Goal: Task Accomplishment & Management: Manage account settings

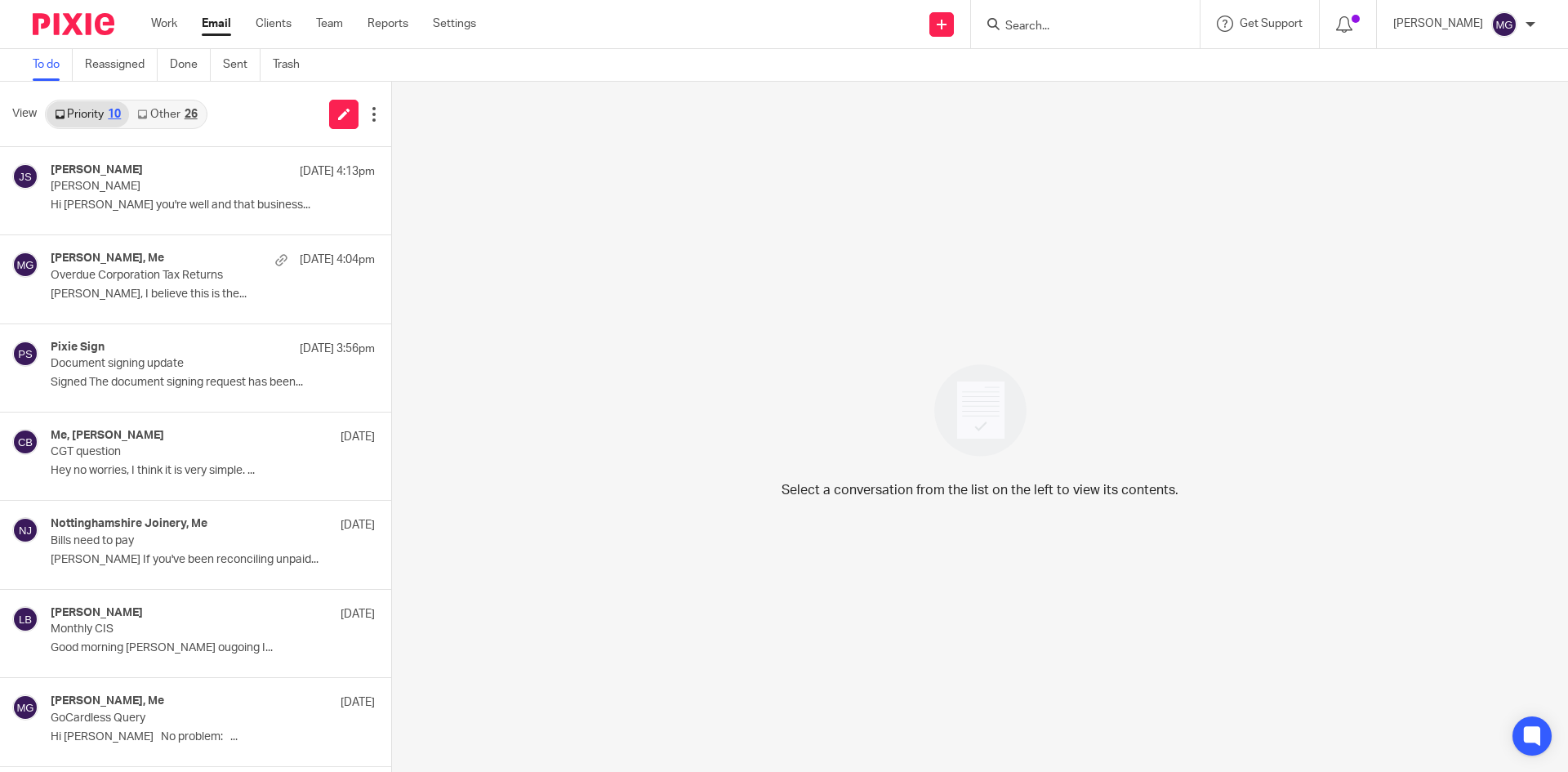
click at [210, 105] on div "View Priority 10 Other 26" at bounding box center [195, 114] width 391 height 65
click at [188, 117] on div "26" at bounding box center [191, 114] width 13 height 12
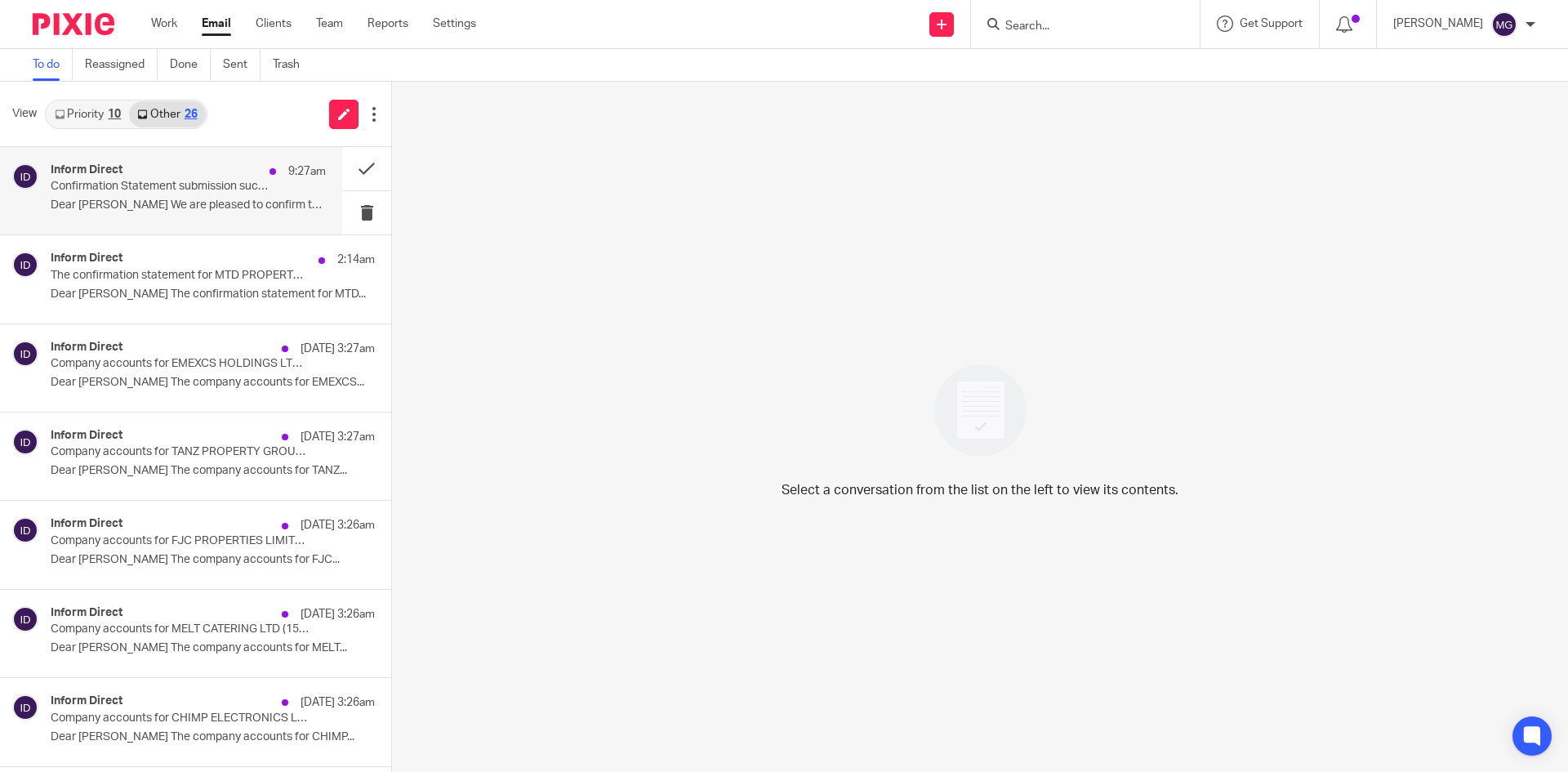
click at [213, 197] on div "Inform Direct 9:27am Confirmation Statement submission success for RIR13 INVEST…" at bounding box center [188, 190] width 276 height 55
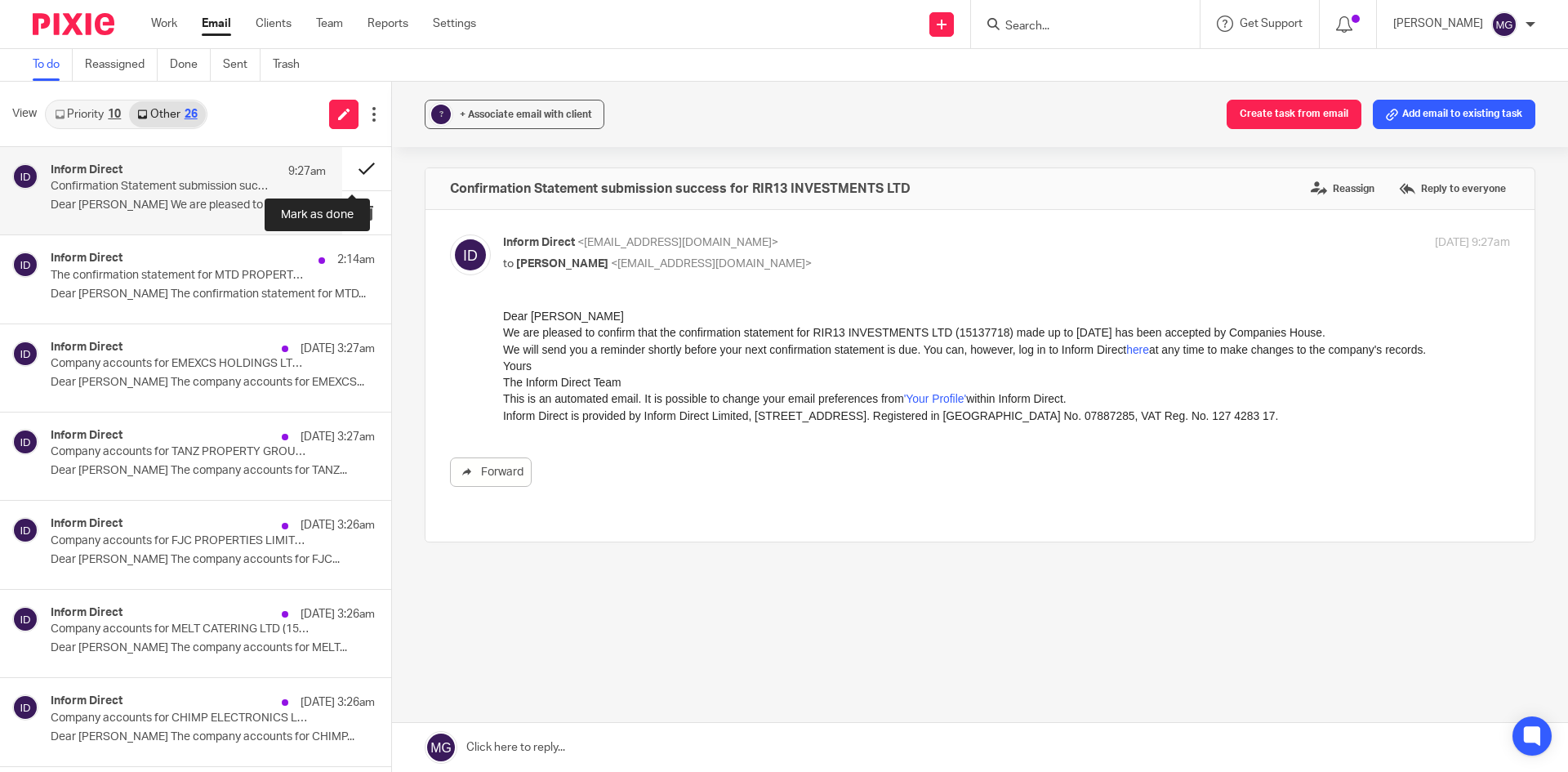
click at [347, 165] on button at bounding box center [366, 168] width 49 height 43
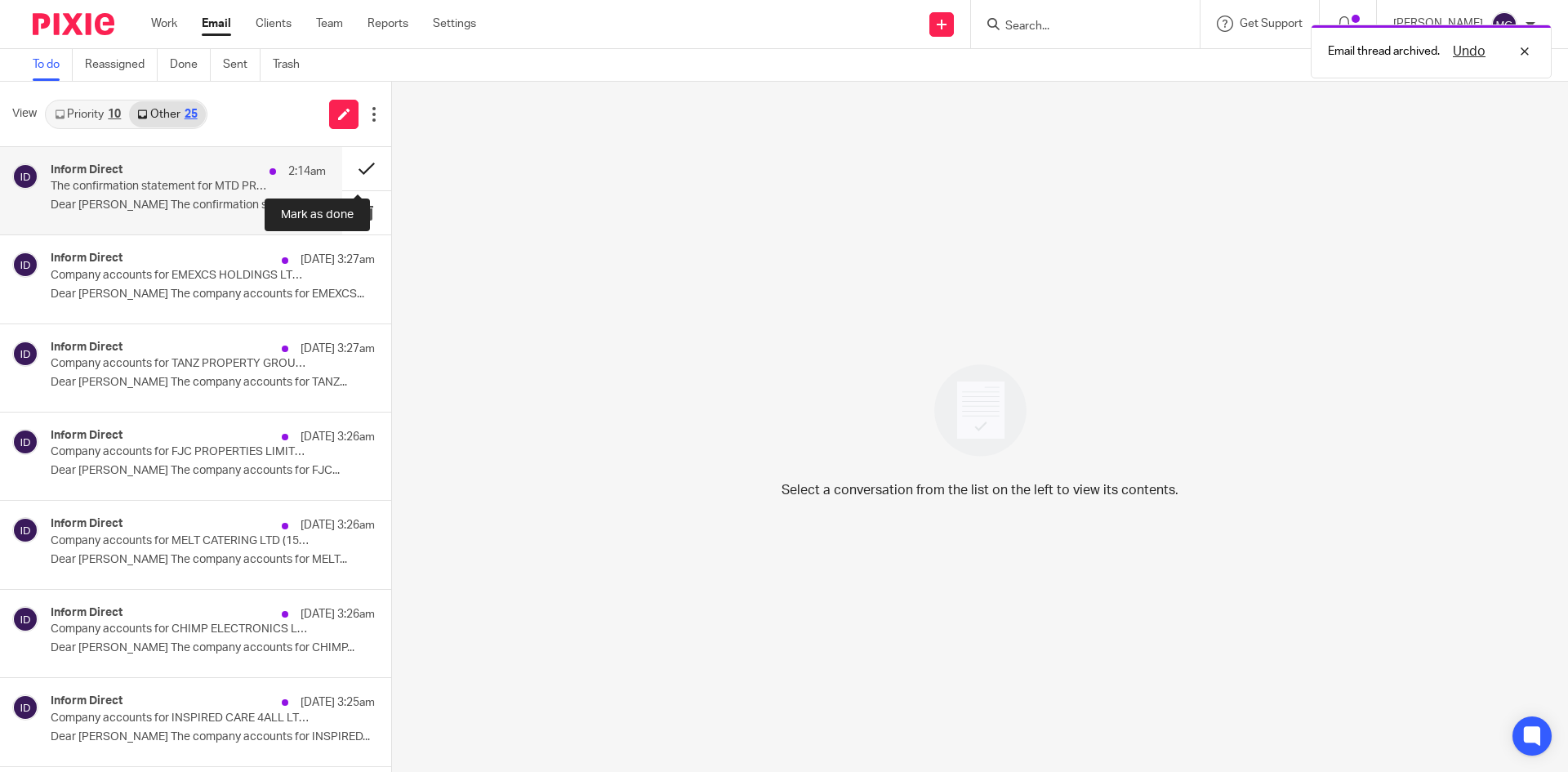
click at [350, 162] on button at bounding box center [366, 168] width 49 height 43
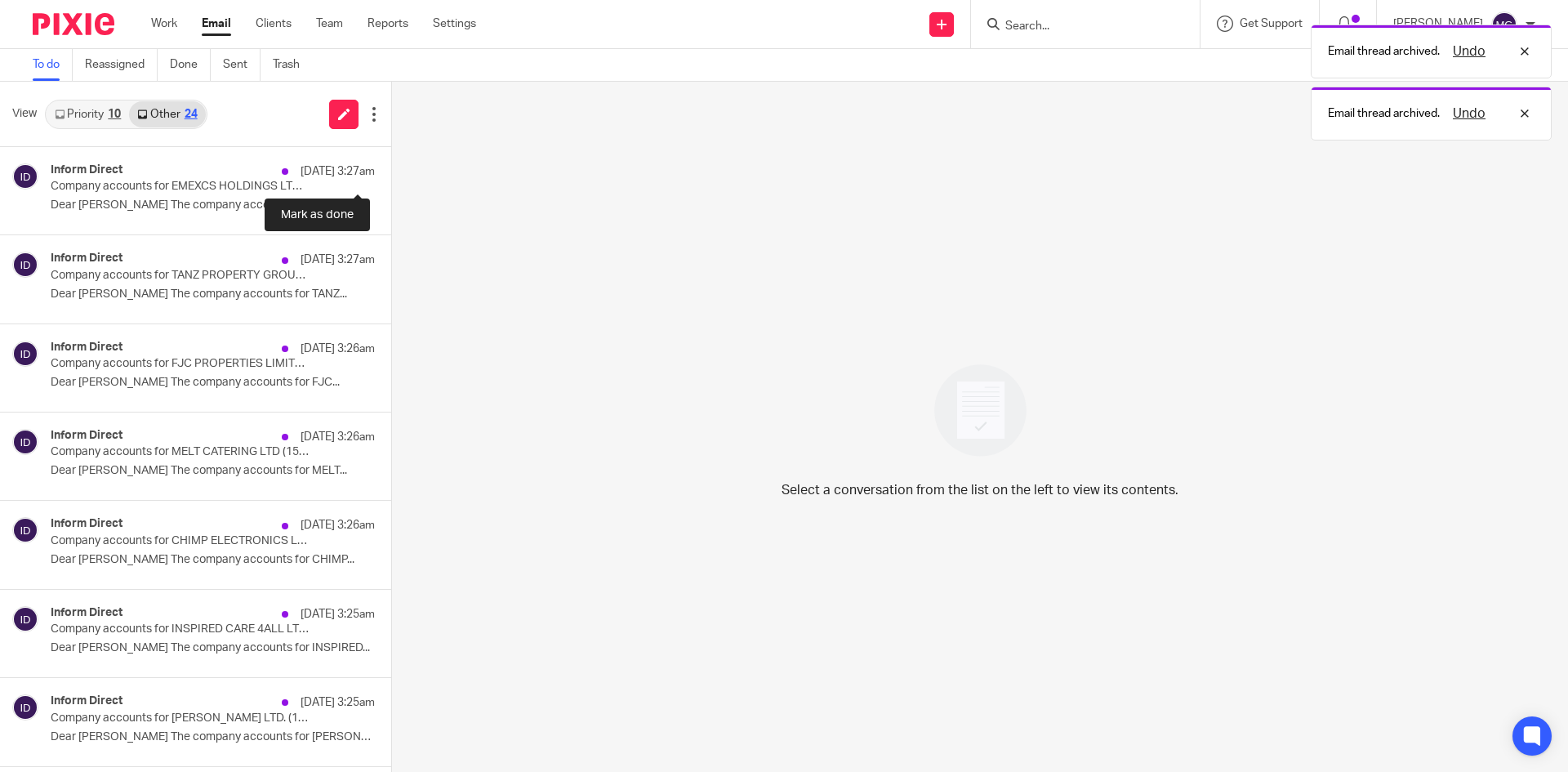
click at [391, 165] on button at bounding box center [398, 168] width 13 height 43
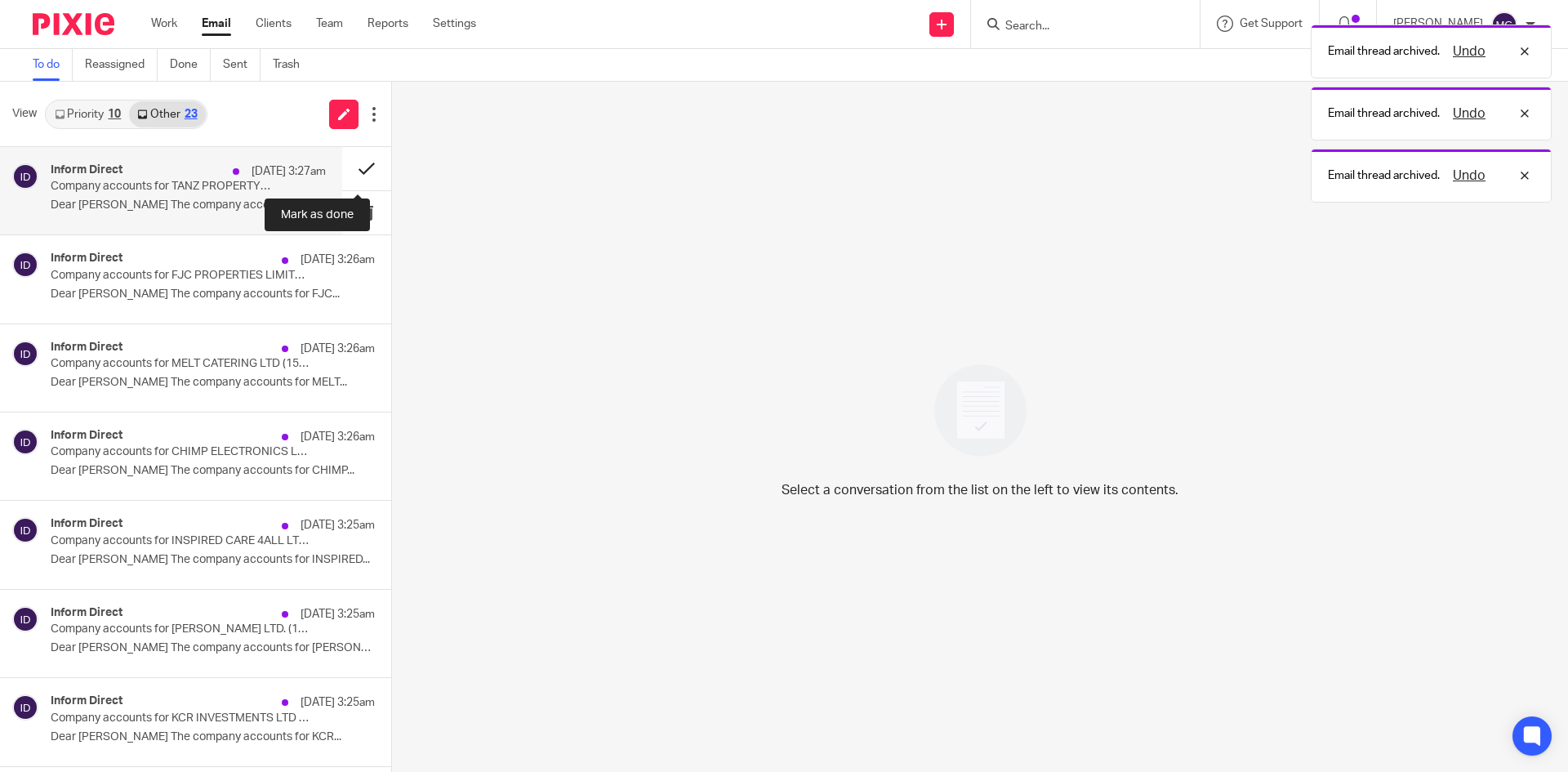
click at [342, 168] on button at bounding box center [366, 168] width 49 height 43
click at [342, 154] on button at bounding box center [366, 168] width 49 height 43
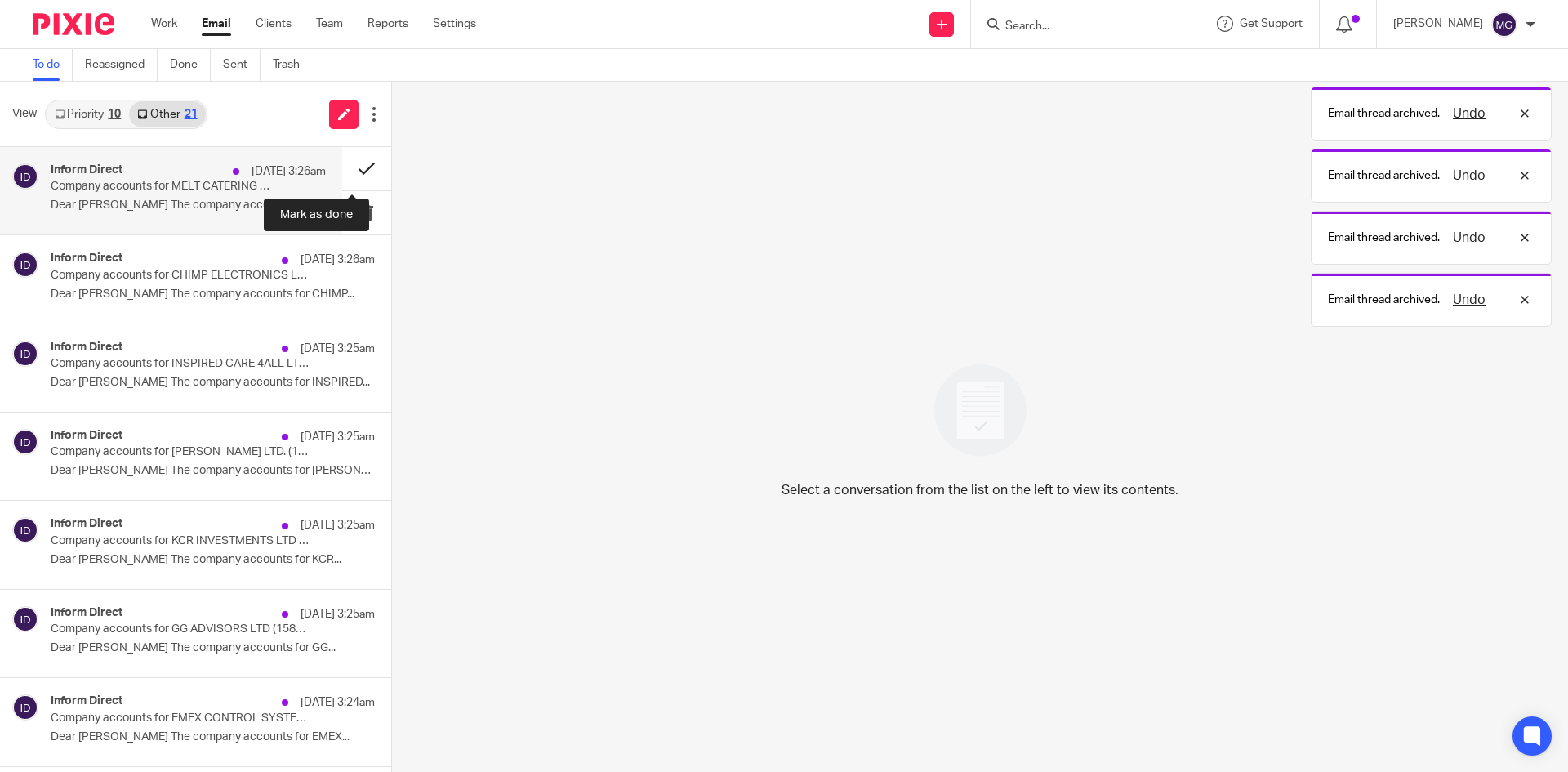
click at [353, 159] on button at bounding box center [366, 168] width 49 height 43
click at [356, 170] on button at bounding box center [366, 168] width 49 height 43
click at [352, 170] on button at bounding box center [366, 168] width 49 height 43
click at [348, 170] on button at bounding box center [366, 168] width 49 height 43
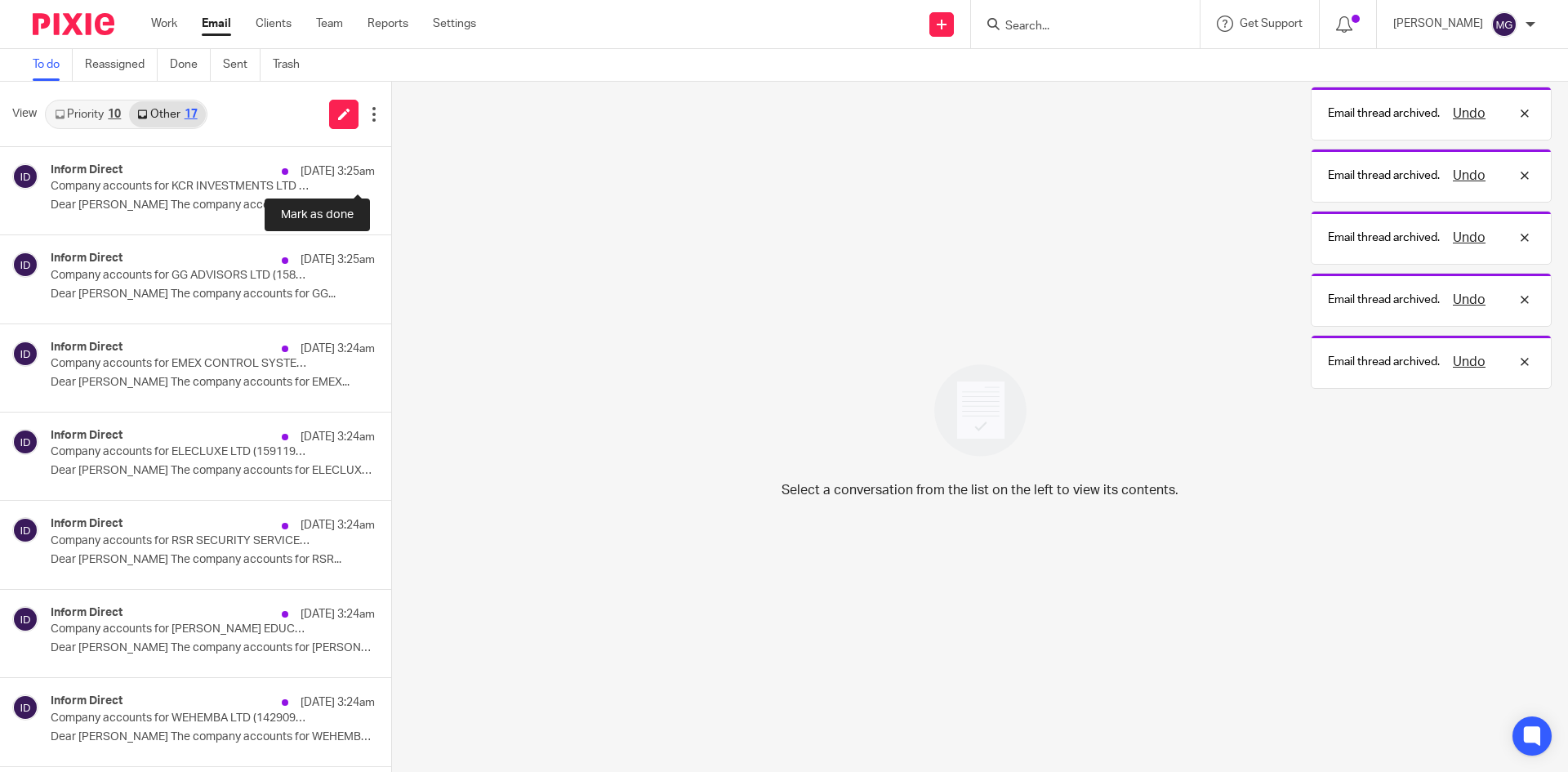
click at [391, 170] on button at bounding box center [398, 168] width 13 height 43
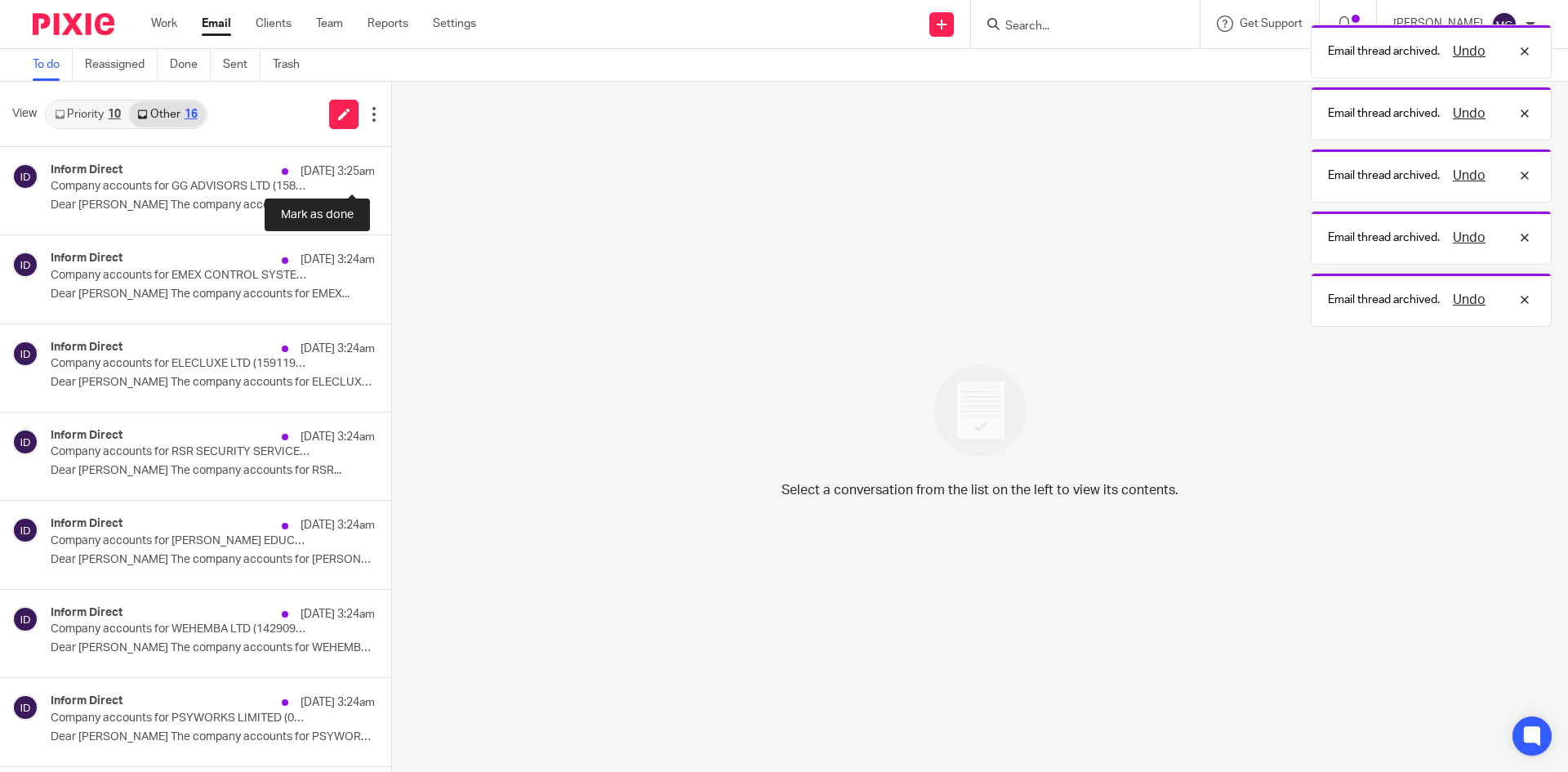
click at [391, 170] on button at bounding box center [398, 168] width 13 height 43
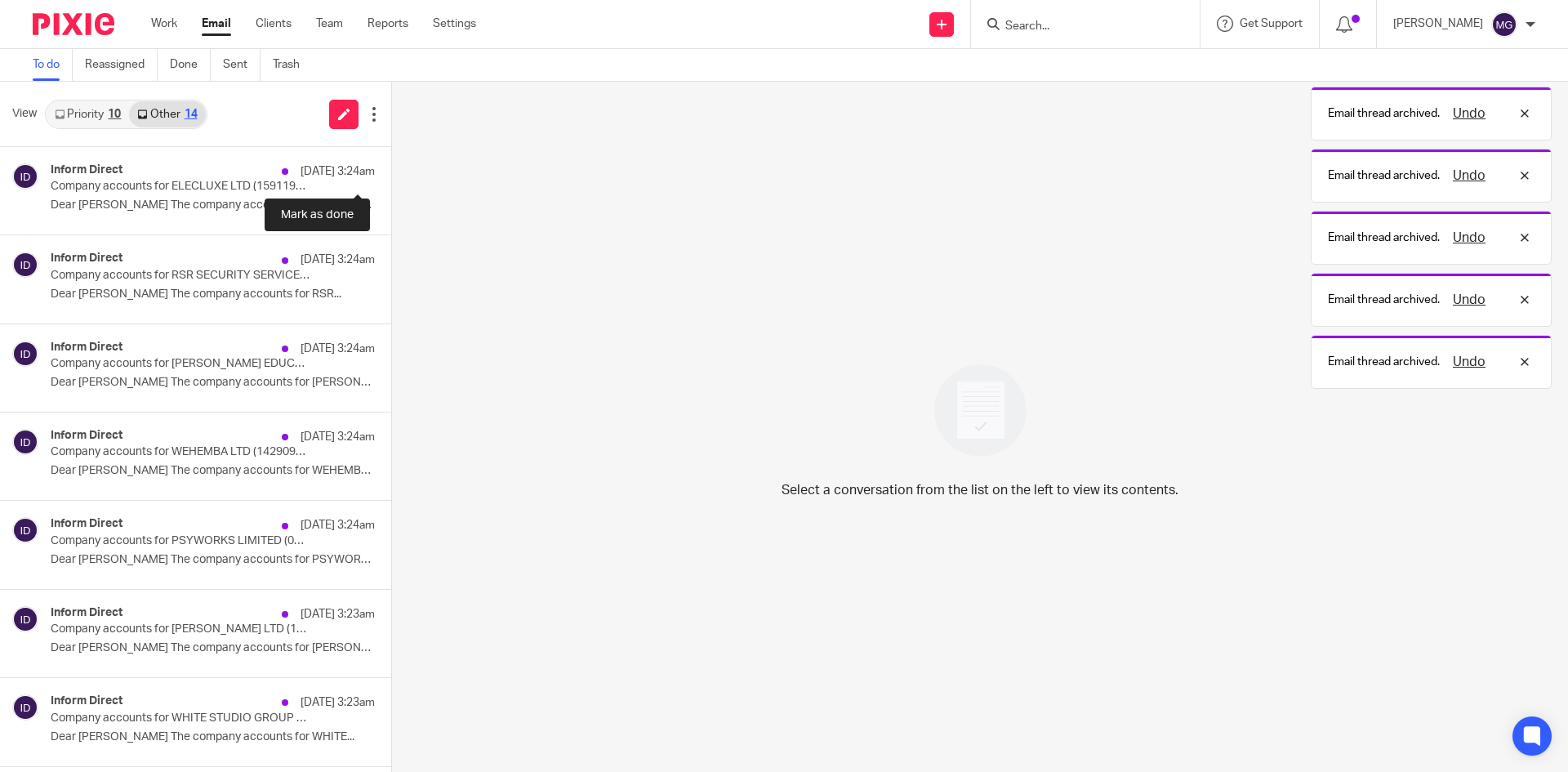
click at [391, 170] on button at bounding box center [398, 168] width 13 height 43
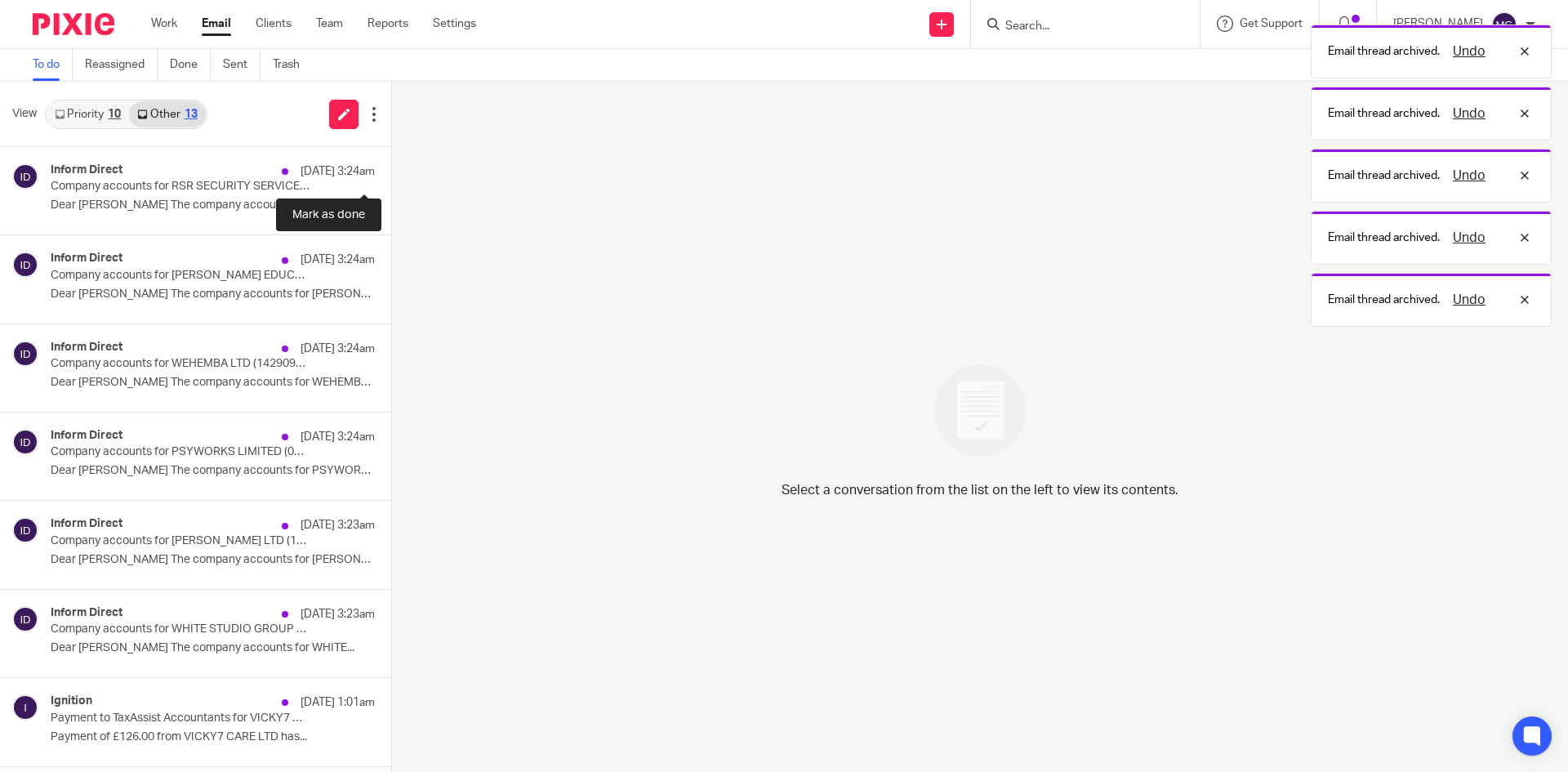
click at [391, 170] on button at bounding box center [398, 168] width 13 height 43
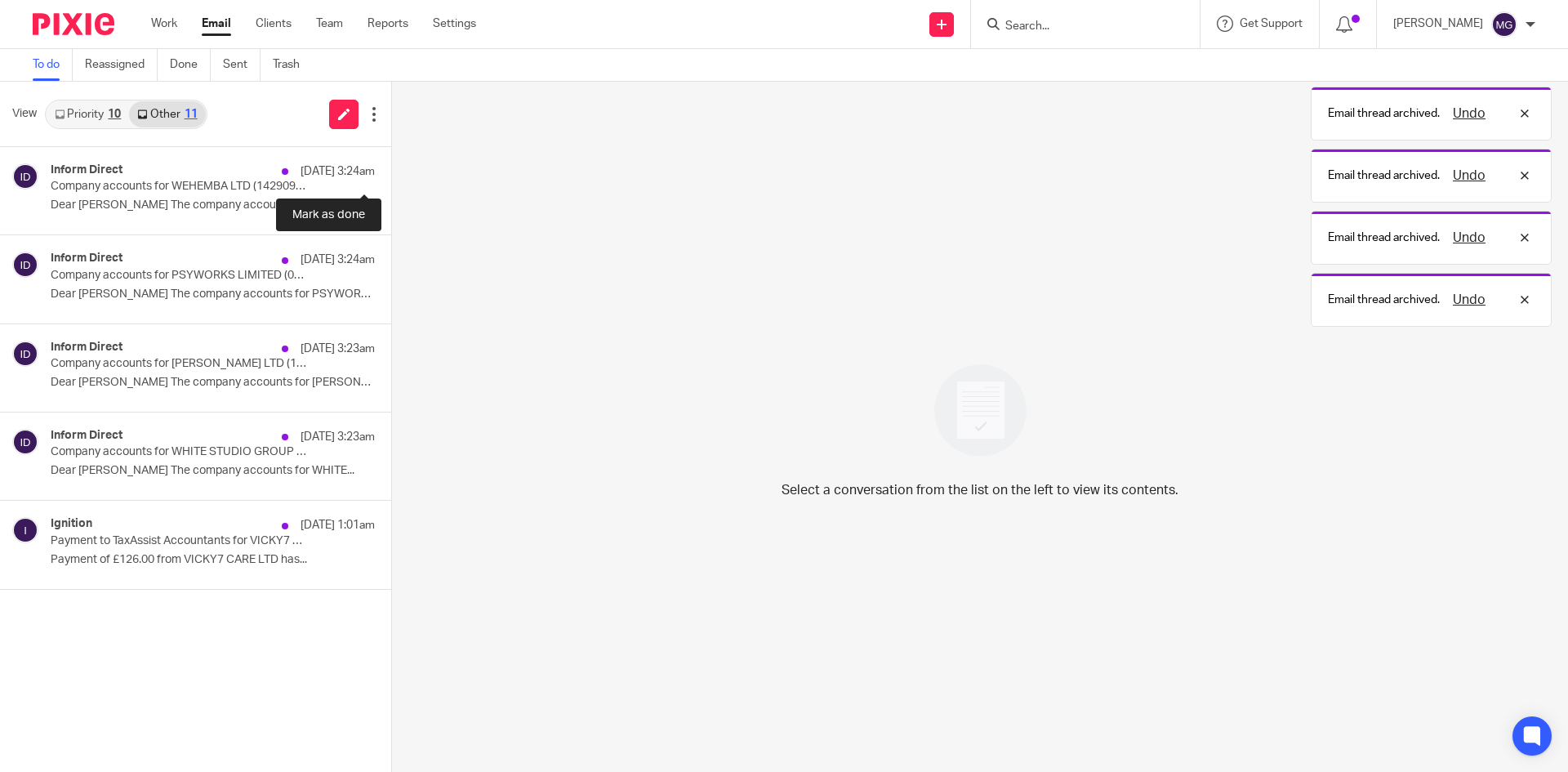
click at [391, 170] on button at bounding box center [398, 168] width 13 height 43
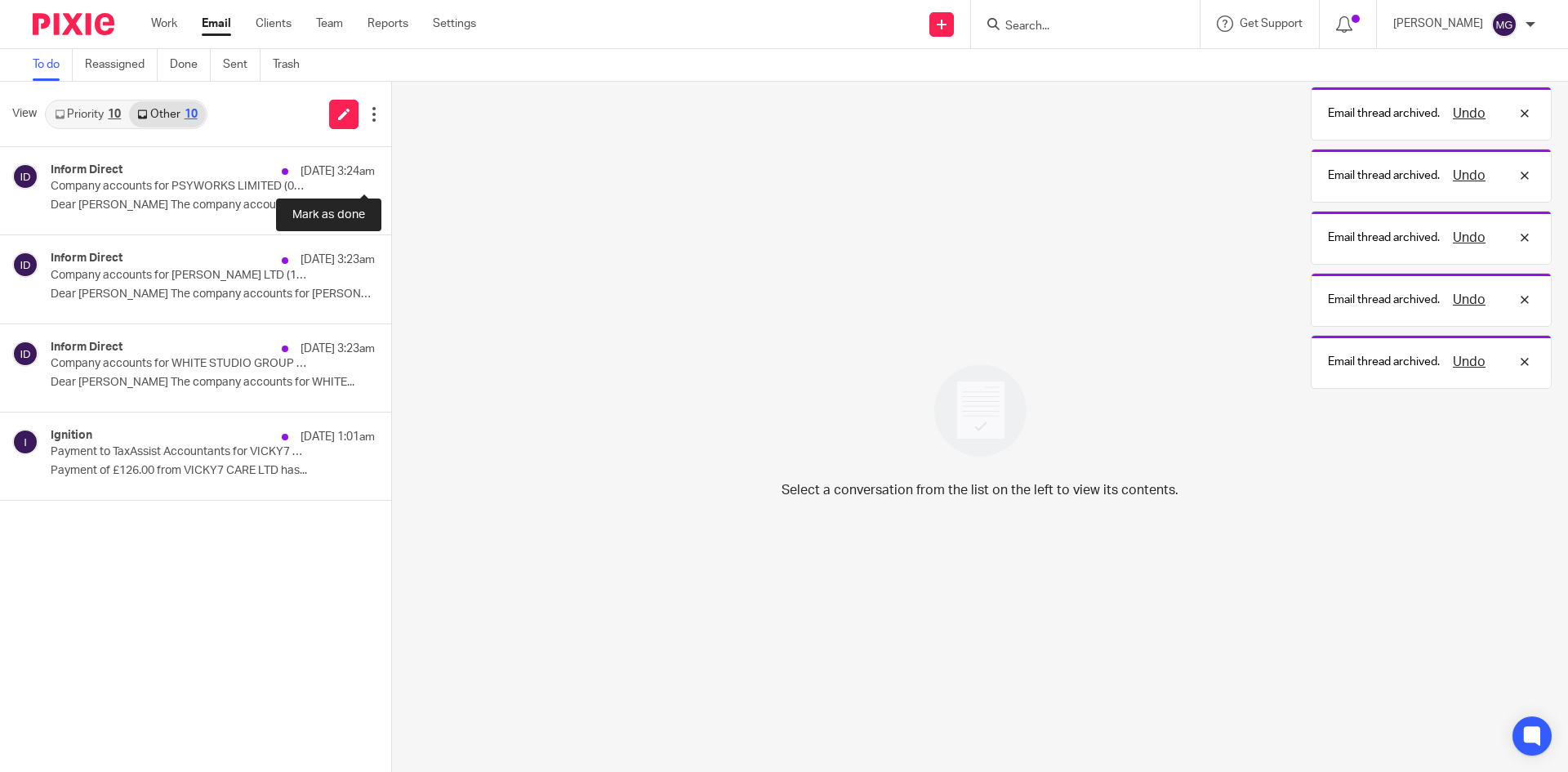
click at [391, 170] on button at bounding box center [398, 168] width 13 height 43
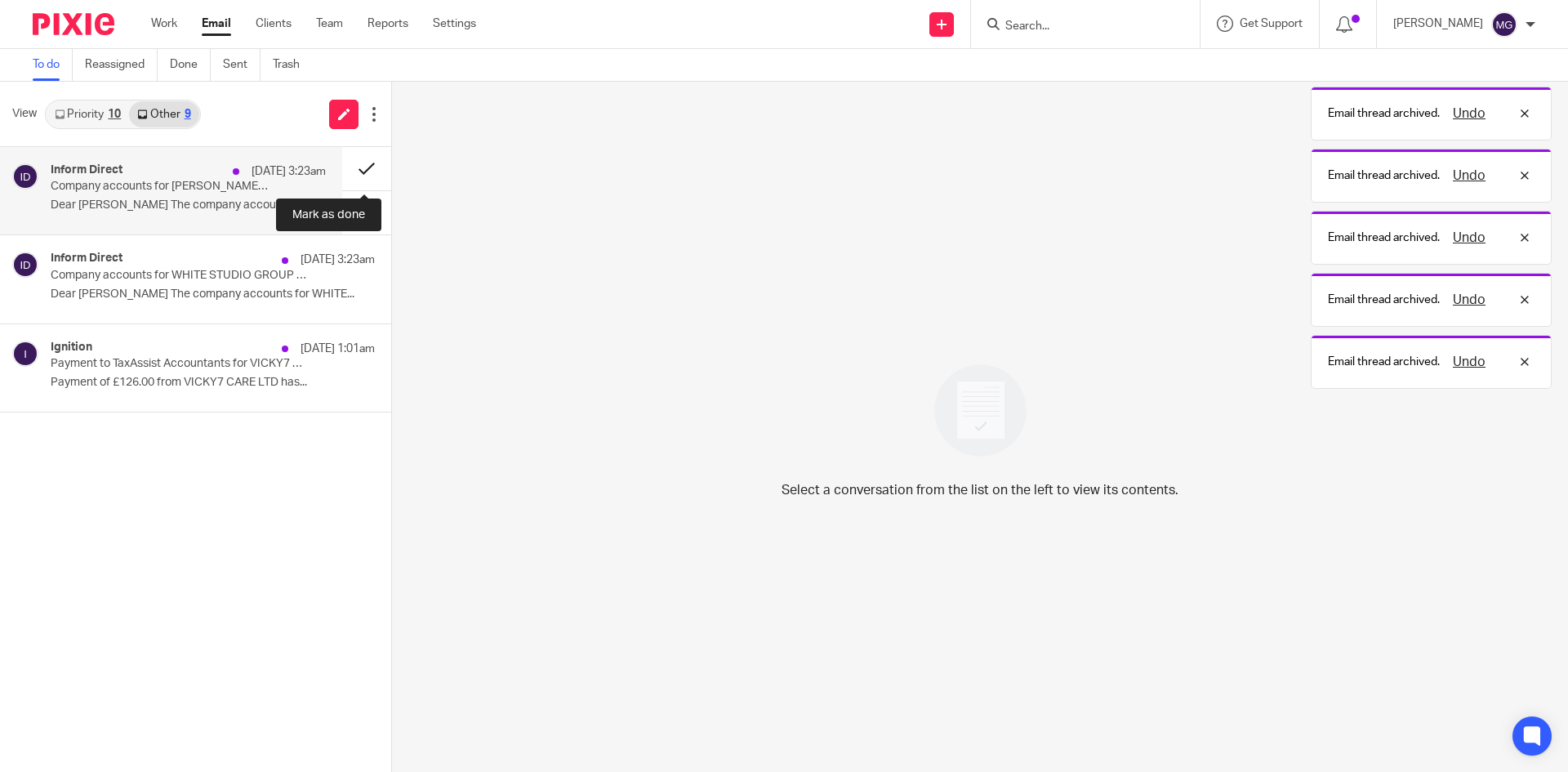
click at [347, 169] on button at bounding box center [366, 168] width 49 height 43
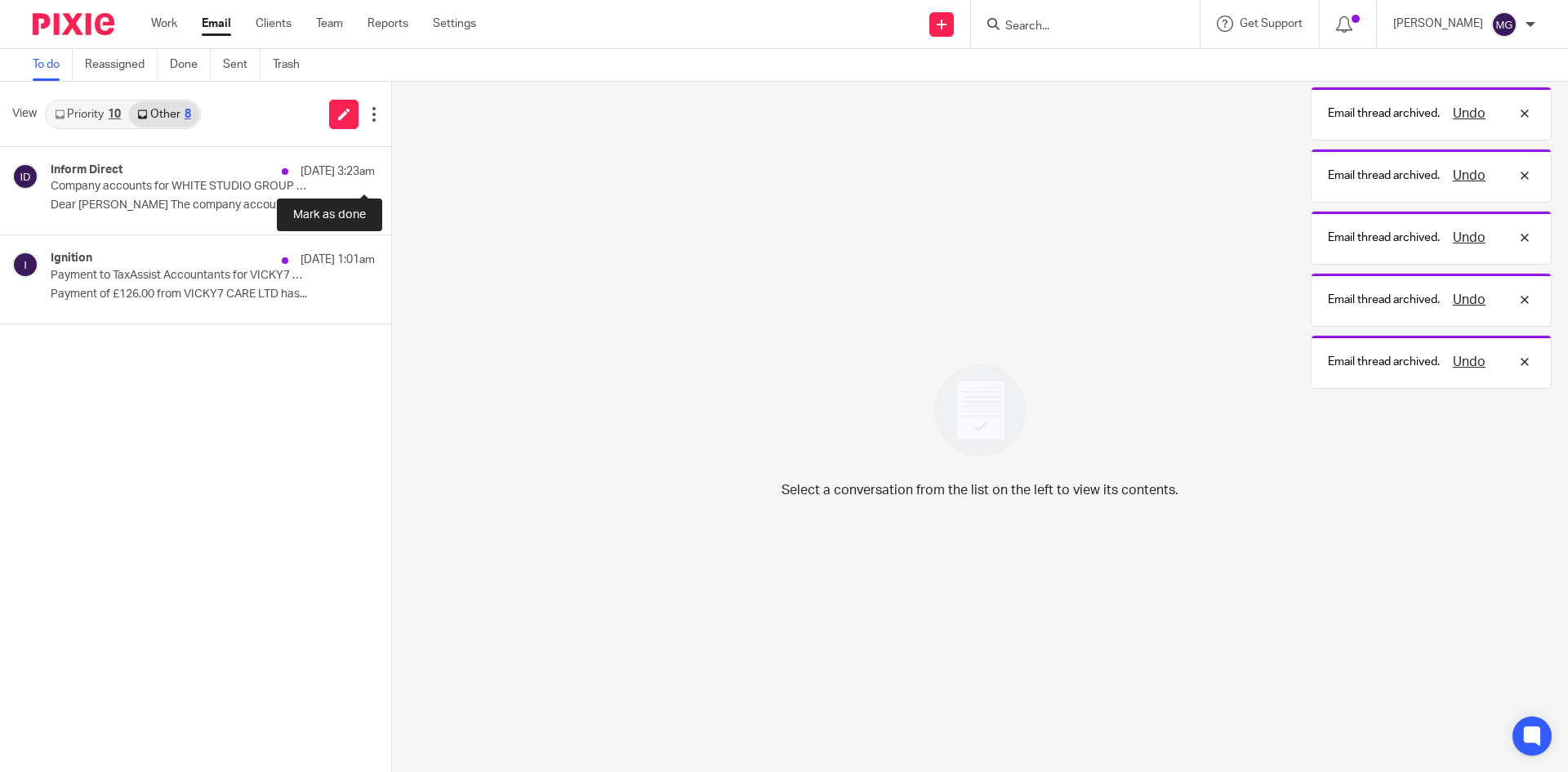
click at [391, 169] on button at bounding box center [398, 168] width 13 height 43
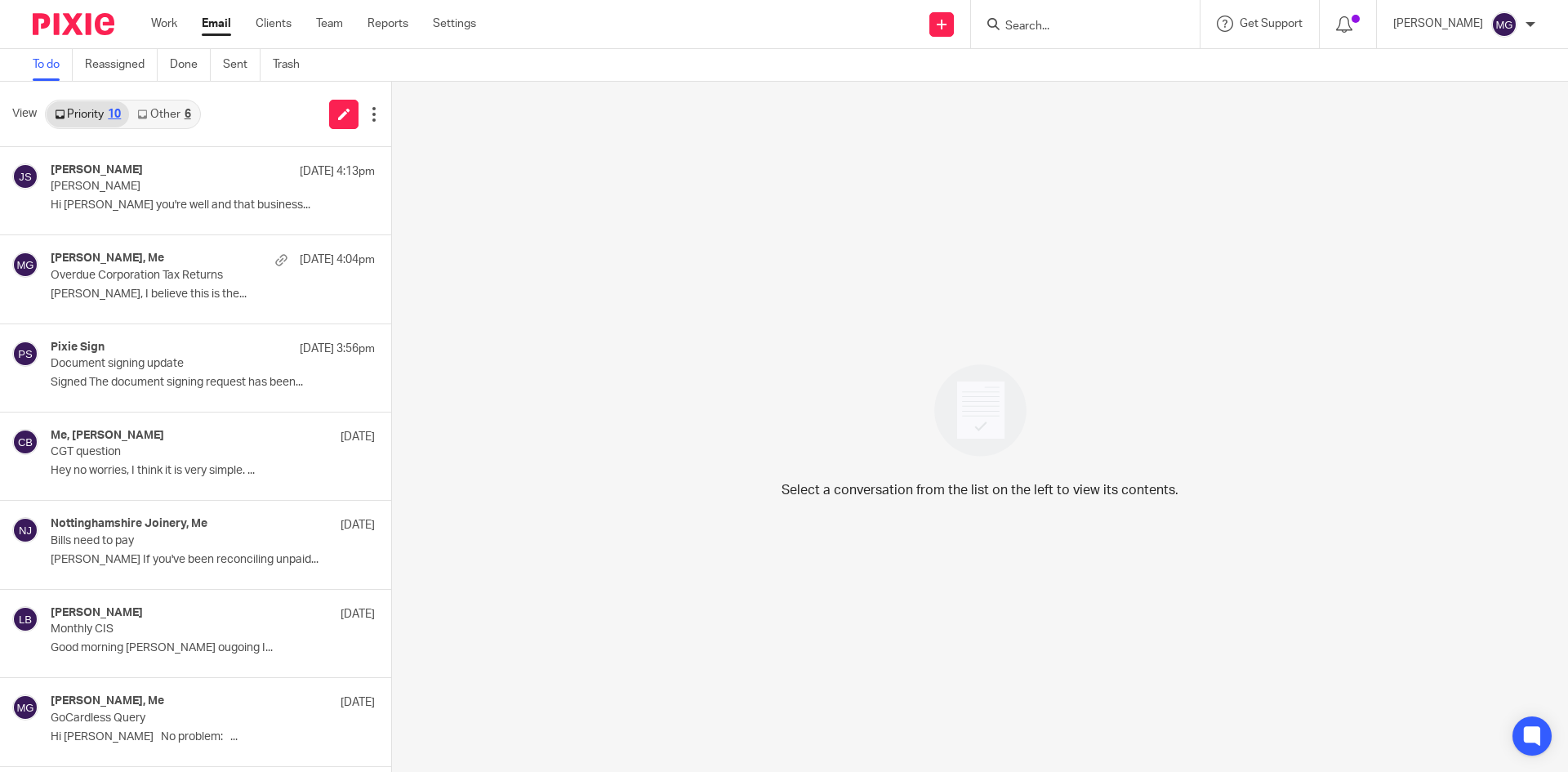
click at [178, 119] on link "Other 6" at bounding box center [163, 113] width 69 height 26
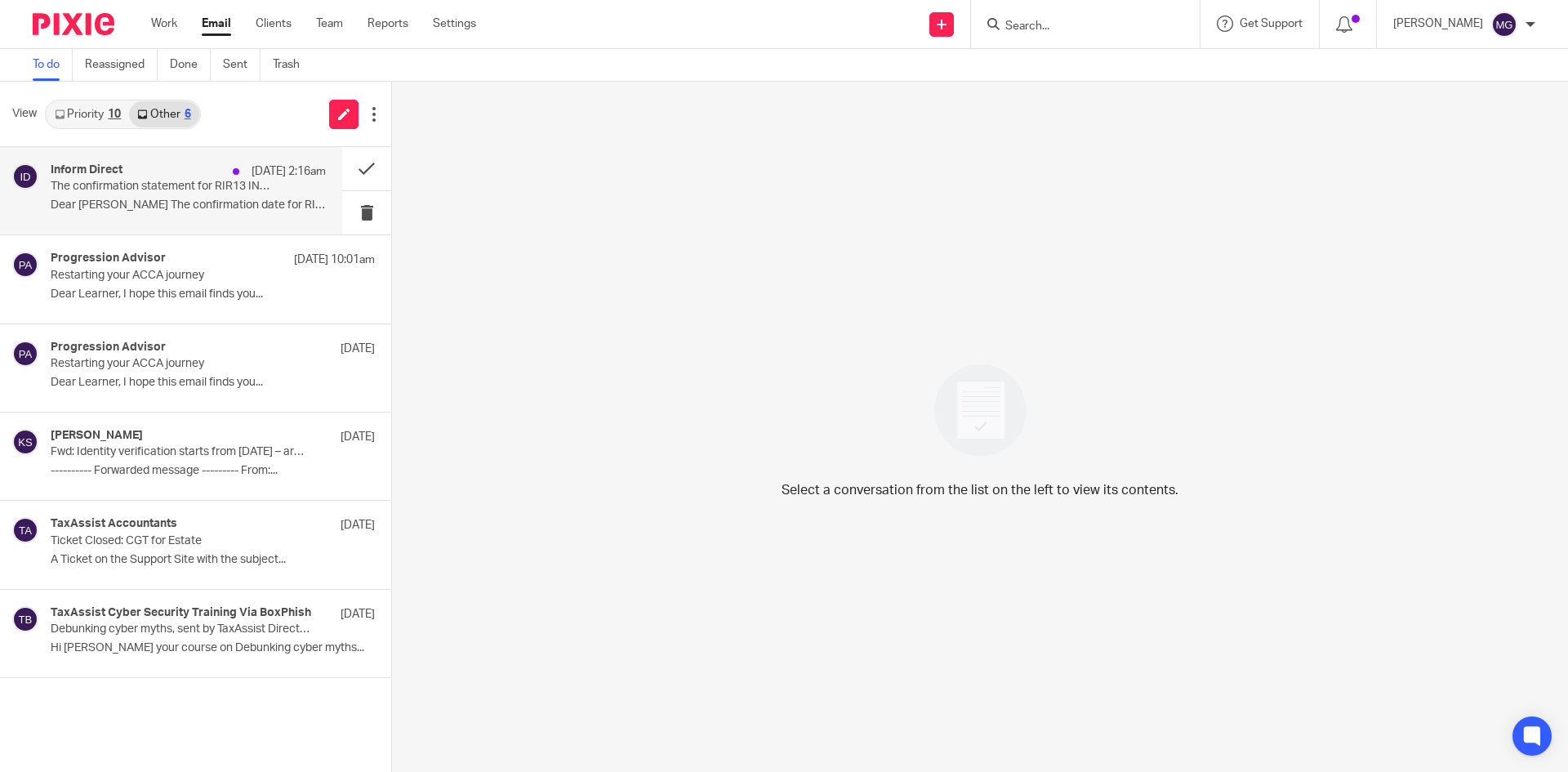
drag, startPoint x: 179, startPoint y: 188, endPoint x: 223, endPoint y: 171, distance: 47.2
click at [179, 188] on p "The confirmation statement for RIR13 INVESTMENTS LTD can now be filed at Compan…" at bounding box center [161, 186] width 221 height 13
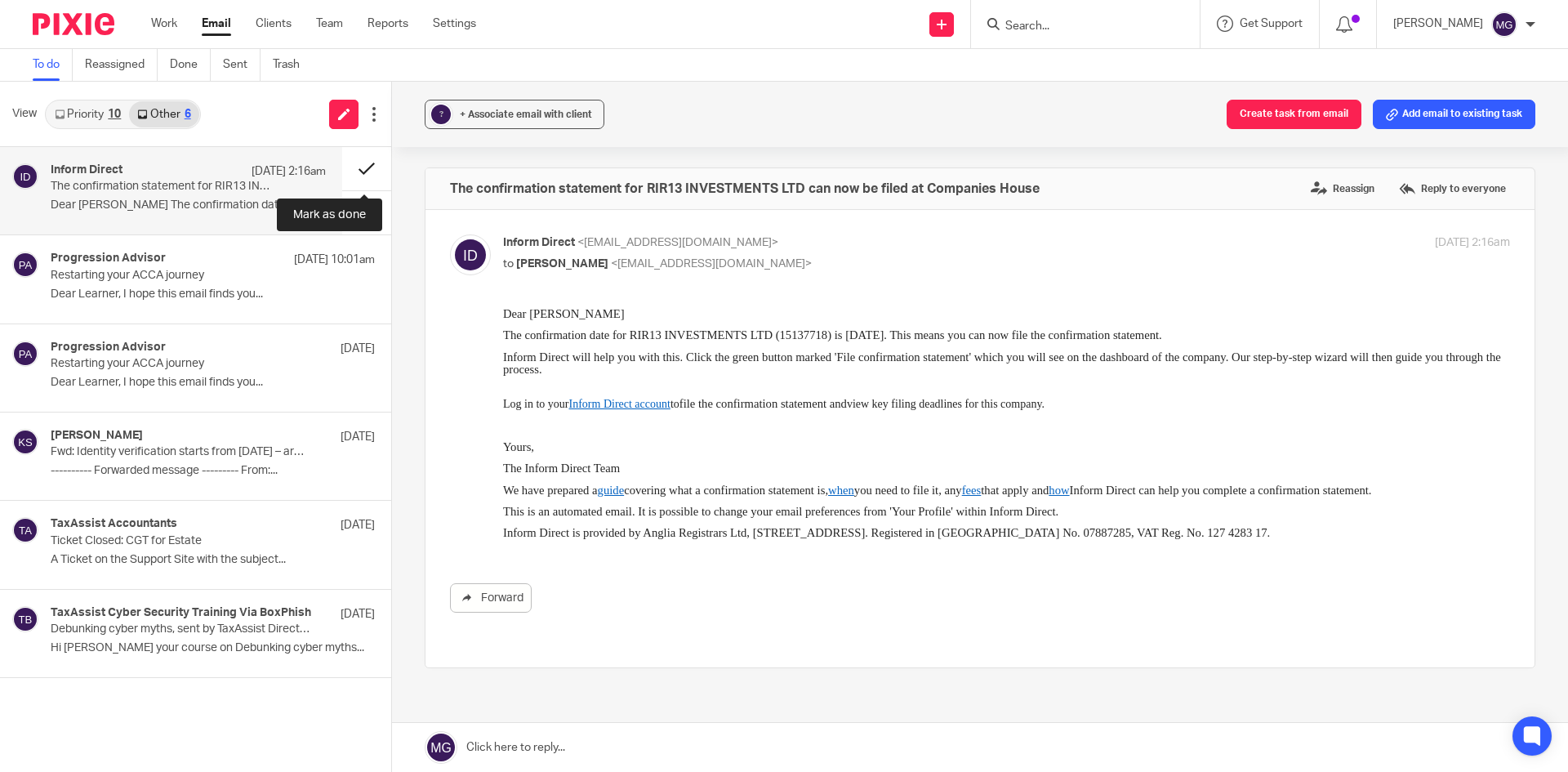
click at [365, 169] on button at bounding box center [366, 168] width 49 height 43
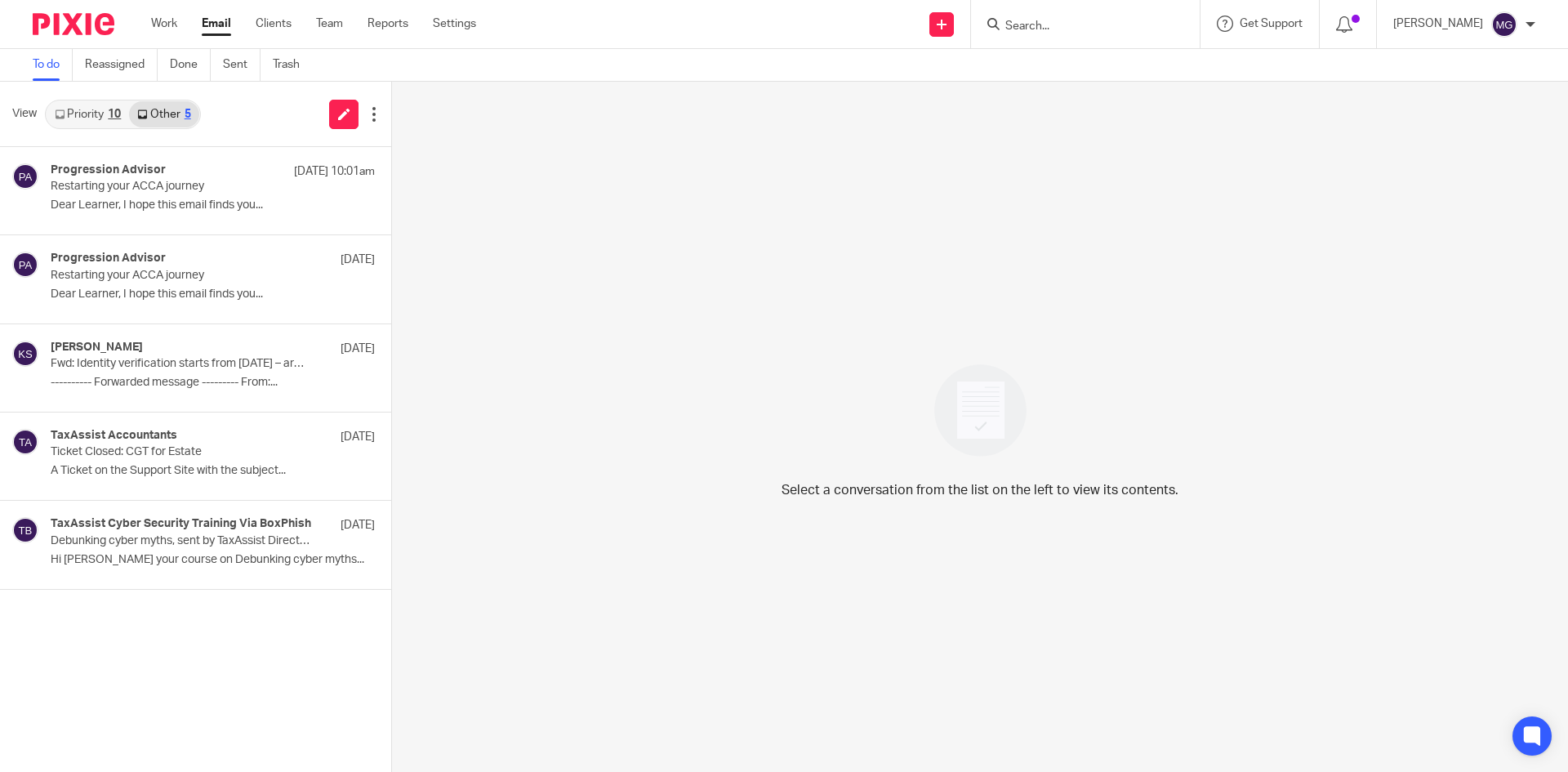
click at [101, 118] on link "Priority 10" at bounding box center [87, 113] width 83 height 26
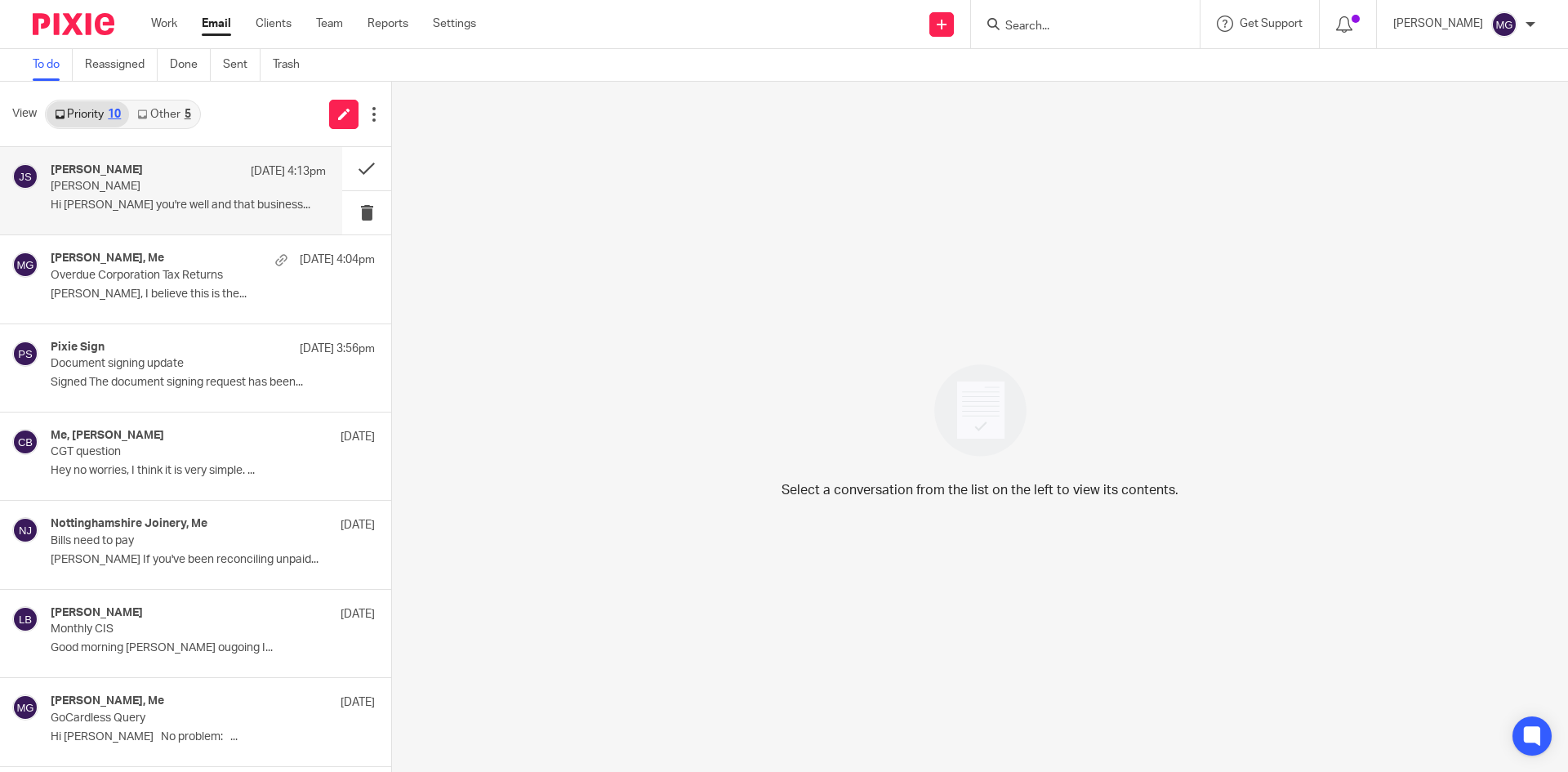
click at [120, 203] on p "Hi Mason Hope you're well and that business..." at bounding box center [188, 205] width 276 height 13
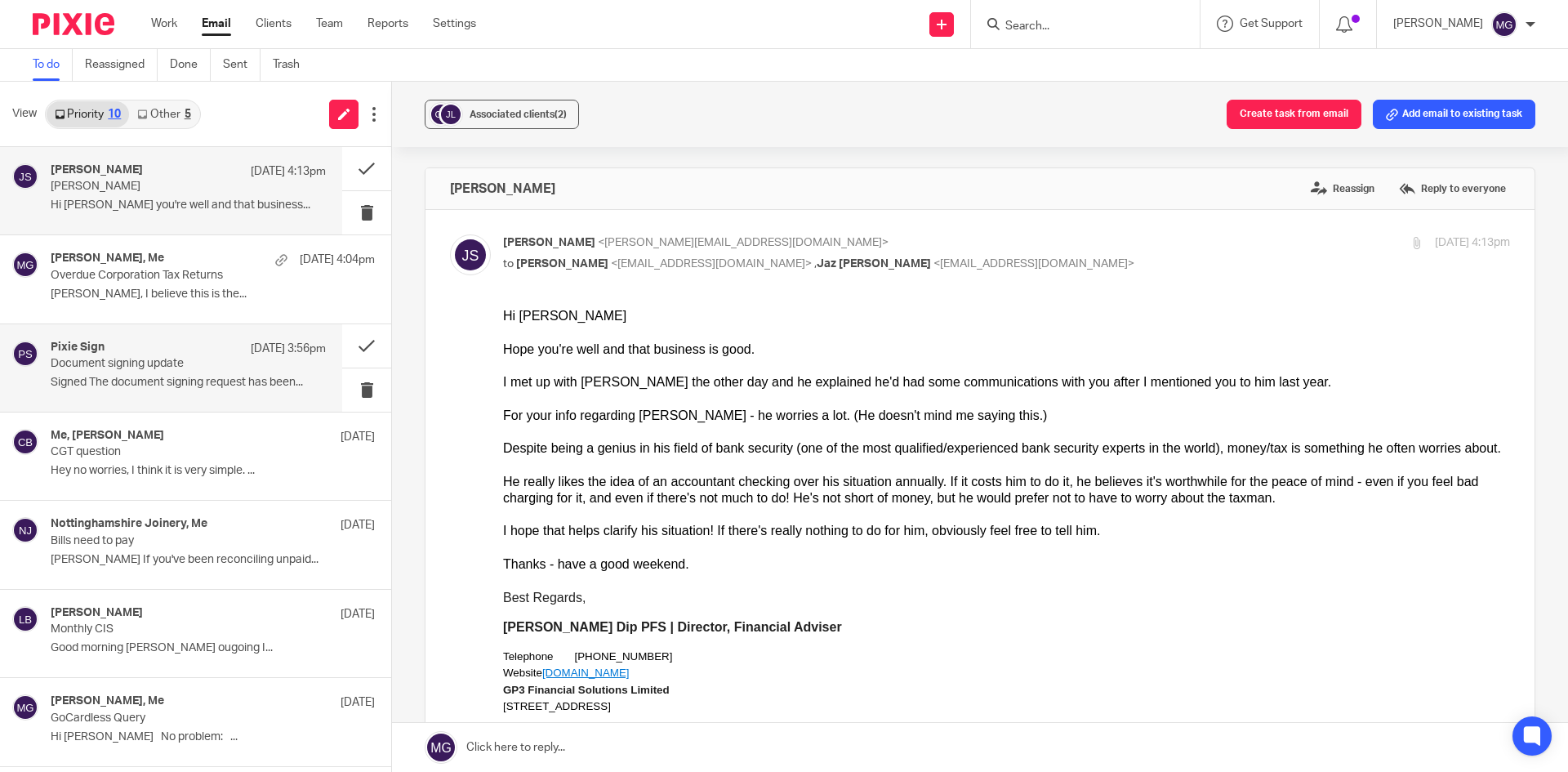
click at [221, 336] on div "Pixie Sign 12 Sep 3:56pm Document signing update Signed The document signing re…" at bounding box center [171, 368] width 342 height 87
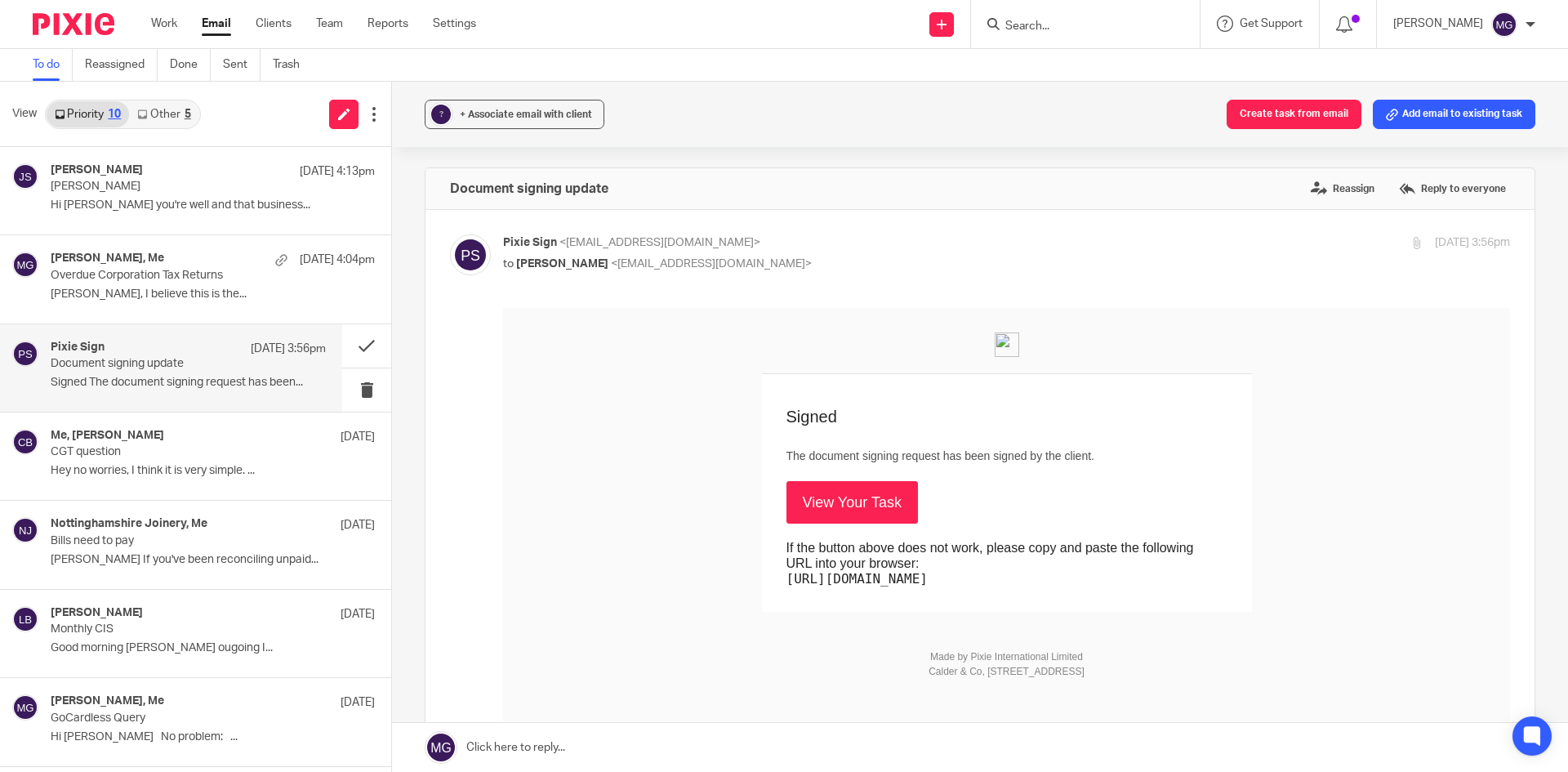
click at [827, 495] on link "View Your Task" at bounding box center [852, 502] width 132 height 42
click at [182, 117] on link "Other 5" at bounding box center [163, 113] width 69 height 26
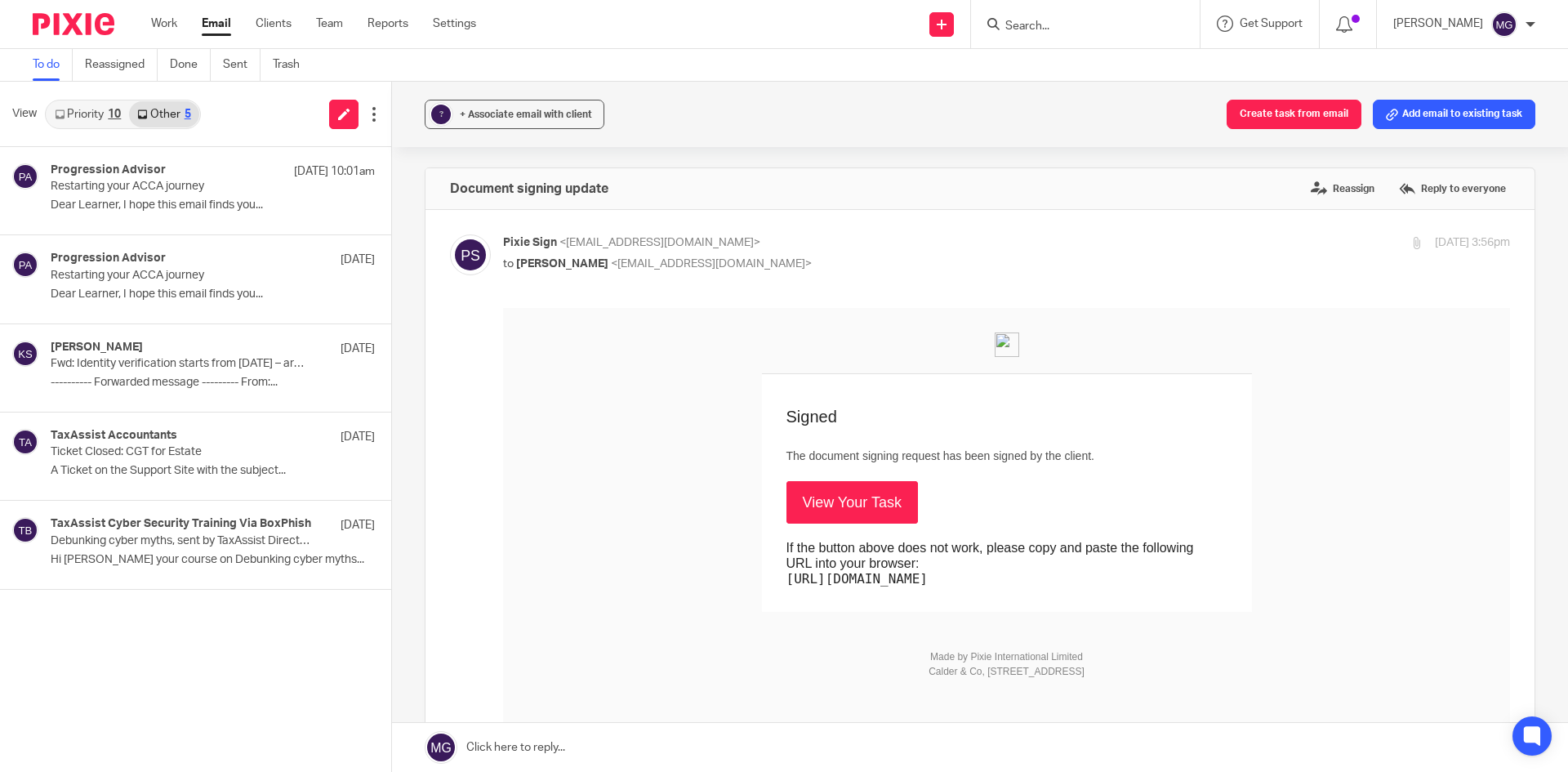
click at [107, 105] on link "Priority 10" at bounding box center [87, 113] width 83 height 26
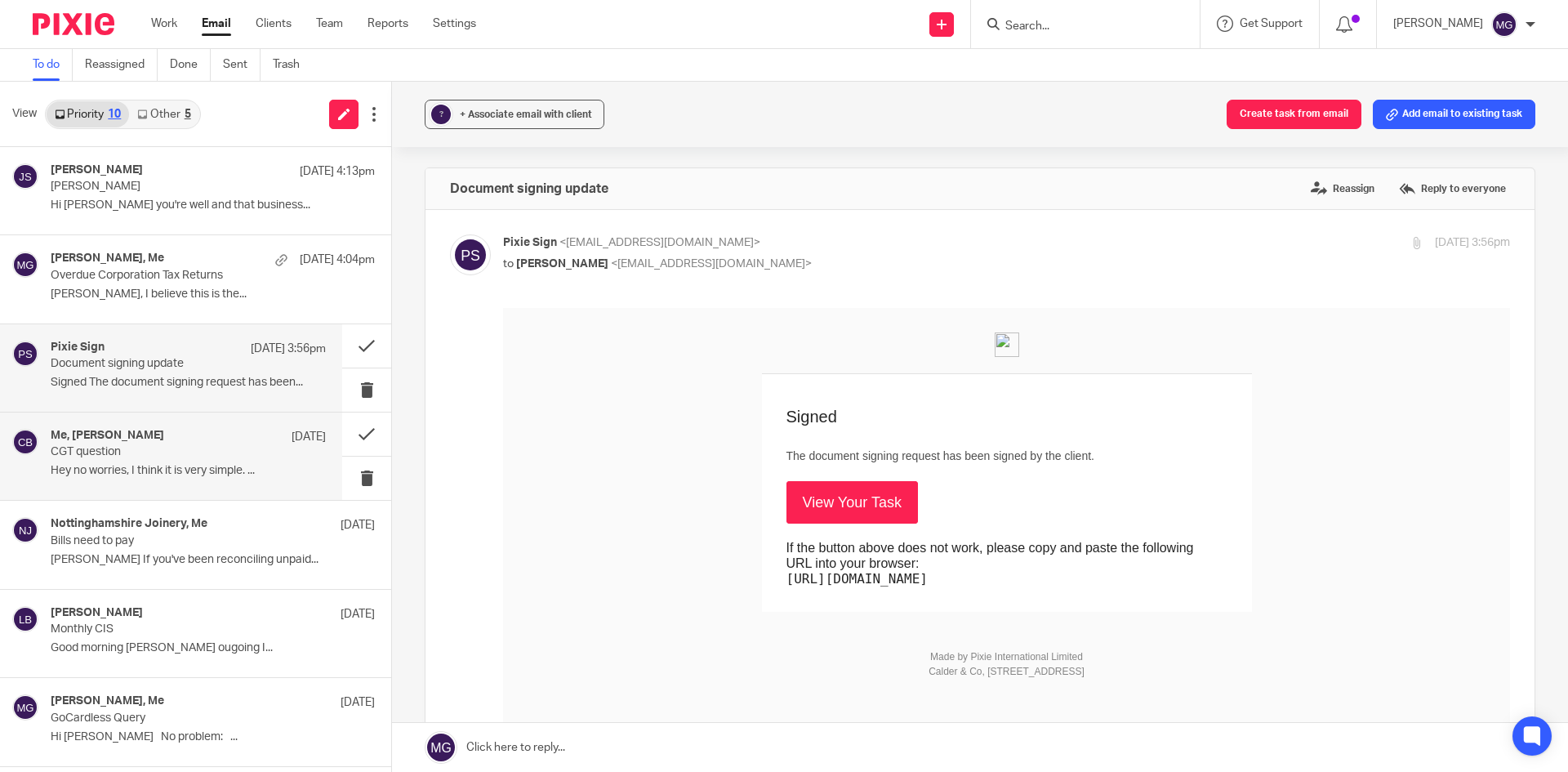
click at [210, 478] on div "Me, Christopher Bennett 10 Sep CGT question Hey no worries, I think it is very …" at bounding box center [188, 456] width 276 height 55
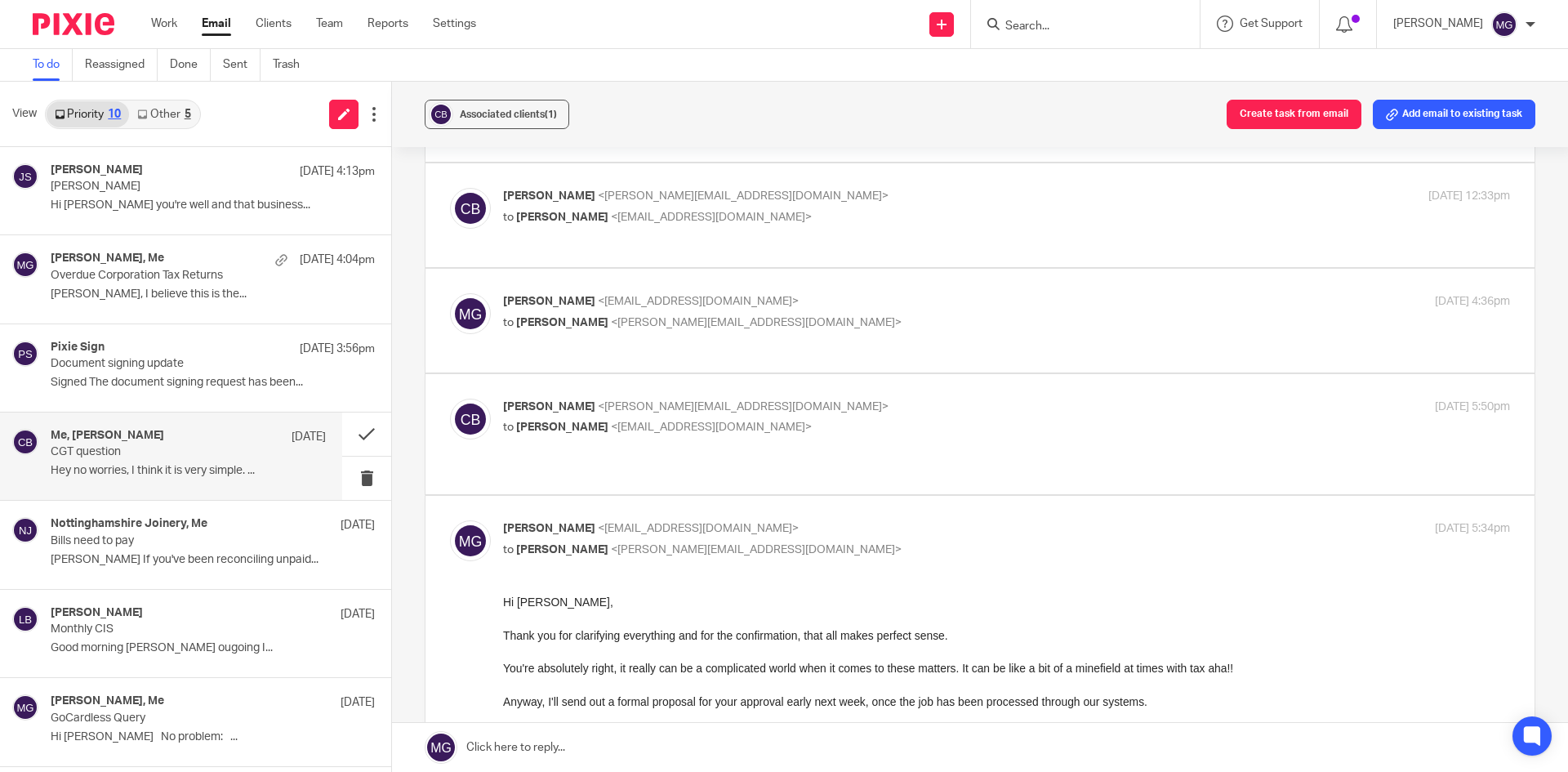
scroll to position [408, 0]
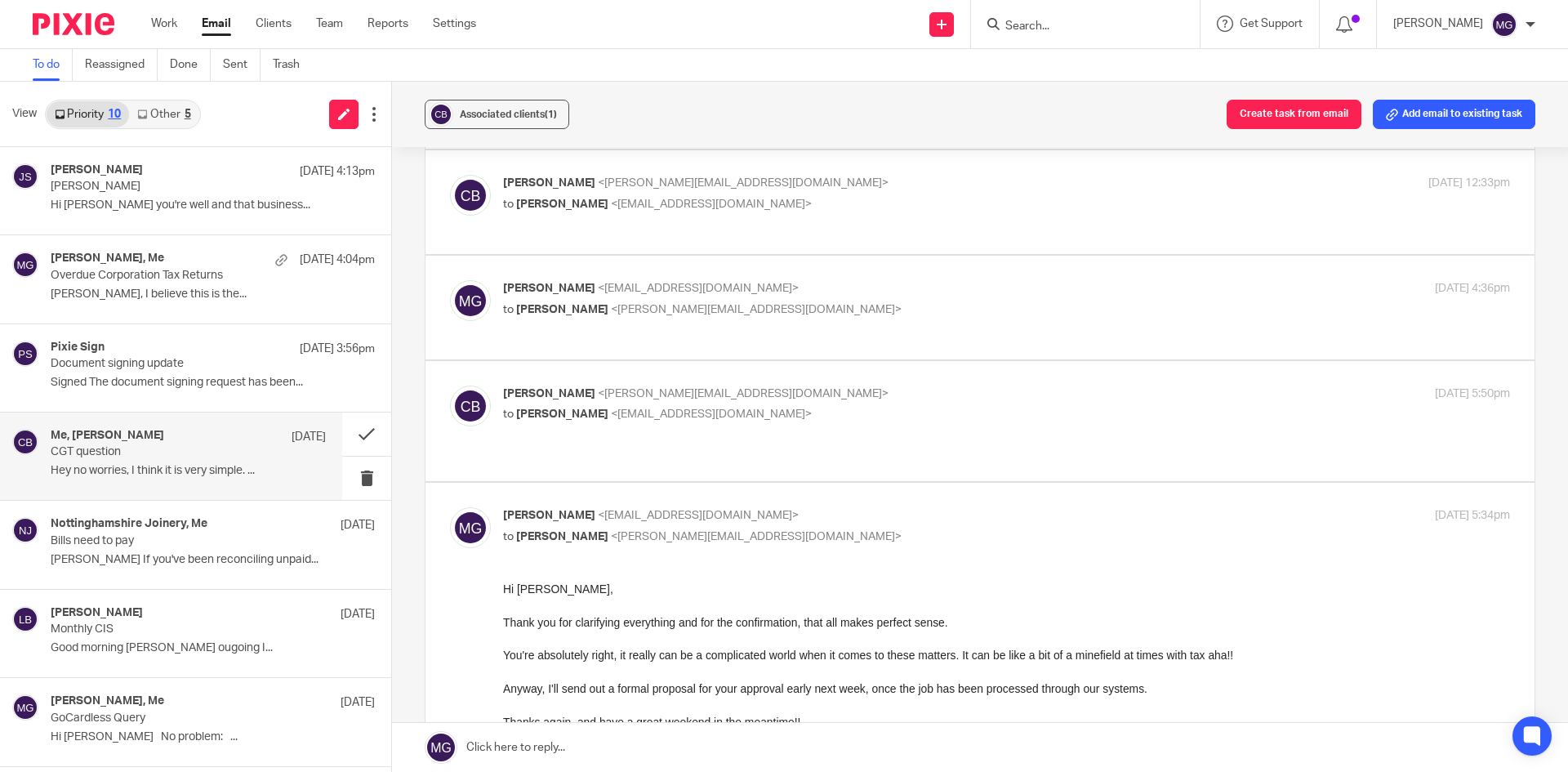
click at [173, 118] on link "Other 5" at bounding box center [163, 113] width 69 height 26
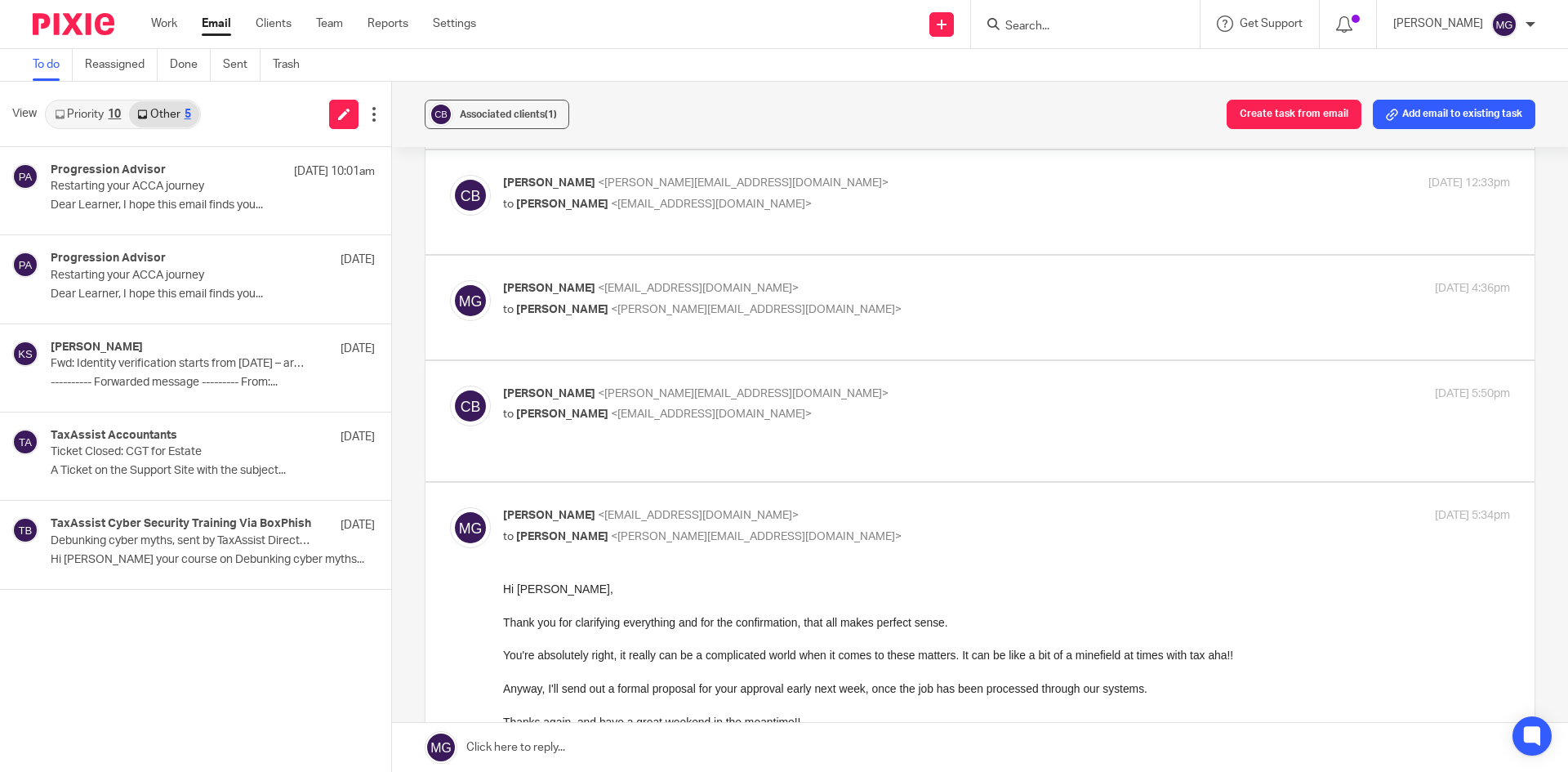
click at [98, 97] on div "View Priority 10 Other 5" at bounding box center [195, 114] width 391 height 65
click at [102, 112] on link "Priority 10" at bounding box center [87, 113] width 83 height 26
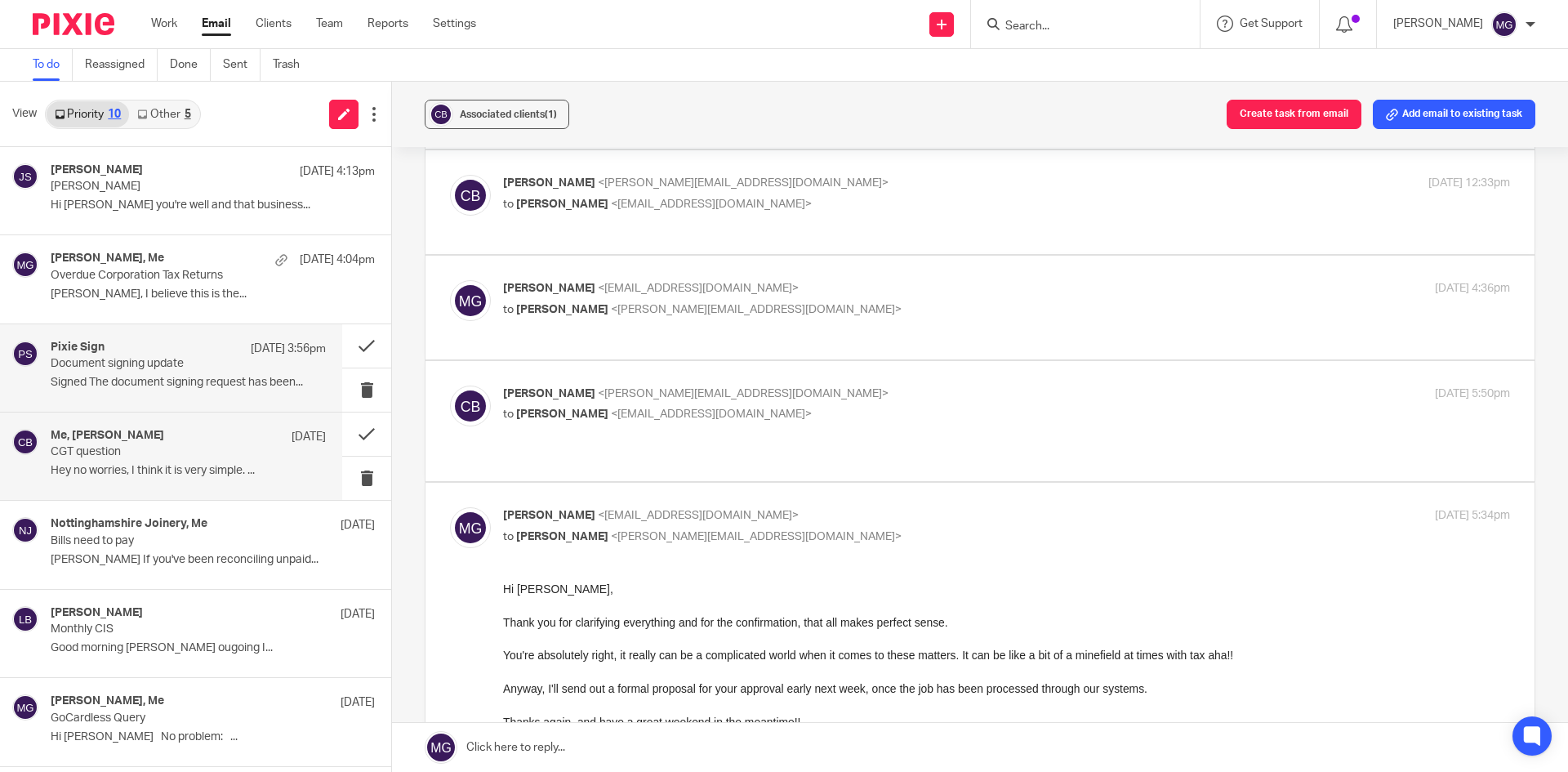
click at [167, 341] on div "Pixie Sign 12 Sep 3:56pm" at bounding box center [188, 349] width 276 height 16
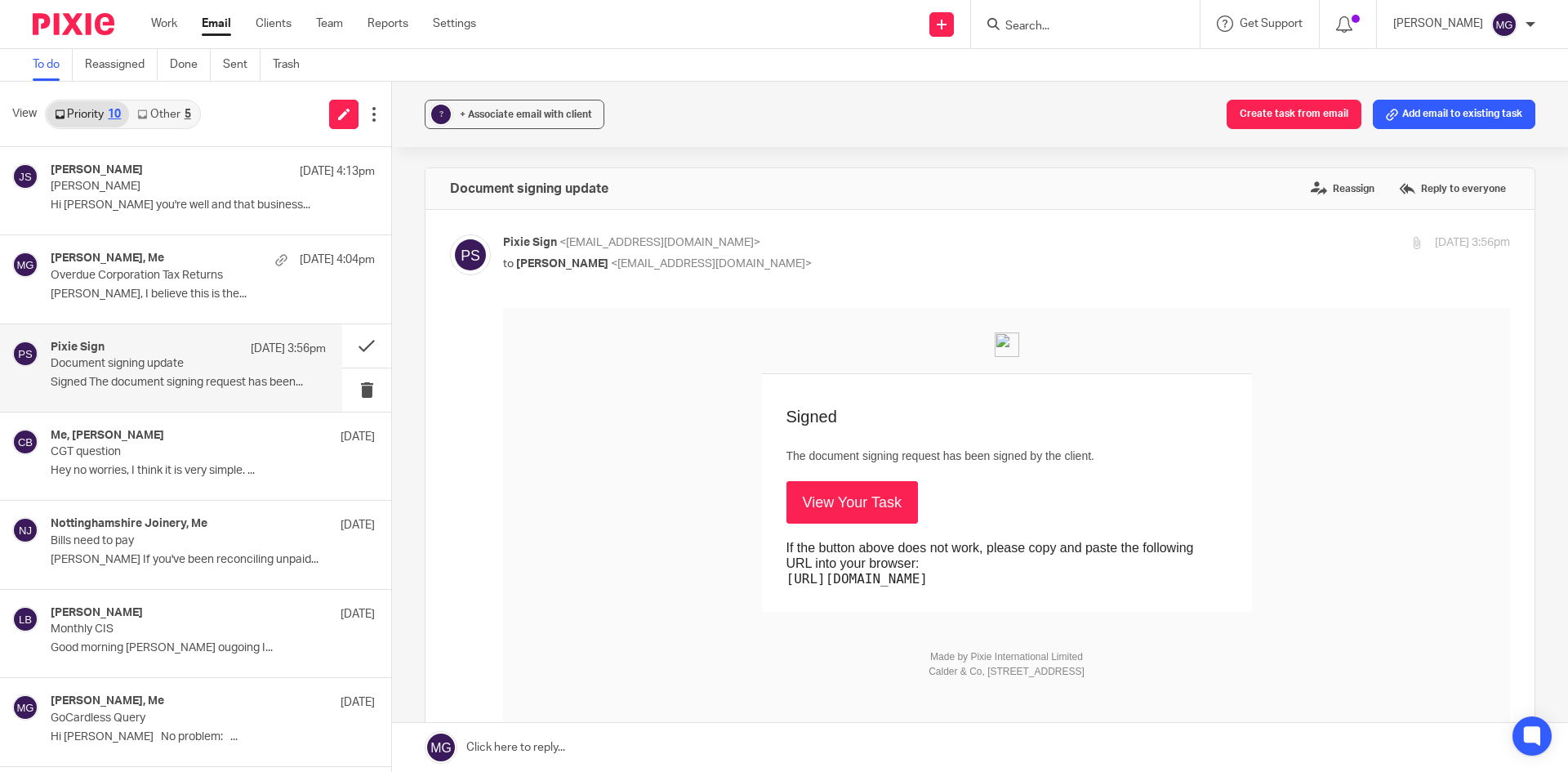
scroll to position [0, 0]
click at [861, 517] on link "View Your Task" at bounding box center [852, 502] width 132 height 42
click at [175, 124] on link "Other 5" at bounding box center [163, 113] width 69 height 26
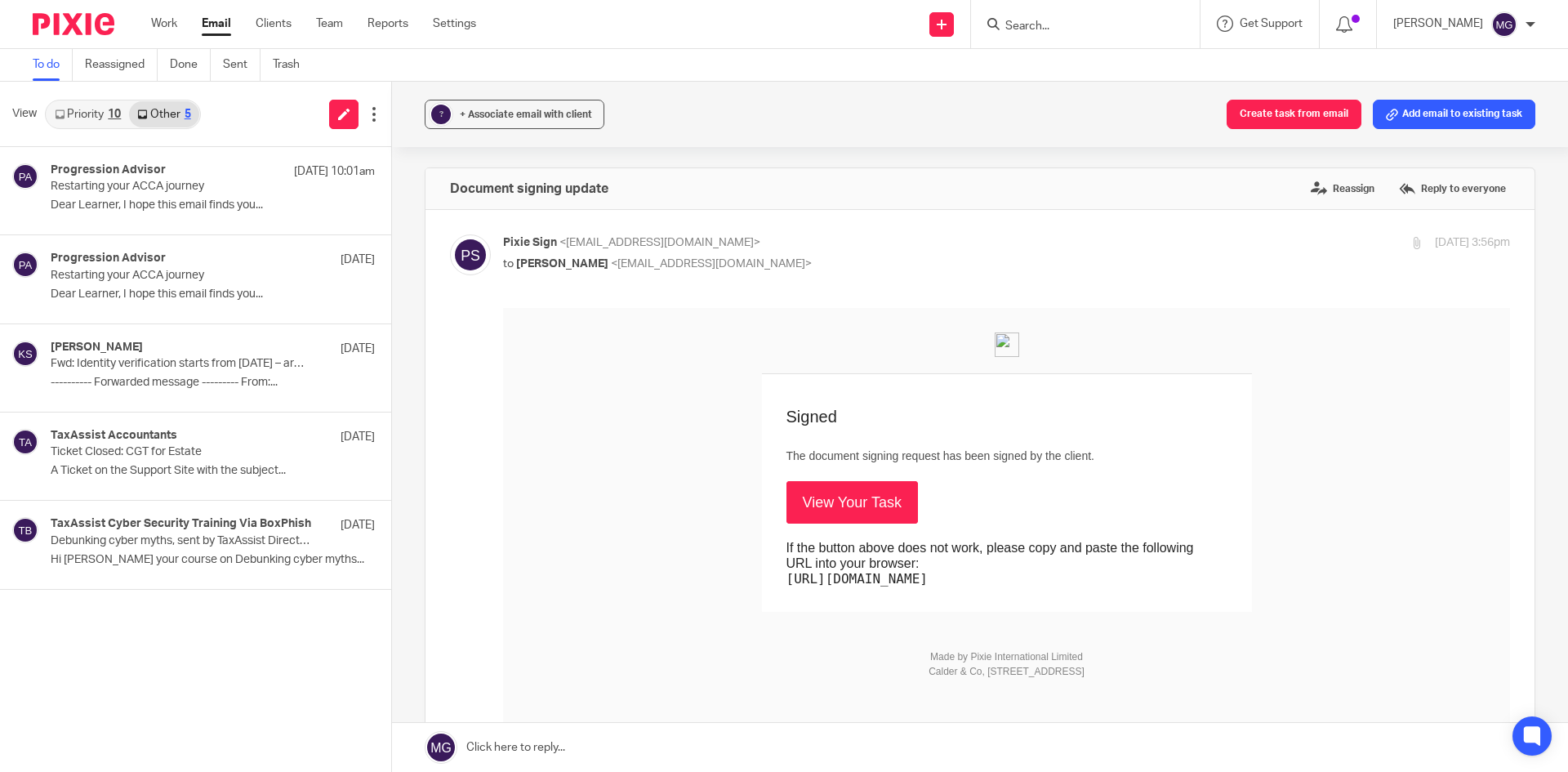
drag, startPoint x: 205, startPoint y: 50, endPoint x: 774, endPoint y: 91, distance: 570.5
click at [803, 110] on div "? + Associate email with client Create task from email Add email to existing ta…" at bounding box center [979, 114] width 1176 height 65
click at [74, 107] on link "Priority 10" at bounding box center [87, 113] width 83 height 26
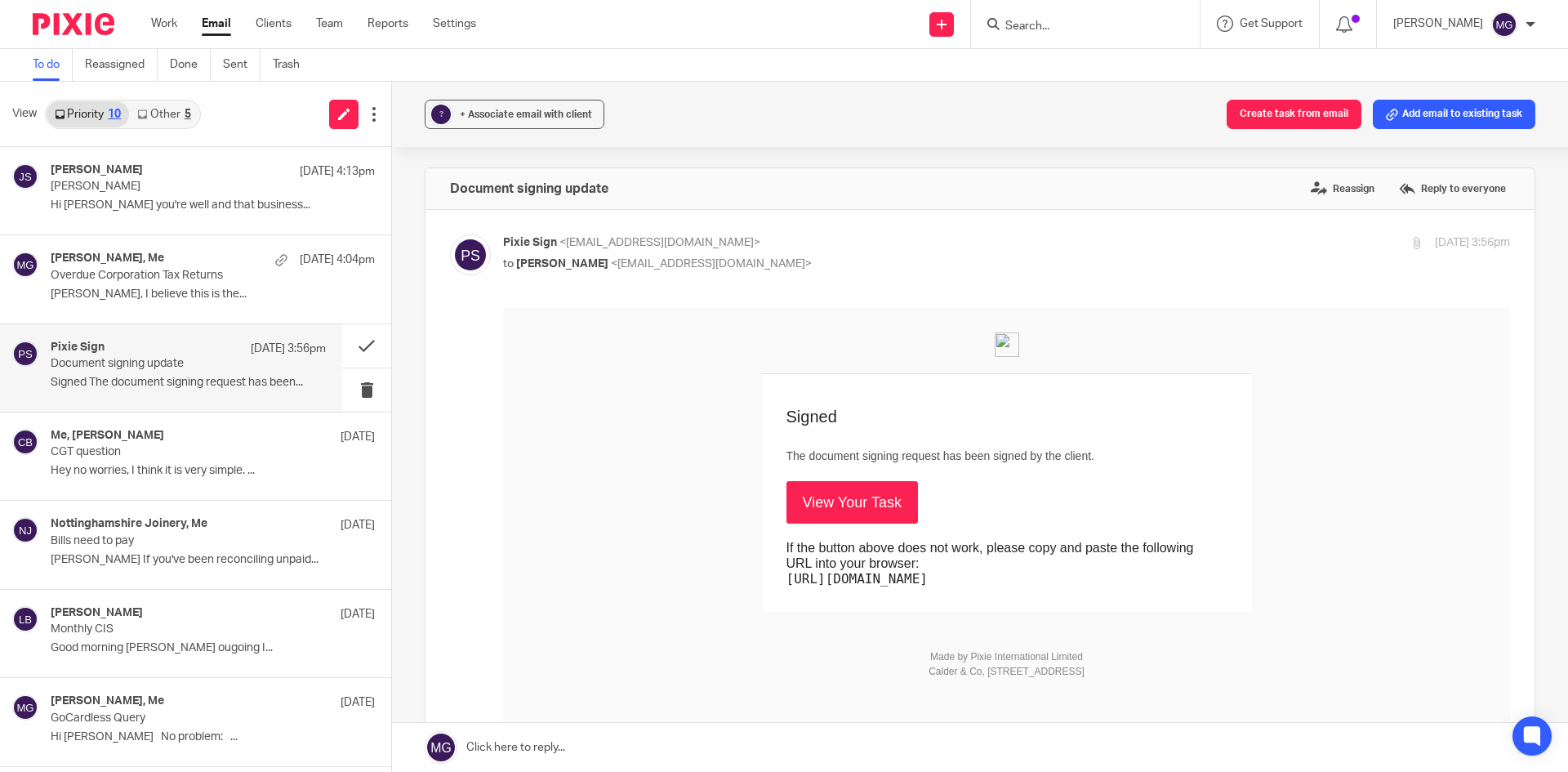
click at [172, 127] on link "Other 5" at bounding box center [163, 113] width 69 height 26
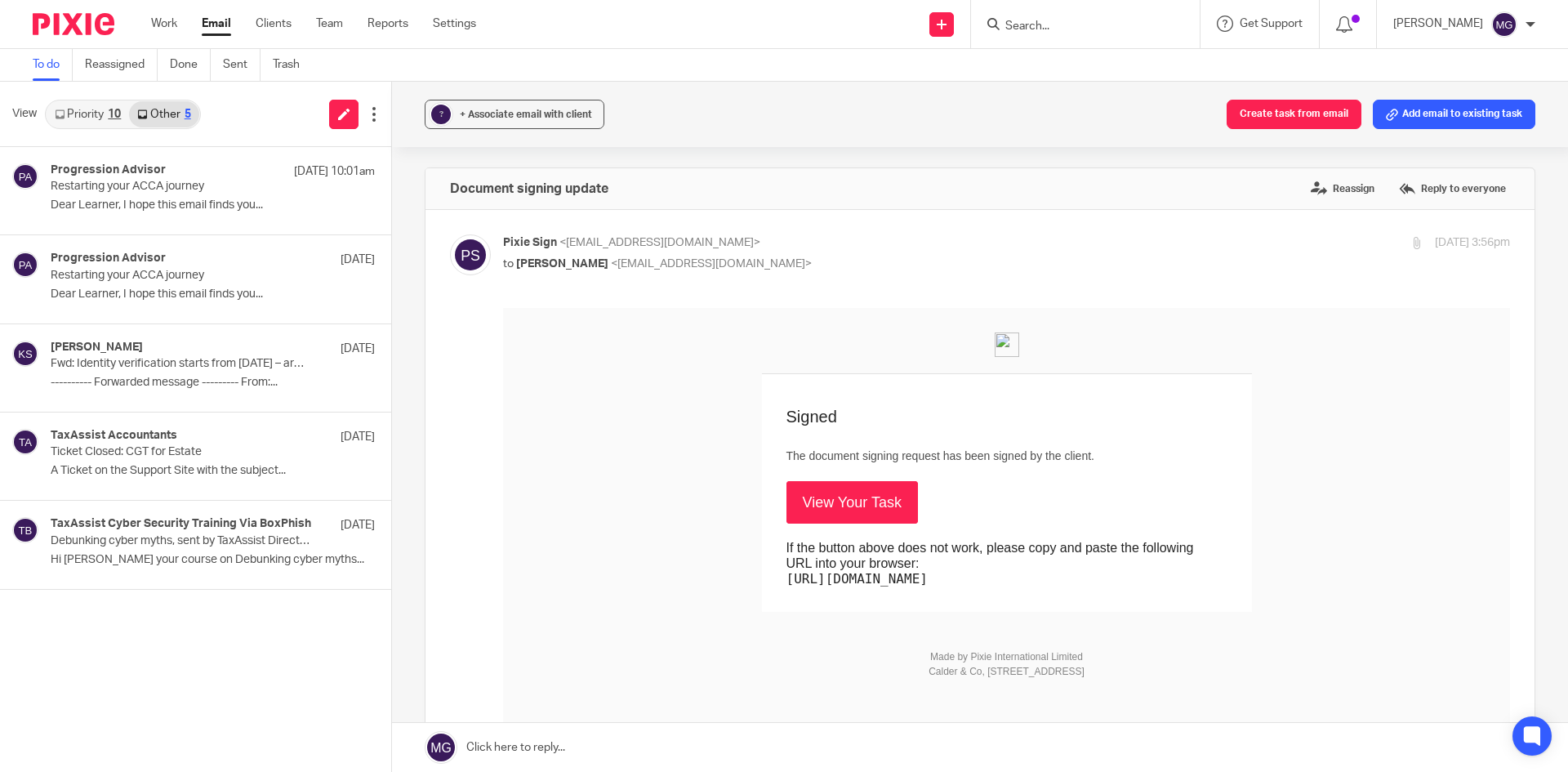
click at [108, 117] on link "Priority 10" at bounding box center [87, 113] width 83 height 26
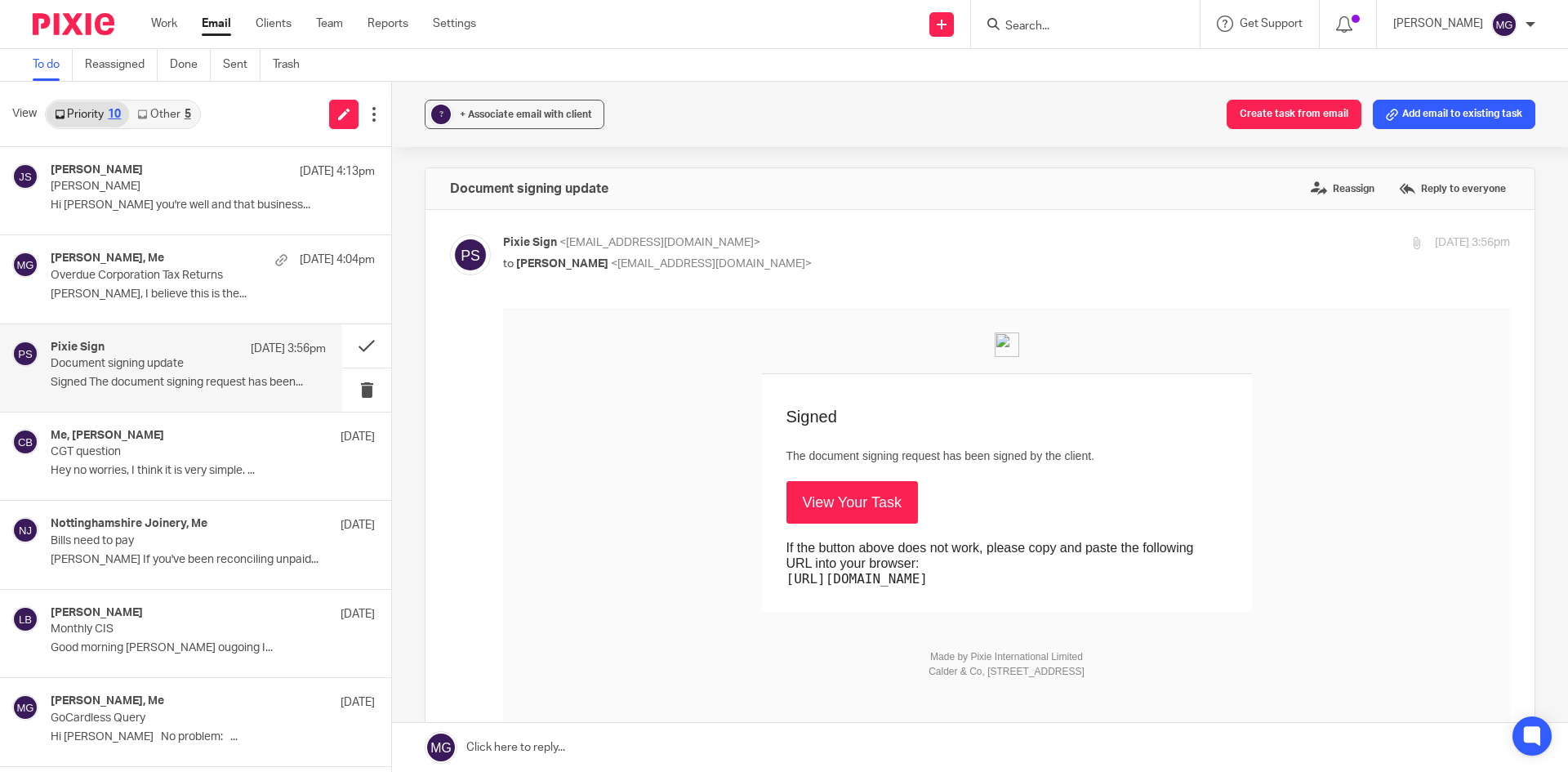
click at [192, 127] on link "Other 5" at bounding box center [163, 113] width 69 height 26
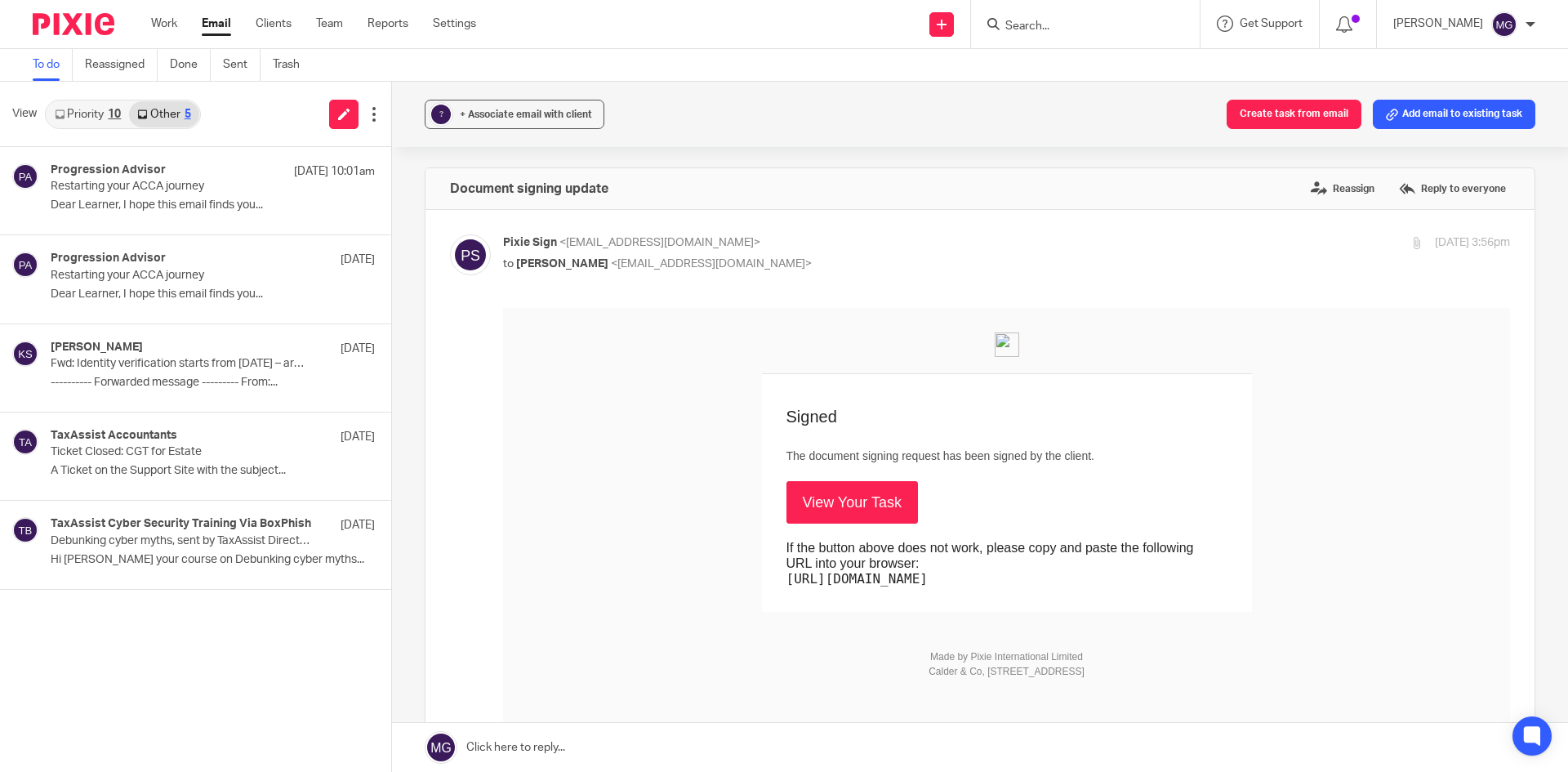
click at [112, 127] on link "Priority 10" at bounding box center [87, 113] width 83 height 26
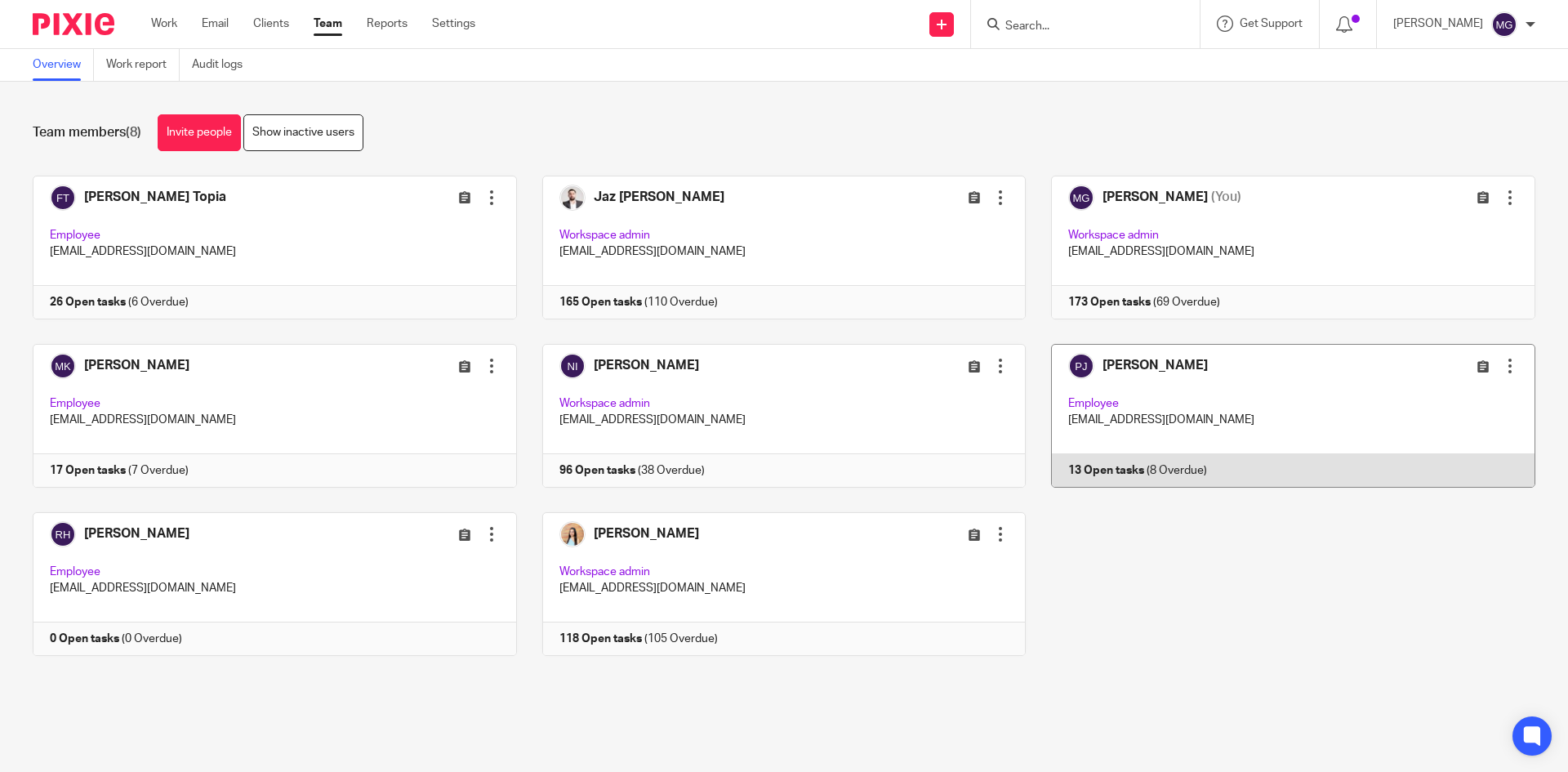
click at [1225, 438] on link at bounding box center [1280, 416] width 510 height 144
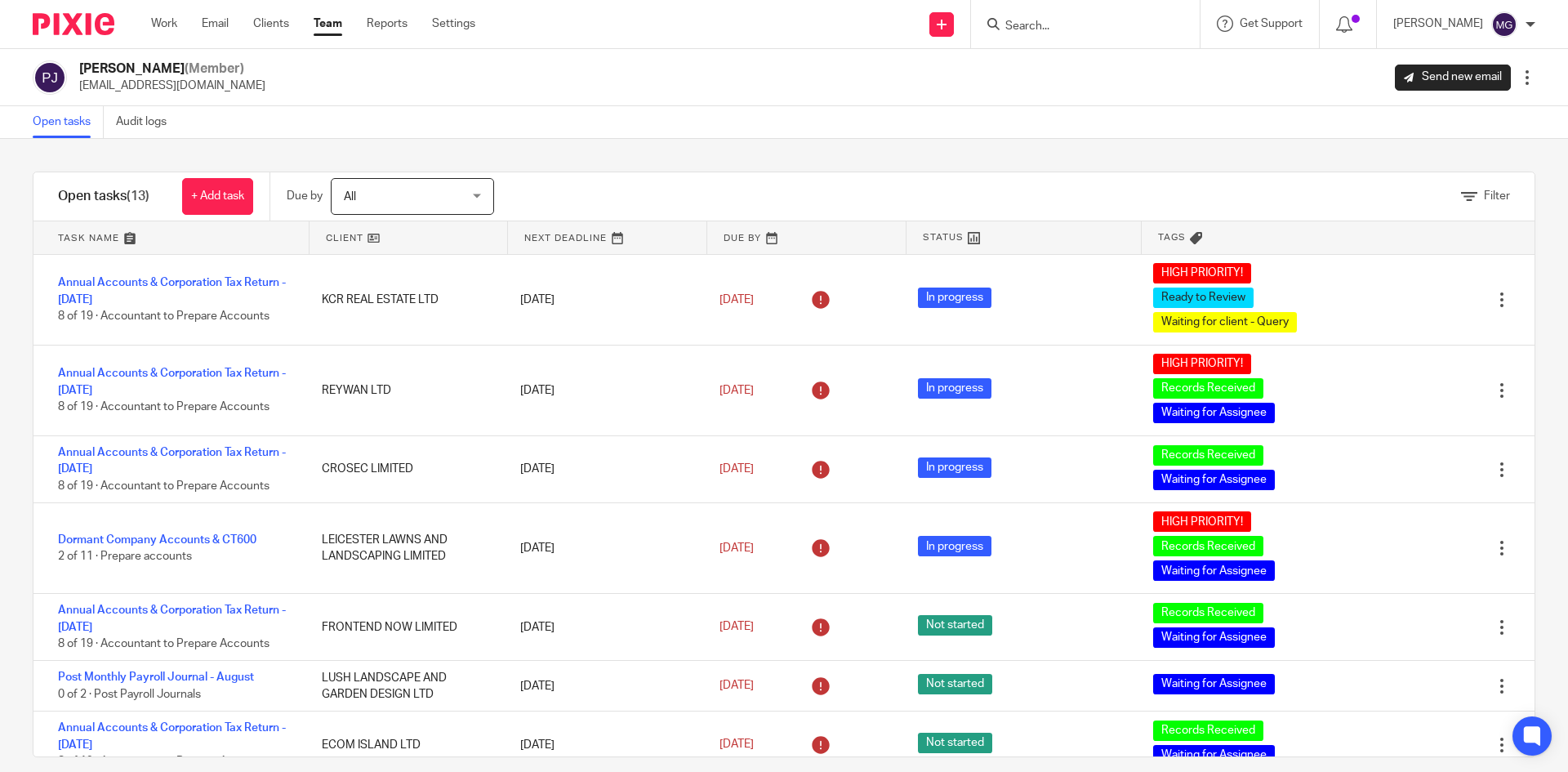
click at [392, 189] on span "All" at bounding box center [403, 196] width 119 height 35
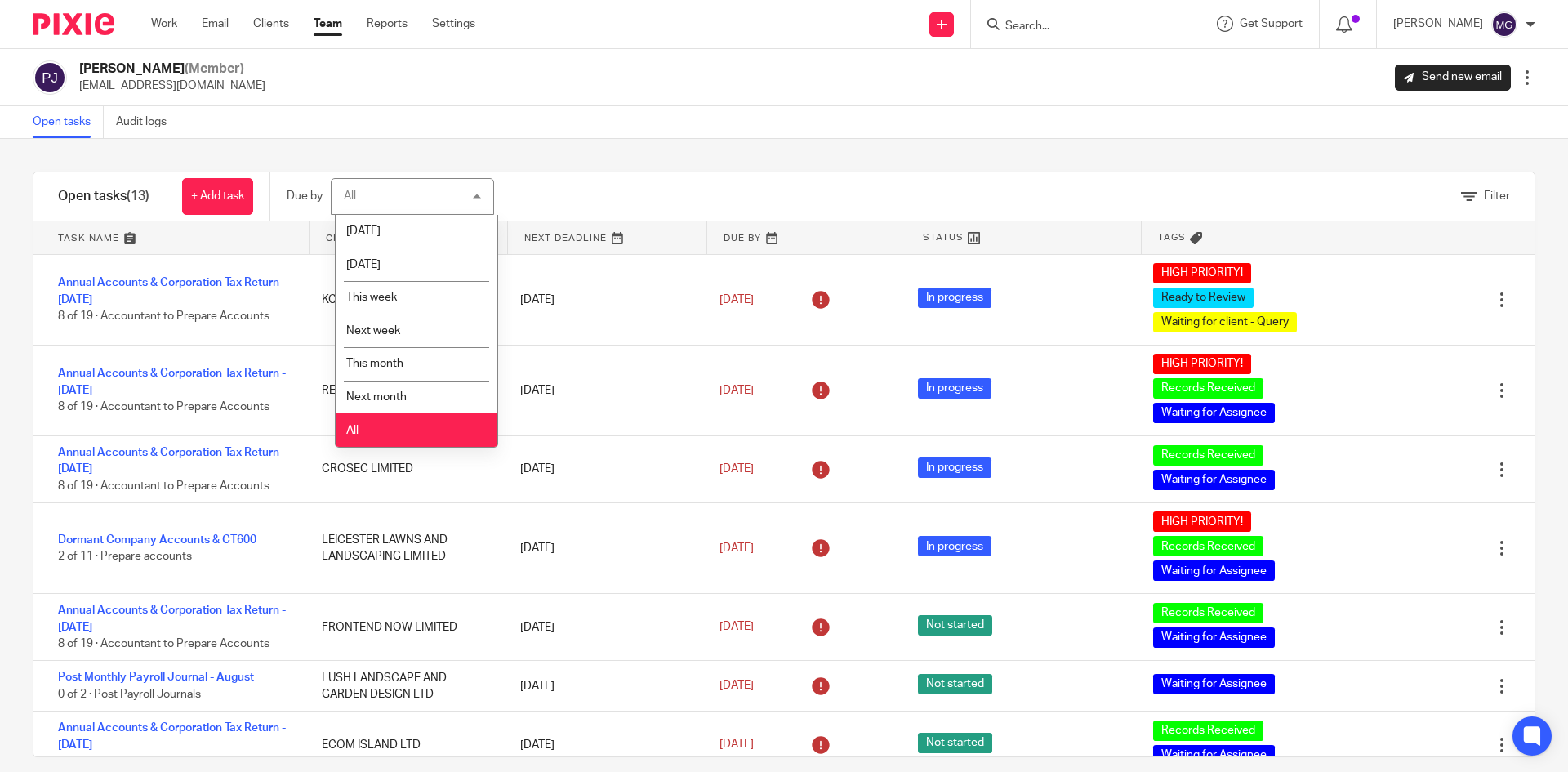
click at [648, 152] on div "Filter tasks Only show tasks matching all of these conditions 1 Client name Is …" at bounding box center [784, 455] width 1568 height 633
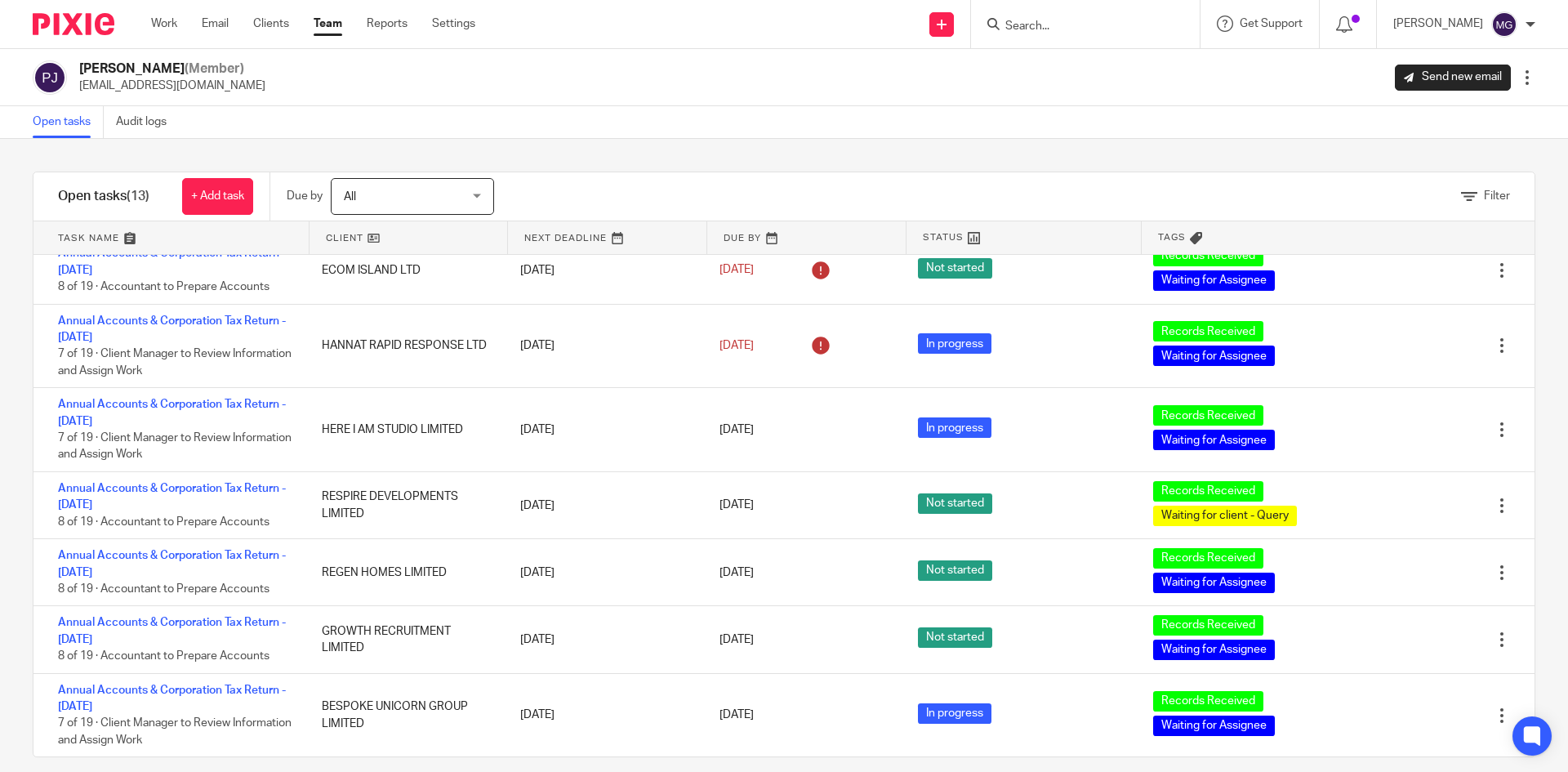
drag, startPoint x: 689, startPoint y: 126, endPoint x: 675, endPoint y: 118, distance: 16.1
click at [682, 122] on div "Open tasks Audit logs" at bounding box center [784, 123] width 1568 height 33
click at [330, 19] on link "Team" at bounding box center [328, 23] width 29 height 16
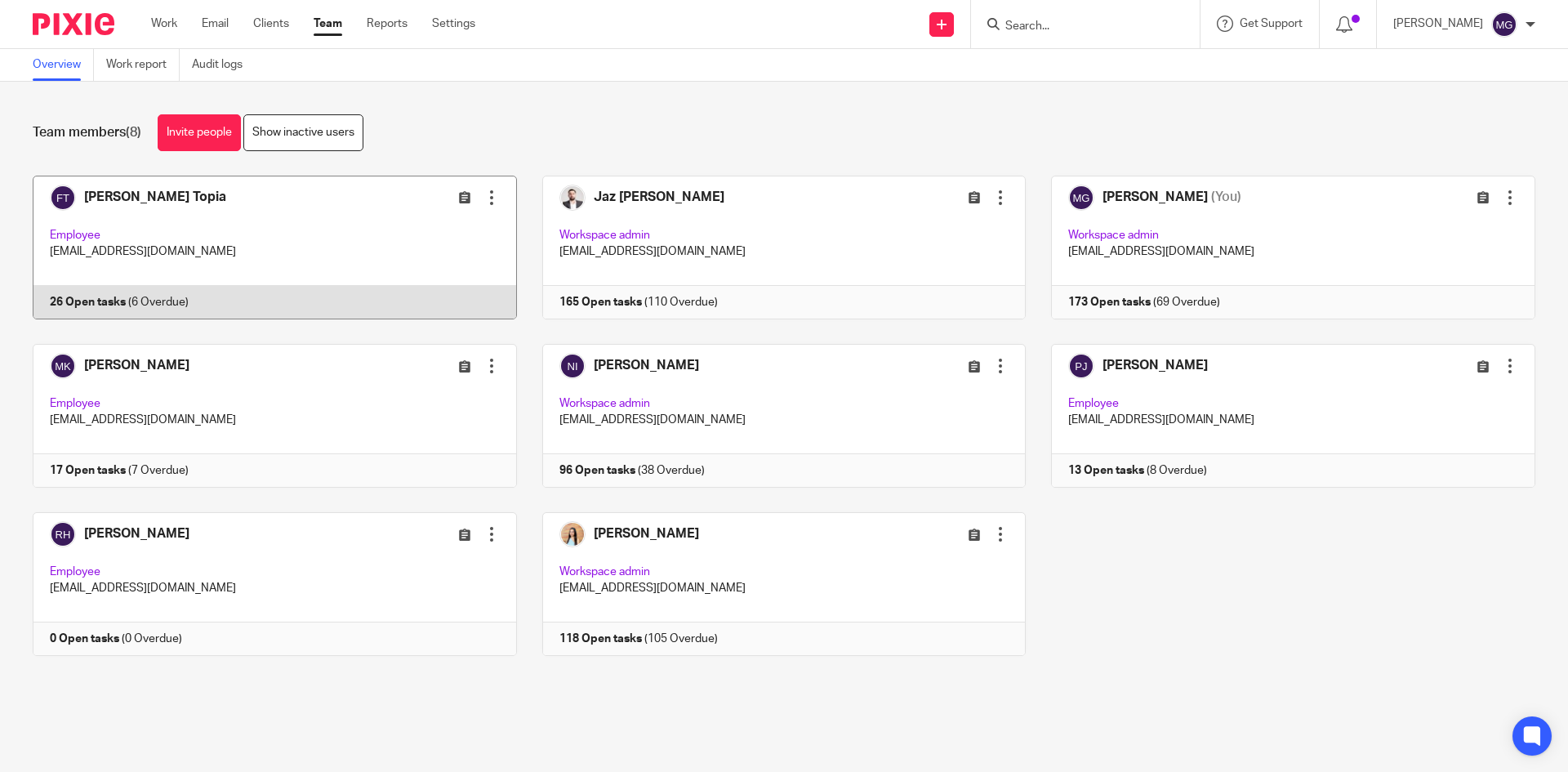
click at [119, 210] on link at bounding box center [262, 248] width 510 height 144
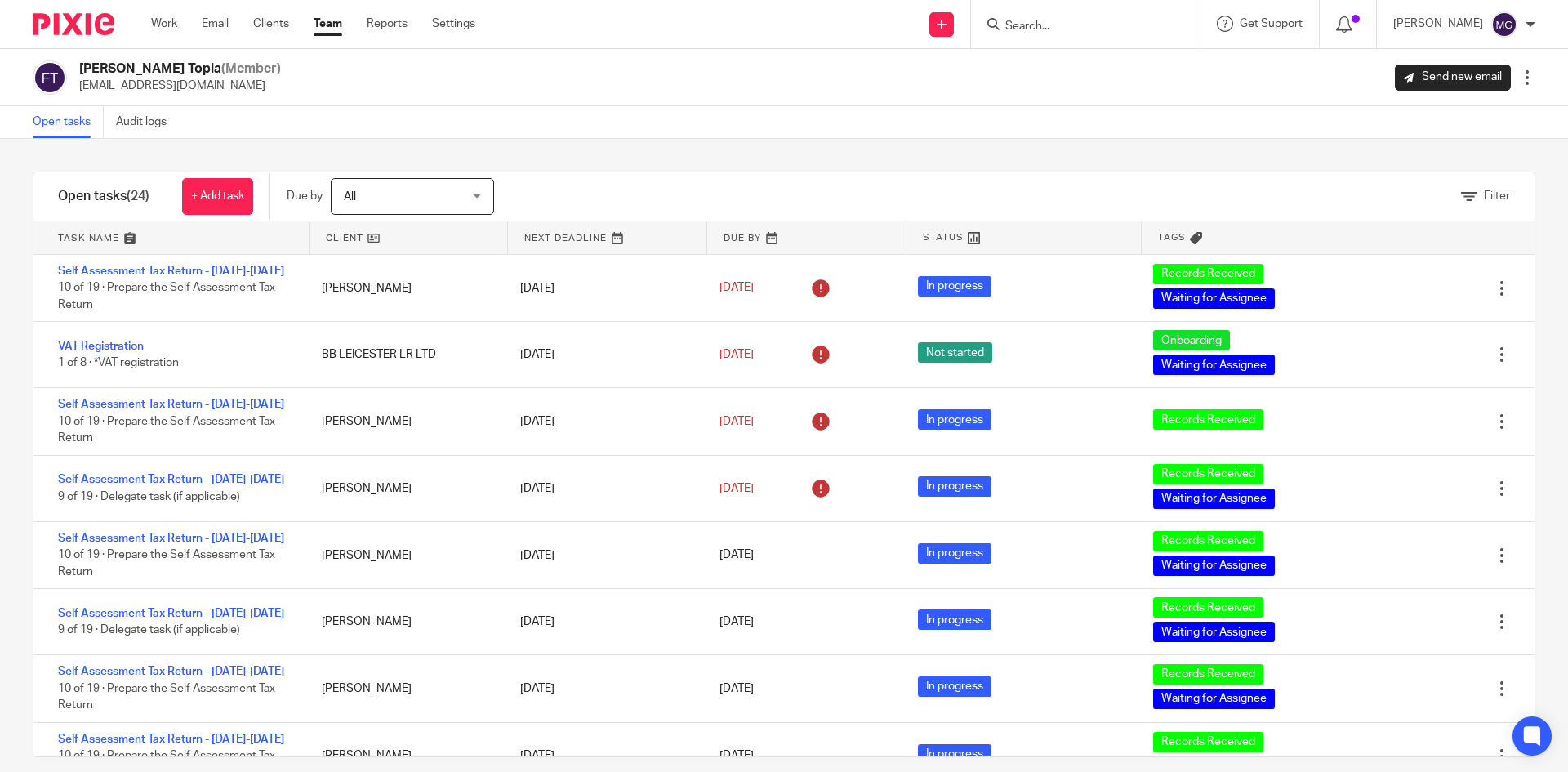
click at [121, 234] on link at bounding box center [171, 238] width 276 height 33
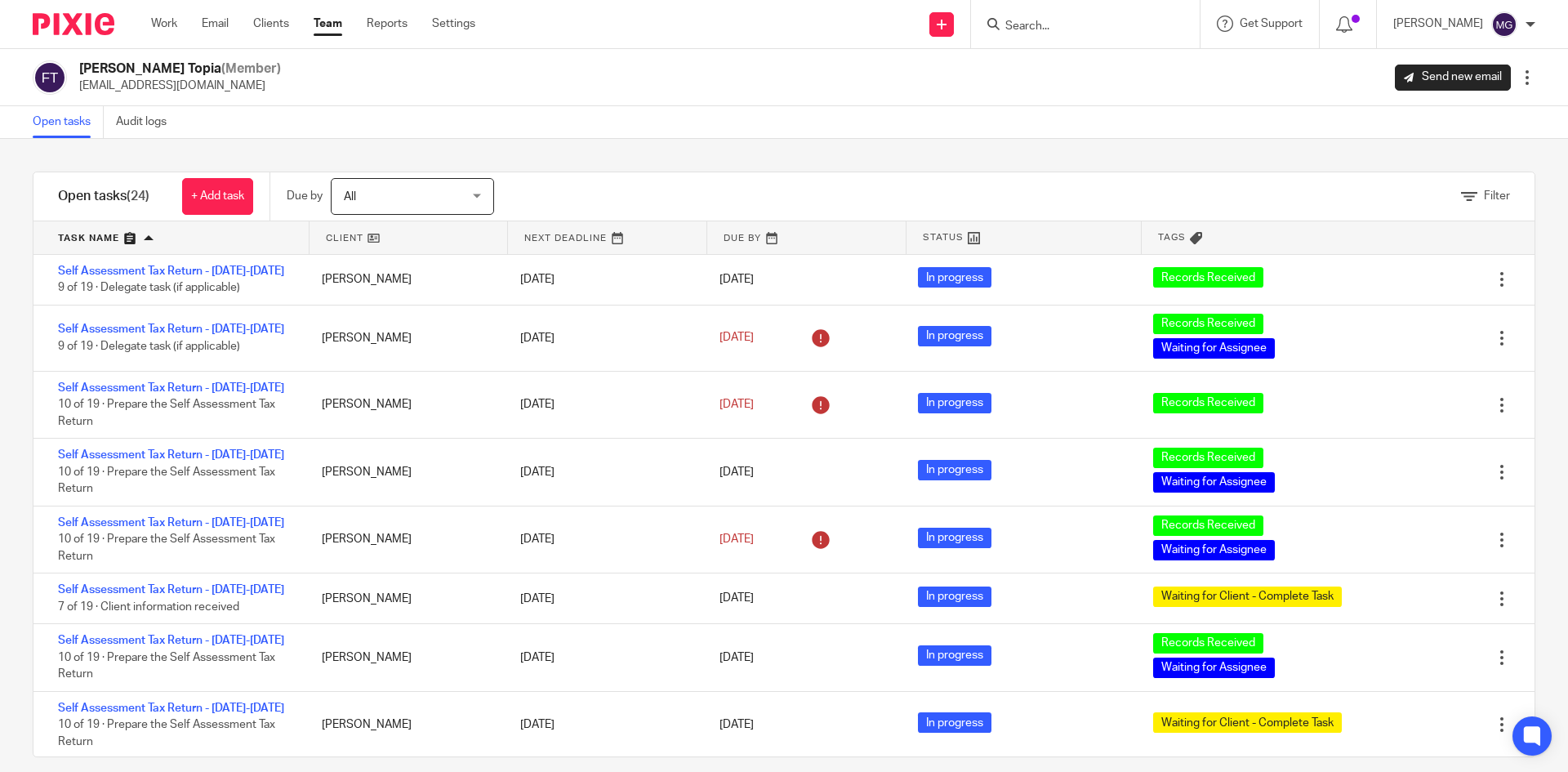
click at [346, 236] on link at bounding box center [408, 238] width 199 height 33
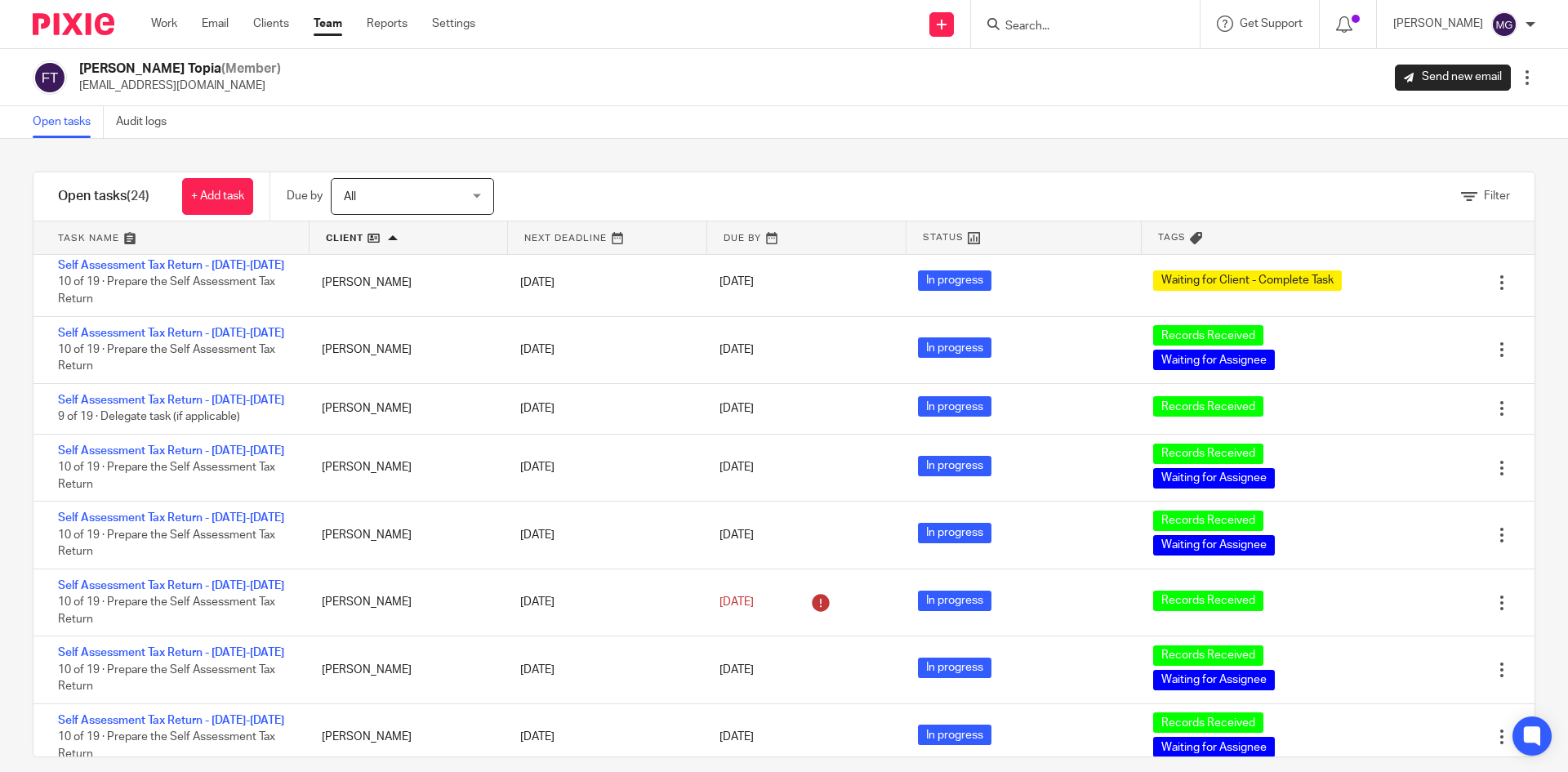
scroll to position [1075, 0]
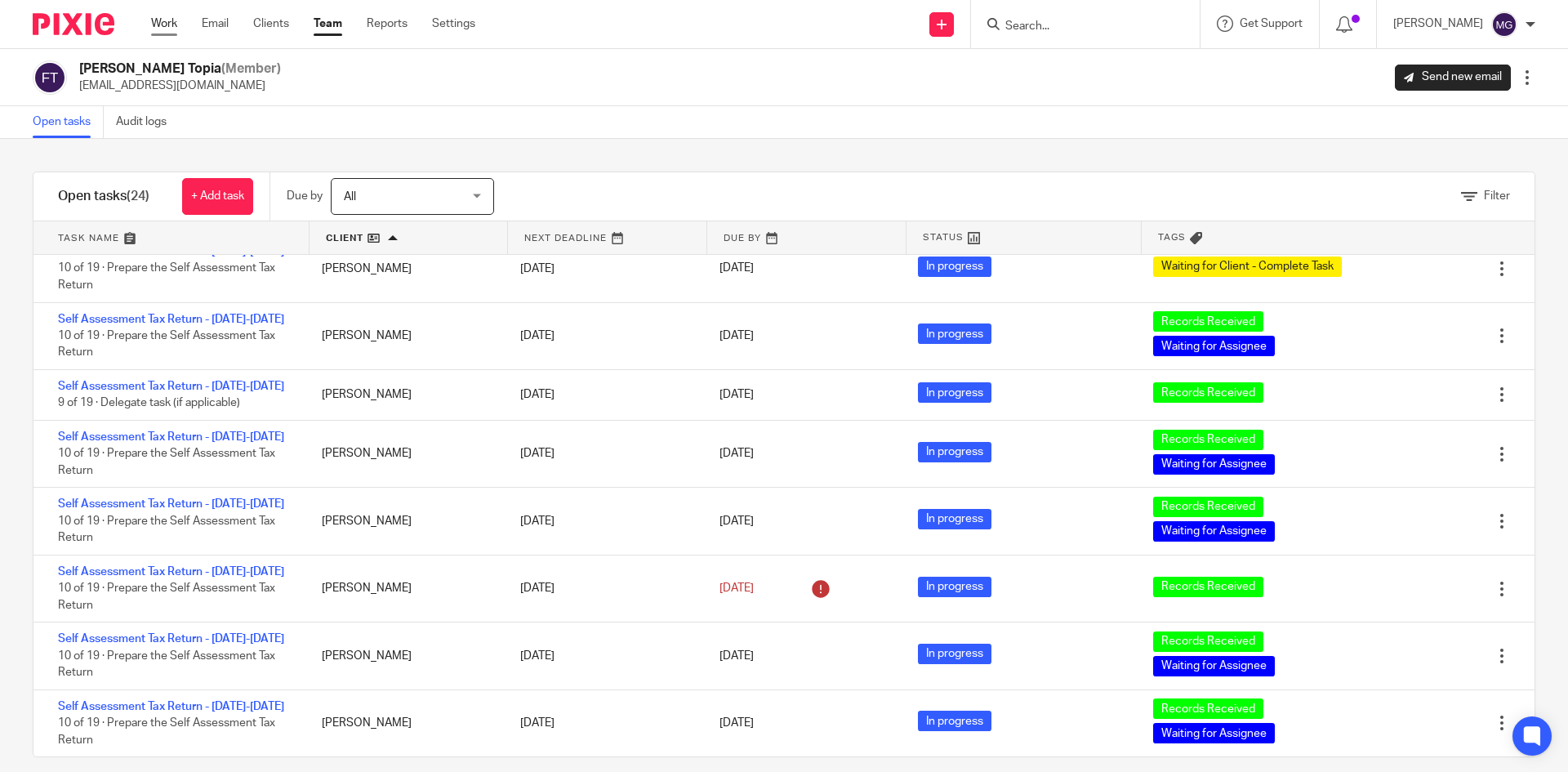
click at [162, 19] on link "Work" at bounding box center [163, 23] width 26 height 16
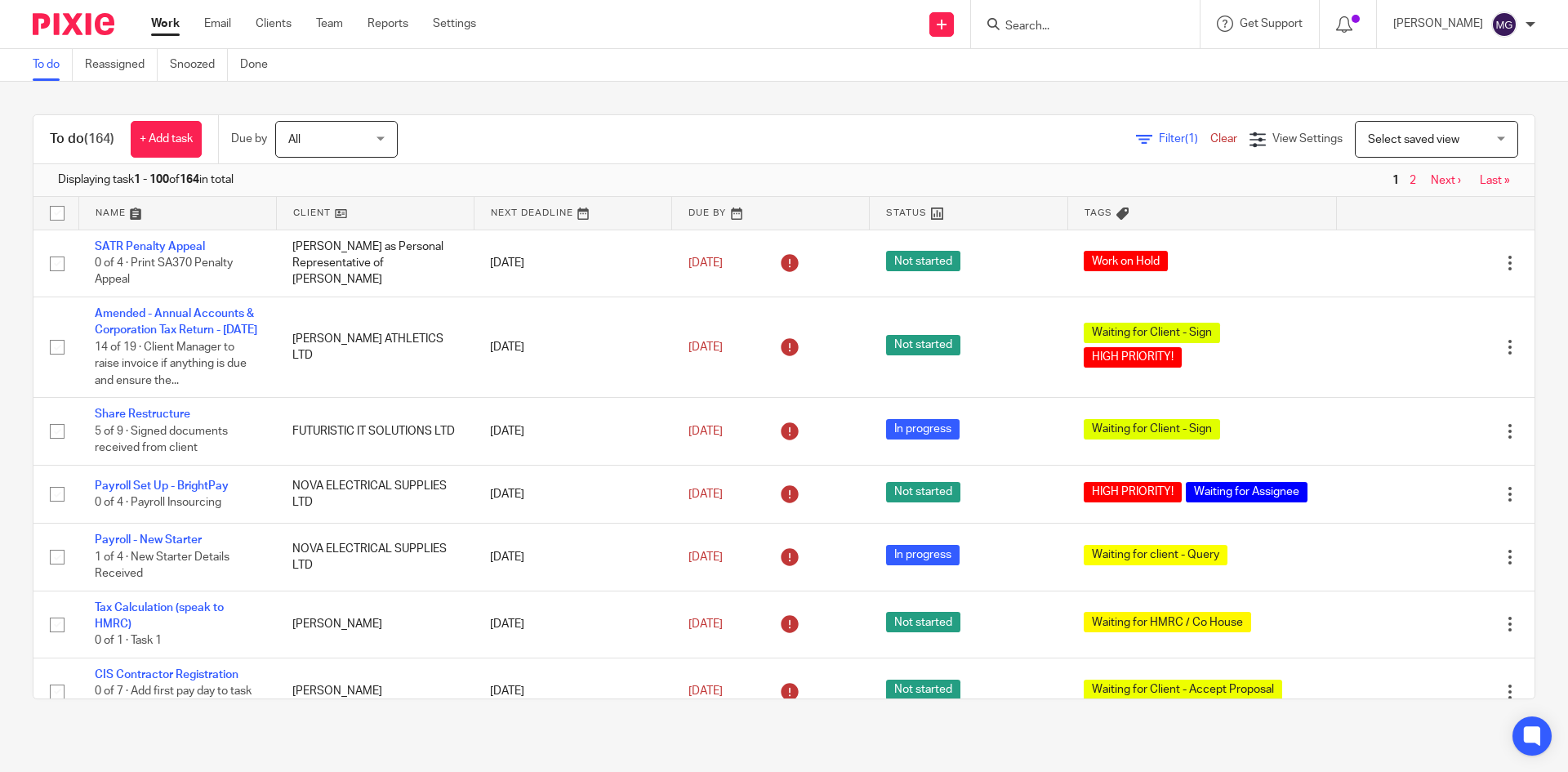
click at [117, 205] on link at bounding box center [178, 213] width 197 height 33
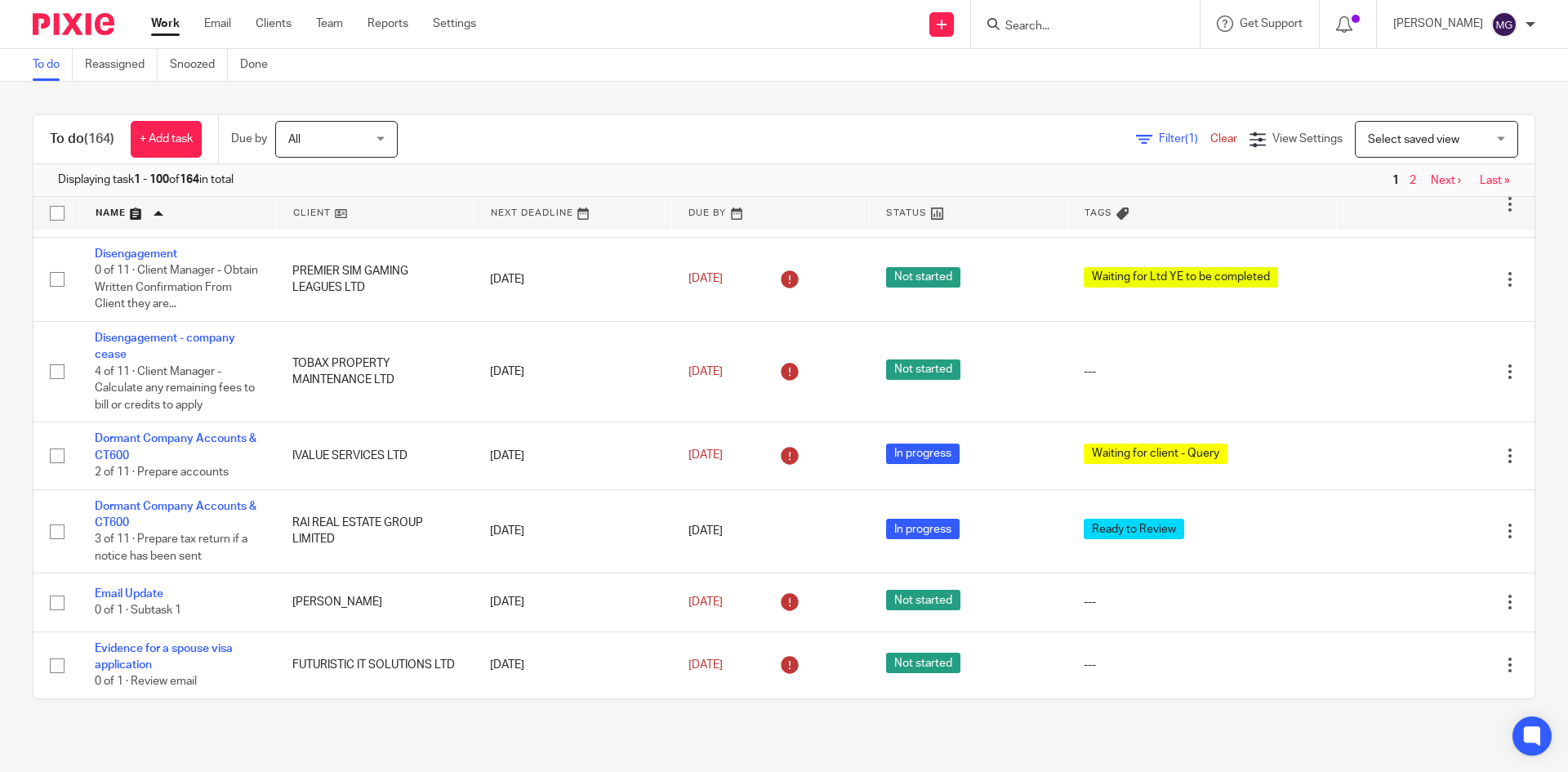
scroll to position [5146, 0]
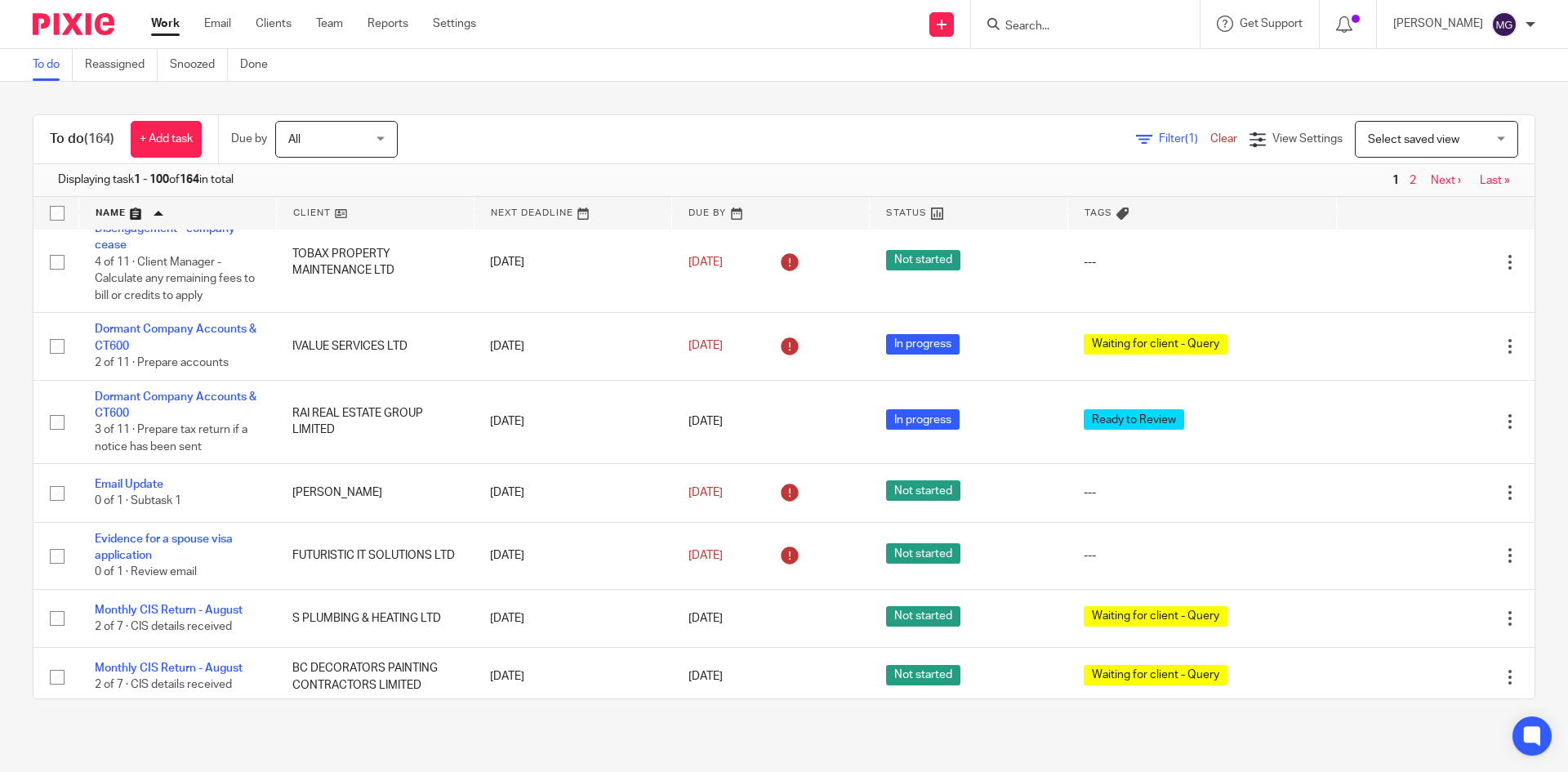
drag, startPoint x: 166, startPoint y: 407, endPoint x: 122, endPoint y: 467, distance: 74.4
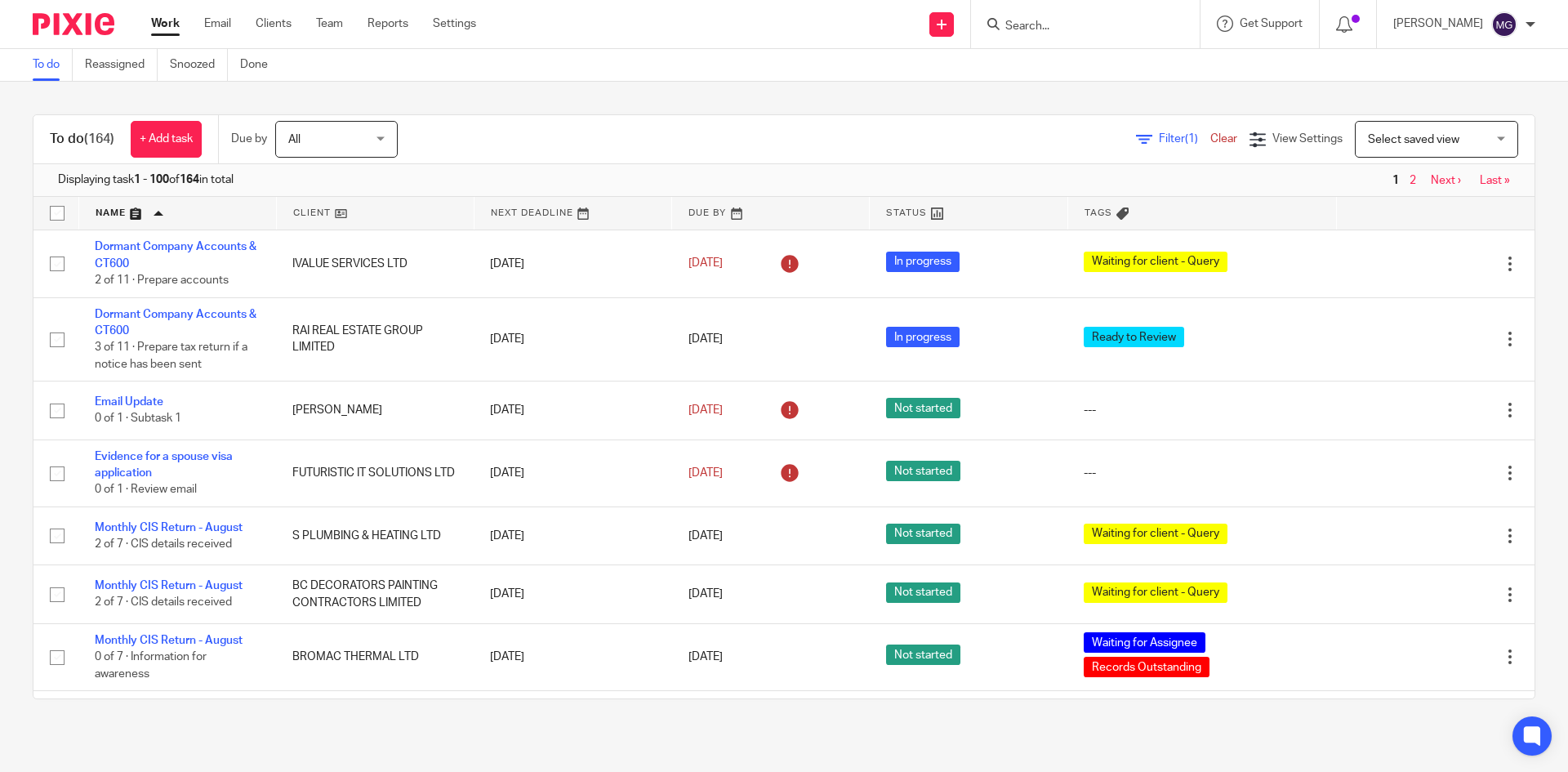
scroll to position [5227, 0]
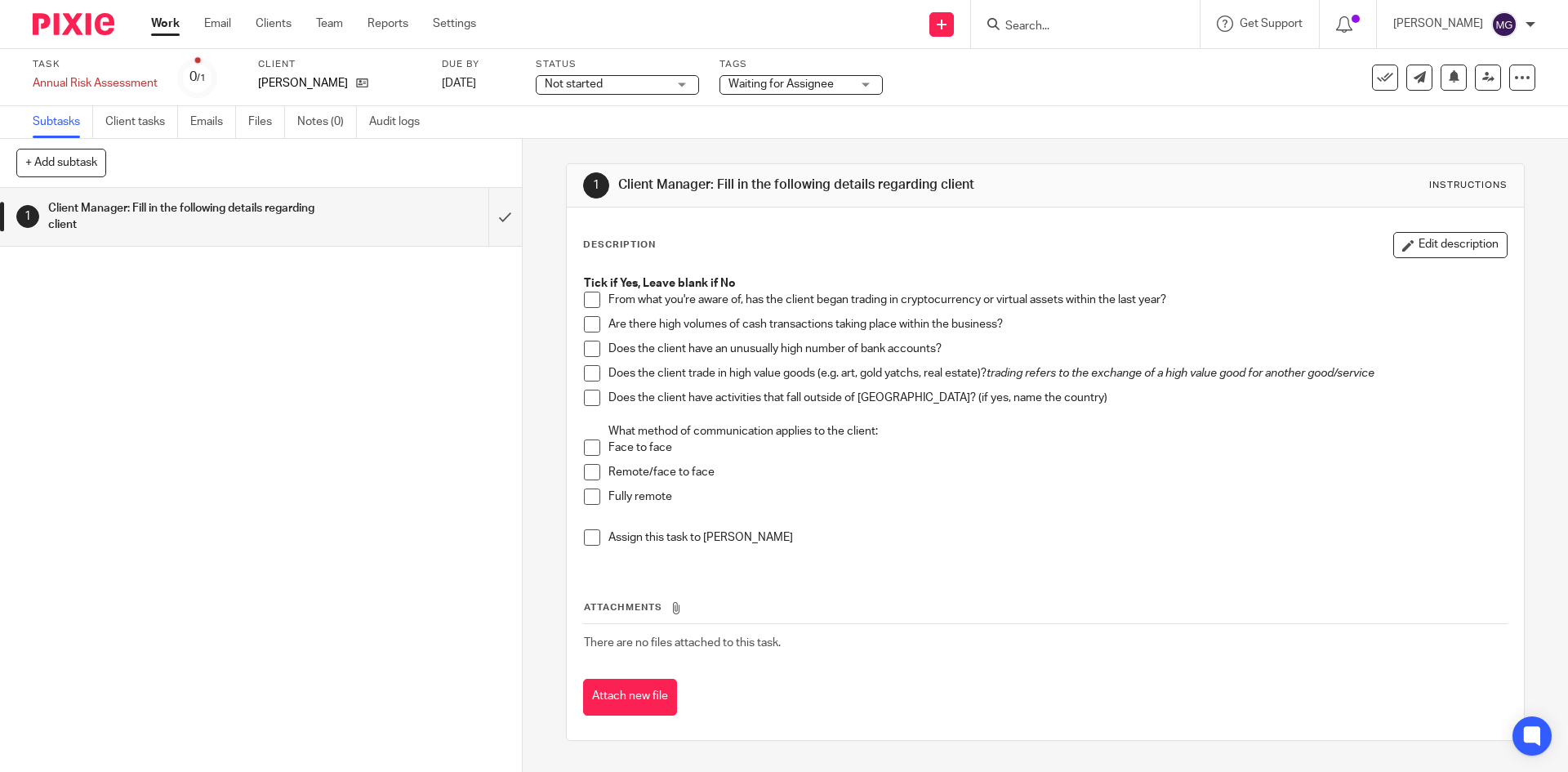
click at [587, 450] on span at bounding box center [591, 447] width 16 height 16
click at [591, 540] on span at bounding box center [591, 537] width 16 height 16
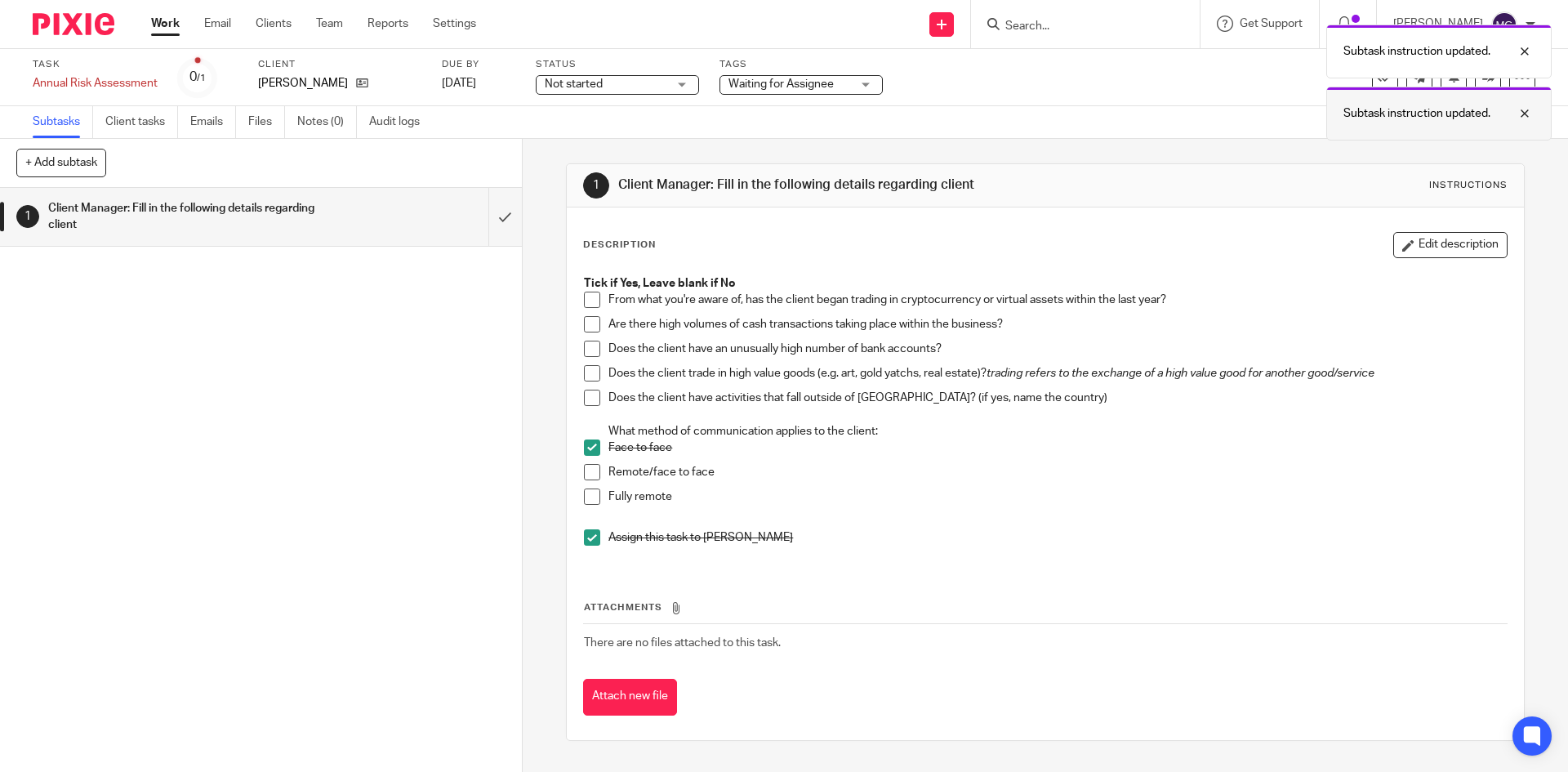
click at [1525, 109] on div at bounding box center [1512, 113] width 44 height 19
click at [1524, 50] on div at bounding box center [1512, 51] width 44 height 19
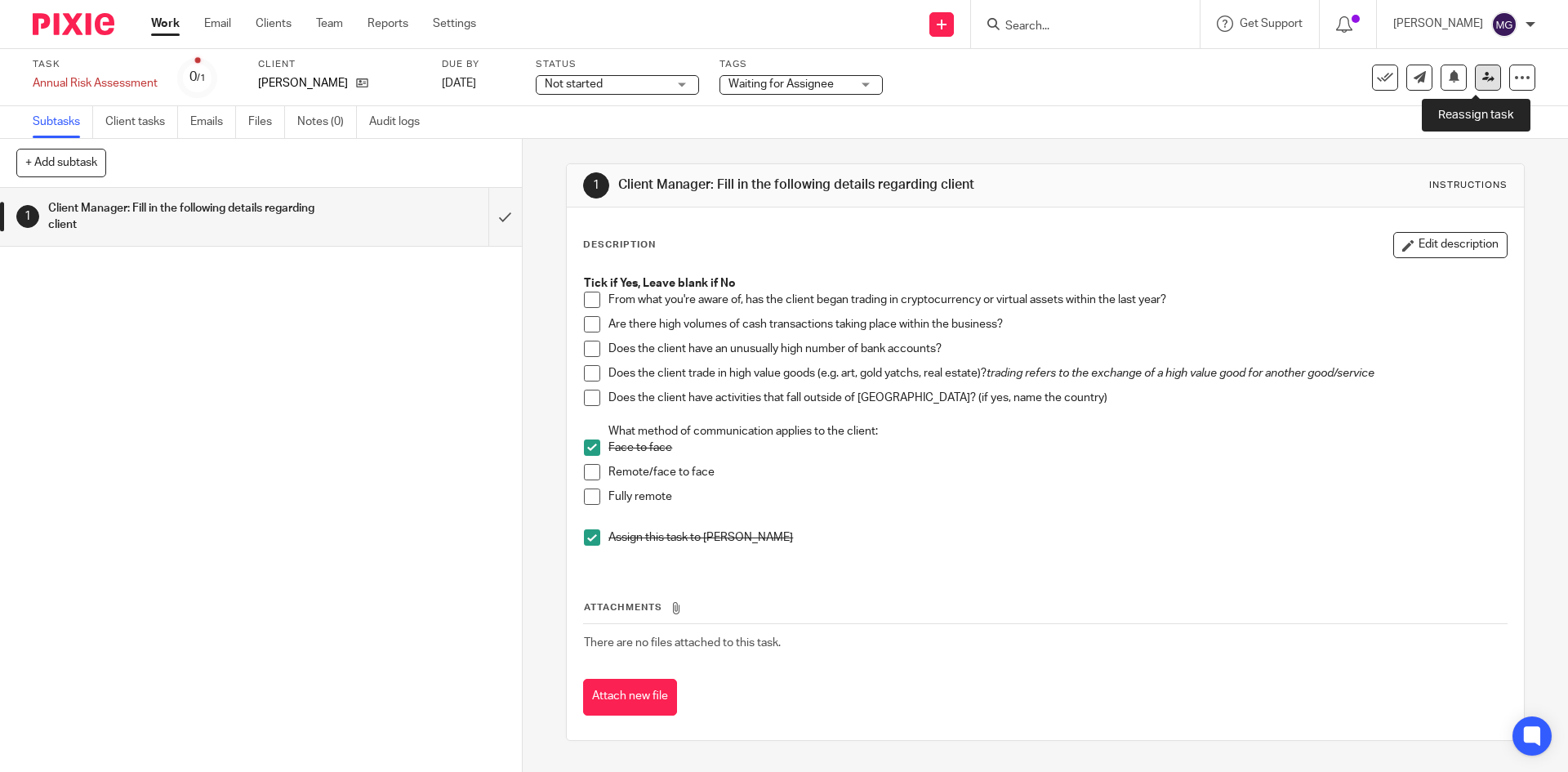
click at [1483, 82] on icon at bounding box center [1488, 77] width 12 height 12
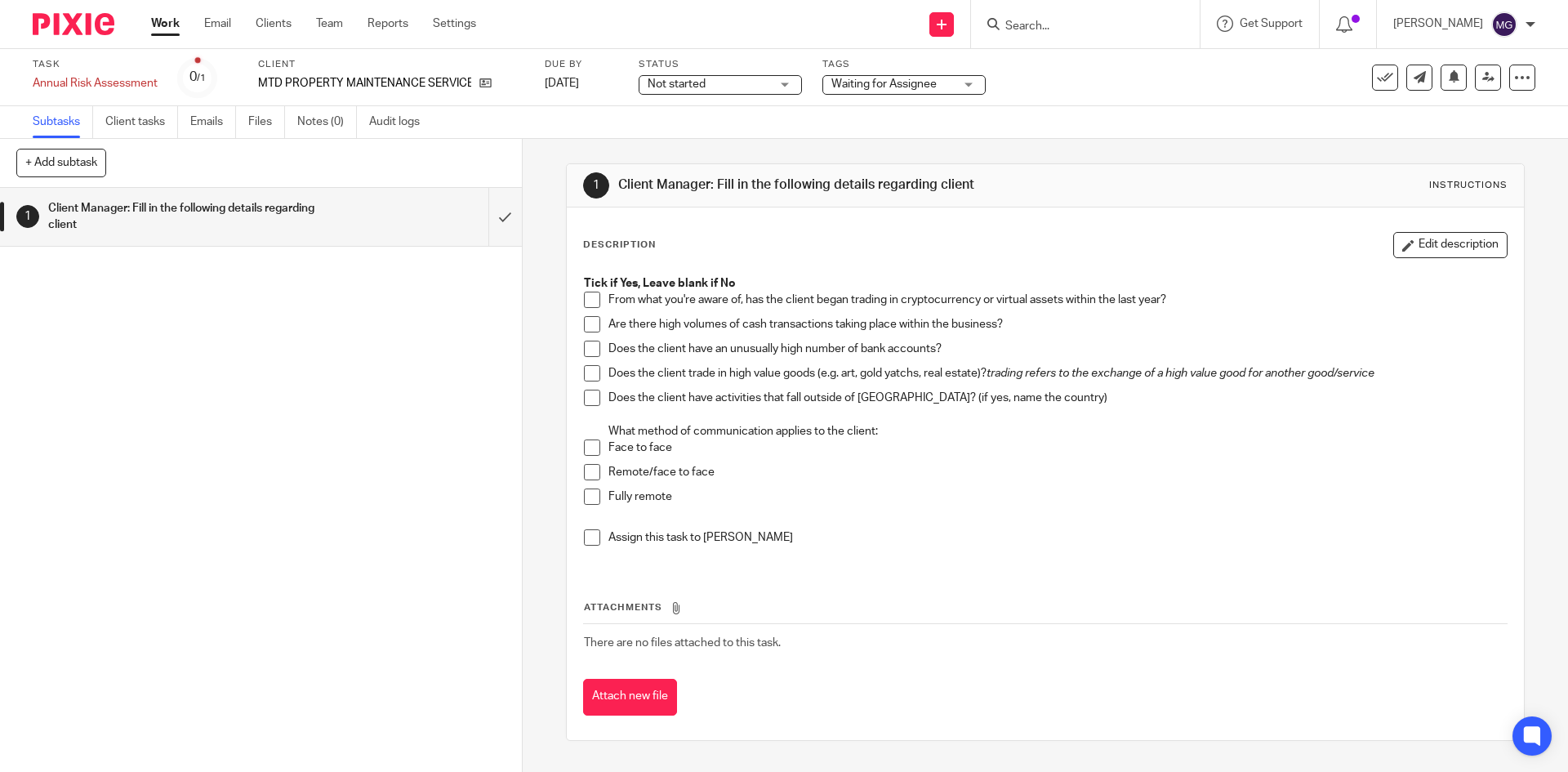
click at [586, 479] on span at bounding box center [591, 471] width 16 height 16
click at [598, 535] on li "Assign this task to Raj" at bounding box center [1045, 542] width 922 height 25
click at [591, 543] on span at bounding box center [591, 537] width 16 height 16
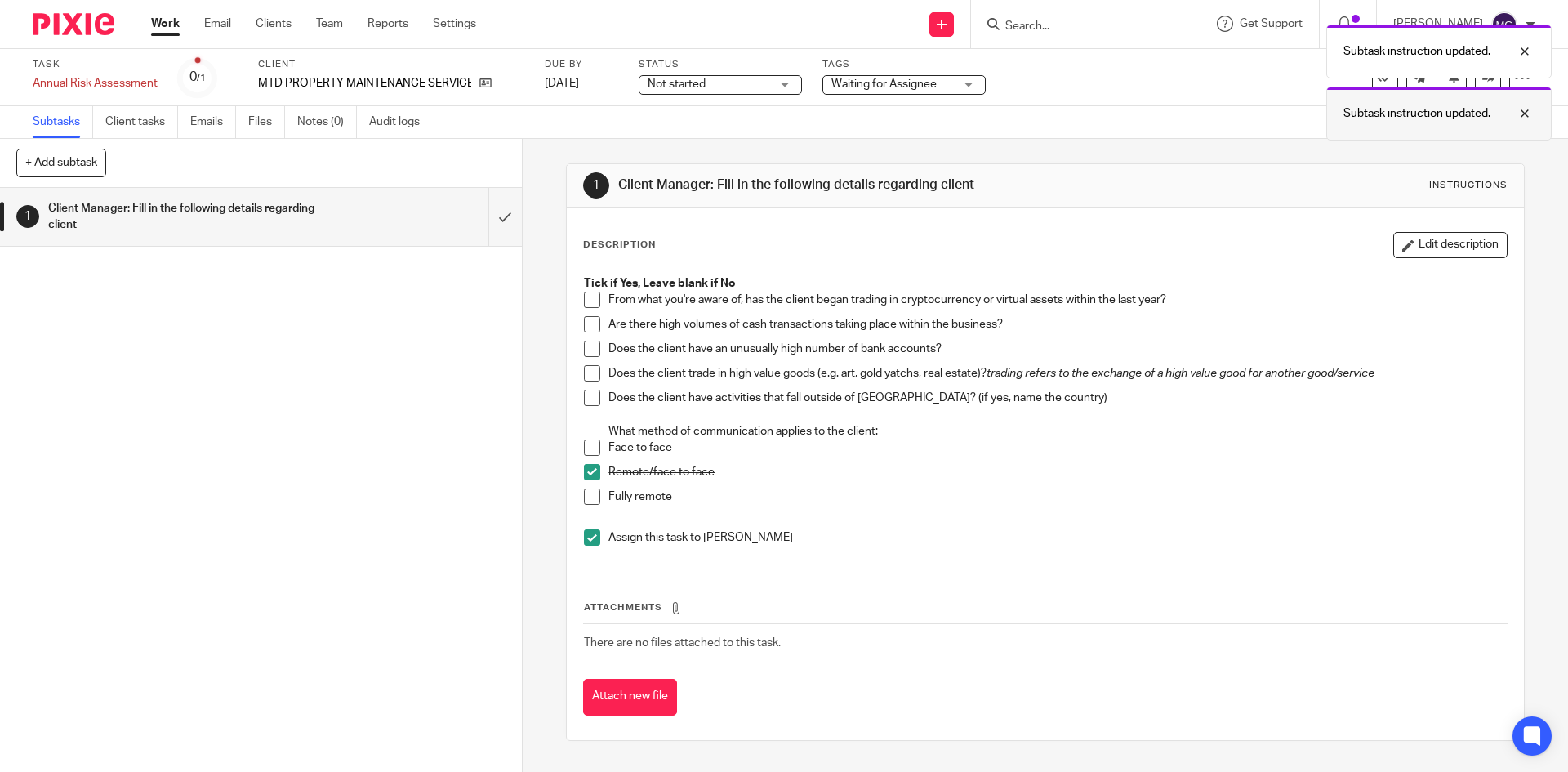
click at [1524, 109] on div at bounding box center [1512, 113] width 44 height 19
drag, startPoint x: 1531, startPoint y: 49, endPoint x: 1495, endPoint y: 73, distance: 43.3
click at [1530, 49] on div at bounding box center [1512, 51] width 44 height 19
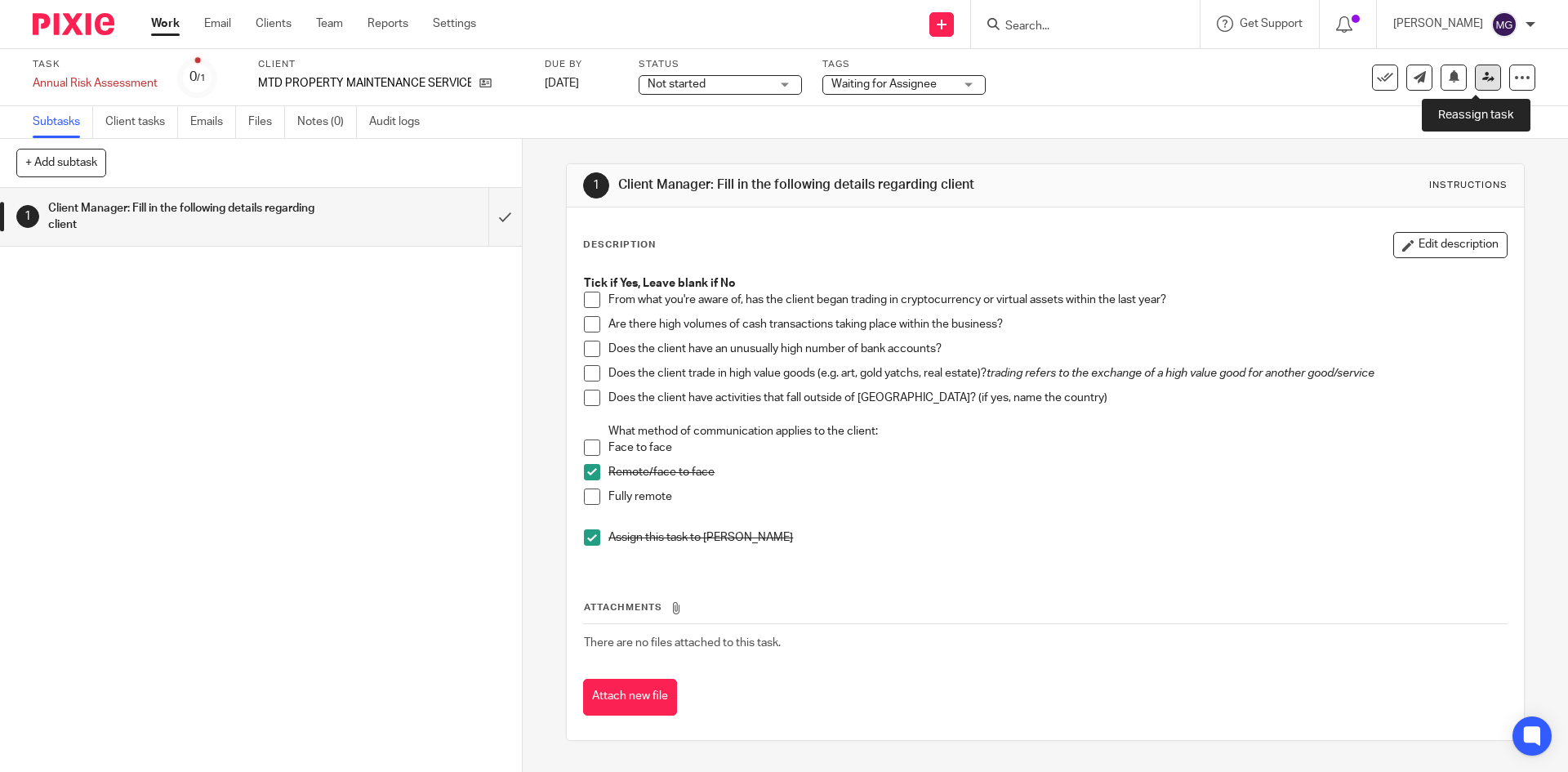
click at [1483, 79] on icon at bounding box center [1488, 77] width 12 height 12
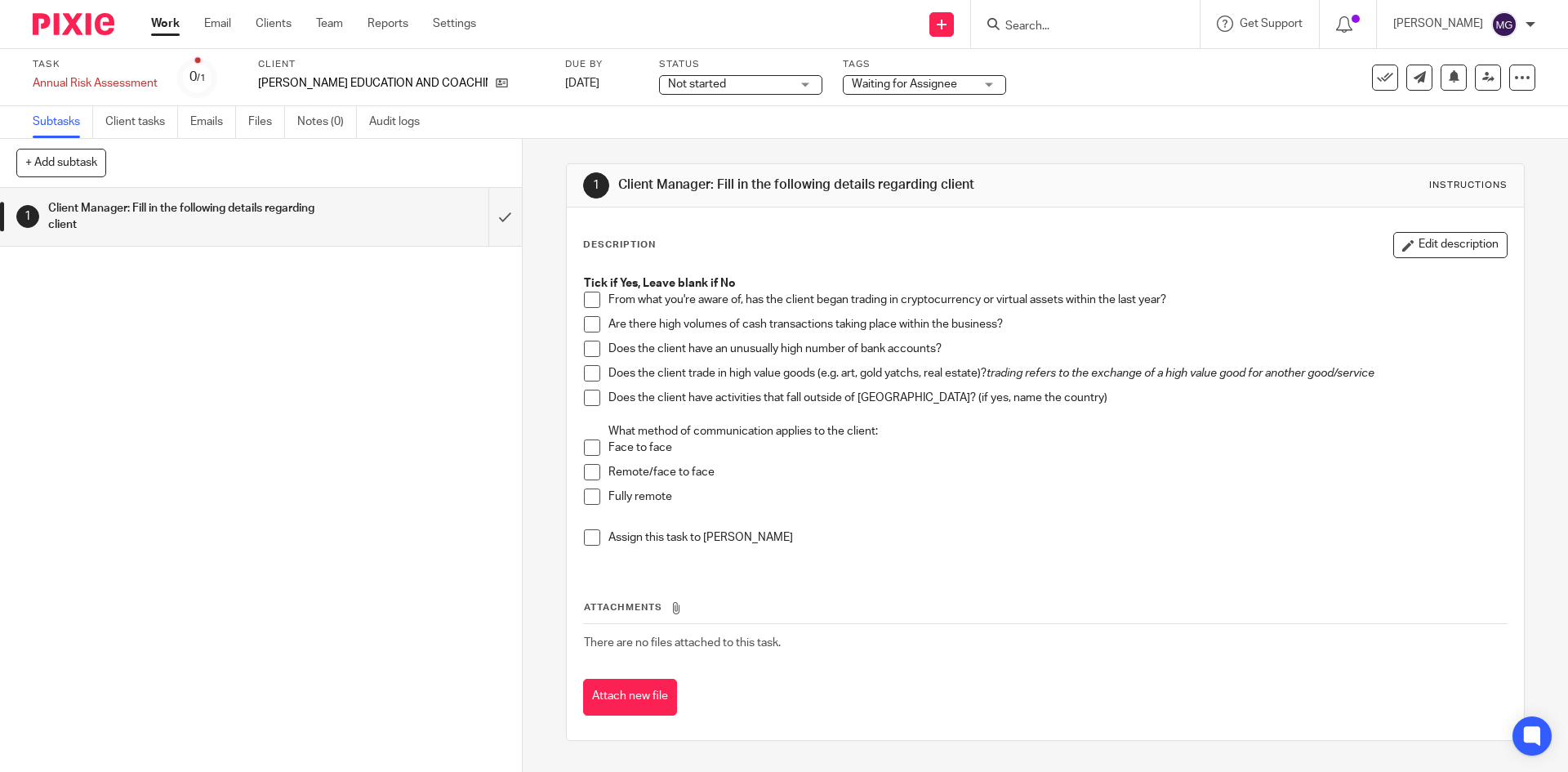
click at [585, 448] on span at bounding box center [591, 447] width 16 height 16
click at [584, 532] on span at bounding box center [591, 537] width 16 height 16
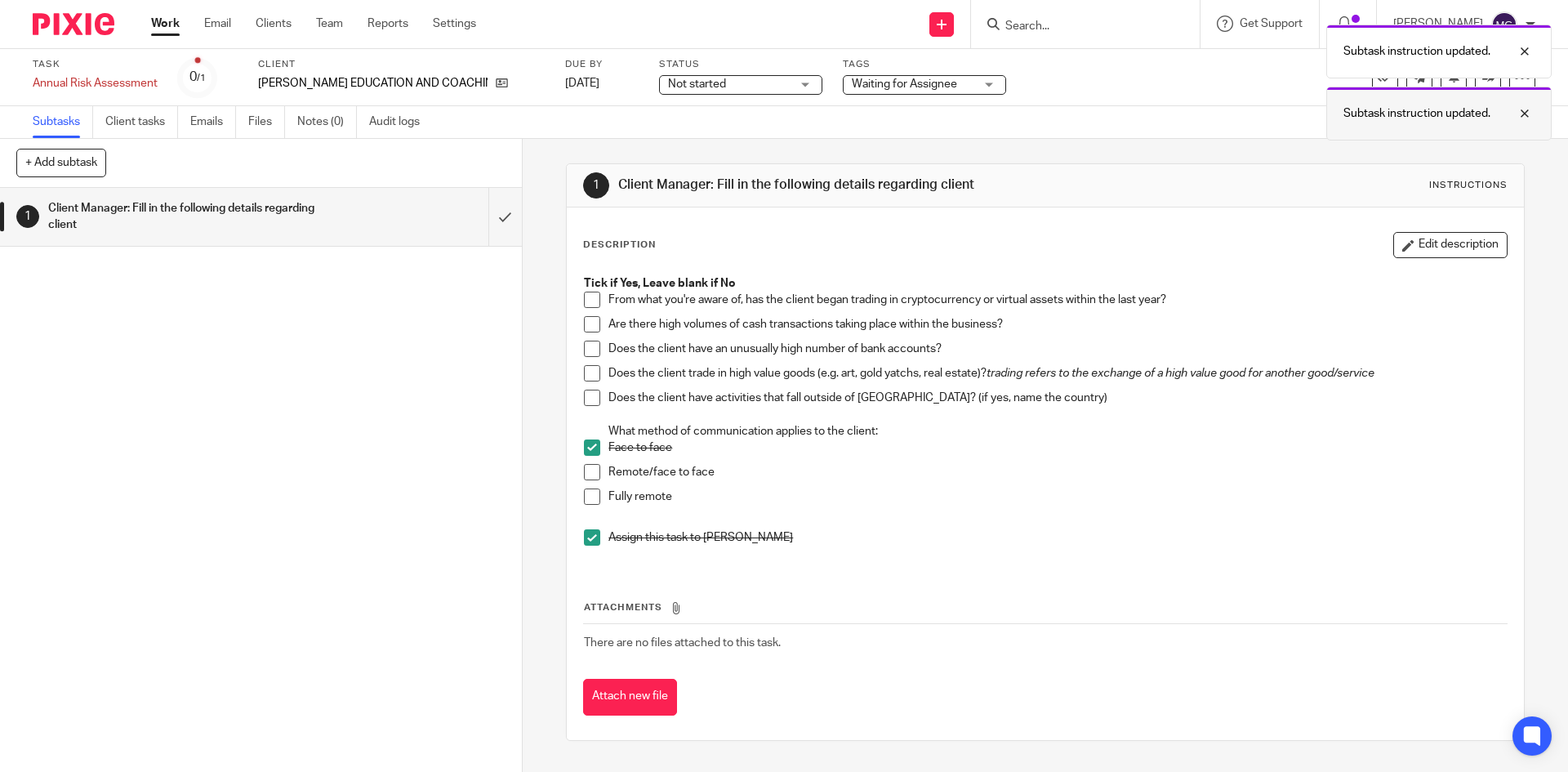
click at [1530, 112] on div at bounding box center [1512, 113] width 44 height 19
click at [1523, 52] on div at bounding box center [1512, 51] width 44 height 19
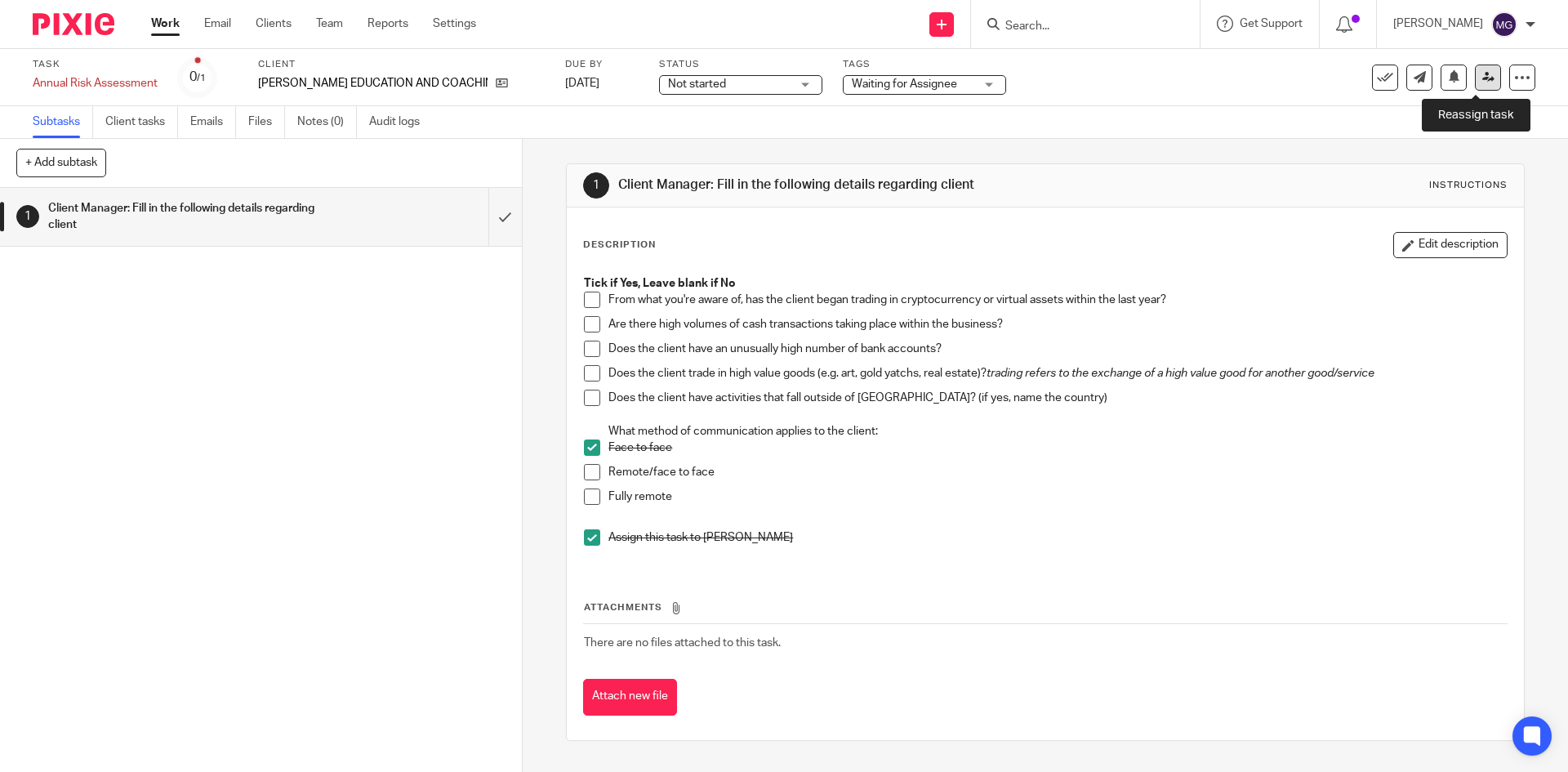
click at [1475, 84] on link at bounding box center [1487, 77] width 26 height 26
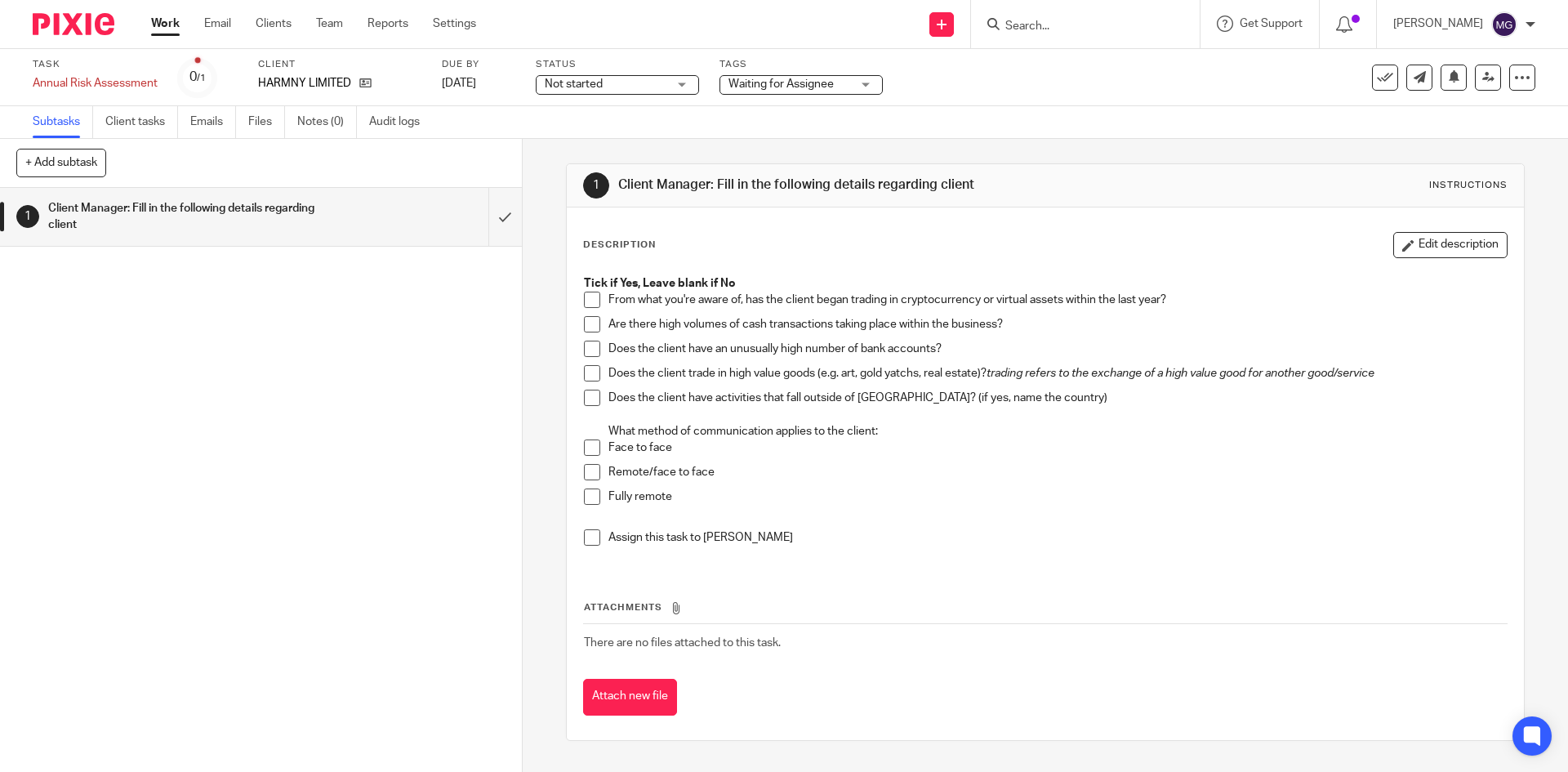
drag, startPoint x: 540, startPoint y: 340, endPoint x: 615, endPoint y: 457, distance: 139.0
drag, startPoint x: 615, startPoint y: 457, endPoint x: 490, endPoint y: 473, distance: 126.0
click at [480, 473] on div "1 Client Manager: Fill in the following details regarding client" at bounding box center [261, 480] width 522 height 584
drag, startPoint x: 588, startPoint y: 456, endPoint x: 588, endPoint y: 472, distance: 16.0
click at [588, 456] on li "Face to face" at bounding box center [1045, 452] width 922 height 25
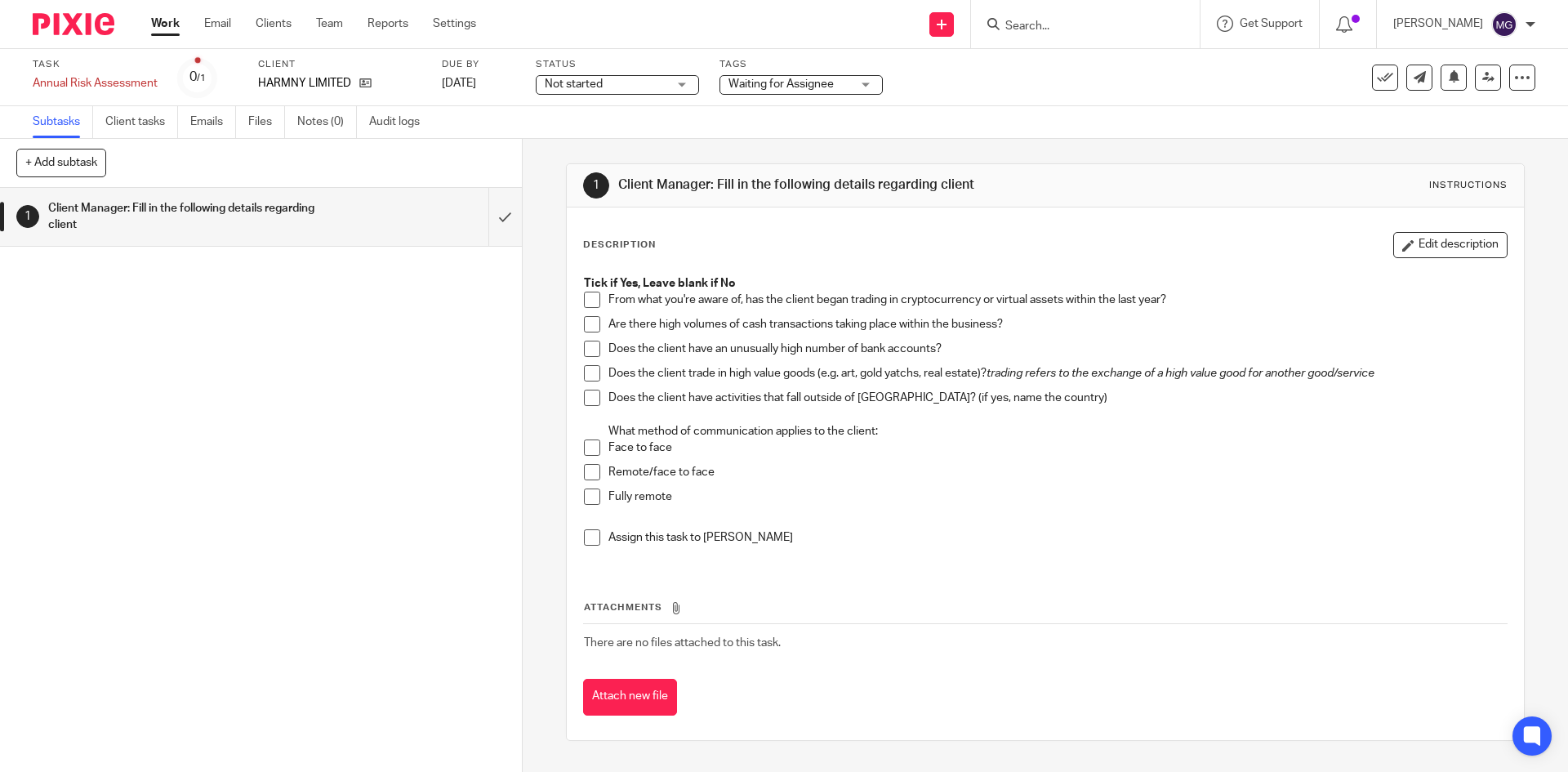
click at [589, 537] on span at bounding box center [591, 537] width 16 height 16
click at [589, 451] on span at bounding box center [591, 447] width 16 height 16
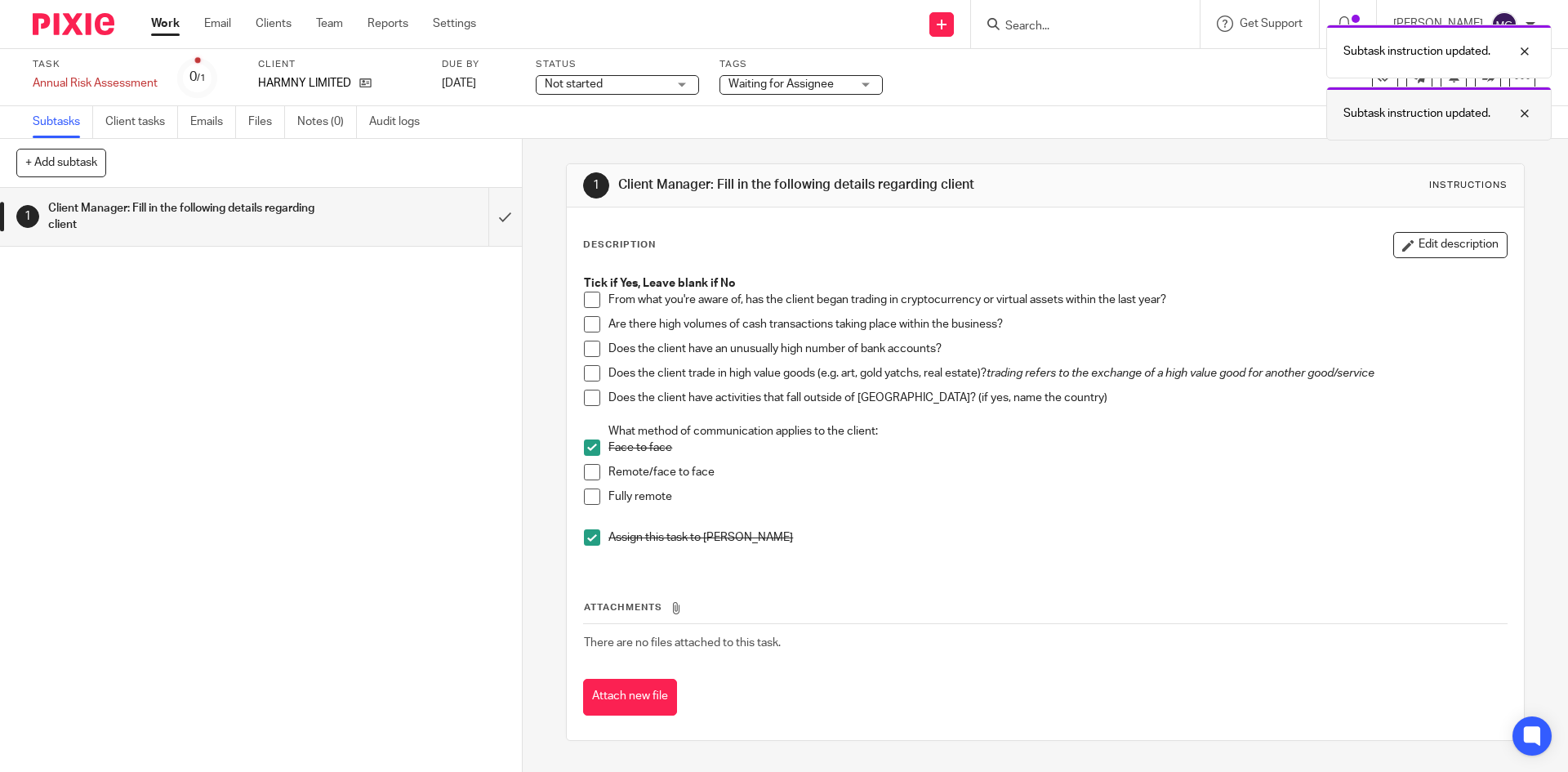
click at [1533, 114] on div at bounding box center [1512, 113] width 44 height 19
click at [1525, 46] on div at bounding box center [1512, 51] width 44 height 19
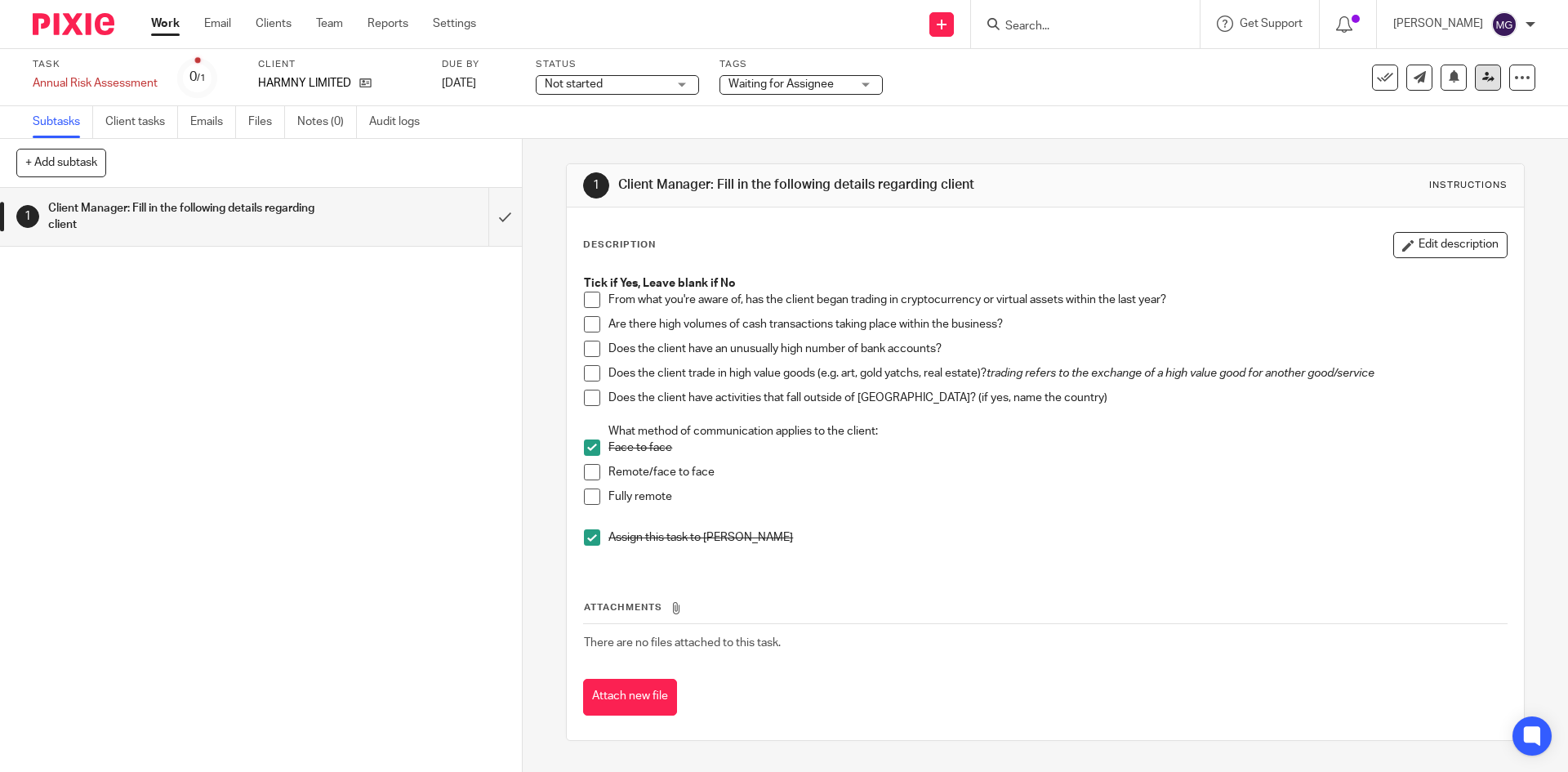
click at [1483, 82] on icon at bounding box center [1488, 77] width 12 height 12
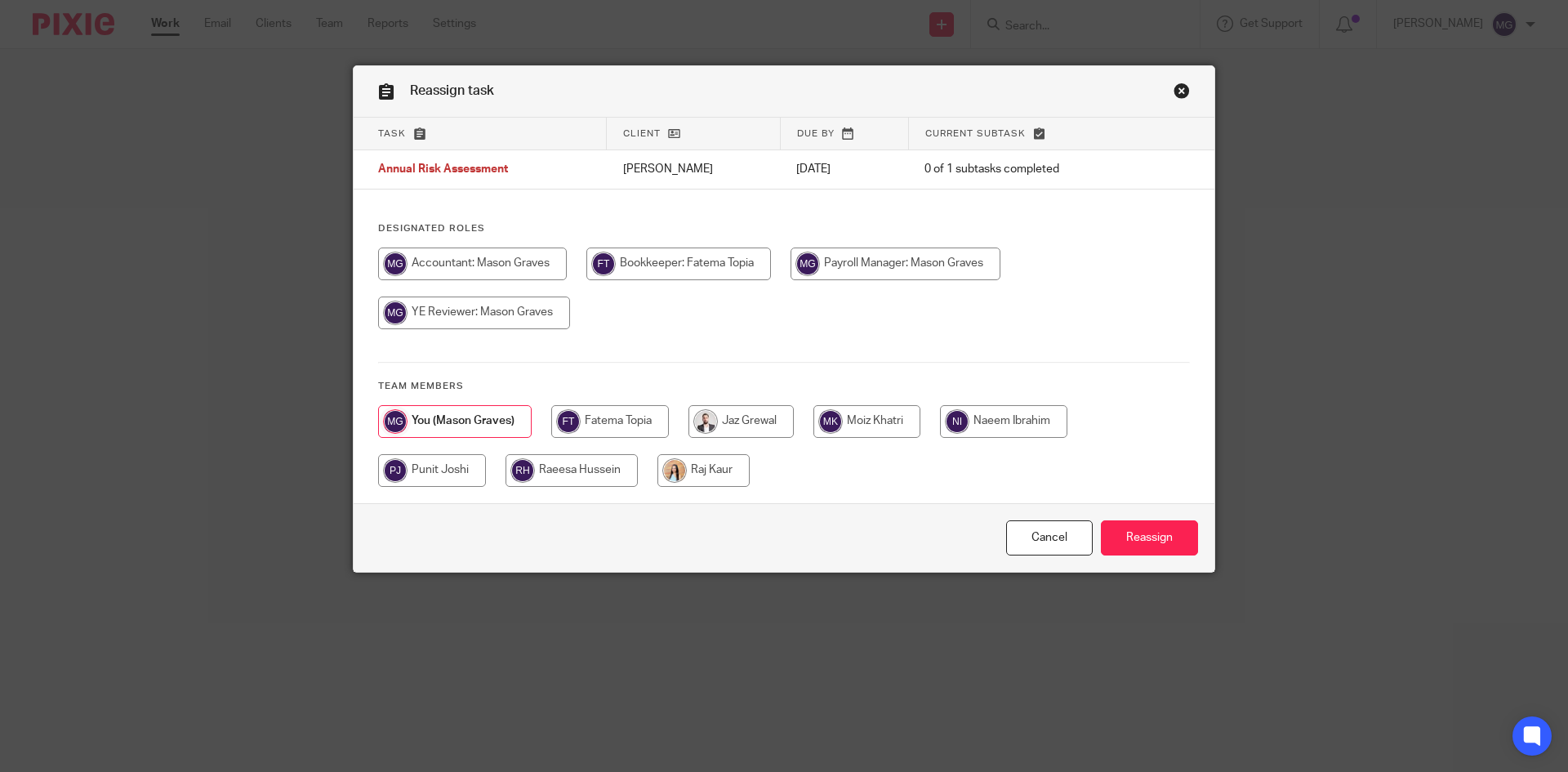
click at [686, 472] on input "radio" at bounding box center [704, 470] width 92 height 33
radio input "true"
click at [1119, 537] on input "Reassign" at bounding box center [1149, 538] width 97 height 36
click at [720, 468] on input "radio" at bounding box center [704, 470] width 92 height 33
radio input "true"
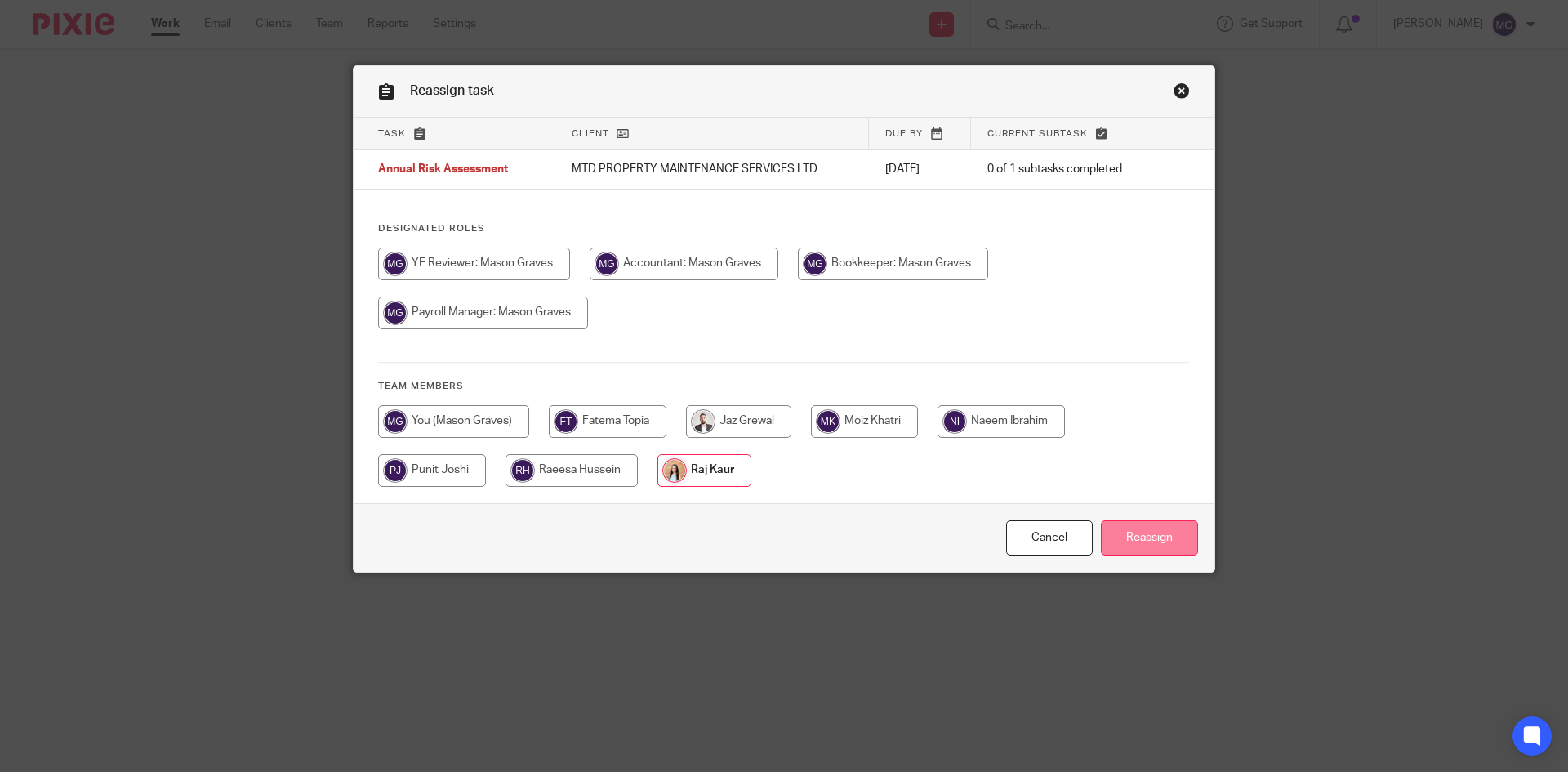
click at [1147, 535] on input "Reassign" at bounding box center [1149, 538] width 97 height 36
click at [708, 484] on input "radio" at bounding box center [704, 470] width 92 height 33
radio input "true"
drag, startPoint x: 1126, startPoint y: 532, endPoint x: 776, endPoint y: 284, distance: 429.0
click at [1127, 532] on input "Reassign" at bounding box center [1149, 538] width 97 height 36
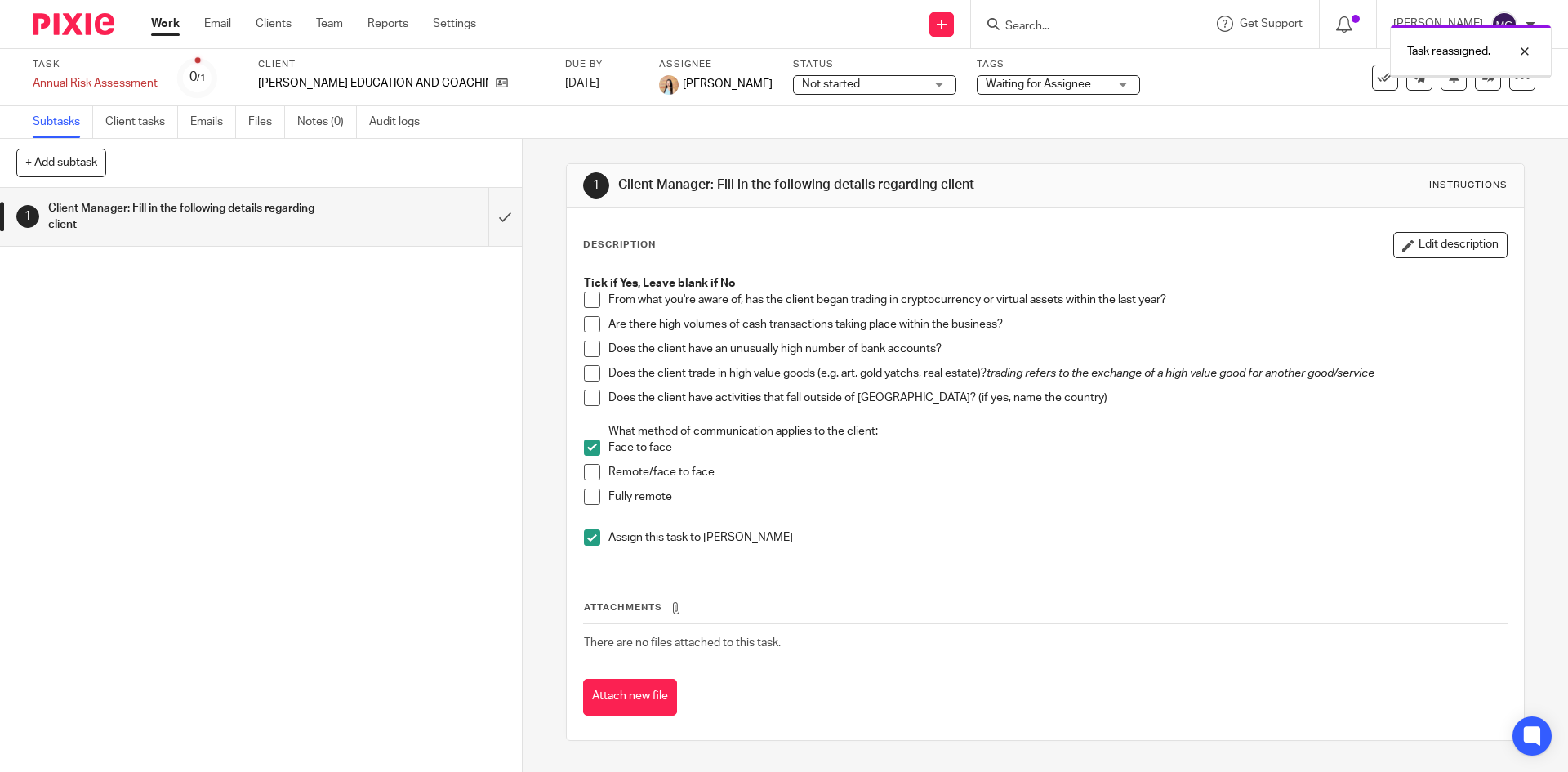
click at [1122, 19] on div "Task reassigned." at bounding box center [1169, 47] width 768 height 62
click at [1114, 31] on div "Task reassigned." at bounding box center [1169, 47] width 768 height 62
click at [1040, 26] on div "Task reassigned." at bounding box center [1169, 47] width 768 height 62
click at [1527, 50] on div at bounding box center [1512, 51] width 44 height 19
click at [1052, 32] on input "Search" at bounding box center [1076, 26] width 147 height 14
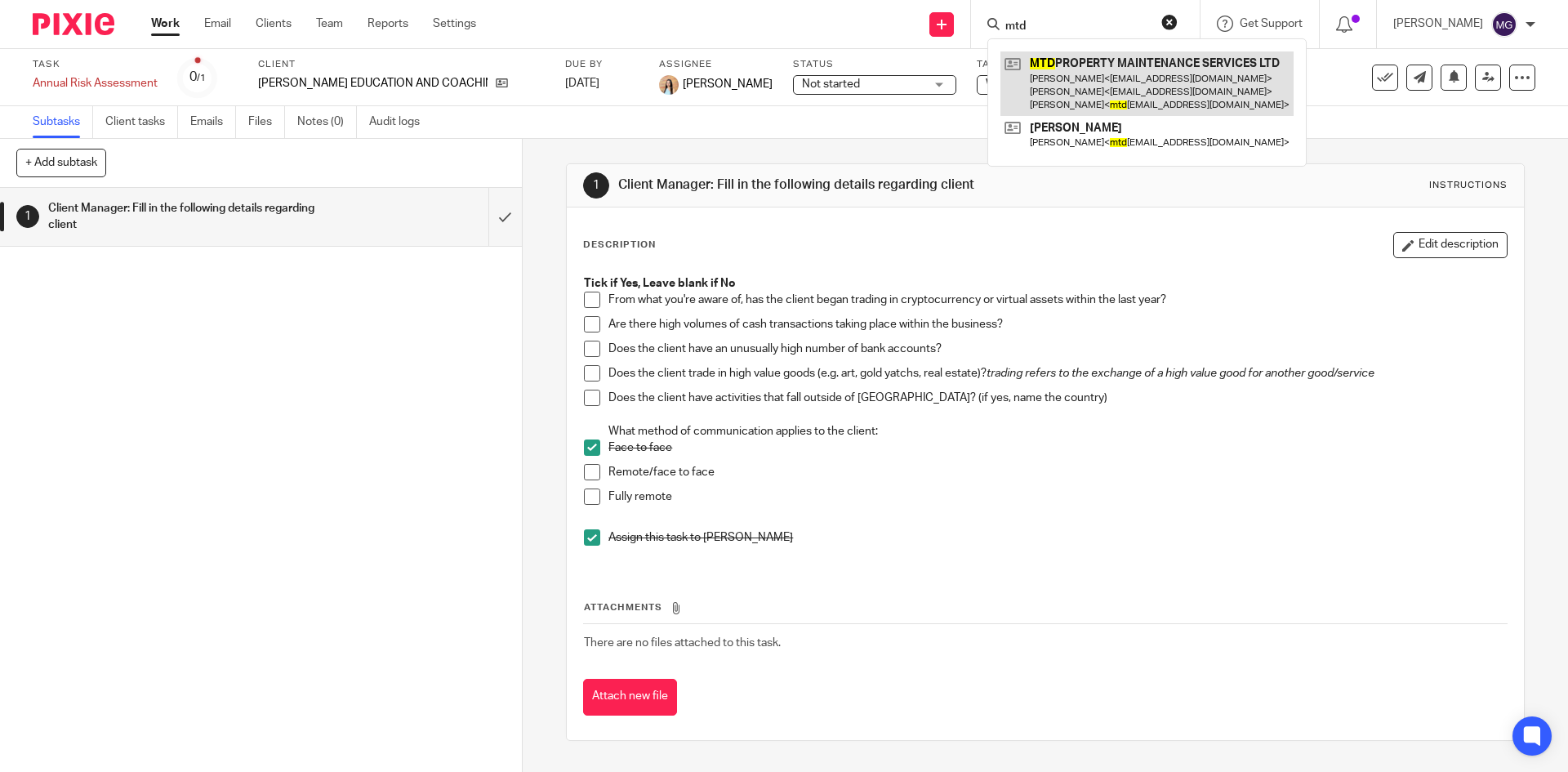
type input "mtd"
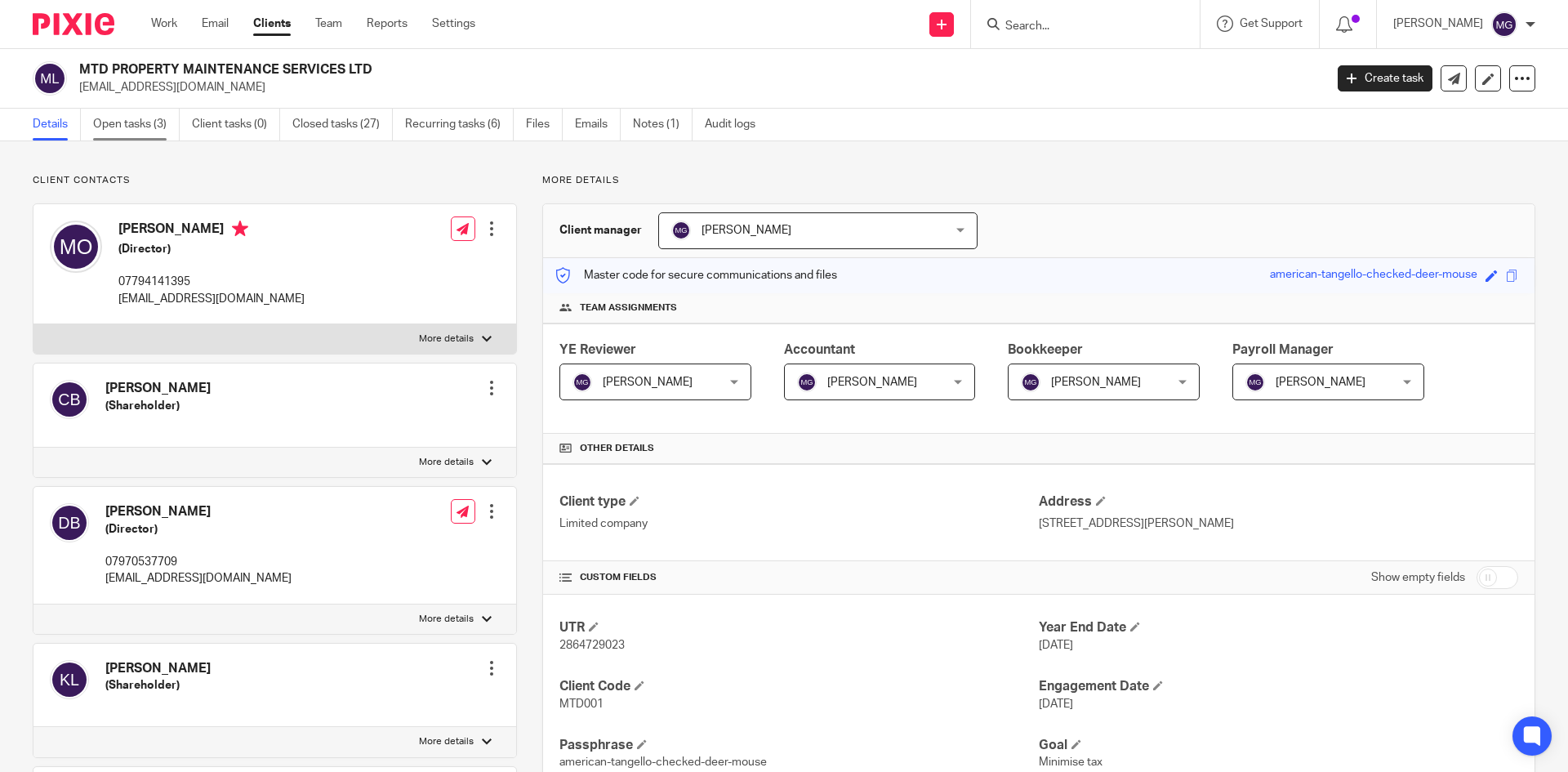
click at [141, 120] on link "Open tasks (3)" at bounding box center [136, 124] width 86 height 32
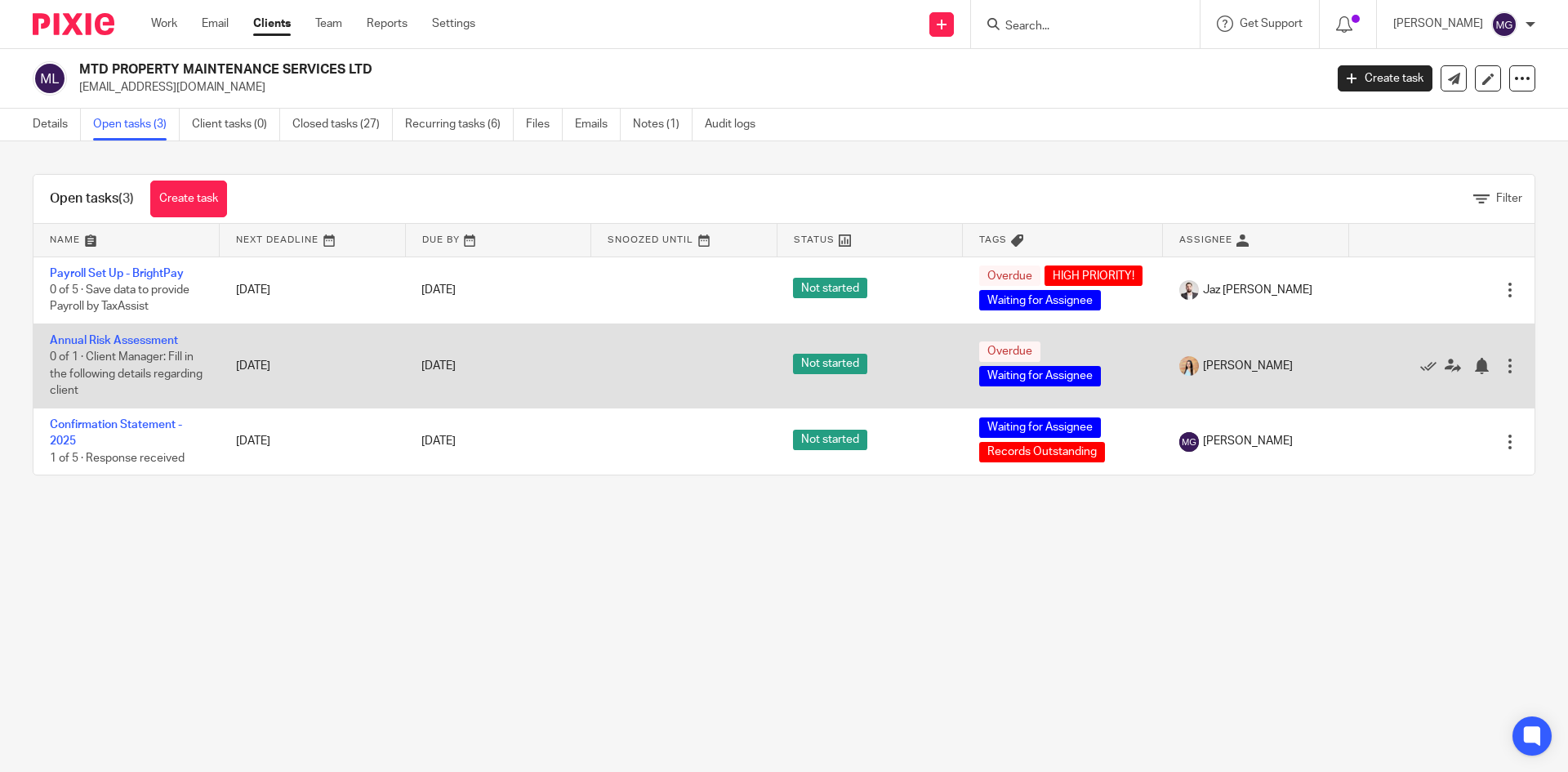
click at [123, 370] on td "Annual Risk Assessment 0 of 1 · Client Manager: Fill in the following details r…" at bounding box center [127, 366] width 186 height 84
click at [129, 347] on link "Annual Risk Assessment" at bounding box center [114, 341] width 129 height 12
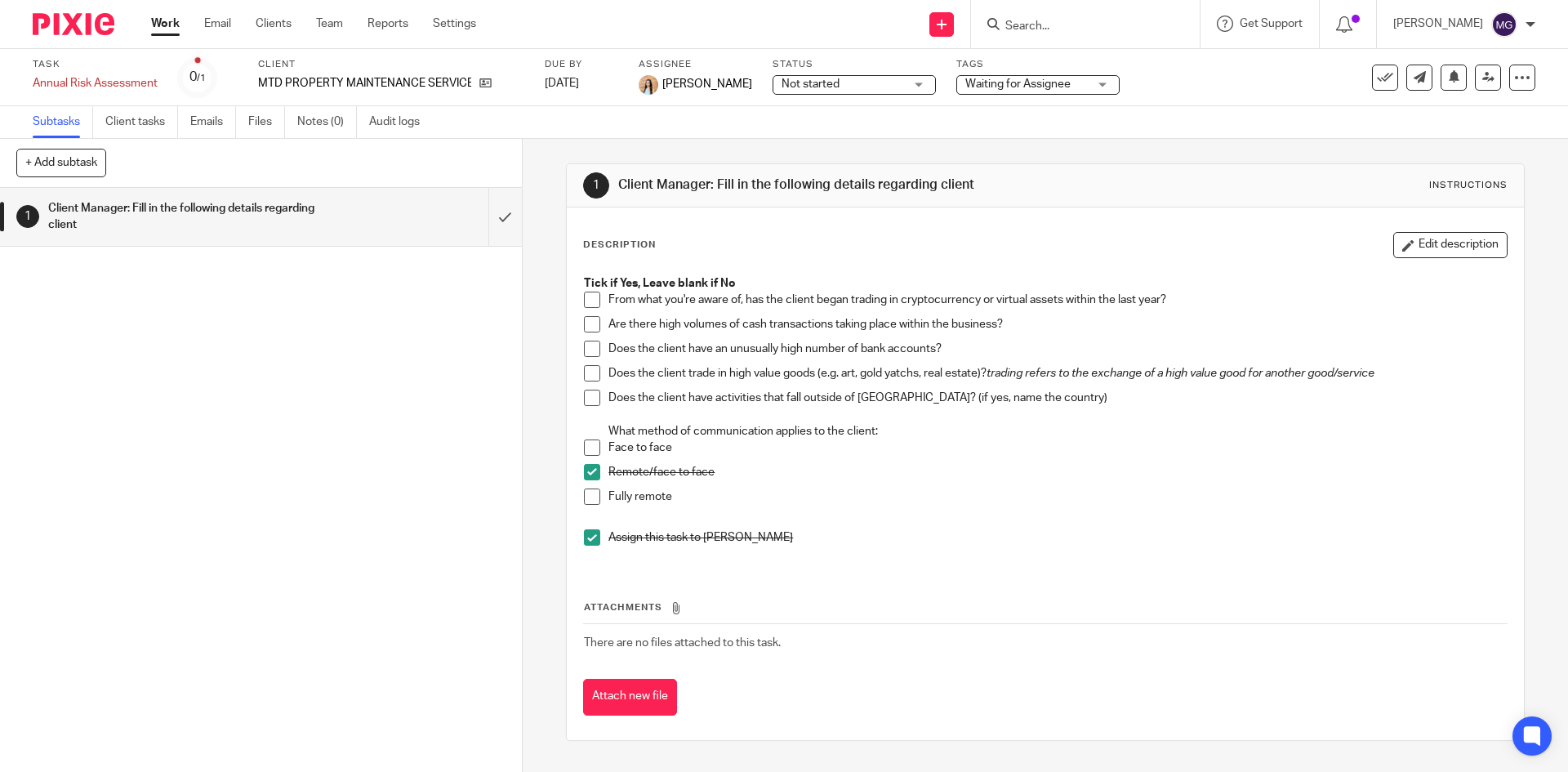
click at [588, 449] on span at bounding box center [591, 447] width 16 height 16
click at [586, 473] on span at bounding box center [591, 471] width 16 height 16
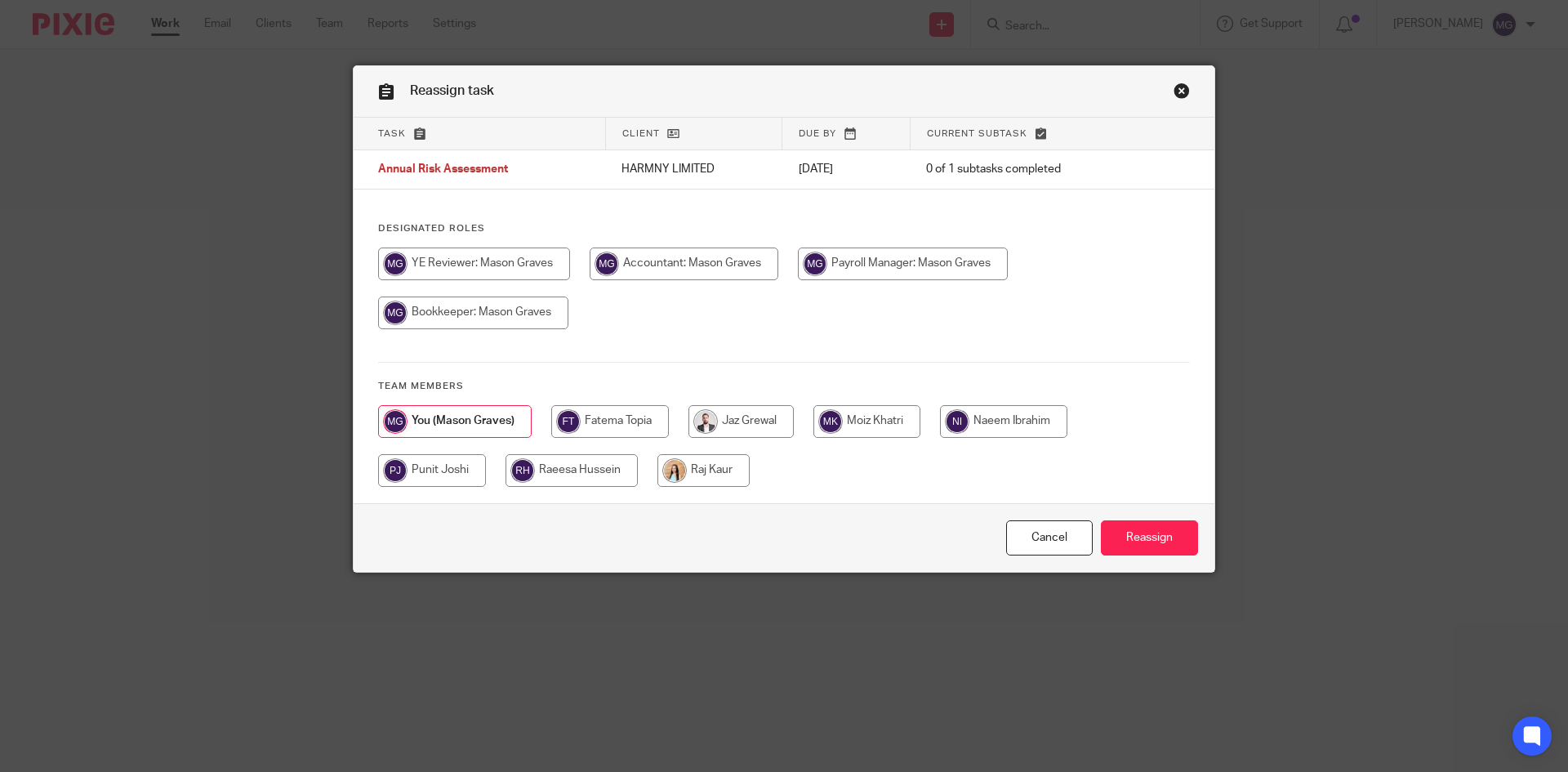
drag, startPoint x: 718, startPoint y: 465, endPoint x: 939, endPoint y: 489, distance: 222.3
click at [729, 466] on input "radio" at bounding box center [704, 470] width 92 height 33
radio input "true"
drag, startPoint x: 1153, startPoint y: 528, endPoint x: 1047, endPoint y: 489, distance: 112.9
click at [1153, 529] on input "Reassign" at bounding box center [1149, 538] width 97 height 36
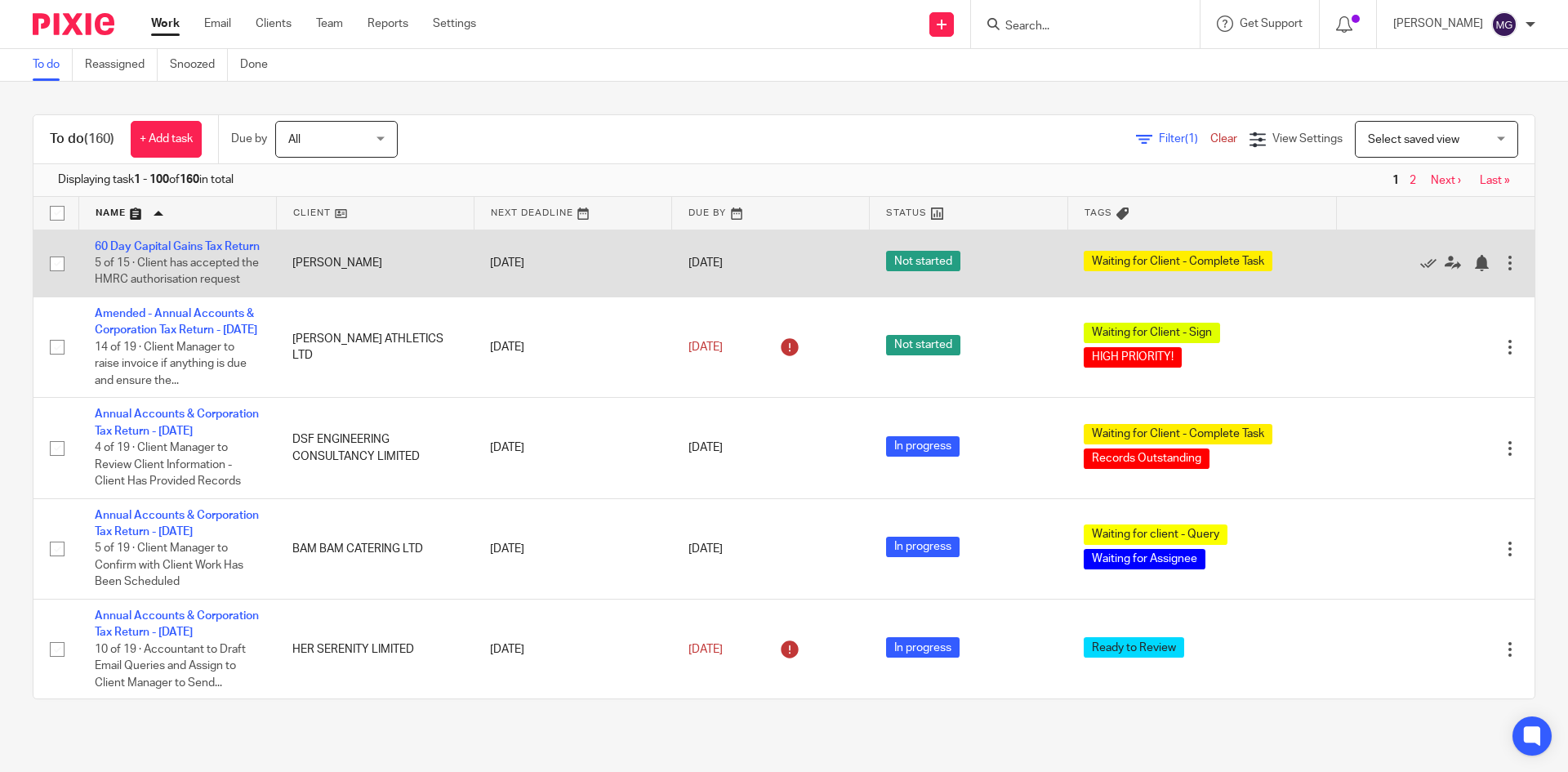
scroll to position [163, 0]
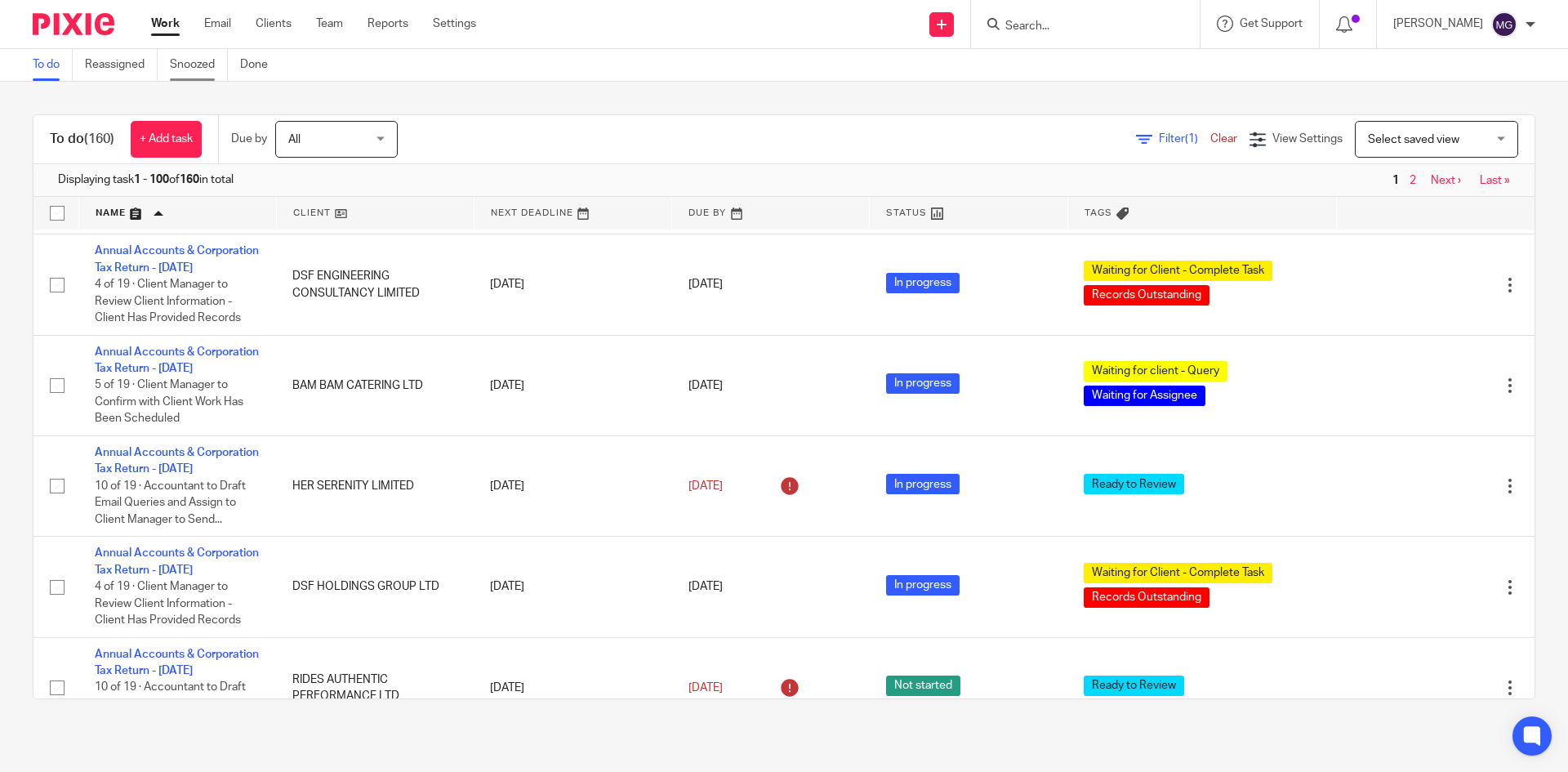
click at [210, 68] on link "Snoozed" at bounding box center [199, 64] width 58 height 32
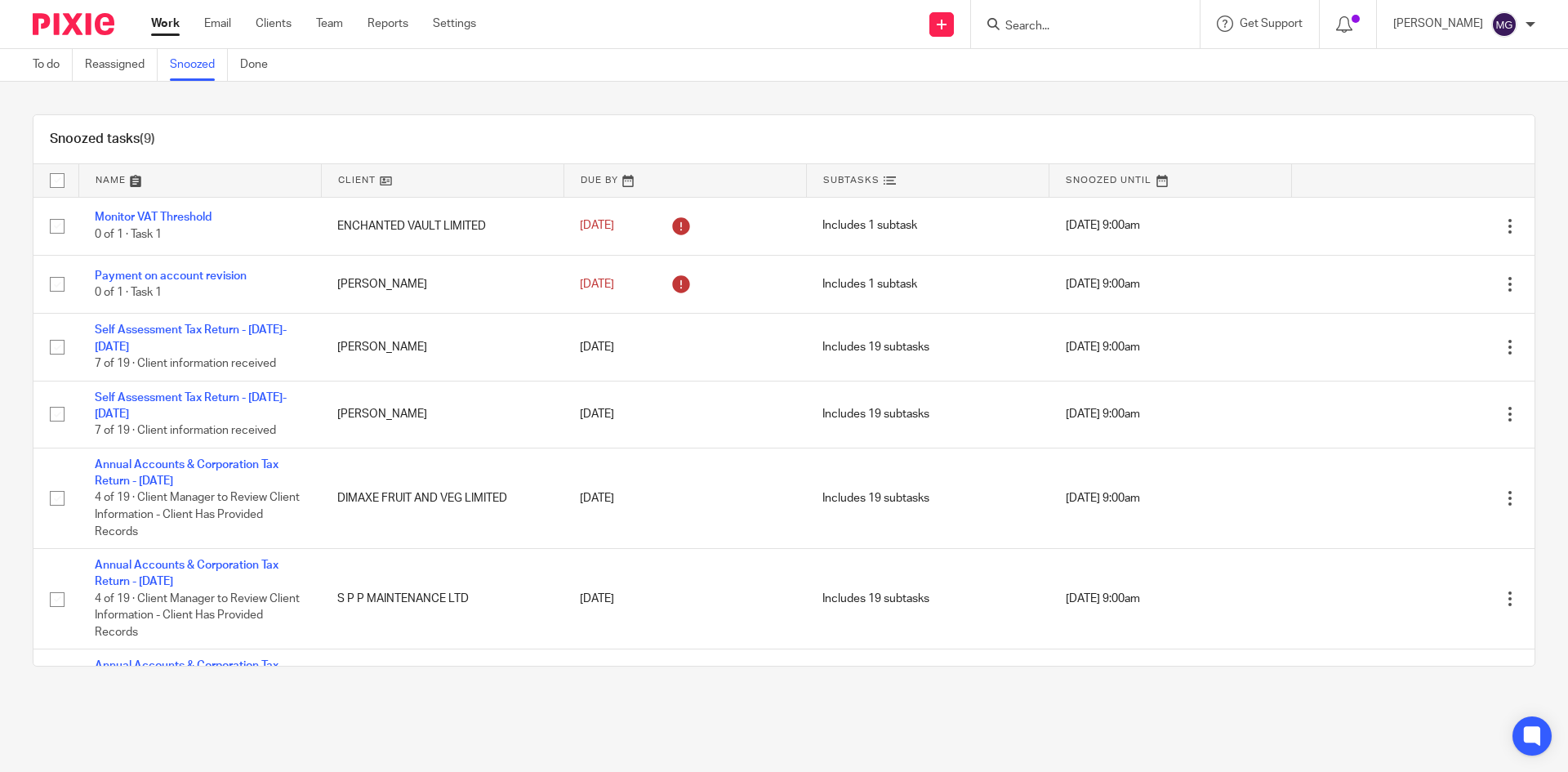
click at [116, 180] on link at bounding box center [201, 181] width 242 height 33
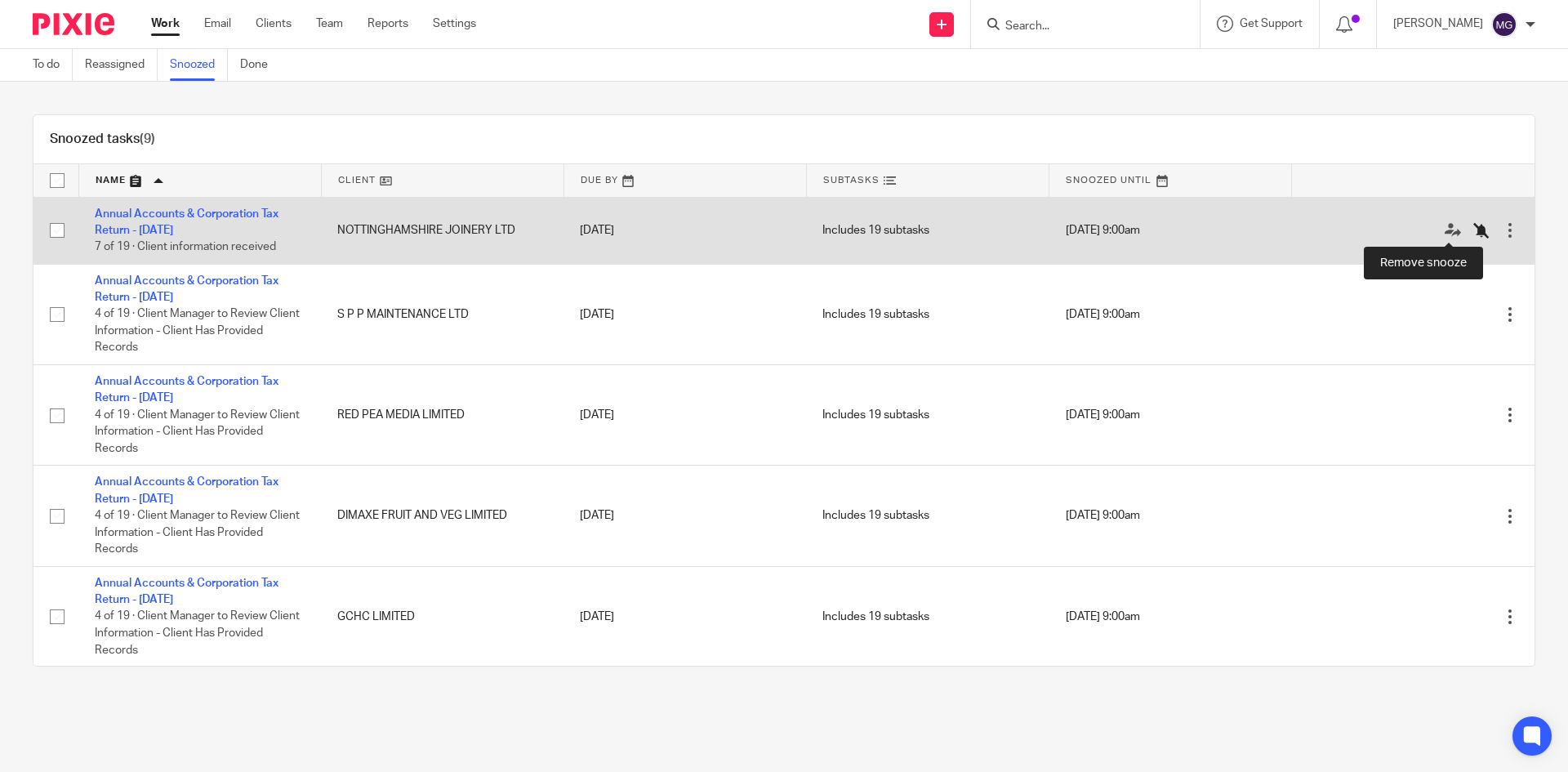
click at [1473, 227] on icon at bounding box center [1481, 229] width 16 height 16
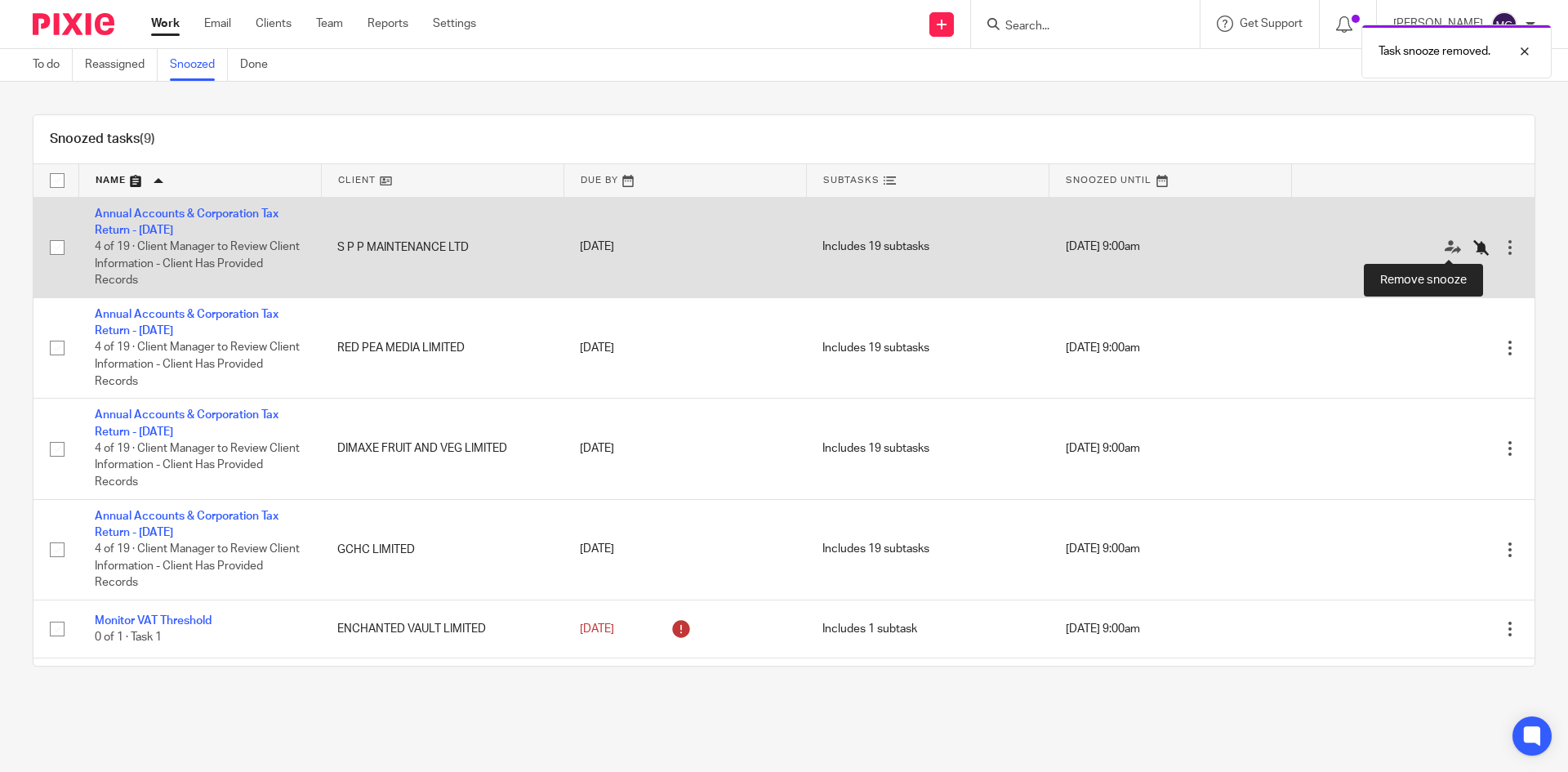
click at [1473, 243] on icon at bounding box center [1481, 247] width 16 height 16
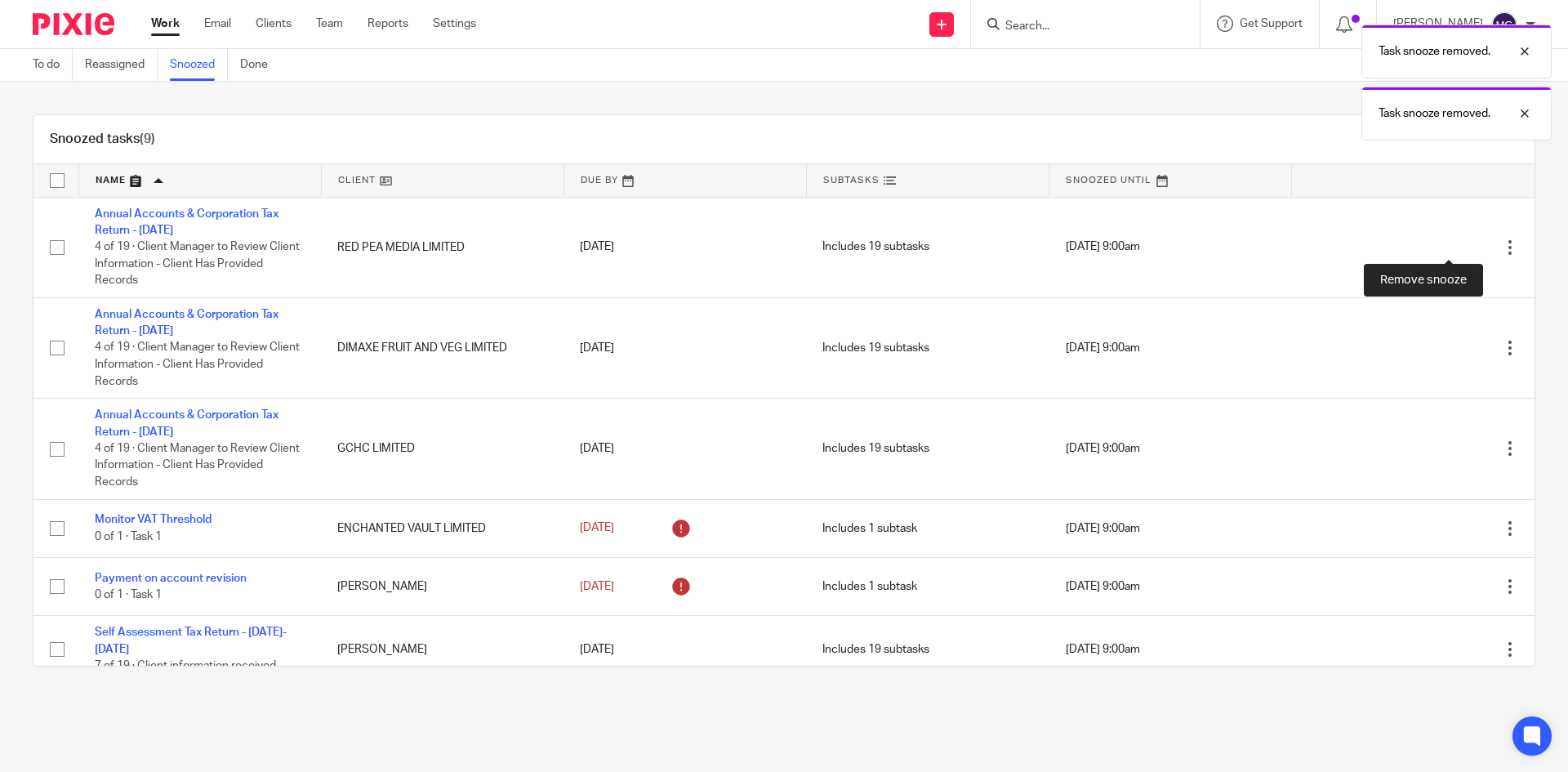
click at [1473, 243] on icon at bounding box center [1481, 247] width 16 height 16
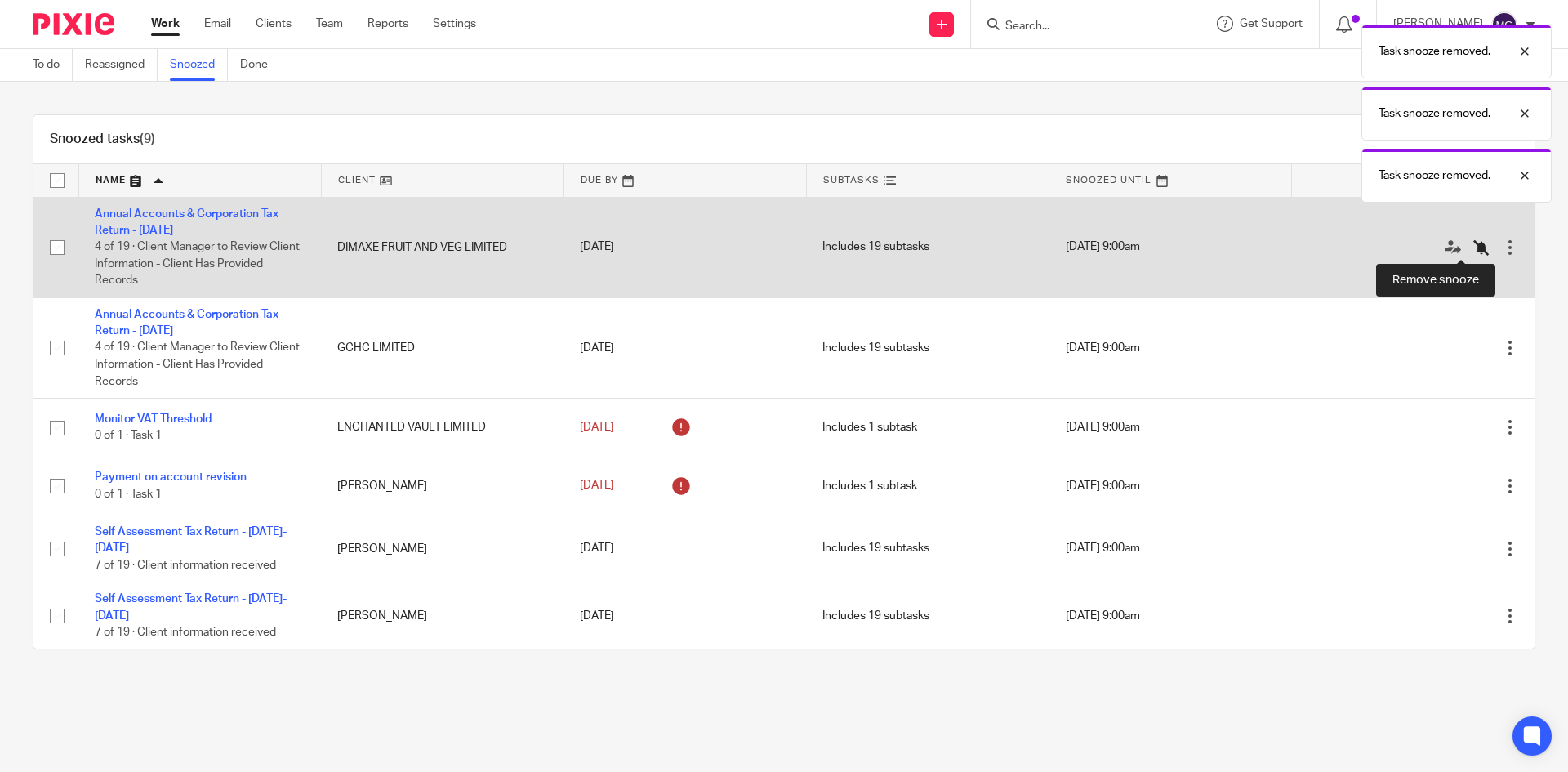
click at [1473, 243] on icon at bounding box center [1481, 247] width 16 height 16
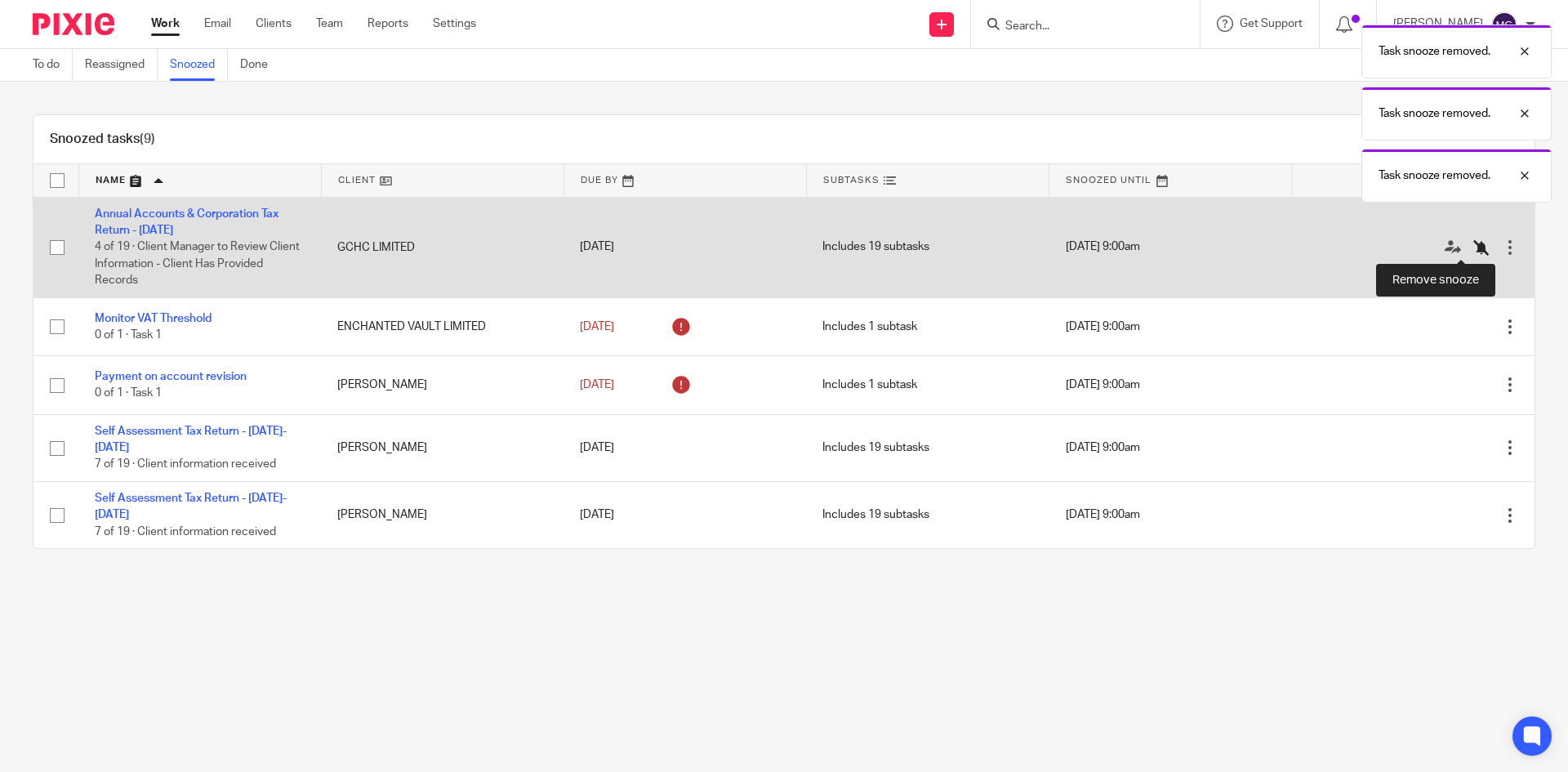
click at [1473, 244] on icon at bounding box center [1481, 247] width 16 height 16
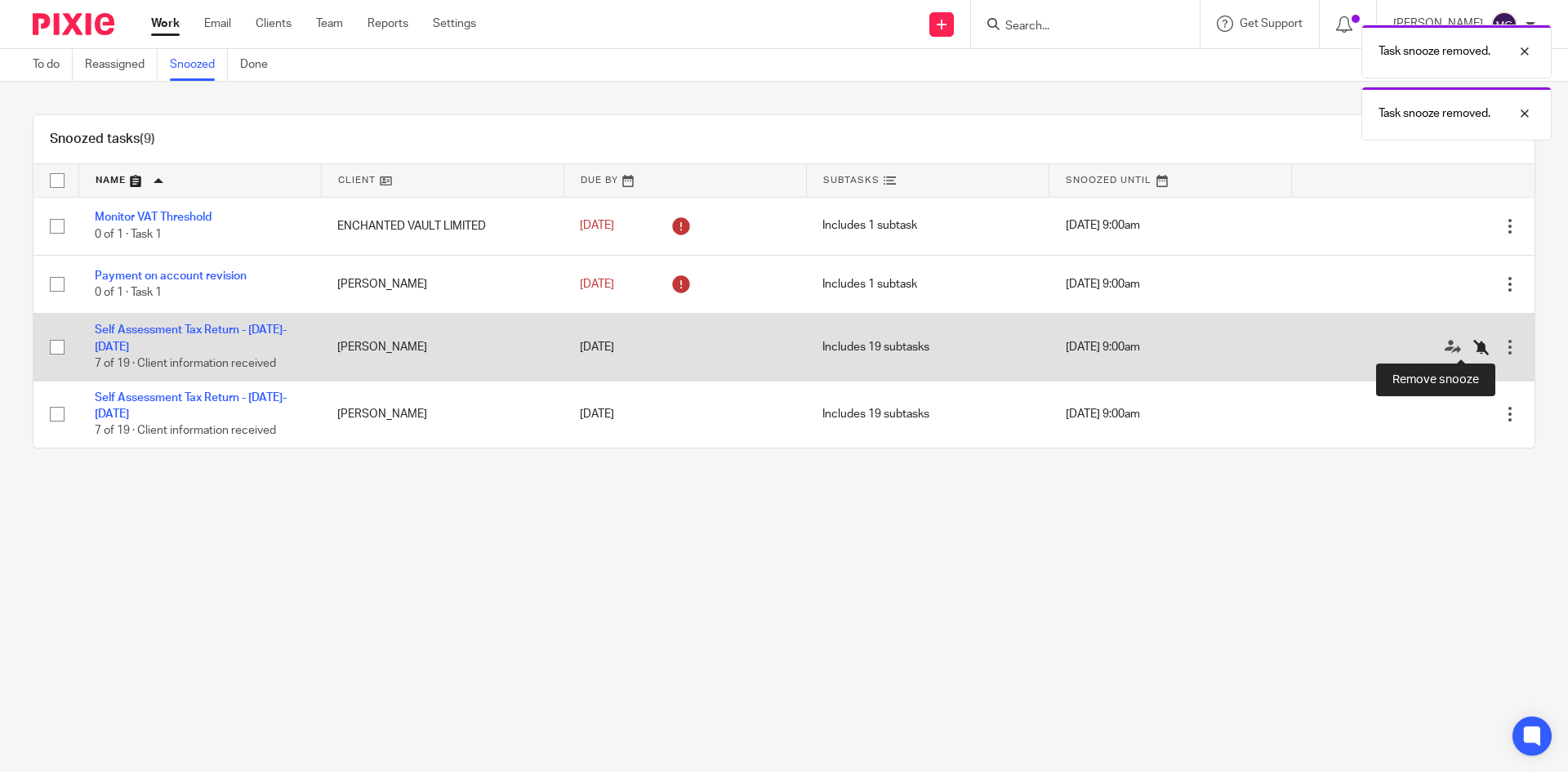
click at [1473, 349] on icon at bounding box center [1481, 347] width 16 height 16
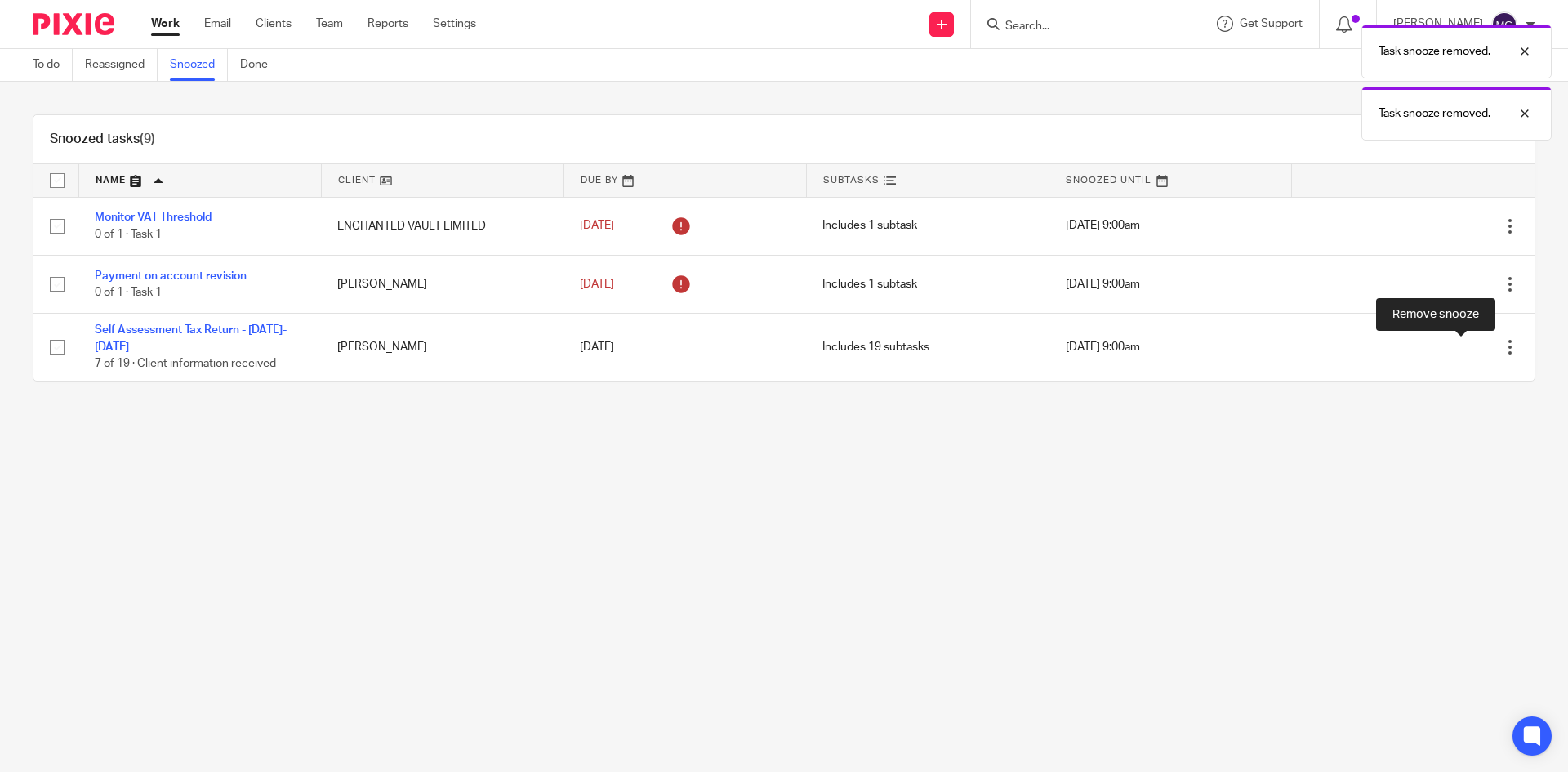
click at [1473, 349] on icon at bounding box center [1481, 347] width 16 height 16
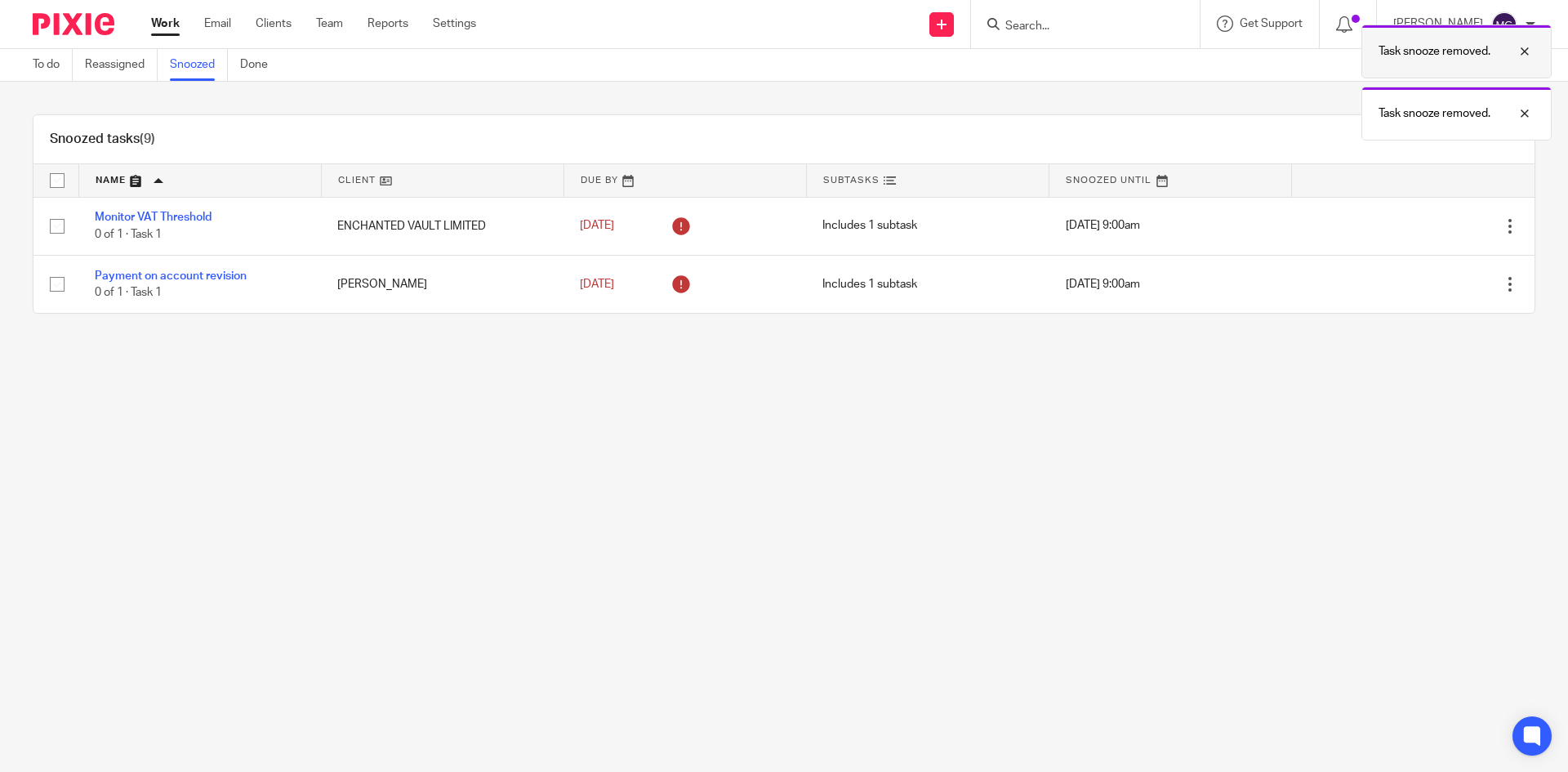
drag, startPoint x: 1523, startPoint y: 57, endPoint x: 1525, endPoint y: 65, distance: 8.2
click at [1524, 58] on div at bounding box center [1512, 51] width 44 height 19
click at [1522, 61] on div "Task snooze removed." at bounding box center [1457, 52] width 190 height 54
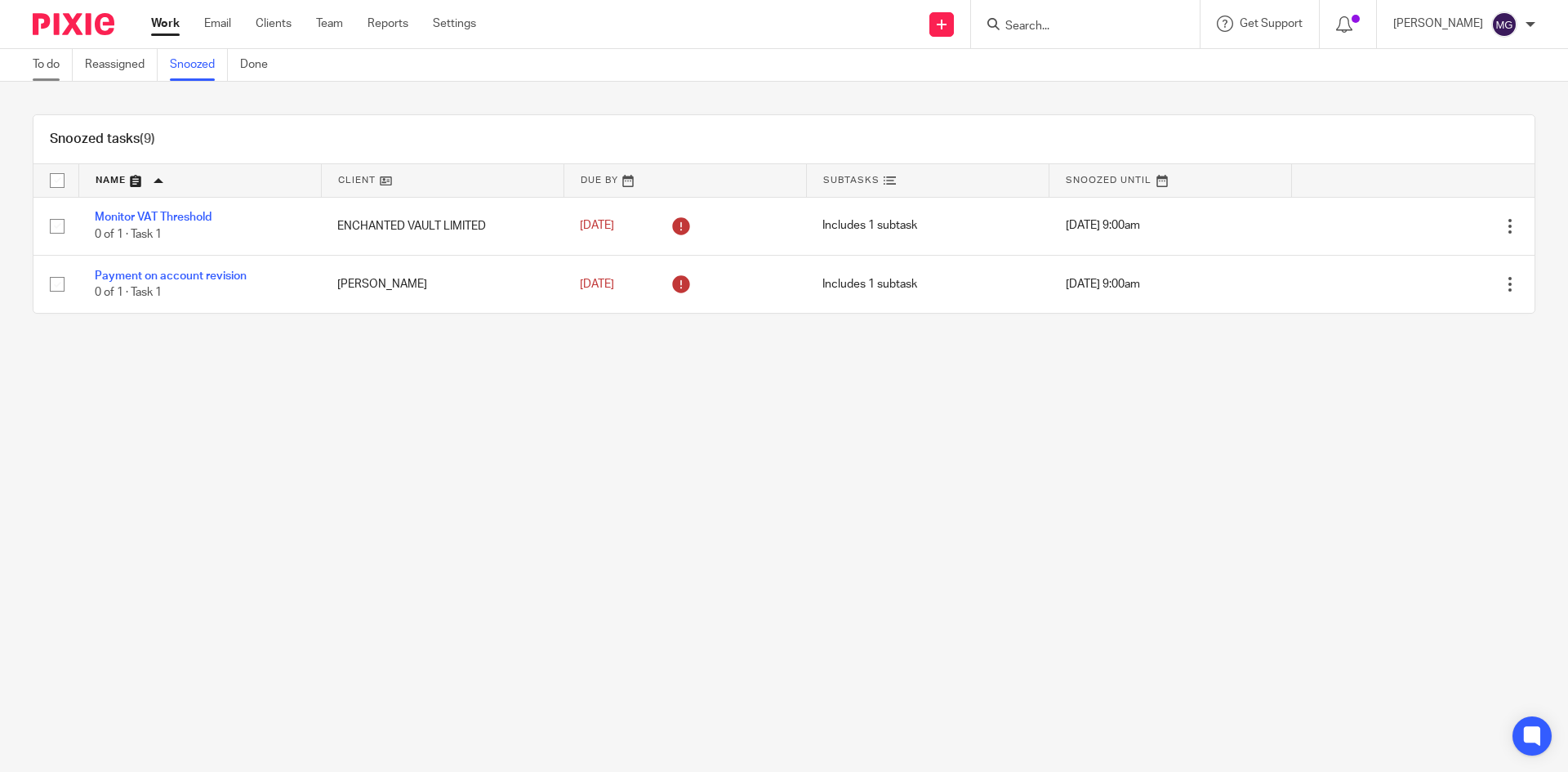
click at [46, 63] on link "To do" at bounding box center [53, 64] width 40 height 32
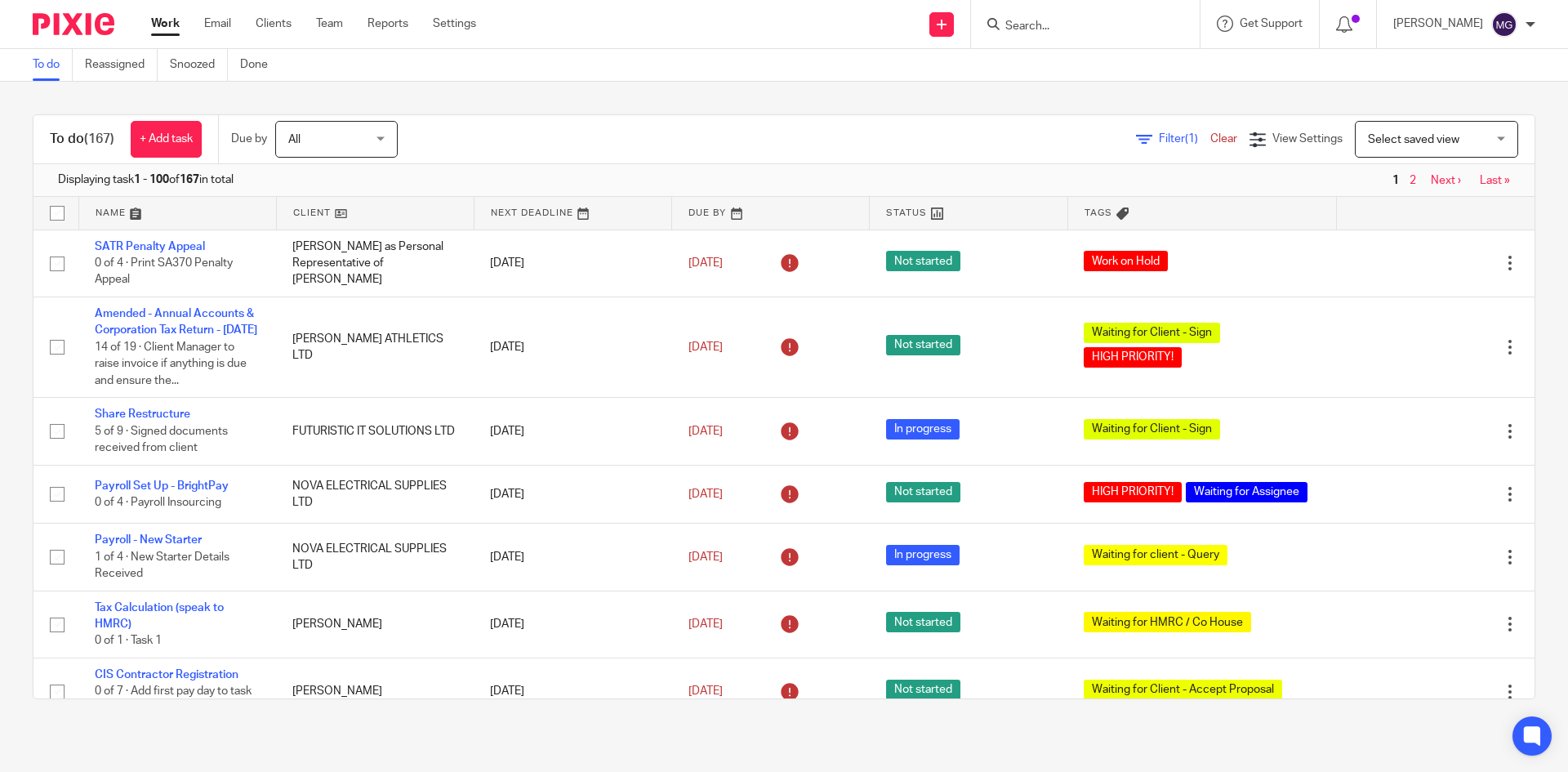
click at [107, 216] on link at bounding box center [178, 213] width 197 height 33
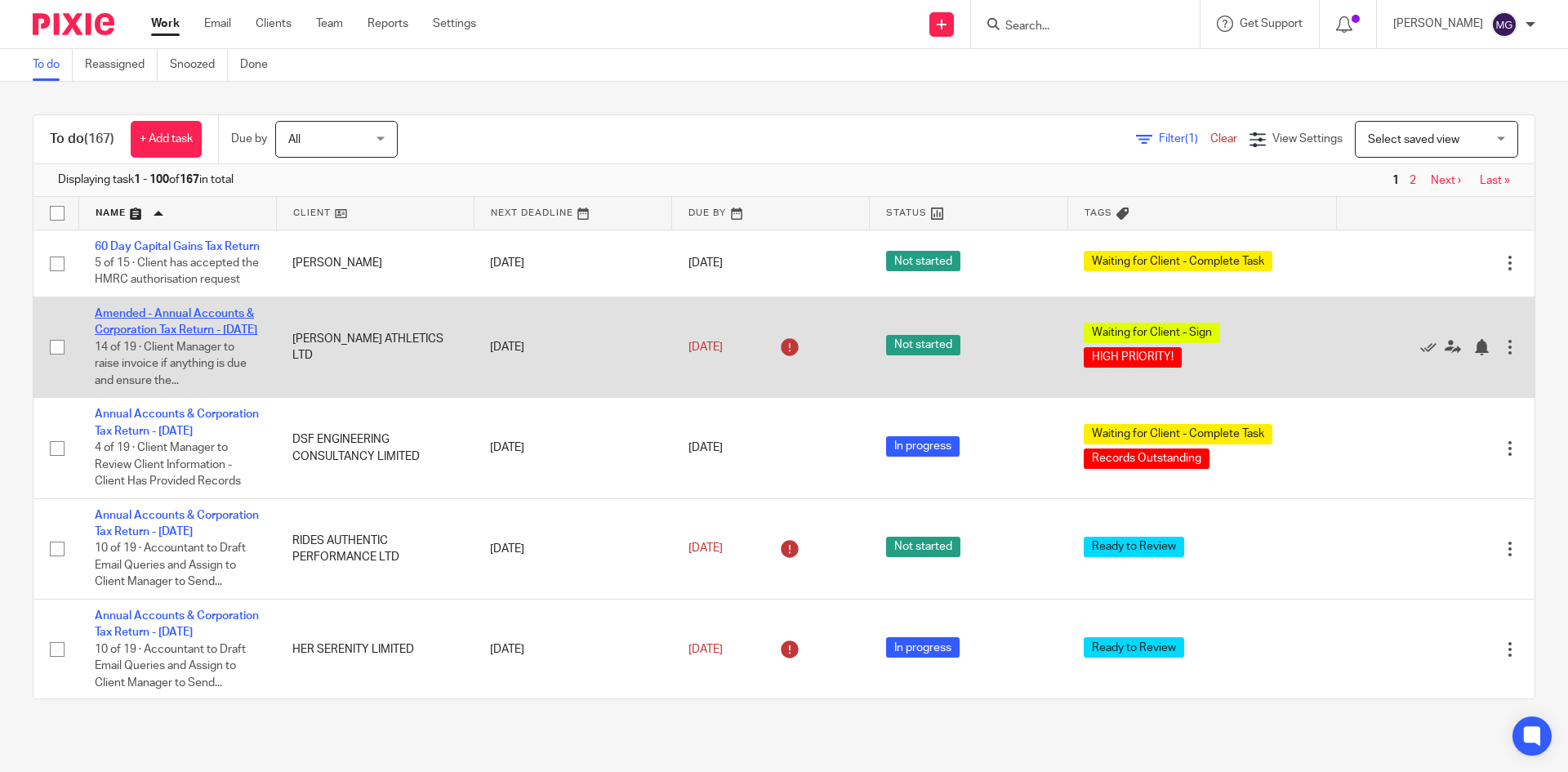
drag, startPoint x: 176, startPoint y: 371, endPoint x: 164, endPoint y: 360, distance: 16.3
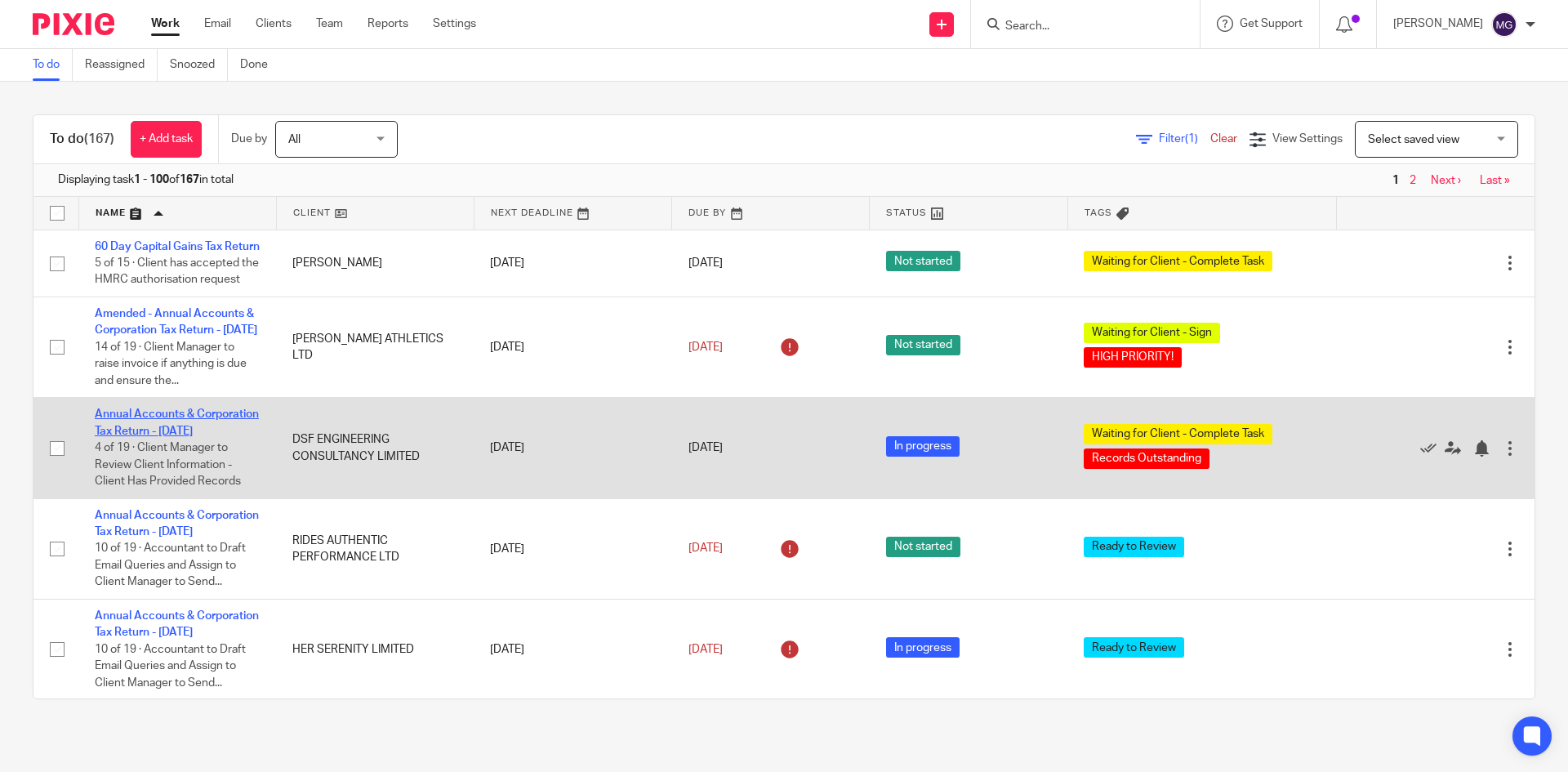
drag, startPoint x: 155, startPoint y: 488, endPoint x: 152, endPoint y: 474, distance: 14.3
drag, startPoint x: 156, startPoint y: 473, endPoint x: 110, endPoint y: 483, distance: 47.1
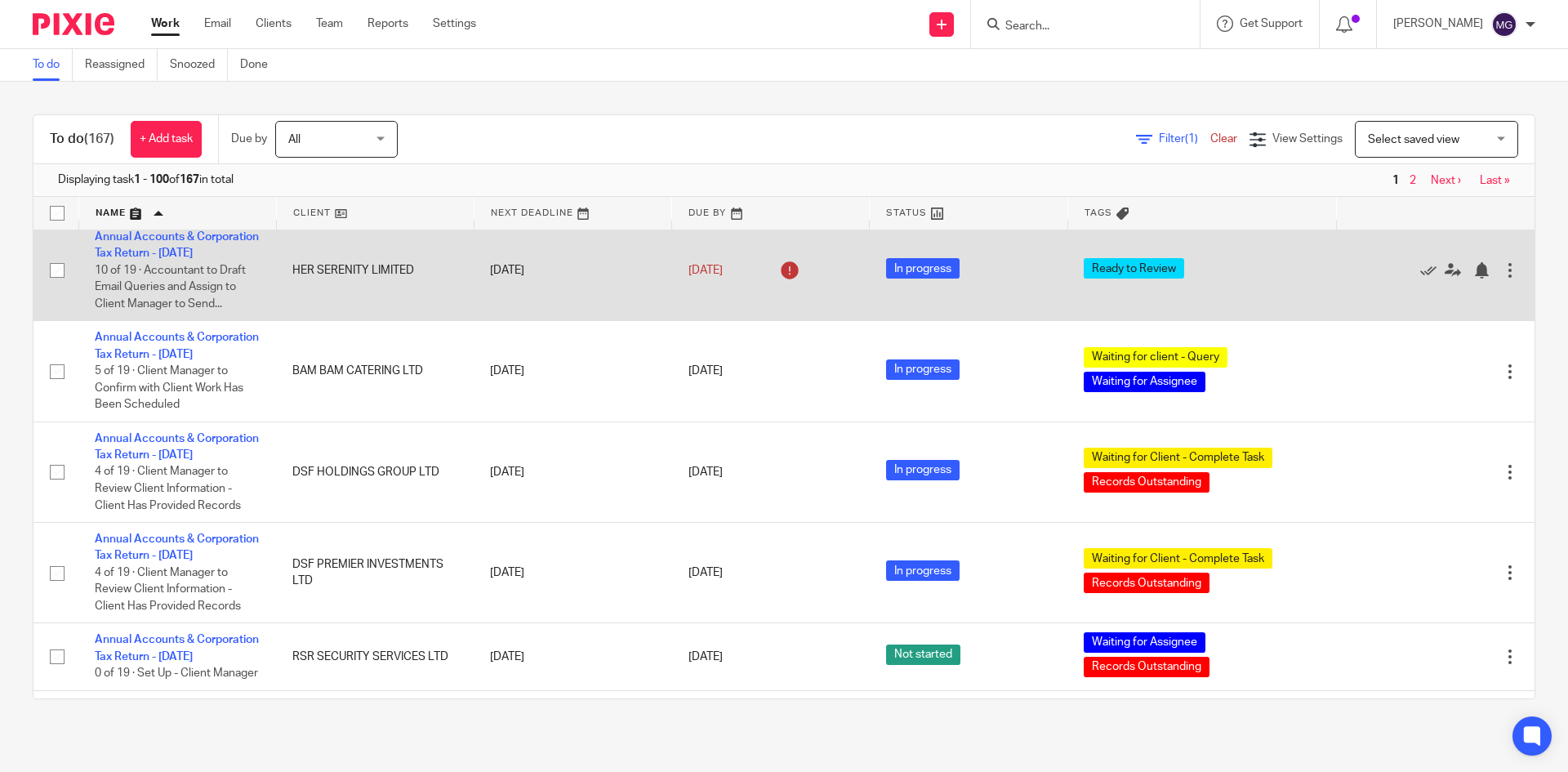
scroll to position [326, 0]
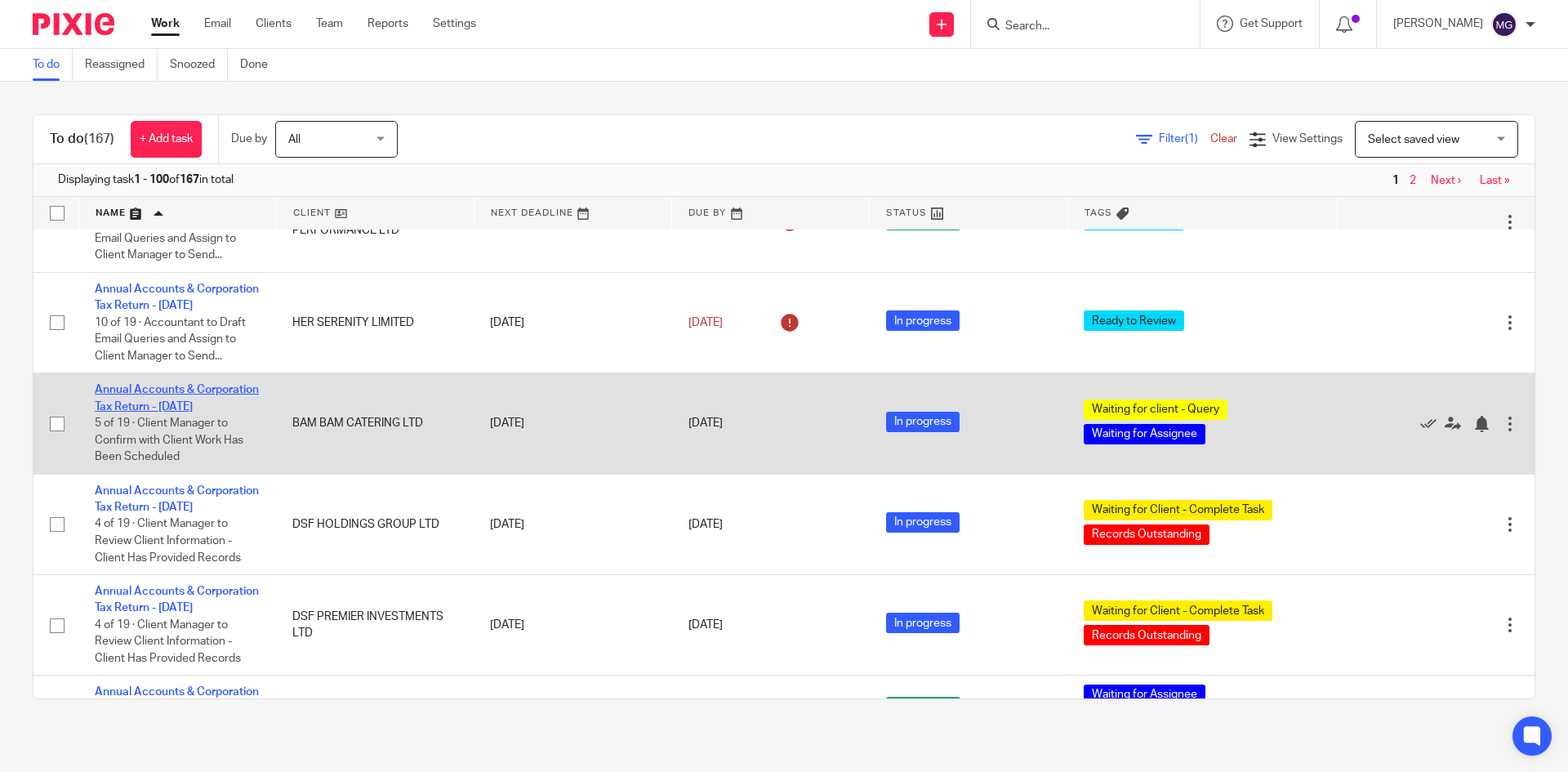
drag, startPoint x: 134, startPoint y: 495, endPoint x: 113, endPoint y: 493, distance: 21.1
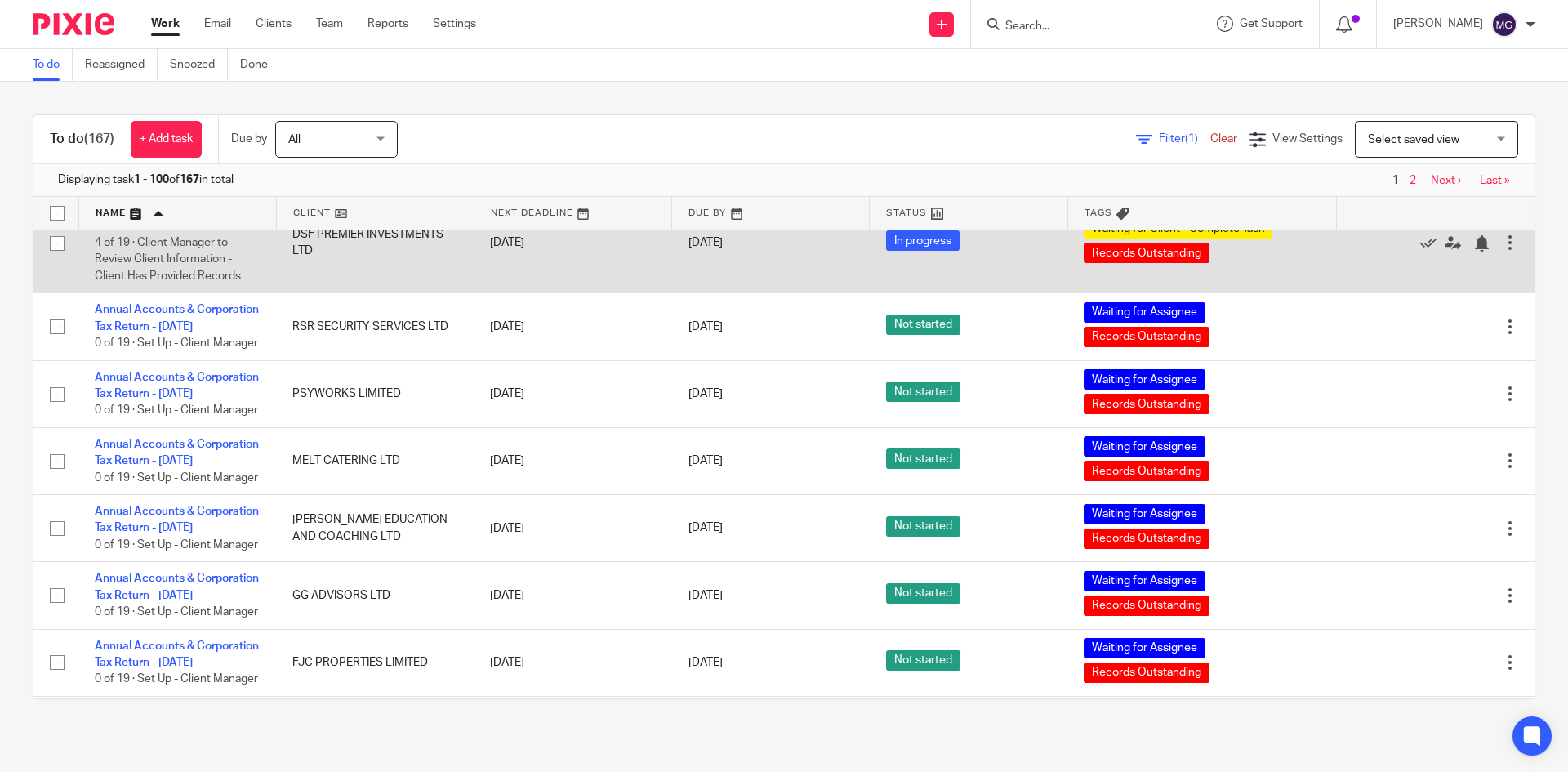
scroll to position [736, 0]
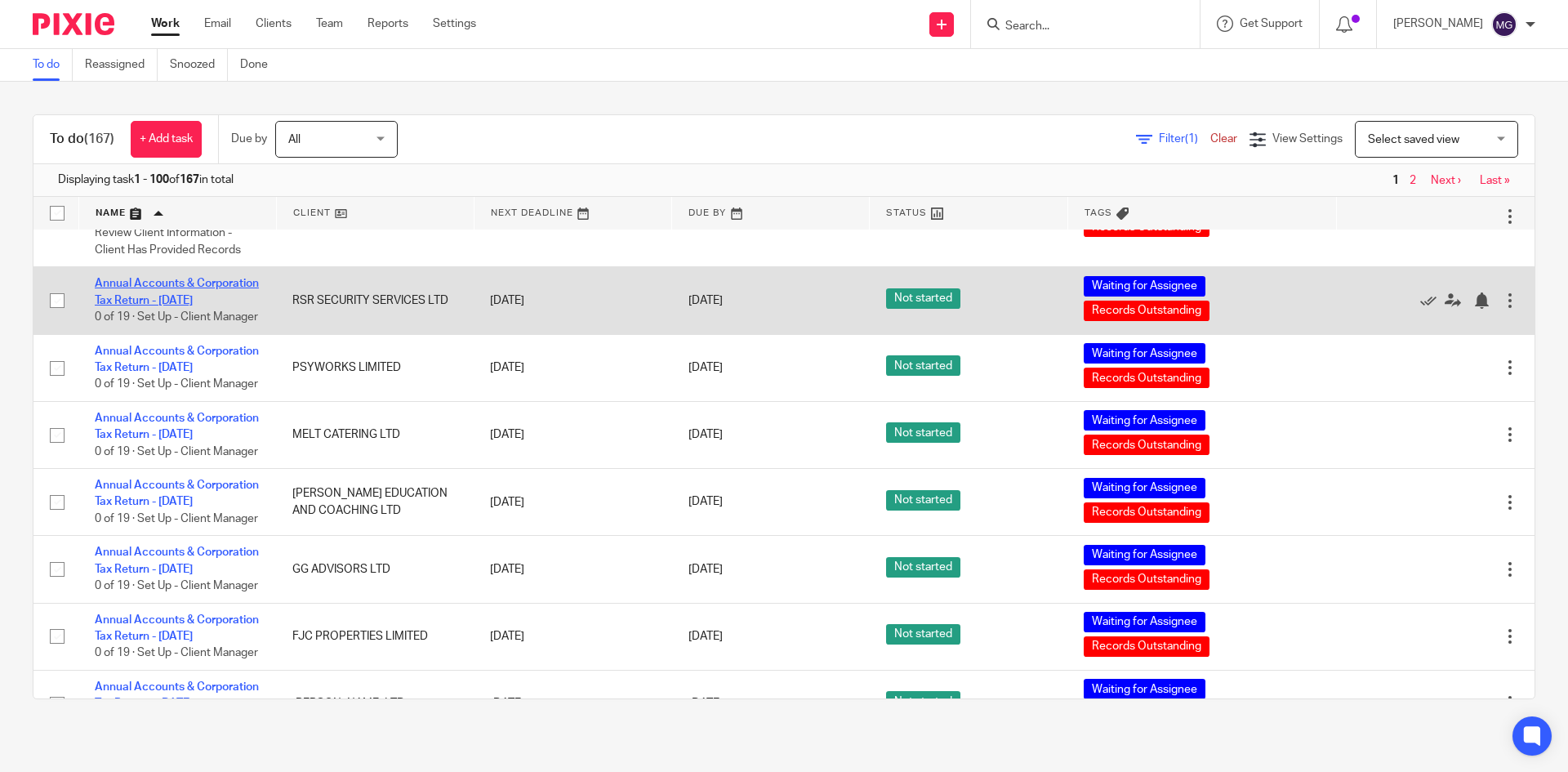
drag, startPoint x: 150, startPoint y: 457, endPoint x: 132, endPoint y: 444, distance: 22.2
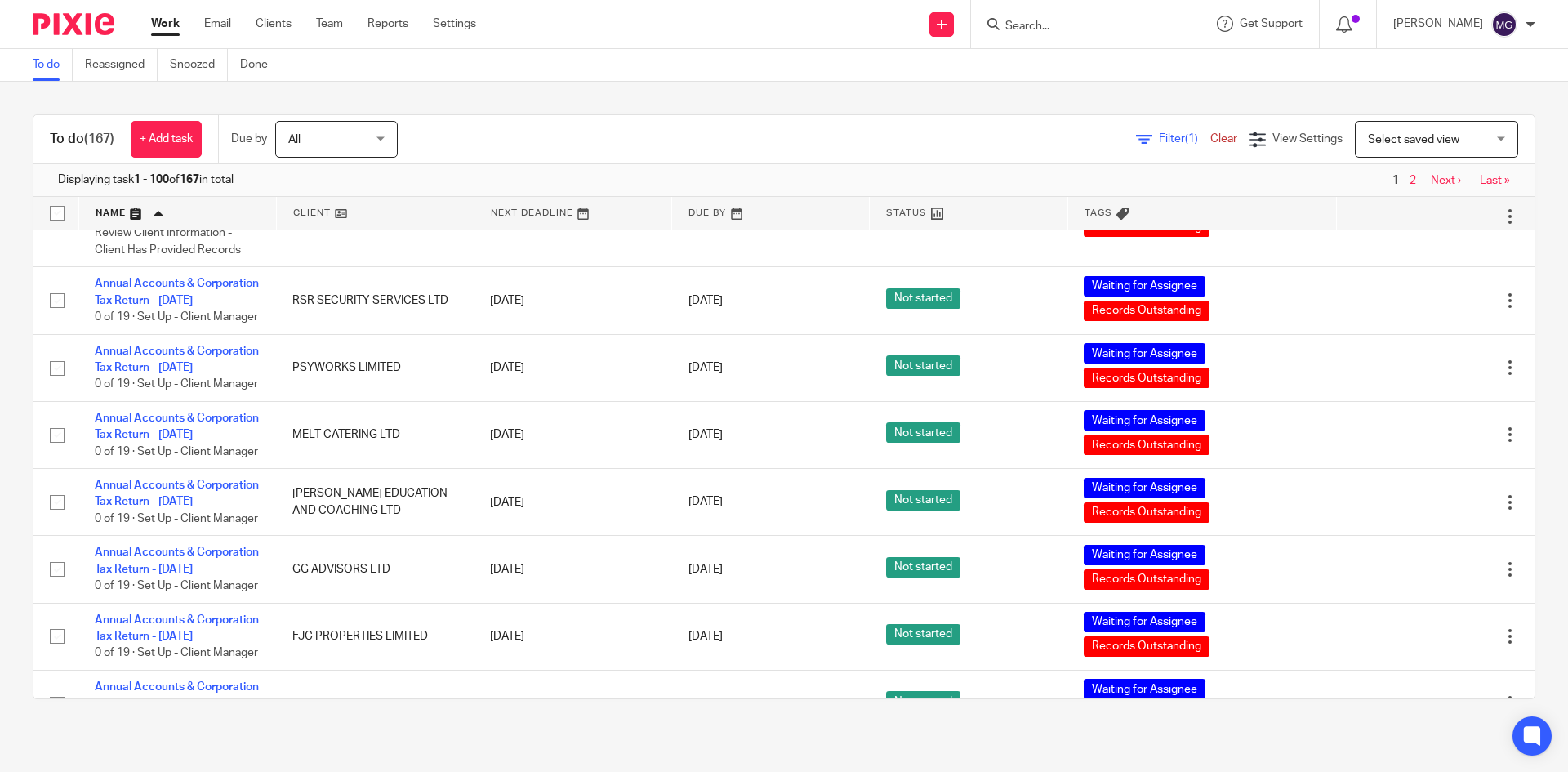
drag, startPoint x: 132, startPoint y: 444, endPoint x: 5, endPoint y: 384, distance: 140.5
click at [5, 384] on div "To do (167) + Add task Due by All All Today Tomorrow This week Next week This m…" at bounding box center [784, 406] width 1568 height 650
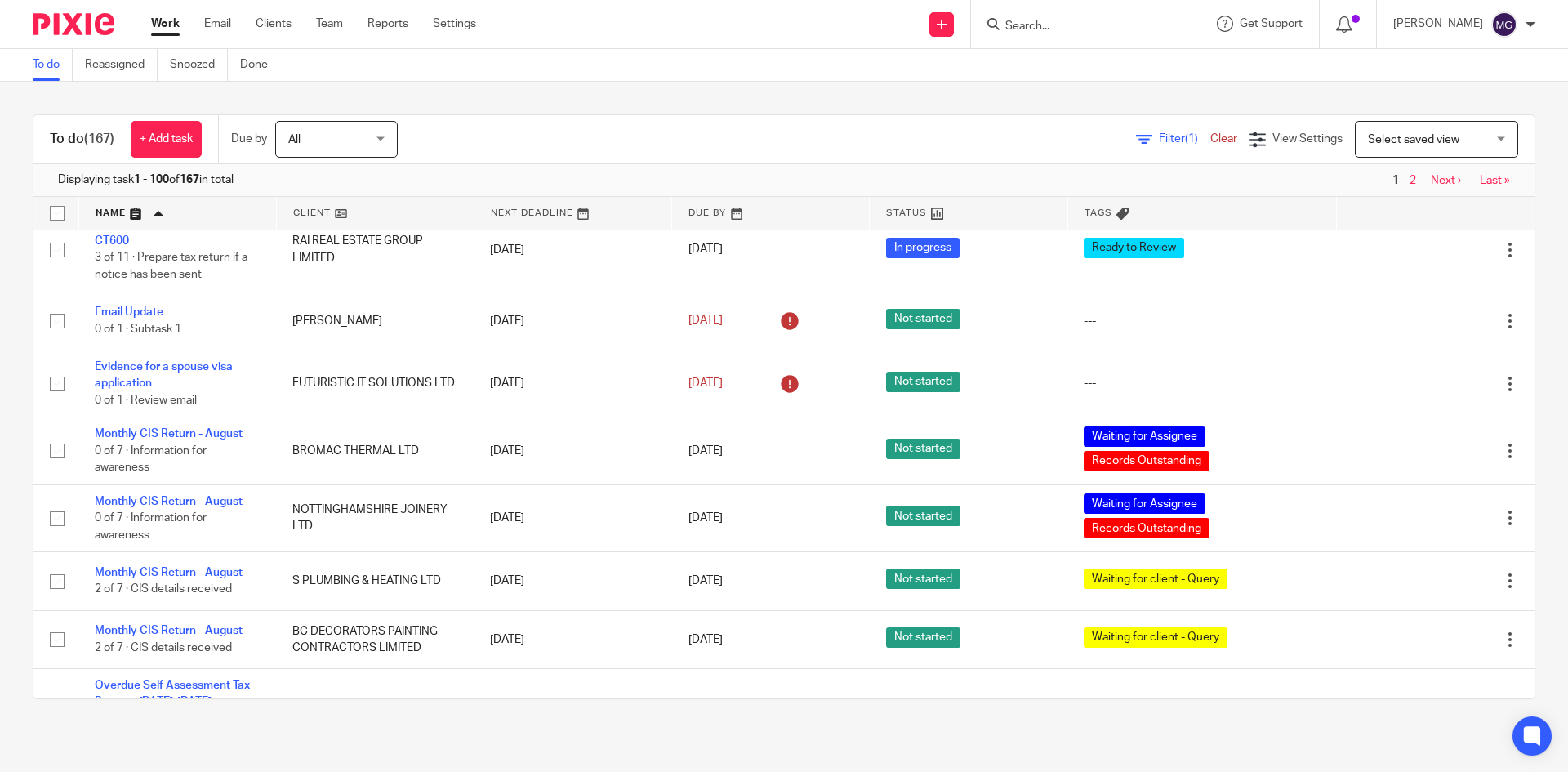
scroll to position [5635, 0]
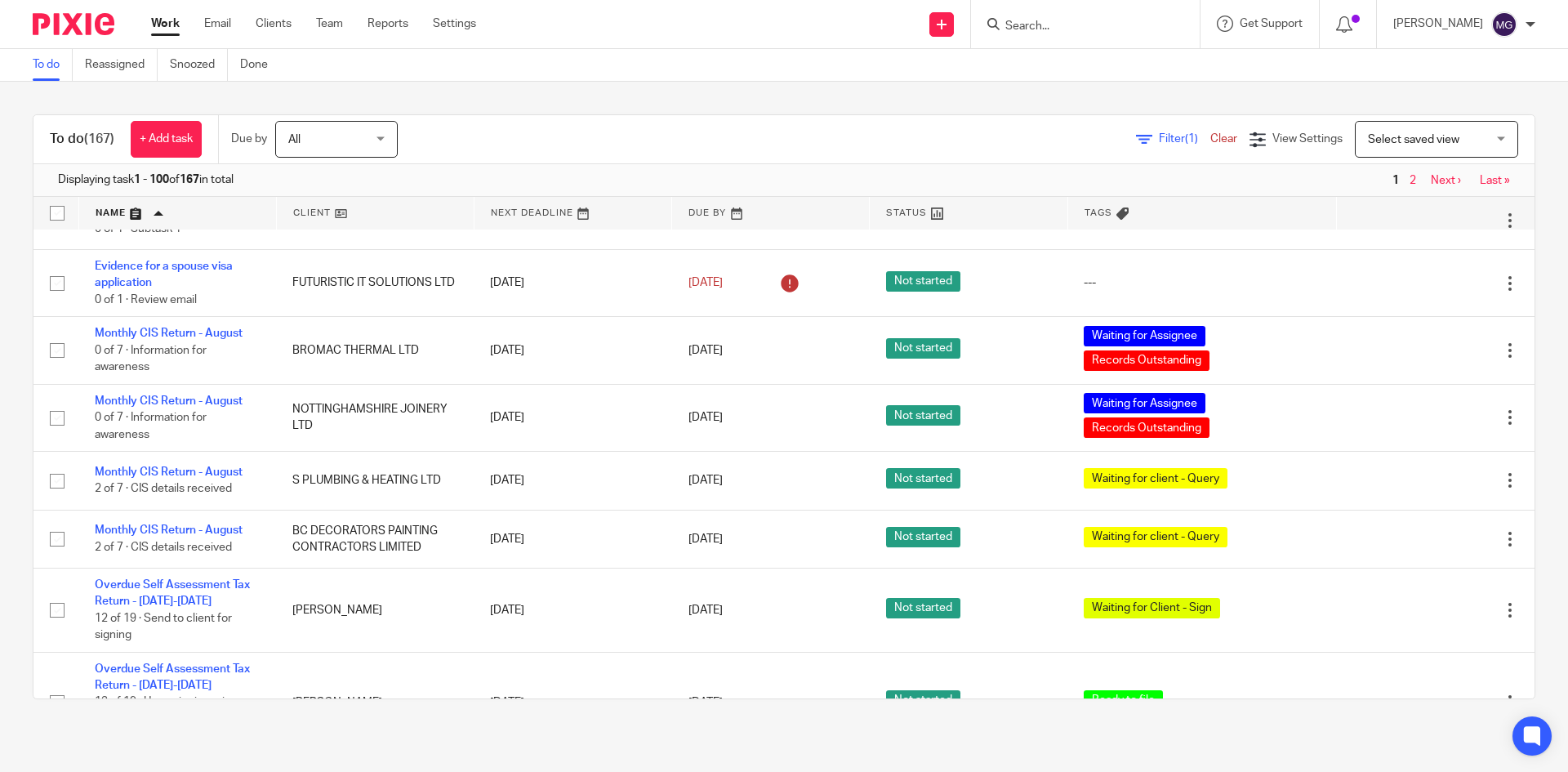
click at [594, 101] on div "To do (167) + Add task Due by All All Today Tomorrow This week Next week This m…" at bounding box center [784, 406] width 1568 height 650
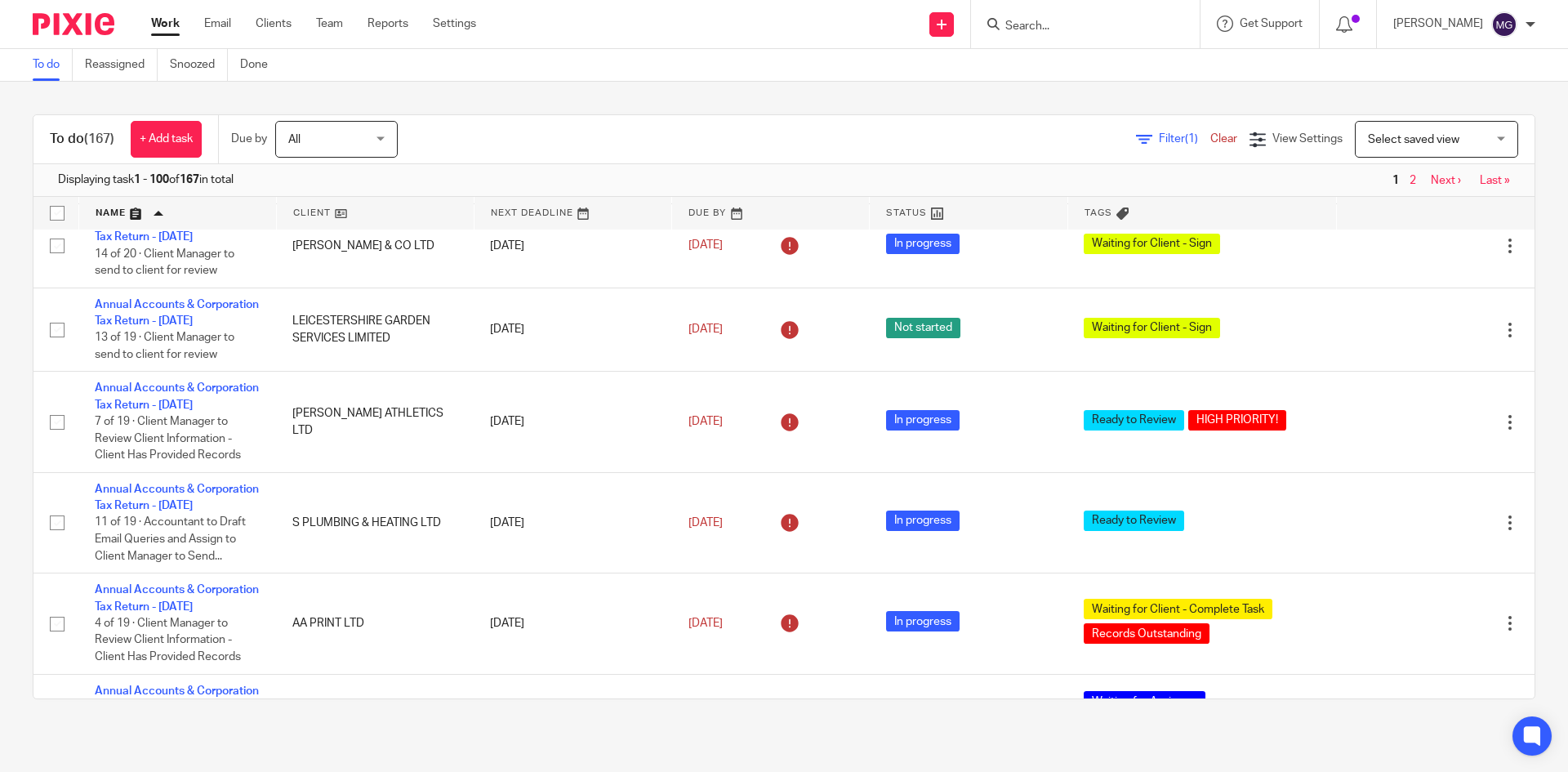
scroll to position [1307, 0]
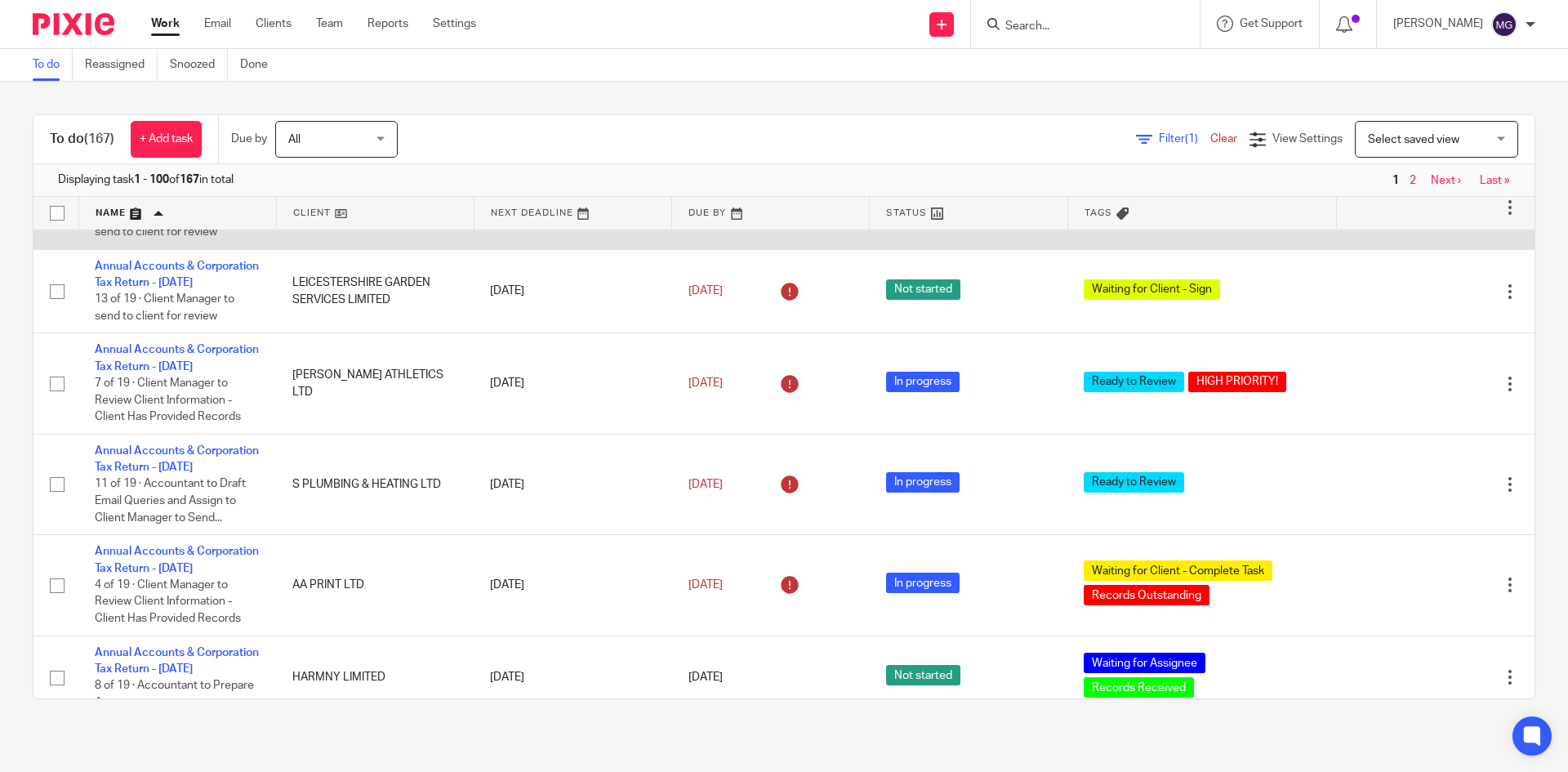
drag, startPoint x: 118, startPoint y: 588, endPoint x: 97, endPoint y: 581, distance: 22.1
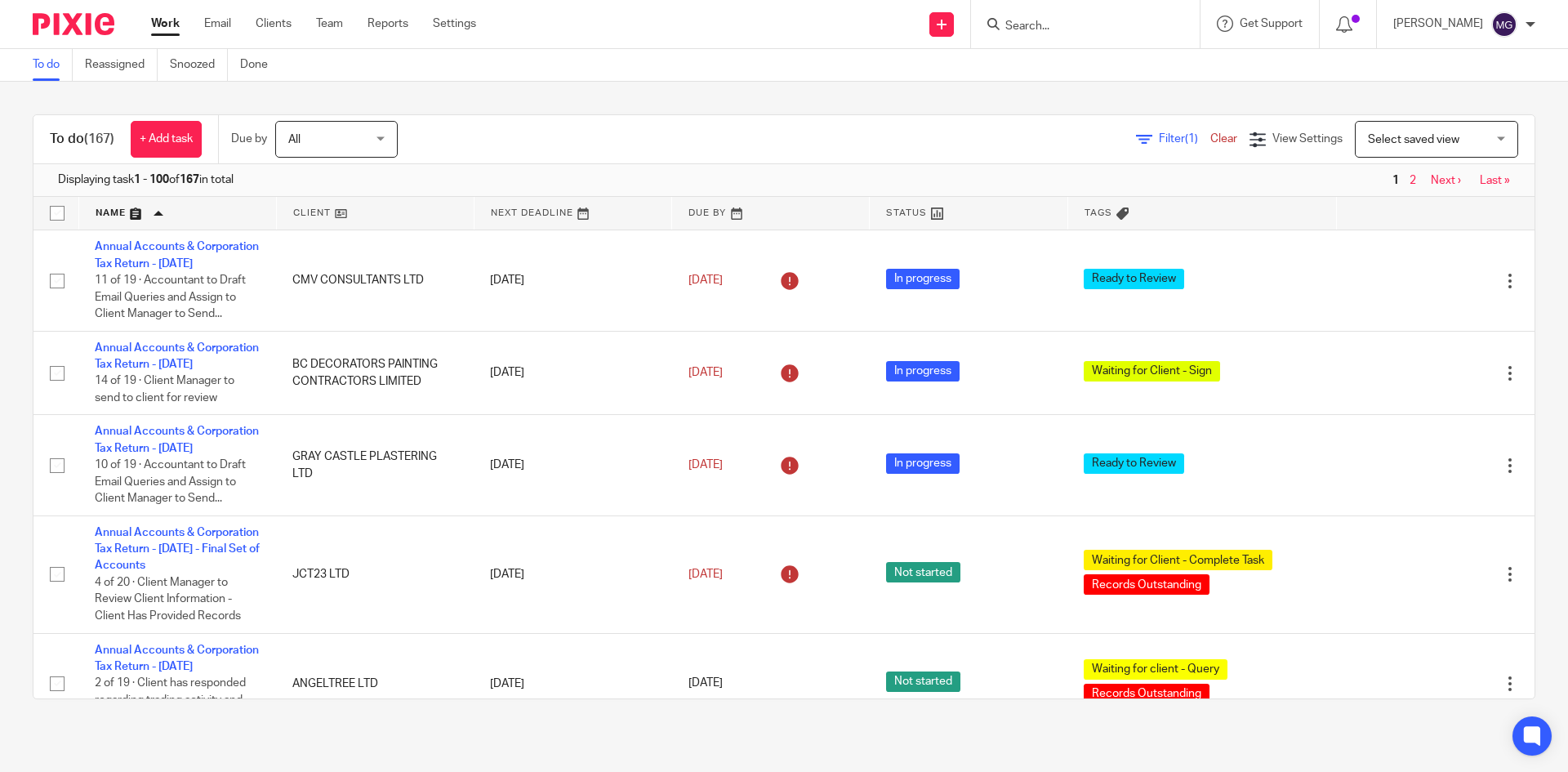
scroll to position [1797, 0]
drag, startPoint x: 158, startPoint y: 521, endPoint x: 155, endPoint y: 531, distance: 10.4
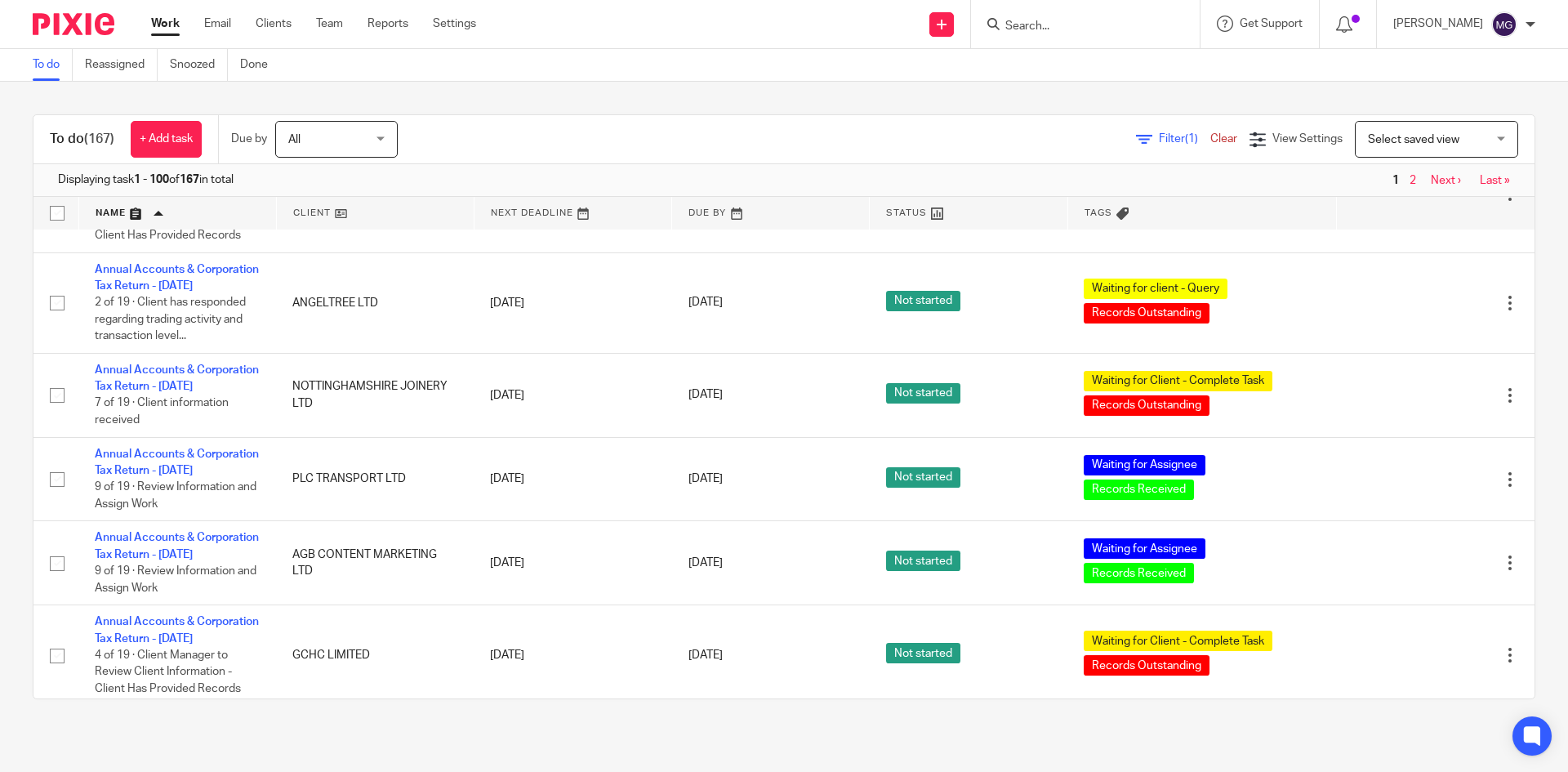
scroll to position [2206, 0]
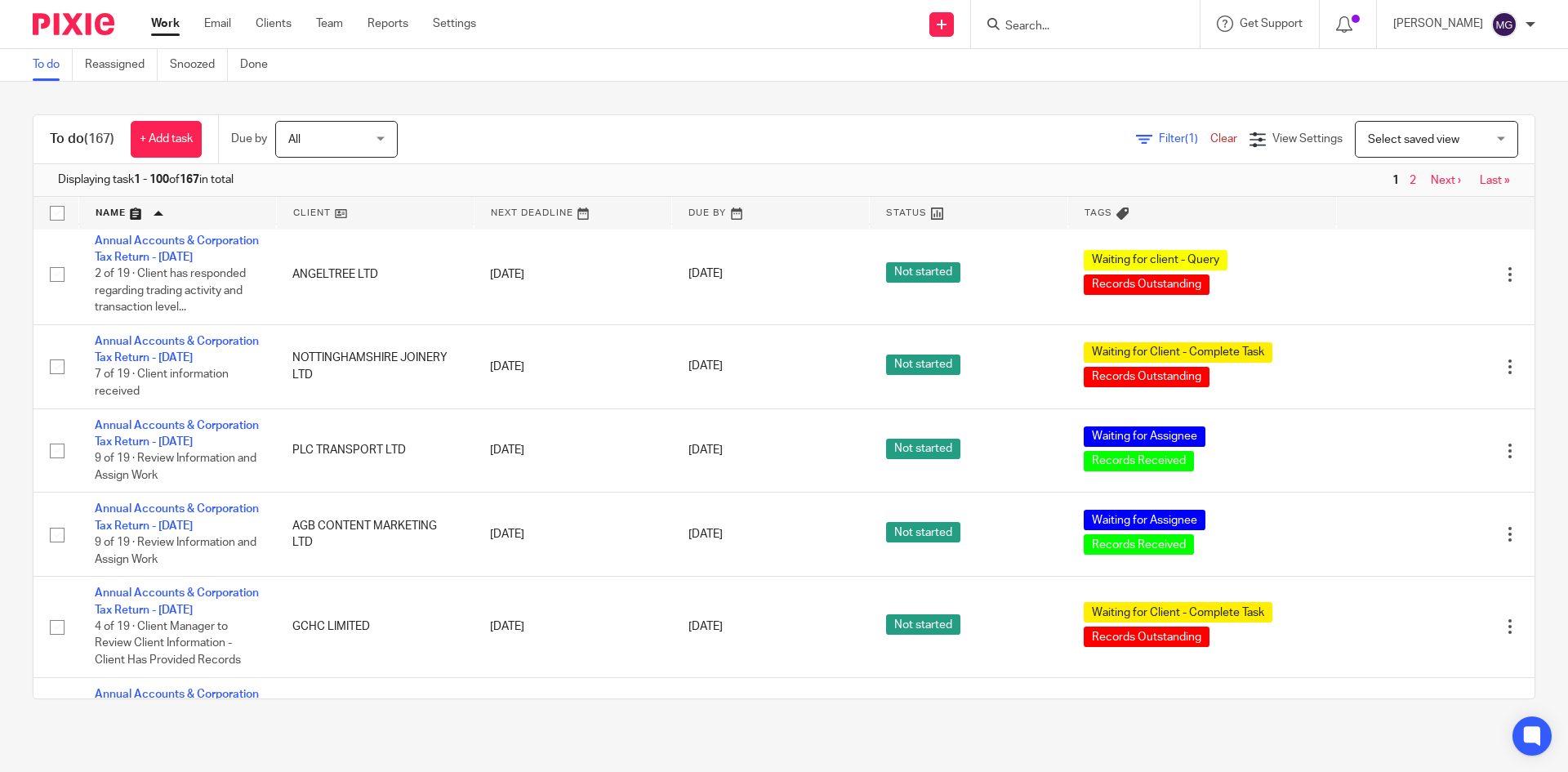
drag, startPoint x: 162, startPoint y: 562, endPoint x: 133, endPoint y: 551, distance: 31.0
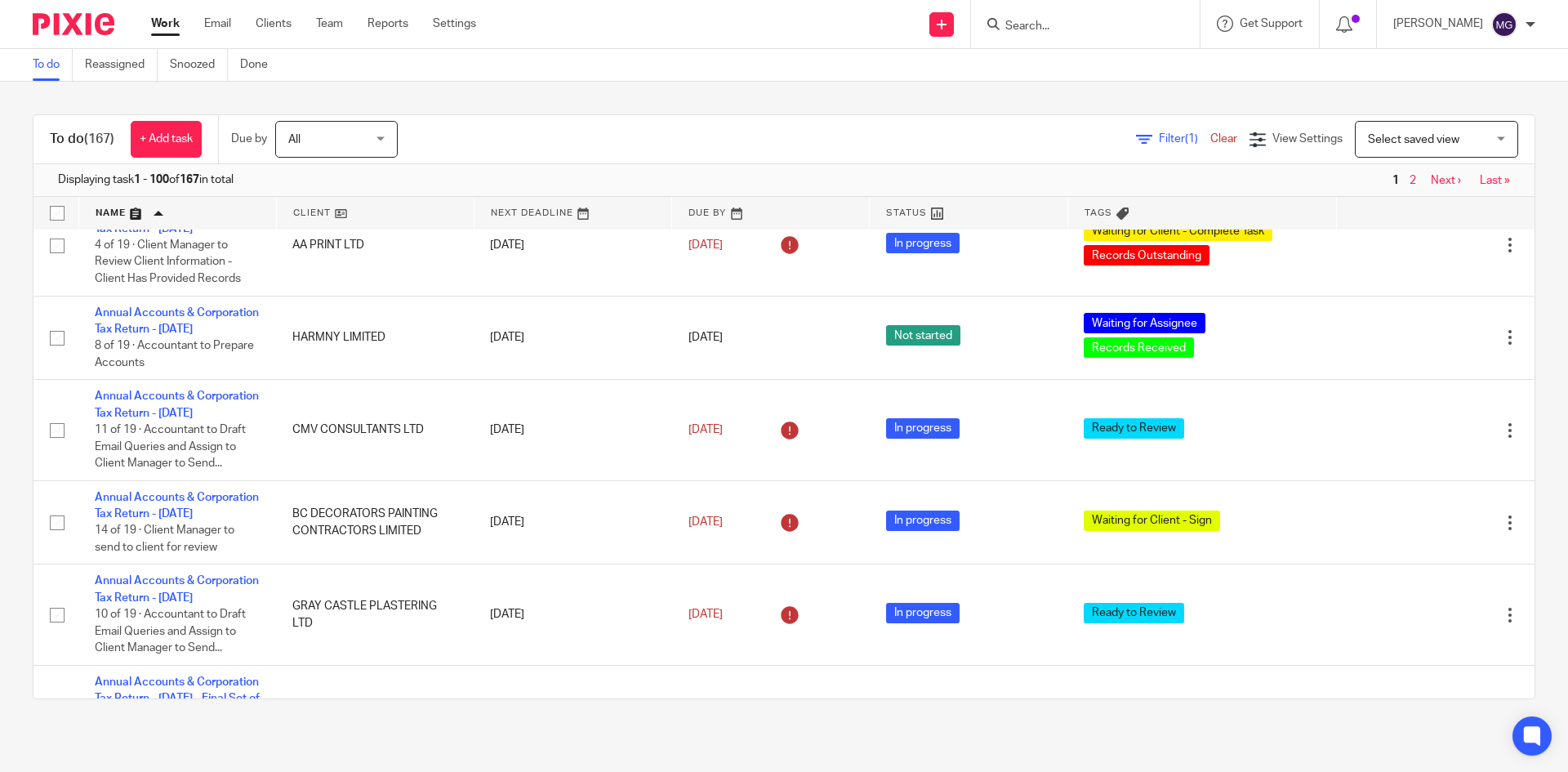
scroll to position [1552, 0]
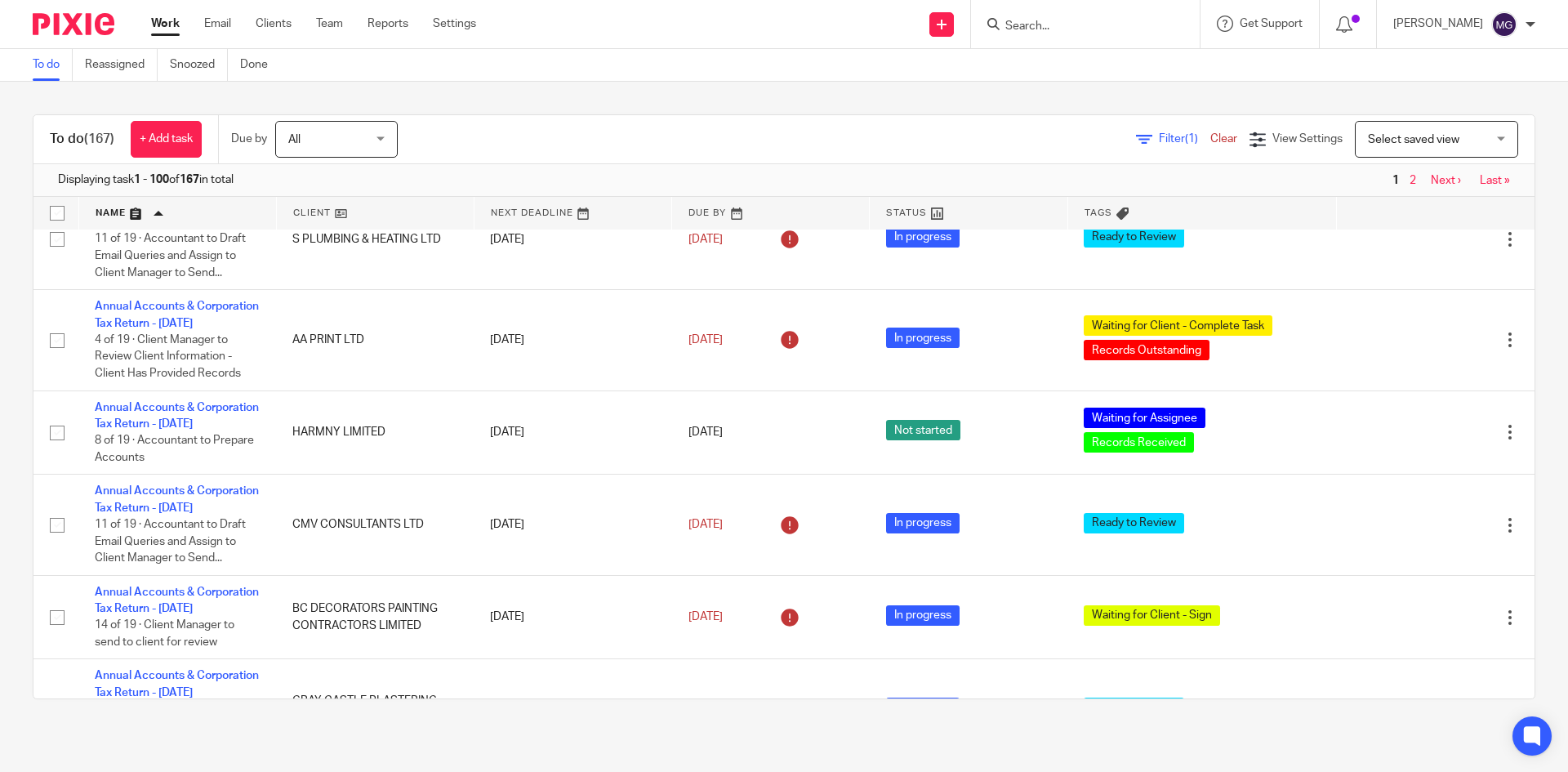
click at [1059, 24] on input "Search" at bounding box center [1076, 26] width 147 height 14
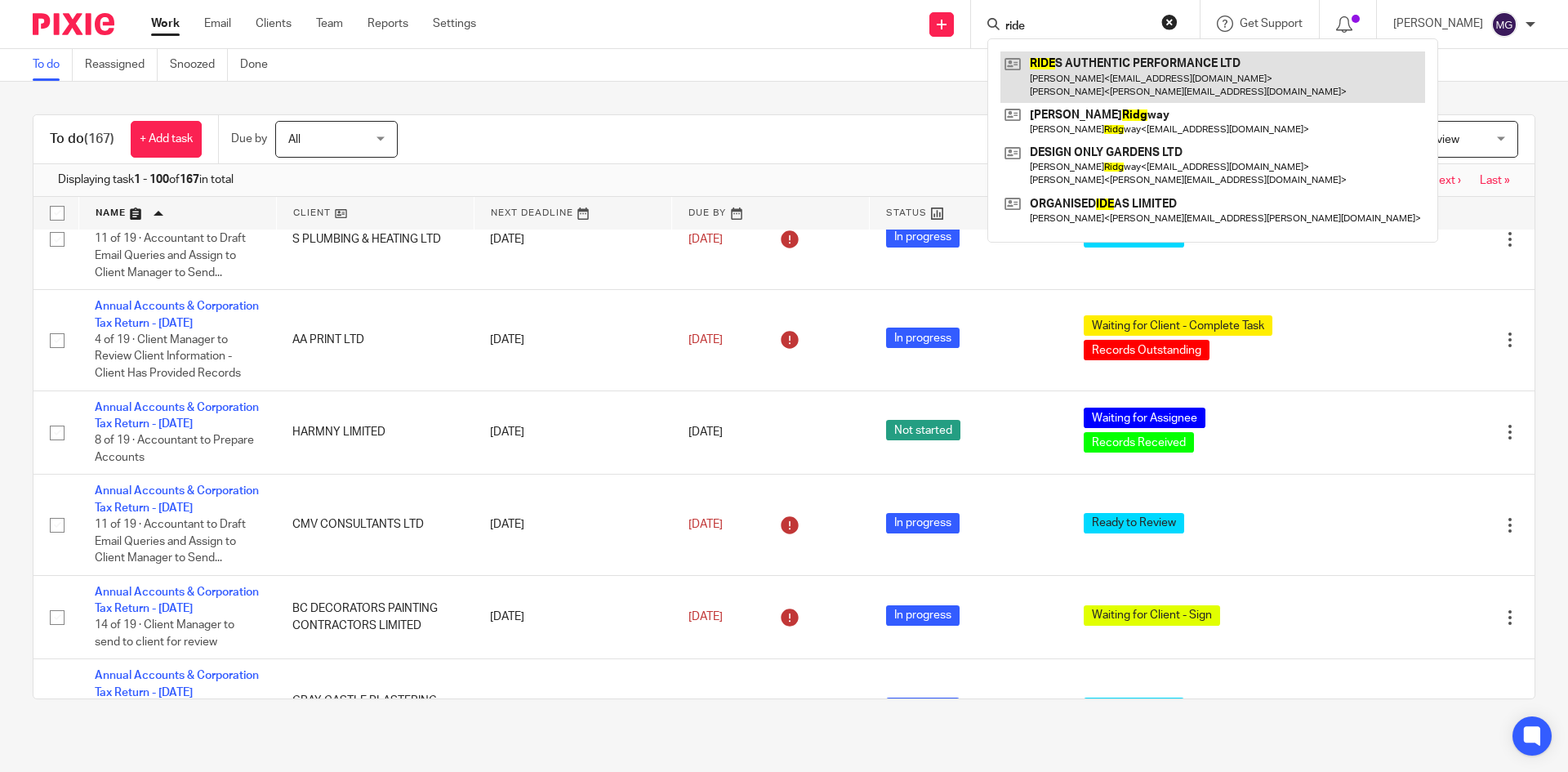
type input "ride"
drag, startPoint x: 1119, startPoint y: 70, endPoint x: 1087, endPoint y: 78, distance: 33.0
click at [1087, 78] on link at bounding box center [1213, 77] width 424 height 51
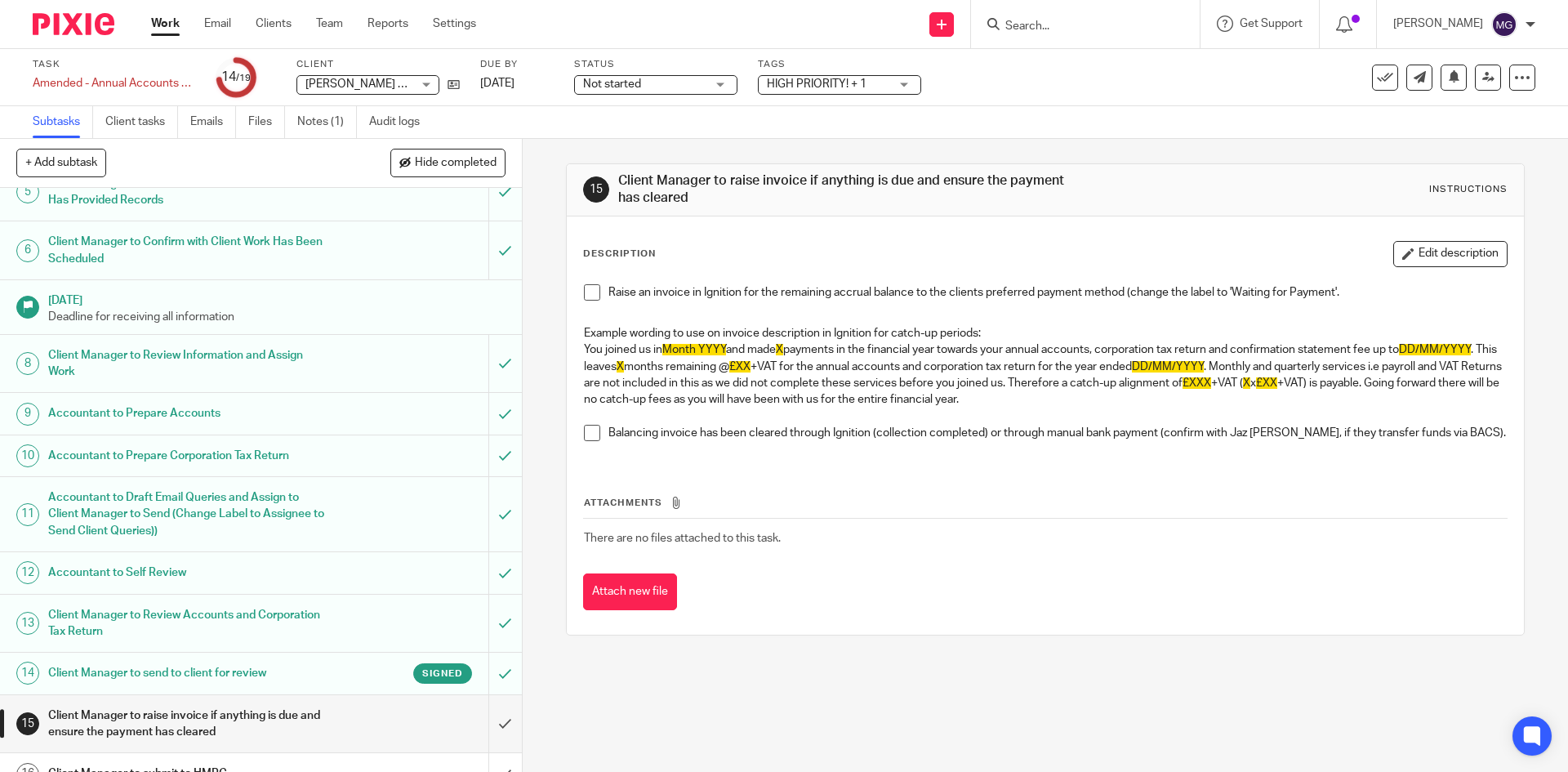
scroll to position [408, 0]
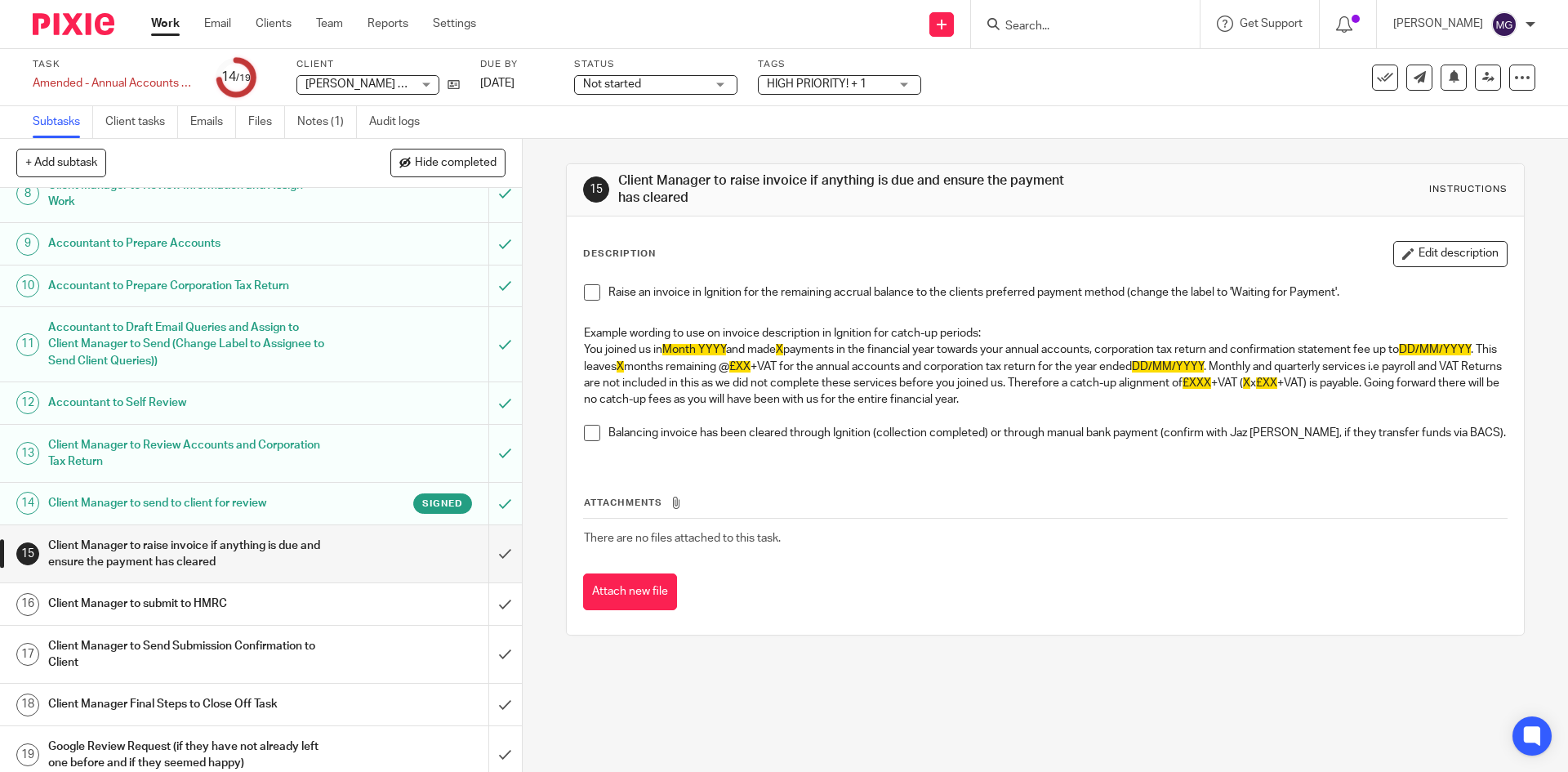
click at [298, 511] on h1 "Client Manager to send to client for review" at bounding box center [189, 503] width 282 height 25
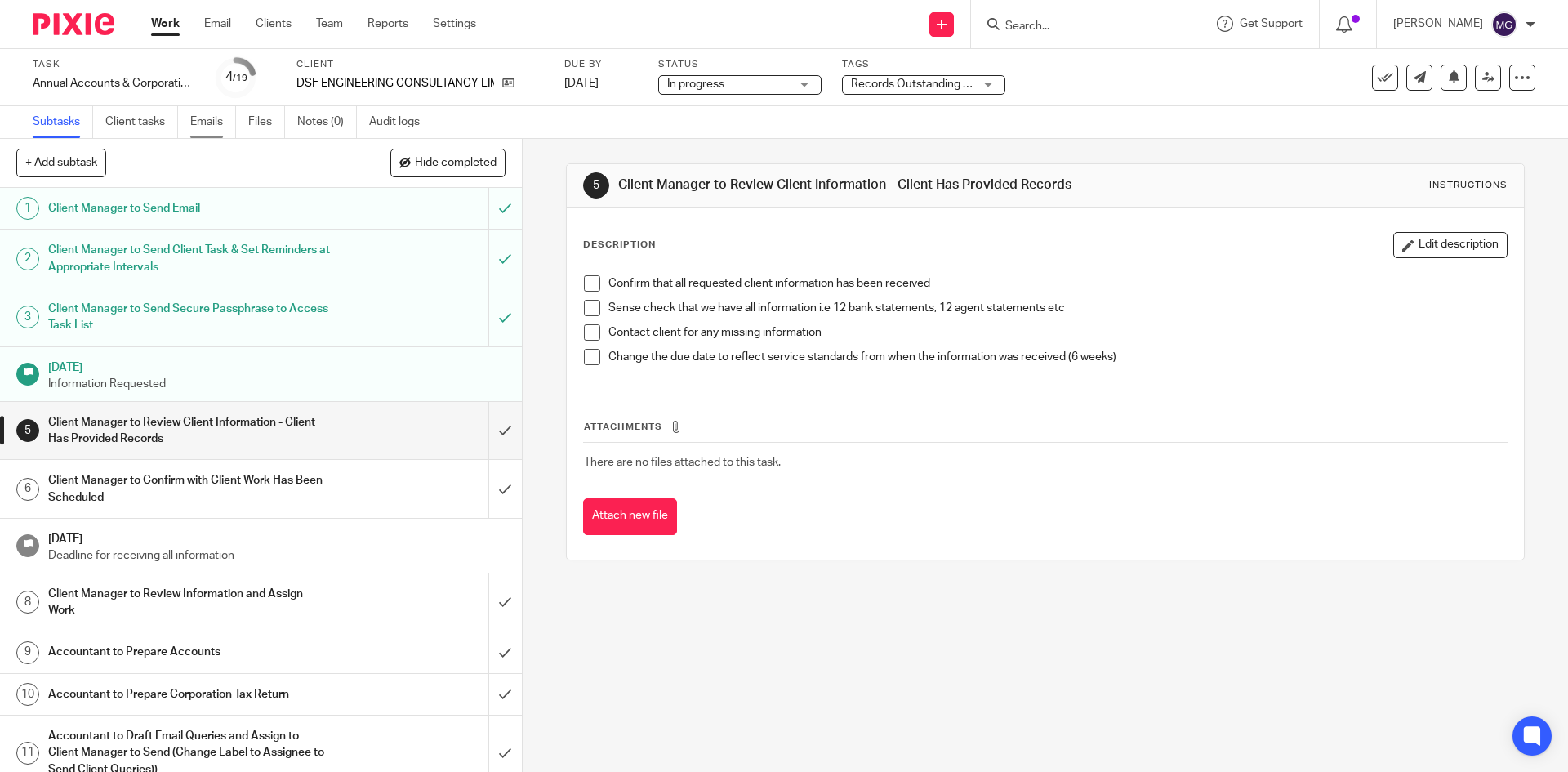
click at [222, 123] on link "Emails" at bounding box center [213, 122] width 46 height 32
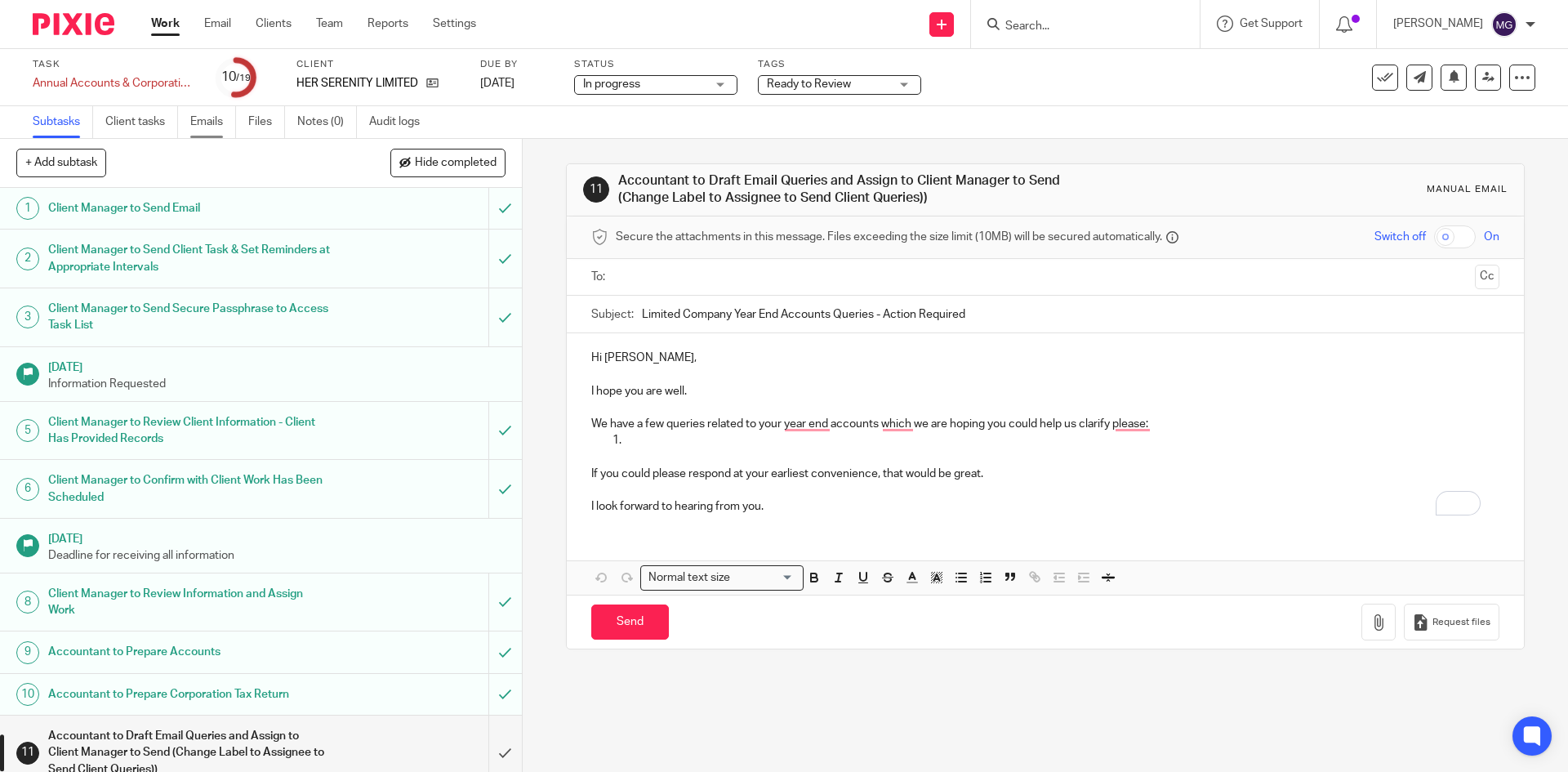
click at [218, 123] on link "Emails" at bounding box center [213, 122] width 46 height 32
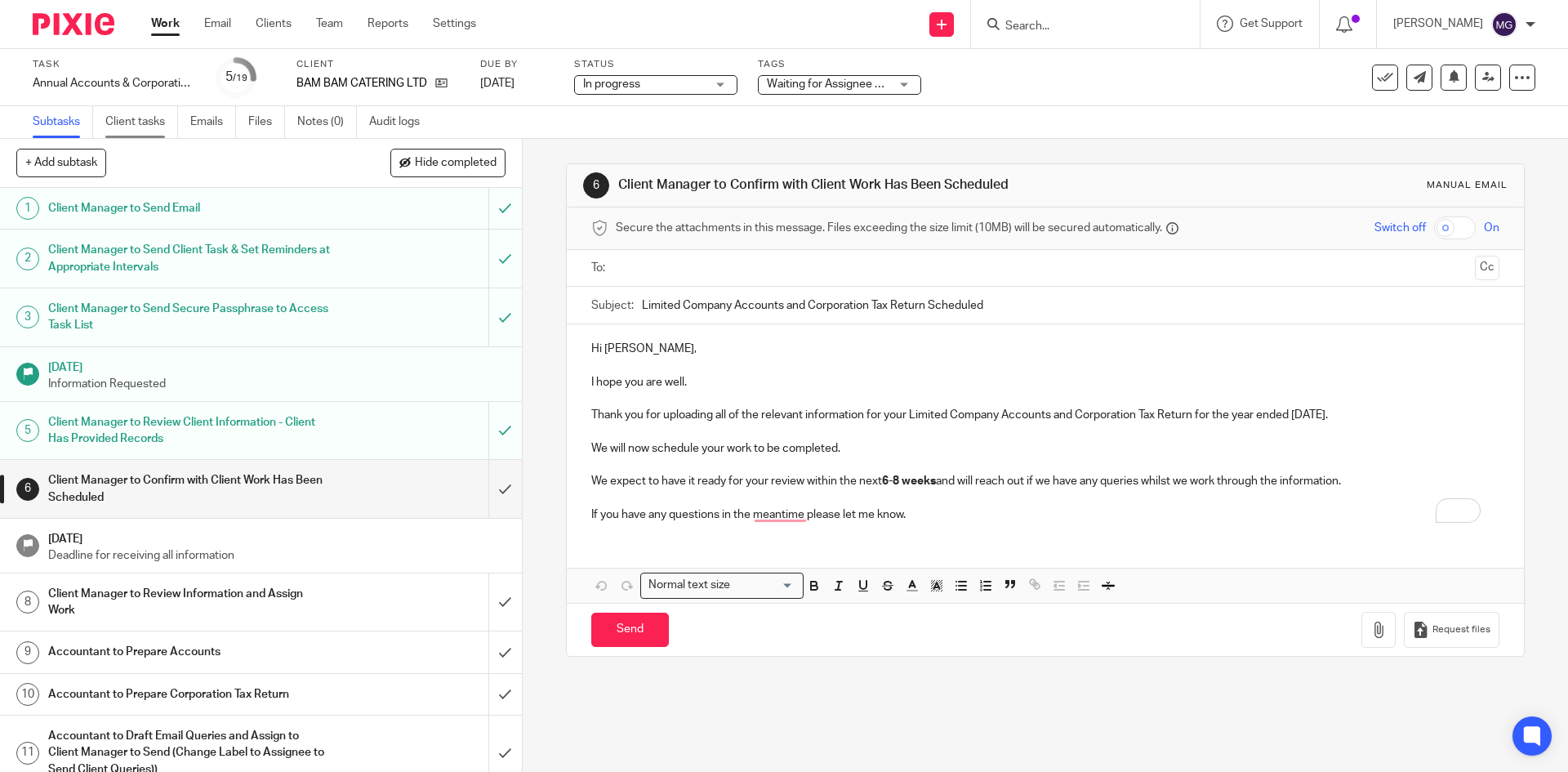
click at [178, 126] on link "Client tasks" at bounding box center [142, 122] width 73 height 32
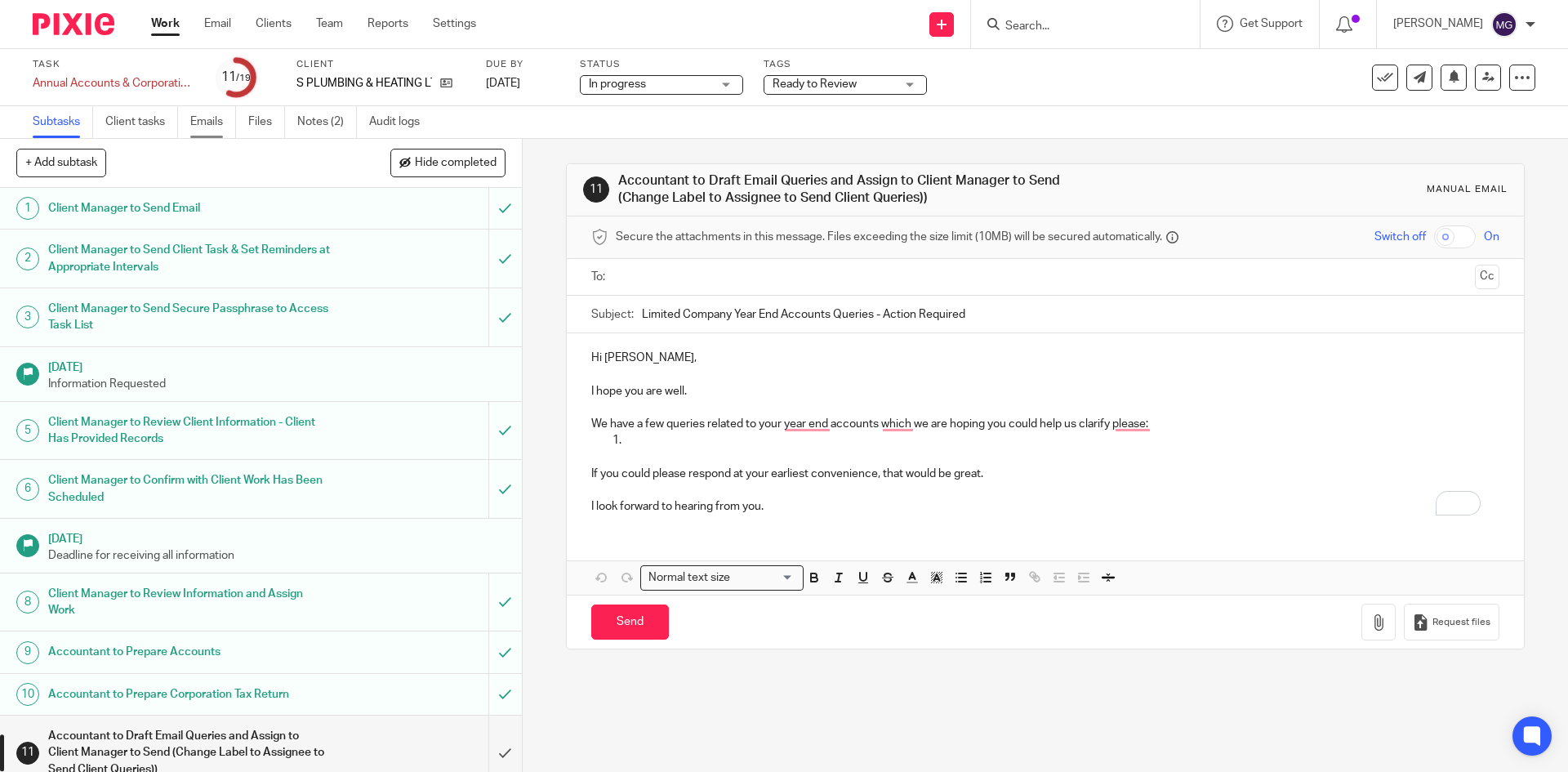
click at [204, 125] on link "Emails" at bounding box center [213, 122] width 46 height 32
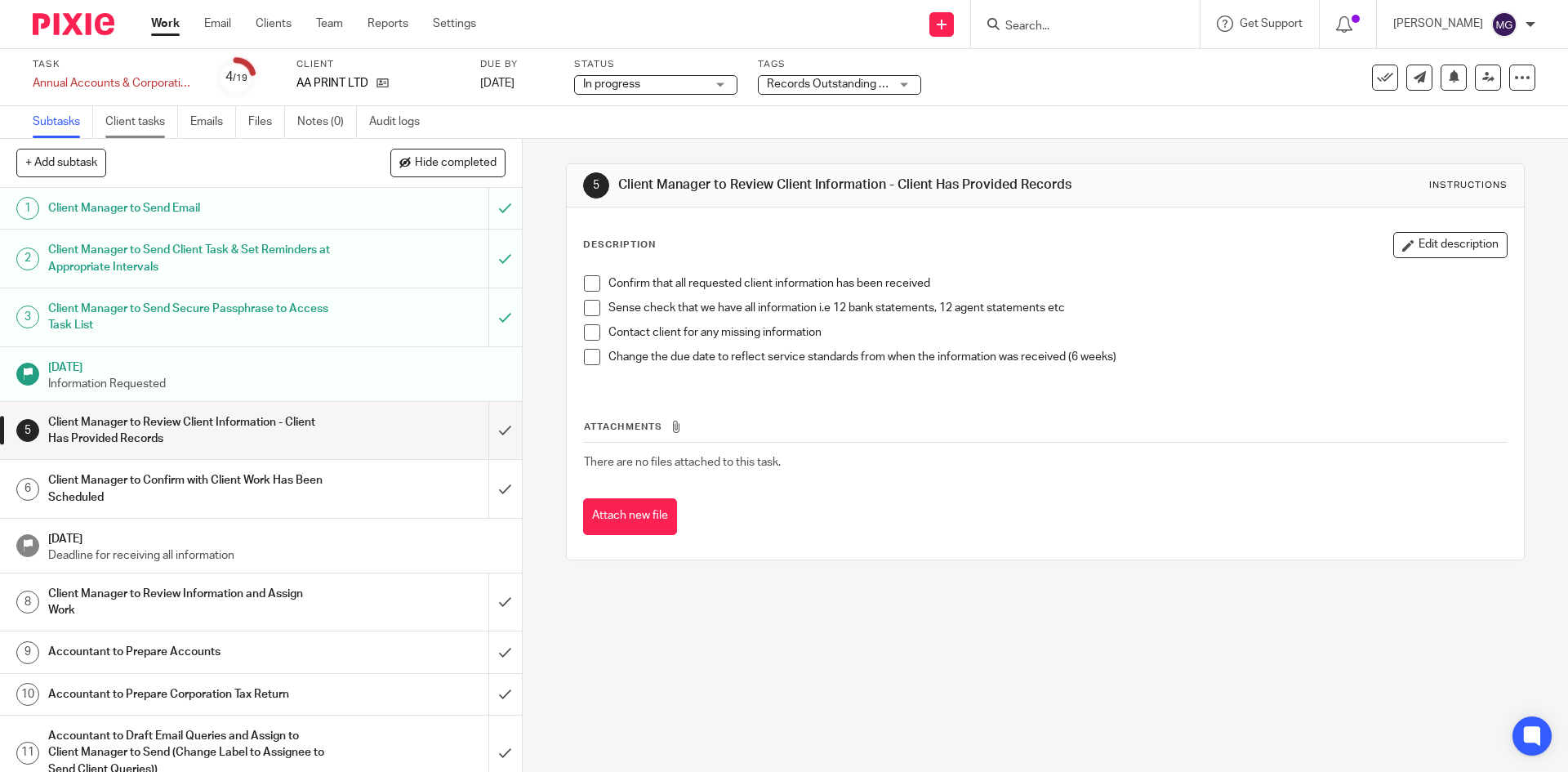
click at [144, 117] on link "Client tasks" at bounding box center [142, 122] width 73 height 32
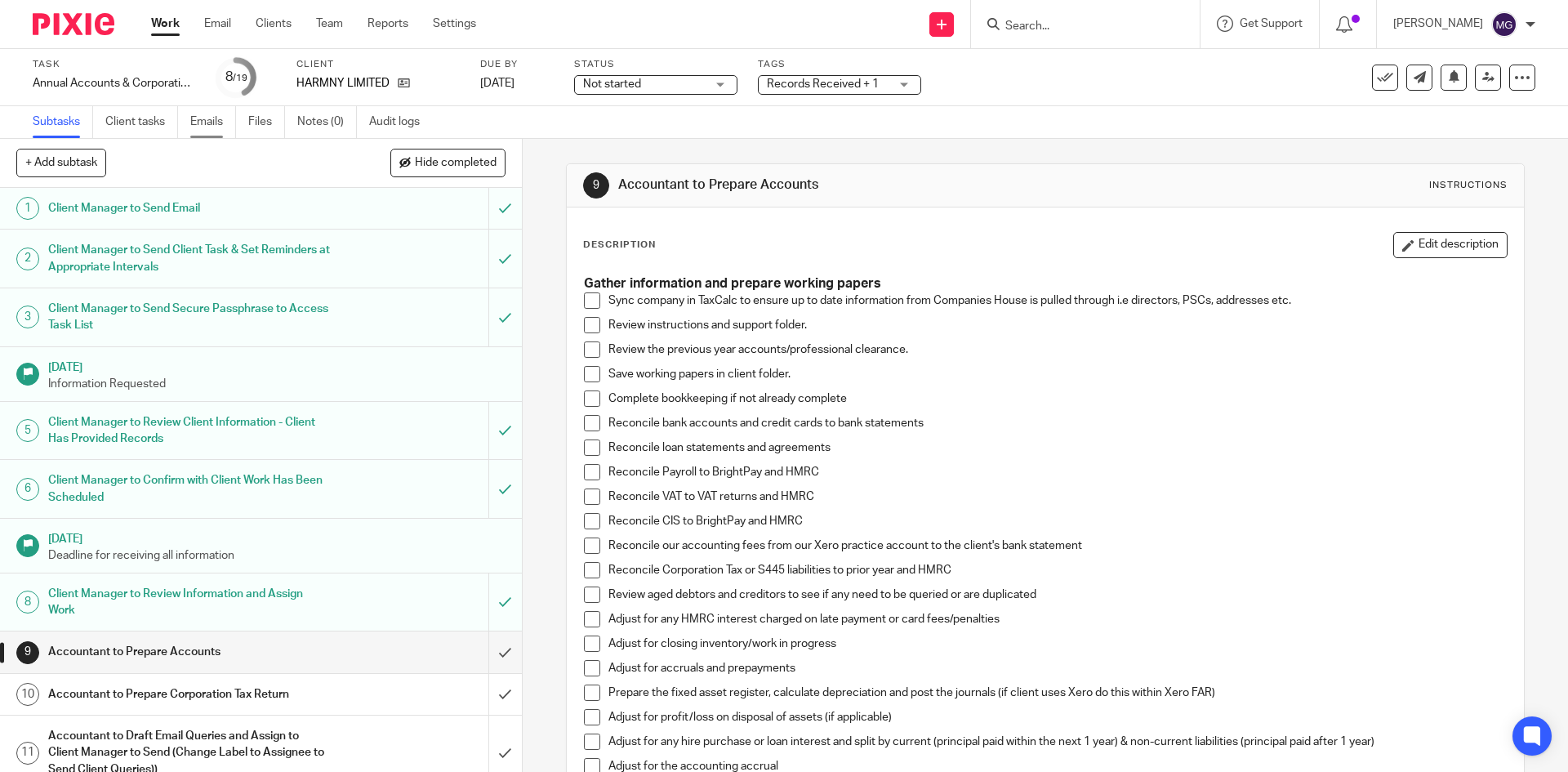
click at [205, 123] on link "Emails" at bounding box center [213, 122] width 46 height 32
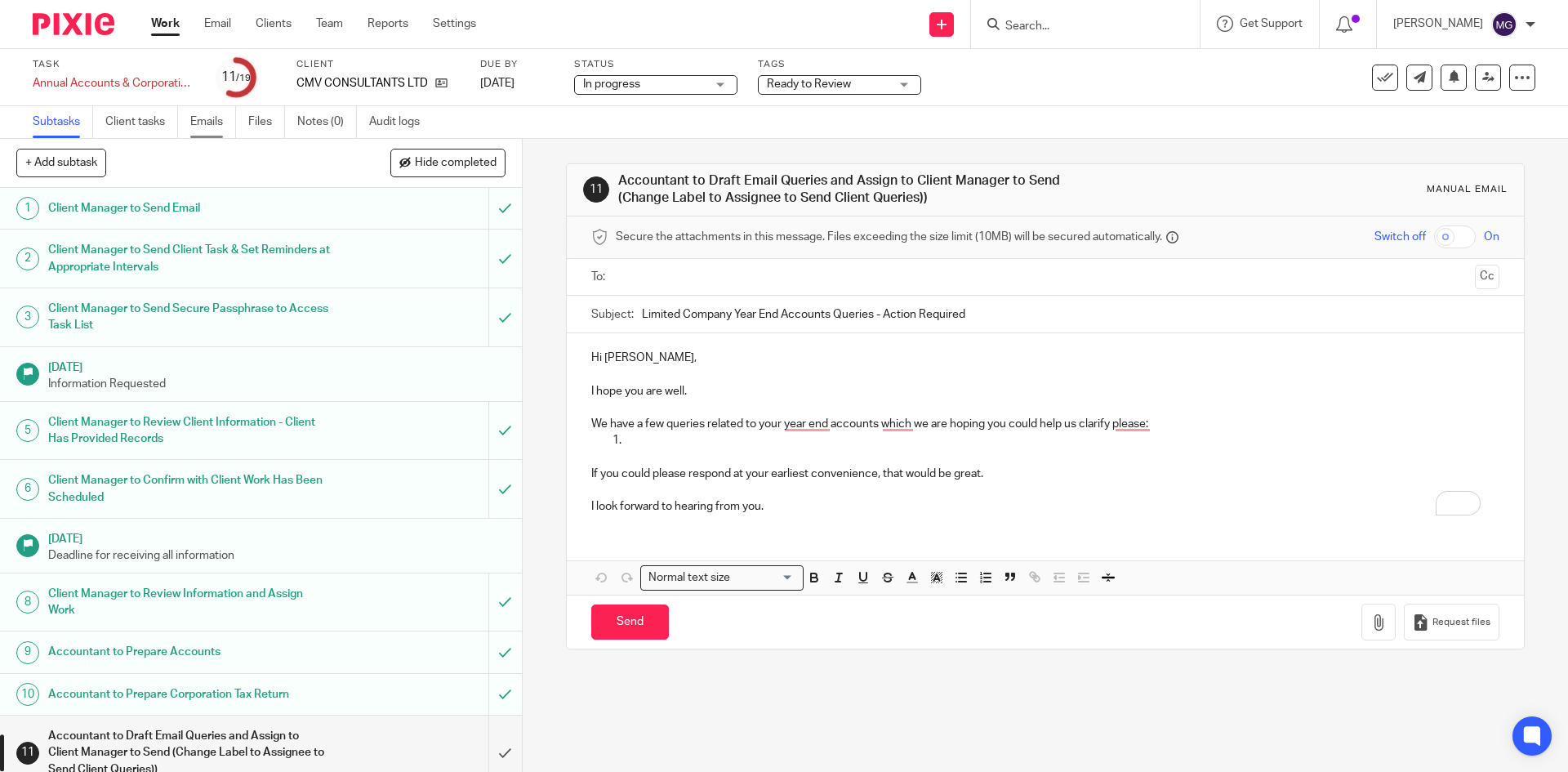
click at [210, 118] on link "Emails" at bounding box center [213, 122] width 46 height 32
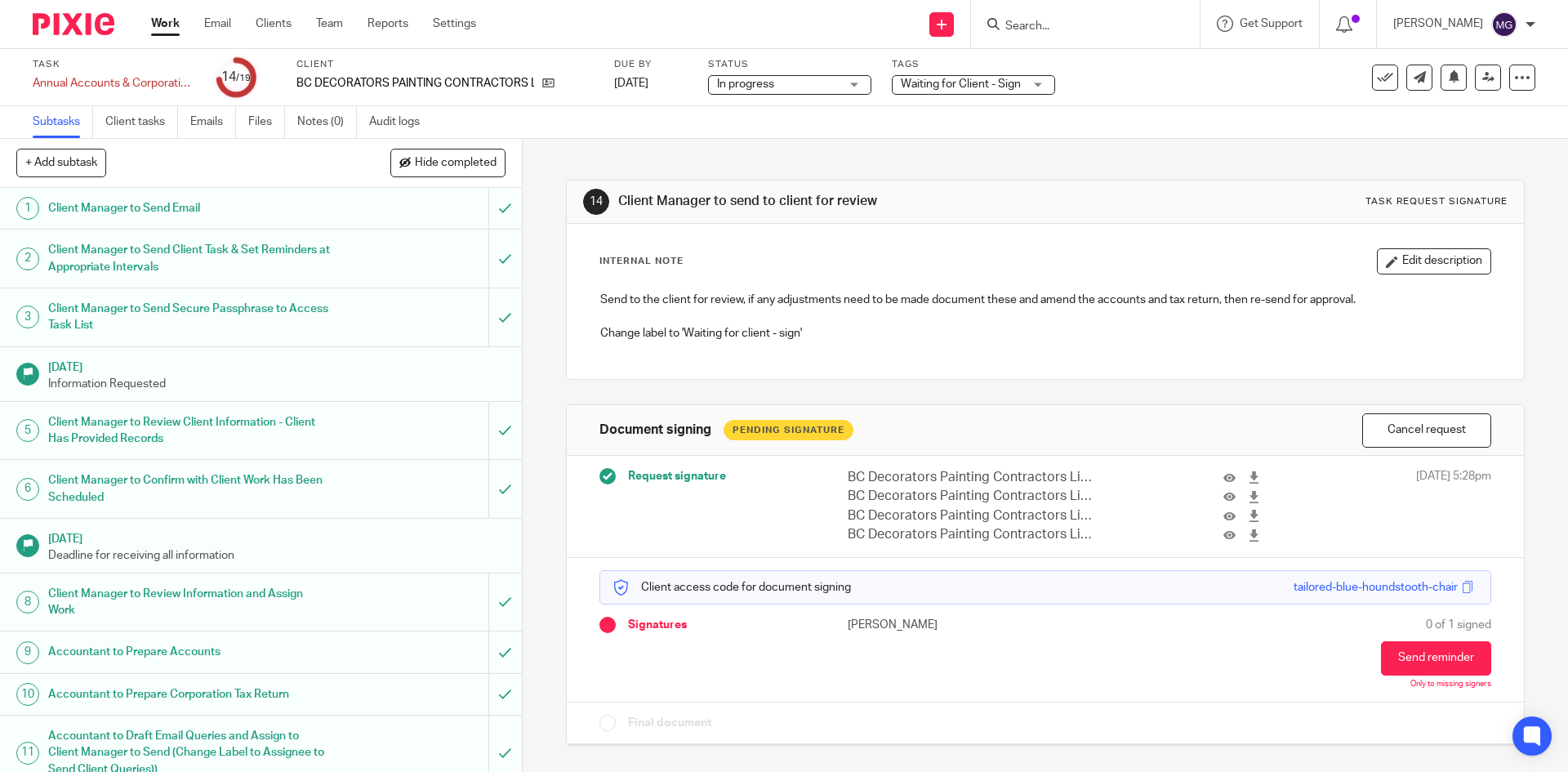
click at [1089, 28] on input "Search" at bounding box center [1076, 26] width 147 height 14
click at [1146, 157] on div "14 Client Manager to send to client for review Task request signature Internal …" at bounding box center [1045, 450] width 958 height 623
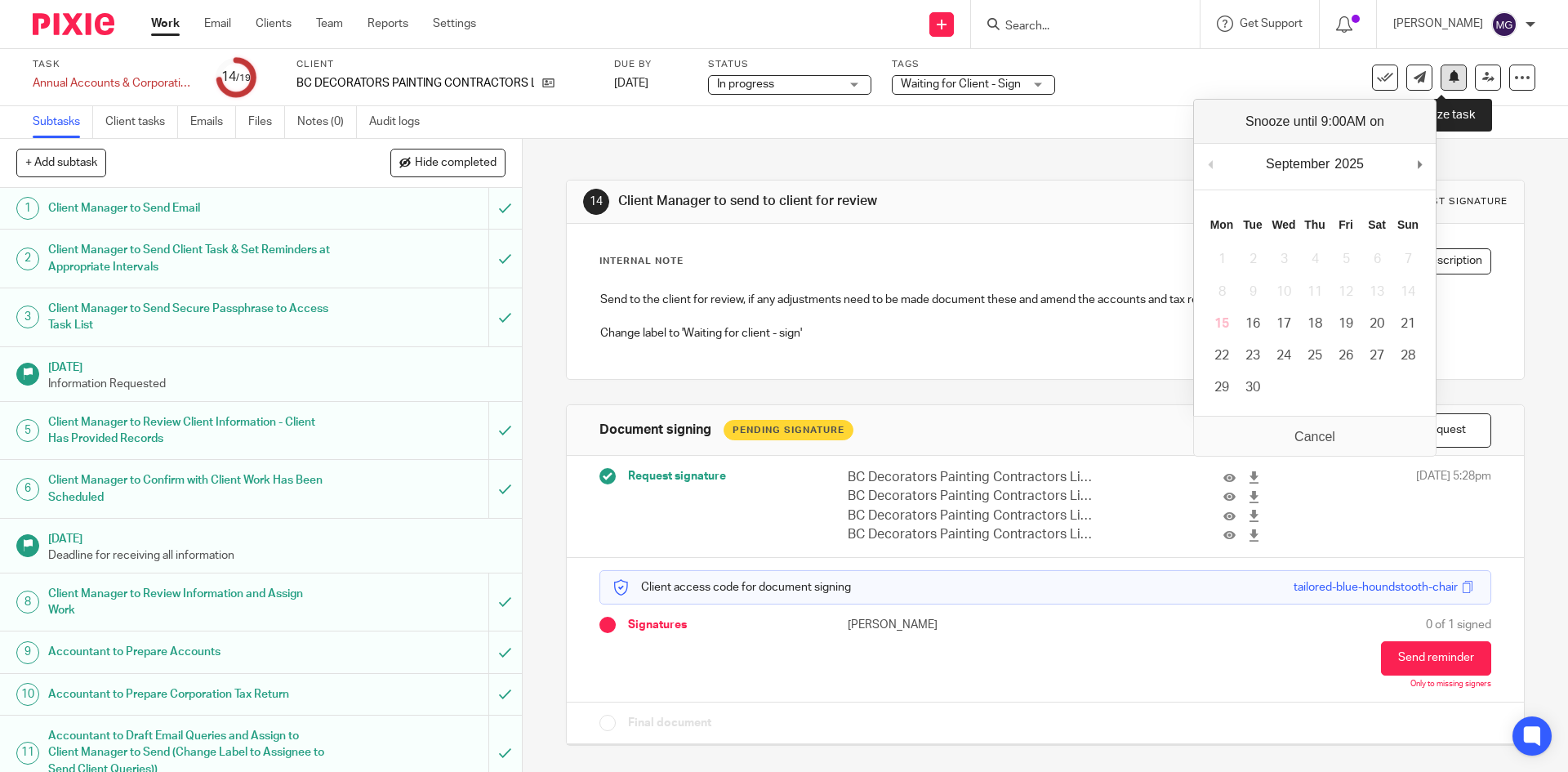
click at [1448, 77] on icon at bounding box center [1454, 76] width 12 height 12
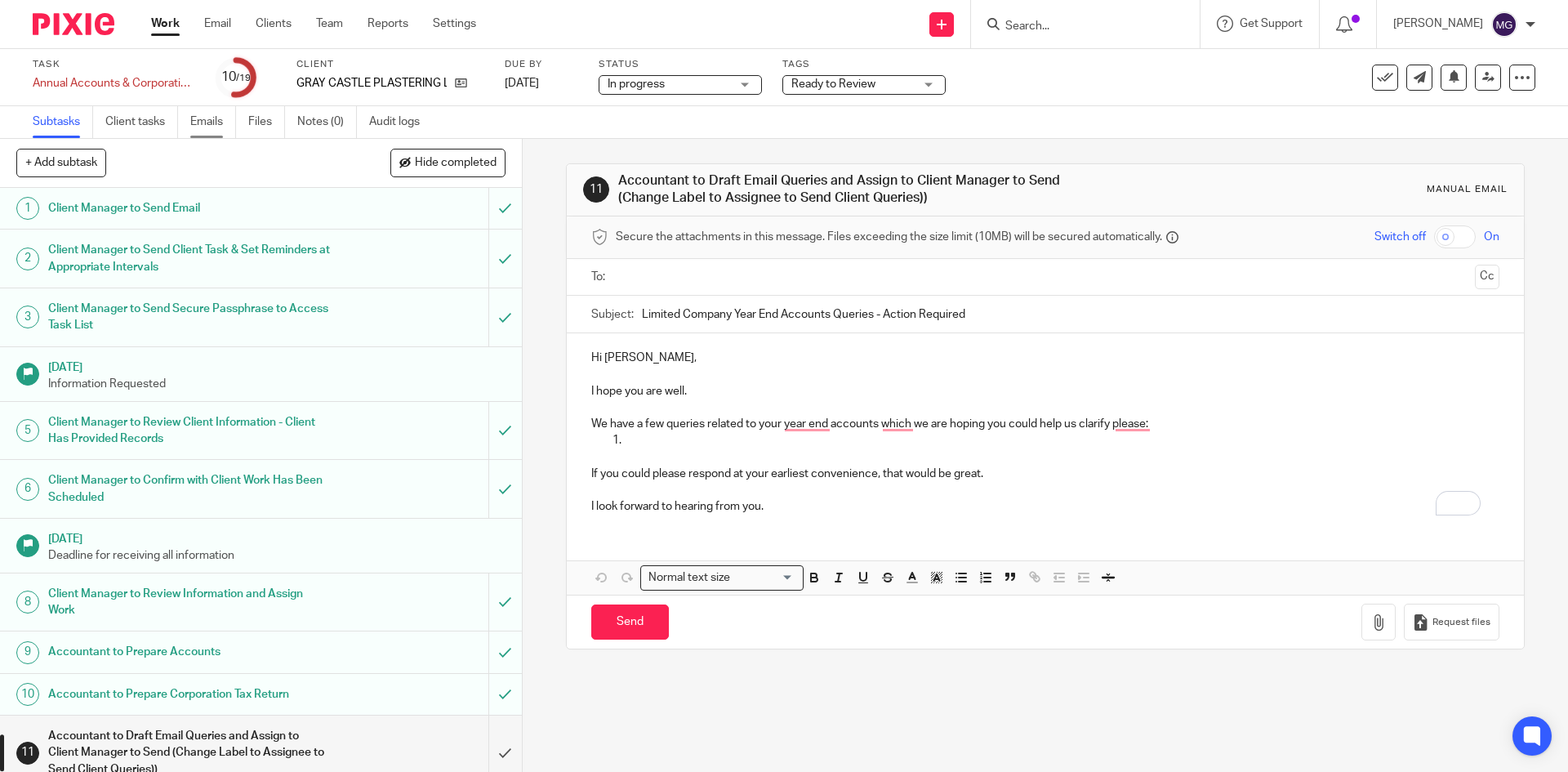
click at [222, 124] on link "Emails" at bounding box center [213, 122] width 46 height 32
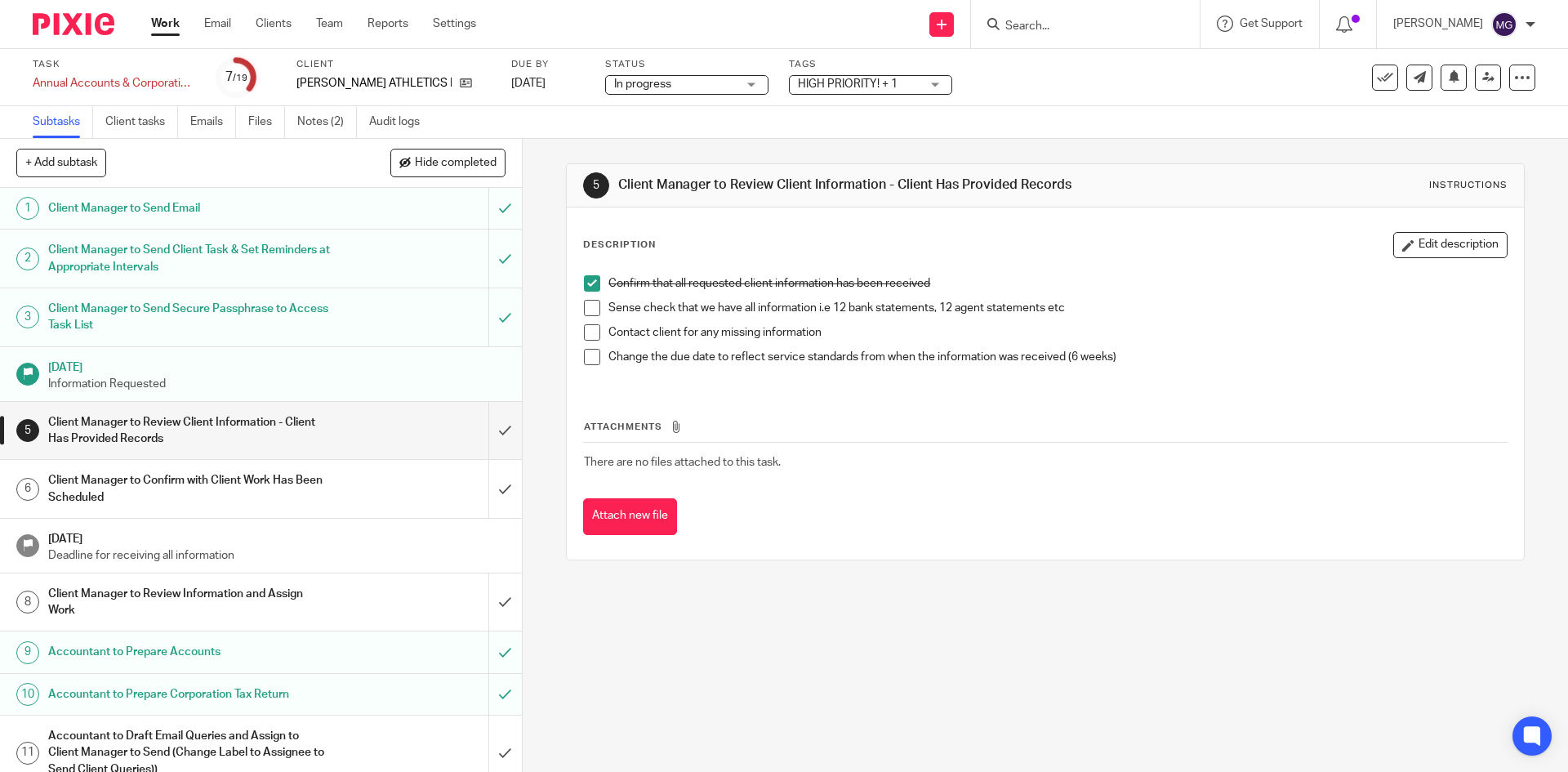
click at [183, 126] on ul "Subtasks Client tasks Emails Files Notes (2) Audit logs" at bounding box center [238, 122] width 412 height 32
click at [227, 122] on link "Emails" at bounding box center [213, 122] width 46 height 32
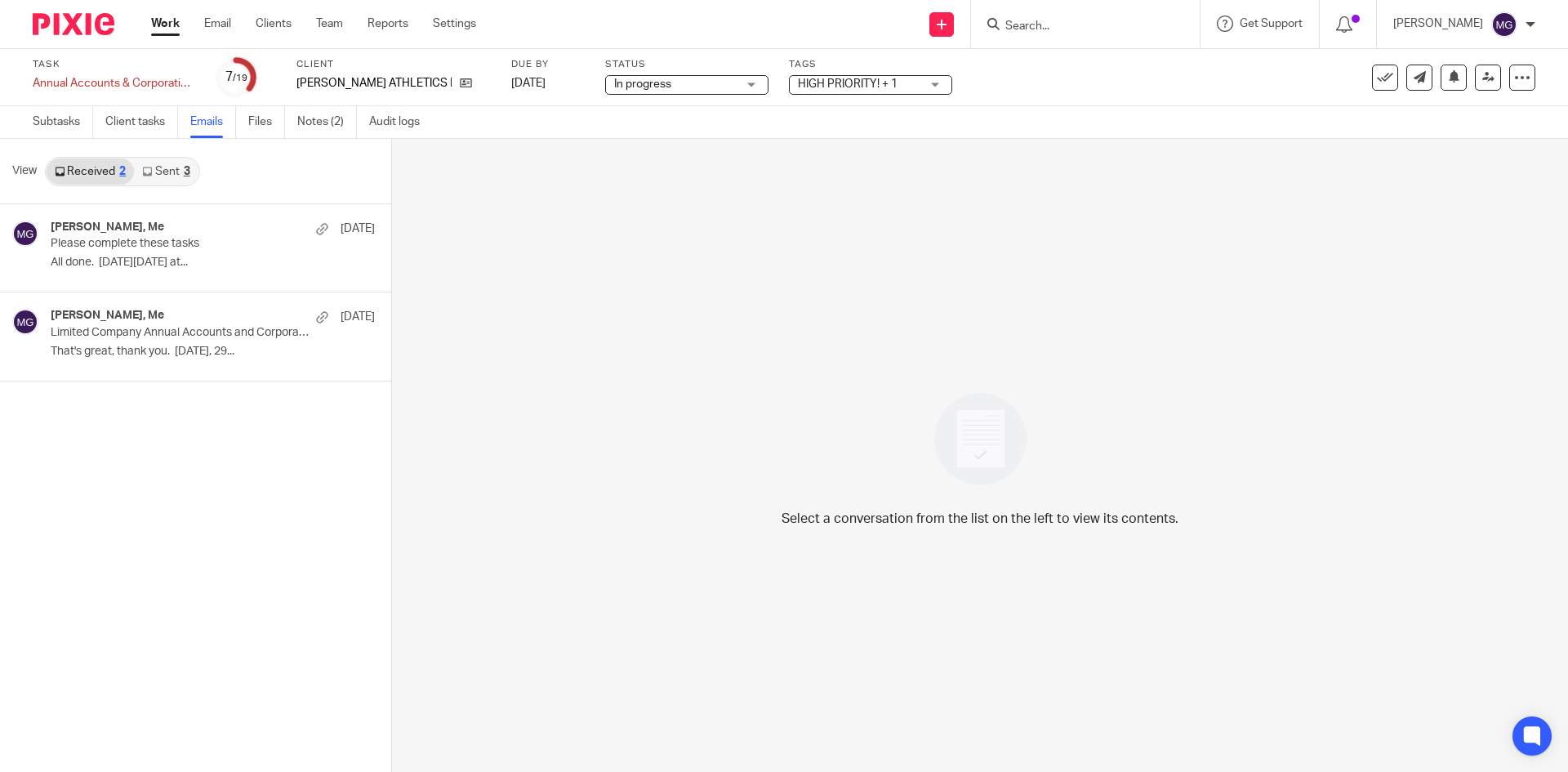
click at [156, 163] on link "Sent 3" at bounding box center [165, 171] width 63 height 26
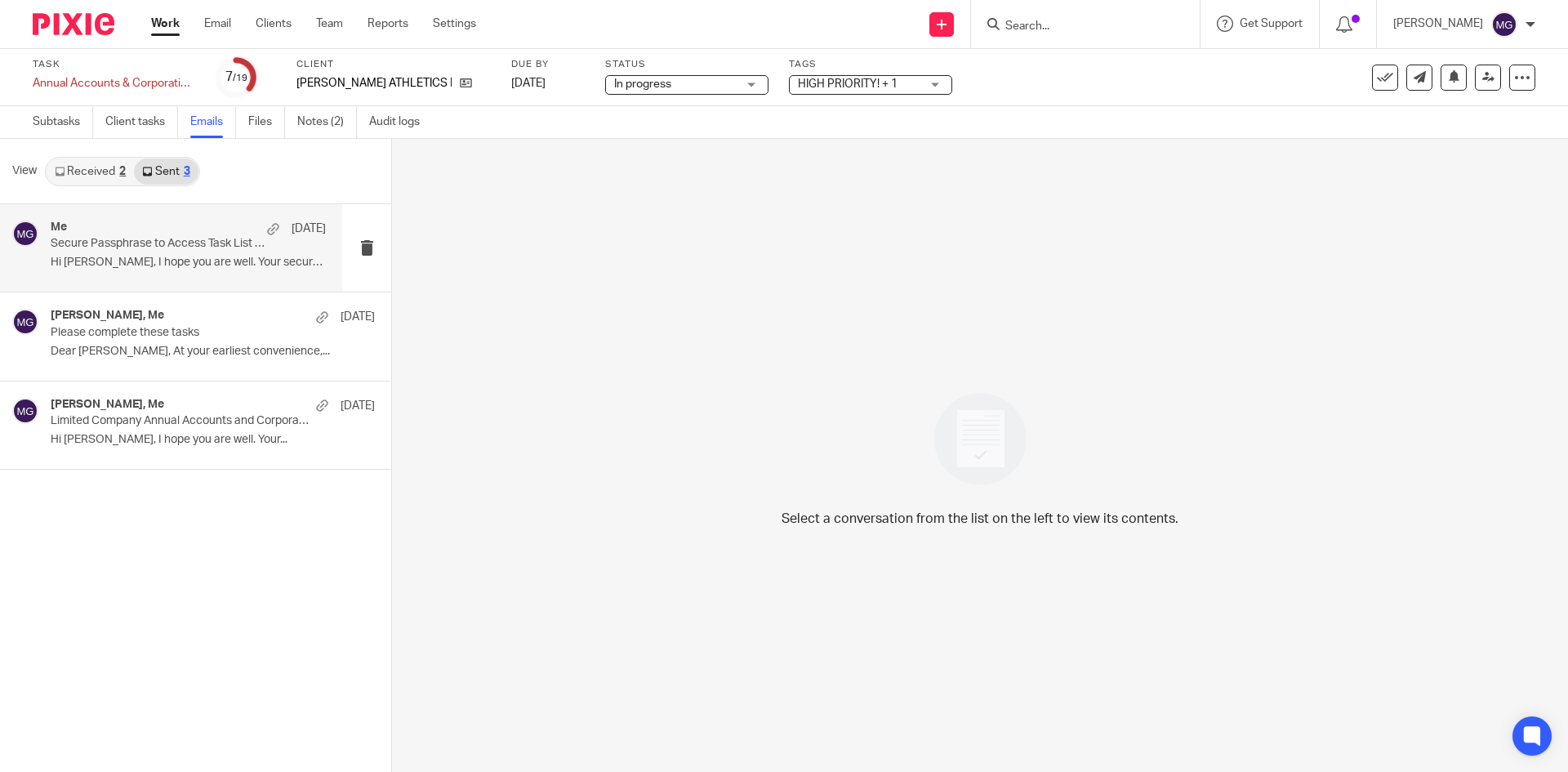
click at [177, 253] on div "Me [DATE] Secure Passphrase to Access Task List Sent in Previous Email Hi [PERS…" at bounding box center [188, 248] width 276 height 55
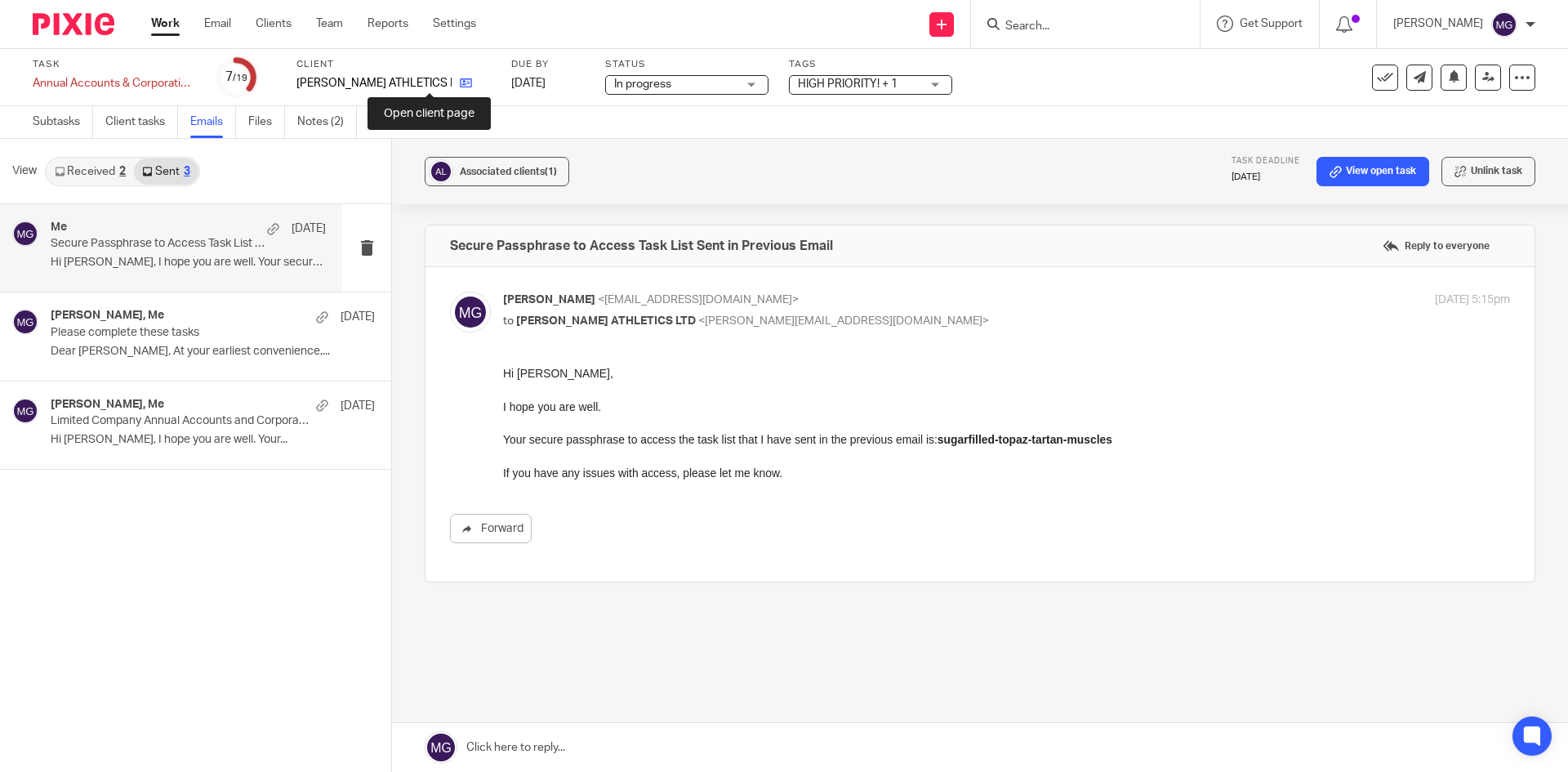
click at [460, 84] on icon at bounding box center [466, 83] width 12 height 12
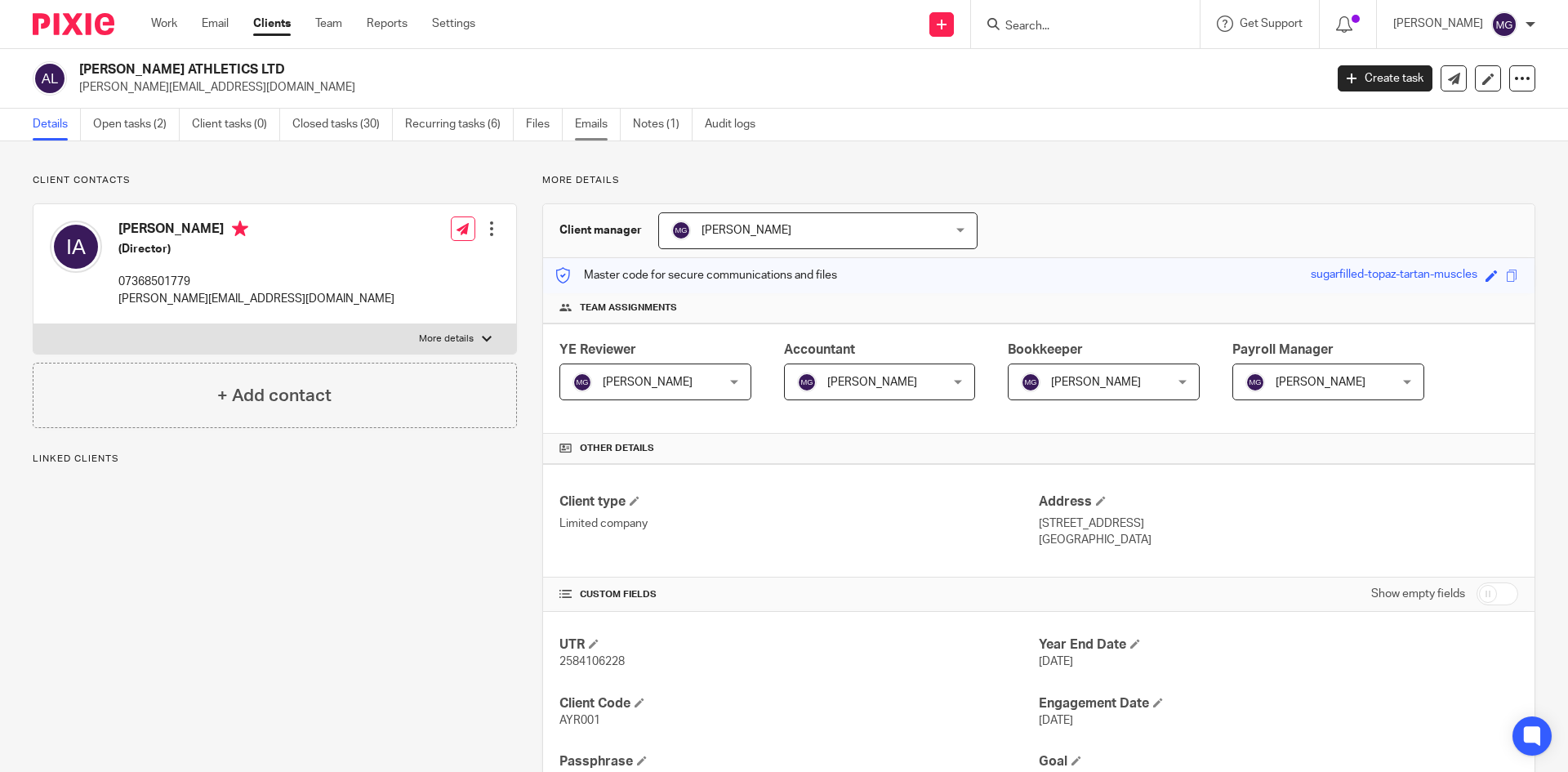
click at [598, 124] on link "Emails" at bounding box center [598, 124] width 46 height 32
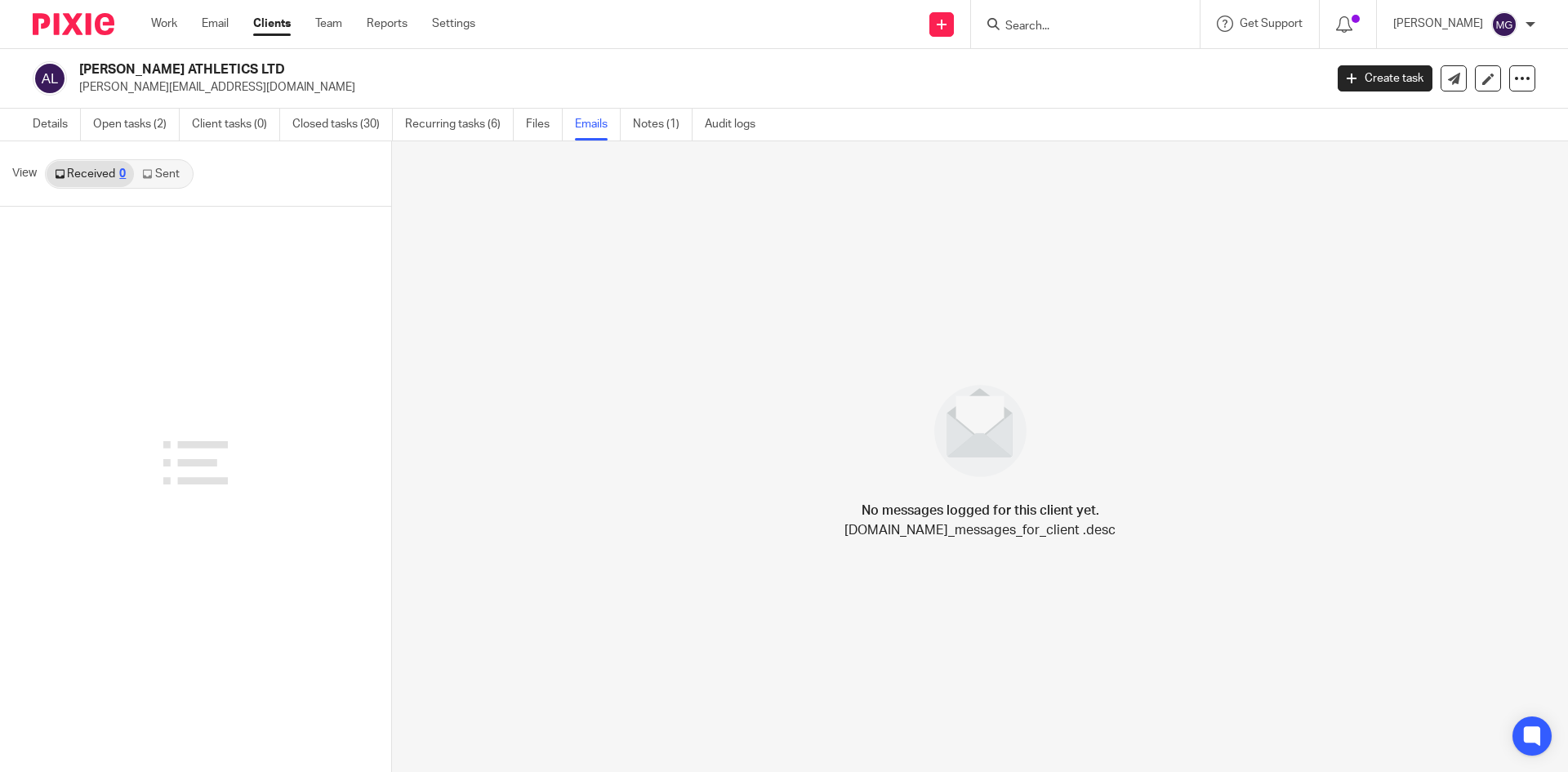
click at [179, 164] on link "Sent" at bounding box center [162, 174] width 58 height 26
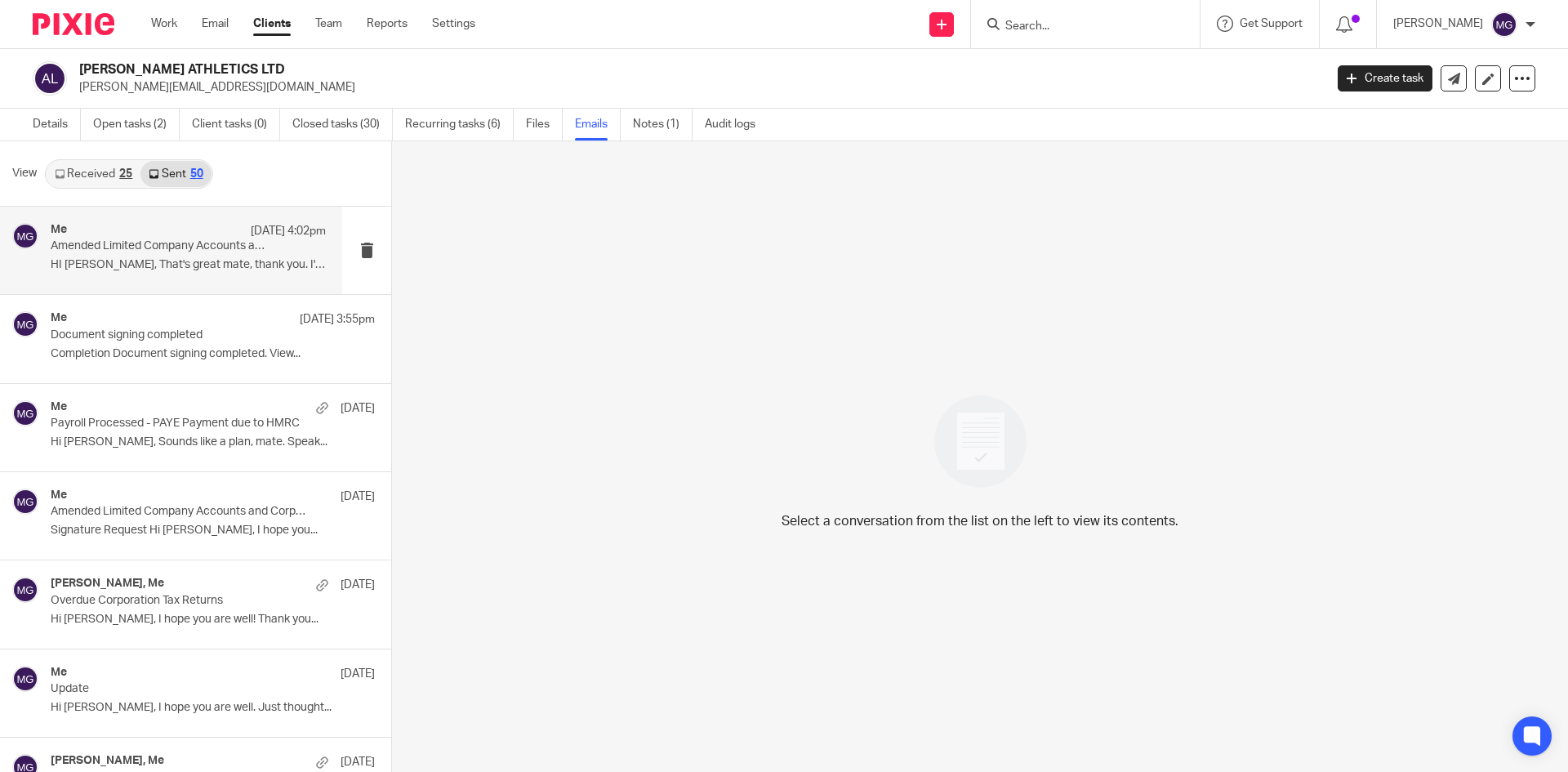
click at [177, 240] on p "Amended Limited Company Accounts and Corporation Tax Return for [DATE]" at bounding box center [161, 246] width 221 height 13
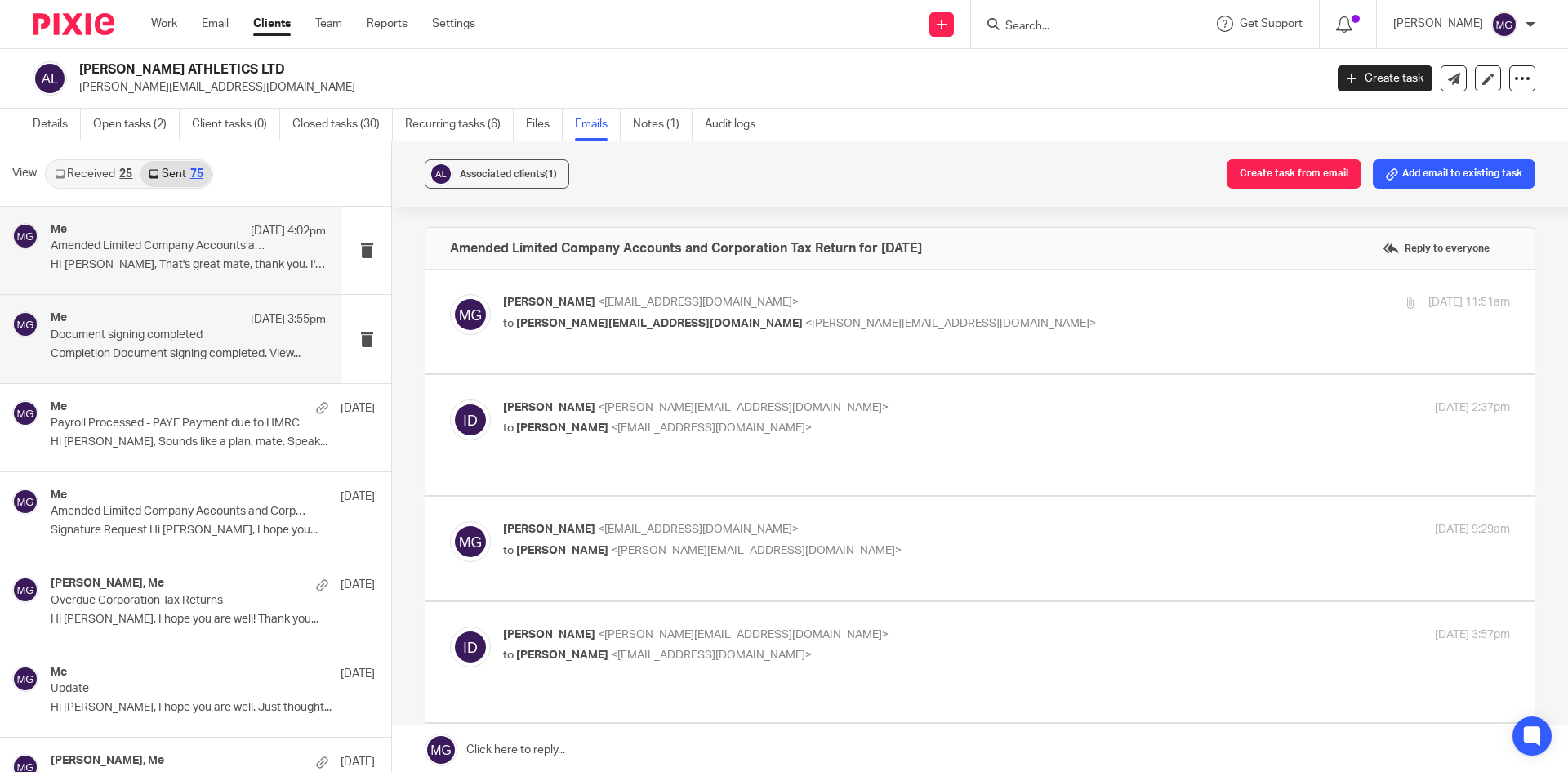
click at [181, 333] on p "Document signing completed" at bounding box center [161, 335] width 221 height 13
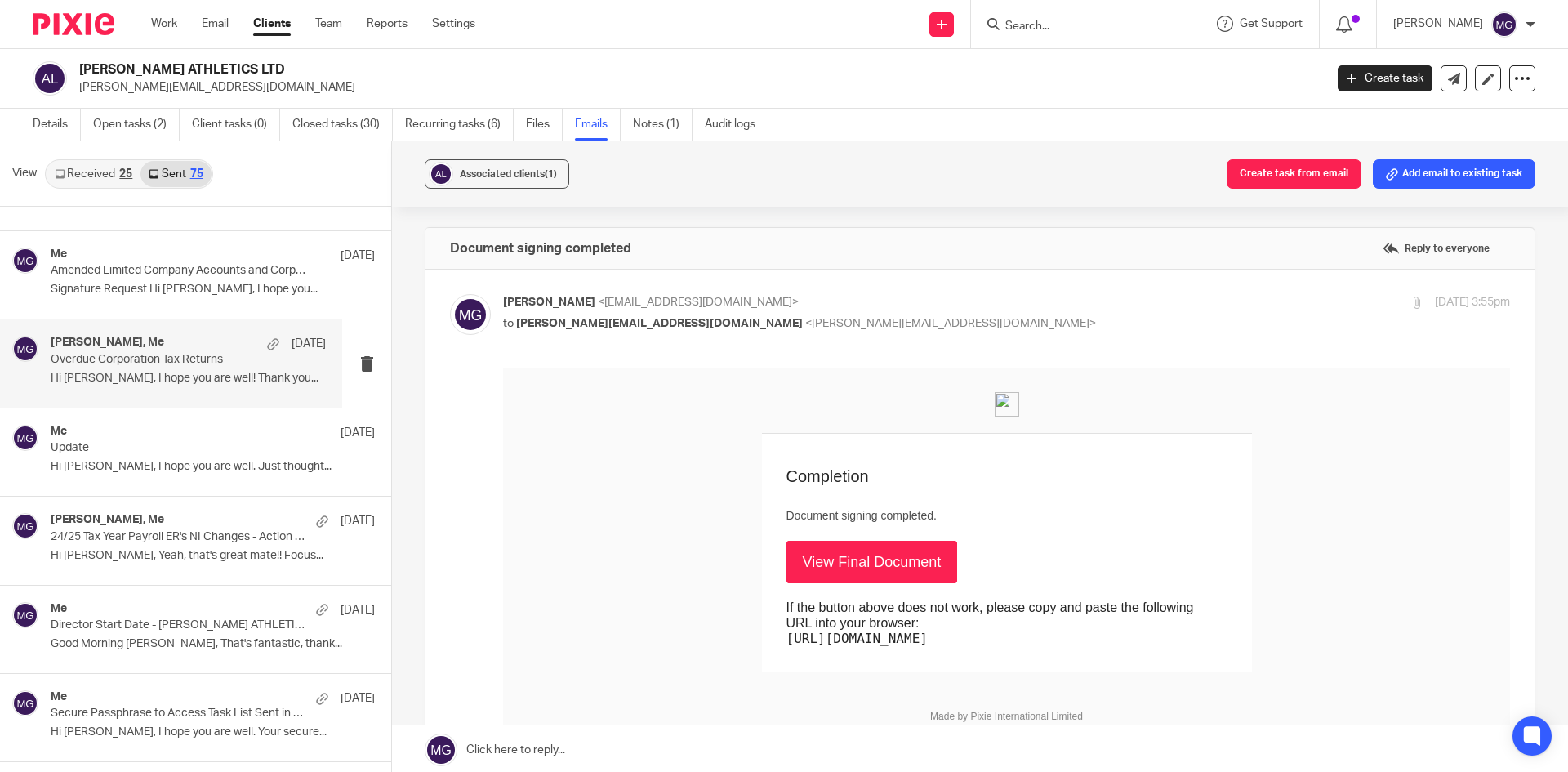
scroll to position [245, 0]
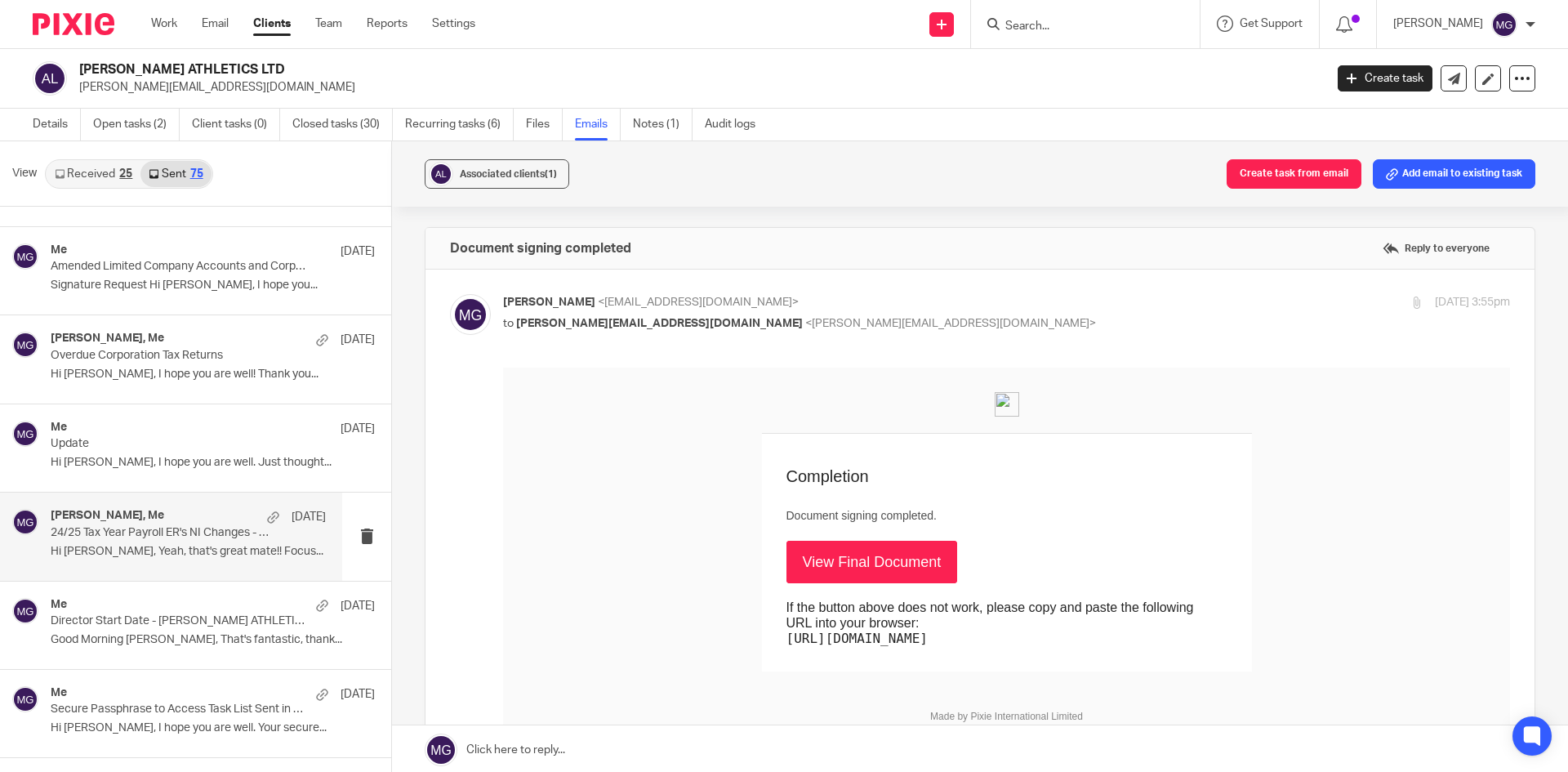
click at [197, 533] on p "24/25 Tax Year Payroll ER's NI Changes - Action Required" at bounding box center [161, 533] width 221 height 13
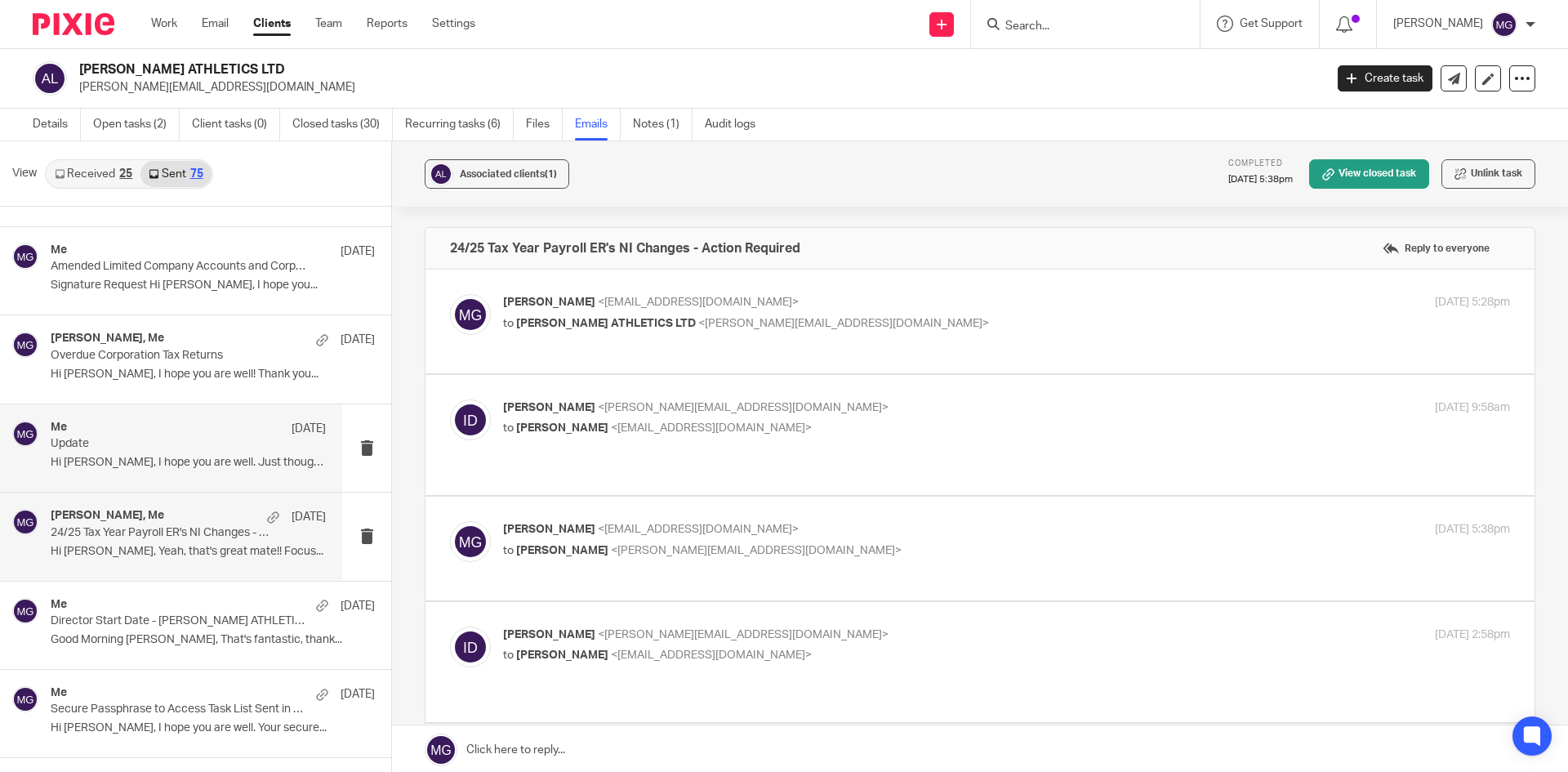
click at [192, 457] on p "Hi Isaac, I hope you are well. Just thought..." at bounding box center [188, 463] width 276 height 13
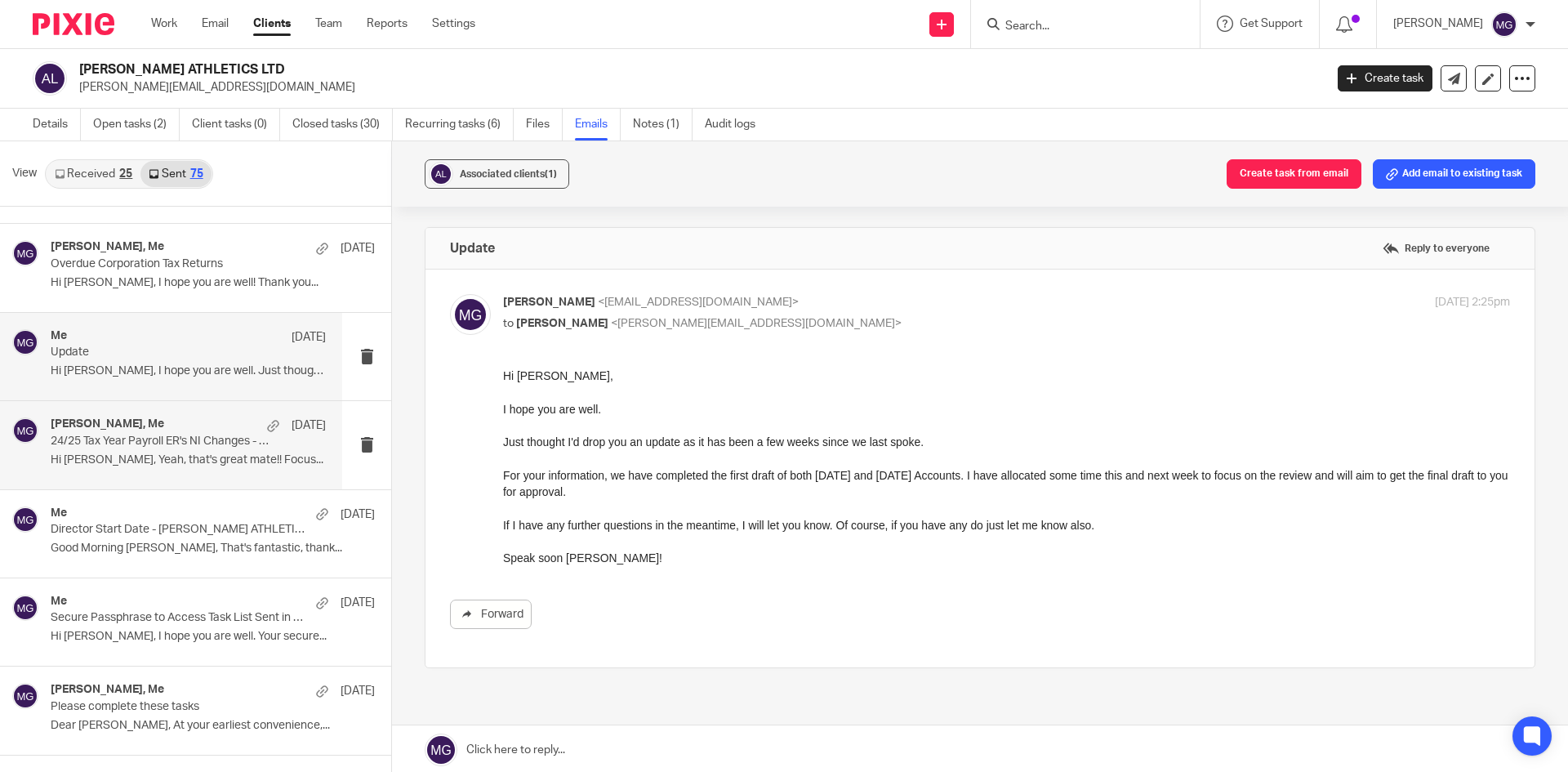
scroll to position [408, 0]
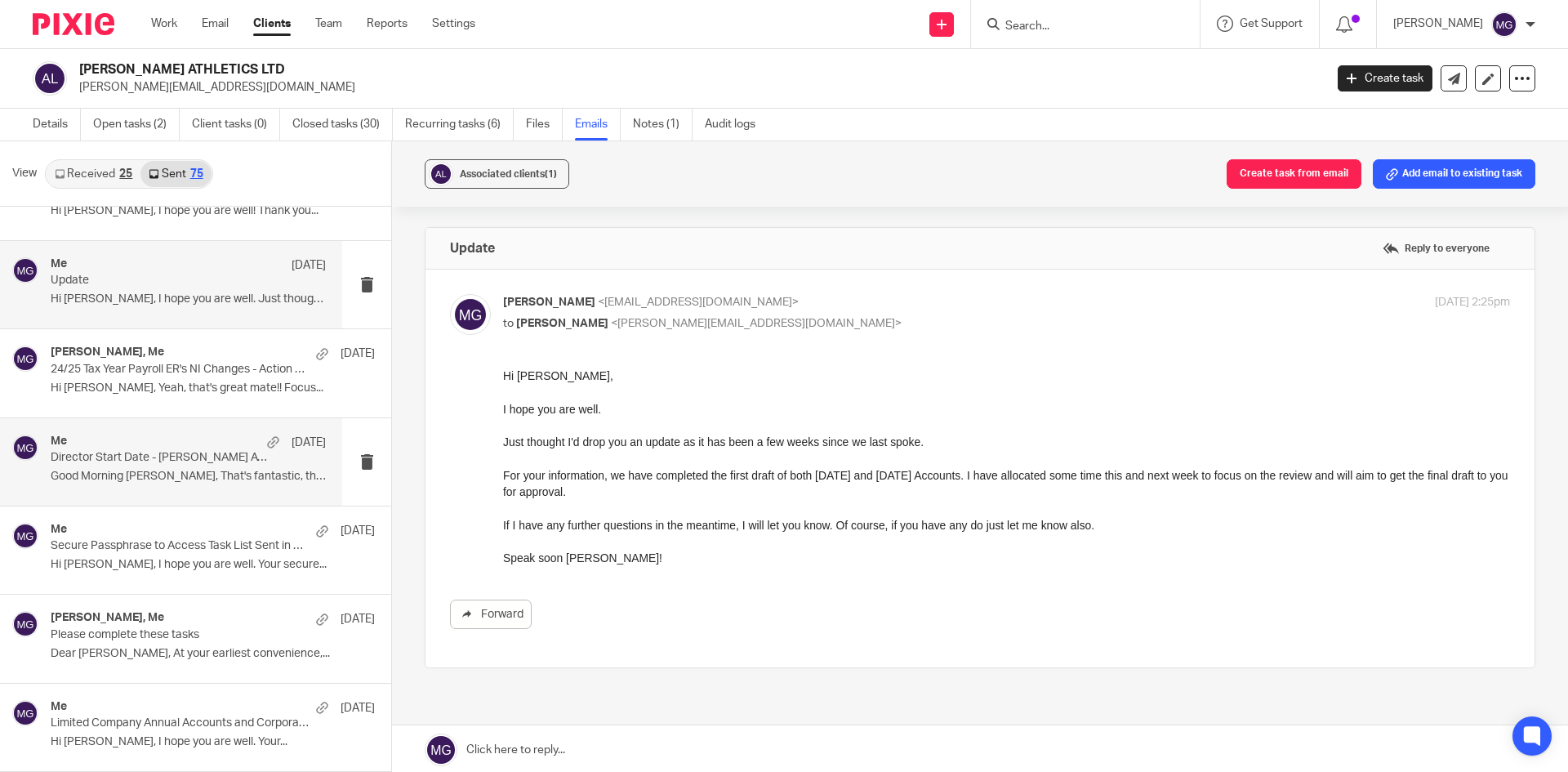
click at [189, 462] on p "Director Start Date - AYRES ATHLETICS LTD" at bounding box center [161, 458] width 221 height 13
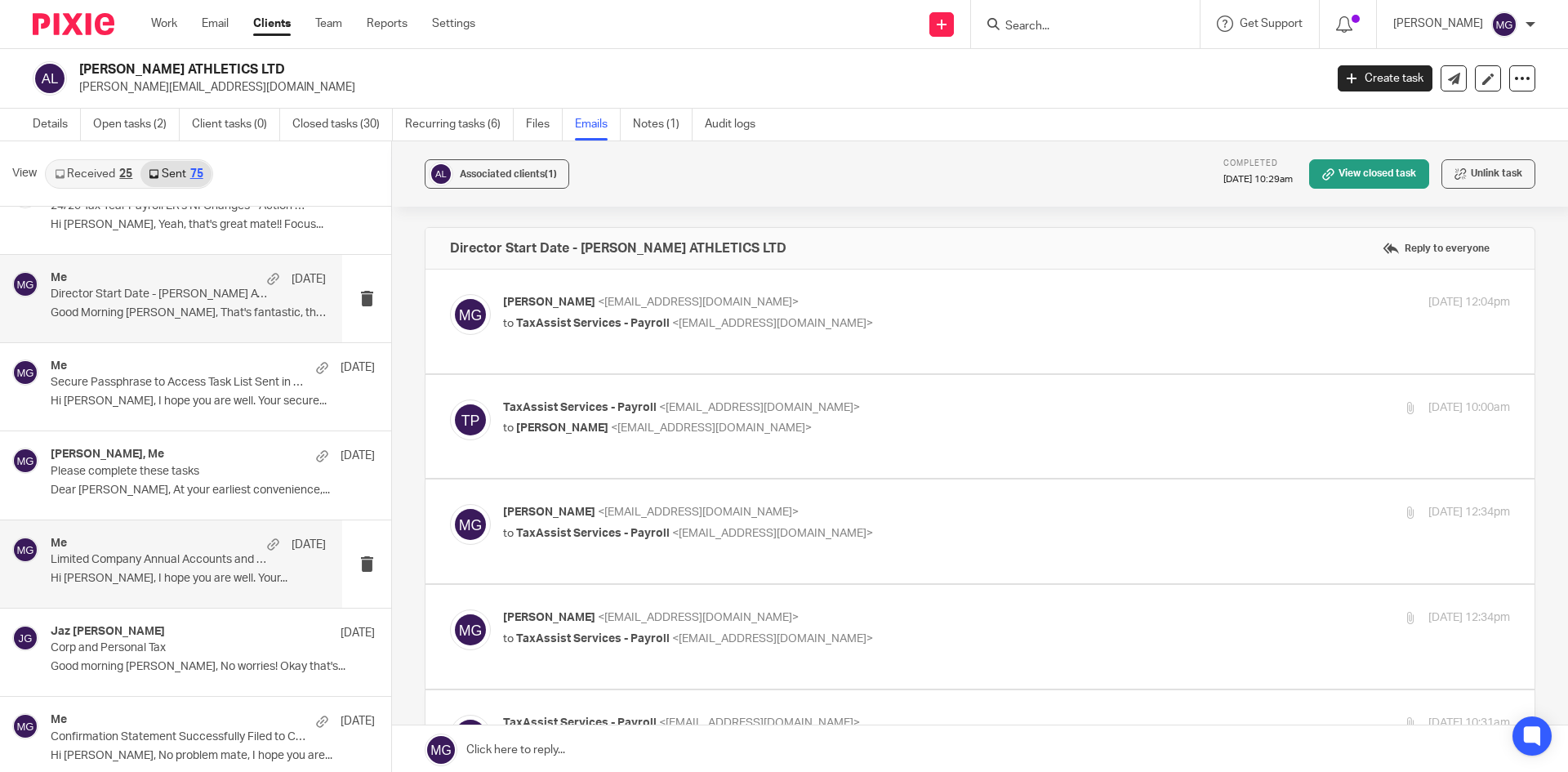
scroll to position [653, 0]
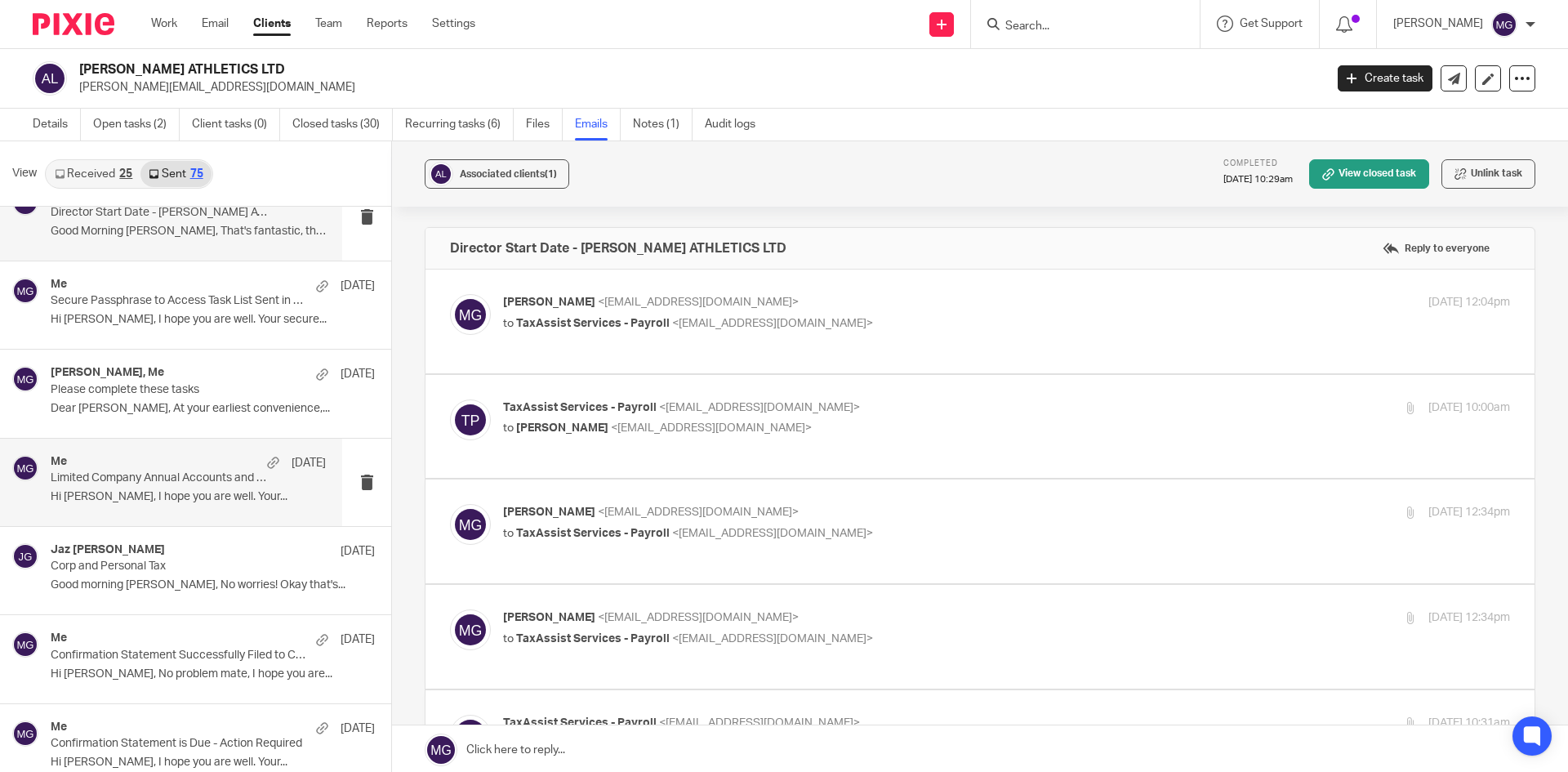
click at [180, 496] on p "Hi Isaac, I hope you are well. Your..." at bounding box center [188, 496] width 276 height 13
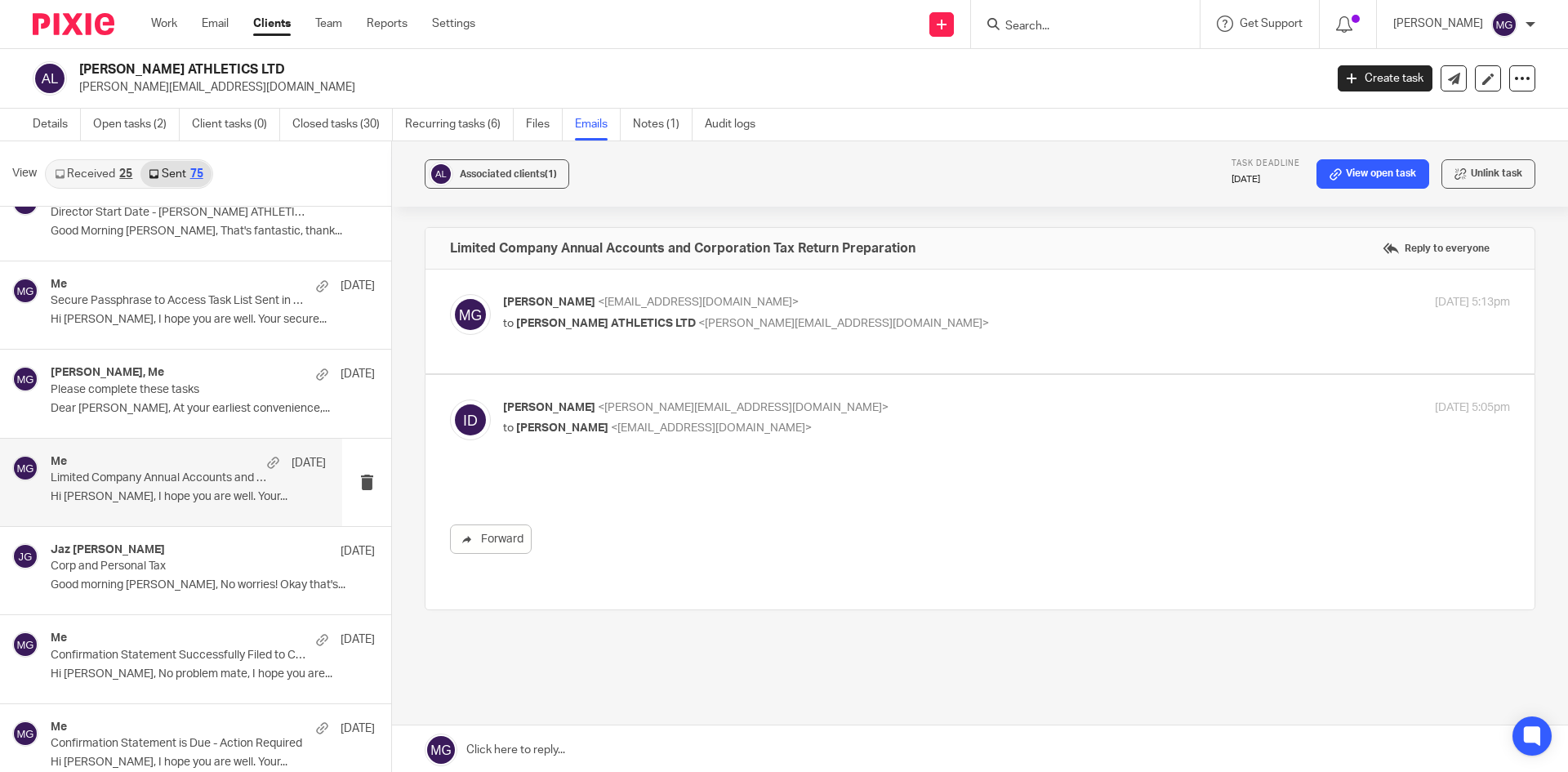
scroll to position [0, 0]
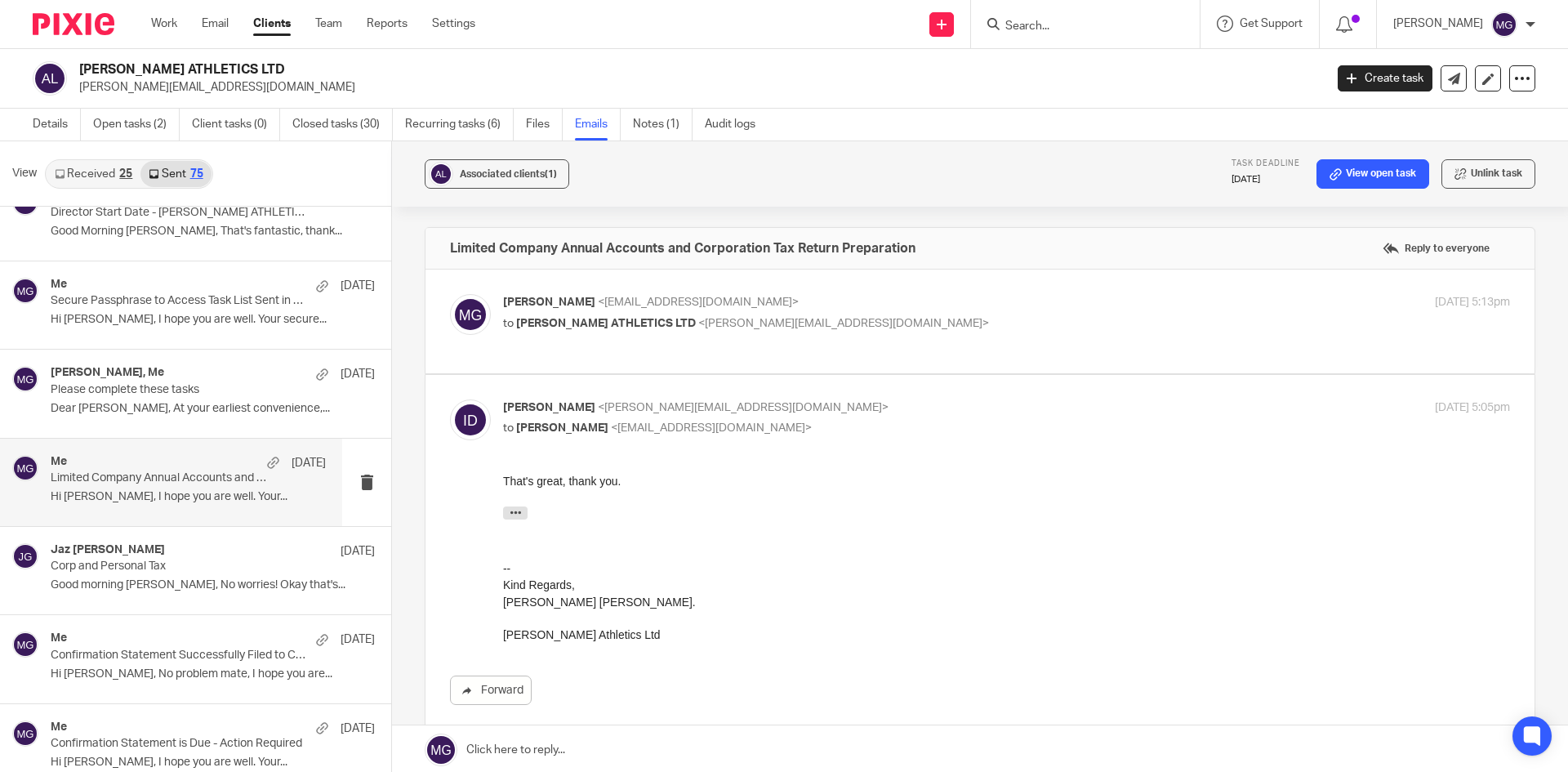
click at [740, 300] on p "Mason Graves <mgraves@taxassist.co.uk>" at bounding box center [838, 302] width 671 height 17
checkbox input "true"
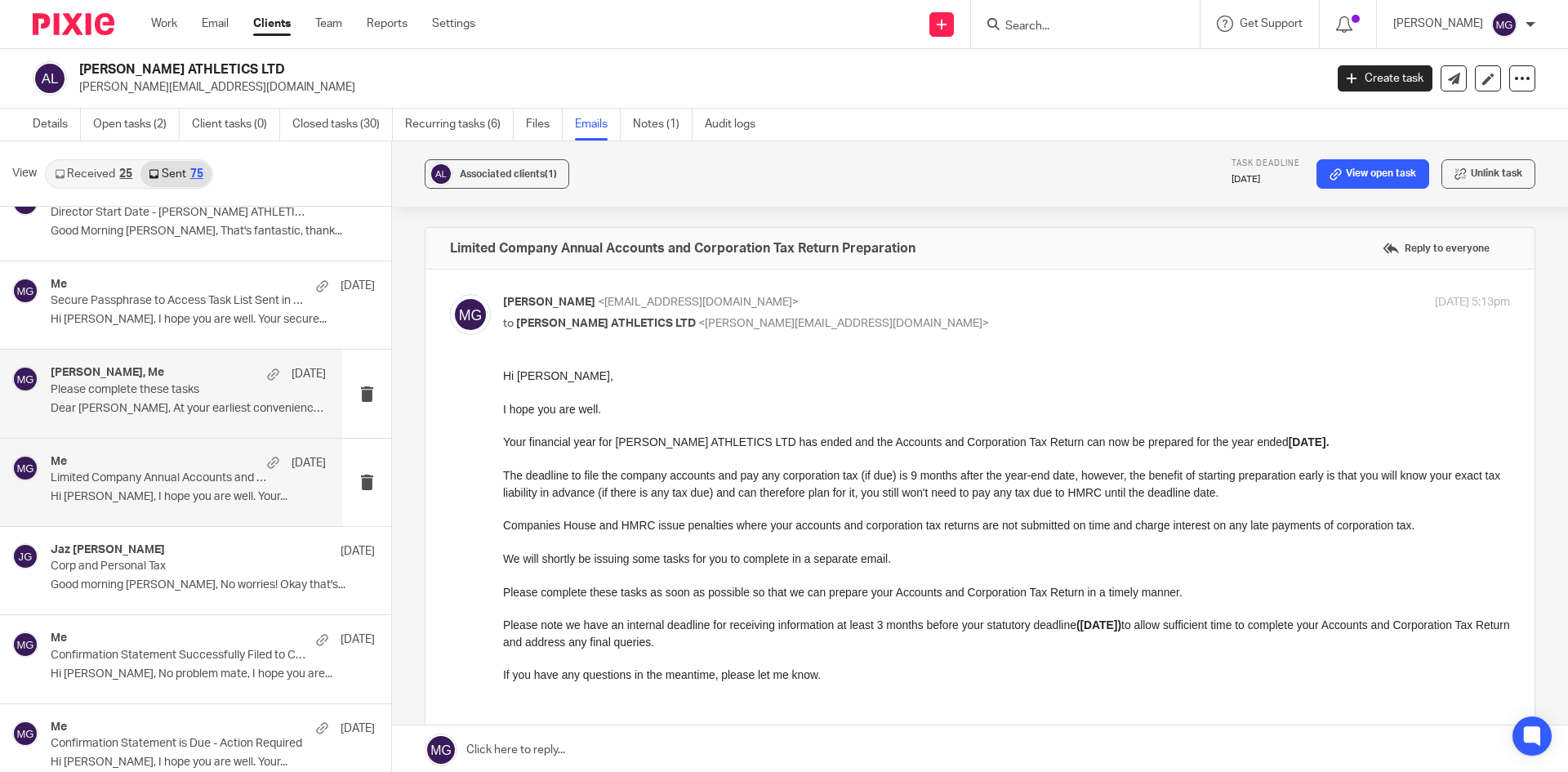
click at [171, 422] on div "Isaac Disney-Ayres, Me 29 Jan Please complete these tasks Dear Isaac, At your e…" at bounding box center [171, 393] width 342 height 87
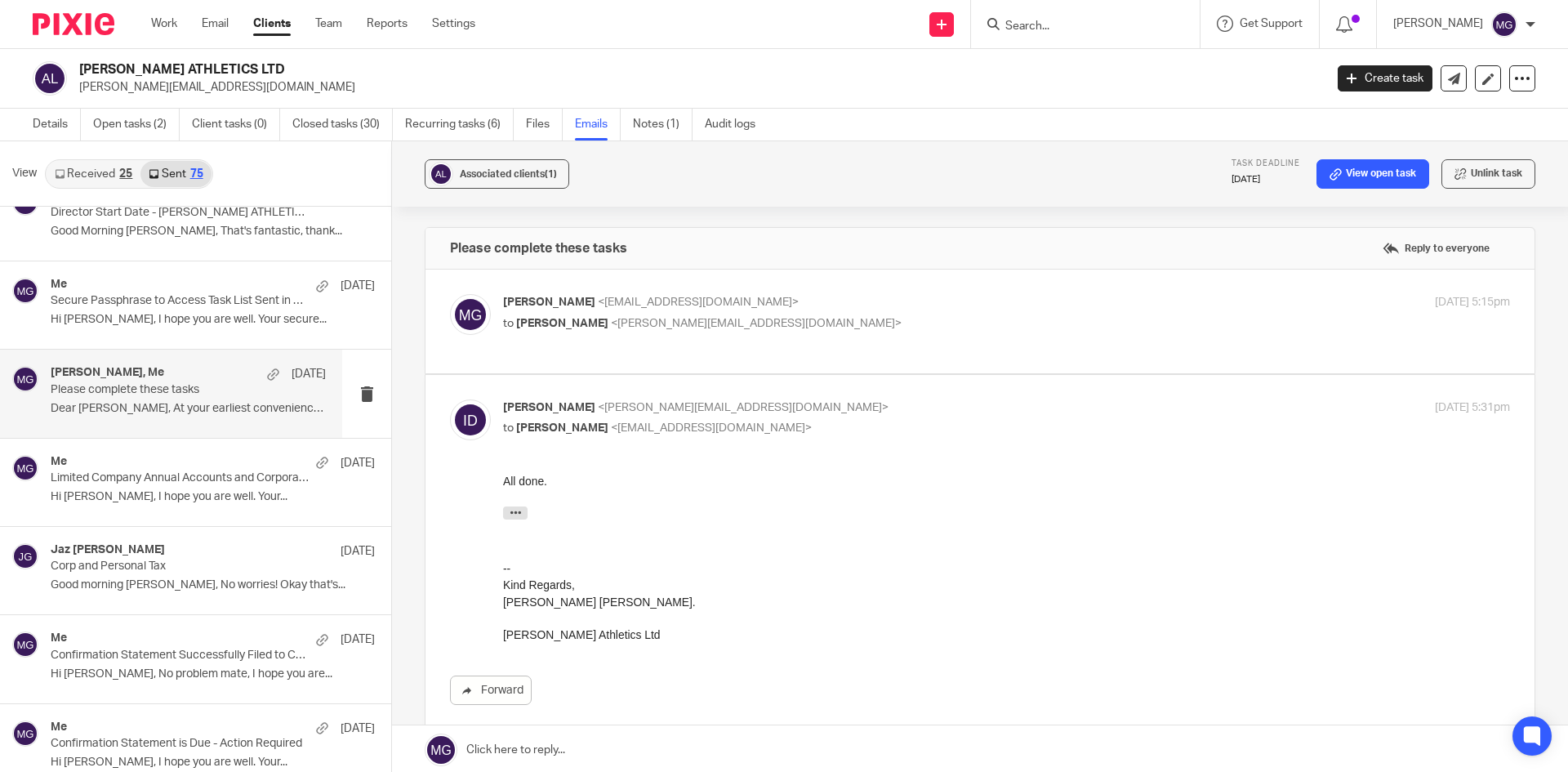
click at [880, 314] on div "Mason Graves <mgraves@taxassist.co.uk> to Isaac Ayres <isaacdisney@ayresathleti…" at bounding box center [838, 312] width 671 height 37
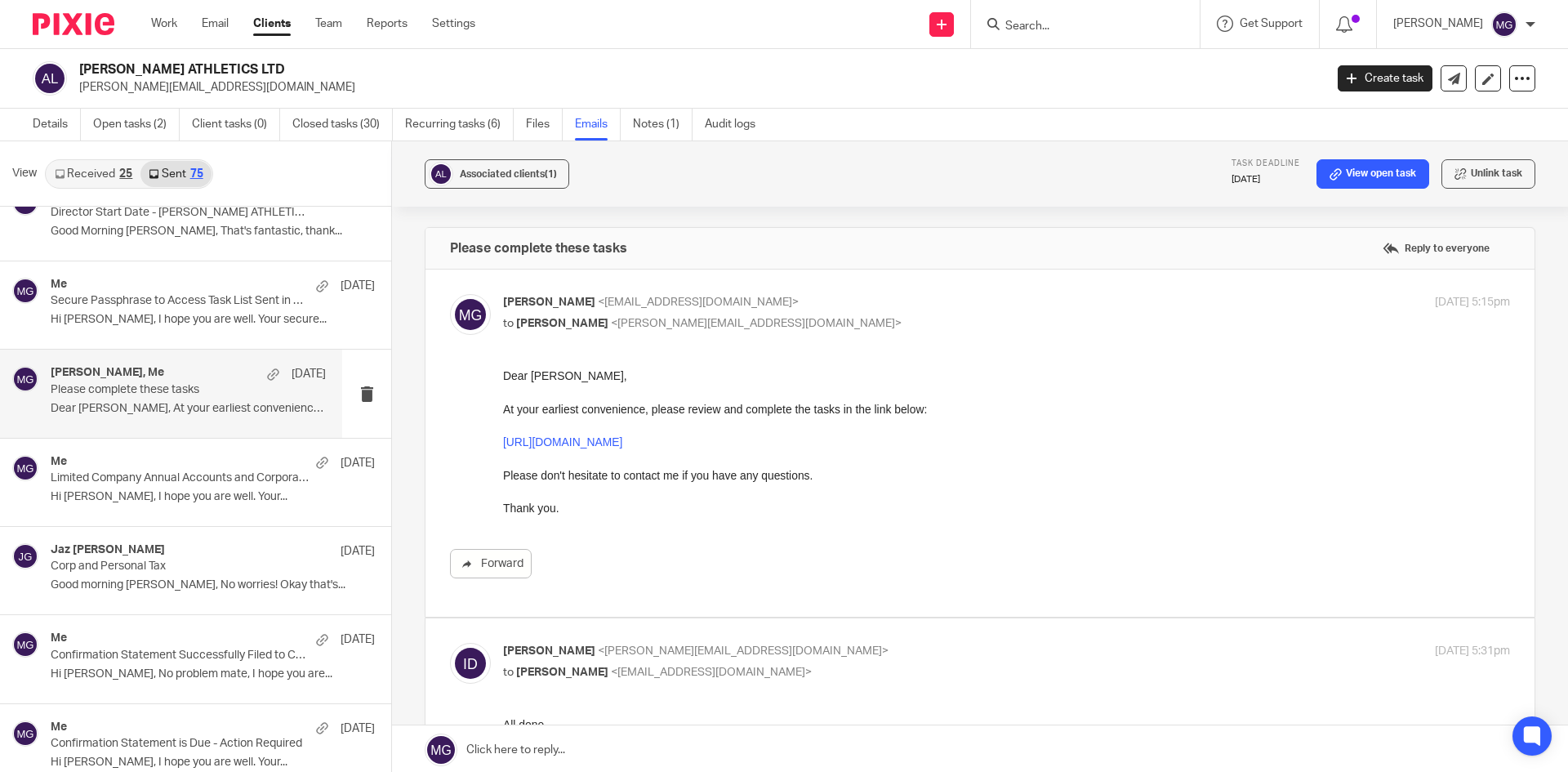
click at [875, 312] on div "Mason Graves <mgraves@taxassist.co.uk> to Isaac Ayres <isaacdisney@ayresathleti…" at bounding box center [838, 312] width 671 height 37
checkbox input "false"
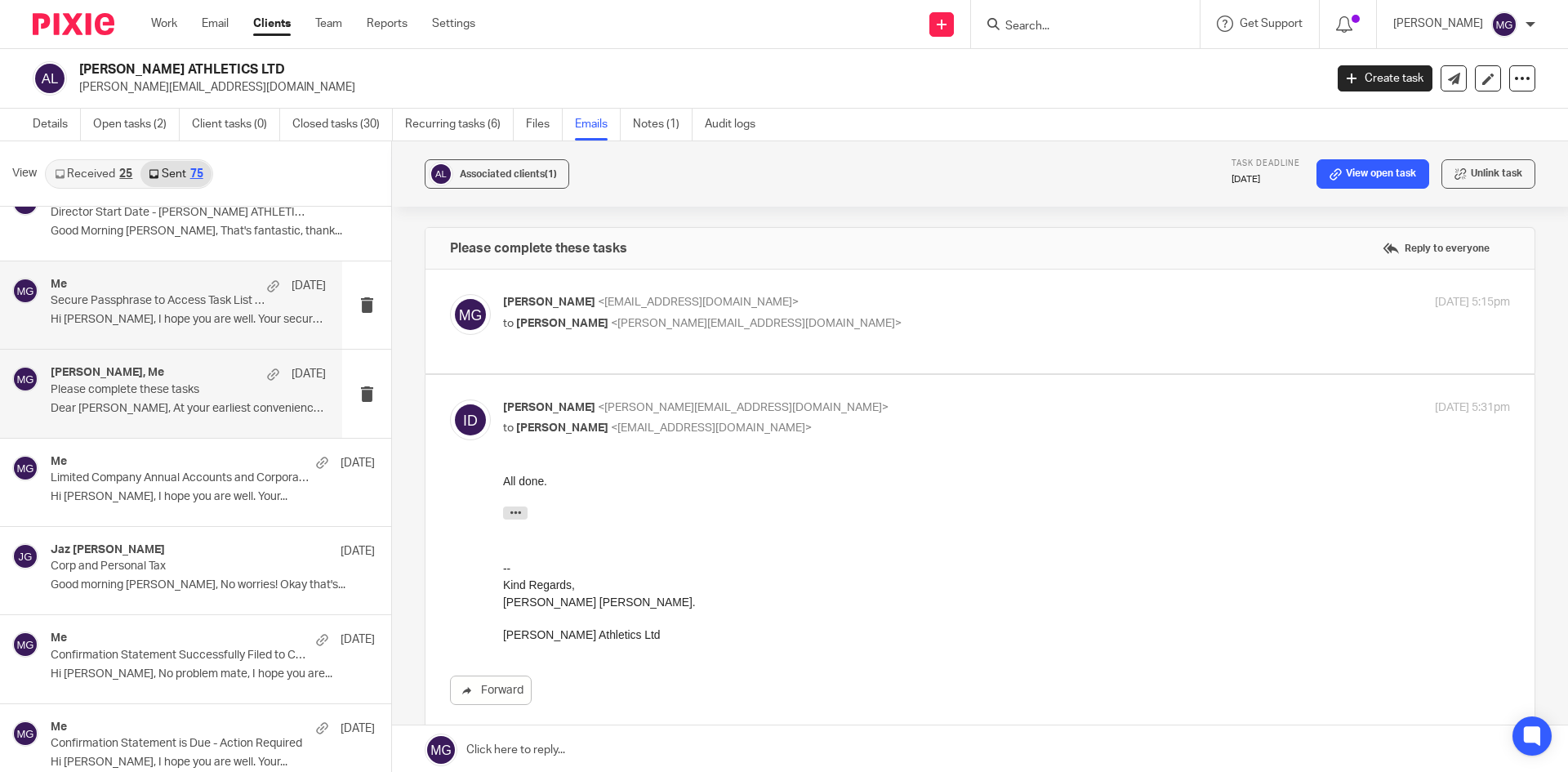
click at [171, 323] on p "Hi Isaac, I hope you are well. Your secure..." at bounding box center [188, 320] width 276 height 13
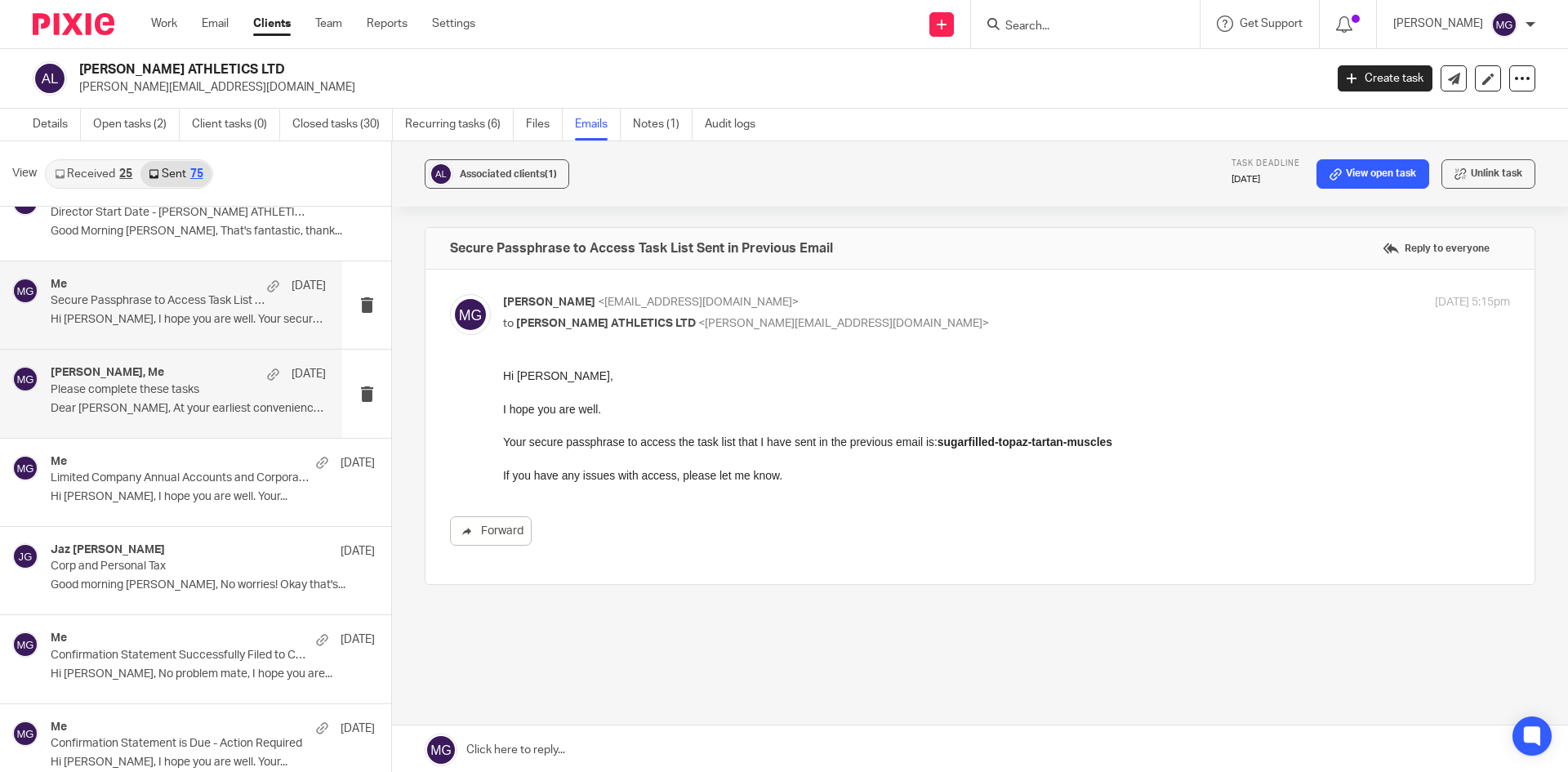
click at [181, 398] on div "Isaac Disney-Ayres, Me 29 Jan Please complete these tasks Dear Isaac, At your e…" at bounding box center [188, 393] width 276 height 55
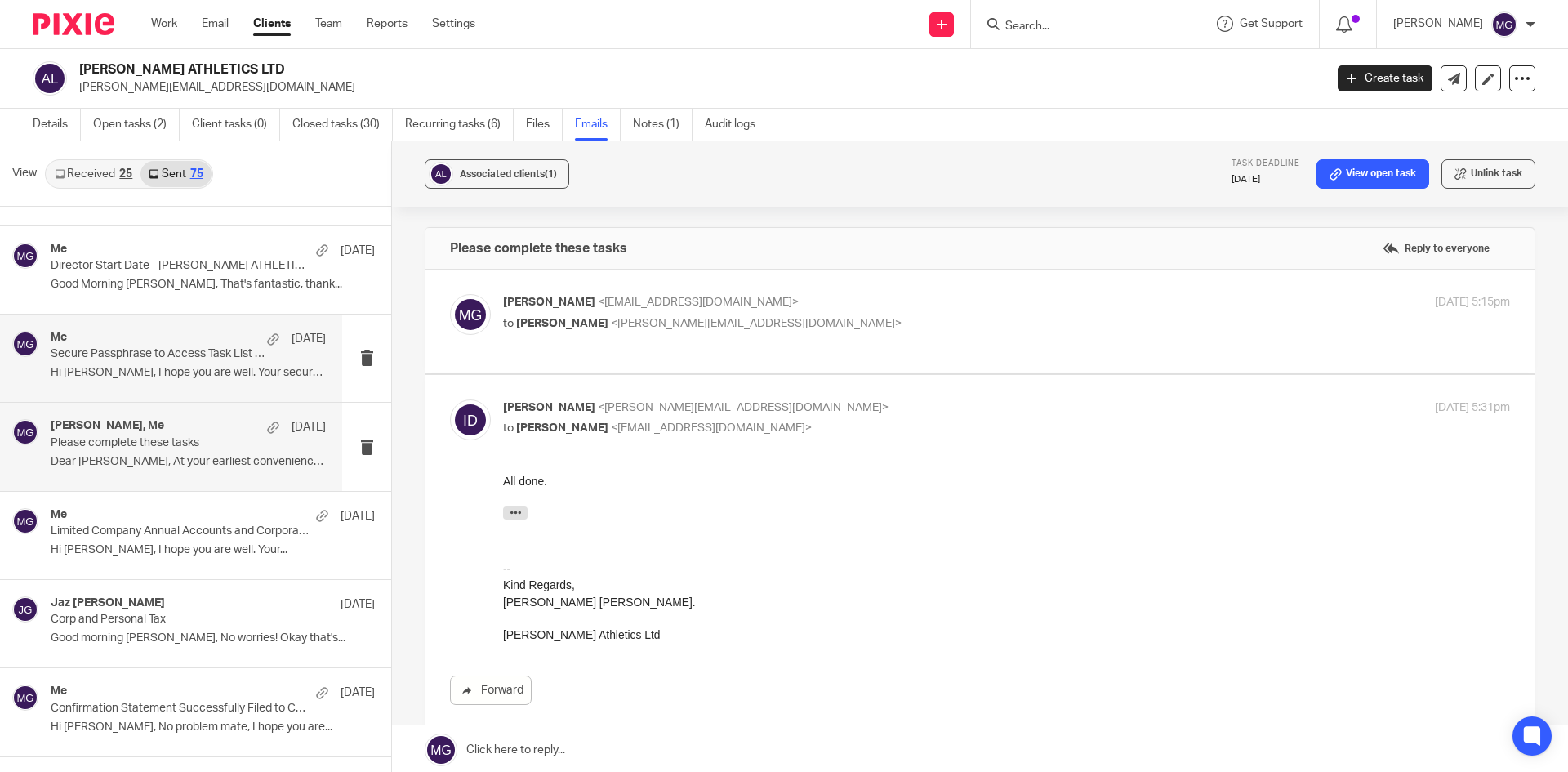
scroll to position [571, 0]
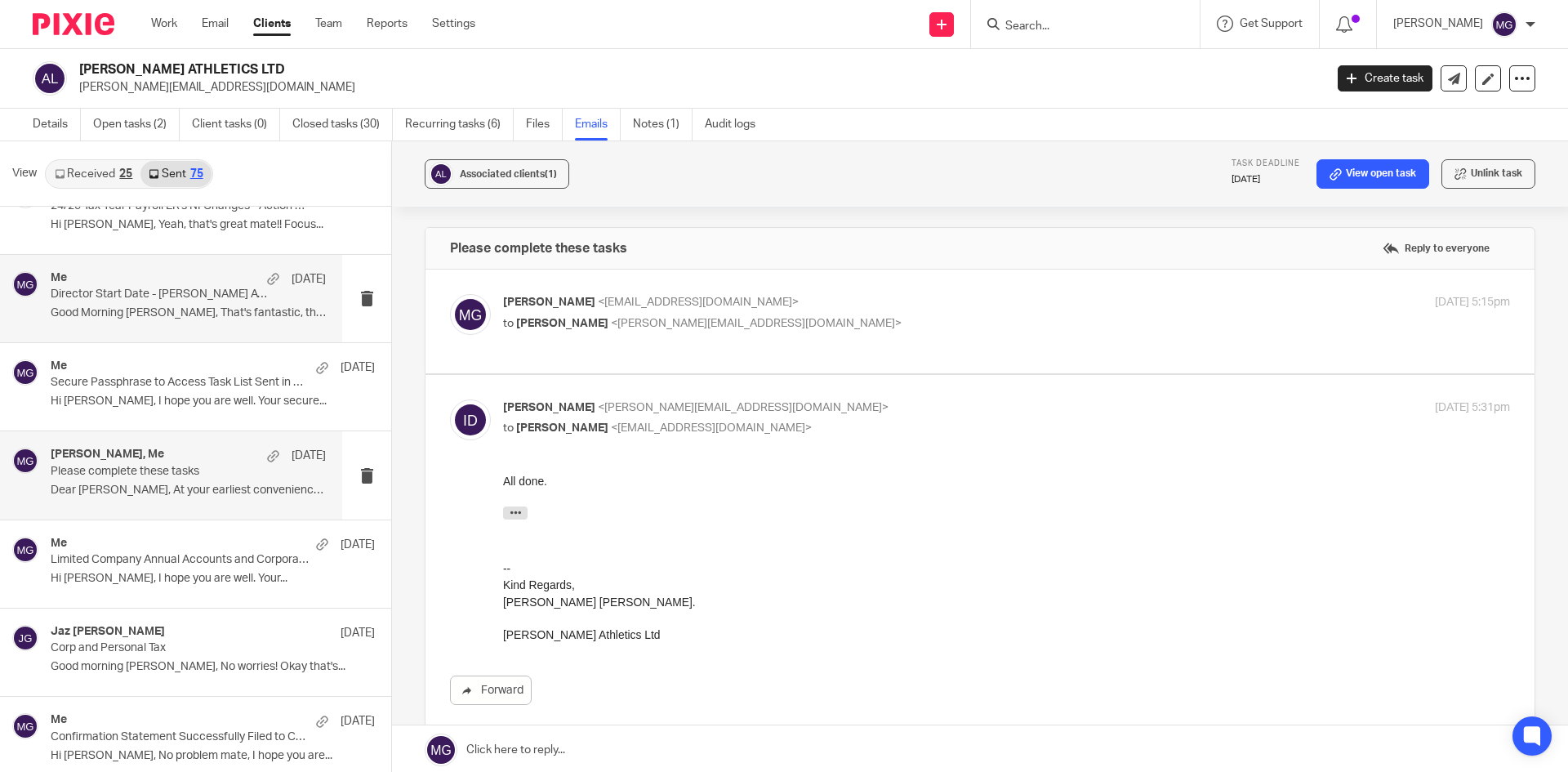
click at [116, 314] on p "Good Morning Anna, That's fantastic, thank..." at bounding box center [188, 313] width 276 height 13
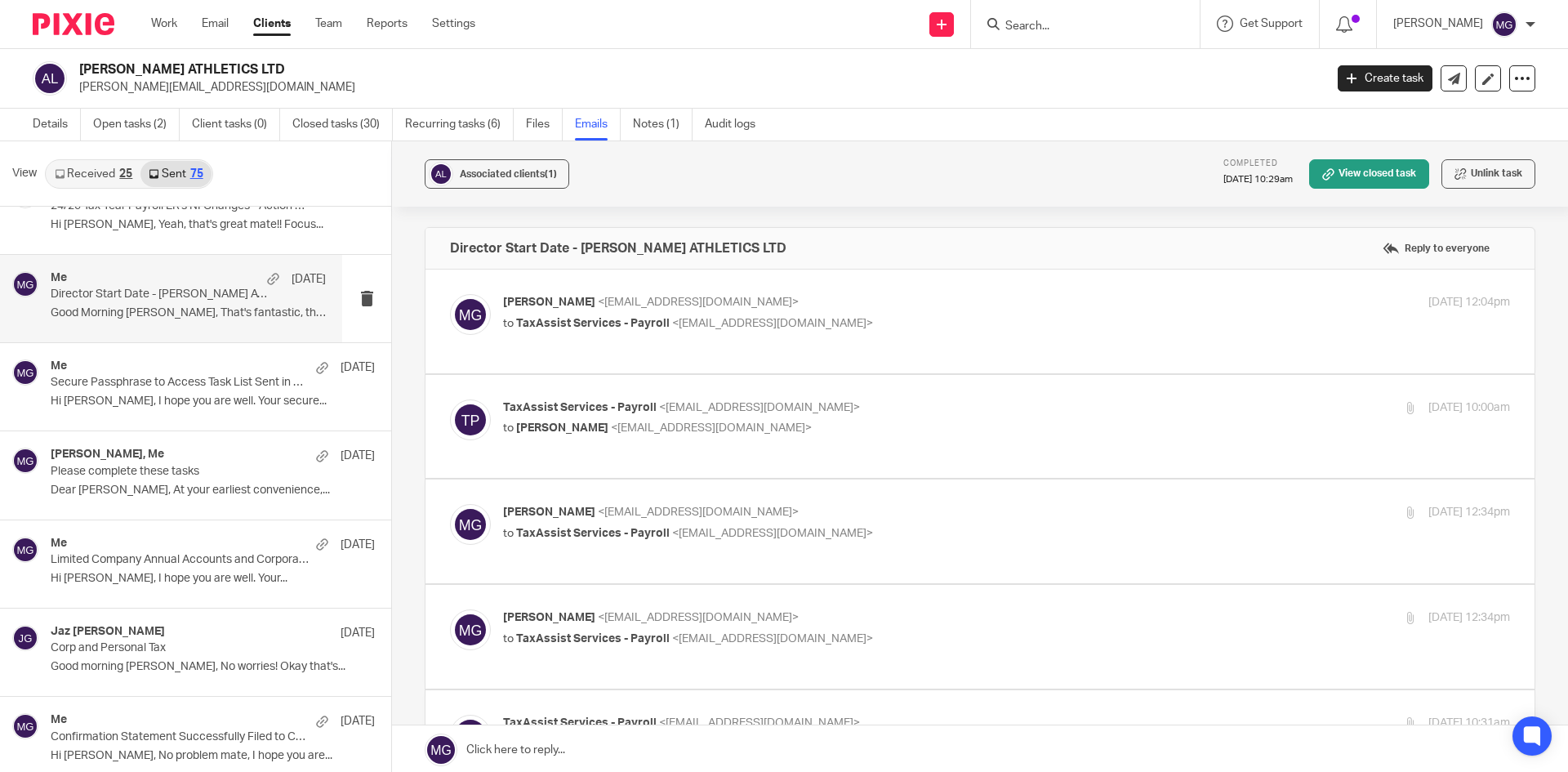
scroll to position [0, 0]
click at [653, 294] on p "Mason Graves <mgraves@taxassist.co.uk>" at bounding box center [838, 302] width 671 height 17
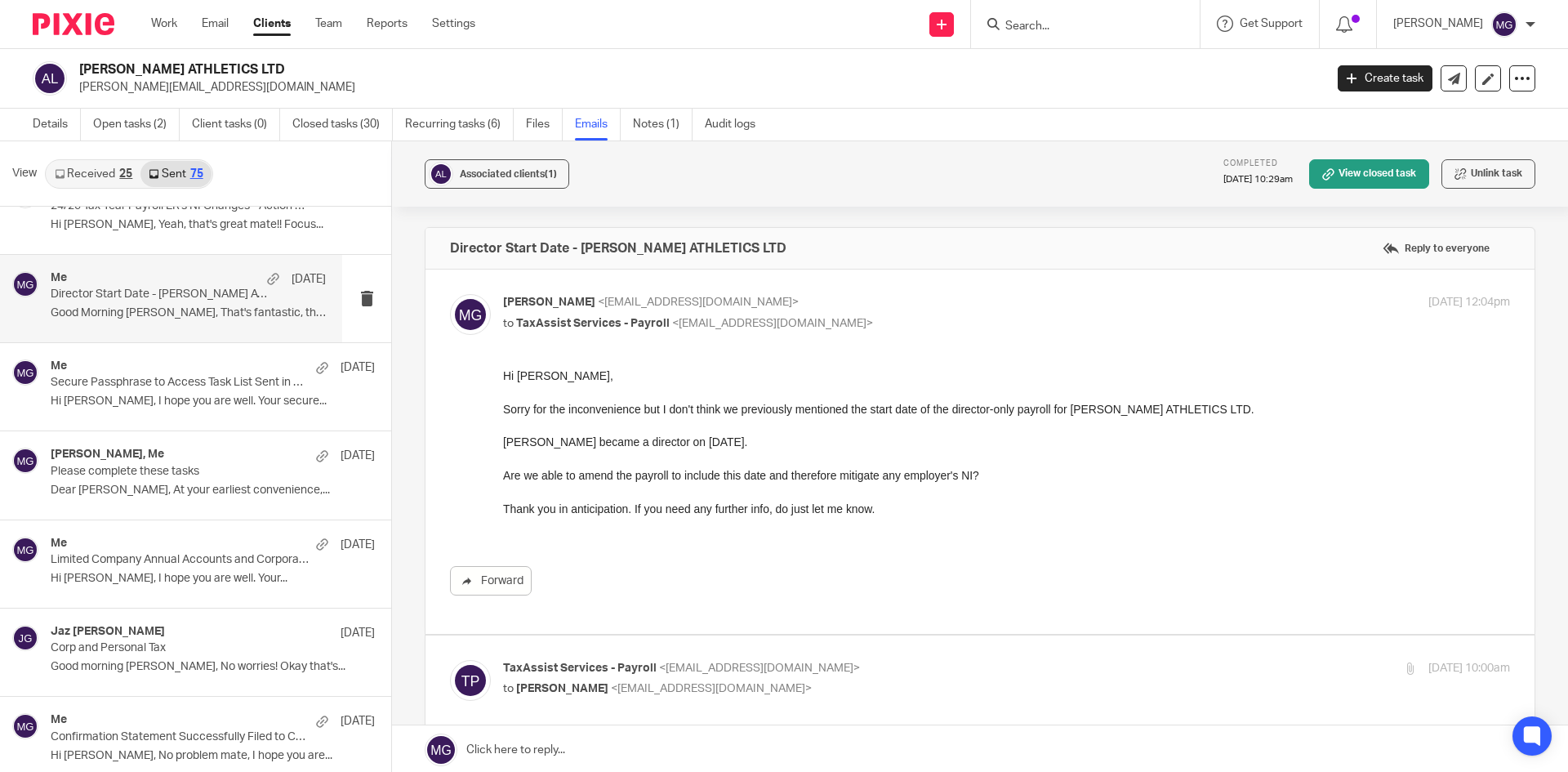
click at [796, 306] on p "Mason Graves <mgraves@taxassist.co.uk>" at bounding box center [838, 302] width 671 height 17
checkbox input "false"
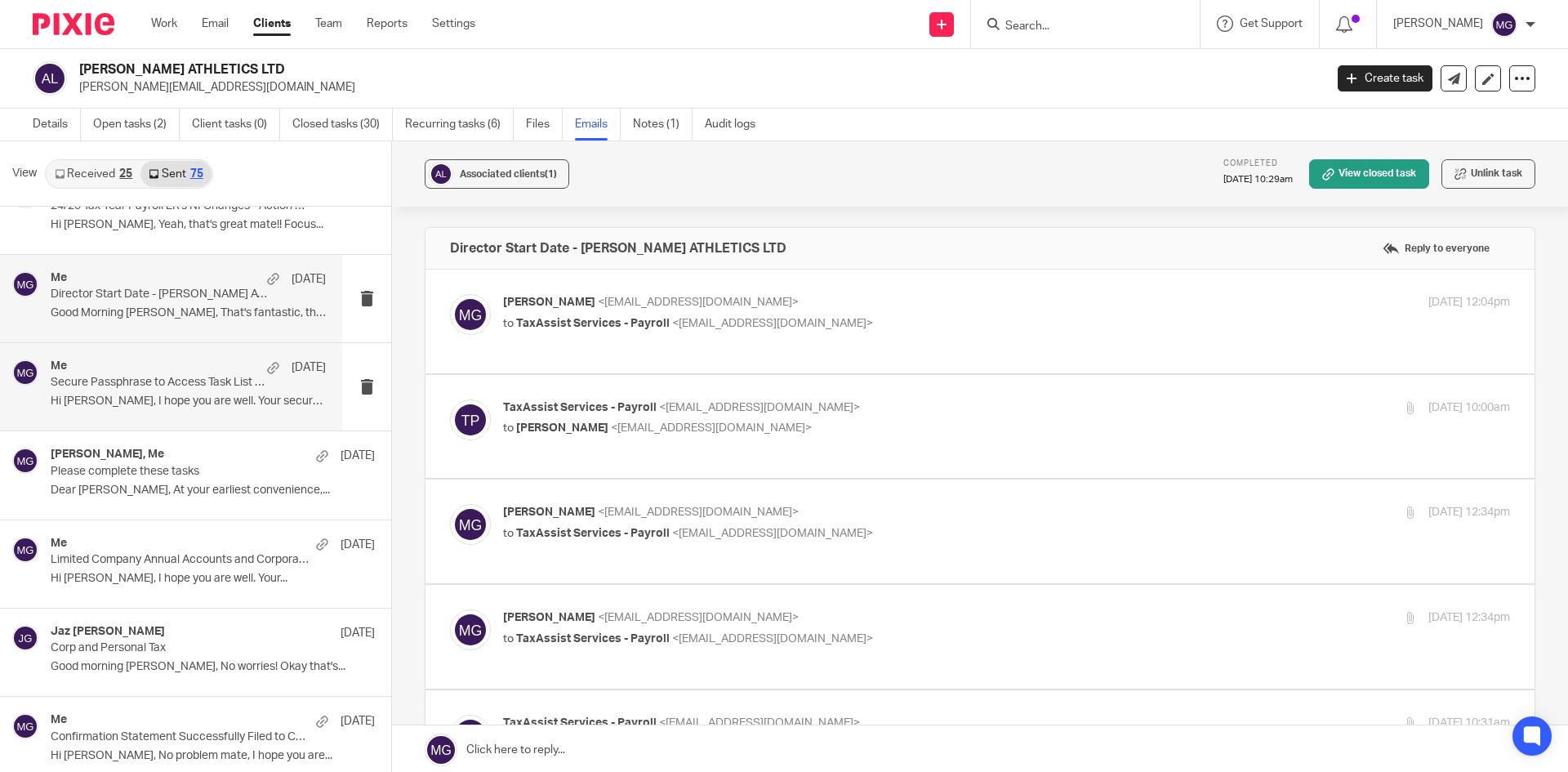
scroll to position [490, 0]
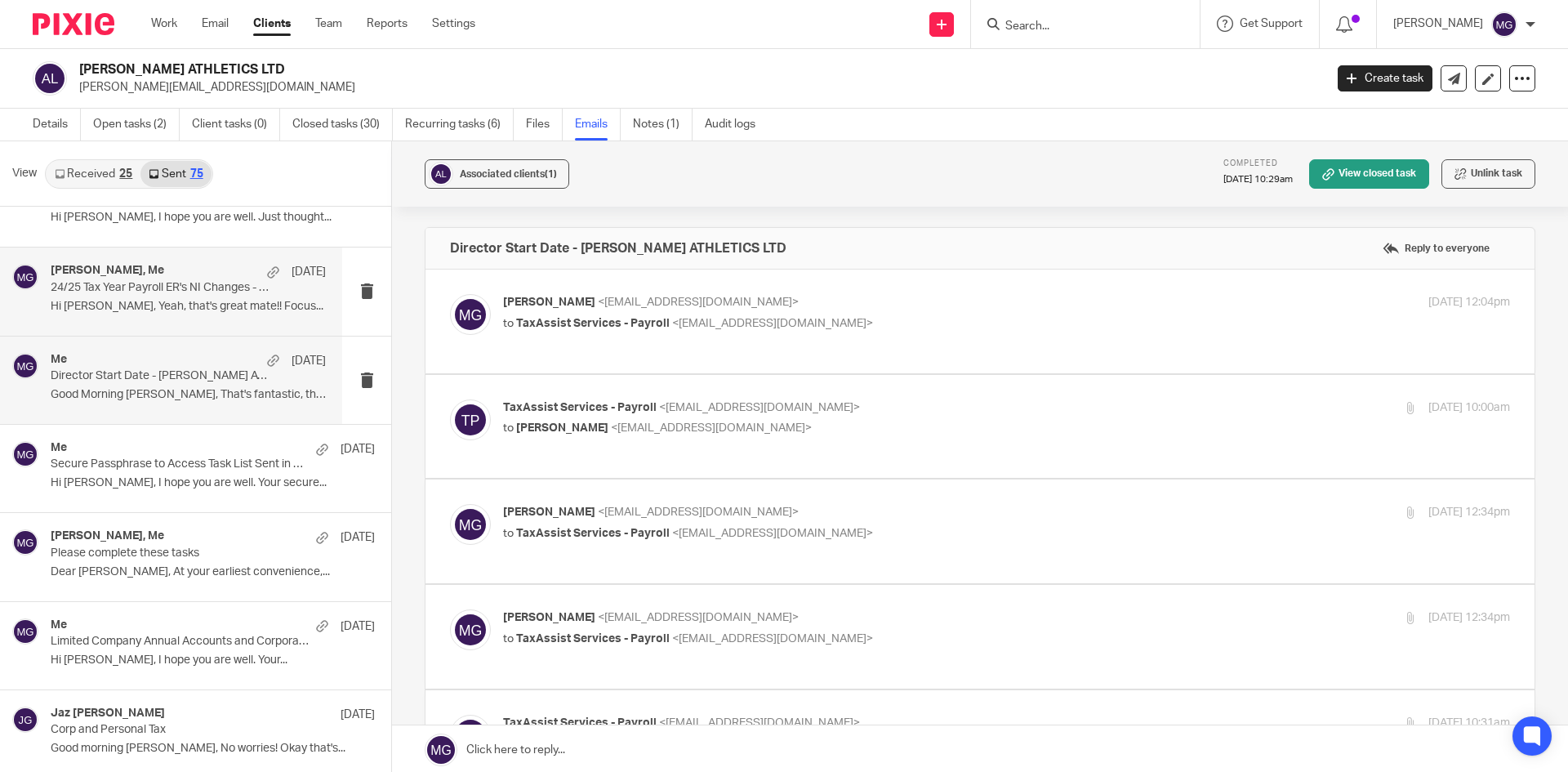
click at [172, 306] on p "Hi Isaac, Yeah, that's great mate!! Focus..." at bounding box center [188, 306] width 276 height 13
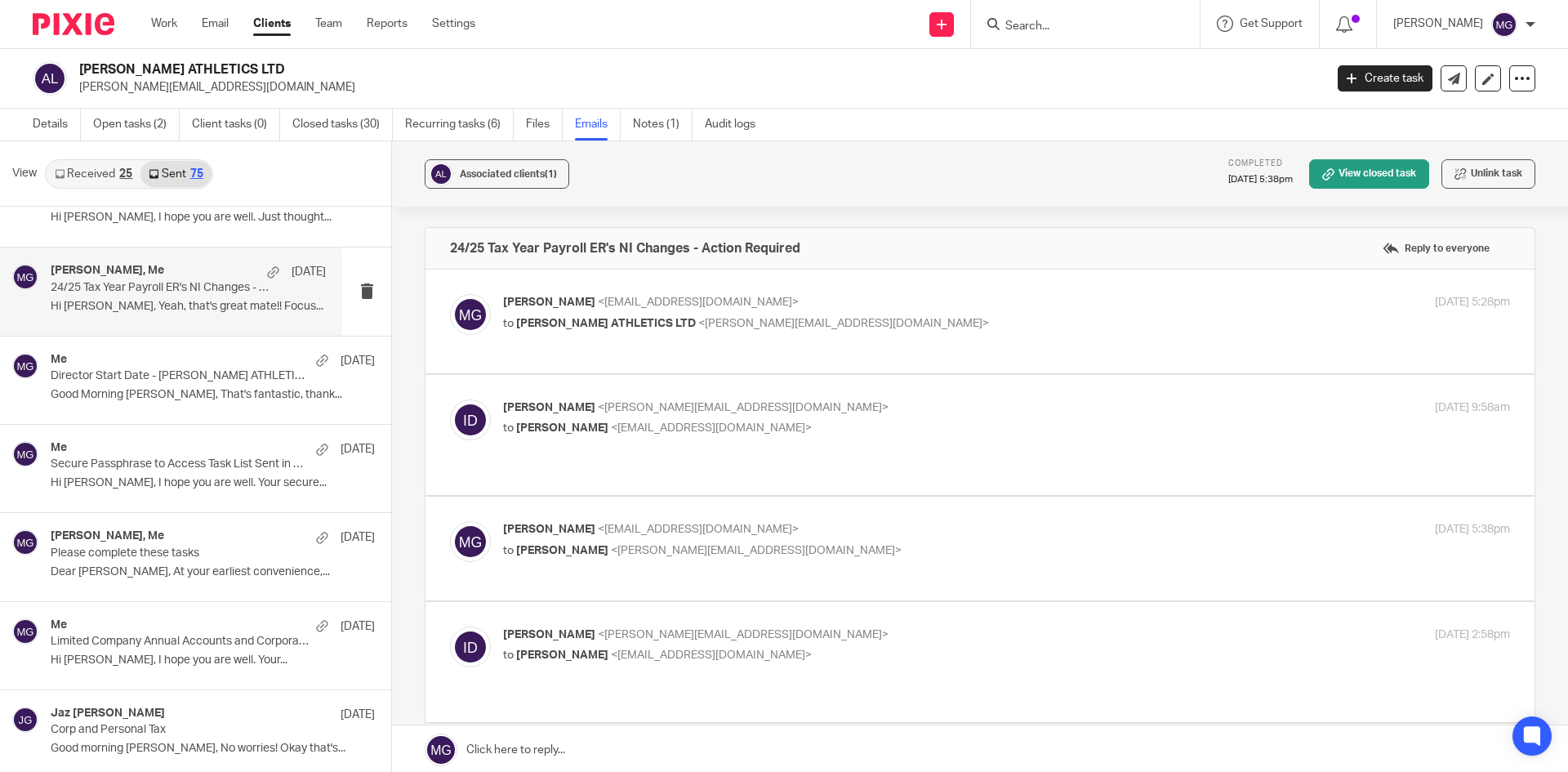
scroll to position [0, 0]
click at [698, 327] on span "<isaacdisney@ayresathletics.co.uk>" at bounding box center [843, 324] width 291 height 12
checkbox input "true"
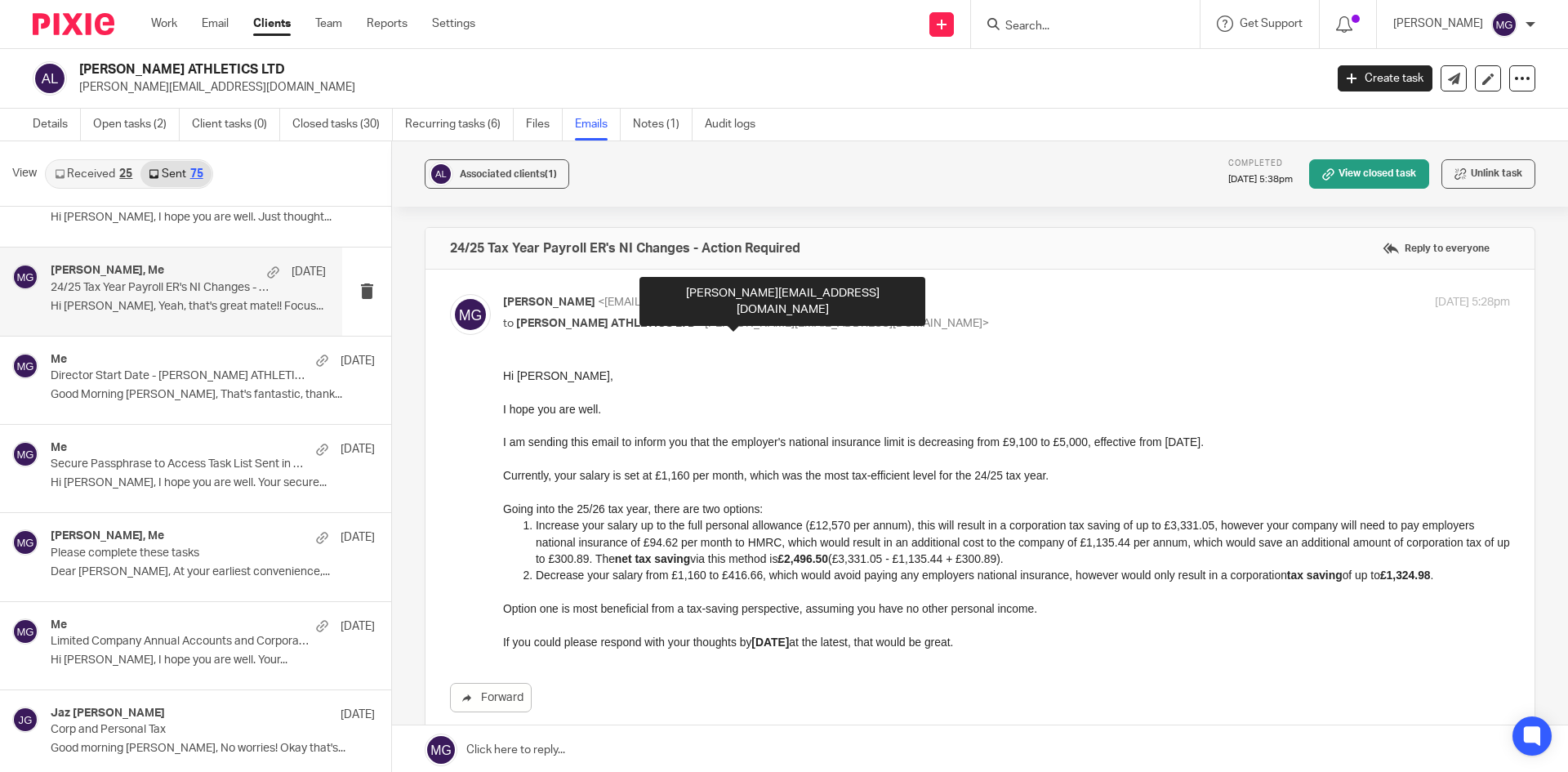
click at [852, 298] on div "isaacdisney@ayresathletics.co.uk" at bounding box center [783, 301] width 286 height 49
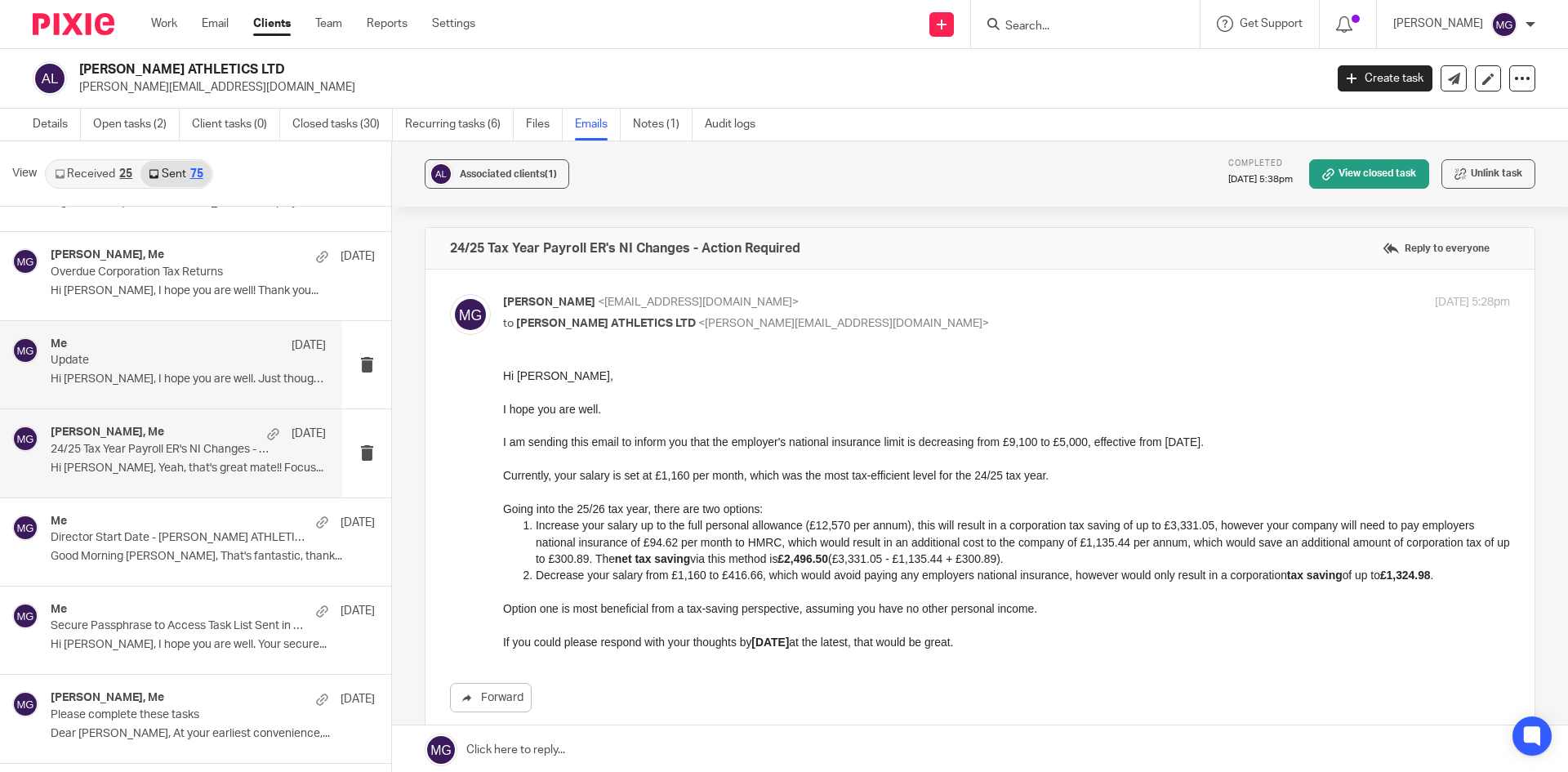
scroll to position [326, 0]
click at [174, 376] on p "Hi Isaac, I hope you are well. Just thought..." at bounding box center [188, 381] width 276 height 13
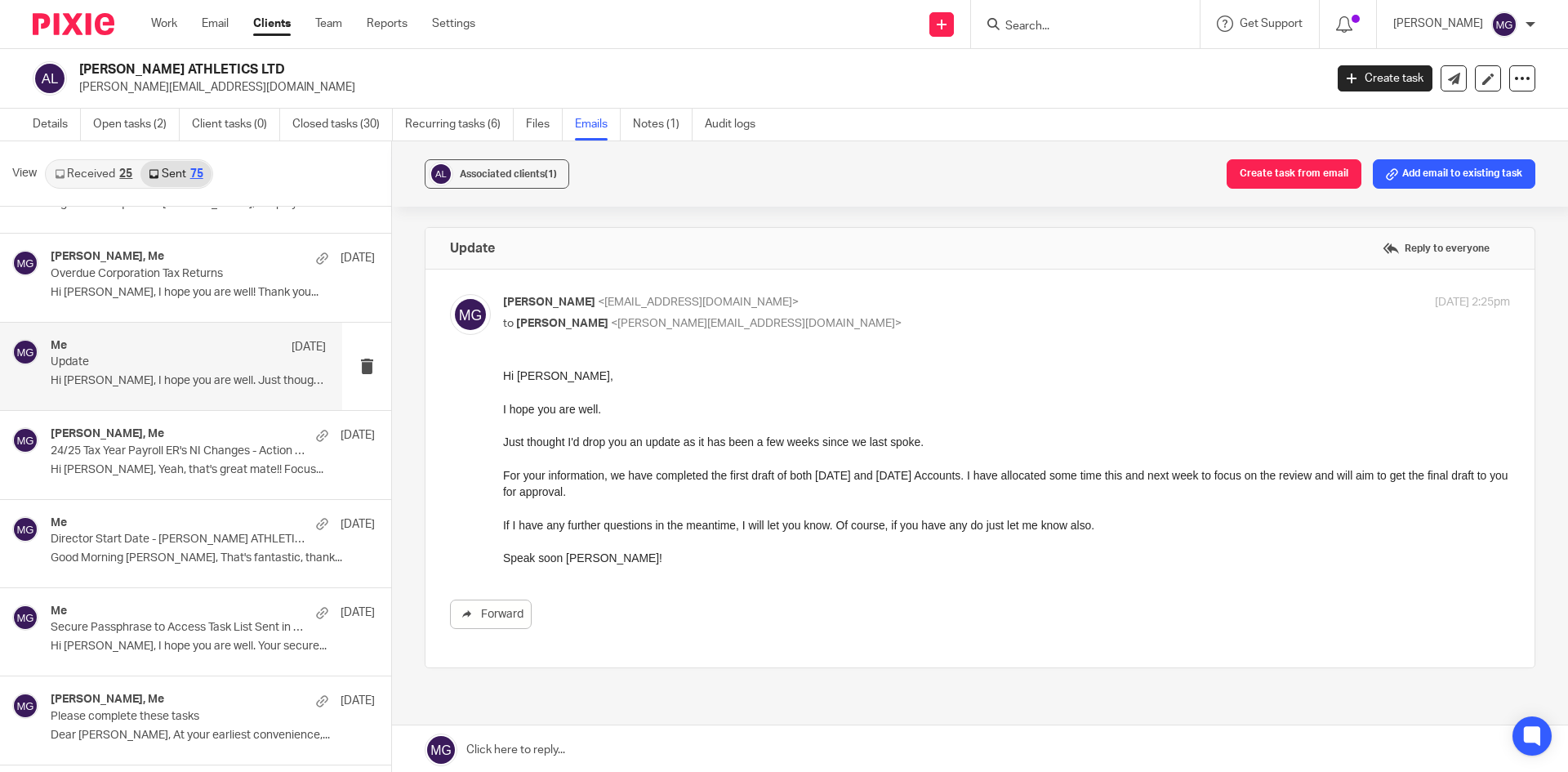
scroll to position [0, 0]
click at [131, 278] on p "Overdue Corporation Tax Returns" at bounding box center [161, 274] width 221 height 13
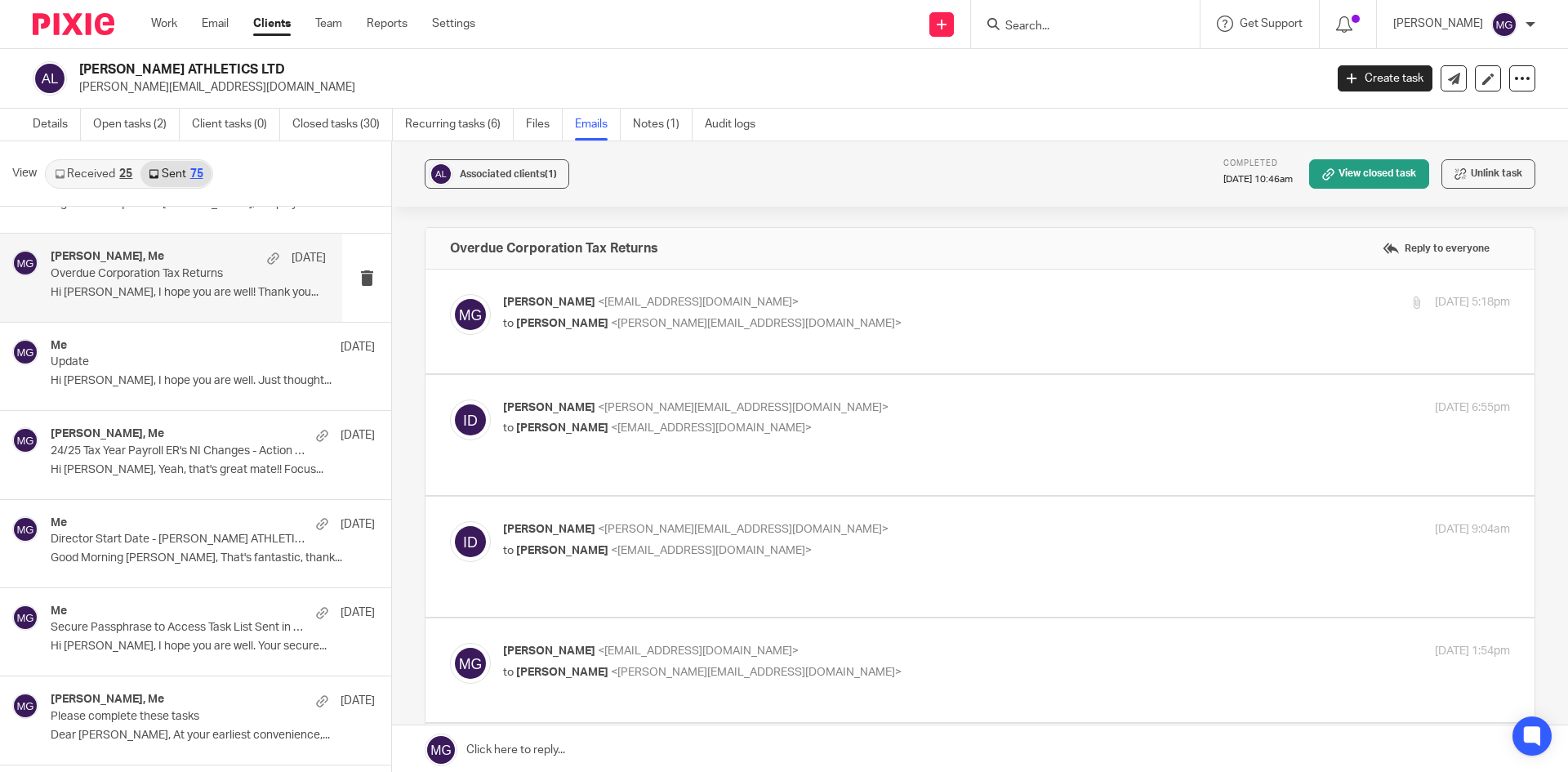
click at [675, 320] on span "<isaacdisney@ayresathletics.co.uk>" at bounding box center [756, 324] width 291 height 12
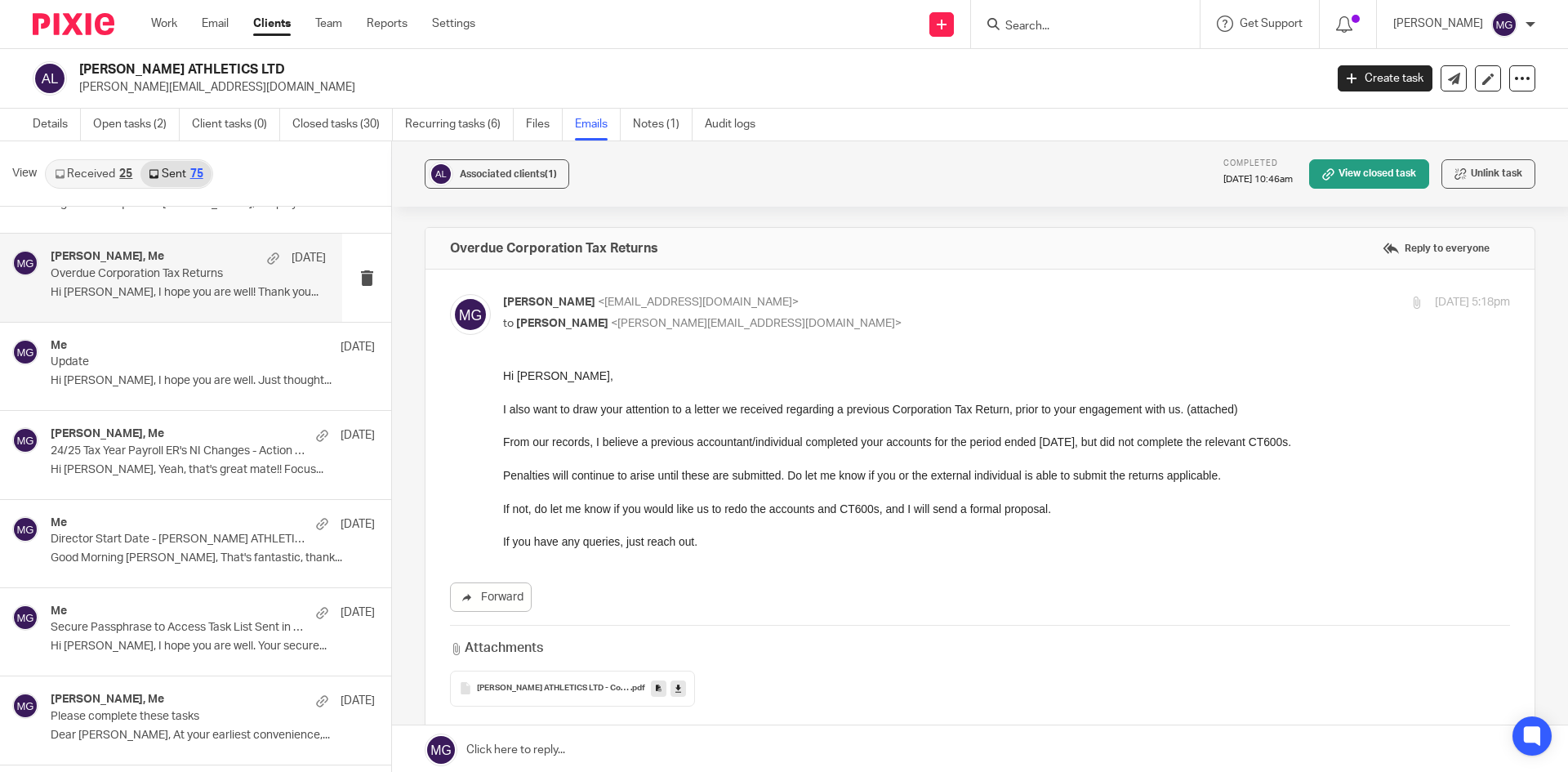
click at [869, 306] on p "Mason Graves <mgraves@taxassist.co.uk>" at bounding box center [838, 302] width 671 height 17
checkbox input "false"
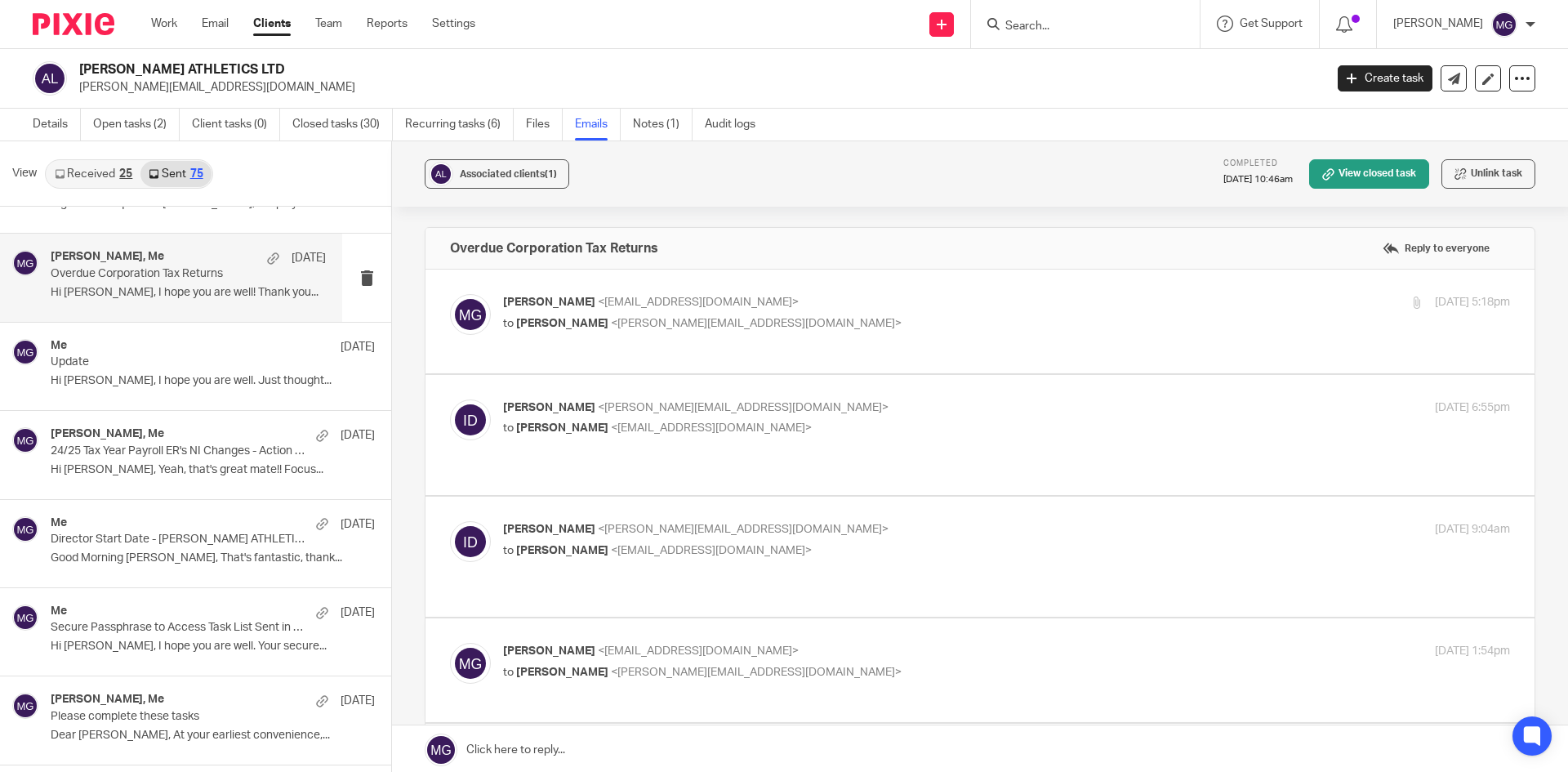
click at [829, 399] on p "Isaac Disney-Ayres <isaacdisney@ayresathletics.co.uk>" at bounding box center [838, 408] width 671 height 17
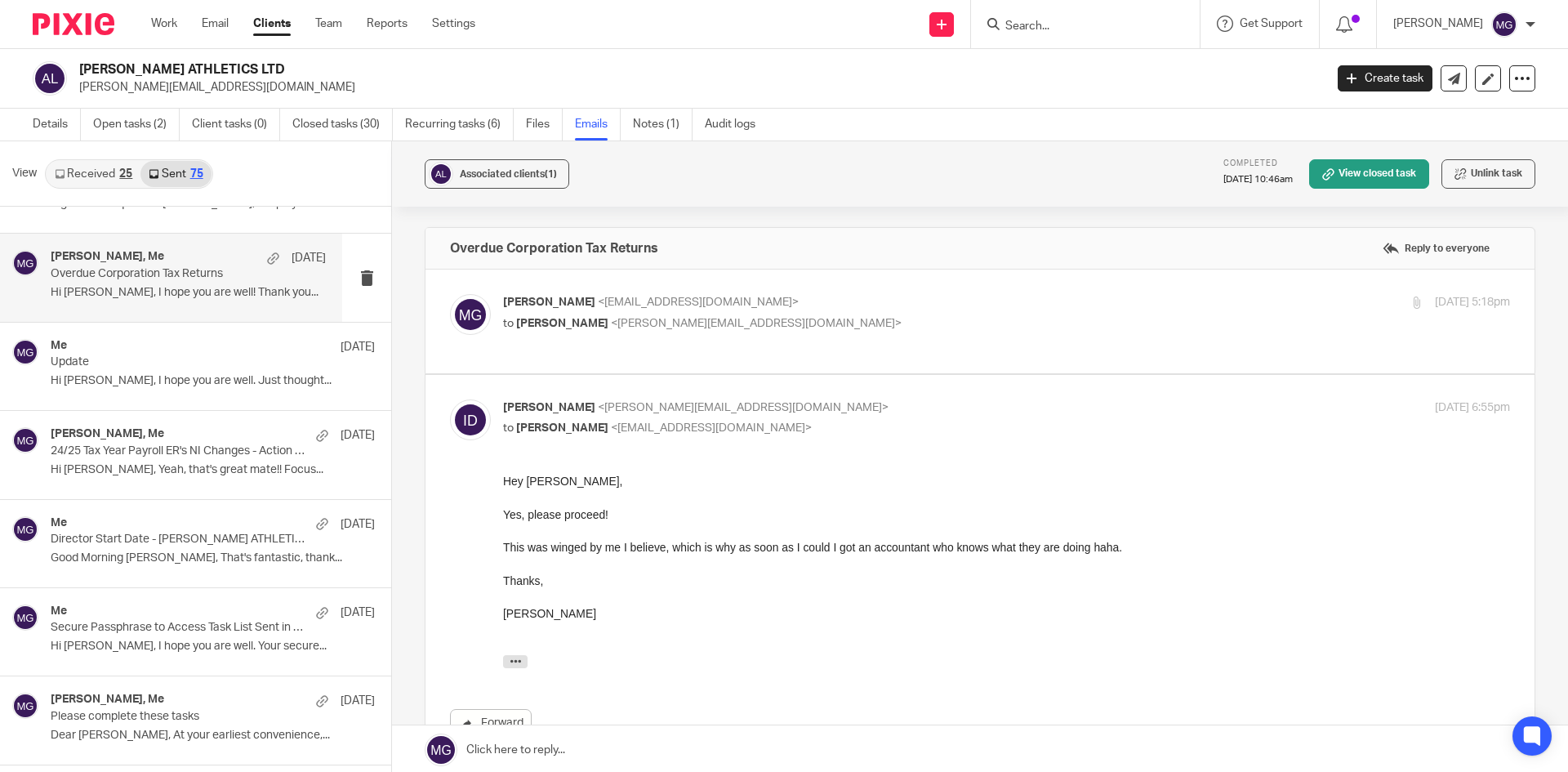
click at [826, 399] on p "Isaac Disney-Ayres <isaacdisney@ayresathletics.co.uk>" at bounding box center [838, 408] width 671 height 17
checkbox input "false"
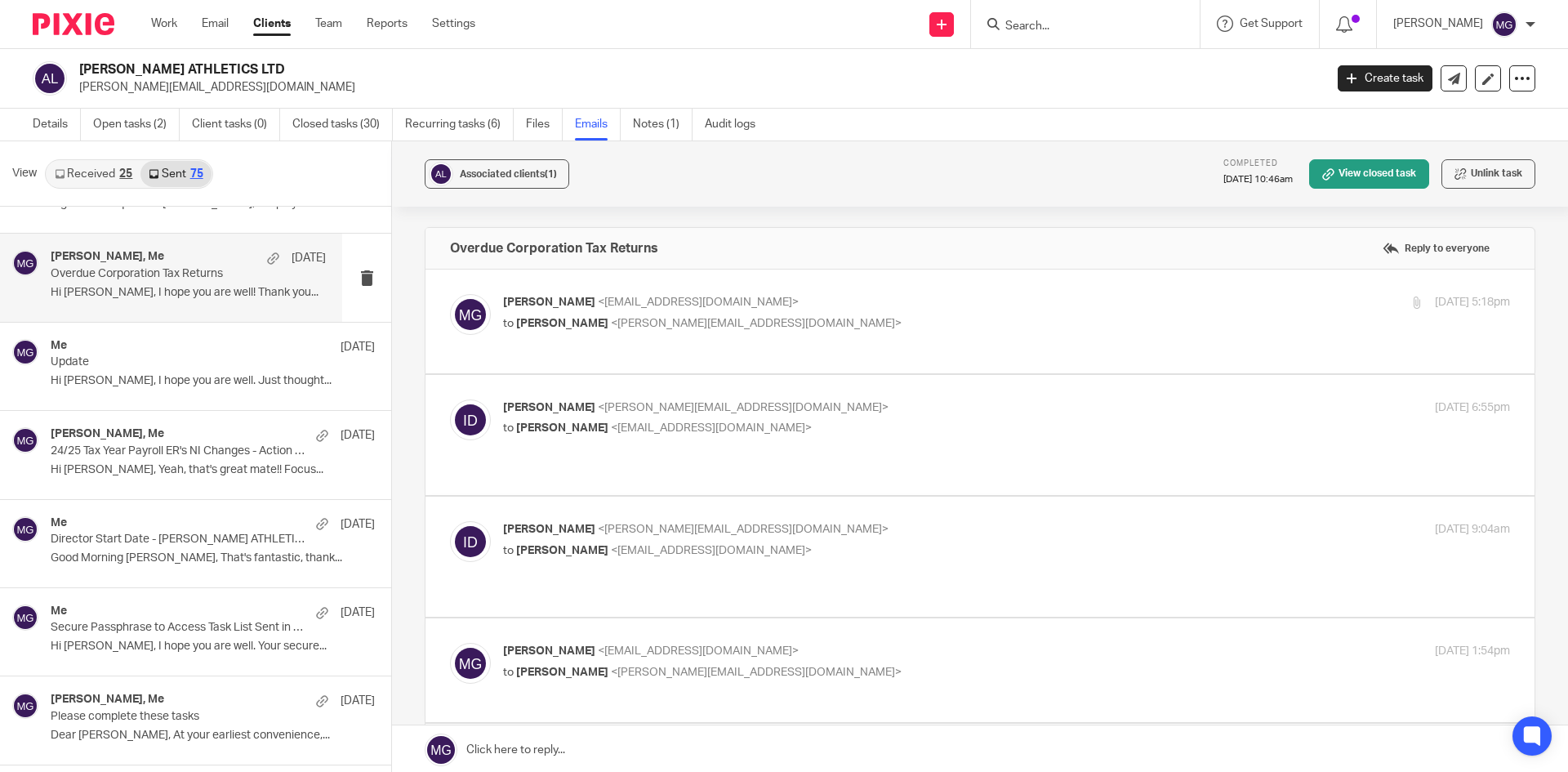
click at [816, 529] on div "Isaac Disney-Ayres <isaacdisney@ayresathletics.co.uk> to Mason Graves <mgraves@…" at bounding box center [1006, 542] width 1007 height 41
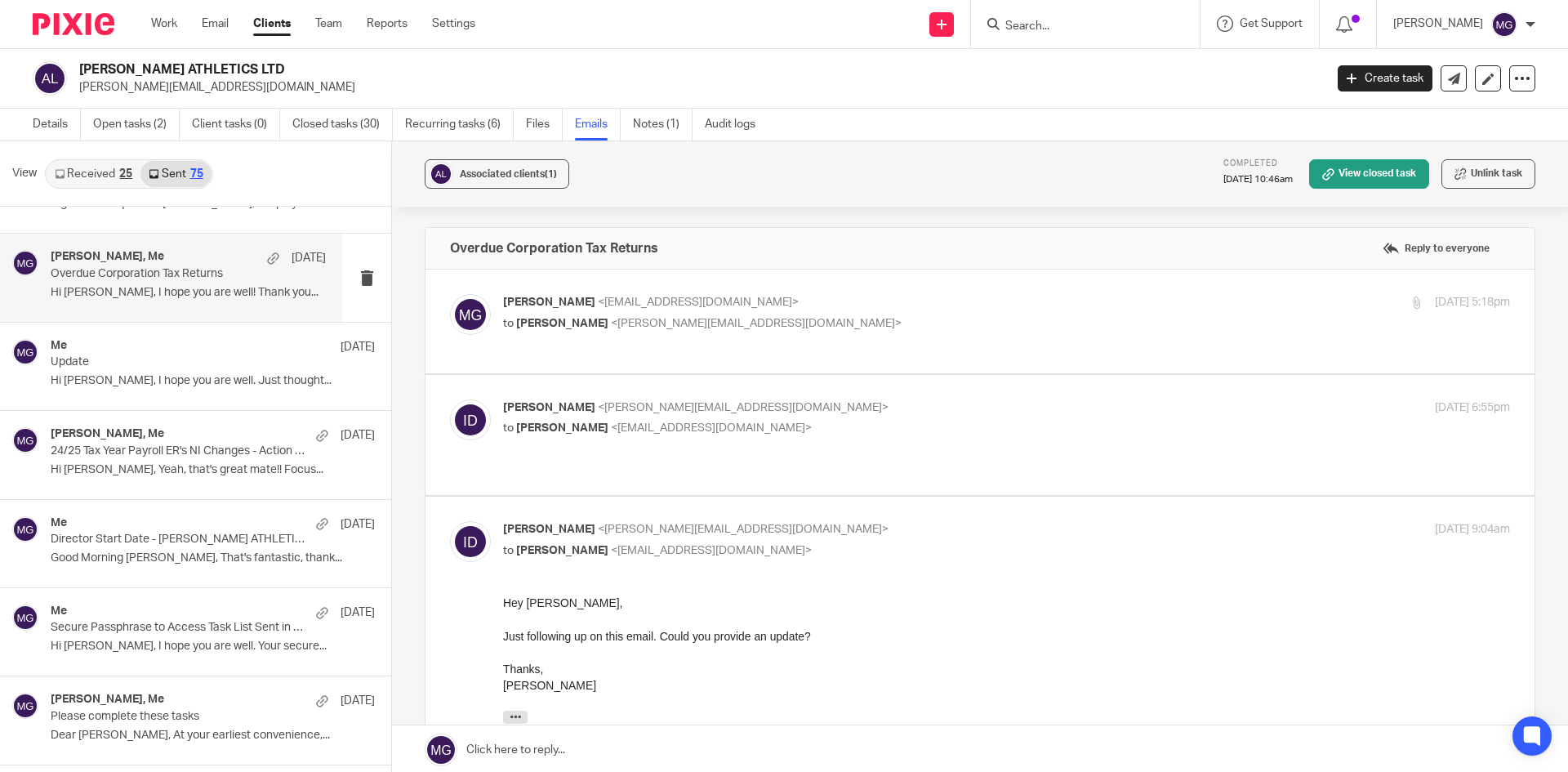
click at [812, 543] on p "to Mason Graves <mgraves@taxassist.co.uk>" at bounding box center [838, 551] width 671 height 17
checkbox input "false"
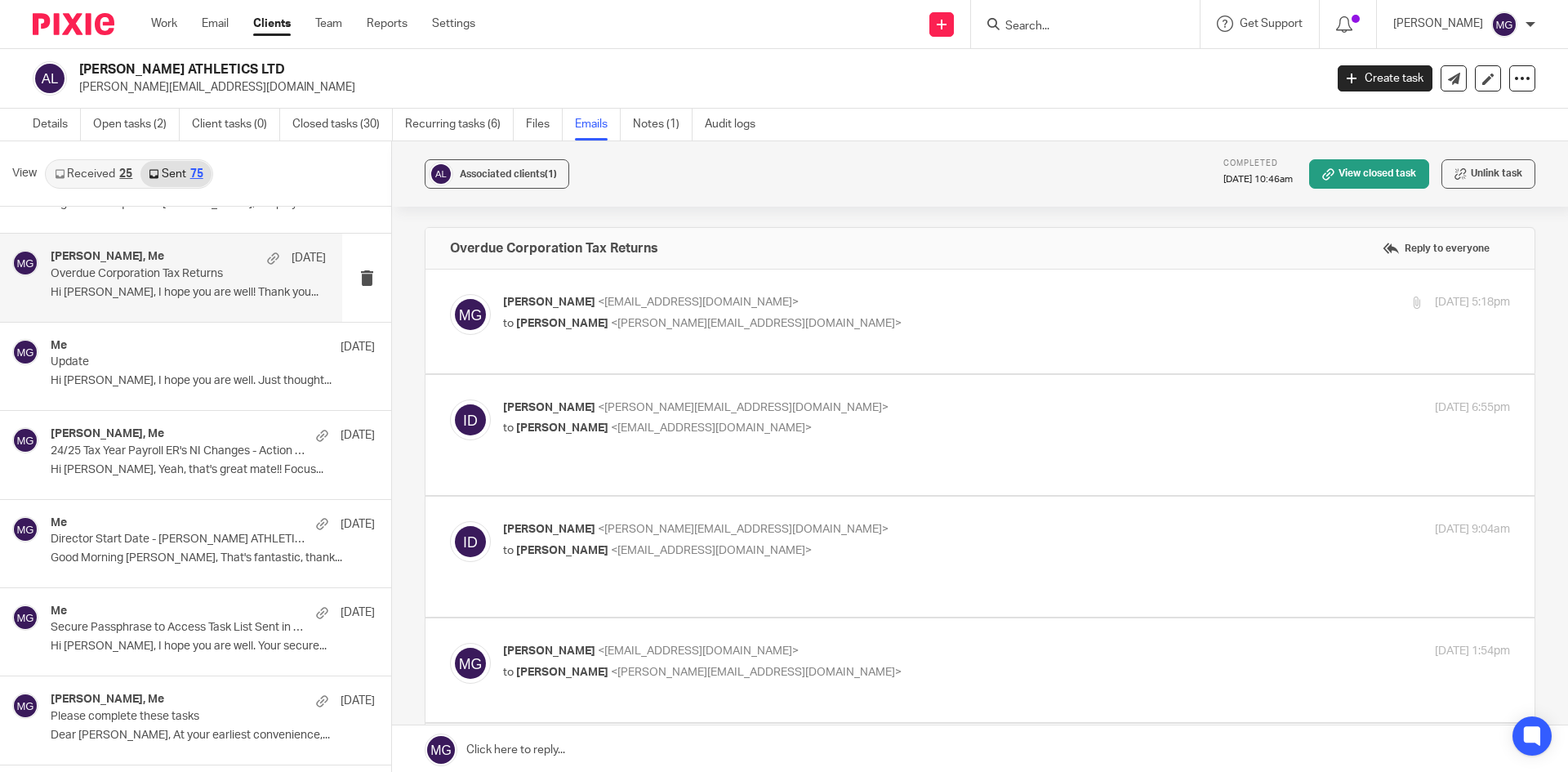
click at [876, 642] on p "Mason Graves <mgraves@taxassist.co.uk>" at bounding box center [838, 651] width 671 height 17
checkbox input "true"
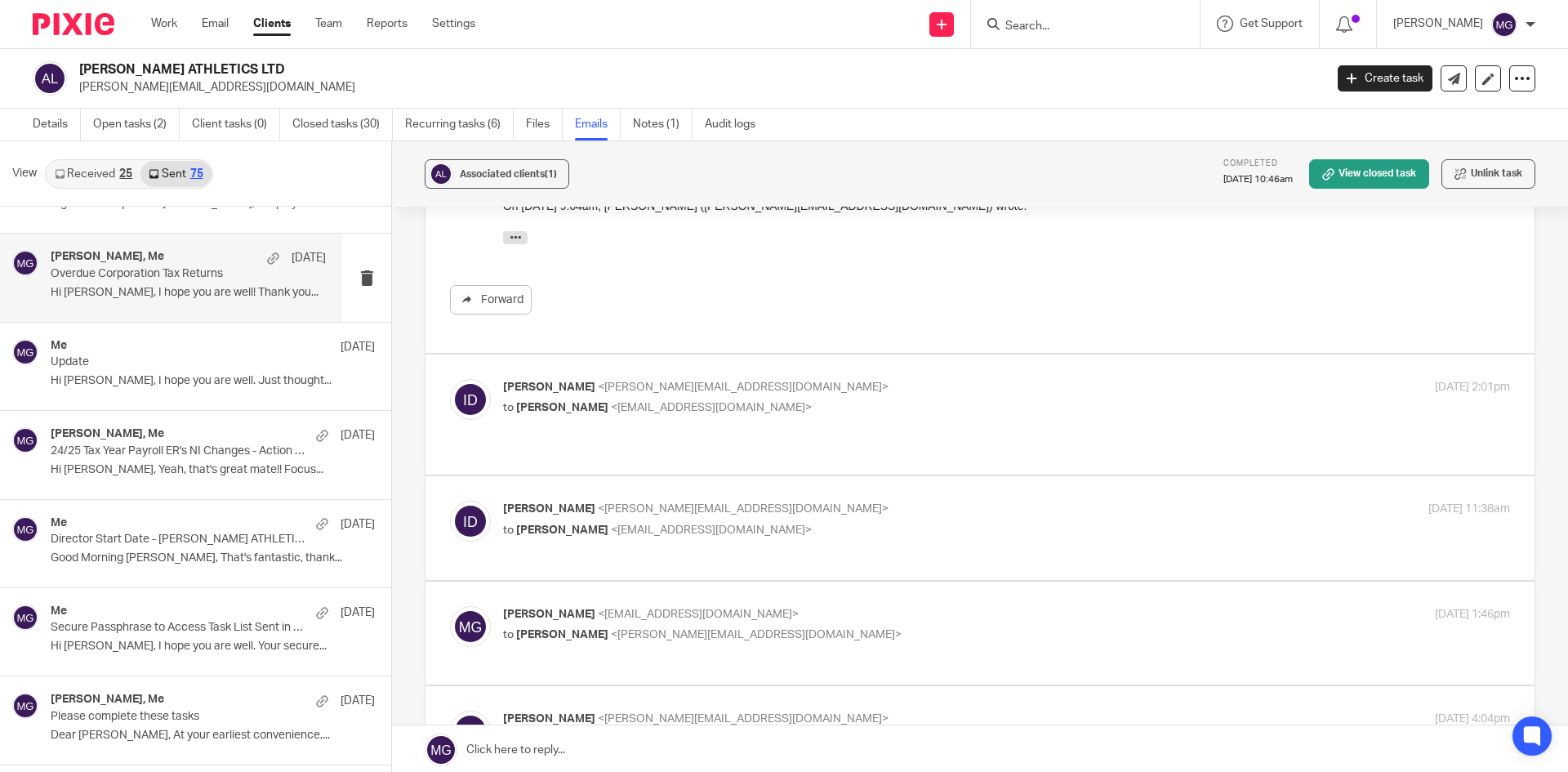
scroll to position [736, 0]
click at [642, 401] on span "<mgraves@taxassist.co.uk>" at bounding box center [711, 407] width 201 height 12
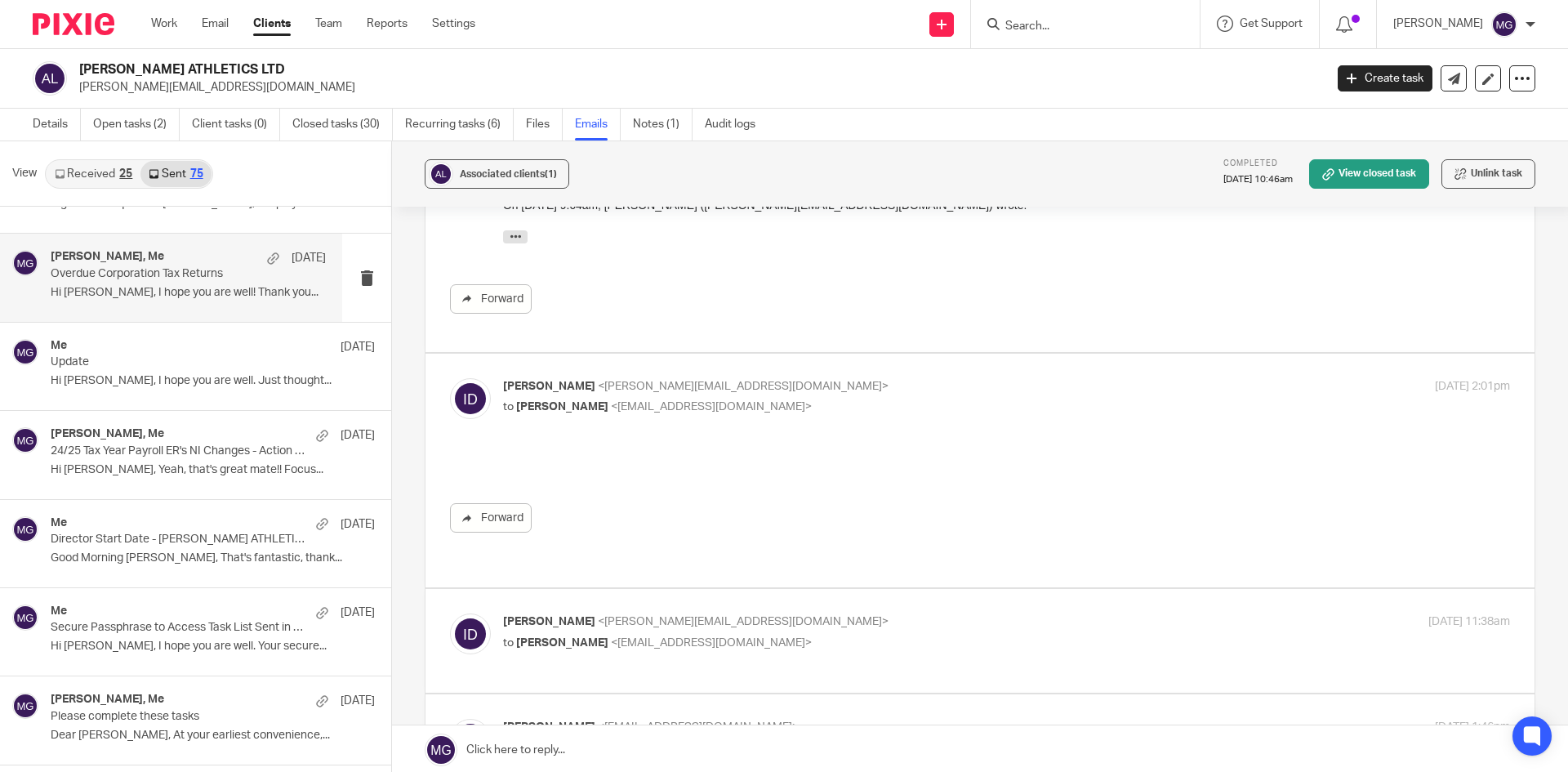
scroll to position [0, 0]
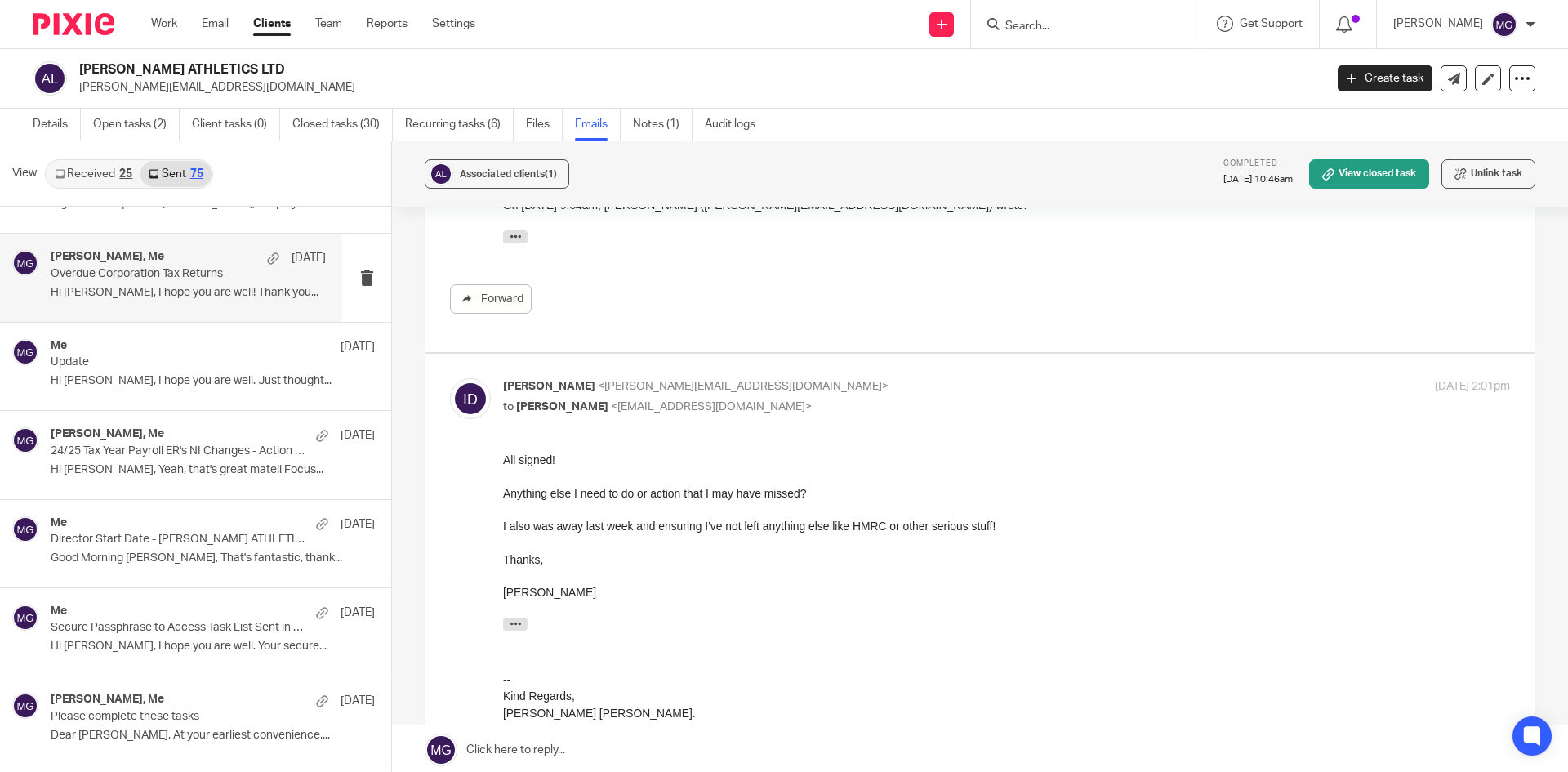
click at [848, 378] on p "Isaac Disney-Ayres <isaacdisney@ayresathletics.co.uk>" at bounding box center [838, 387] width 671 height 17
checkbox input "false"
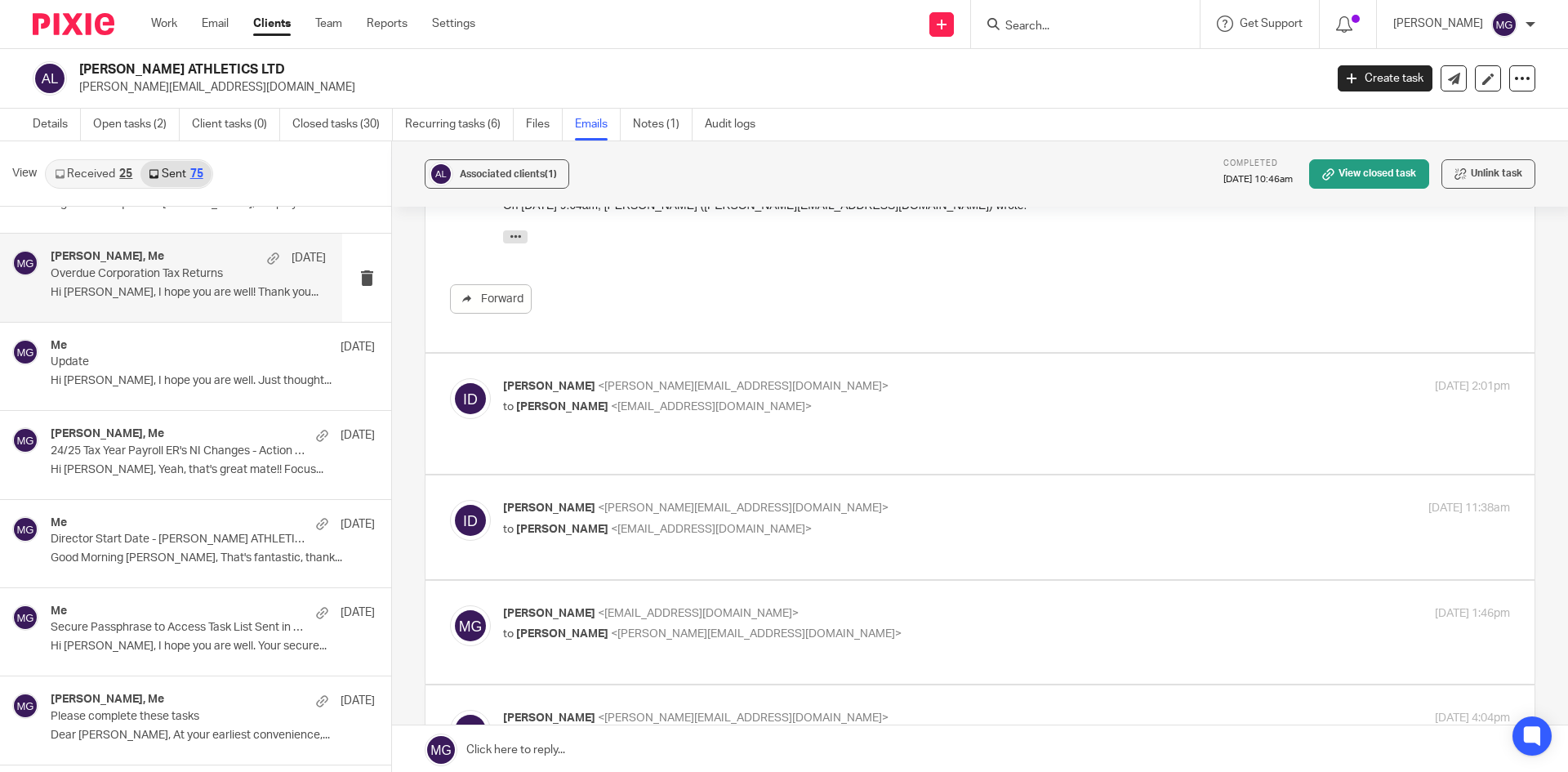
click at [782, 500] on div "Isaac Disney-Ayres <isaacdisney@ayresathletics.co.uk> to Mason Graves <mgraves@…" at bounding box center [838, 519] width 671 height 37
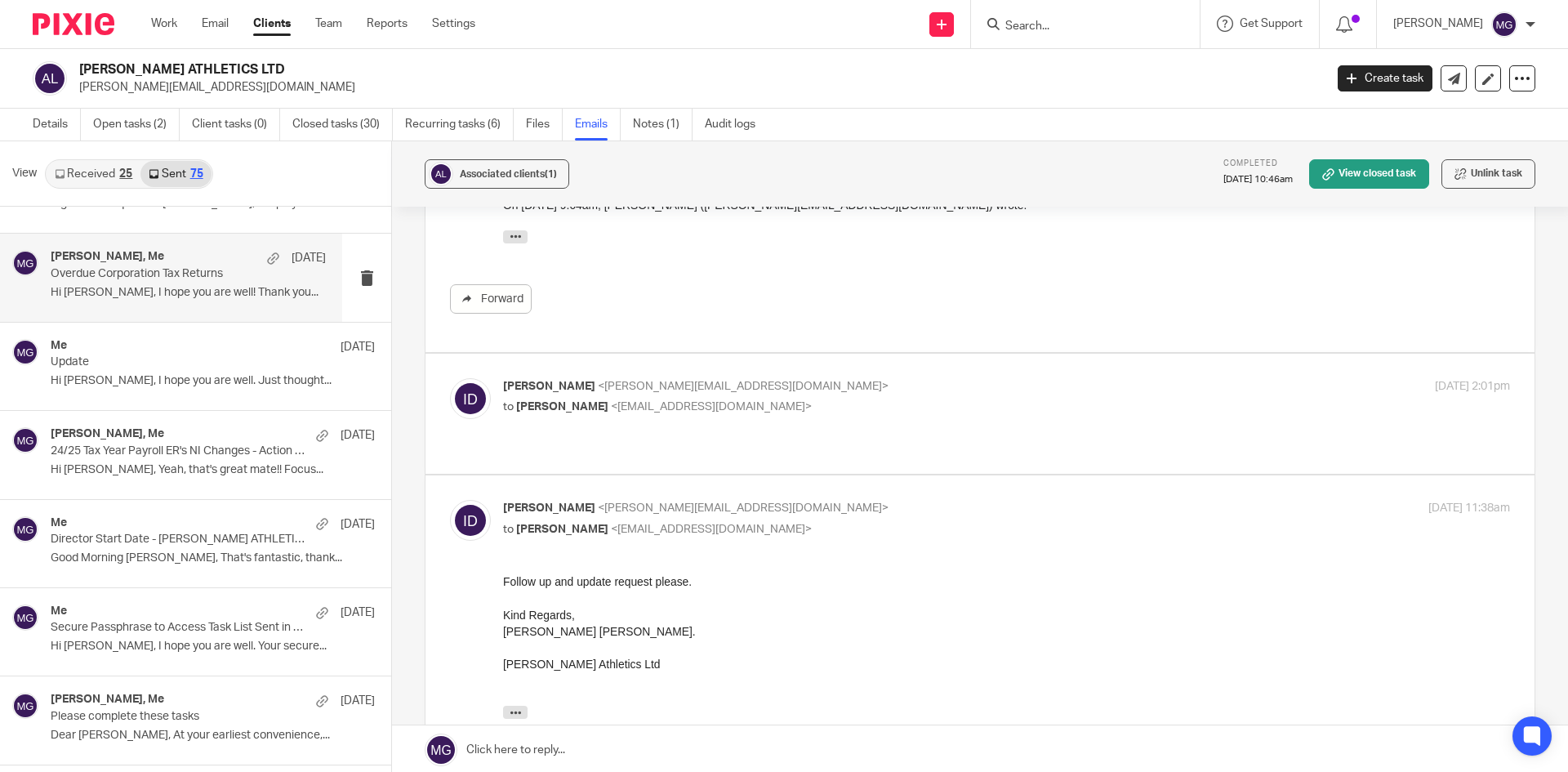
click at [782, 500] on div "Isaac Disney-Ayres <isaacdisney@ayresathletics.co.uk> to Mason Graves <mgraves@…" at bounding box center [838, 519] width 671 height 37
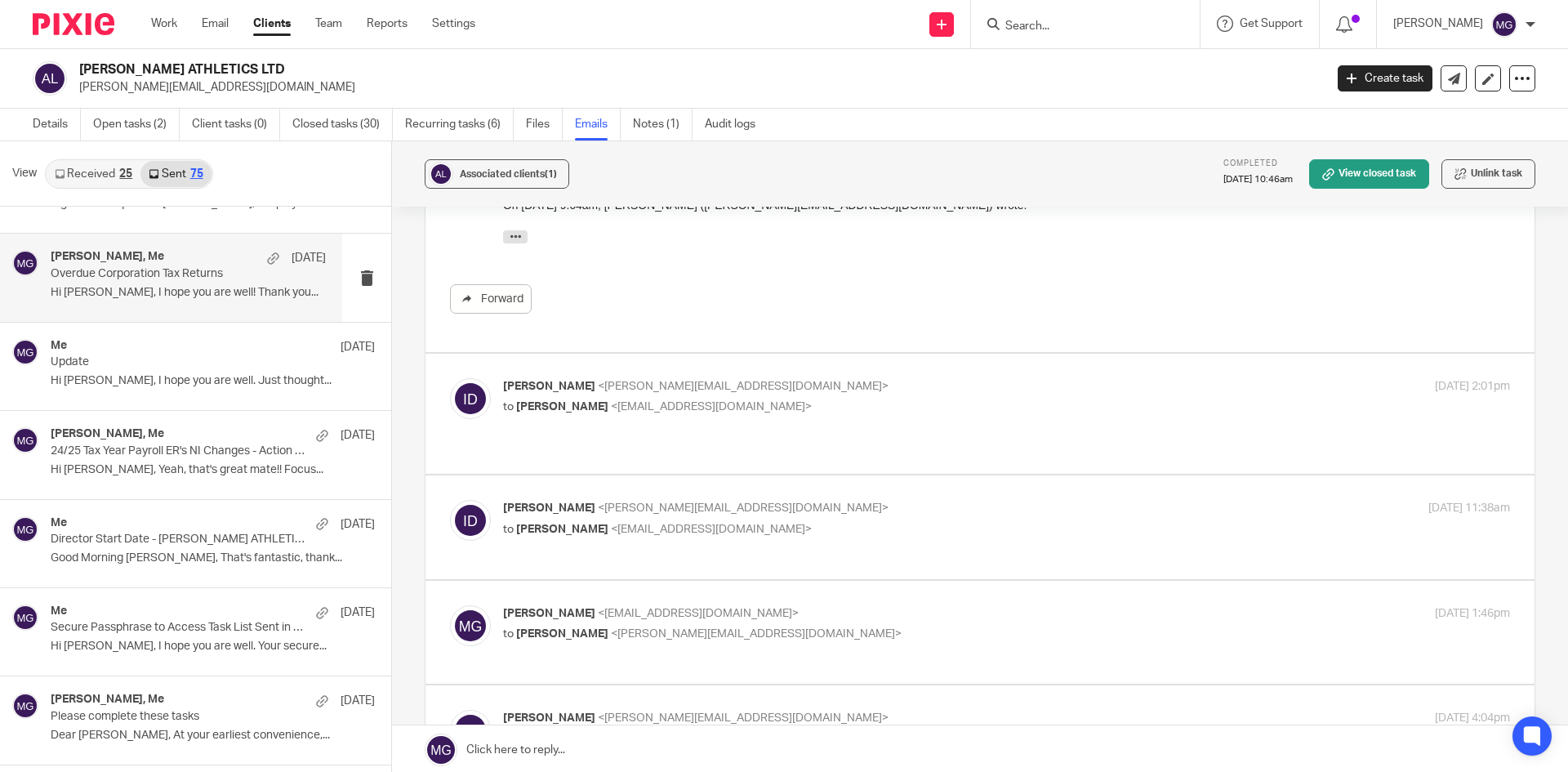
click at [782, 500] on div "Isaac Disney-Ayres <isaacdisney@ayresathletics.co.uk> to Mason Graves <mgraves@…" at bounding box center [838, 519] width 671 height 37
click at [781, 500] on div "Isaac Disney-Ayres <isaacdisney@ayresathletics.co.uk> to Mason Graves <mgraves@…" at bounding box center [838, 519] width 671 height 37
click at [639, 500] on div "Isaac Disney-Ayres <isaacdisney@ayresathletics.co.uk> to Mason Graves <mgraves@…" at bounding box center [838, 519] width 671 height 37
click at [819, 500] on div "Isaac Disney-Ayres <isaacdisney@ayresathletics.co.uk> to Mason Graves <mgraves@…" at bounding box center [838, 519] width 671 height 37
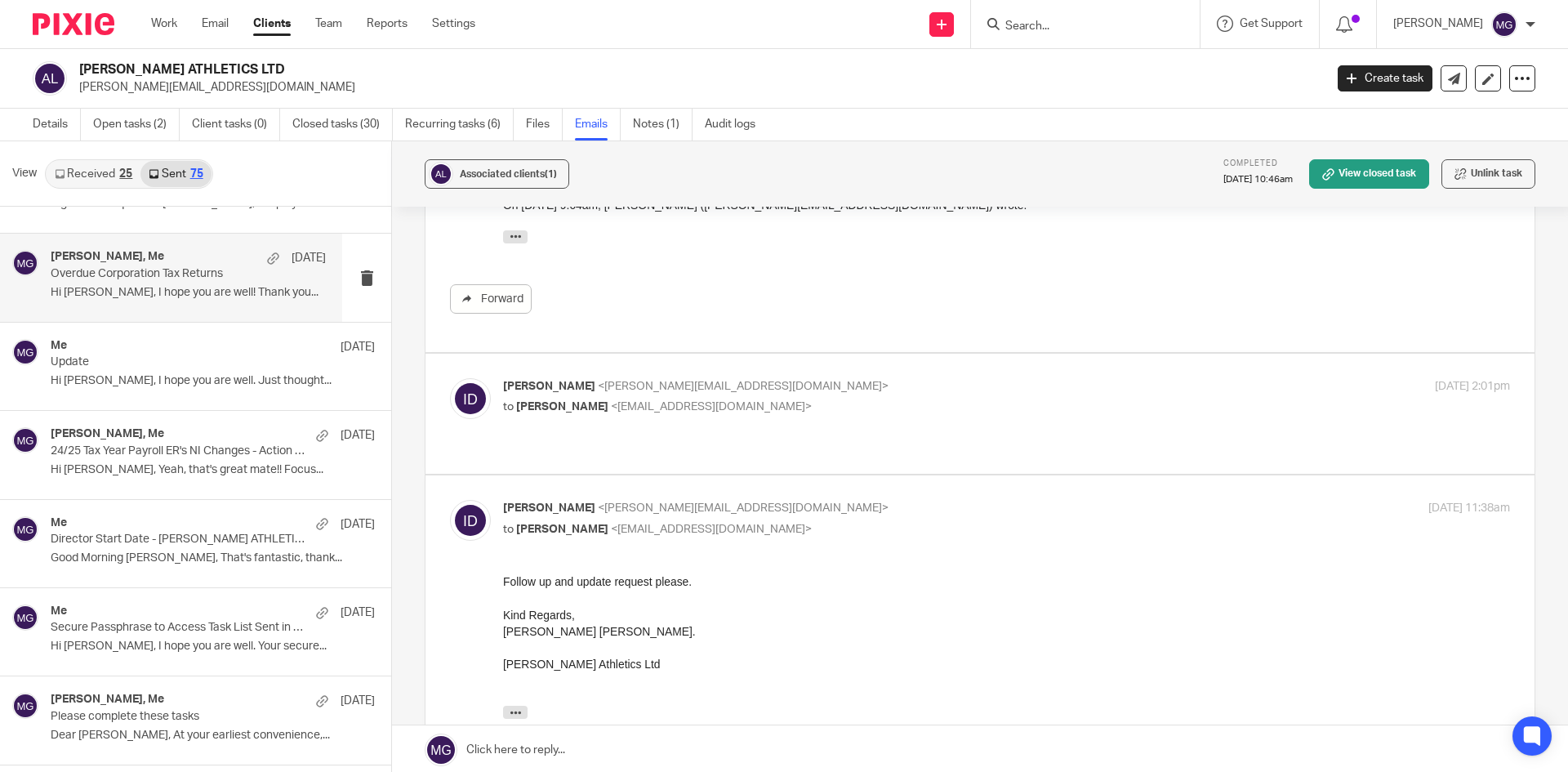
click at [828, 500] on p "Isaac Disney-Ayres <isaacdisney@ayresathletics.co.uk>" at bounding box center [838, 509] width 671 height 17
checkbox input "false"
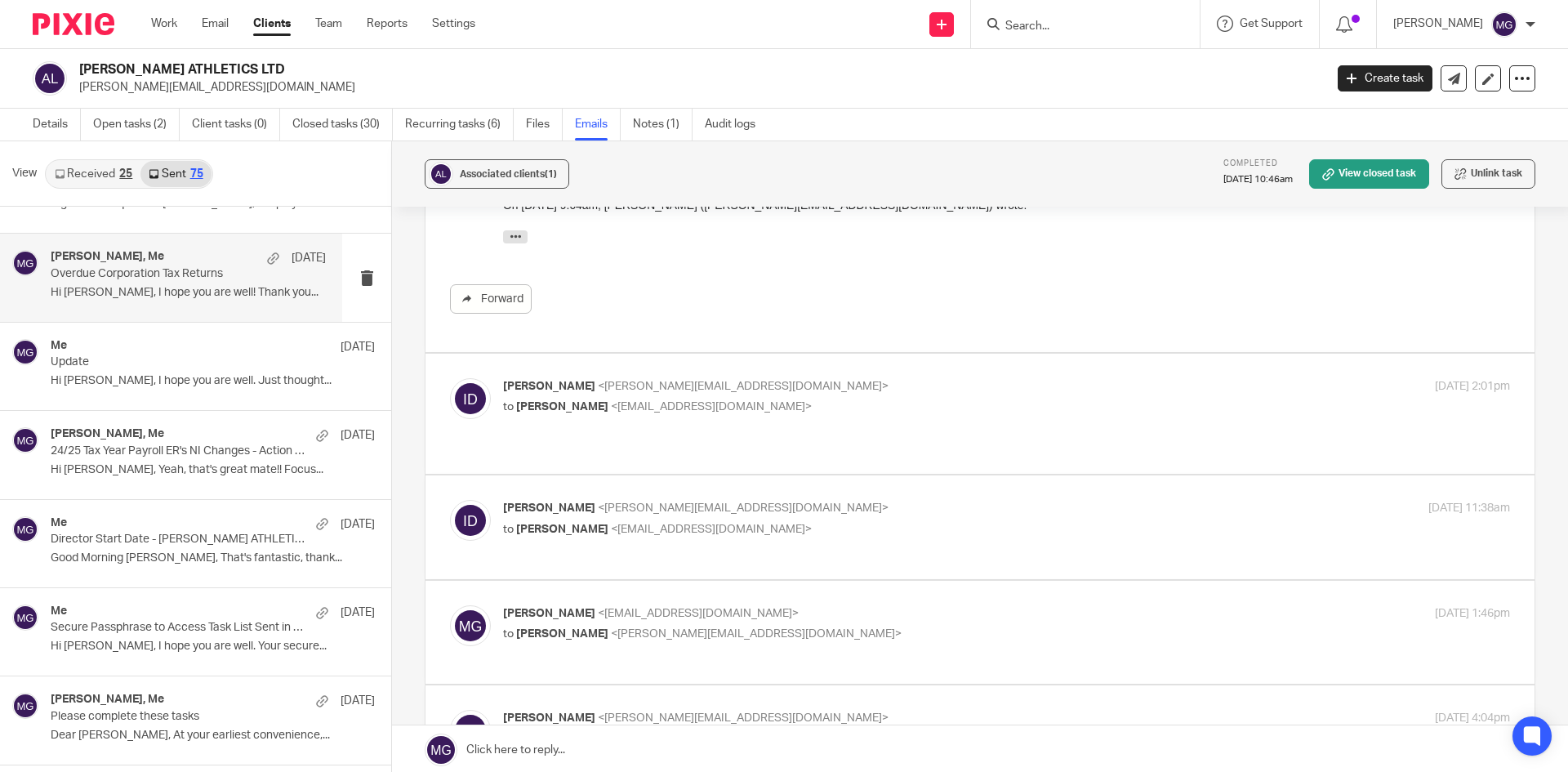
click at [784, 581] on label at bounding box center [979, 633] width 1109 height 104
click at [450, 604] on input "checkbox" at bounding box center [449, 604] width 1 height 1
checkbox input "true"
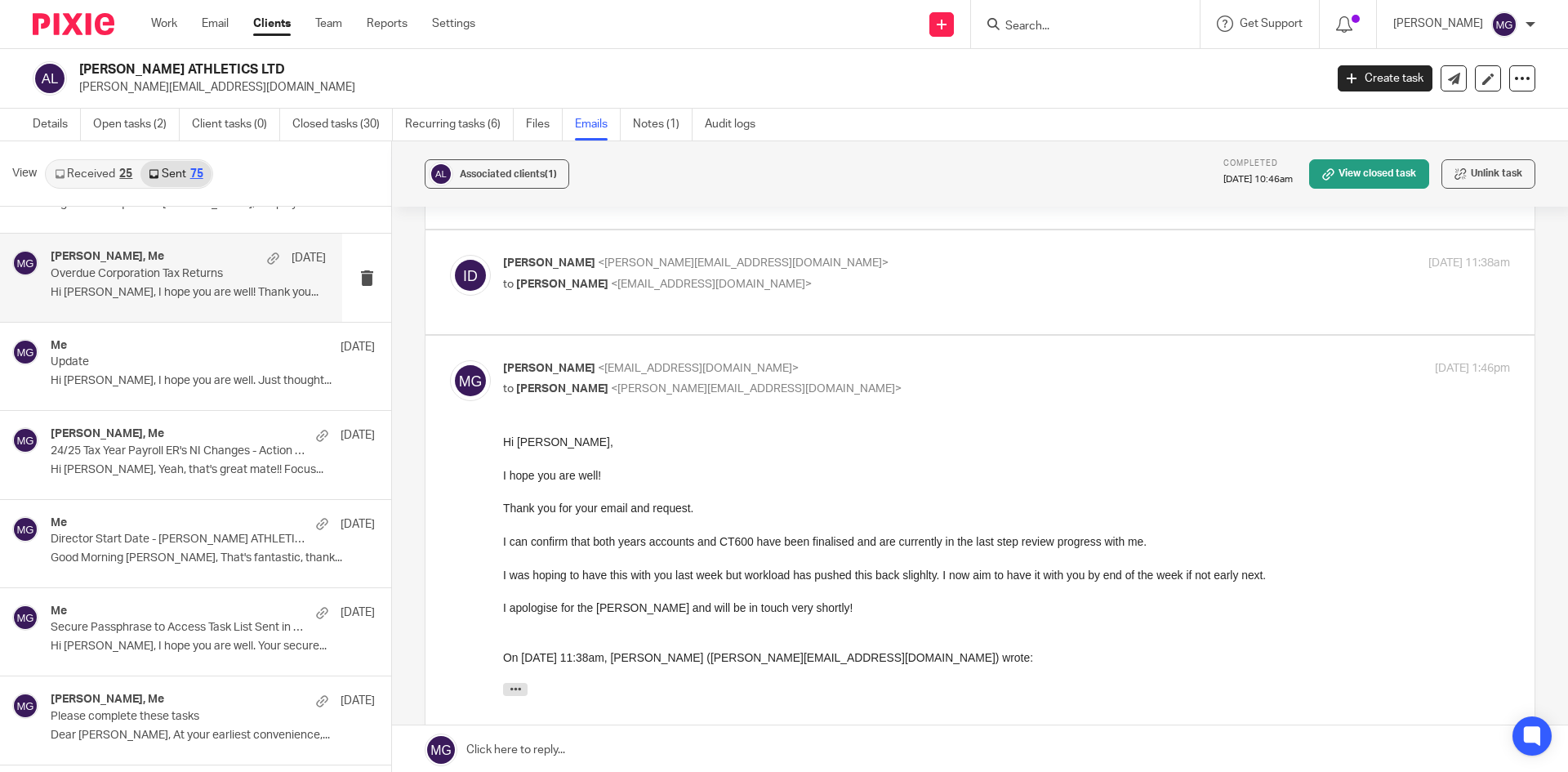
scroll to position [653, 0]
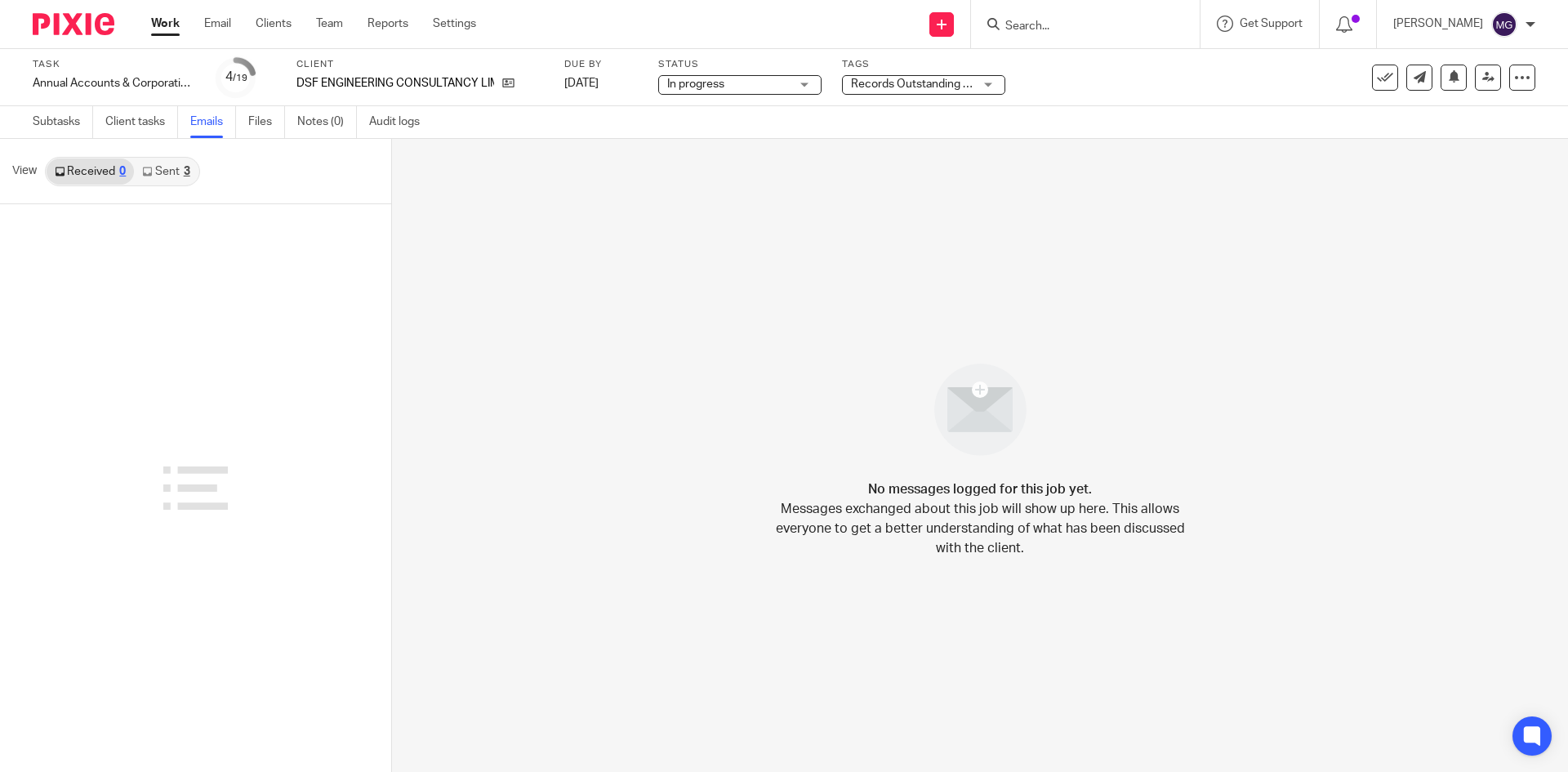
click at [170, 173] on link "Sent 3" at bounding box center [165, 171] width 63 height 26
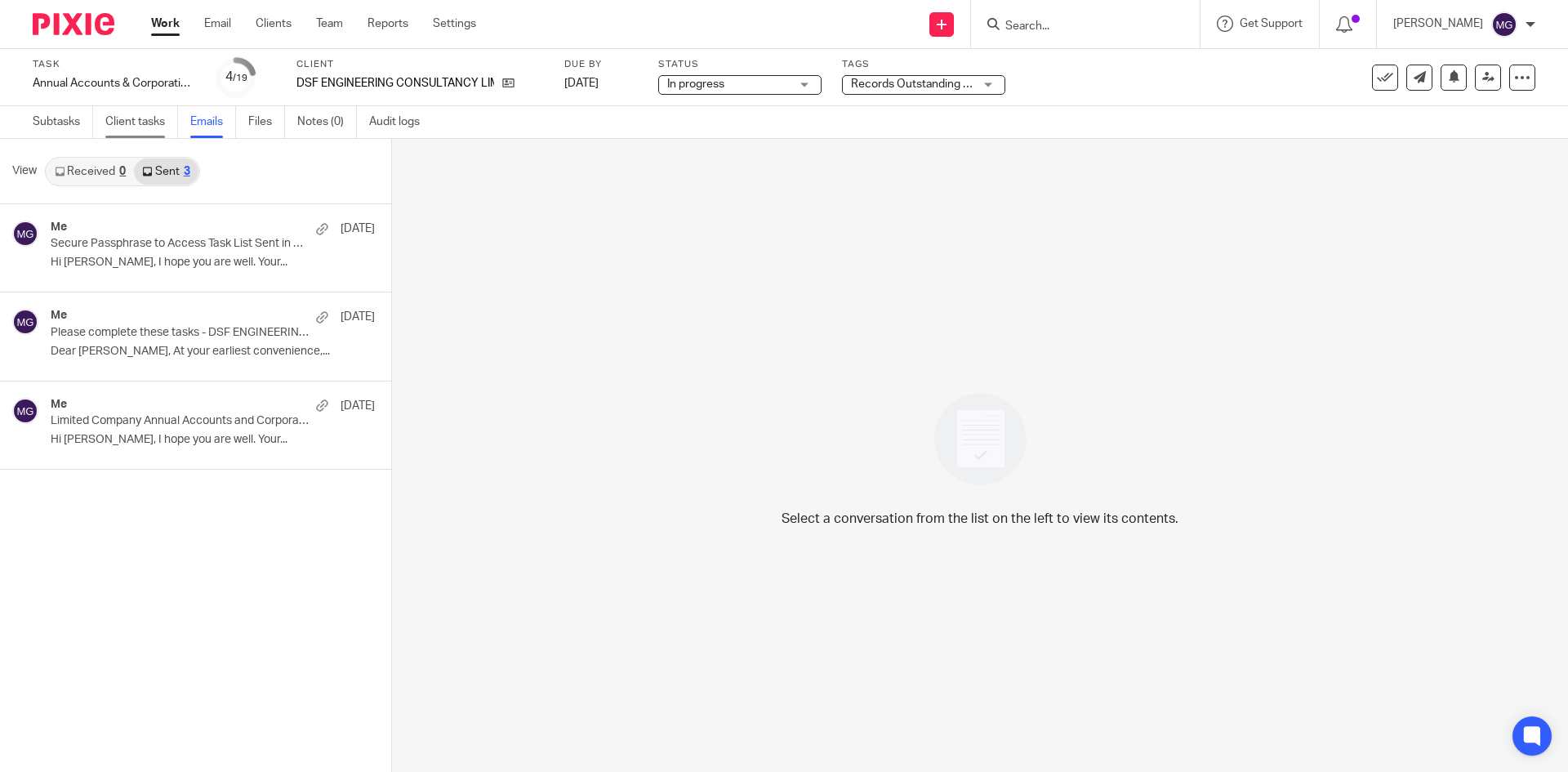
click at [121, 117] on link "Client tasks" at bounding box center [142, 122] width 73 height 32
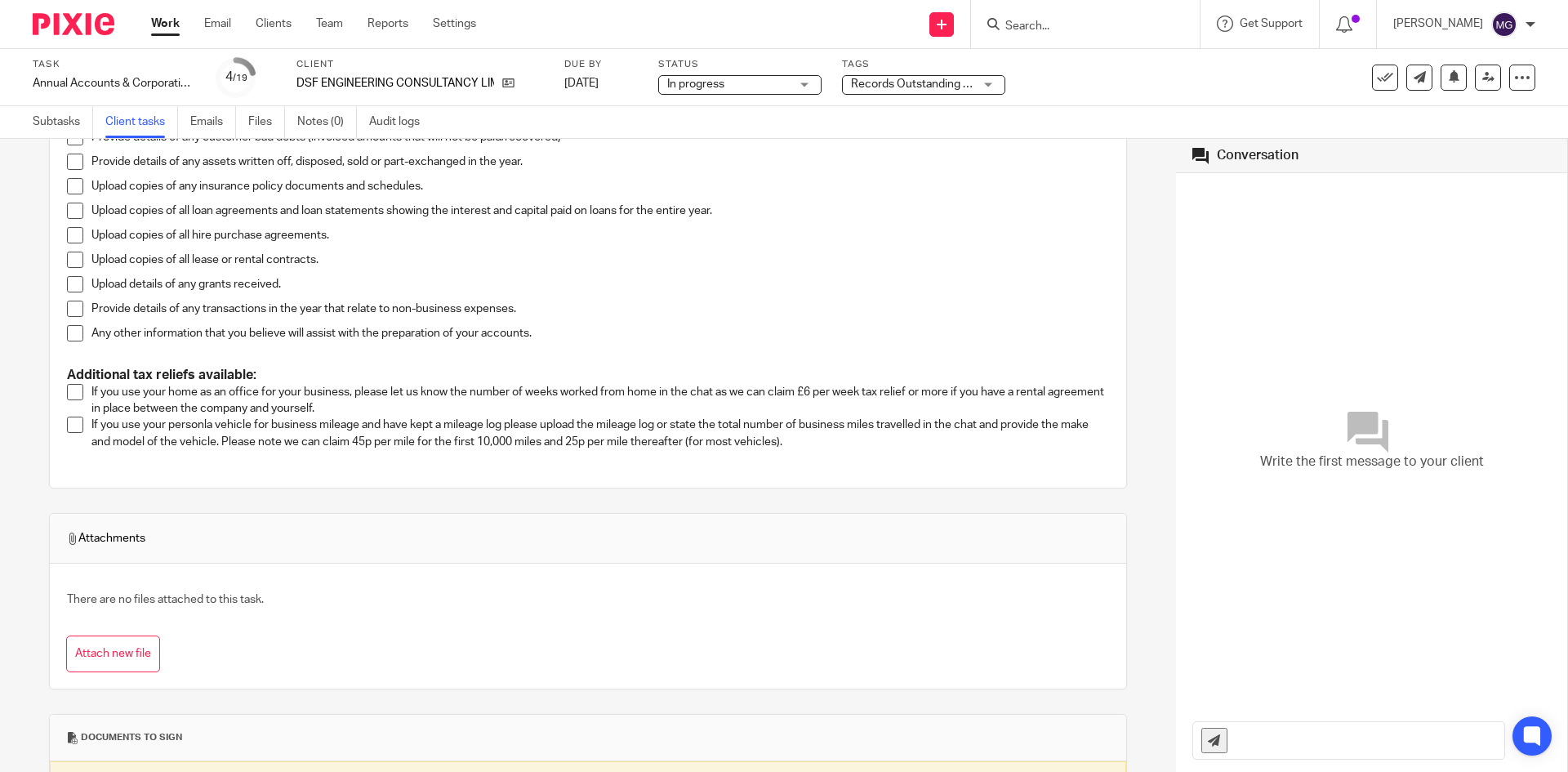
scroll to position [385, 0]
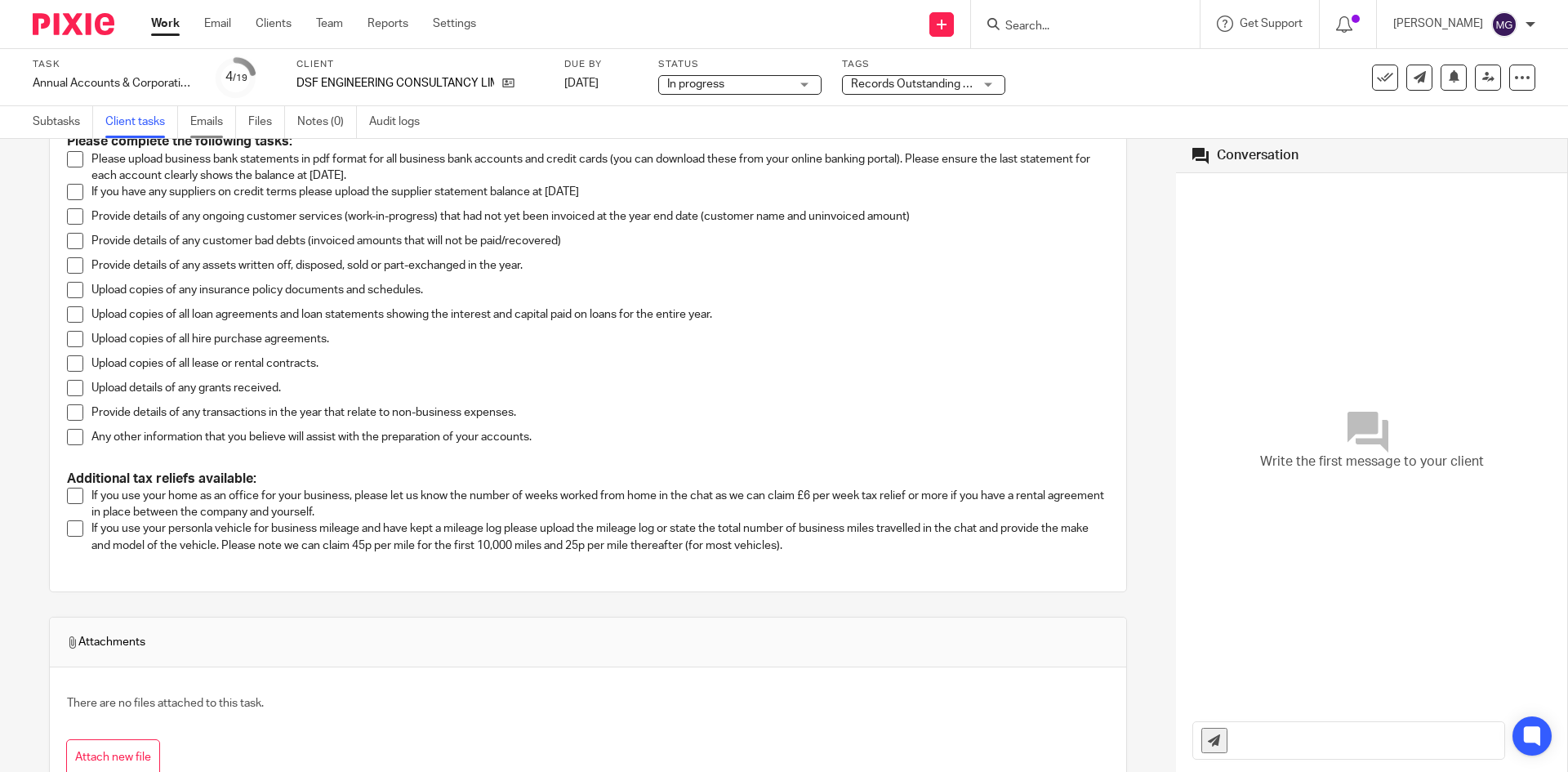
click at [205, 116] on link "Emails" at bounding box center [213, 122] width 46 height 32
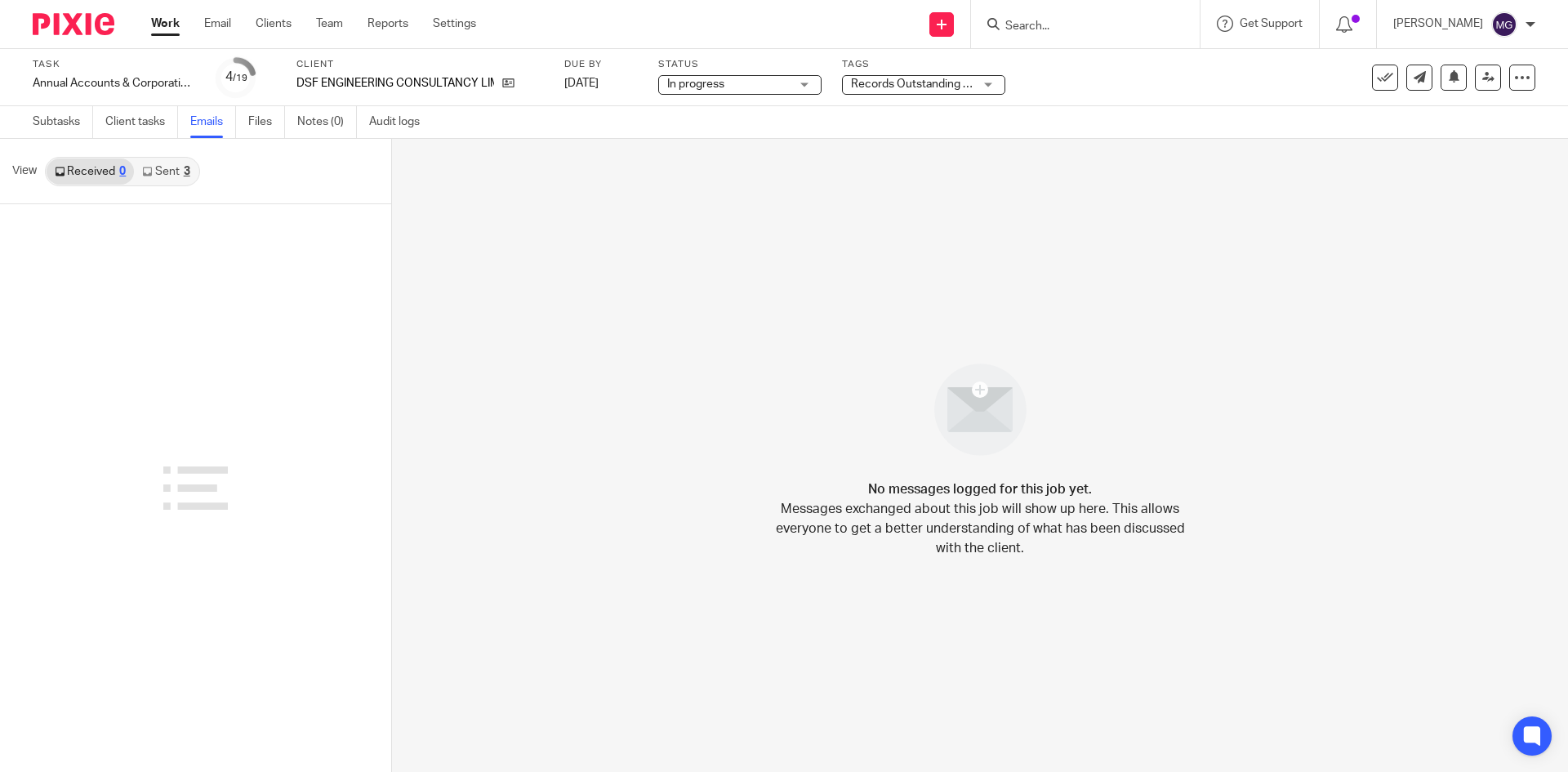
click at [144, 167] on icon at bounding box center [147, 172] width 10 height 10
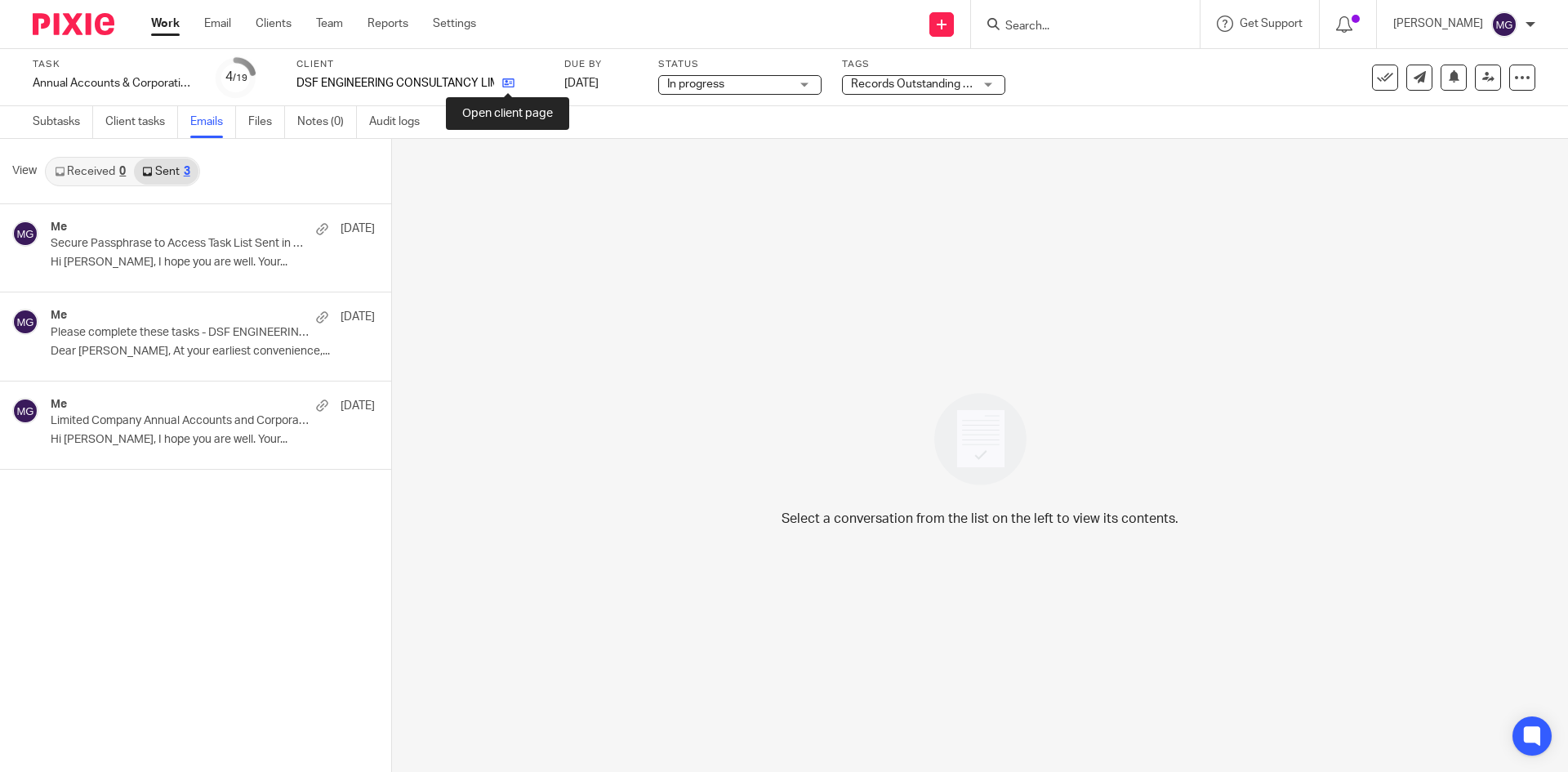
click at [505, 83] on icon at bounding box center [508, 83] width 12 height 12
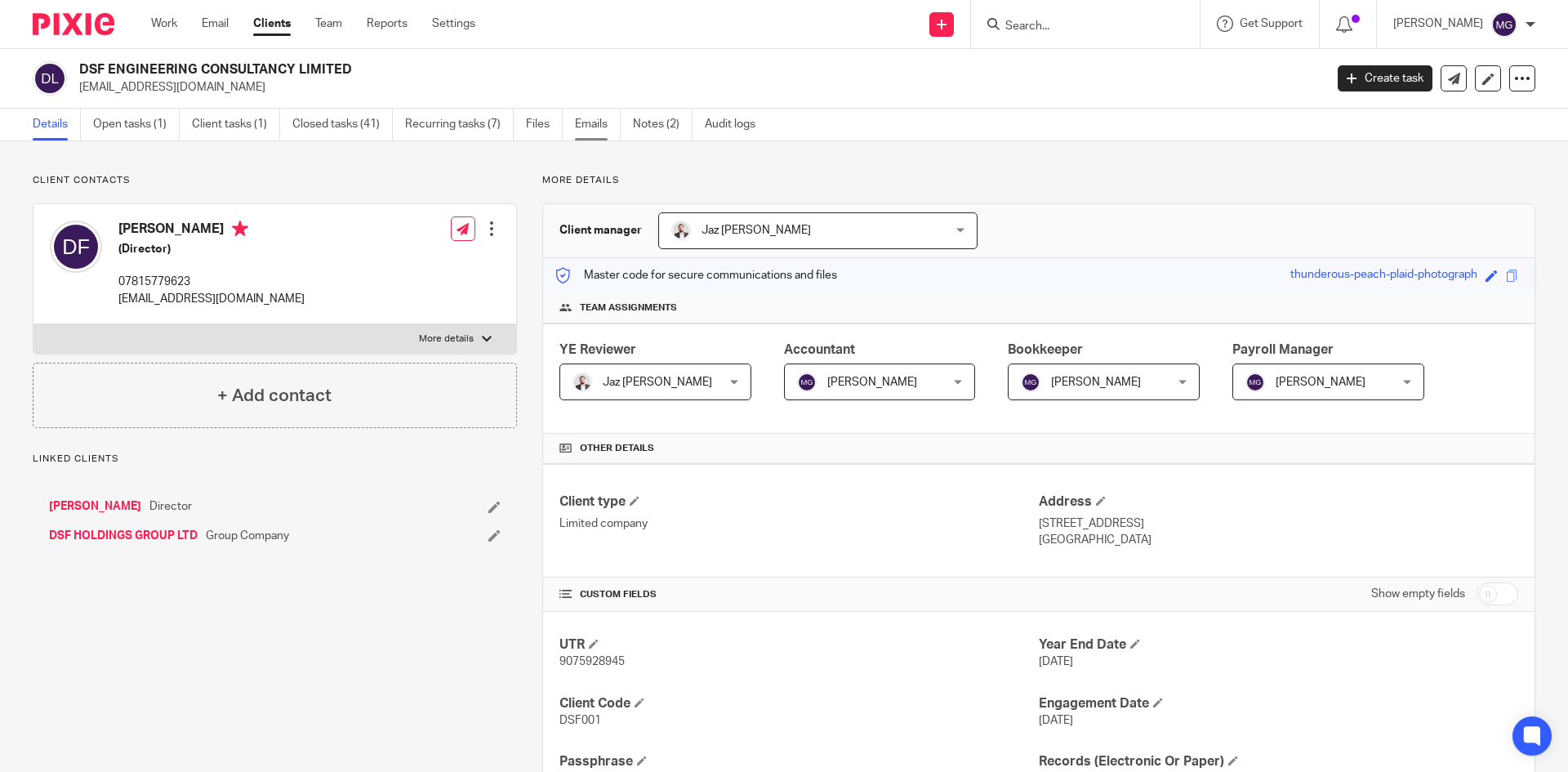
click at [589, 133] on link "Emails" at bounding box center [598, 124] width 46 height 32
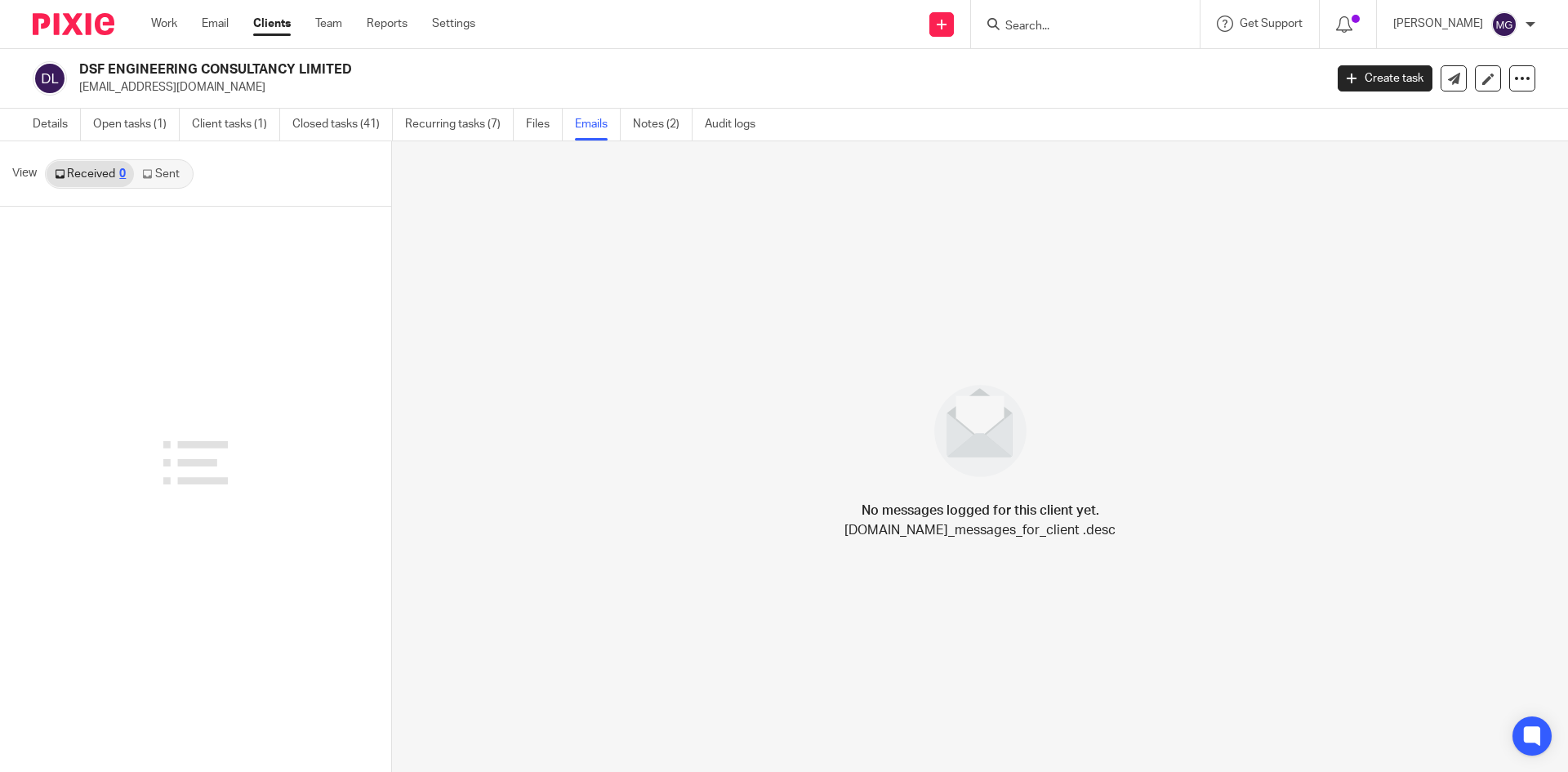
click at [172, 165] on link "Sent" at bounding box center [162, 174] width 58 height 26
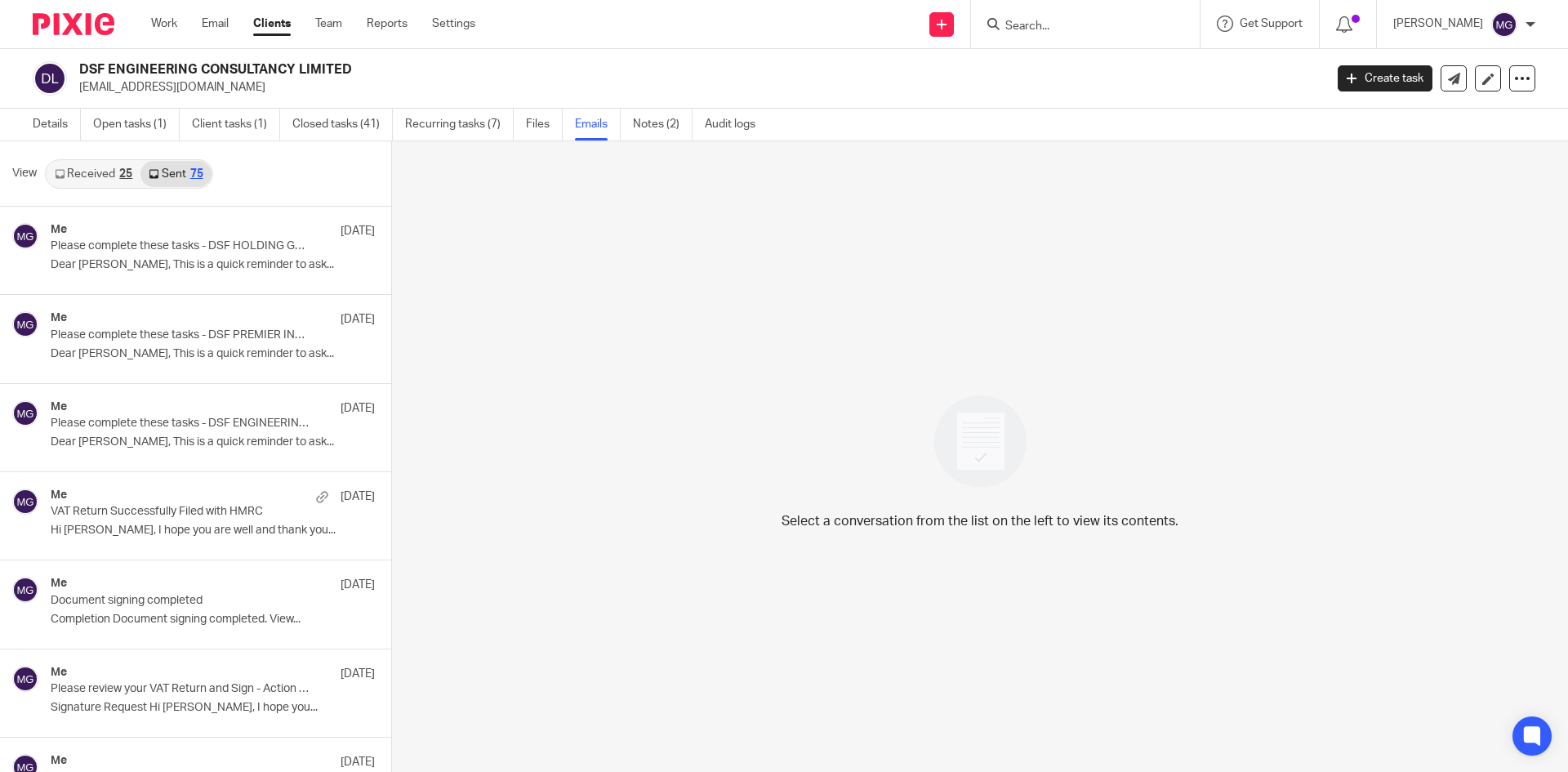
click at [181, 257] on div "Me [DATE] Please complete these tasks - DSF HOLDING GROUP LTD Dear [PERSON_NAME…" at bounding box center [213, 250] width 325 height 55
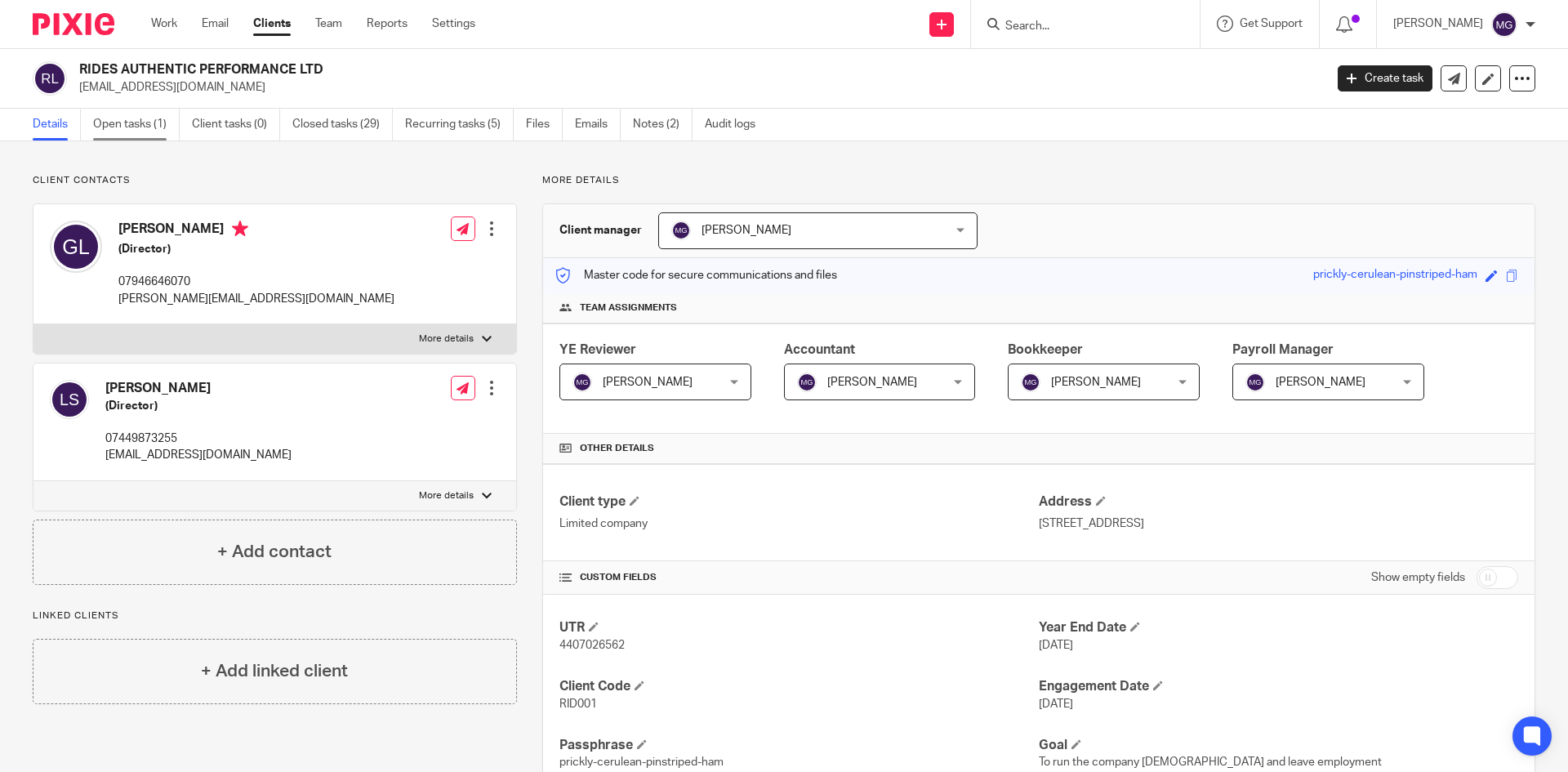
click at [139, 133] on link "Open tasks (1)" at bounding box center [136, 124] width 86 height 32
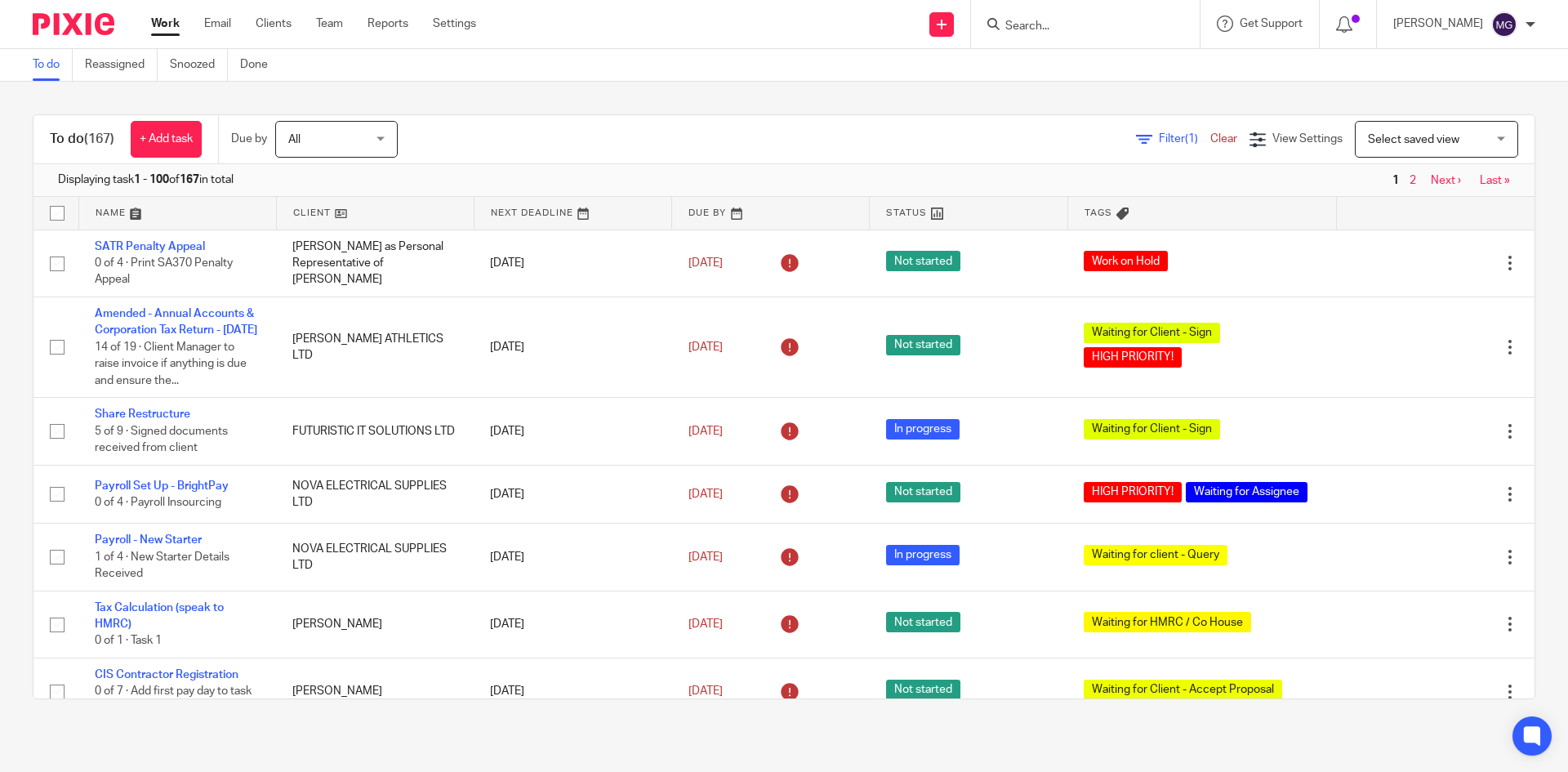
click at [101, 217] on link at bounding box center [178, 213] width 197 height 33
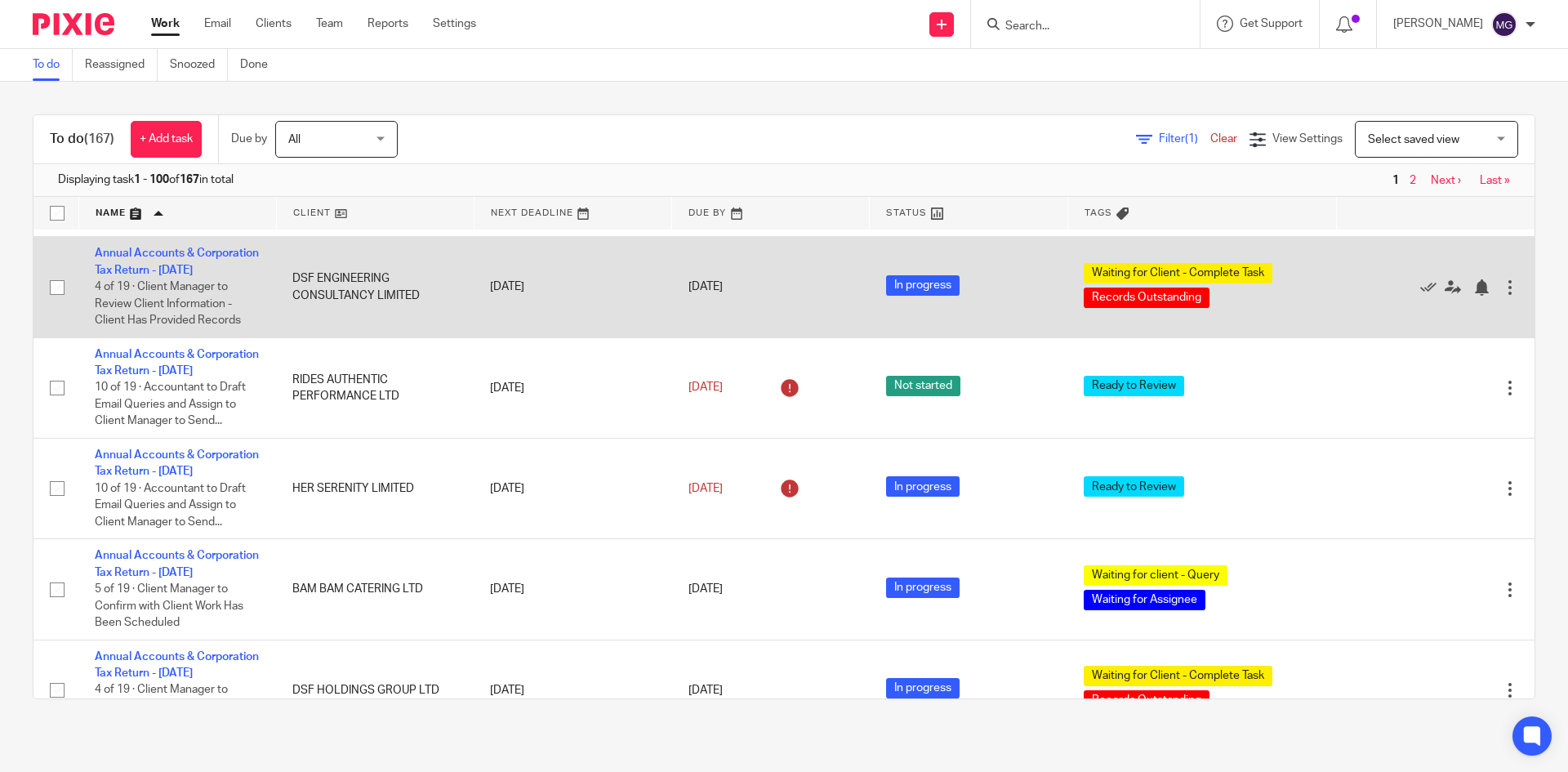
scroll to position [163, 0]
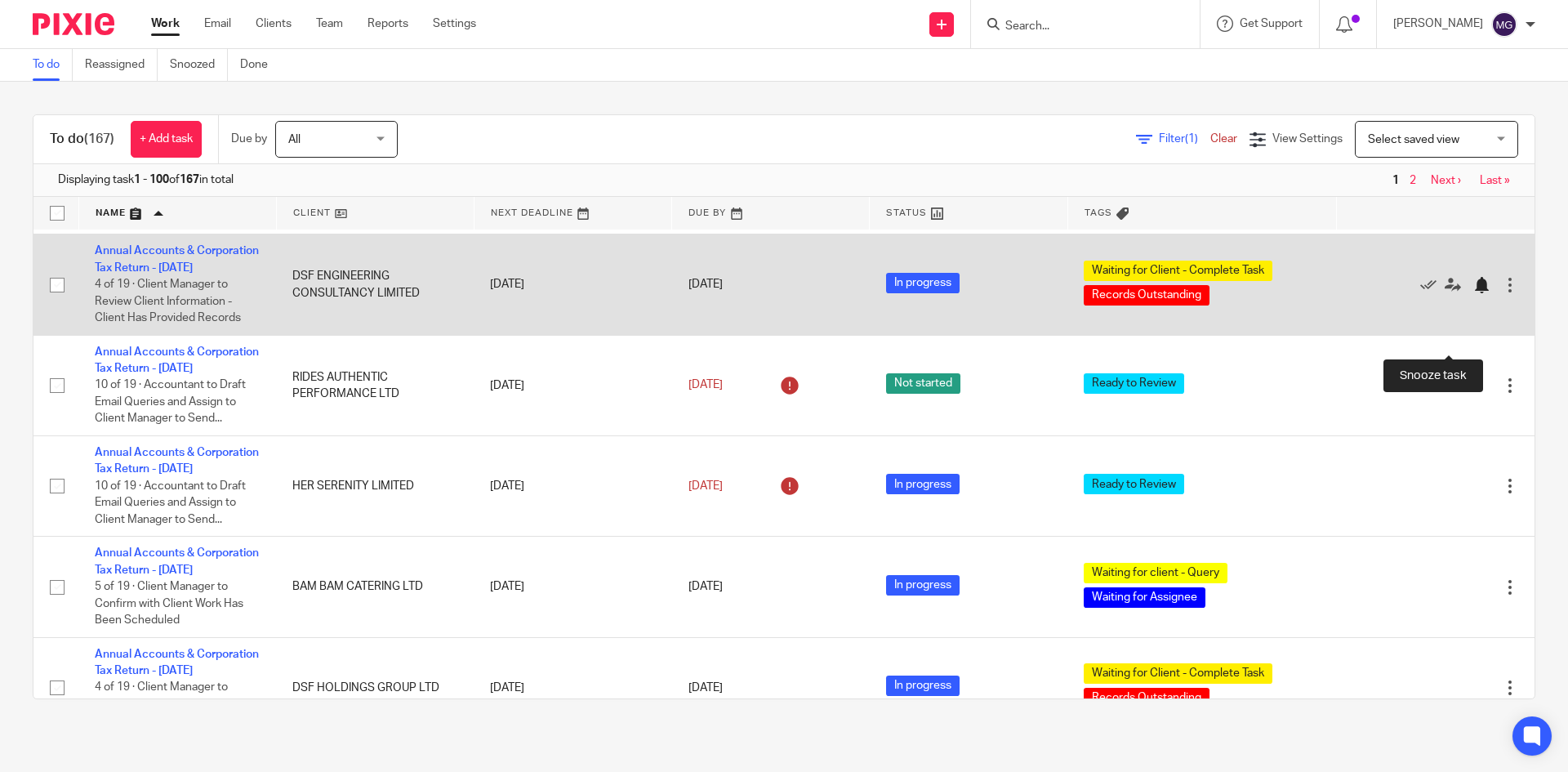
click at [1473, 293] on div at bounding box center [1481, 284] width 16 height 16
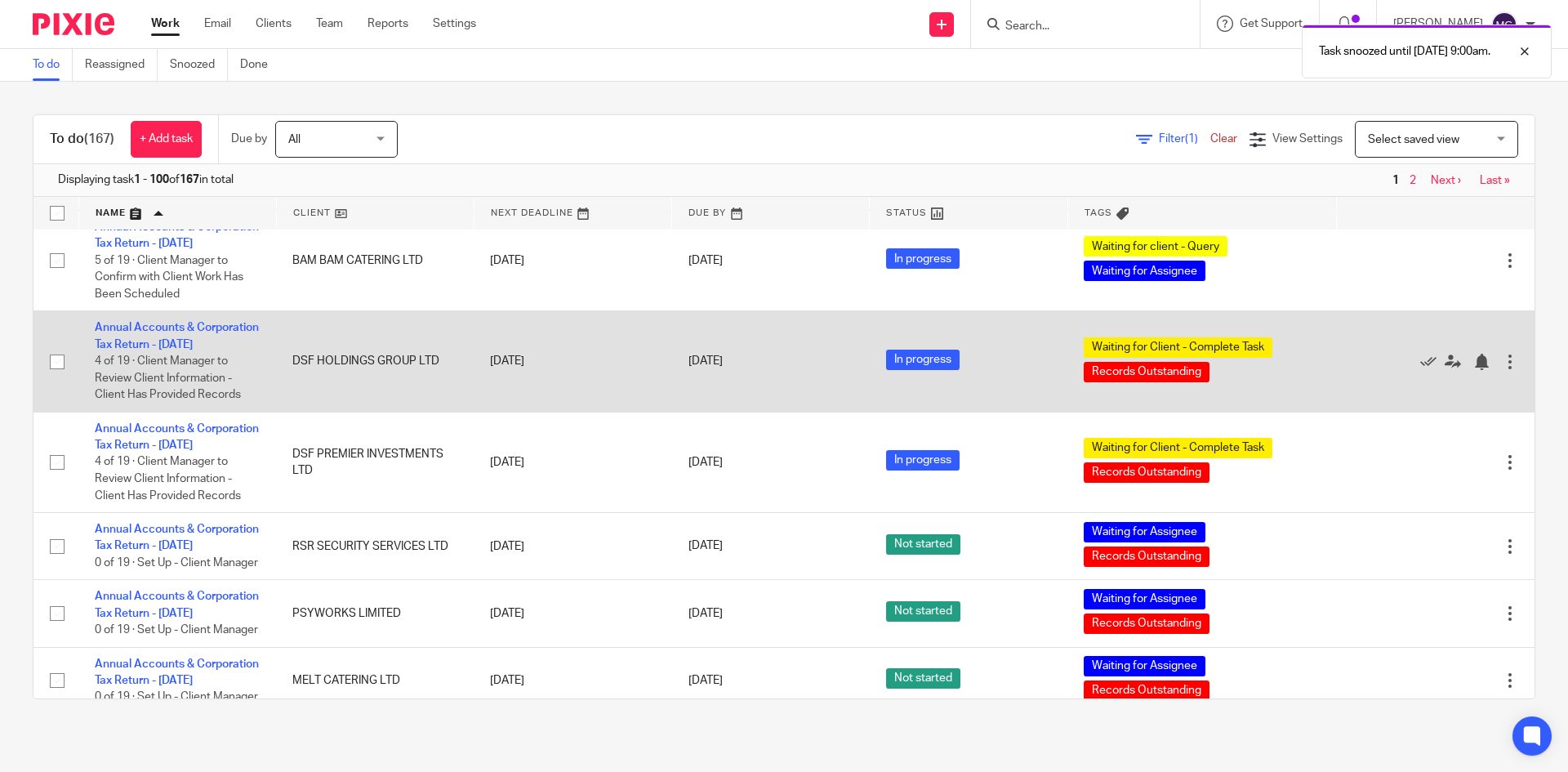
scroll to position [408, 0]
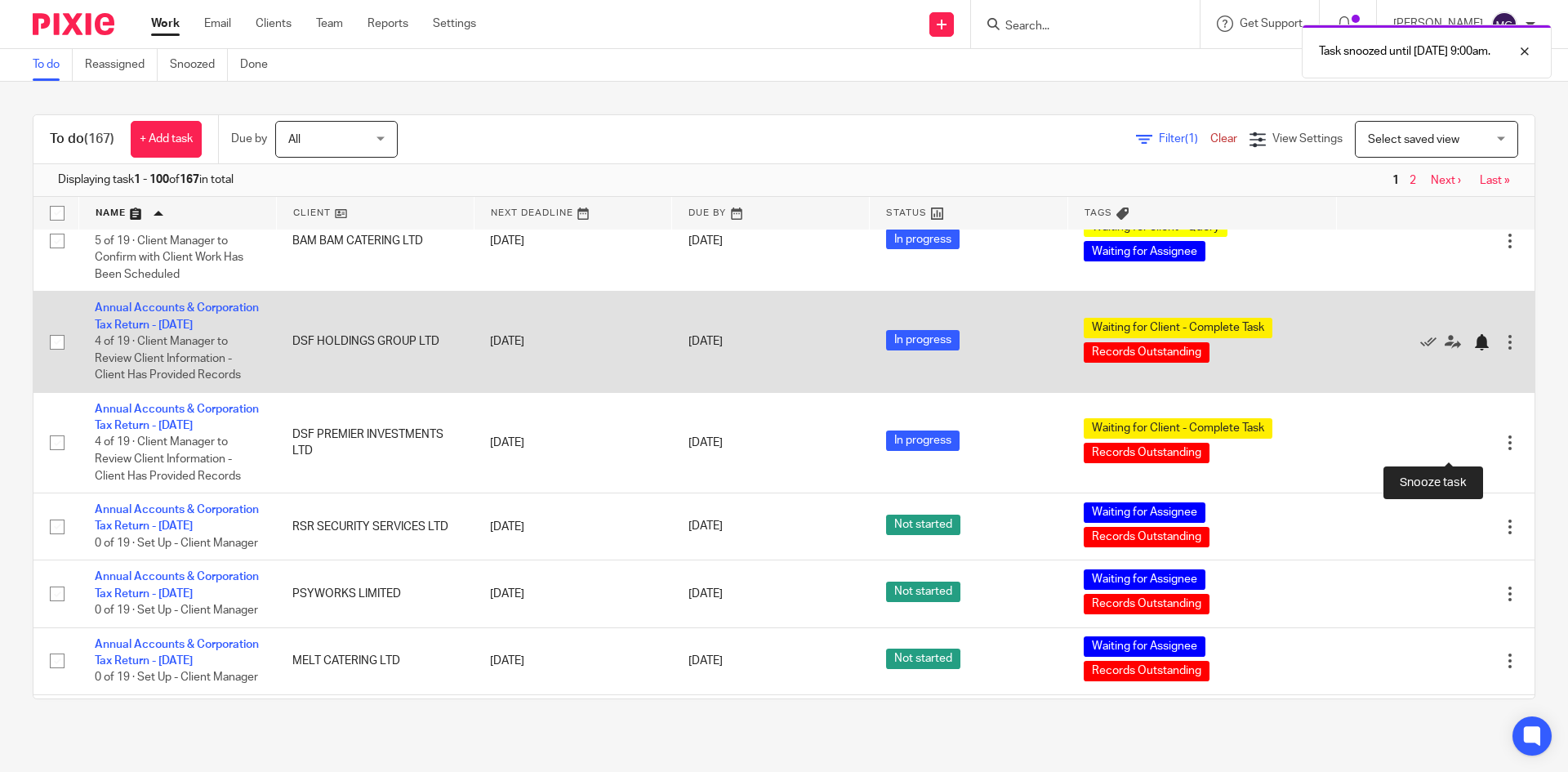
click at [1473, 350] on div at bounding box center [1481, 342] width 16 height 16
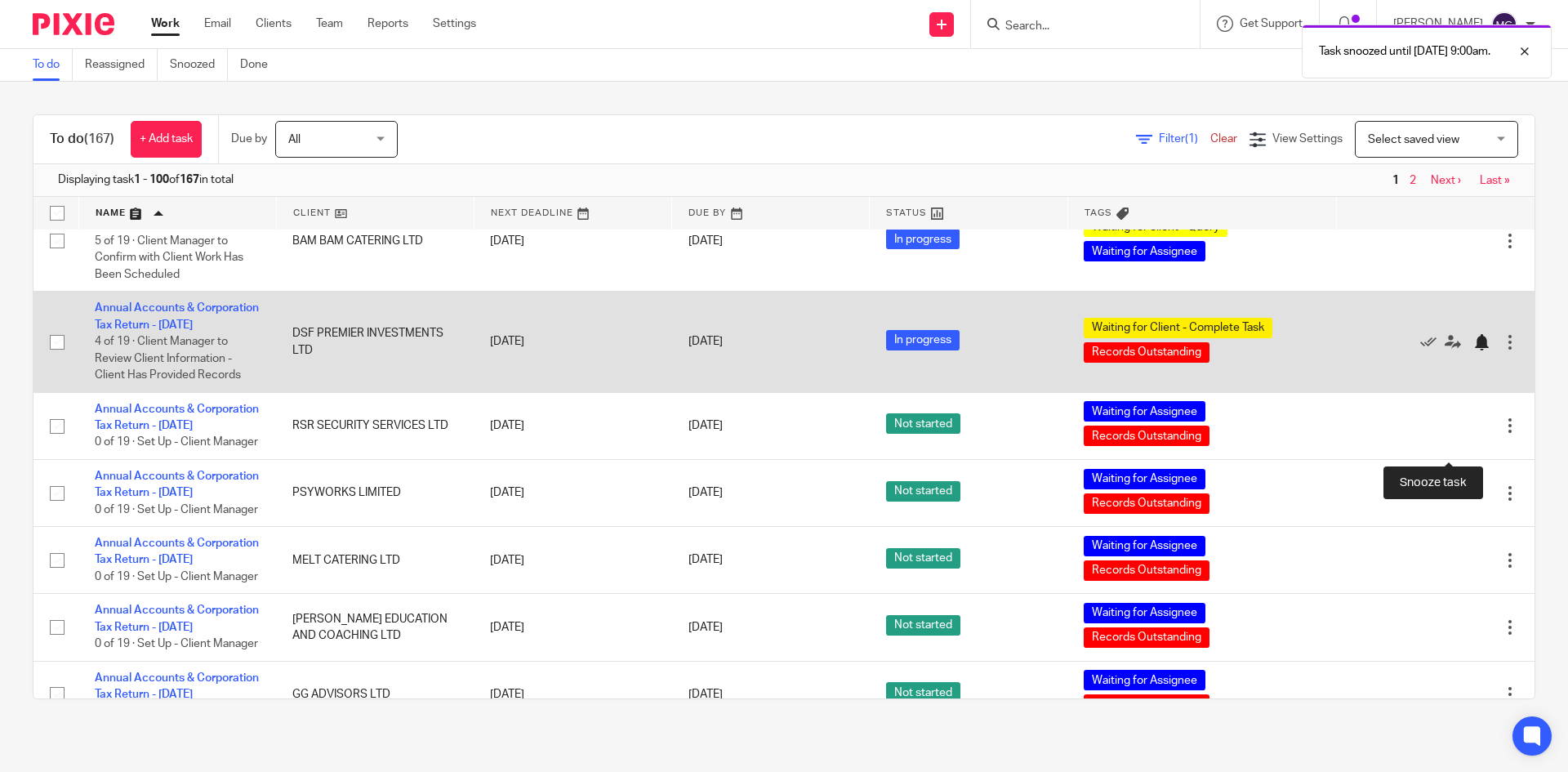
click at [1473, 350] on div at bounding box center [1481, 342] width 16 height 16
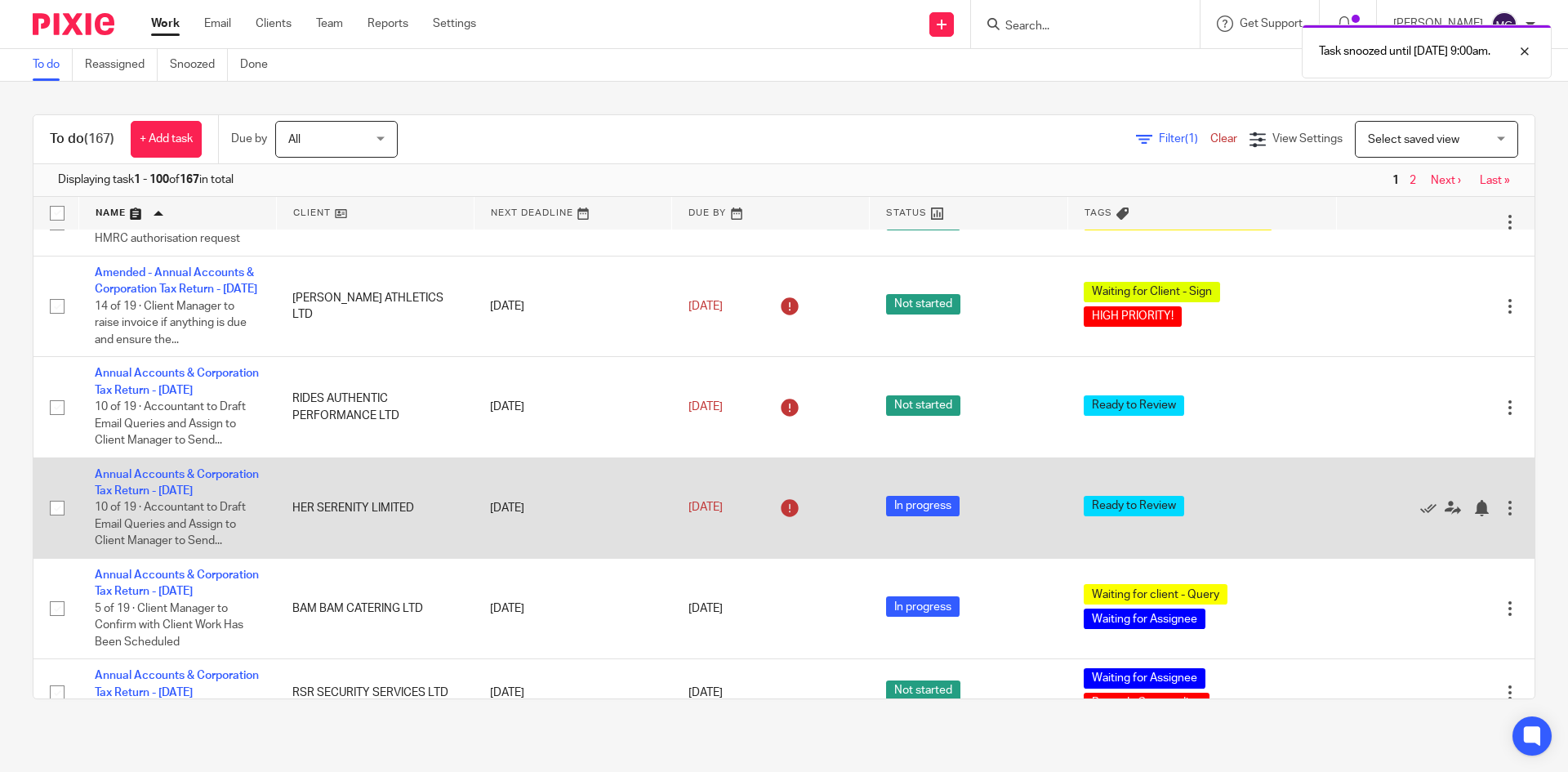
scroll to position [82, 0]
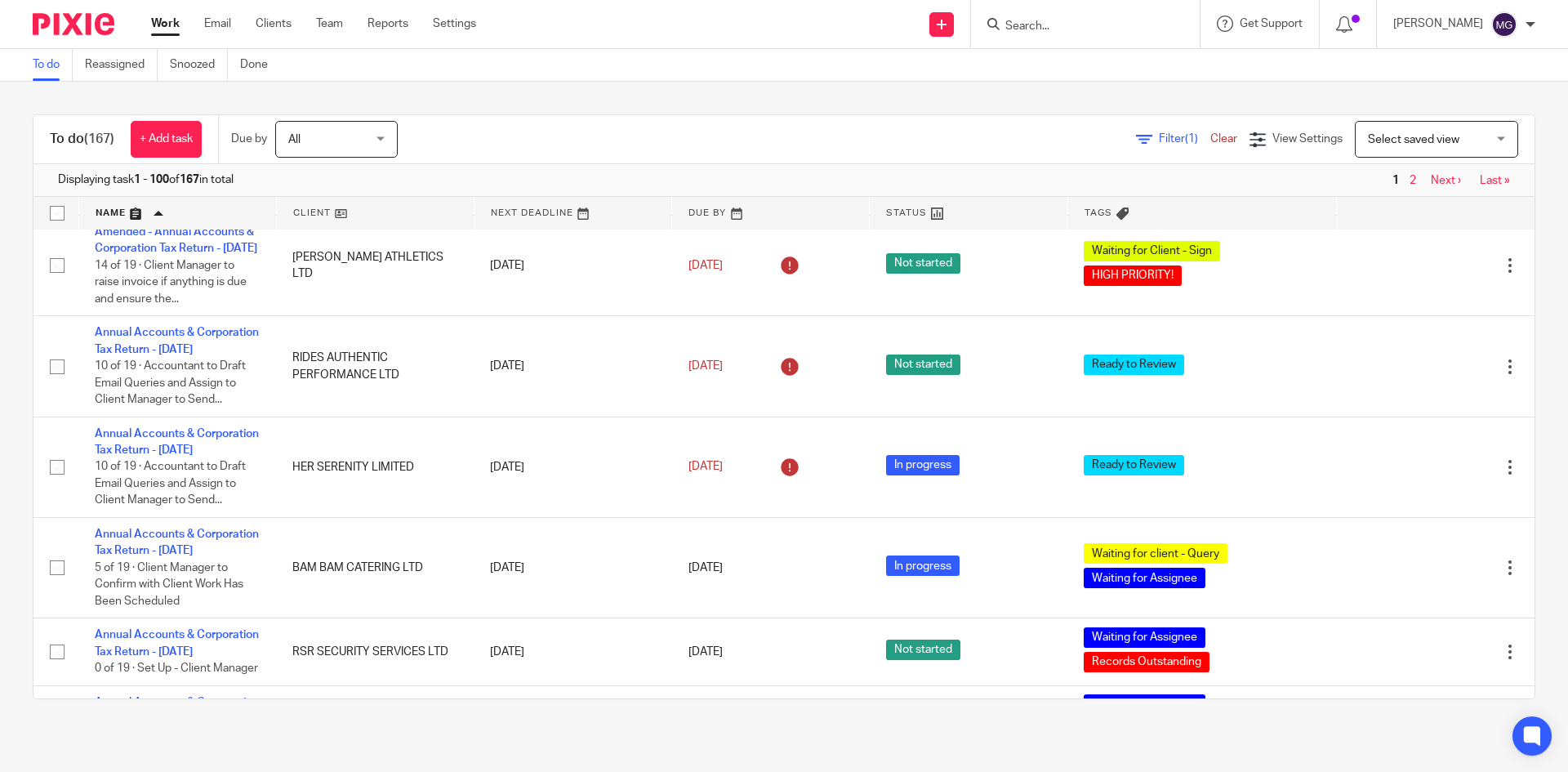
click at [1089, 30] on input "Search" at bounding box center [1076, 26] width 147 height 14
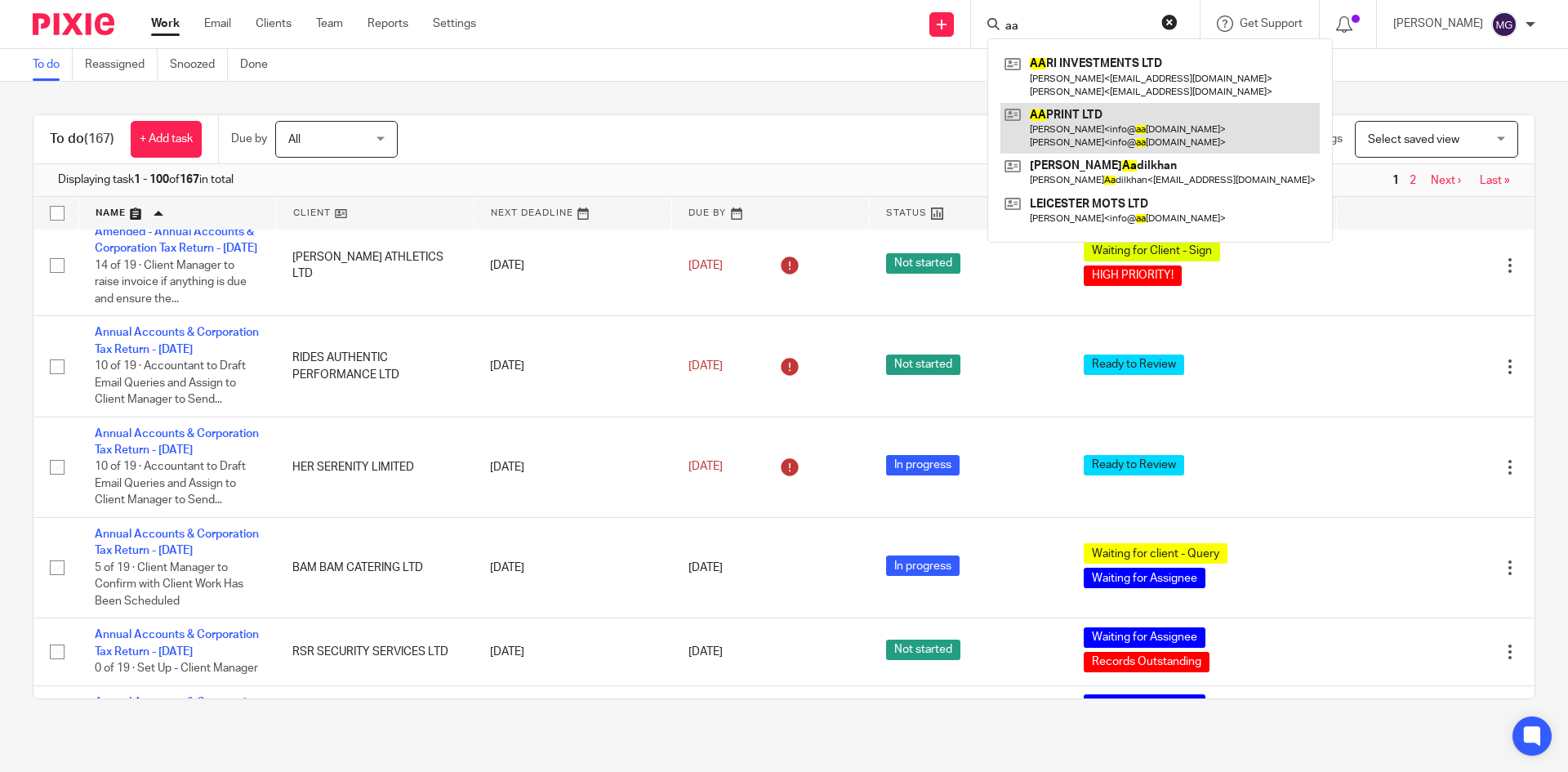
type input "aa"
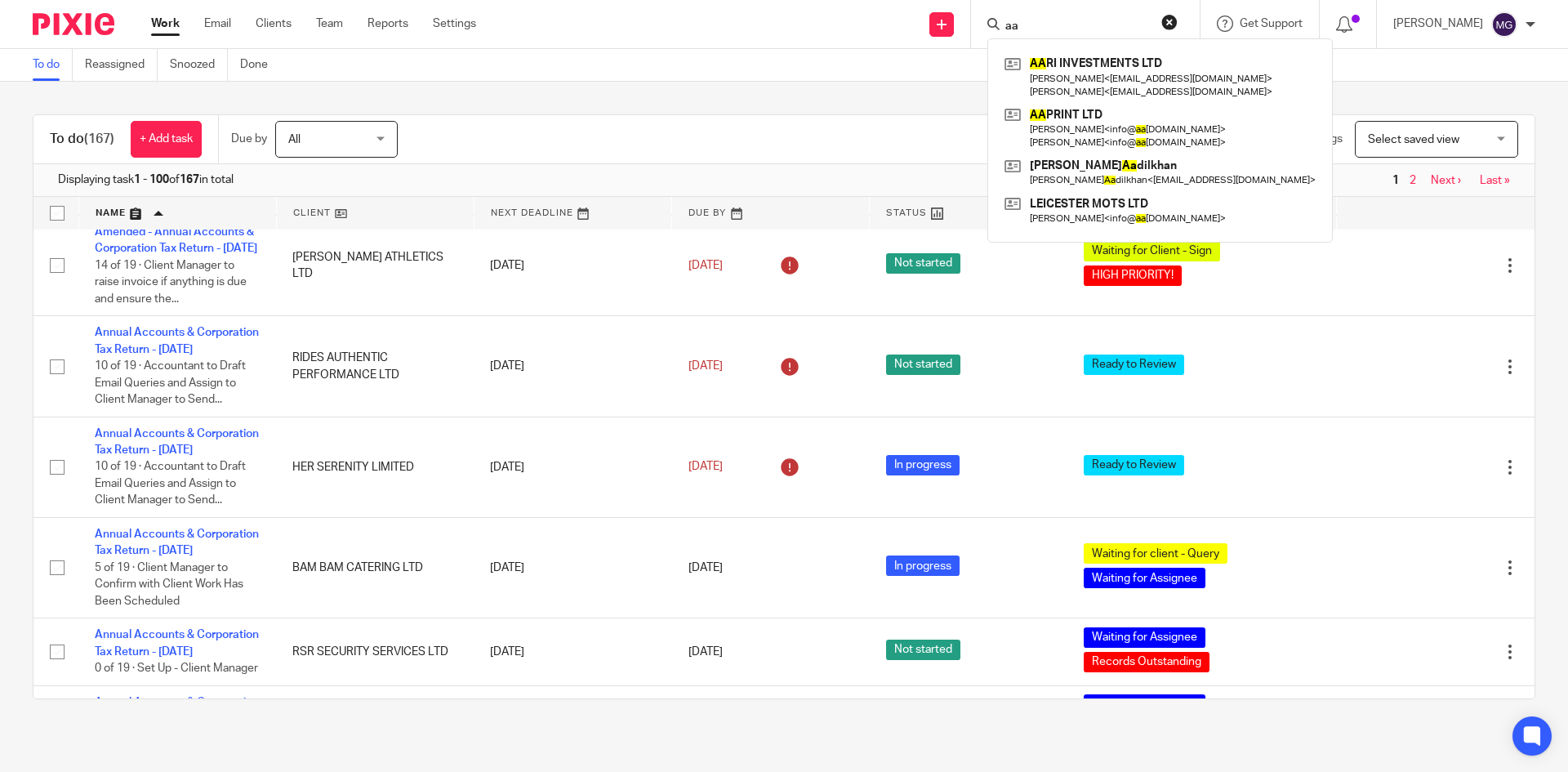
drag, startPoint x: 1086, startPoint y: 26, endPoint x: 718, endPoint y: -25, distance: 371.5
click at [718, 0] on html "Work Email Clients Team Reports Settings Work Email Clients Team Reports Settin…" at bounding box center [784, 386] width 1568 height 772
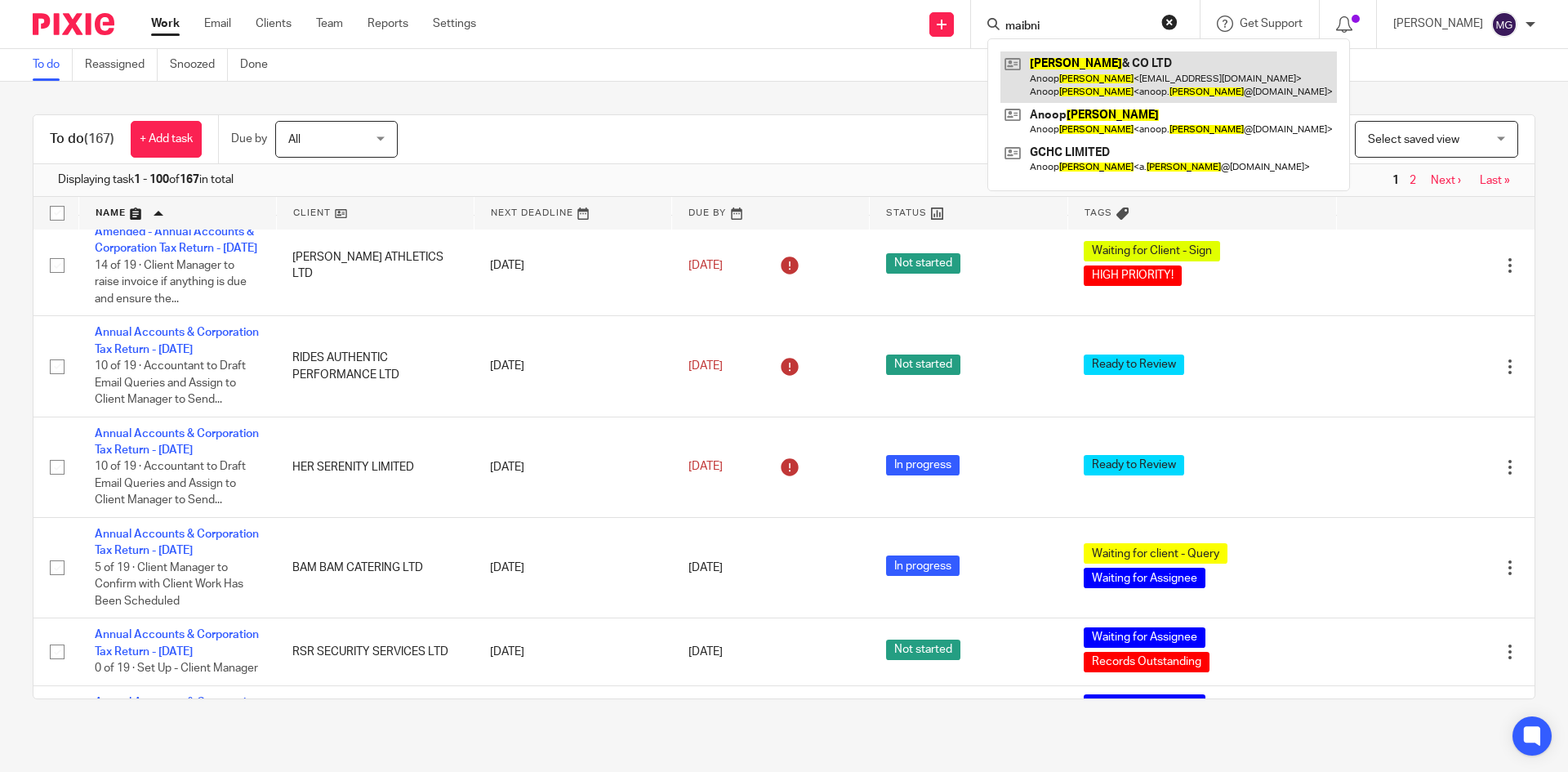
type input "maibni"
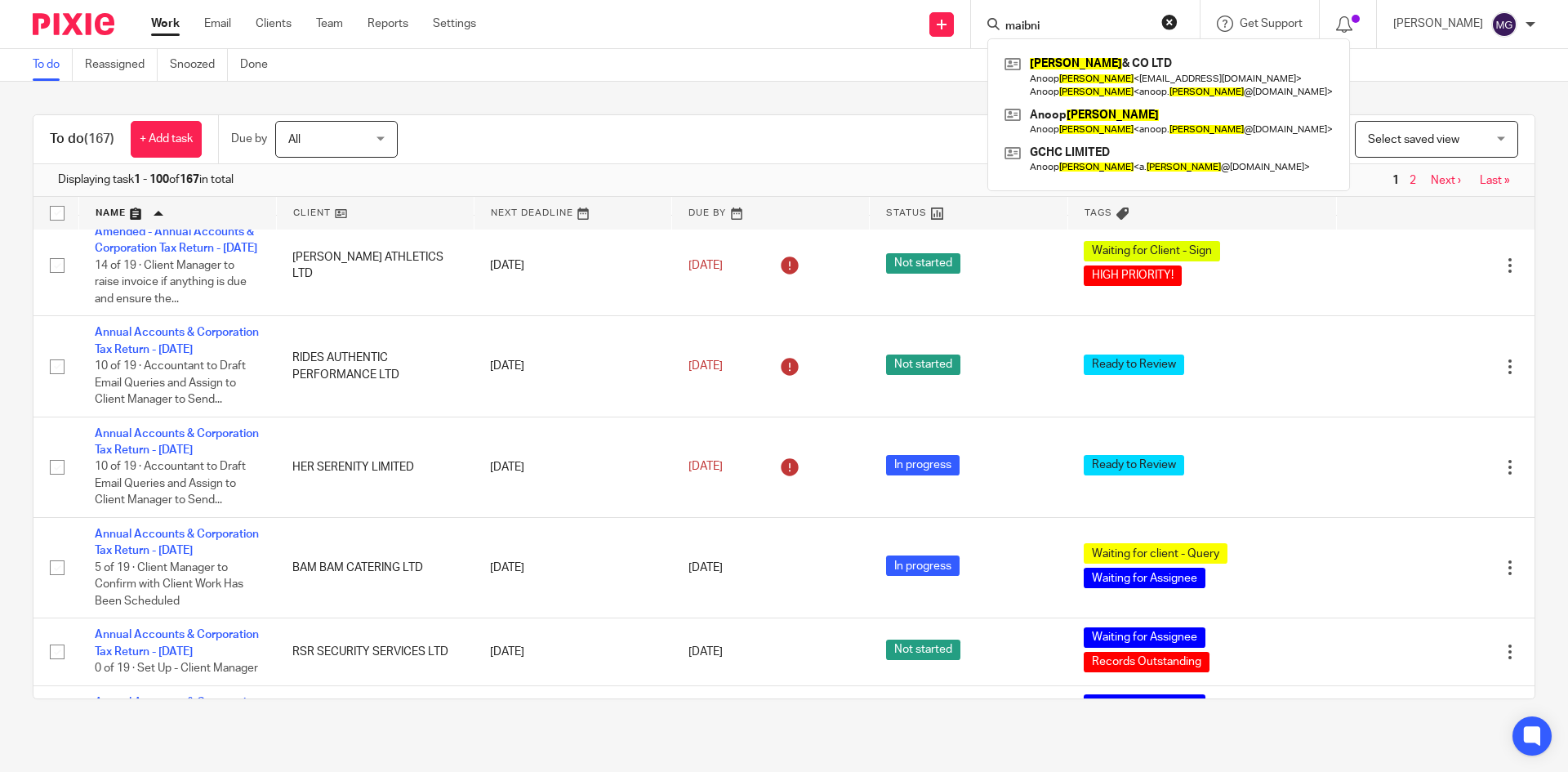
drag, startPoint x: 1066, startPoint y: 22, endPoint x: 925, endPoint y: 21, distance: 141.0
click at [925, 21] on div "Send new email Create task Add client Request signature maibni MAINI & CO LTD A…" at bounding box center [1034, 24] width 1068 height 48
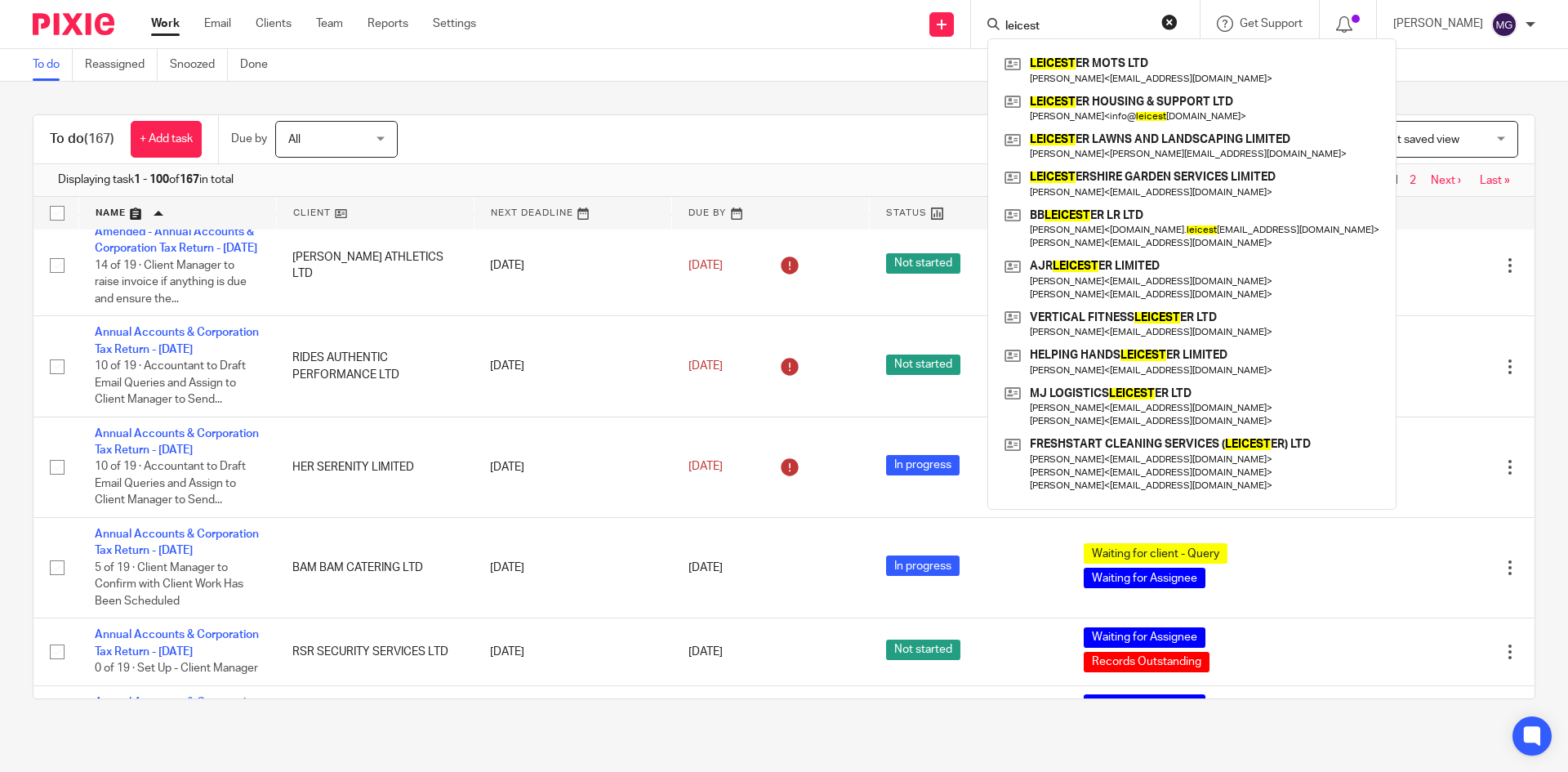
type input "leicest"
click at [637, 78] on div "To do Reassigned Snoozed Done" at bounding box center [784, 65] width 1568 height 33
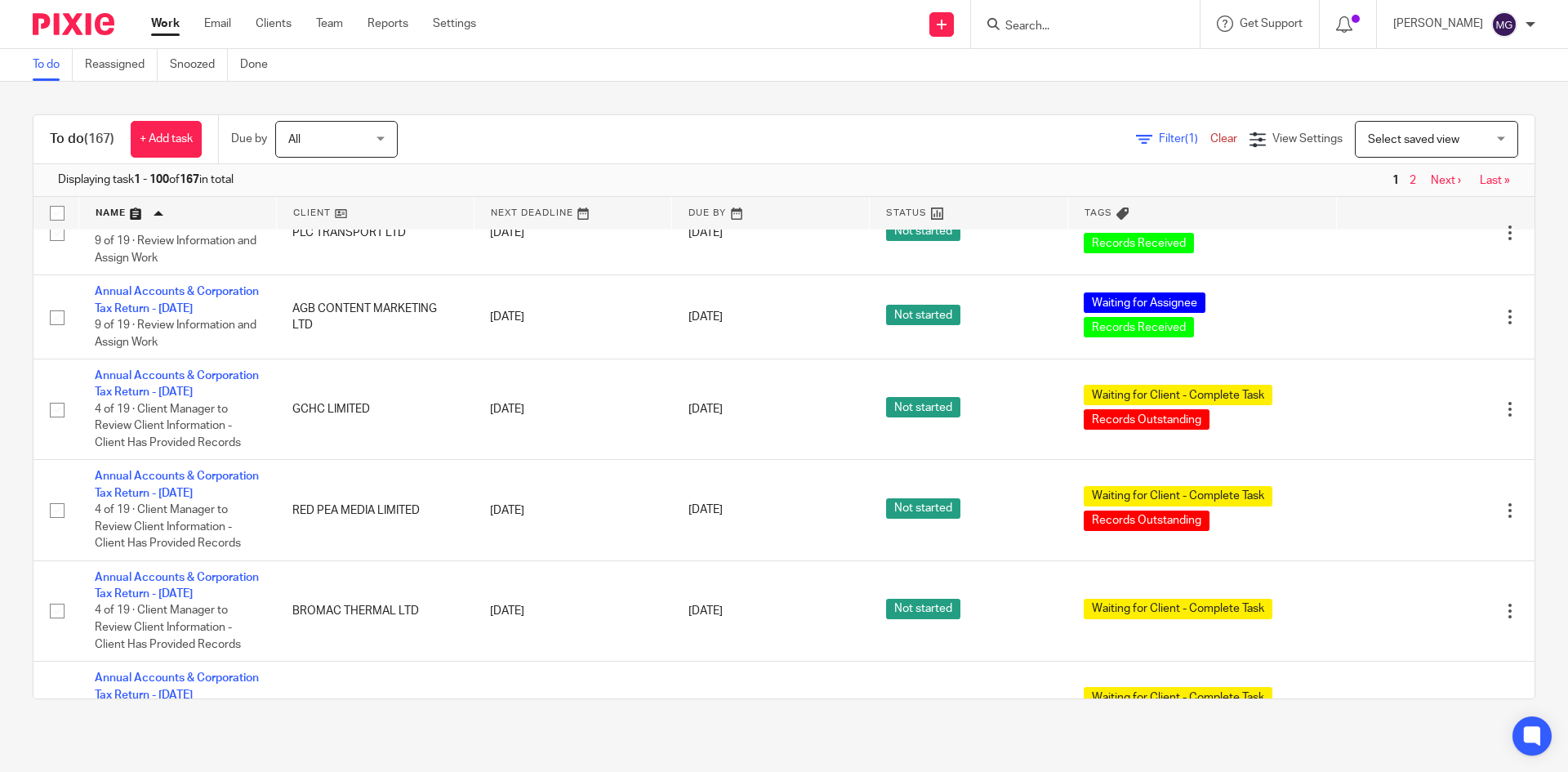
scroll to position [2123, 0]
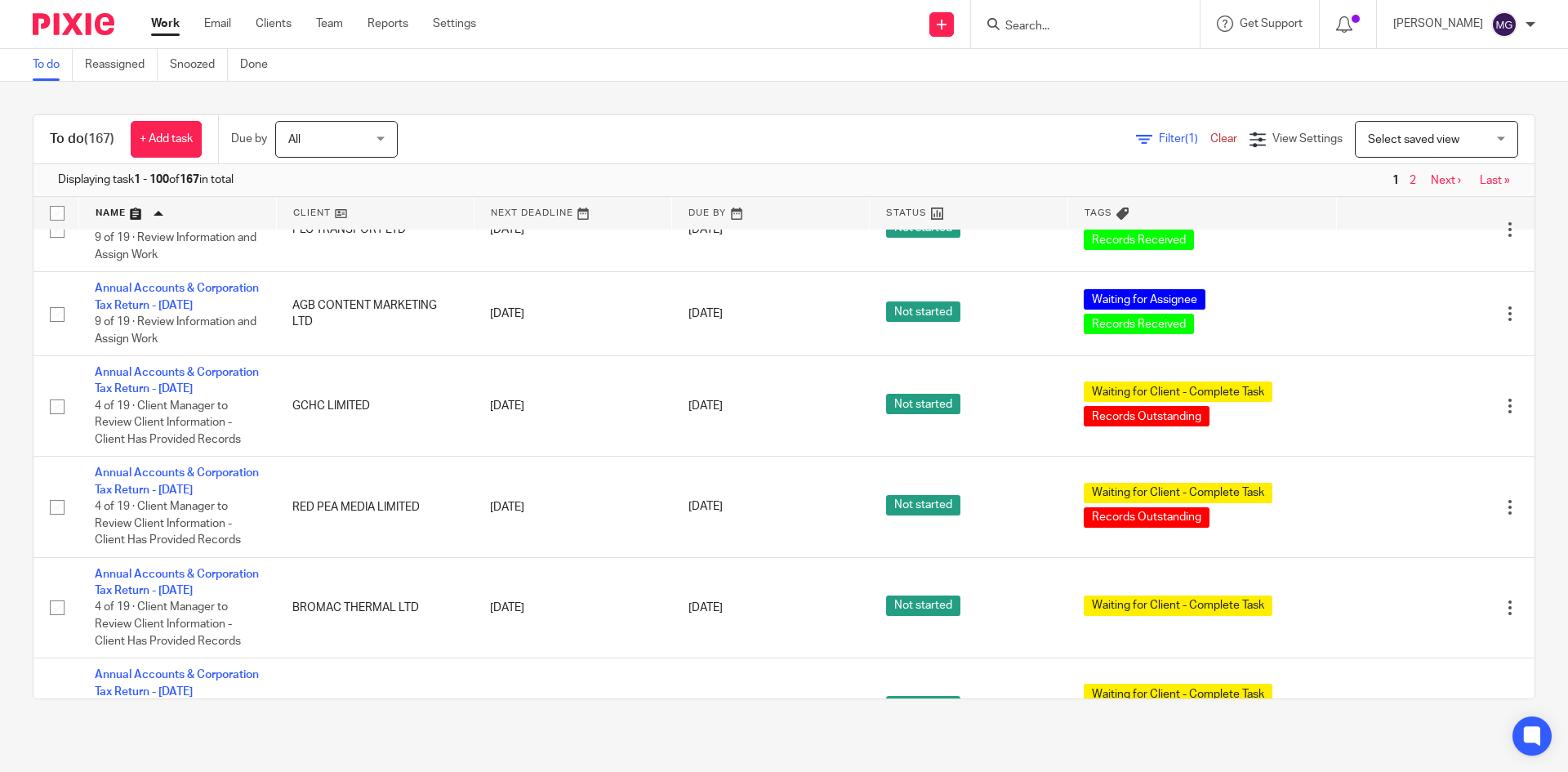
drag, startPoint x: 141, startPoint y: 411, endPoint x: 129, endPoint y: 421, distance: 15.6
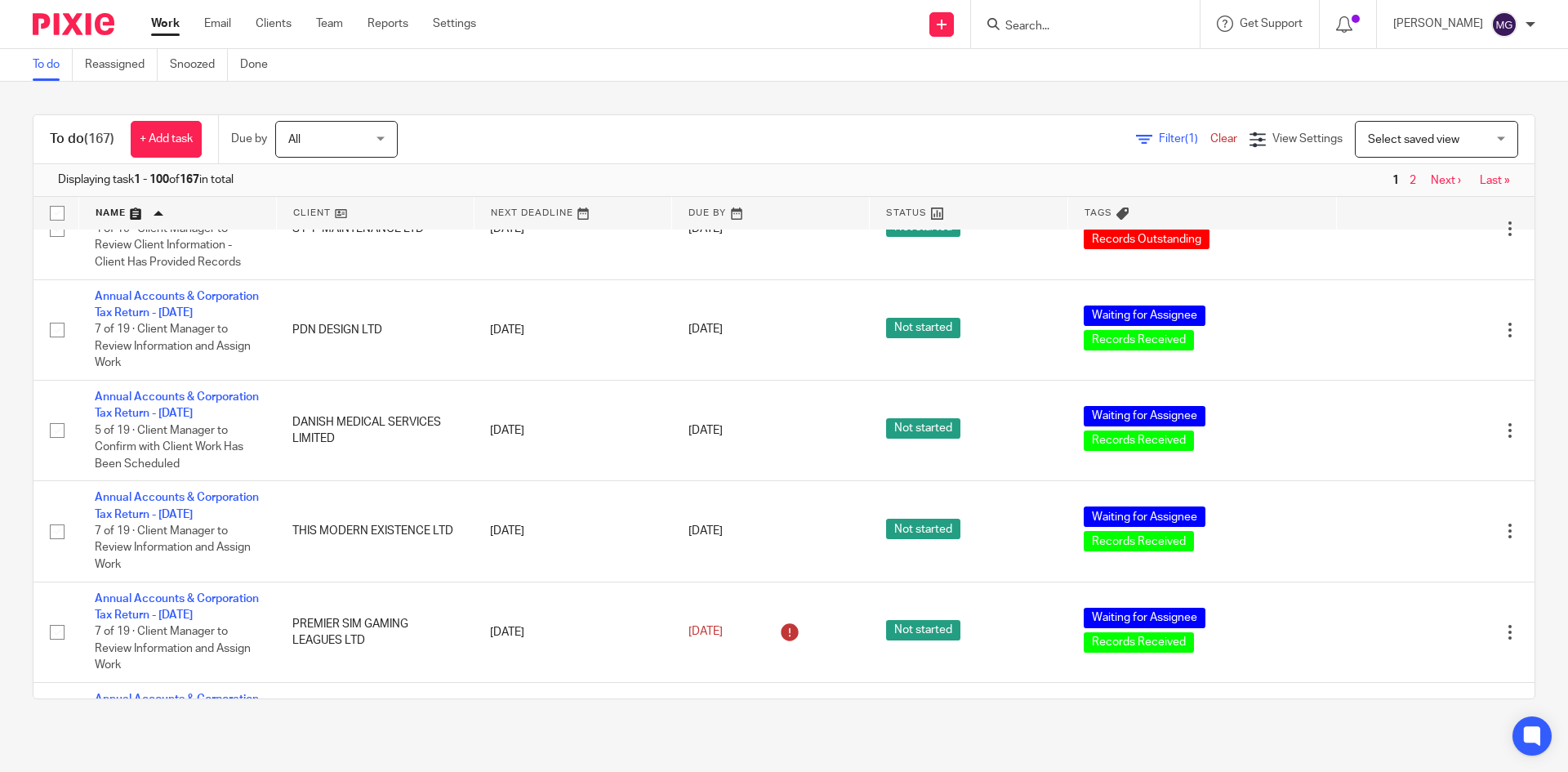
scroll to position [2695, 0]
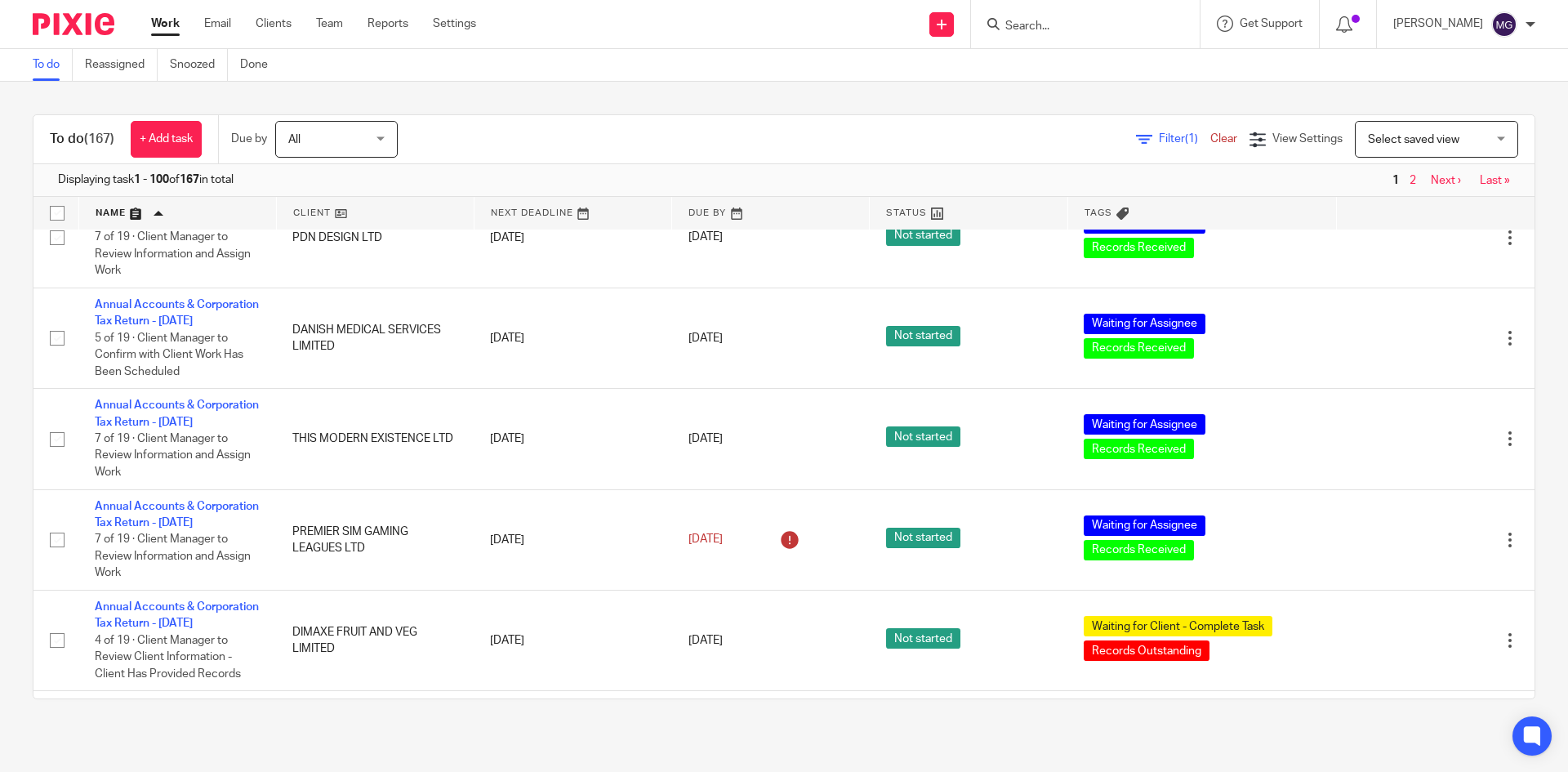
click at [489, 118] on div "To do (167) + Add task Due by All All Today Tomorrow This week Next week This m…" at bounding box center [784, 139] width 1501 height 49
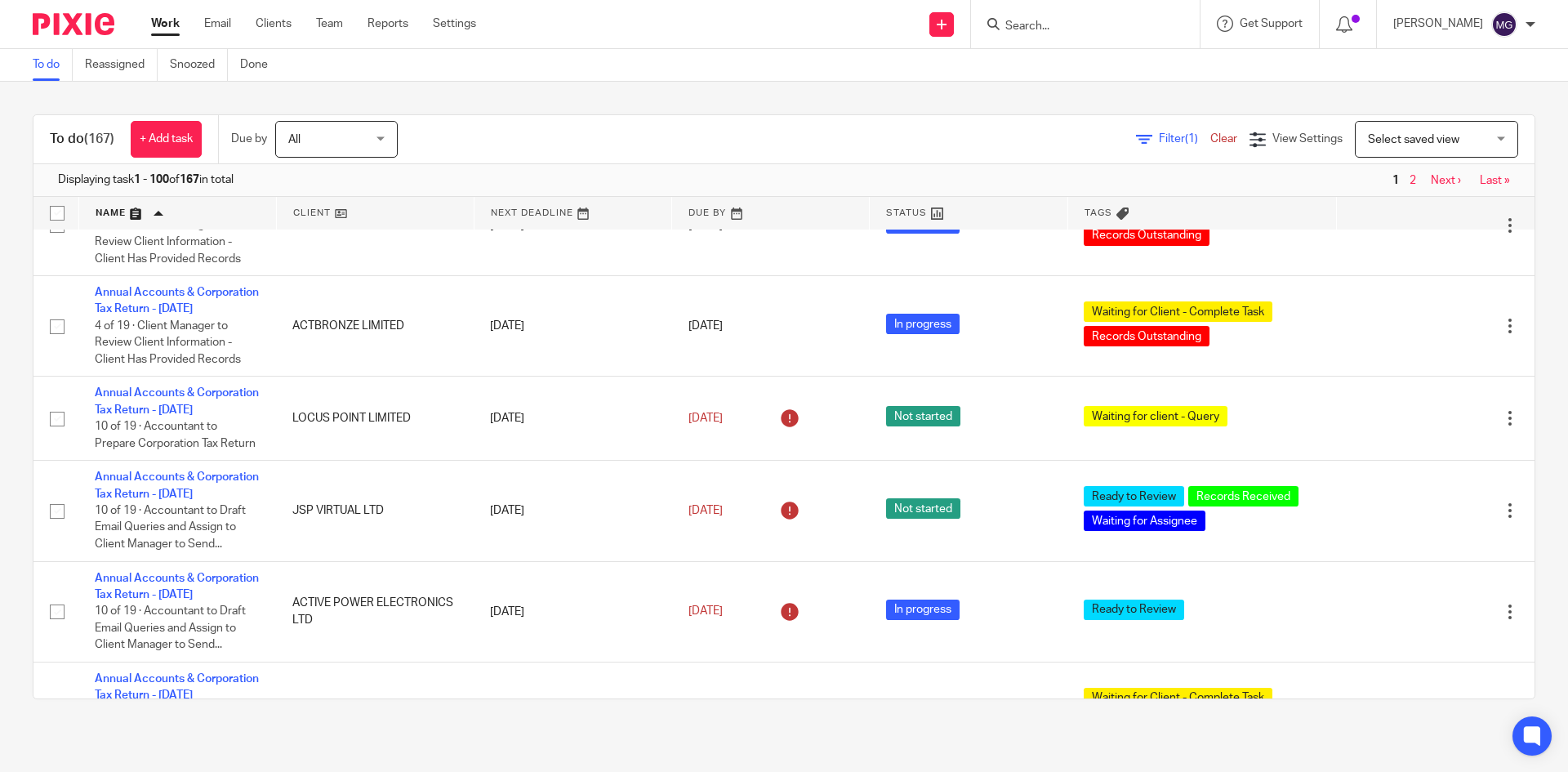
scroll to position [3348, 0]
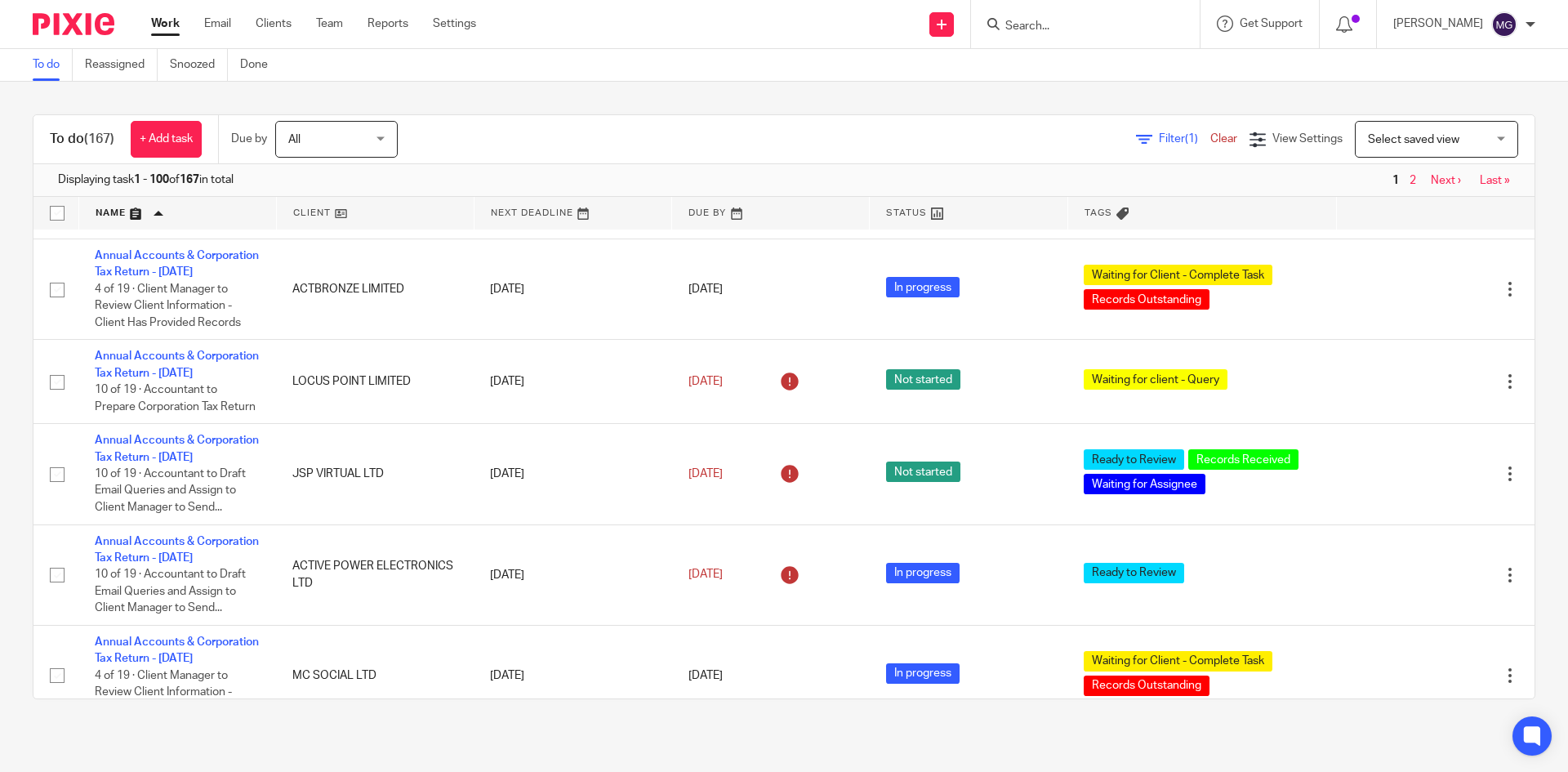
drag, startPoint x: 167, startPoint y: 542, endPoint x: 159, endPoint y: 554, distance: 14.4
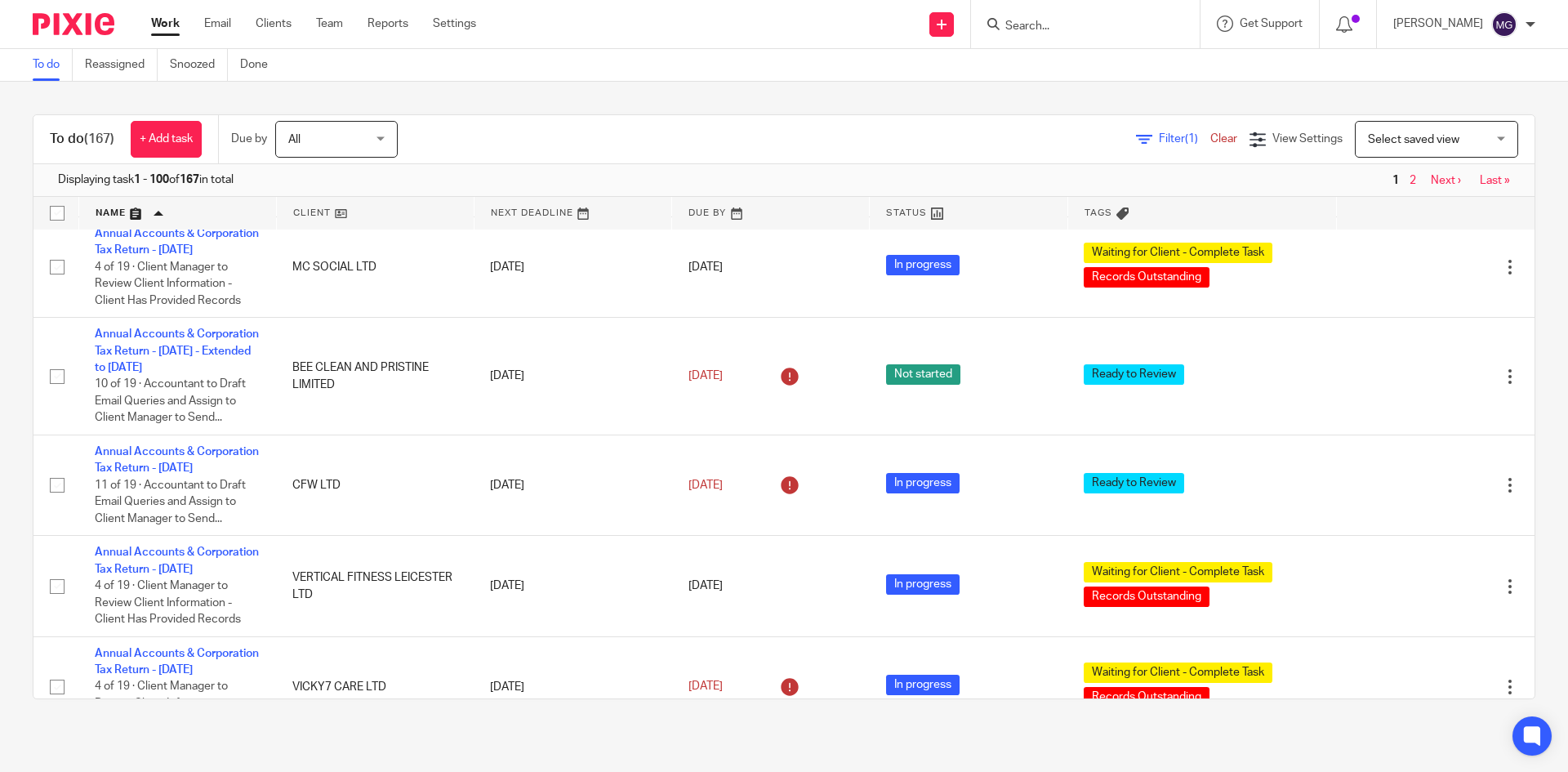
scroll to position [3839, 0]
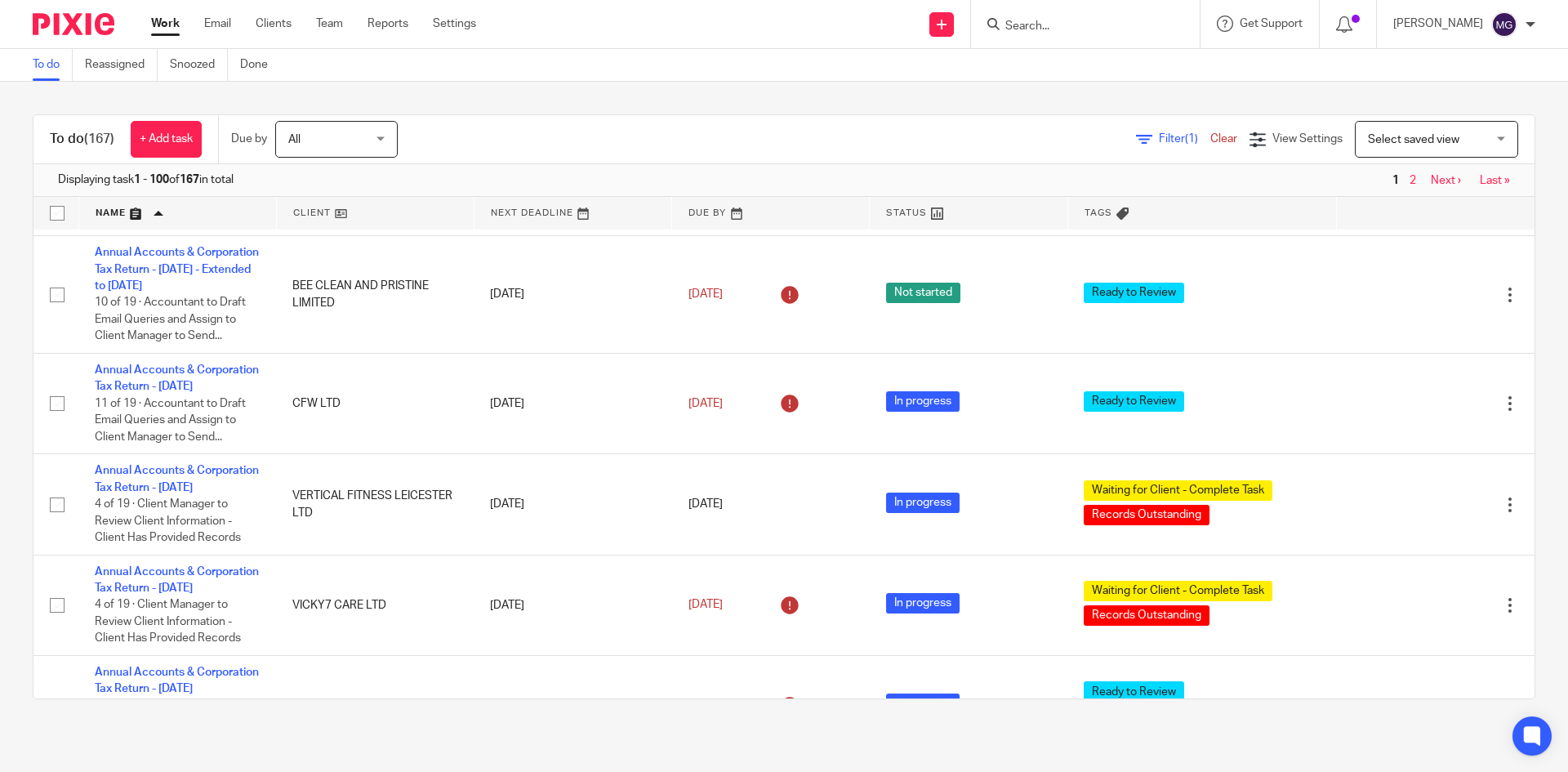
drag, startPoint x: 173, startPoint y: 539, endPoint x: 151, endPoint y: 533, distance: 22.8
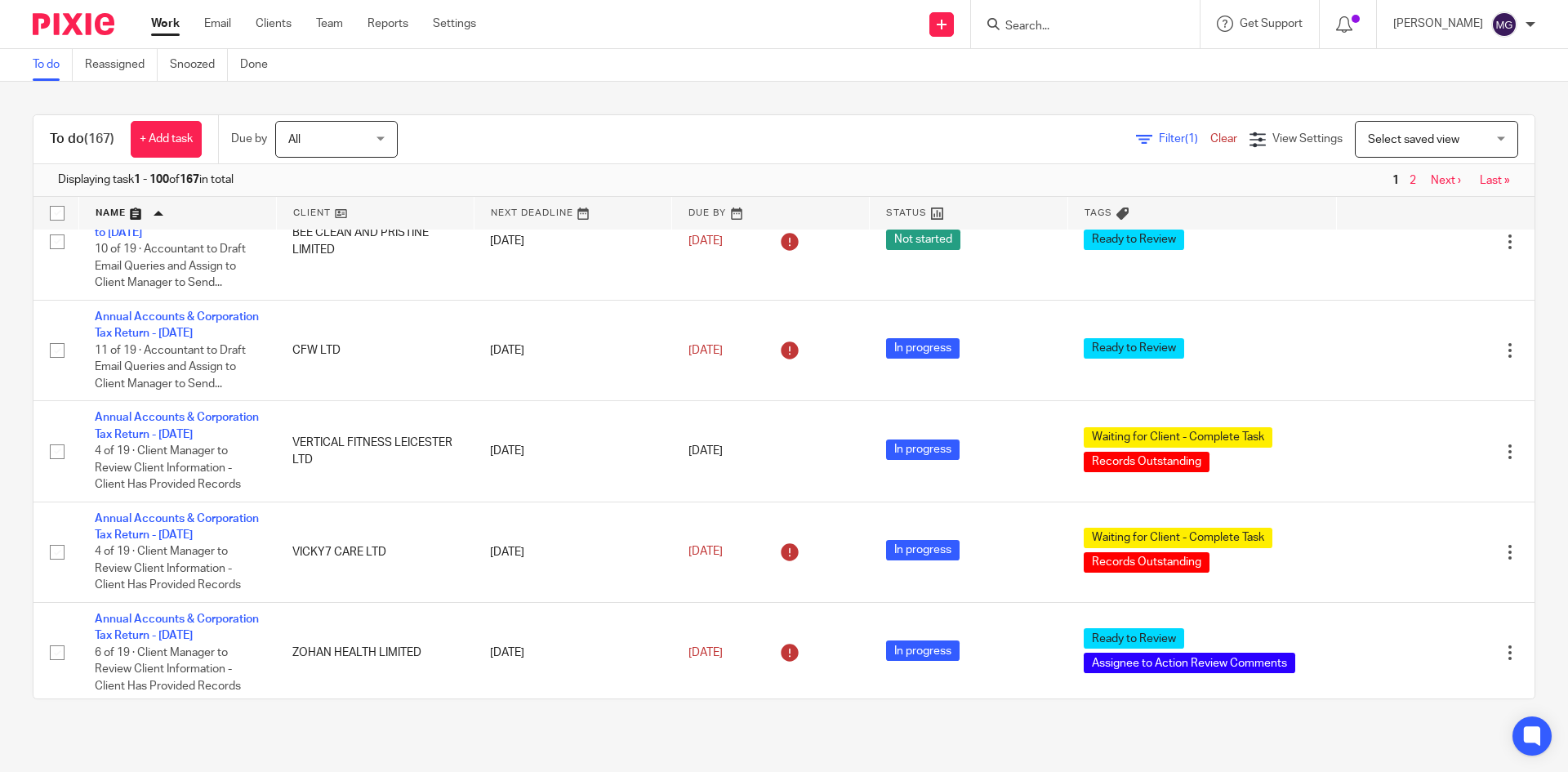
scroll to position [3920, 0]
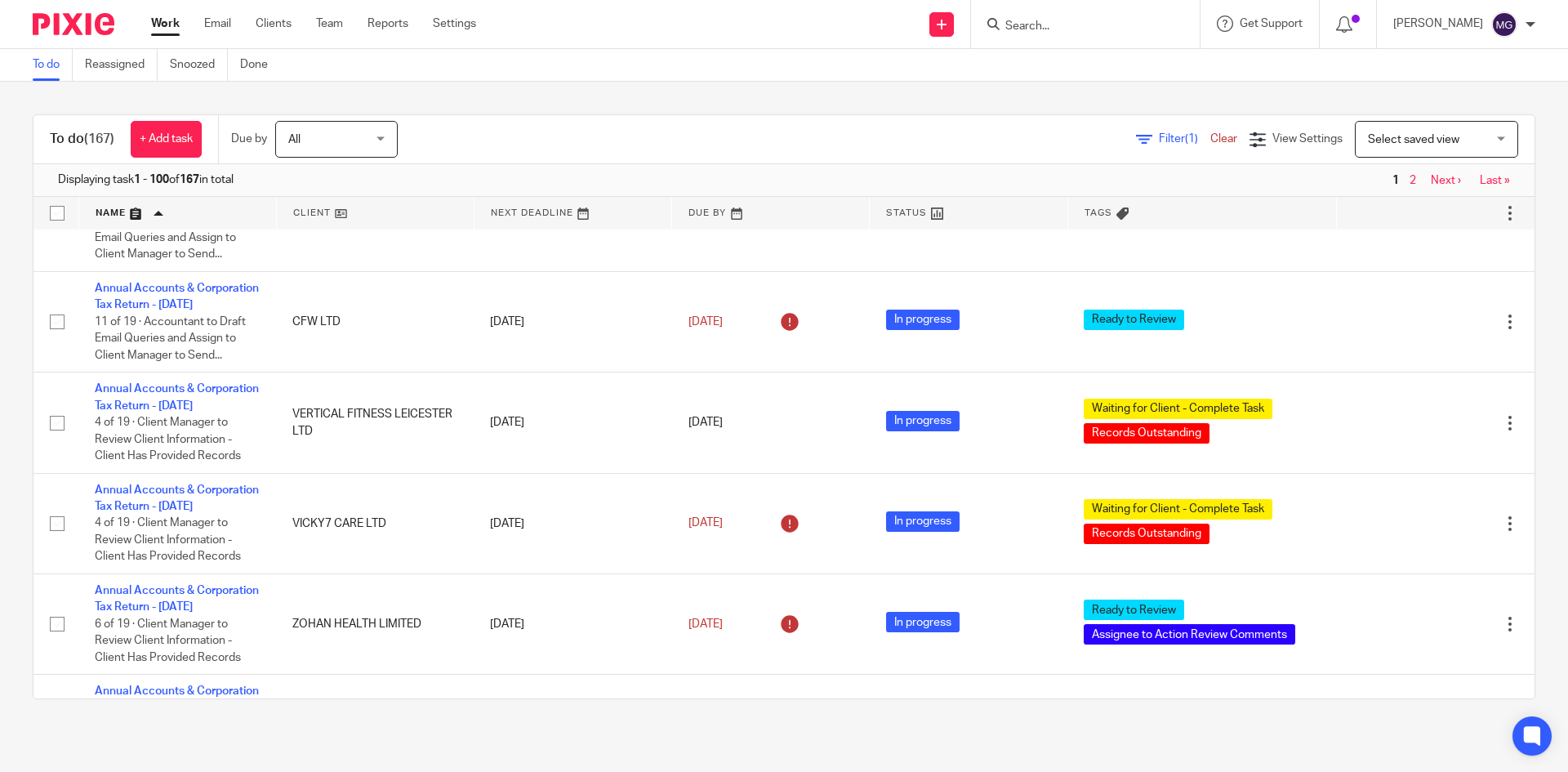
drag, startPoint x: 165, startPoint y: 572, endPoint x: 127, endPoint y: 558, distance: 40.5
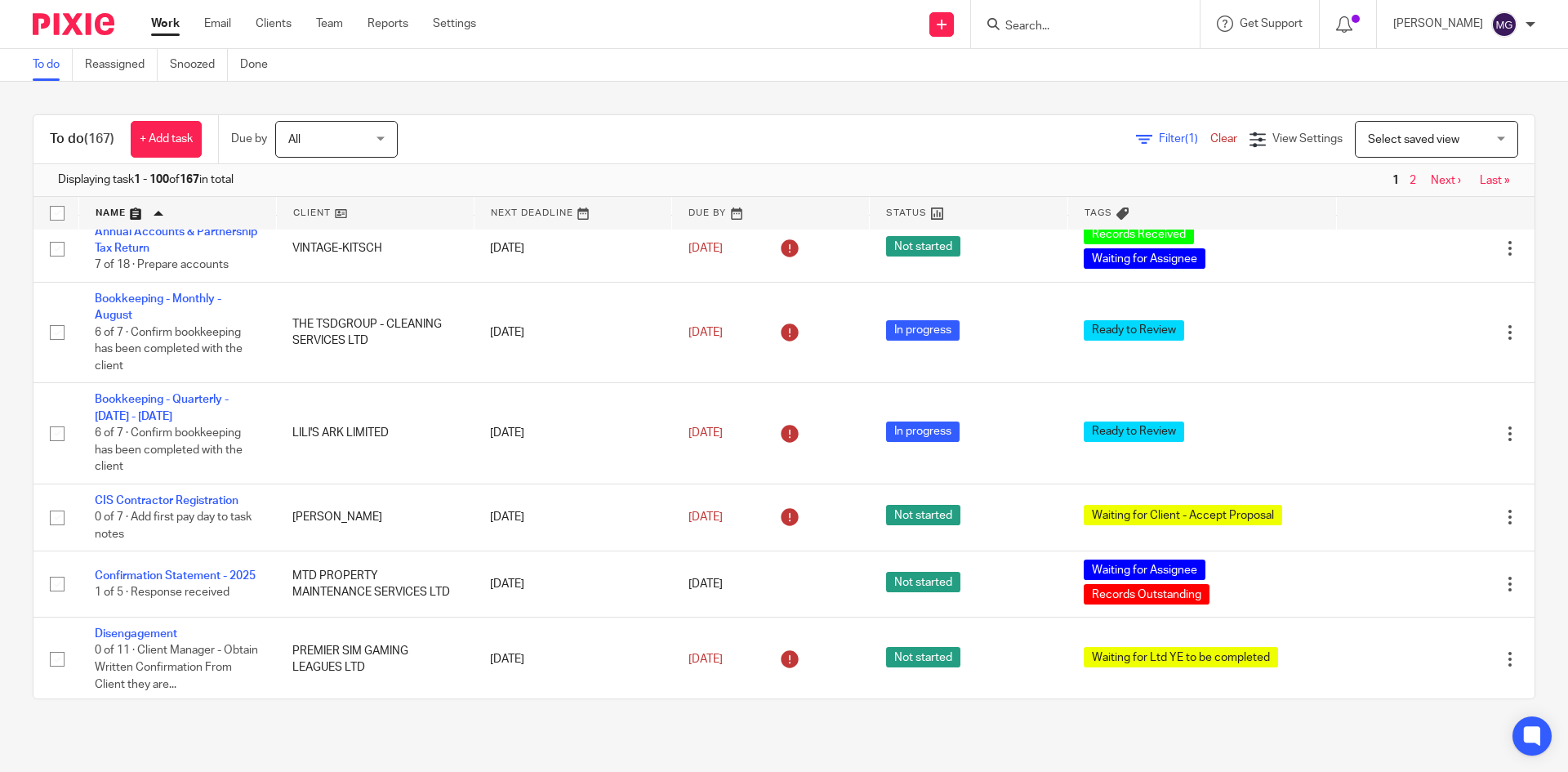
scroll to position [4573, 0]
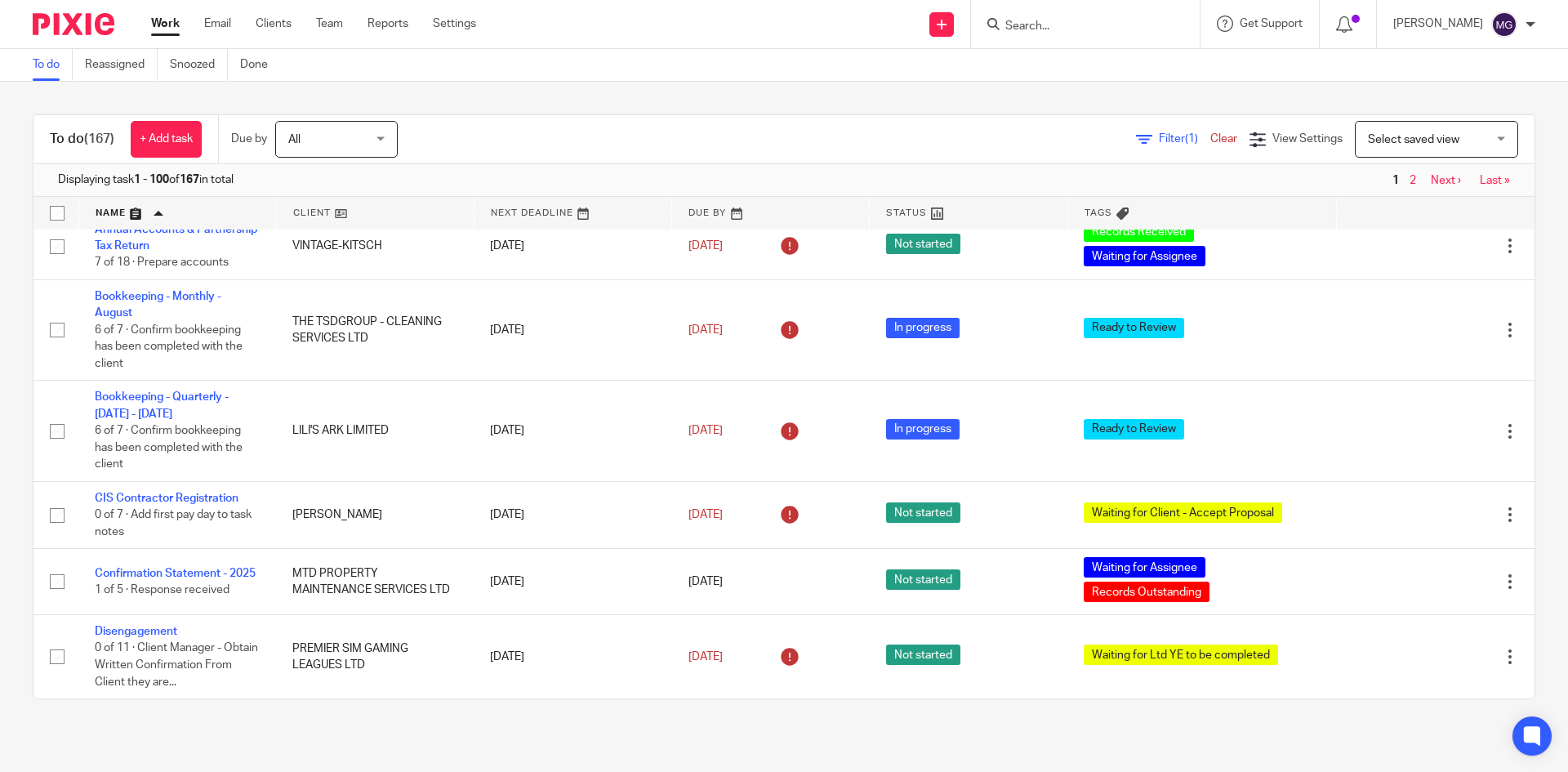
drag, startPoint x: 172, startPoint y: 506, endPoint x: 167, endPoint y: 517, distance: 12.1
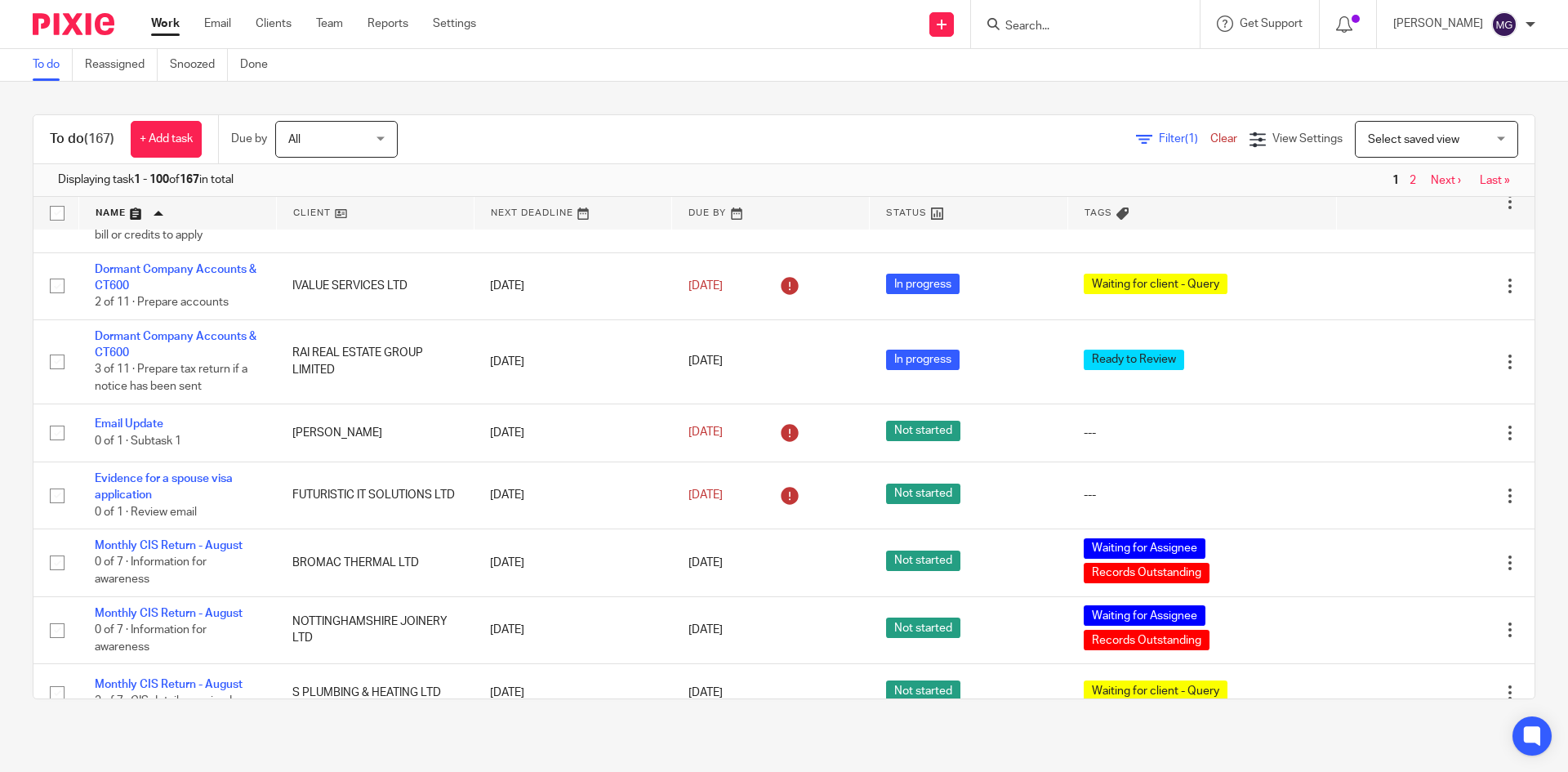
scroll to position [5146, 0]
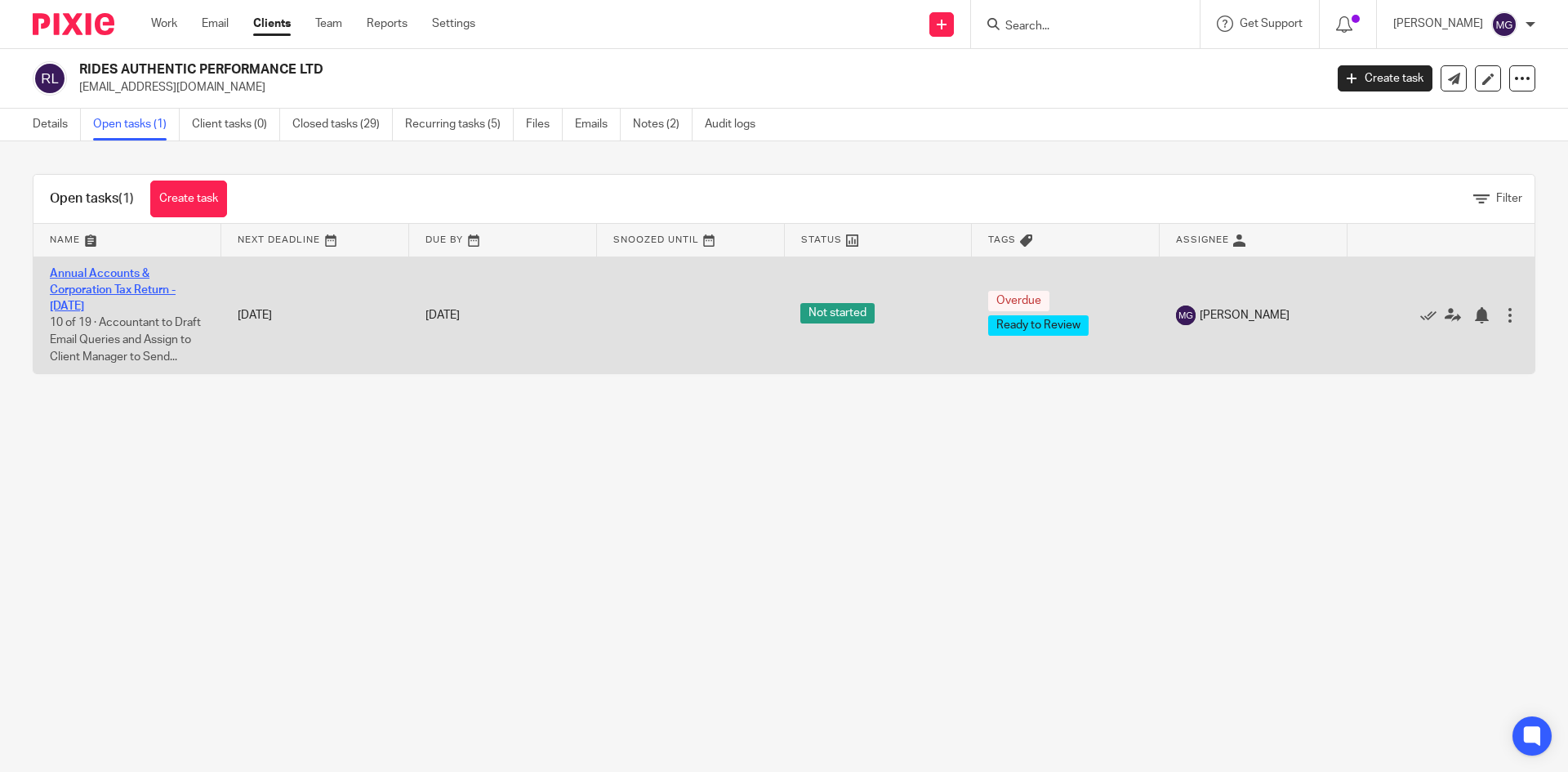
click at [121, 293] on link "Annual Accounts & Corporation Tax Return - [DATE]" at bounding box center [112, 290] width 126 height 45
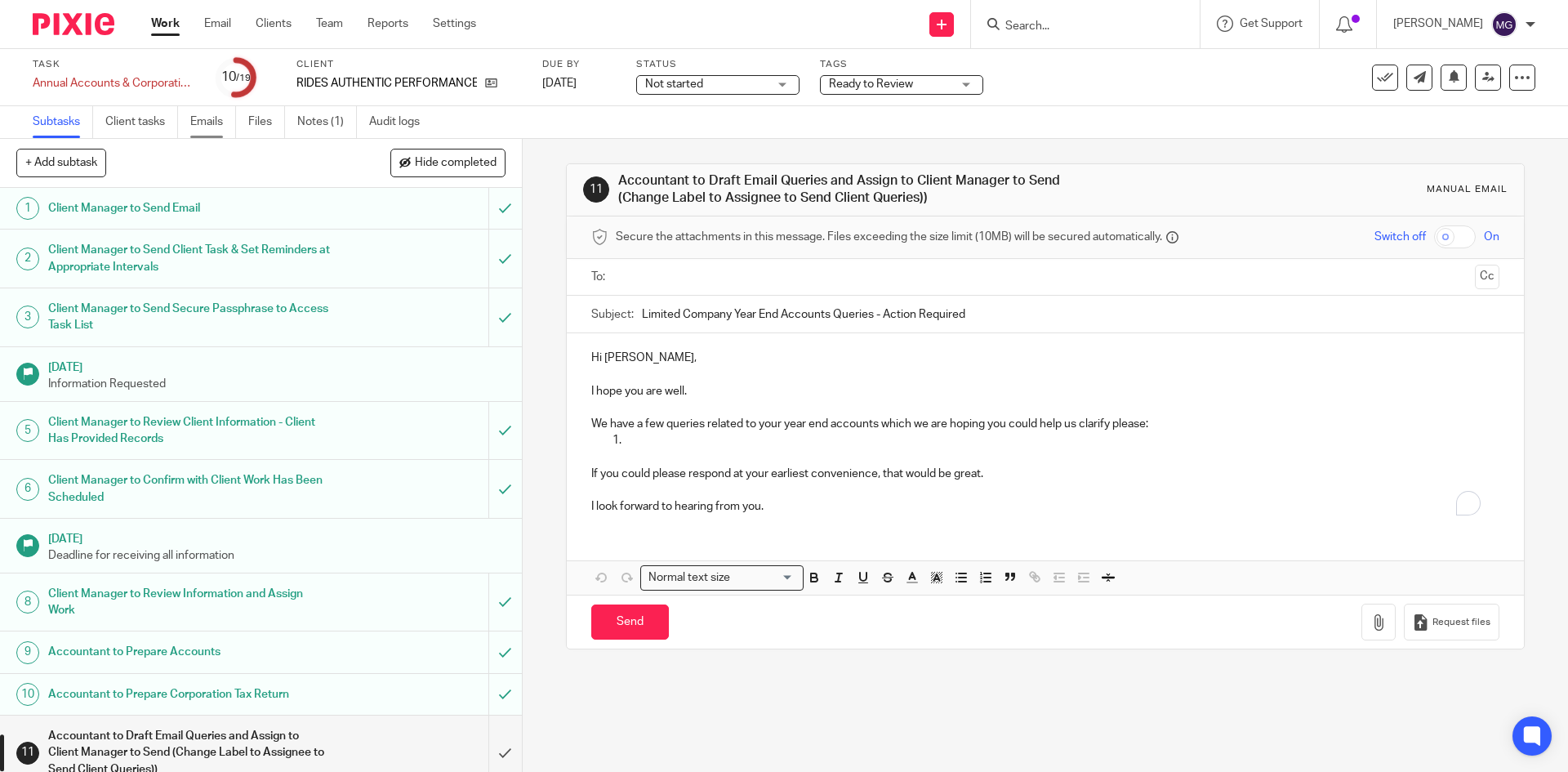
click at [204, 129] on link "Emails" at bounding box center [213, 122] width 46 height 32
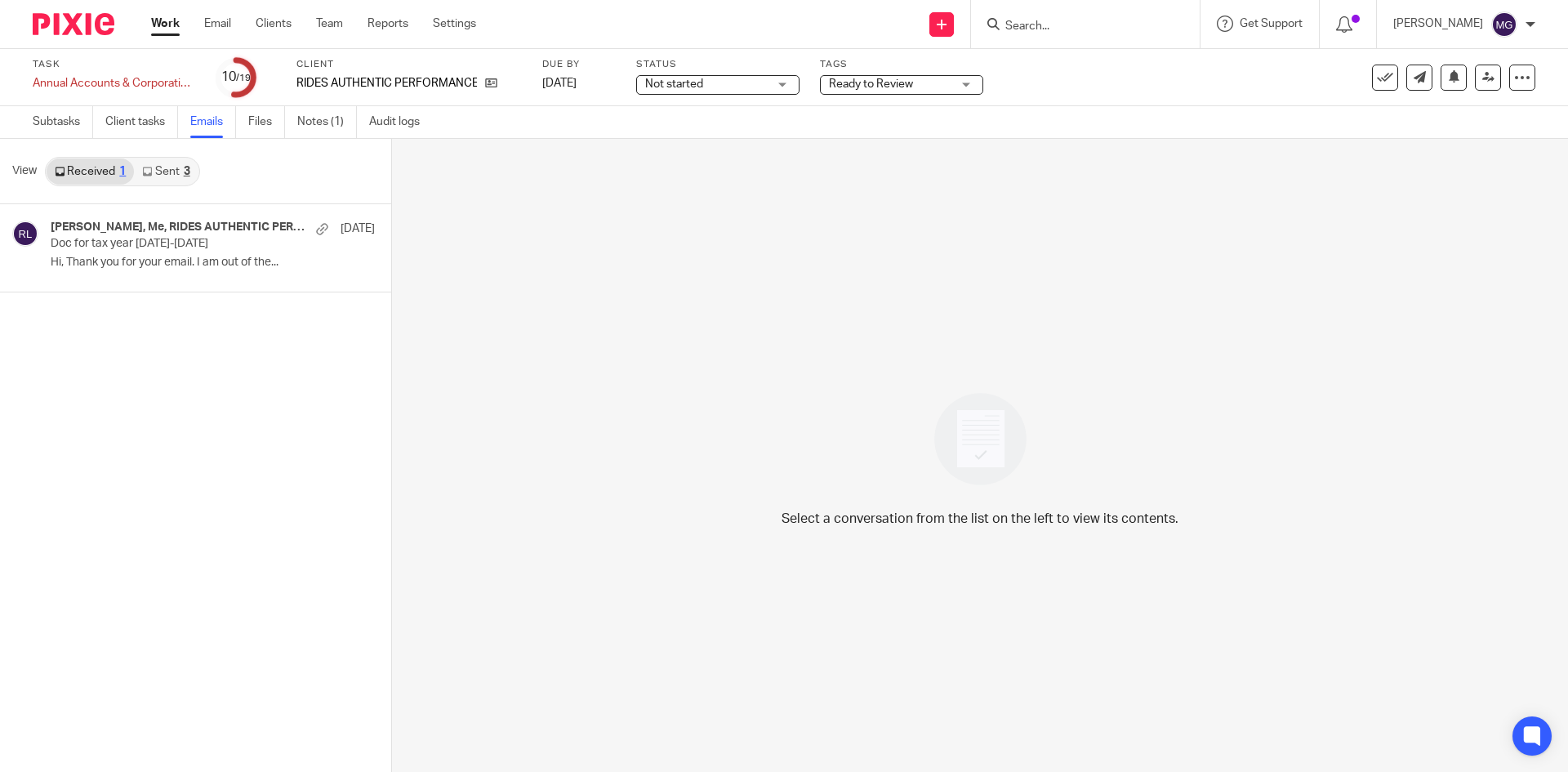
click at [156, 169] on link "Sent 3" at bounding box center [165, 171] width 63 height 26
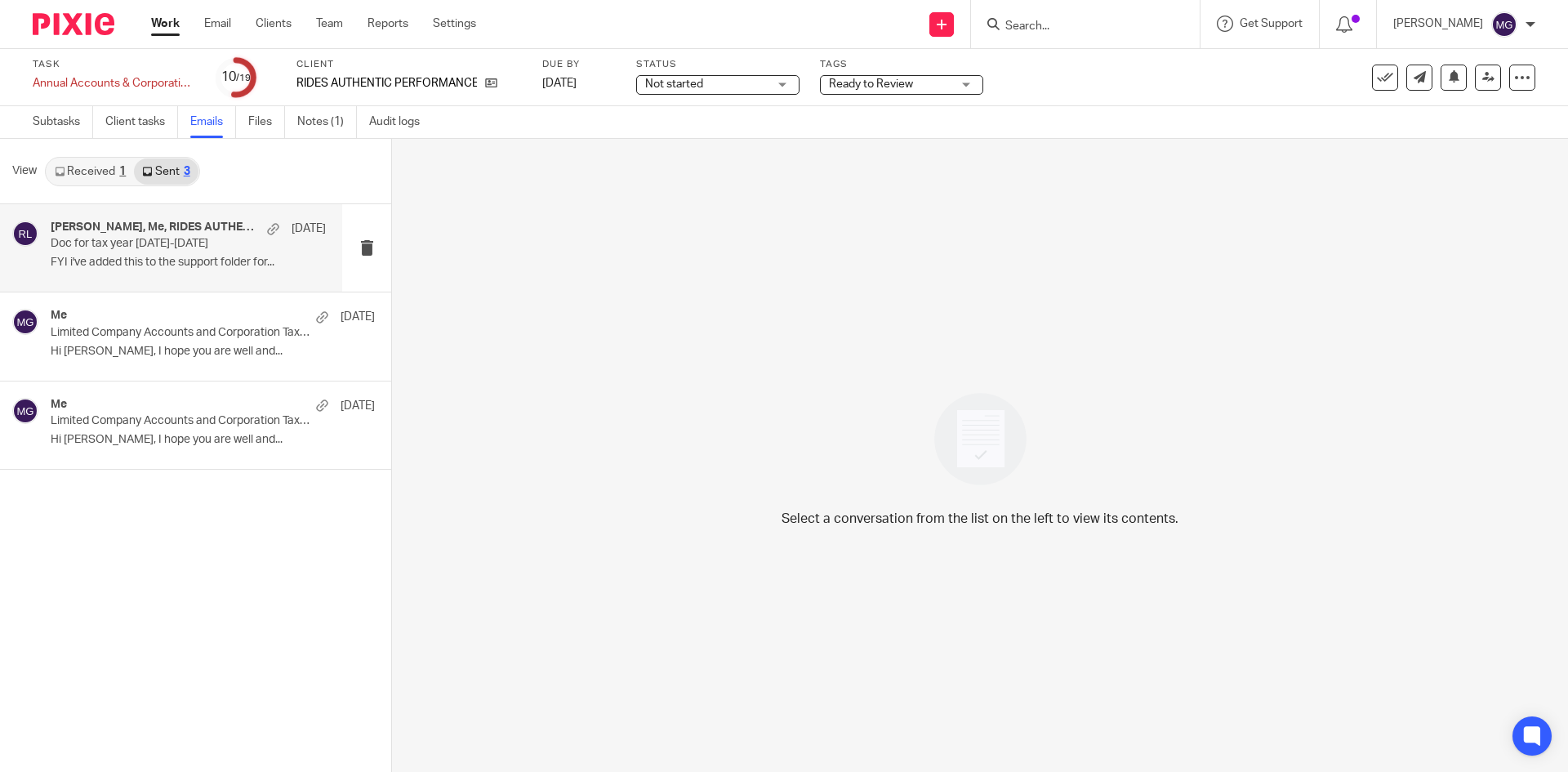
click at [227, 276] on div "[PERSON_NAME], Me, RIDES AUTHENTIC PERFORMANCE [DATE] Doc for tax year [DATE]-[…" at bounding box center [171, 248] width 342 height 87
click at [231, 345] on p "Hi [PERSON_NAME], I hope you are well and..." at bounding box center [188, 351] width 276 height 13
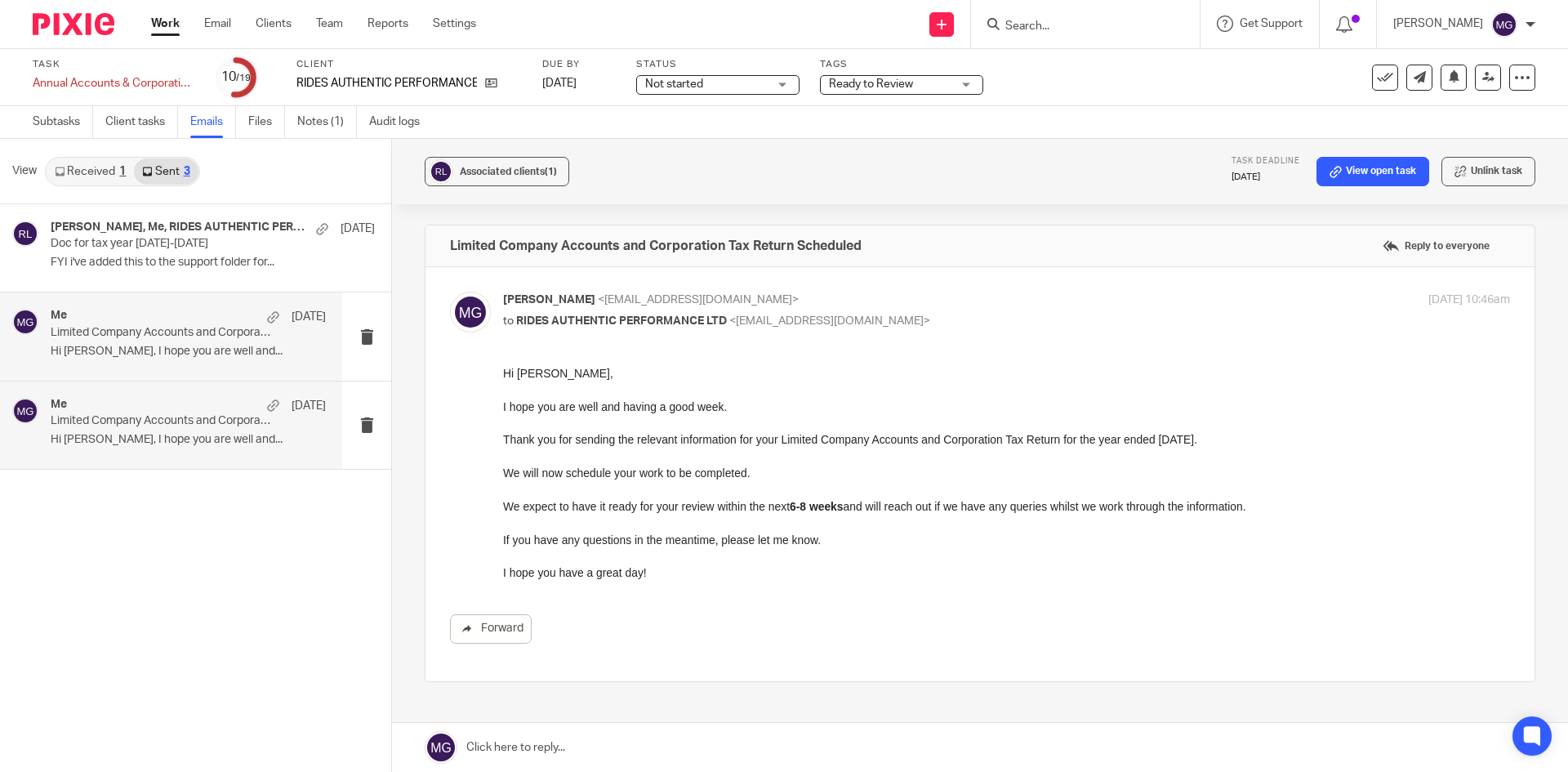
click at [252, 430] on div "Me [DATE] Limited Company Accounts and Corporation Tax Return Scheduled Hi [PER…" at bounding box center [188, 424] width 276 height 55
click at [219, 358] on p "Hi [PERSON_NAME], I hope you are well and..." at bounding box center [188, 351] width 276 height 13
click at [238, 450] on div "Me [DATE] Limited Company Accounts and Corporation Tax Return Scheduled Hi [PER…" at bounding box center [188, 424] width 276 height 55
click at [202, 342] on div "Me [DATE] Limited Company Accounts and Corporation Tax Return Scheduled Hi [PER…" at bounding box center [188, 336] width 276 height 55
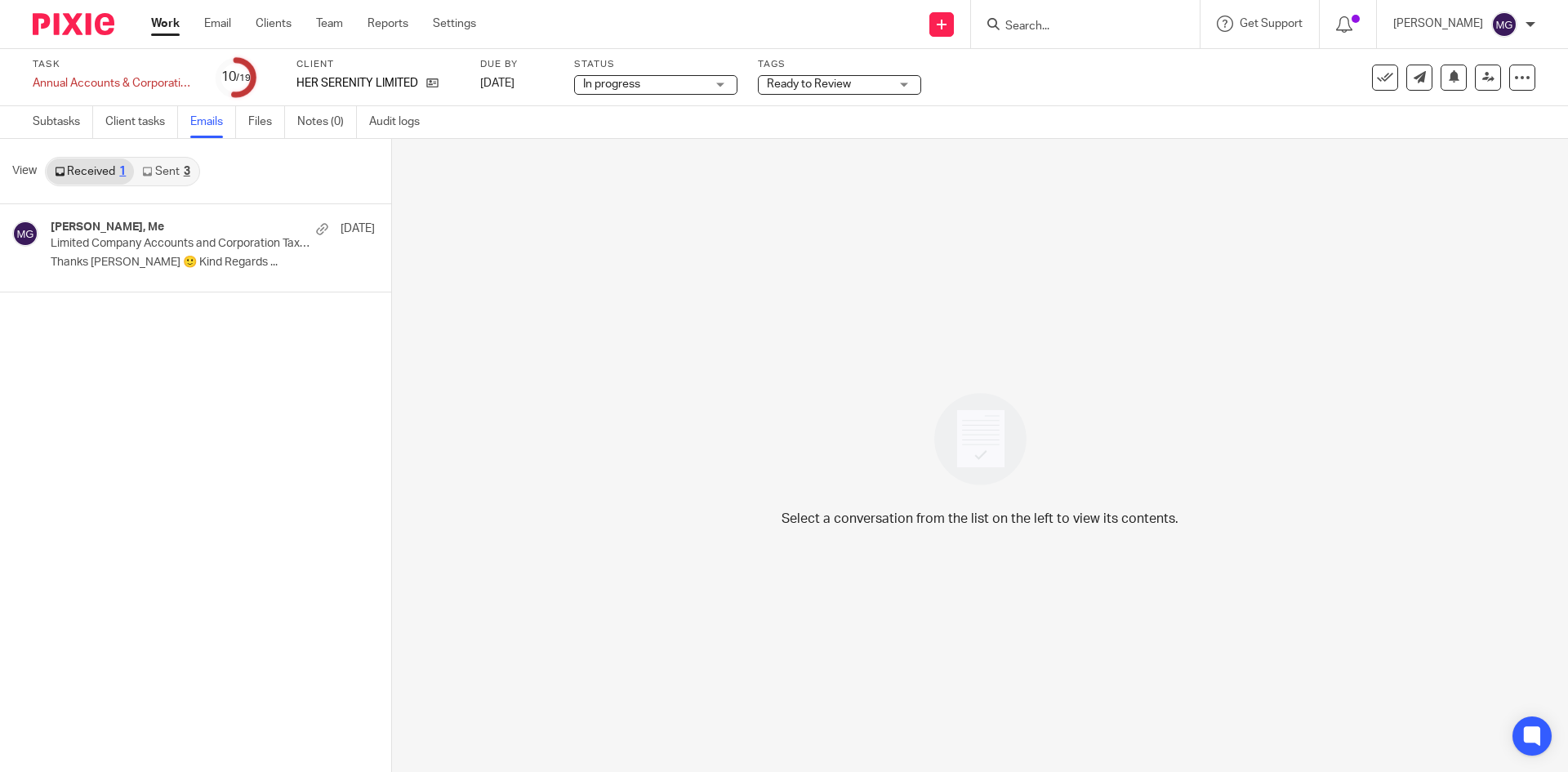
click at [156, 172] on link "Sent 3" at bounding box center [165, 171] width 63 height 26
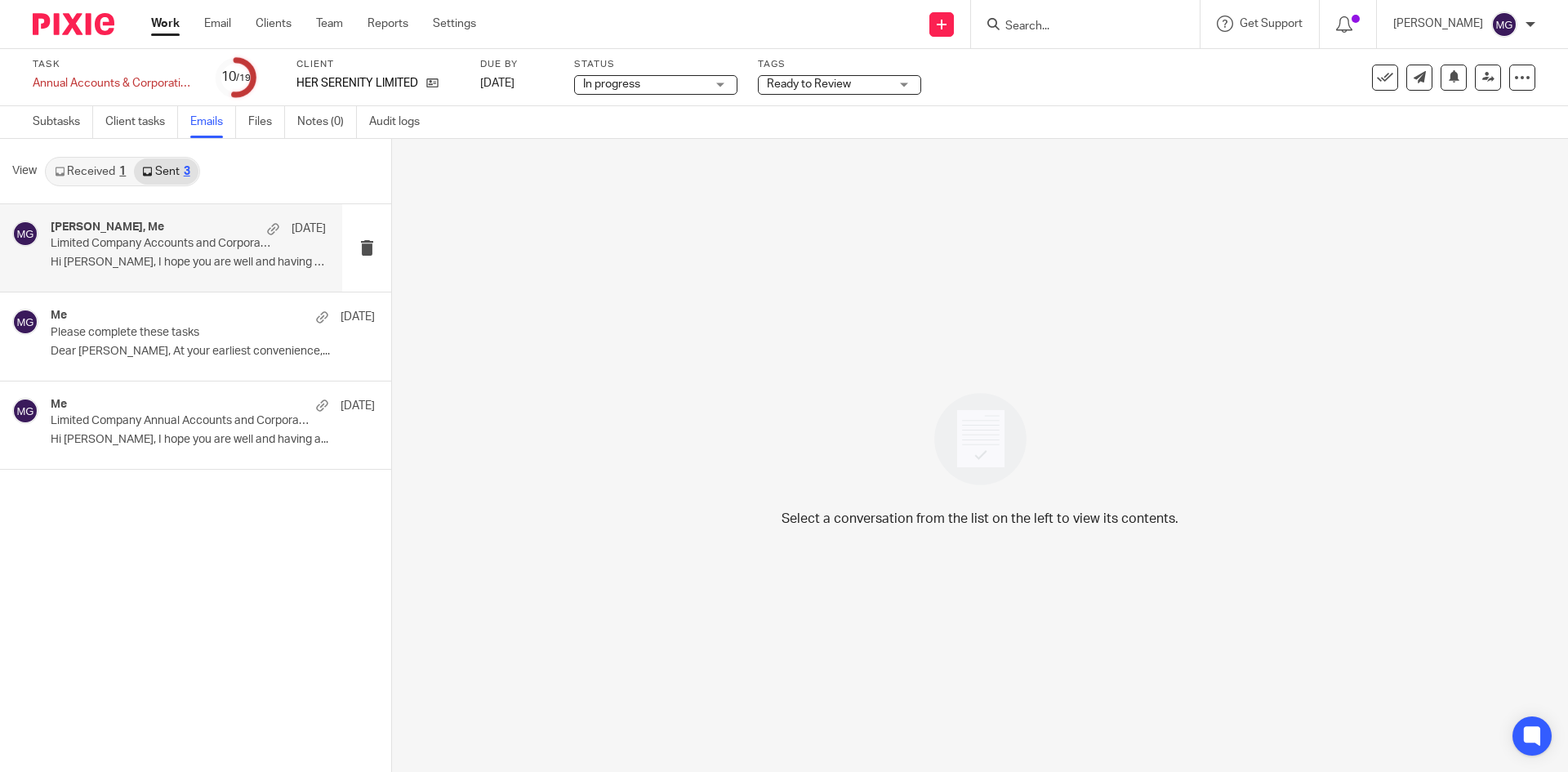
click at [158, 236] on div "anita manjhu, Me 18 Jun" at bounding box center [188, 229] width 276 height 16
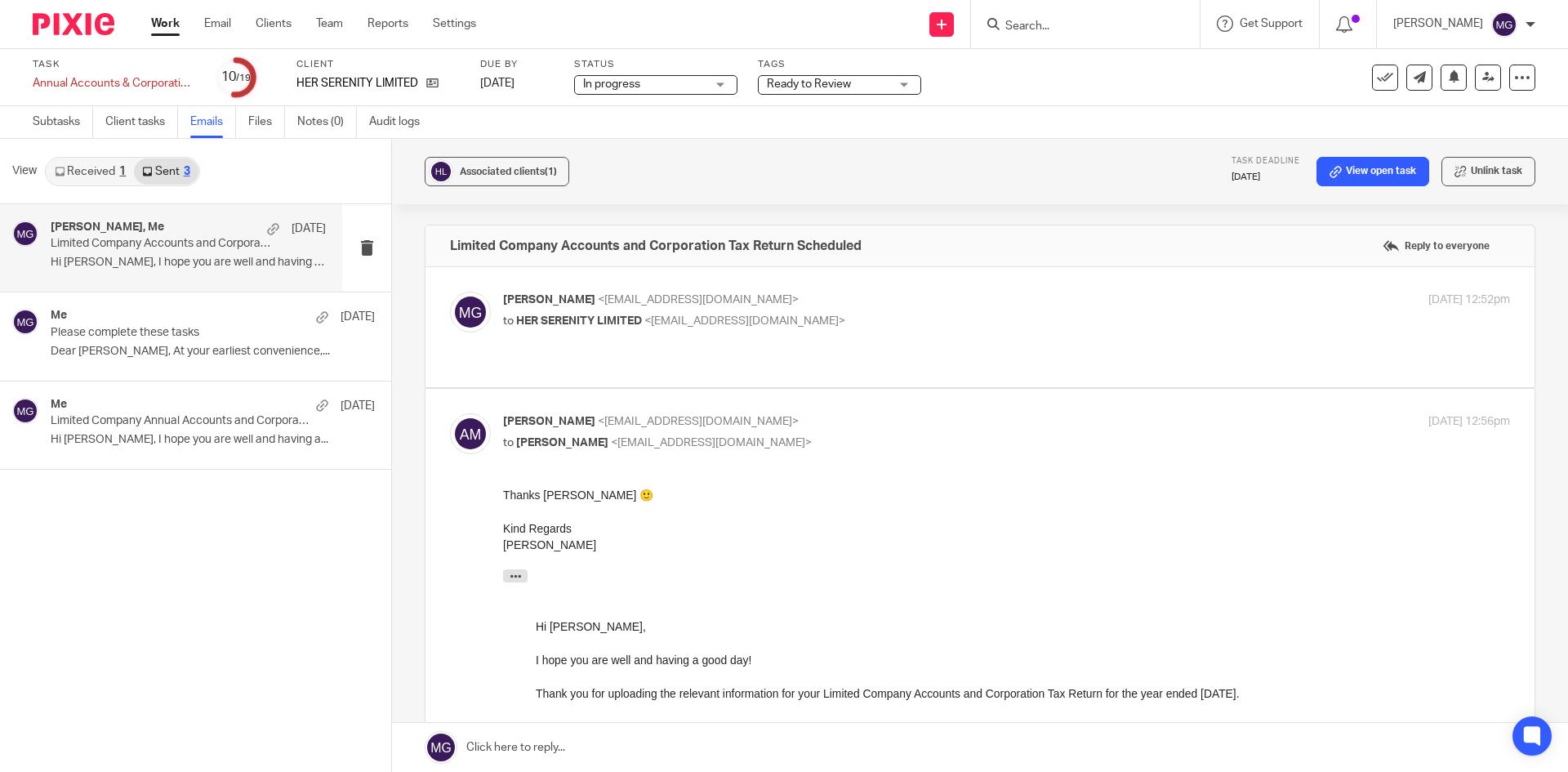
click at [779, 300] on p "[PERSON_NAME] <[EMAIL_ADDRESS][DOMAIN_NAME]>" at bounding box center [838, 301] width 671 height 17
checkbox input "true"
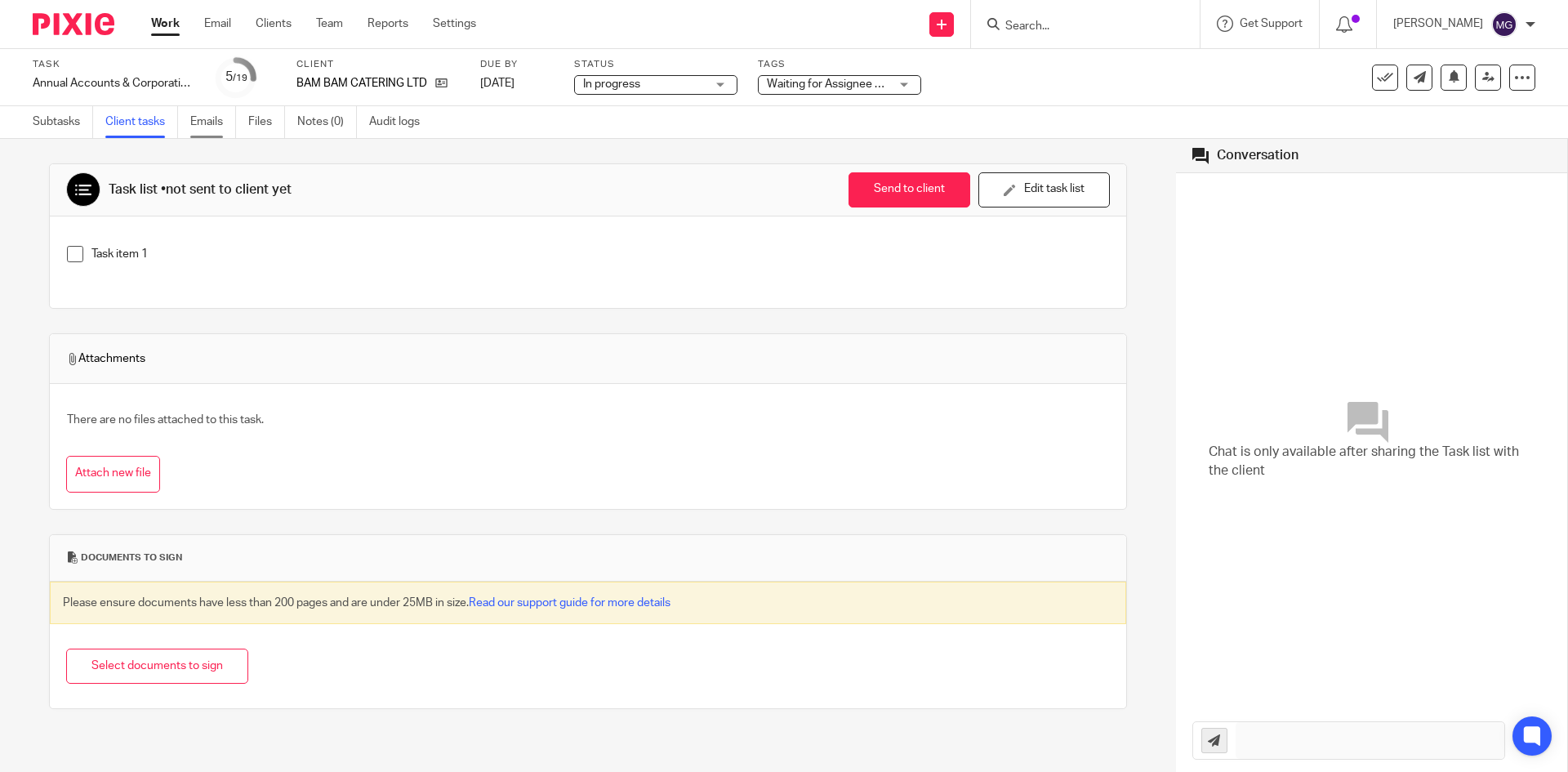
click at [197, 129] on link "Emails" at bounding box center [213, 122] width 46 height 32
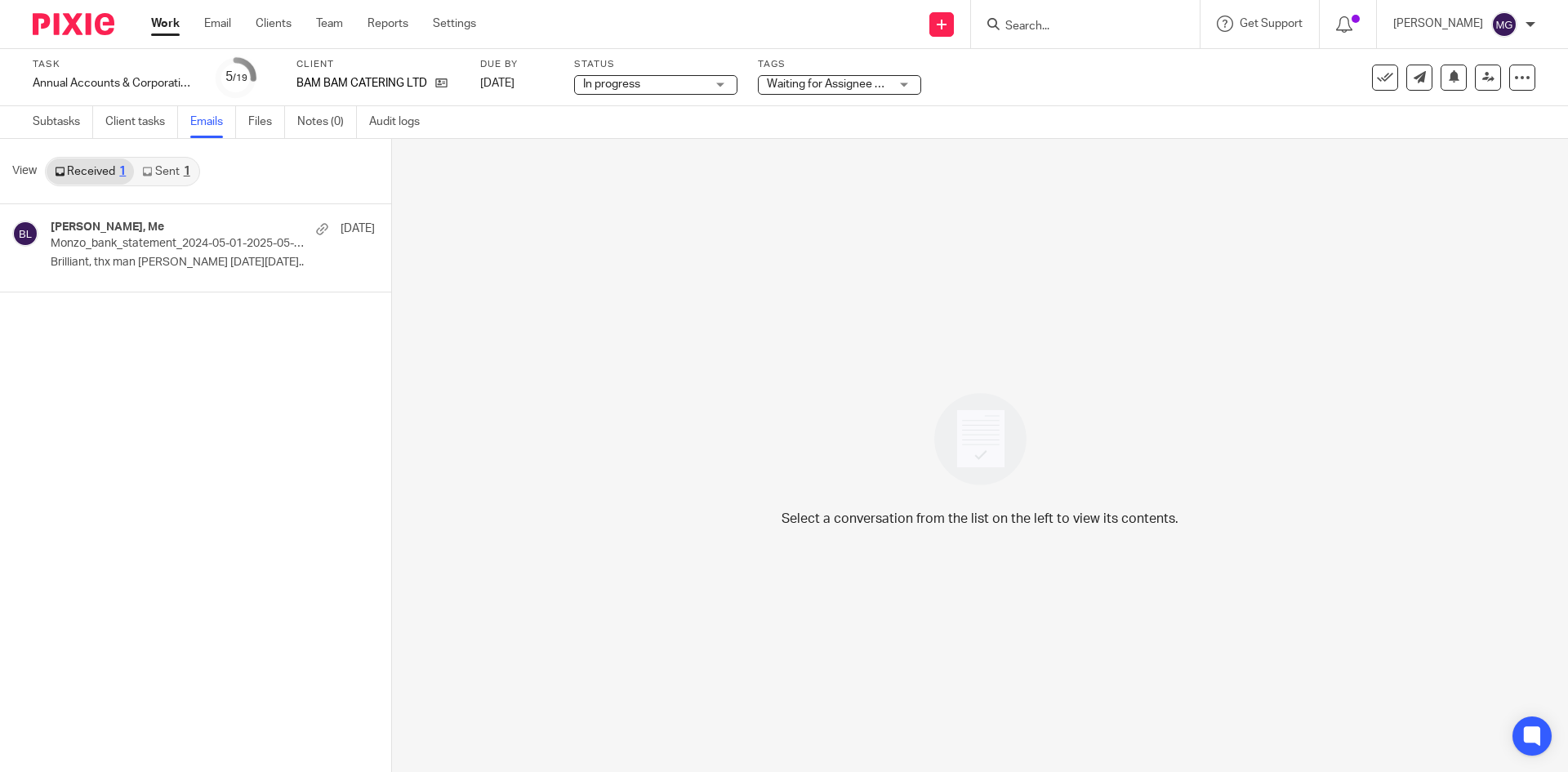
click at [173, 172] on link "Sent 1" at bounding box center [165, 171] width 63 height 26
click at [176, 232] on div "[PERSON_NAME], Me [DATE]" at bounding box center [188, 229] width 276 height 16
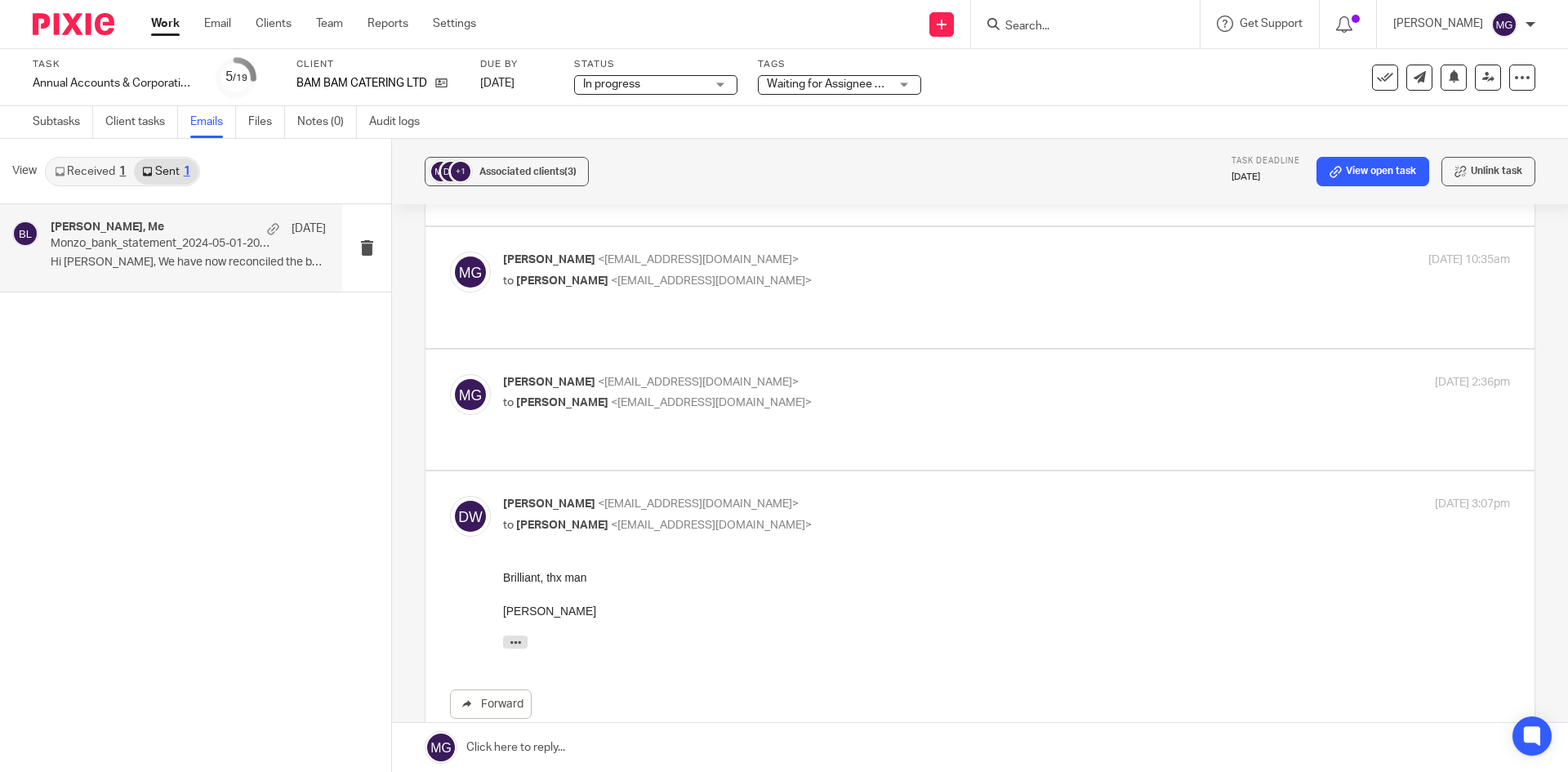
scroll to position [163, 0]
click at [706, 373] on div "Mason Graves <mgraves@taxassist.co.uk> to Duncan Whitton <duncwhitton@gmail.com>" at bounding box center [838, 391] width 671 height 37
checkbox input "true"
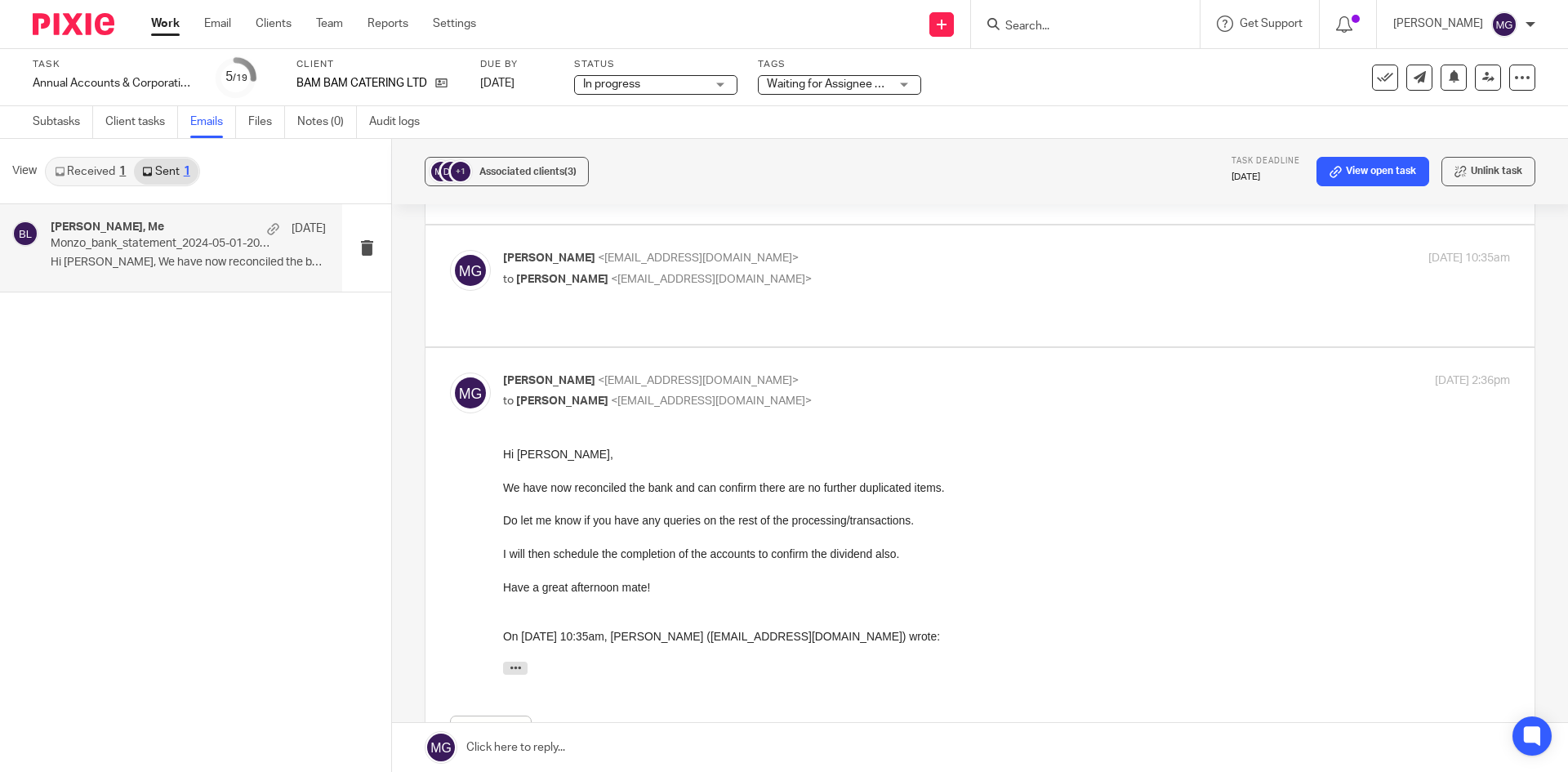
scroll to position [0, 0]
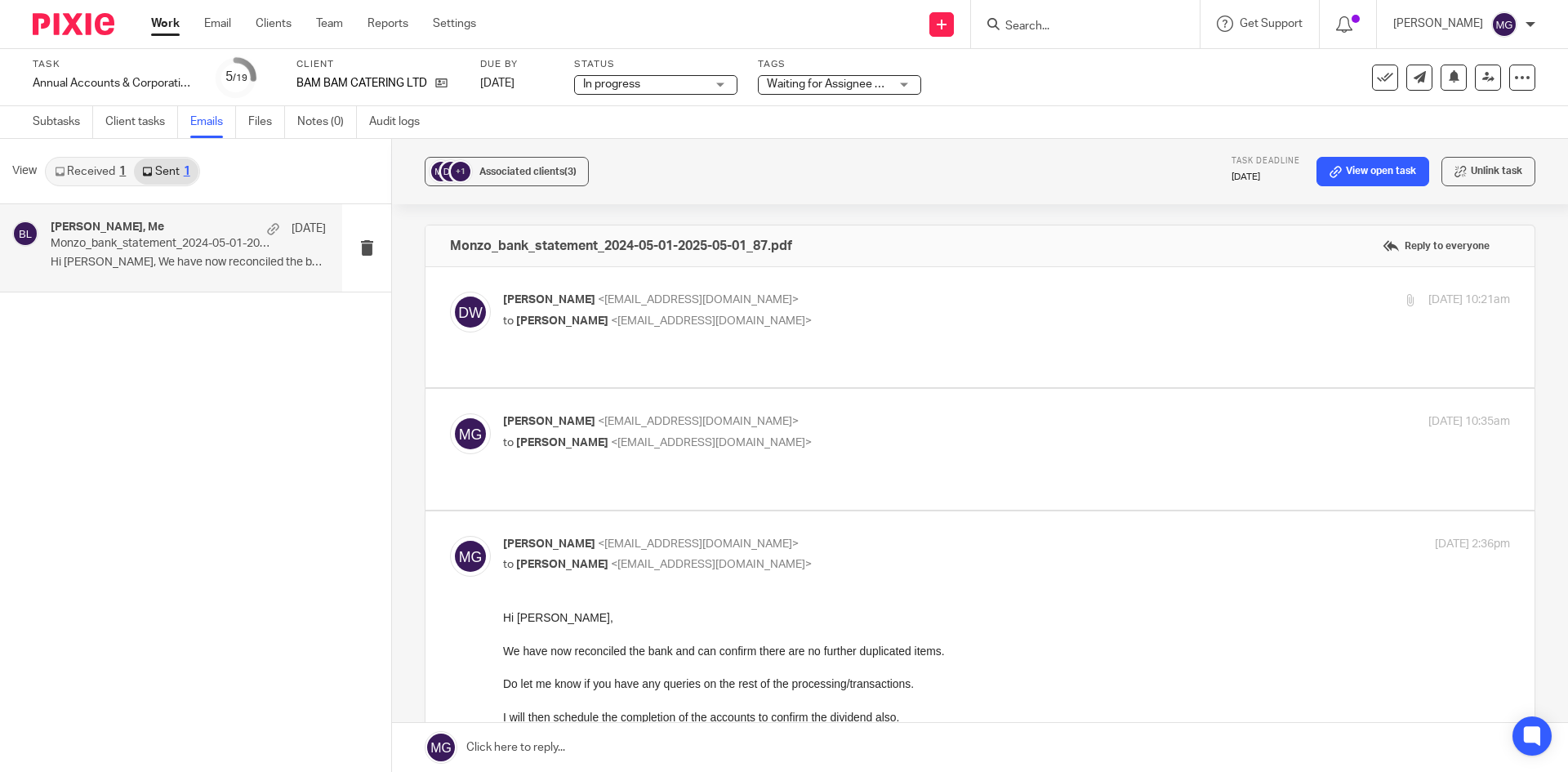
click at [653, 313] on p "to Mason Graves <mgraves@taxassist.co.uk>" at bounding box center [838, 322] width 671 height 17
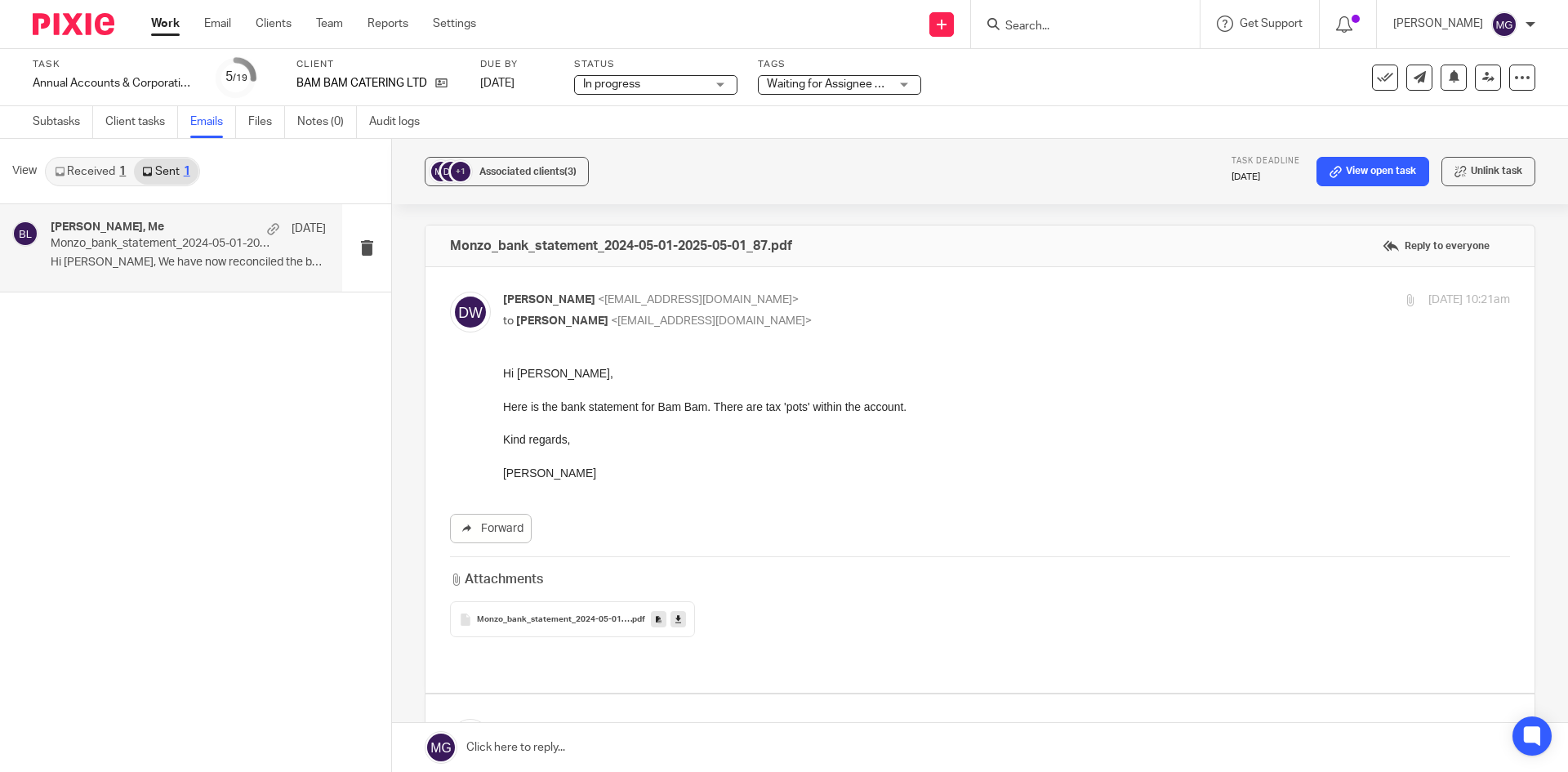
click at [653, 313] on p "to Mason Graves <mgraves@taxassist.co.uk>" at bounding box center [838, 322] width 671 height 17
checkbox input "false"
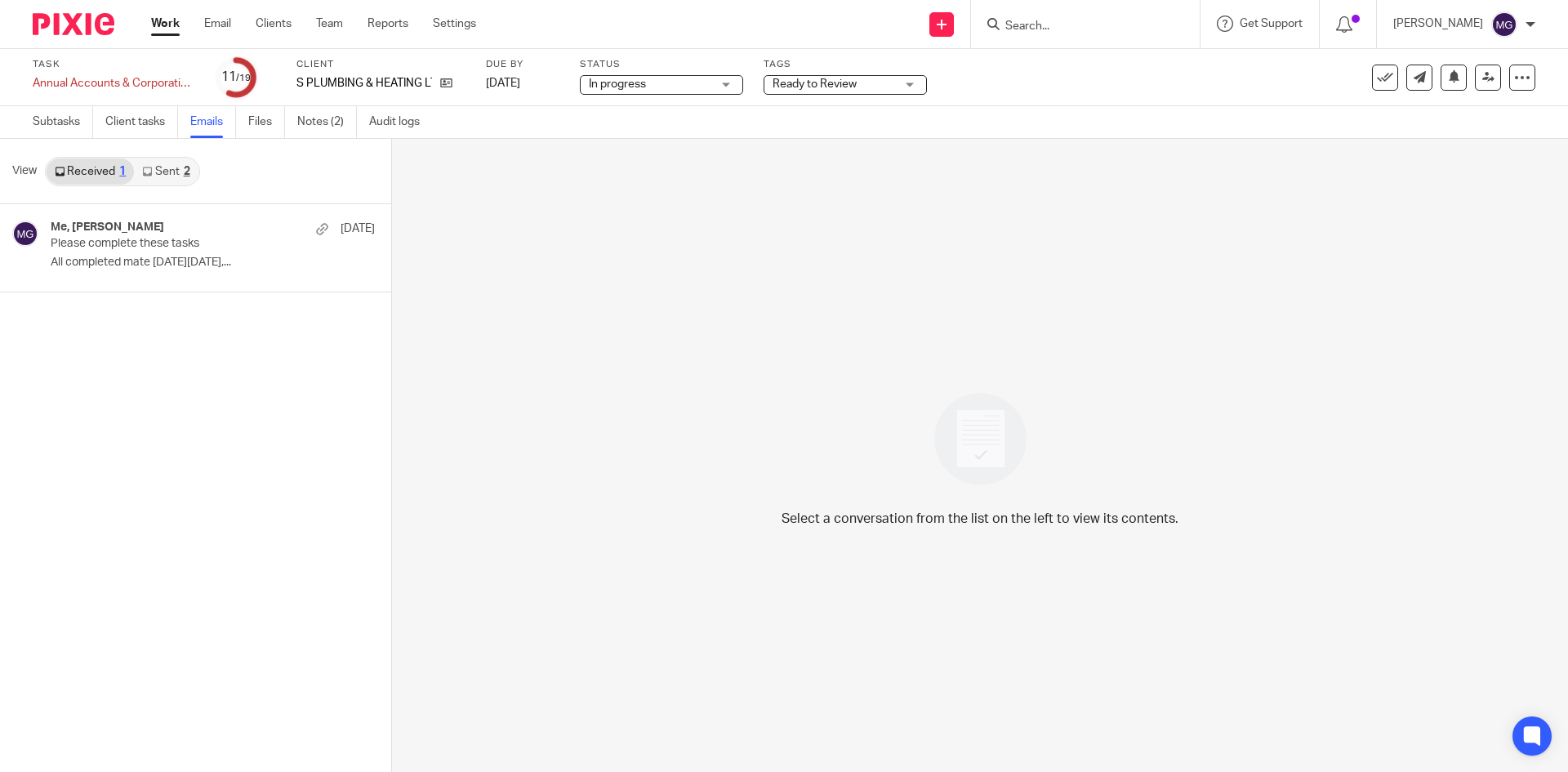
click at [181, 186] on div "View Received 1 Sent 2" at bounding box center [195, 172] width 391 height 65
click at [183, 182] on link "Sent 2" at bounding box center [165, 171] width 63 height 26
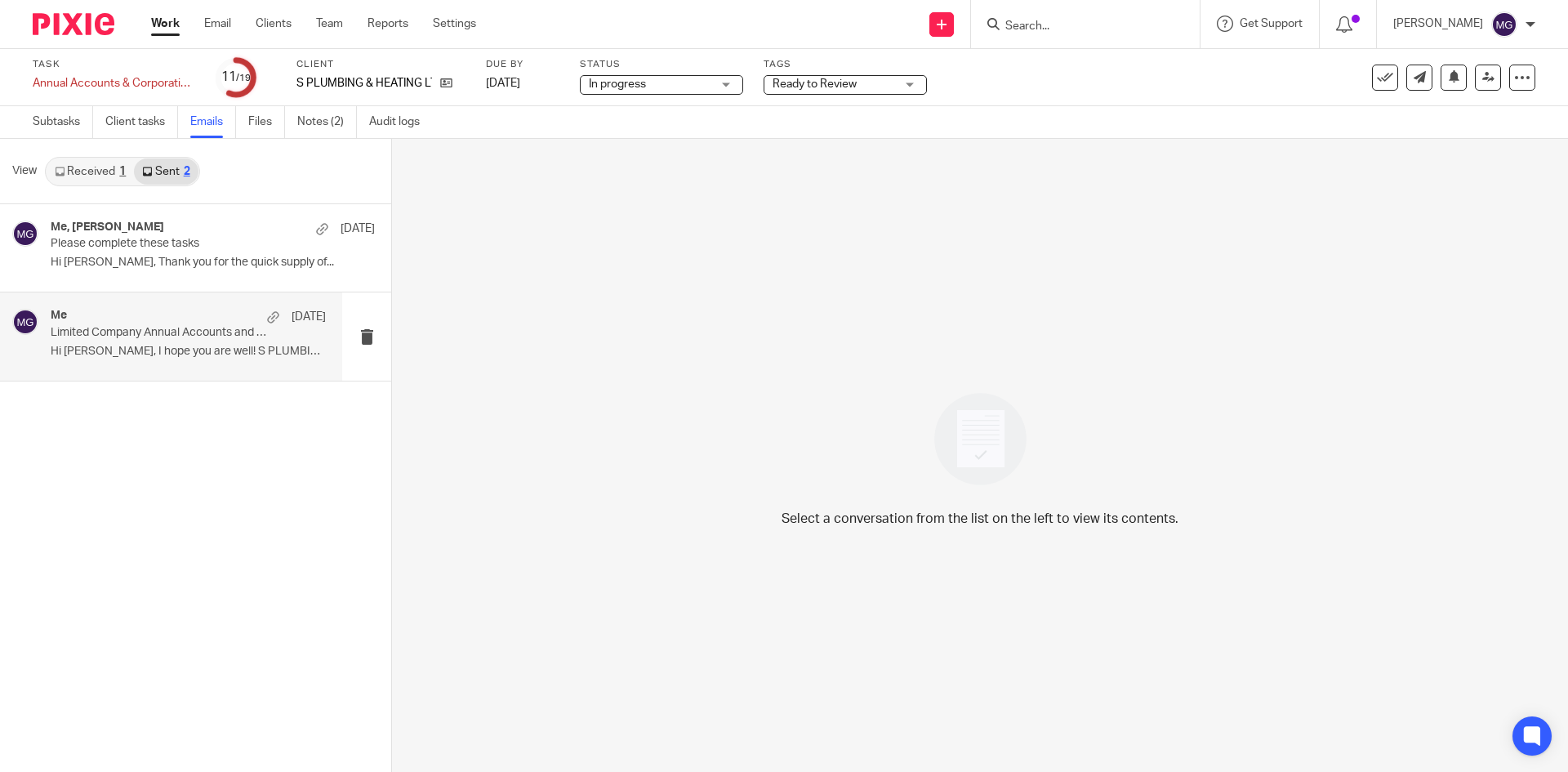
drag, startPoint x: 198, startPoint y: 260, endPoint x: 326, endPoint y: 300, distance: 134.1
click at [204, 258] on p "Hi Sam, Thank you for the quick supply of..." at bounding box center [213, 262] width 325 height 13
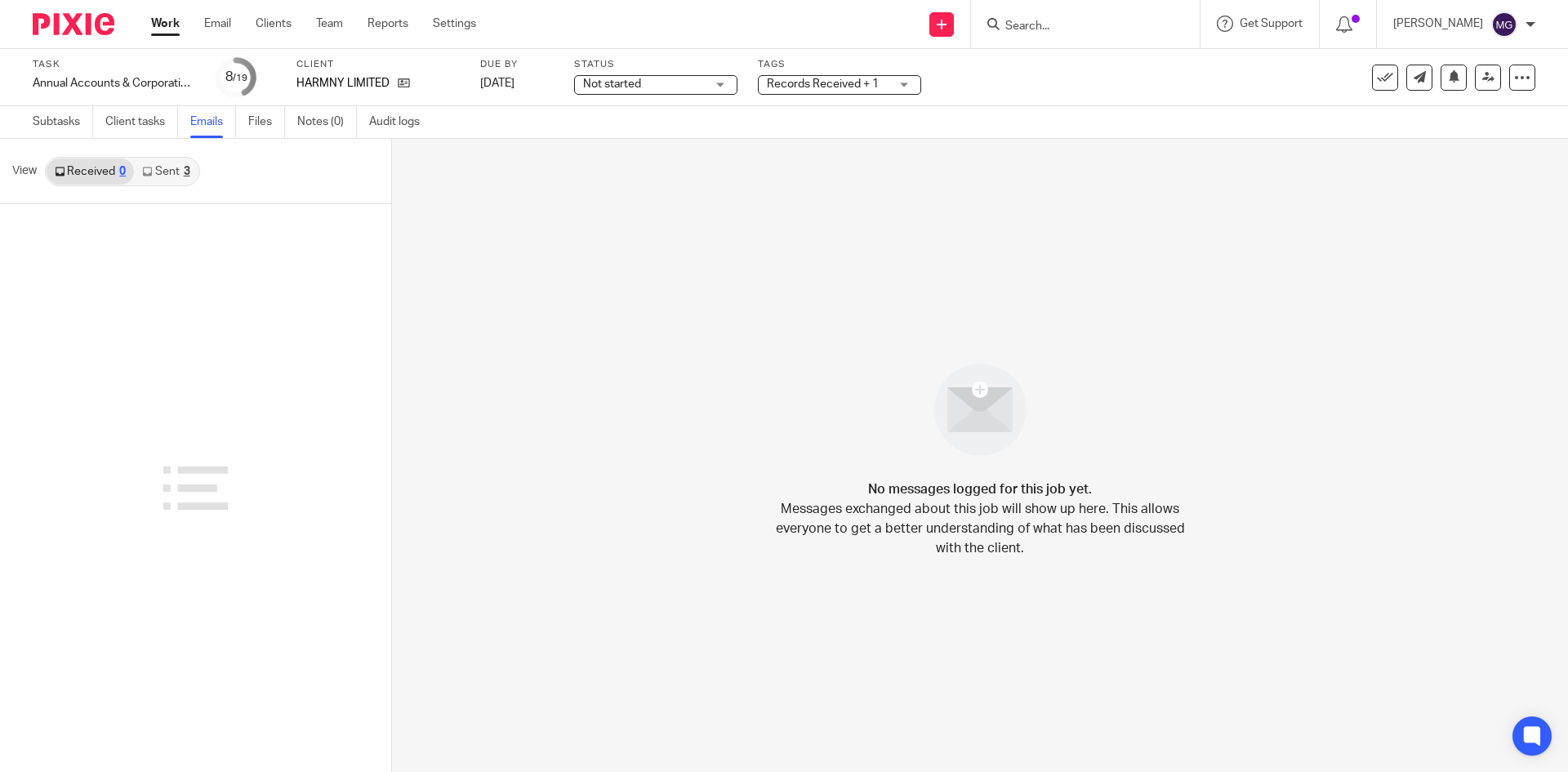
click at [171, 170] on link "Sent 3" at bounding box center [165, 171] width 63 height 26
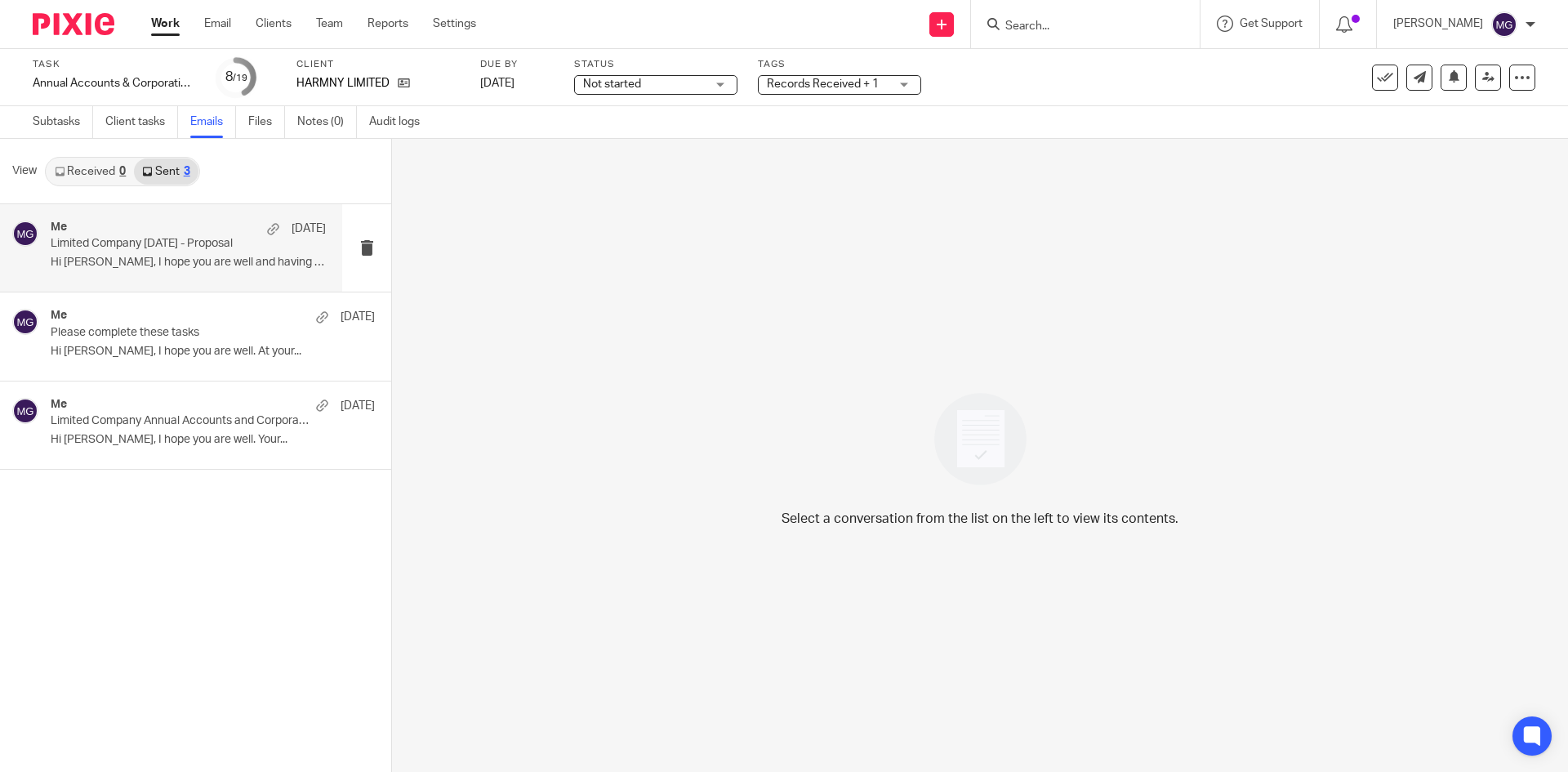
click at [145, 252] on div "Me [DATE] Limited Company [DATE] - Proposal Hi [PERSON_NAME], I hope you are we…" at bounding box center [188, 248] width 276 height 55
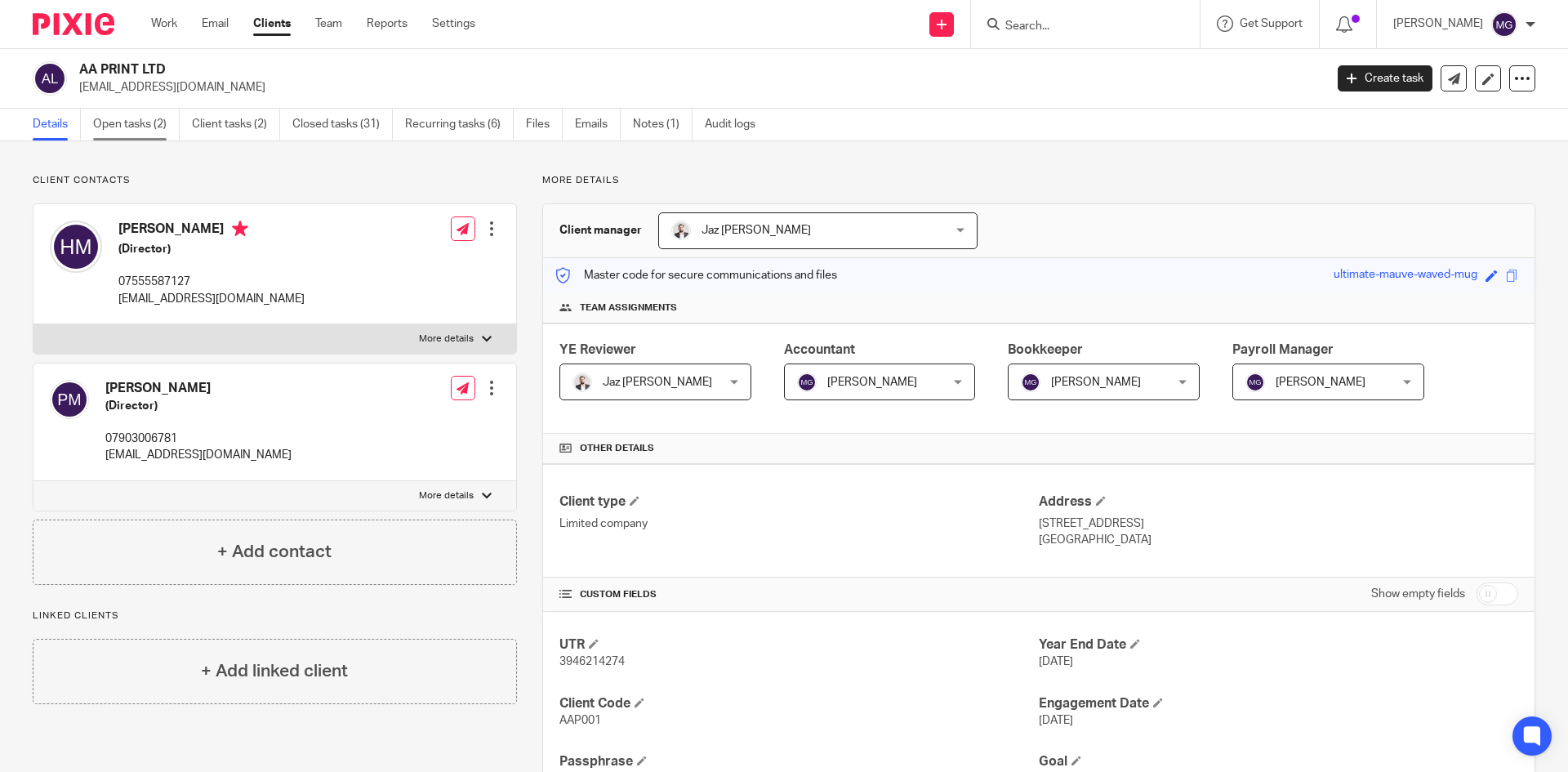
click at [103, 129] on link "Open tasks (2)" at bounding box center [136, 124] width 86 height 32
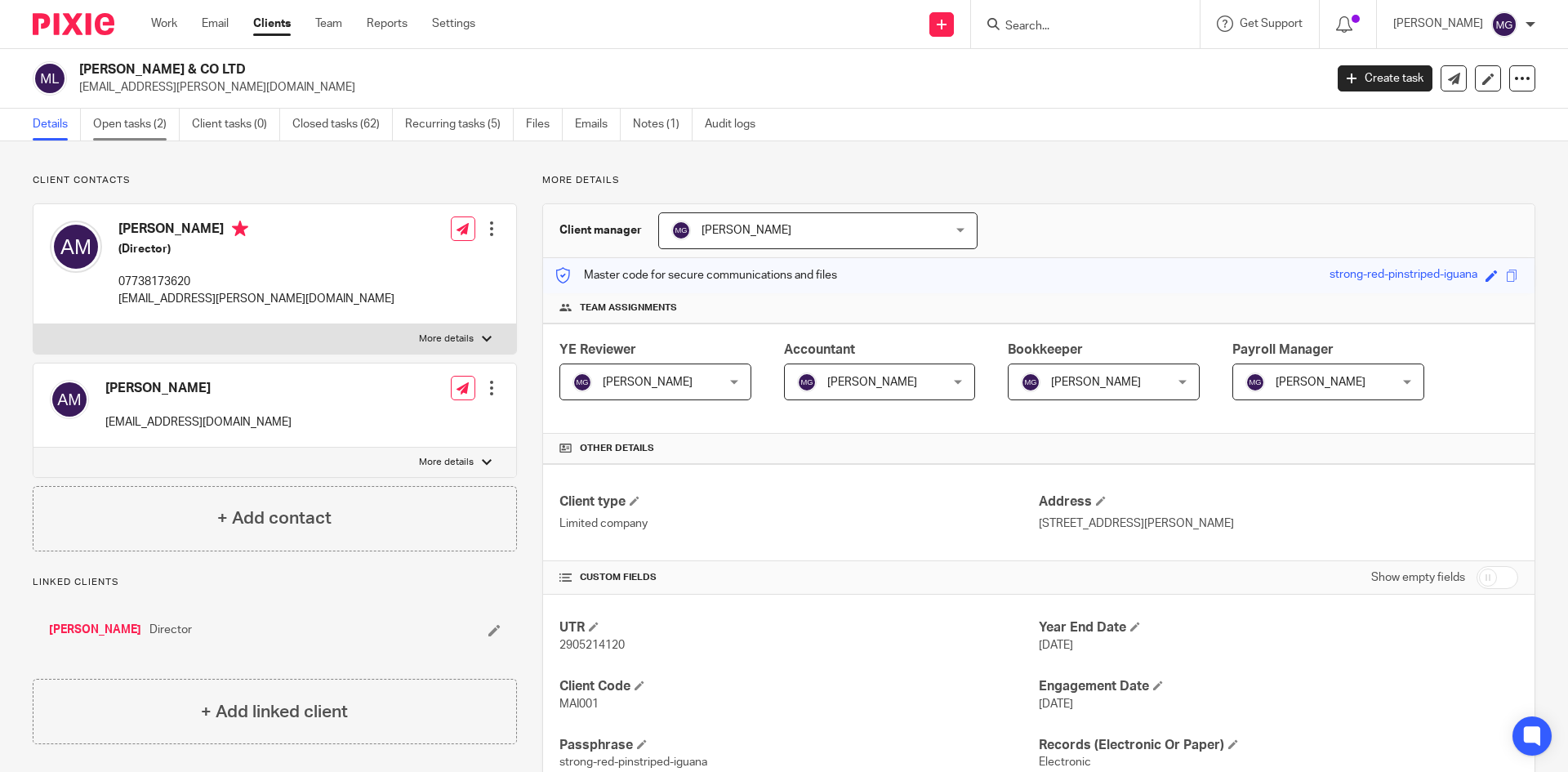
click at [111, 124] on link "Open tasks (2)" at bounding box center [136, 124] width 86 height 32
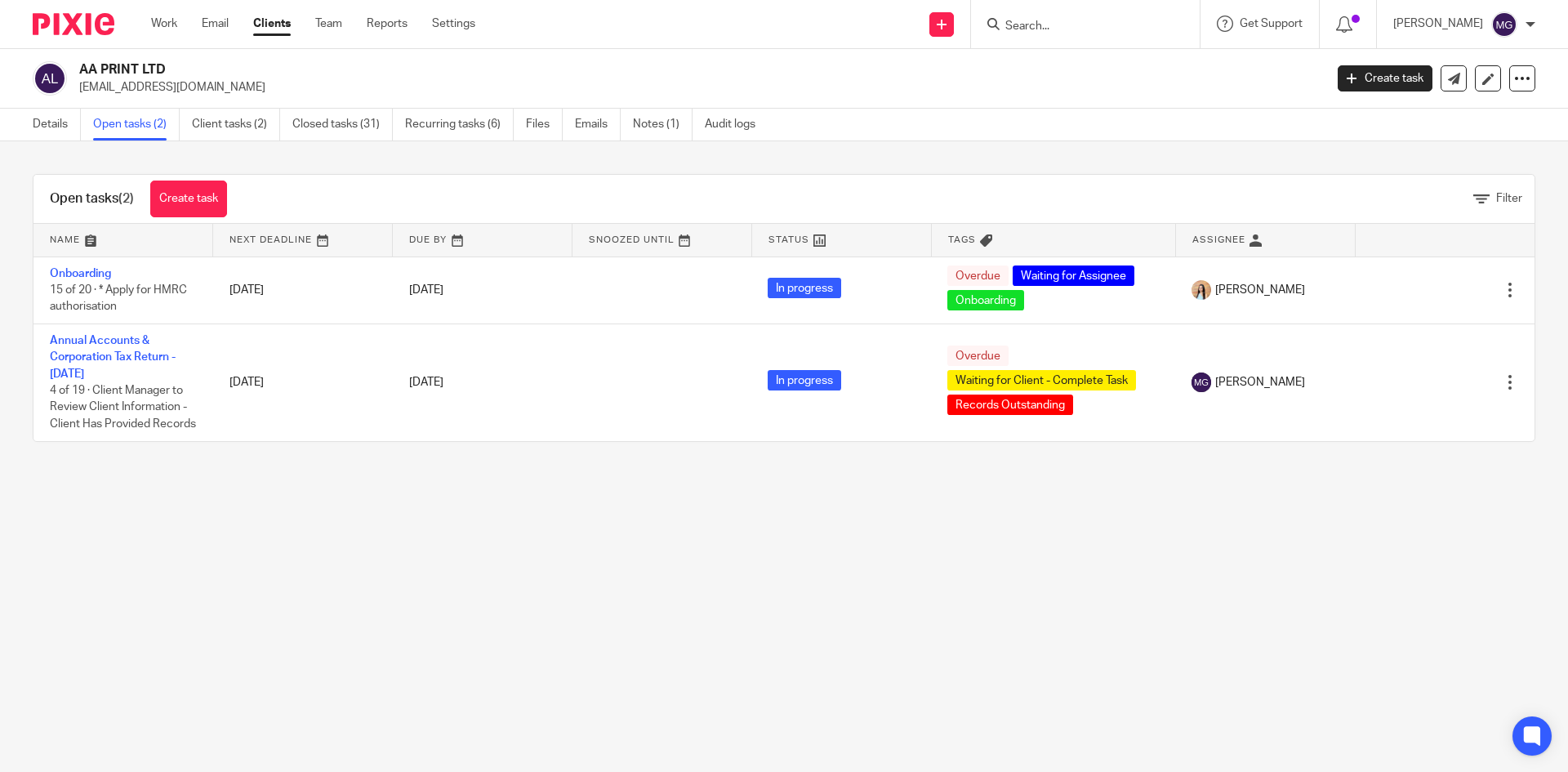
drag, startPoint x: 108, startPoint y: 366, endPoint x: 249, endPoint y: 596, distance: 269.8
click at [249, 598] on main "AA PRINT LTD [EMAIL_ADDRESS][DOMAIN_NAME] Create task Update from Companies Hou…" at bounding box center [784, 386] width 1568 height 772
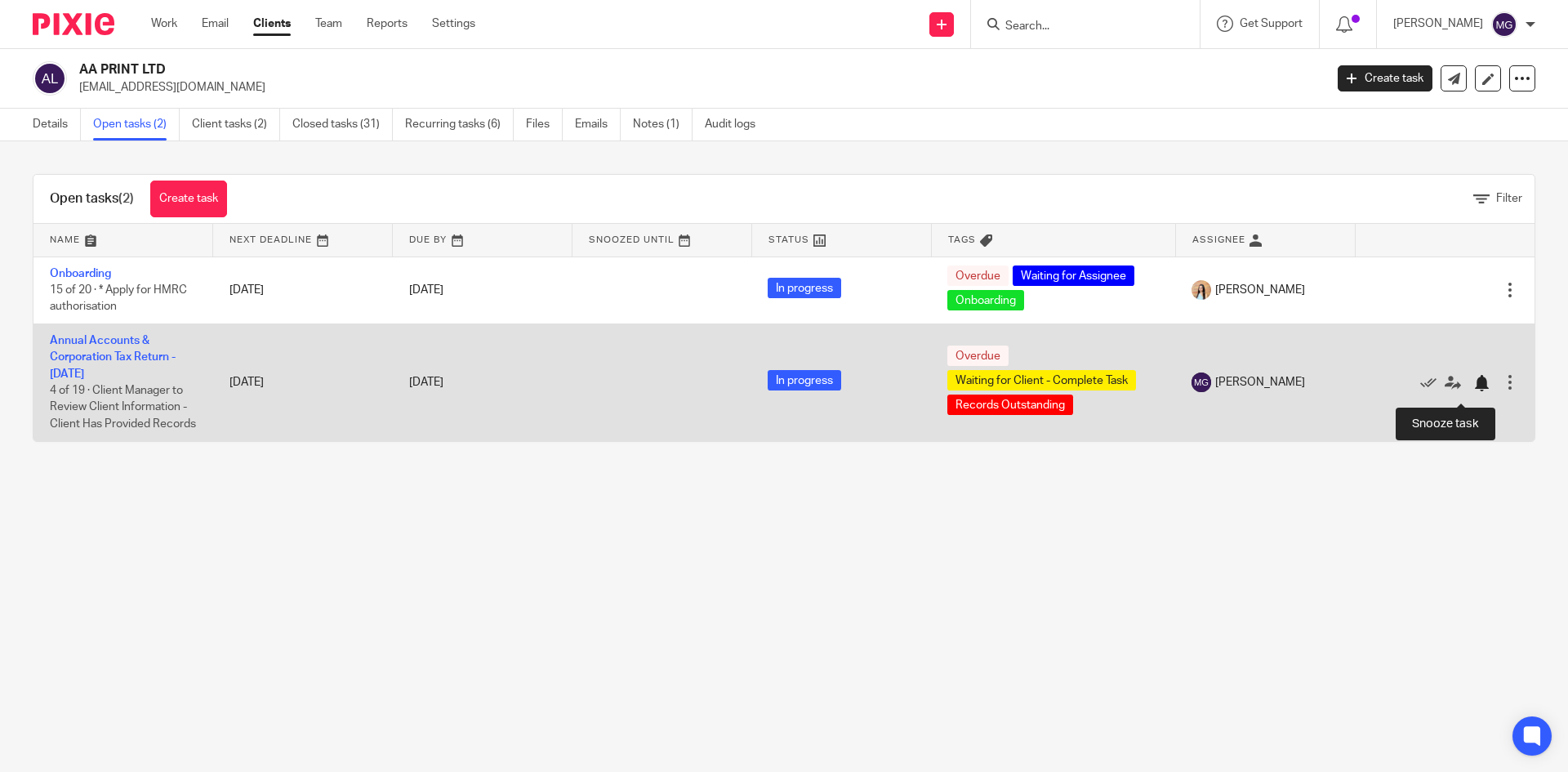
click at [1473, 386] on div at bounding box center [1481, 382] width 16 height 16
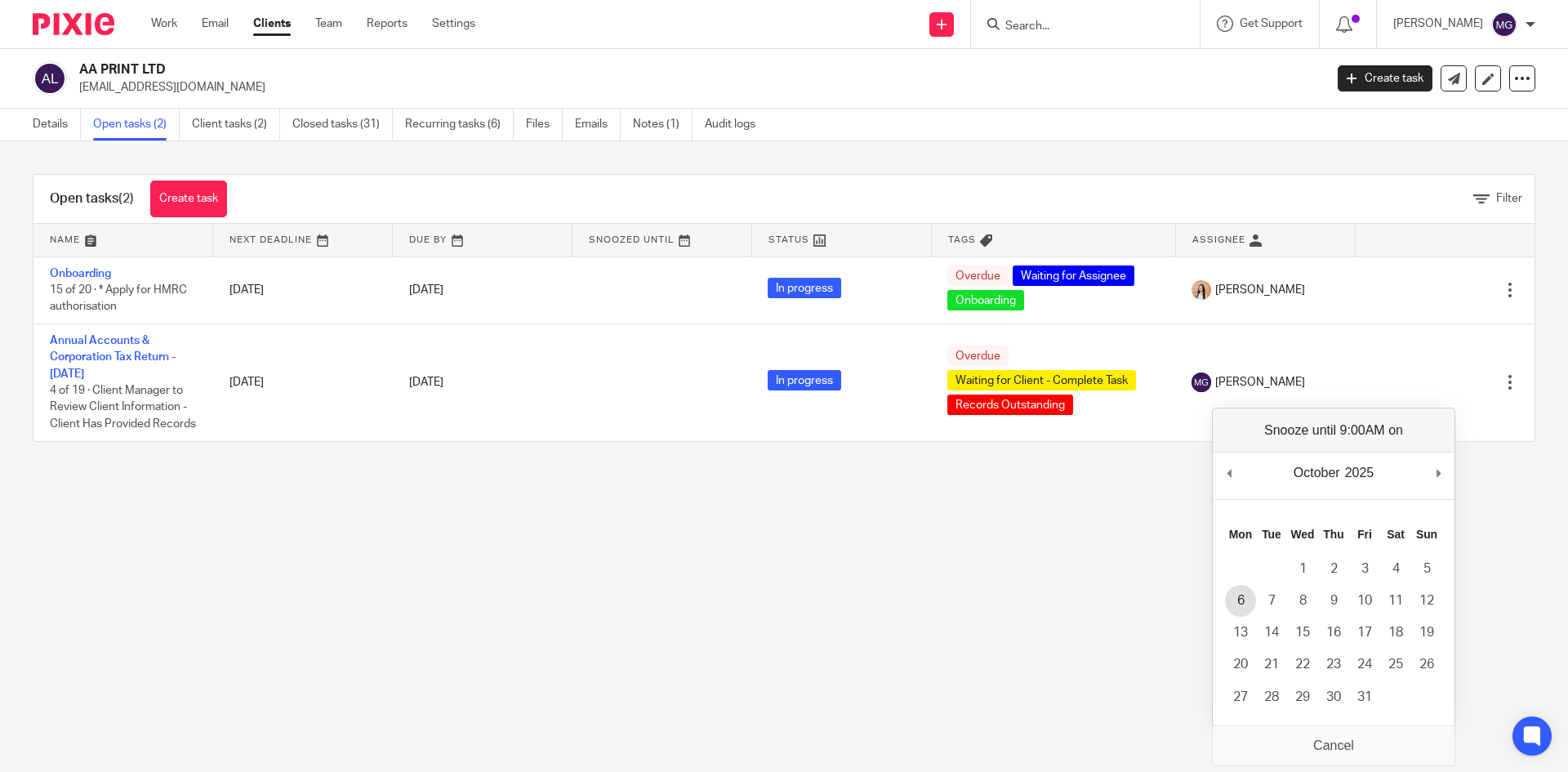
click at [1250, 587] on td "6" at bounding box center [1241, 600] width 31 height 32
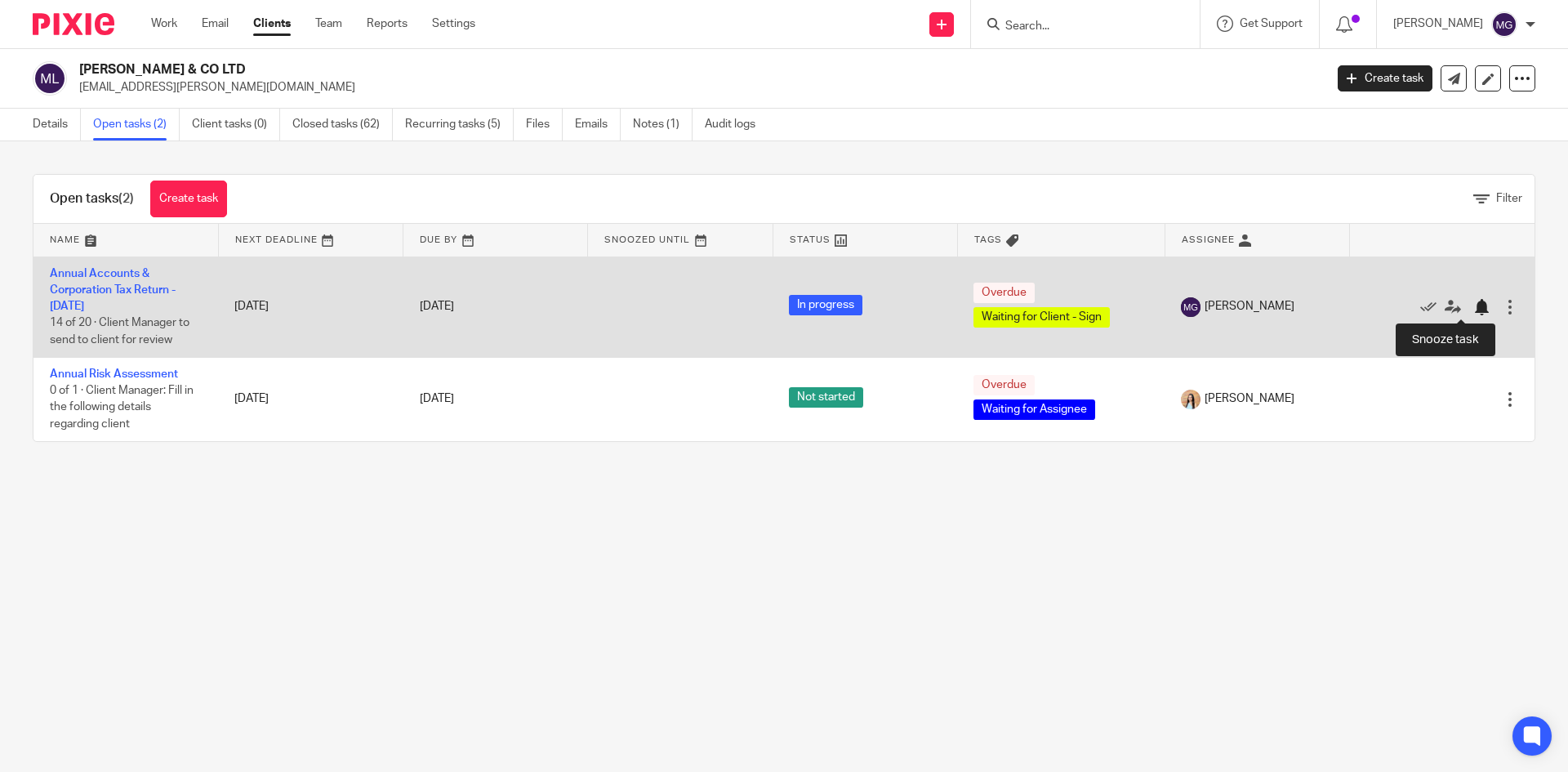
click at [1473, 314] on div at bounding box center [1481, 306] width 16 height 16
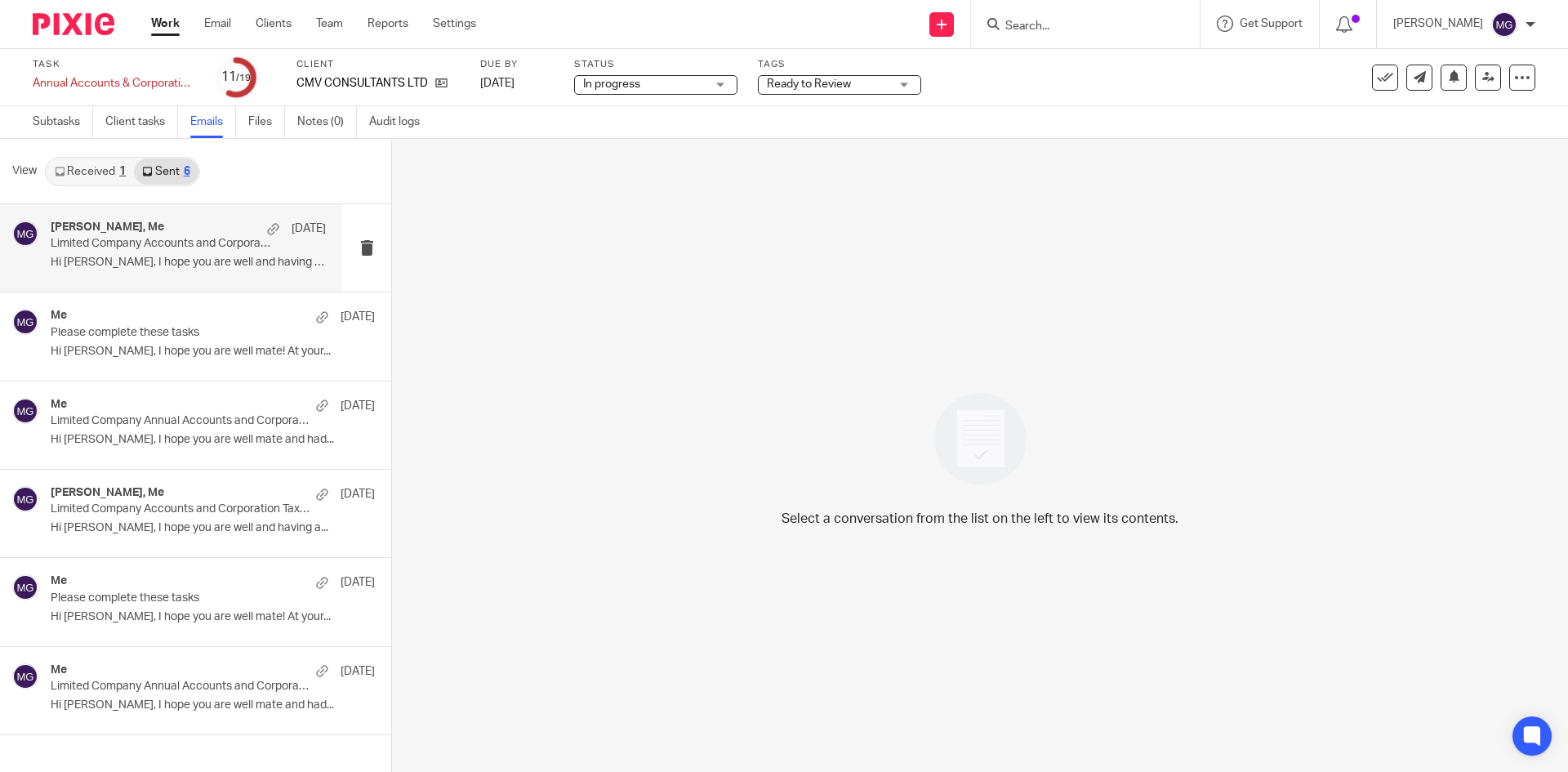
click at [193, 255] on p "Hi [PERSON_NAME], I hope you are well and having a..." at bounding box center [188, 262] width 276 height 13
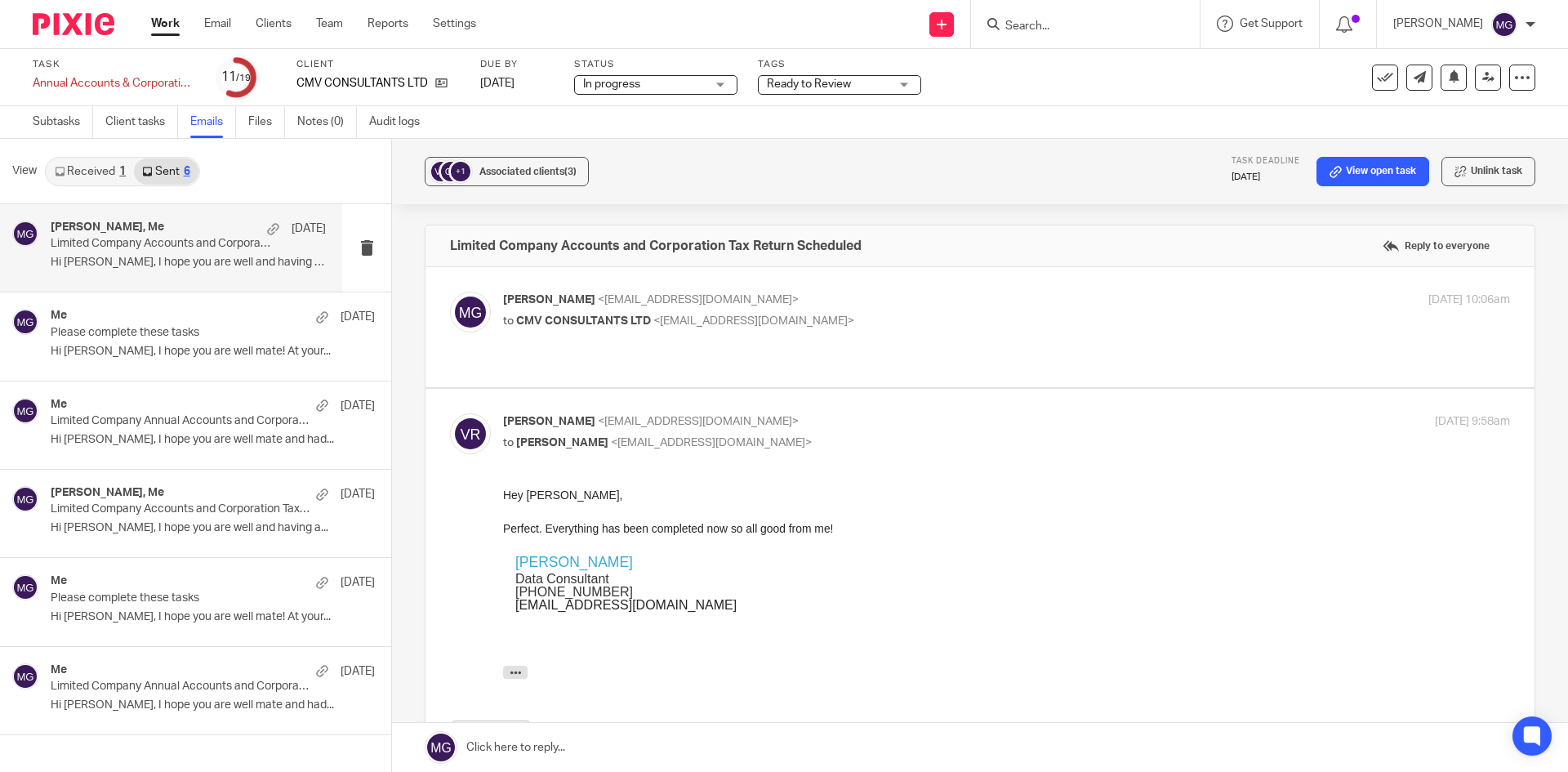
click at [807, 302] on p "[PERSON_NAME] <[EMAIL_ADDRESS][DOMAIN_NAME]>" at bounding box center [838, 301] width 671 height 17
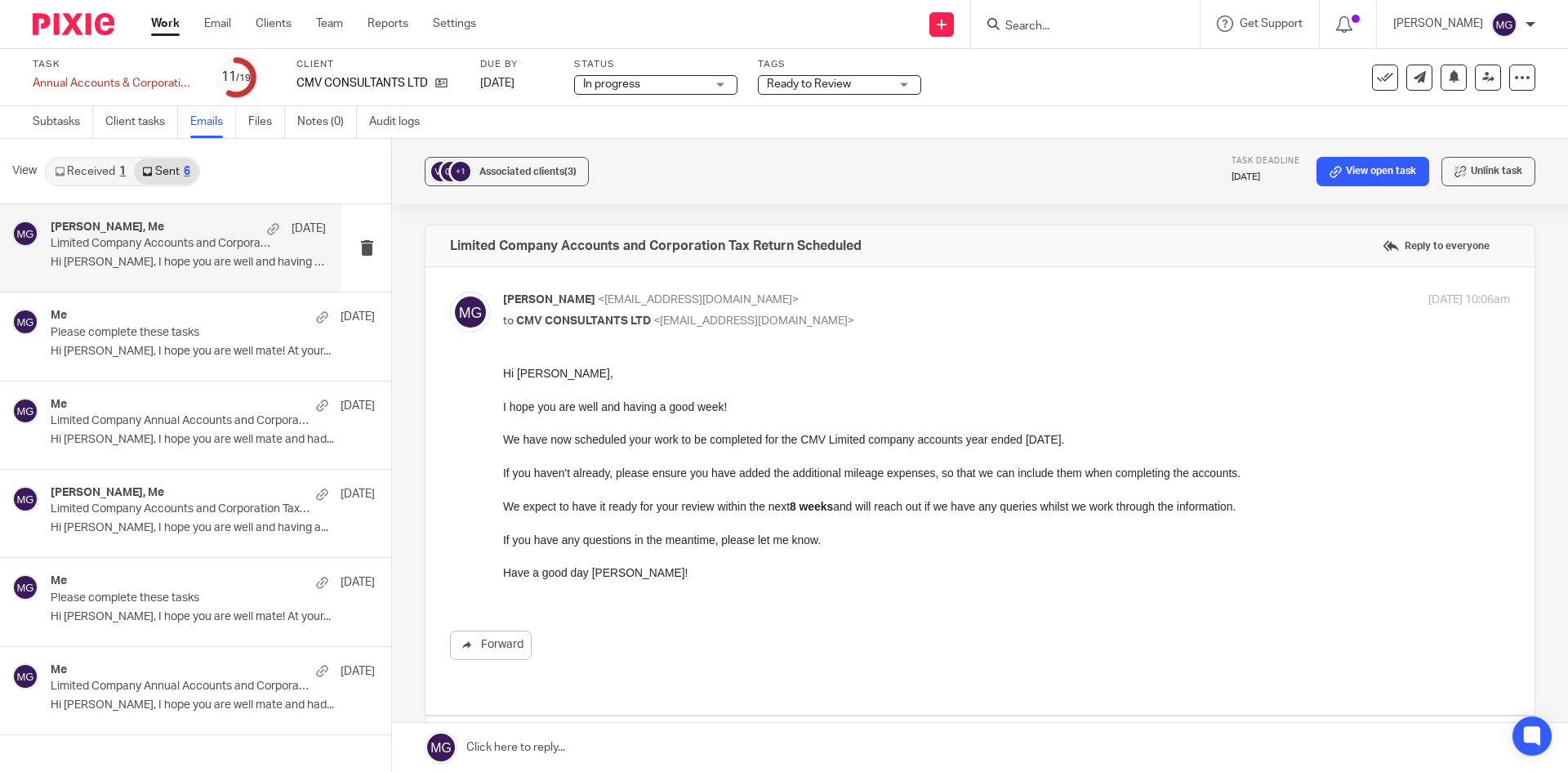
click at [819, 299] on p "[PERSON_NAME] <[EMAIL_ADDRESS][DOMAIN_NAME]>" at bounding box center [838, 301] width 671 height 17
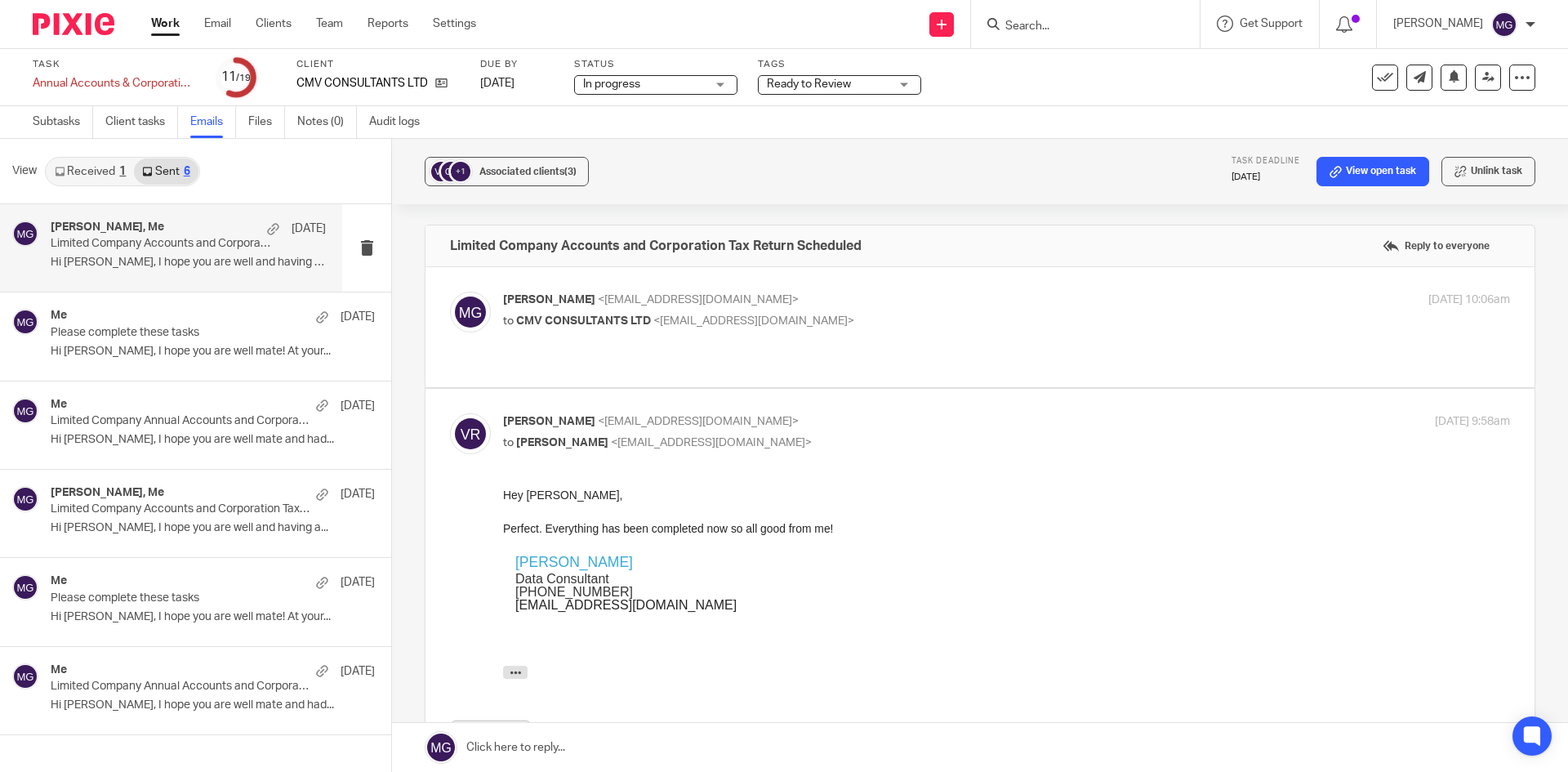
click at [819, 299] on p "[PERSON_NAME] <[EMAIL_ADDRESS][DOMAIN_NAME]>" at bounding box center [838, 301] width 671 height 17
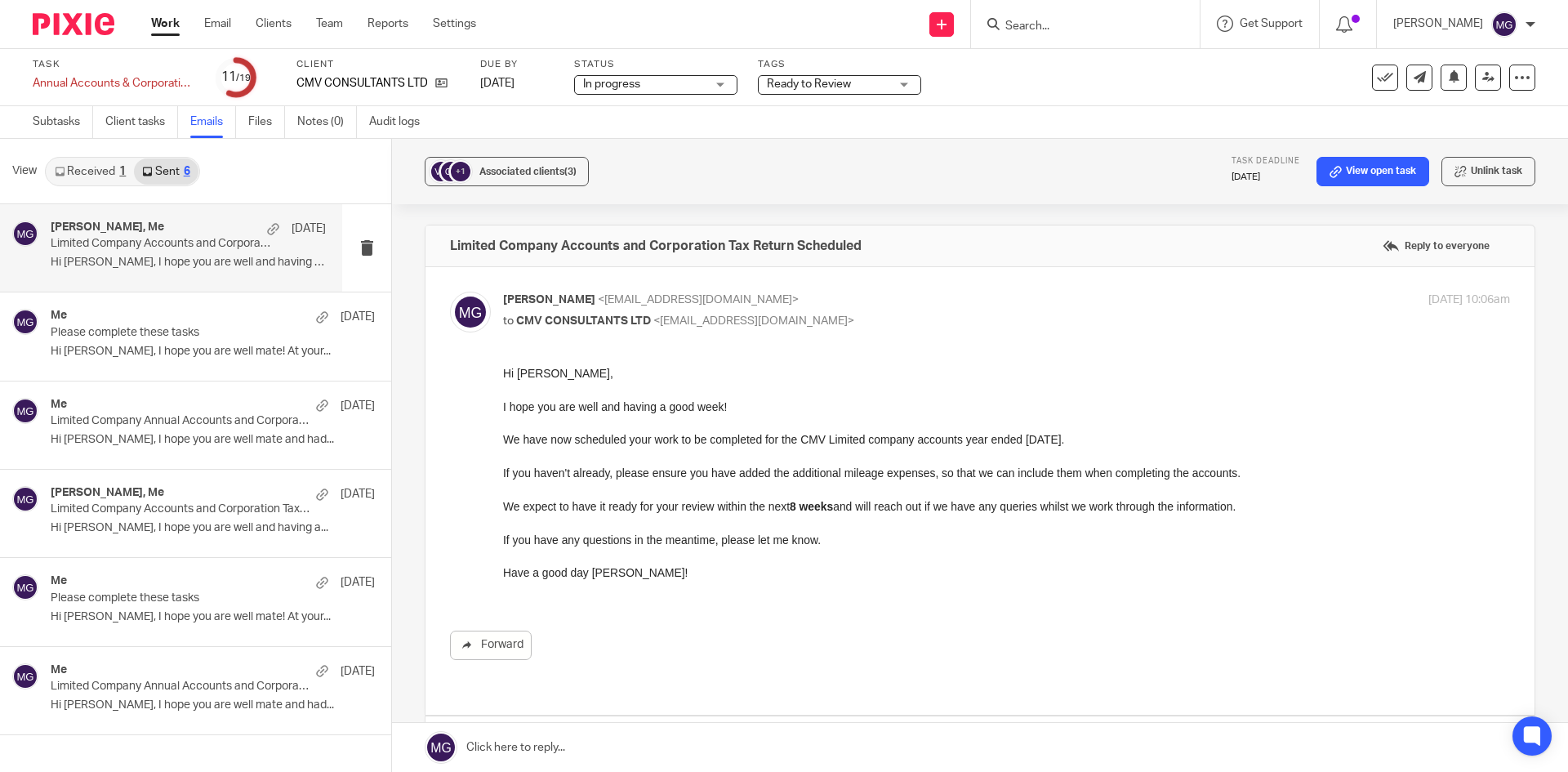
click at [819, 299] on p "Mason Graves <mgraves@taxassist.co.uk>" at bounding box center [838, 301] width 671 height 17
checkbox input "false"
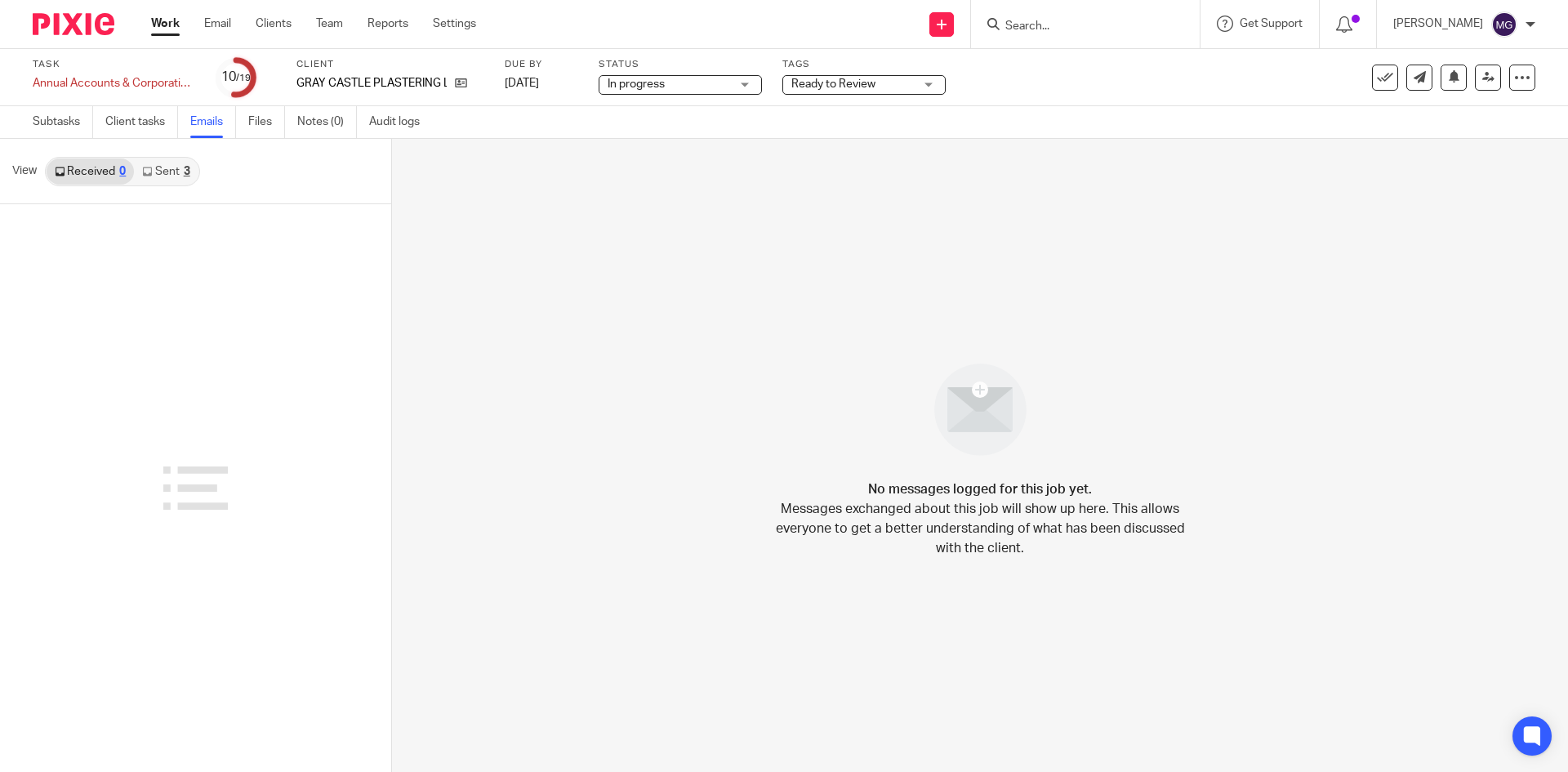
click at [181, 167] on link "Sent 3" at bounding box center [165, 171] width 63 height 26
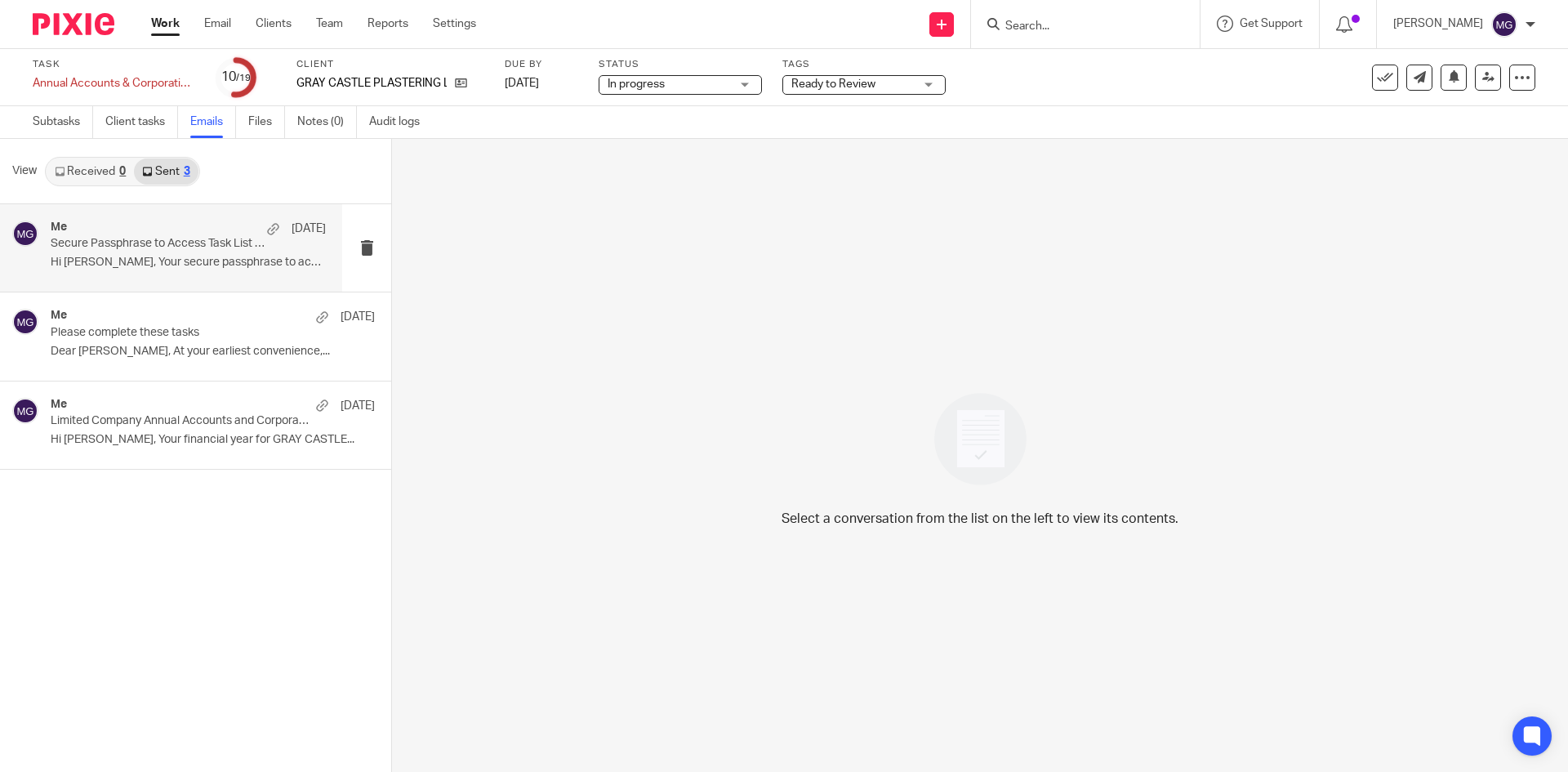
click at [167, 243] on p "Secure Passphrase to Access Task List Sent in Previous Email" at bounding box center [161, 244] width 221 height 13
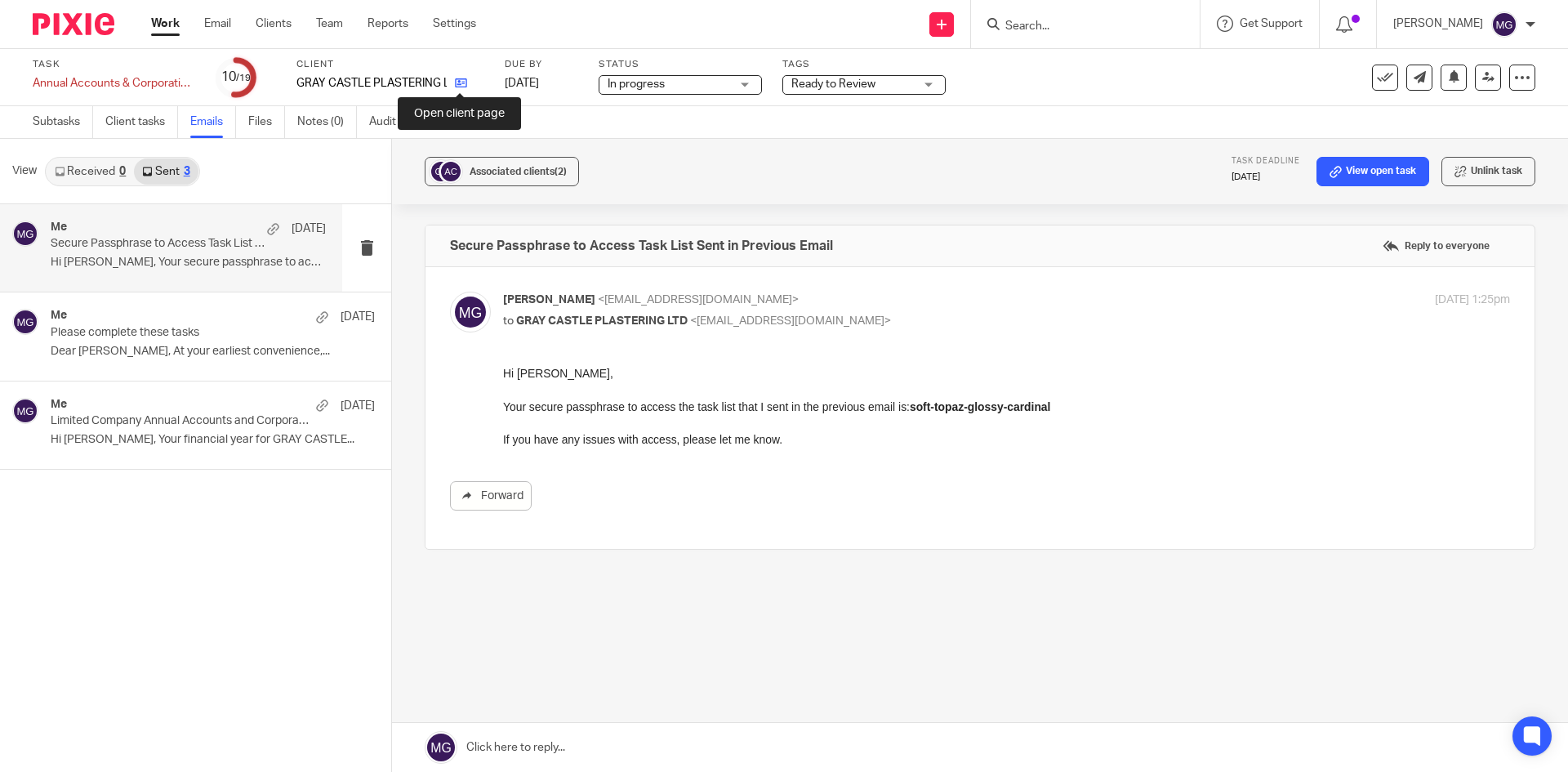
click at [467, 85] on icon at bounding box center [461, 83] width 12 height 12
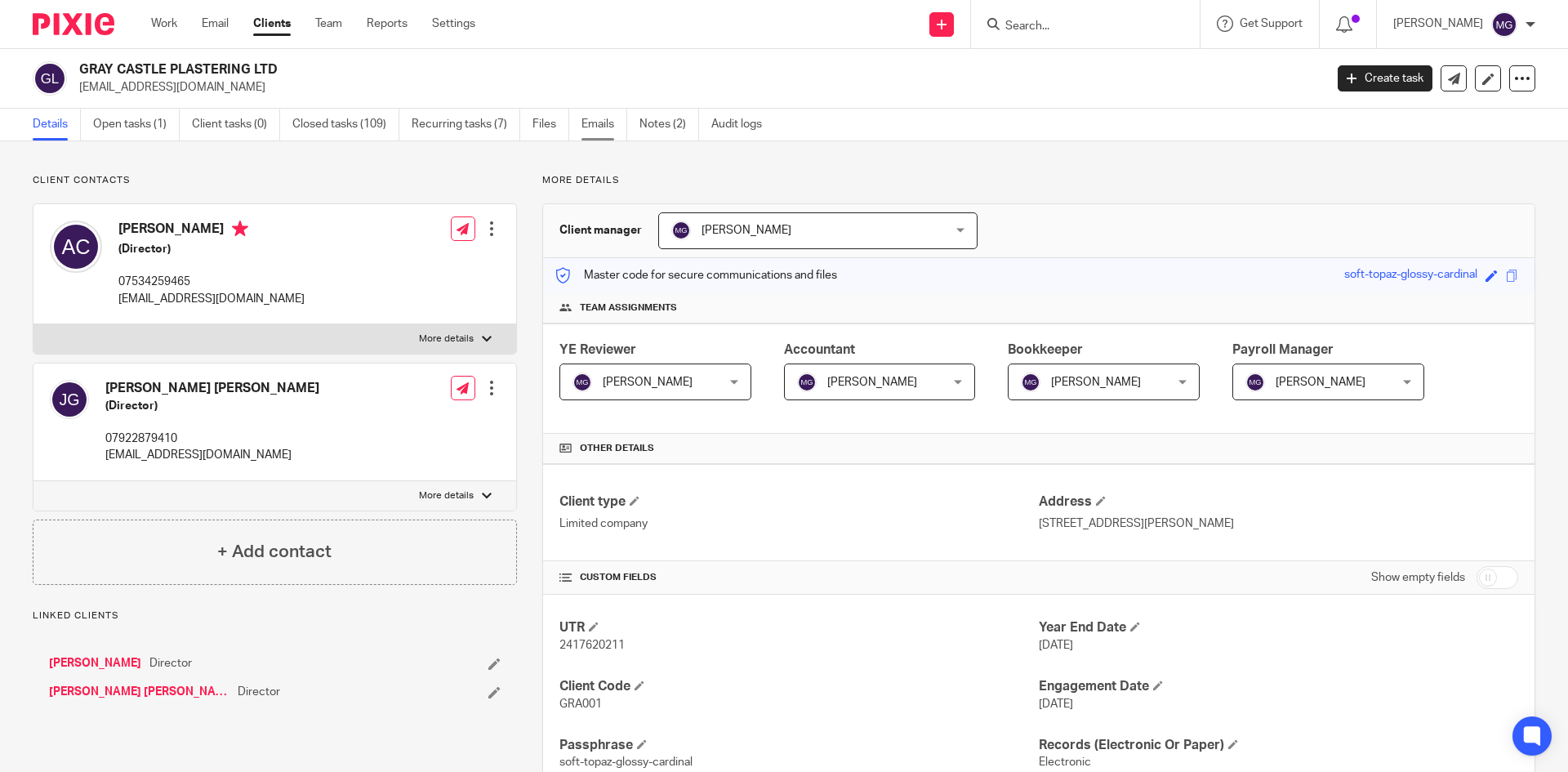
click at [604, 119] on link "Emails" at bounding box center [605, 124] width 46 height 32
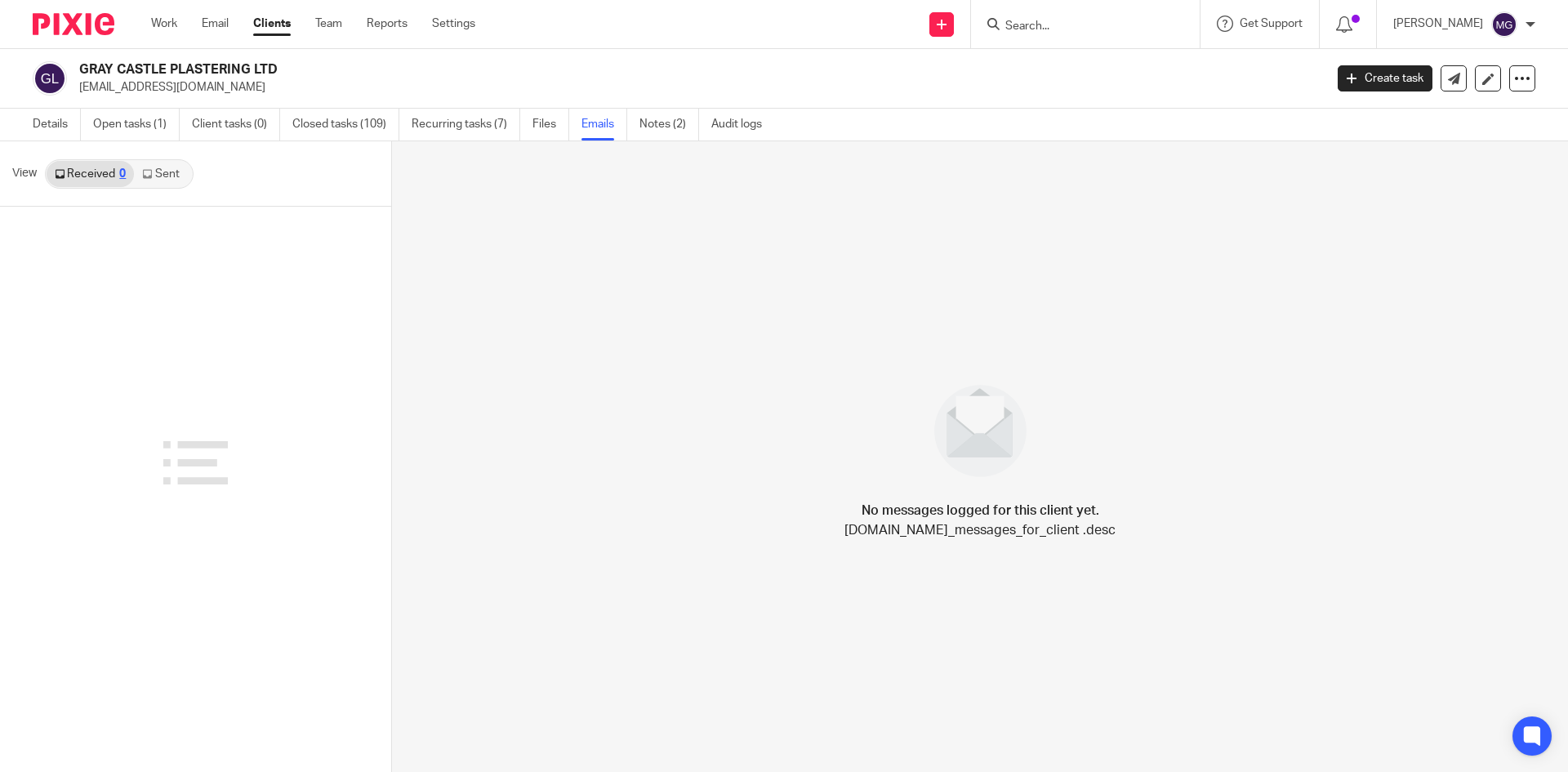
drag, startPoint x: 0, startPoint y: 0, endPoint x: 159, endPoint y: 174, distance: 235.7
click at [159, 174] on link "Sent" at bounding box center [162, 174] width 58 height 26
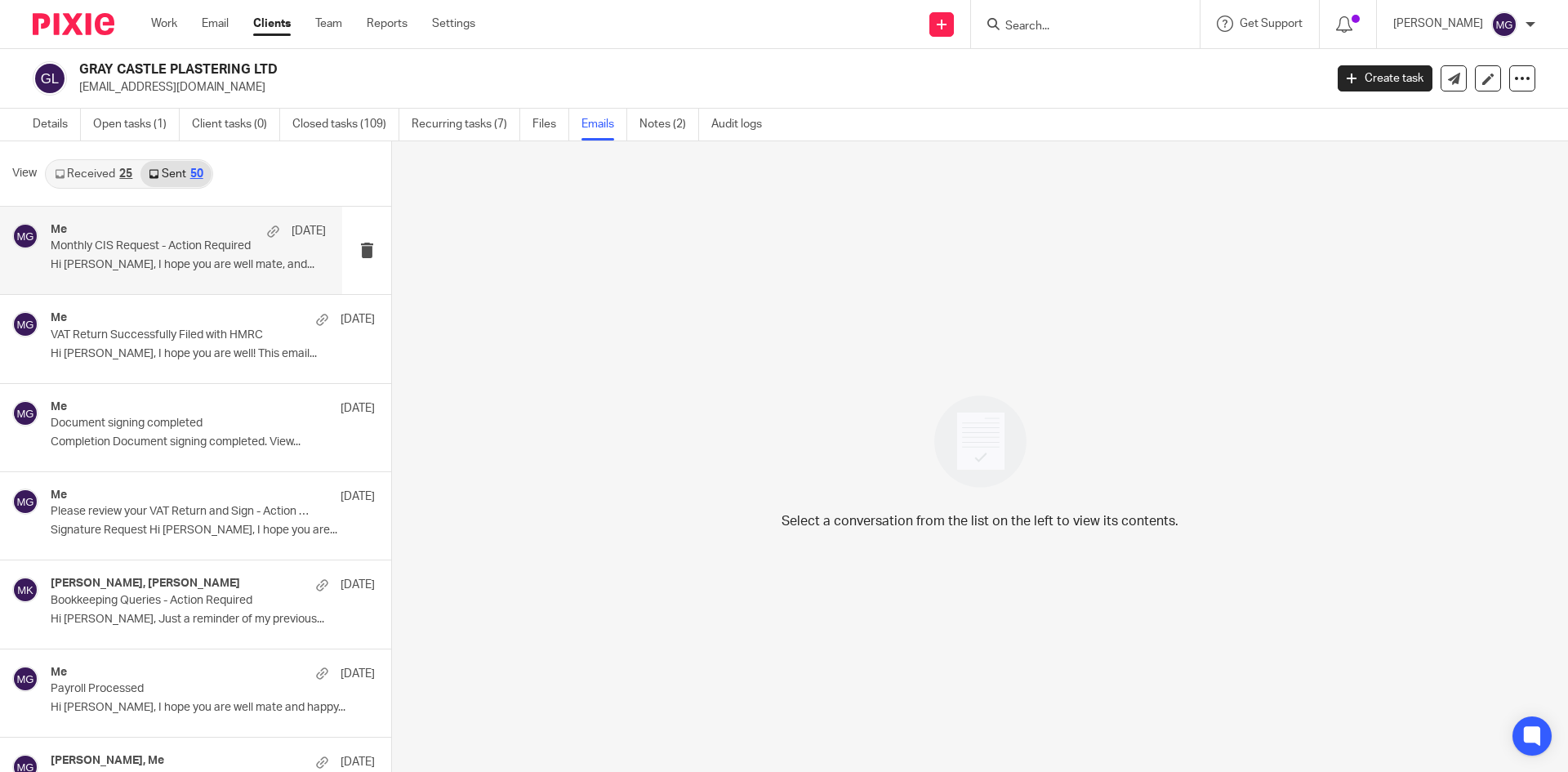
click at [151, 277] on div "Me 10 Sep Monthly CIS Request - Action Required Hi Ash, I hope you are well mat…" at bounding box center [188, 250] width 276 height 55
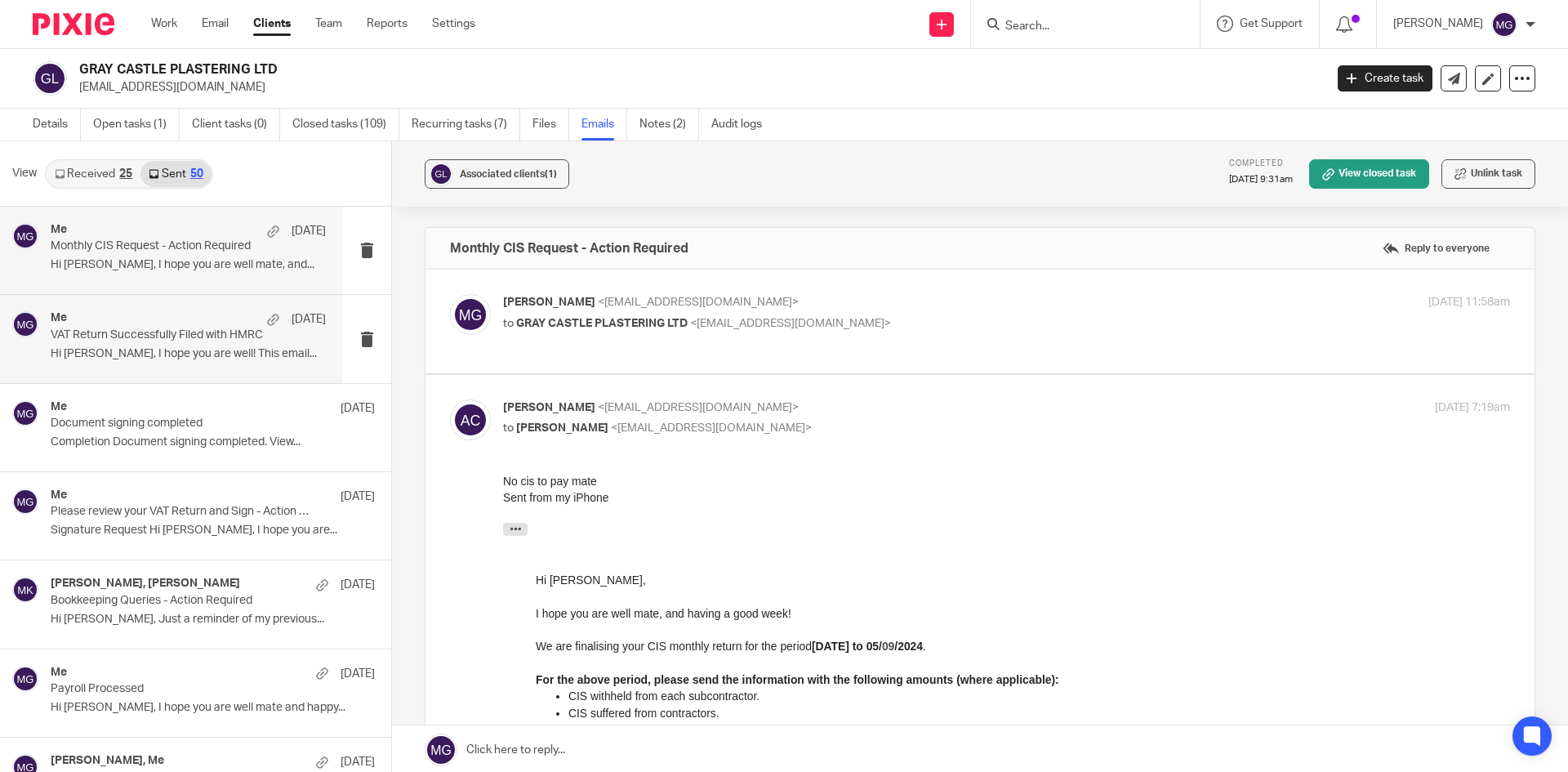
click at [160, 317] on div "Me 4 Sep" at bounding box center [188, 319] width 276 height 16
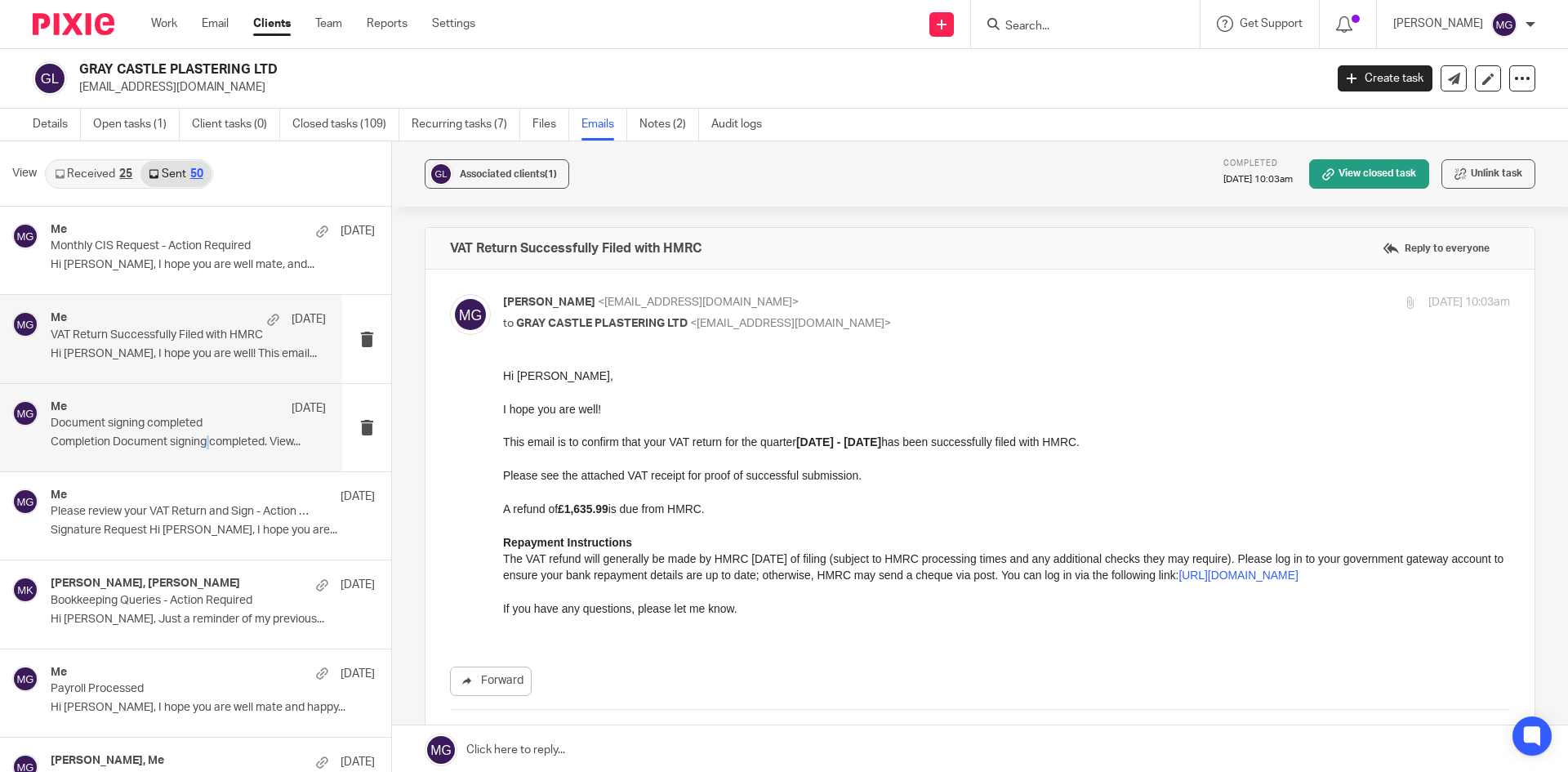
click at [210, 445] on p "Completion Document signing completed. View..." at bounding box center [188, 442] width 276 height 13
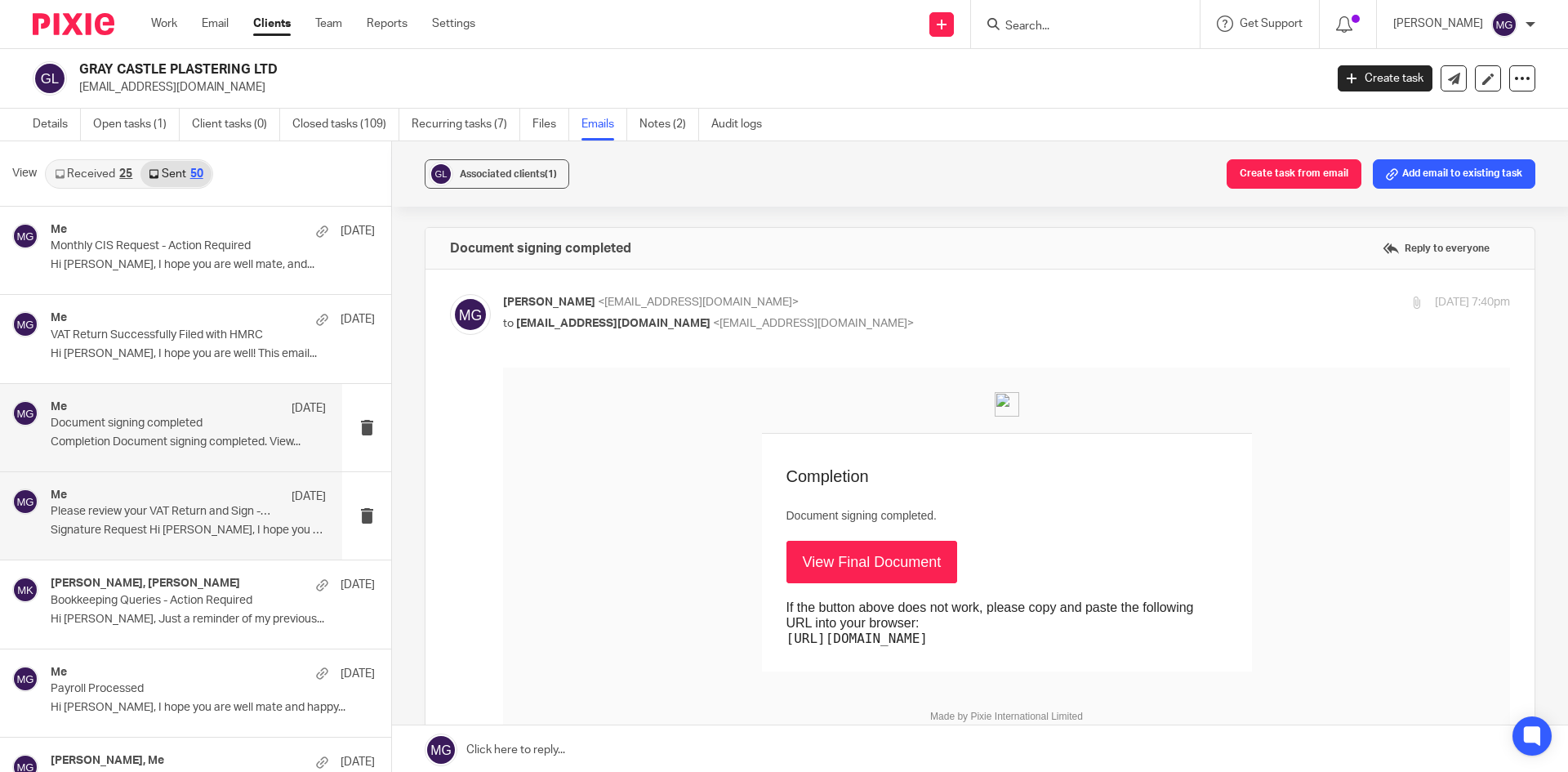
click at [199, 511] on p "Please review your VAT Return and Sign - Action Required" at bounding box center [161, 512] width 221 height 13
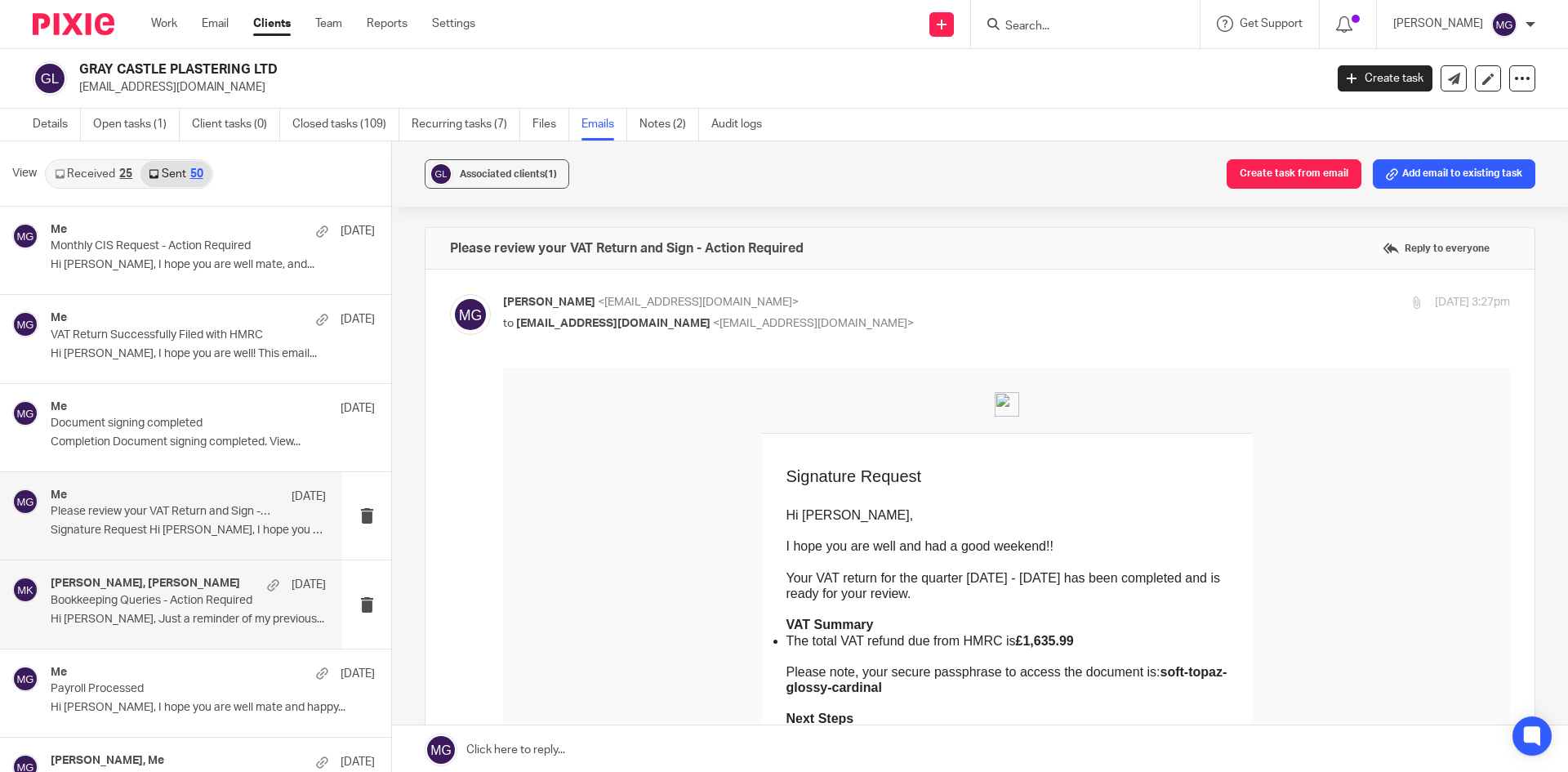
click at [259, 576] on div "22 Aug" at bounding box center [293, 584] width 67 height 16
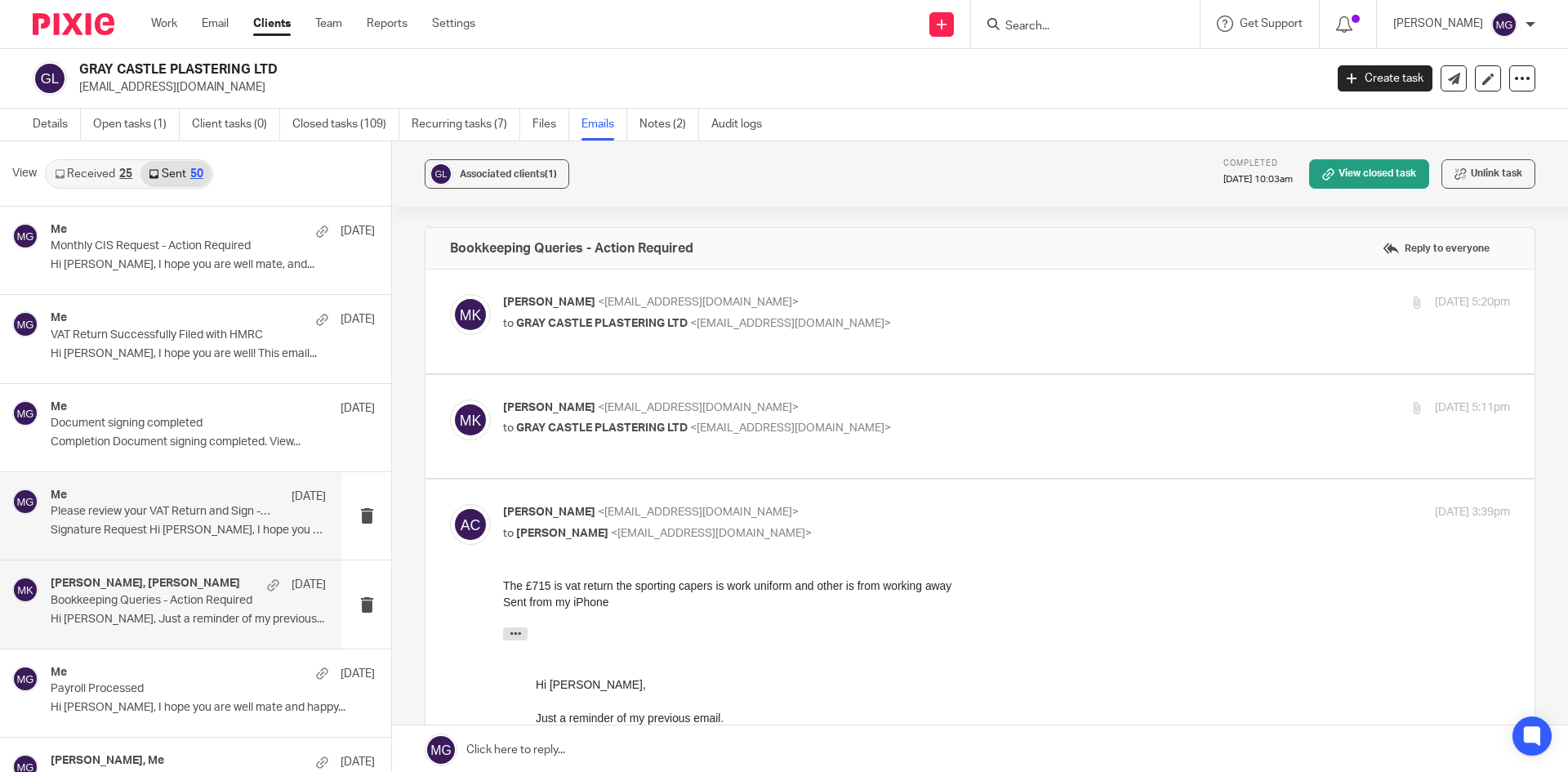
scroll to position [57, 0]
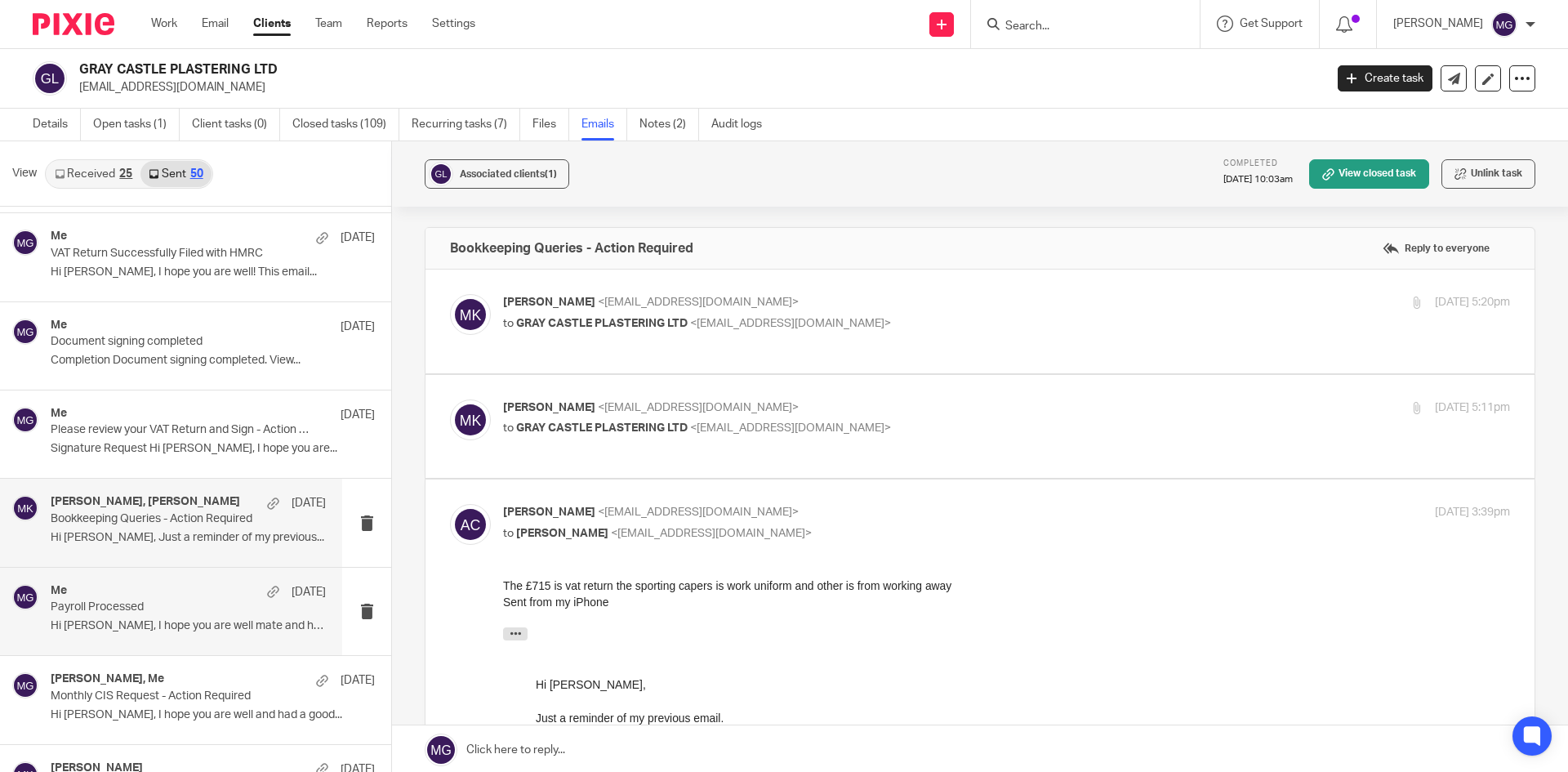
click at [205, 595] on div "Me 15 Aug" at bounding box center [188, 591] width 276 height 16
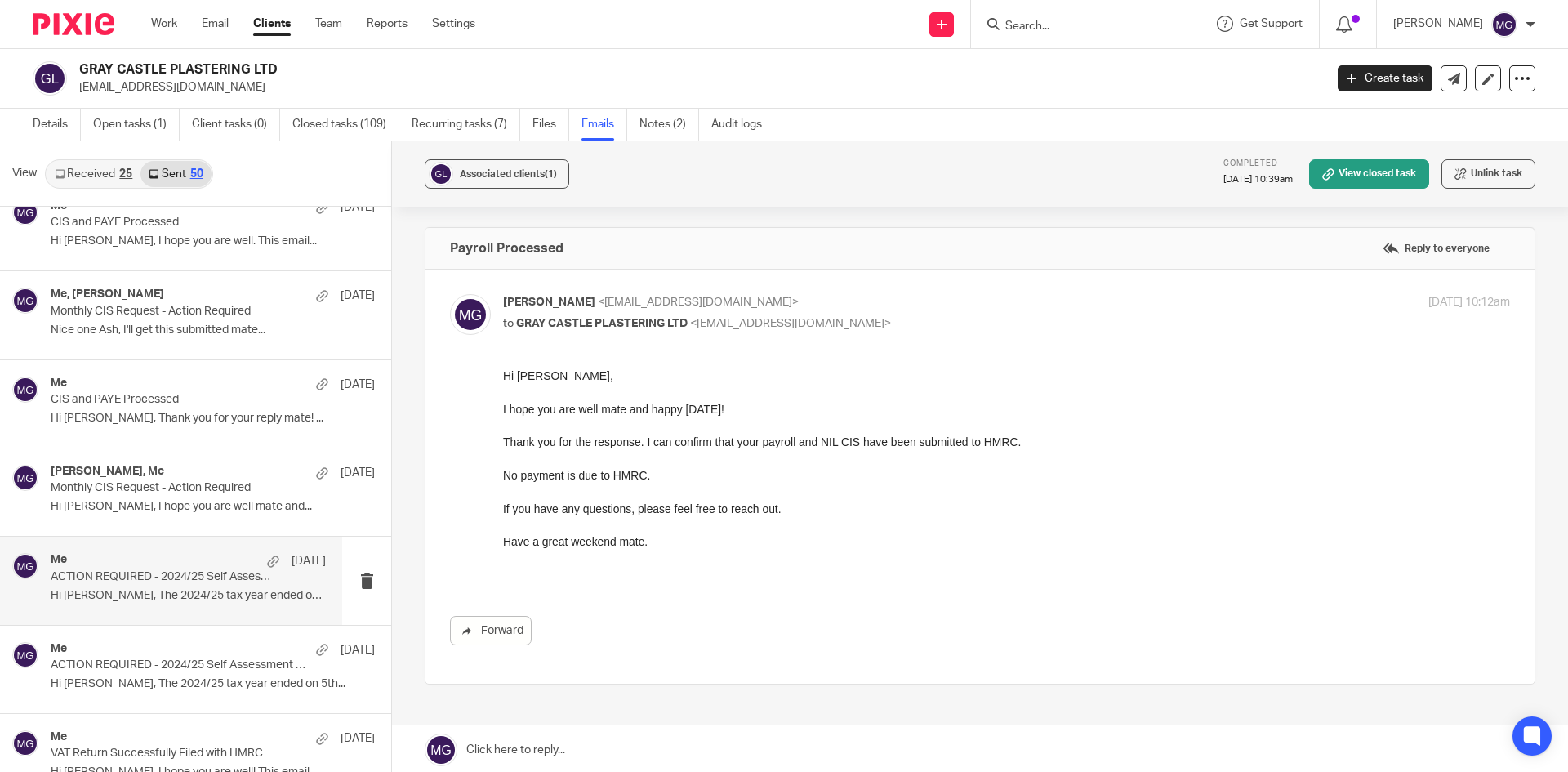
scroll to position [736, 0]
click at [201, 587] on p "Hi Jamie, The 2024/25 tax year ended on 5th..." at bounding box center [188, 592] width 276 height 13
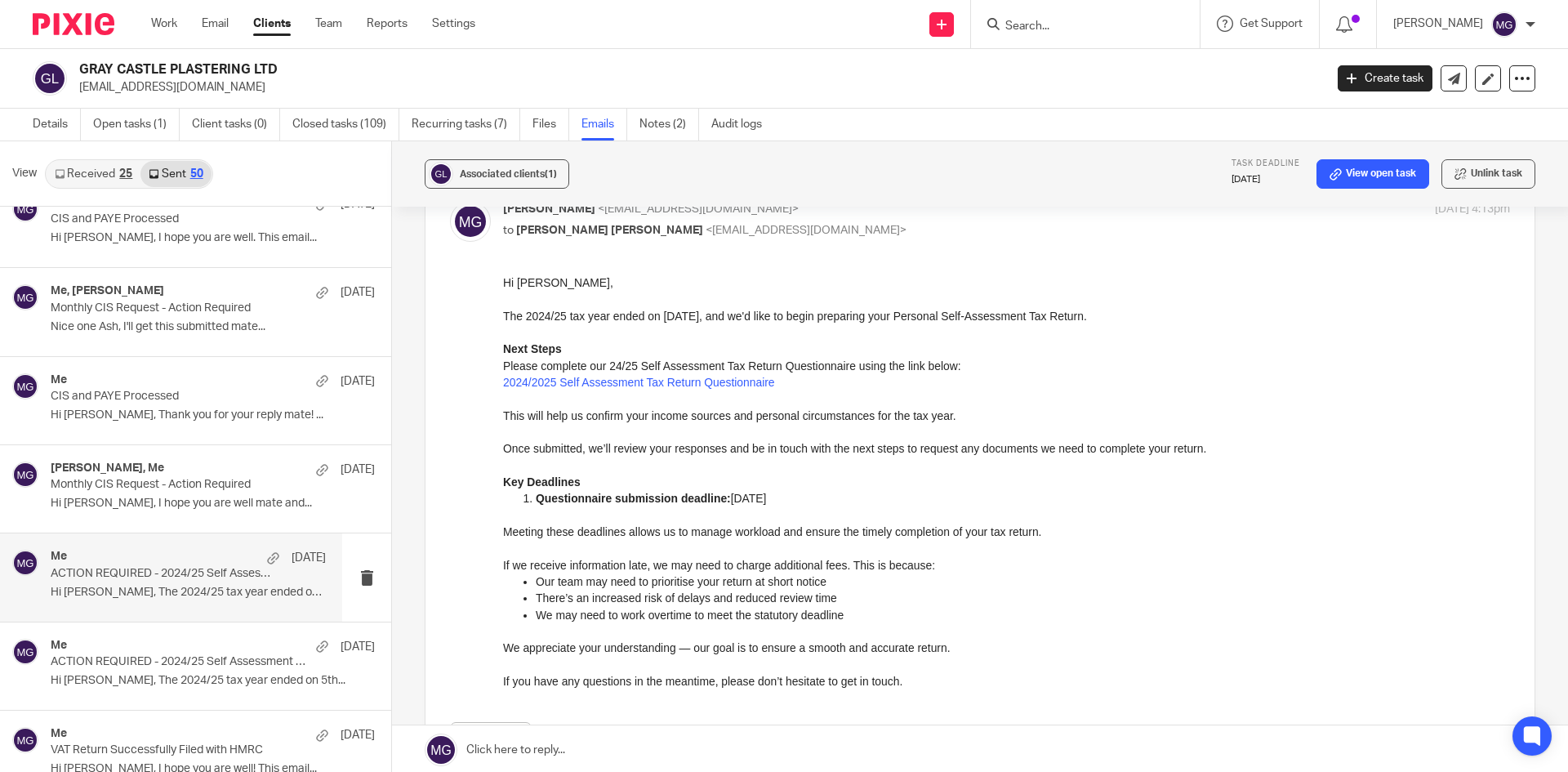
scroll to position [82, 0]
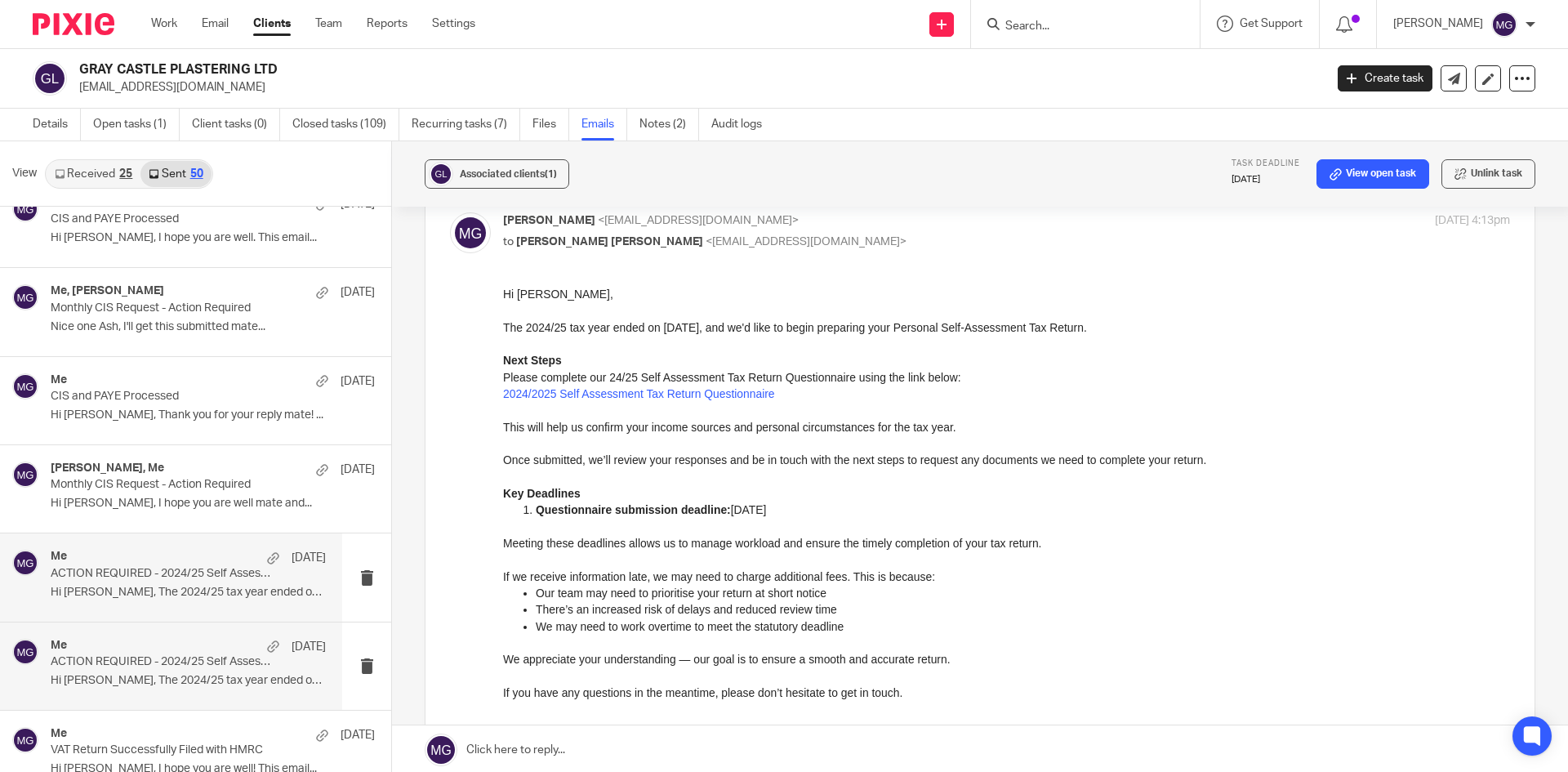
click at [167, 664] on p "ACTION REQUIRED - 2024/25 Self Assessment Tax Return Can Now Be Prepared" at bounding box center [161, 662] width 221 height 13
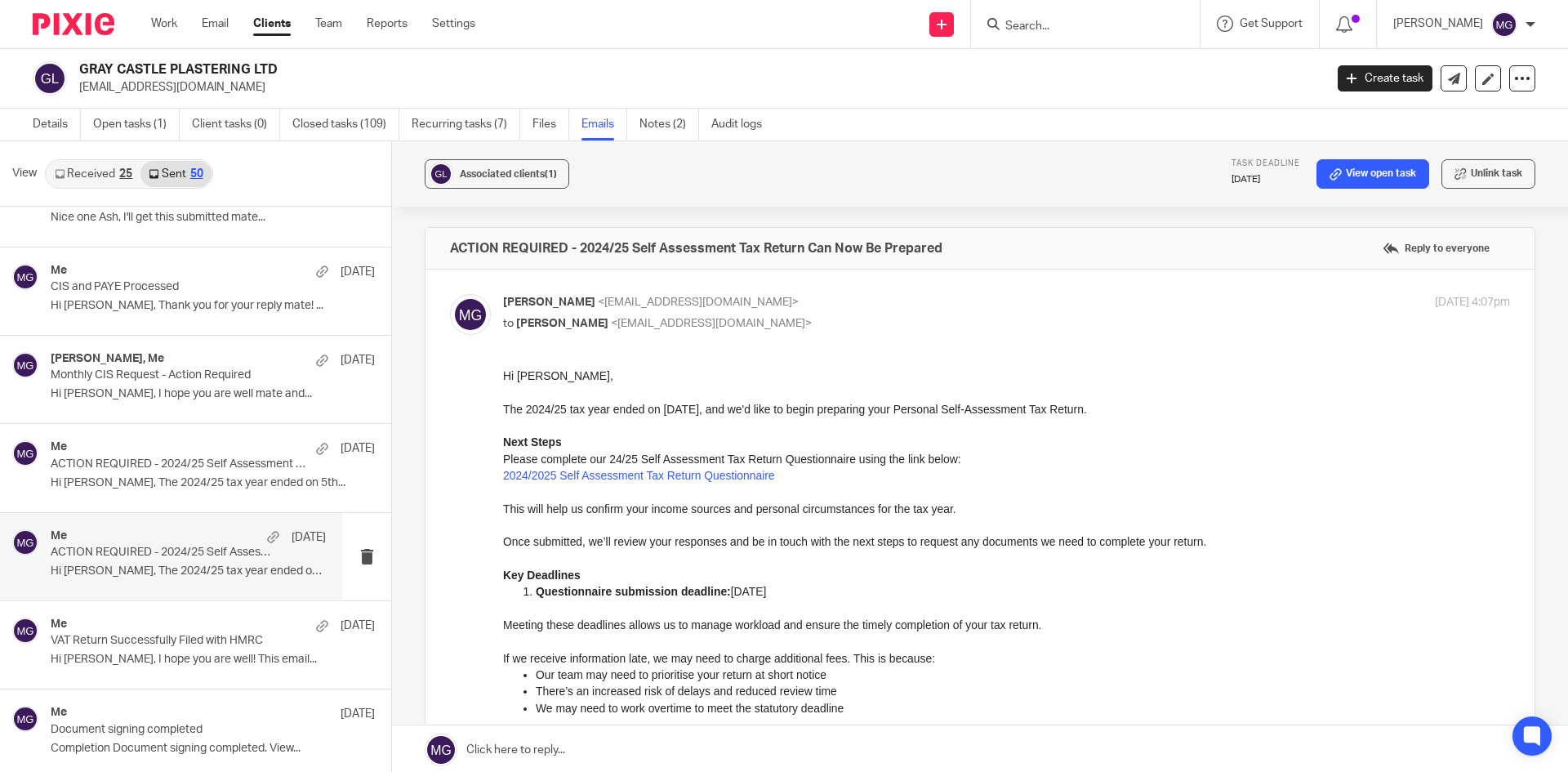
scroll to position [899, 0]
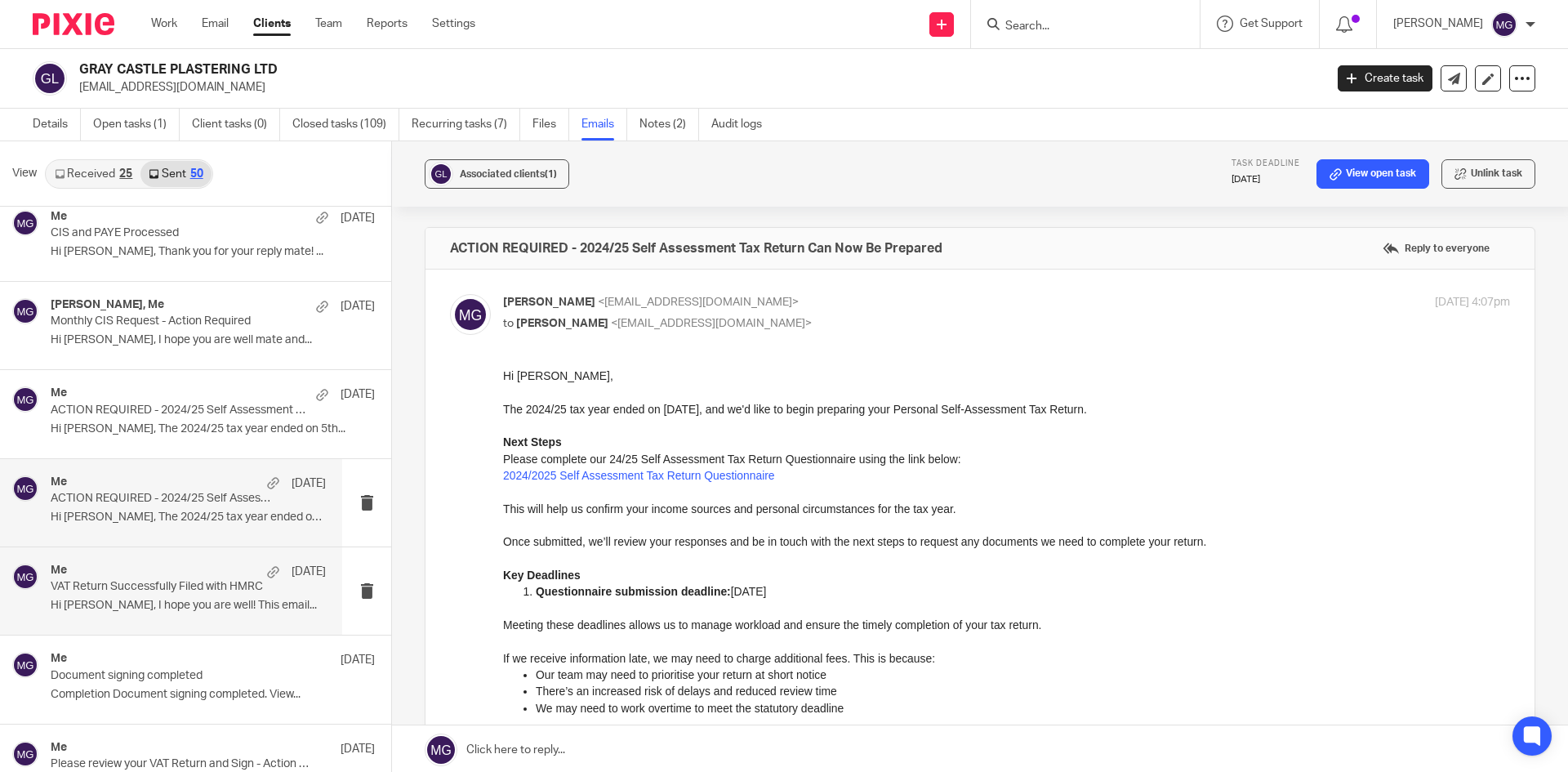
click at [156, 605] on p "Hi Ash, I hope you are well! This email..." at bounding box center [188, 605] width 276 height 13
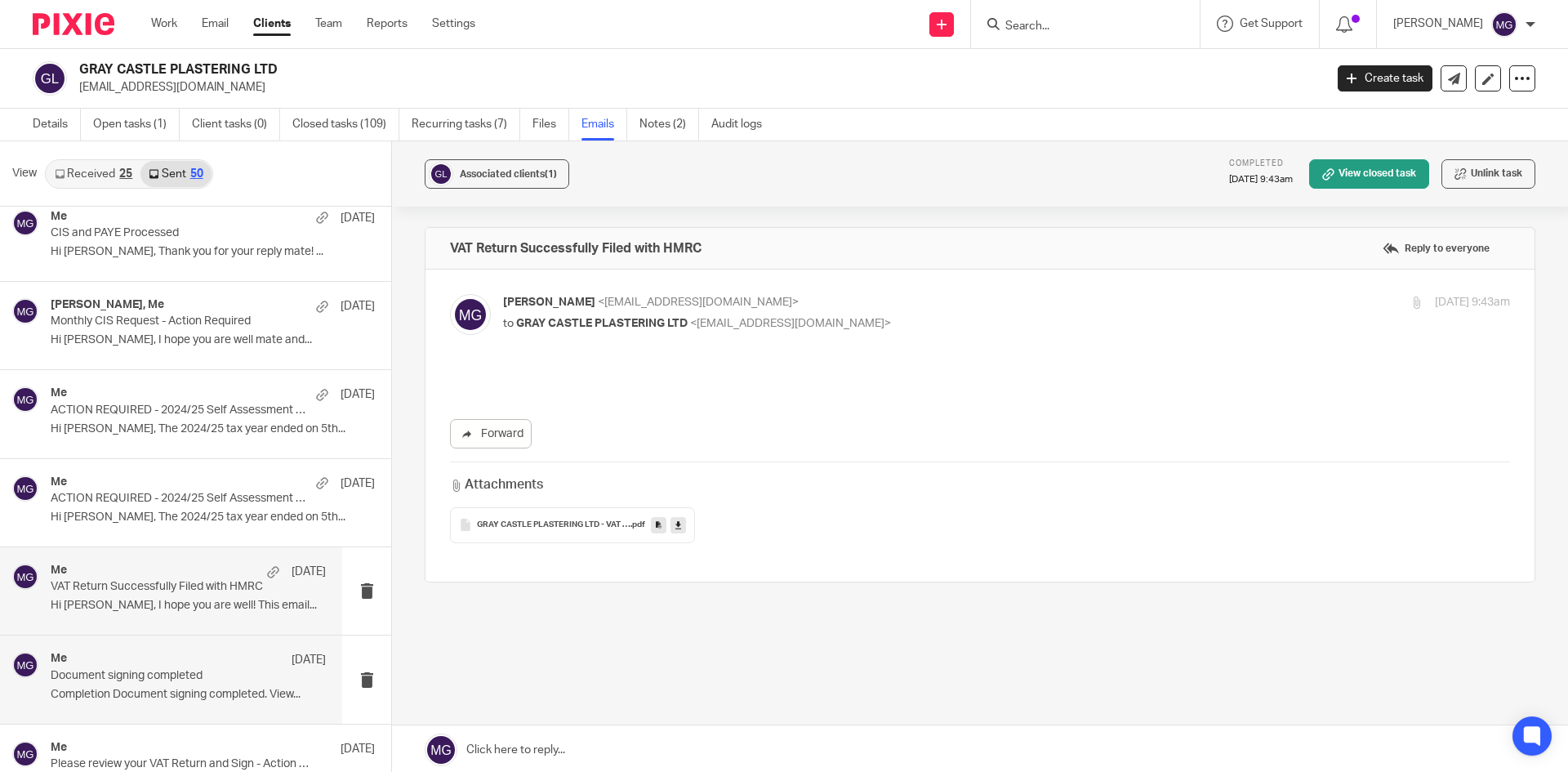
scroll to position [0, 0]
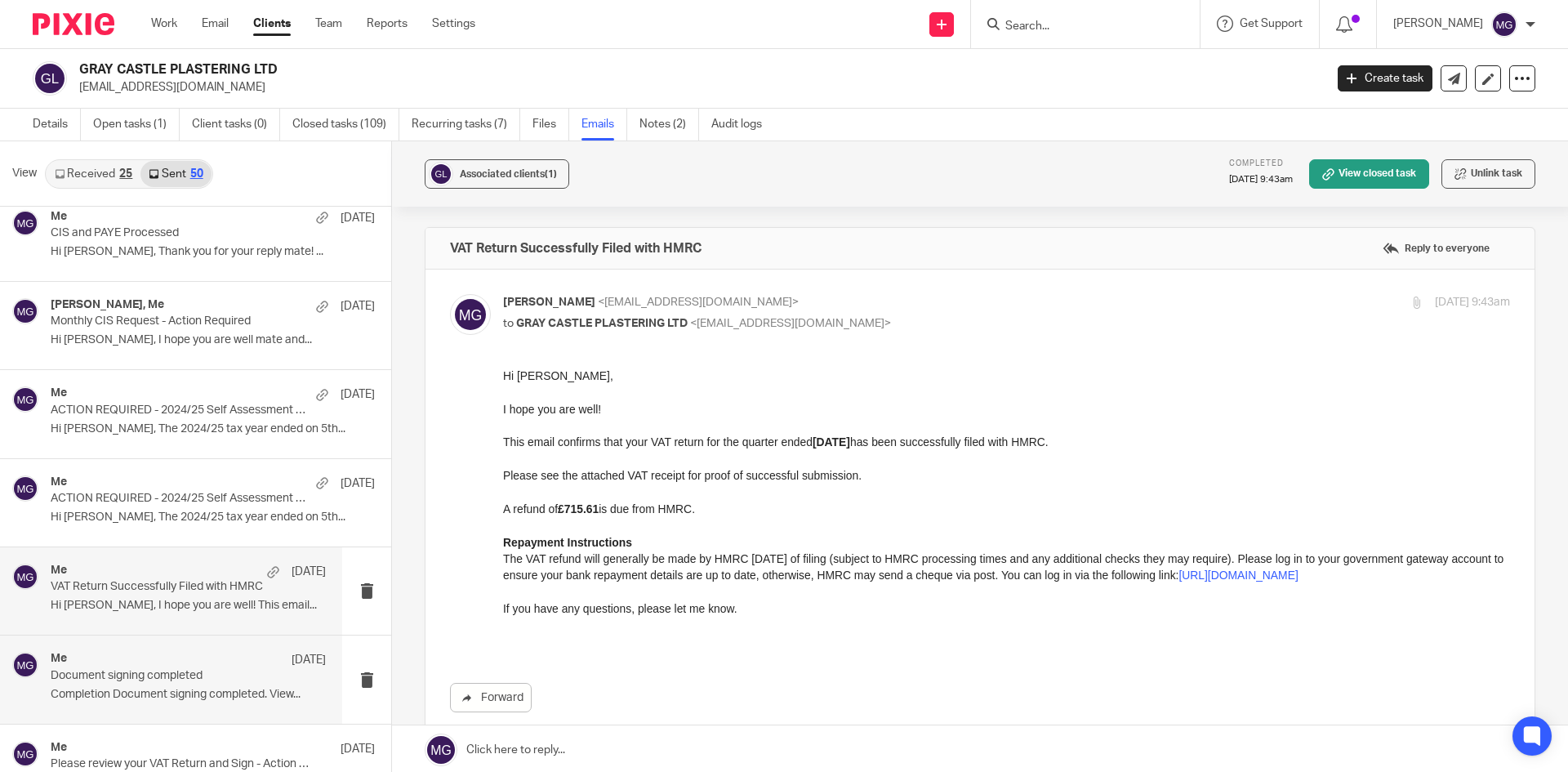
click at [160, 664] on div "Me 25 May" at bounding box center [188, 660] width 276 height 16
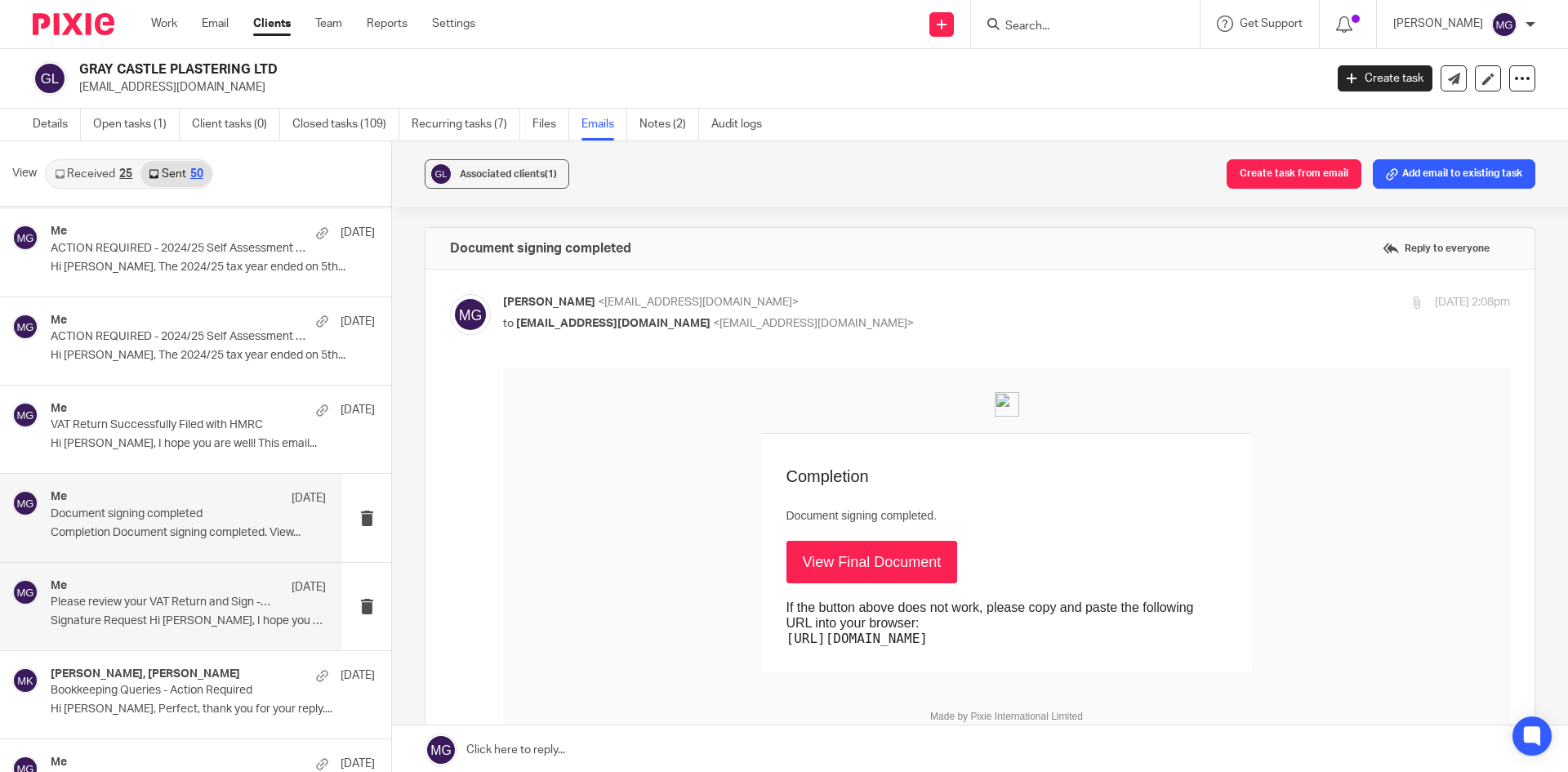
scroll to position [1062, 0]
click at [179, 592] on div "Me 23 May" at bounding box center [188, 585] width 276 height 16
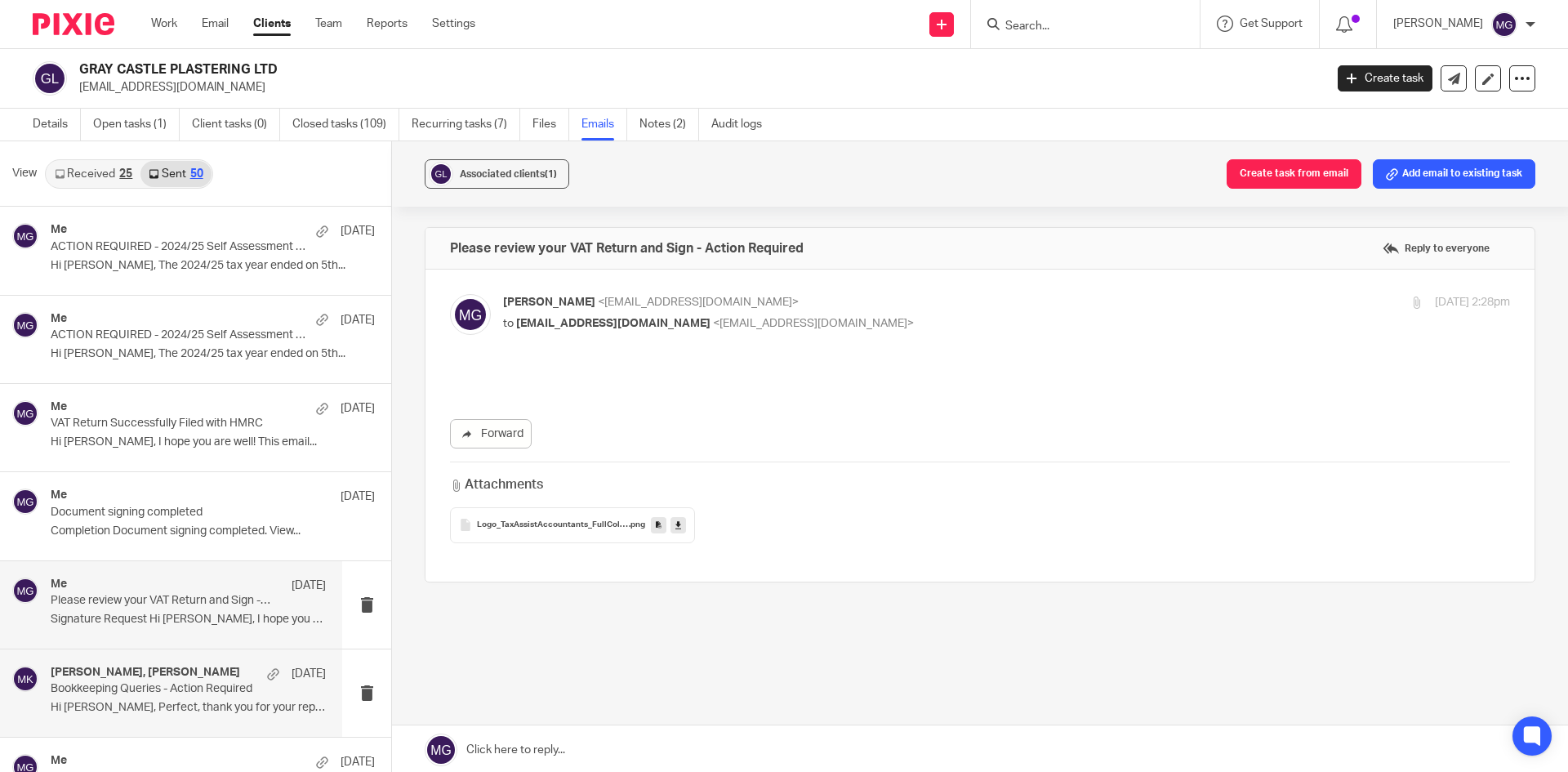
scroll to position [0, 0]
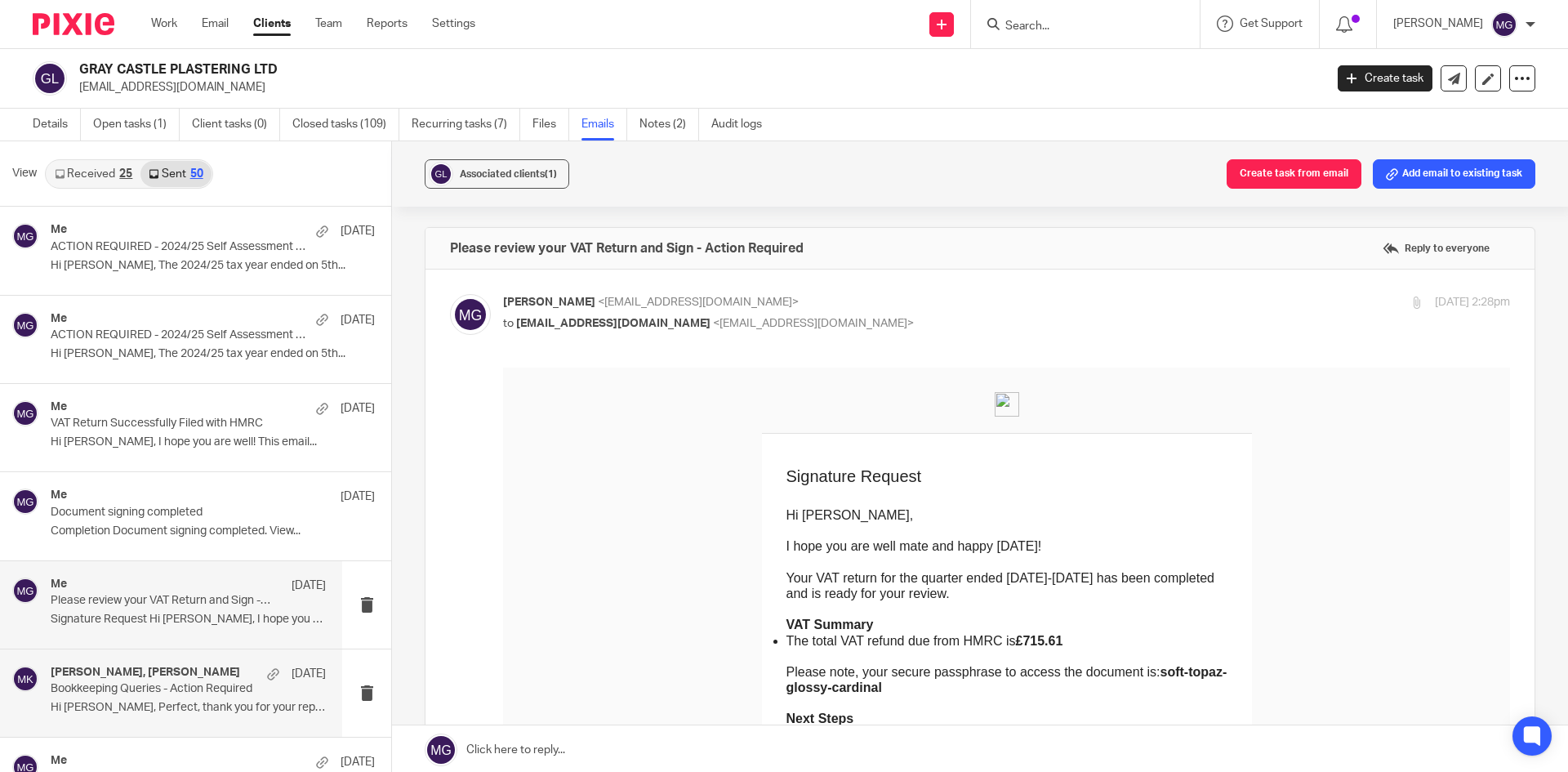
click at [206, 675] on div "Moiz Khatri, Ashley Castle 21 May" at bounding box center [188, 673] width 276 height 16
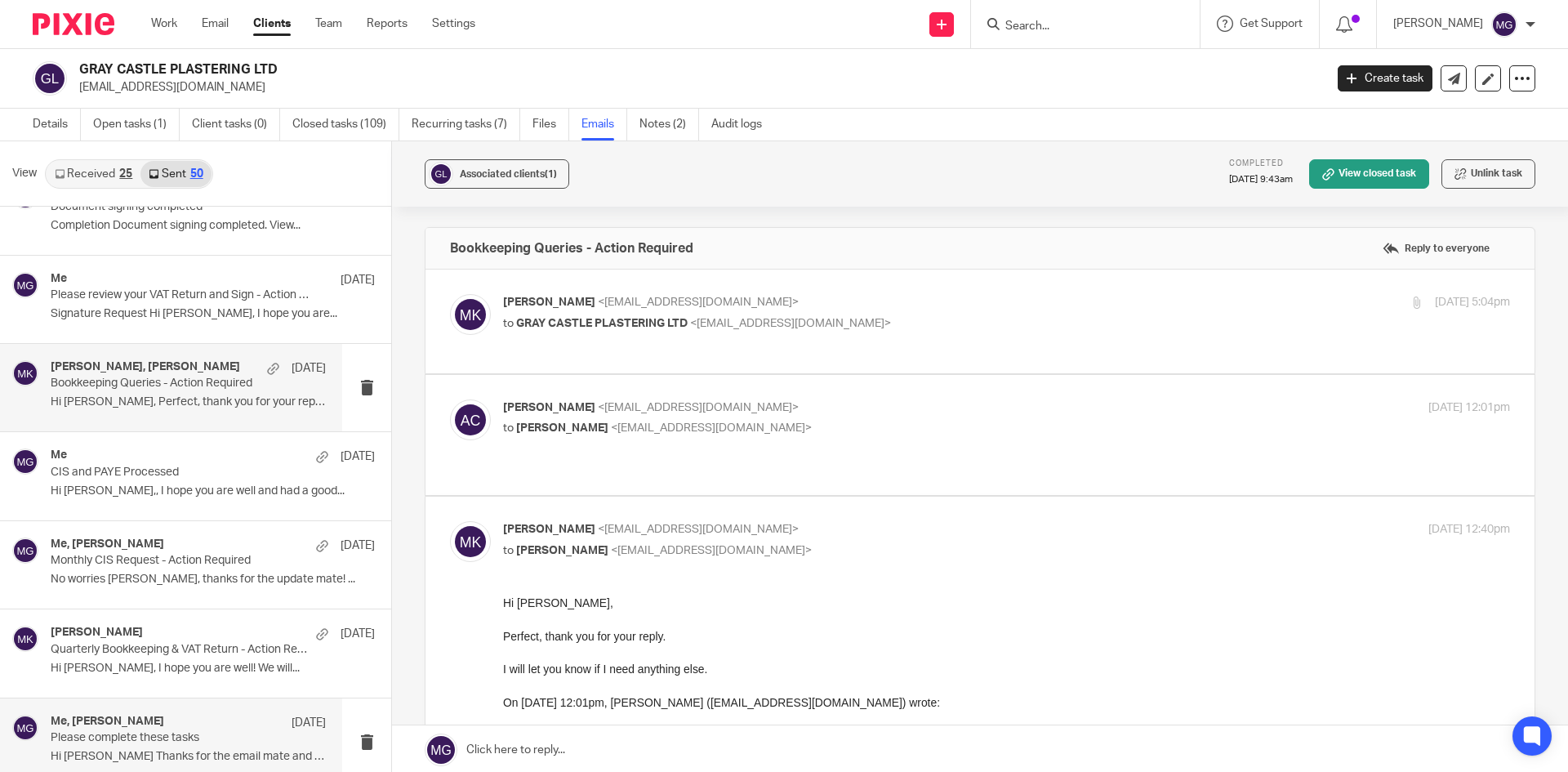
scroll to position [1470, 0]
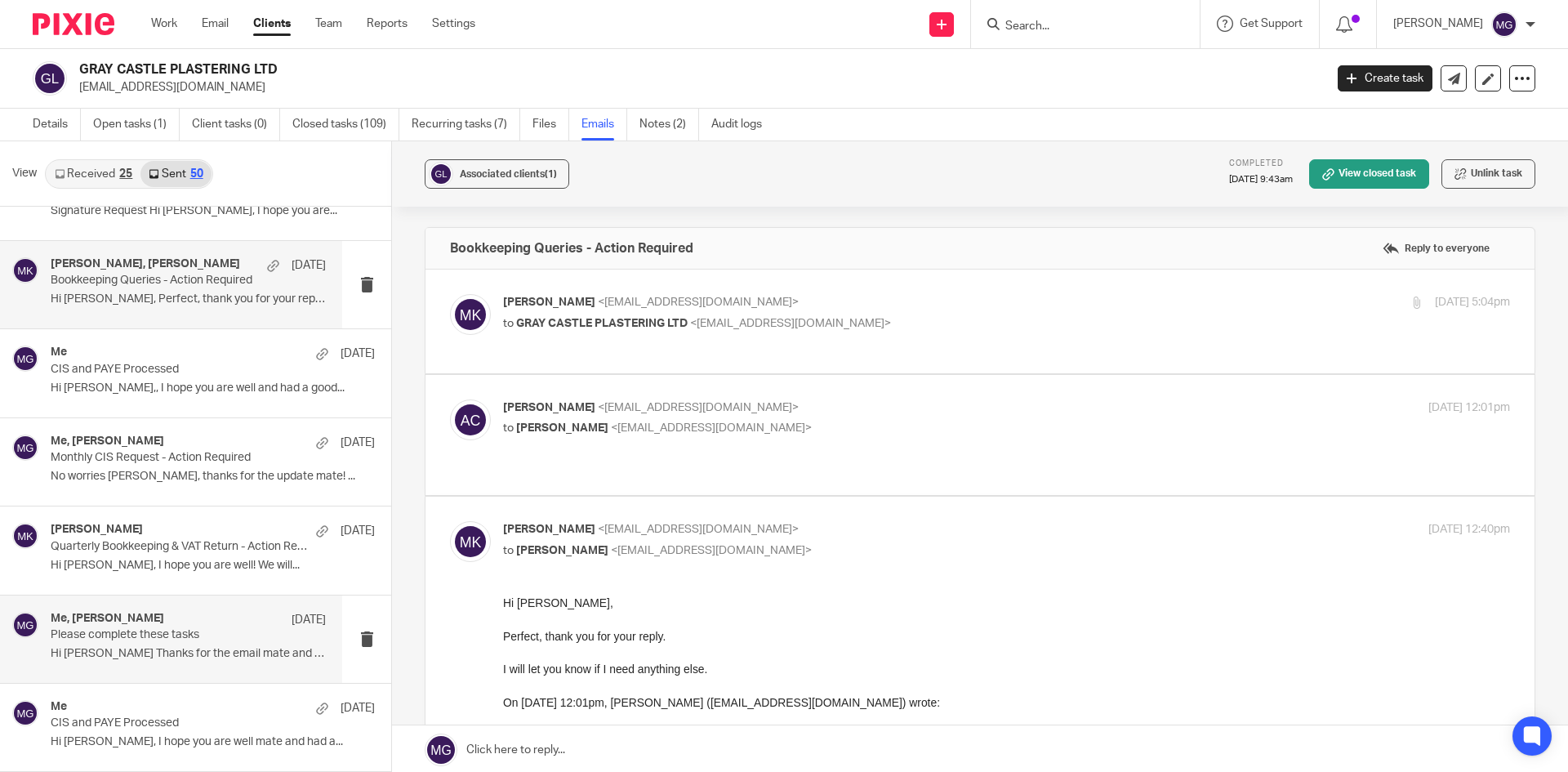
click at [183, 639] on p "Please complete these tasks" at bounding box center [161, 635] width 221 height 13
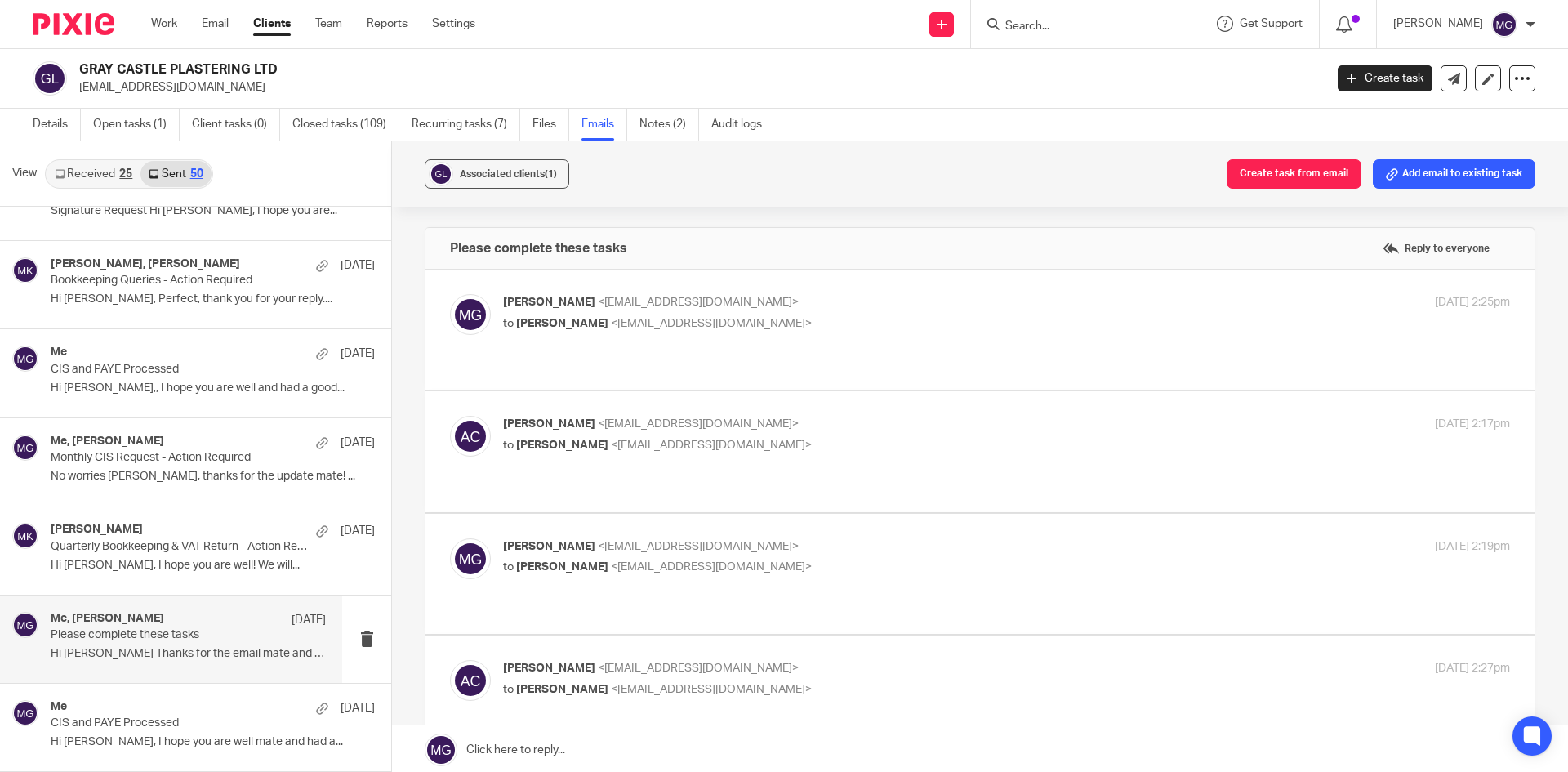
scroll to position [0, 0]
click at [745, 334] on div "Mason Graves <mgraves@taxassist.co.uk> to Ashley Neal Castle <graycastleplaster…" at bounding box center [1006, 314] width 1007 height 41
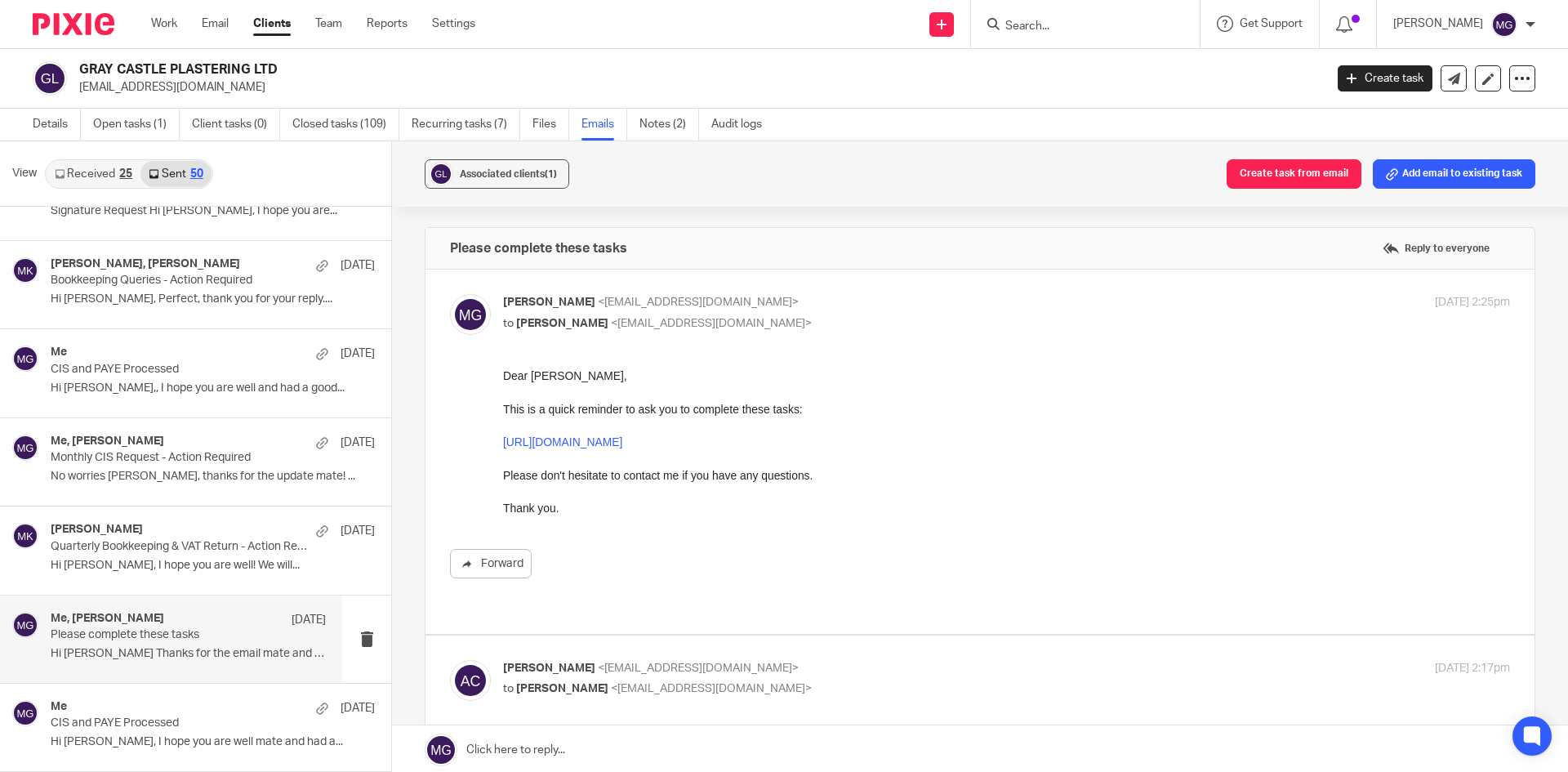
click at [755, 313] on div "Mason Graves <mgraves@taxassist.co.uk> to Ashley Neal Castle <graycastleplaster…" at bounding box center [838, 312] width 671 height 37
checkbox input "false"
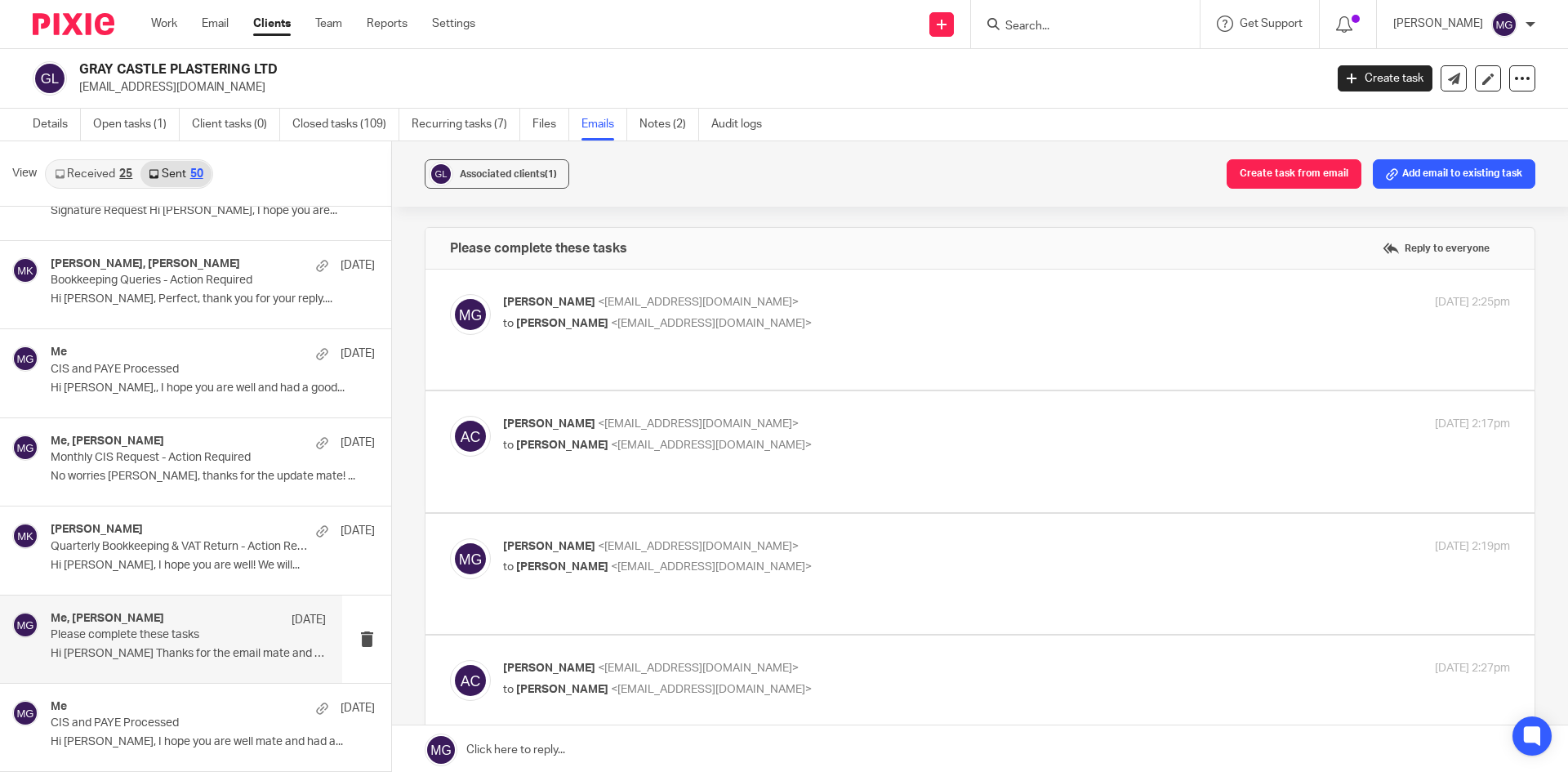
click at [689, 438] on div "Ashley Castle <graycastleplastering@gmail.com> to Mason Graves <mgraves@taxassi…" at bounding box center [1006, 436] width 1007 height 41
click at [730, 419] on div "Ashley Castle <graycastleplastering@gmail.com> to Mason Graves <mgraves@taxassi…" at bounding box center [838, 434] width 671 height 37
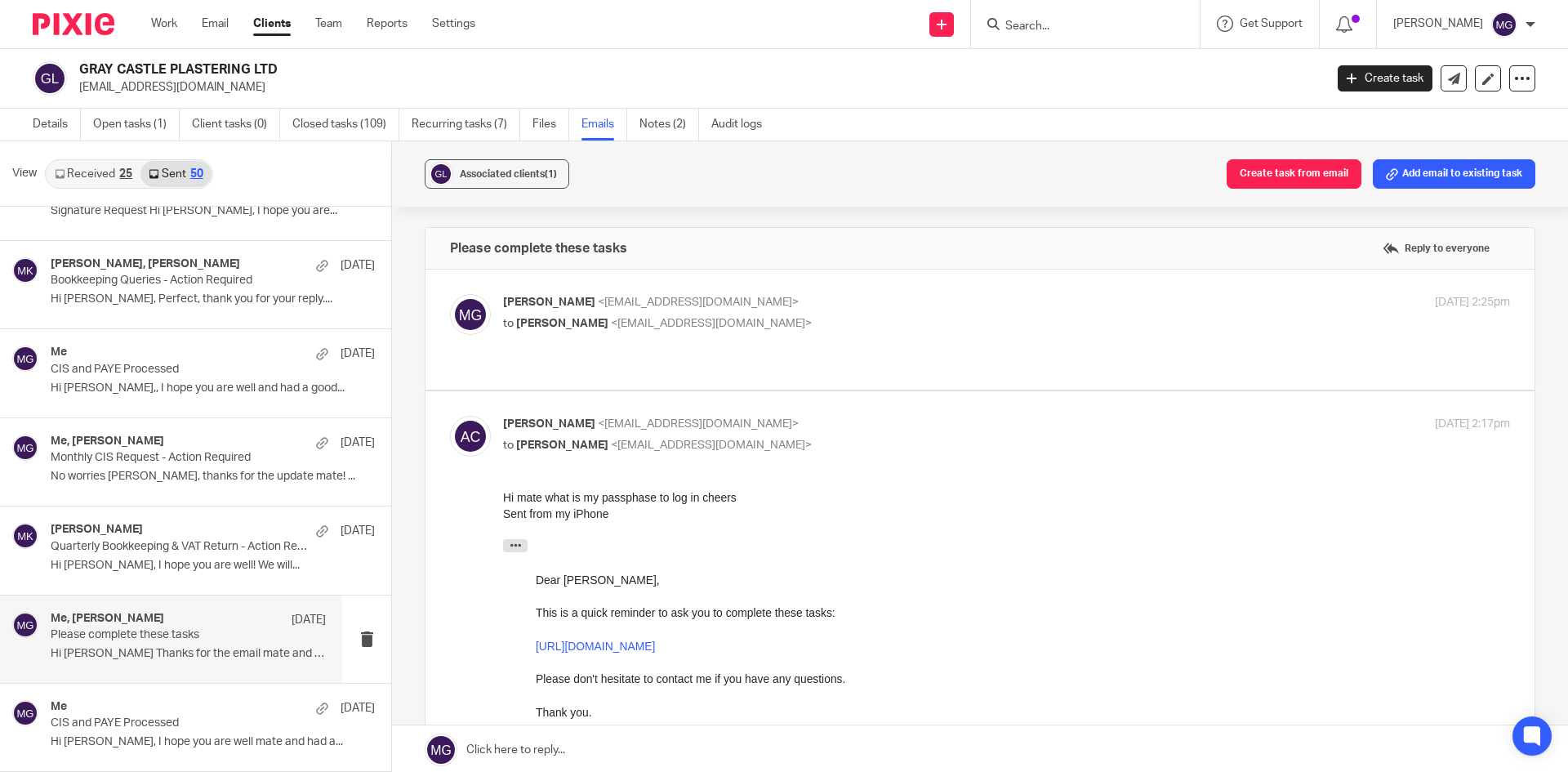
click at [730, 419] on div "Ashley Castle <graycastleplastering@gmail.com> to Mason Graves <mgraves@taxassi…" at bounding box center [838, 434] width 671 height 37
checkbox input "false"
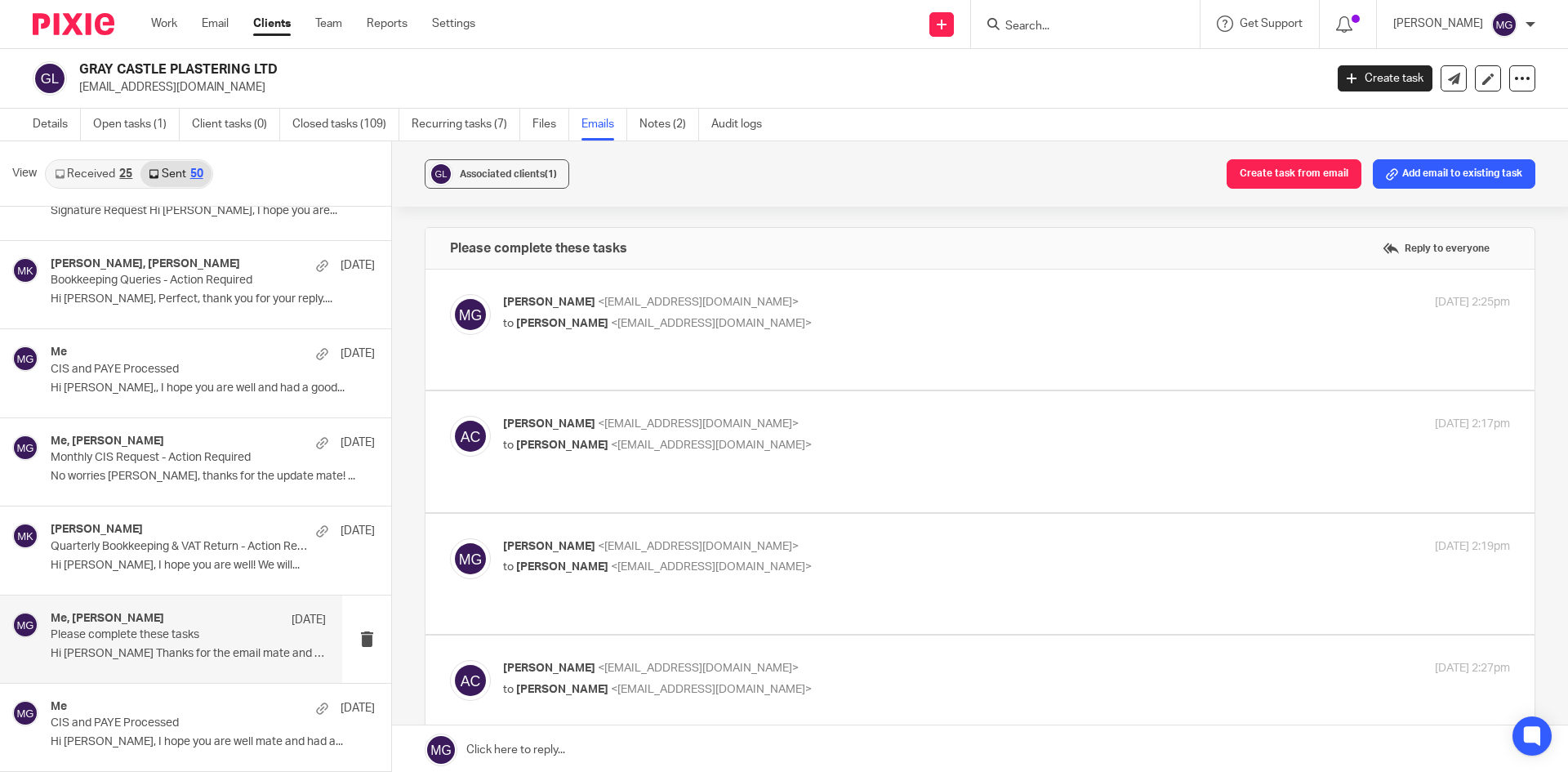
click at [704, 539] on div "Mason Graves <mgraves@taxassist.co.uk> to Ashley Castle <graycastleplastering@g…" at bounding box center [838, 557] width 671 height 37
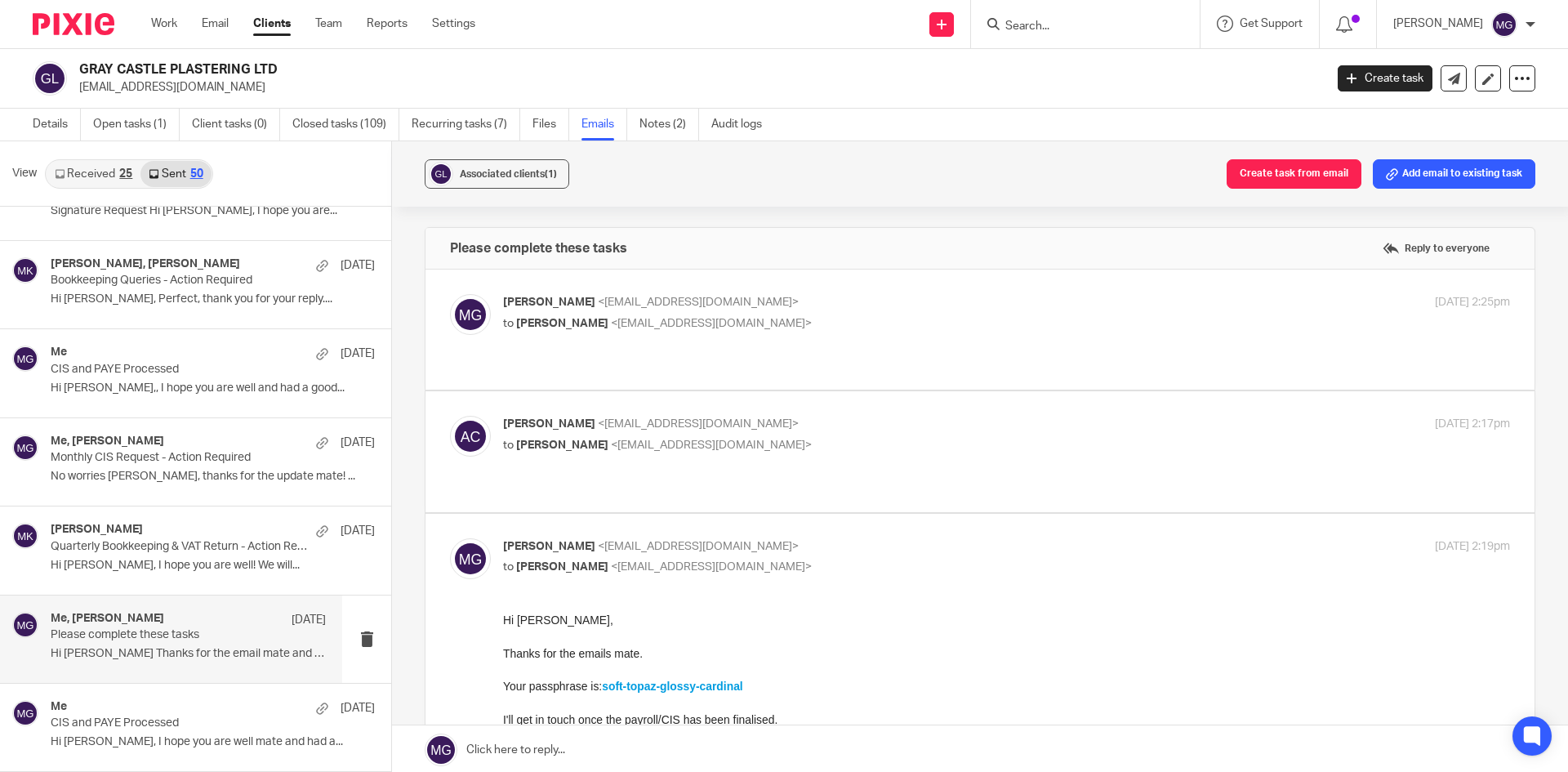
click at [704, 539] on div "Mason Graves <mgraves@taxassist.co.uk> to Ashley Castle <graycastleplastering@g…" at bounding box center [838, 557] width 671 height 37
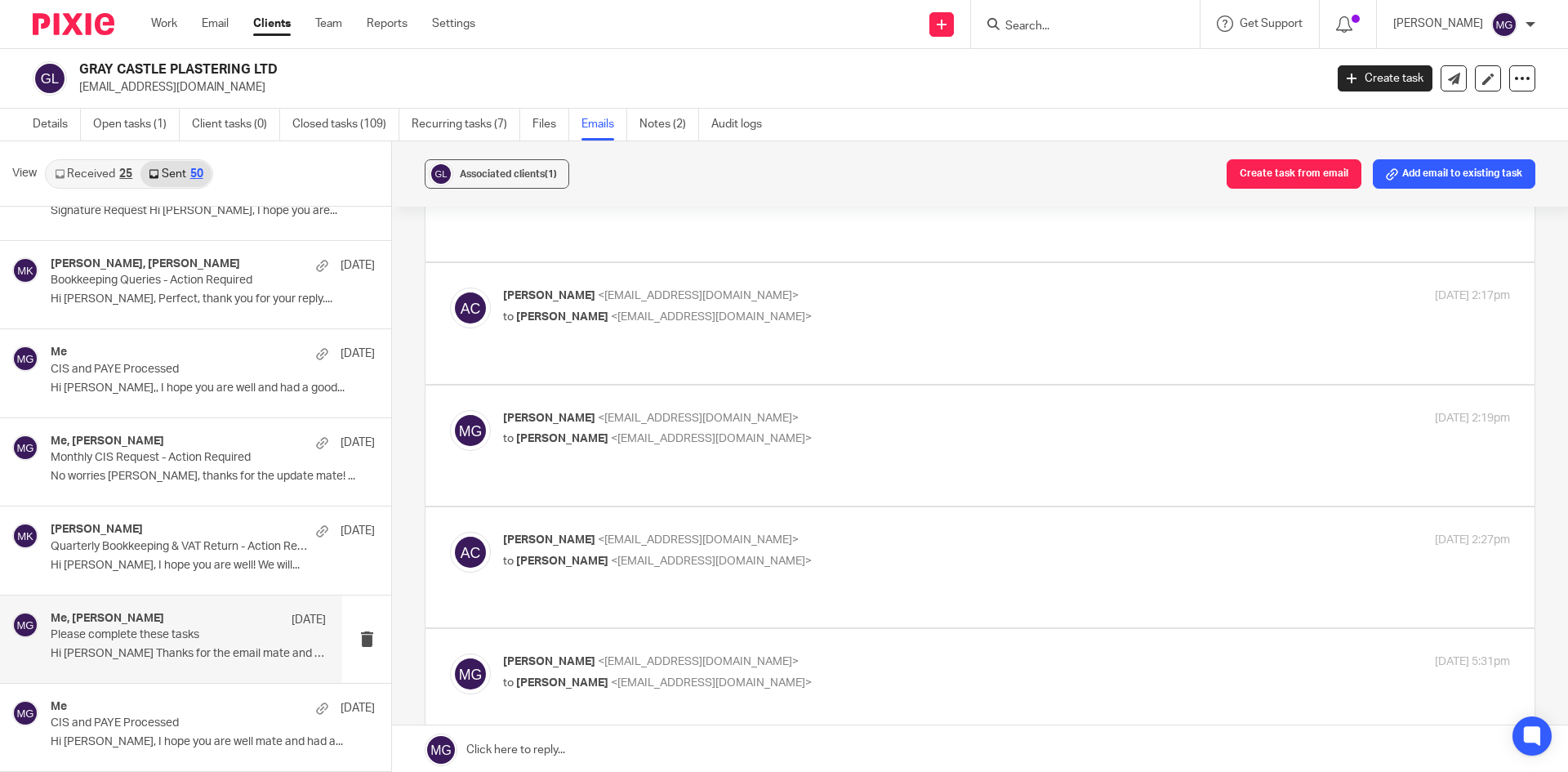
scroll to position [163, 0]
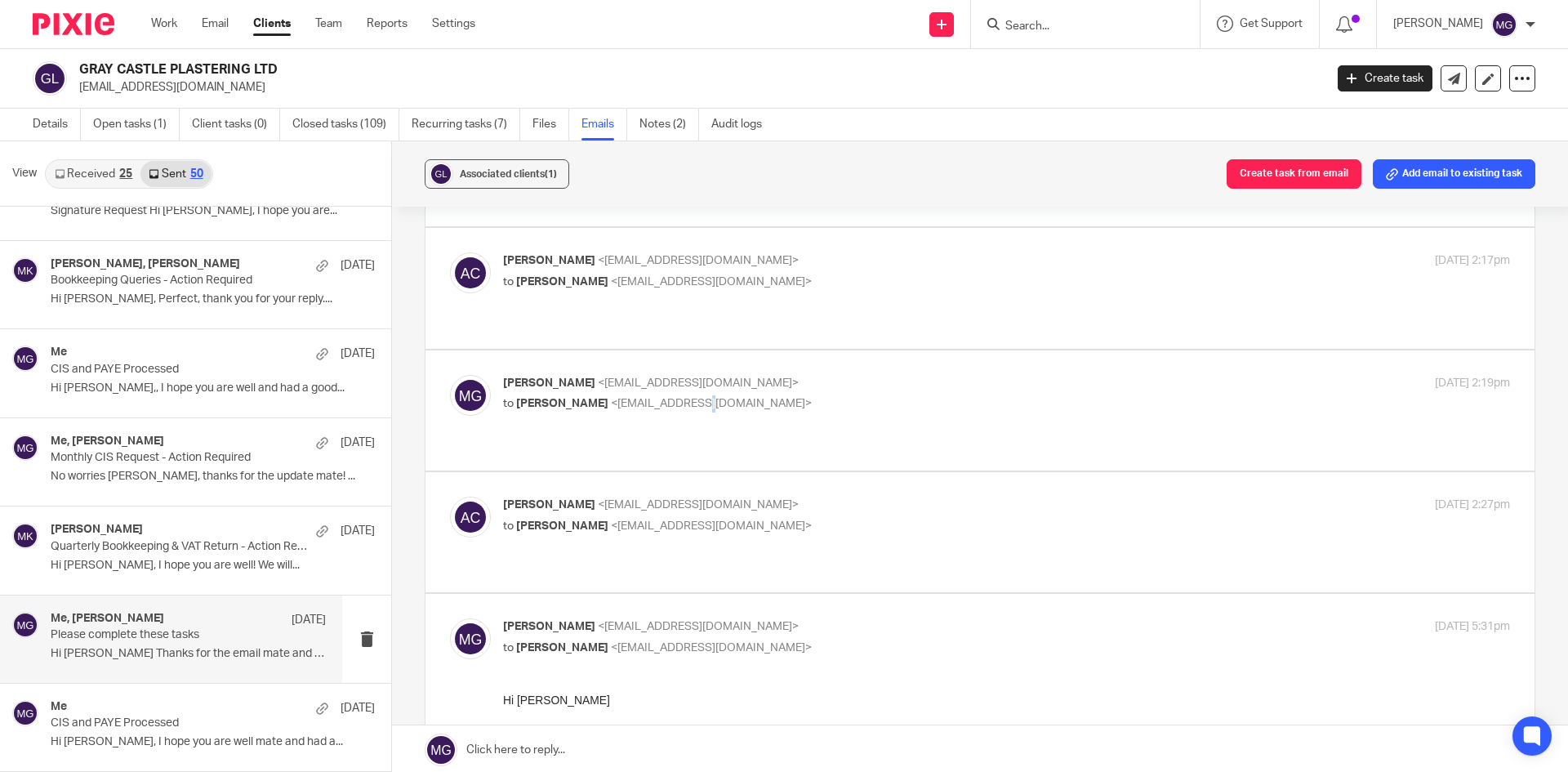
click at [674, 398] on span "<graycastleplastering@gmail.com>" at bounding box center [711, 403] width 201 height 12
click at [903, 374] on p "Mason Graves <mgraves@taxassist.co.uk>" at bounding box center [838, 383] width 671 height 17
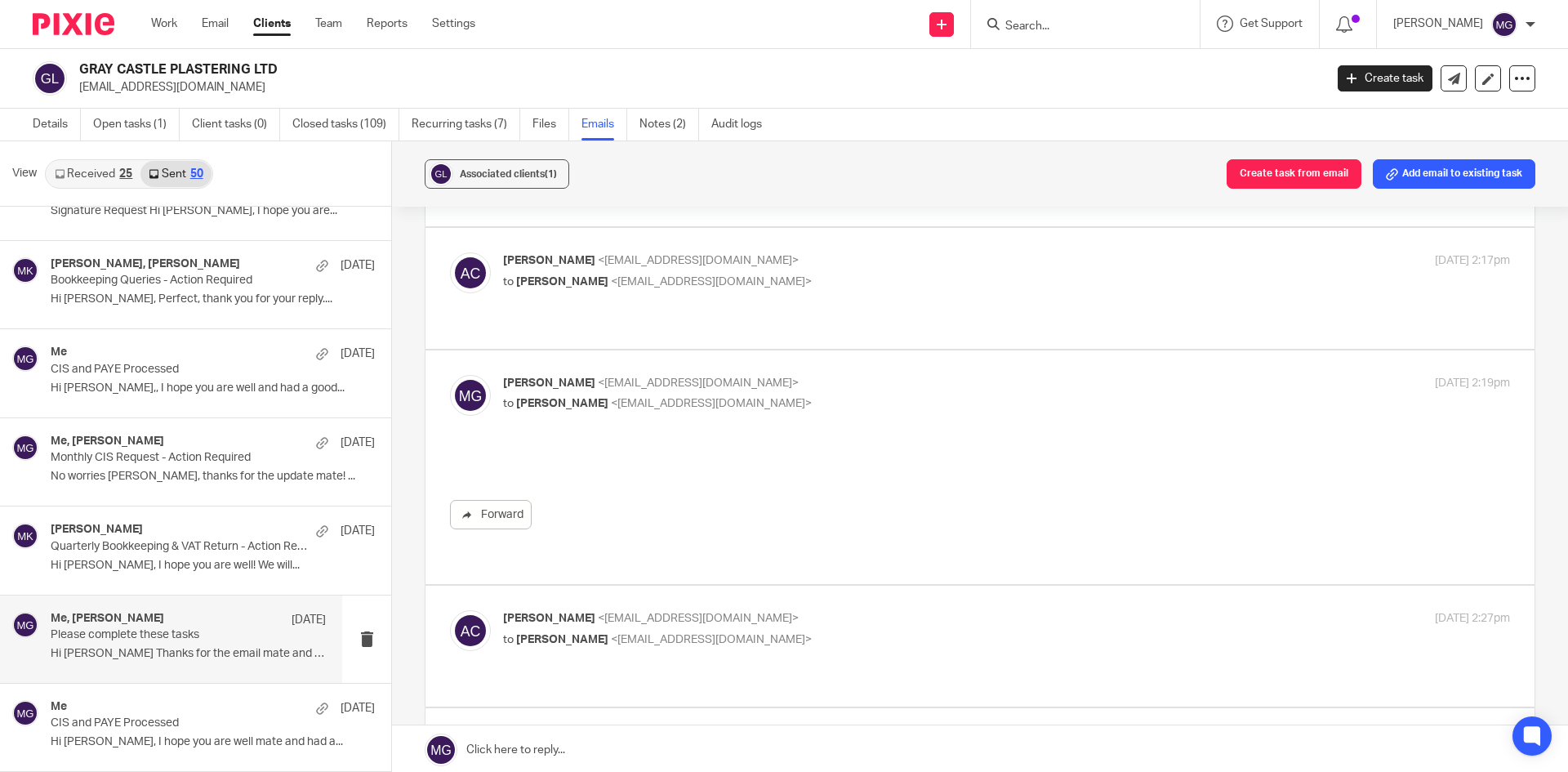
scroll to position [0, 0]
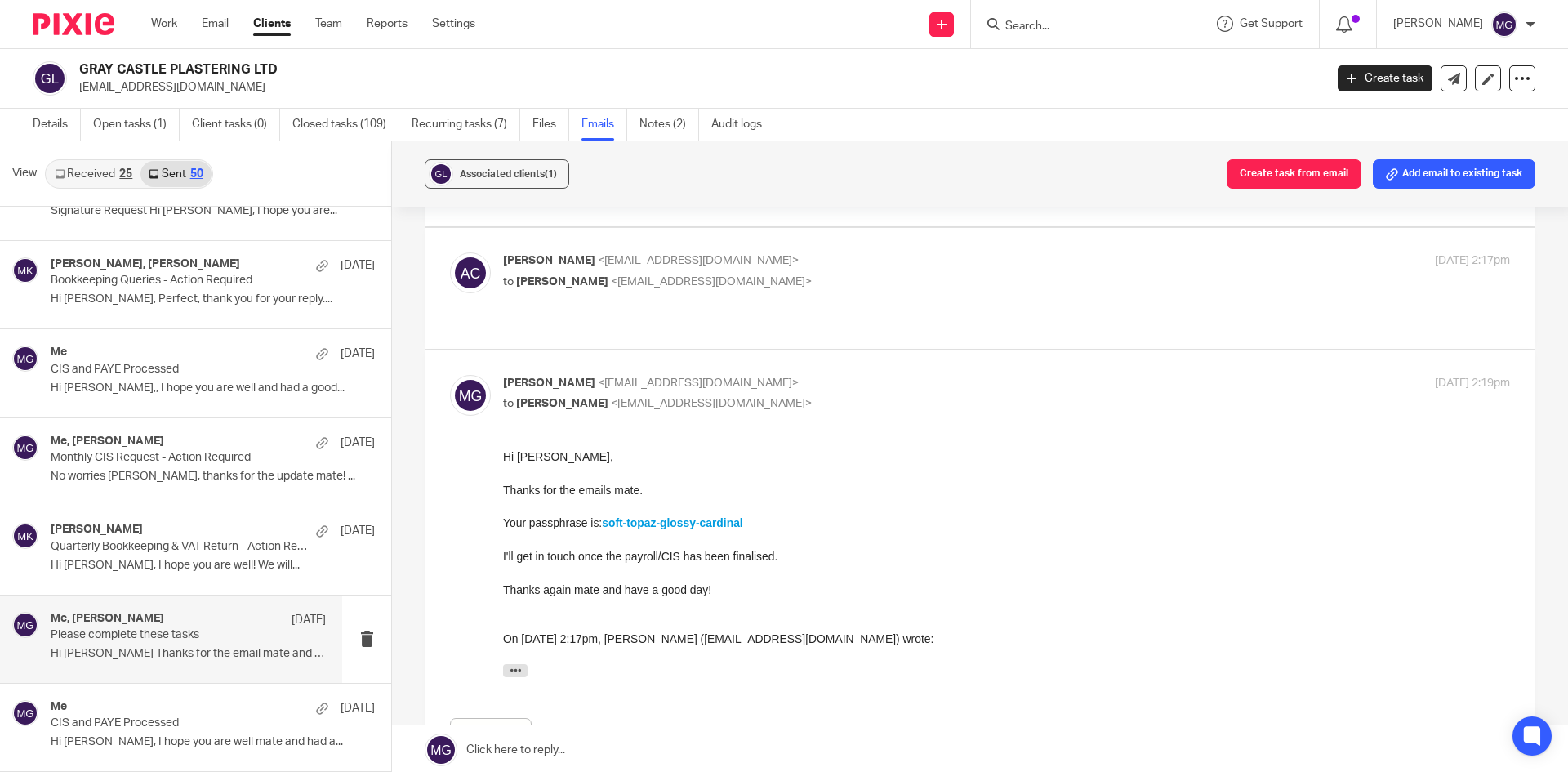
click at [841, 374] on p "Mason Graves <mgraves@taxassist.co.uk>" at bounding box center [838, 383] width 671 height 17
checkbox input "false"
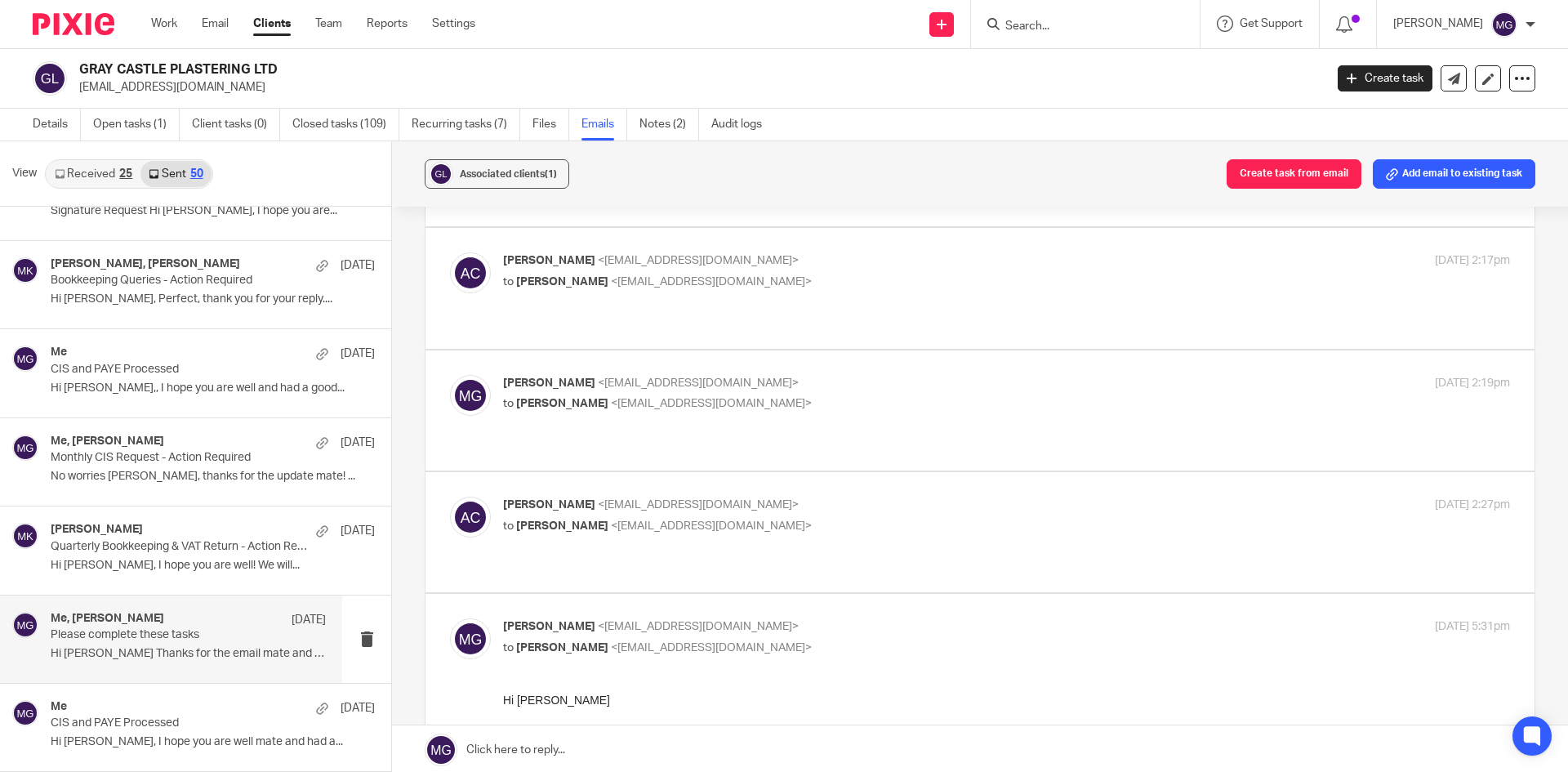
click at [776, 496] on p "Ashley Castle <graycastleplastering@gmail.com>" at bounding box center [838, 505] width 671 height 17
checkbox input "true"
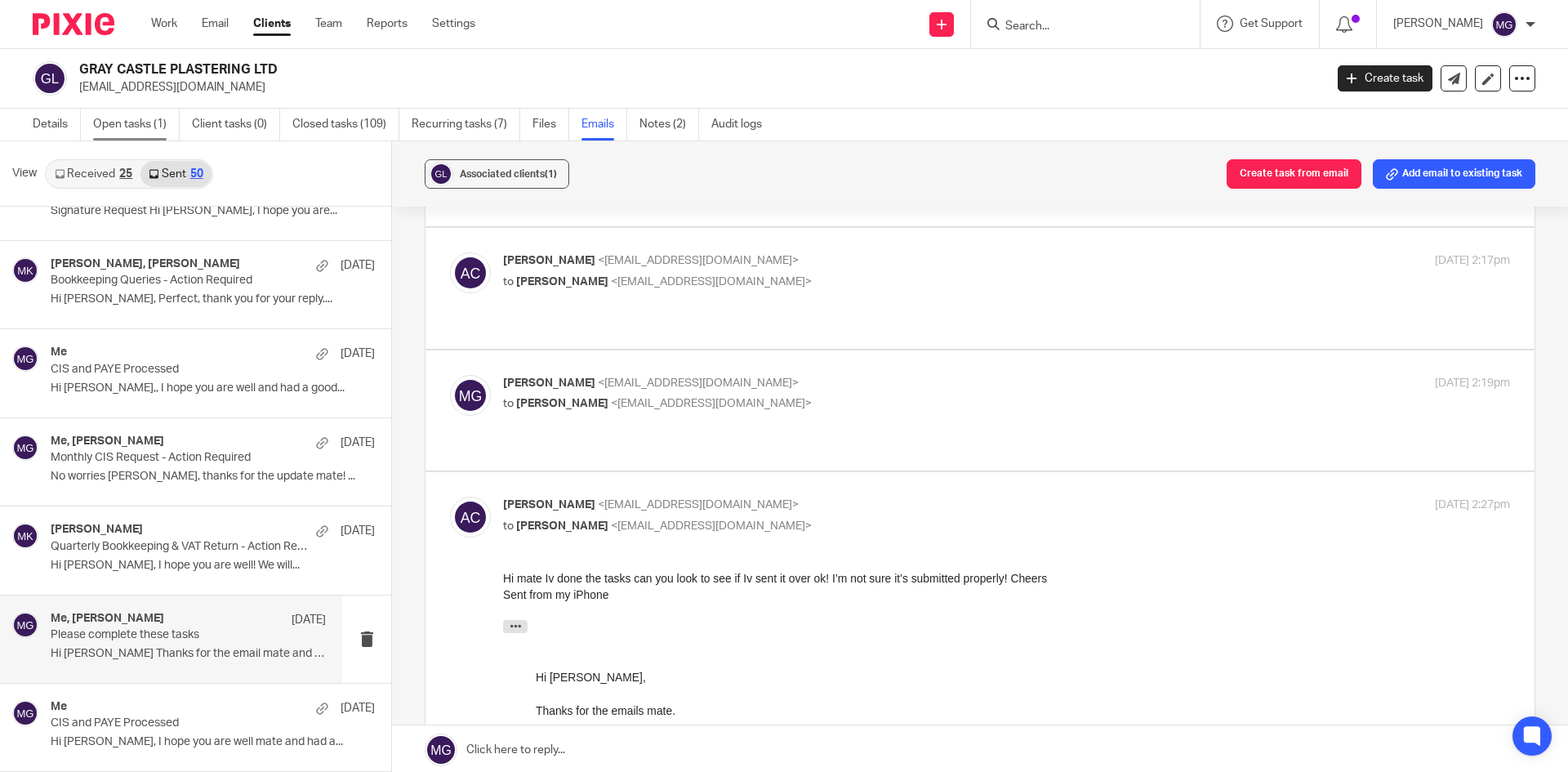
click at [151, 128] on link "Open tasks (1)" at bounding box center [136, 124] width 86 height 32
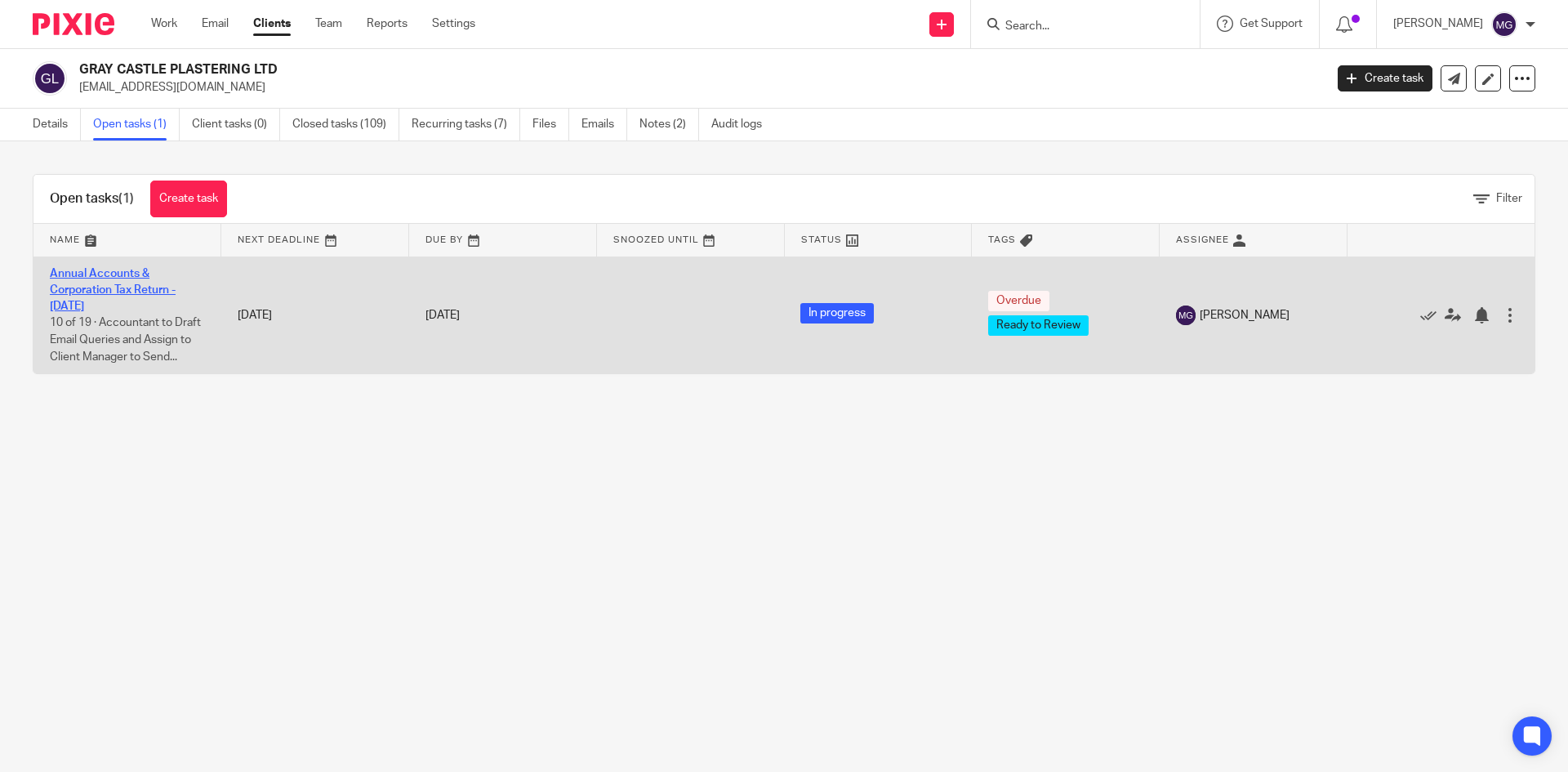
click at [131, 292] on link "Annual Accounts & Corporation Tax Return - [DATE]" at bounding box center [112, 290] width 126 height 45
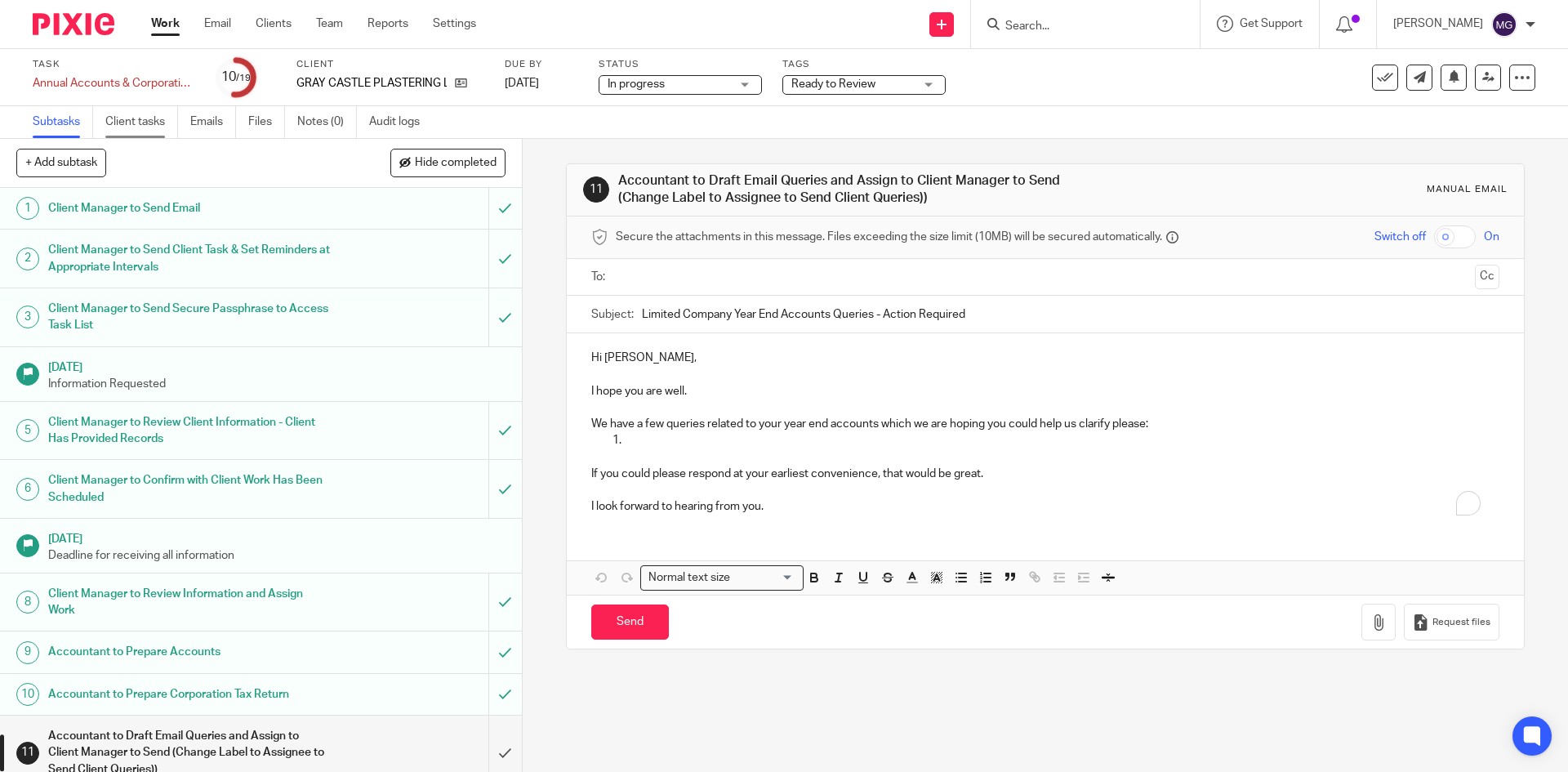
click at [140, 123] on link "Client tasks" at bounding box center [142, 122] width 73 height 32
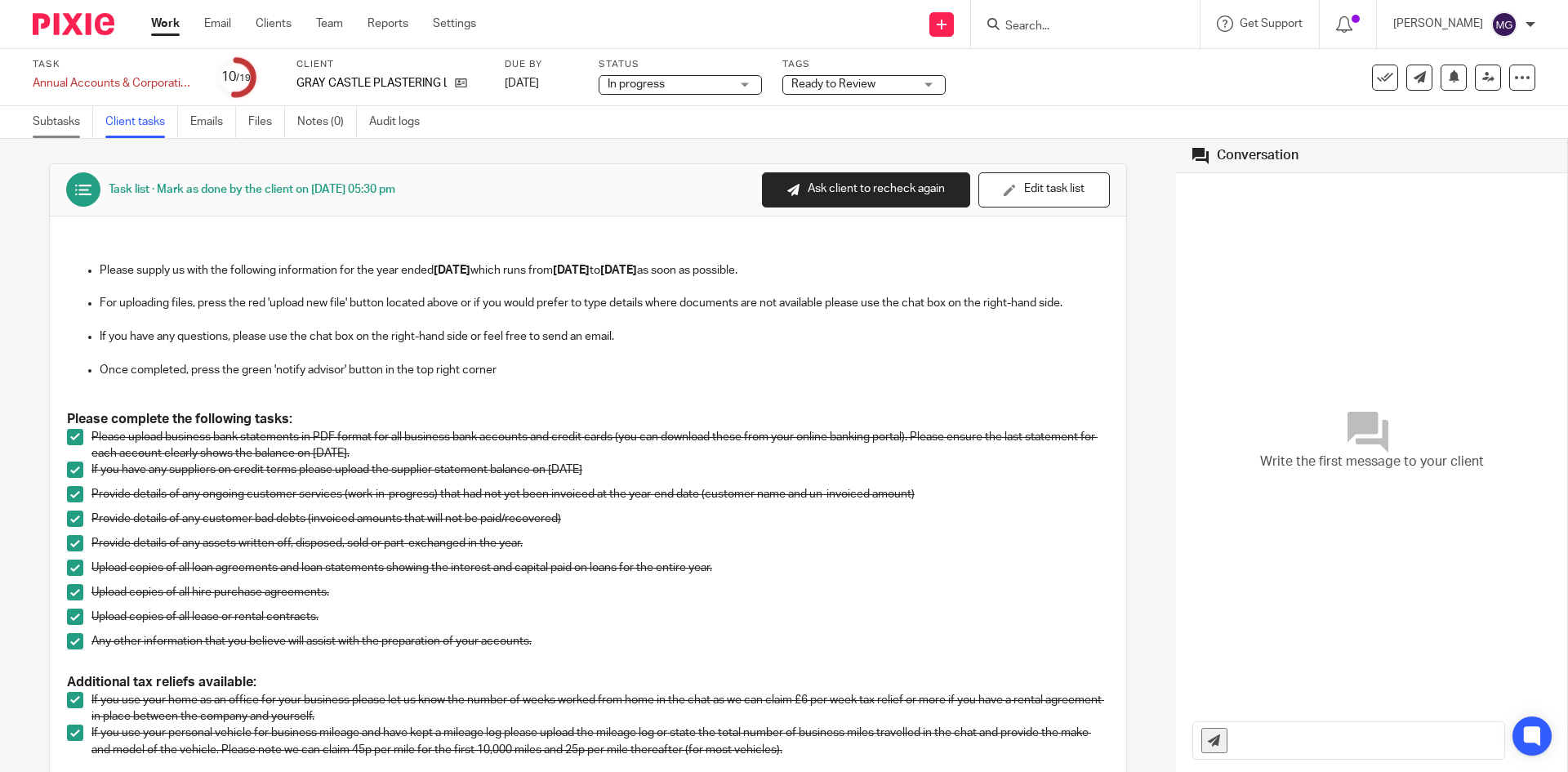
click at [73, 116] on link "Subtasks" at bounding box center [62, 122] width 60 height 32
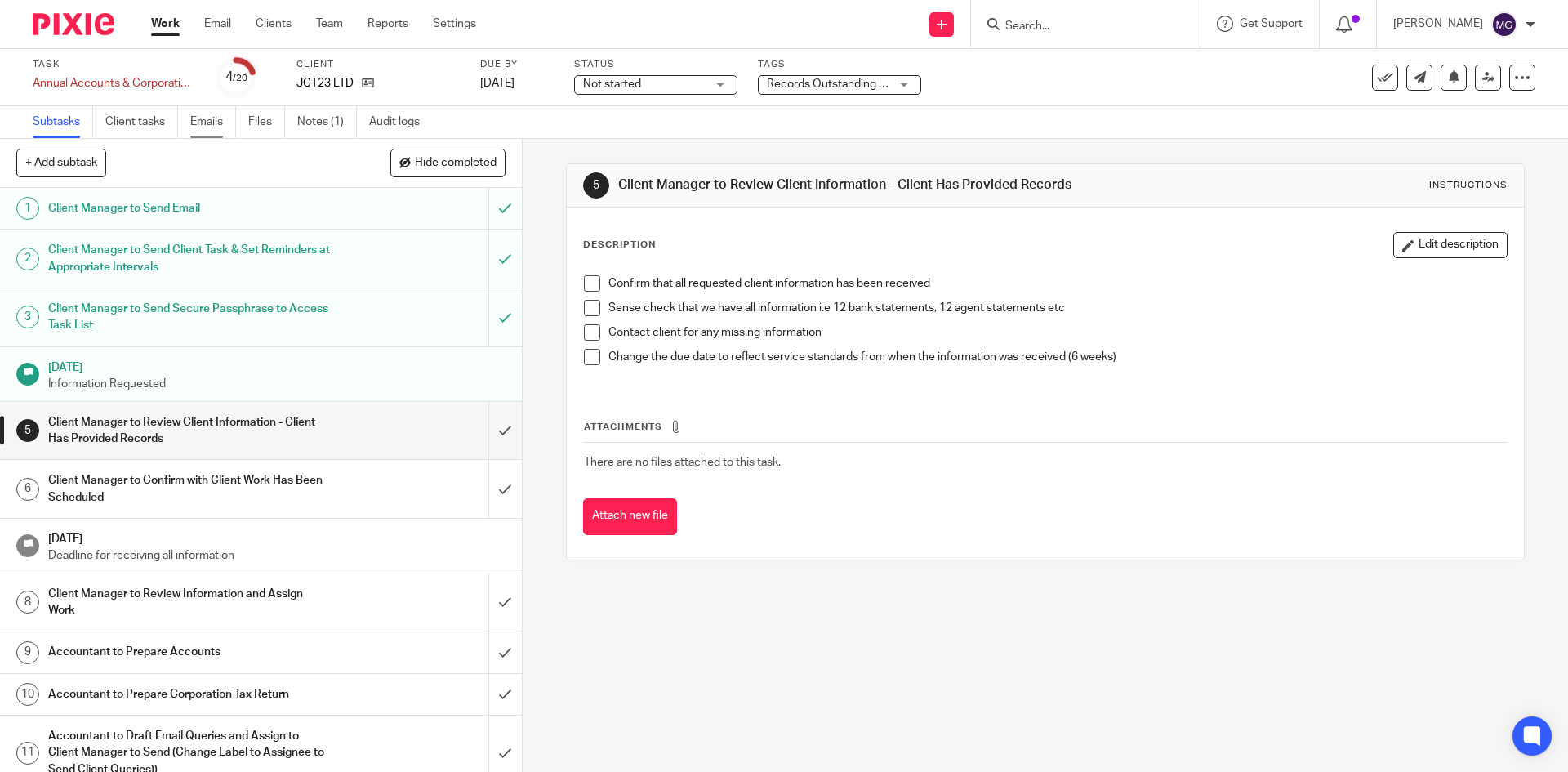
click at [215, 124] on link "Emails" at bounding box center [213, 122] width 46 height 32
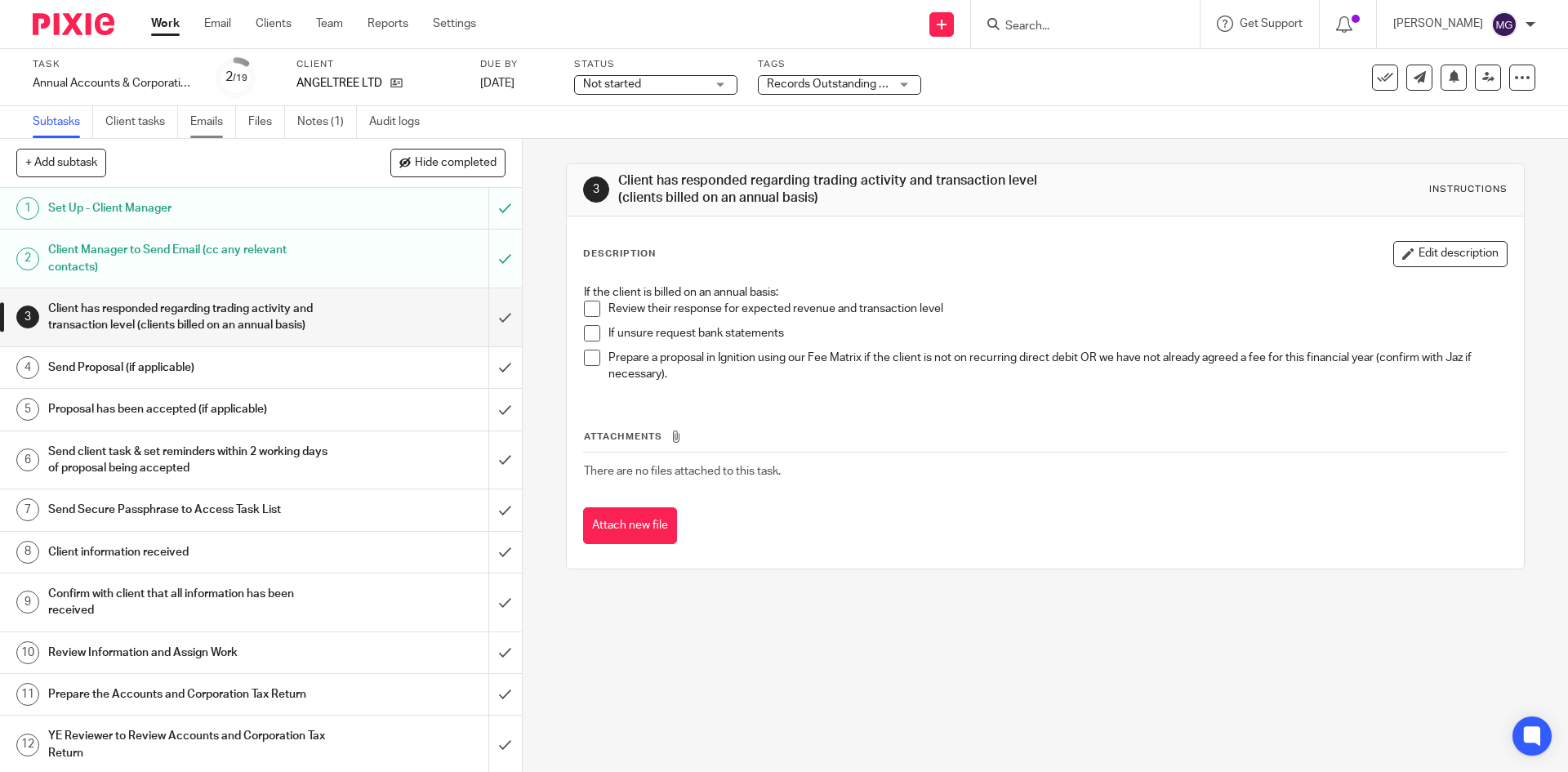
click at [210, 128] on link "Emails" at bounding box center [213, 122] width 46 height 32
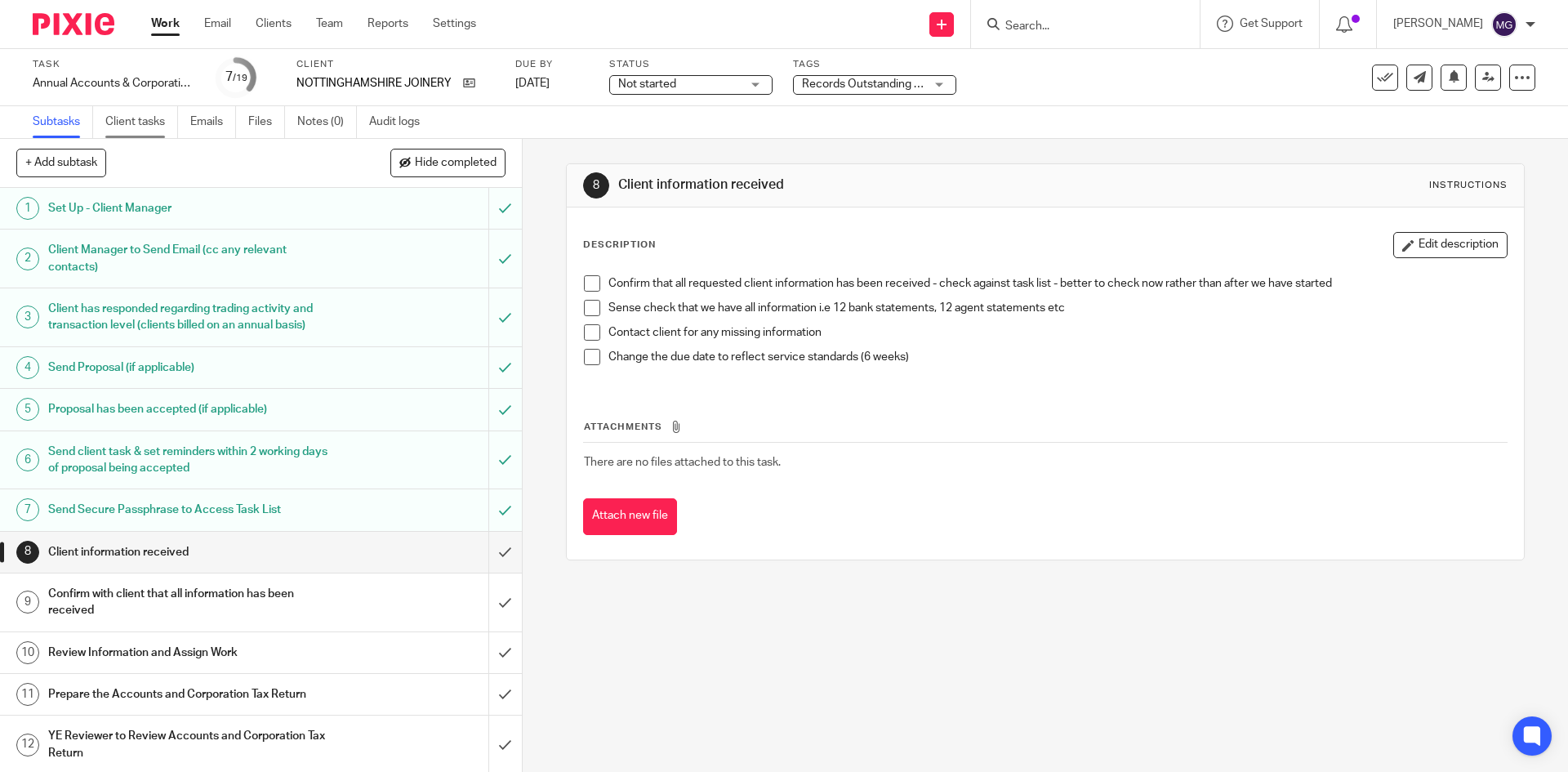
click at [132, 128] on link "Client tasks" at bounding box center [142, 122] width 73 height 32
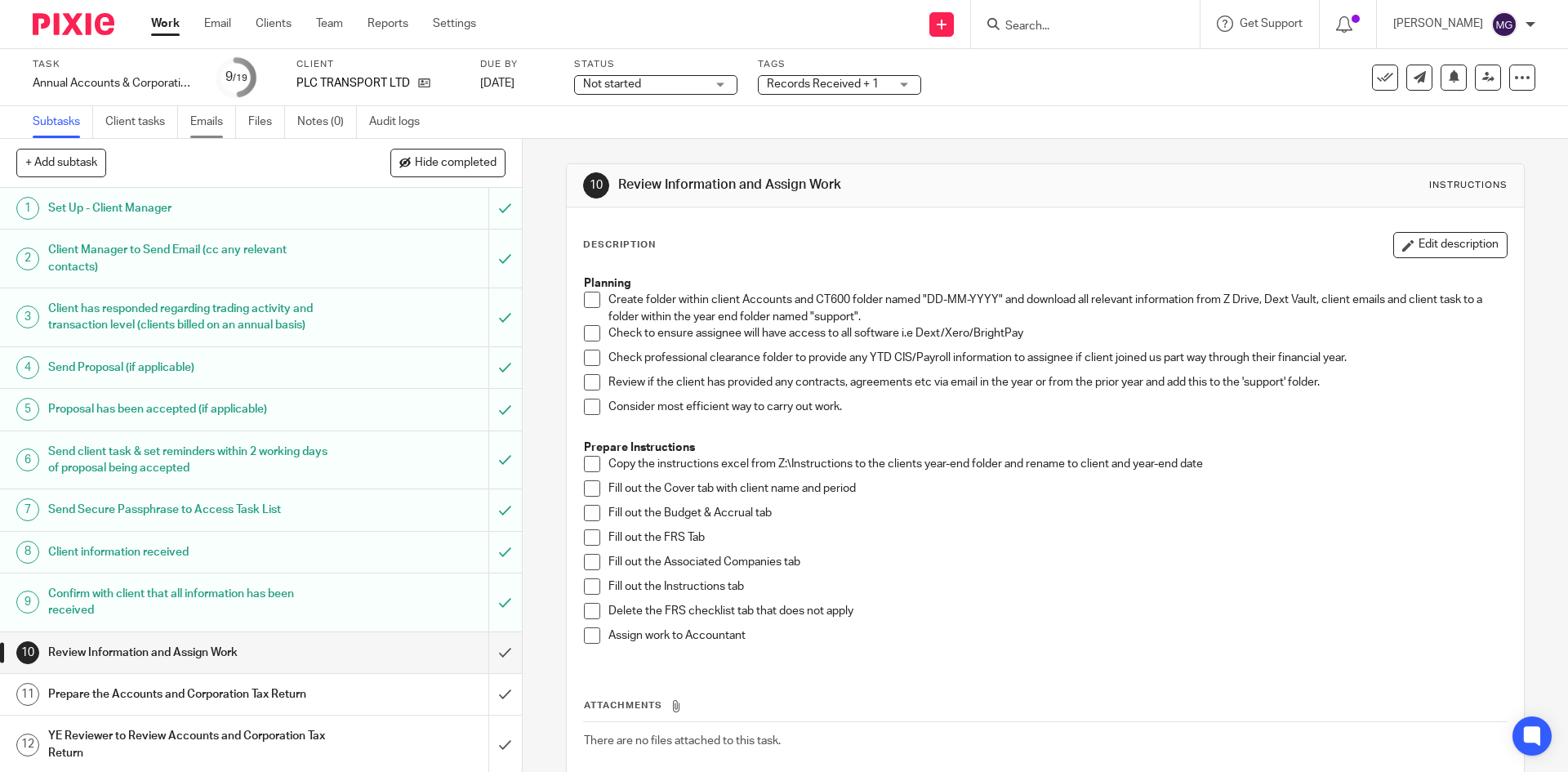
click at [217, 120] on link "Emails" at bounding box center [213, 122] width 46 height 32
click at [205, 125] on link "Emails" at bounding box center [213, 122] width 46 height 32
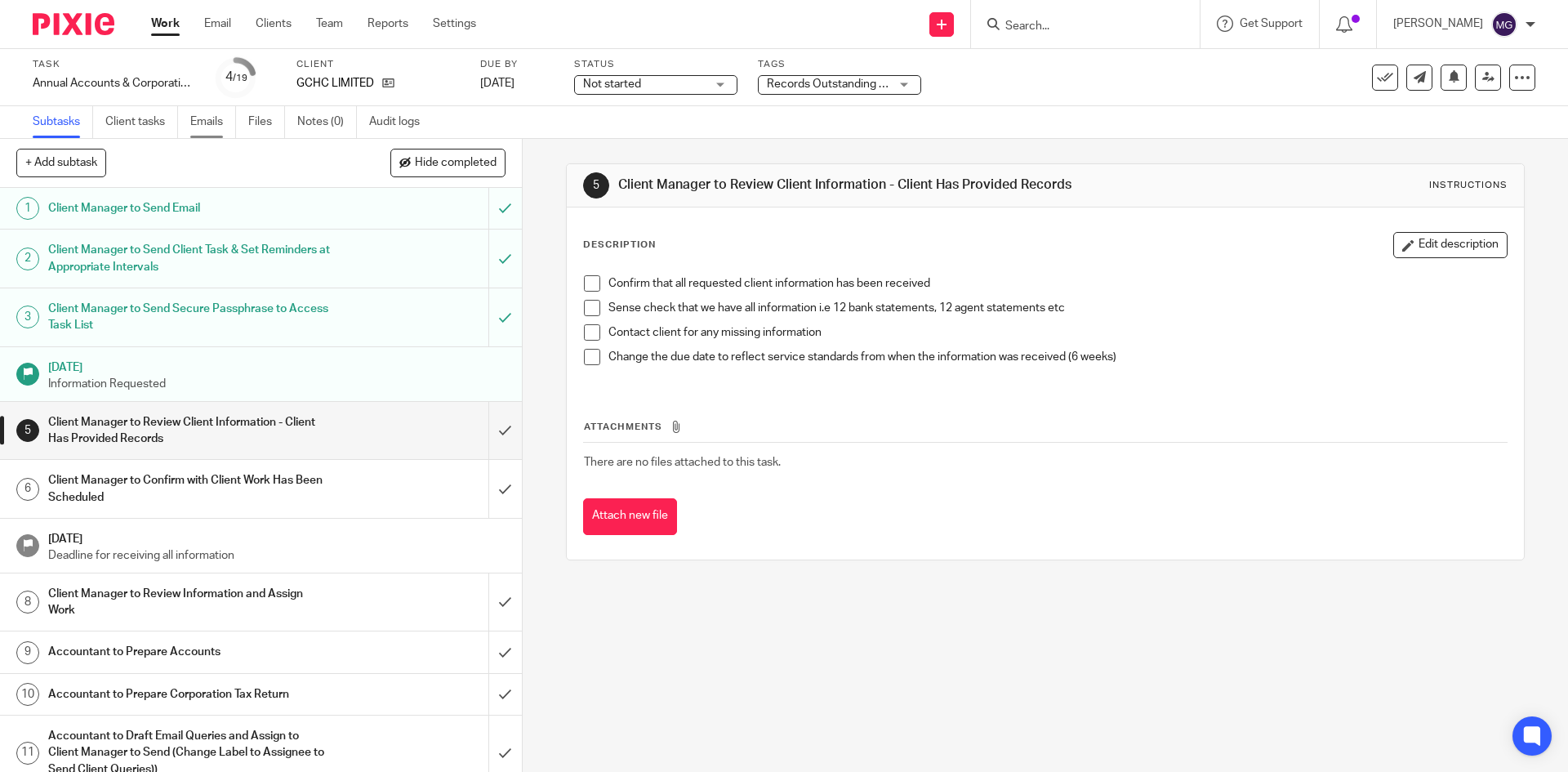
click at [222, 119] on link "Emails" at bounding box center [213, 122] width 46 height 32
click at [216, 121] on link "Emails" at bounding box center [213, 122] width 46 height 32
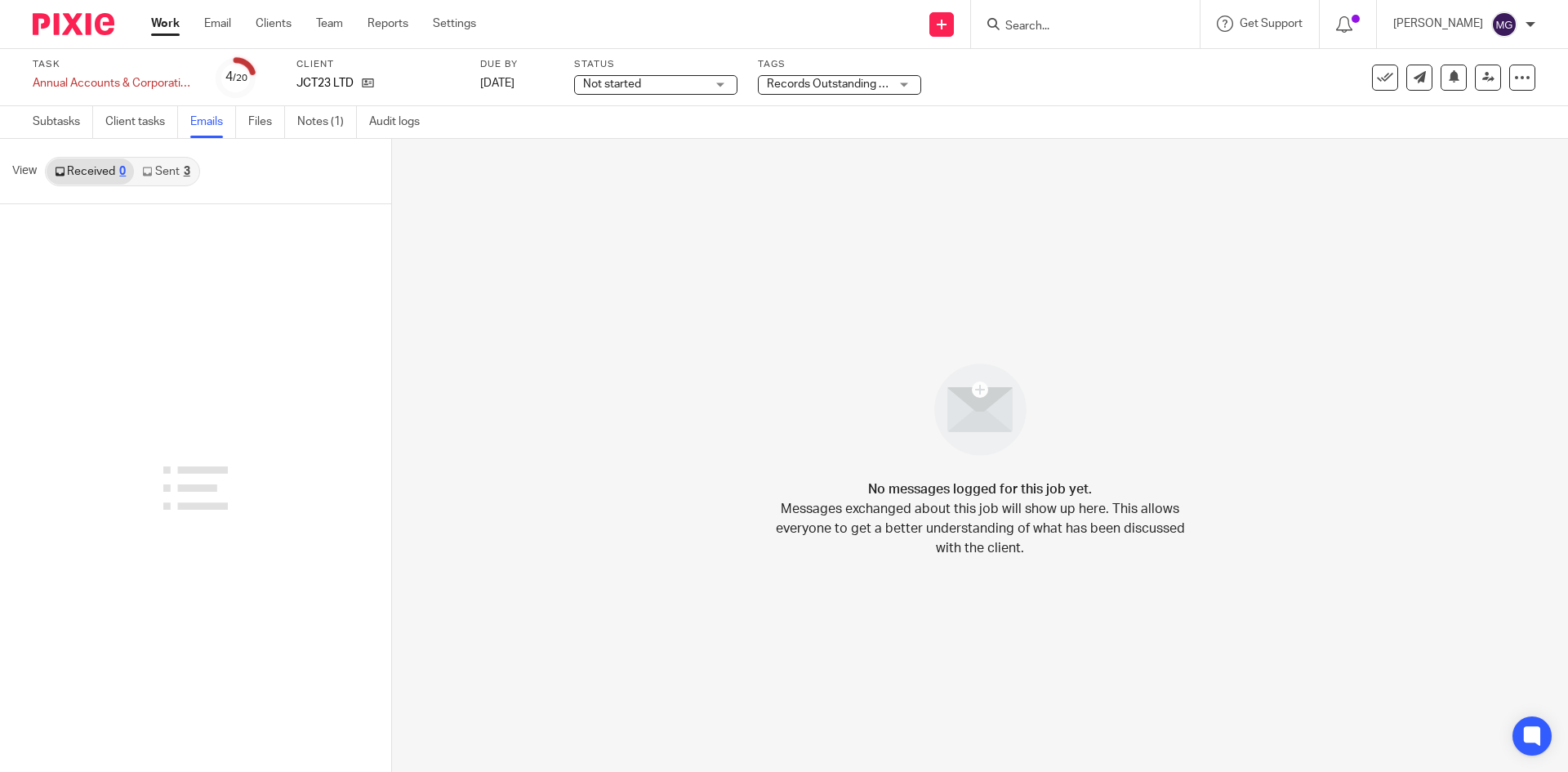
click at [177, 181] on link "Sent 3" at bounding box center [165, 171] width 63 height 26
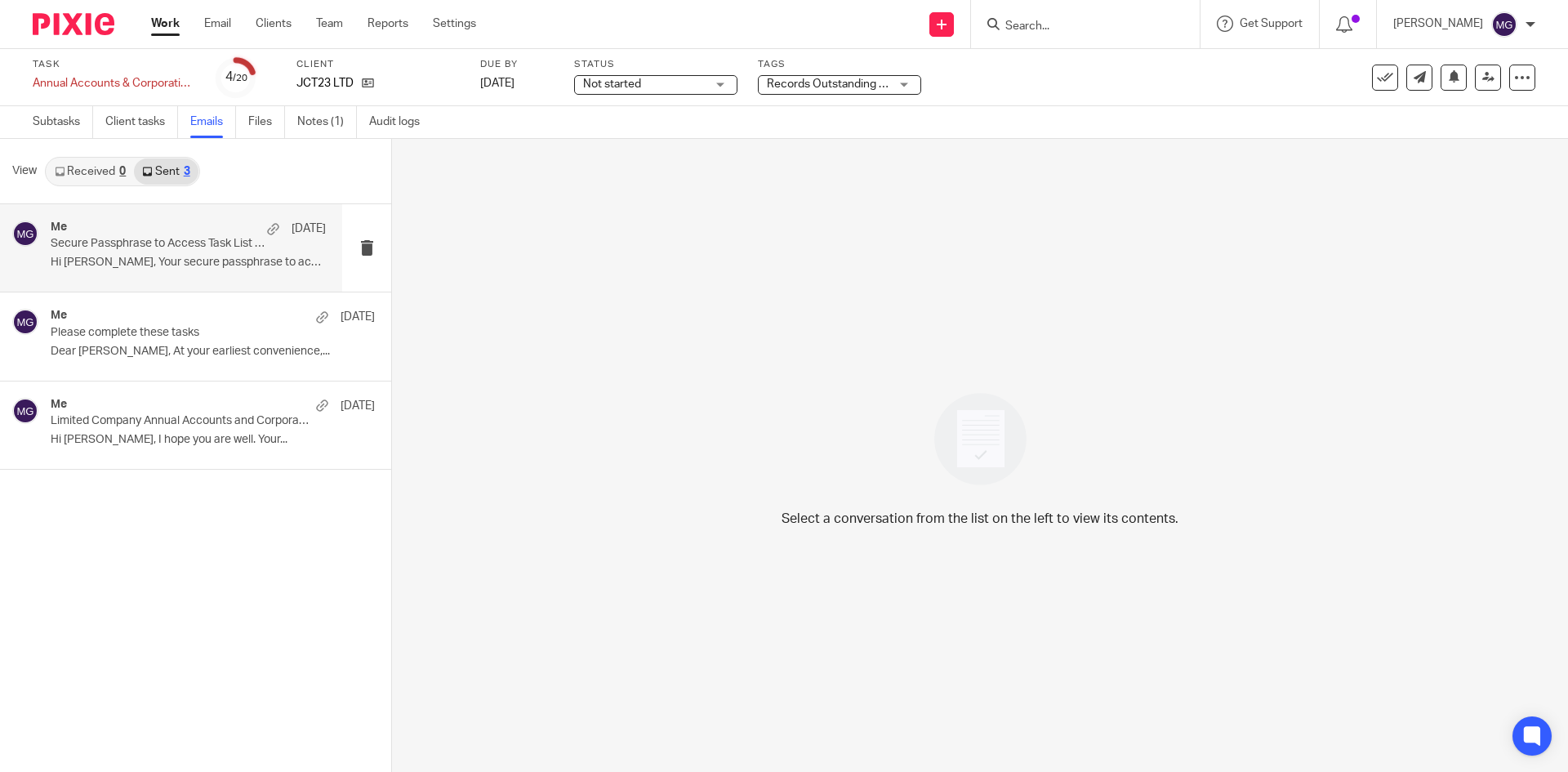
click at [175, 233] on div "Me 6 Feb" at bounding box center [188, 229] width 276 height 16
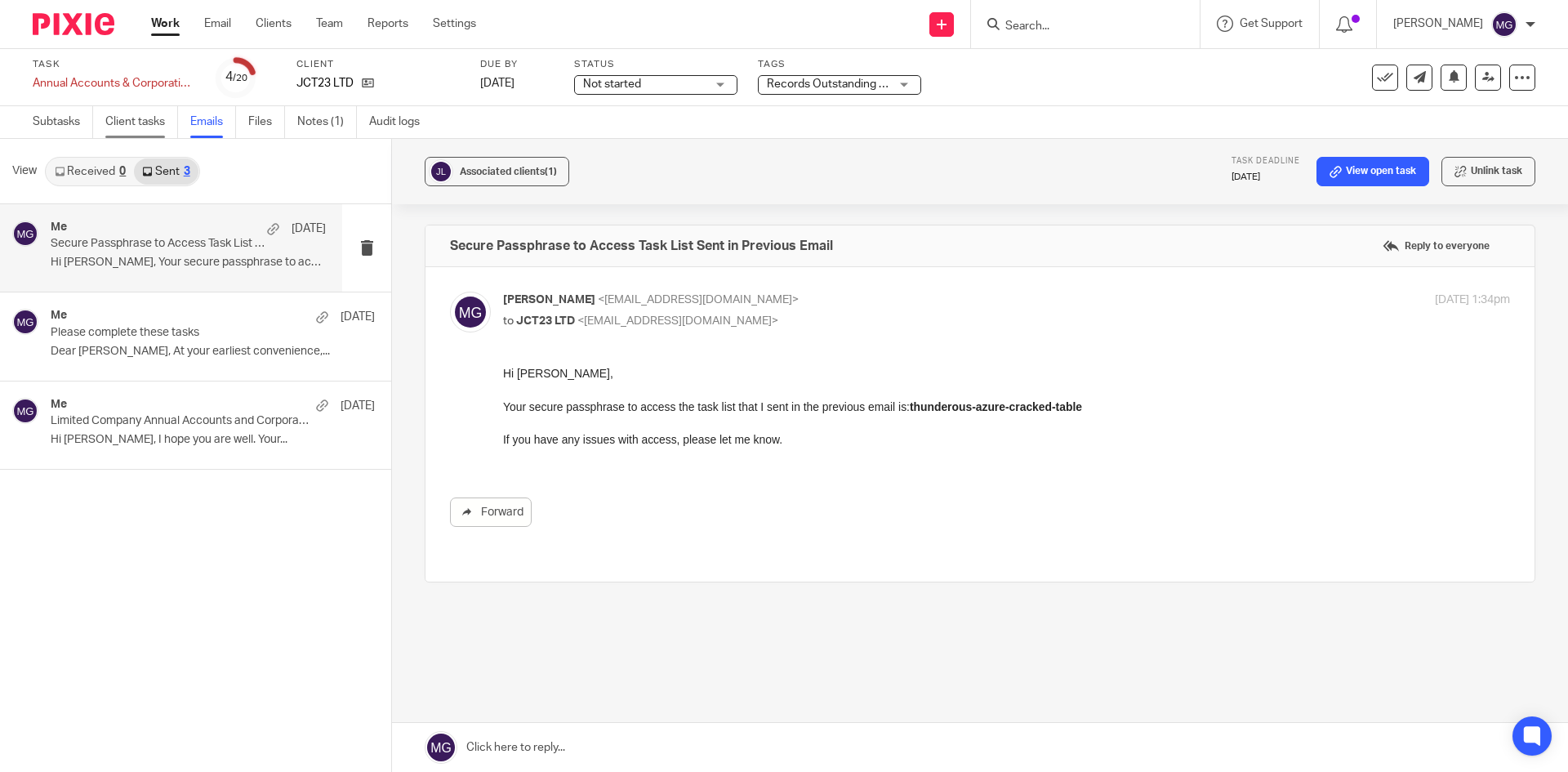
click at [129, 112] on link "Client tasks" at bounding box center [142, 122] width 73 height 32
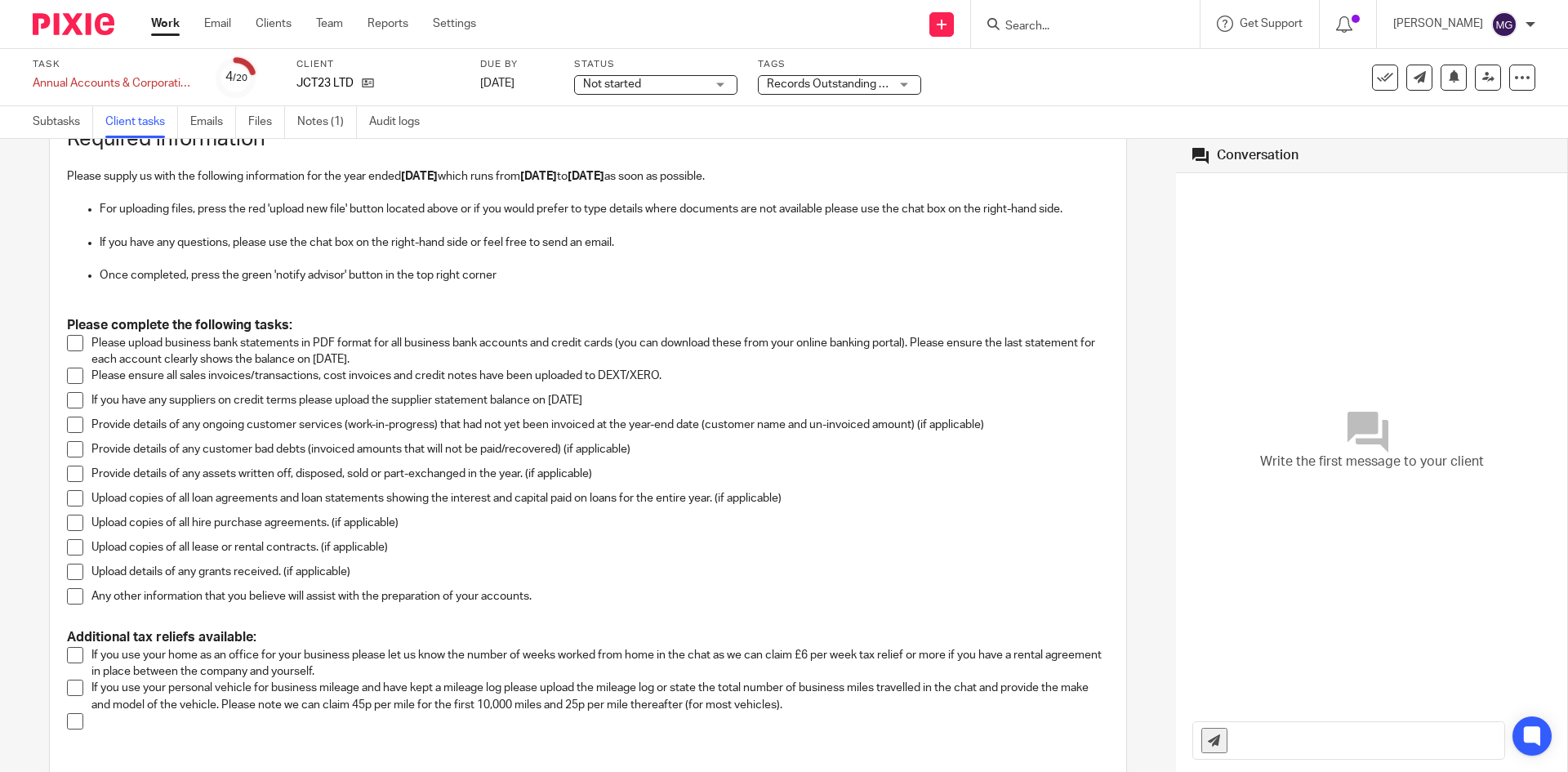
scroll to position [163, 0]
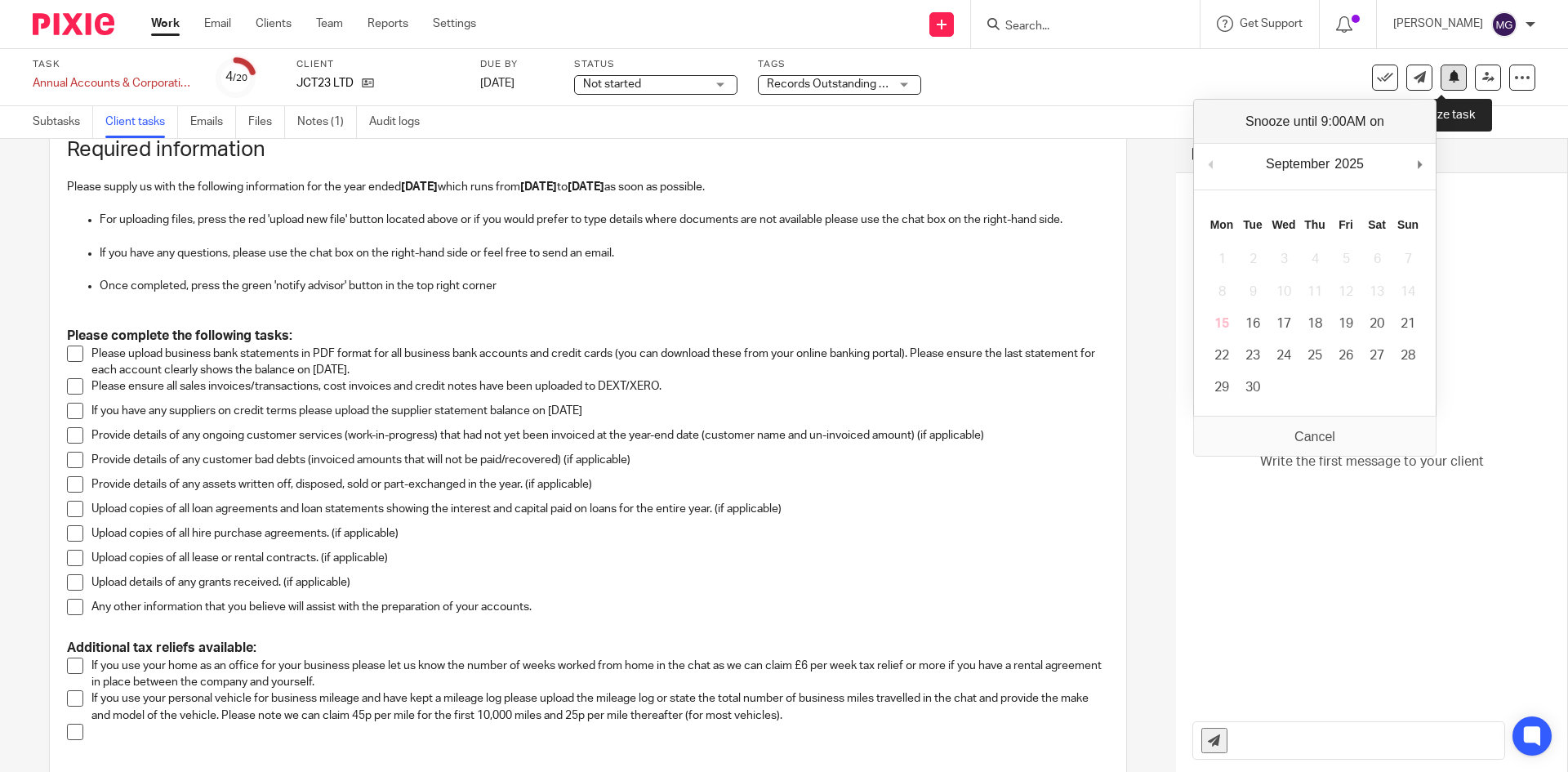
click at [1440, 84] on button at bounding box center [1453, 77] width 26 height 26
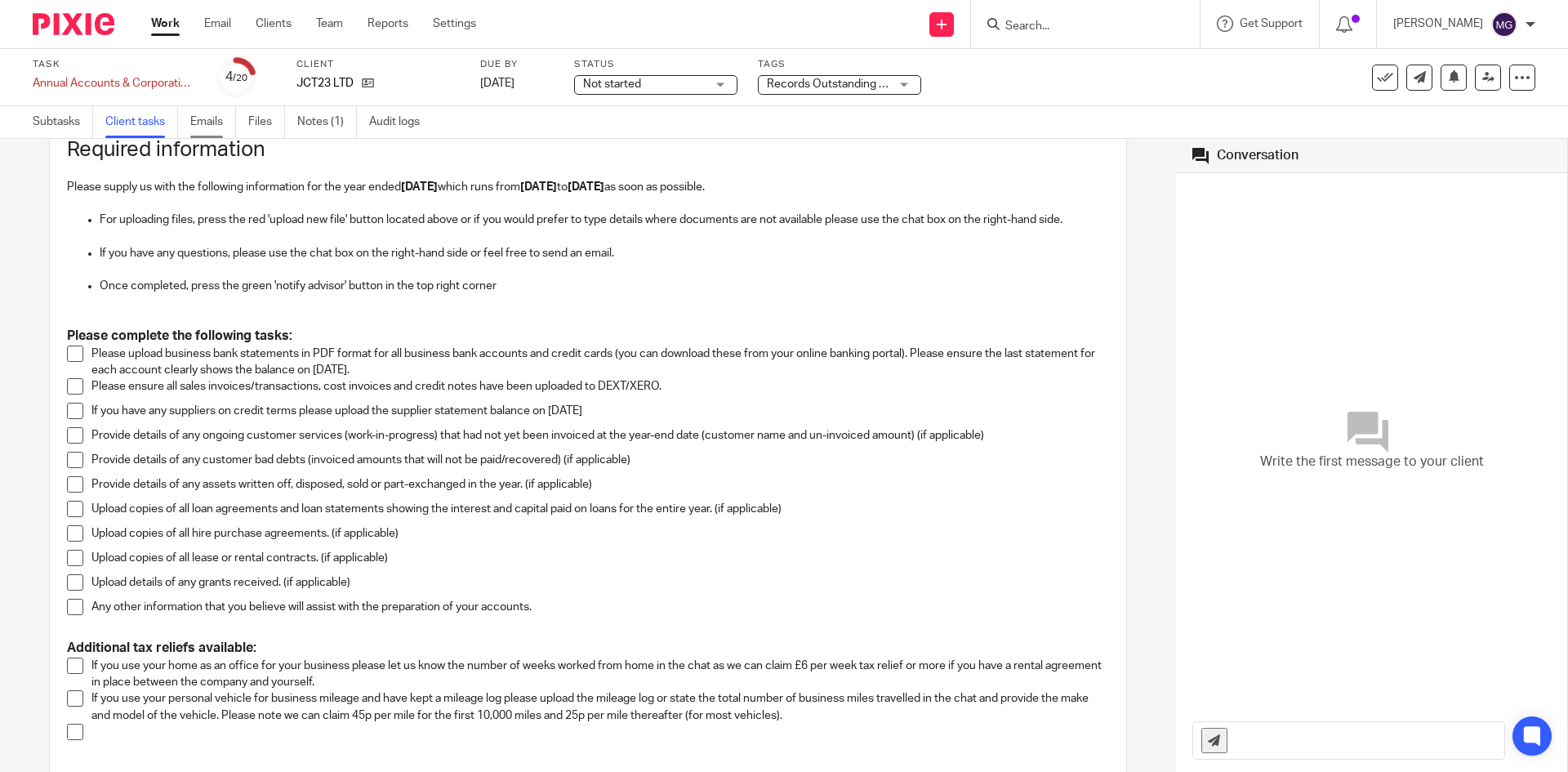
click at [204, 113] on link "Emails" at bounding box center [213, 122] width 46 height 32
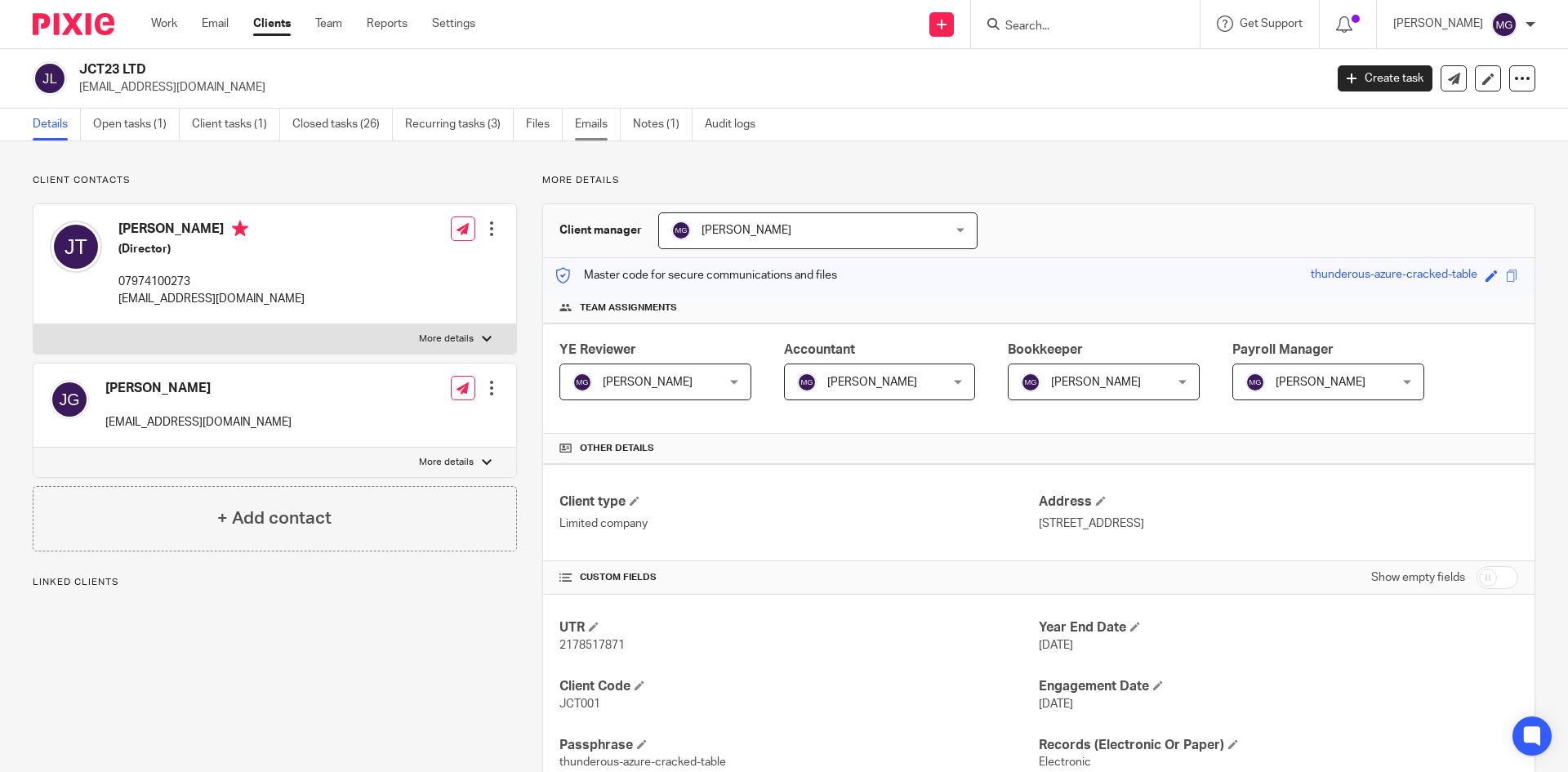
click at [600, 117] on link "Emails" at bounding box center [598, 124] width 46 height 32
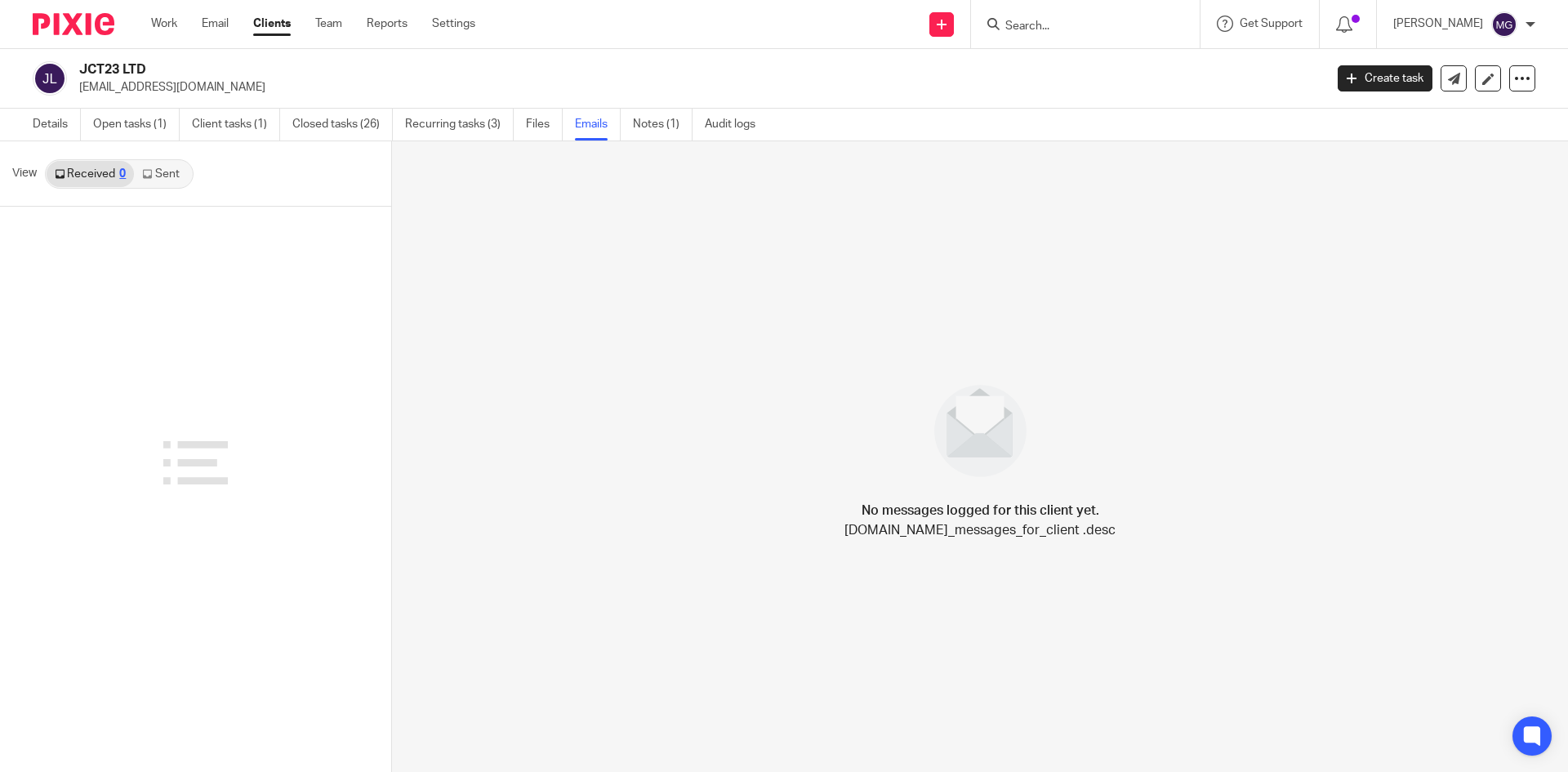
click at [183, 173] on link "Sent" at bounding box center [162, 174] width 58 height 26
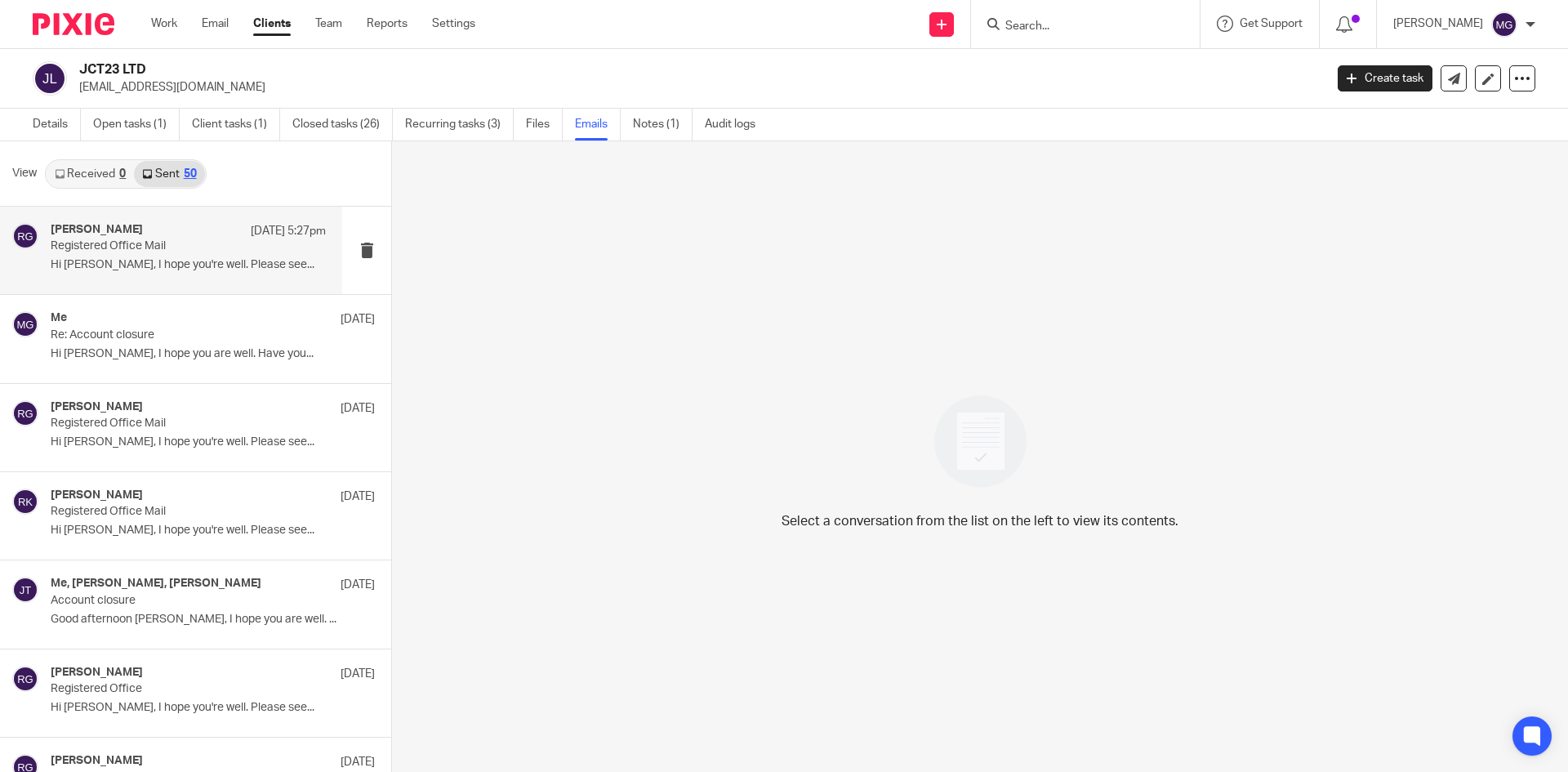
click at [171, 235] on div "[PERSON_NAME] [DATE] 5:27pm" at bounding box center [188, 230] width 276 height 16
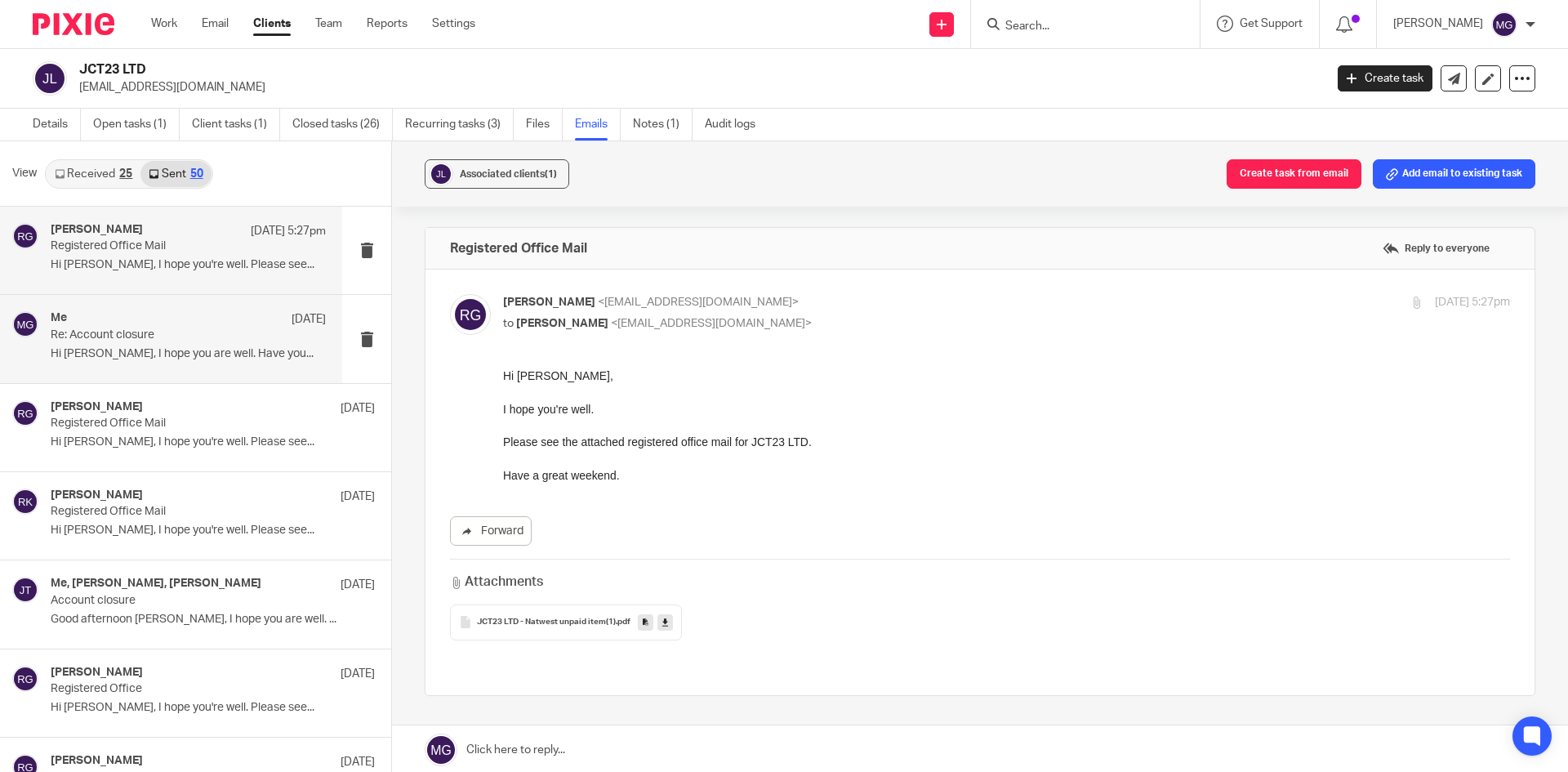
click at [182, 342] on div "Me [DATE] Re: Account closure Hi [PERSON_NAME], I hope you are well. Have you..." at bounding box center [188, 338] width 276 height 55
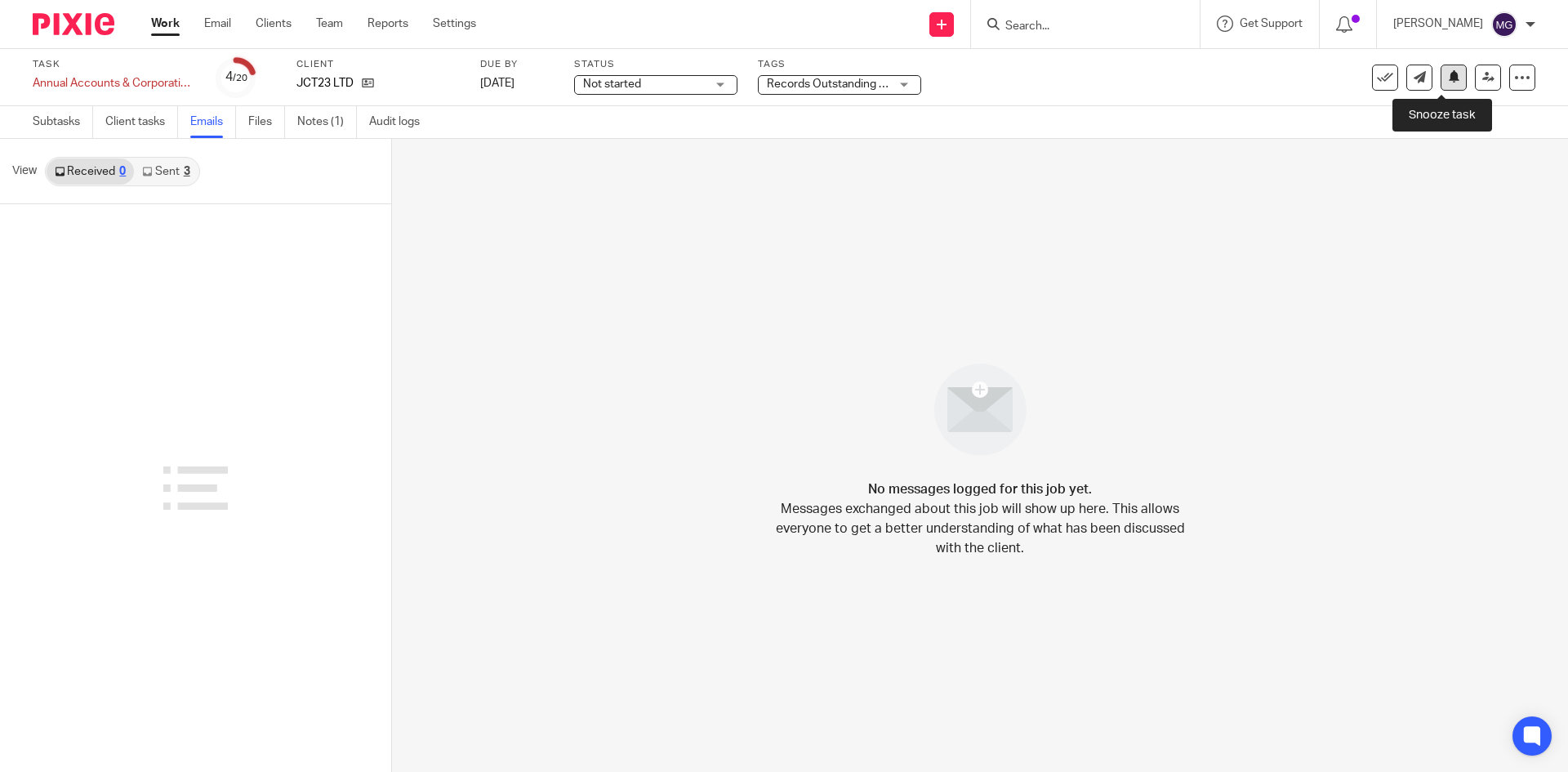
click at [1440, 84] on button at bounding box center [1453, 77] width 26 height 26
click at [143, 180] on link "Sent 1" at bounding box center [165, 171] width 63 height 26
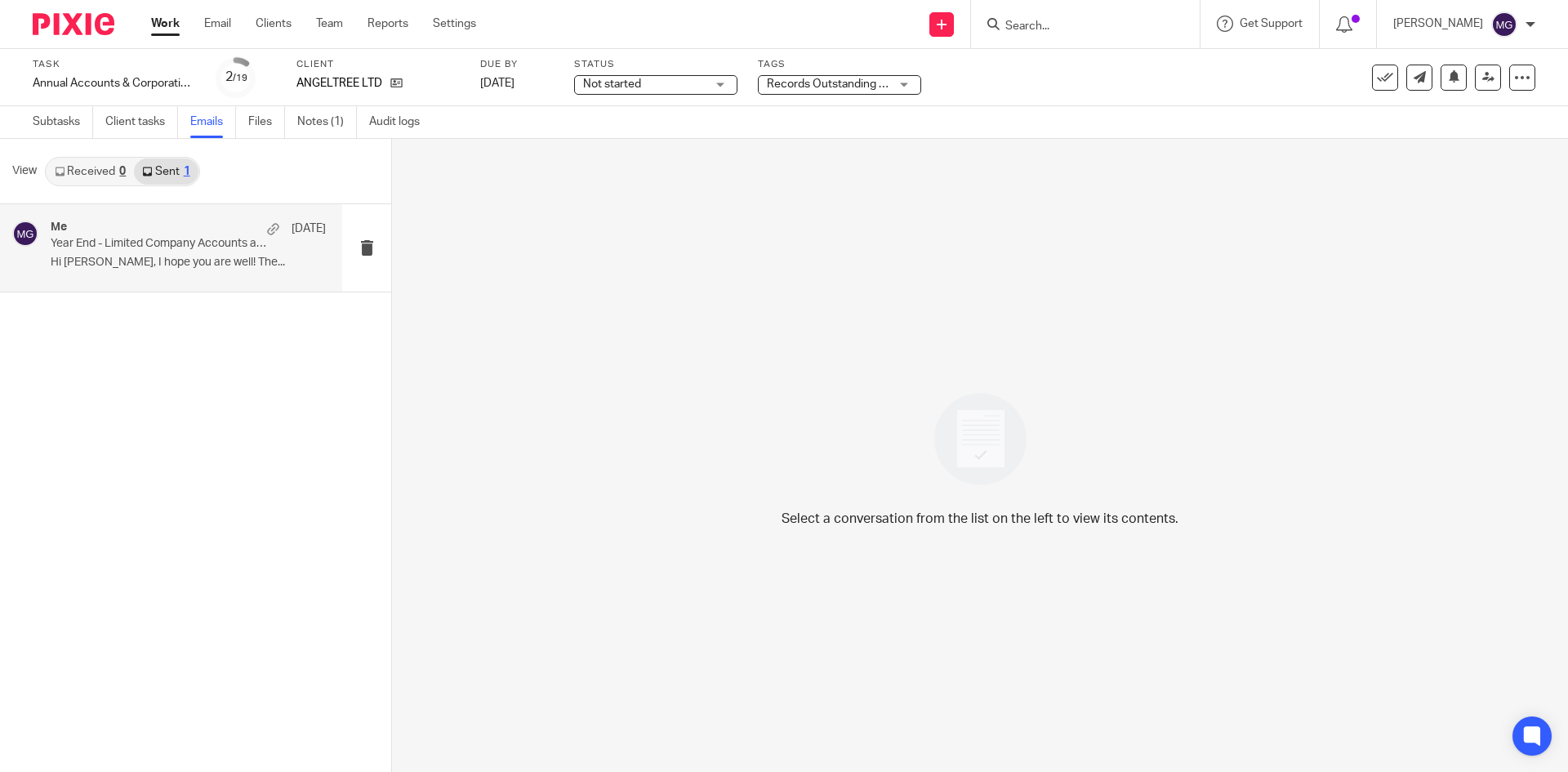
click at [156, 251] on p "Year End - Limited Company Accounts and Corporation Tax Return Can Now Be Prepa…" at bounding box center [161, 244] width 221 height 13
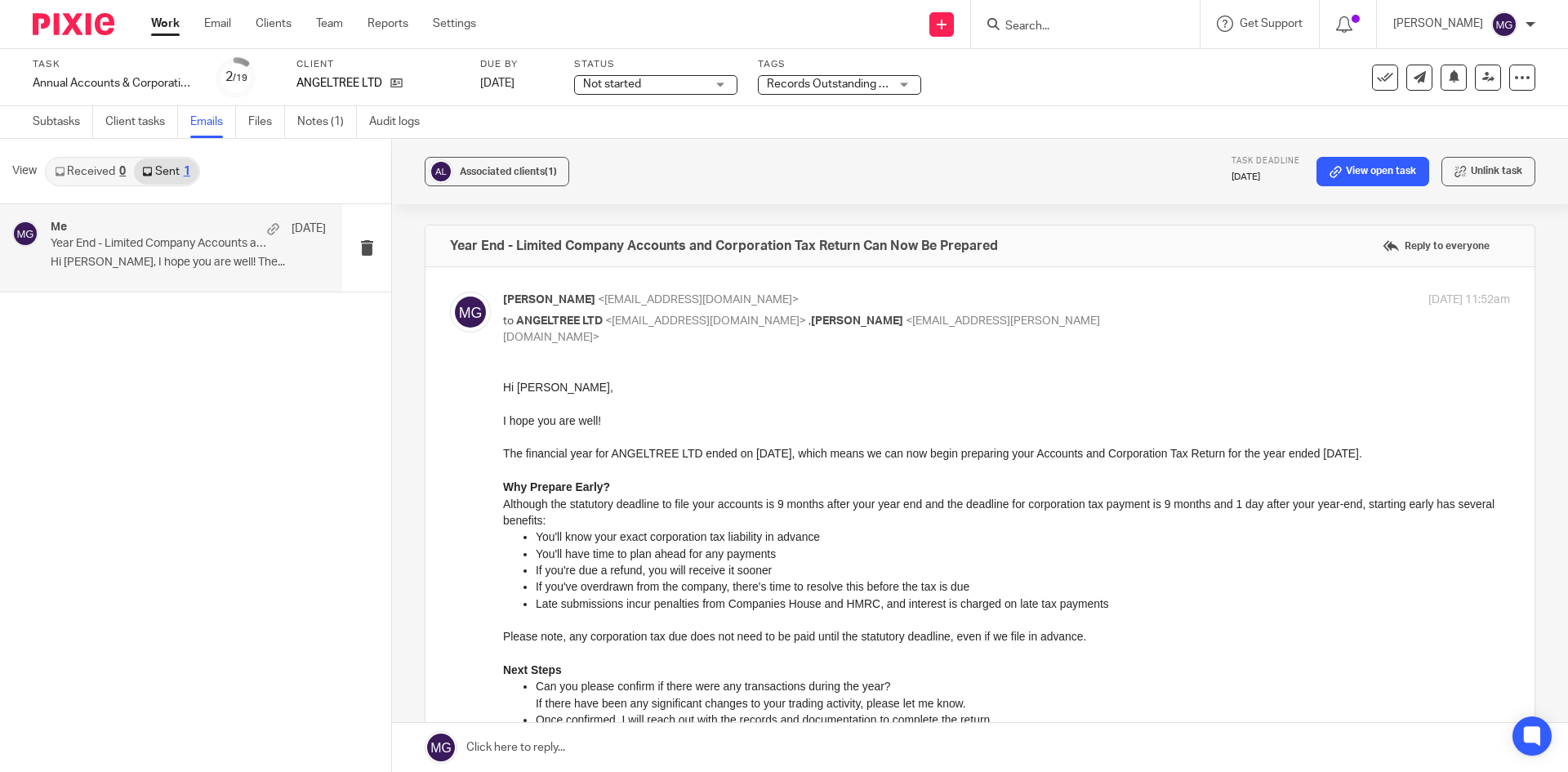
click at [357, 433] on div "Me [DATE] Year End - Limited Company Accounts and Corporation Tax Return Can No…" at bounding box center [195, 488] width 391 height 567
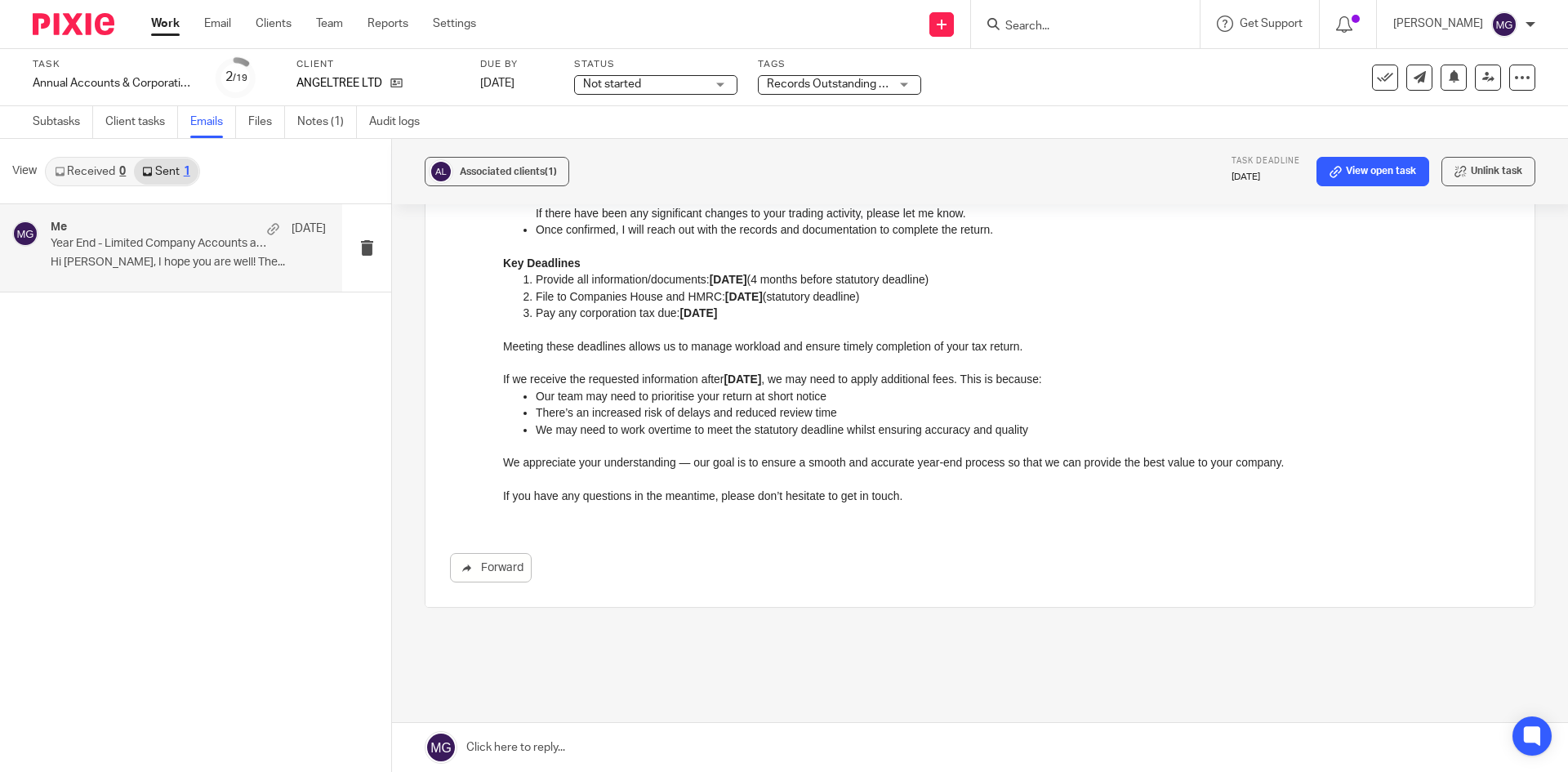
scroll to position [163, 0]
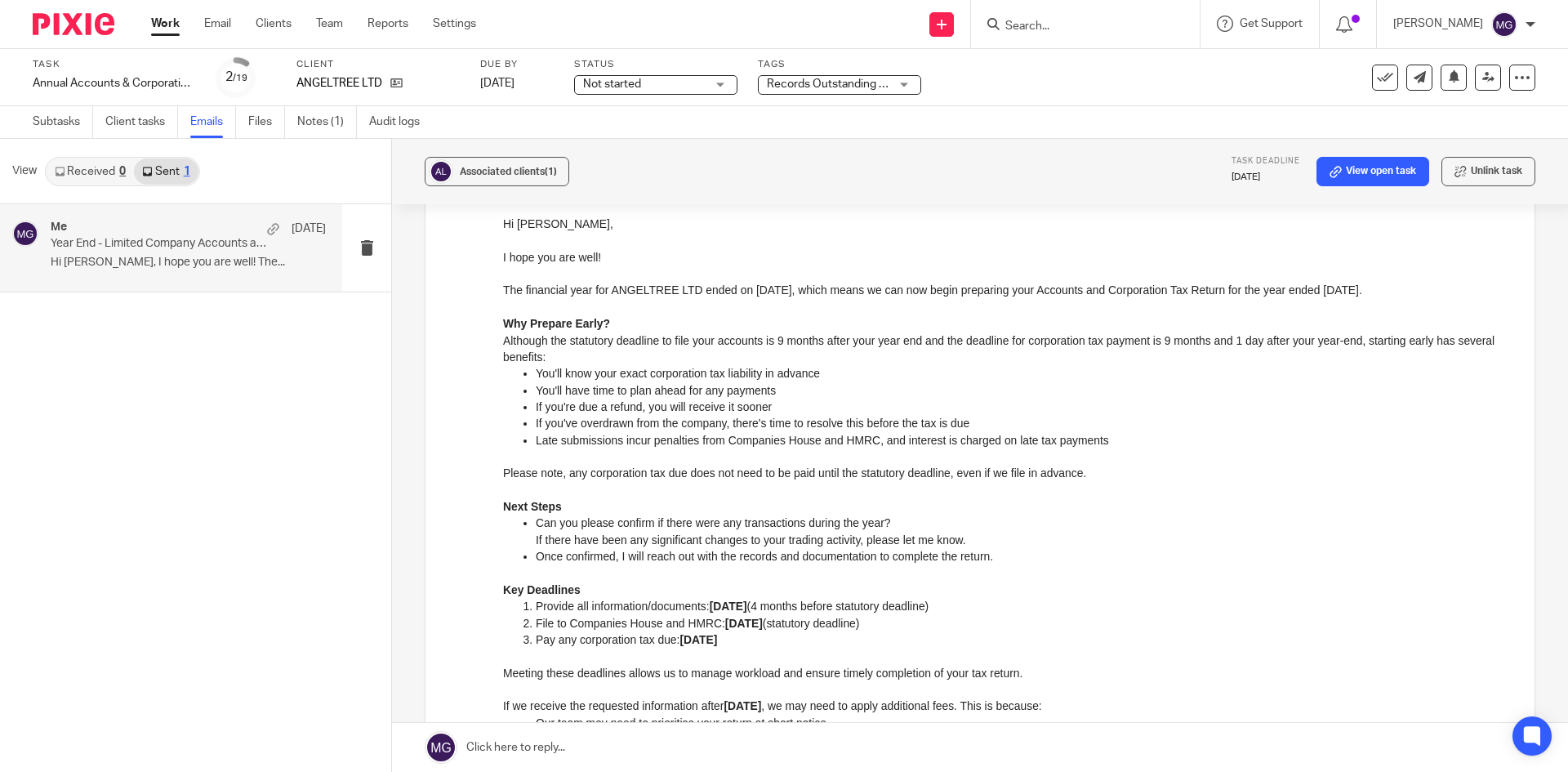
click at [117, 168] on link "Received 0" at bounding box center [89, 171] width 87 height 26
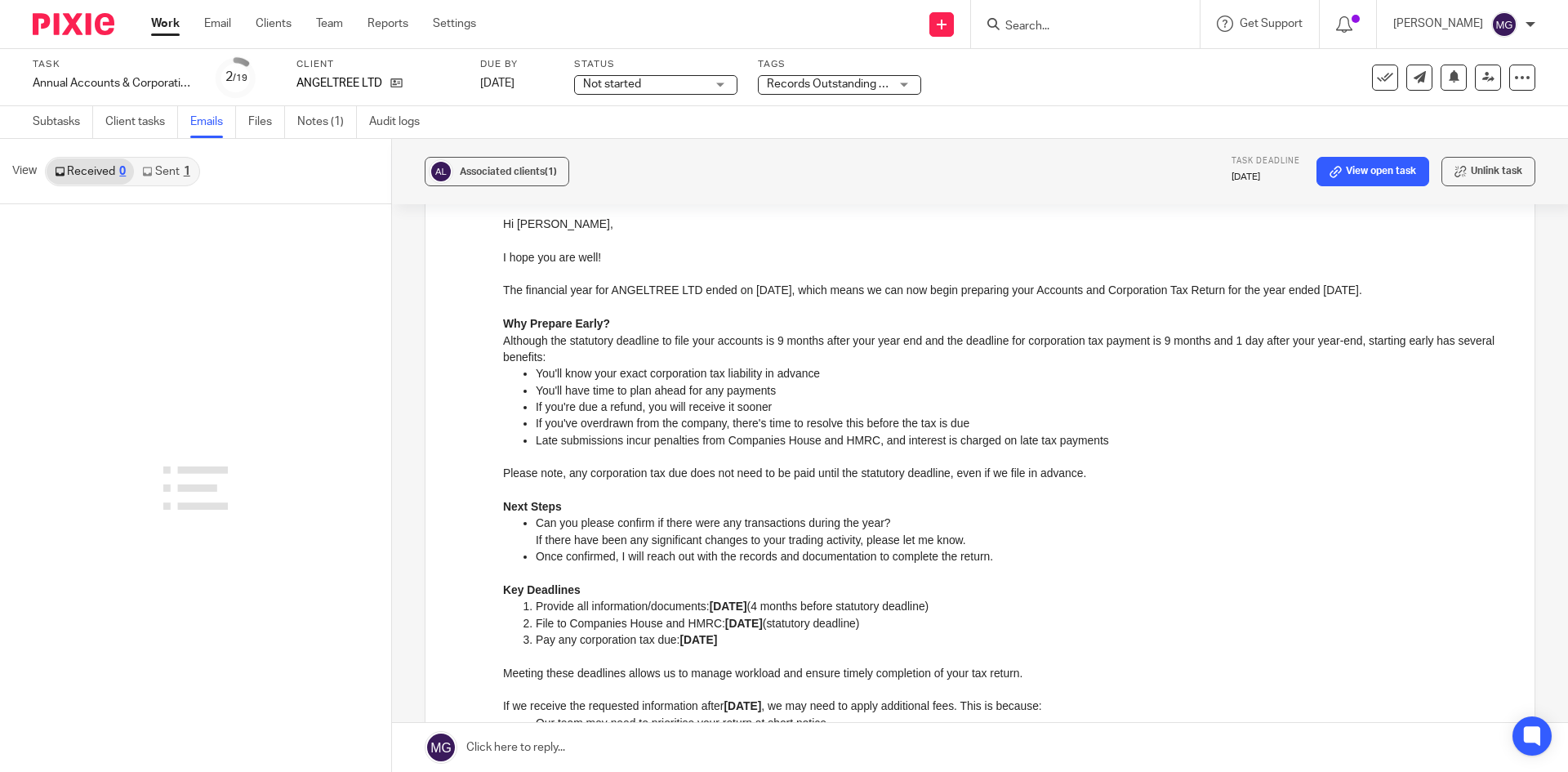
click at [178, 163] on link "Sent 1" at bounding box center [165, 171] width 63 height 26
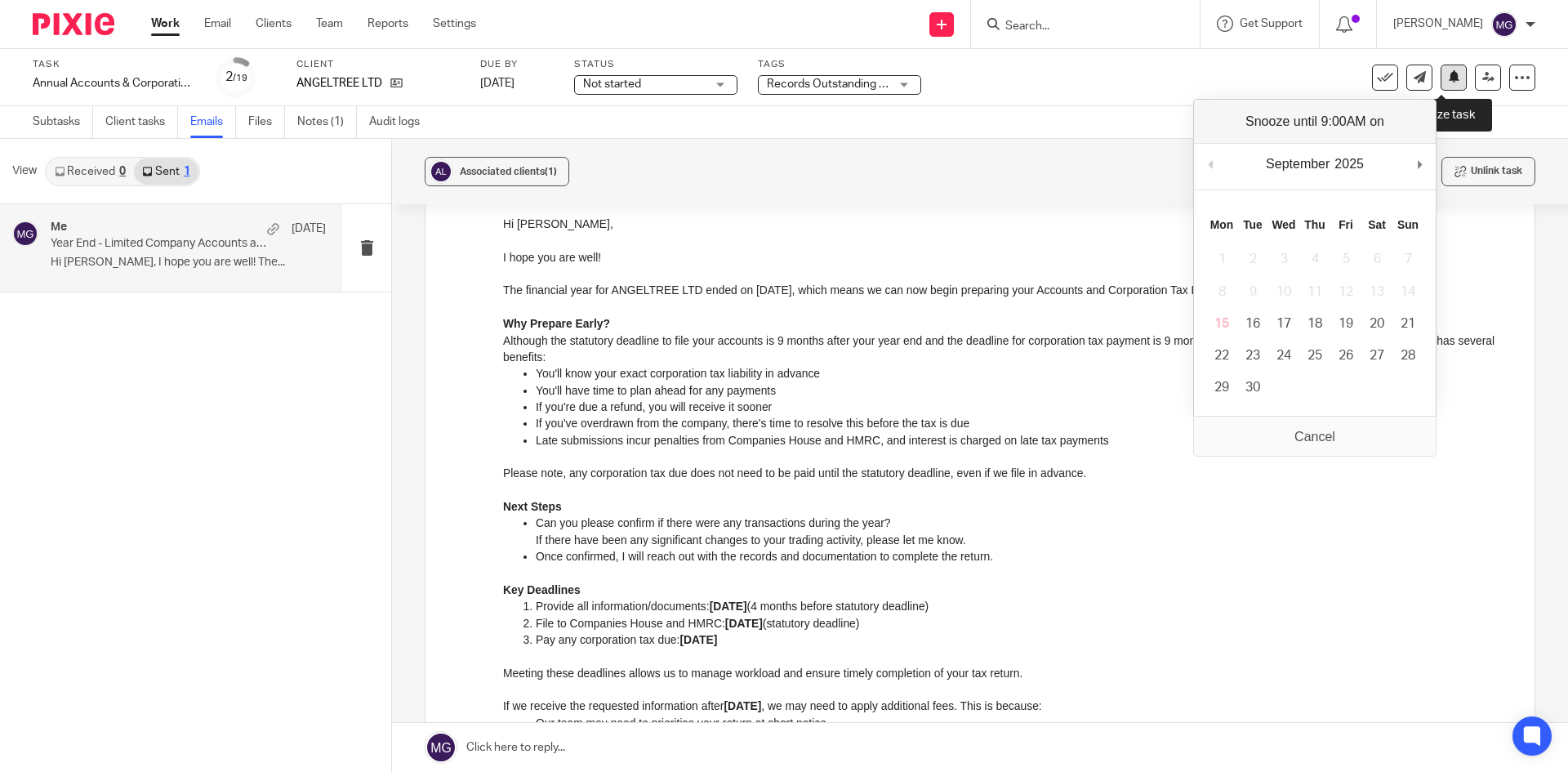
click at [1448, 79] on icon at bounding box center [1454, 76] width 12 height 12
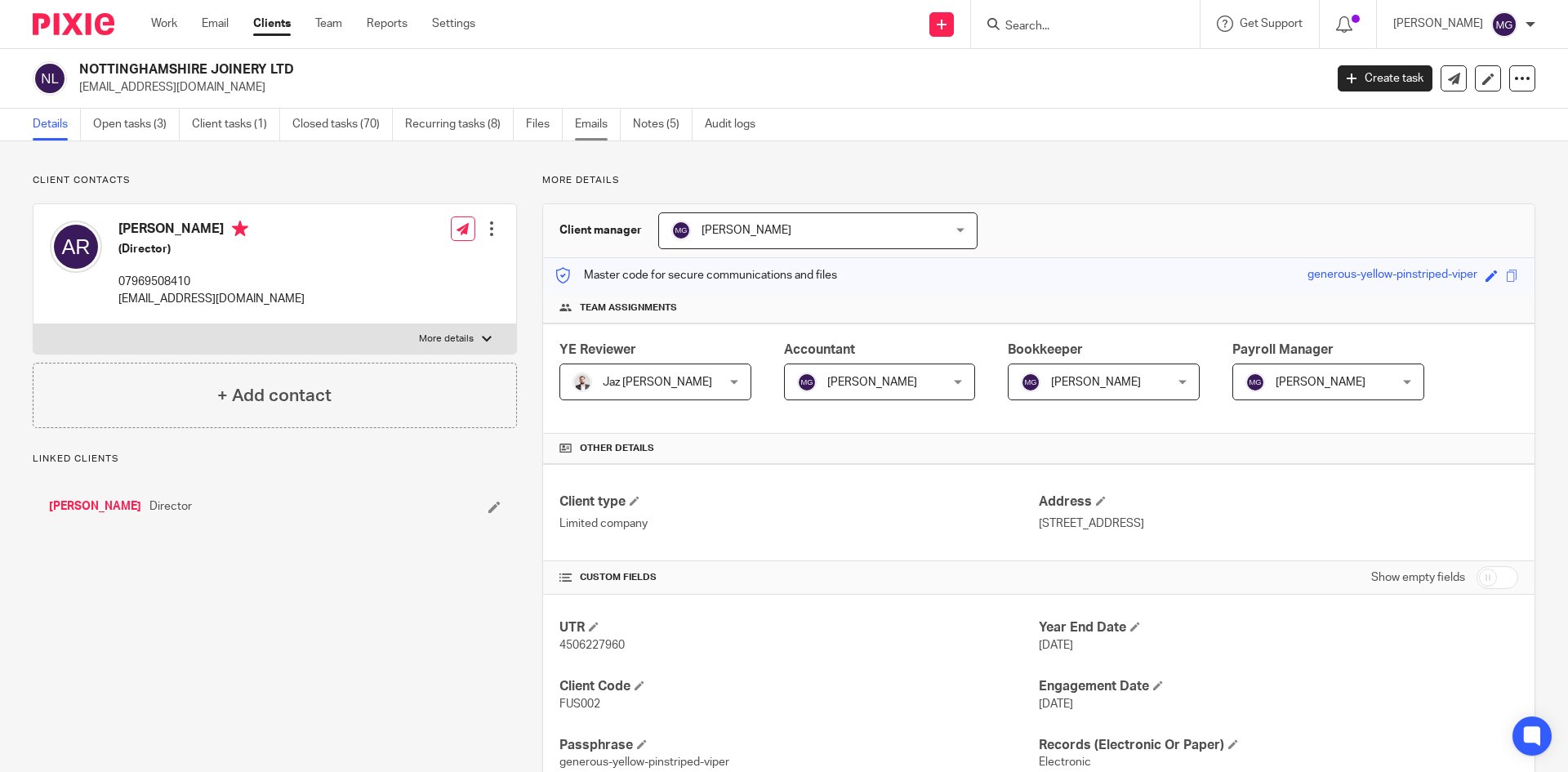
click at [596, 121] on link "Emails" at bounding box center [598, 124] width 46 height 32
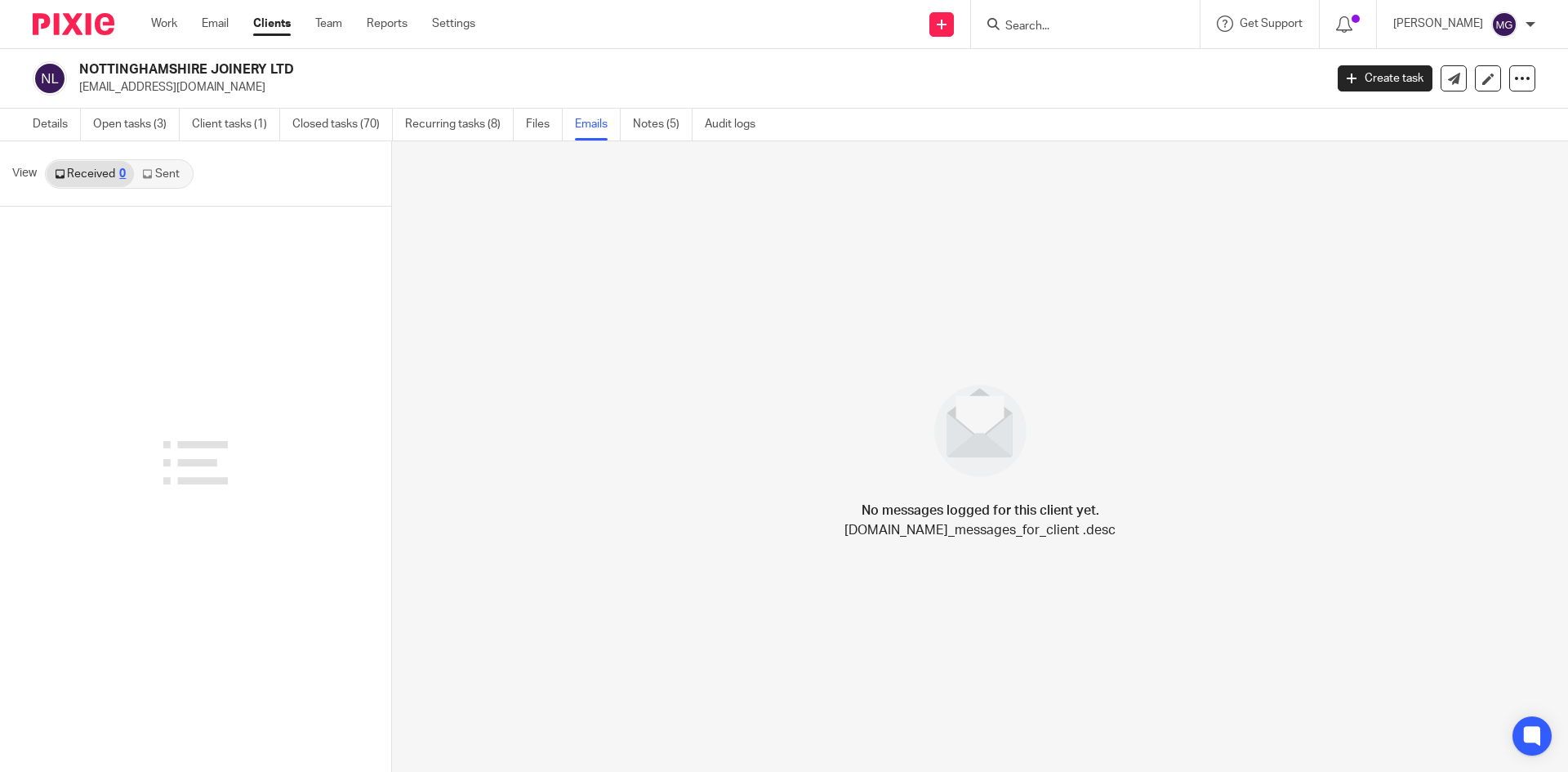
click at [170, 176] on link "Sent" at bounding box center [162, 174] width 58 height 26
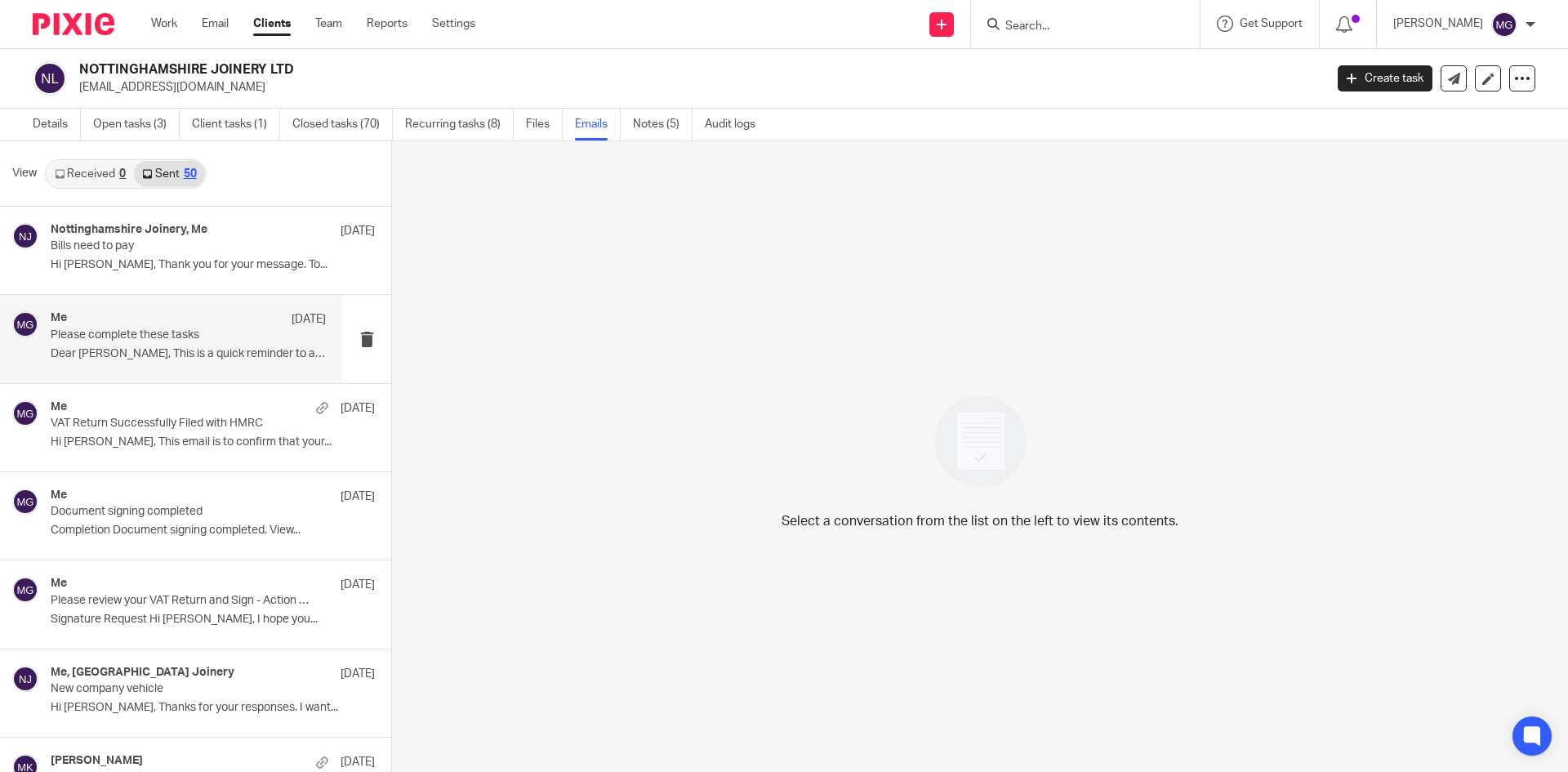
click at [176, 344] on div "Me [DATE] Please complete these tasks Dear [PERSON_NAME], This is a quick remin…" at bounding box center [188, 338] width 276 height 55
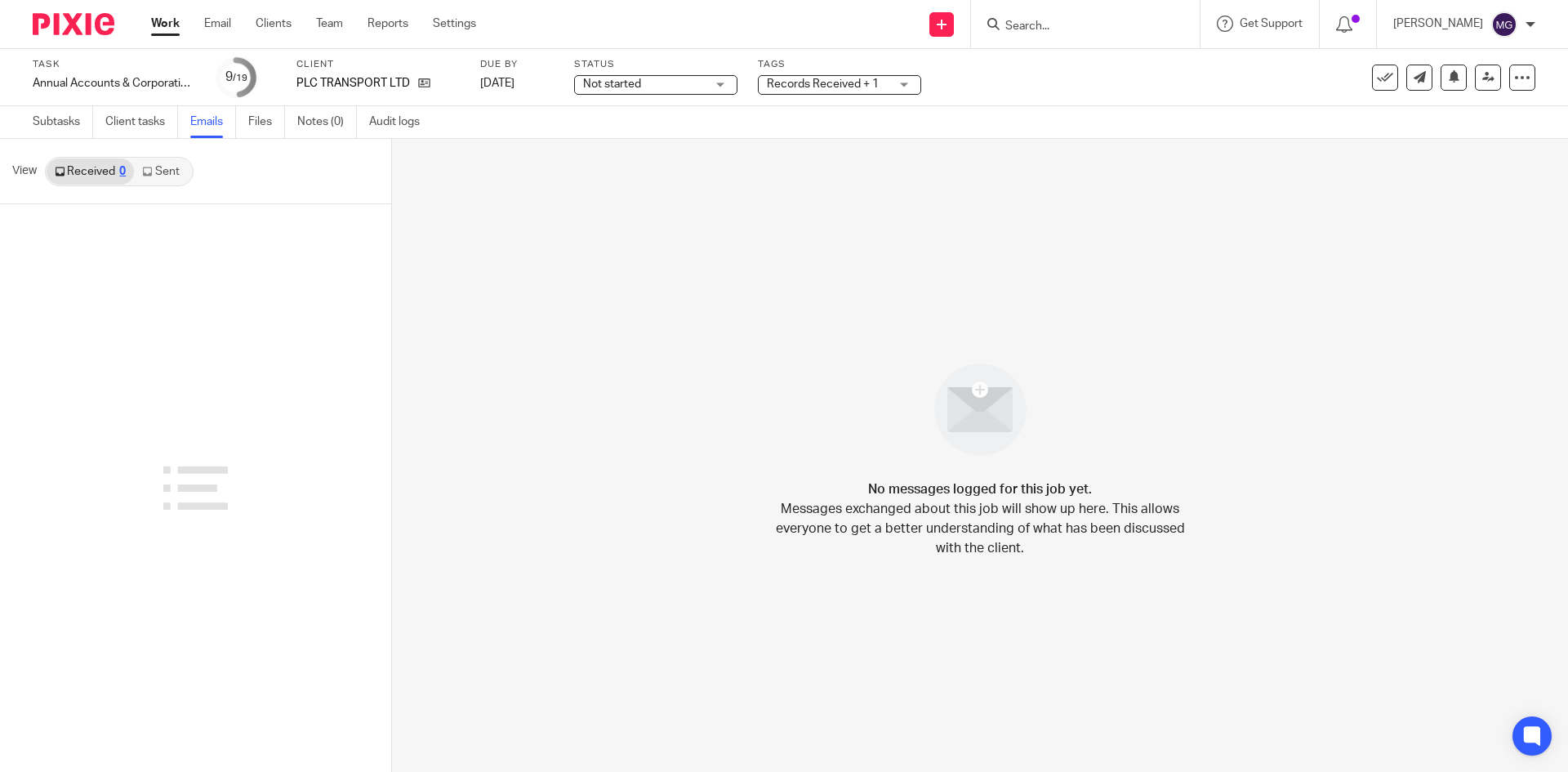
click at [157, 172] on link "Sent" at bounding box center [162, 171] width 58 height 26
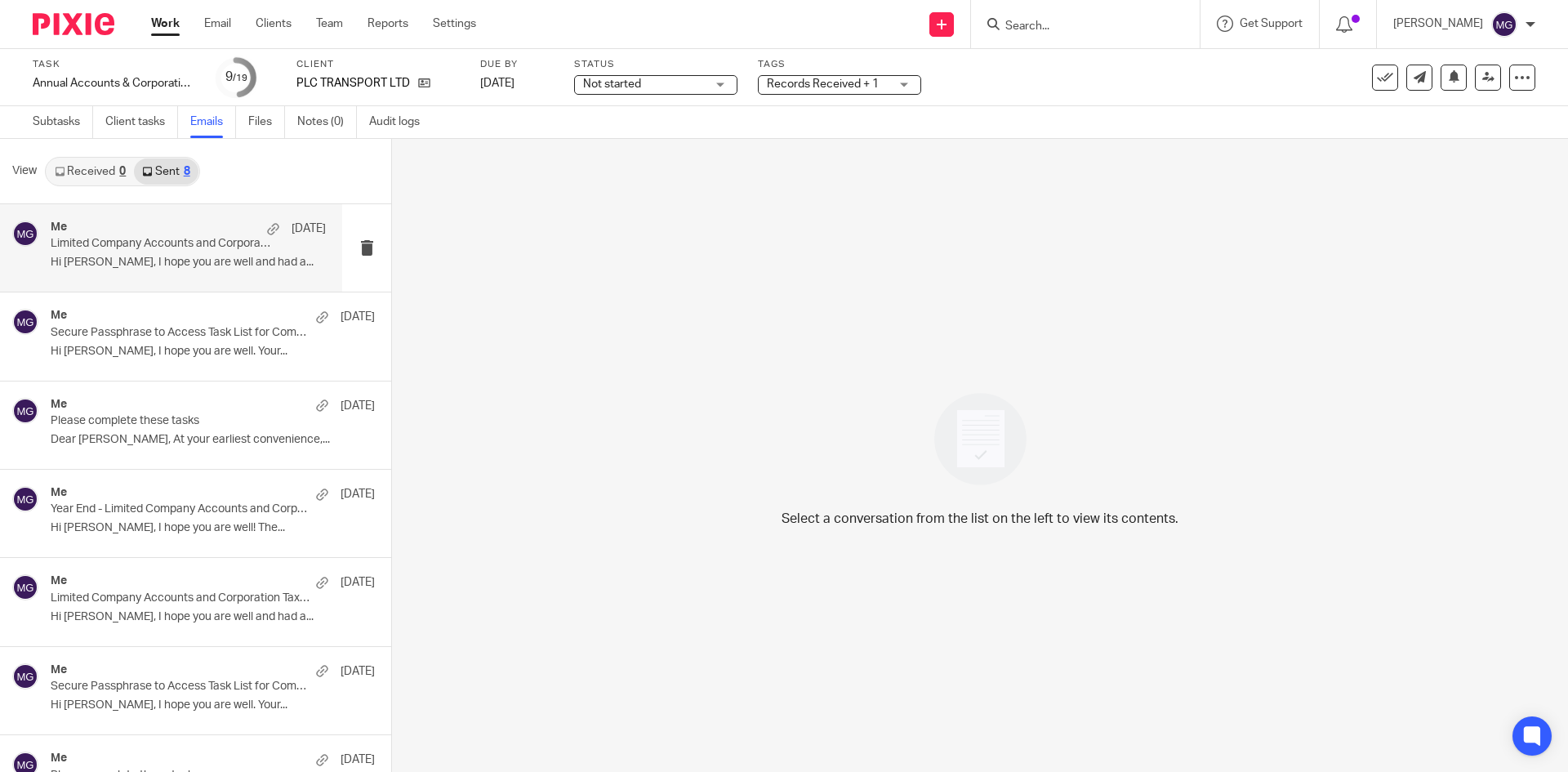
drag, startPoint x: 144, startPoint y: 243, endPoint x: 141, endPoint y: 263, distance: 20.2
click at [143, 243] on p "Limited Company Accounts and Corporation Tax Return Scheduled" at bounding box center [161, 244] width 221 height 13
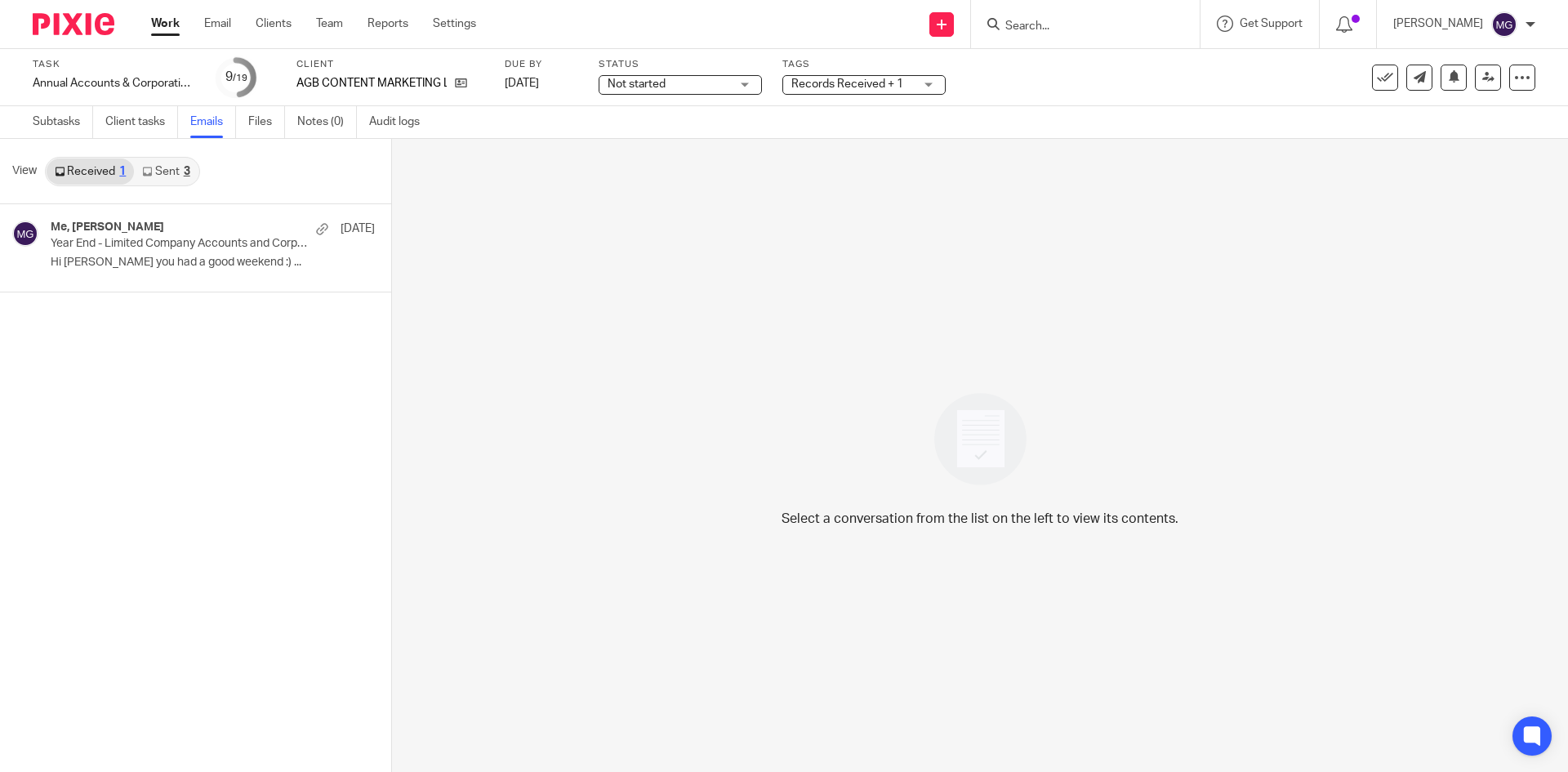
click at [150, 175] on icon at bounding box center [147, 172] width 10 height 10
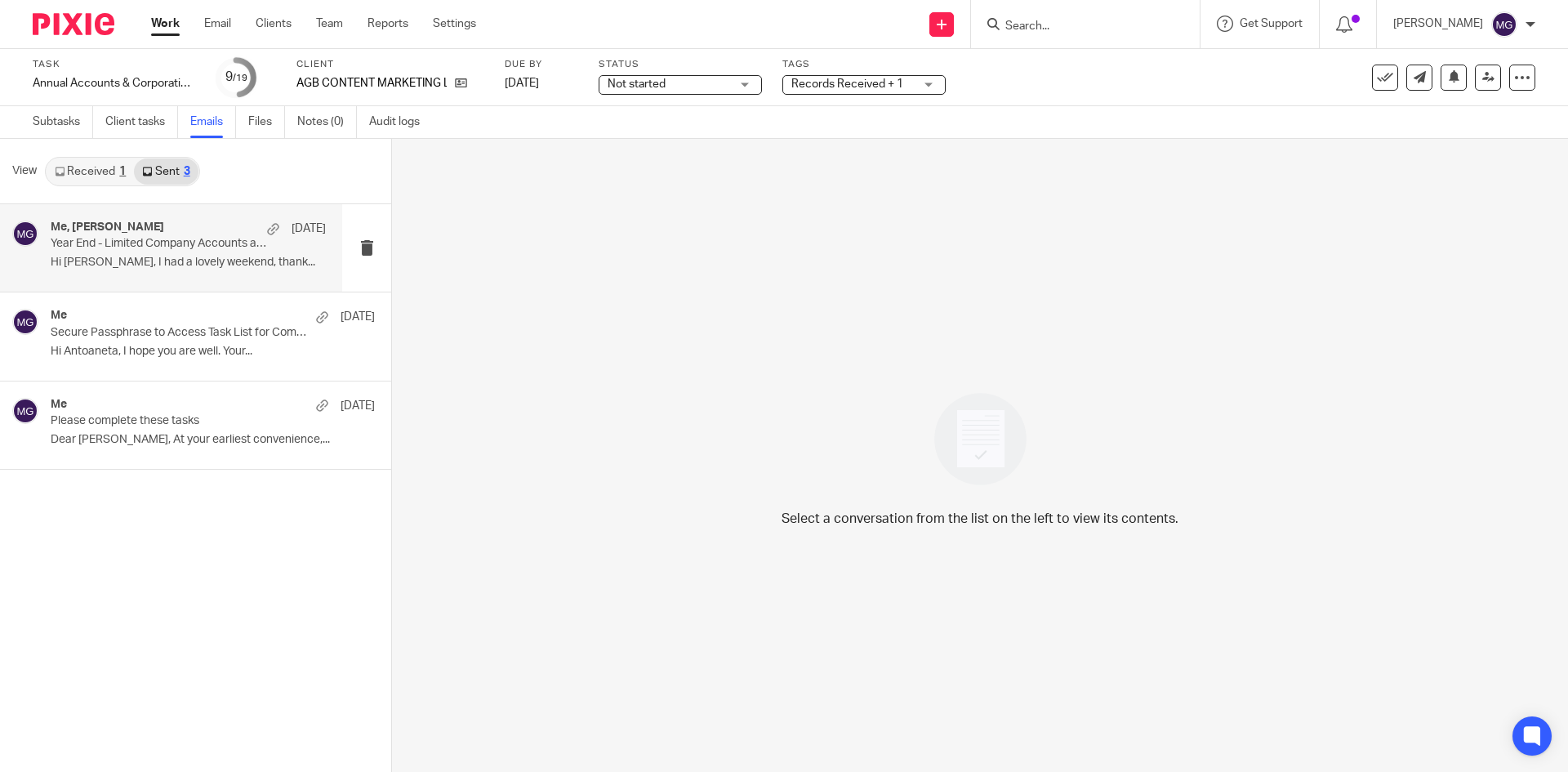
click at [158, 258] on p "Hi [PERSON_NAME], I had a lovely weekend, thank..." at bounding box center [188, 262] width 276 height 13
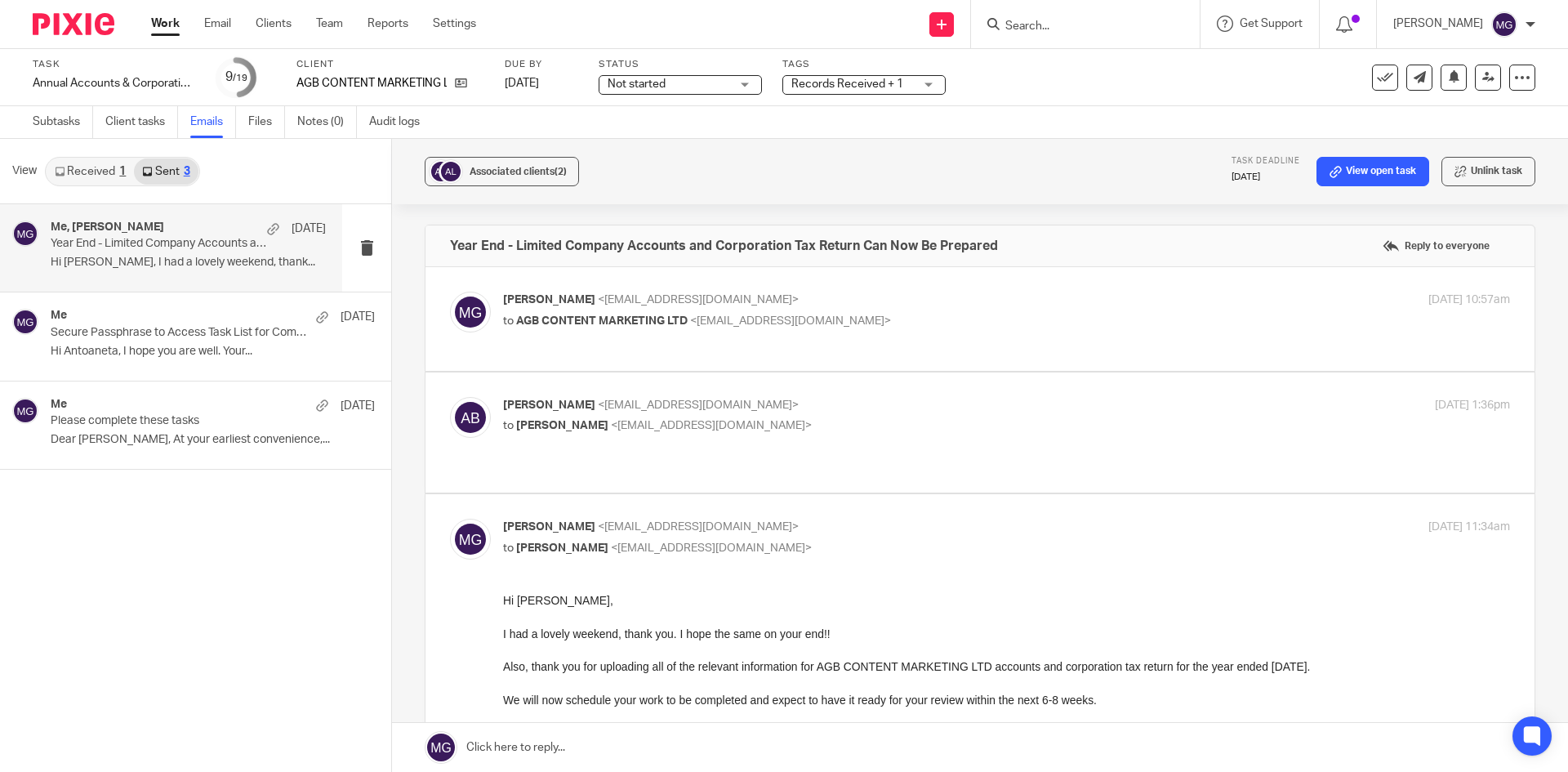
click at [670, 438] on div "[PERSON_NAME] <[EMAIL_ADDRESS][DOMAIN_NAME]> to [PERSON_NAME] <[EMAIL_ADDRESS][…" at bounding box center [980, 432] width 1060 height 71
click at [670, 266] on div "Year End - Limited Company Accounts and Corporation Tax Return Can Now Be Prepa…" at bounding box center [979, 246] width 1109 height 41
click at [678, 298] on span "<[EMAIL_ADDRESS][DOMAIN_NAME]>" at bounding box center [698, 300] width 201 height 12
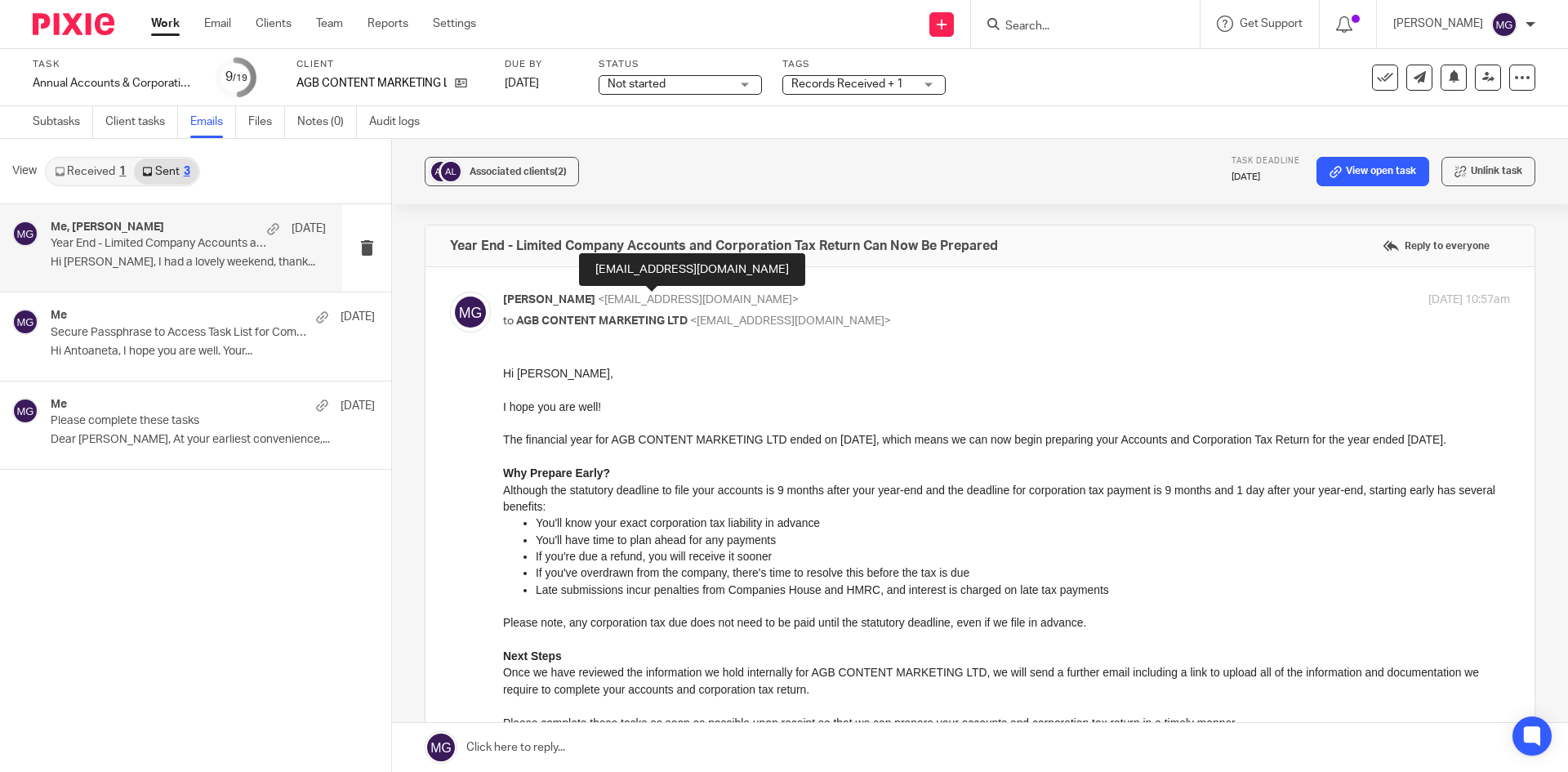
click at [678, 298] on span "<[EMAIL_ADDRESS][DOMAIN_NAME]>" at bounding box center [698, 300] width 201 height 12
checkbox input "false"
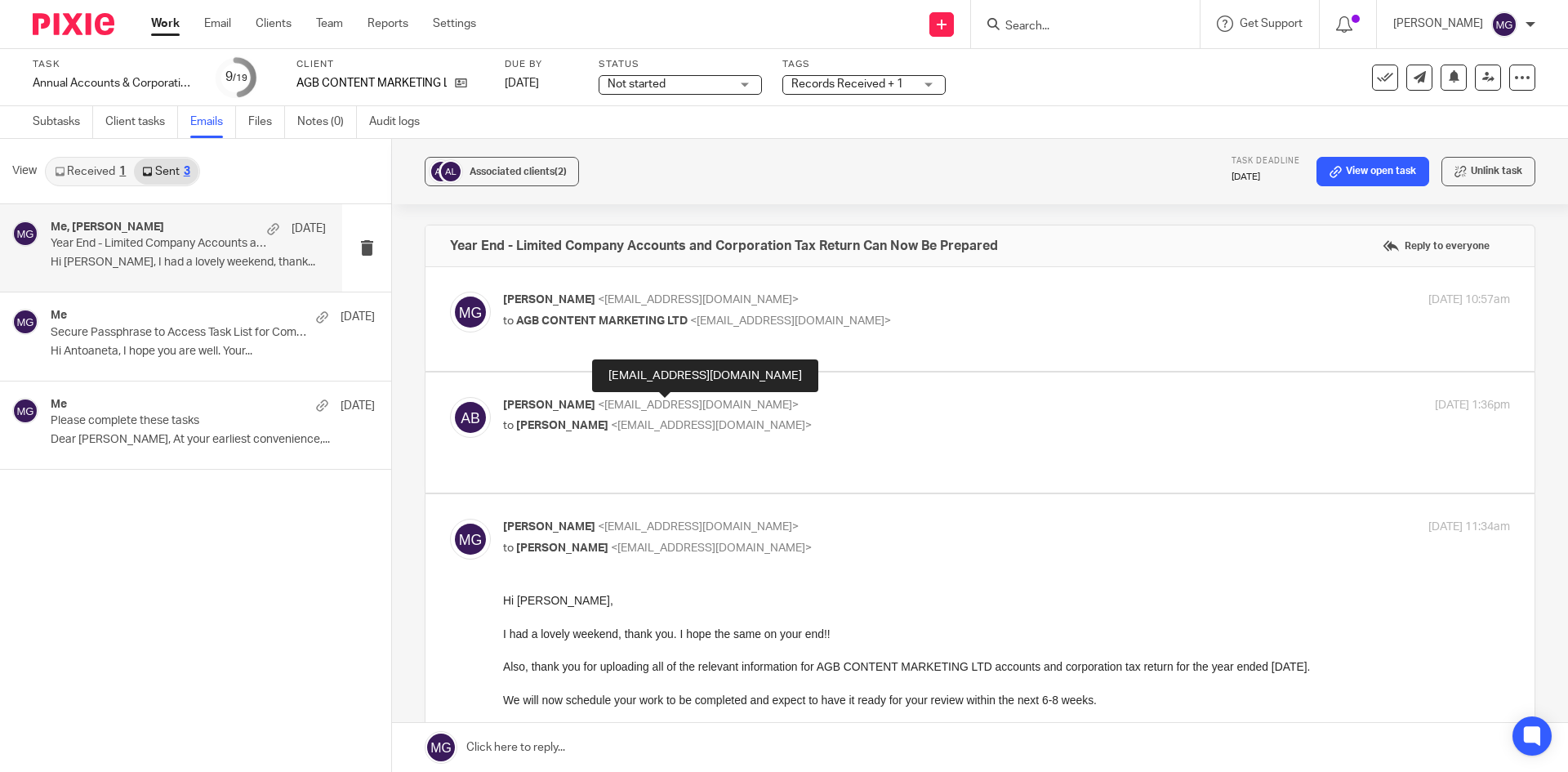
scroll to position [82, 0]
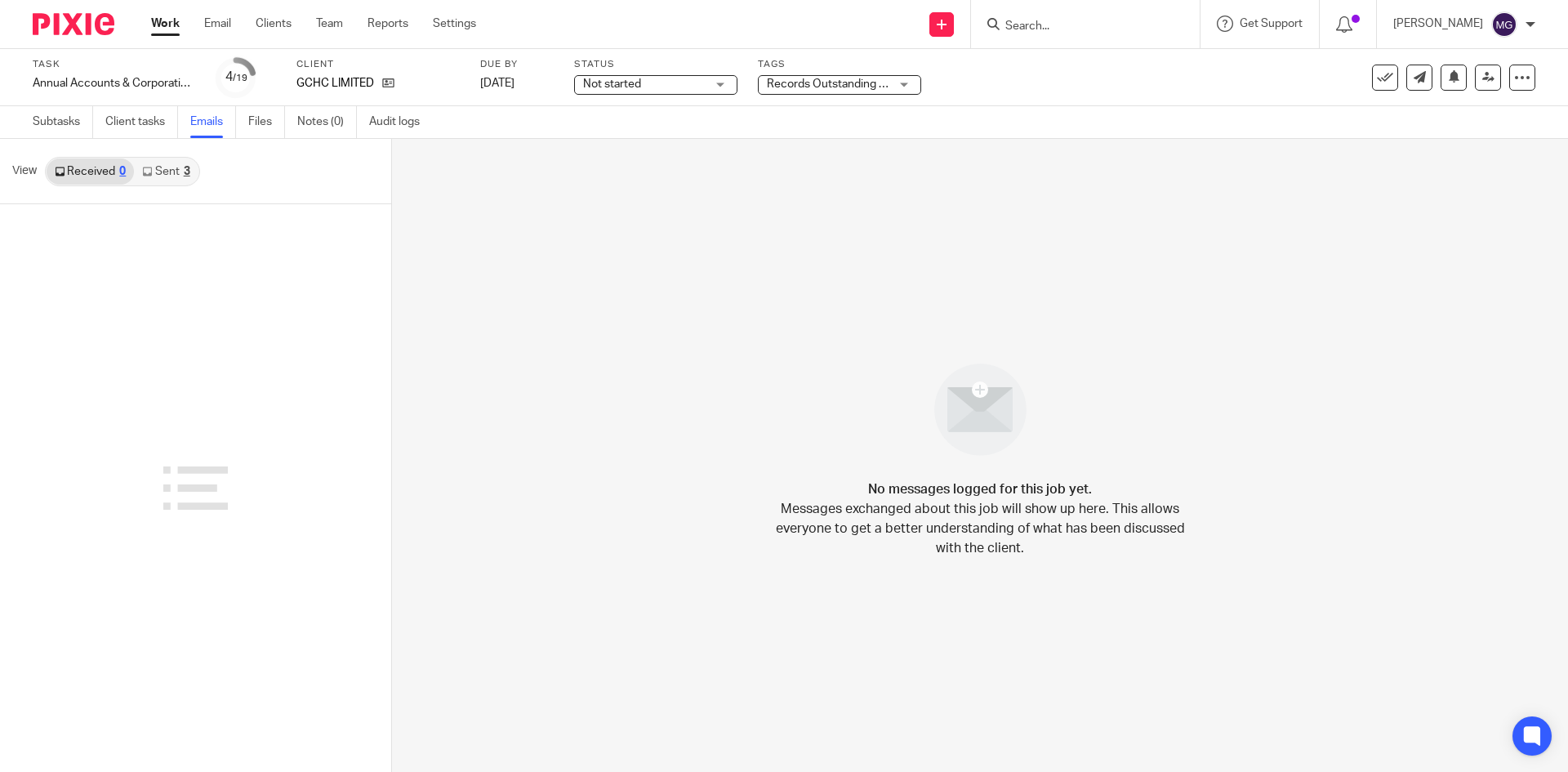
click at [161, 173] on link "Sent 3" at bounding box center [165, 171] width 63 height 26
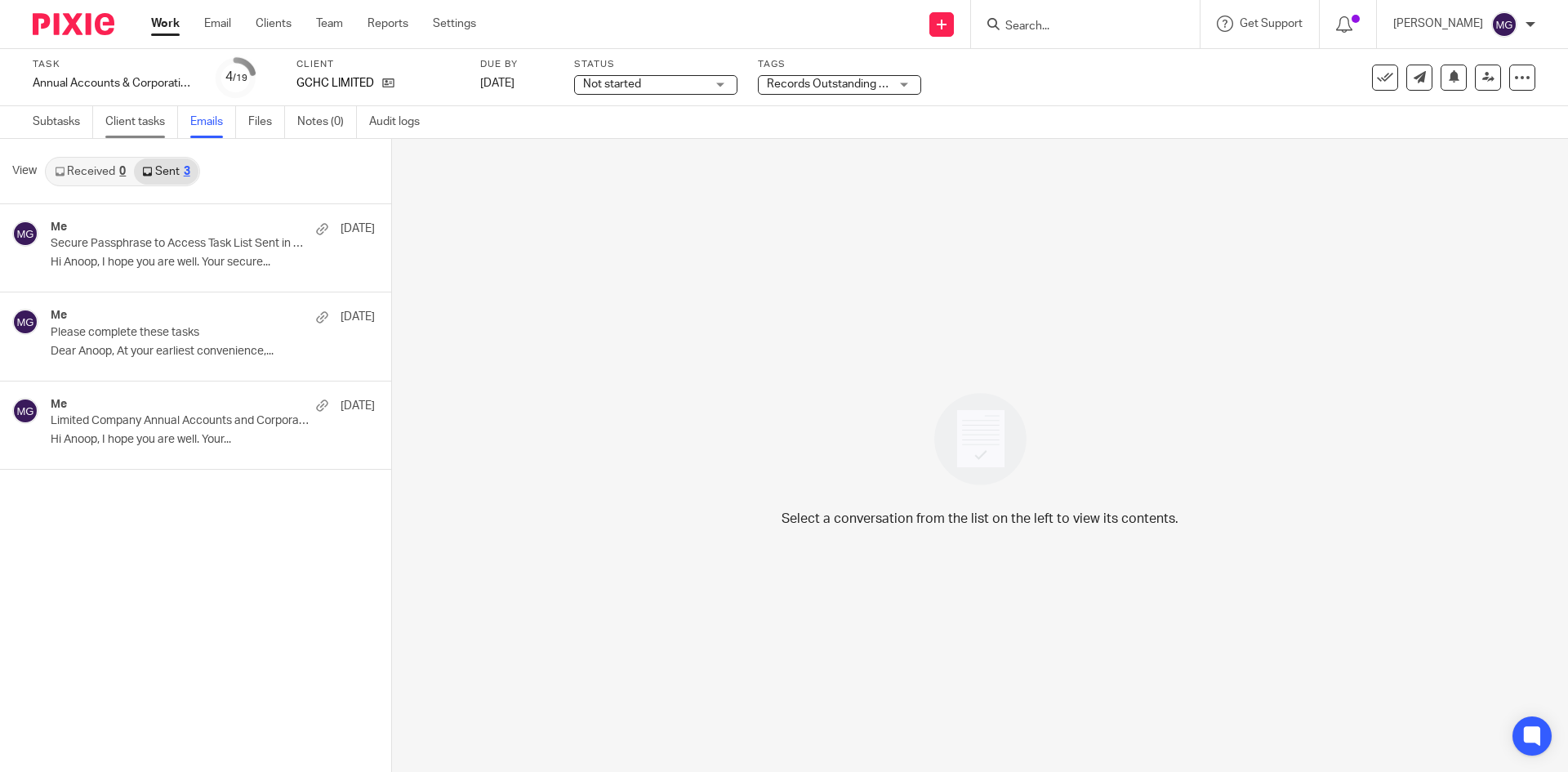
click at [123, 120] on link "Client tasks" at bounding box center [142, 122] width 73 height 32
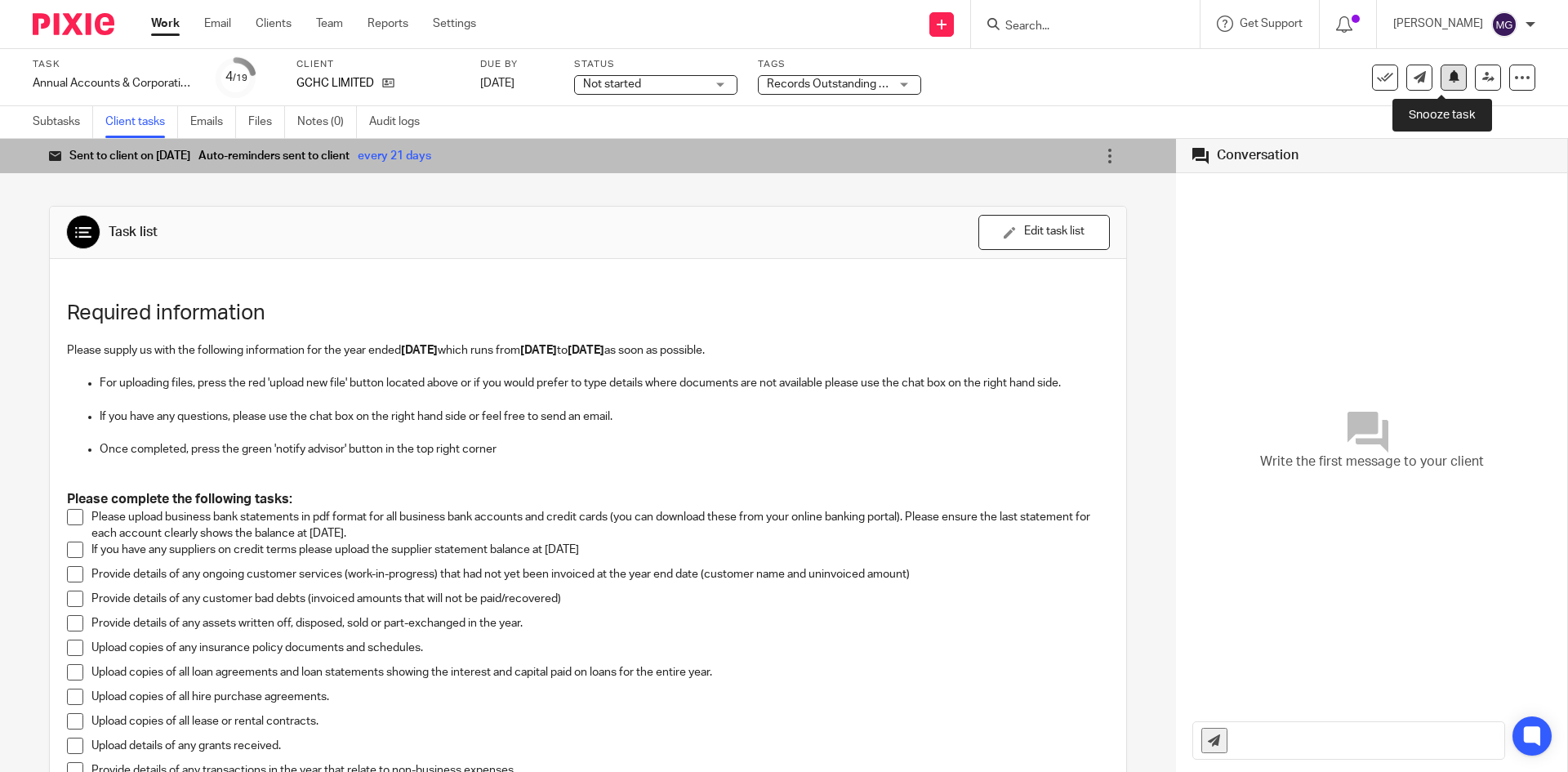
click at [1448, 78] on icon at bounding box center [1454, 76] width 12 height 12
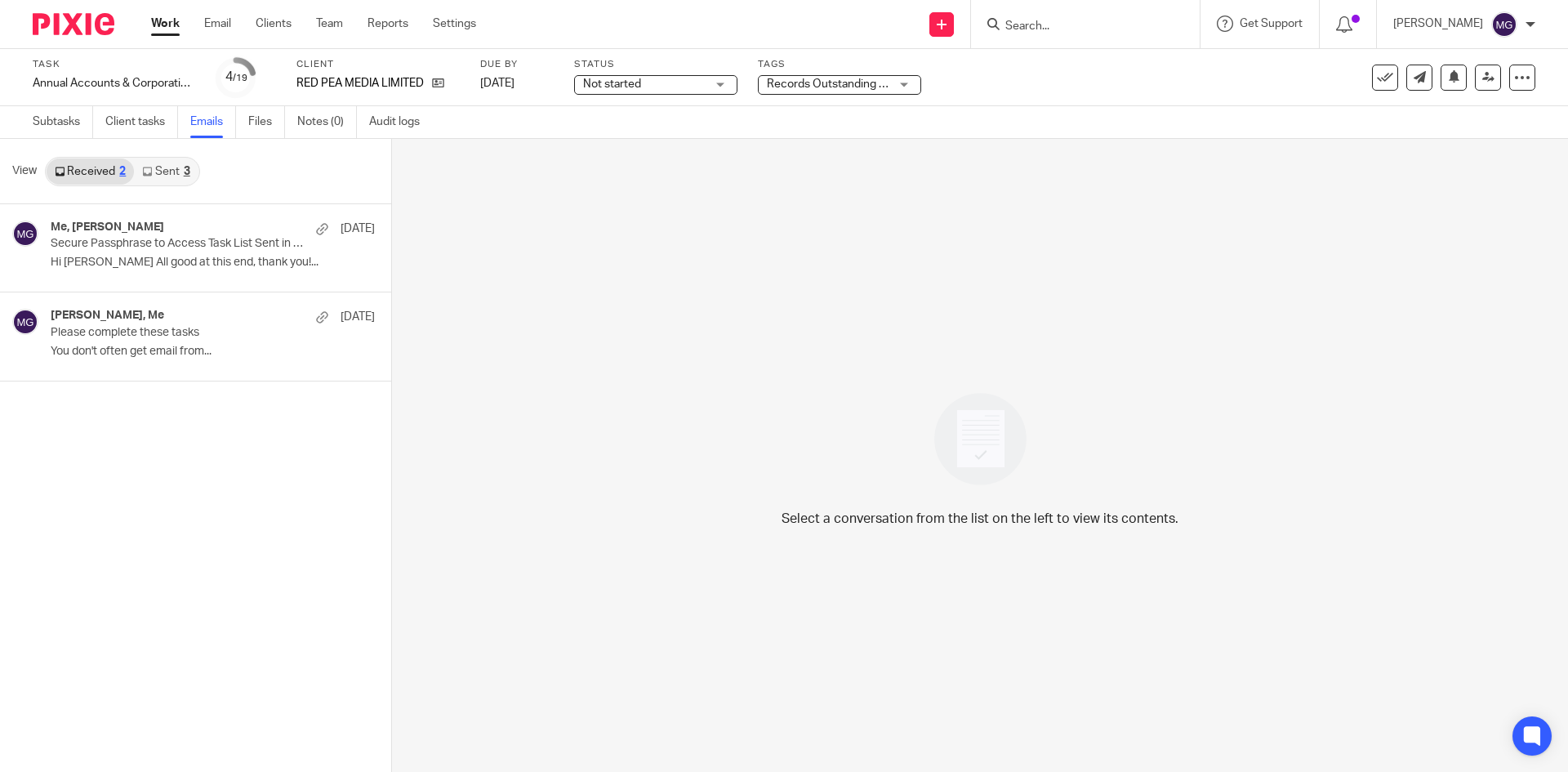
click at [154, 172] on link "Sent 3" at bounding box center [165, 171] width 63 height 26
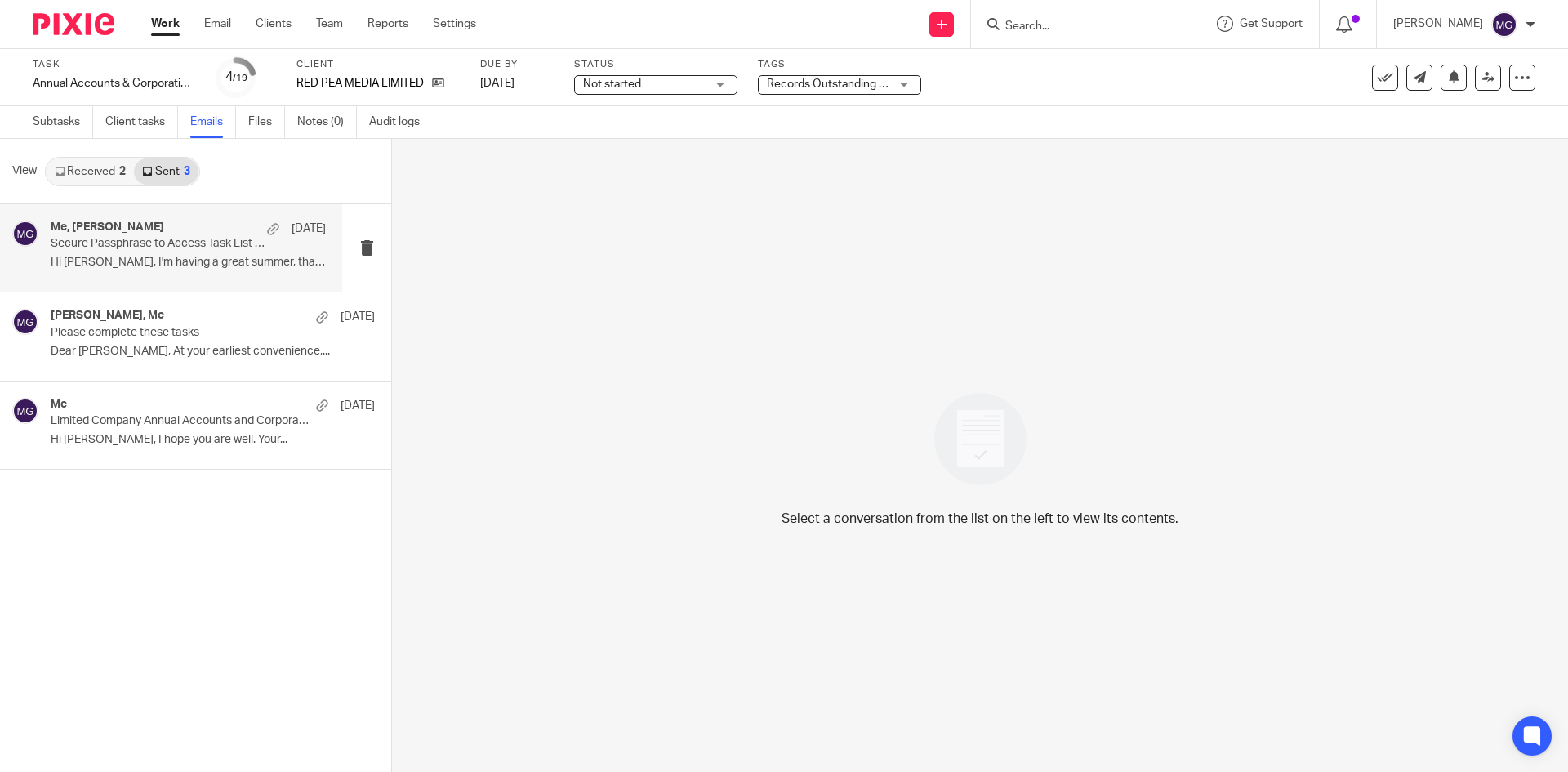
click at [165, 251] on p "Secure Passphrase to Access Task List Sent in Previous Email" at bounding box center [161, 244] width 221 height 13
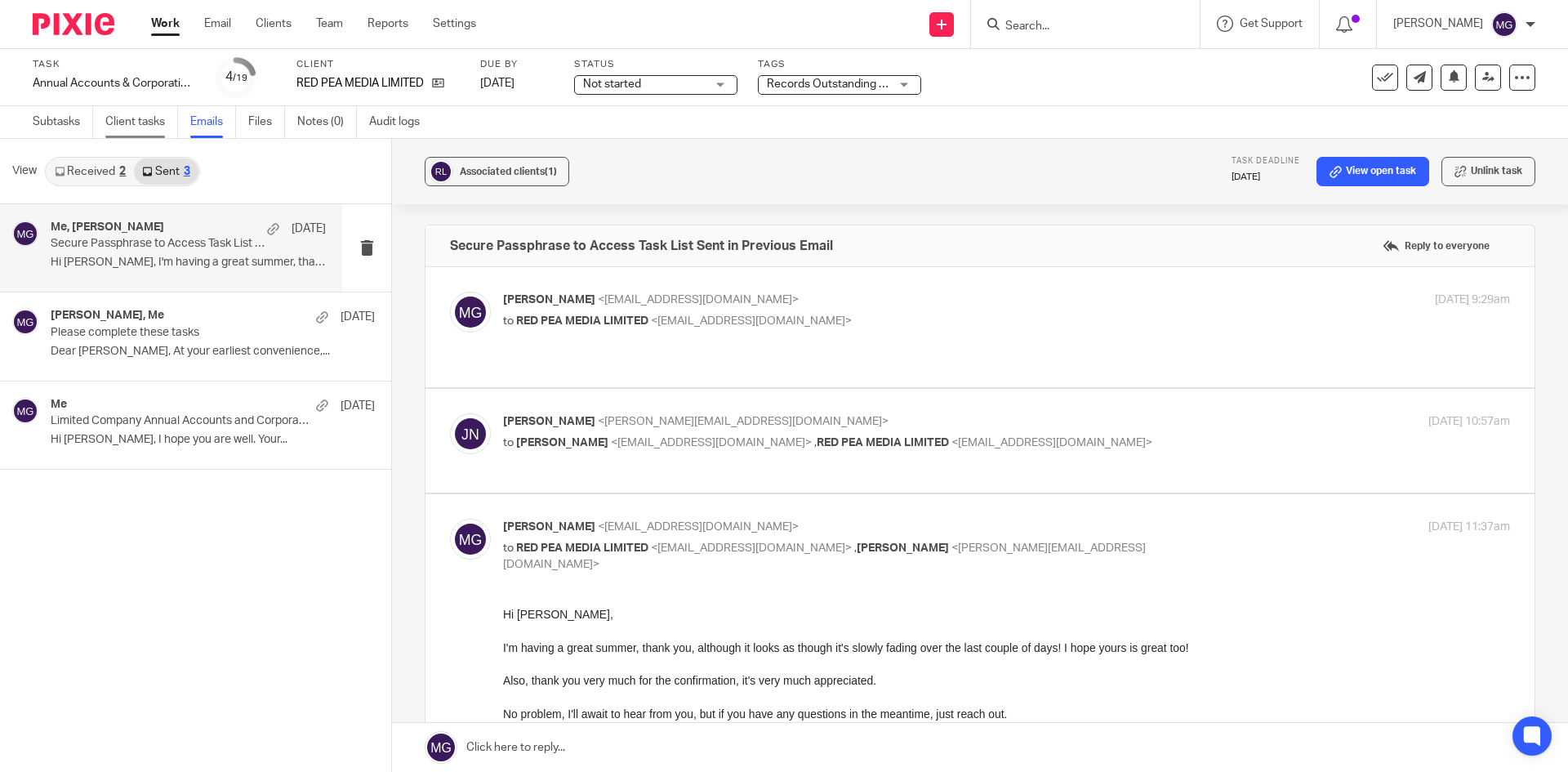
click at [139, 130] on link "Client tasks" at bounding box center [142, 122] width 73 height 32
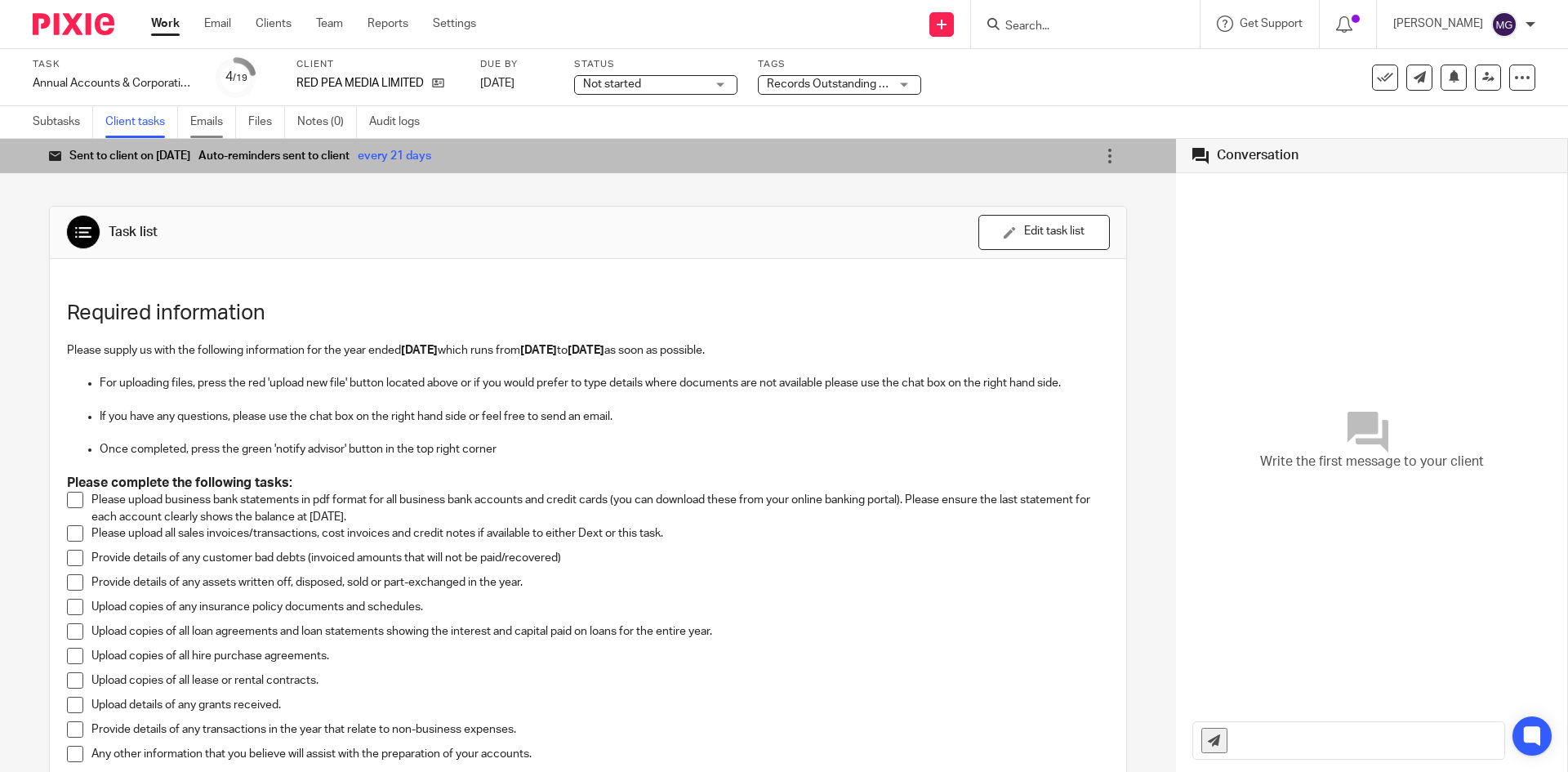
click at [205, 123] on link "Emails" at bounding box center [213, 122] width 46 height 32
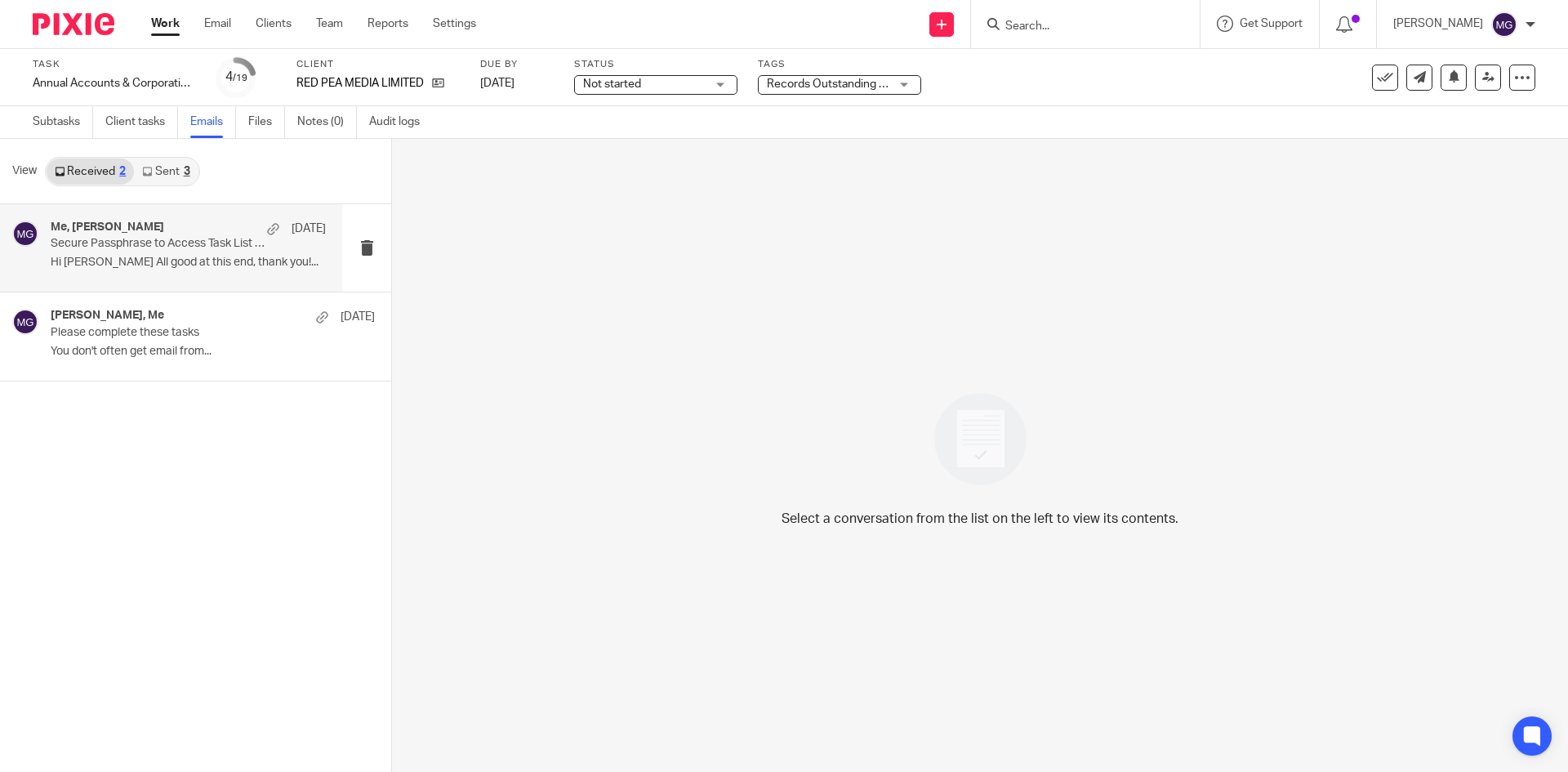
click at [143, 234] on div "Me, [PERSON_NAME] [DATE]" at bounding box center [188, 229] width 276 height 16
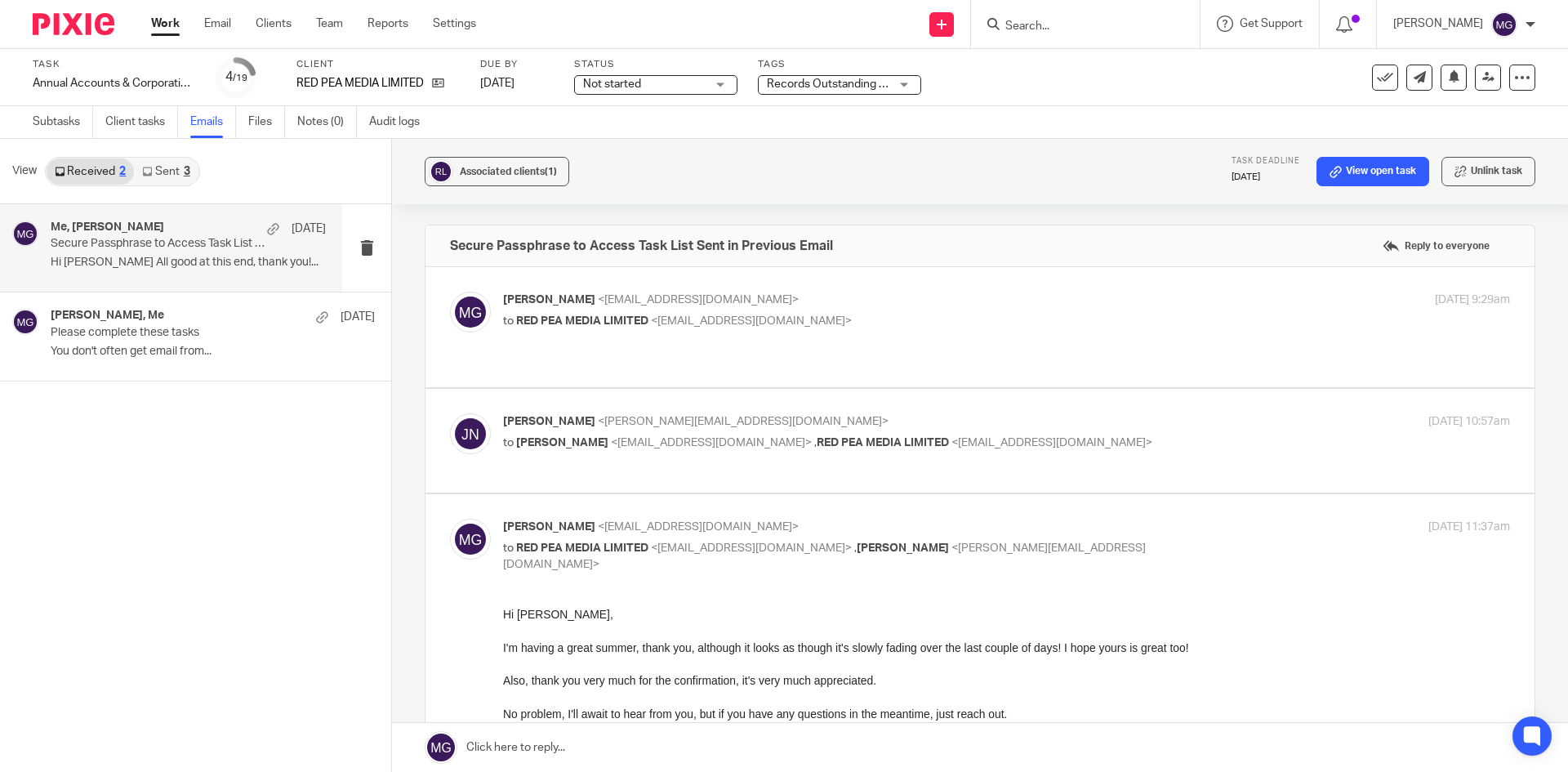
click at [1457, 80] on div "See template in use Advanced task editor Copy task Change schedule [GEOGRAPHIC_…" at bounding box center [1454, 77] width 163 height 26
click at [1448, 80] on icon at bounding box center [1454, 76] width 12 height 12
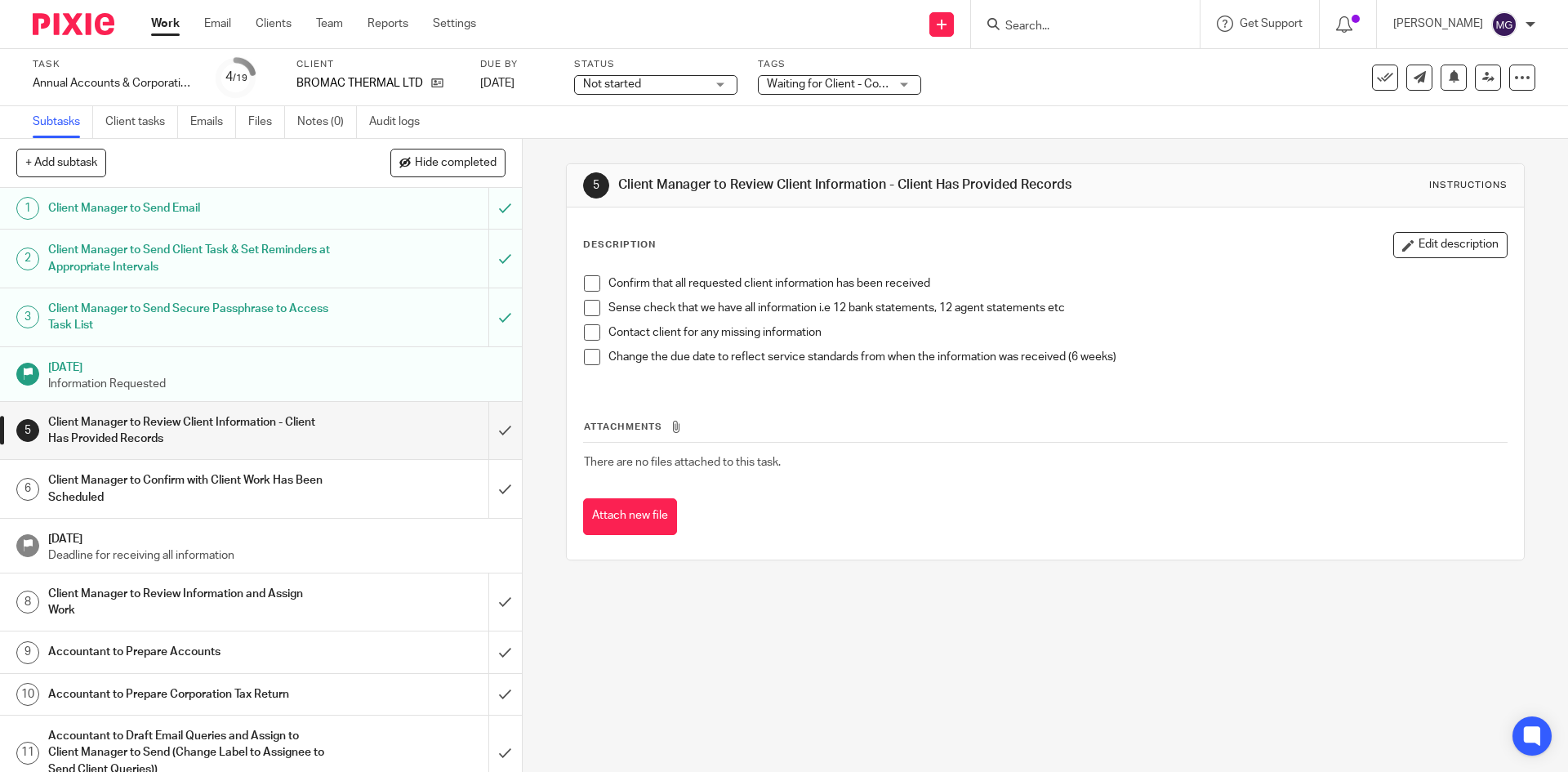
click at [926, 84] on div "Task Annual Accounts & Corporation Tax Return - [DATE] Save Annual Accounts & C…" at bounding box center [659, 77] width 1252 height 39
click at [172, 126] on link "Client tasks" at bounding box center [142, 122] width 73 height 32
click at [130, 120] on link "Client tasks" at bounding box center [142, 122] width 73 height 32
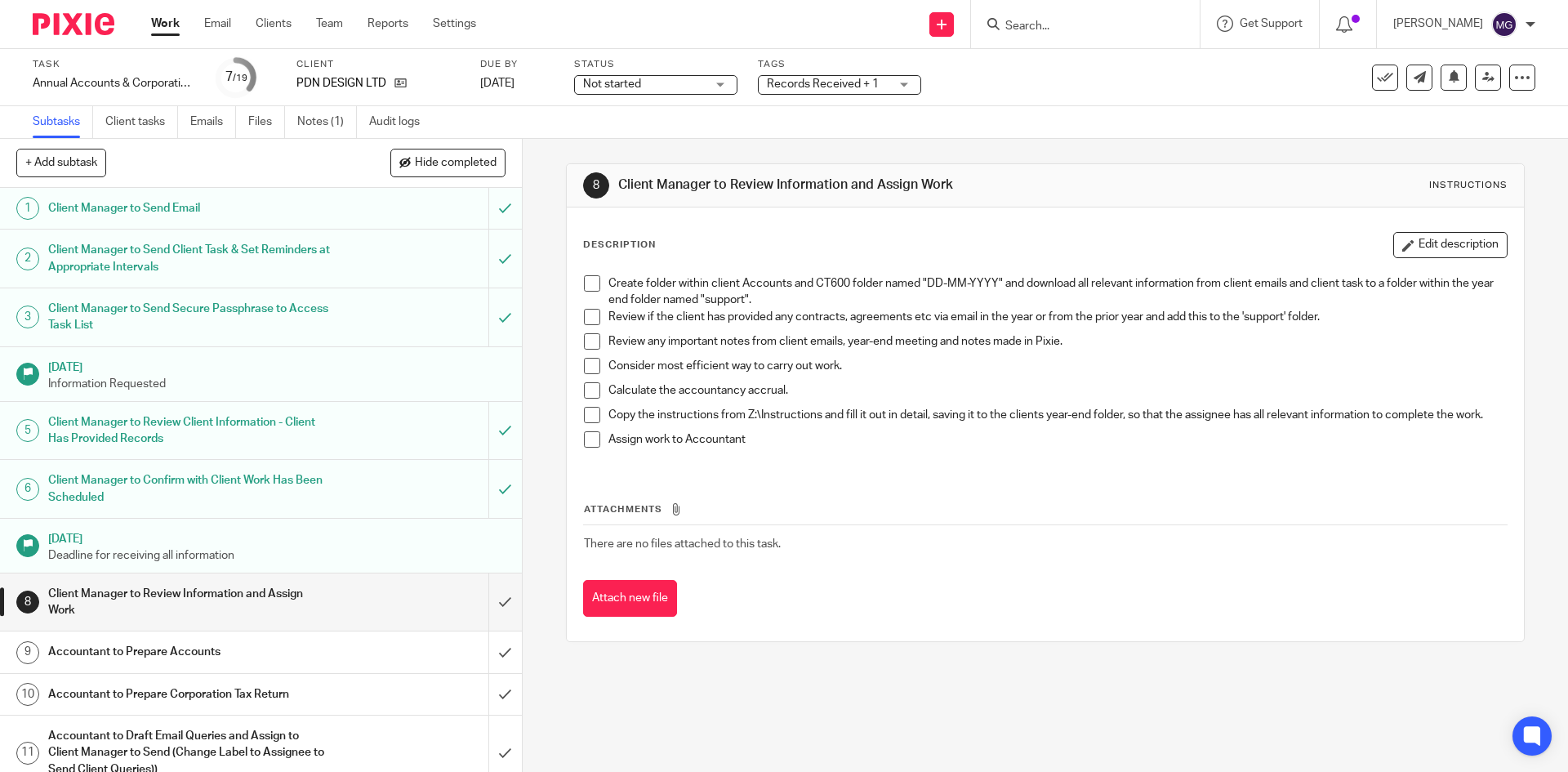
click at [1064, 26] on input "Search" at bounding box center [1076, 26] width 147 height 14
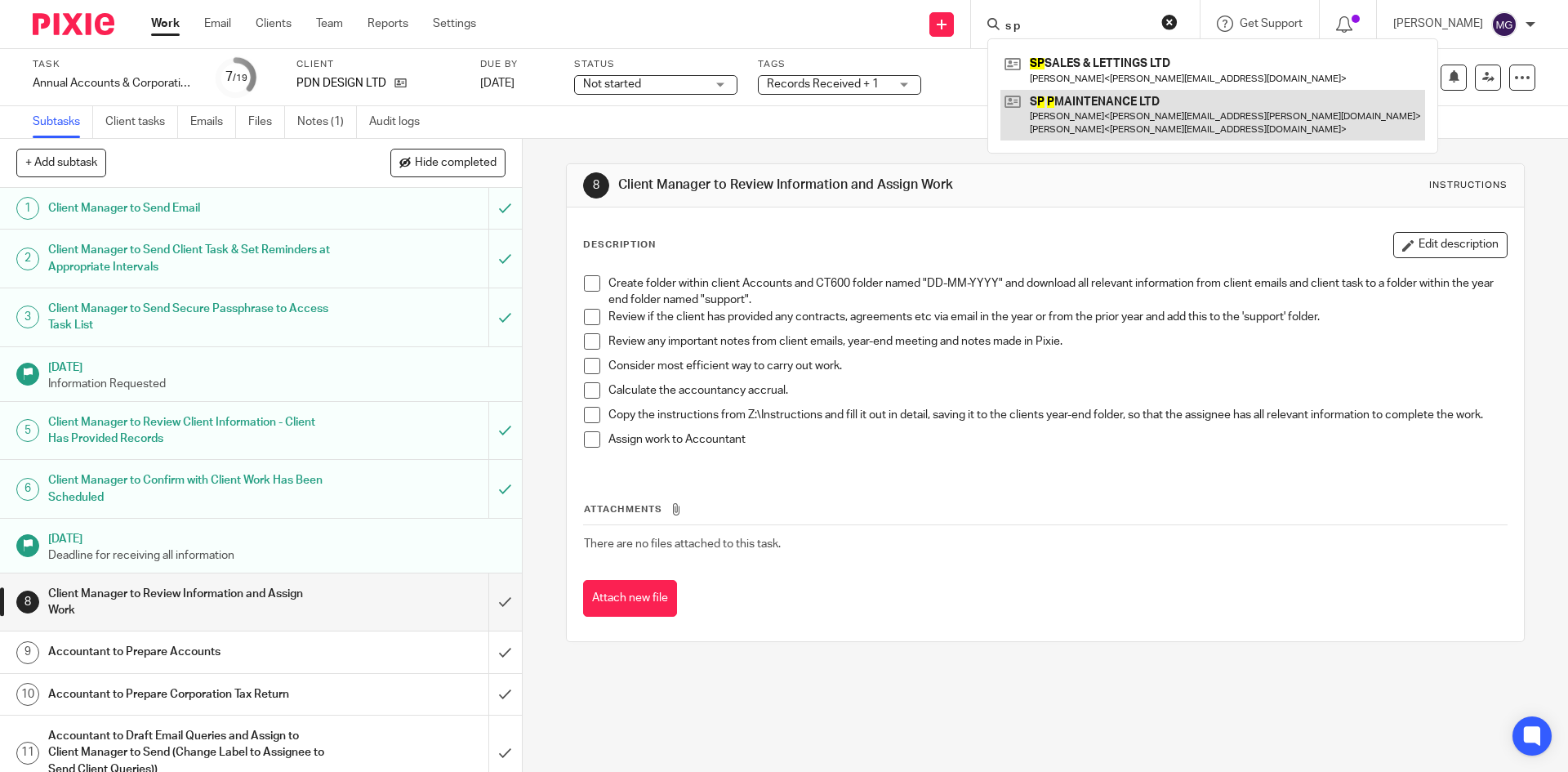
type input "s p"
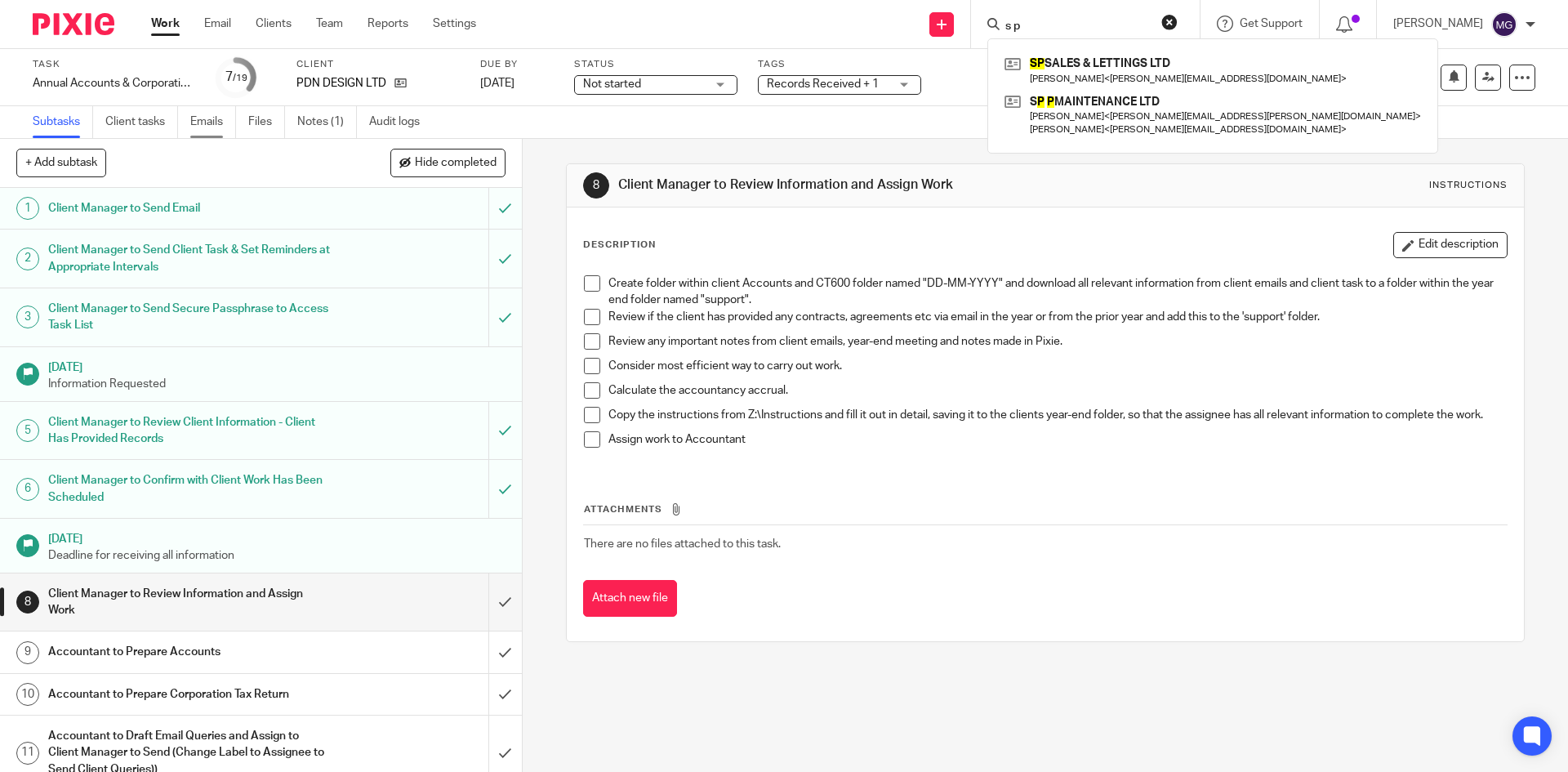
click at [201, 118] on link "Emails" at bounding box center [213, 122] width 46 height 32
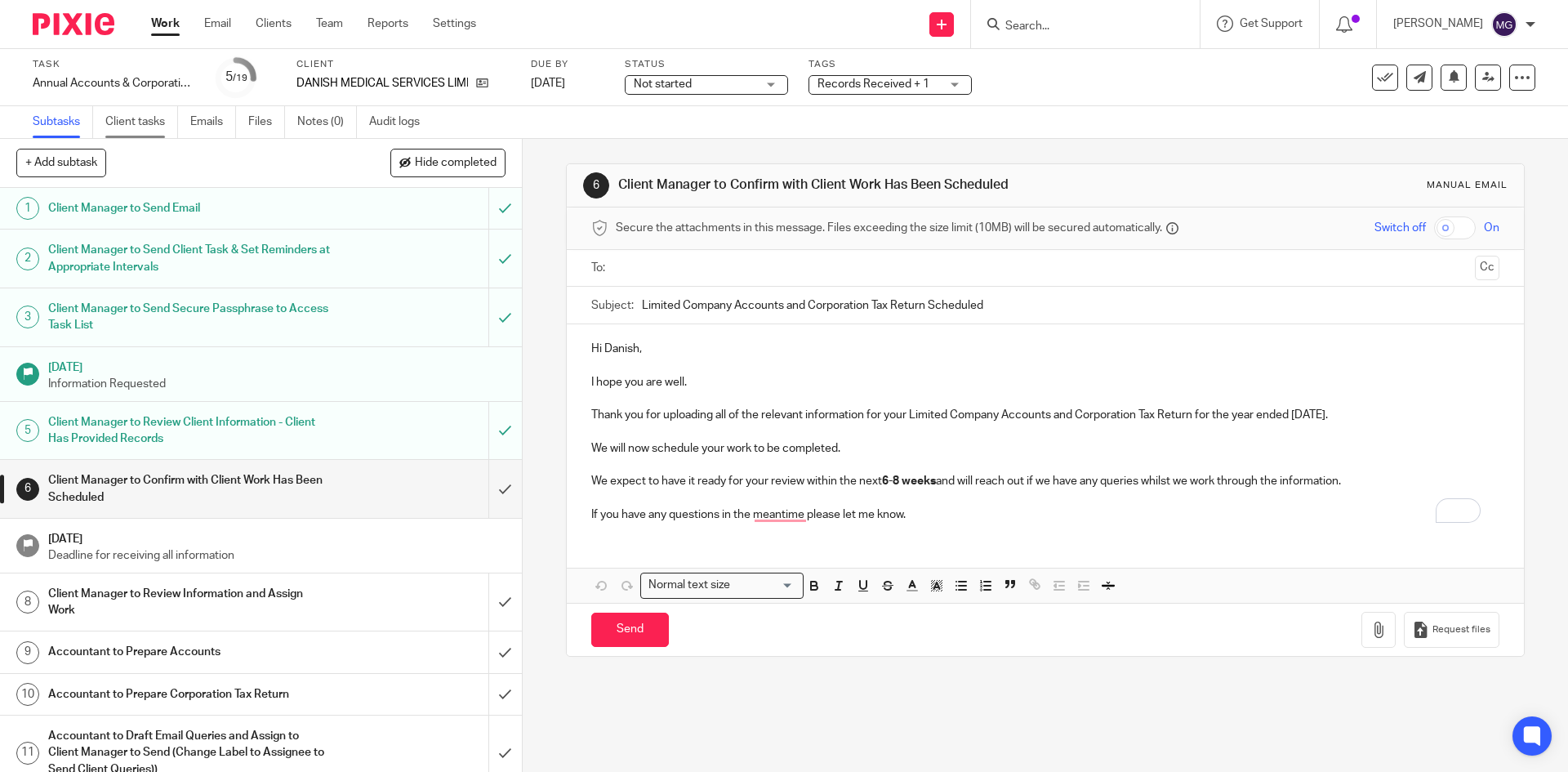
click at [163, 123] on link "Client tasks" at bounding box center [142, 122] width 73 height 32
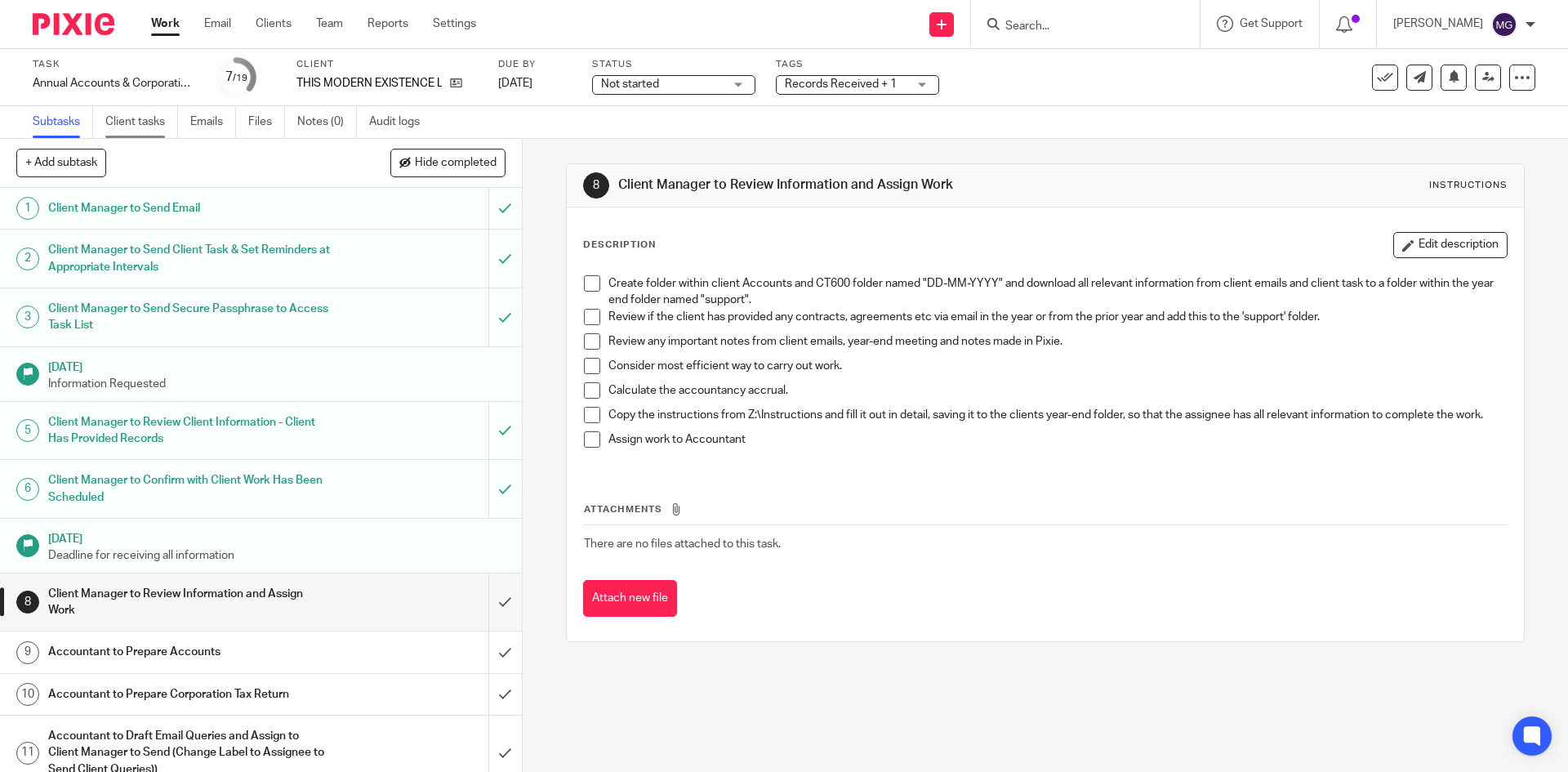
click at [145, 123] on link "Client tasks" at bounding box center [142, 122] width 73 height 32
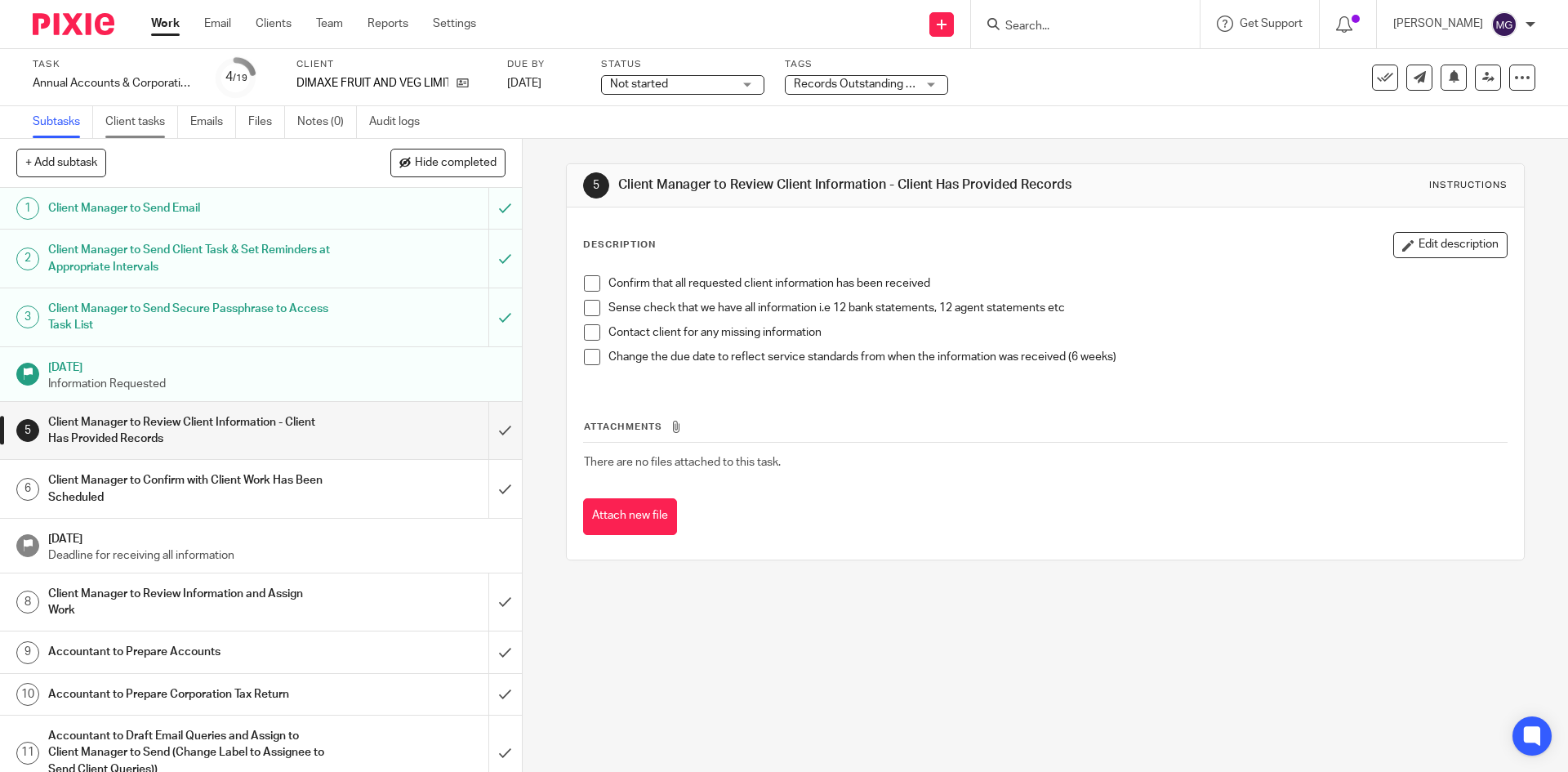
click at [138, 128] on link "Client tasks" at bounding box center [142, 122] width 73 height 32
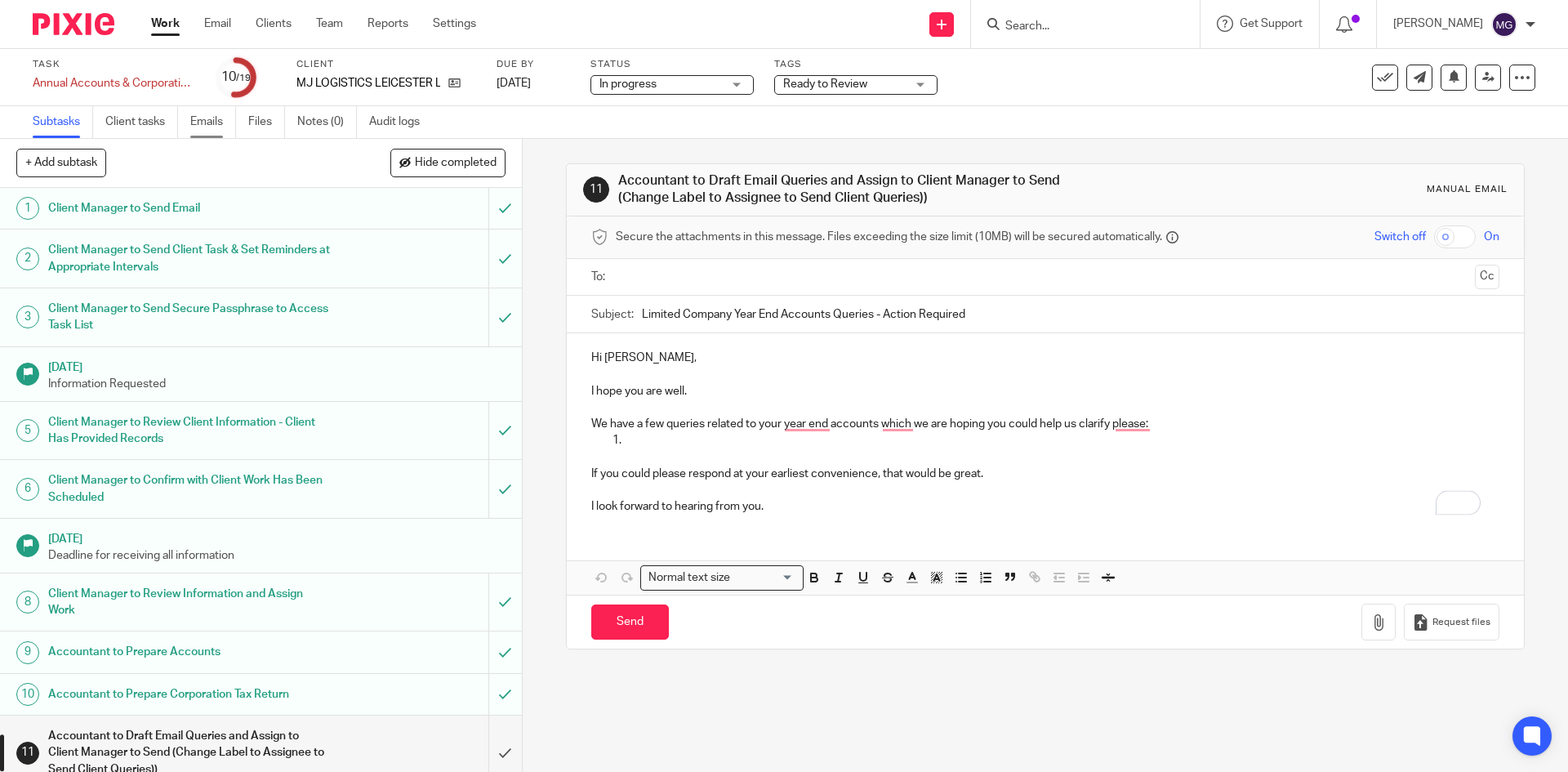
click at [219, 129] on link "Emails" at bounding box center [213, 122] width 46 height 32
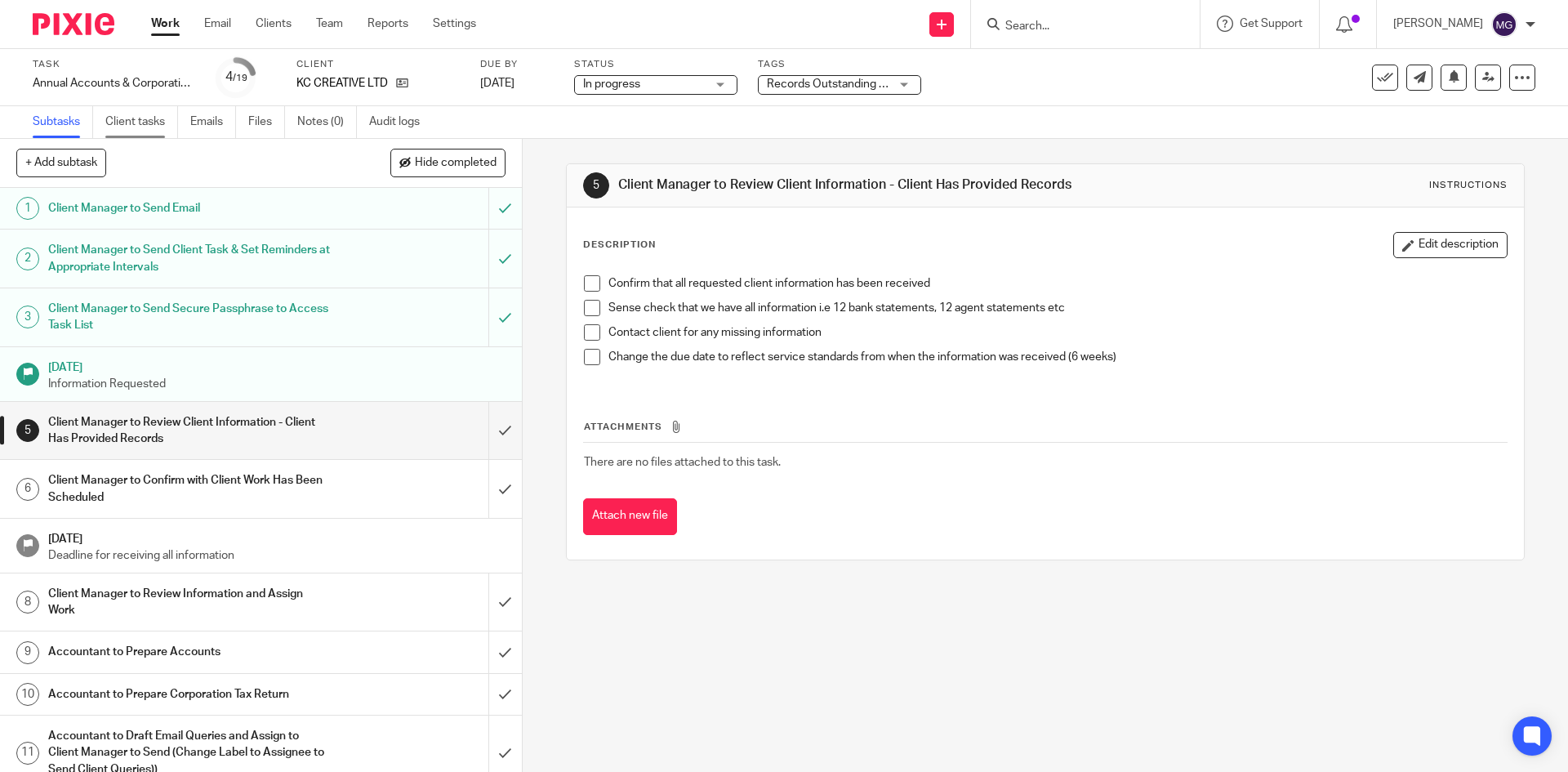
click at [153, 116] on link "Client tasks" at bounding box center [142, 122] width 73 height 32
click at [133, 117] on link "Client tasks" at bounding box center [142, 122] width 73 height 32
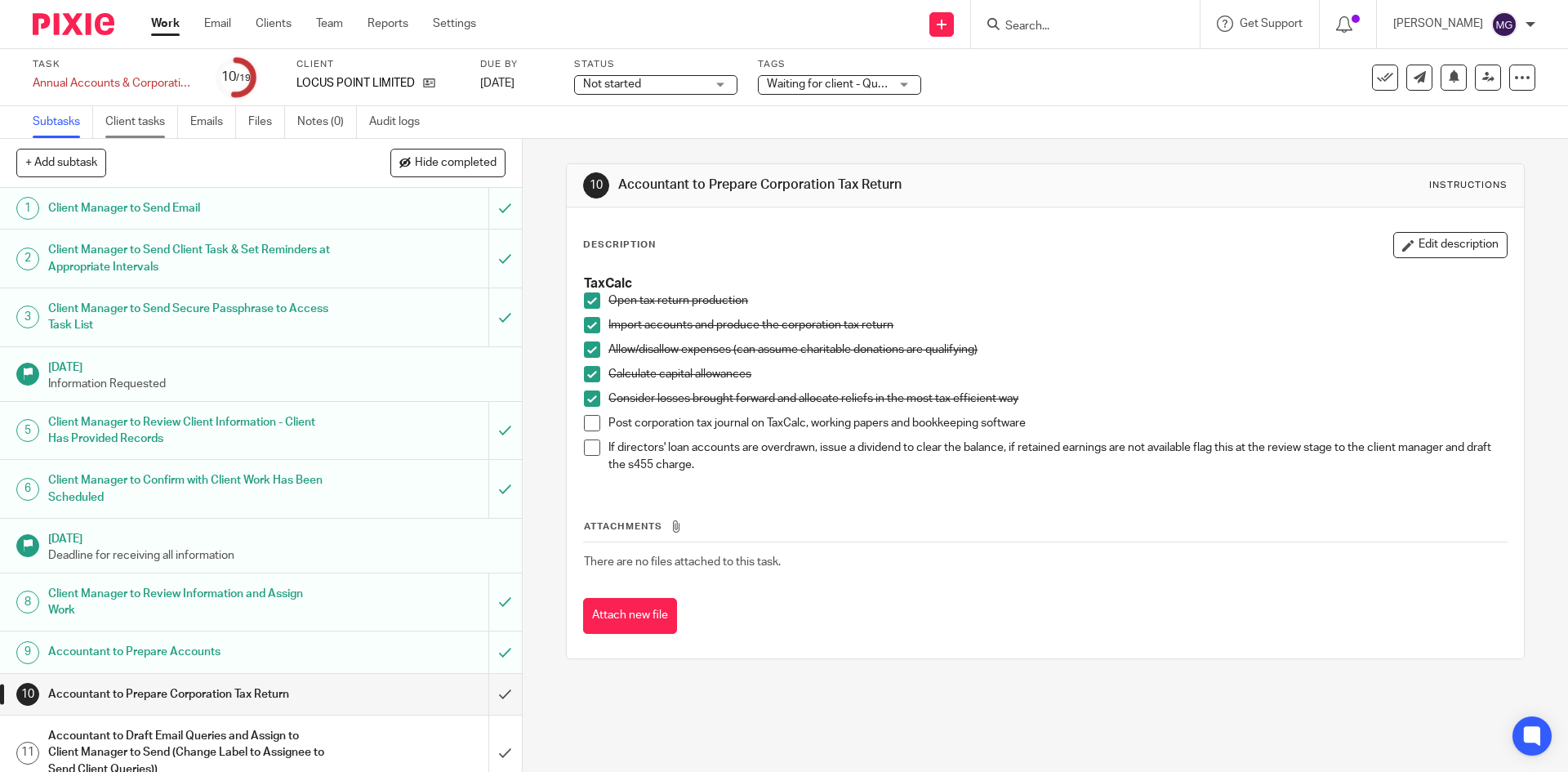
click at [156, 133] on link "Client tasks" at bounding box center [142, 122] width 73 height 32
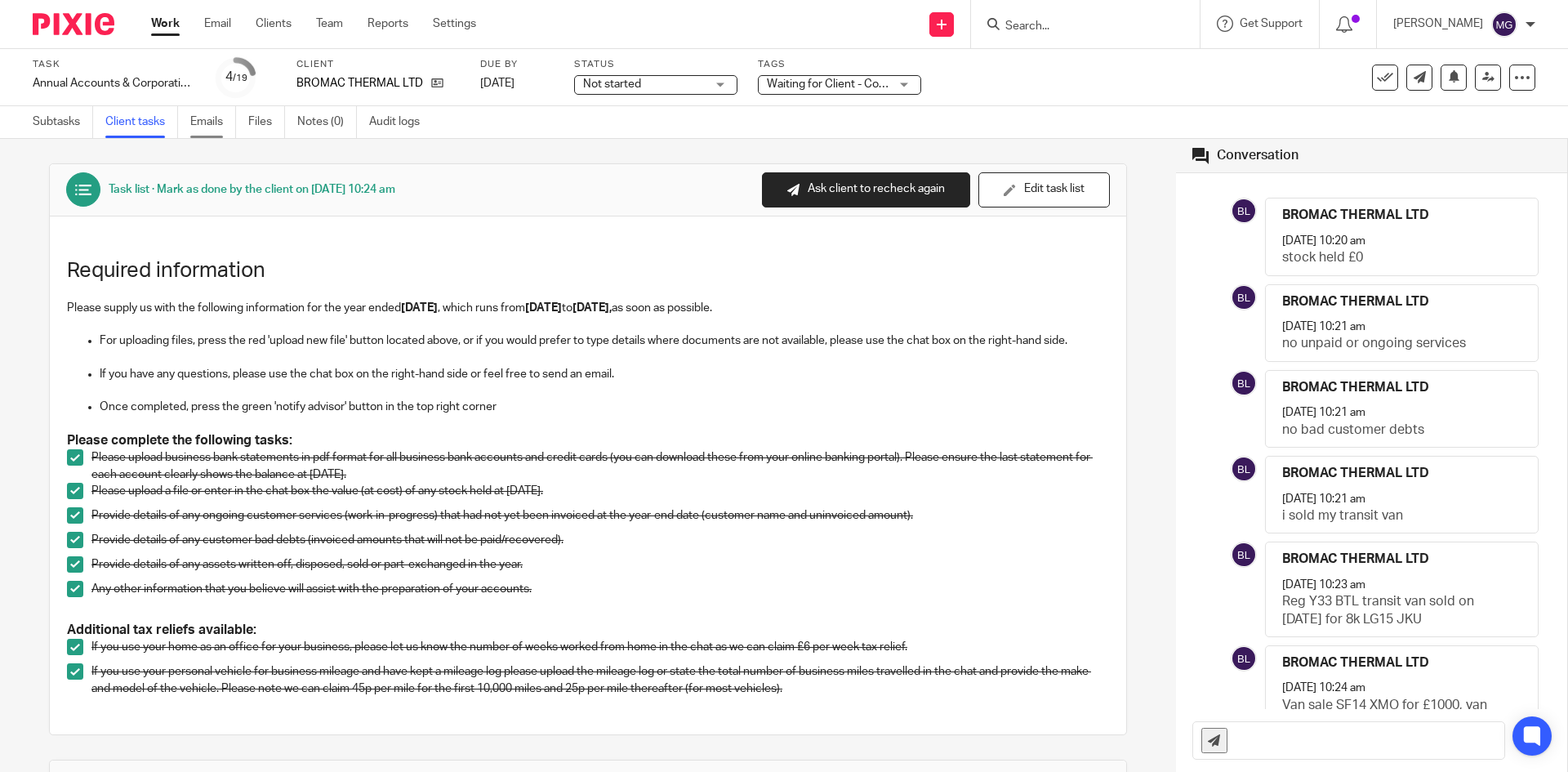
scroll to position [49, 0]
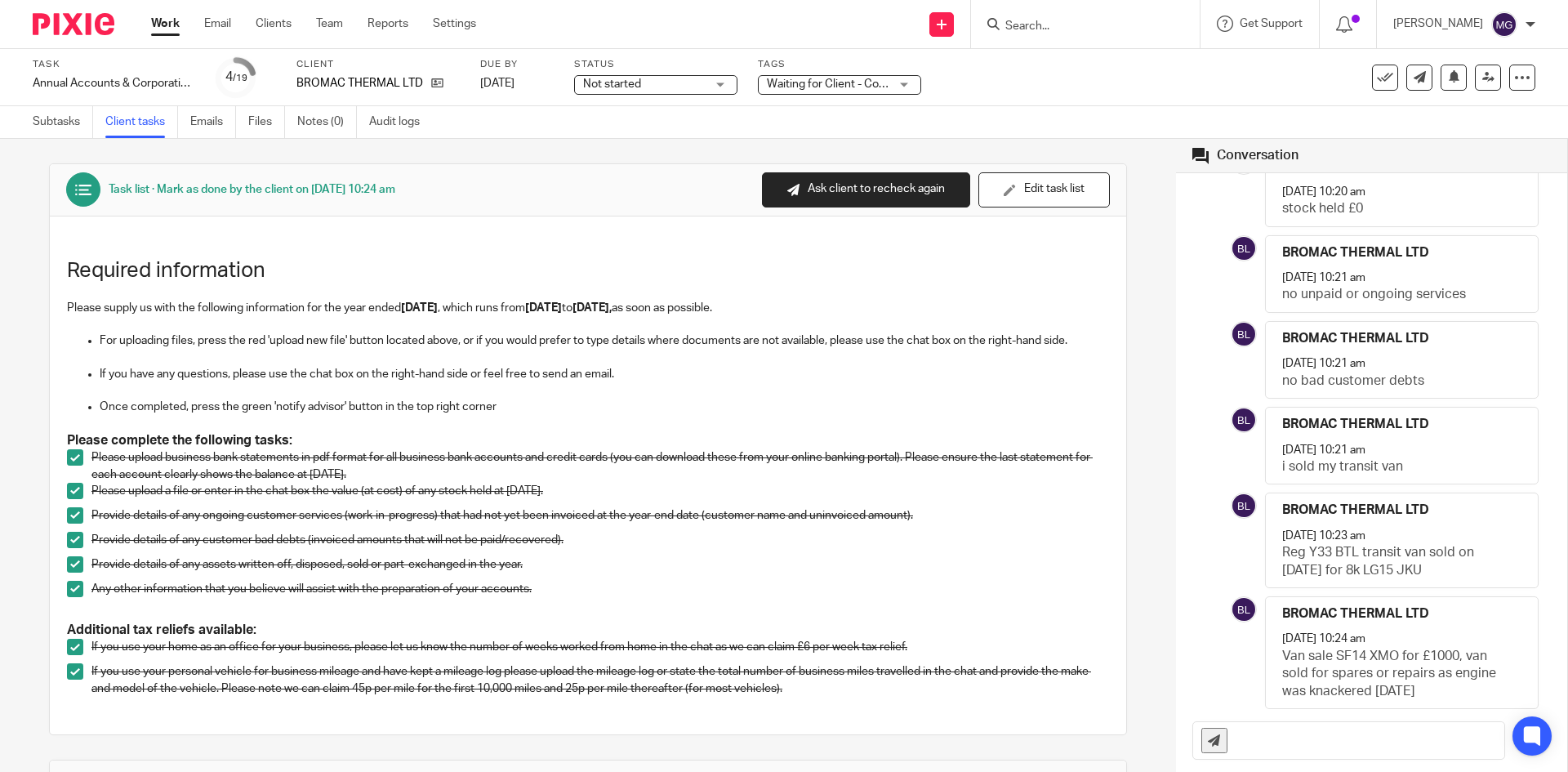
click at [902, 81] on div "Waiting for Client - Complete Task" at bounding box center [839, 84] width 163 height 19
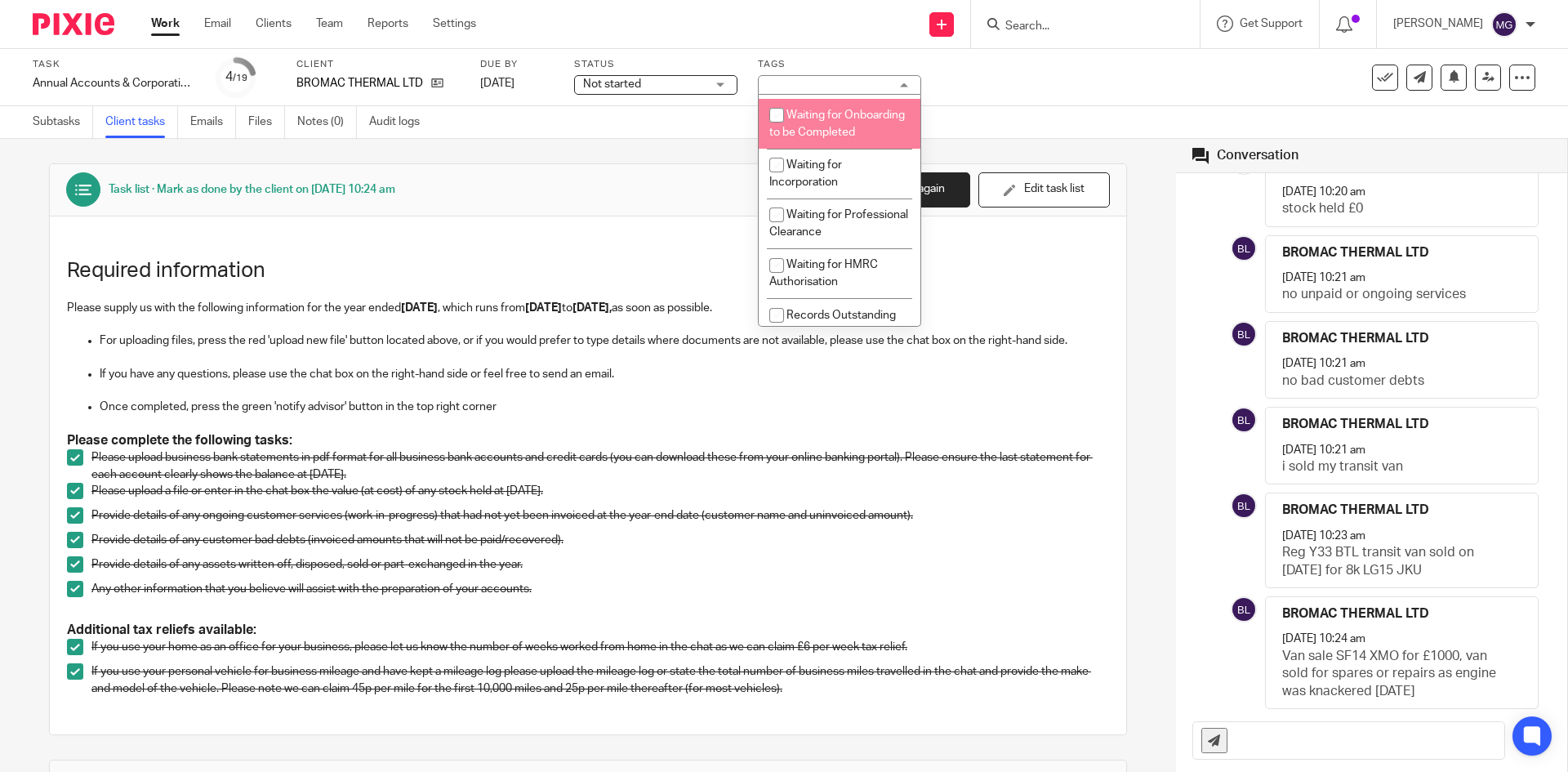
scroll to position [163, 0]
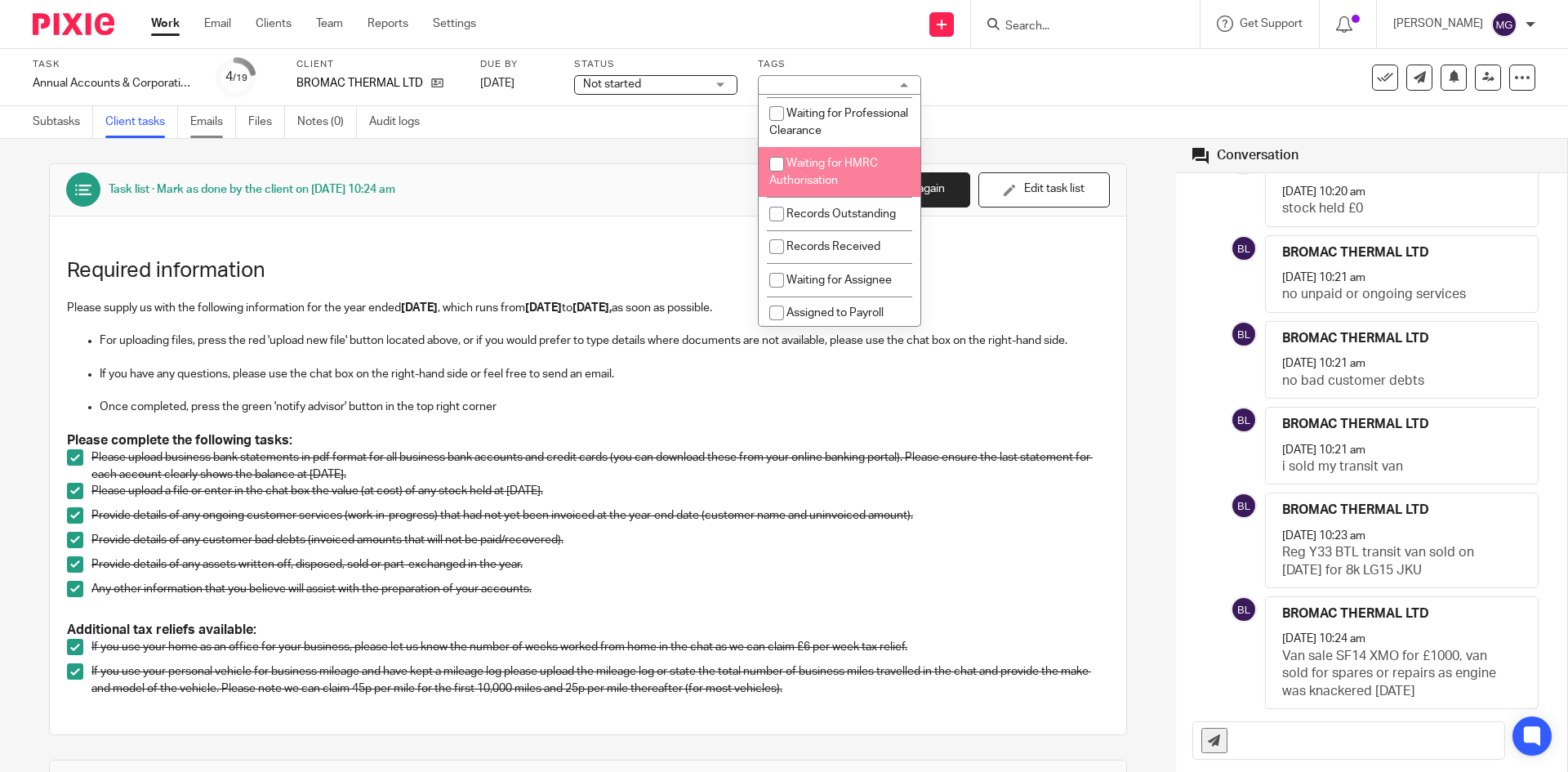
click at [222, 122] on link "Emails" at bounding box center [213, 122] width 46 height 32
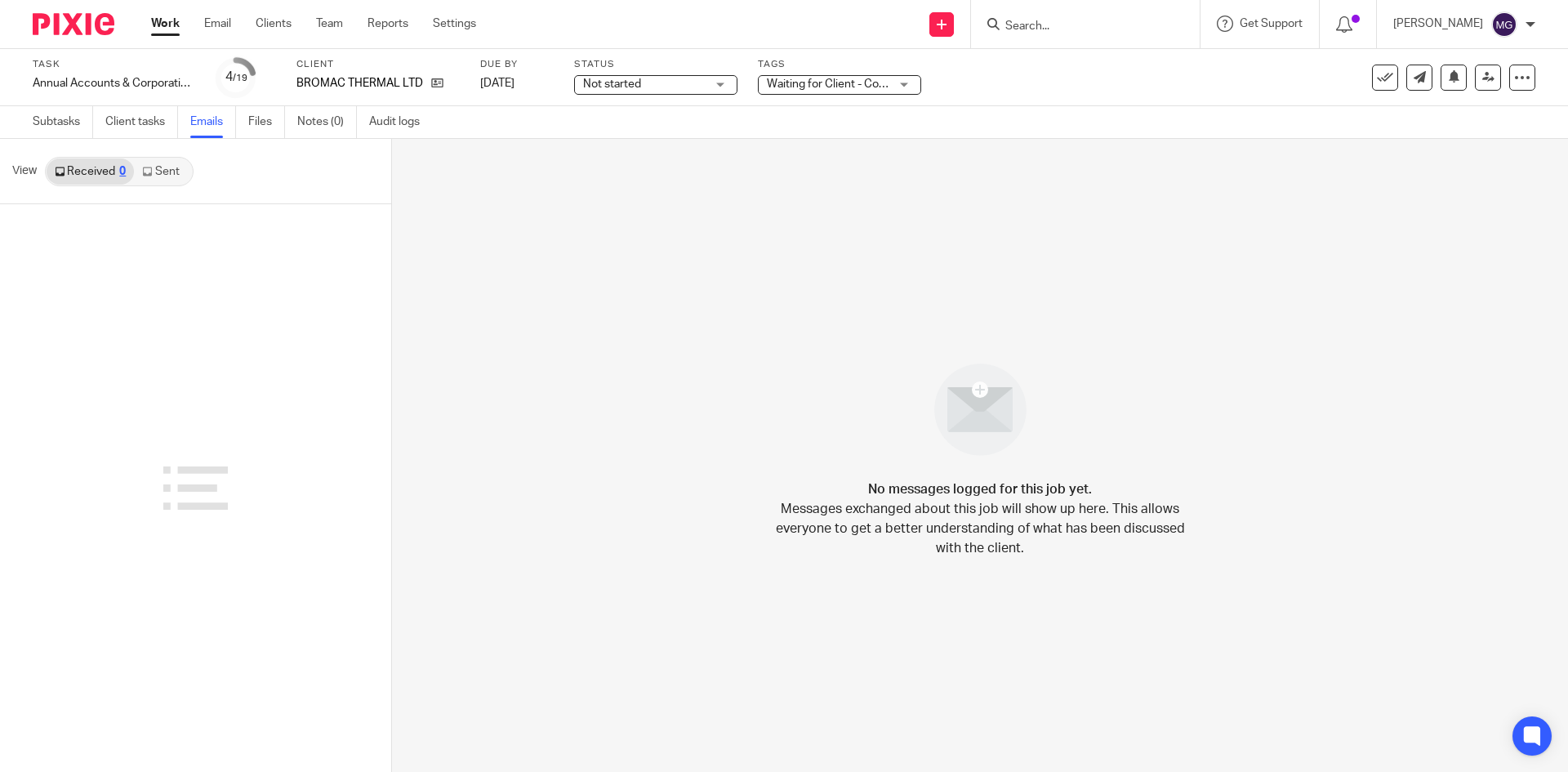
click at [143, 172] on icon at bounding box center [147, 172] width 10 height 10
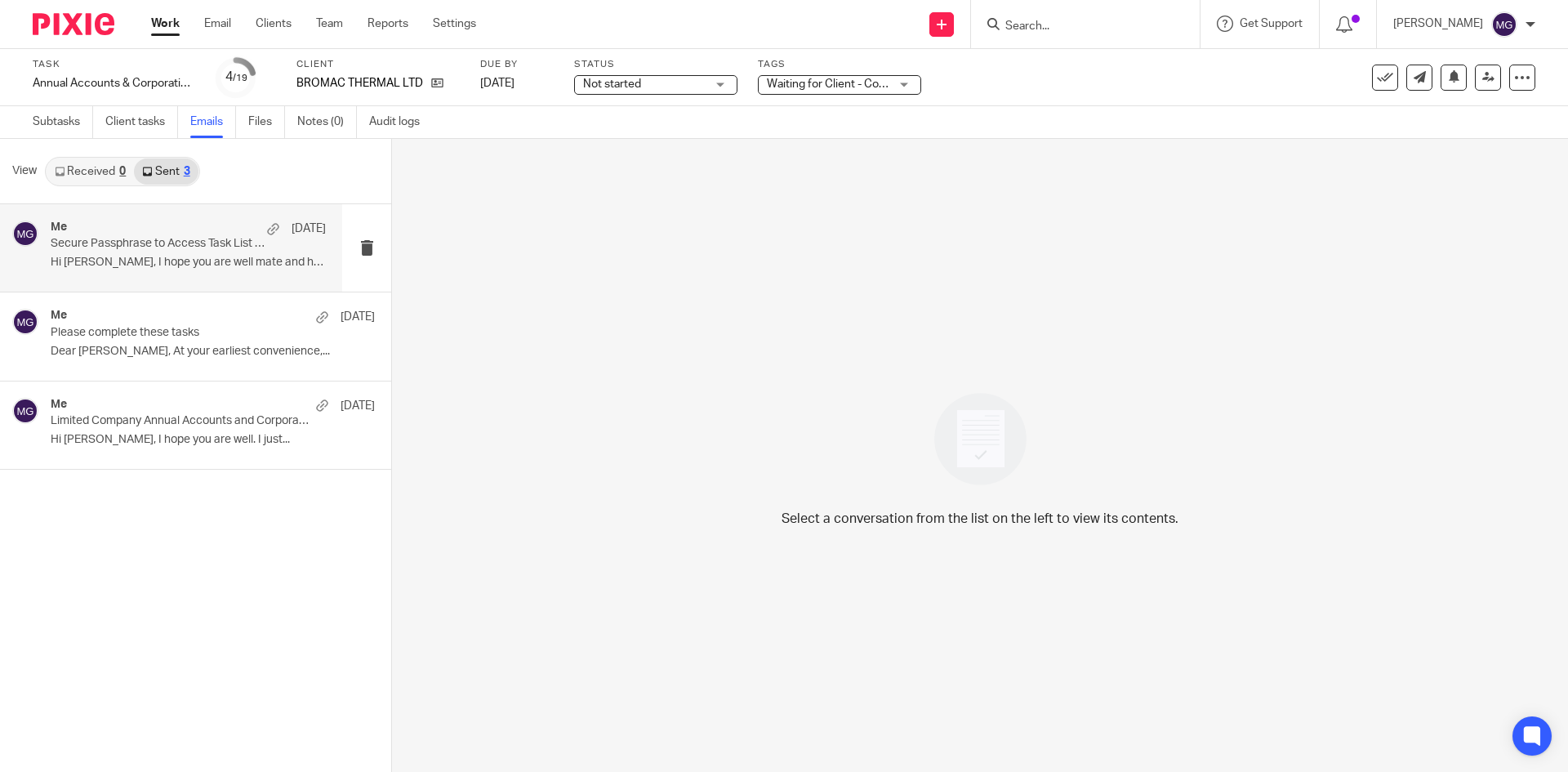
click at [140, 218] on div "Me [DATE] Secure Passphrase to Access Task List Sent in Previous Email Hi Leyto…" at bounding box center [171, 248] width 342 height 87
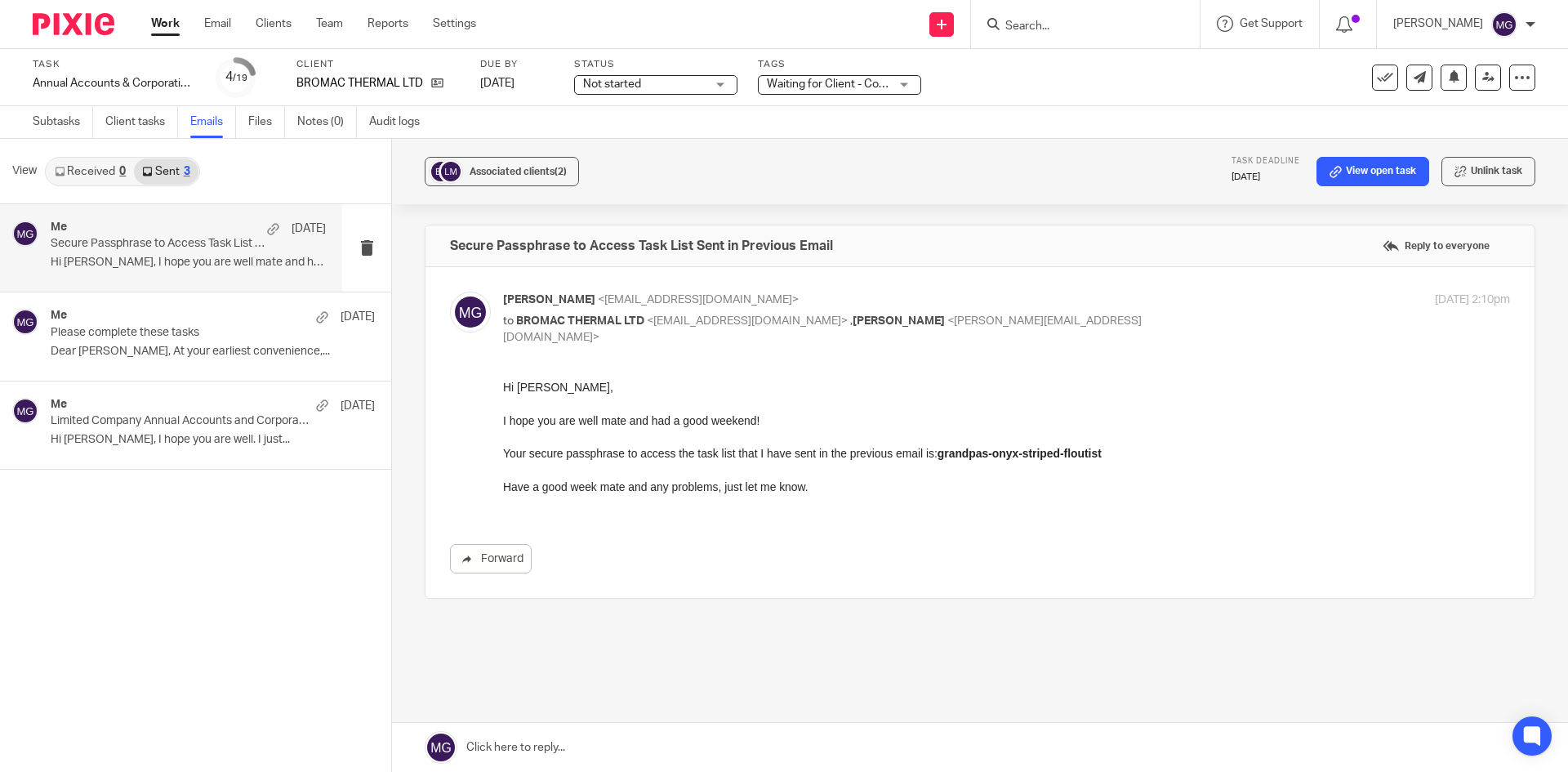
click at [121, 171] on div "0" at bounding box center [122, 172] width 7 height 12
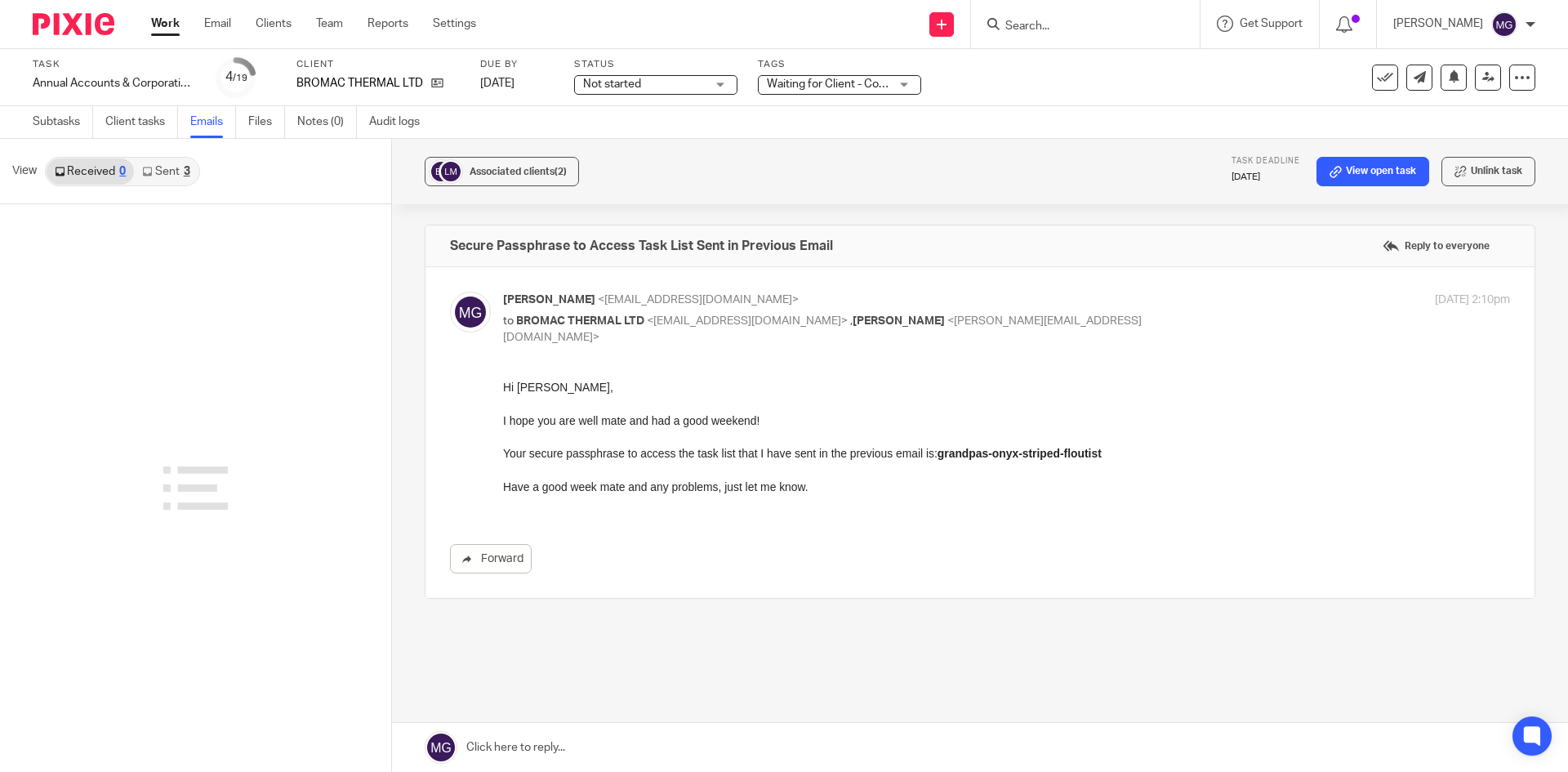
click at [886, 84] on span "Waiting for Client - Complete Task" at bounding box center [853, 84] width 172 height 12
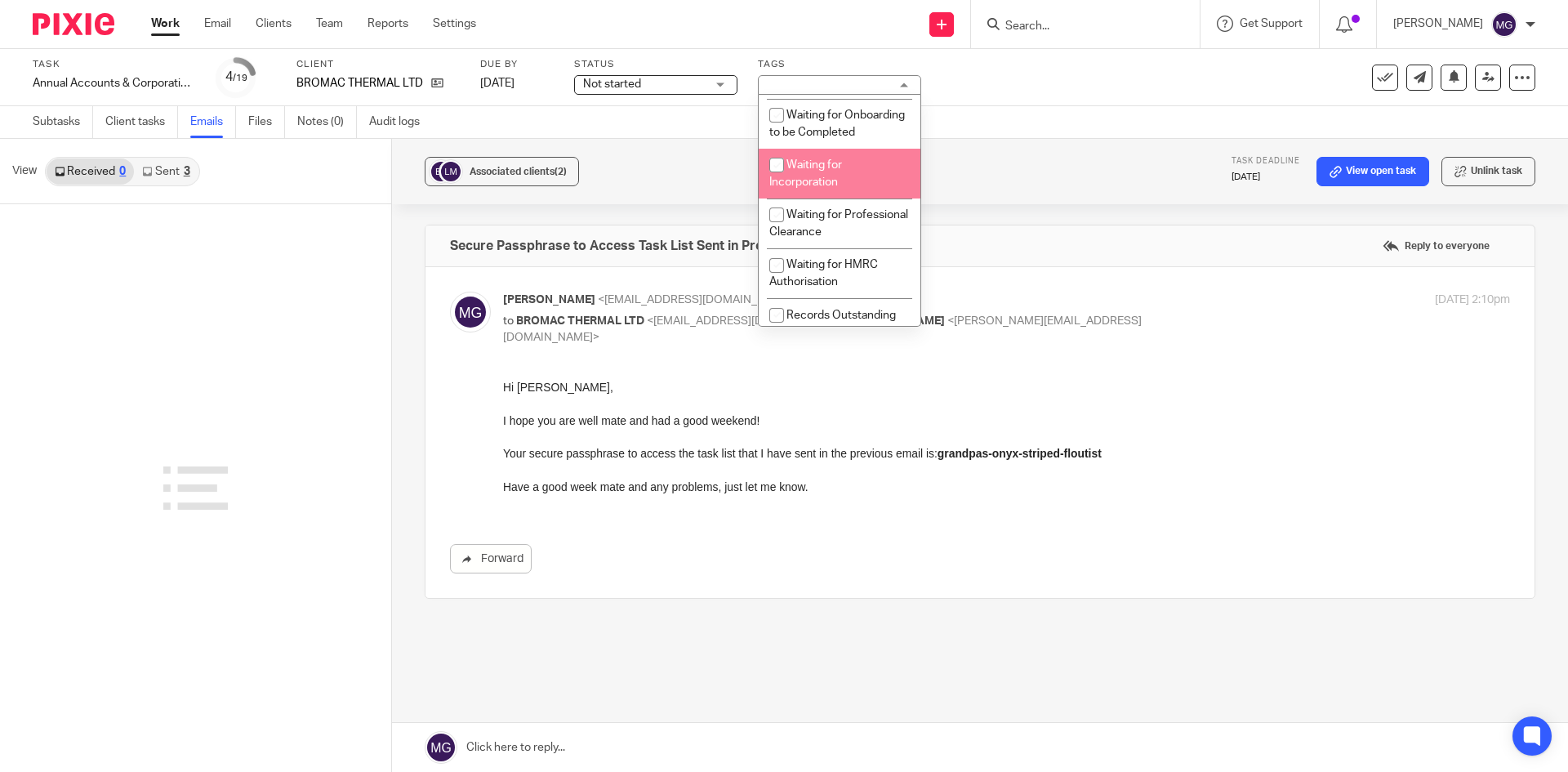
scroll to position [163, 0]
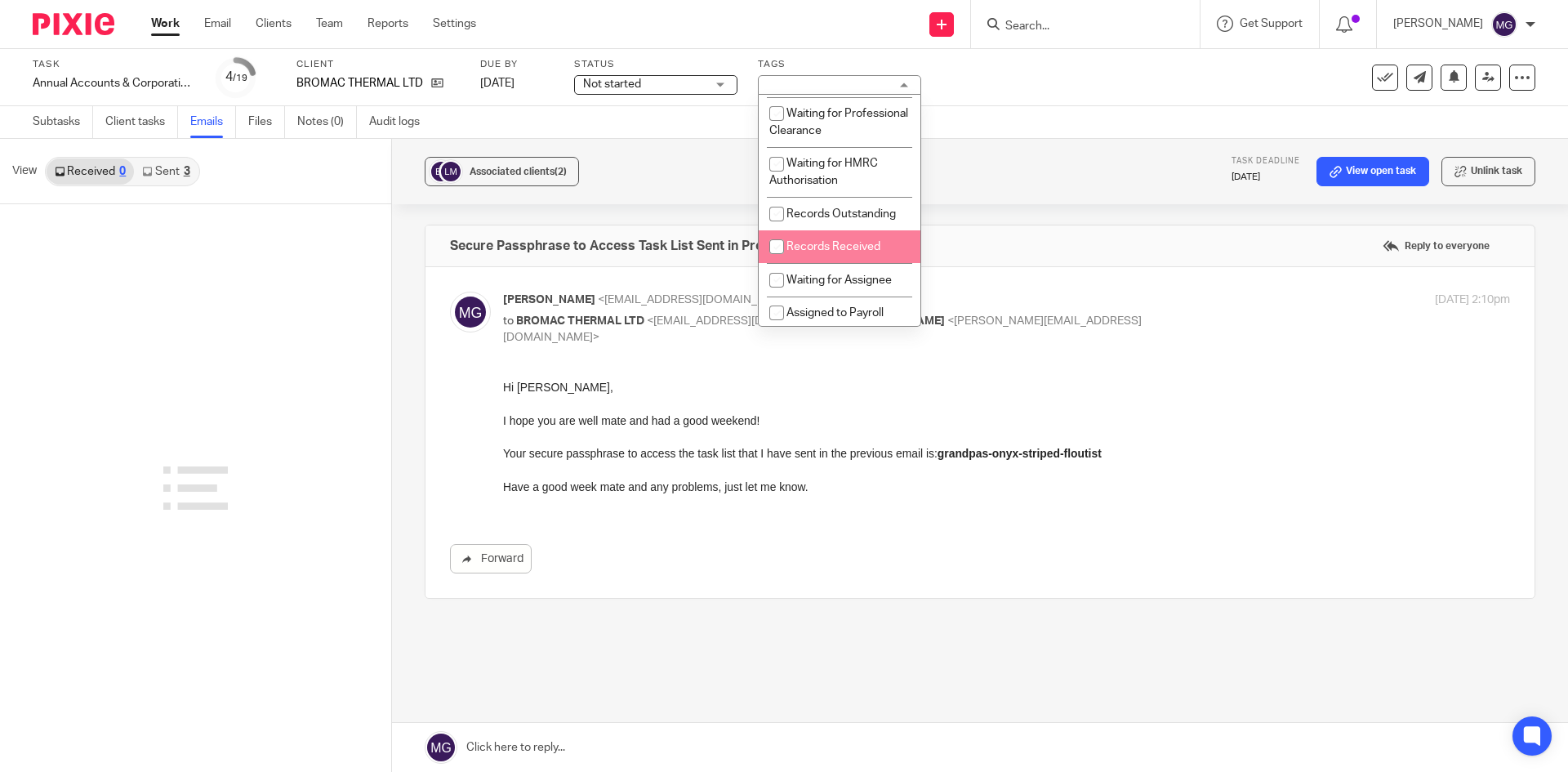
click at [839, 257] on li "Records Received" at bounding box center [839, 247] width 161 height 34
checkbox input "true"
click at [842, 288] on li "Waiting for Assignee" at bounding box center [839, 279] width 161 height 34
checkbox input "true"
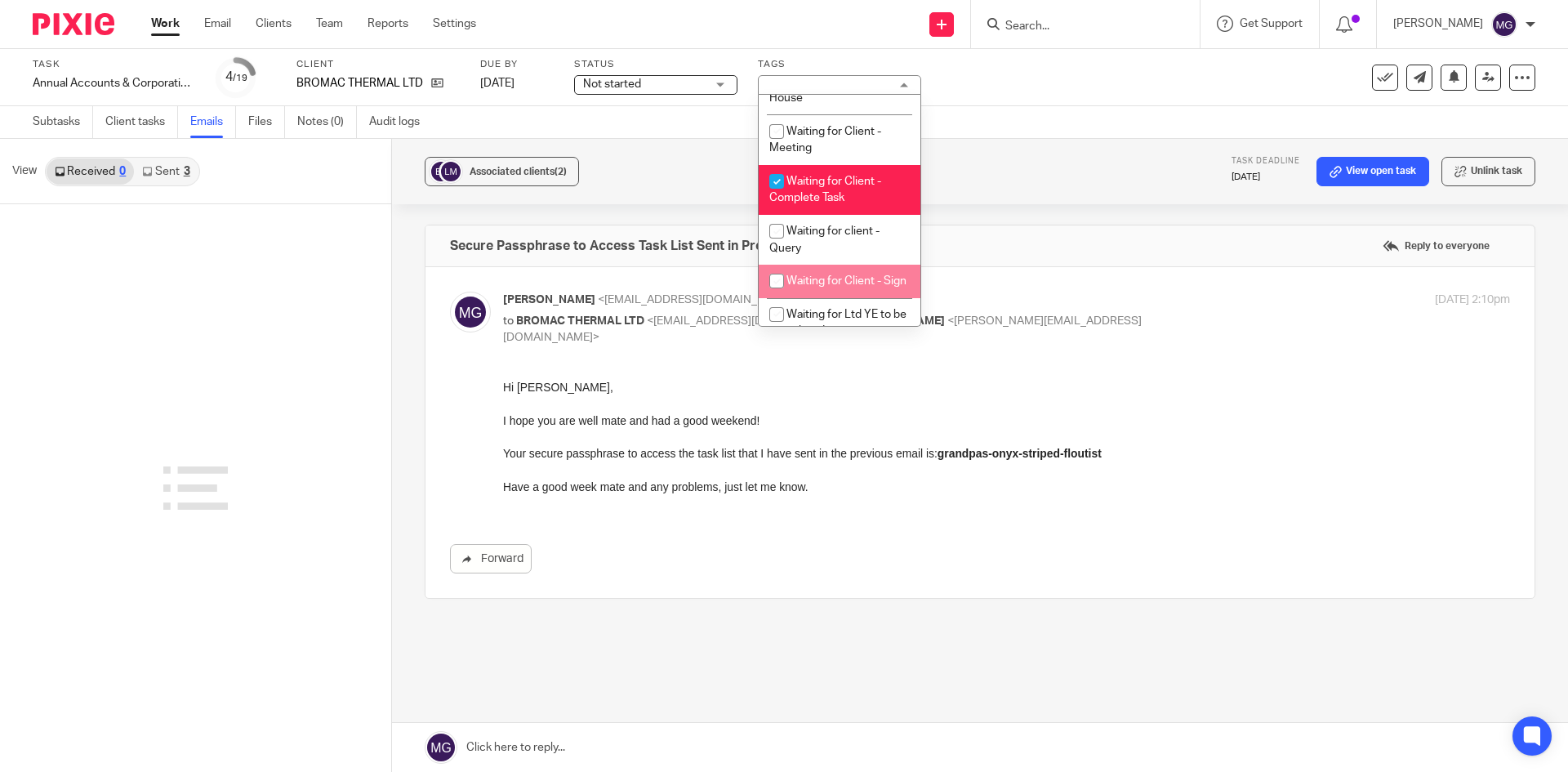
scroll to position [736, 0]
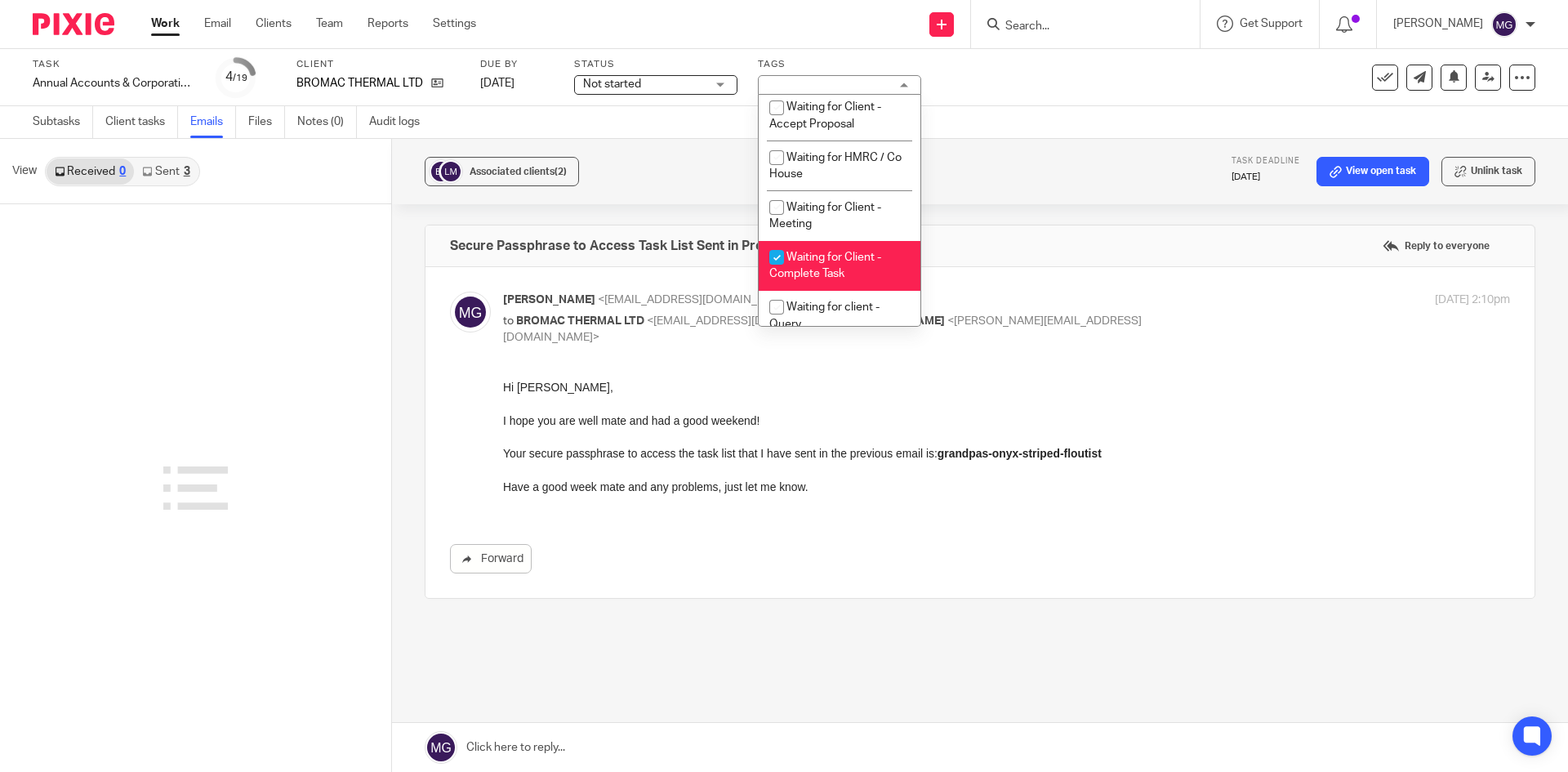
click at [832, 259] on li "Waiting for Client - Complete Task" at bounding box center [839, 266] width 161 height 50
checkbox input "false"
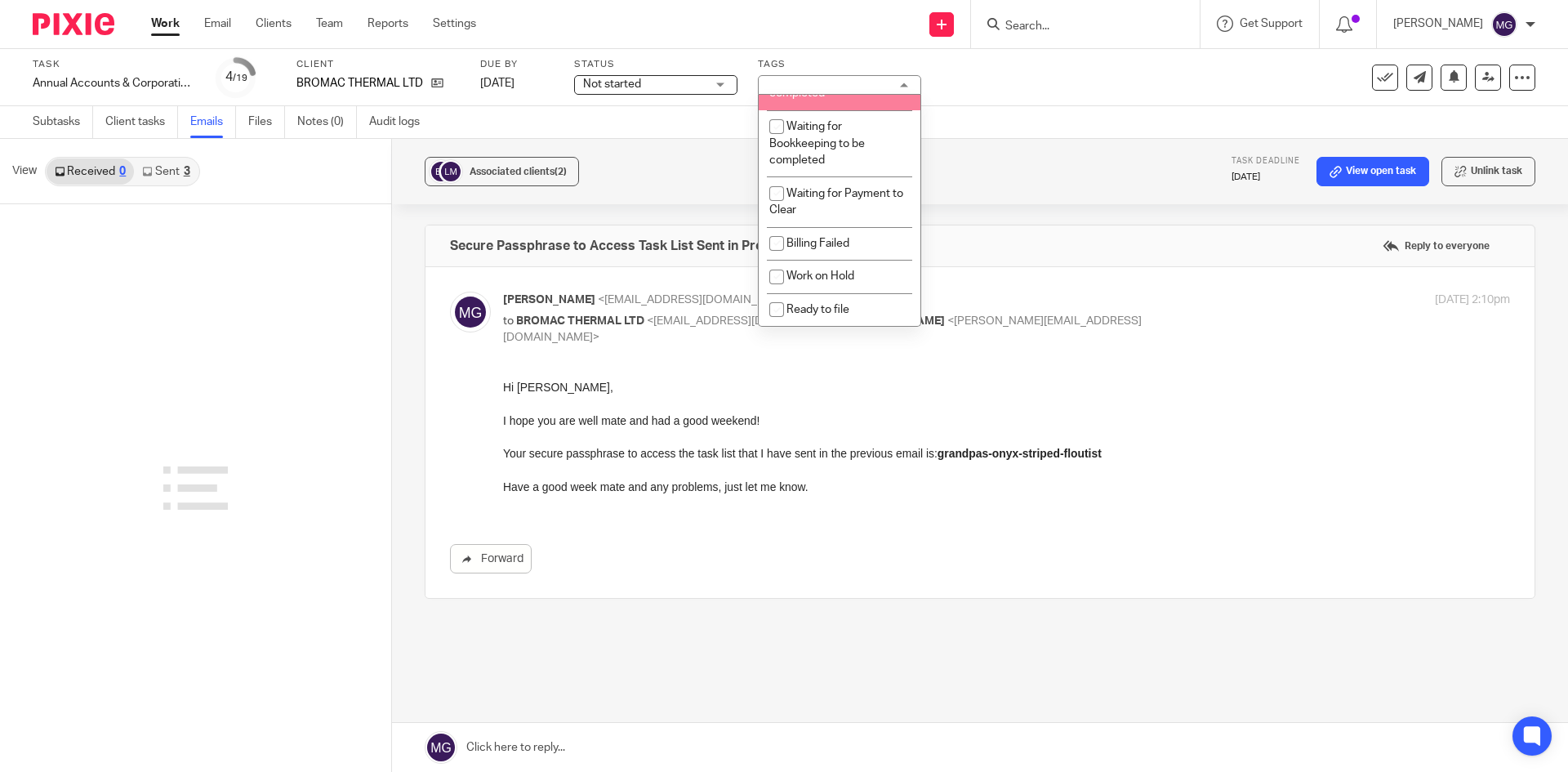
scroll to position [1082, 0]
click at [1061, 190] on div "Associated clients (2) Task deadline [DATE] View open task Unlink task" at bounding box center [979, 172] width 1176 height 65
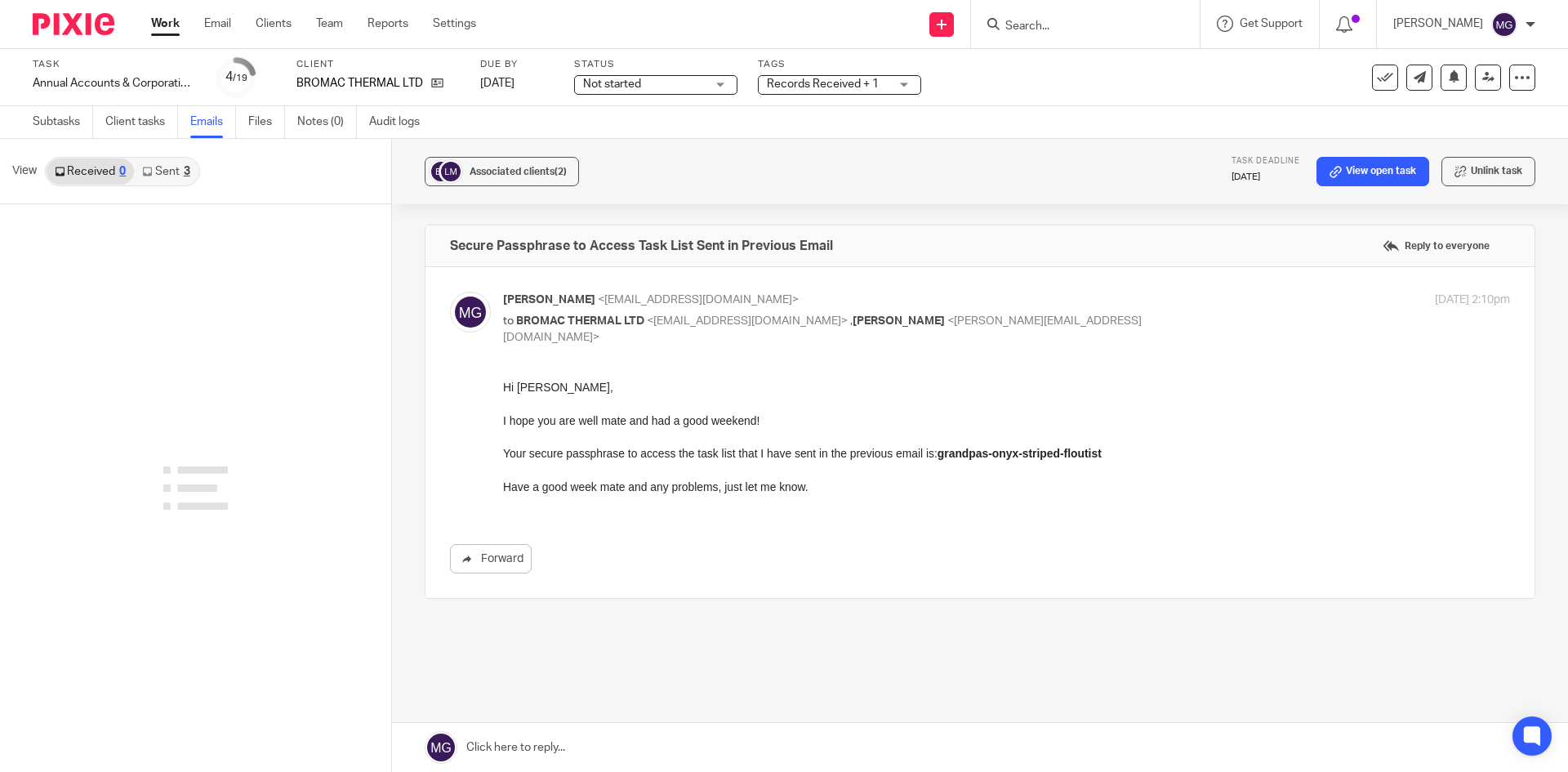
click at [873, 71] on div "Tags Records Received + 1 HIGH PRIORITY! Onboarding Waiting for Onboarding to b…" at bounding box center [839, 77] width 163 height 39
click at [880, 87] on span "Records Received + 1" at bounding box center [829, 84] width 123 height 17
click at [1056, 130] on div "Subtasks Client tasks Emails Files Notes (0) Audit logs" at bounding box center [784, 123] width 1568 height 33
click at [112, 109] on link "Client tasks" at bounding box center [142, 122] width 73 height 32
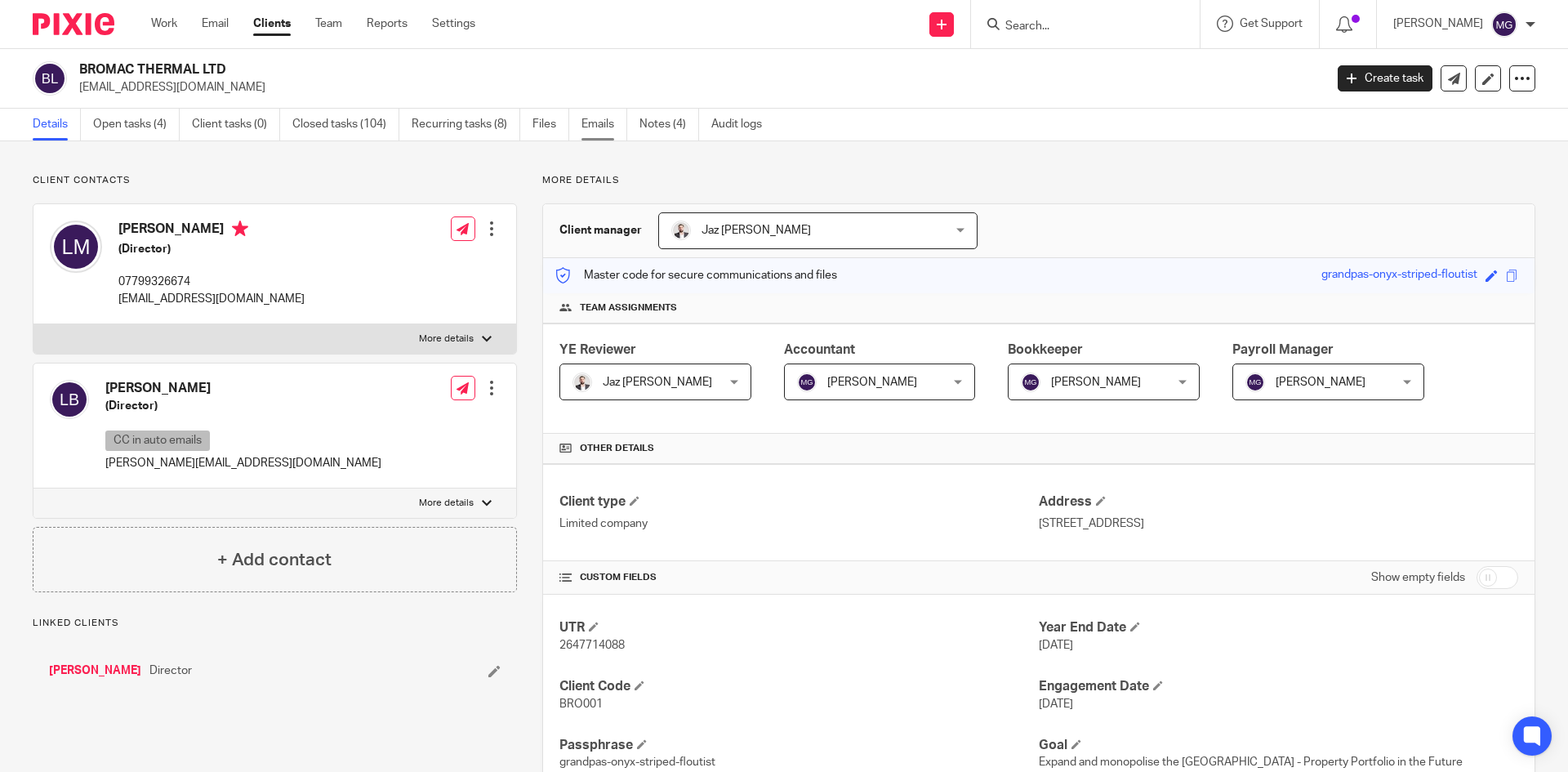
drag, startPoint x: 0, startPoint y: 0, endPoint x: 582, endPoint y: 124, distance: 595.1
click at [582, 124] on ul "Details Open tasks (4) Client tasks (0) Closed tasks (104) Recurring tasks (8) …" at bounding box center [409, 124] width 754 height 32
click at [589, 129] on link "Emails" at bounding box center [605, 124] width 46 height 32
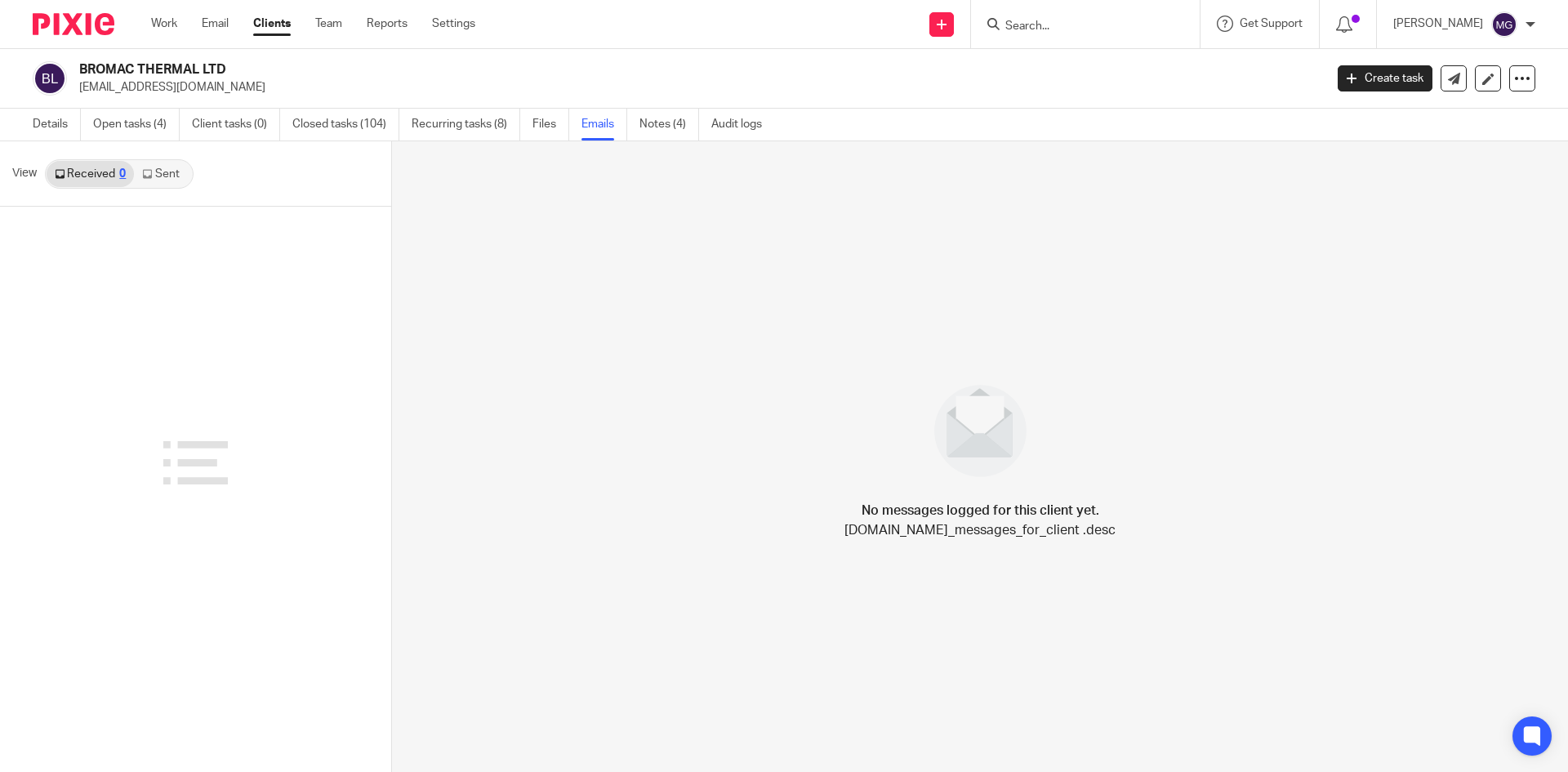
click at [133, 183] on link "Received 0" at bounding box center [89, 174] width 87 height 26
click at [148, 179] on link "Sent" at bounding box center [162, 174] width 58 height 26
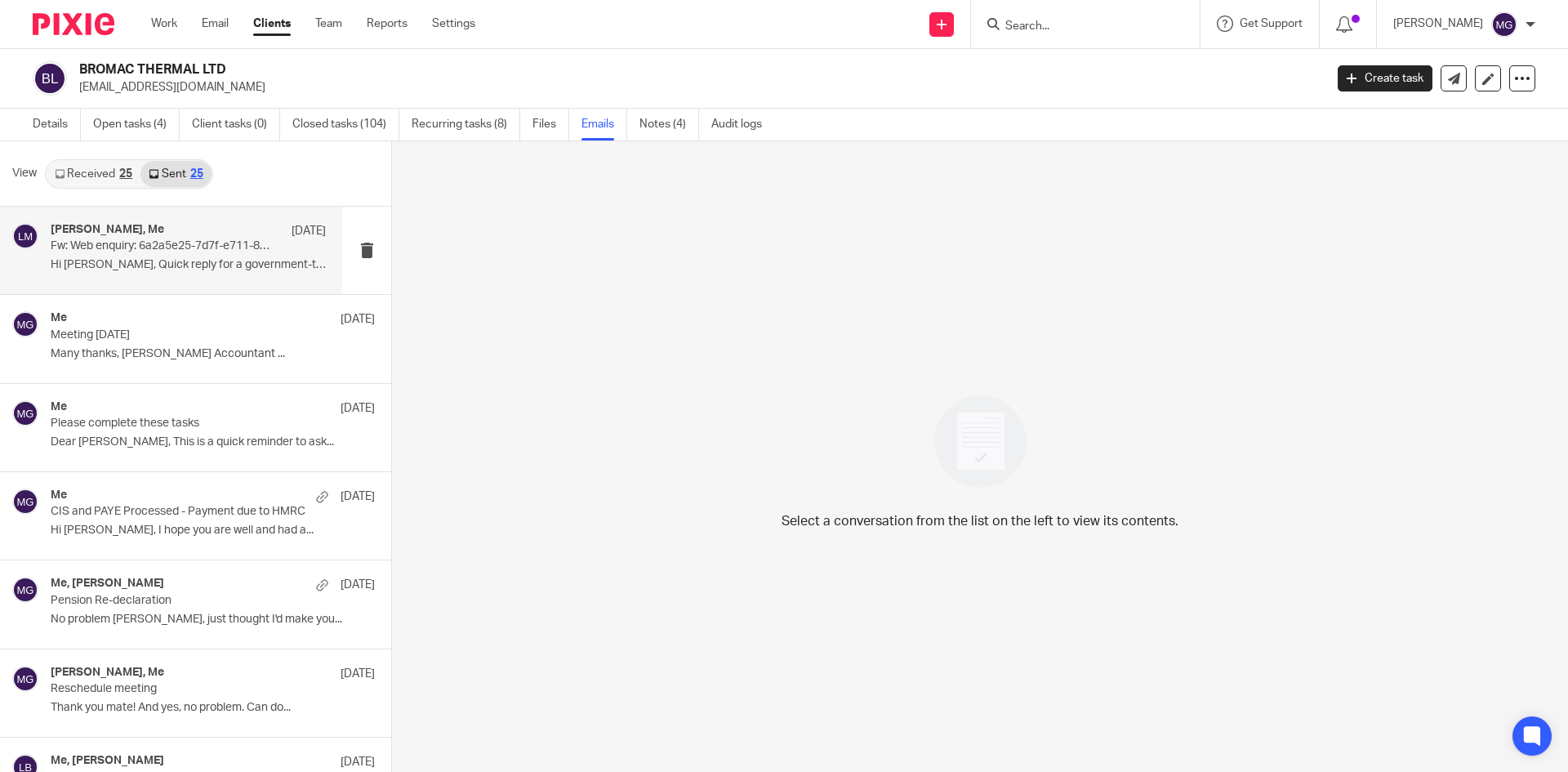
click at [141, 242] on p "Fw: Web enquiry: 6a2a5e25-7d7f-e711-8631-0050569b0186 - BROMAC THERMAL LTD" at bounding box center [161, 246] width 221 height 13
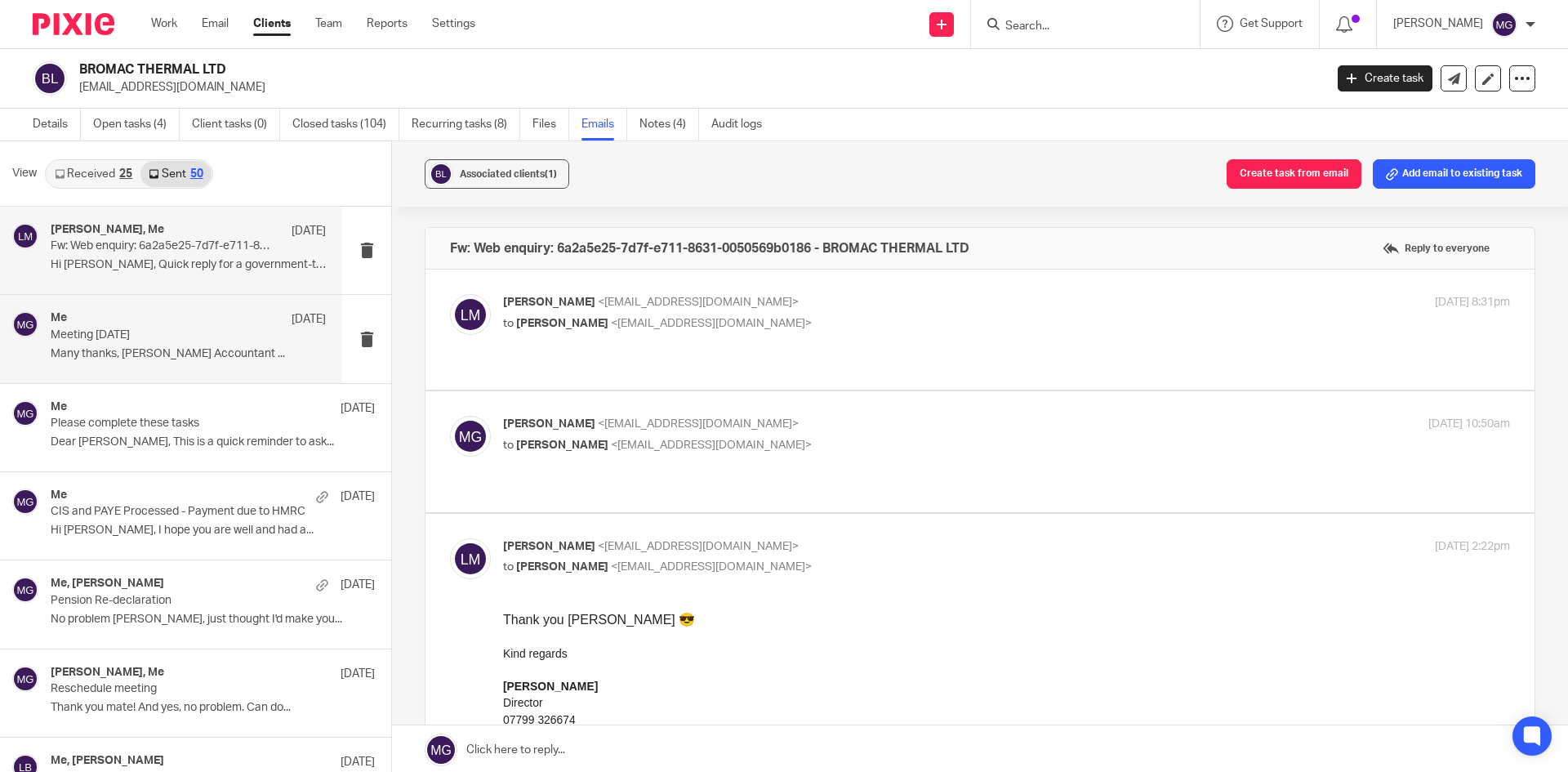
click at [158, 311] on div "Me 20 Aug" at bounding box center [188, 319] width 276 height 16
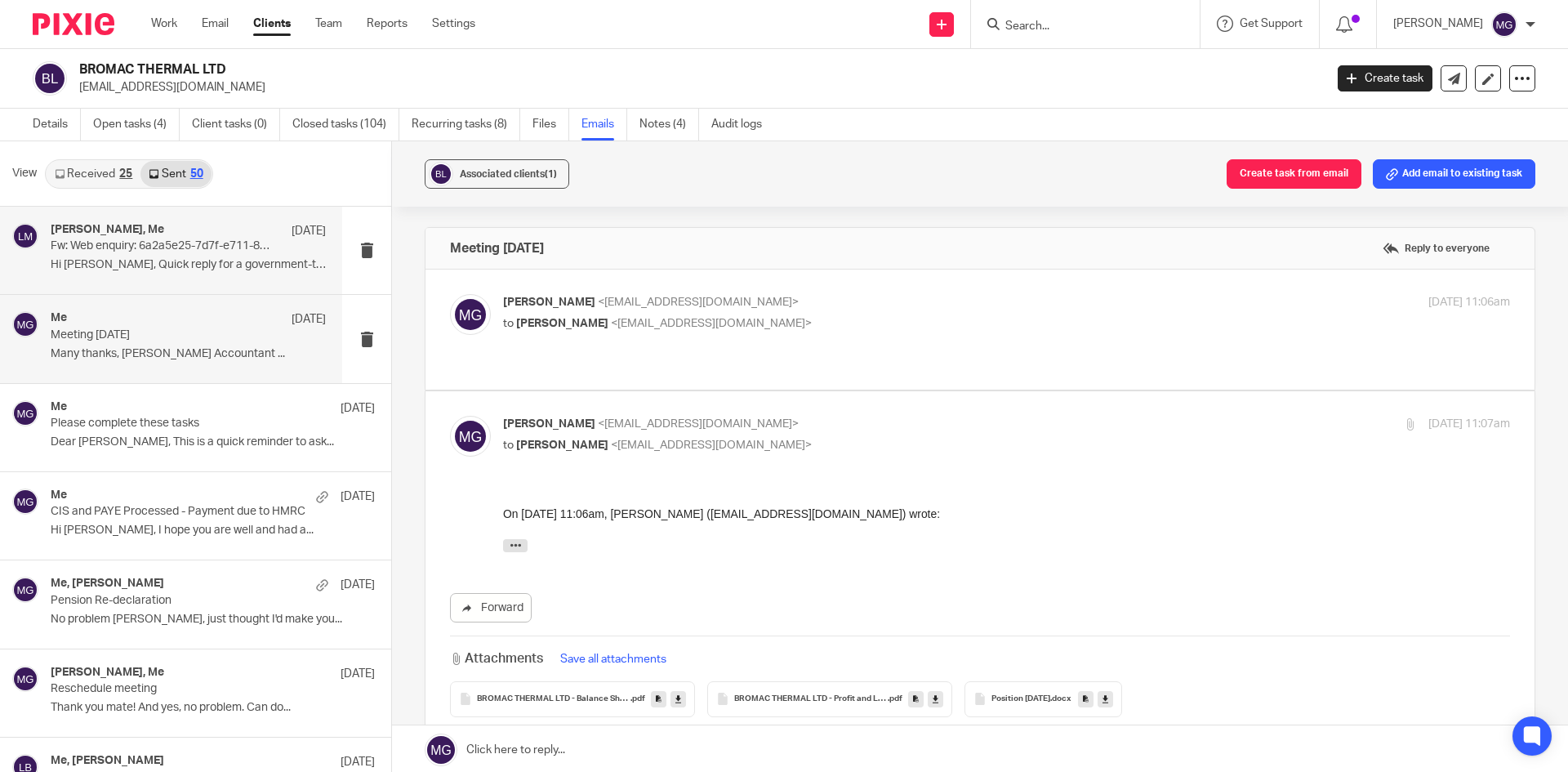
click at [189, 260] on p "Hi Leyton, Quick reply for a government-type..." at bounding box center [188, 265] width 276 height 13
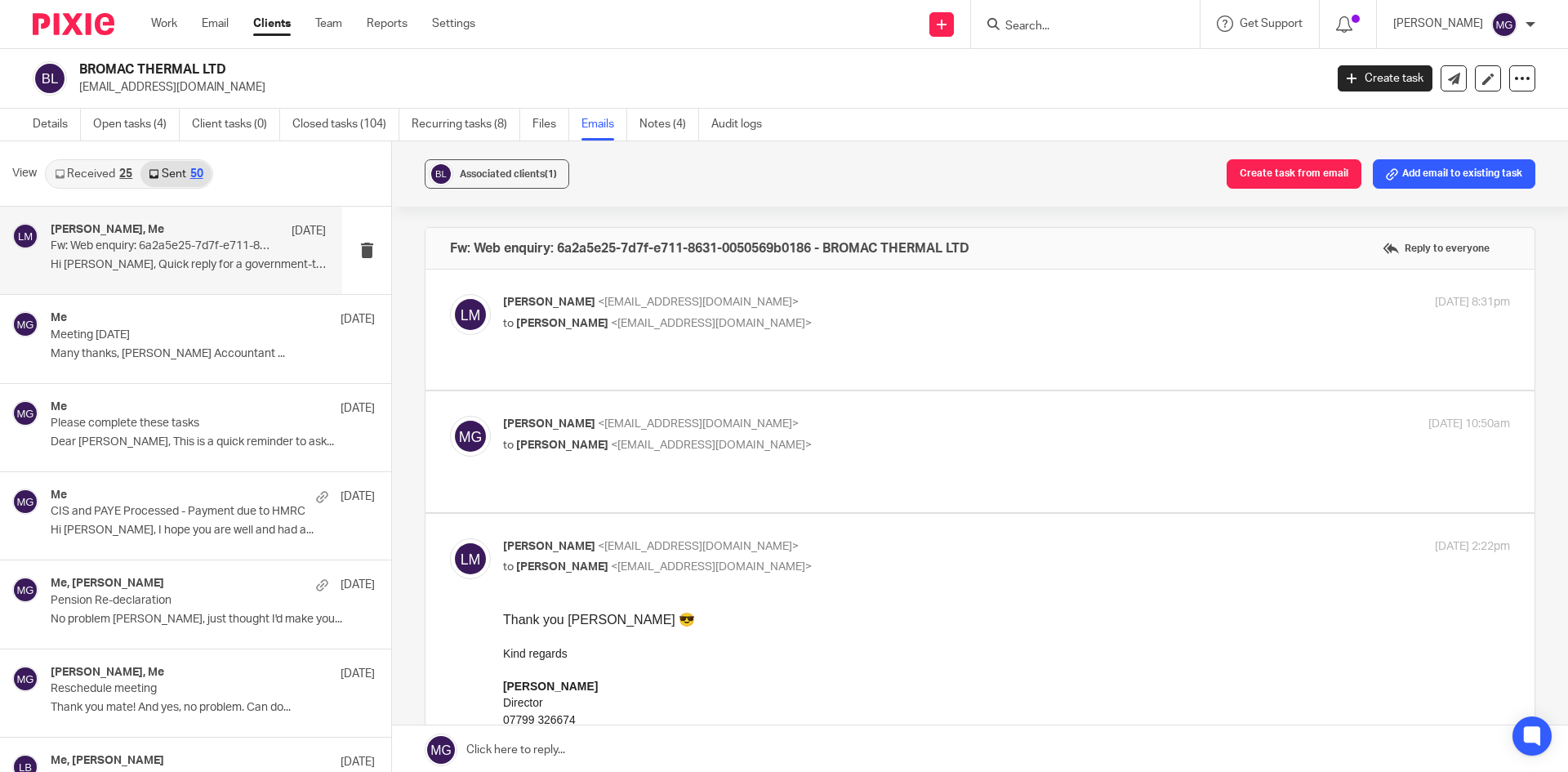
click at [549, 293] on label at bounding box center [979, 329] width 1109 height 120
click at [450, 293] on input "checkbox" at bounding box center [449, 293] width 1 height 1
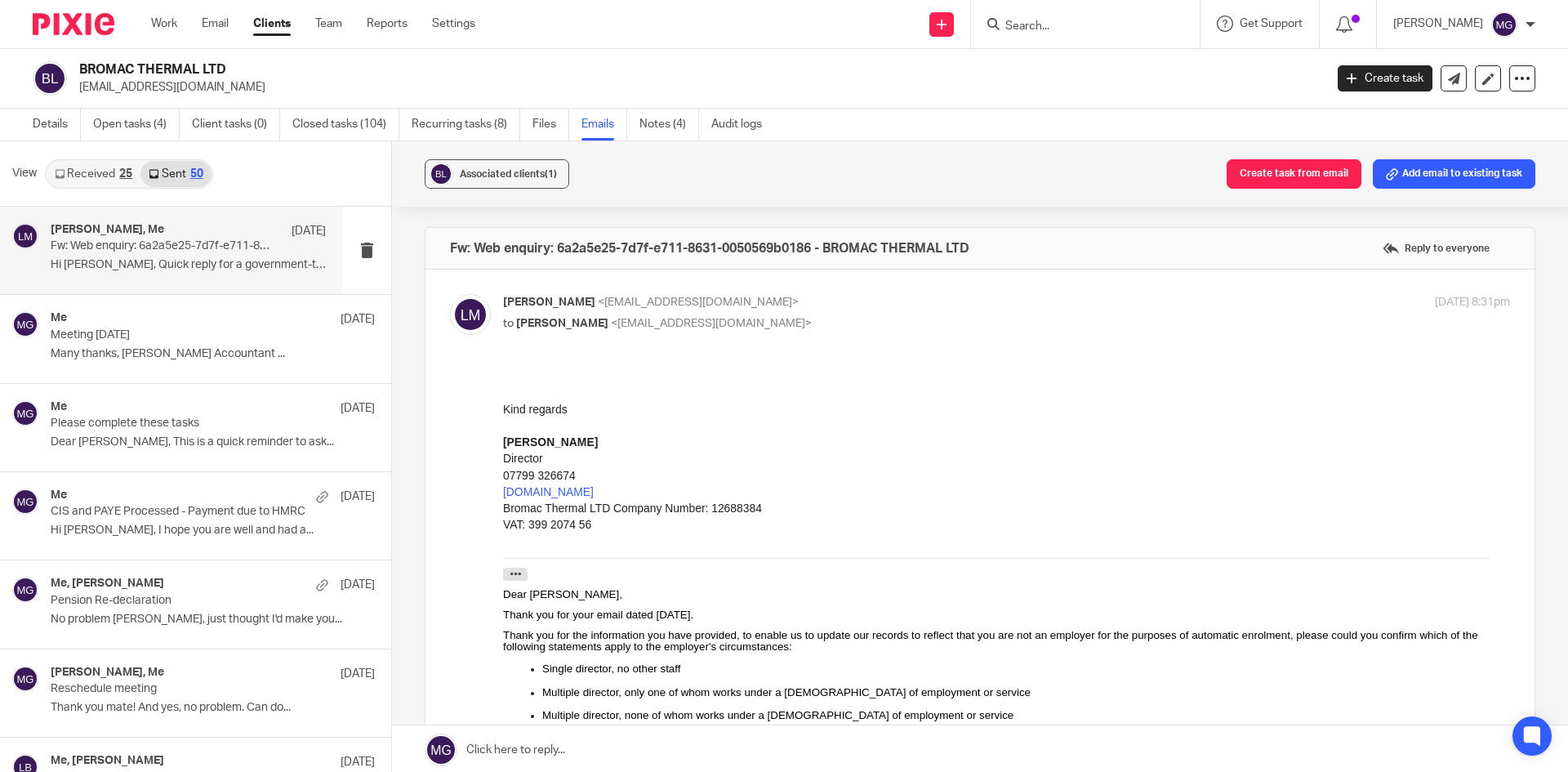
click at [562, 312] on div "Leyton McSorley <leyton@bromacthermal.com> to Mason Graves <mgraves@taxassist.c…" at bounding box center [838, 312] width 671 height 37
checkbox input "false"
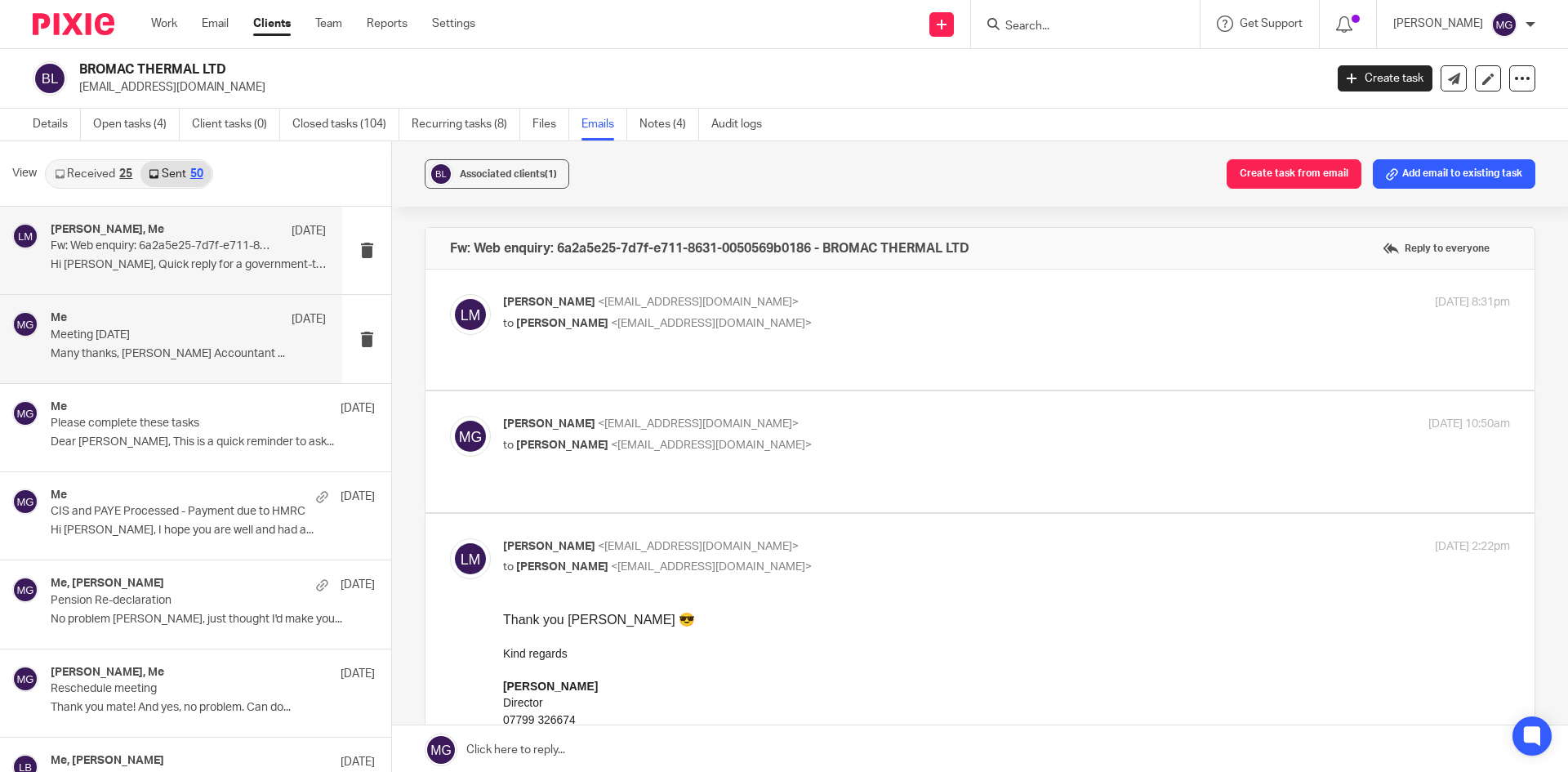
click at [193, 347] on p "Many thanks, Mason Graves Accountant ..." at bounding box center [188, 353] width 276 height 13
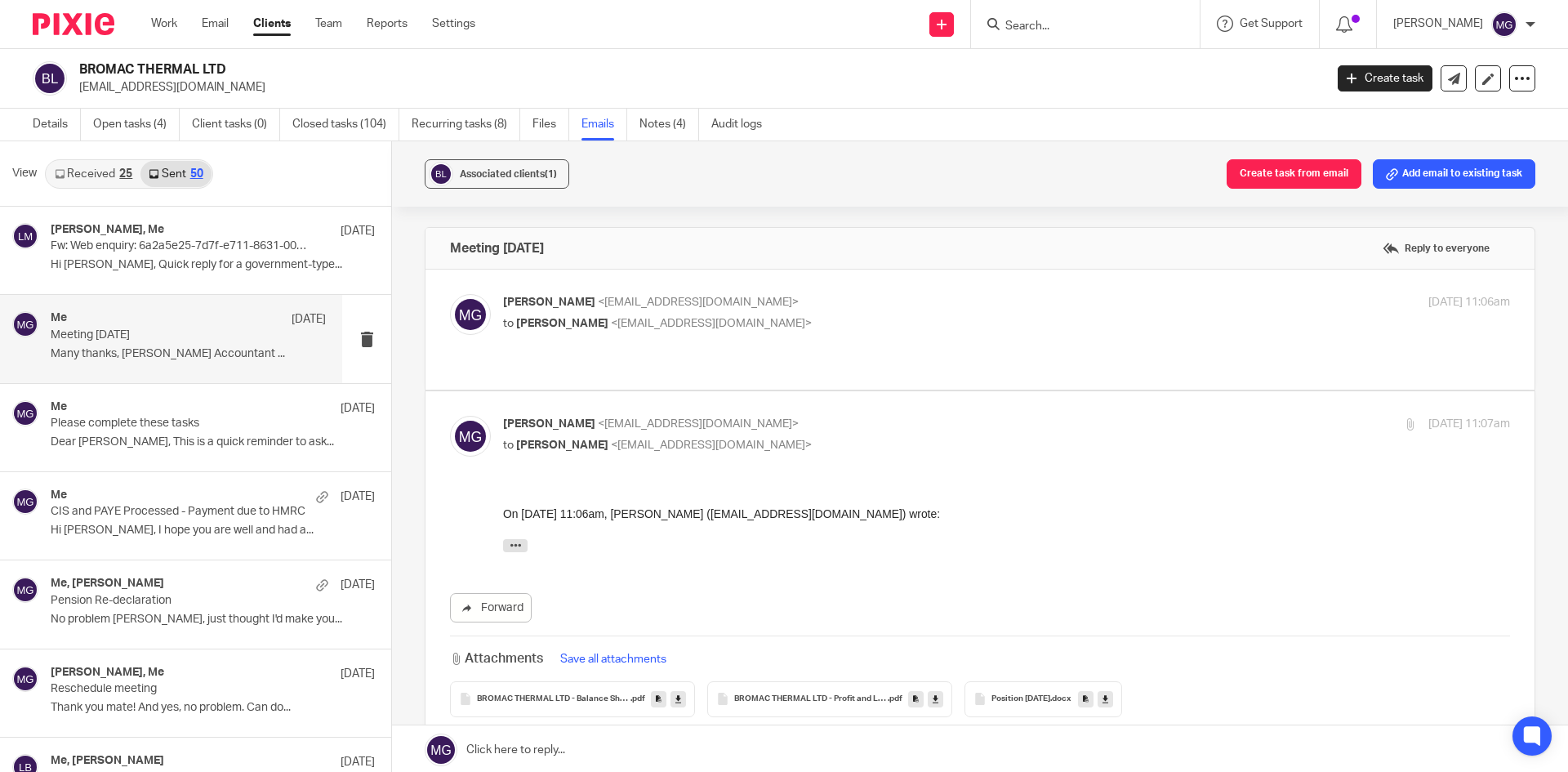
click at [670, 301] on span "<mgraves@taxassist.co.uk>" at bounding box center [698, 302] width 201 height 12
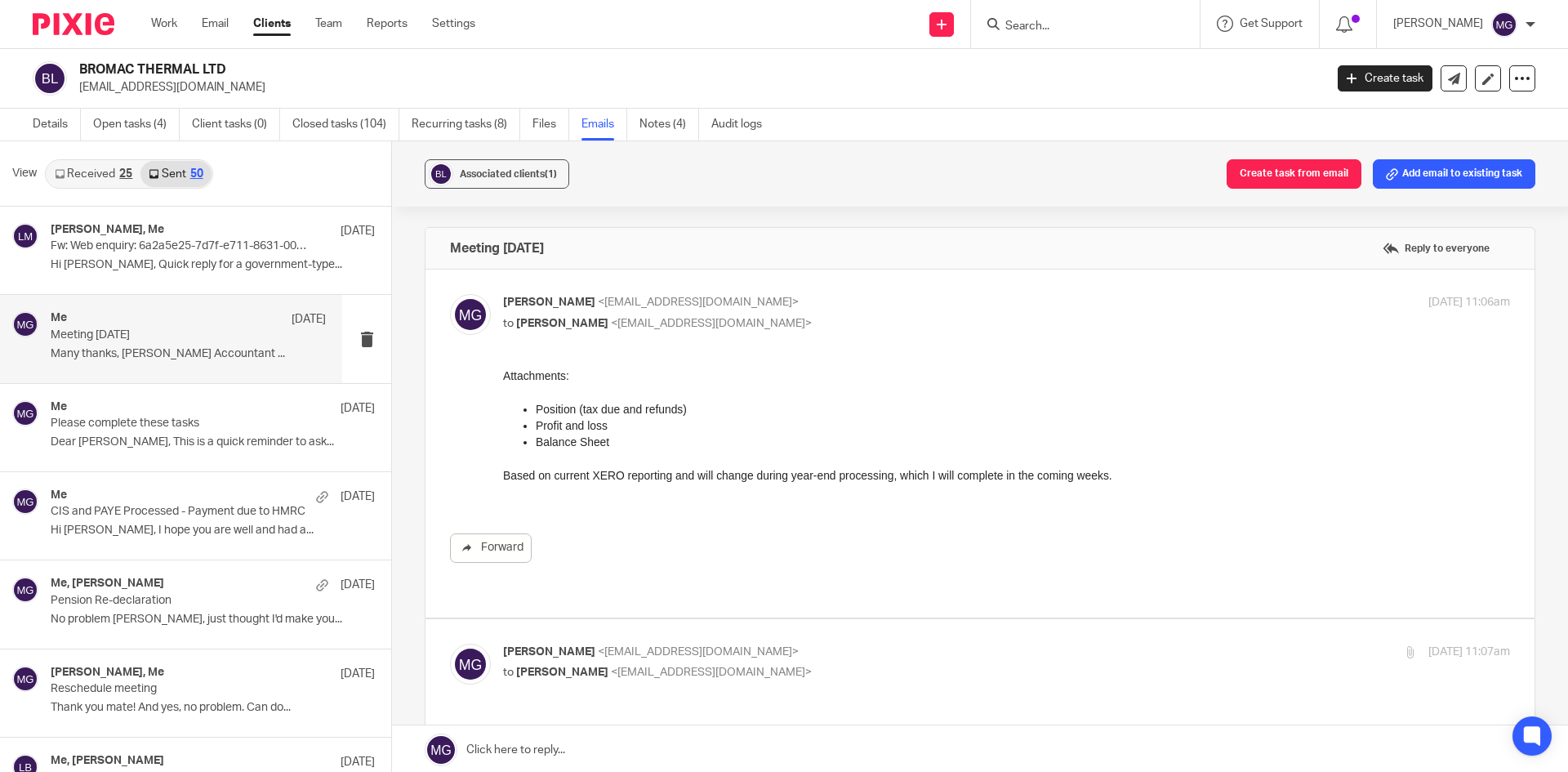
click at [670, 301] on span "<mgraves@taxassist.co.uk>" at bounding box center [698, 302] width 201 height 12
checkbox input "false"
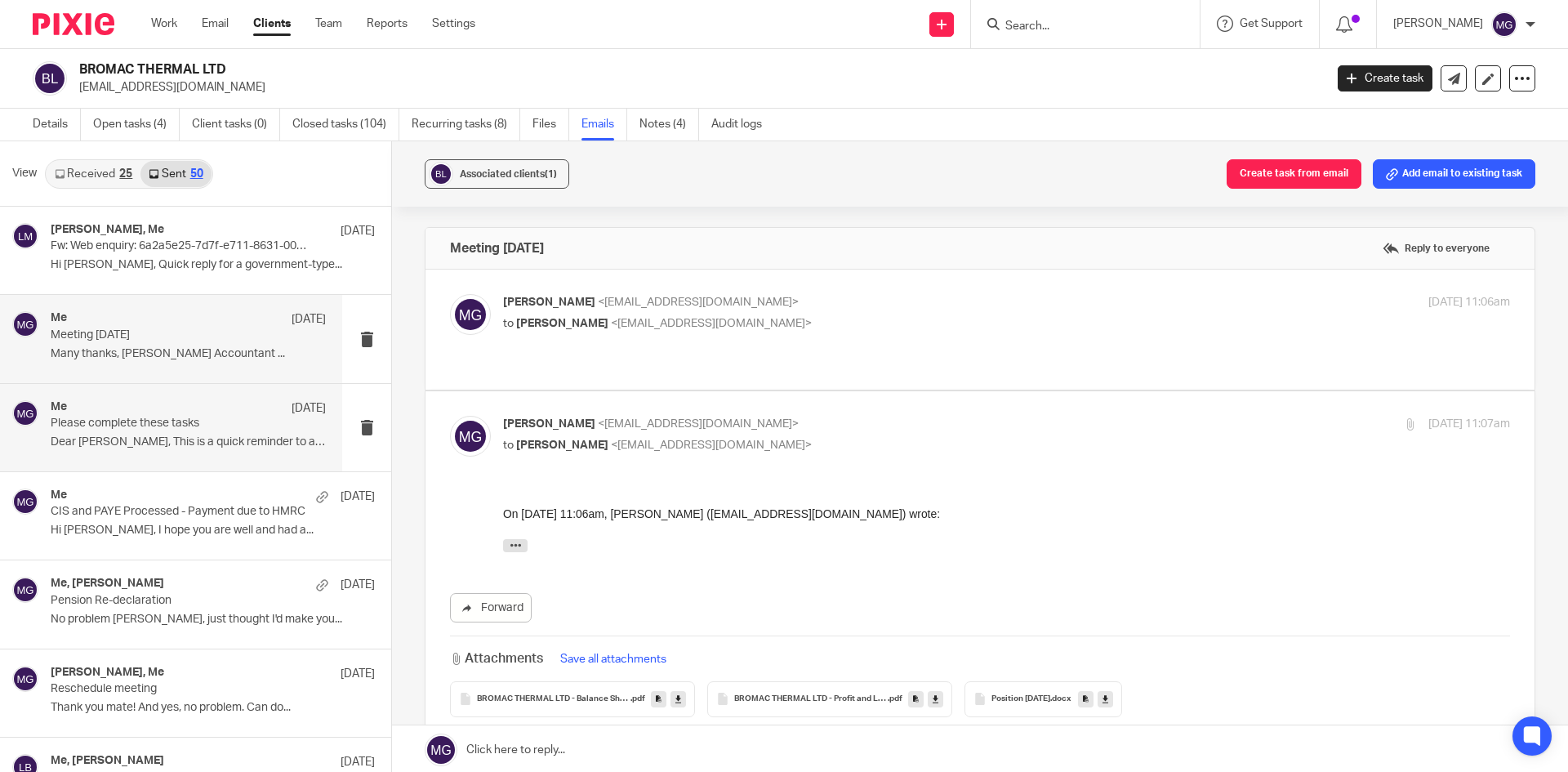
click at [182, 410] on div "Me [DATE]" at bounding box center [188, 408] width 276 height 16
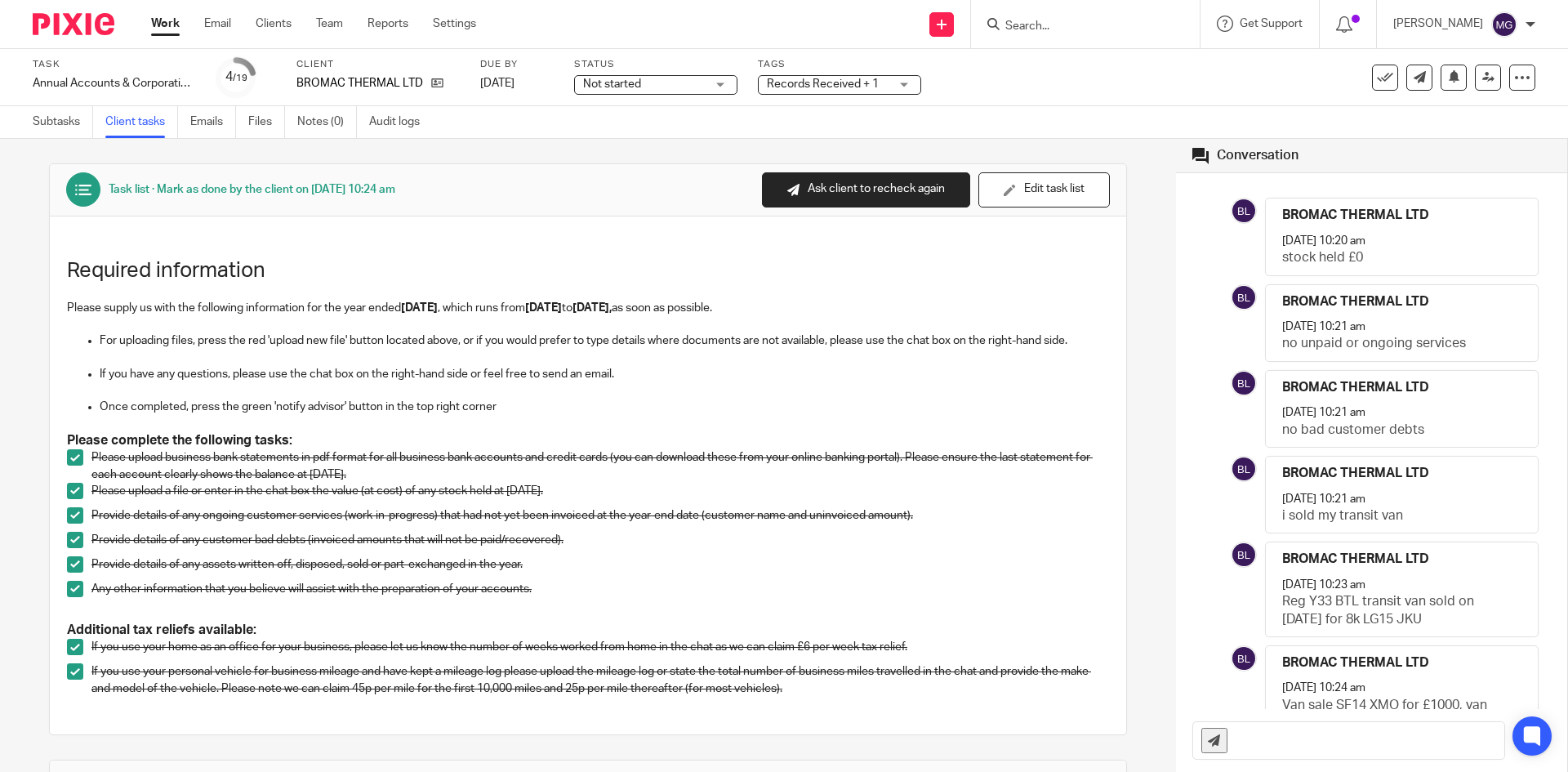
scroll to position [49, 0]
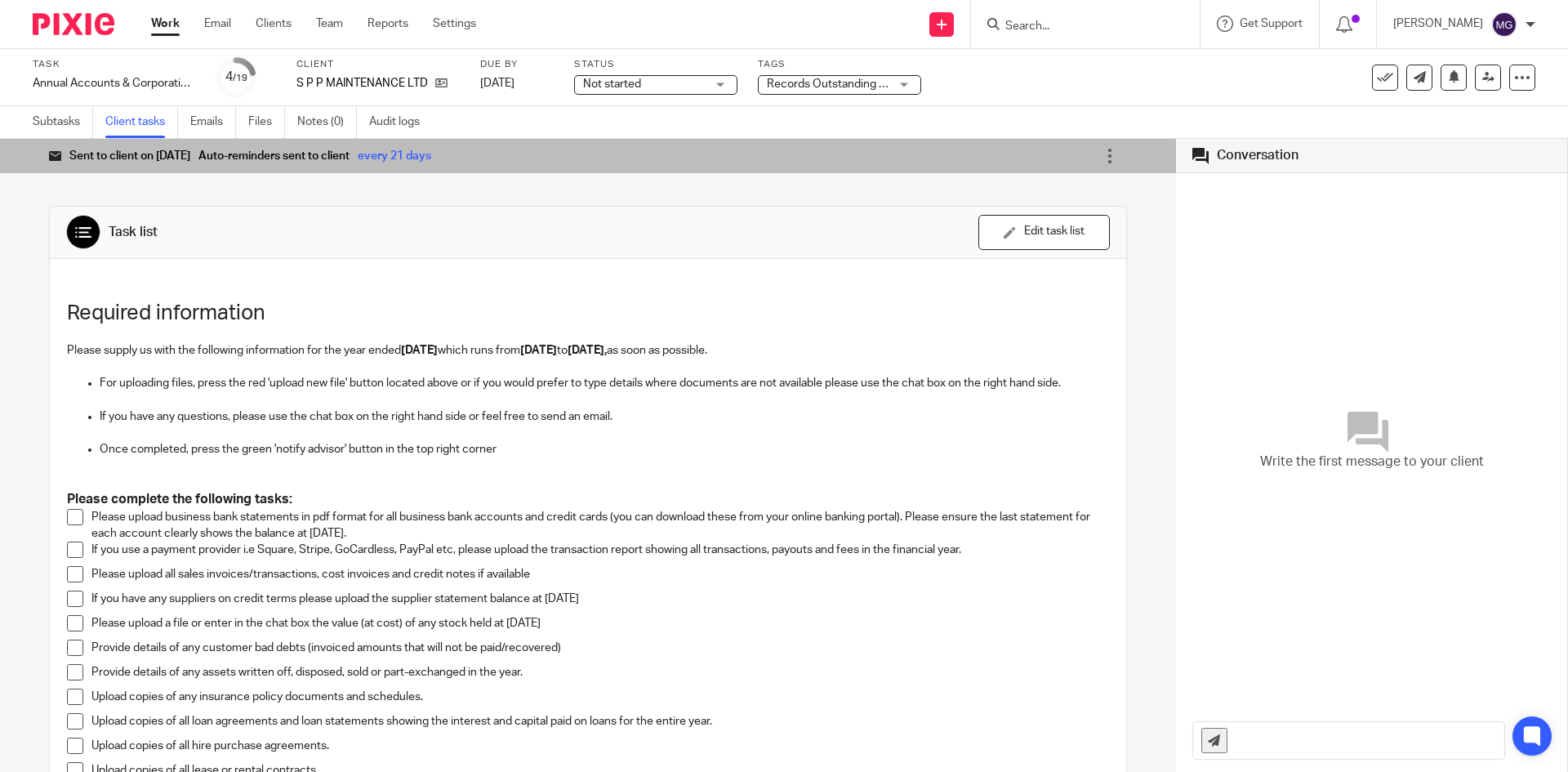
click at [210, 123] on link "Emails" at bounding box center [213, 122] width 46 height 32
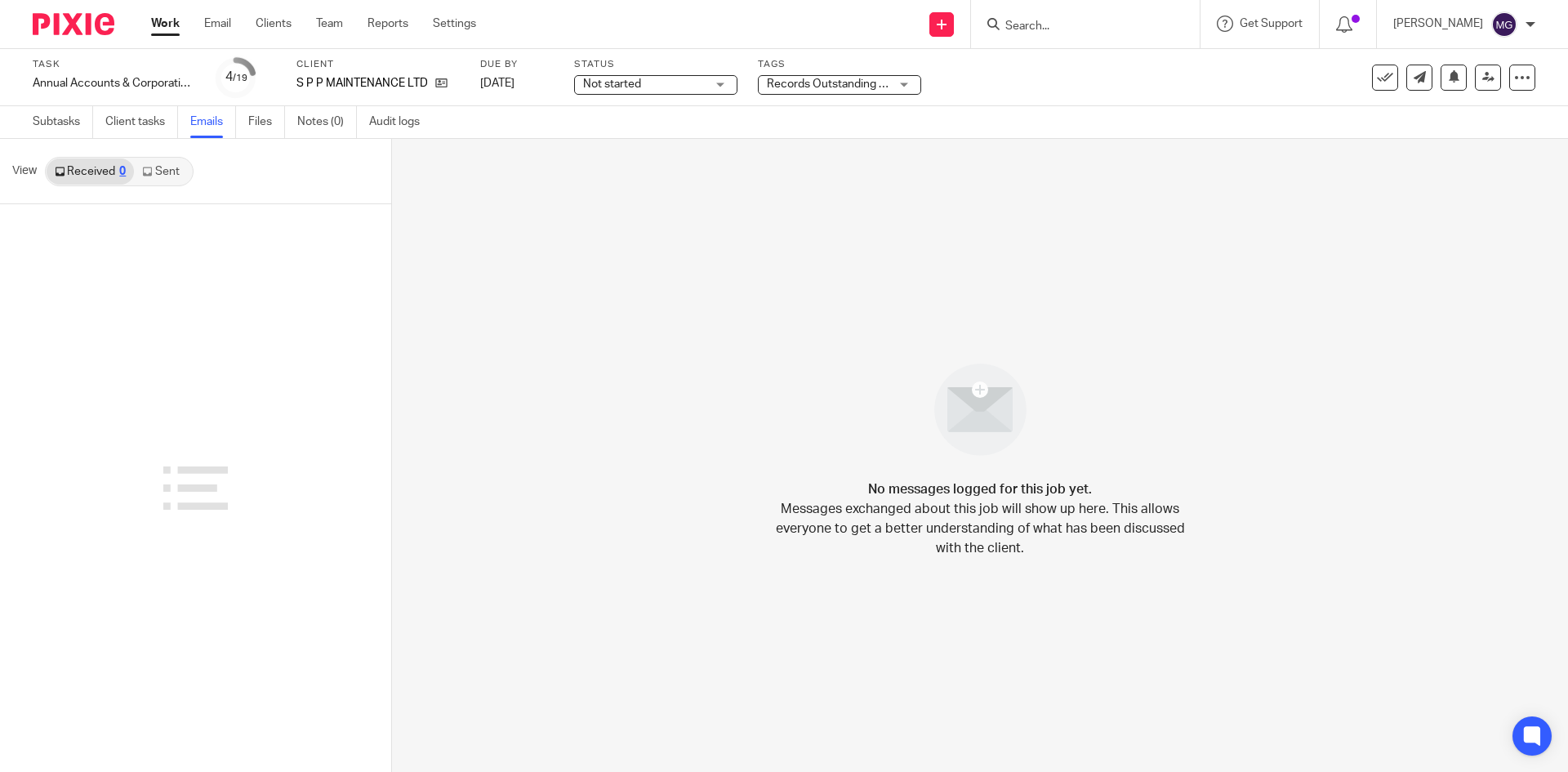
click at [180, 178] on link "Sent" at bounding box center [162, 171] width 58 height 26
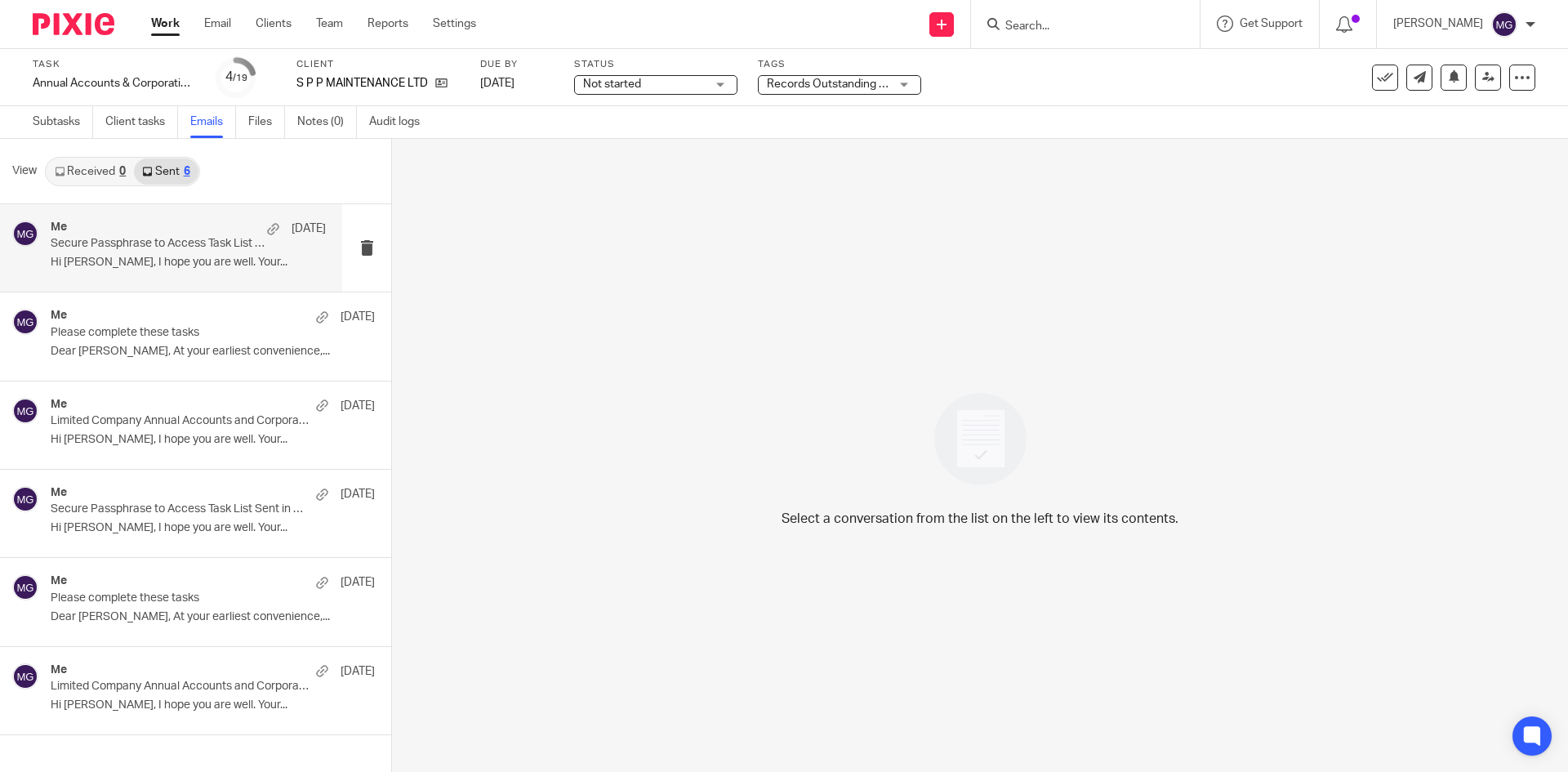
click at [103, 238] on p "Secure Passphrase to Access Task List Sent in Previous Email" at bounding box center [161, 244] width 221 height 13
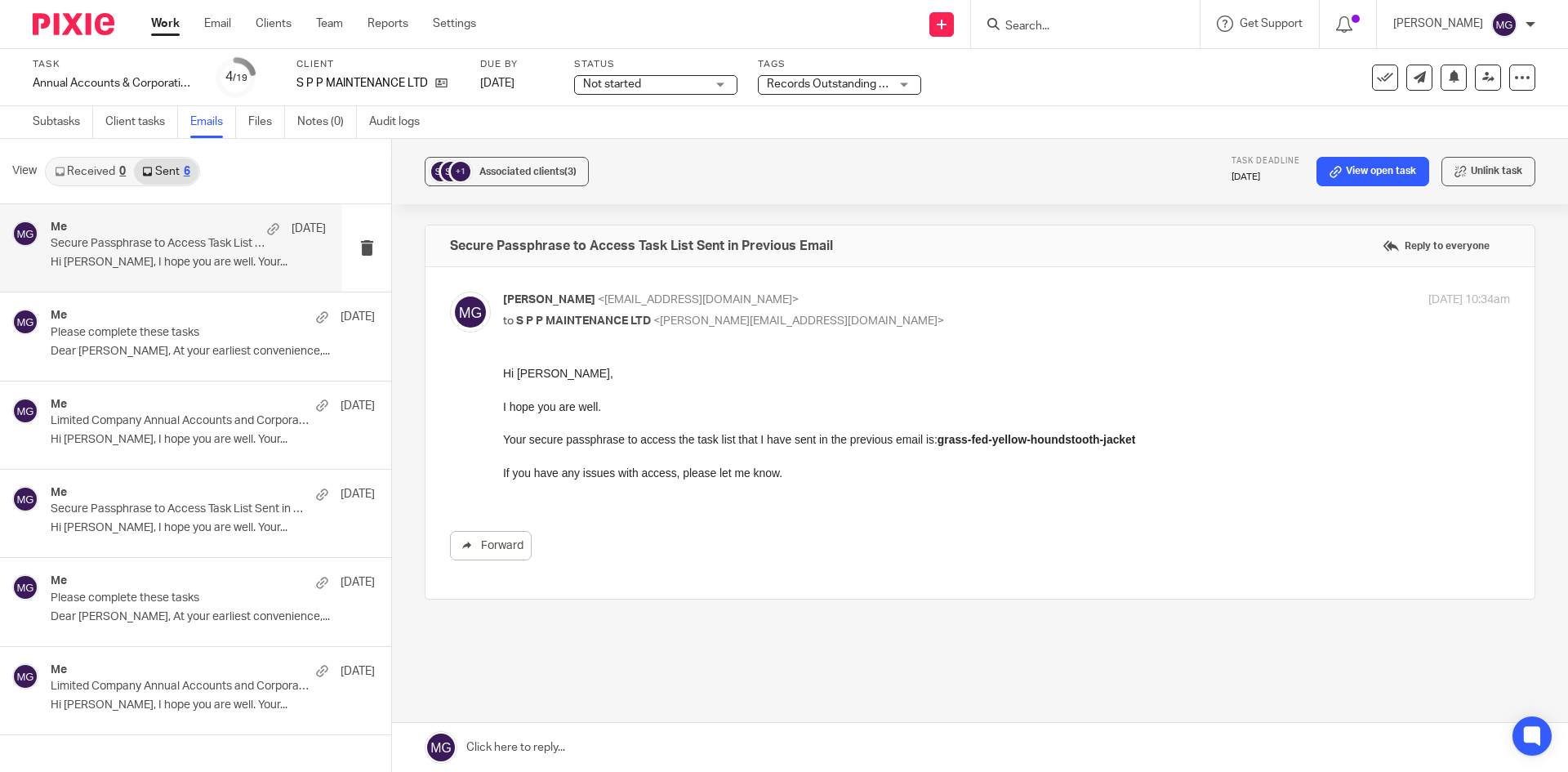
drag, startPoint x: 161, startPoint y: 323, endPoint x: 156, endPoint y: 265, distance: 58.2
click at [161, 323] on div "Me [DATE]" at bounding box center [213, 317] width 325 height 16
click at [156, 263] on p "Hi [PERSON_NAME], I hope you are well. Your..." at bounding box center [188, 262] width 276 height 13
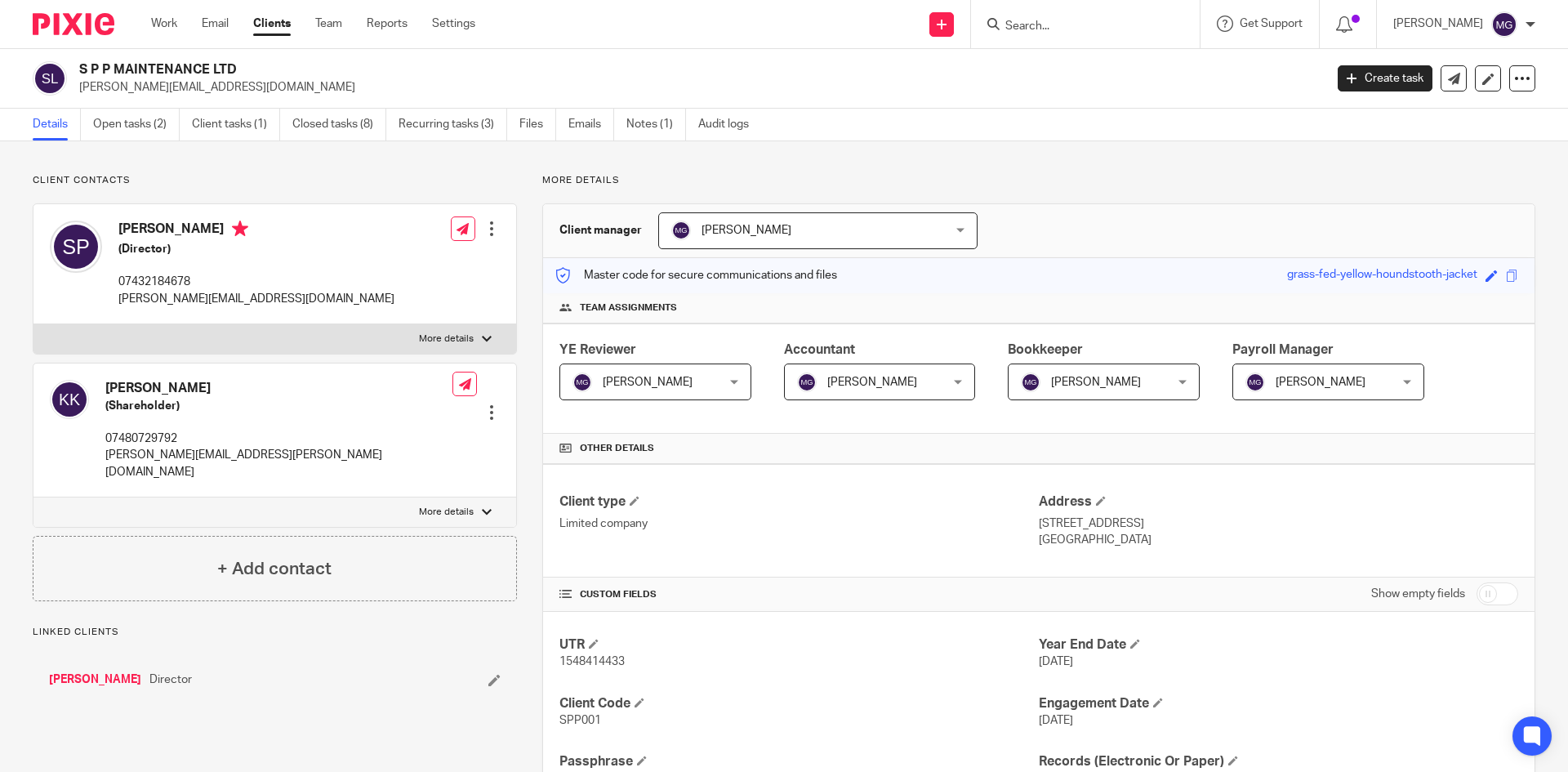
click at [163, 130] on link "Open tasks (2)" at bounding box center [136, 124] width 86 height 32
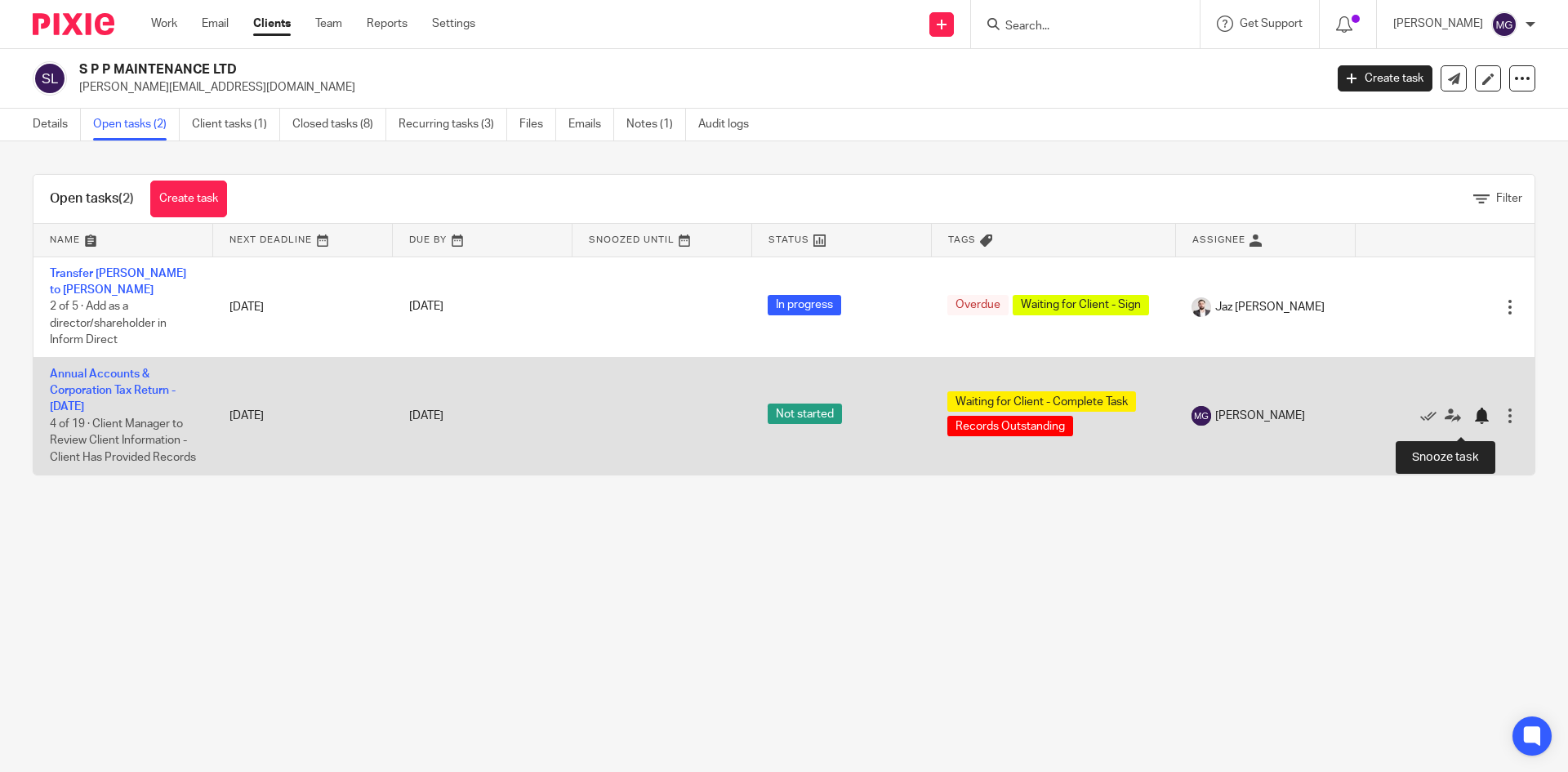
click at [1473, 417] on div at bounding box center [1481, 415] width 16 height 16
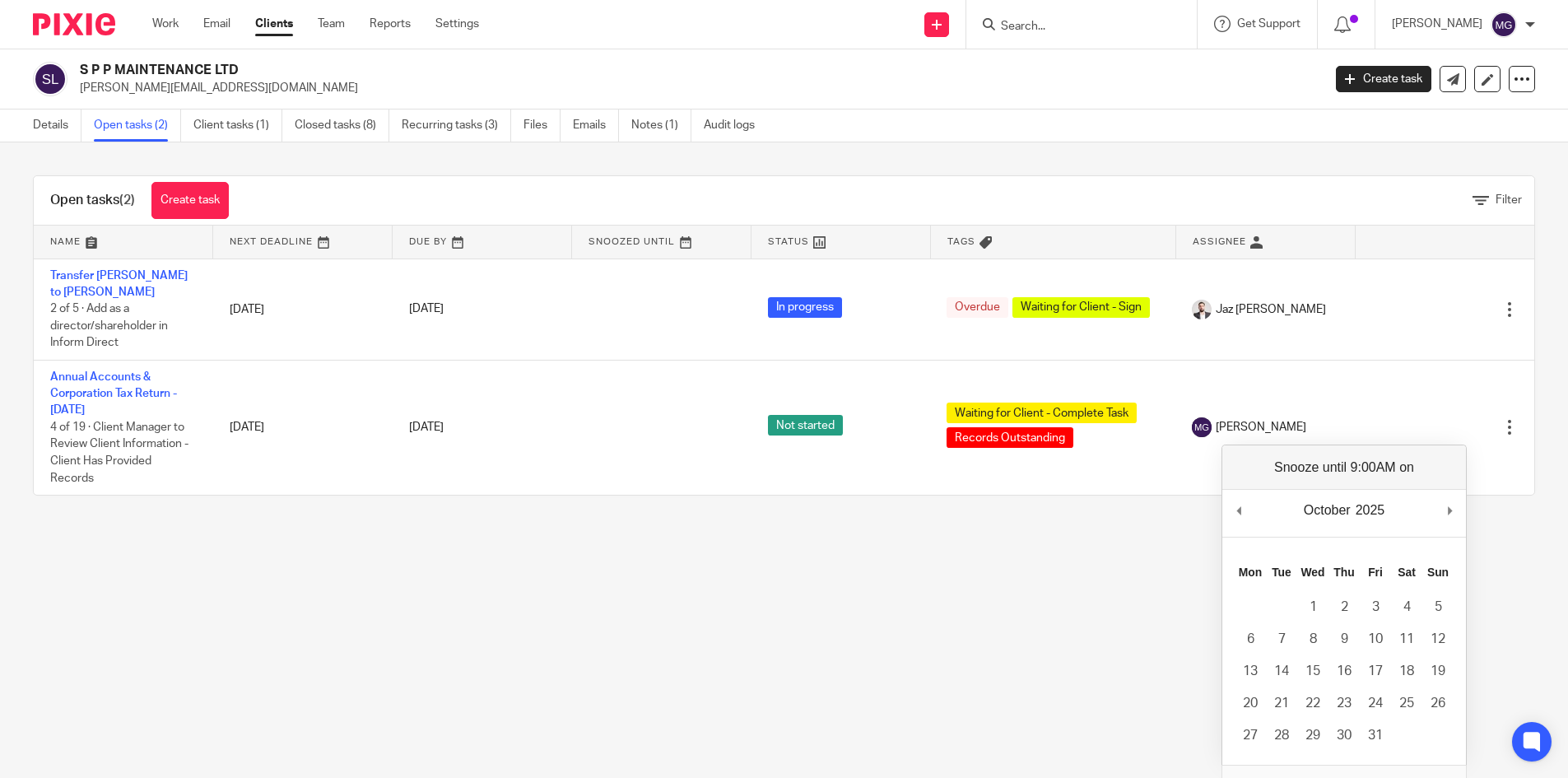
drag, startPoint x: 1454, startPoint y: 507, endPoint x: 1432, endPoint y: 538, distance: 38.0
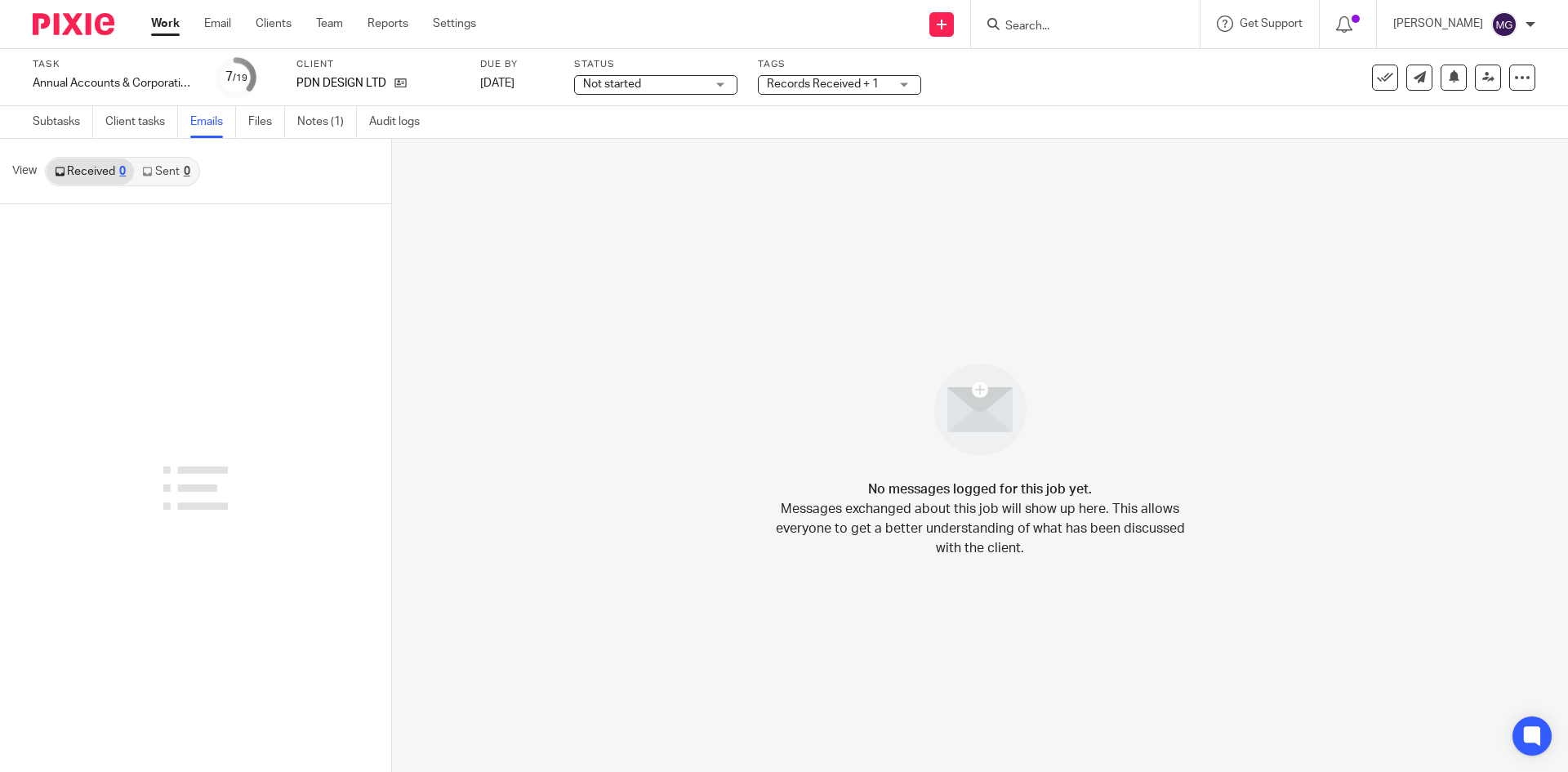
click at [175, 164] on link "Sent 0" at bounding box center [165, 171] width 63 height 26
click at [395, 84] on icon at bounding box center [400, 83] width 12 height 12
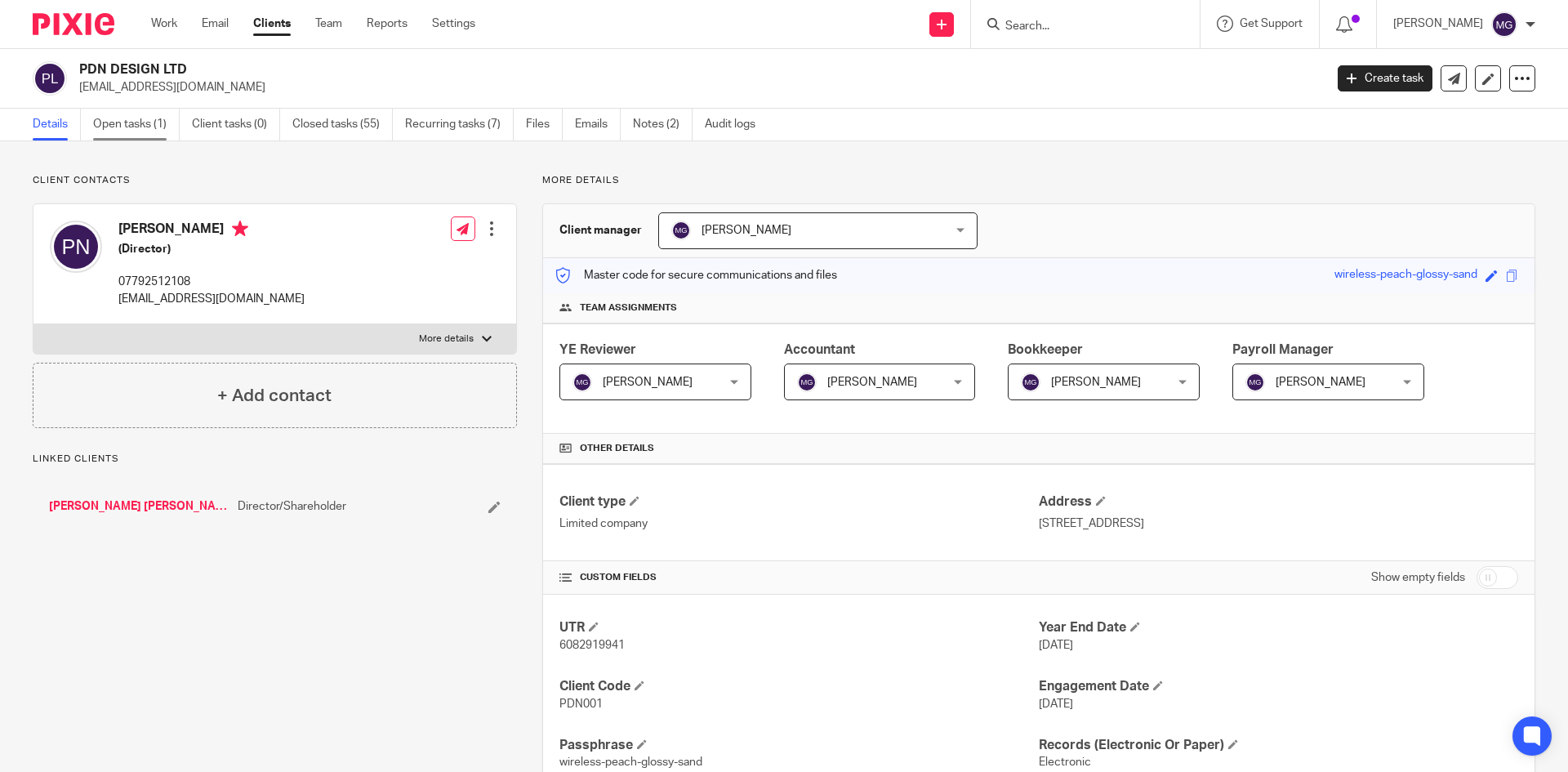
click at [128, 127] on link "Open tasks (1)" at bounding box center [136, 124] width 86 height 32
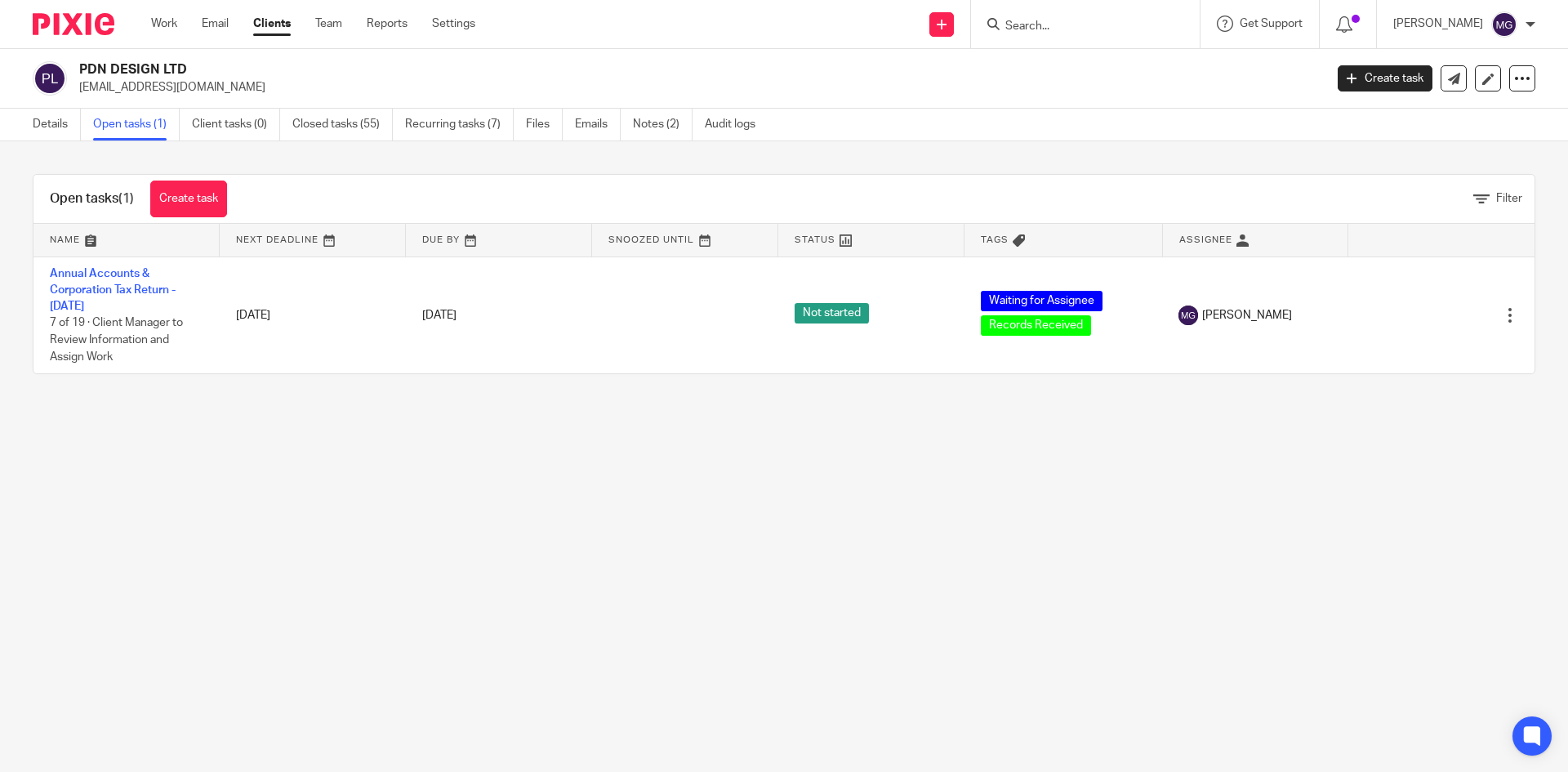
click at [572, 124] on ul "Details Open tasks (1) Client tasks (0) Closed tasks (55) Recurring tasks (7) F…" at bounding box center [406, 124] width 747 height 32
click at [582, 128] on link "Emails" at bounding box center [598, 124] width 46 height 32
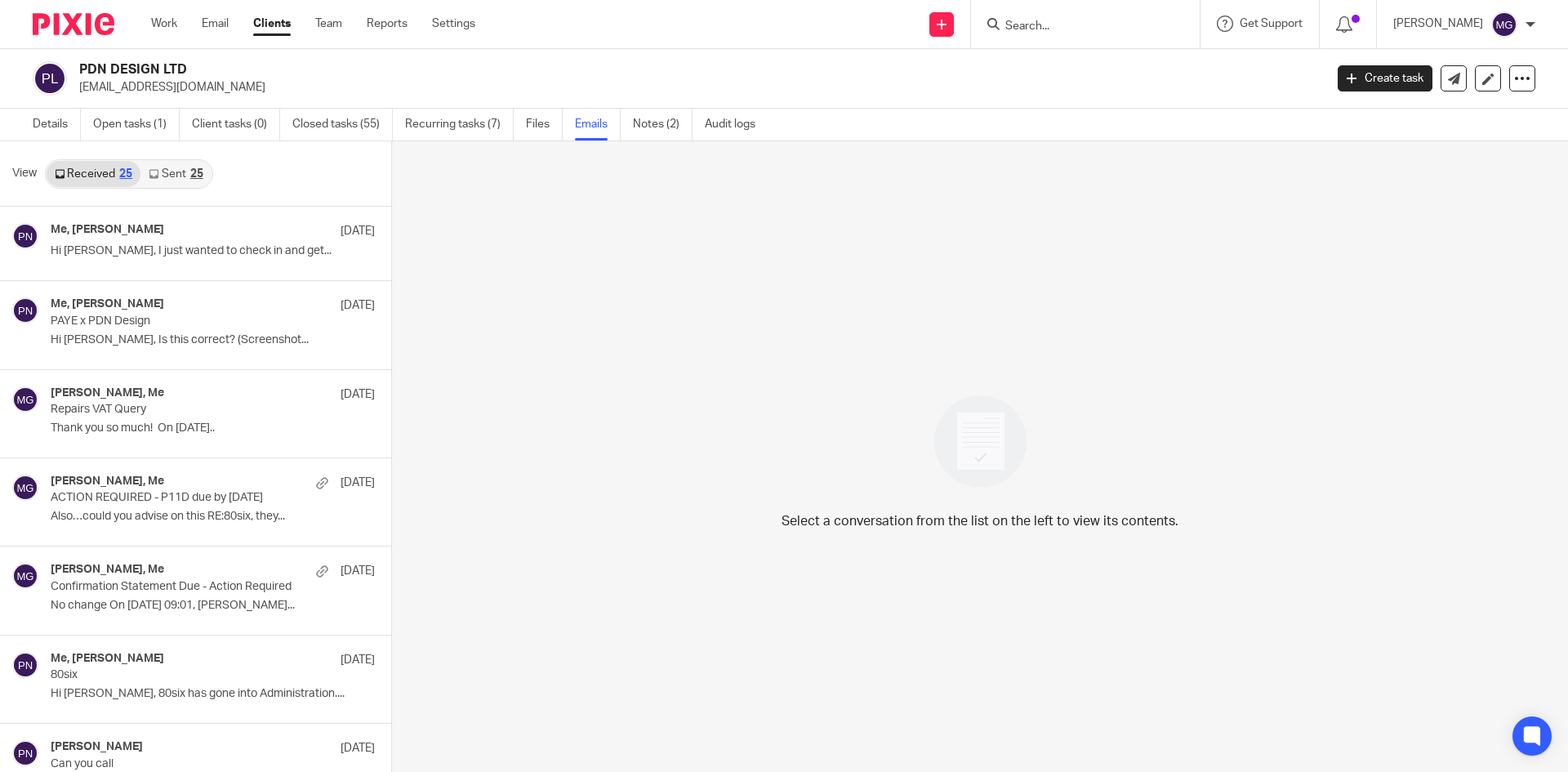
click at [188, 193] on div "View Received 25 Sent 25" at bounding box center [195, 174] width 391 height 65
click at [185, 176] on link "Sent 25" at bounding box center [175, 174] width 70 height 26
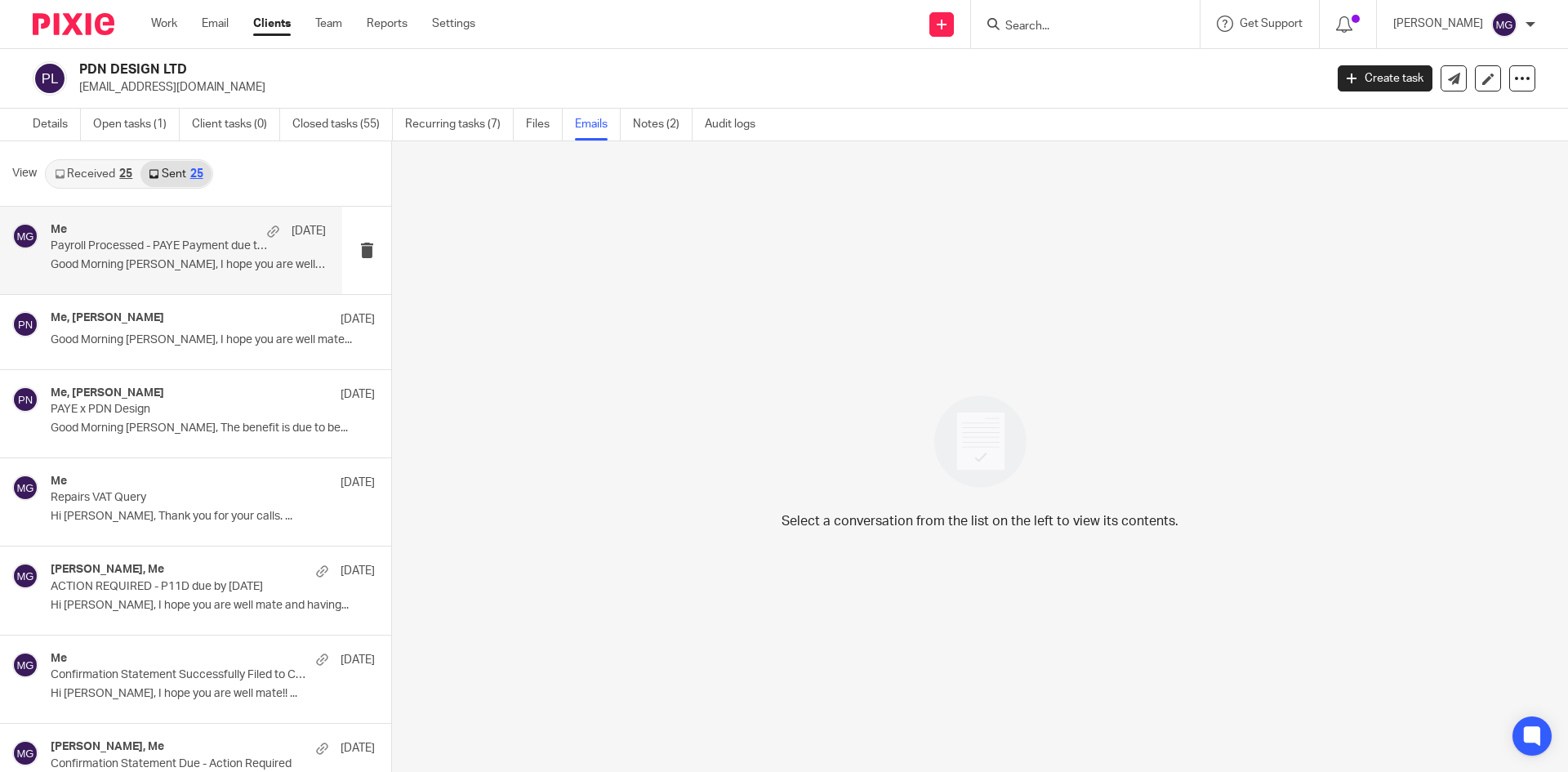
scroll to position [3, 0]
click at [170, 257] on p "Good Morning Paul, I hope you are well and..." at bounding box center [188, 262] width 276 height 13
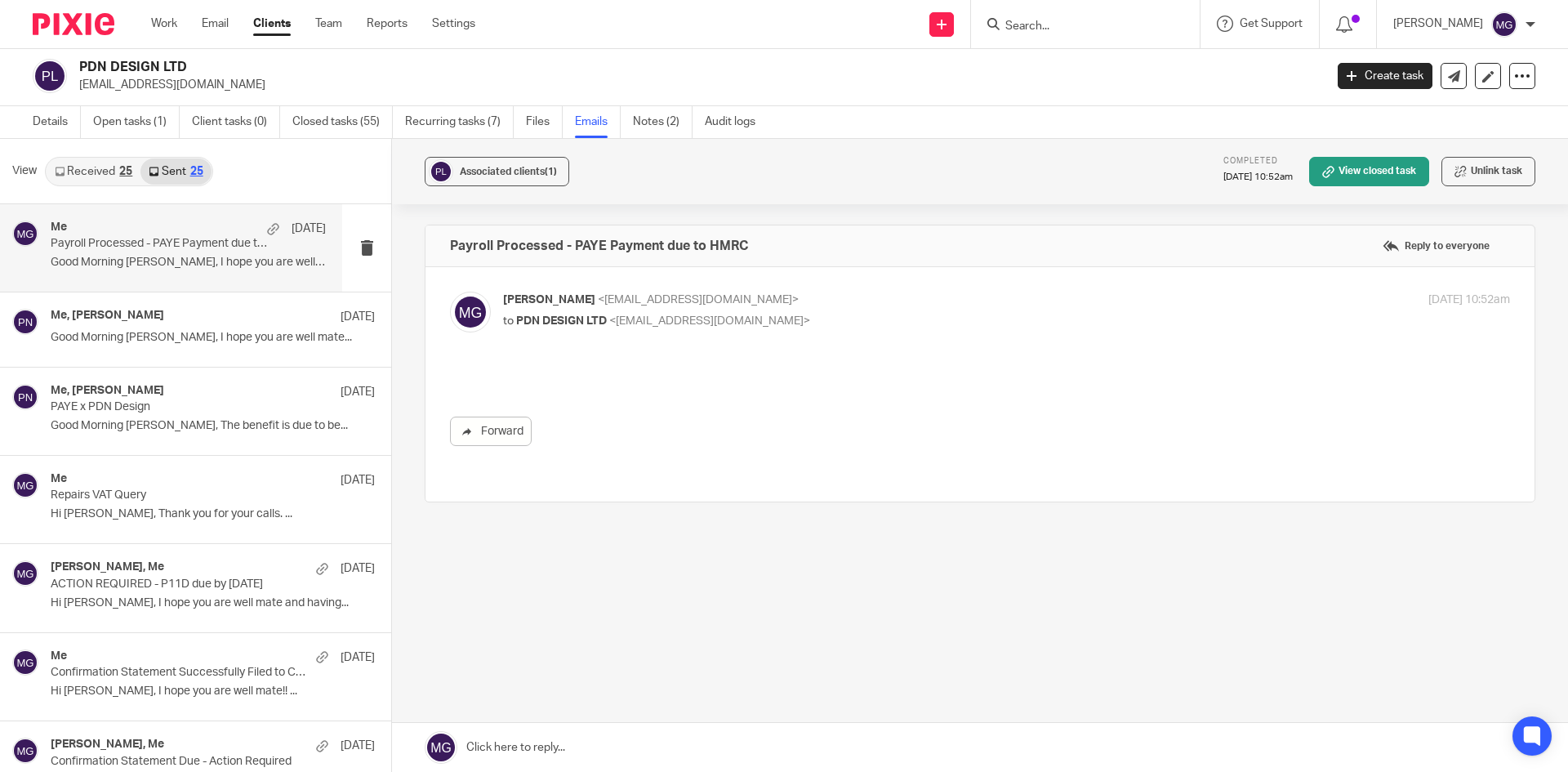
scroll to position [0, 0]
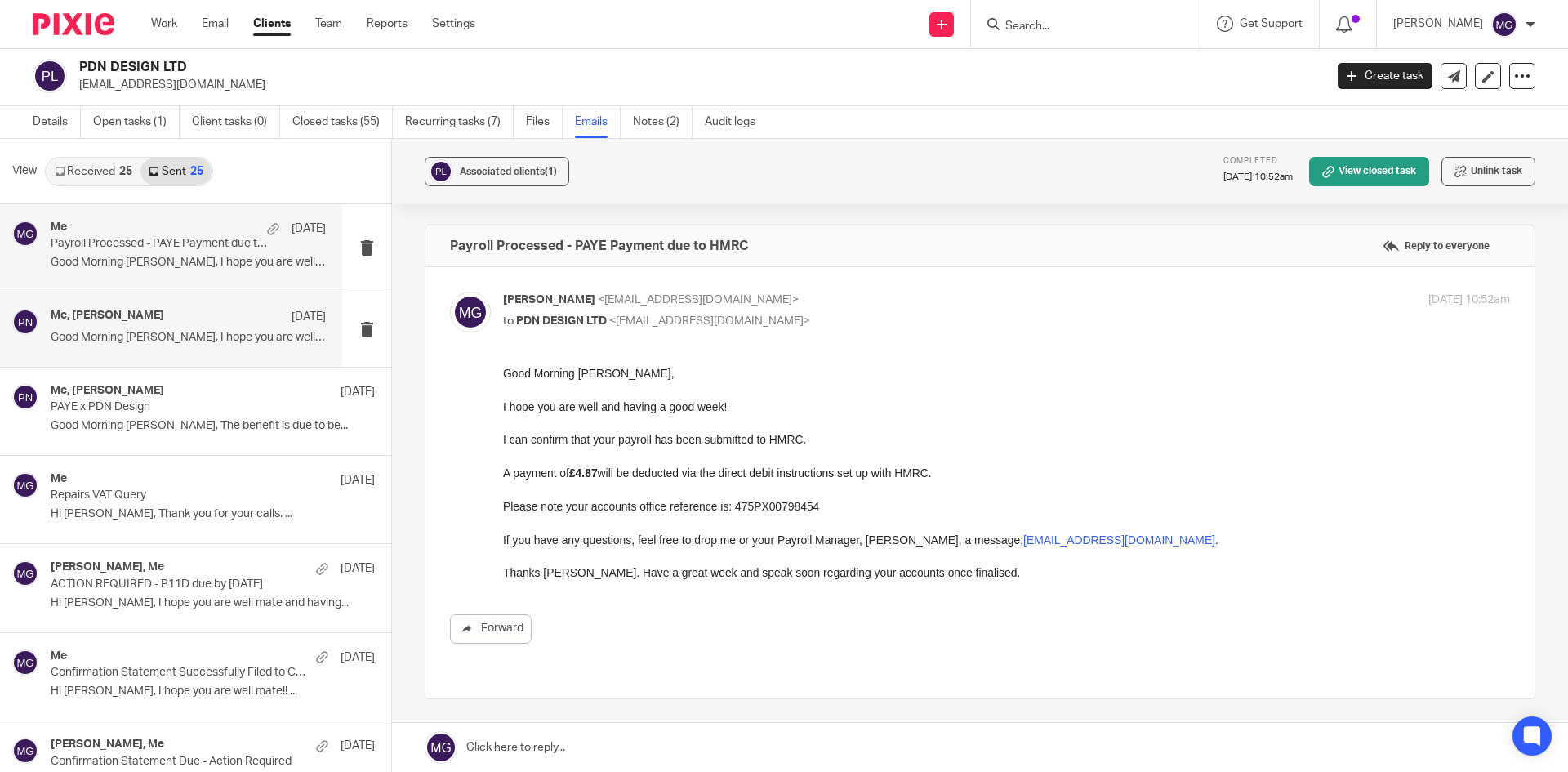
click at [232, 352] on div "Me, Paul Nicholls 28 Aug Good Morning Paul, I hope you are well mate..." at bounding box center [171, 329] width 342 height 74
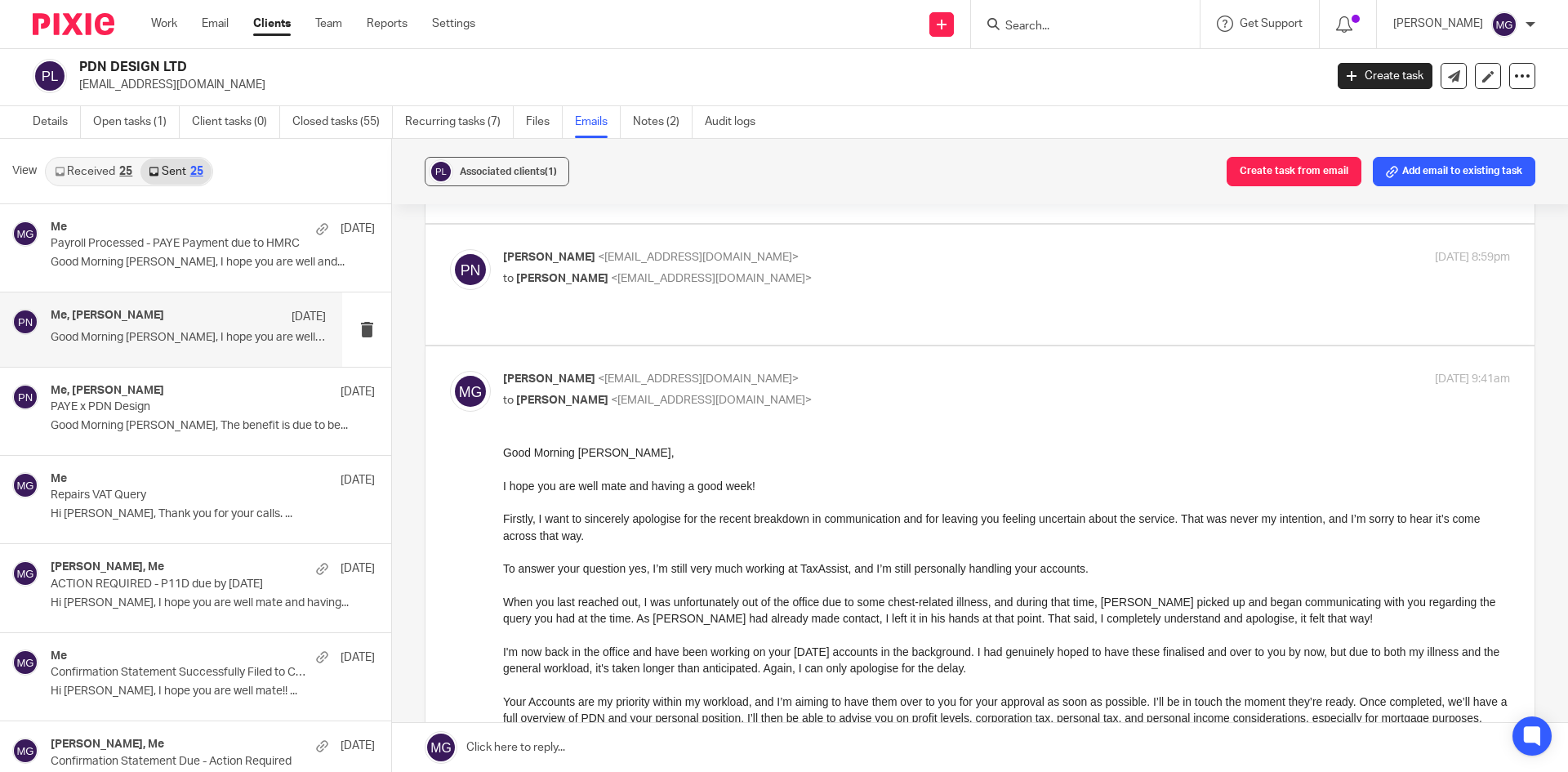
scroll to position [490, 0]
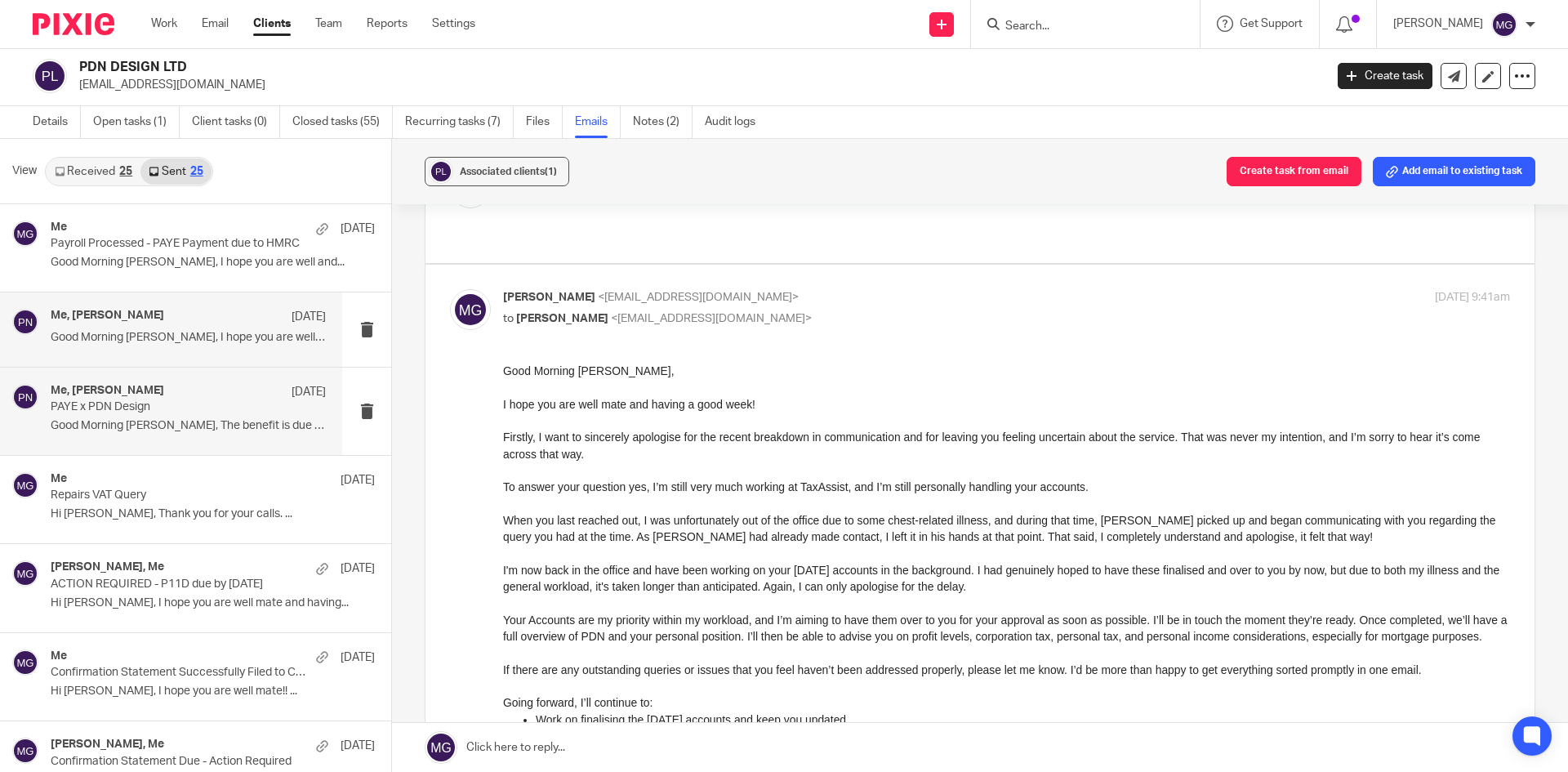
click at [156, 429] on p "Good Morning Paul, The benefit is due to be..." at bounding box center [188, 425] width 276 height 13
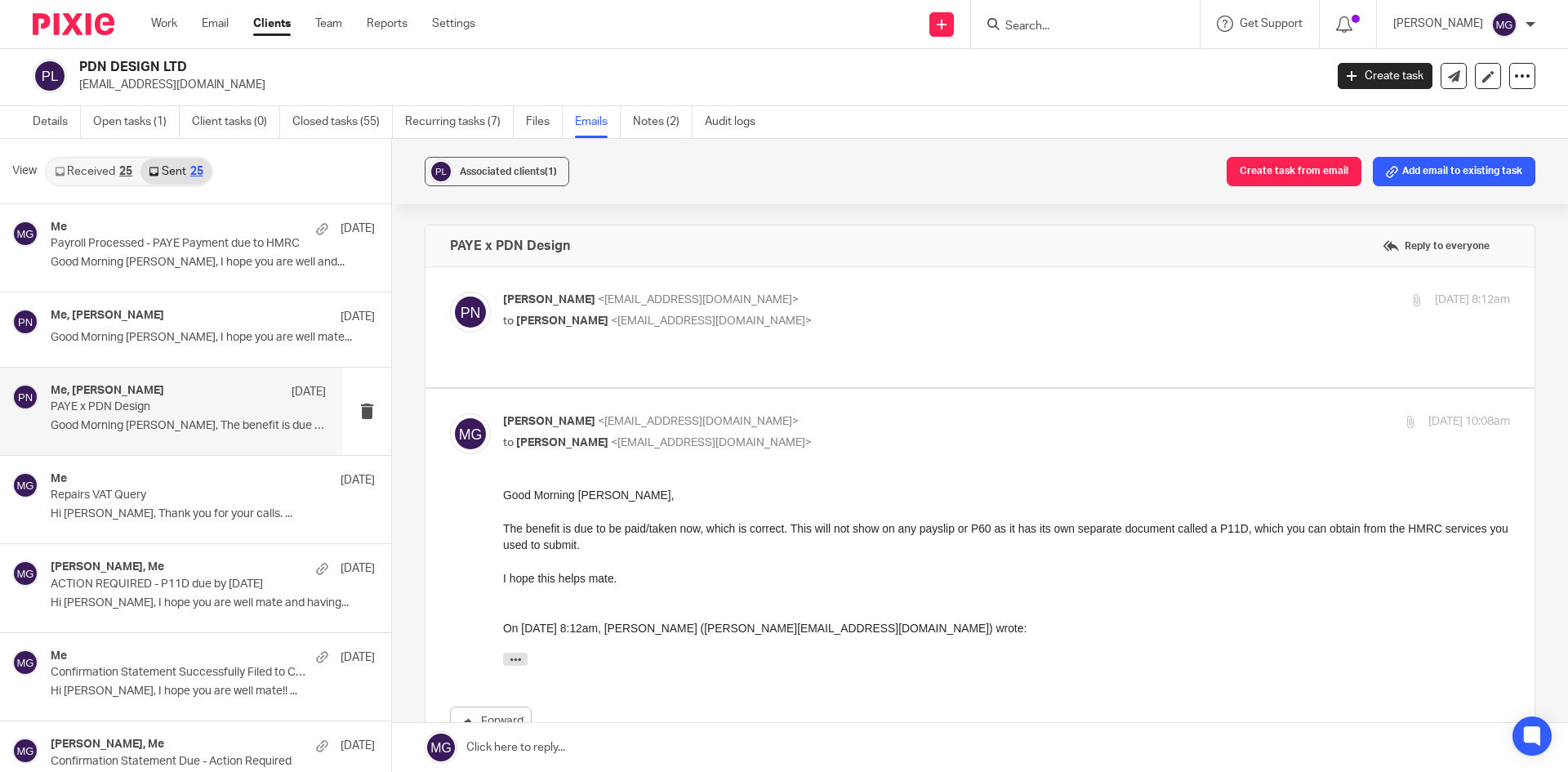
scroll to position [0, 0]
click at [802, 314] on p "to Mason Graves <mgraves@taxassist.co.uk>" at bounding box center [838, 322] width 671 height 17
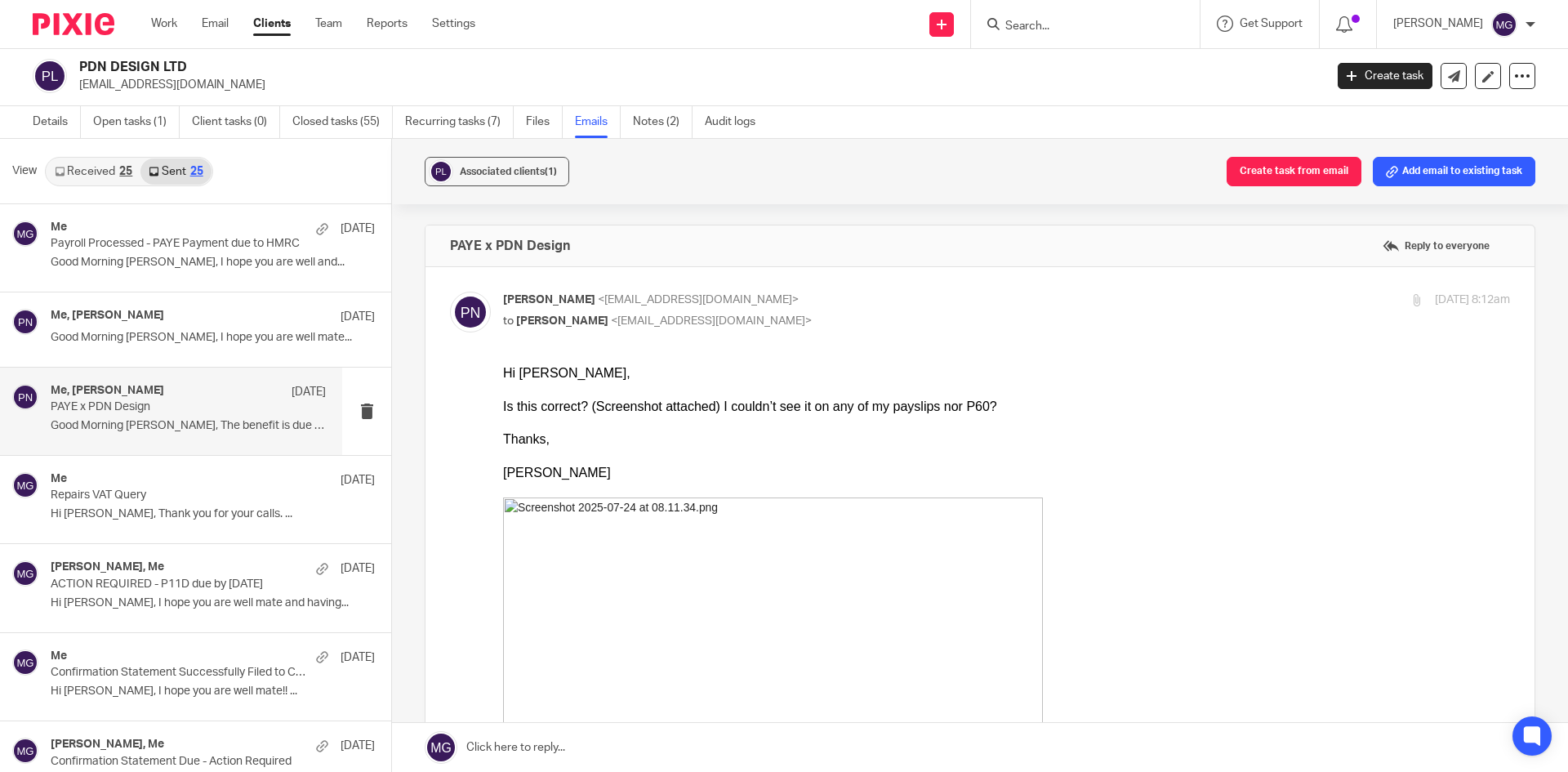
click at [802, 314] on p "to Mason Graves <mgraves@taxassist.co.uk>" at bounding box center [838, 322] width 671 height 17
checkbox input "false"
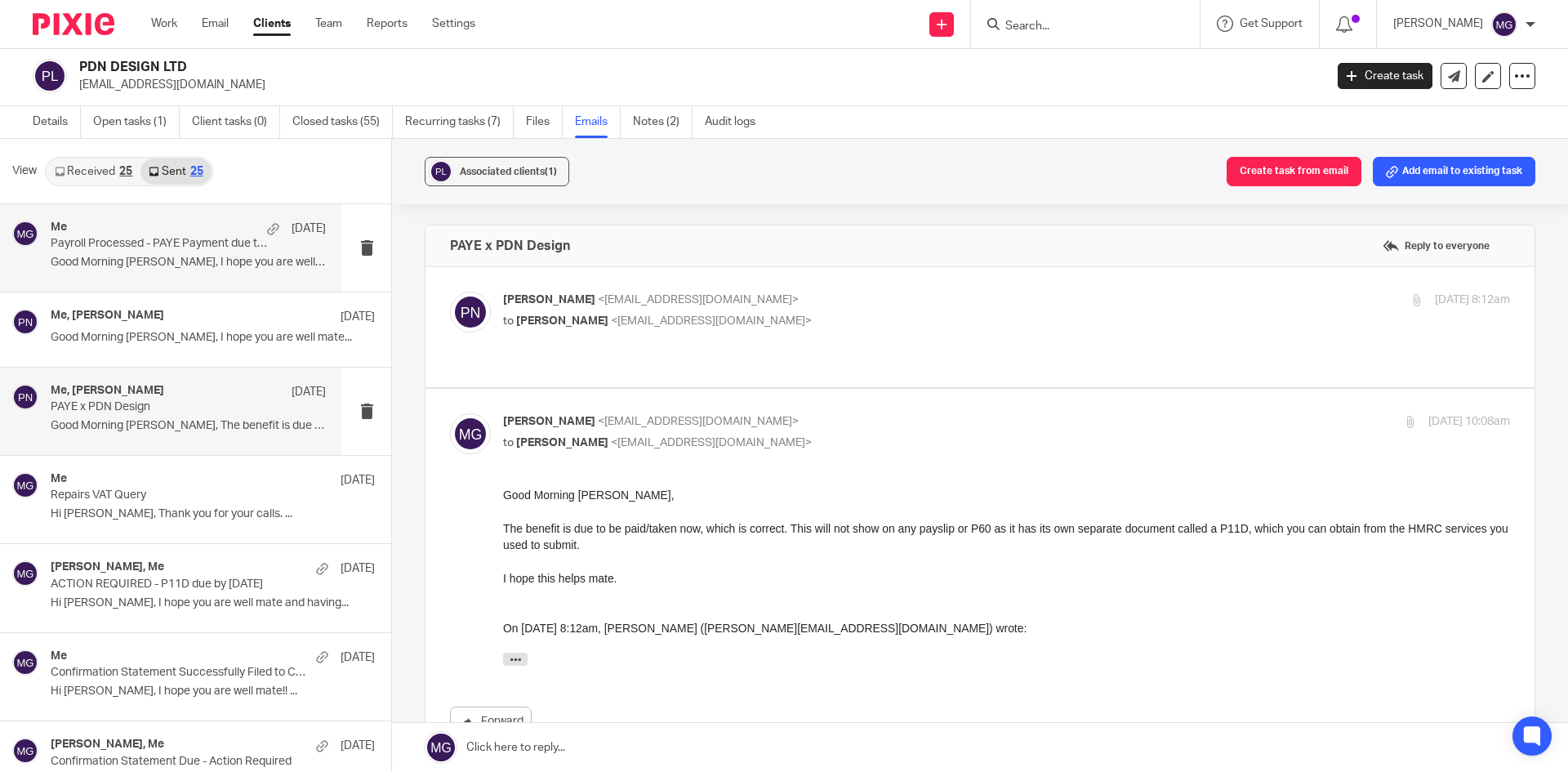
click at [141, 258] on p "Good Morning Paul, I hope you are well and..." at bounding box center [188, 262] width 276 height 13
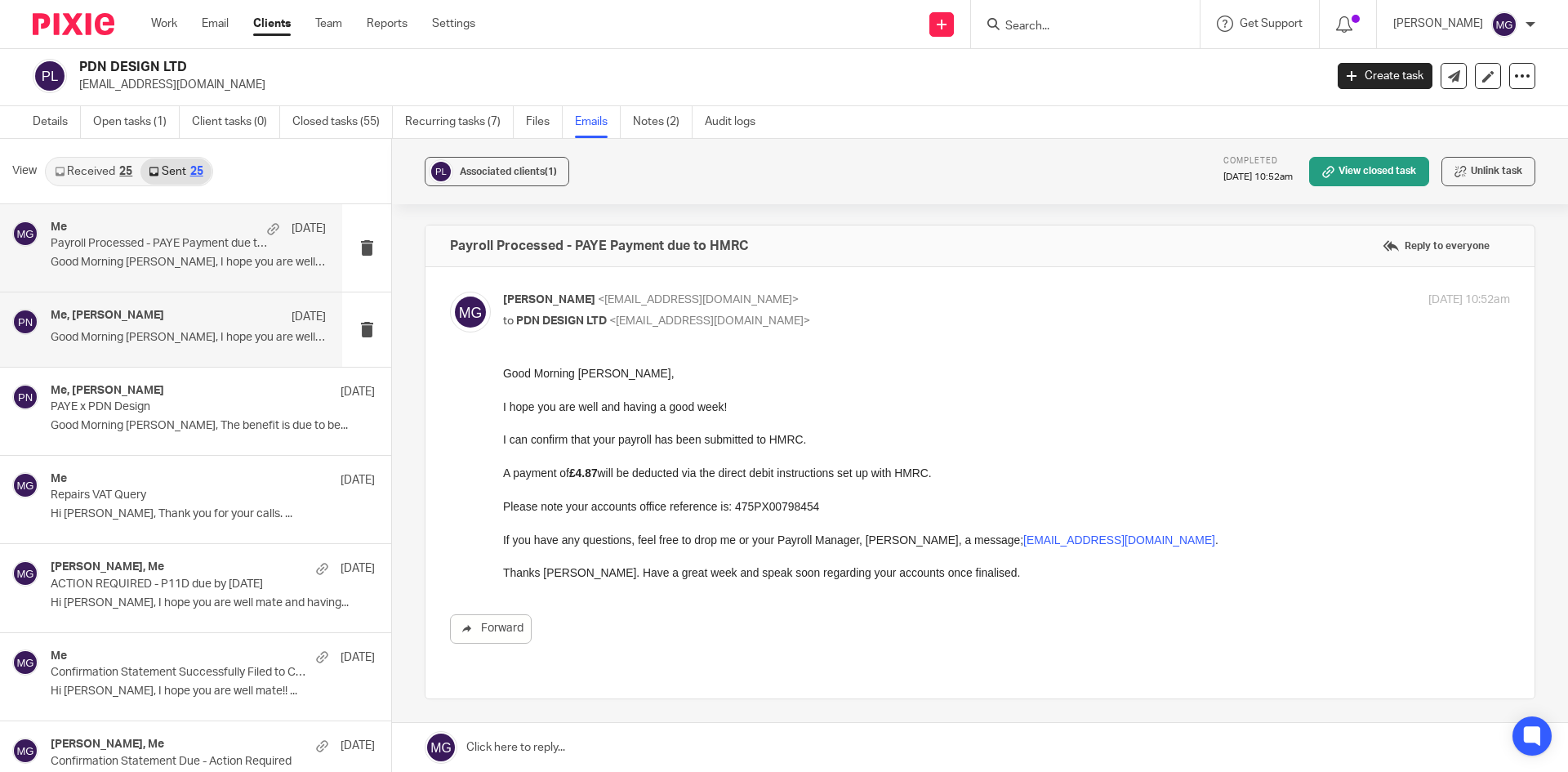
click at [157, 327] on div "Me, Paul Nicholls 28 Aug Good Morning Paul, I hope you are well mate..." at bounding box center [188, 329] width 276 height 41
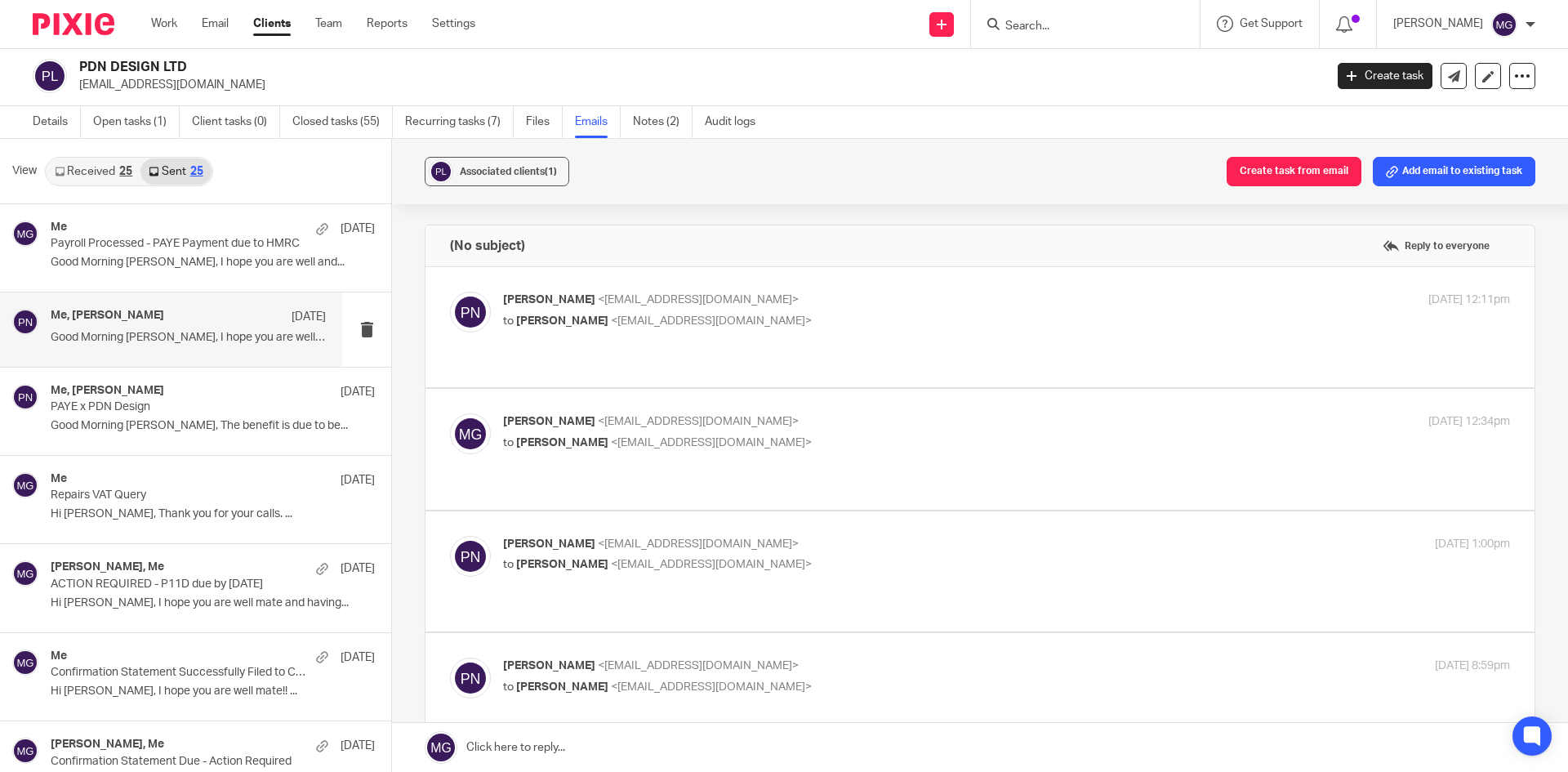
click at [621, 416] on span "<mgraves@taxassist.co.uk>" at bounding box center [698, 422] width 201 height 12
checkbox input "true"
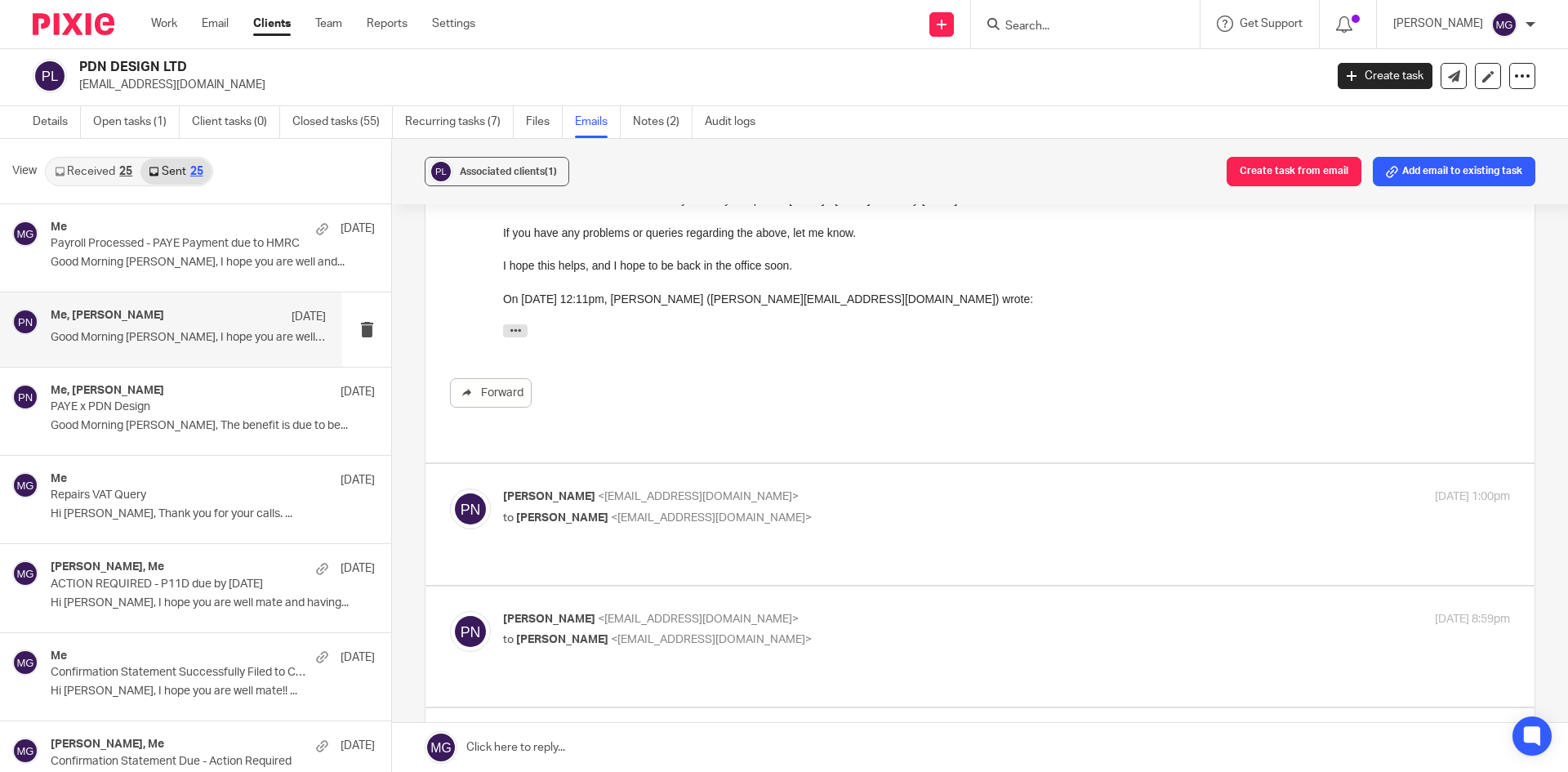
scroll to position [490, 0]
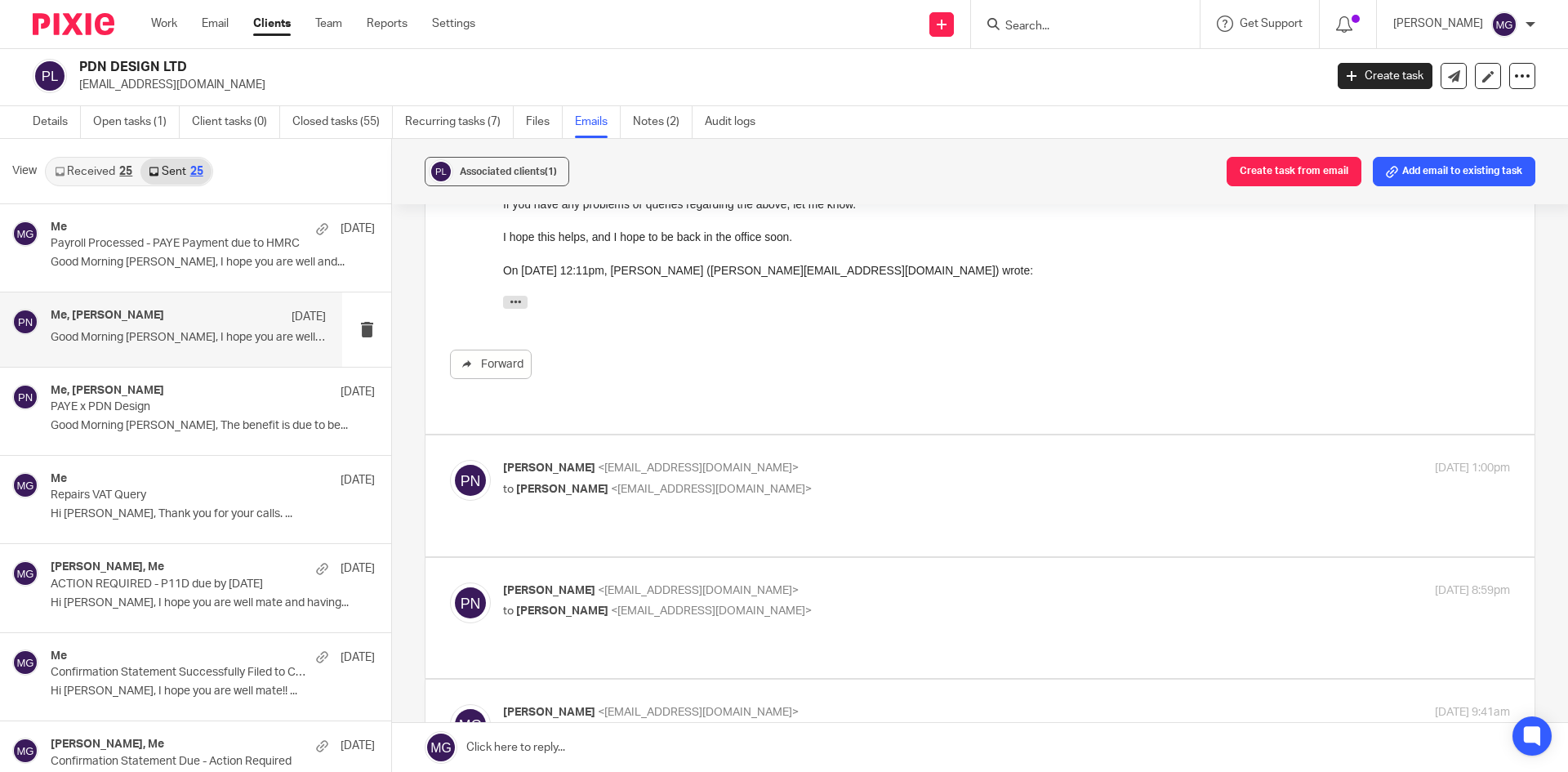
click at [666, 603] on p "to Mason Graves <mgraves@taxassist.co.uk>" at bounding box center [838, 612] width 671 height 17
checkbox input "true"
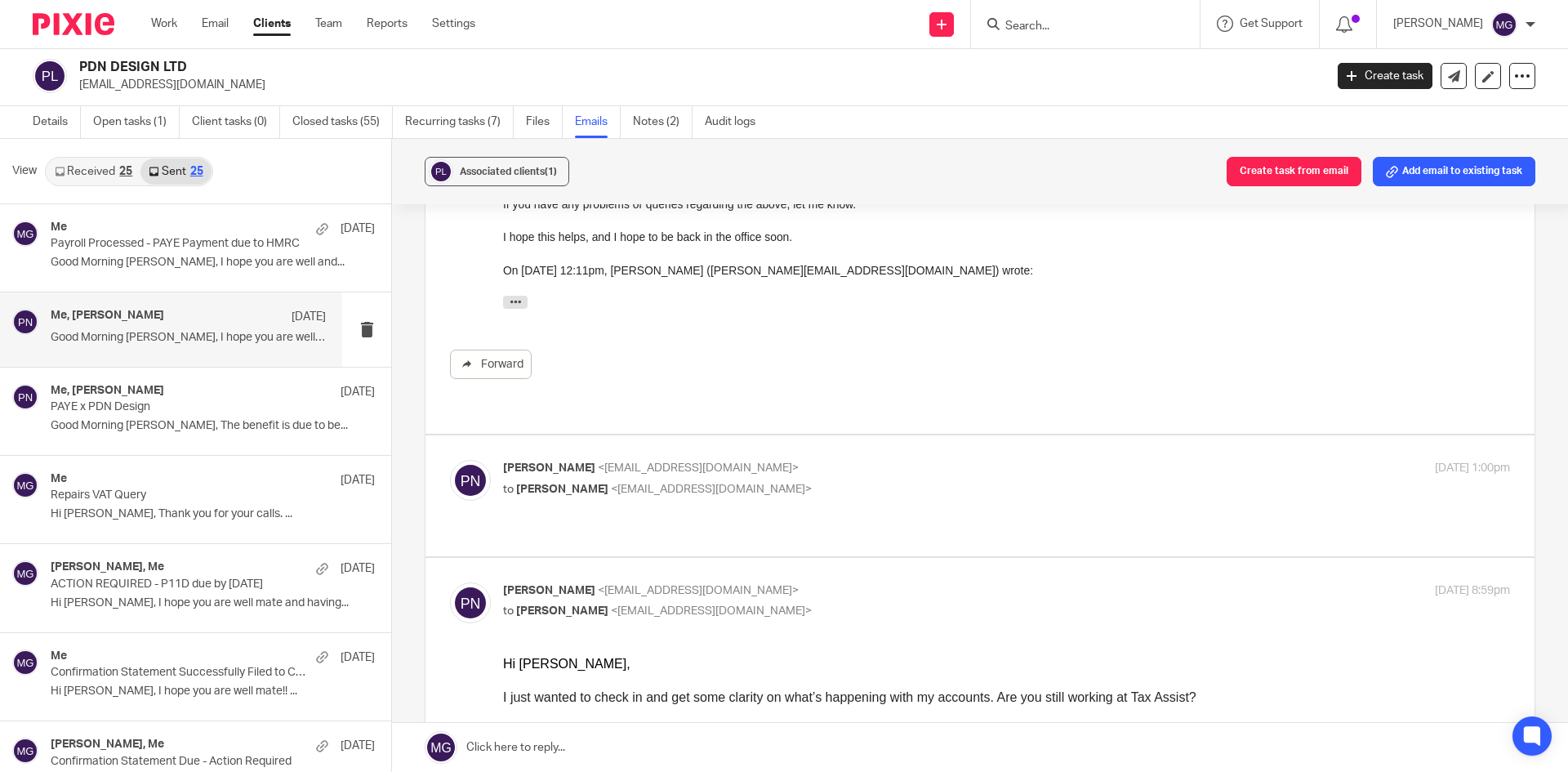
click at [663, 460] on div "Paul Nicholls <nicholls.p@gmail.com> to Mason Graves <mgraves@taxassist.co.uk>" at bounding box center [838, 478] width 671 height 37
checkbox input "true"
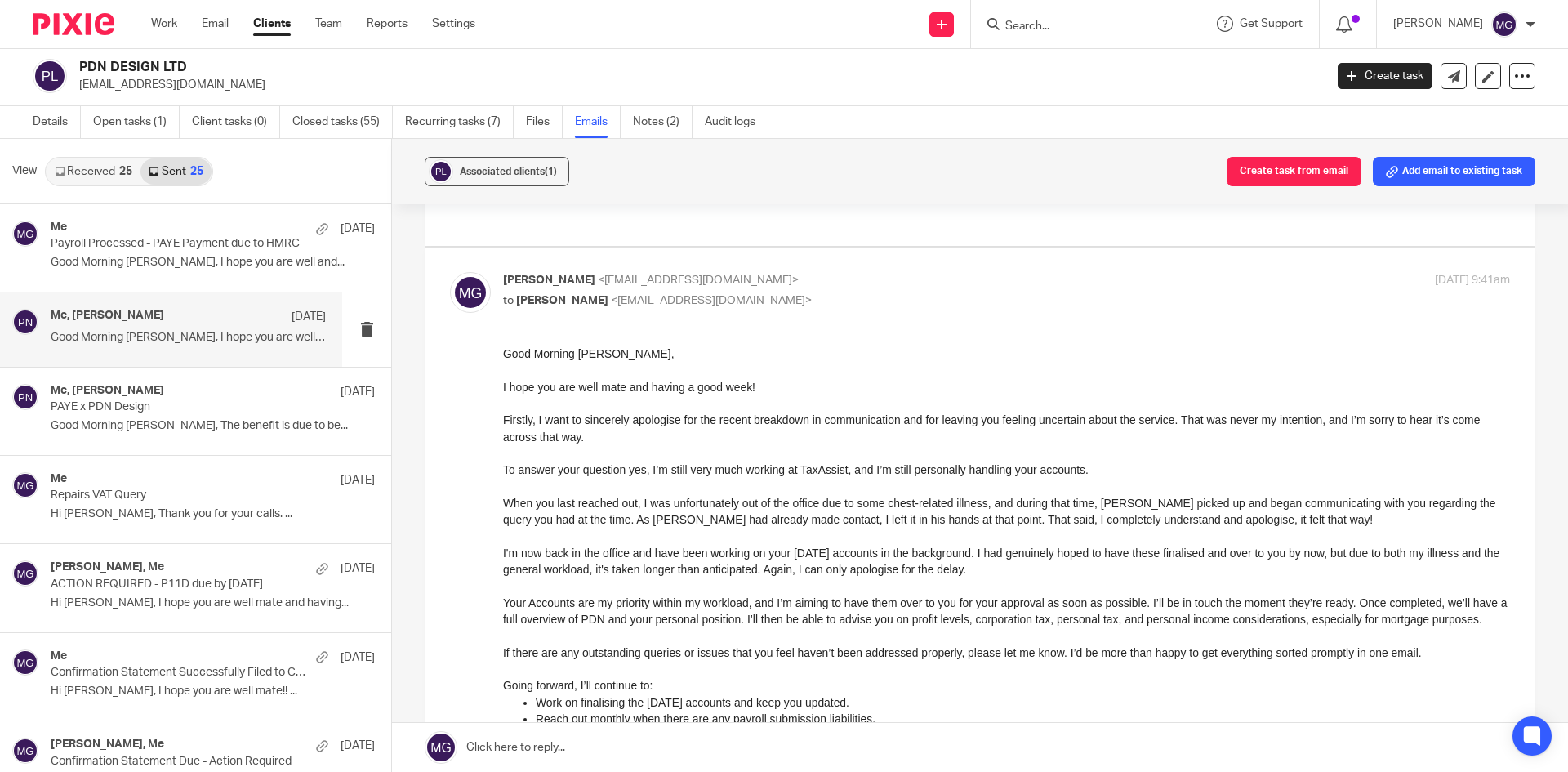
scroll to position [2287, 0]
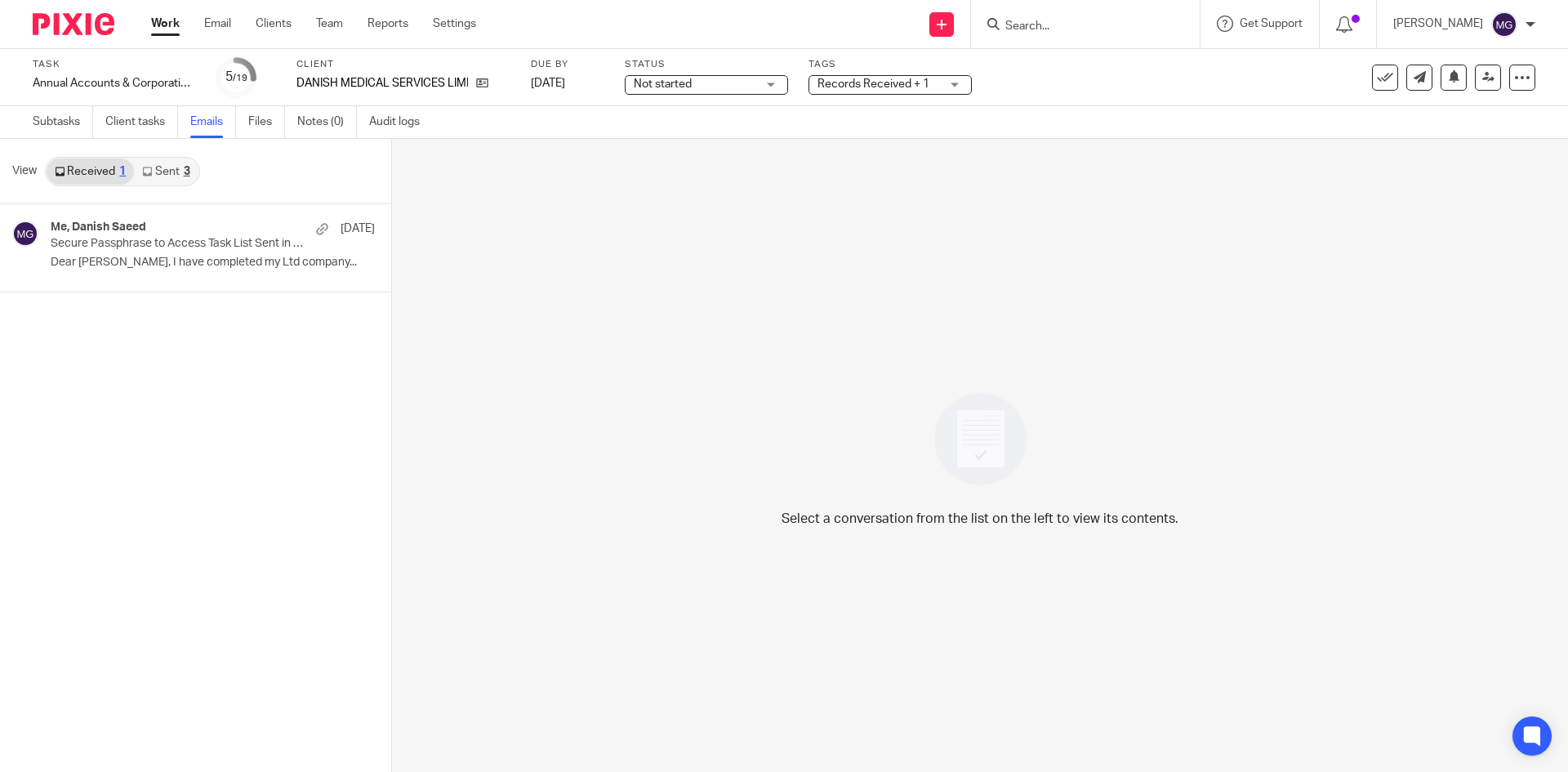
click at [164, 178] on link "Sent 3" at bounding box center [165, 171] width 63 height 26
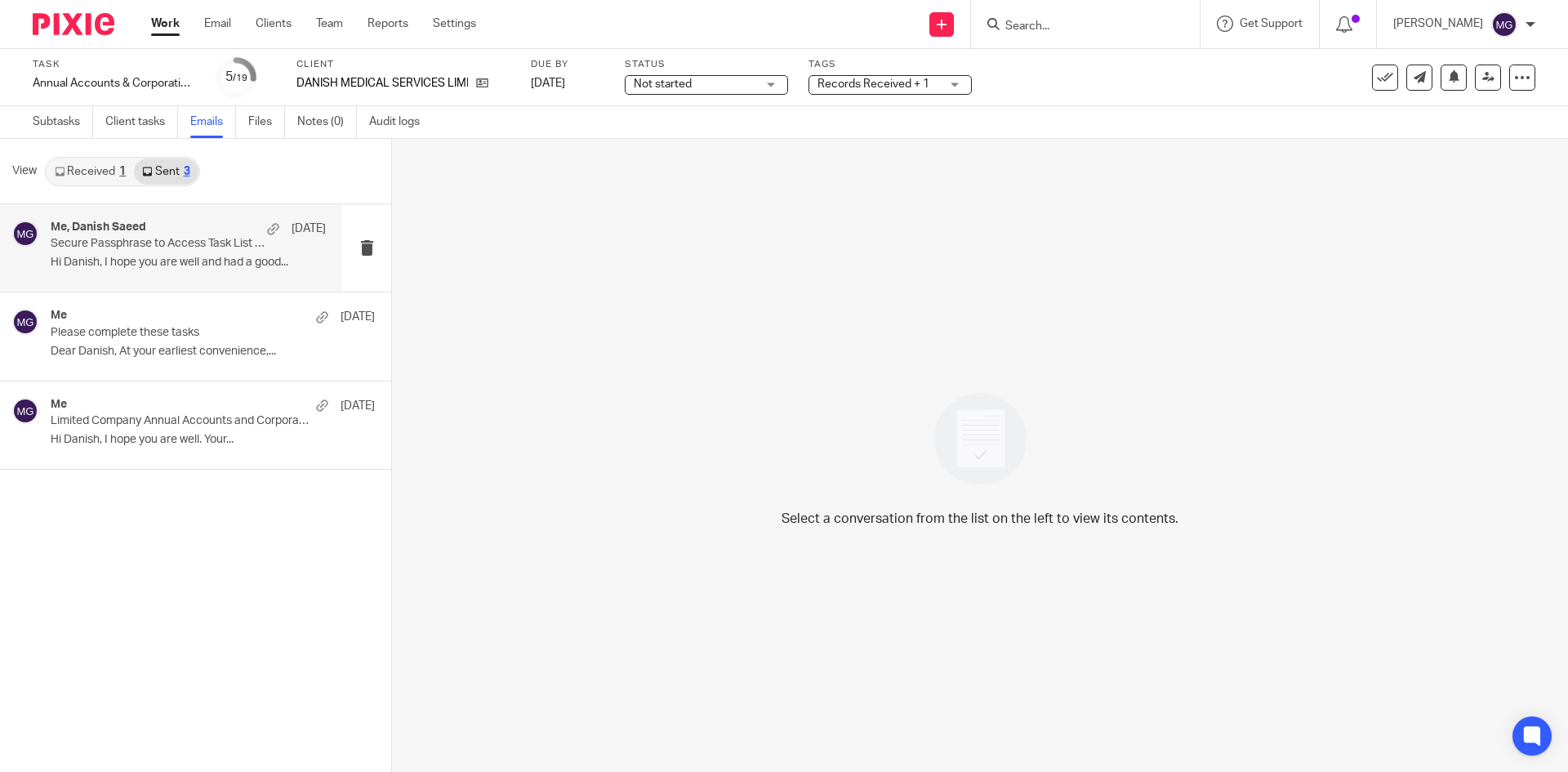
click at [140, 261] on p "Hi Danish, I hope you are well and had a good..." at bounding box center [188, 262] width 276 height 13
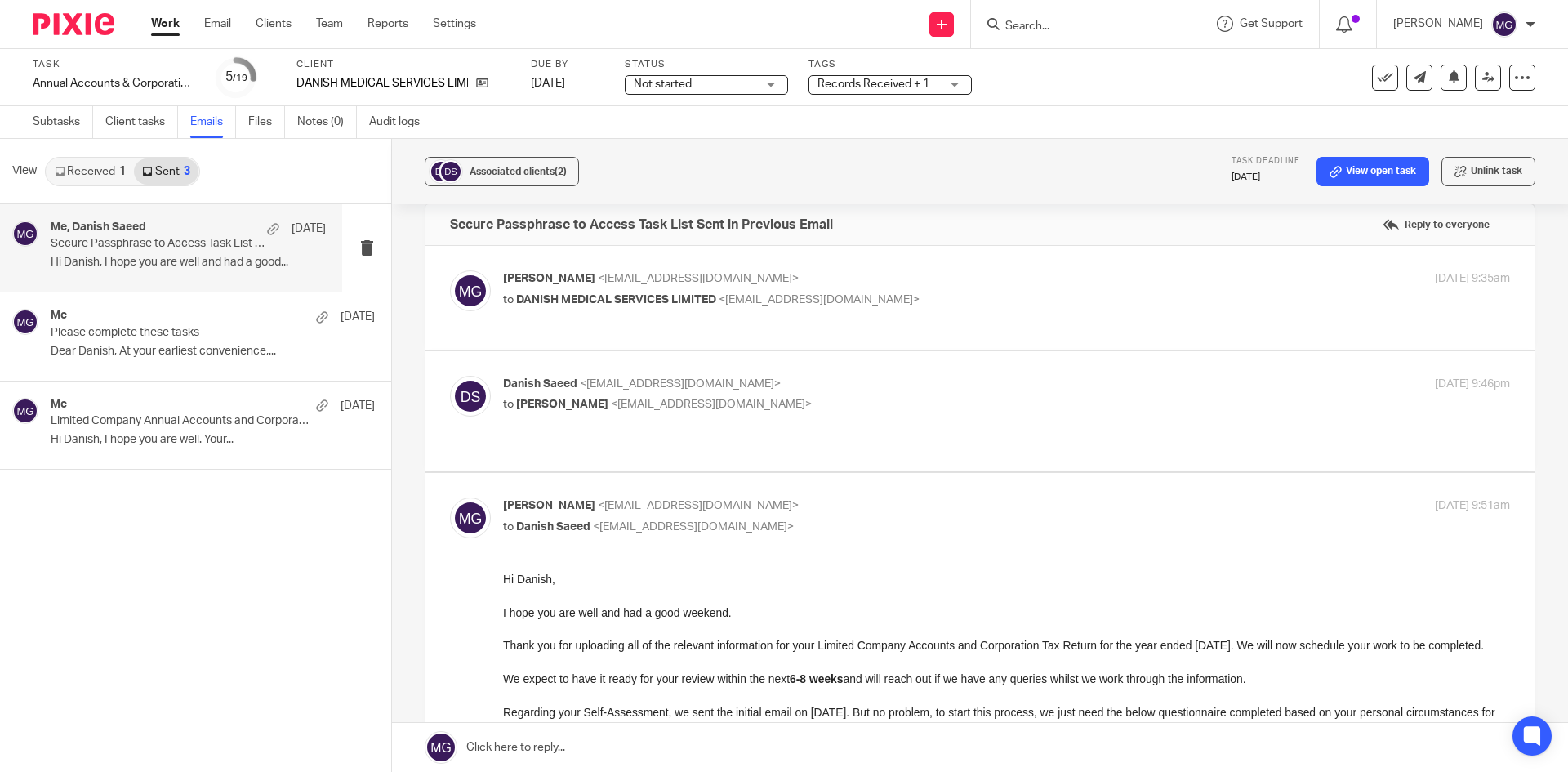
scroll to position [82, 0]
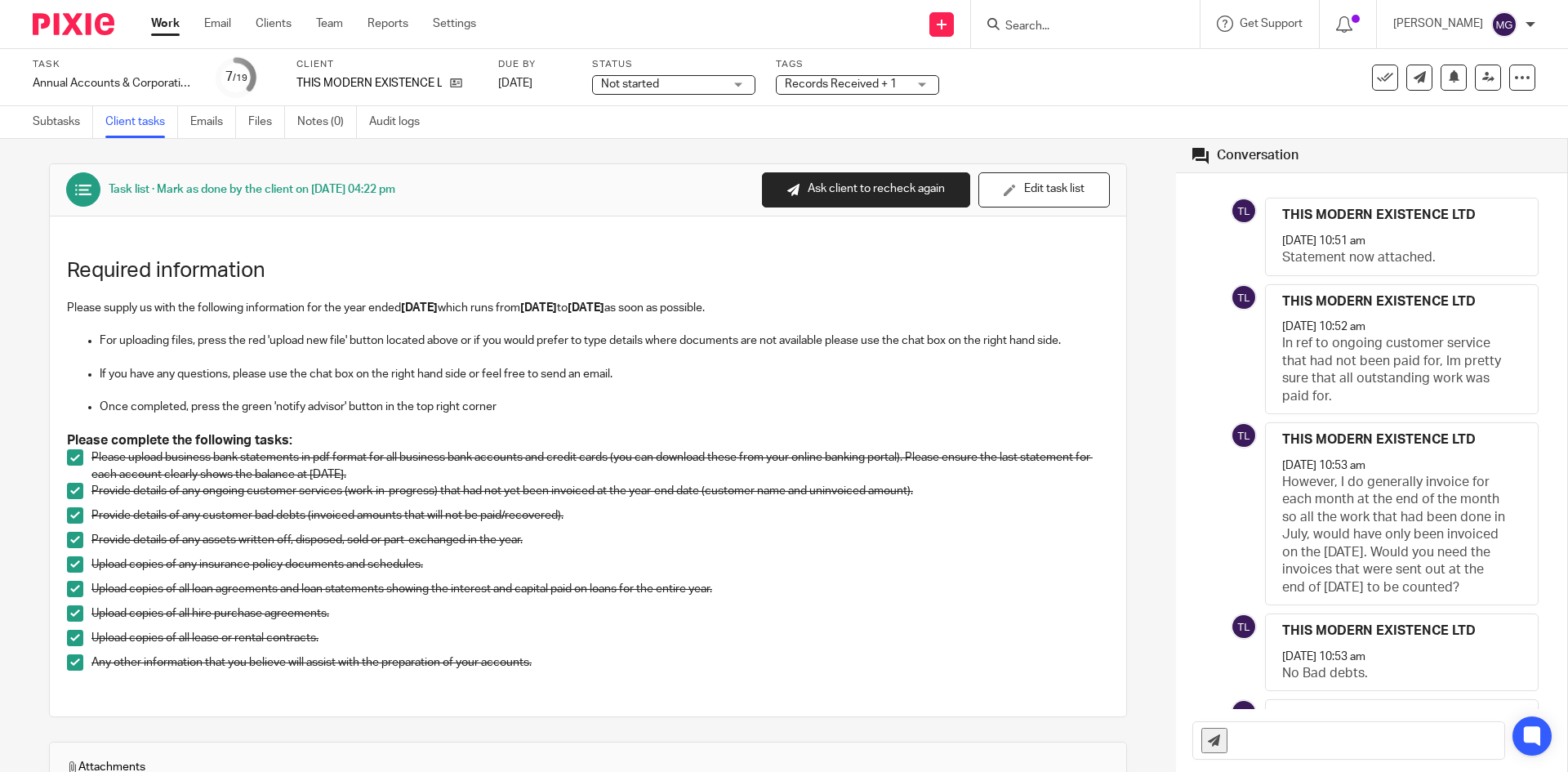
scroll to position [879, 0]
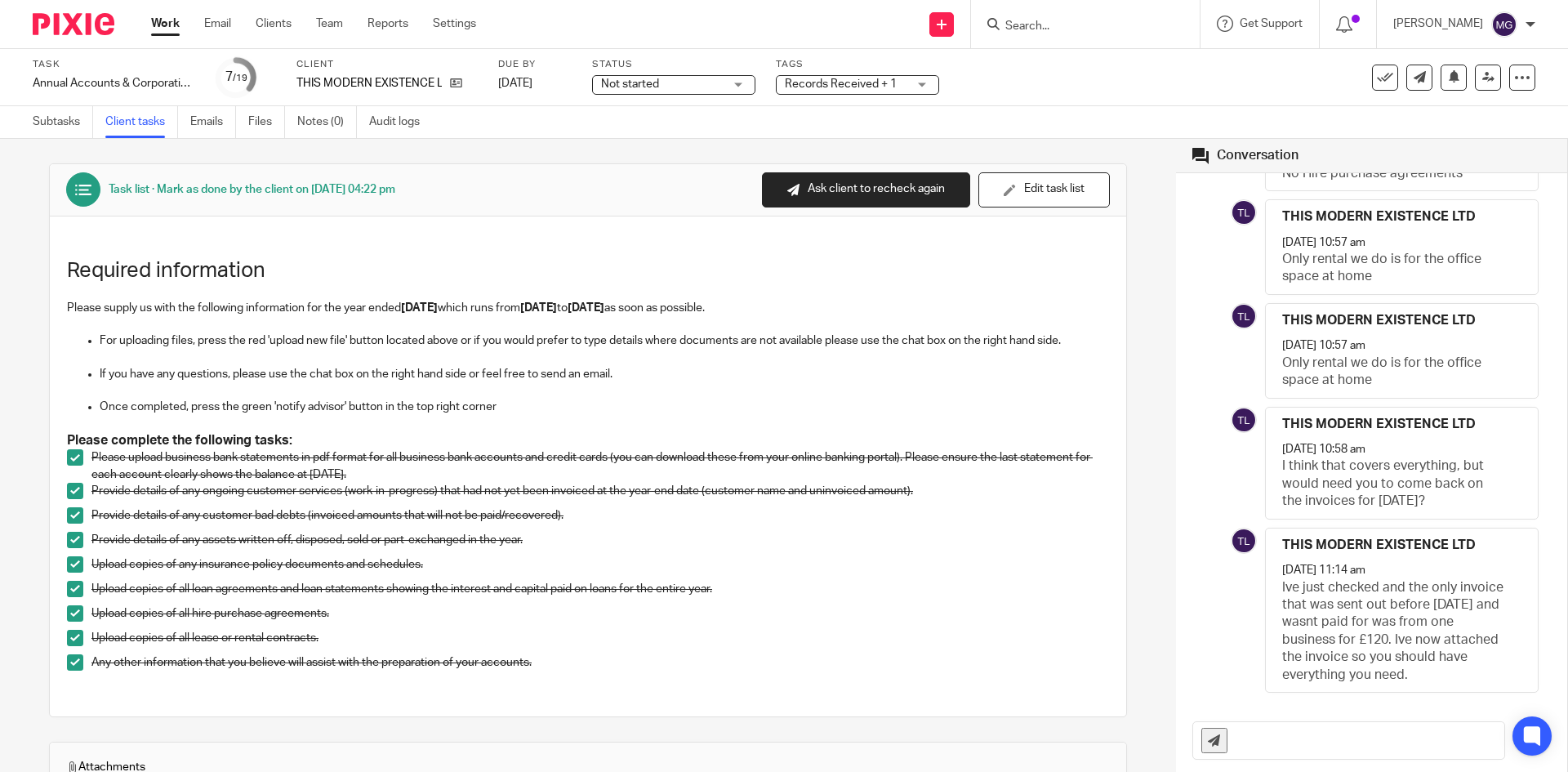
click at [205, 124] on link "Emails" at bounding box center [213, 122] width 46 height 32
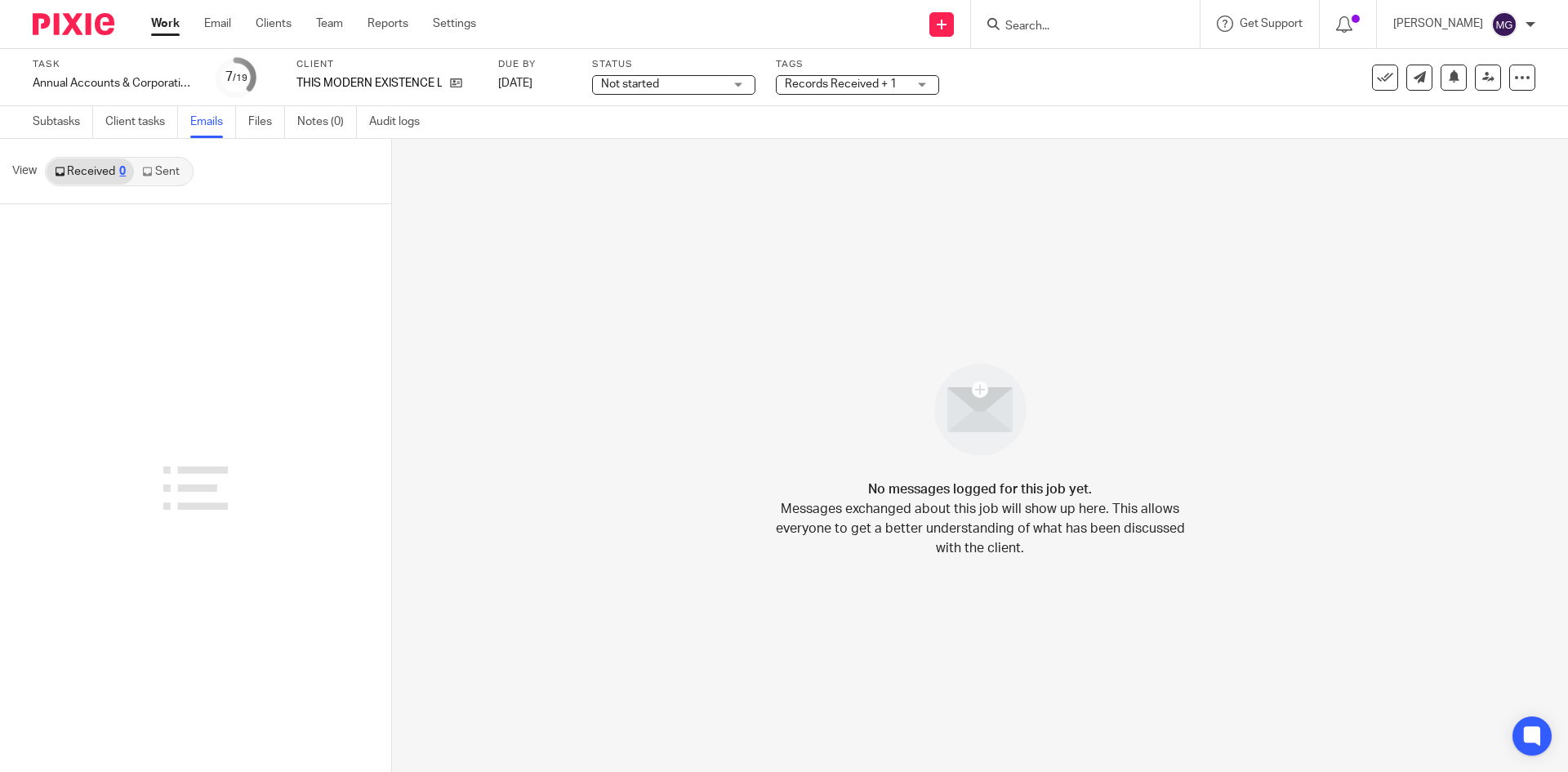
click at [164, 184] on div "Received 0 Sent" at bounding box center [119, 171] width 149 height 30
click at [165, 167] on link "Sent 3" at bounding box center [165, 171] width 63 height 26
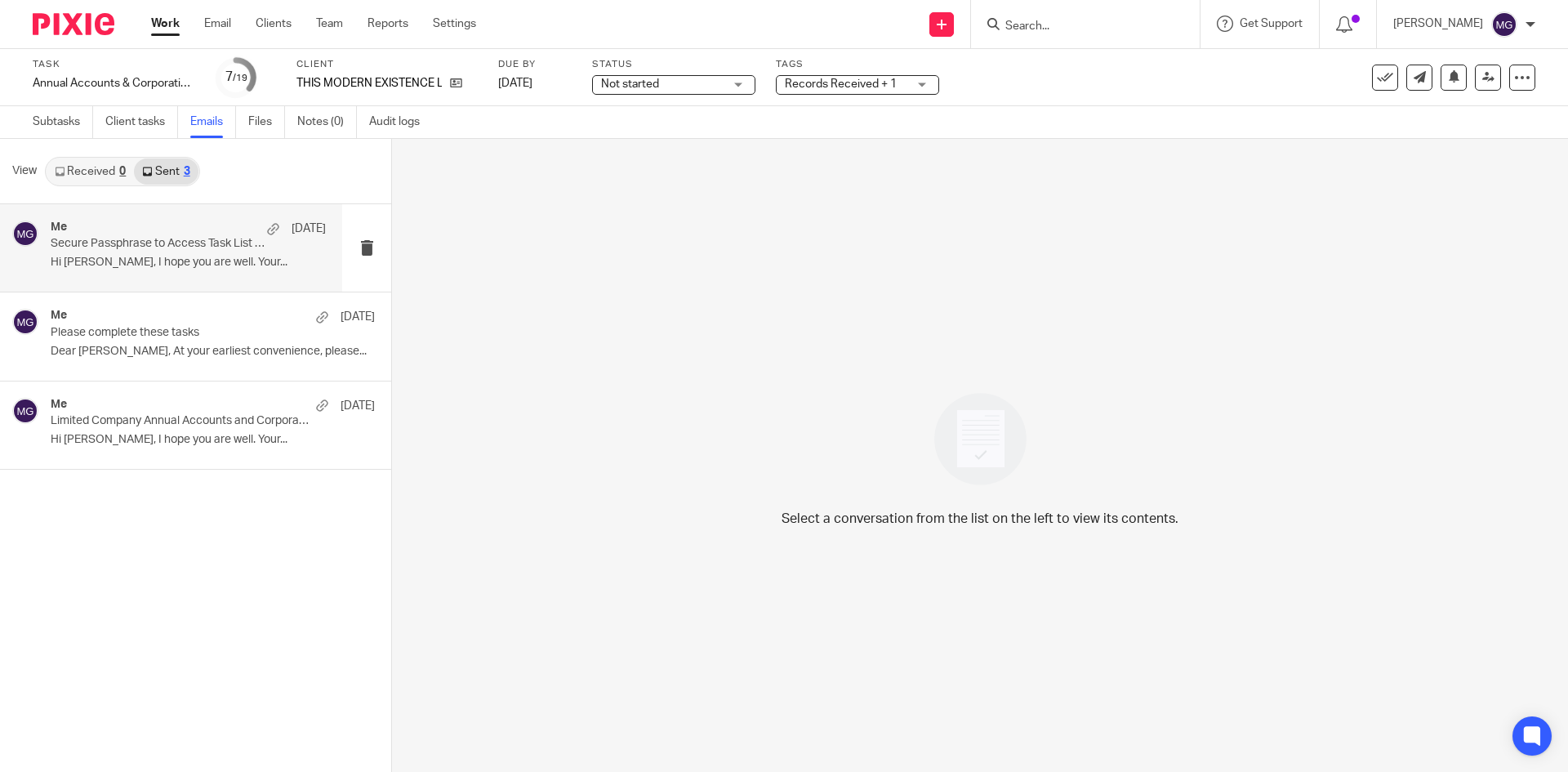
click at [171, 249] on p "Secure Passphrase to Access Task List Sent in Previous Email" at bounding box center [161, 244] width 221 height 13
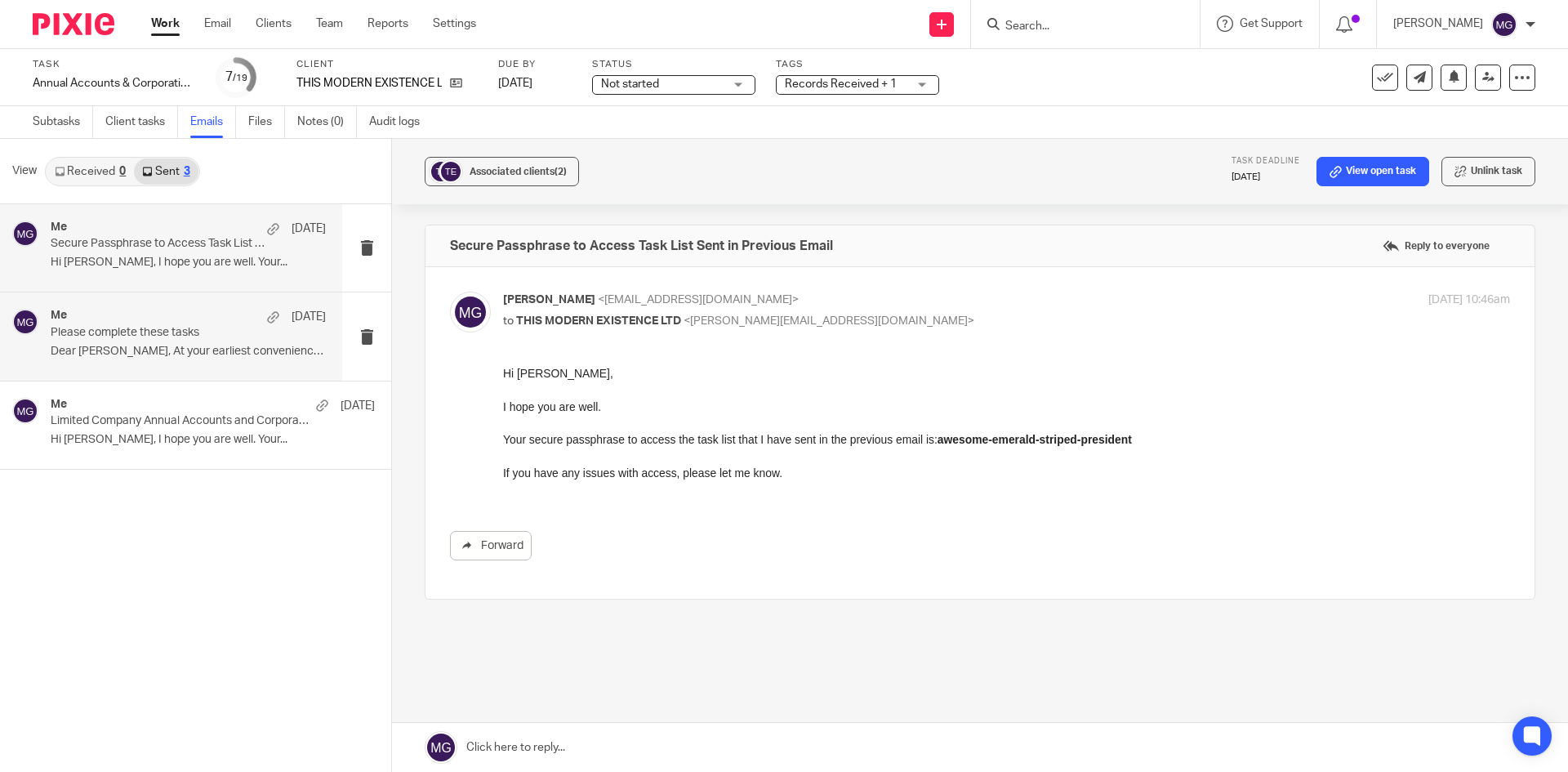
click at [151, 307] on div "Me 18 Aug Please complete these tasks Dear Tim, At your earliest convenience, p…" at bounding box center [171, 336] width 342 height 87
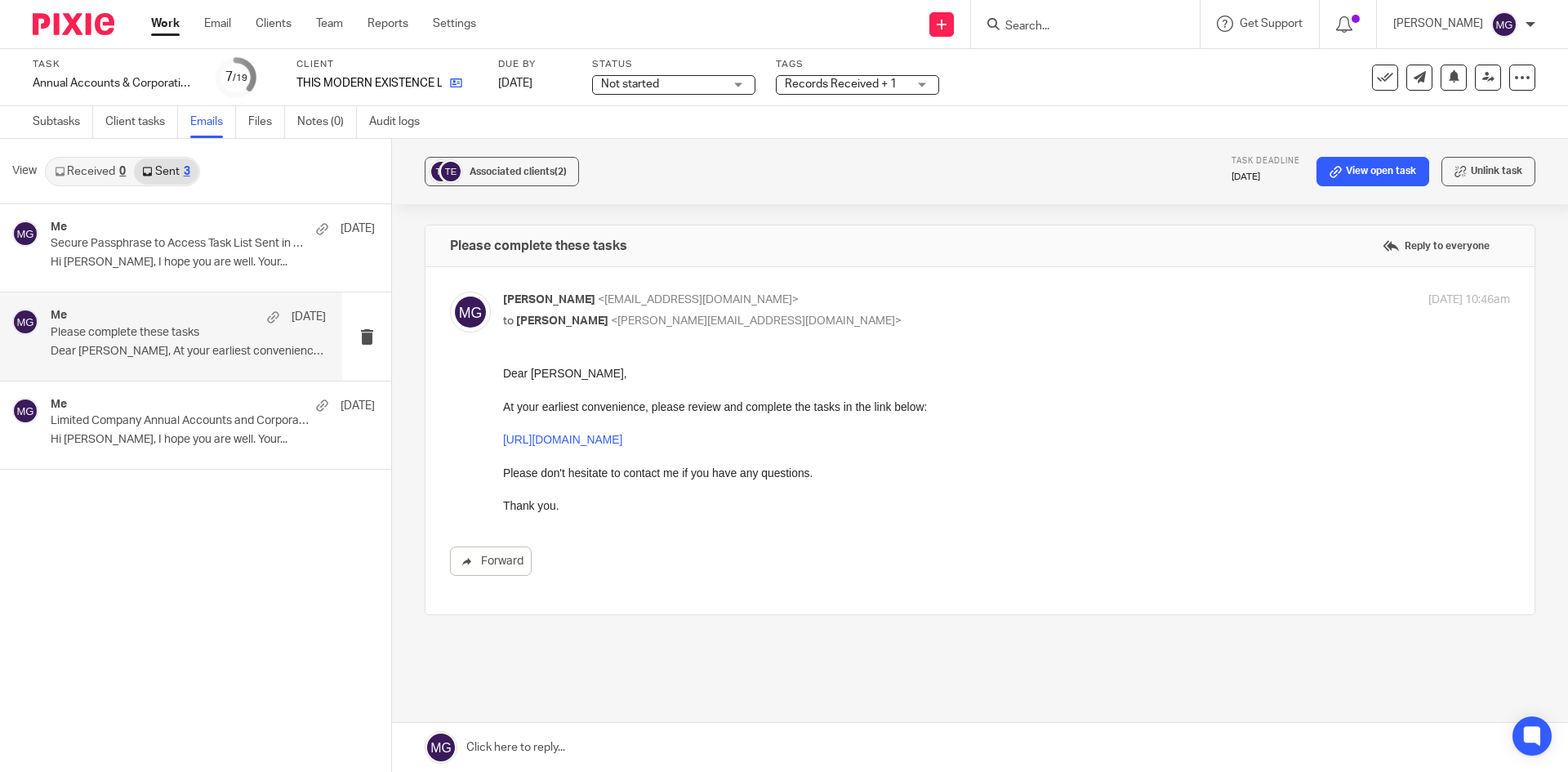
click at [456, 78] on icon at bounding box center [456, 83] width 12 height 12
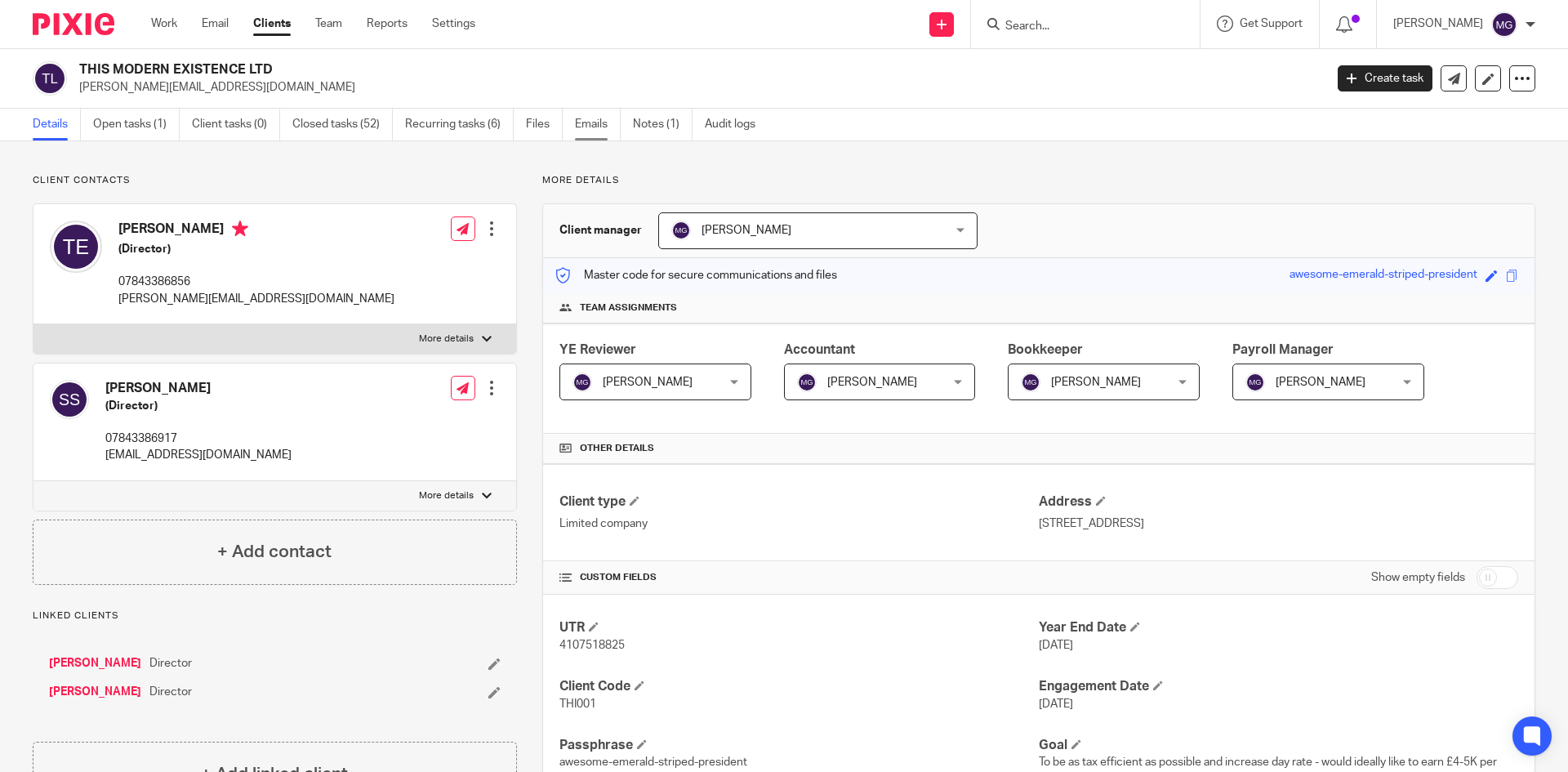
click at [585, 127] on link "Emails" at bounding box center [598, 124] width 46 height 32
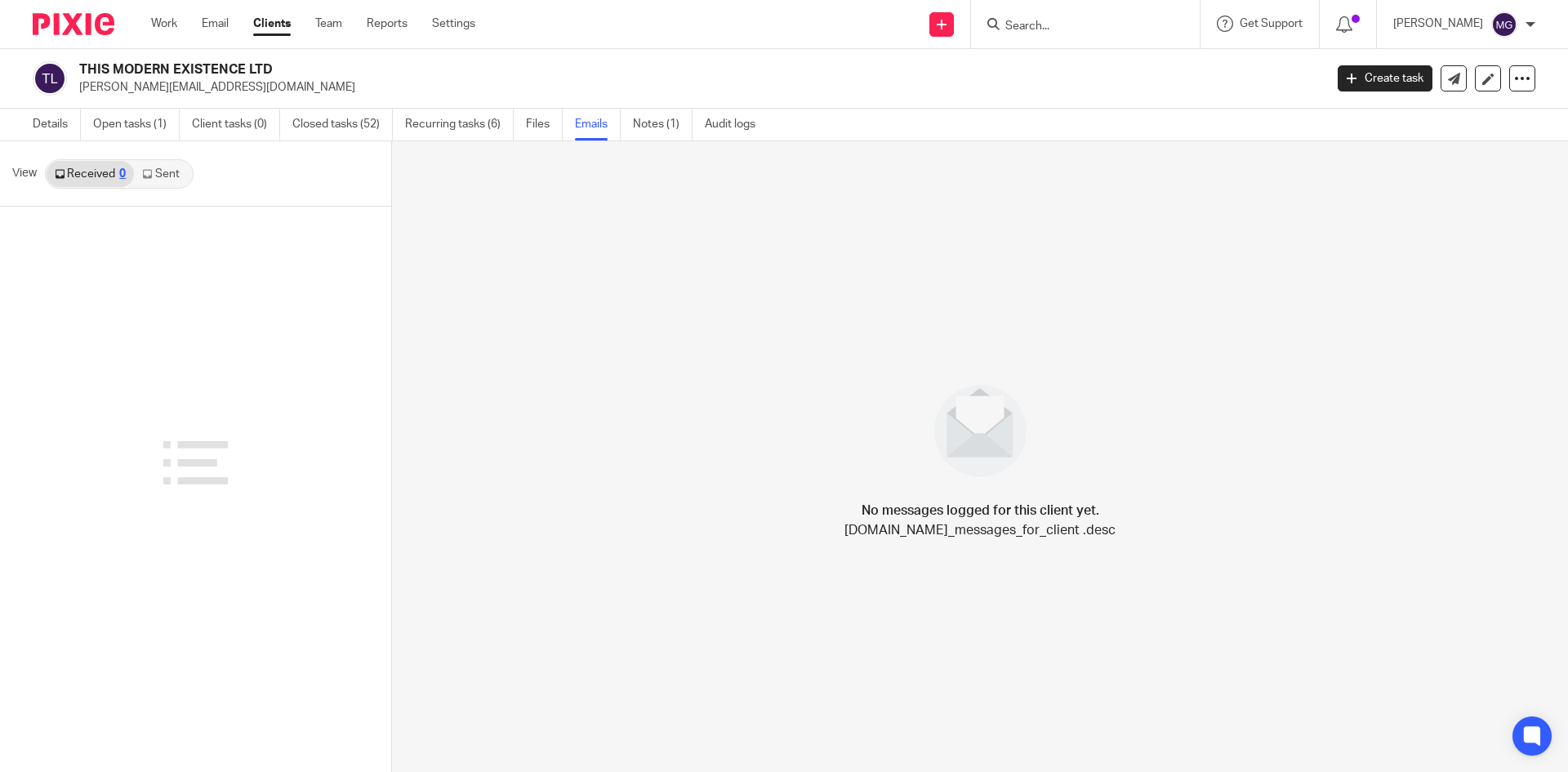
click at [183, 182] on link "Sent" at bounding box center [162, 174] width 58 height 26
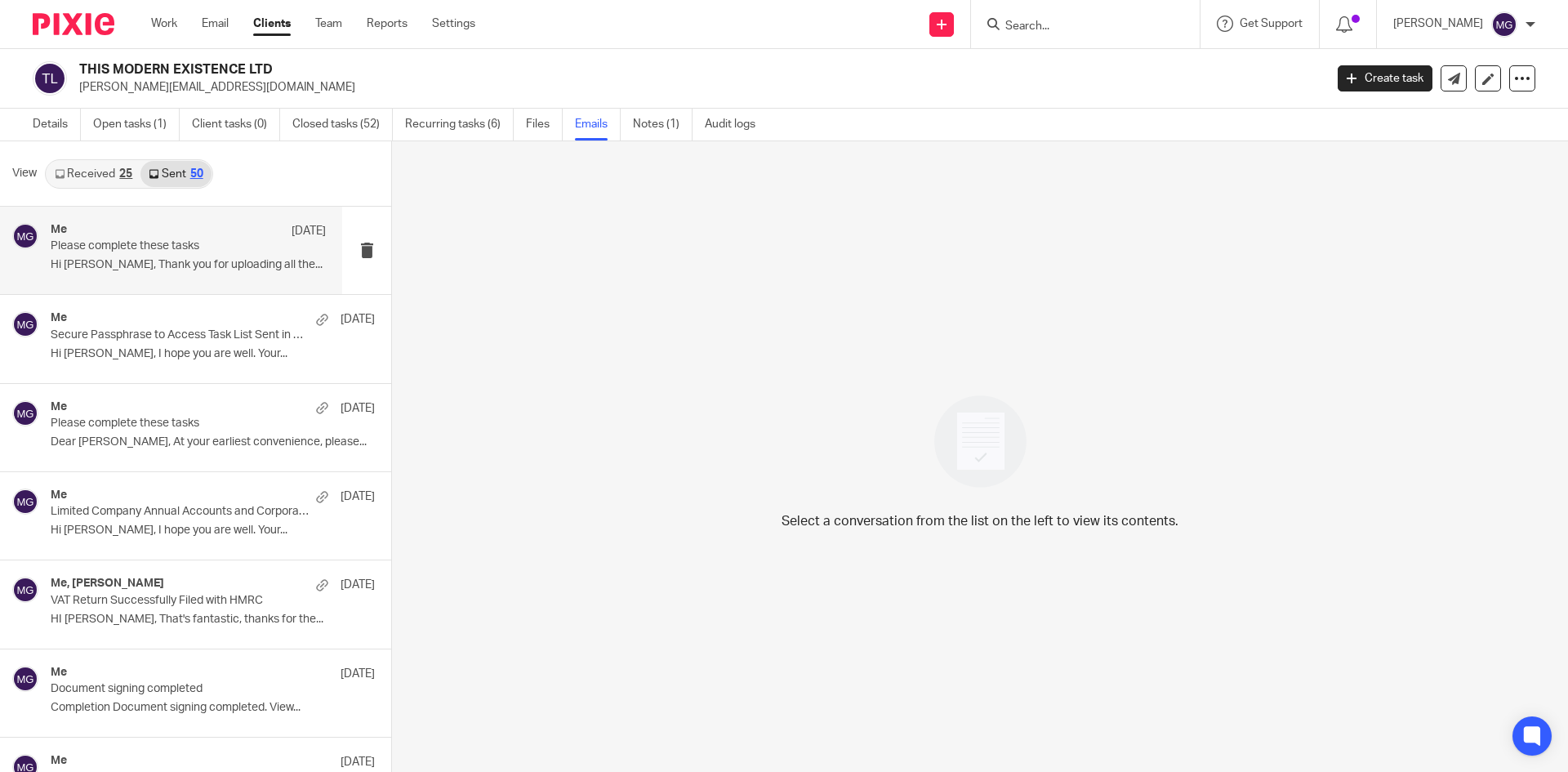
click at [161, 268] on p "Hi Tim, Thank you for uploading all the..." at bounding box center [188, 265] width 276 height 13
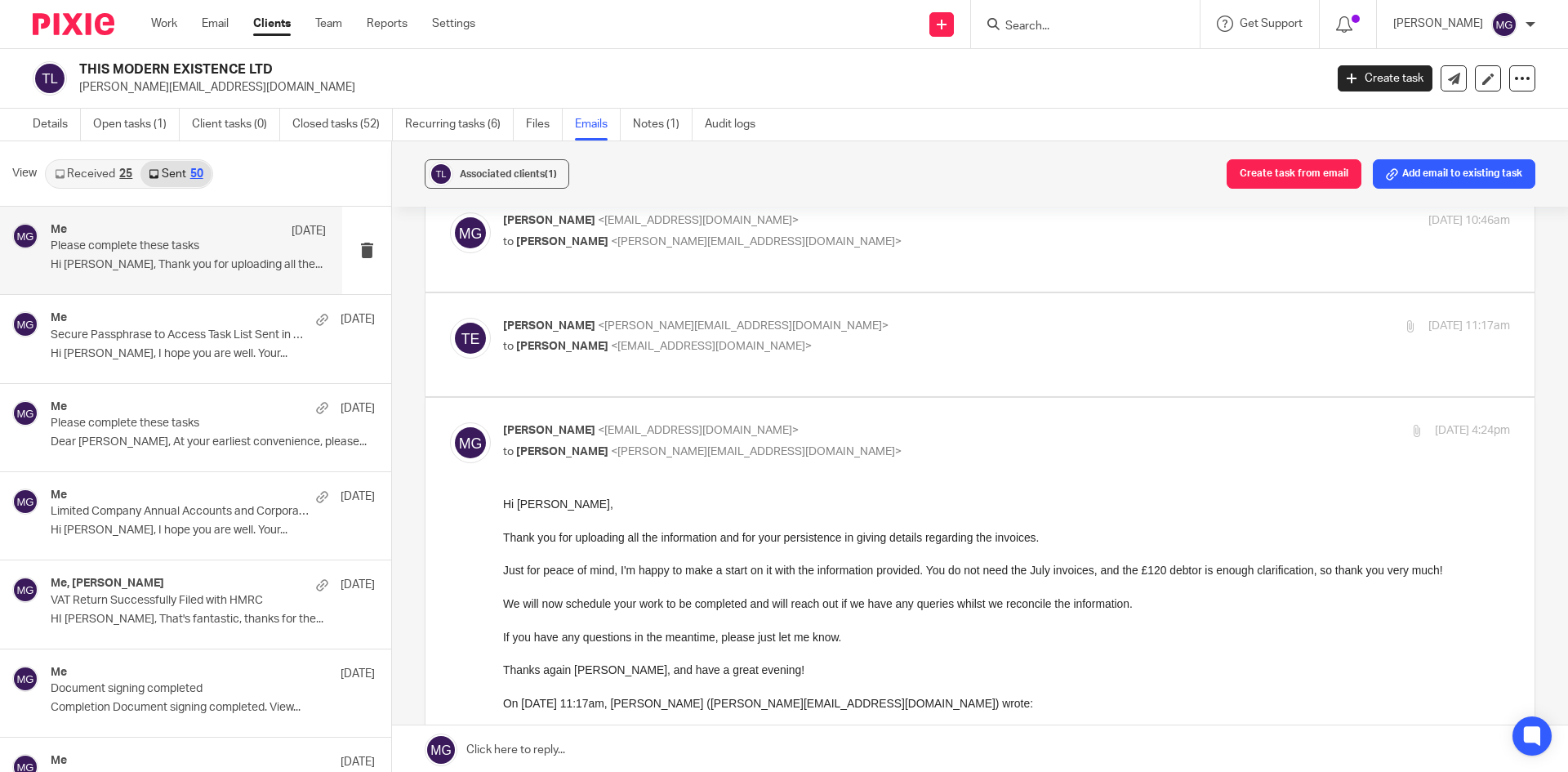
scroll to position [163, 0]
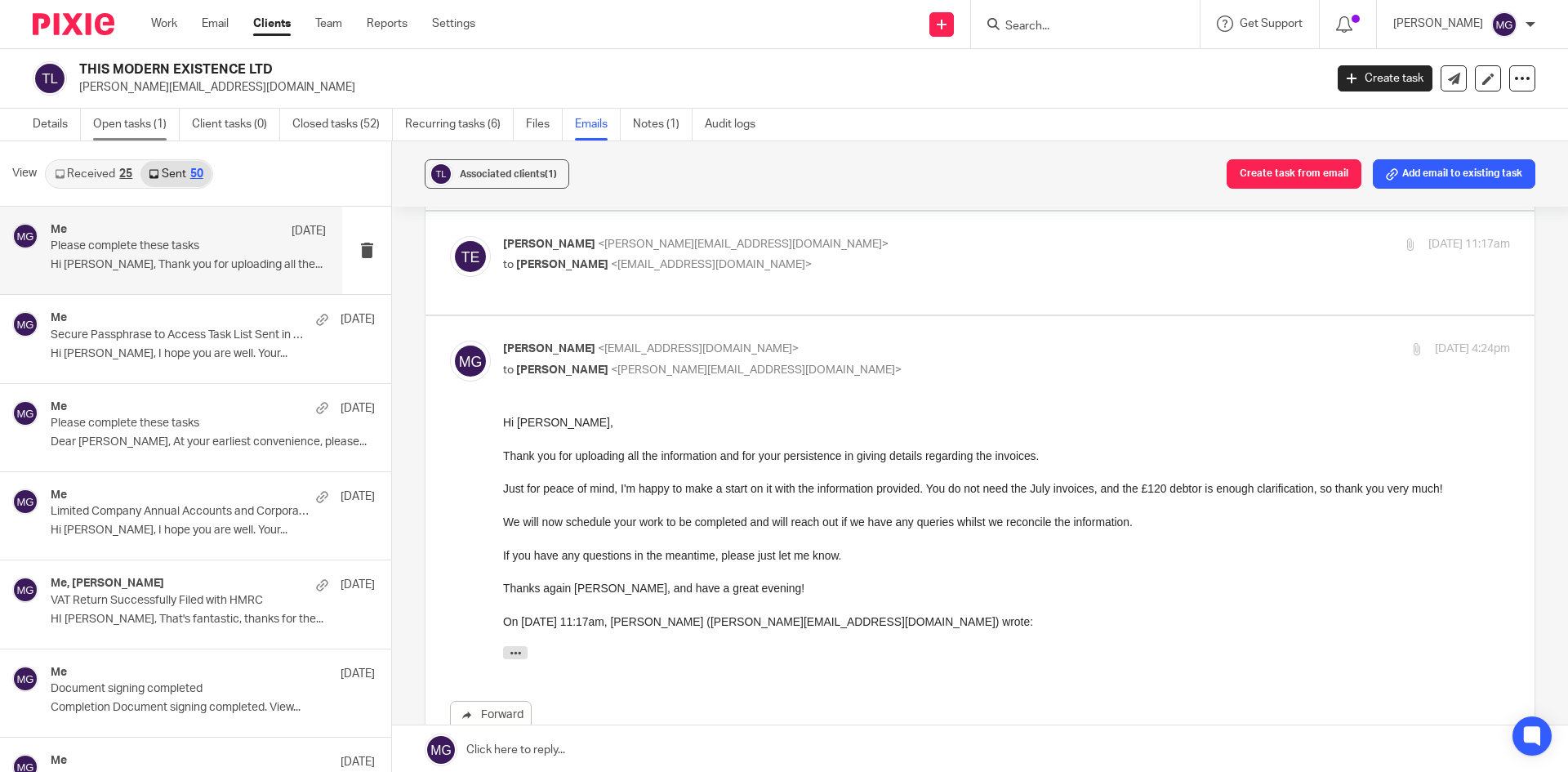
click at [124, 117] on link "Open tasks (1)" at bounding box center [136, 124] width 86 height 32
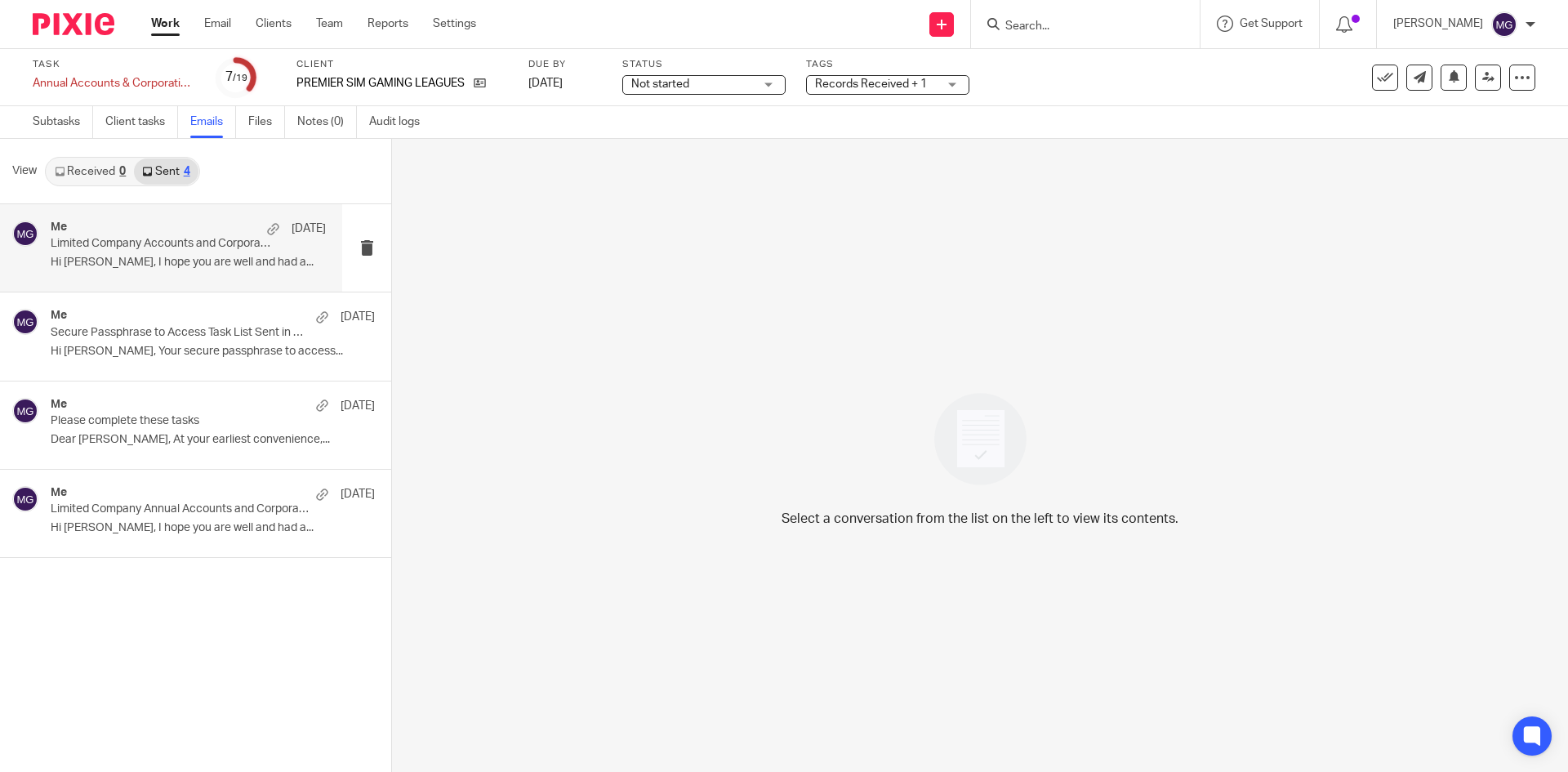
click at [133, 211] on div "Me [DATE] Limited Company Accounts and Corporation Tax Return Scheduled Hi [PER…" at bounding box center [171, 248] width 342 height 87
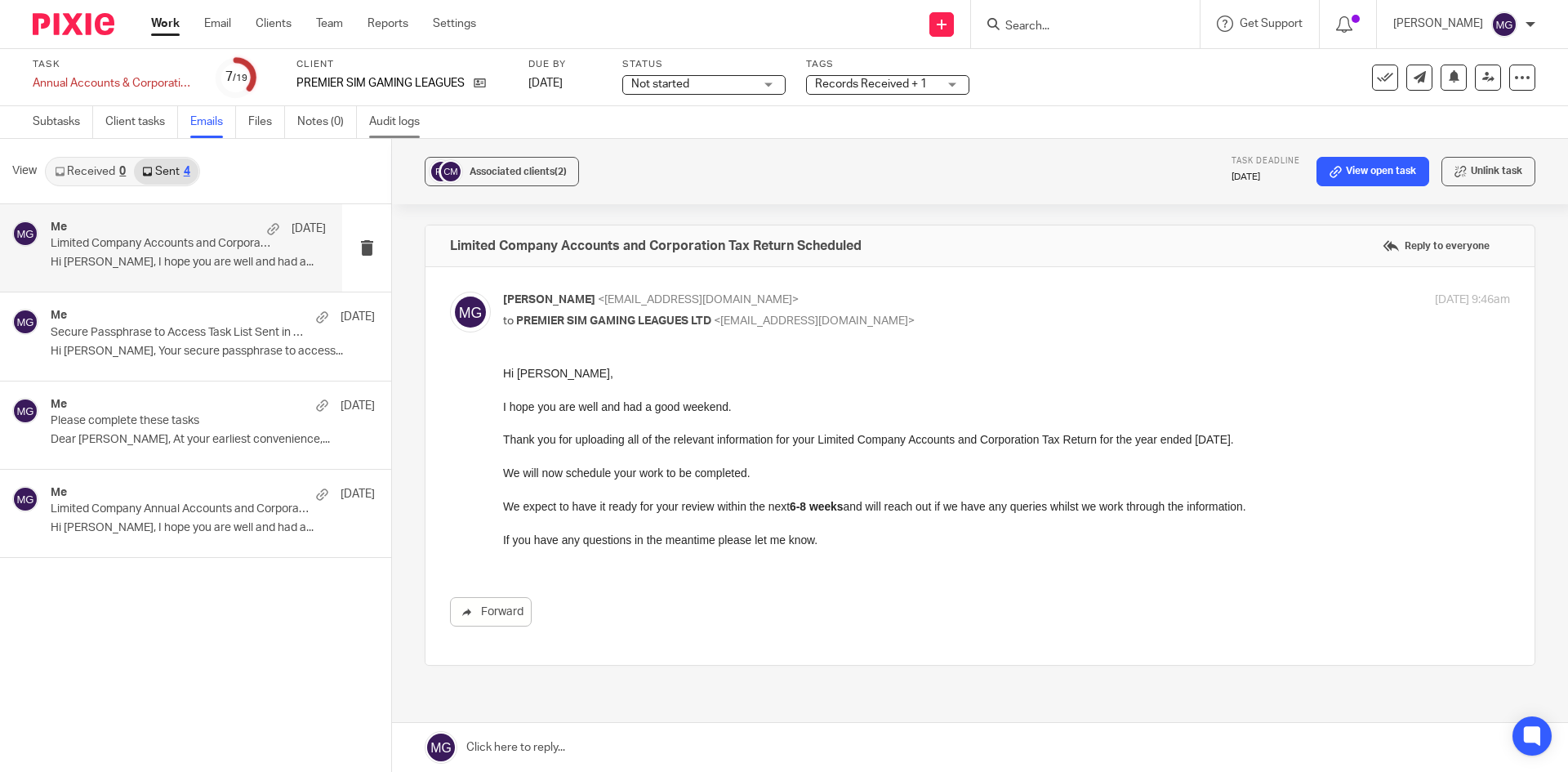
click at [414, 125] on link "Audit logs" at bounding box center [399, 122] width 62 height 32
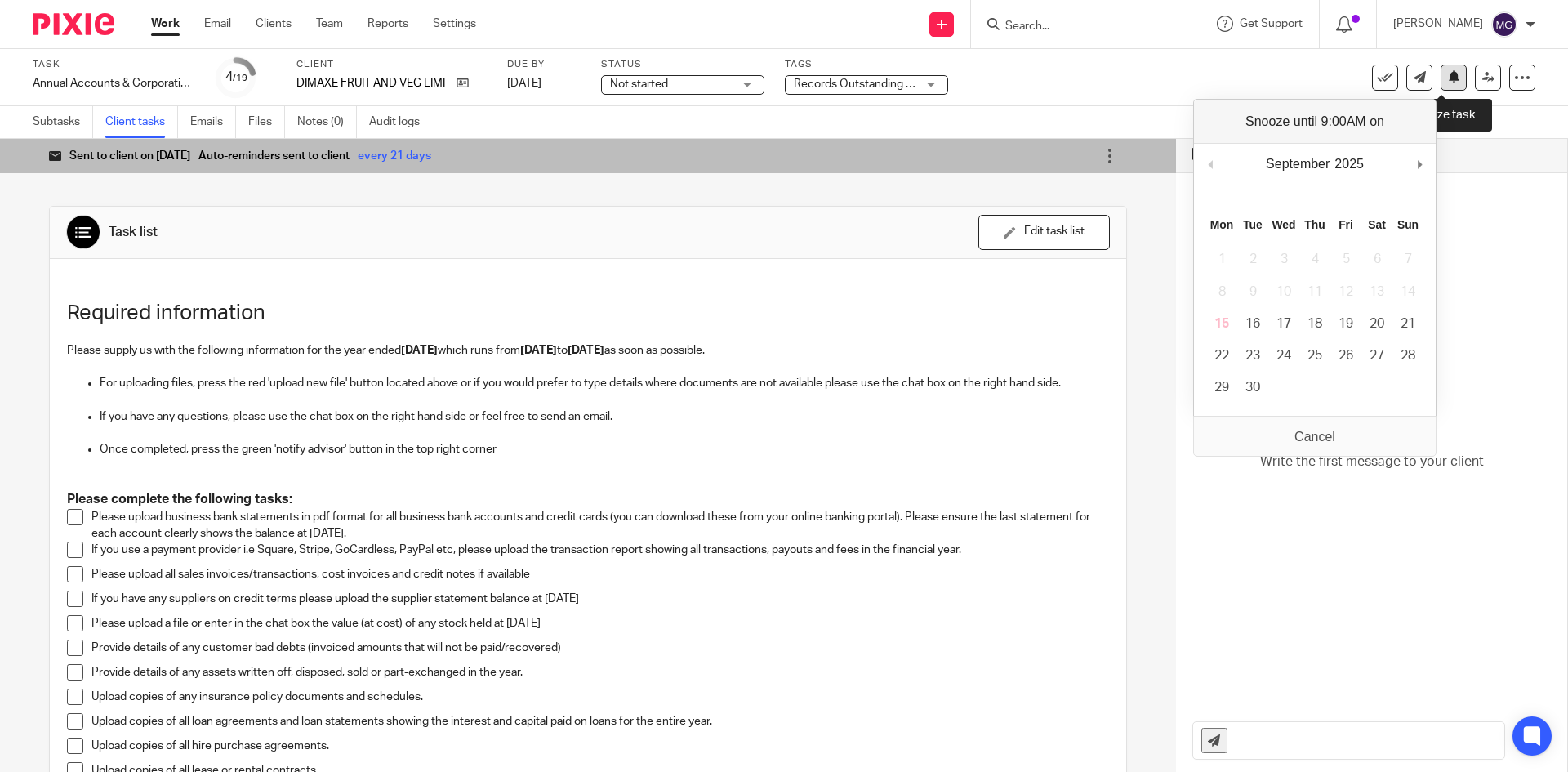
click at [1448, 74] on button at bounding box center [1453, 77] width 26 height 26
click at [1205, 287] on div "October January February March April May June July August September October Nov…" at bounding box center [1315, 279] width 242 height 273
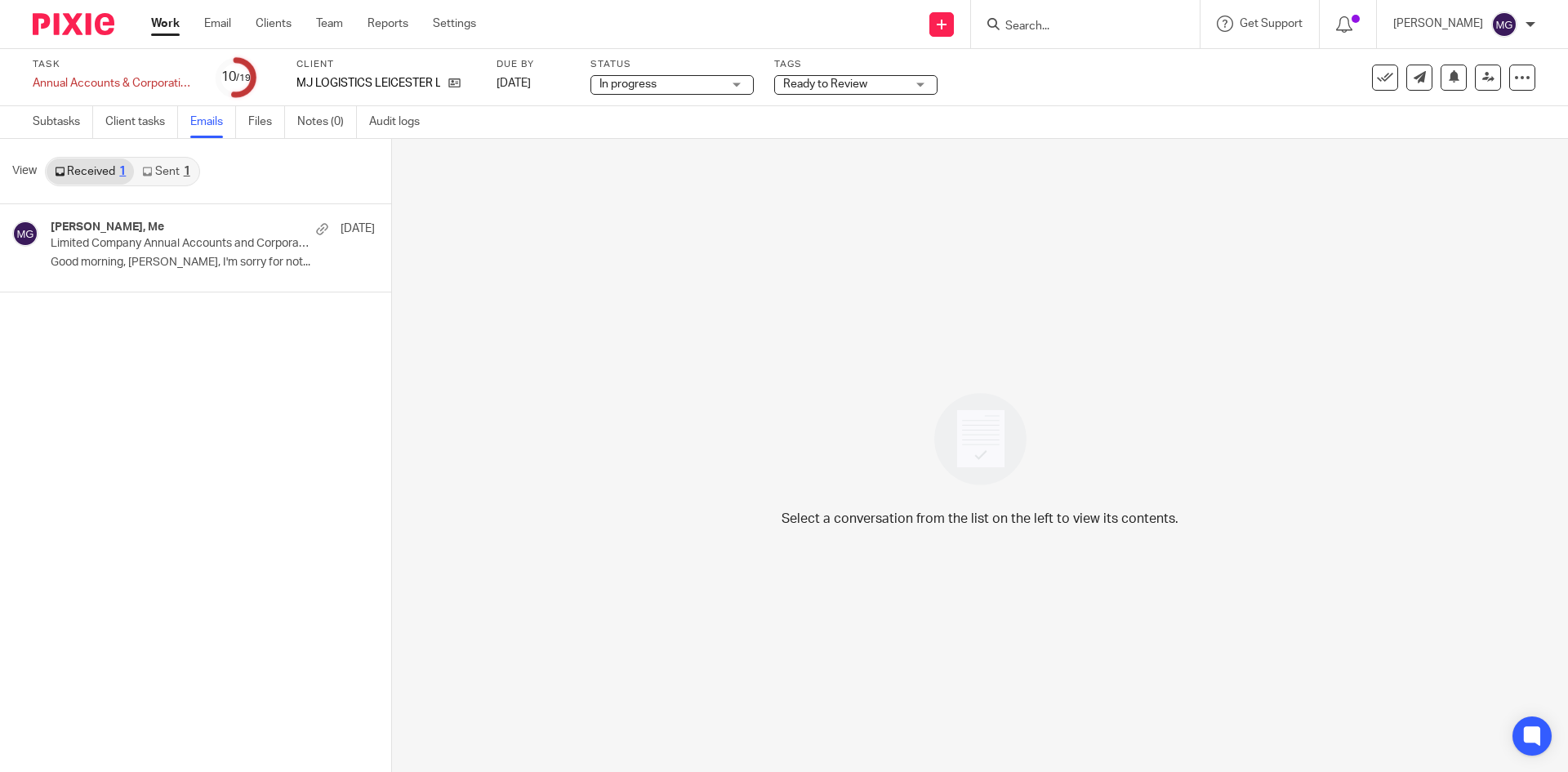
click at [166, 167] on link "Sent 1" at bounding box center [165, 171] width 63 height 26
click at [174, 241] on p "Limited Company Annual Accounts and Corporation Tax Return Preparation" at bounding box center [161, 244] width 221 height 13
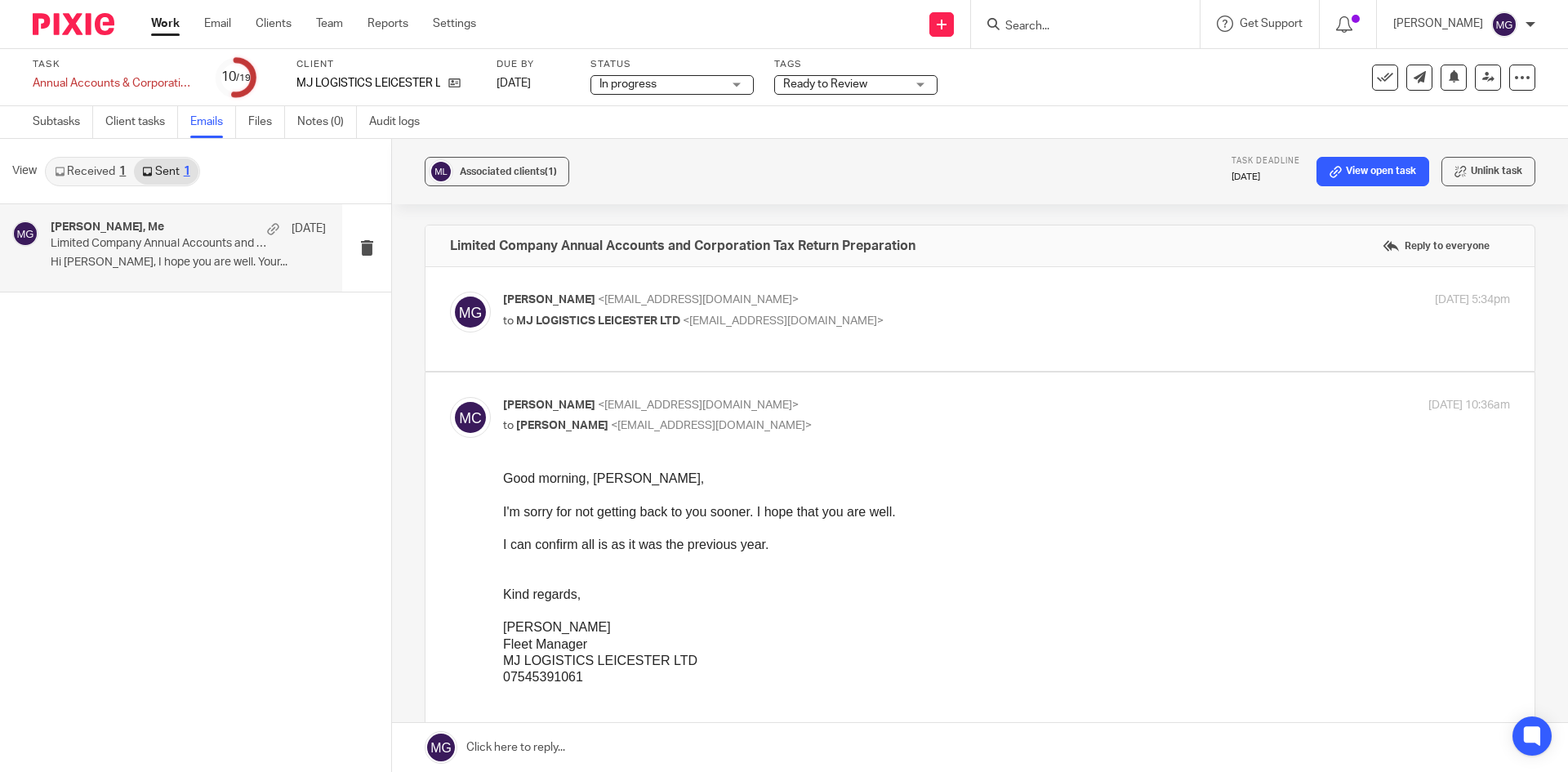
click at [810, 313] on p "to MJ LOGISTICS LEICESTER LTD <mjlogisticsleicester@yahoo.com>" at bounding box center [838, 322] width 671 height 17
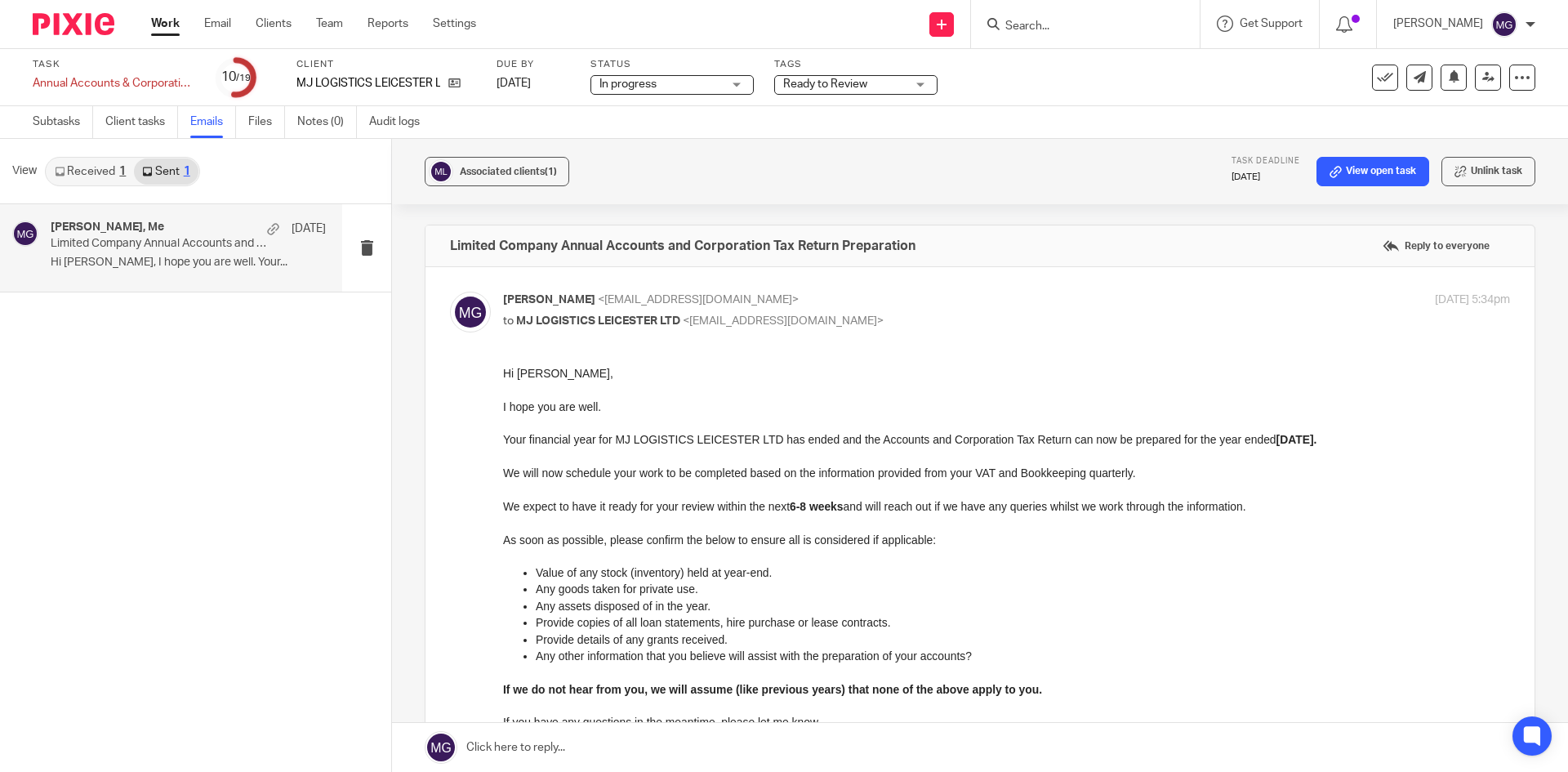
click at [808, 310] on div "Mason Graves <mgraves@taxassist.co.uk> to MJ LOGISTICS LEICESTER LTD <mjlogisti…" at bounding box center [838, 310] width 671 height 37
checkbox input "false"
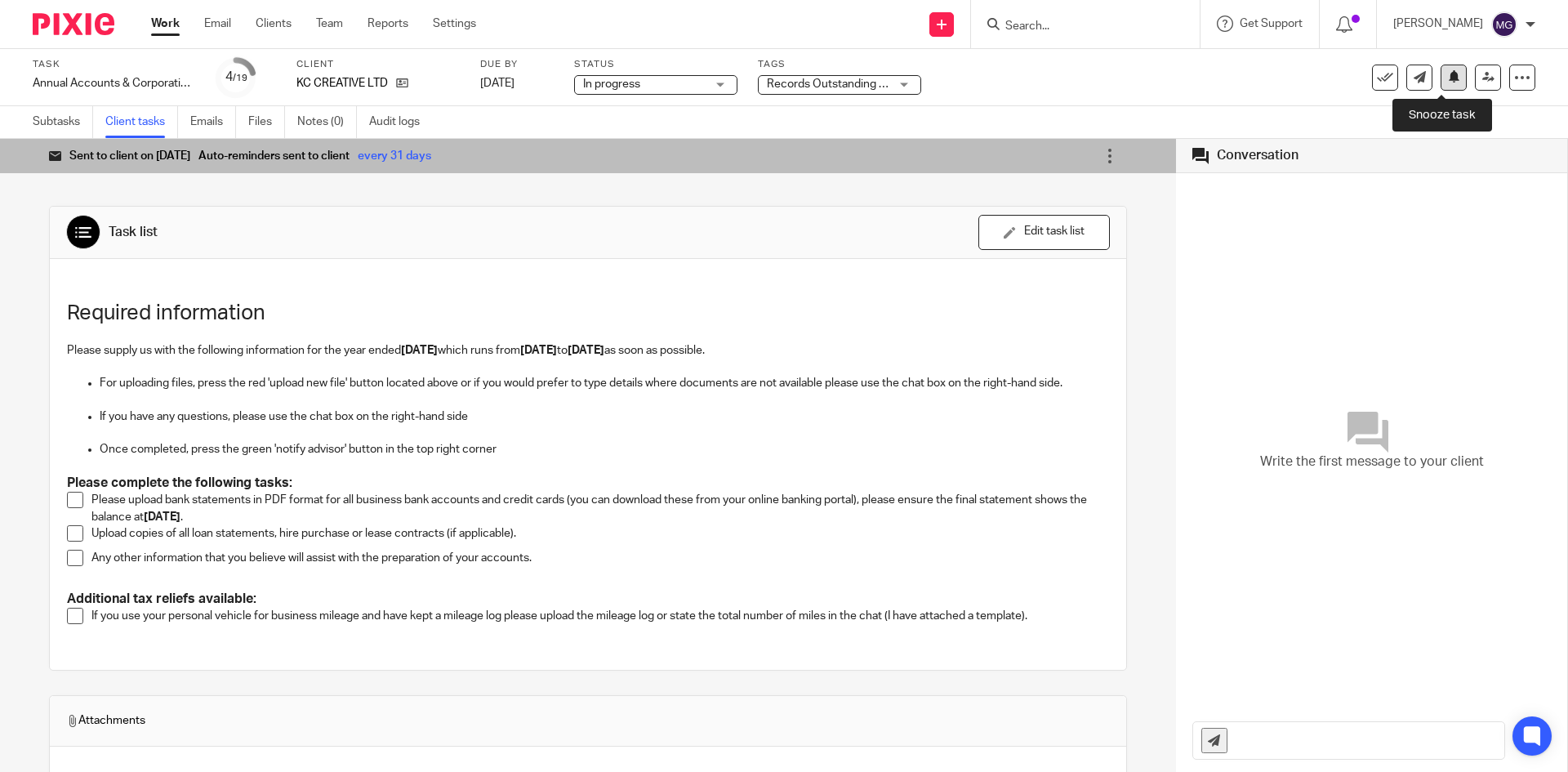
click at [1451, 79] on button at bounding box center [1453, 77] width 26 height 26
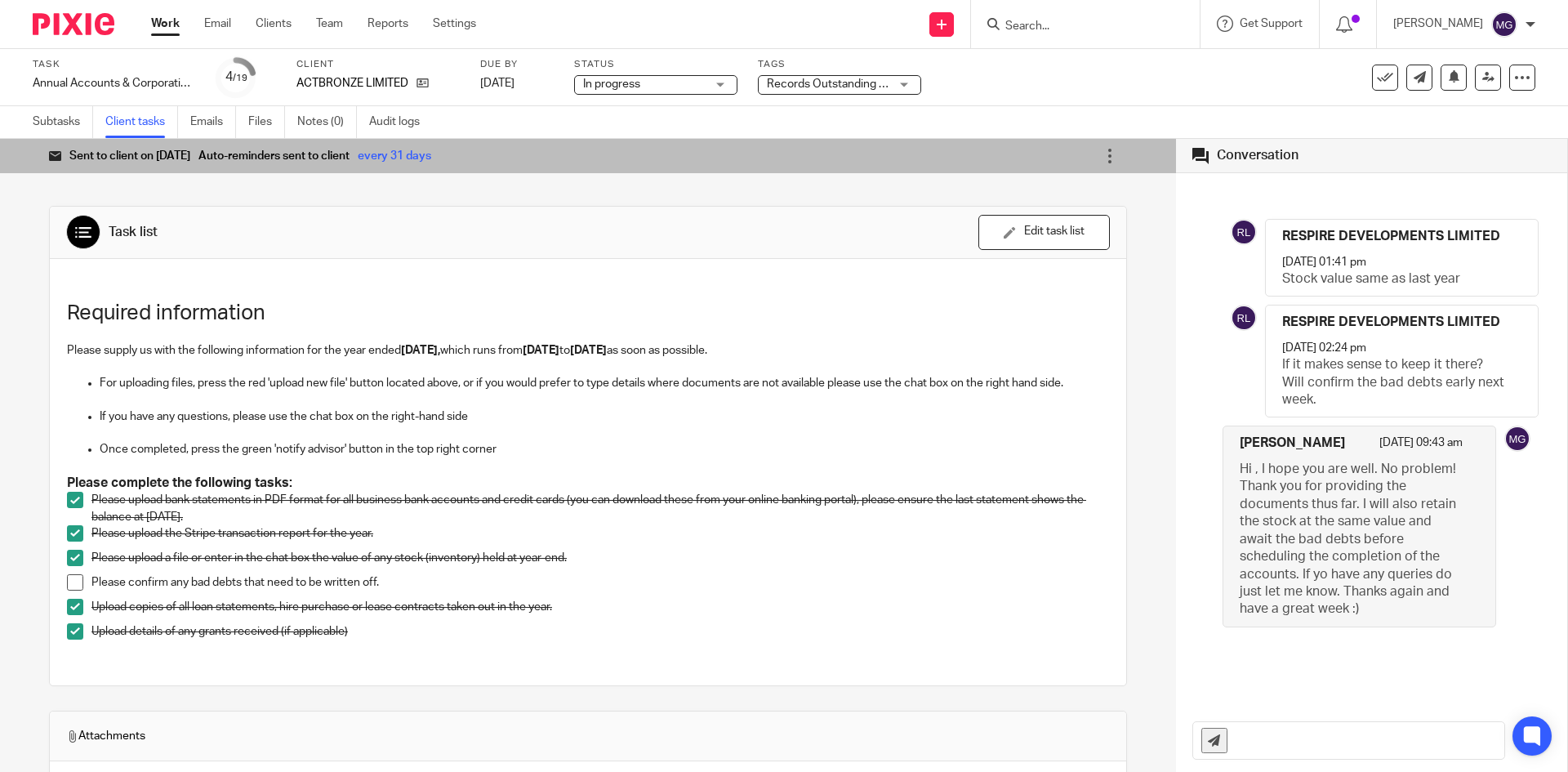
click at [768, 86] on span "Records Outstanding + 1" at bounding box center [831, 84] width 128 height 12
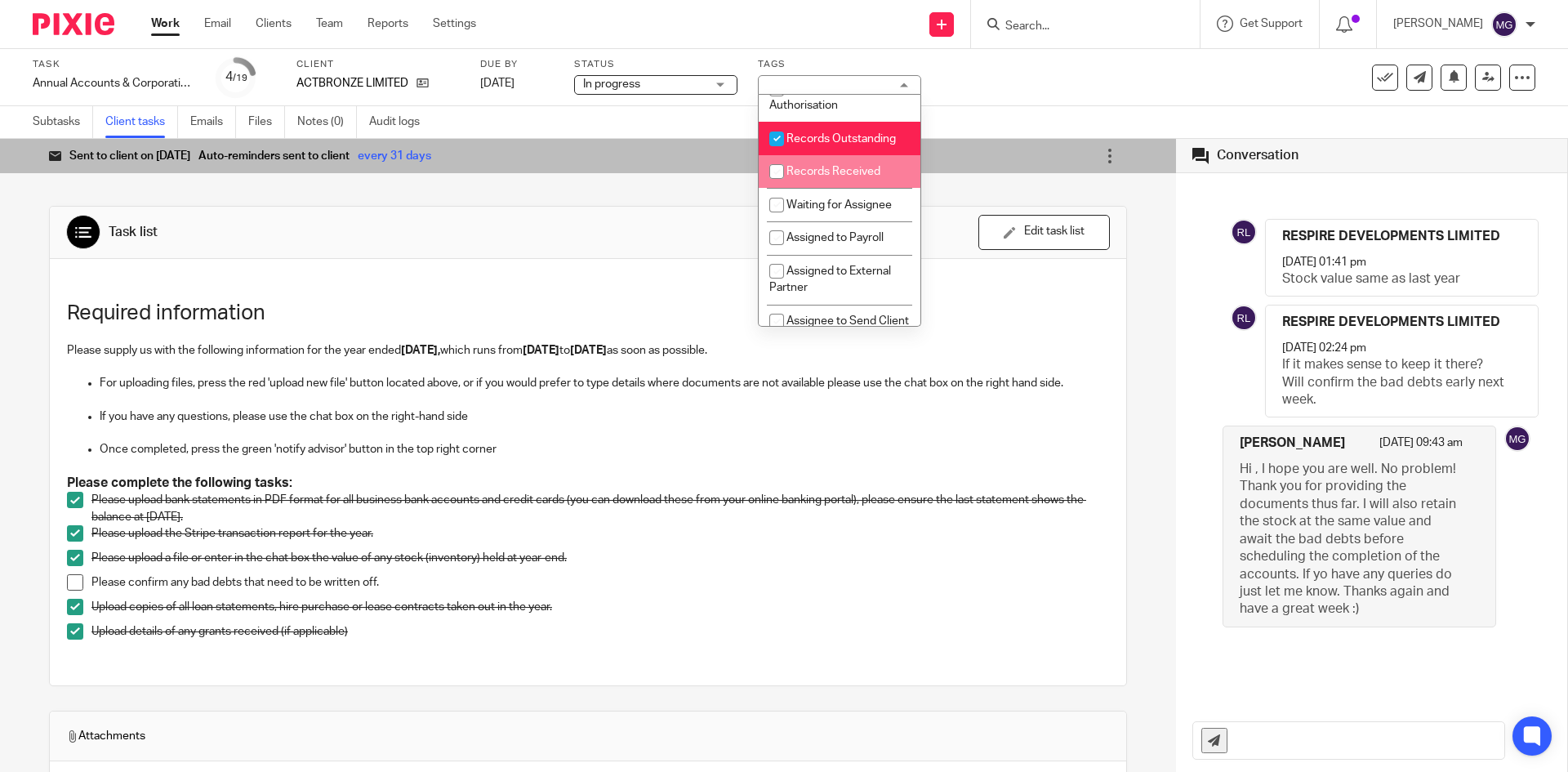
scroll to position [245, 0]
click at [816, 171] on span "Records Received" at bounding box center [833, 165] width 94 height 12
checkbox input "true"
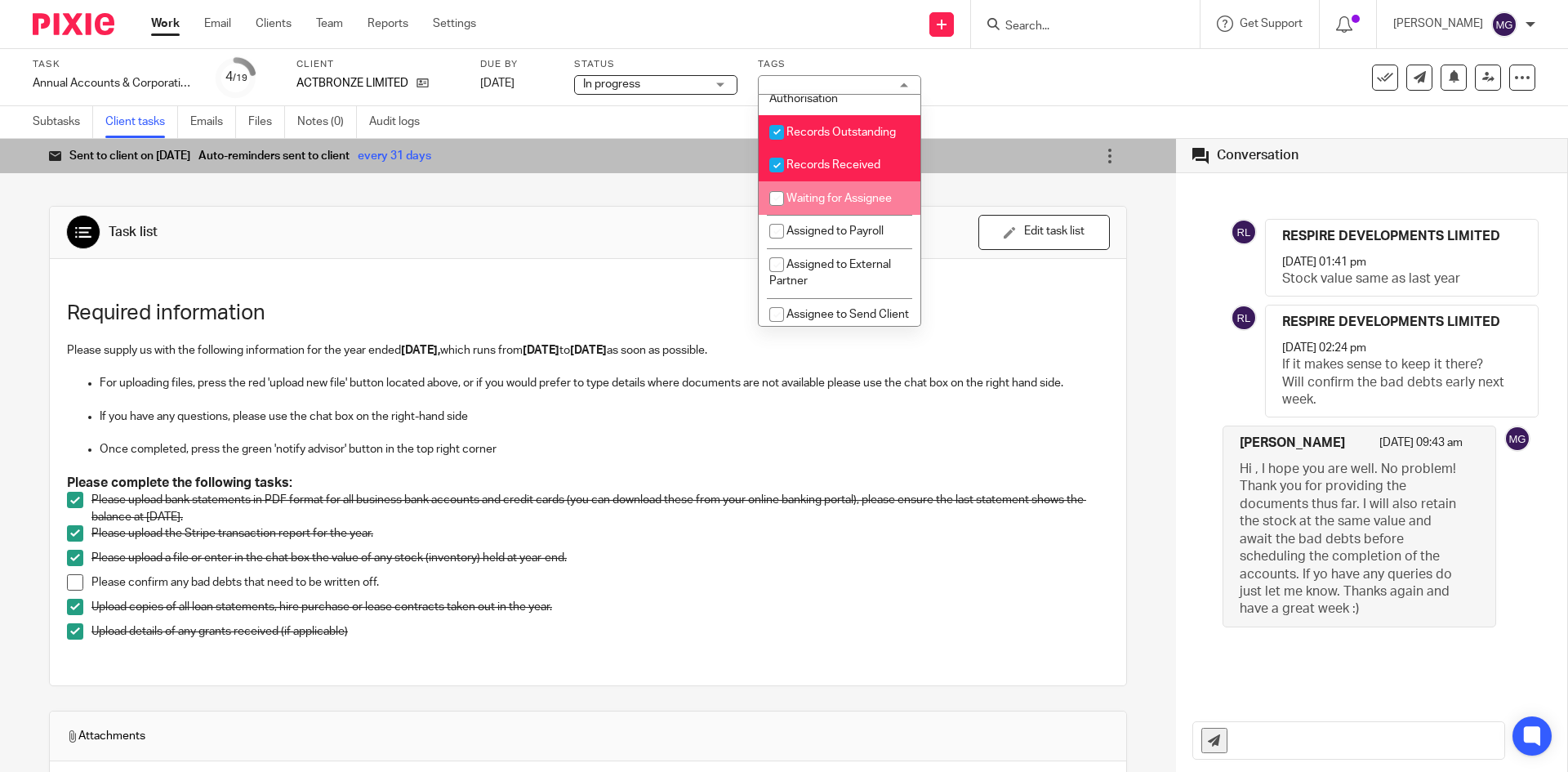
click at [820, 205] on span "Waiting for Assignee" at bounding box center [839, 199] width 106 height 12
checkbox input "true"
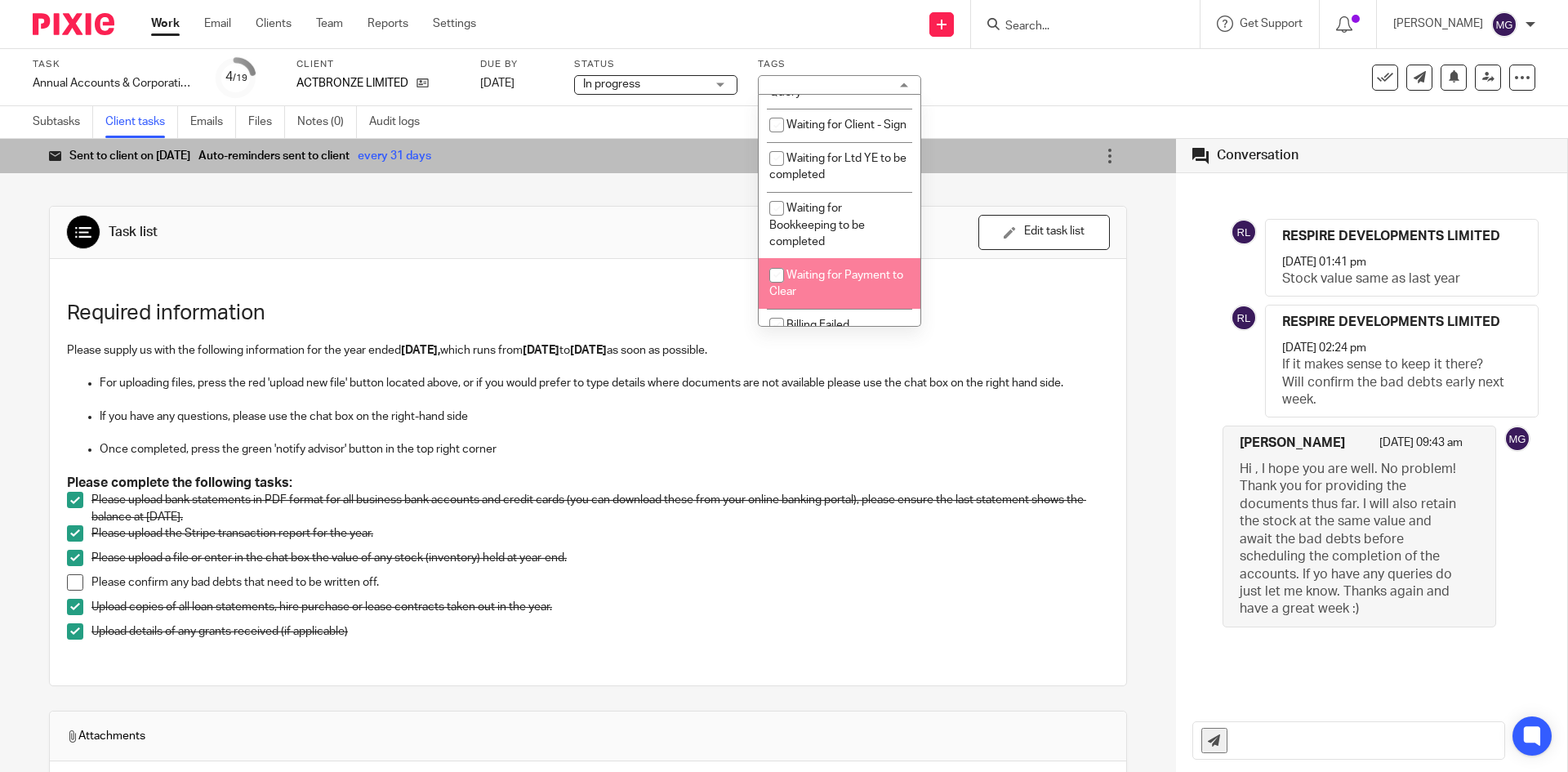
scroll to position [899, 0]
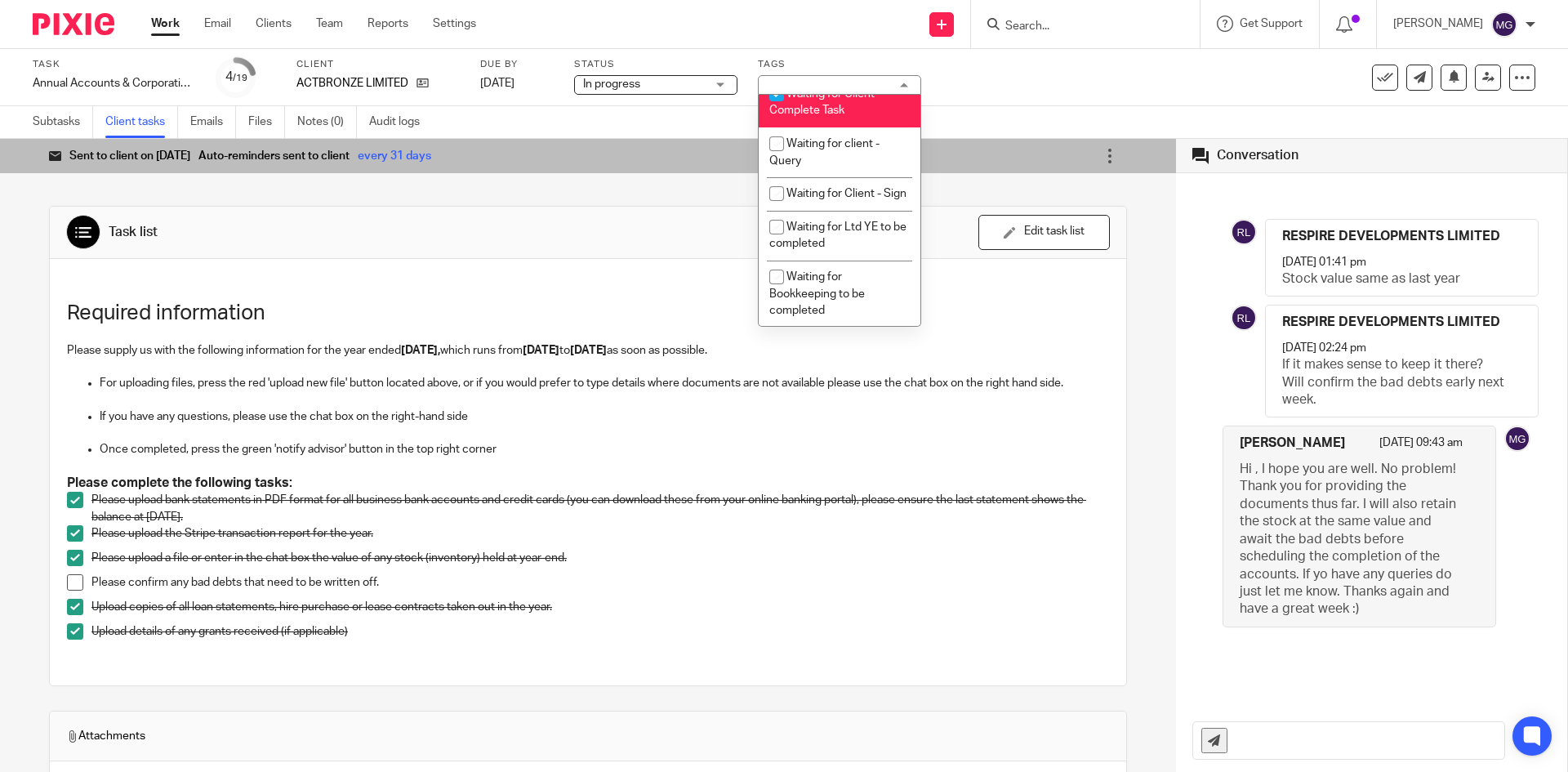
click at [826, 117] on span "Waiting for Client - Complete Task" at bounding box center [825, 103] width 112 height 29
checkbox input "false"
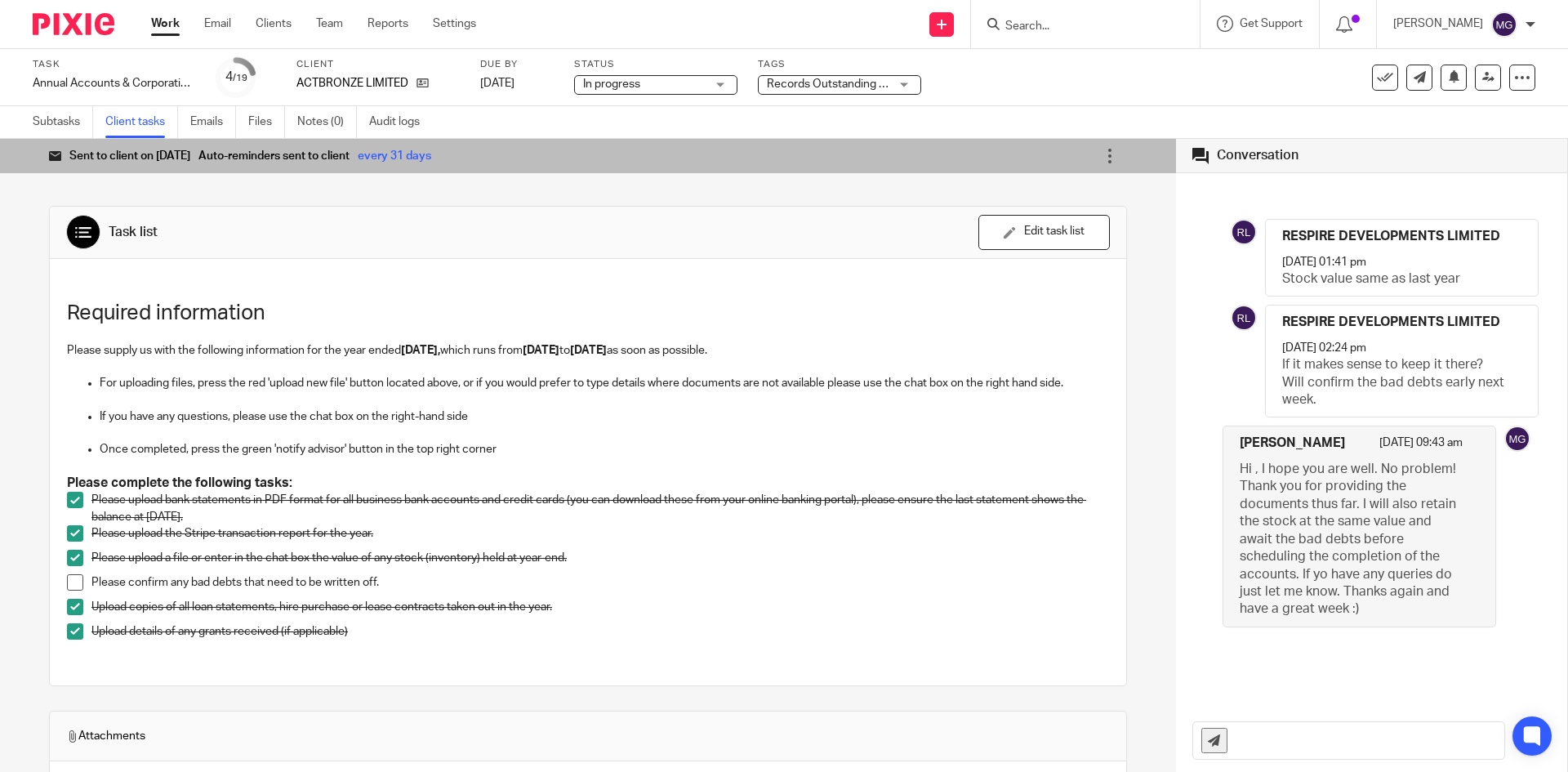
click at [519, 241] on h1 "Task list" at bounding box center [327, 232] width 522 height 35
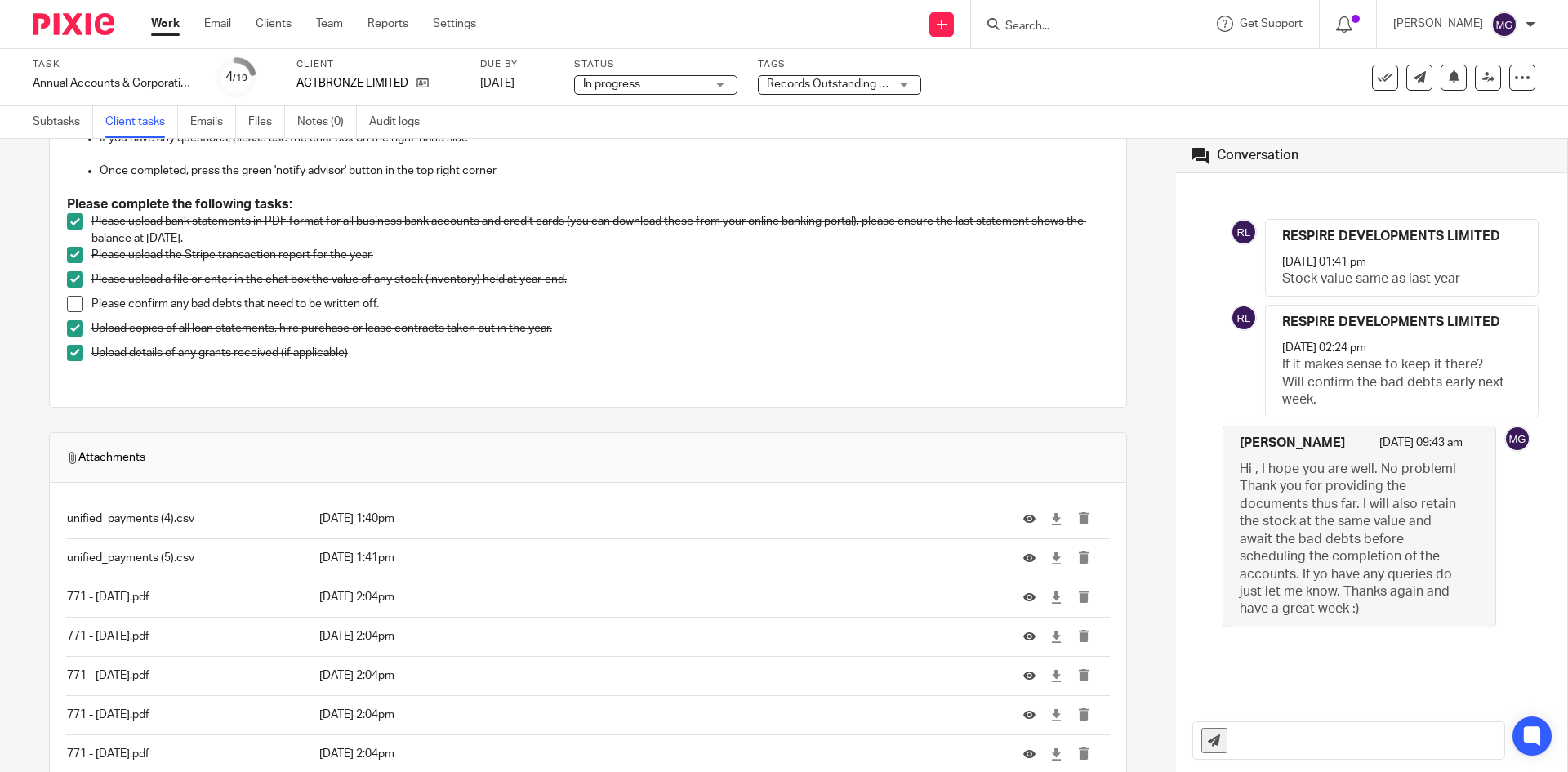
scroll to position [0, 0]
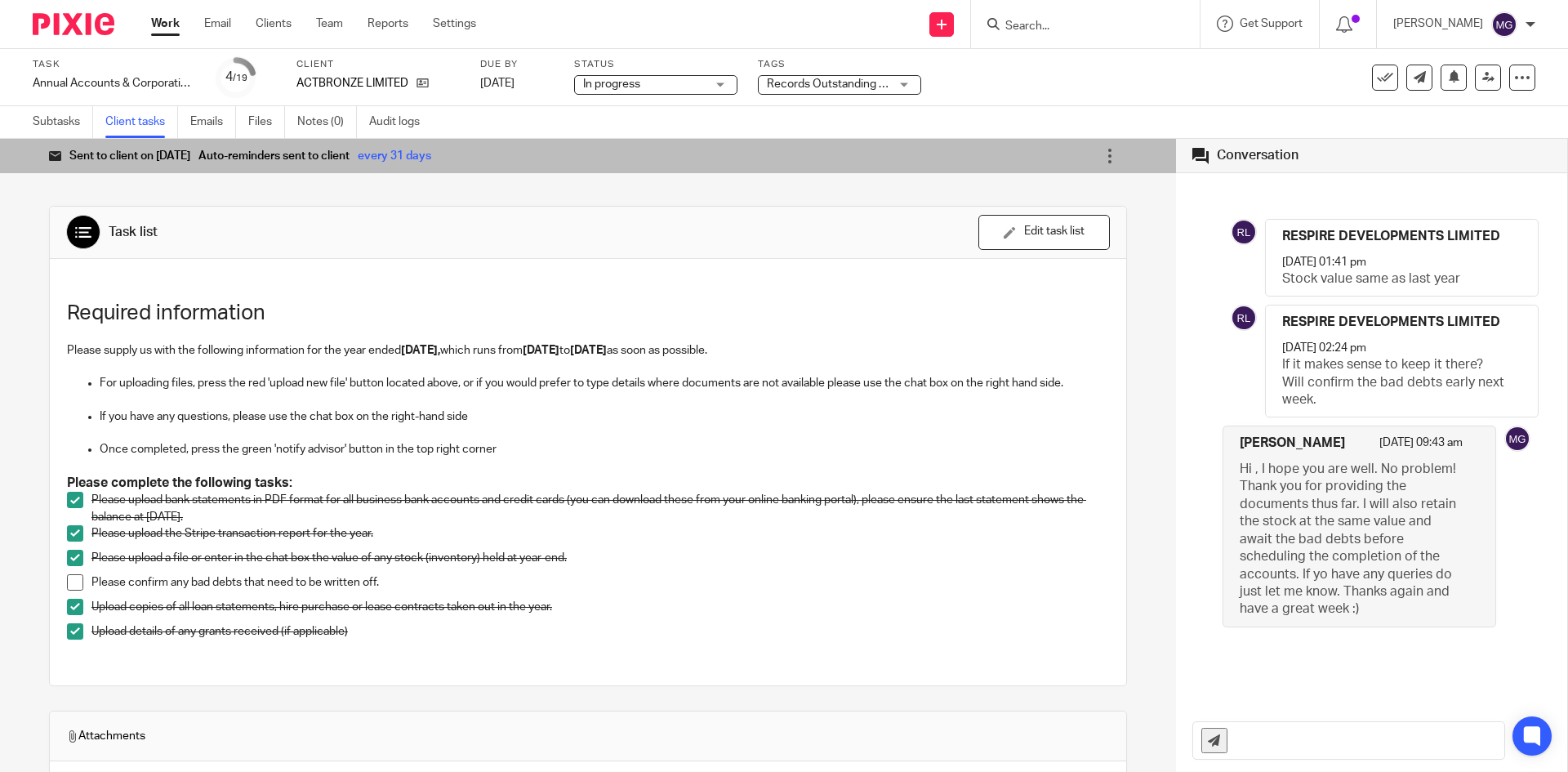
click at [293, 116] on ul "Subtasks Client tasks Emails Files Notes (0) Audit logs" at bounding box center [238, 122] width 412 height 32
click at [298, 119] on ul "Subtasks Client tasks Emails Files Notes (0) Audit logs" at bounding box center [238, 122] width 412 height 32
click at [302, 126] on link "Notes (0)" at bounding box center [327, 122] width 60 height 32
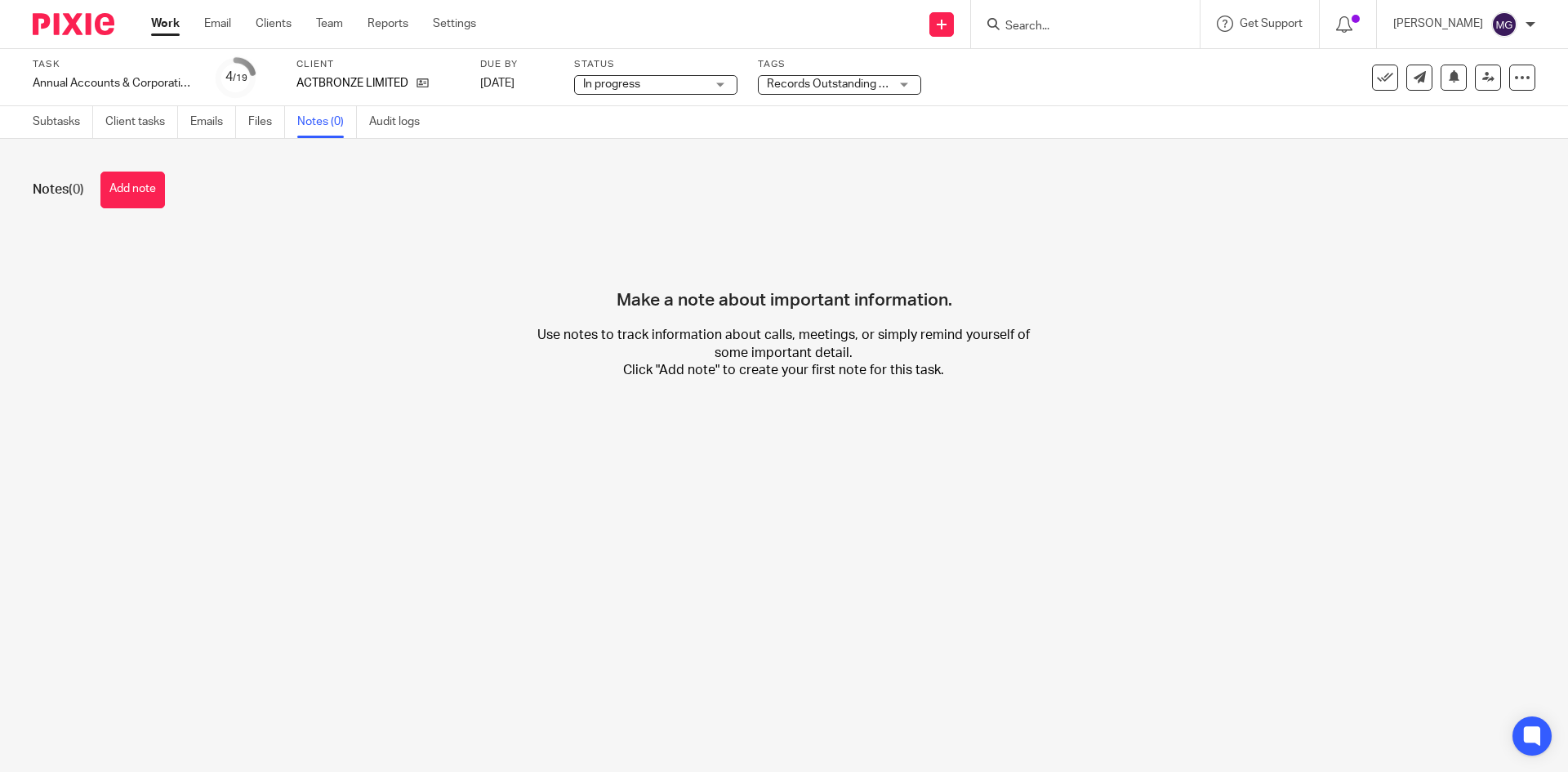
click at [142, 177] on button "Add note" at bounding box center [133, 190] width 64 height 36
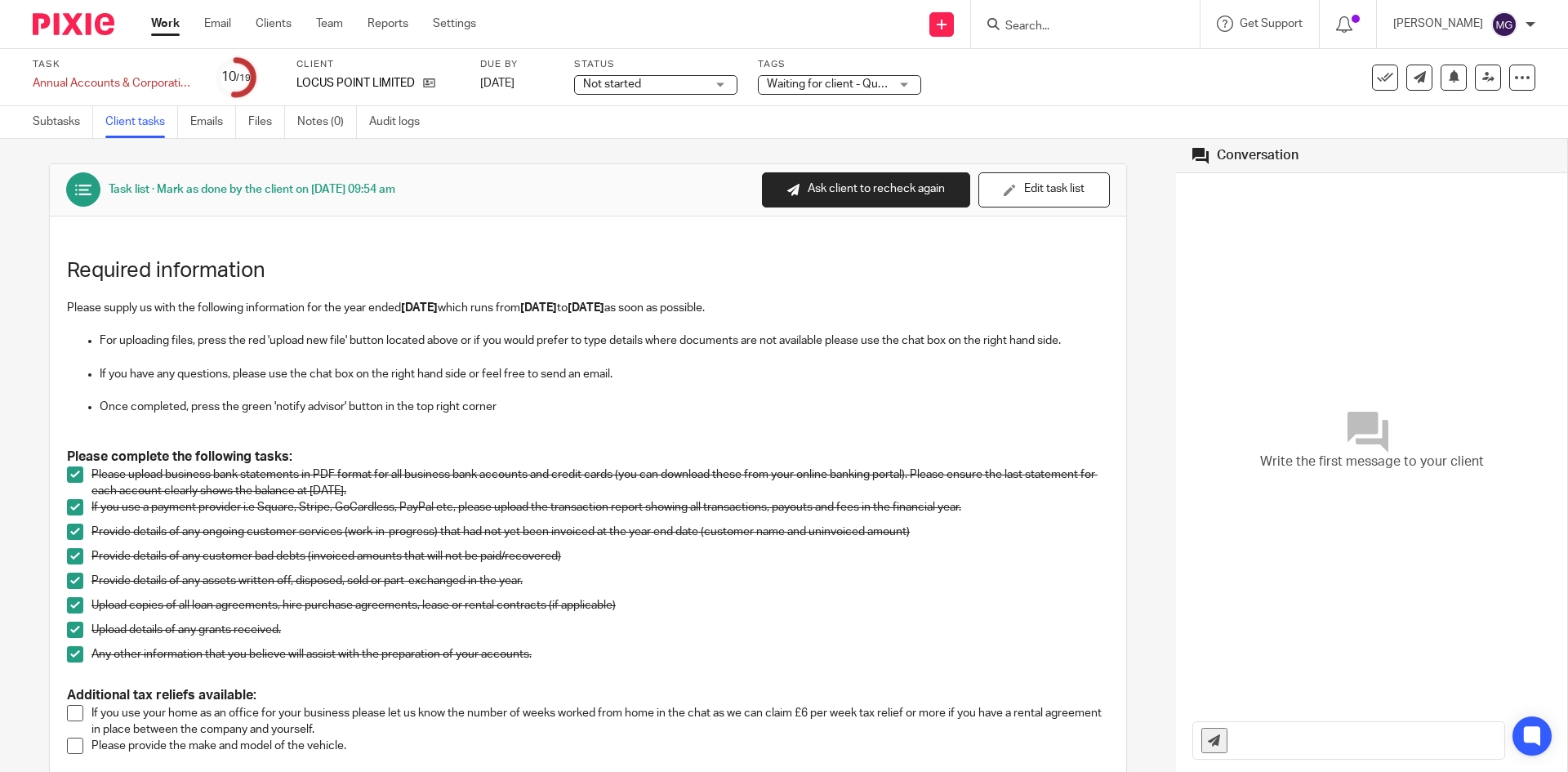
click at [204, 131] on link "Emails" at bounding box center [213, 122] width 46 height 32
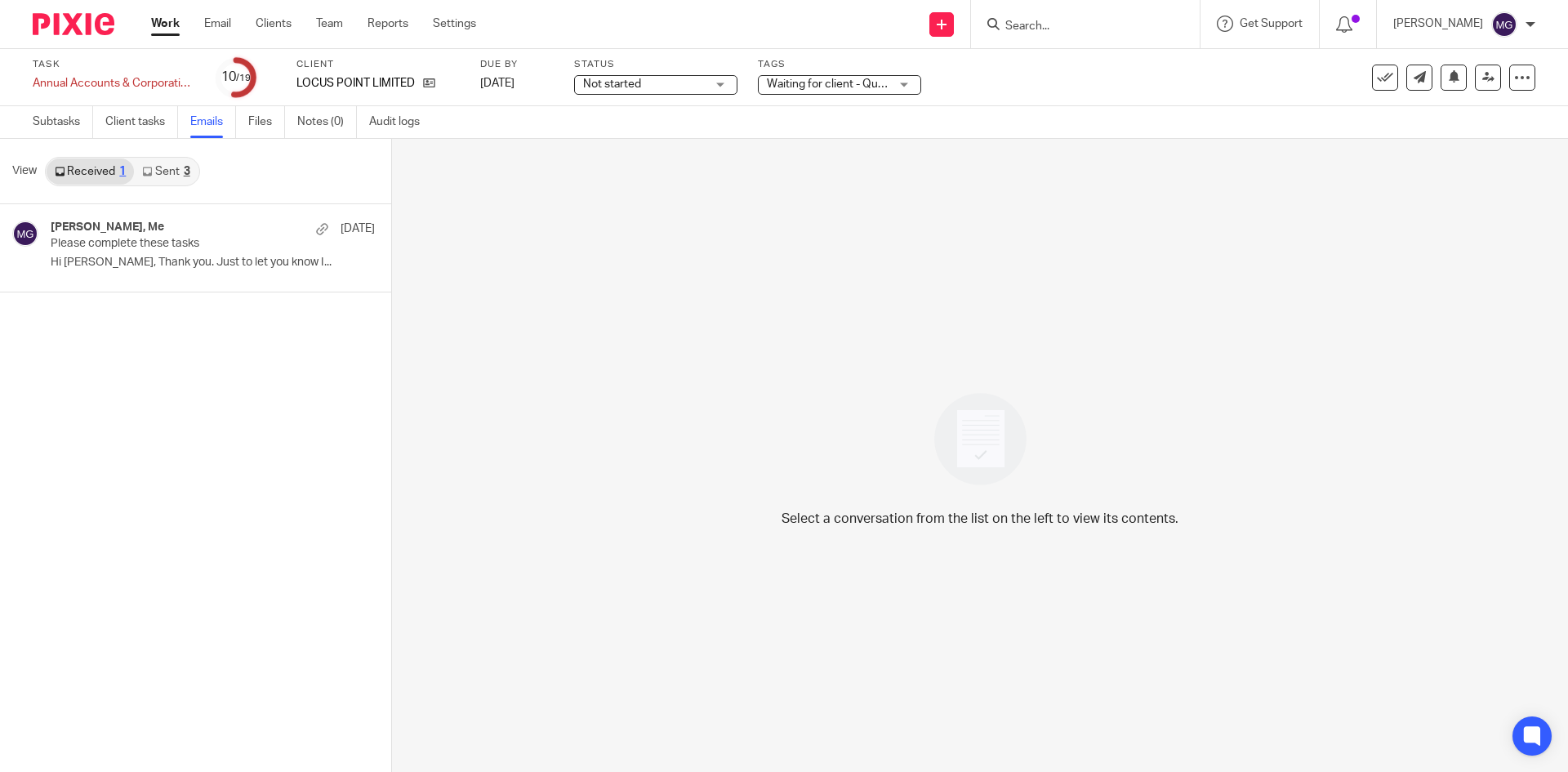
click at [141, 166] on link "Sent 3" at bounding box center [165, 171] width 63 height 26
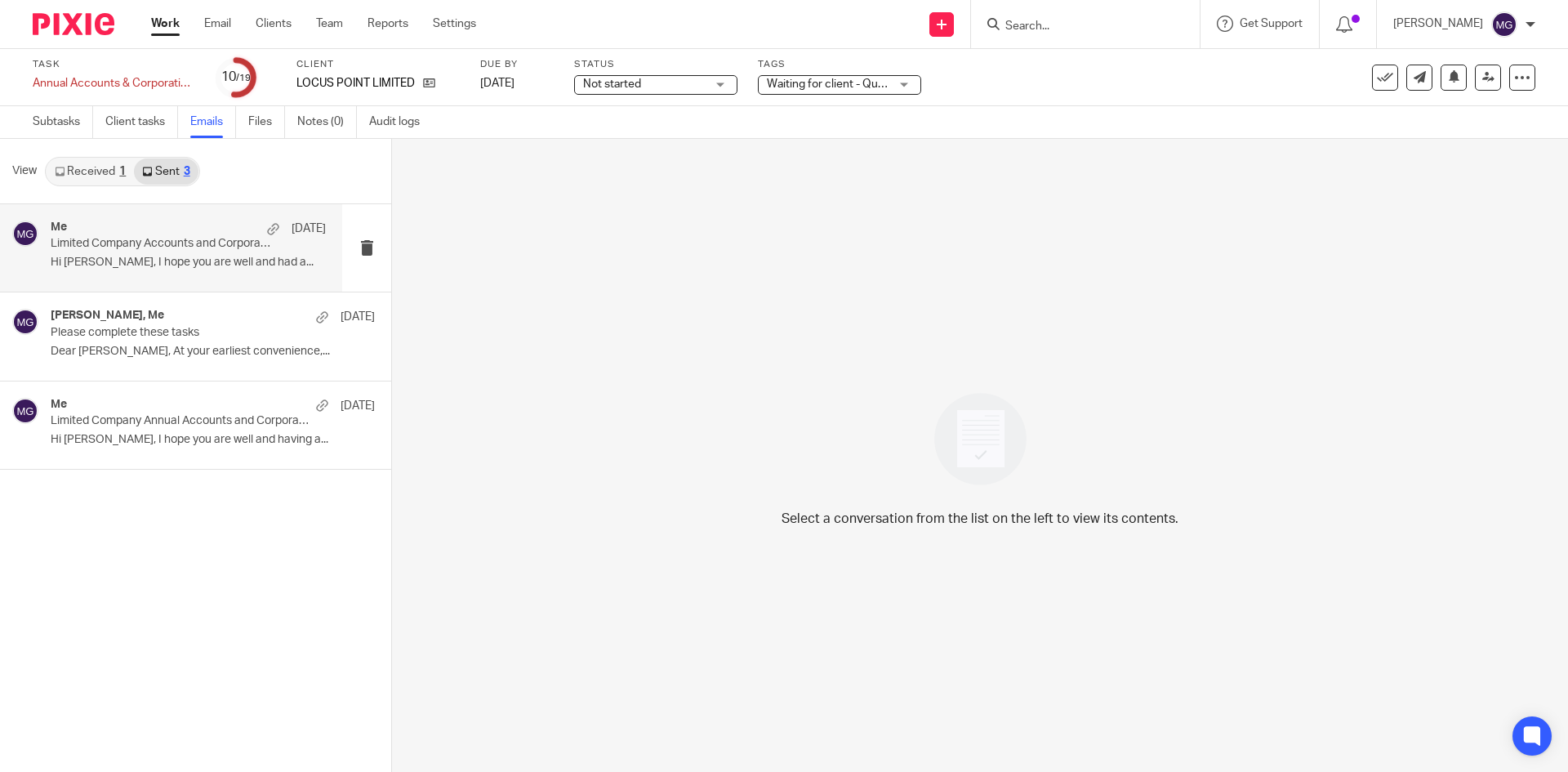
click at [158, 246] on p "Limited Company Accounts and Corporation Tax Return Scheduled" at bounding box center [161, 244] width 221 height 13
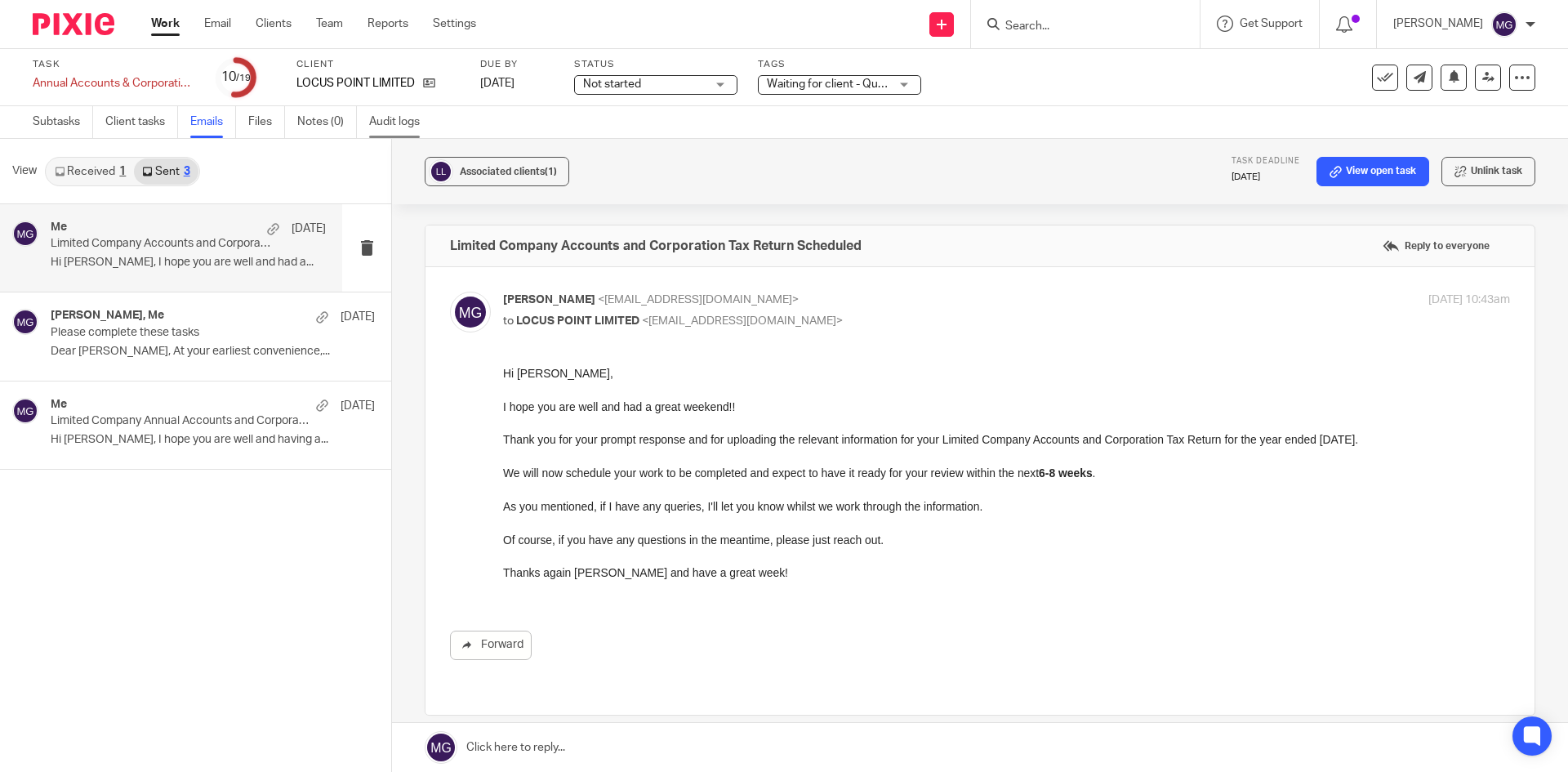
click at [404, 130] on link "Audit logs" at bounding box center [399, 122] width 62 height 32
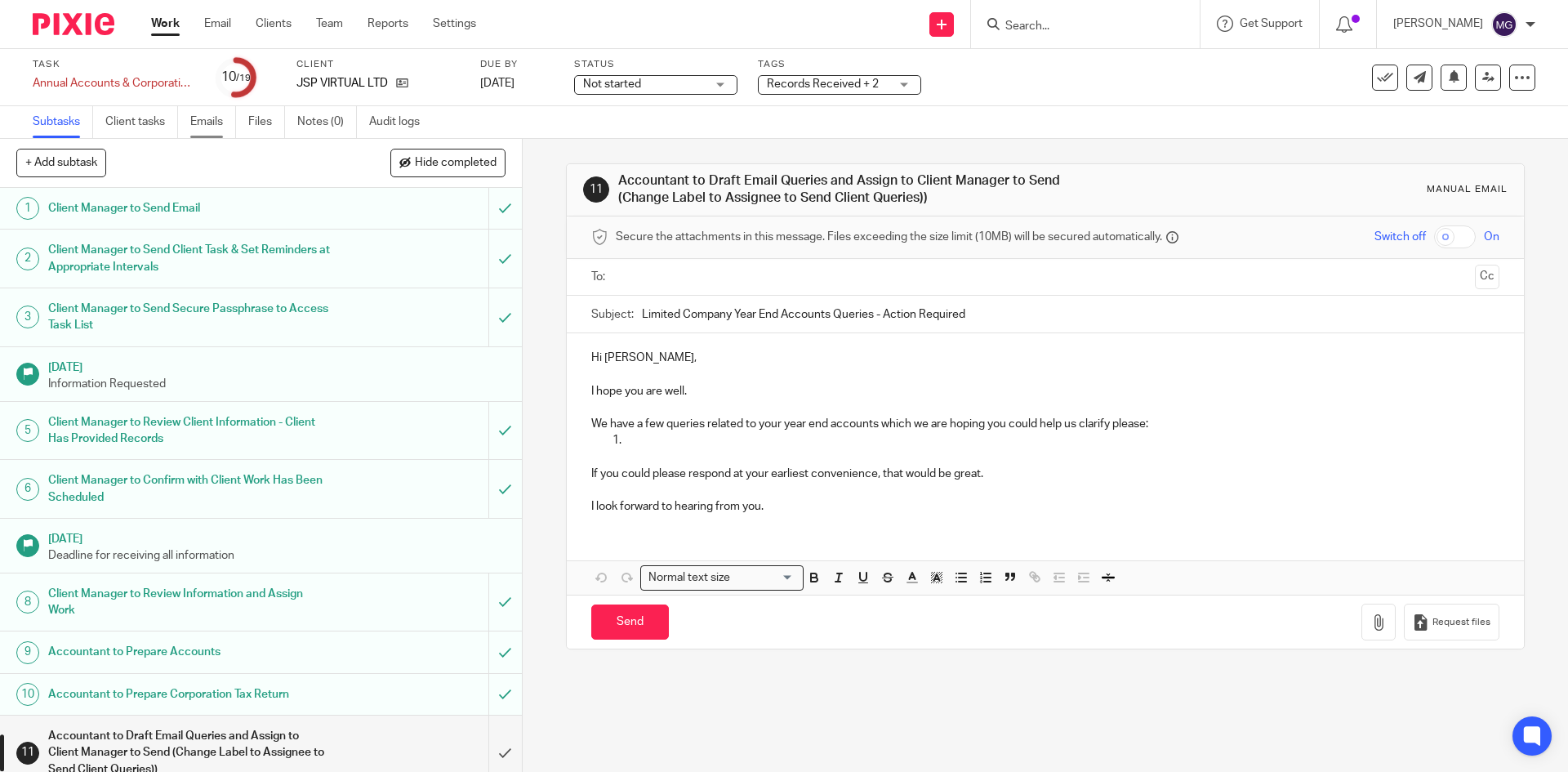
click at [205, 129] on link "Emails" at bounding box center [213, 122] width 46 height 32
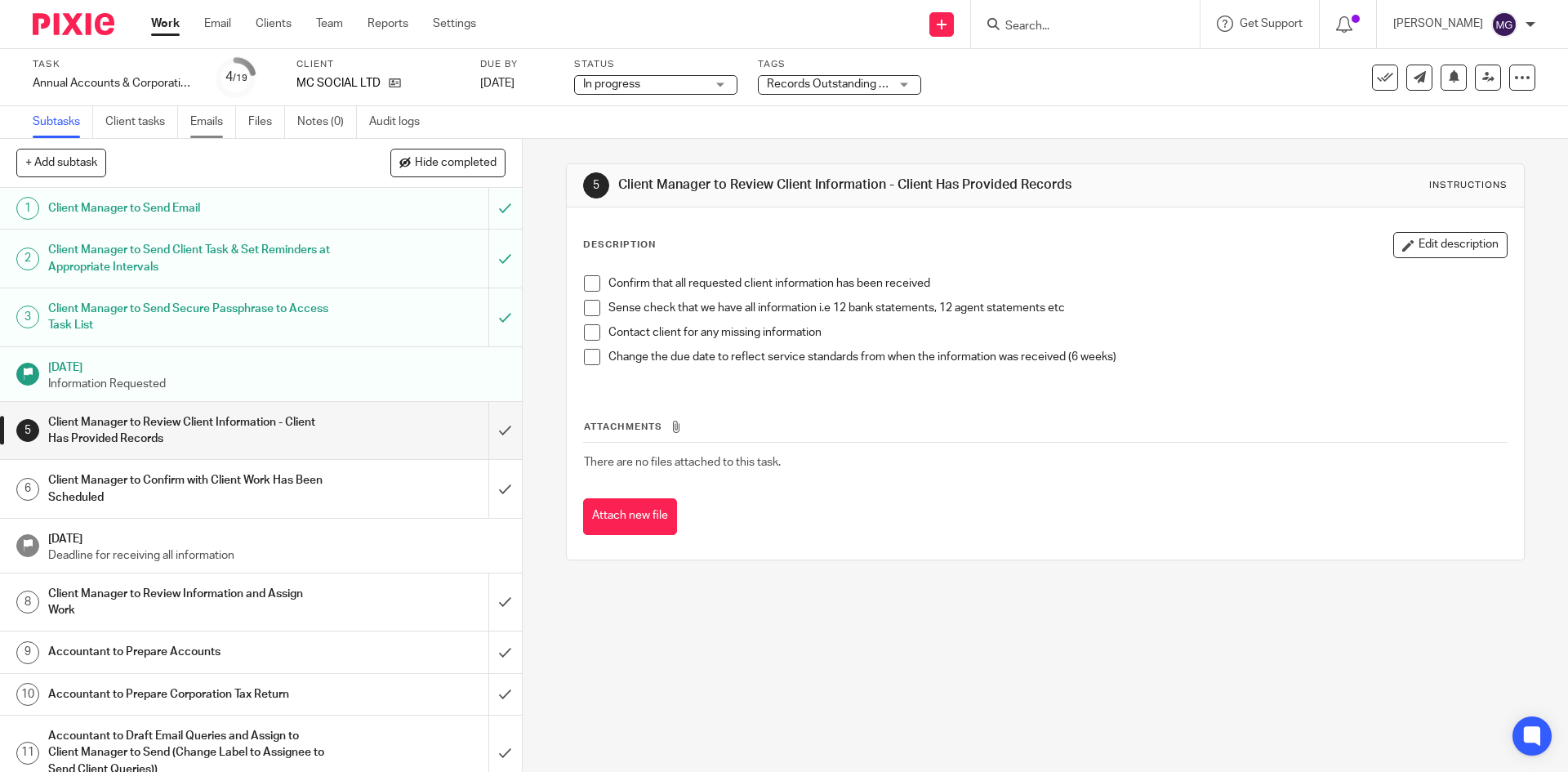
click at [211, 119] on link "Emails" at bounding box center [213, 122] width 46 height 32
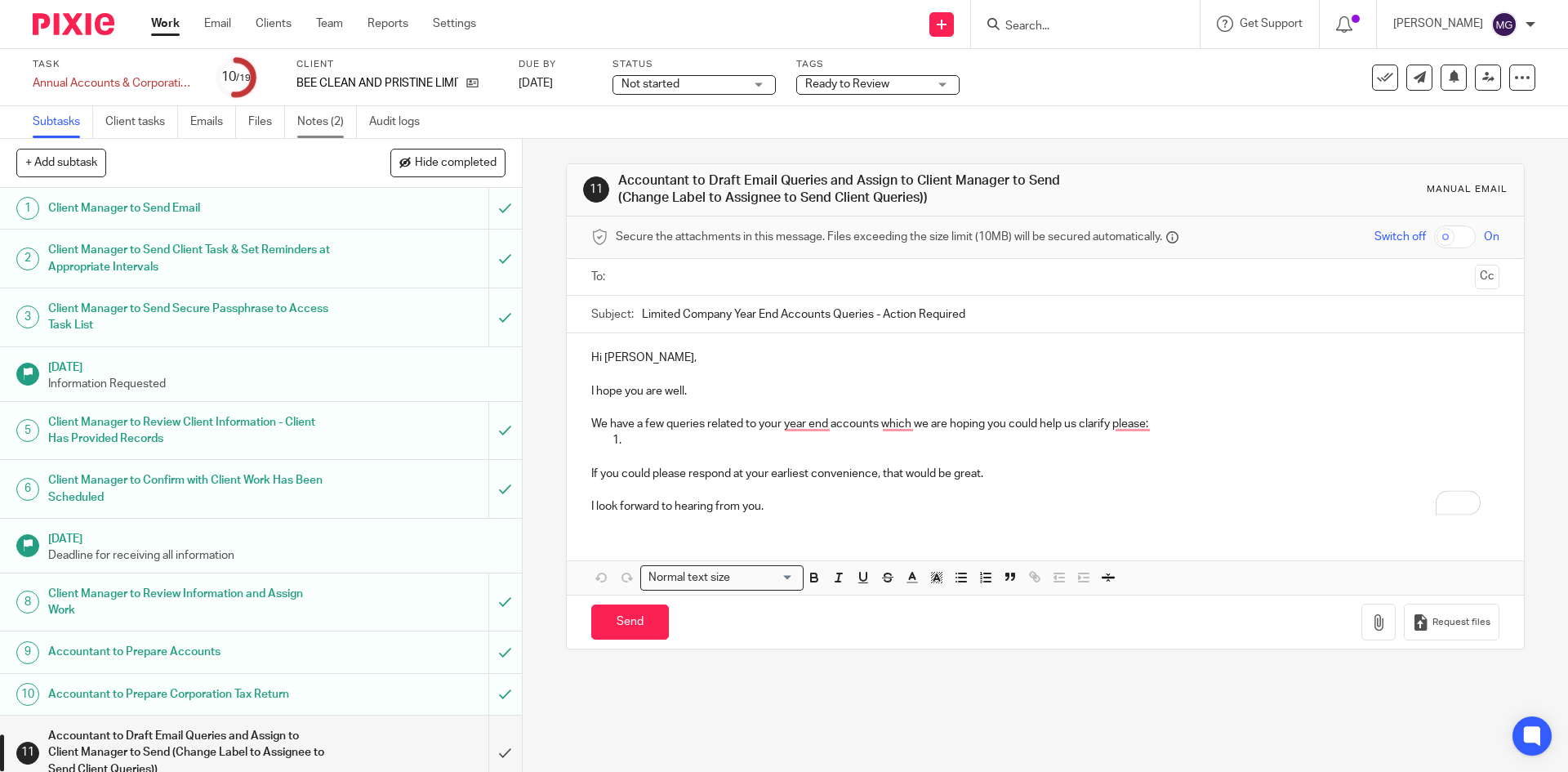
click at [341, 127] on link "Notes (2)" at bounding box center [327, 122] width 60 height 32
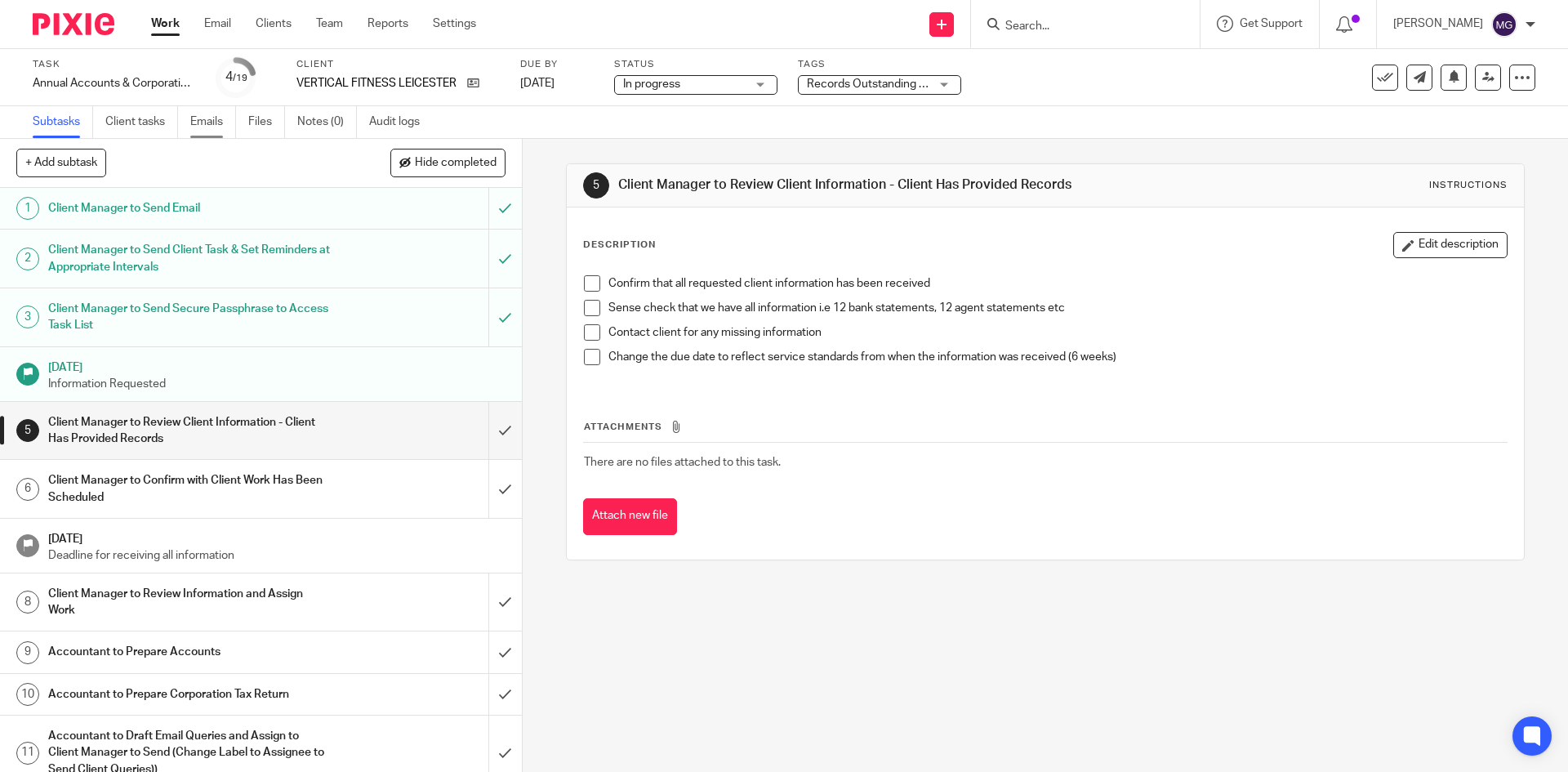
click at [217, 124] on link "Emails" at bounding box center [213, 122] width 46 height 32
click at [199, 116] on link "Emails" at bounding box center [213, 122] width 46 height 32
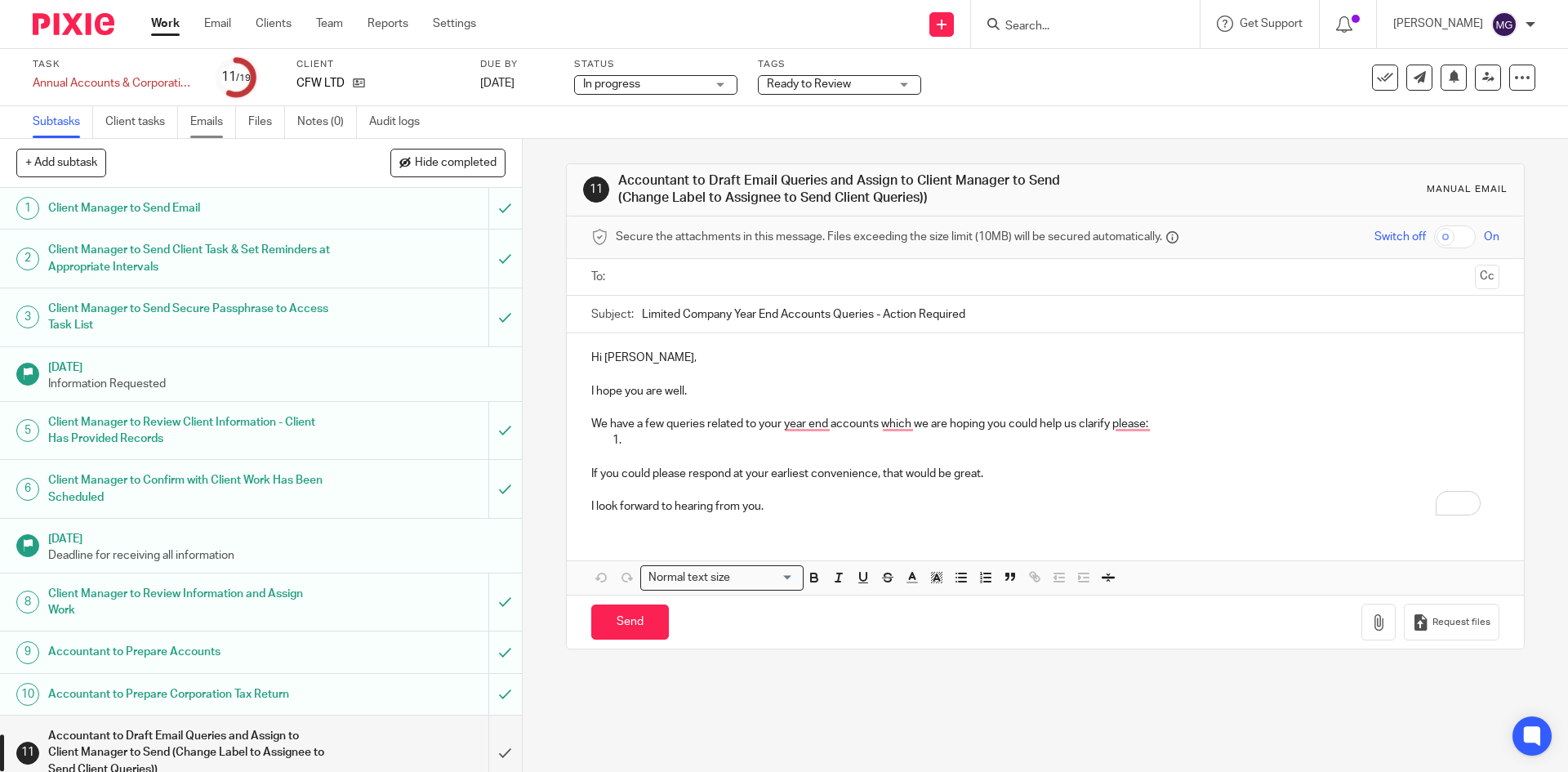
click at [232, 126] on link "Emails" at bounding box center [213, 122] width 46 height 32
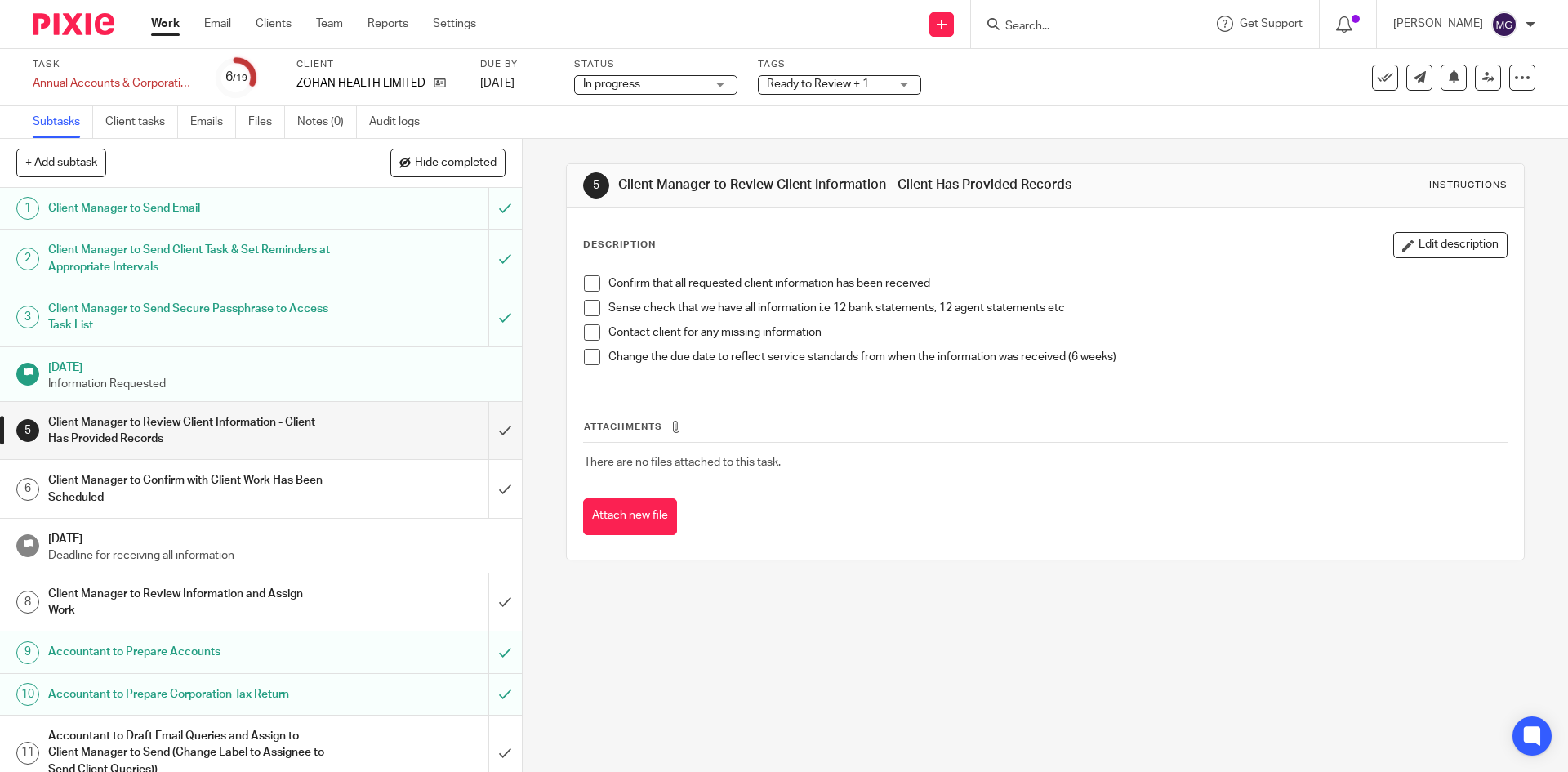
click at [1140, 24] on input "Search" at bounding box center [1076, 26] width 147 height 14
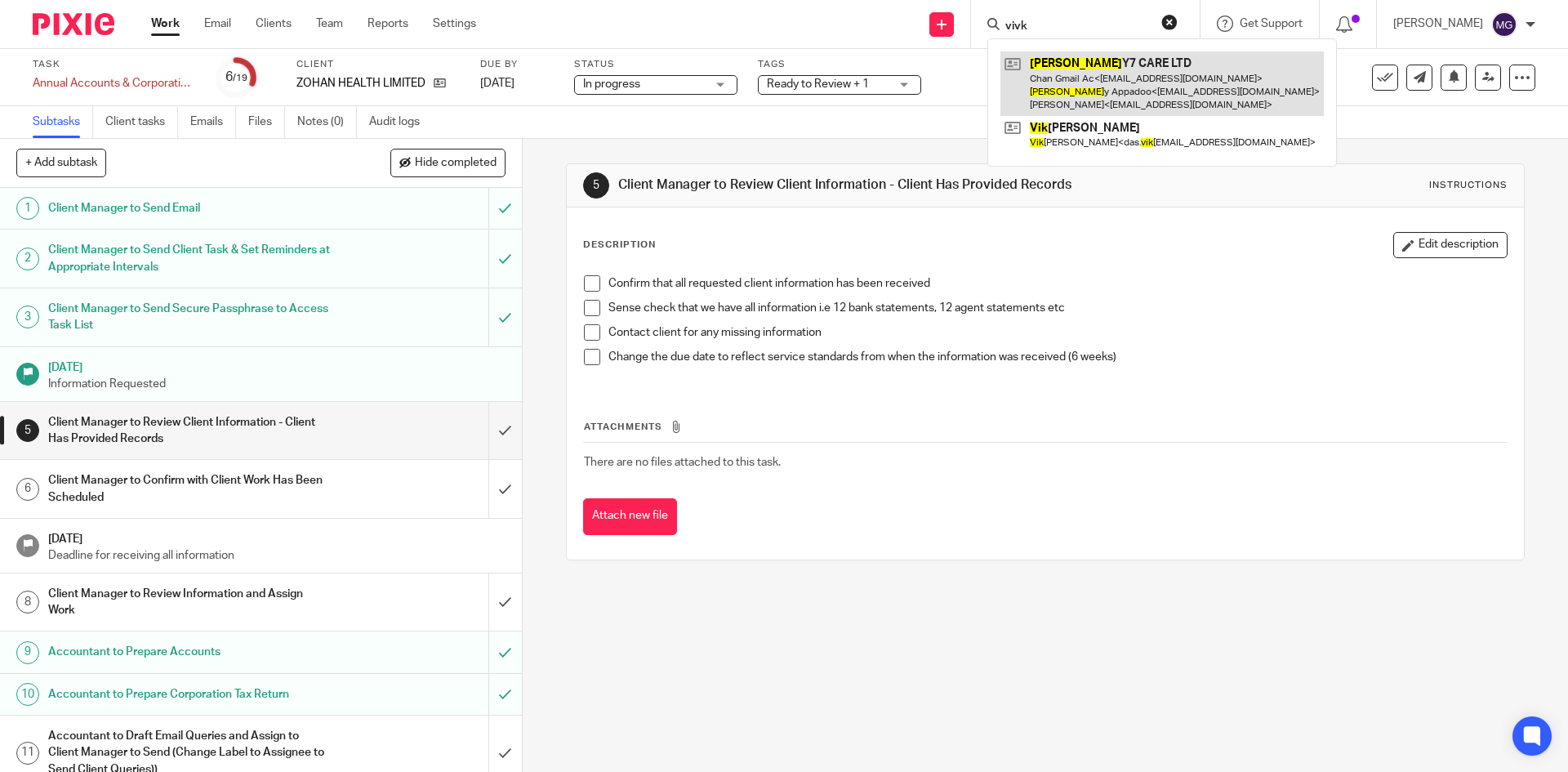
type input "vivk"
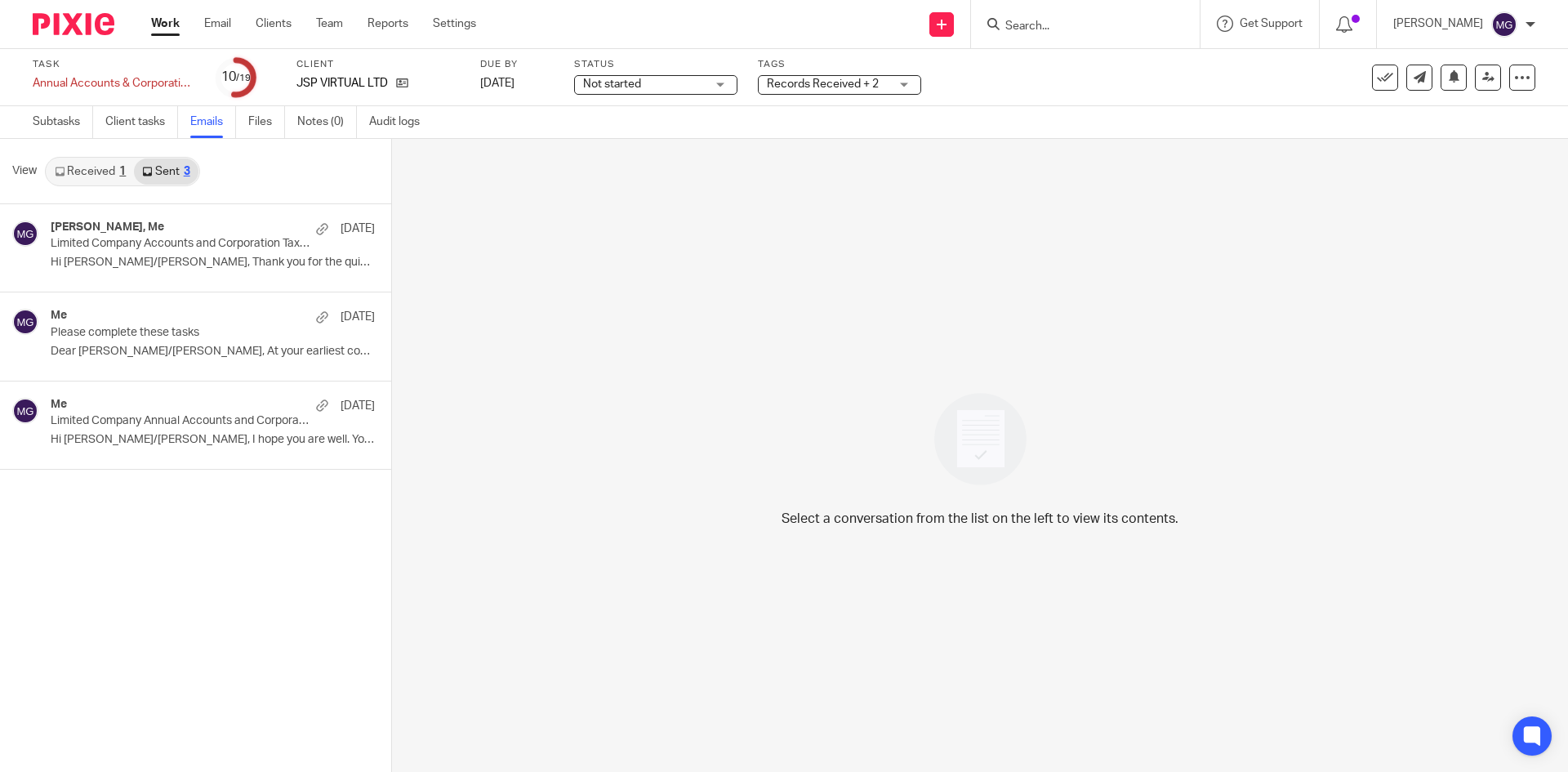
click at [890, 75] on div "Records Received + 2" at bounding box center [839, 84] width 163 height 19
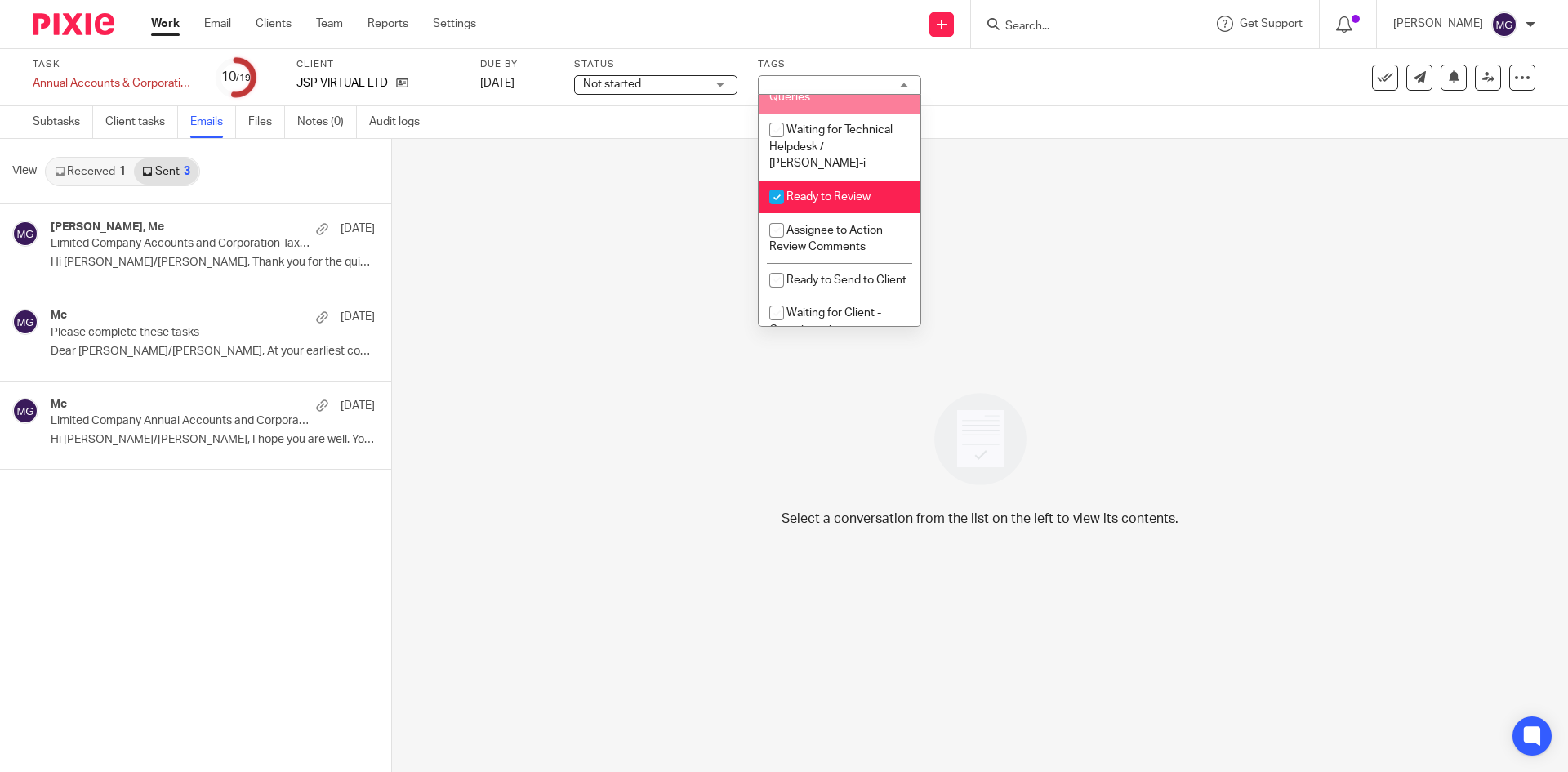
scroll to position [490, 0]
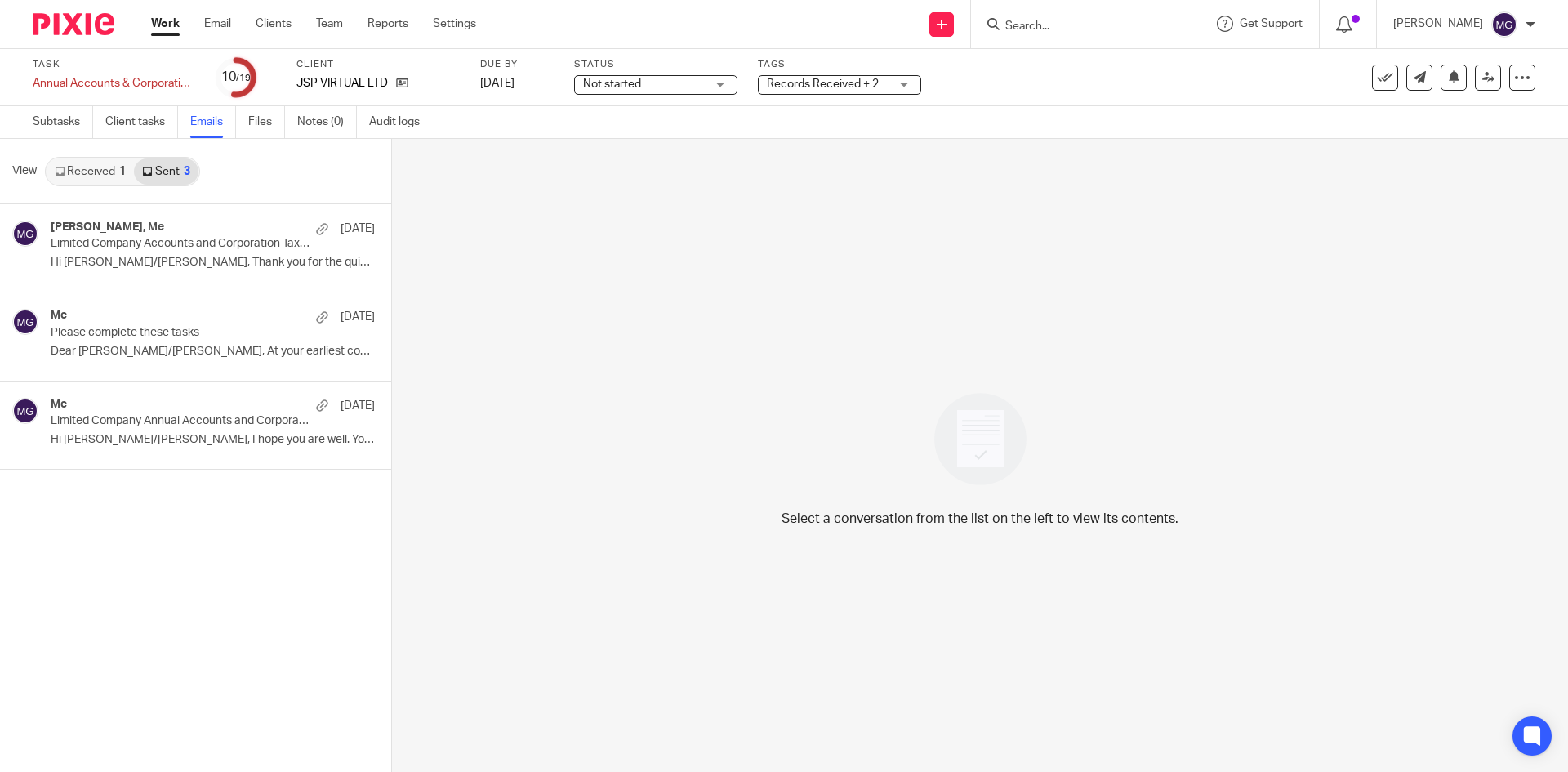
click at [981, 188] on div "Select a conversation from the list on the left to view its contents." at bounding box center [979, 455] width 1176 height 633
click at [418, 129] on link "Audit logs" at bounding box center [399, 122] width 62 height 32
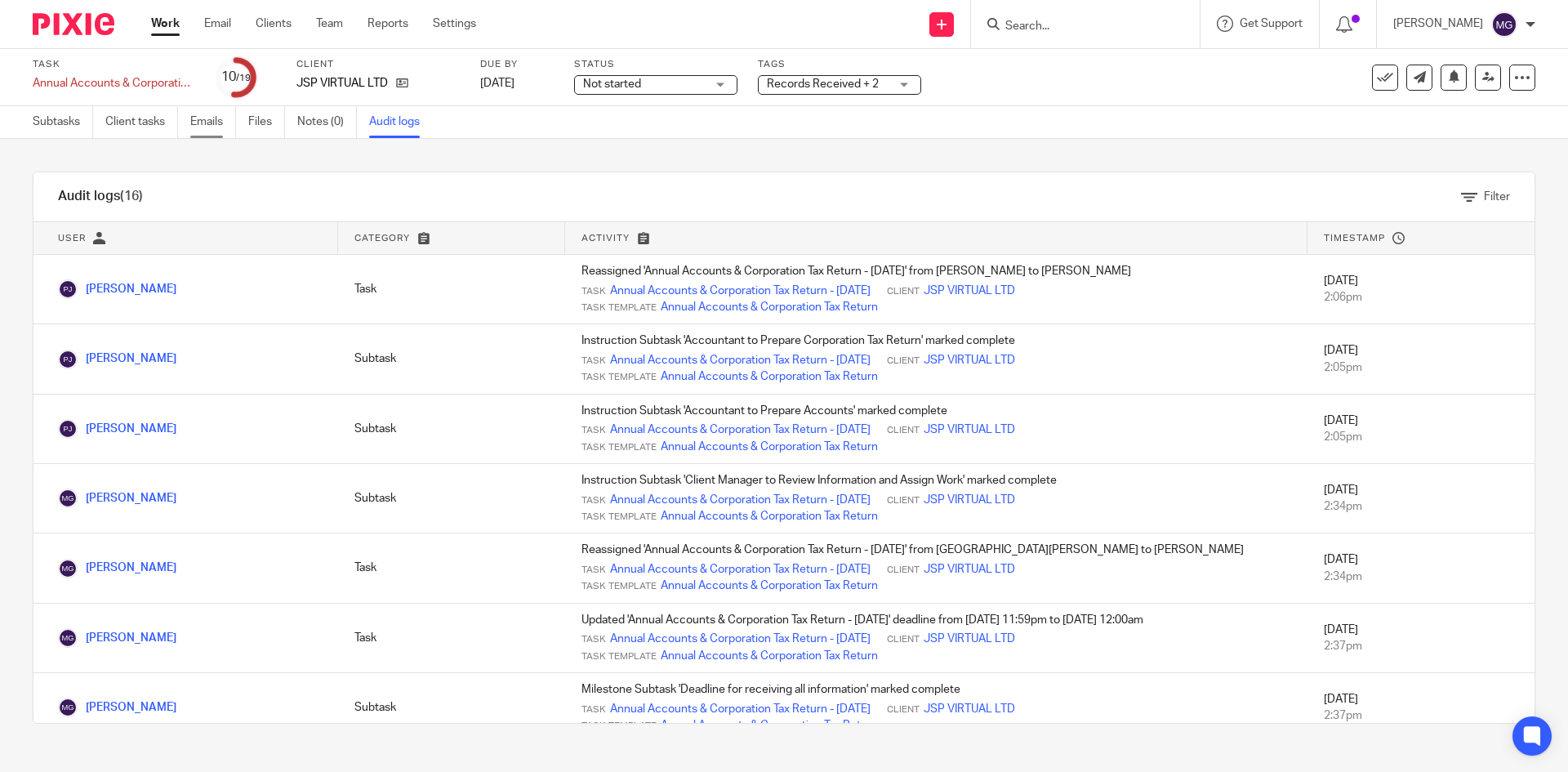
click at [216, 117] on link "Emails" at bounding box center [213, 122] width 46 height 32
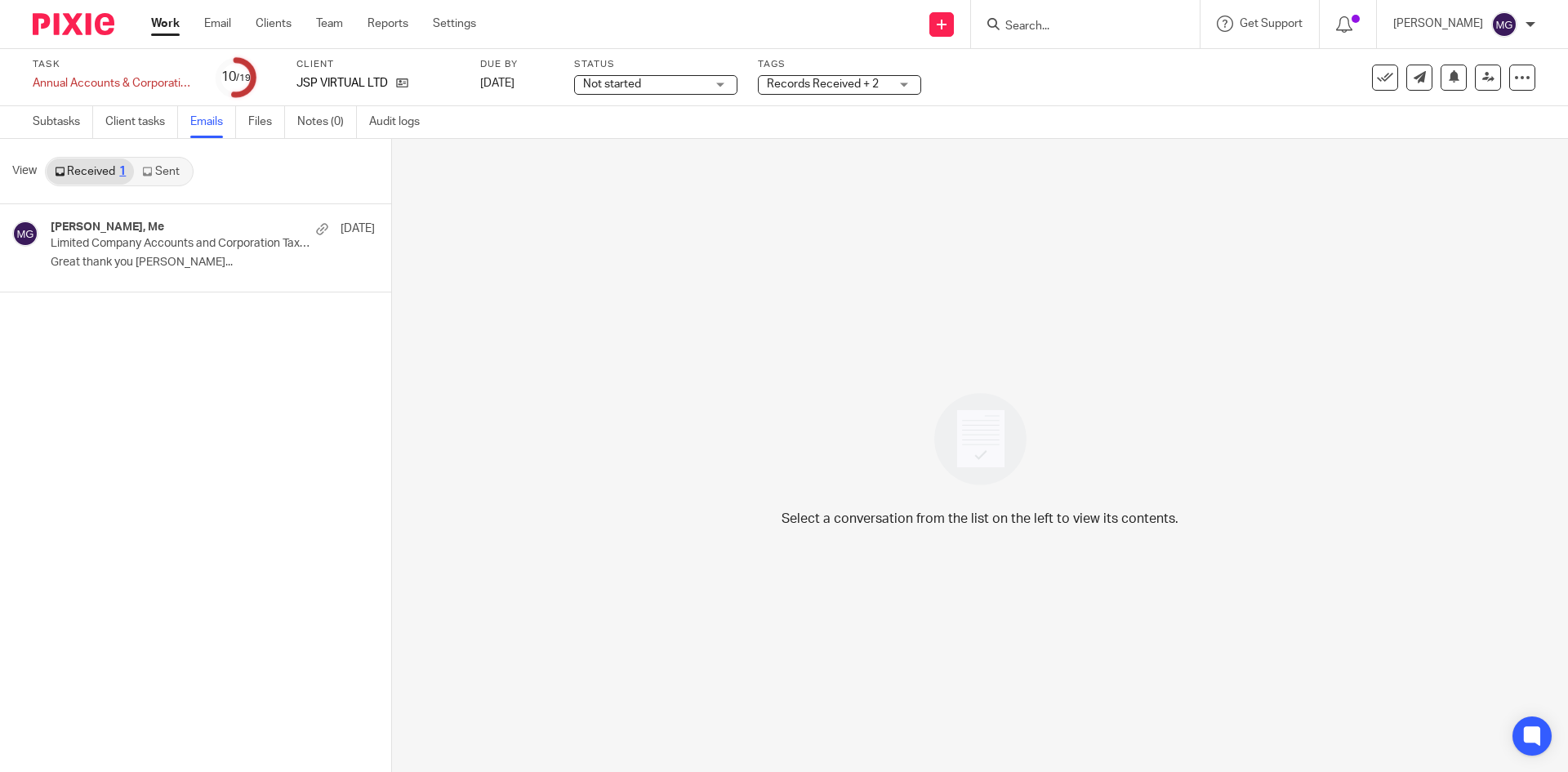
click at [176, 181] on link "Sent" at bounding box center [162, 171] width 58 height 26
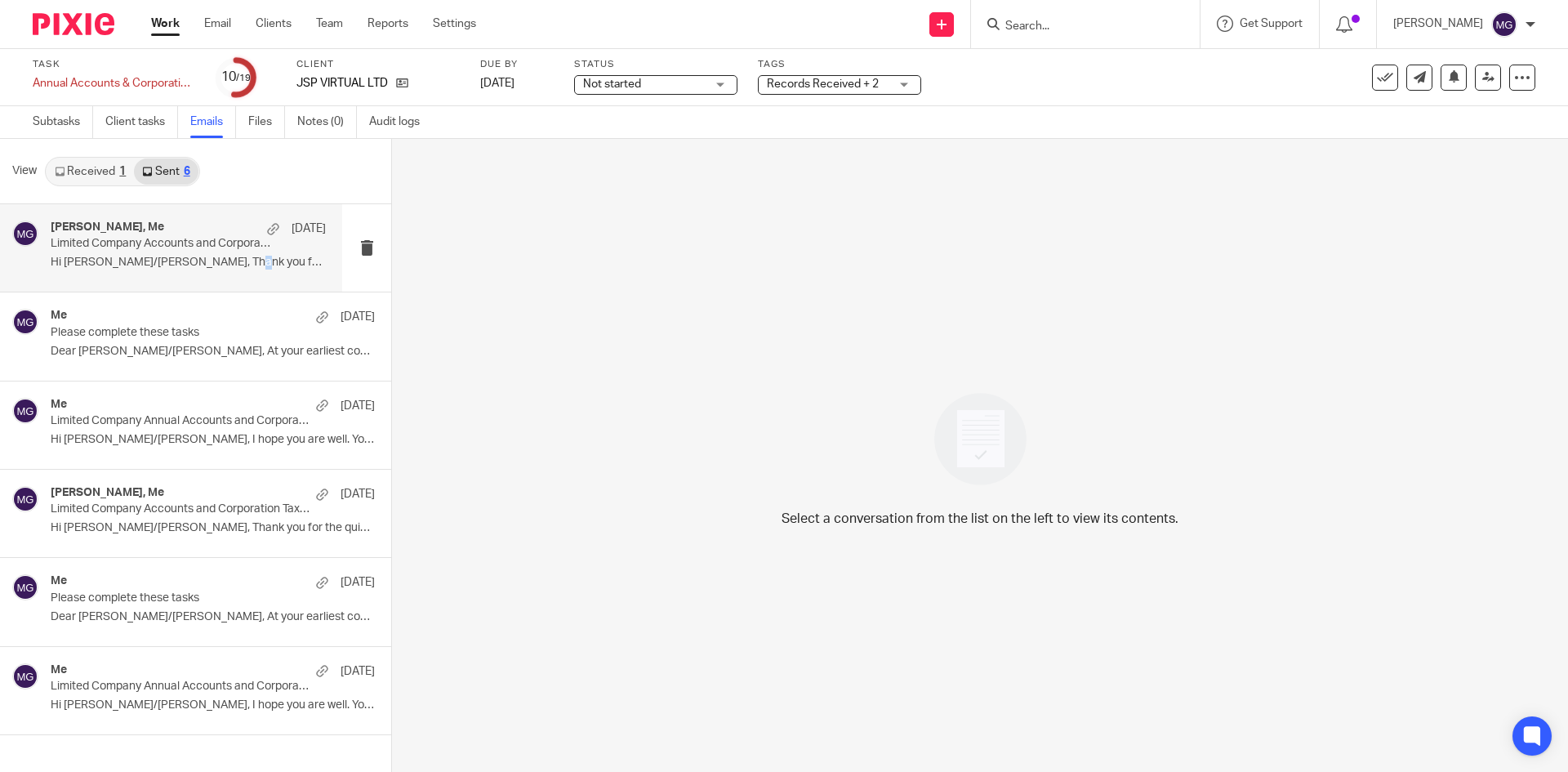
click at [232, 268] on p "Hi [PERSON_NAME]/[PERSON_NAME], Thank you for the quick..." at bounding box center [188, 262] width 276 height 13
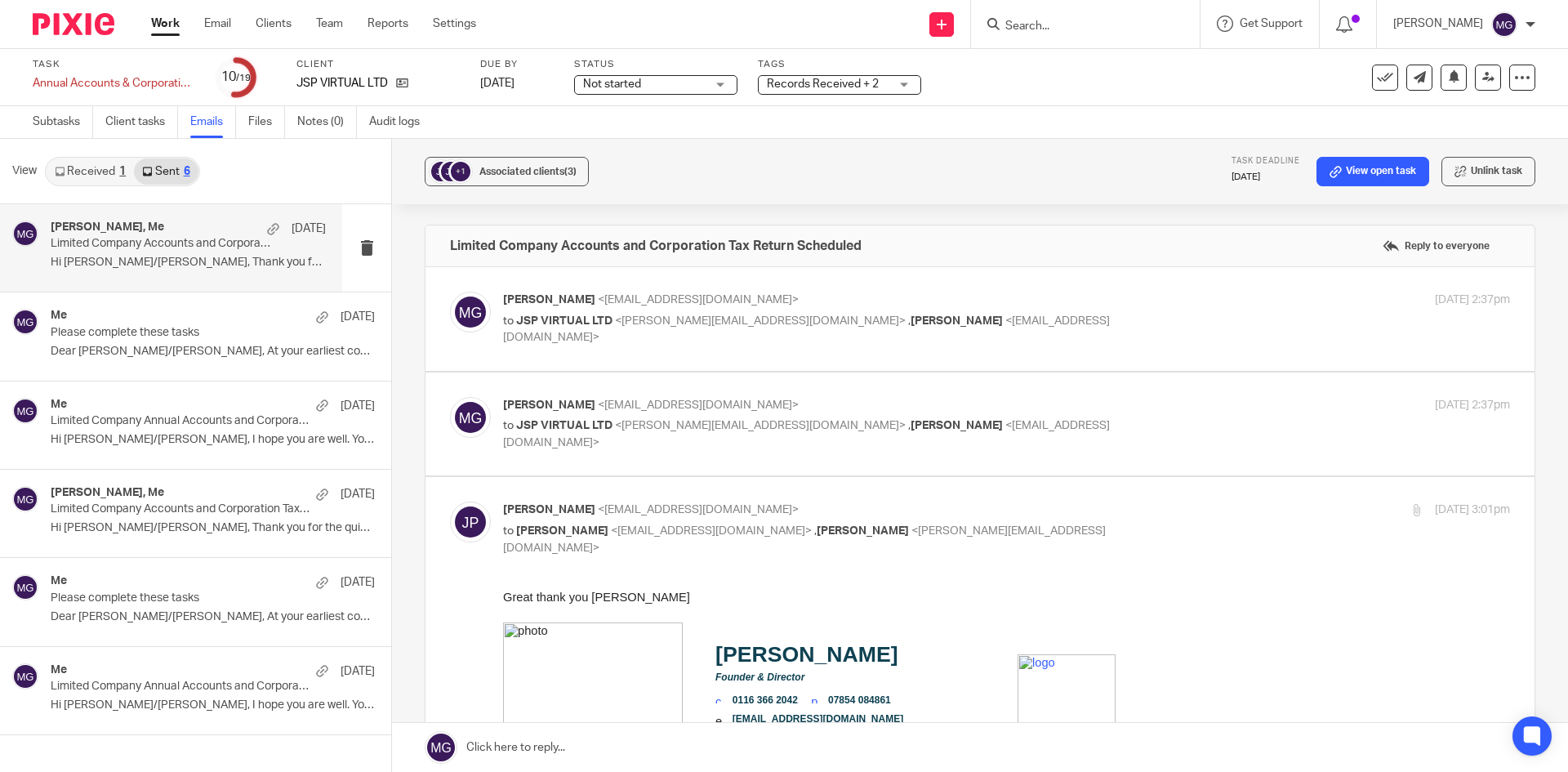
click at [779, 373] on label at bounding box center [979, 424] width 1109 height 104
click at [450, 397] on input "checkbox" at bounding box center [449, 397] width 1 height 1
checkbox input "true"
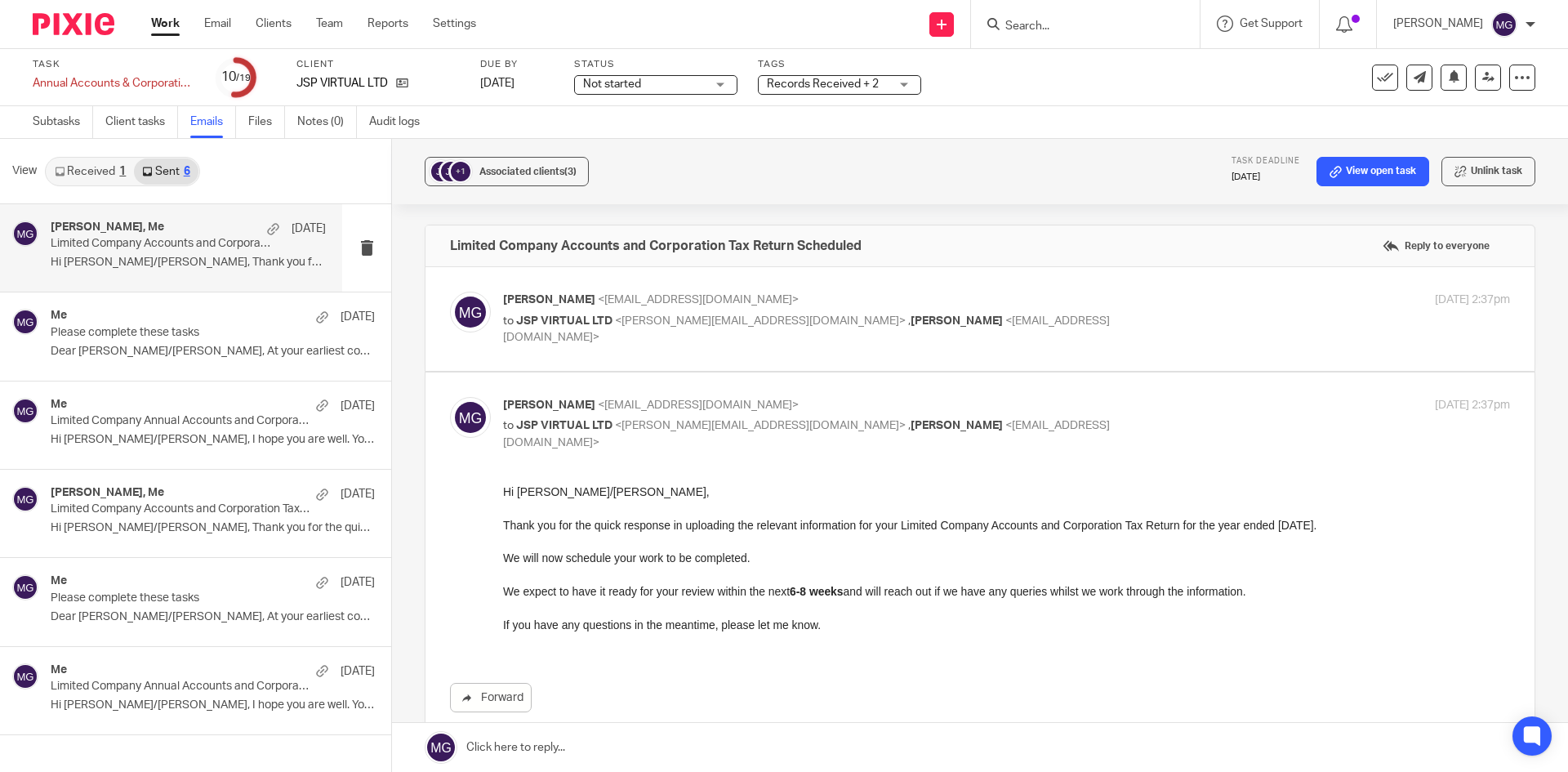
click at [899, 90] on div "Records Received + 2" at bounding box center [839, 84] width 163 height 19
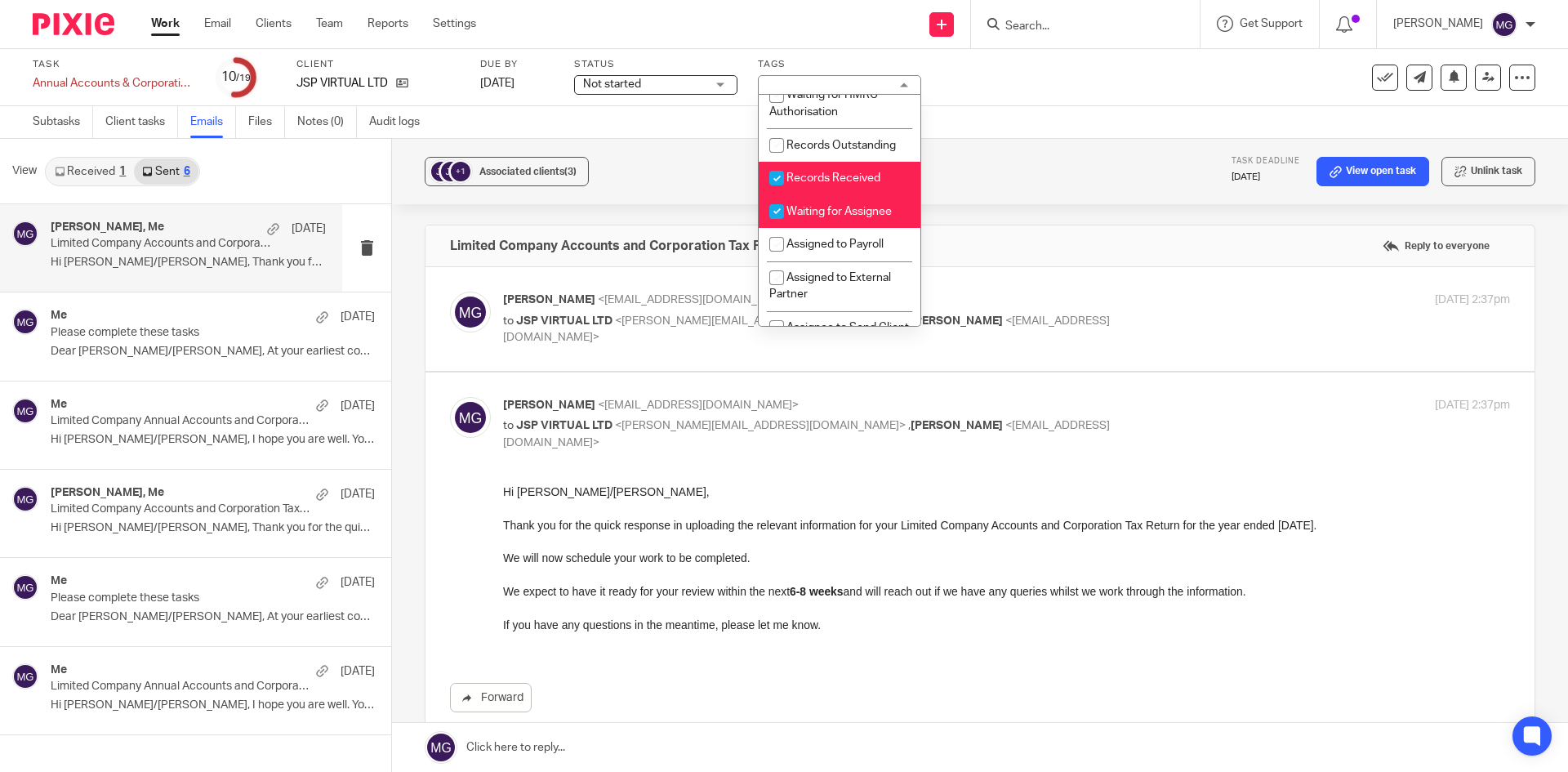
scroll to position [245, 0]
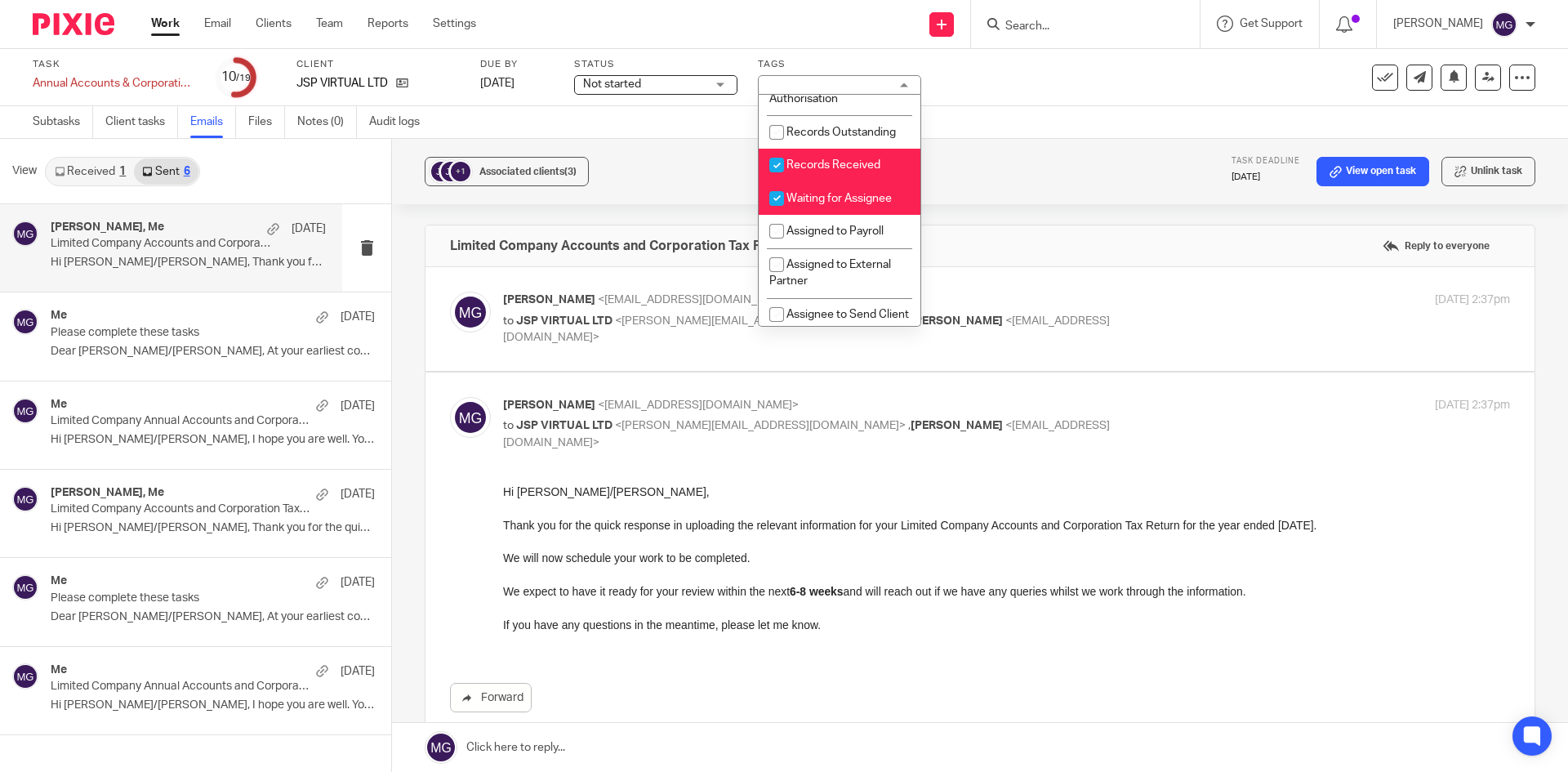
click at [847, 171] on span "Records Received" at bounding box center [833, 165] width 94 height 12
checkbox input "false"
click at [850, 205] on span "Waiting for Assignee" at bounding box center [839, 199] width 106 height 12
checkbox input "false"
click at [1037, 91] on div "Task Annual Accounts & Corporation Tax Return - [DATE] Save Annual Accounts & C…" at bounding box center [659, 77] width 1252 height 39
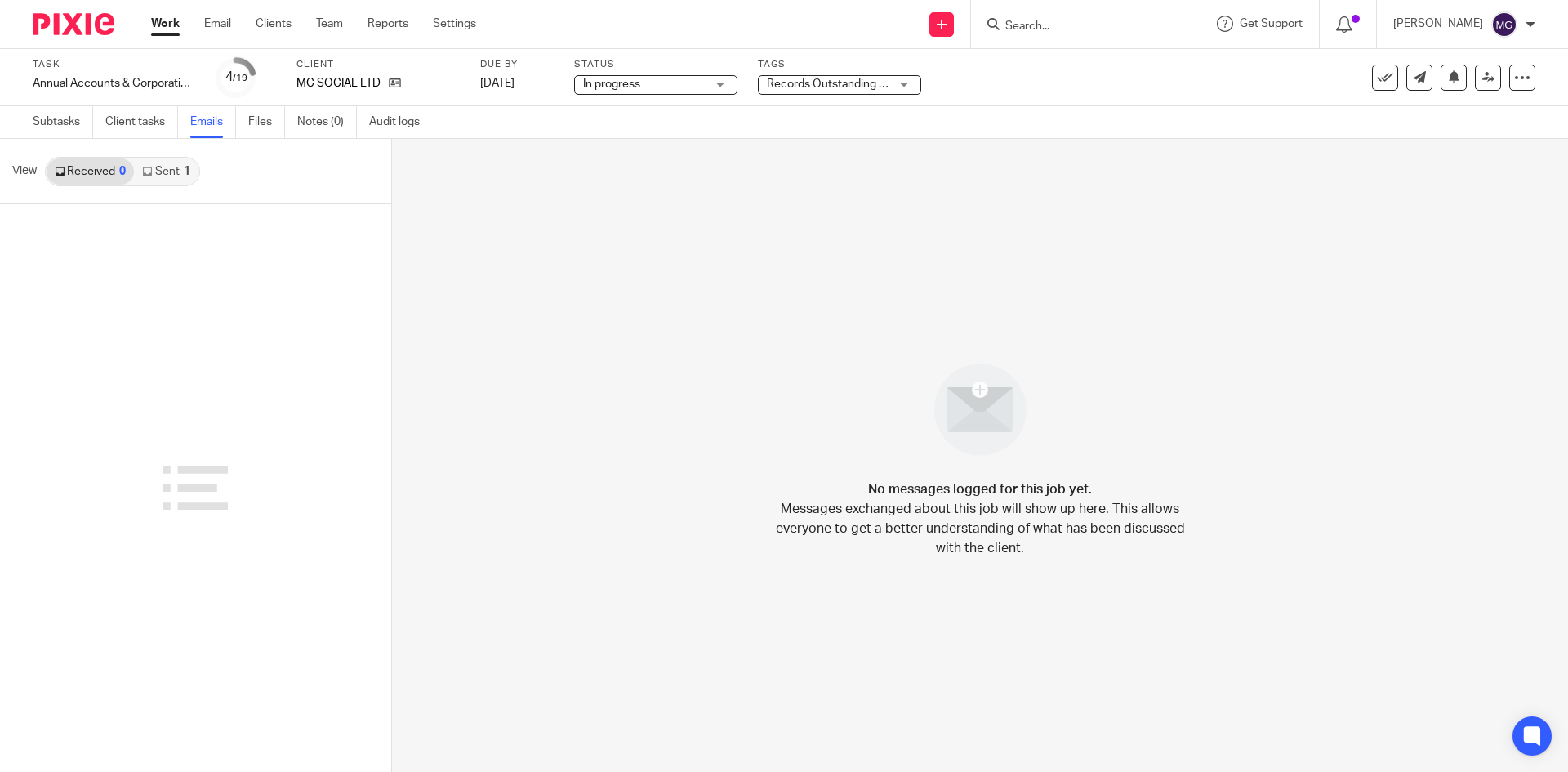
click at [171, 163] on link "Sent 1" at bounding box center [165, 171] width 63 height 26
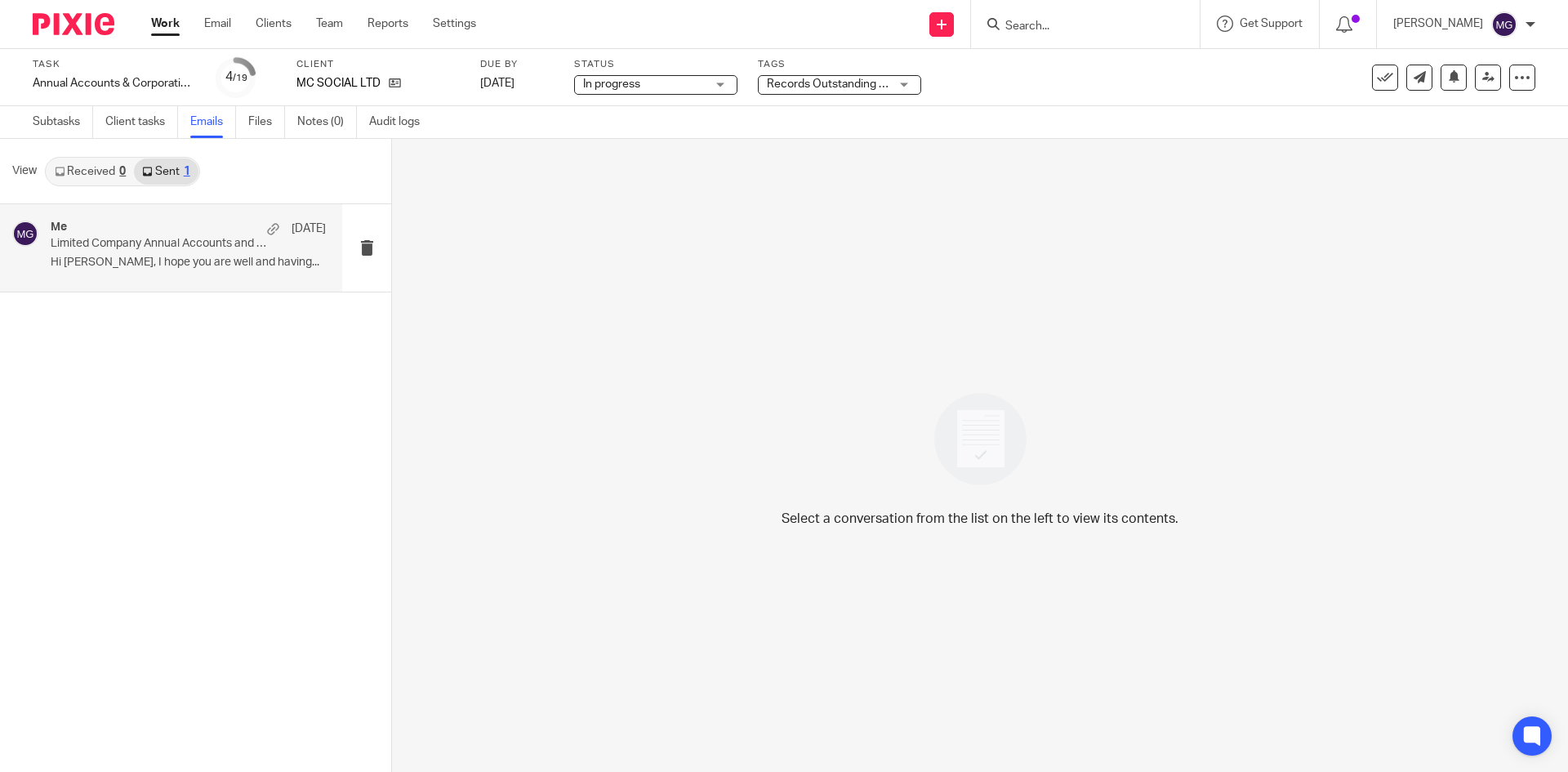
click at [154, 238] on p "Limited Company Annual Accounts and Corporation Tax Return Preparation" at bounding box center [161, 244] width 221 height 13
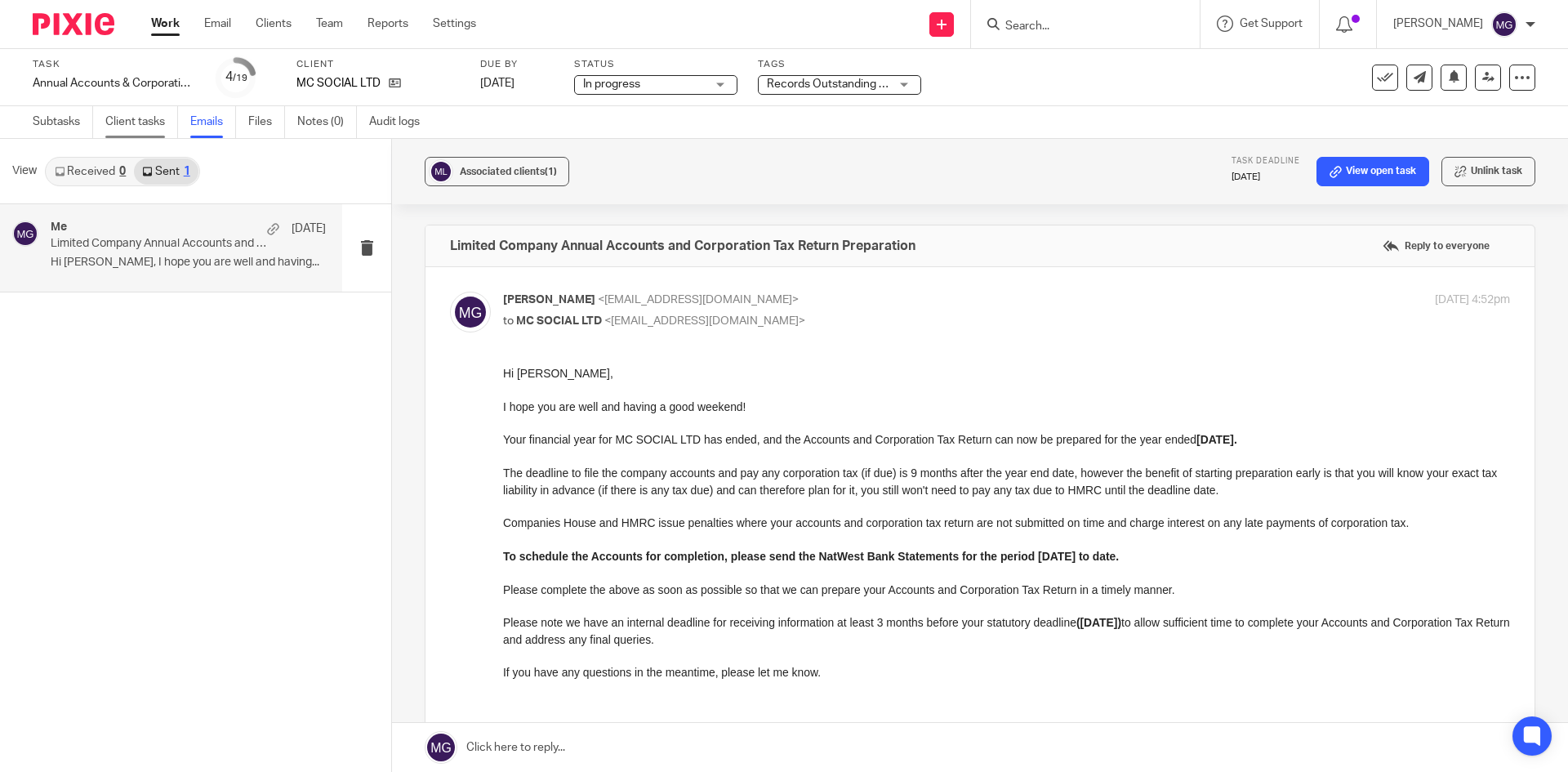
click at [144, 107] on link "Client tasks" at bounding box center [142, 122] width 73 height 32
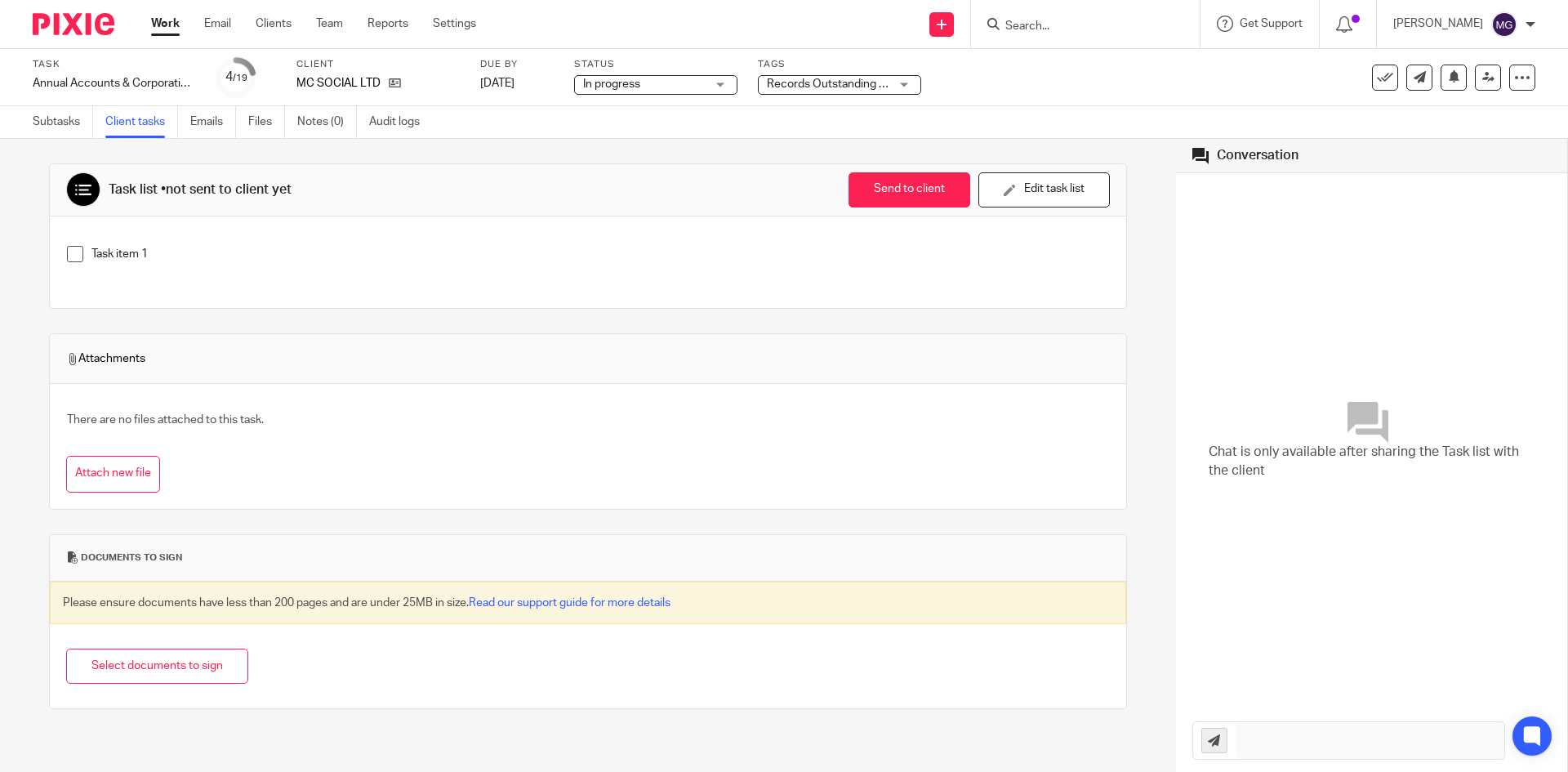
click at [214, 133] on link "Emails" at bounding box center [213, 122] width 46 height 32
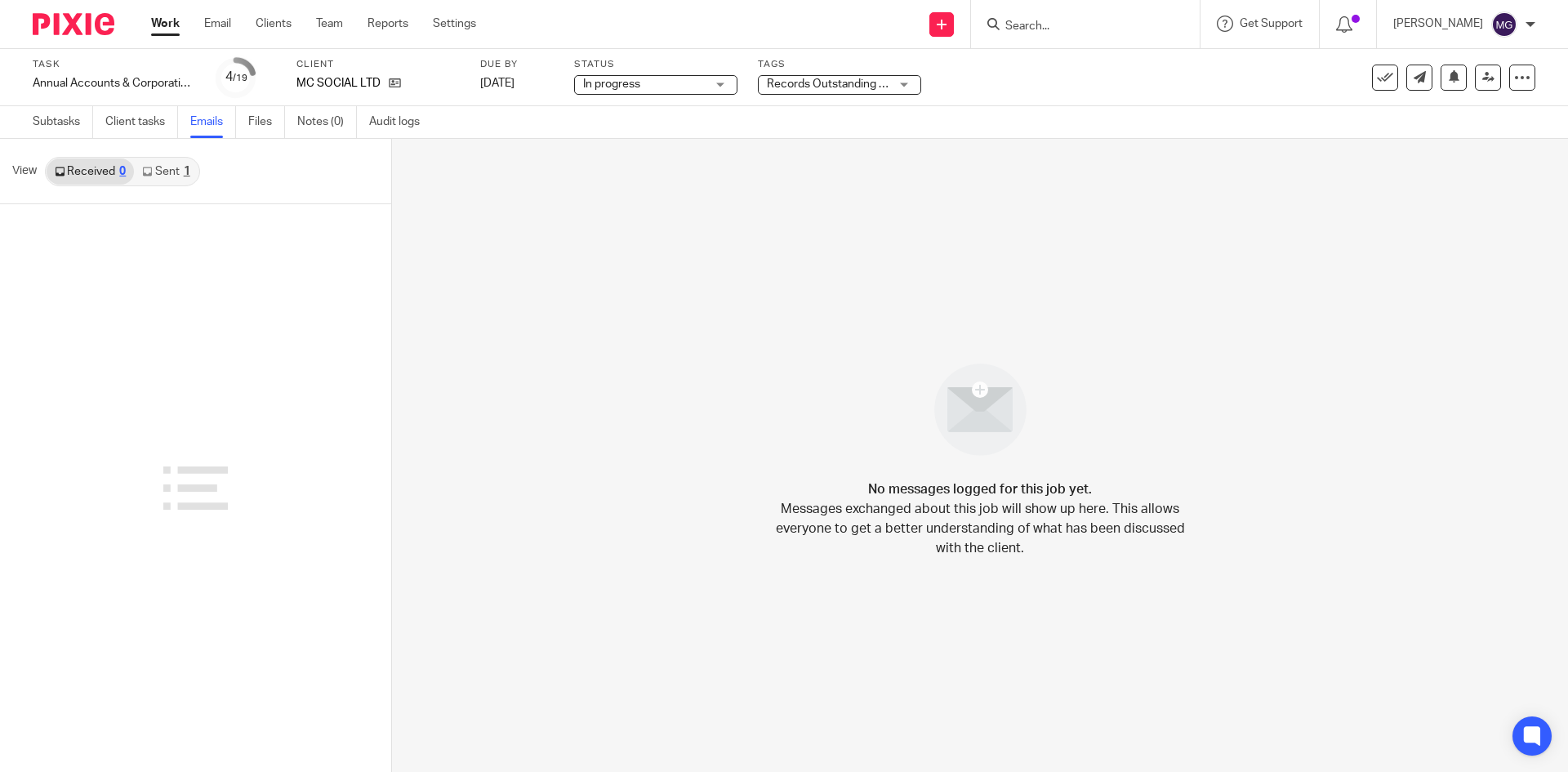
click at [195, 172] on link "Sent 1" at bounding box center [165, 171] width 63 height 26
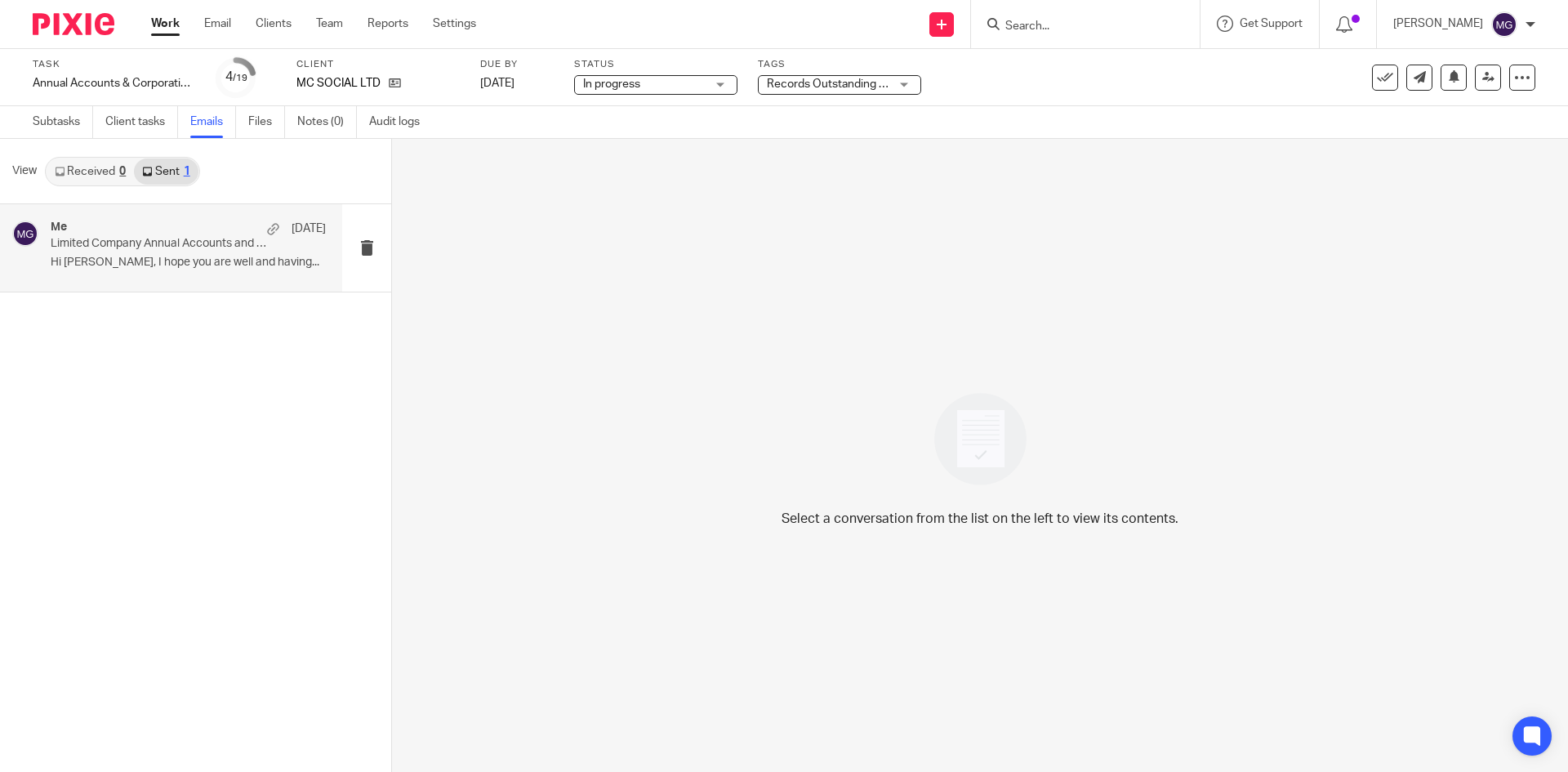
click at [253, 279] on div "Me 16 May Limited Company Annual Accounts and Corporation Tax Return Preparatio…" at bounding box center [171, 248] width 342 height 87
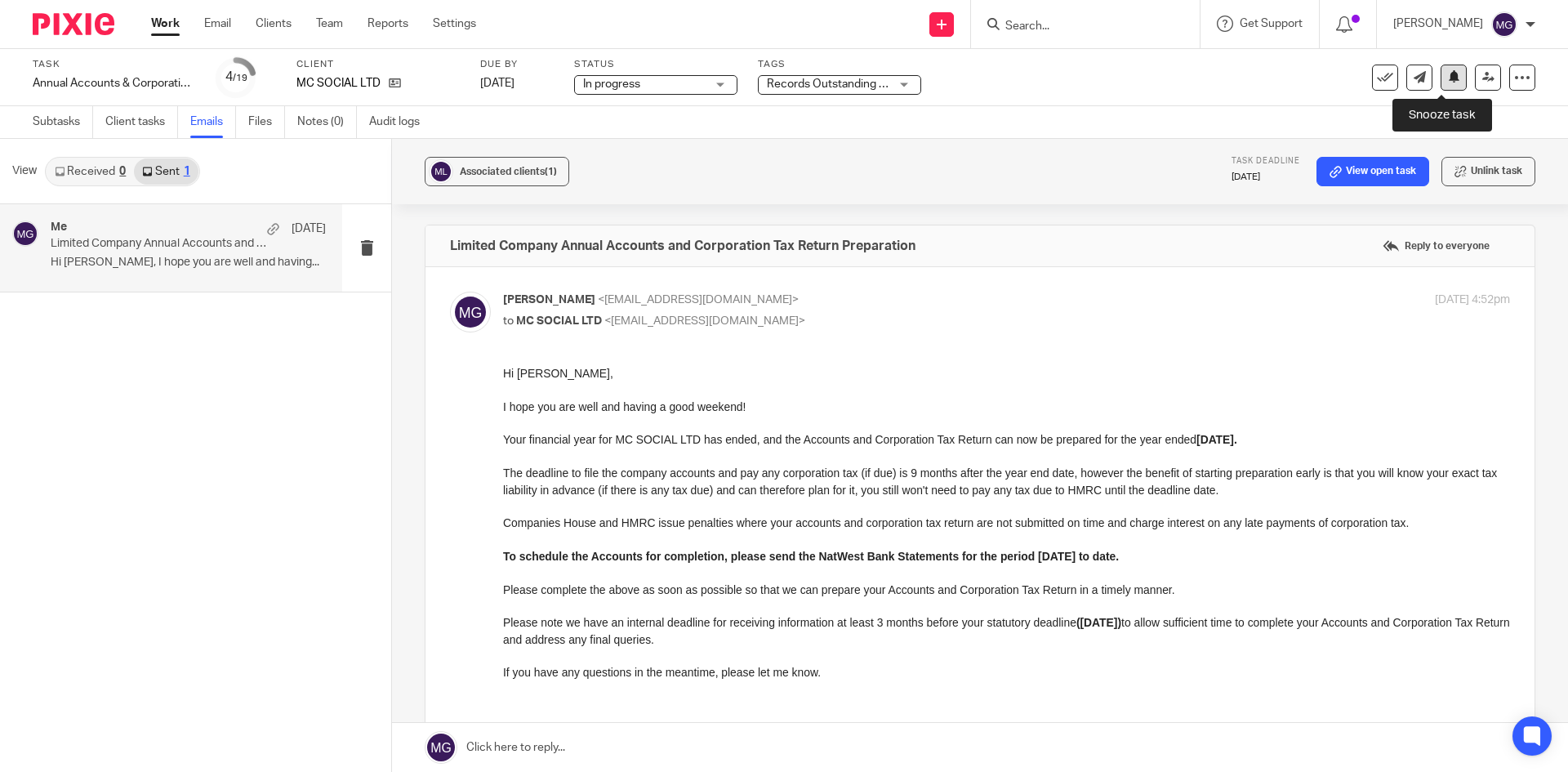
click at [1450, 75] on button at bounding box center [1453, 77] width 26 height 26
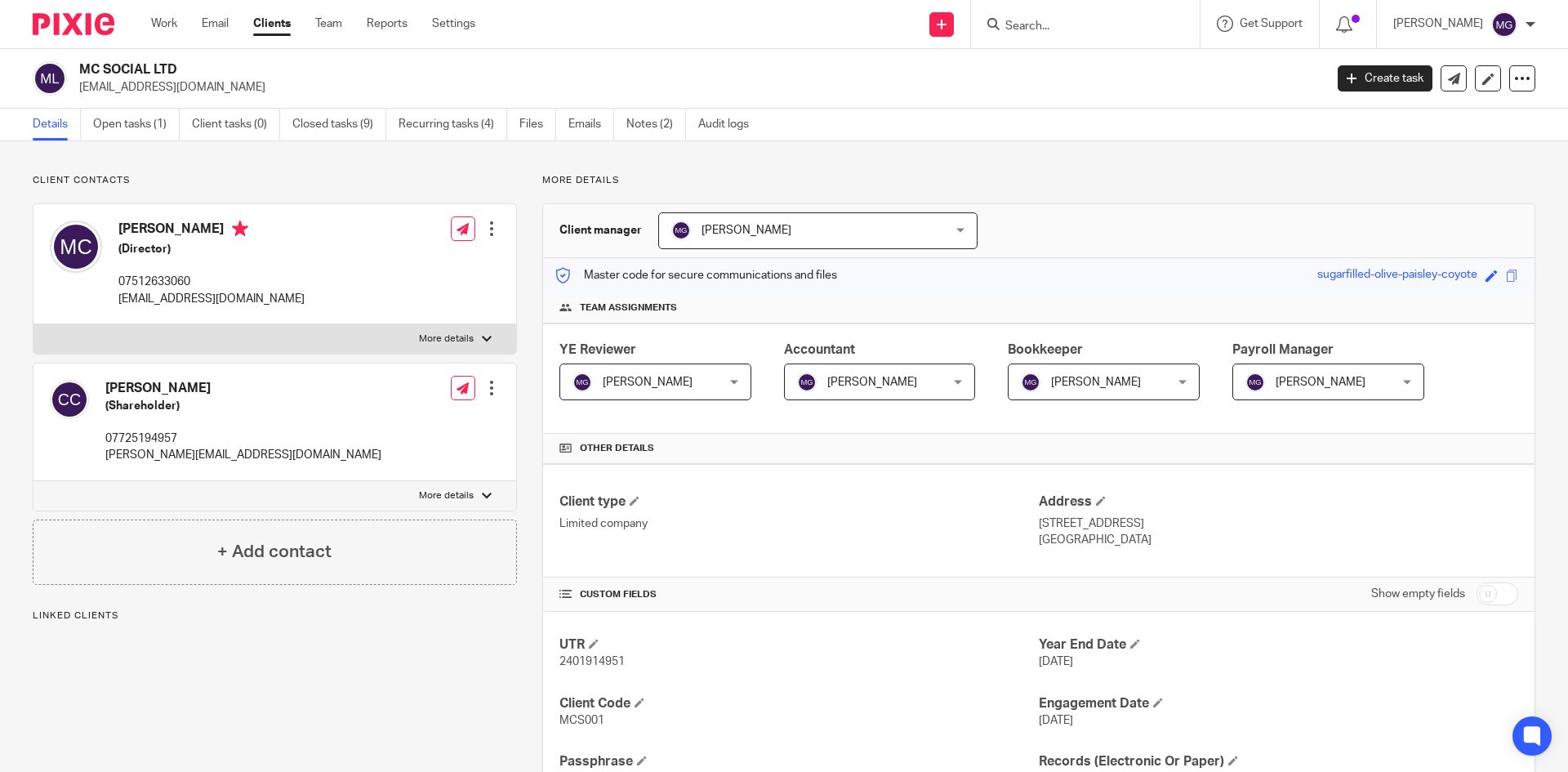
click at [618, 124] on ul "Details Open tasks (1) Client tasks (0) Closed tasks (9) Recurring tasks (4) Fi…" at bounding box center [402, 124] width 740 height 32
click at [608, 123] on link "Emails" at bounding box center [591, 124] width 46 height 32
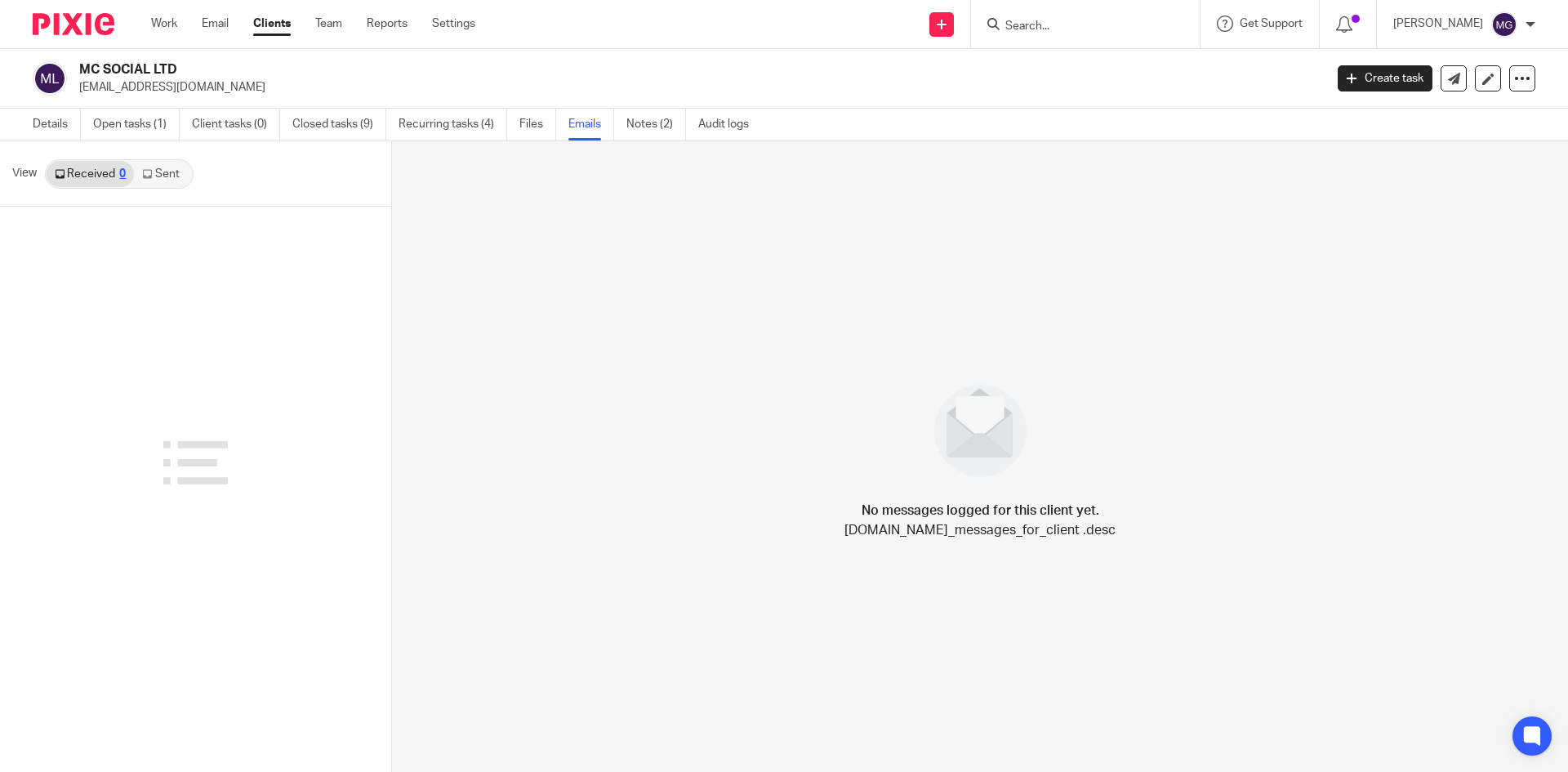
click at [166, 175] on link "Sent" at bounding box center [162, 174] width 58 height 26
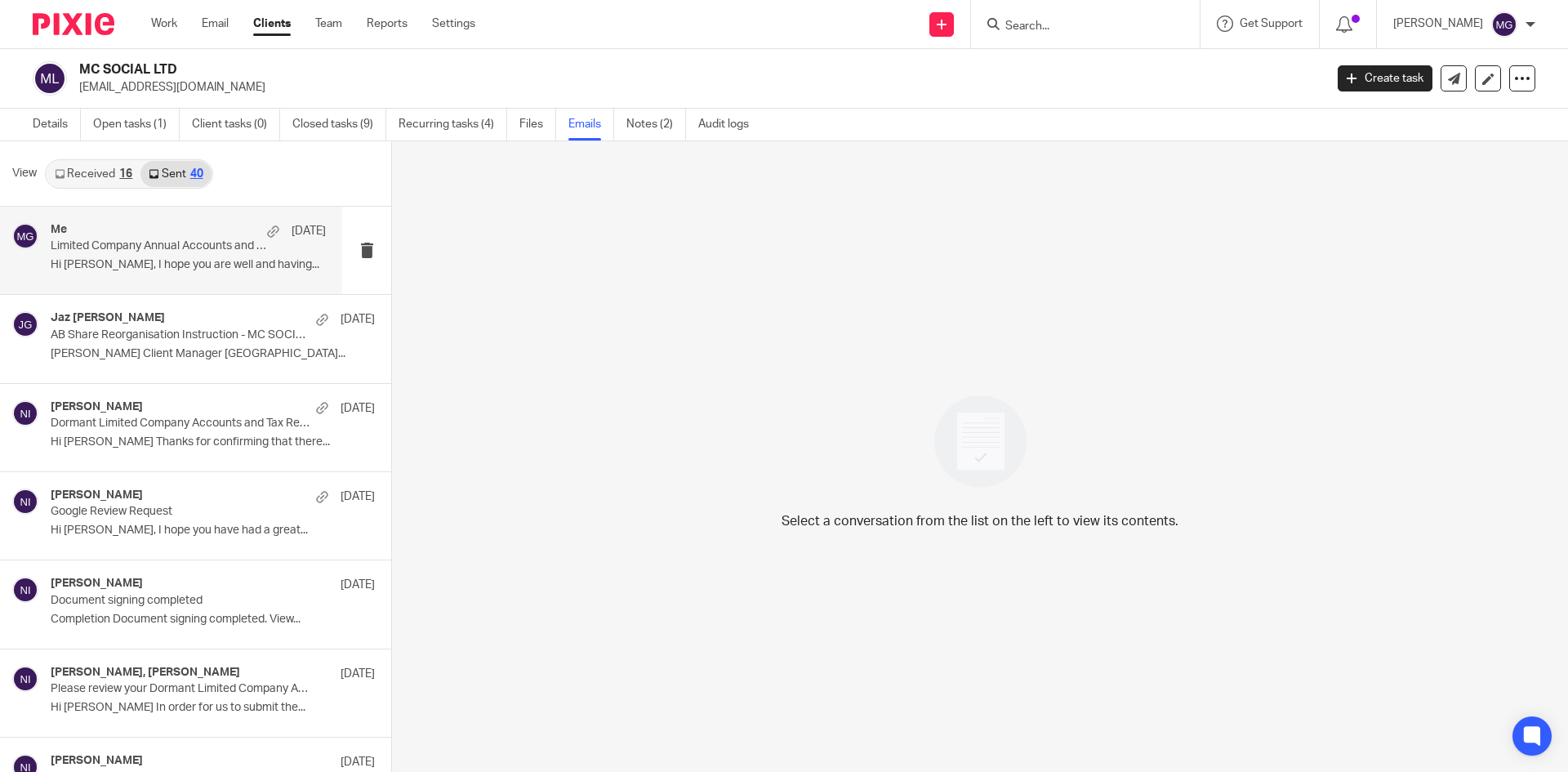
click at [139, 265] on p "Hi [PERSON_NAME], I hope you are well and having..." at bounding box center [188, 265] width 276 height 13
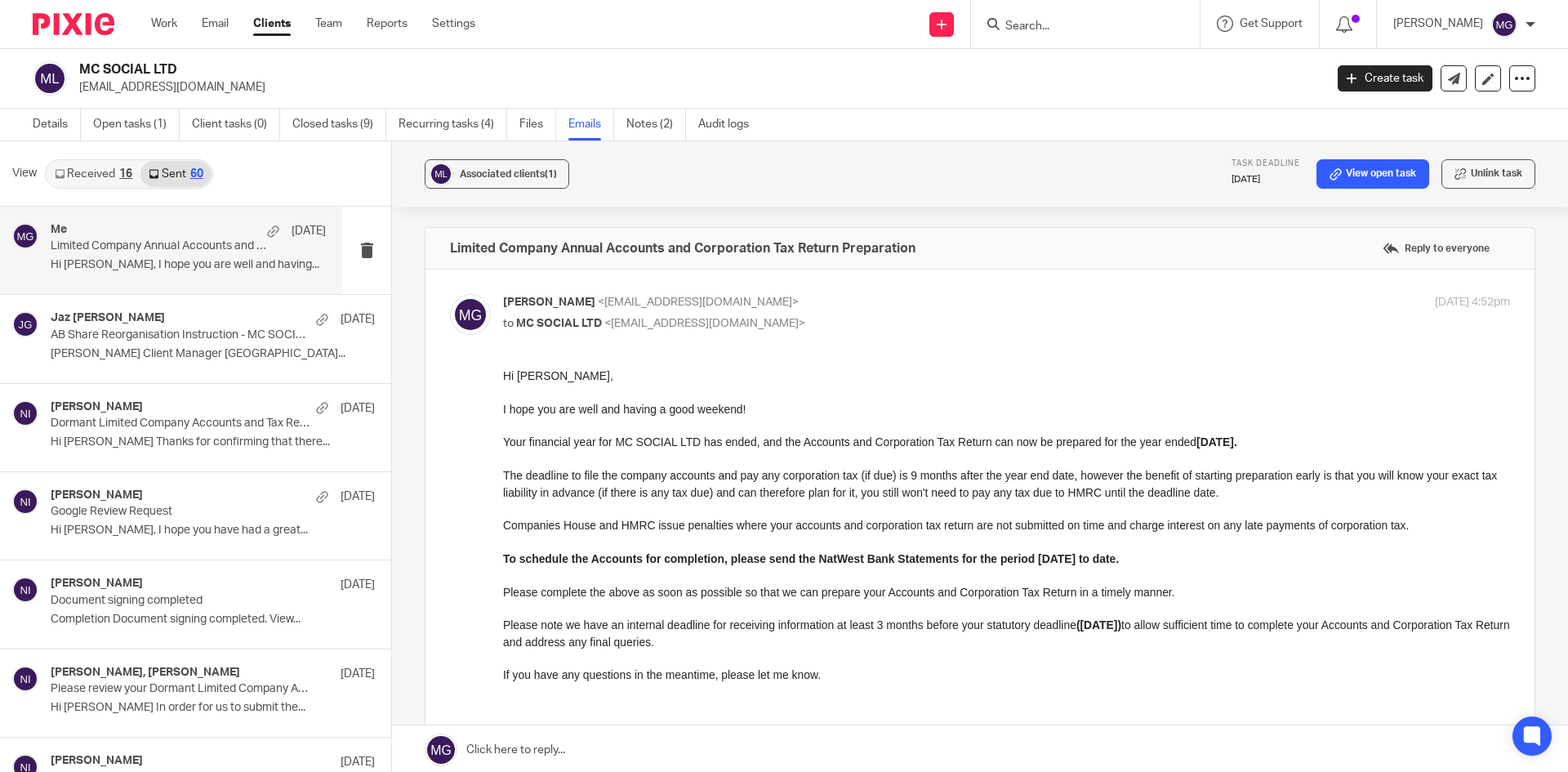
click at [817, 745] on link at bounding box center [979, 749] width 1176 height 49
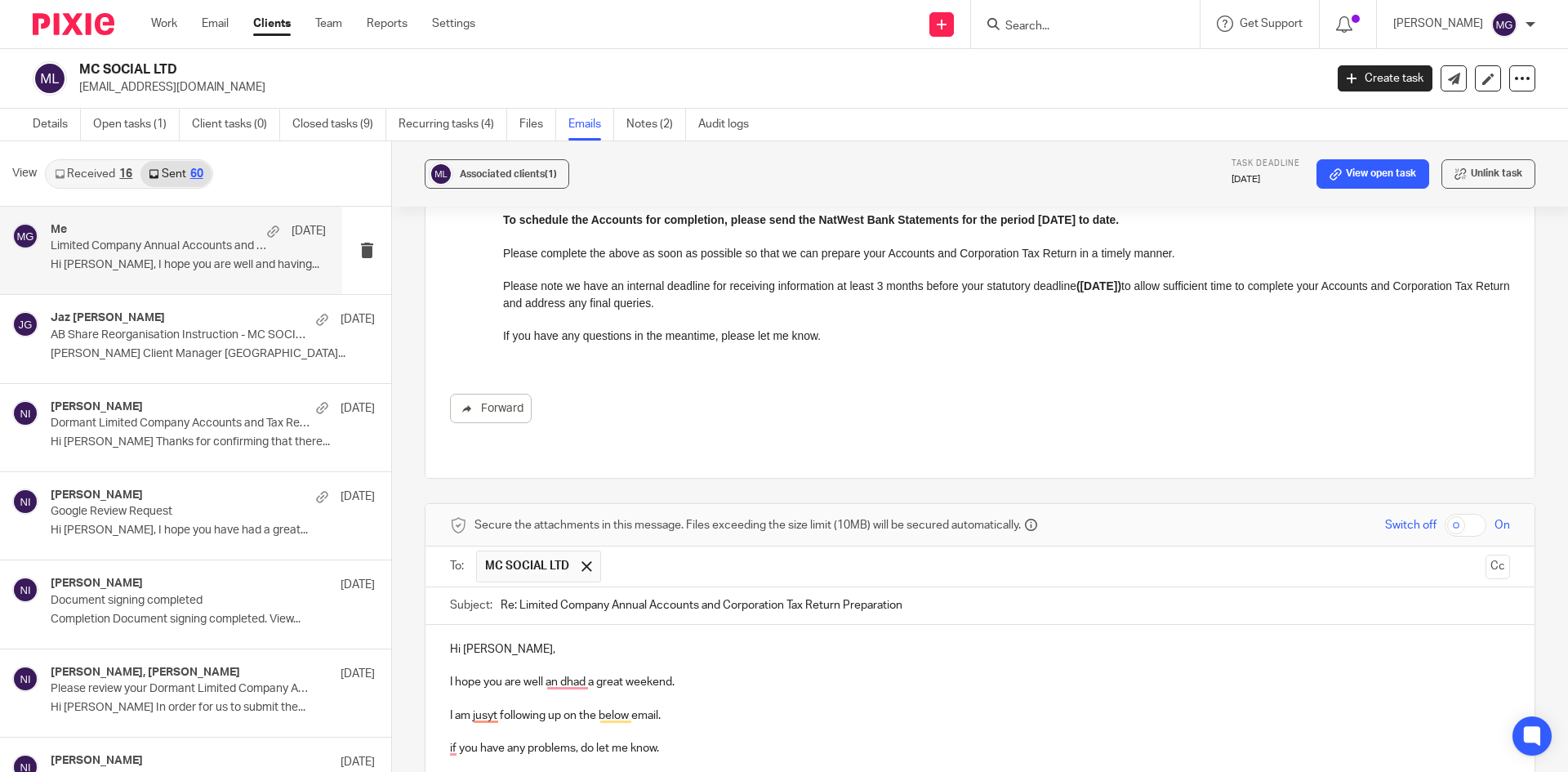
scroll to position [356, 0]
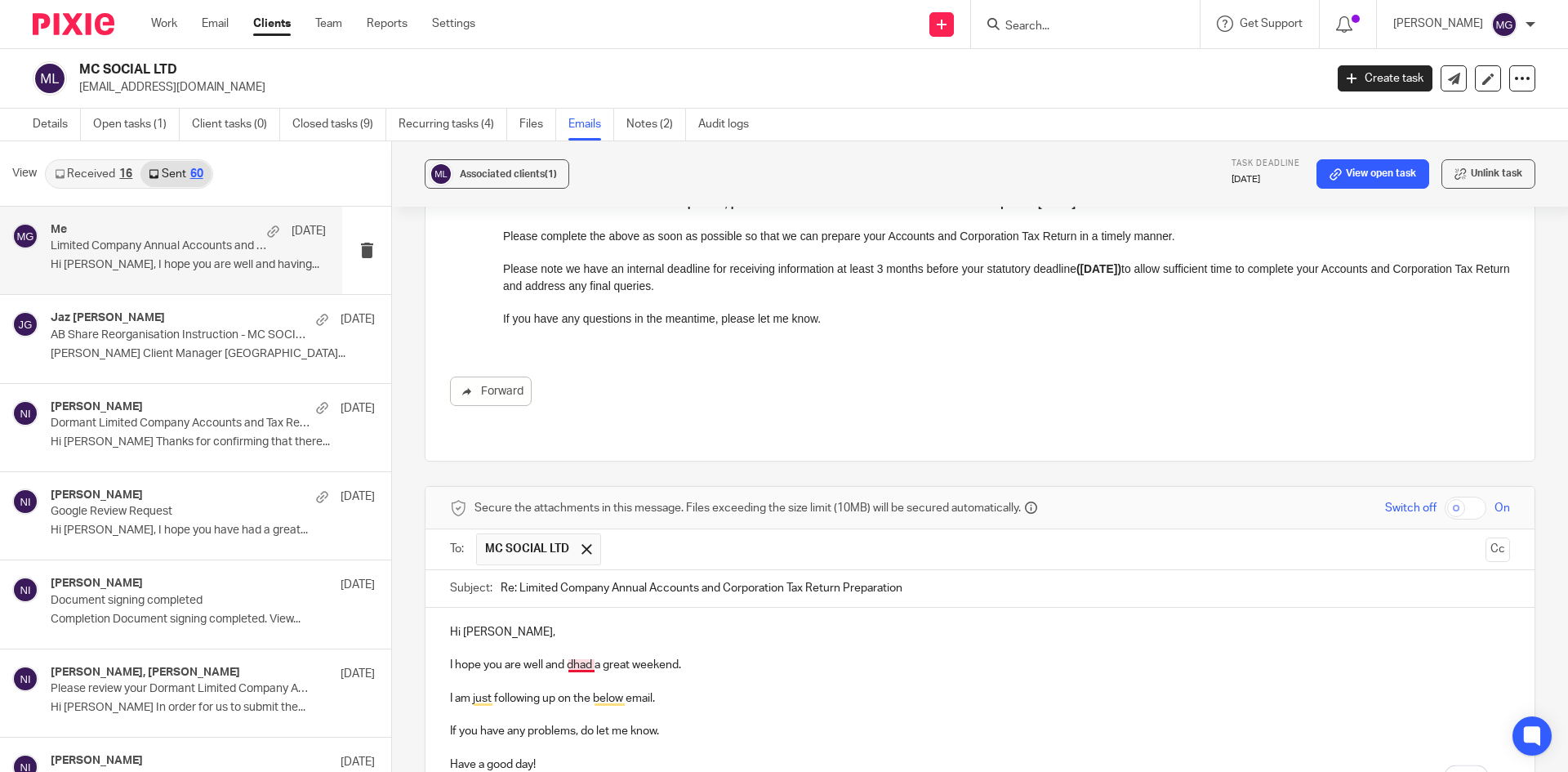
click at [576, 657] on p "I hope you are well and dhad a great weekend." at bounding box center [980, 664] width 1060 height 16
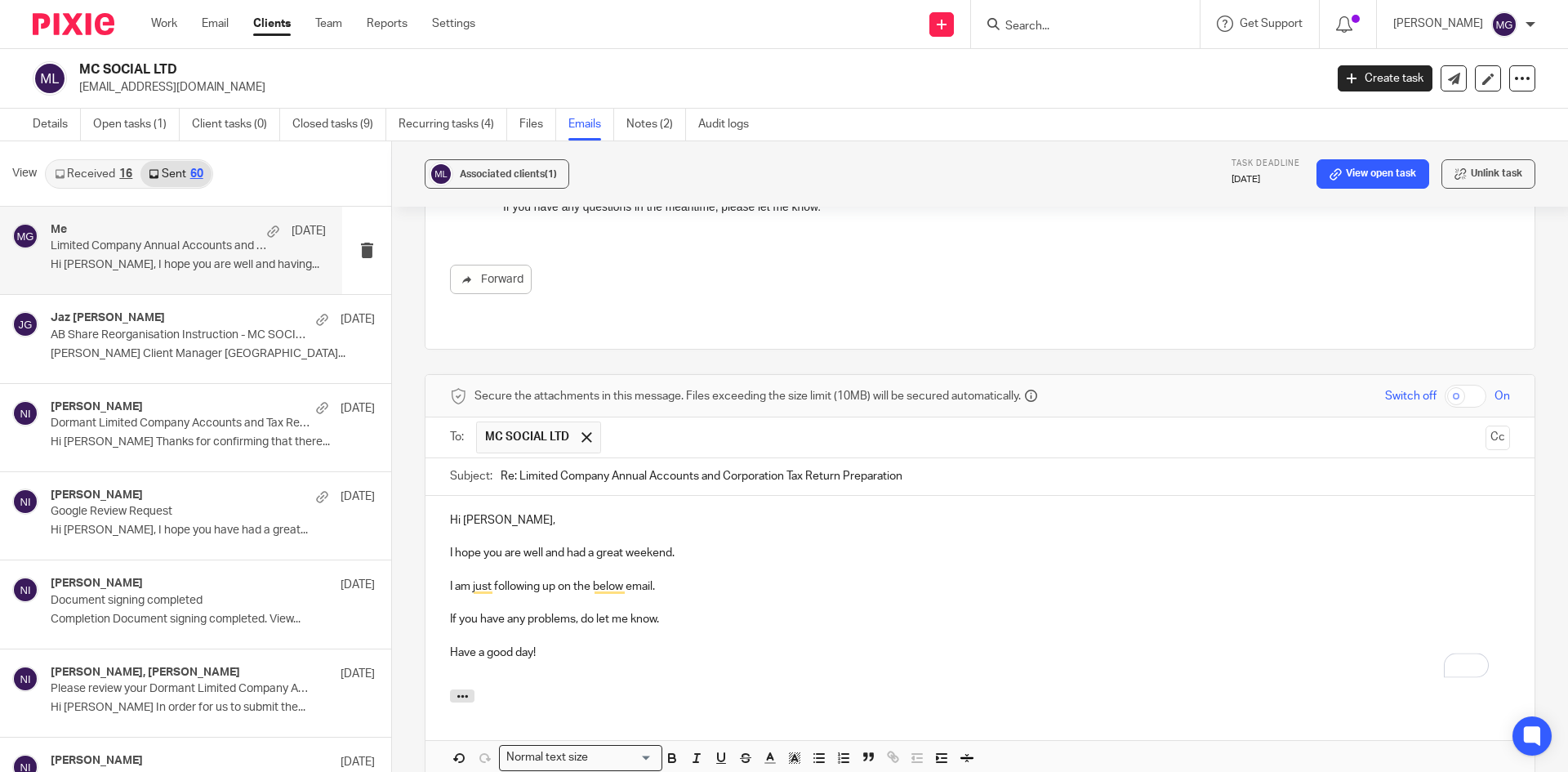
scroll to position [683, 0]
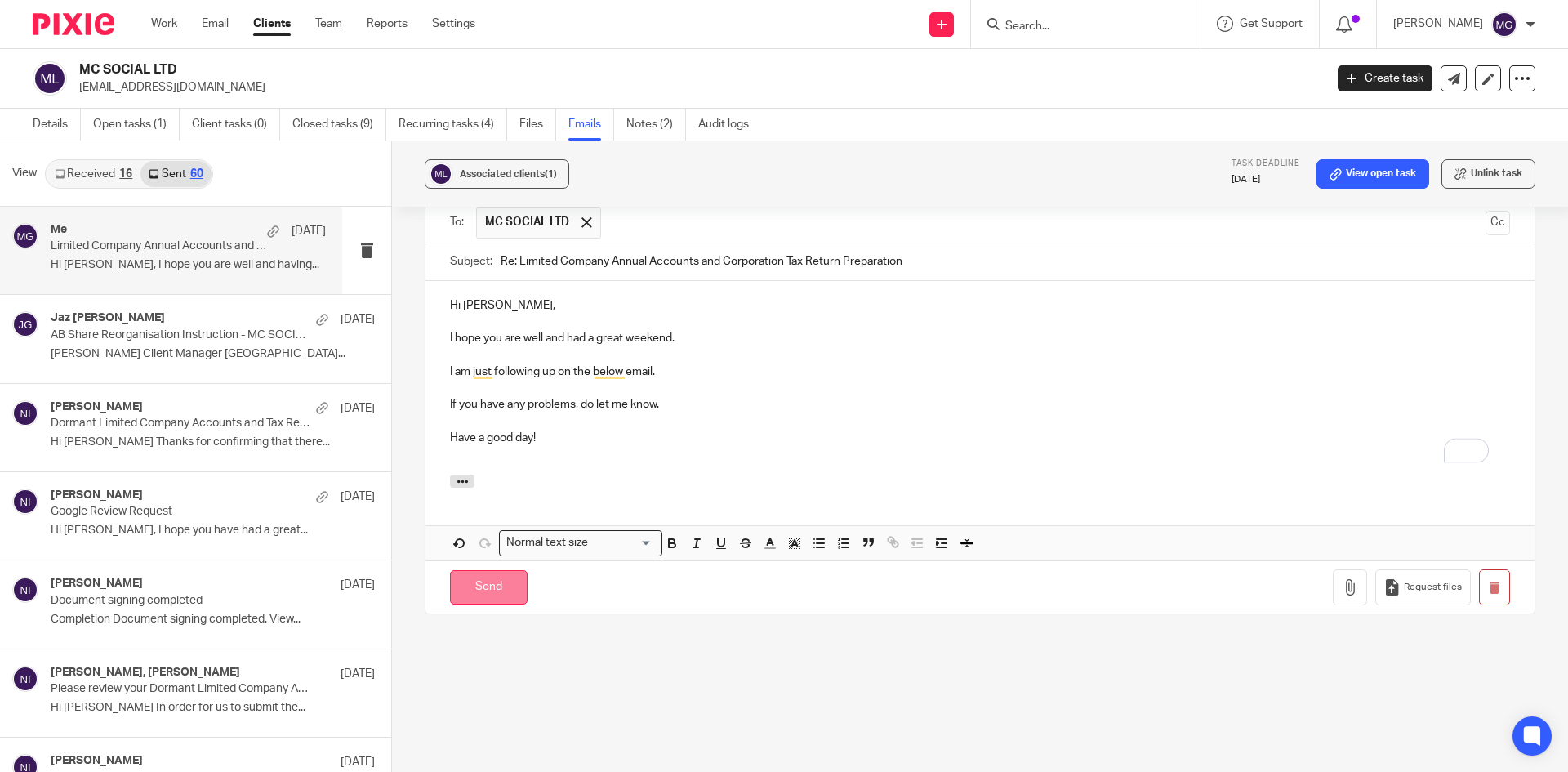
drag, startPoint x: 458, startPoint y: 594, endPoint x: 486, endPoint y: 571, distance: 36.2
click at [486, 571] on div "Send You have unsaved changes Request files" at bounding box center [979, 587] width 1109 height 54
click at [496, 570] on input "Send" at bounding box center [489, 588] width 78 height 36
click at [686, 364] on p "I am just following up on the below email." at bounding box center [980, 372] width 1060 height 16
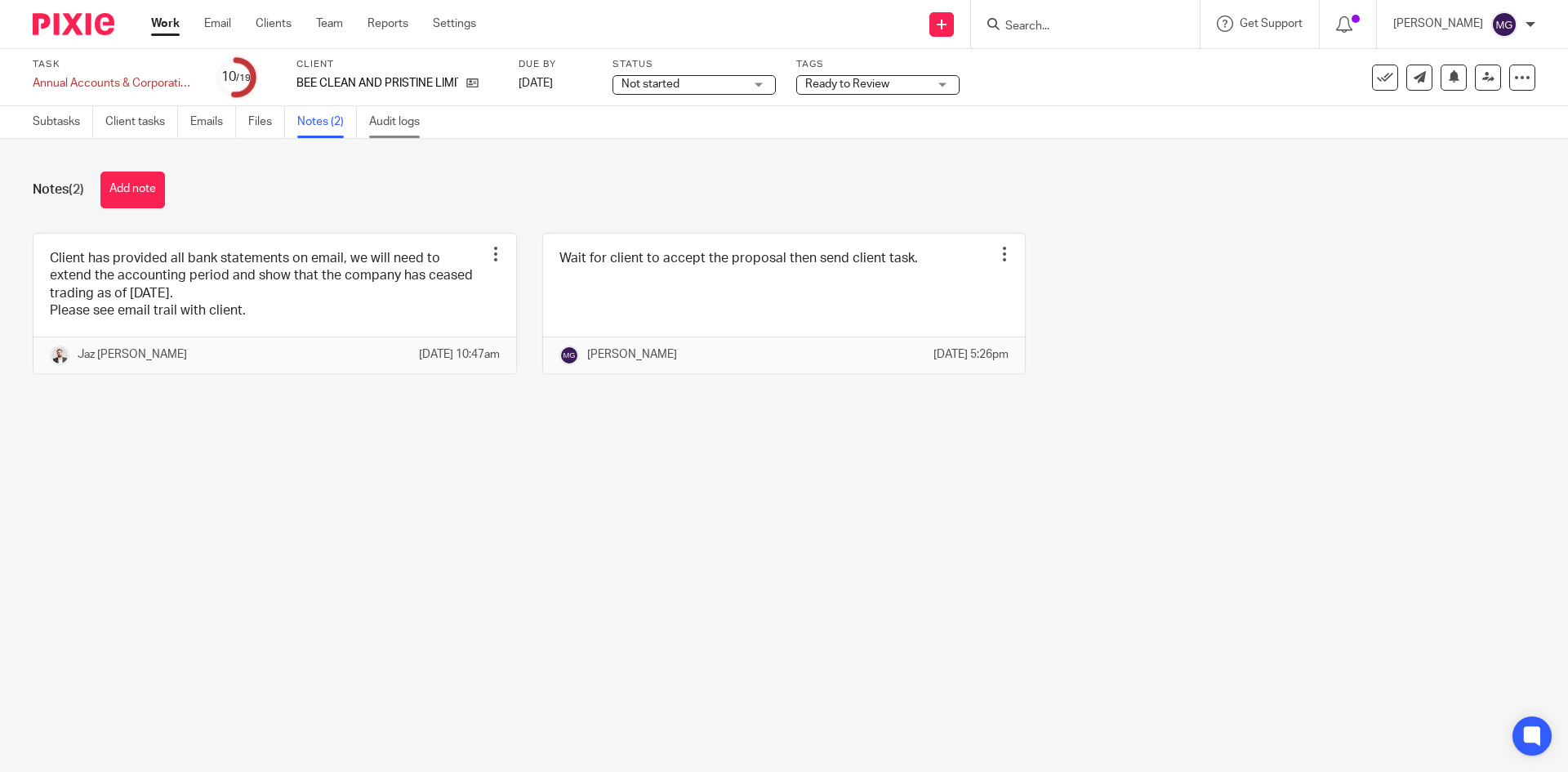
click at [423, 133] on link "Audit logs" at bounding box center [399, 122] width 62 height 32
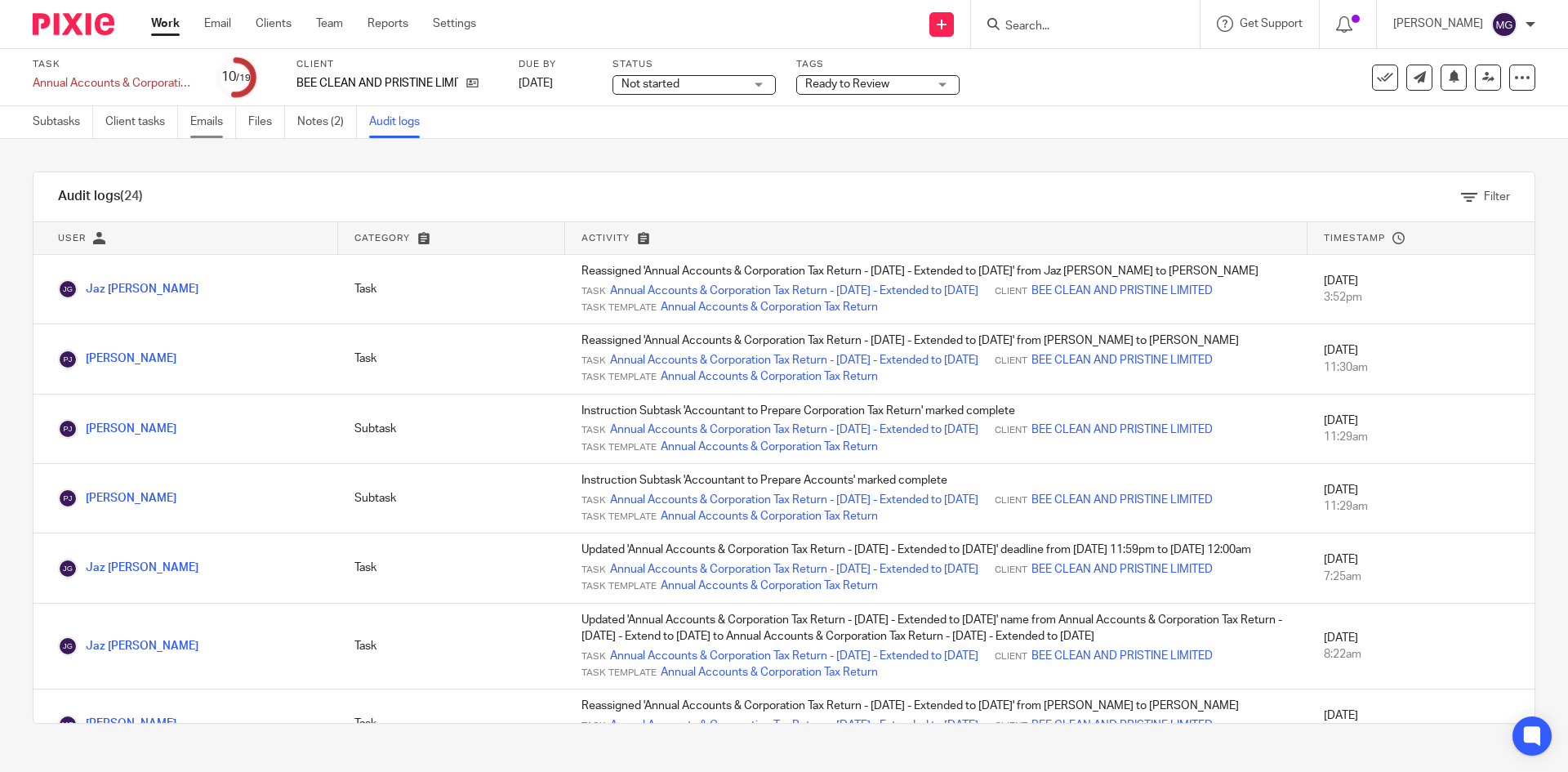
click at [227, 111] on link "Emails" at bounding box center [213, 122] width 46 height 32
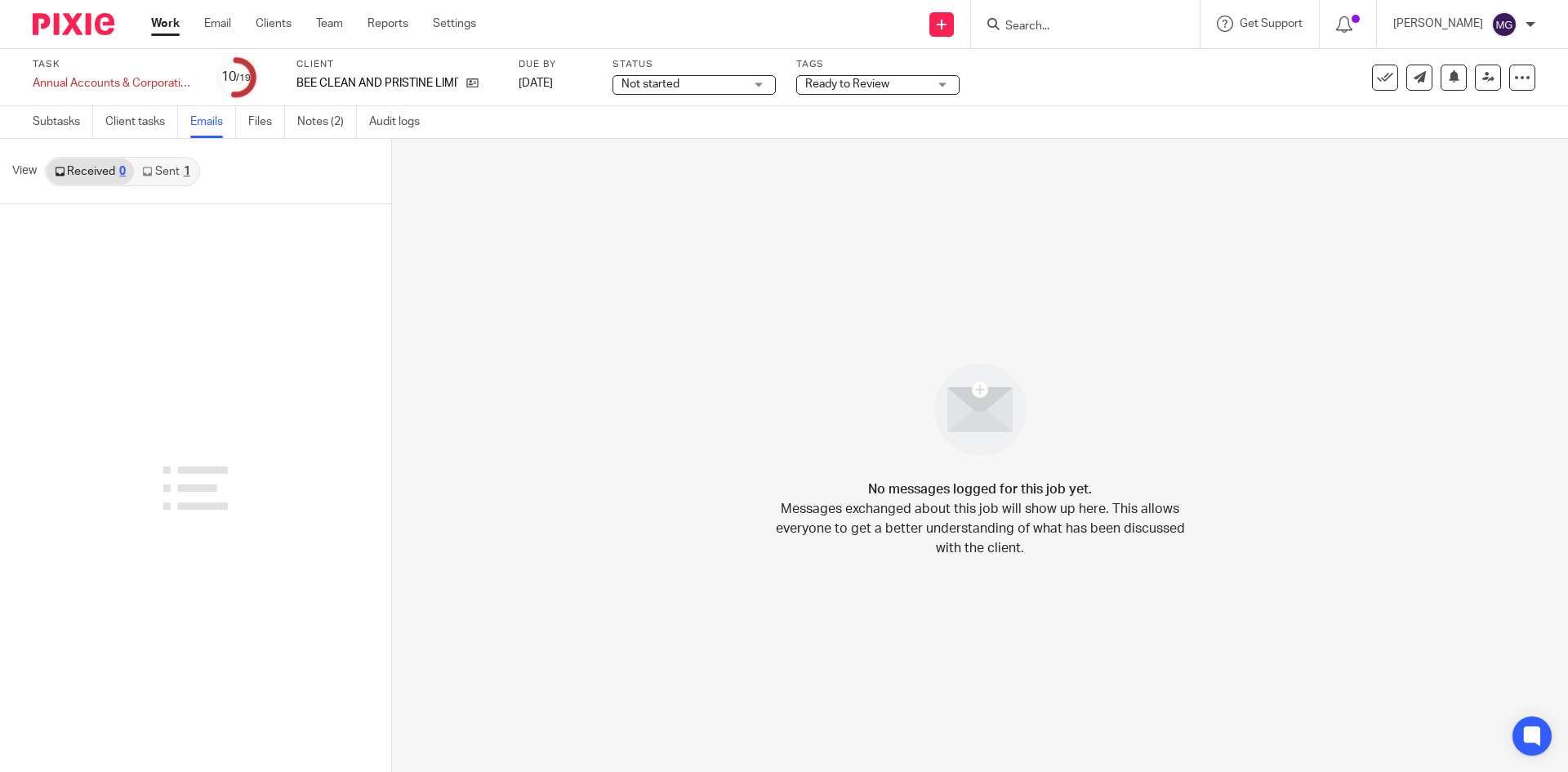
click at [181, 178] on link "Sent 1" at bounding box center [165, 171] width 63 height 26
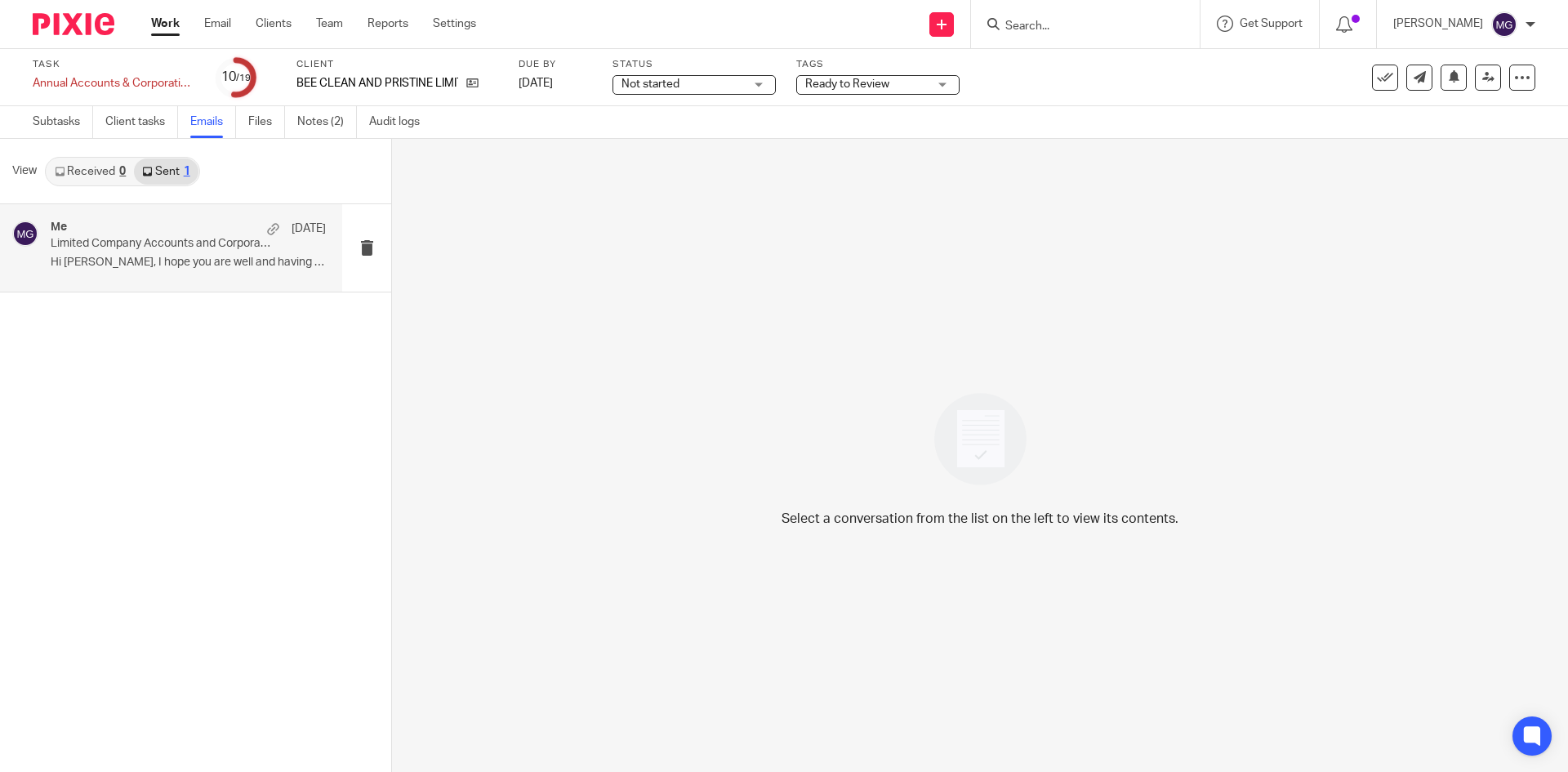
click at [151, 210] on div "Me 16 May Limited Company Accounts and Corporation Tax Return 31-03-2025 Hi Ami…" at bounding box center [171, 248] width 342 height 87
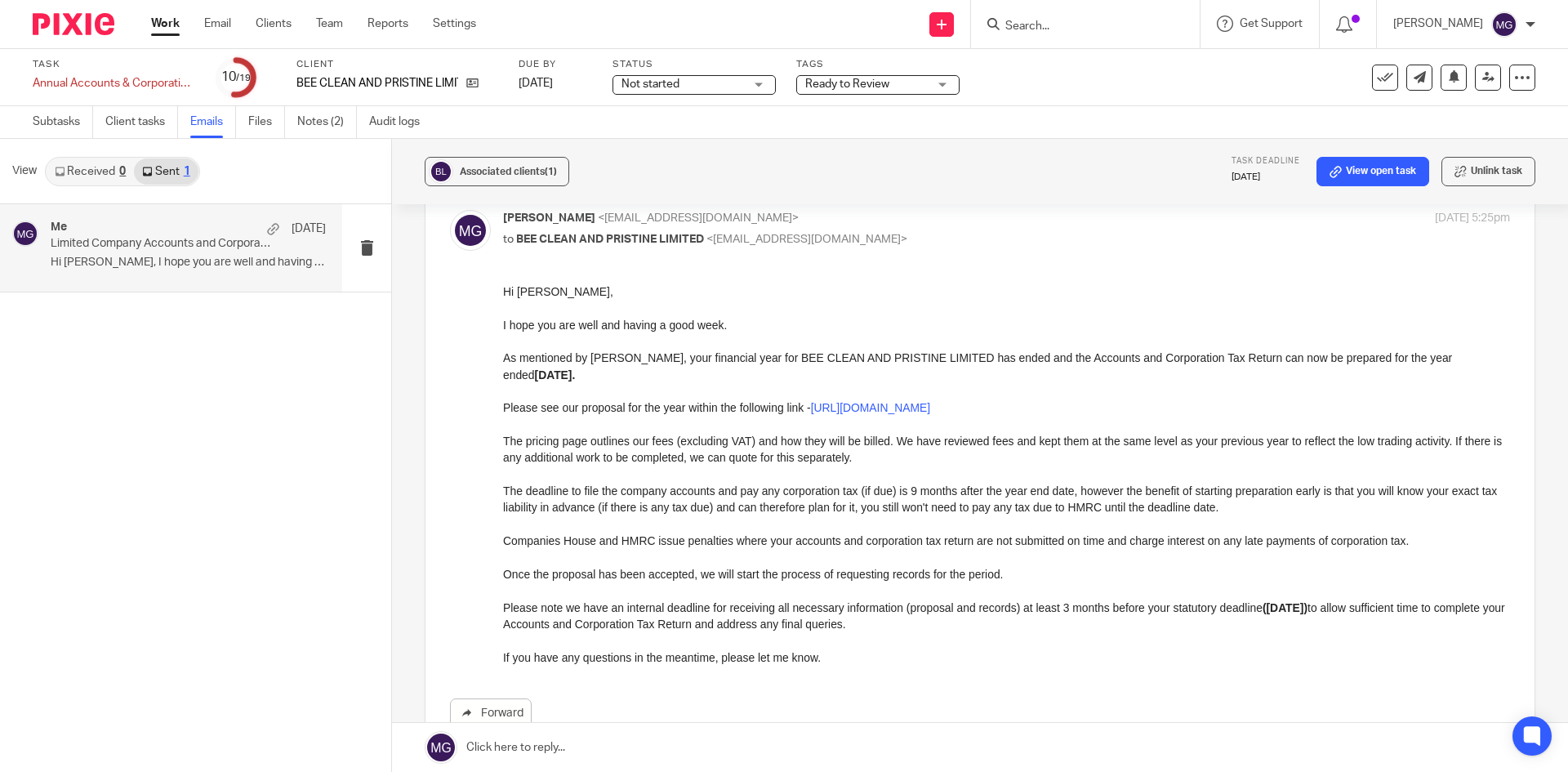
scroll to position [163, 0]
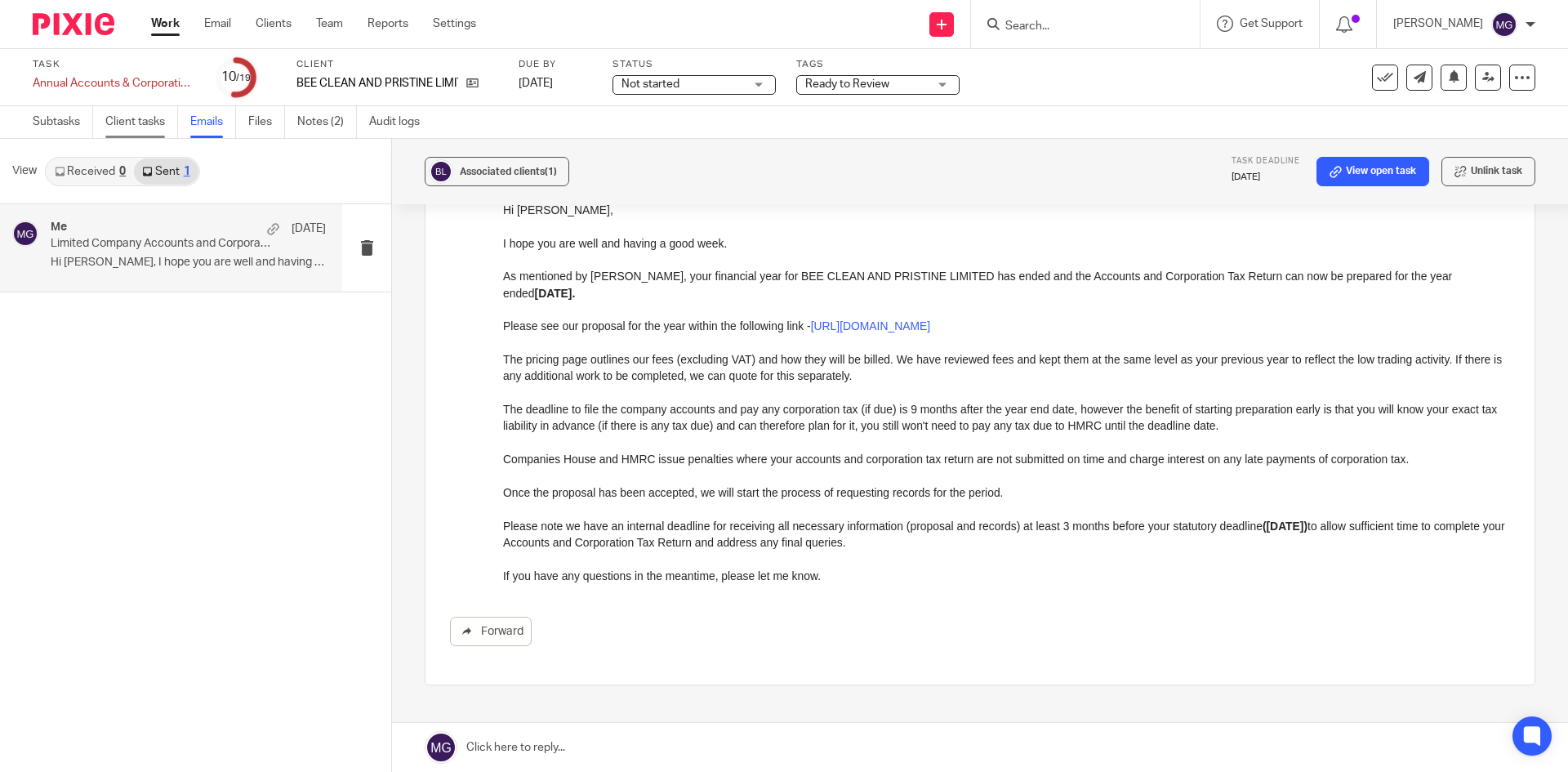
click at [177, 112] on link "Client tasks" at bounding box center [142, 122] width 73 height 32
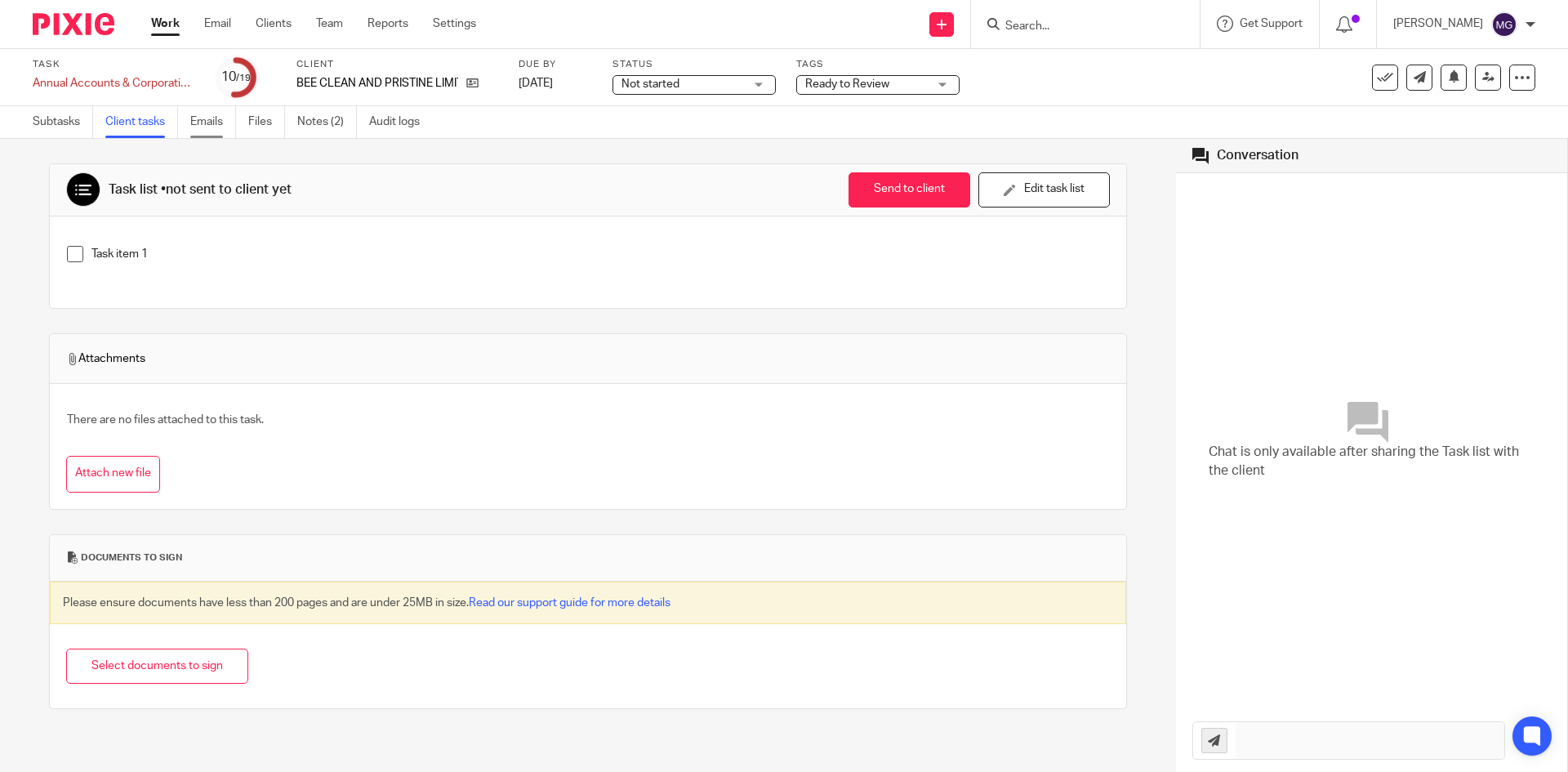
click at [215, 117] on link "Emails" at bounding box center [213, 122] width 46 height 32
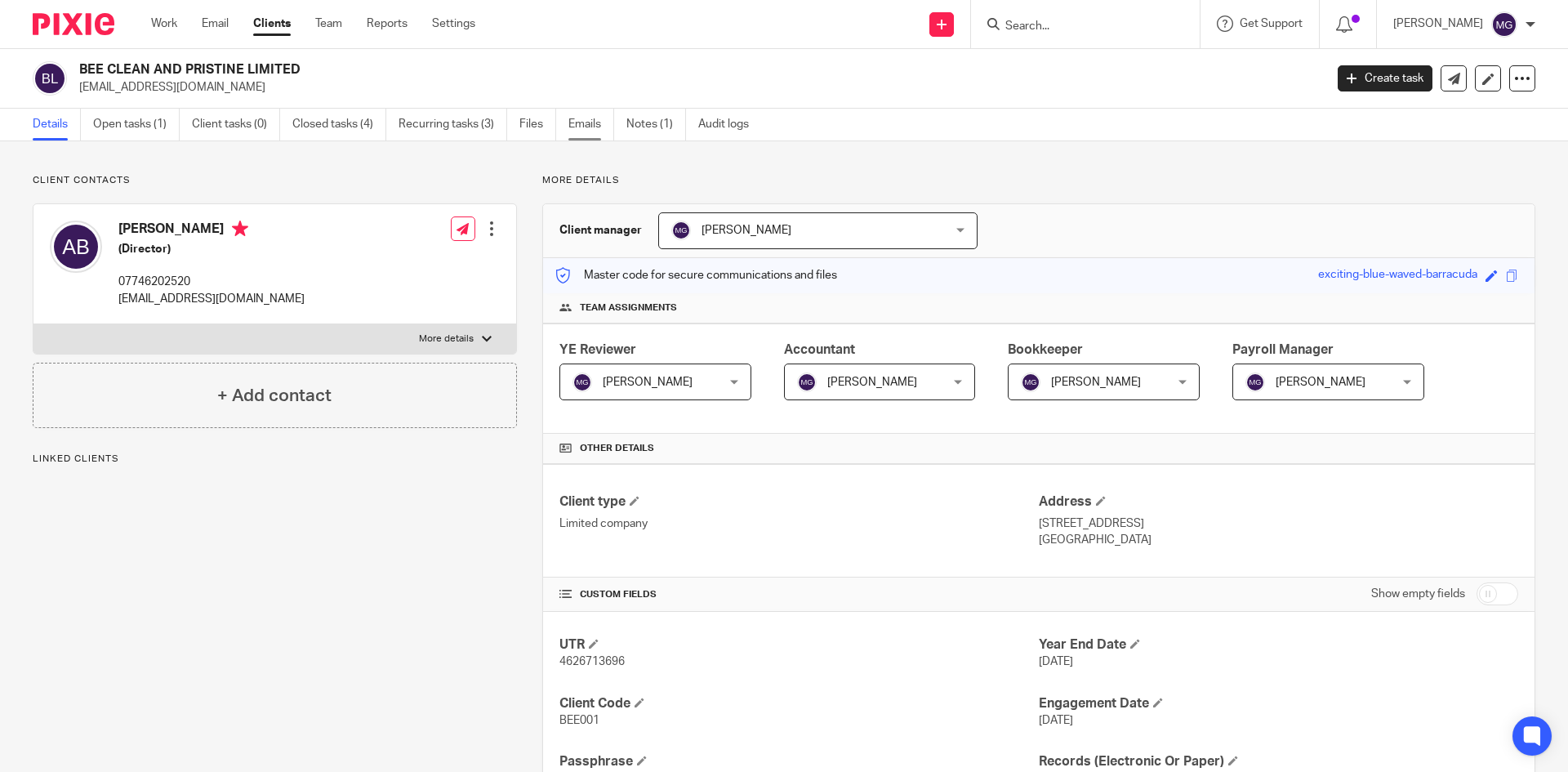
click at [588, 122] on link "Emails" at bounding box center [591, 124] width 46 height 32
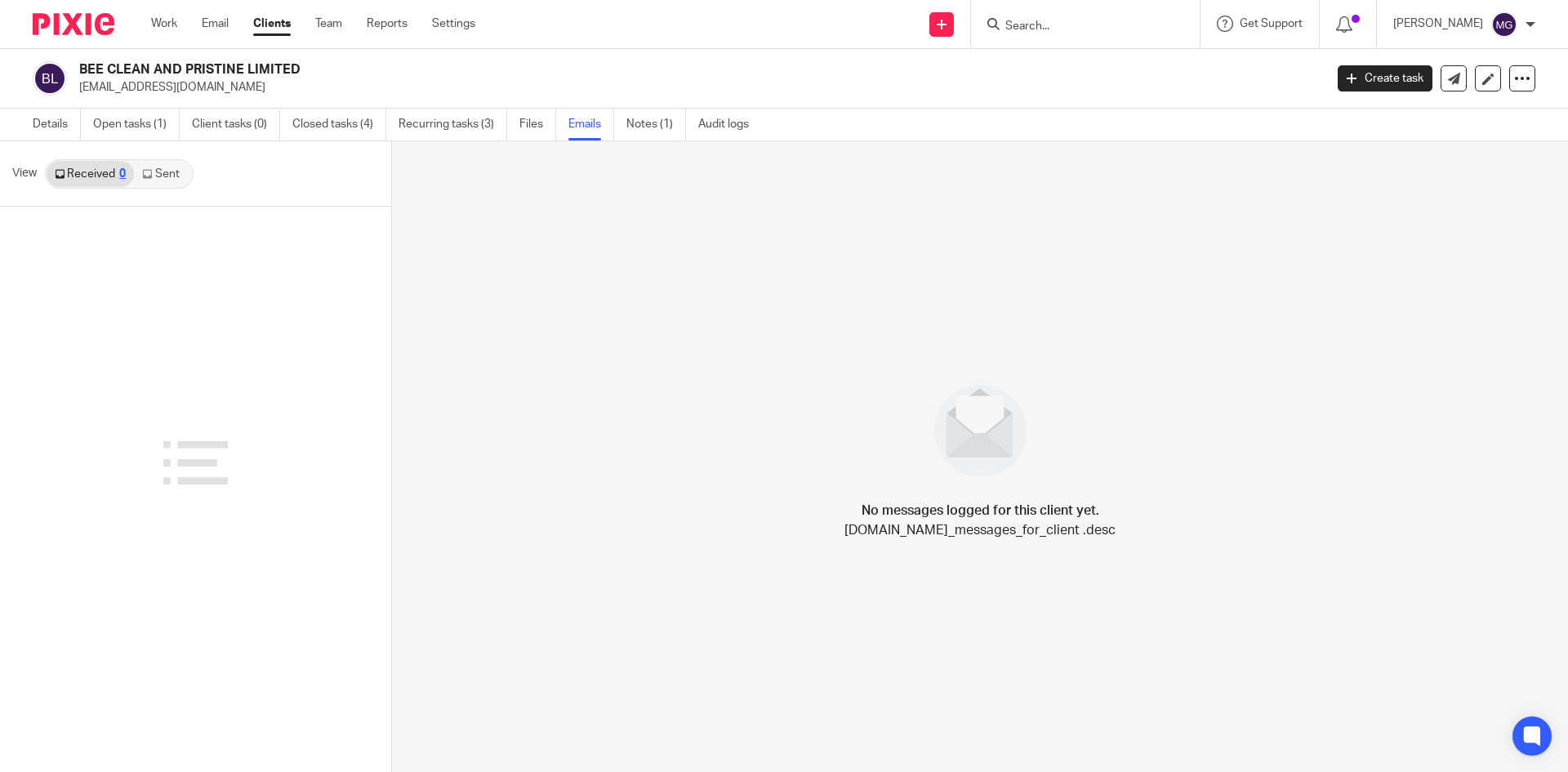
click at [177, 179] on link "Sent" at bounding box center [162, 174] width 58 height 26
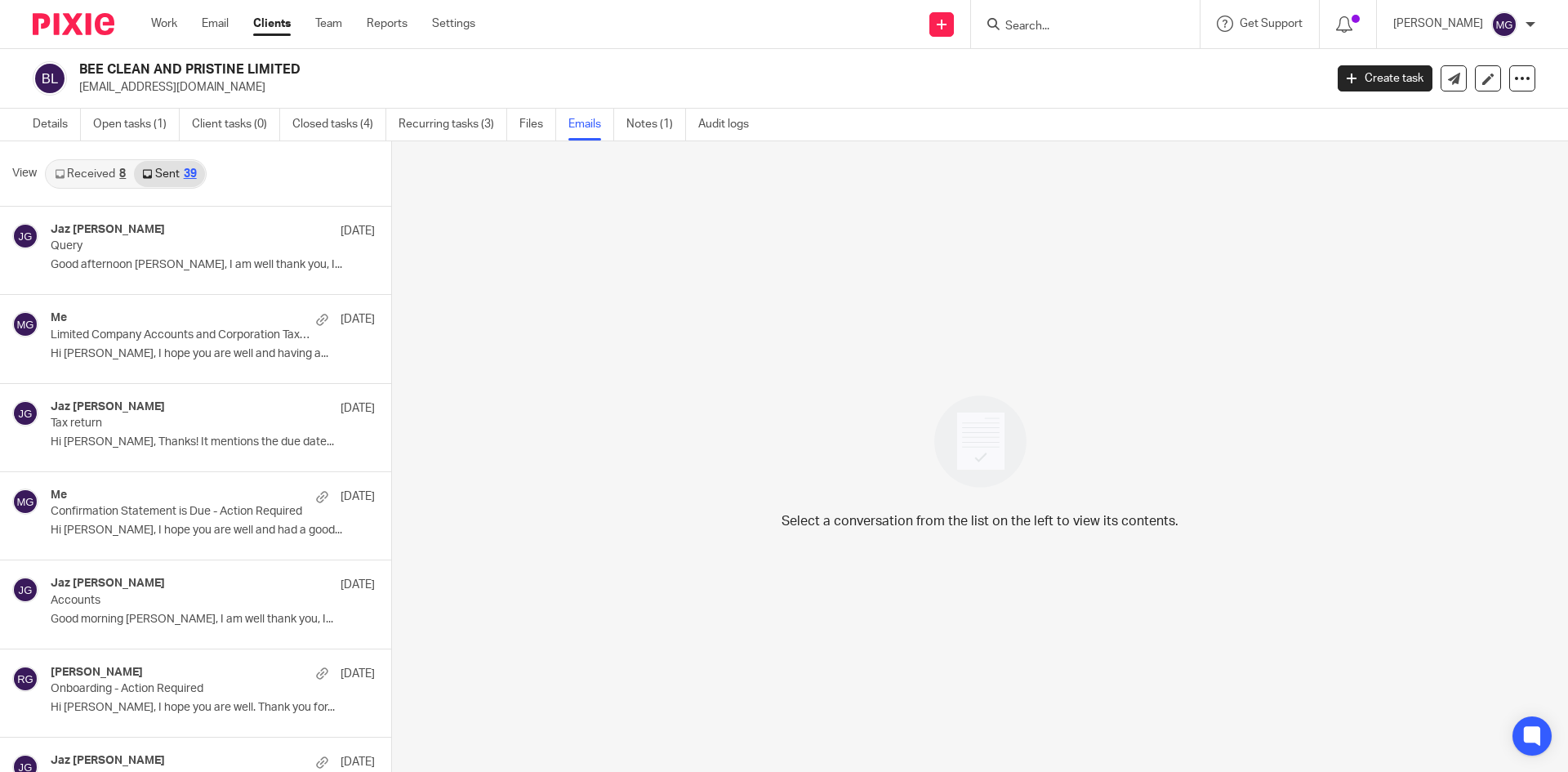
click at [205, 244] on p "Query" at bounding box center [181, 246] width 259 height 13
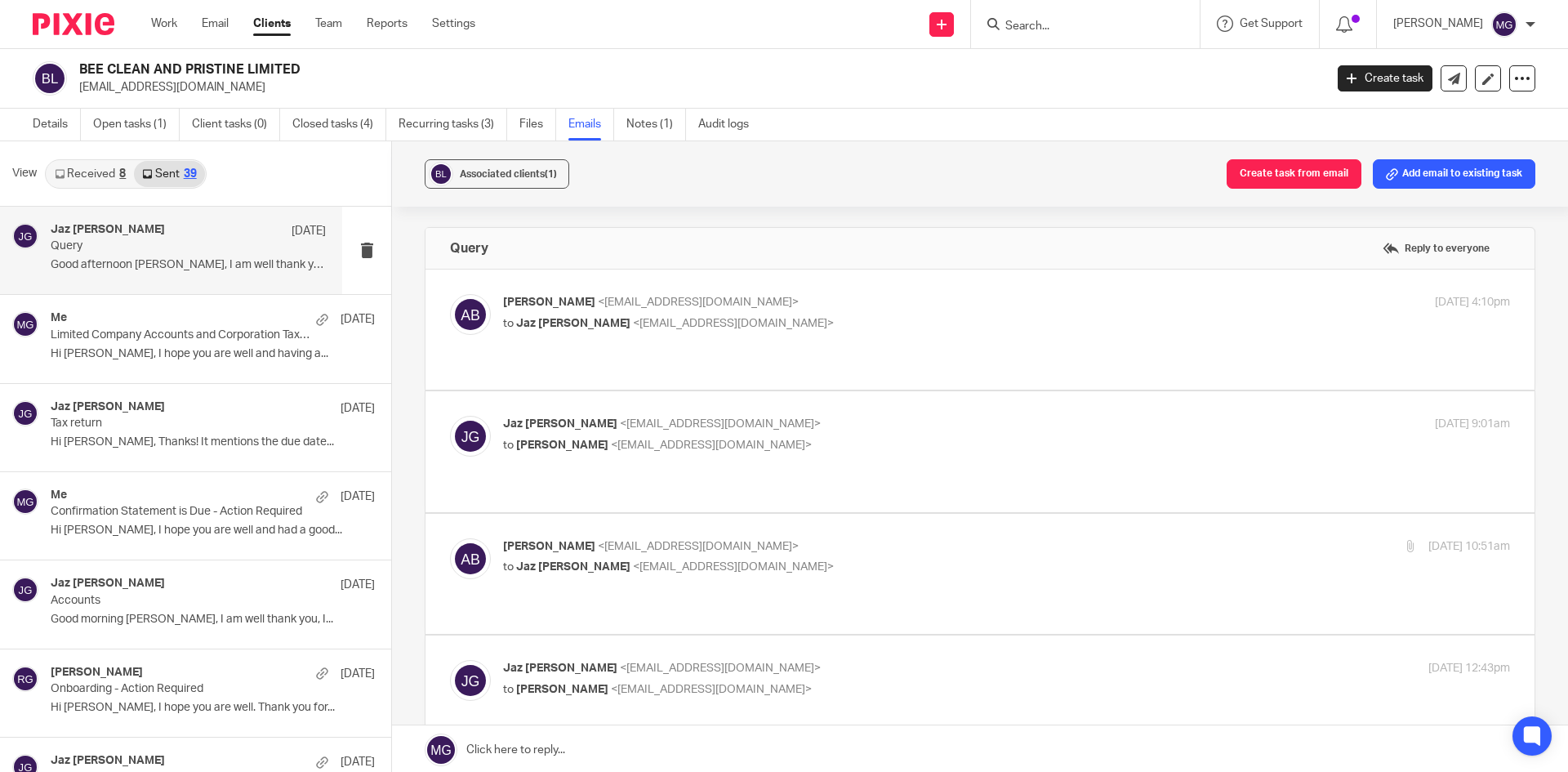
click at [577, 301] on span "Amie Bannister" at bounding box center [549, 302] width 92 height 12
checkbox input "true"
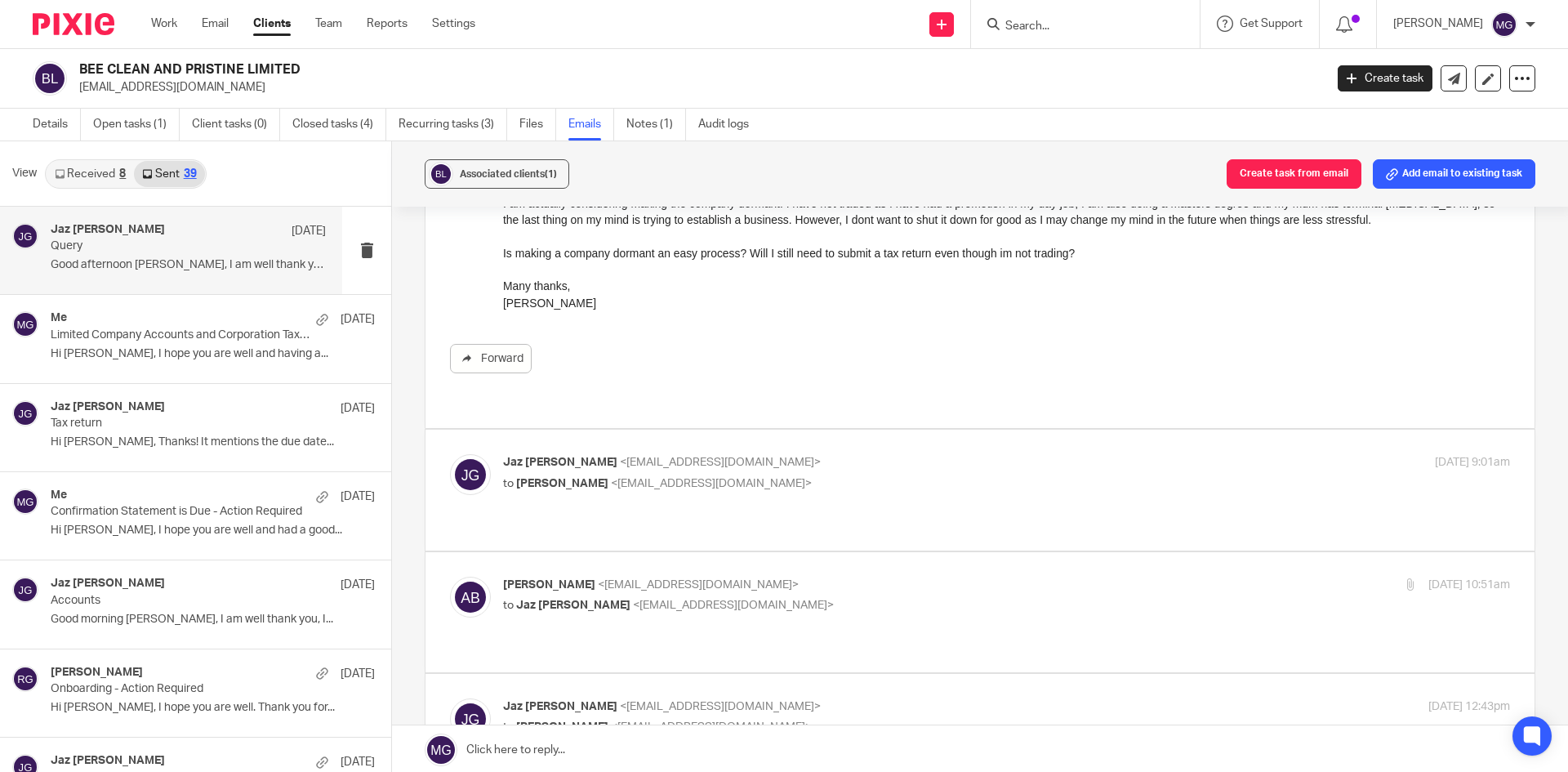
scroll to position [245, 0]
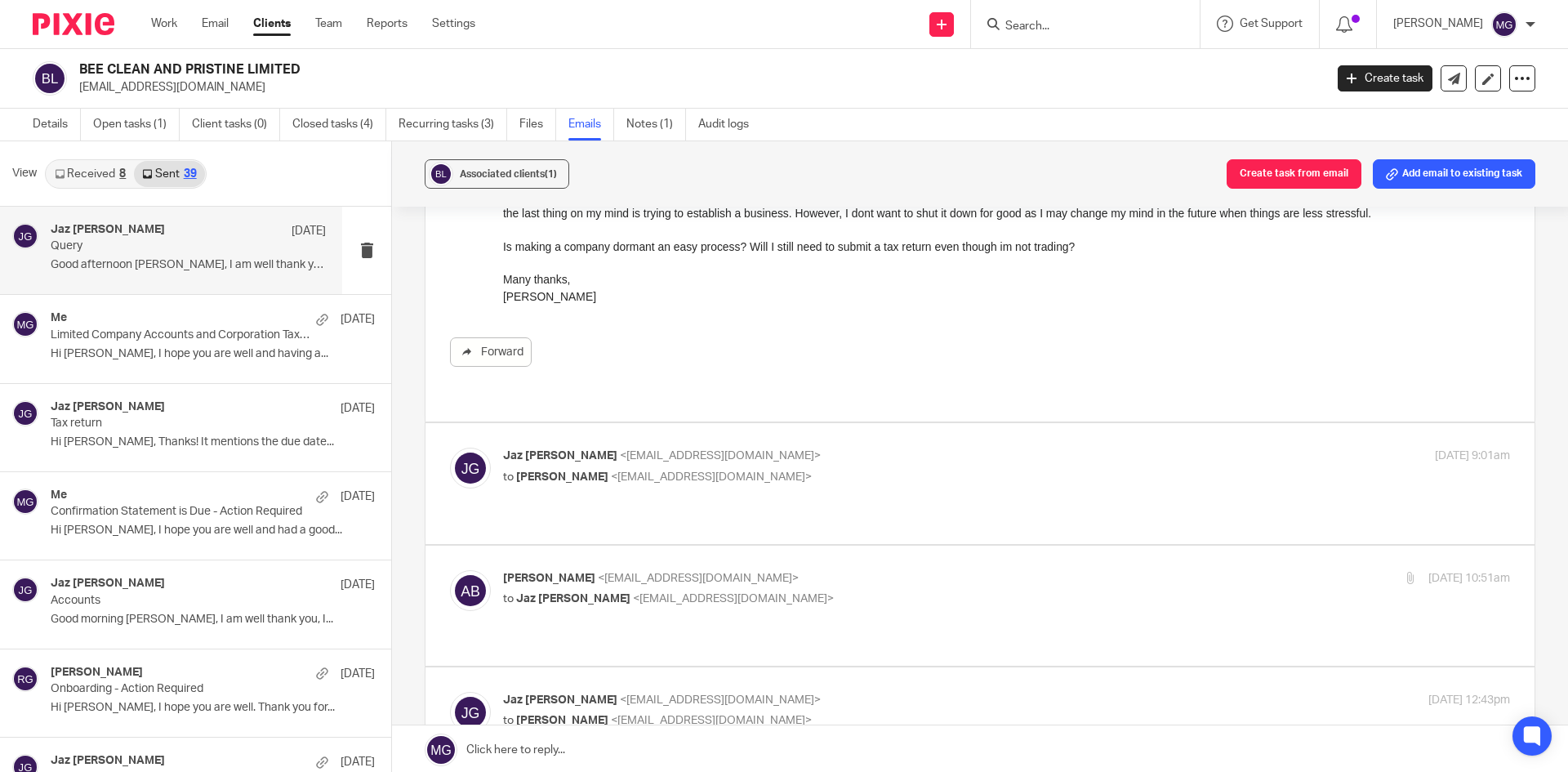
click at [762, 429] on label at bounding box center [979, 483] width 1109 height 120
click at [450, 446] on input "checkbox" at bounding box center [449, 446] width 1 height 1
checkbox input "true"
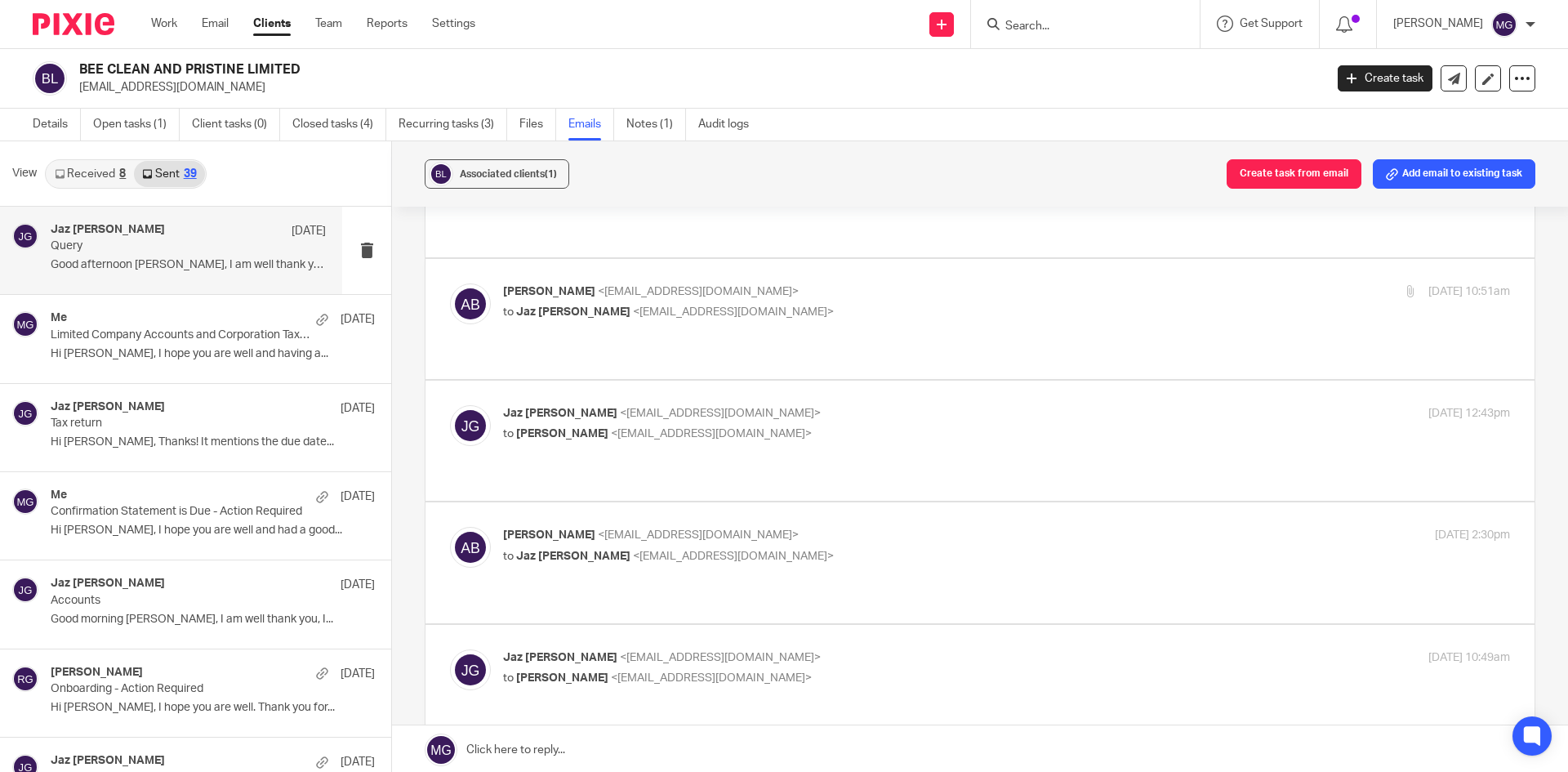
scroll to position [817, 0]
click at [714, 301] on p "to Jaz Grewal <jazgrewal@taxassist.co.uk>" at bounding box center [838, 309] width 671 height 17
checkbox input "true"
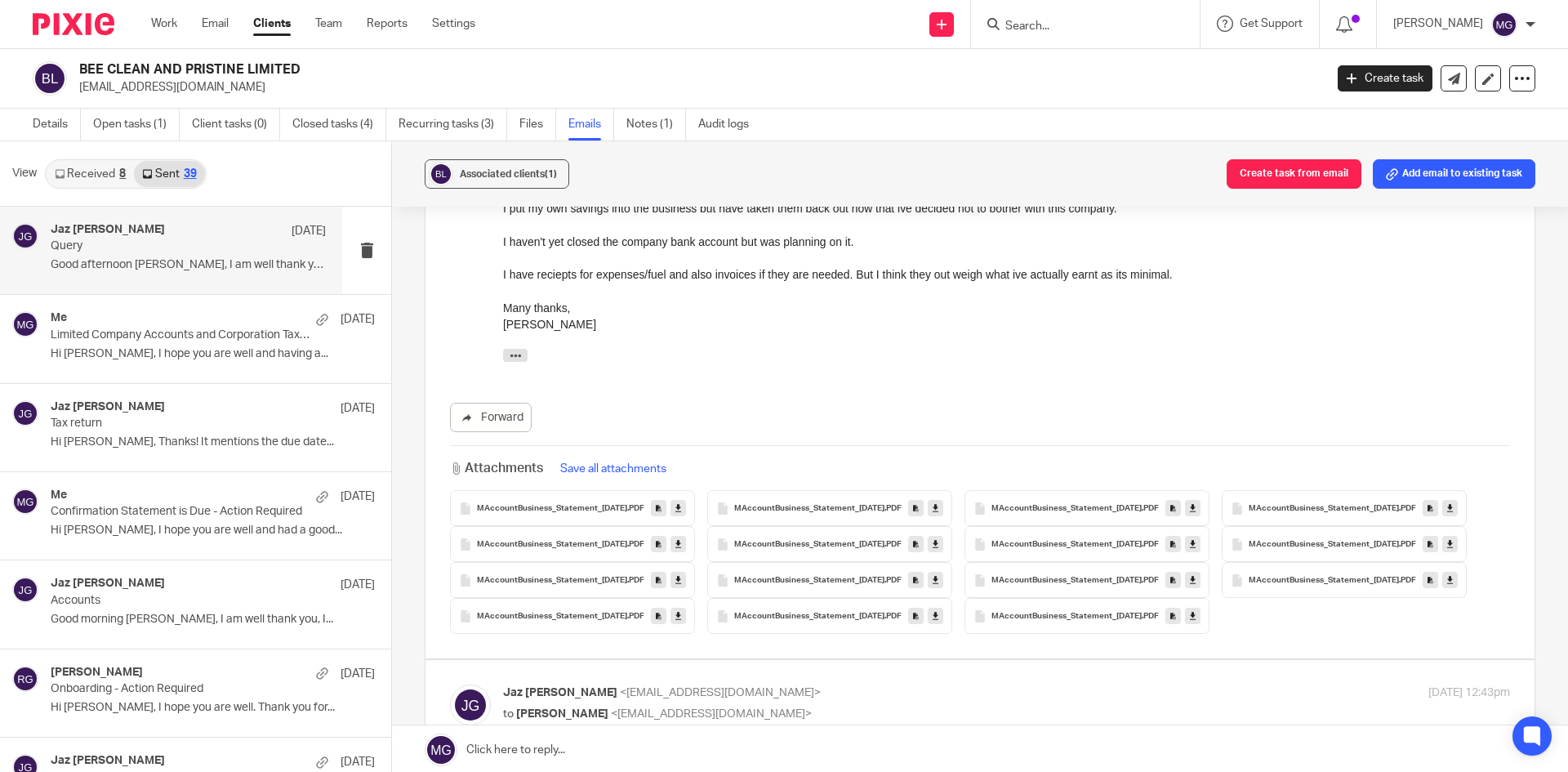
scroll to position [1307, 0]
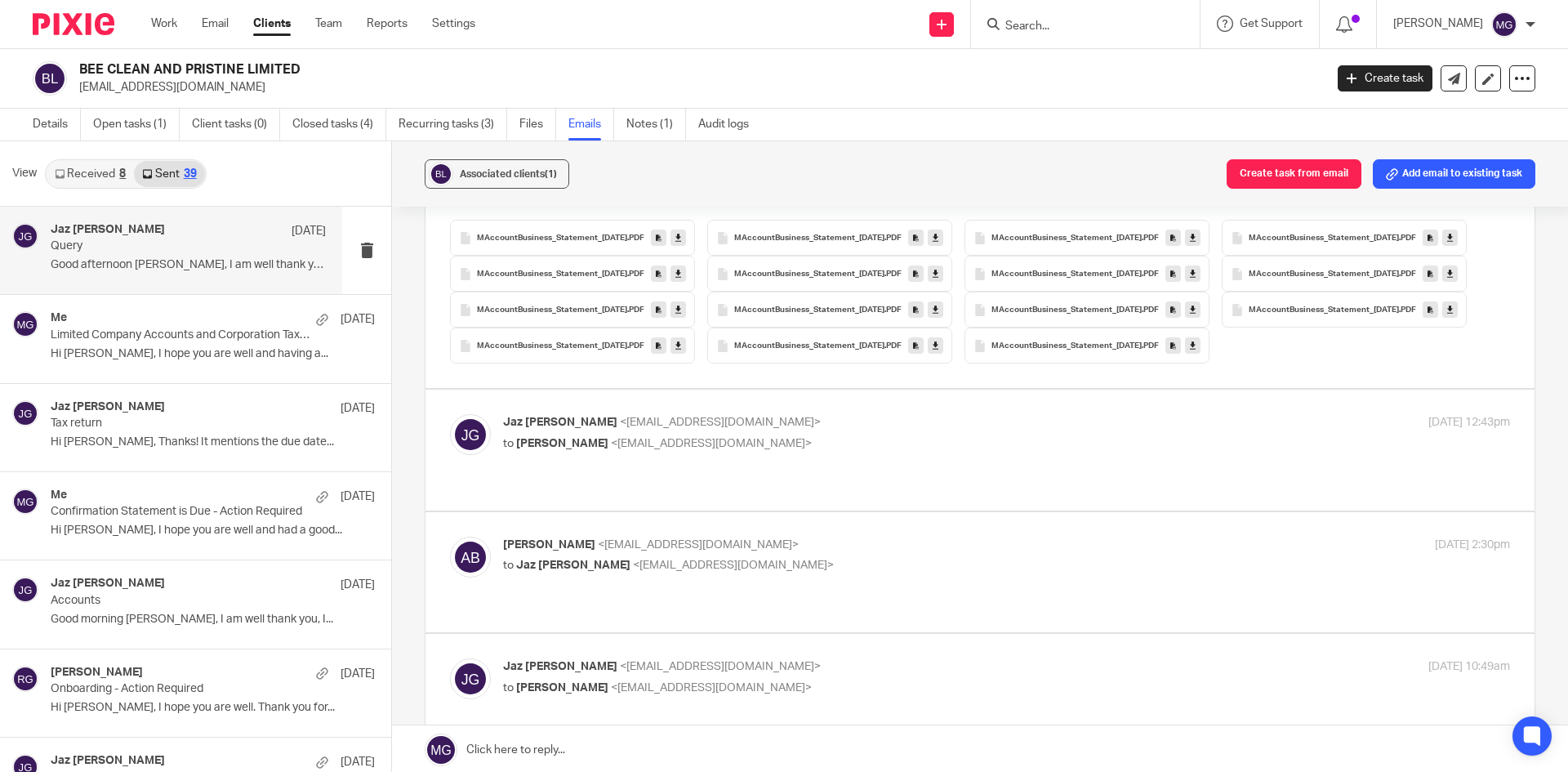
click at [615, 390] on label at bounding box center [979, 449] width 1109 height 120
click at [450, 413] on input "checkbox" at bounding box center [449, 413] width 1 height 1
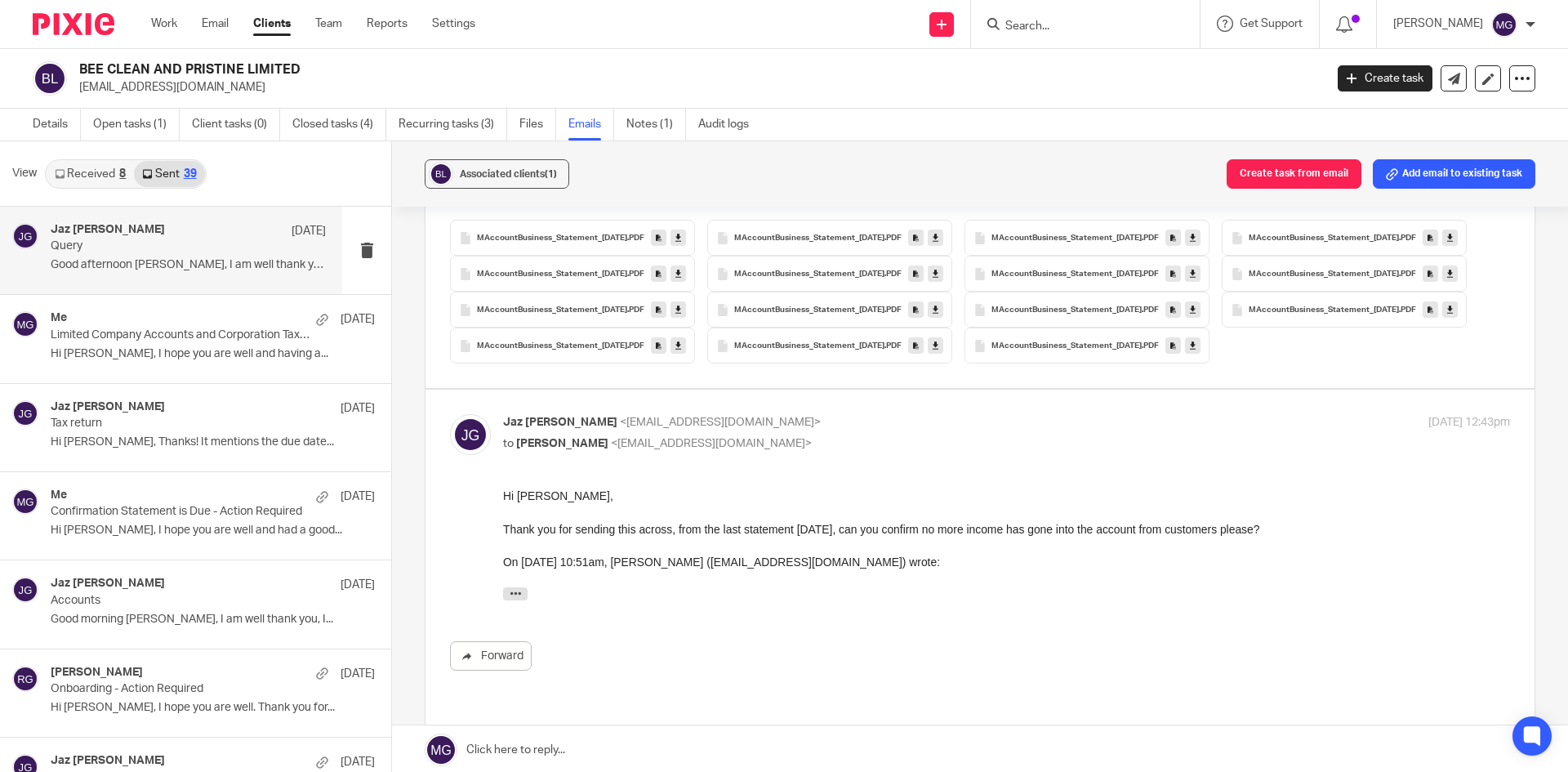
scroll to position [0, 0]
click at [956, 414] on p "Jaz Grewal <jazgrewal@taxassist.co.uk>" at bounding box center [838, 422] width 671 height 17
checkbox input "false"
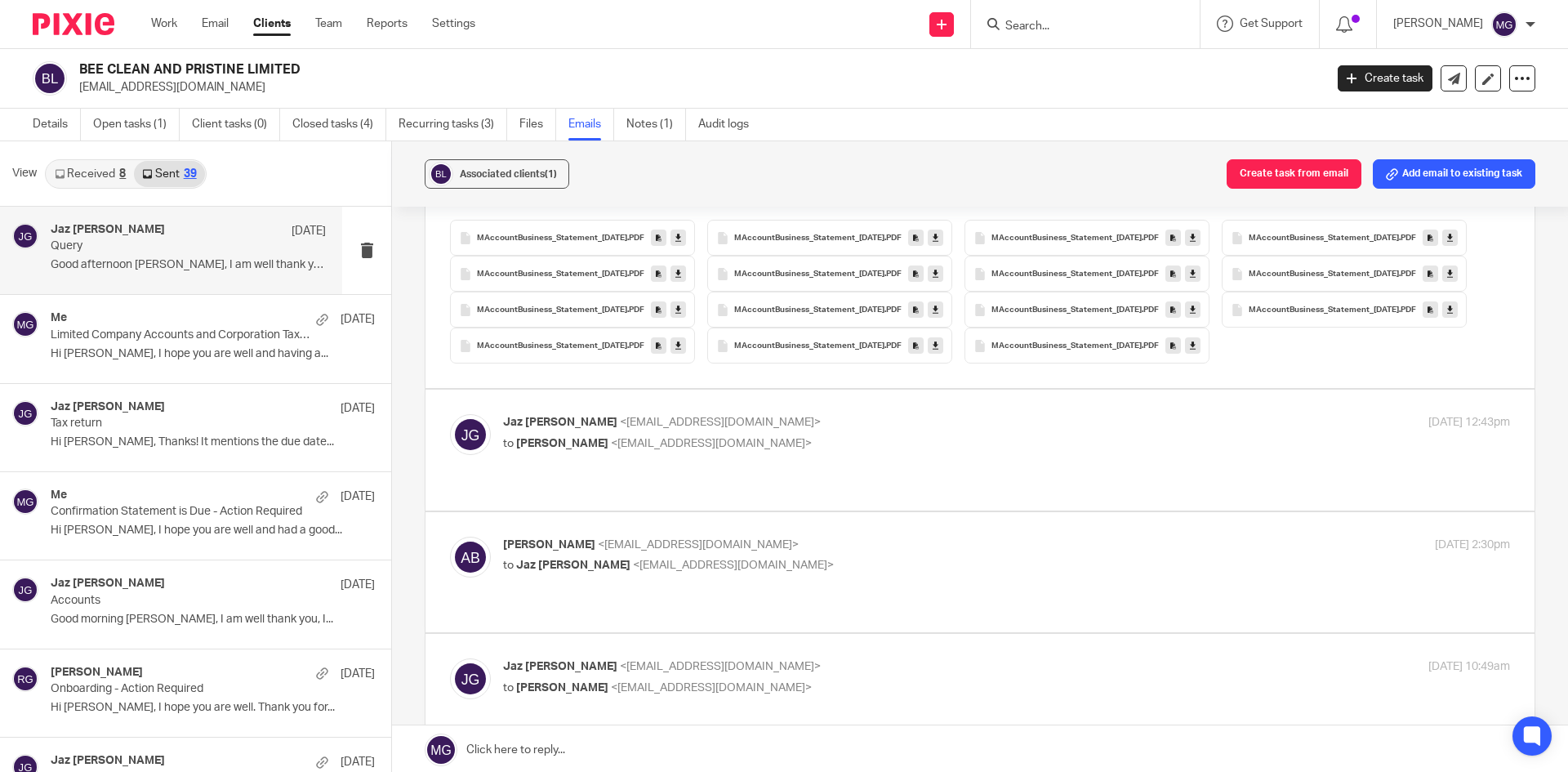
click at [753, 512] on label at bounding box center [979, 571] width 1109 height 120
click at [450, 536] on input "checkbox" at bounding box center [449, 536] width 1 height 1
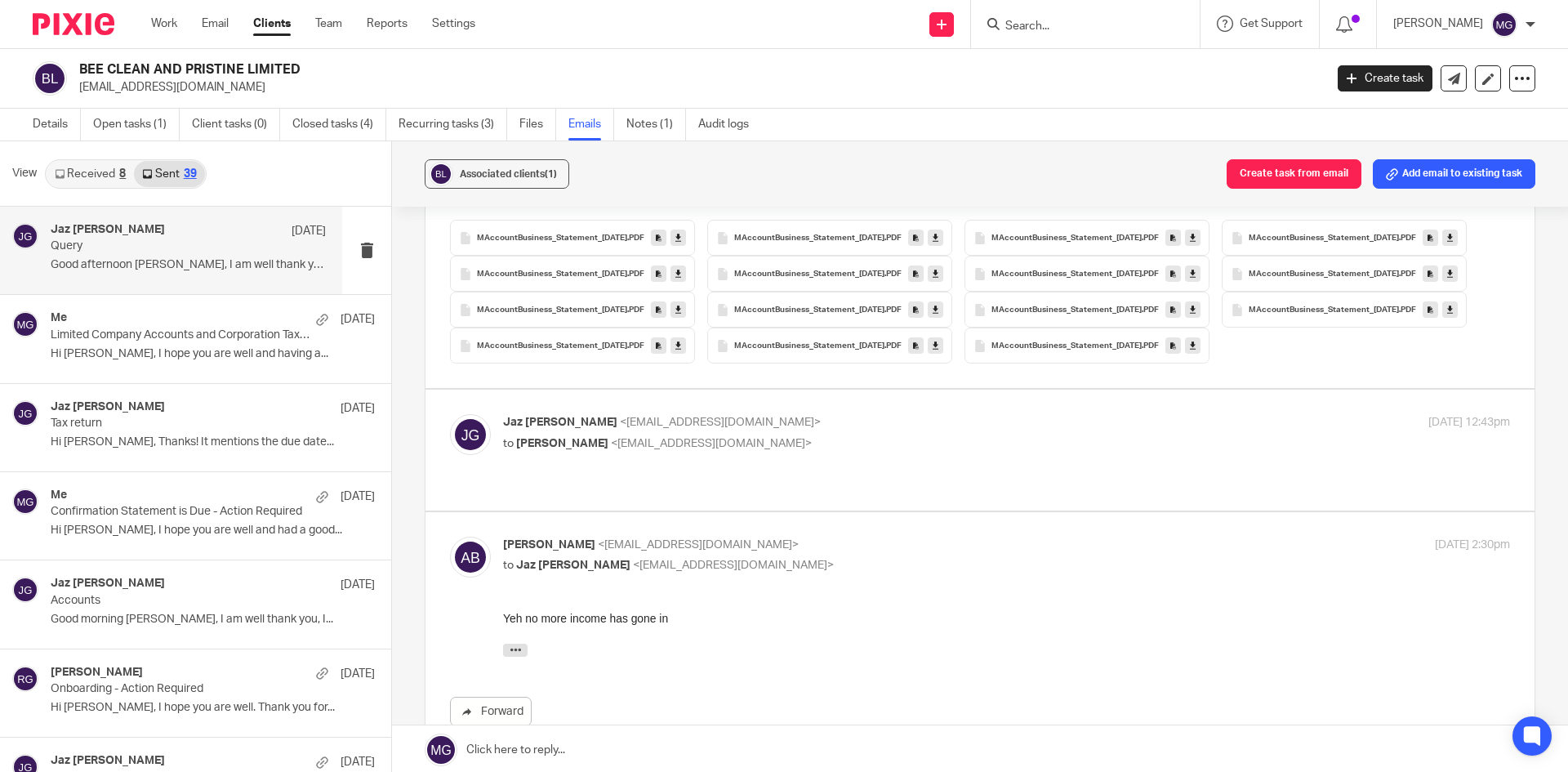
click at [755, 537] on p "Amie Bannister <amiebannister2511@gmail.com>" at bounding box center [838, 545] width 671 height 17
checkbox input "false"
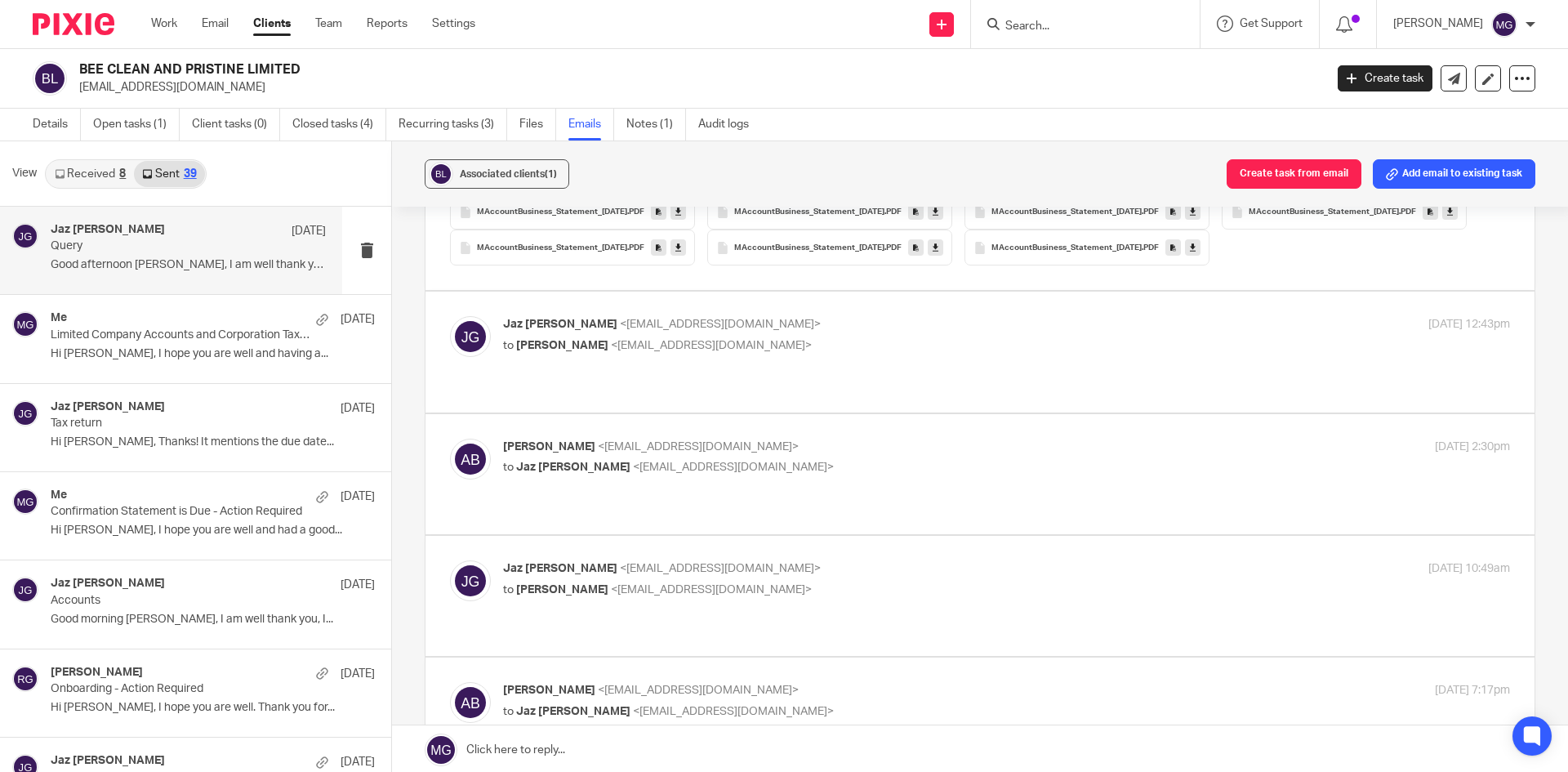
scroll to position [1470, 0]
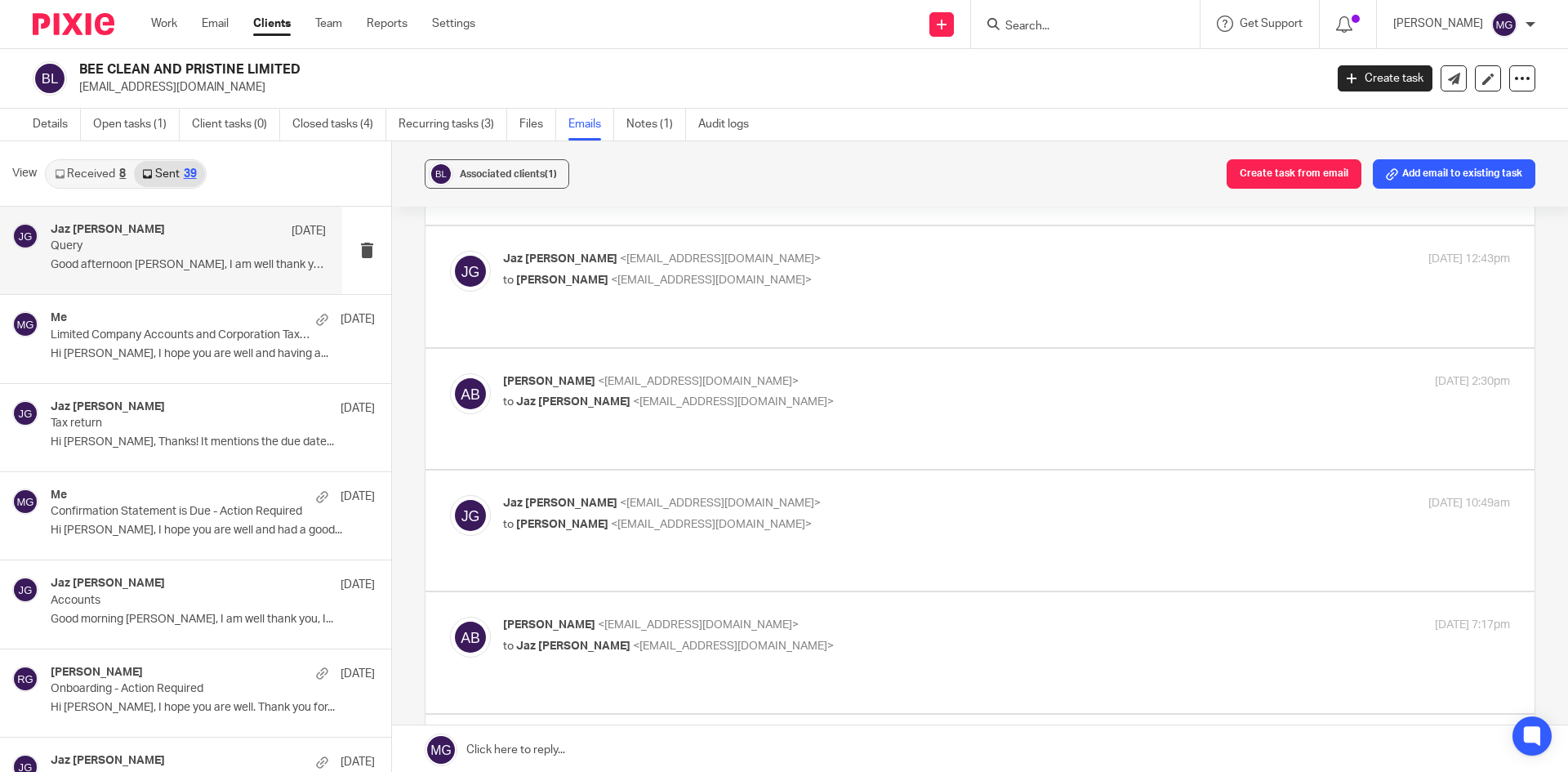
click at [729, 489] on label at bounding box center [979, 530] width 1109 height 120
click at [450, 495] on input "checkbox" at bounding box center [449, 495] width 1 height 1
checkbox input "true"
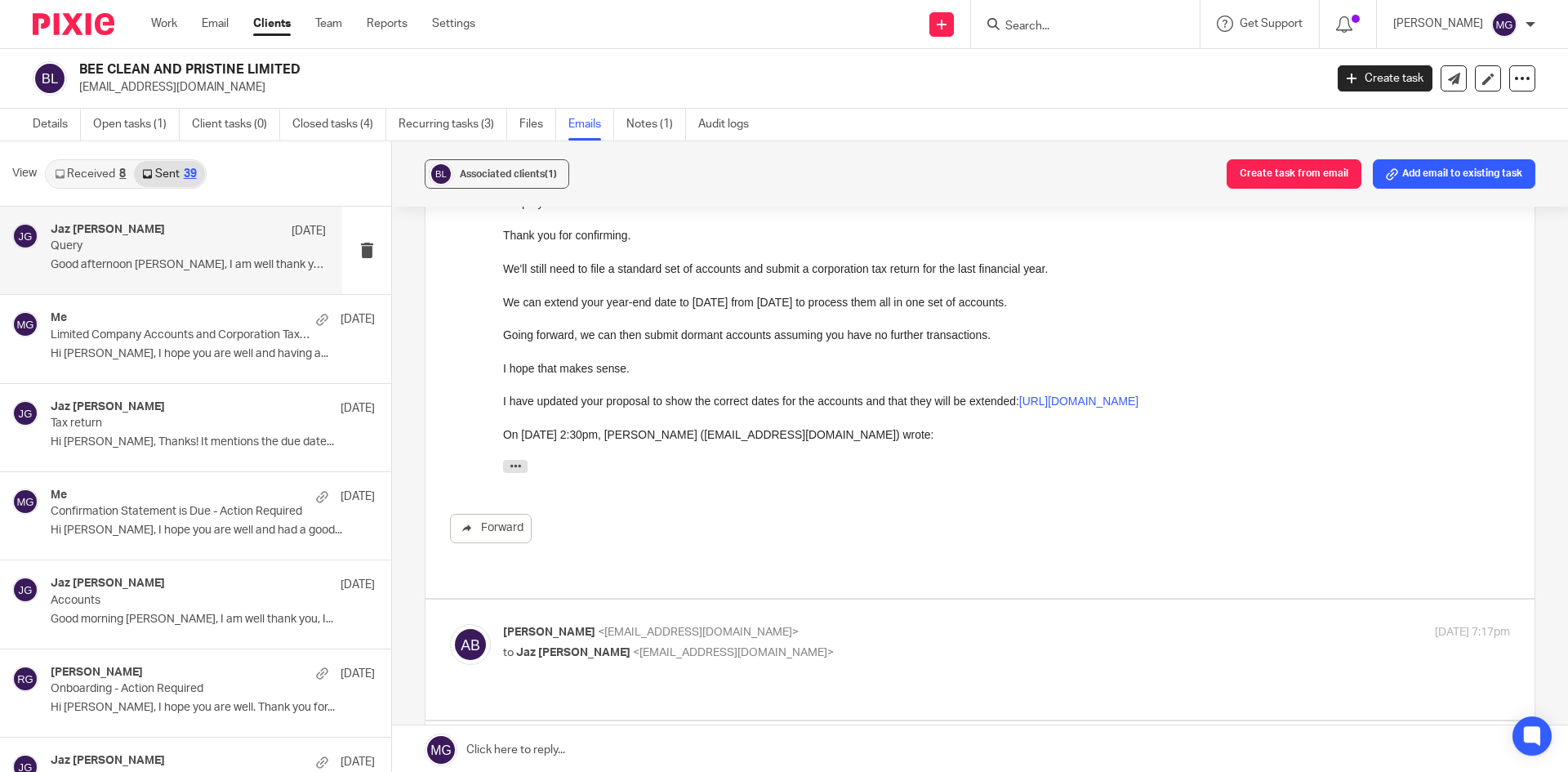
scroll to position [1878, 0]
click at [763, 598] on label at bounding box center [979, 658] width 1109 height 120
click at [450, 622] on input "checkbox" at bounding box center [449, 622] width 1 height 1
checkbox input "true"
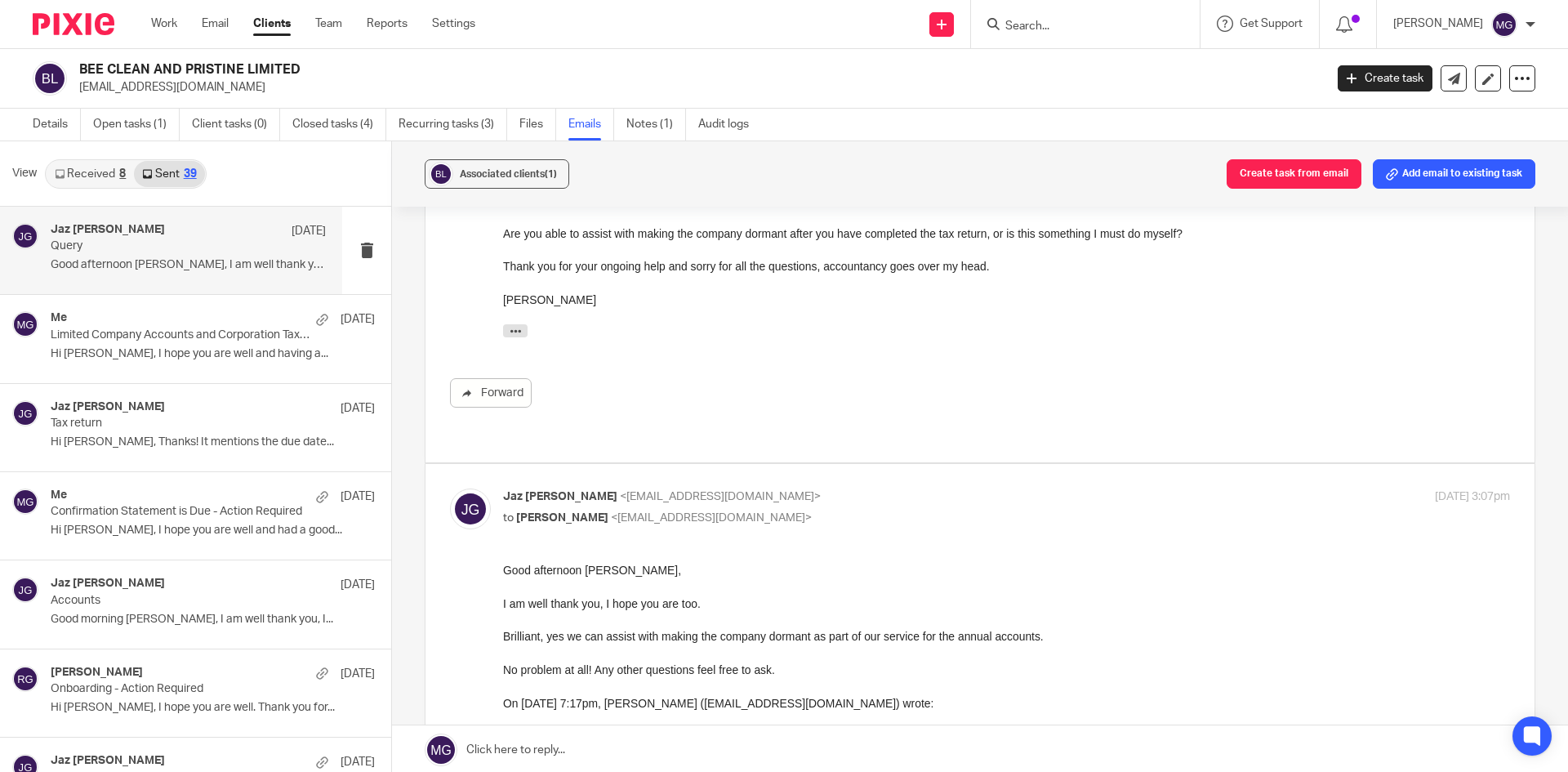
scroll to position [2532, 0]
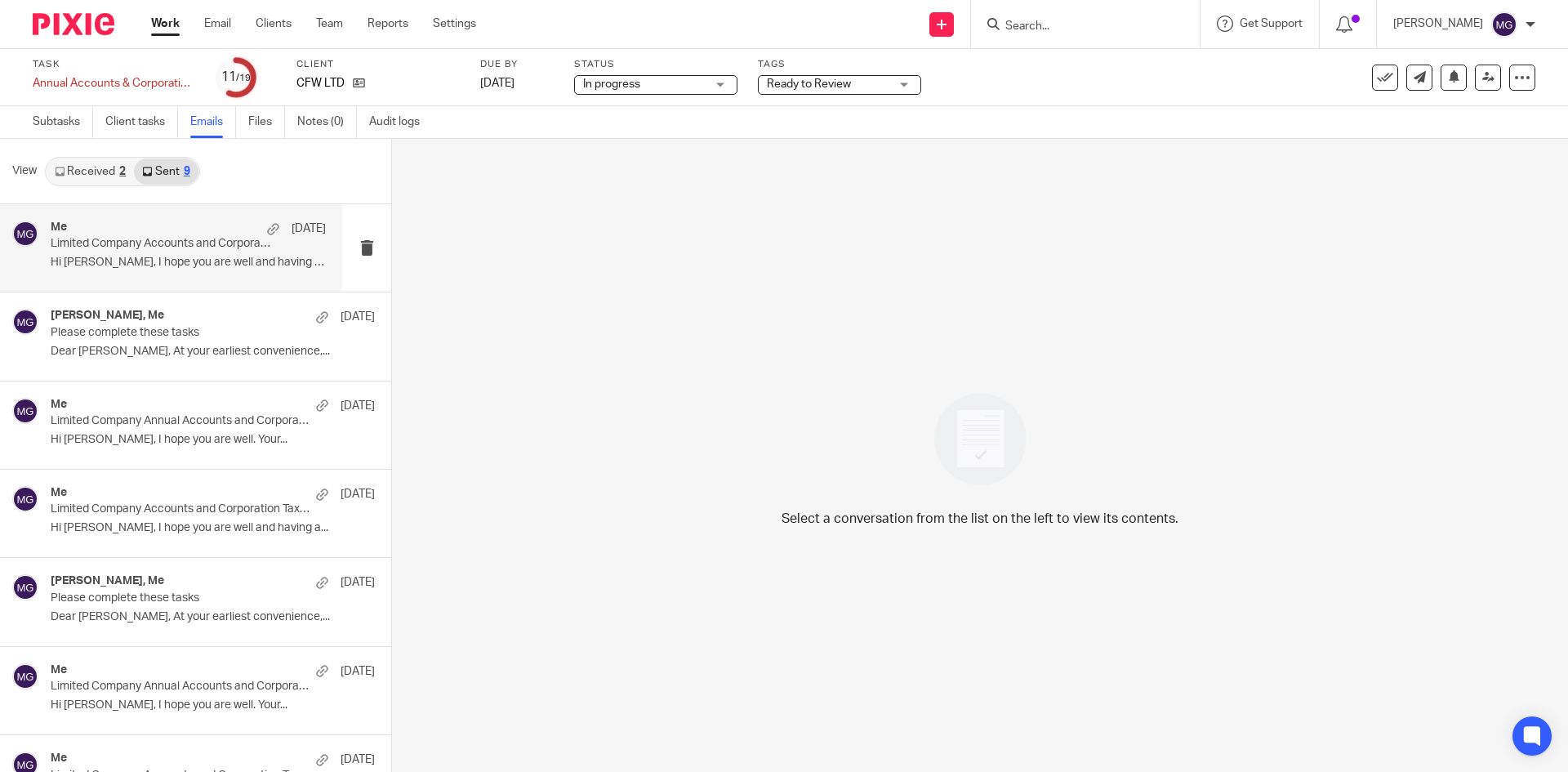
click at [151, 234] on div "Me 25 Jun" at bounding box center [188, 229] width 276 height 16
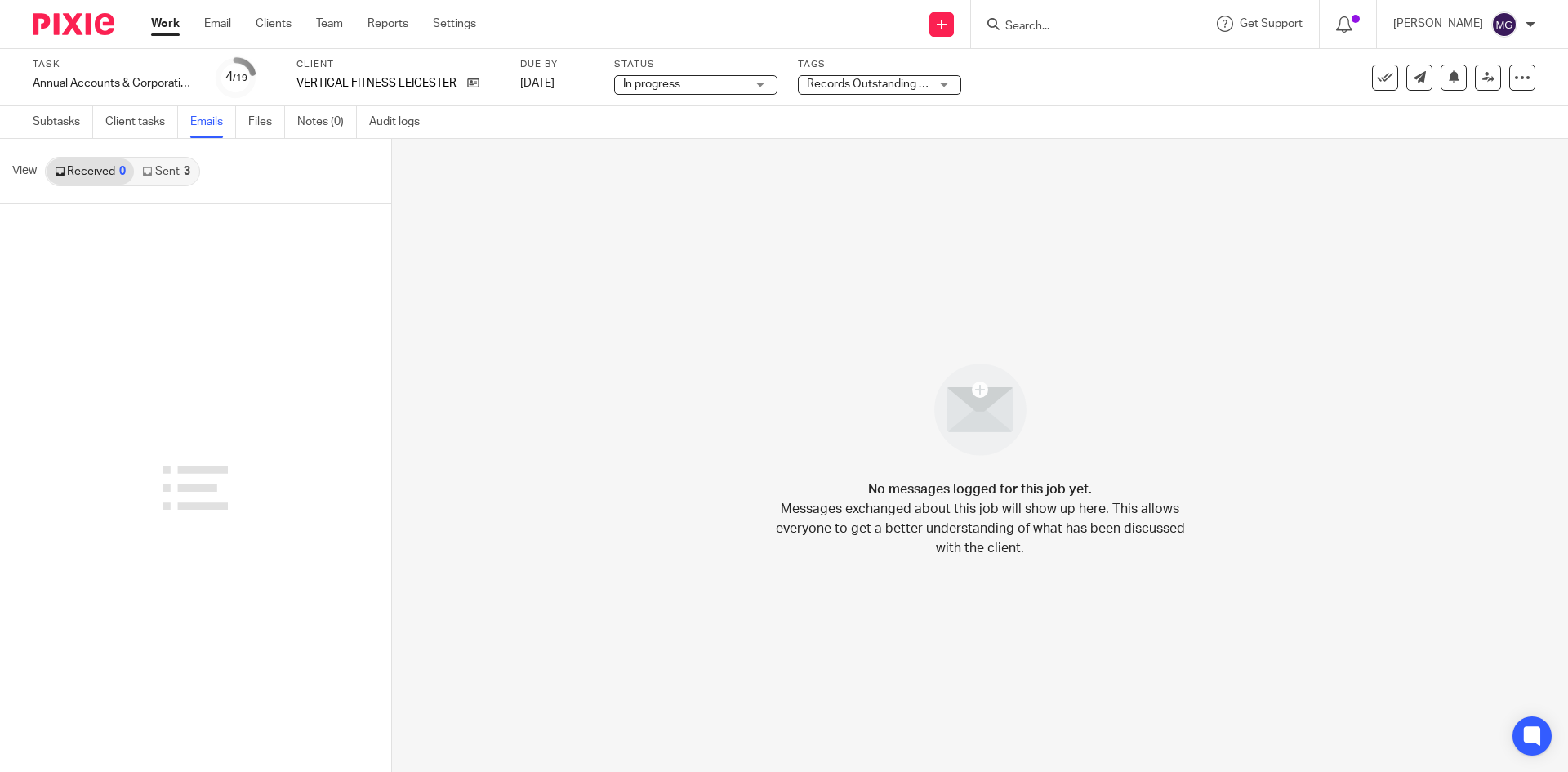
click at [161, 163] on link "Sent 3" at bounding box center [165, 171] width 63 height 26
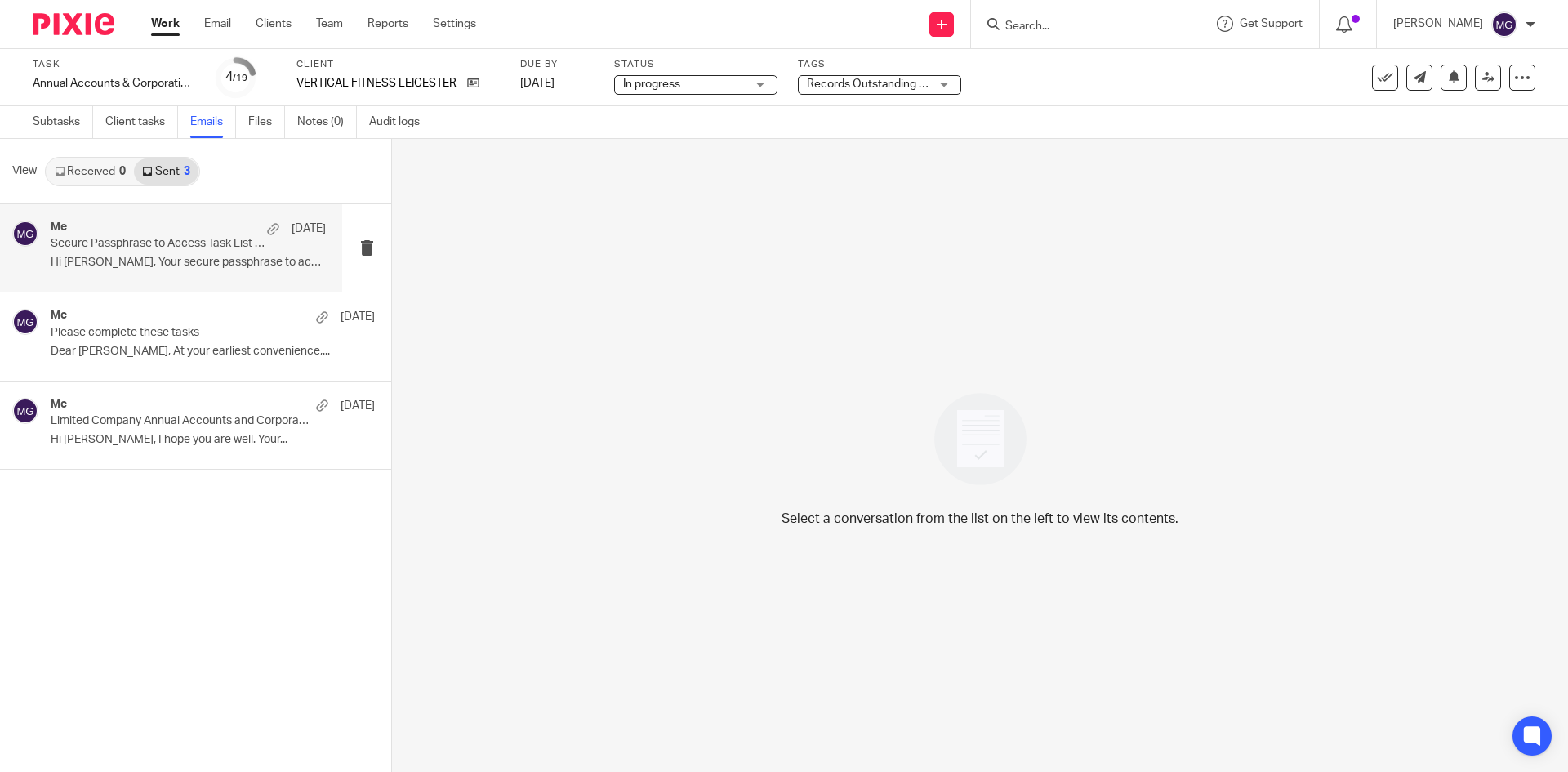
click at [195, 251] on p "Secure Passphrase to Access Task List Sent in Previous Email" at bounding box center [161, 244] width 221 height 13
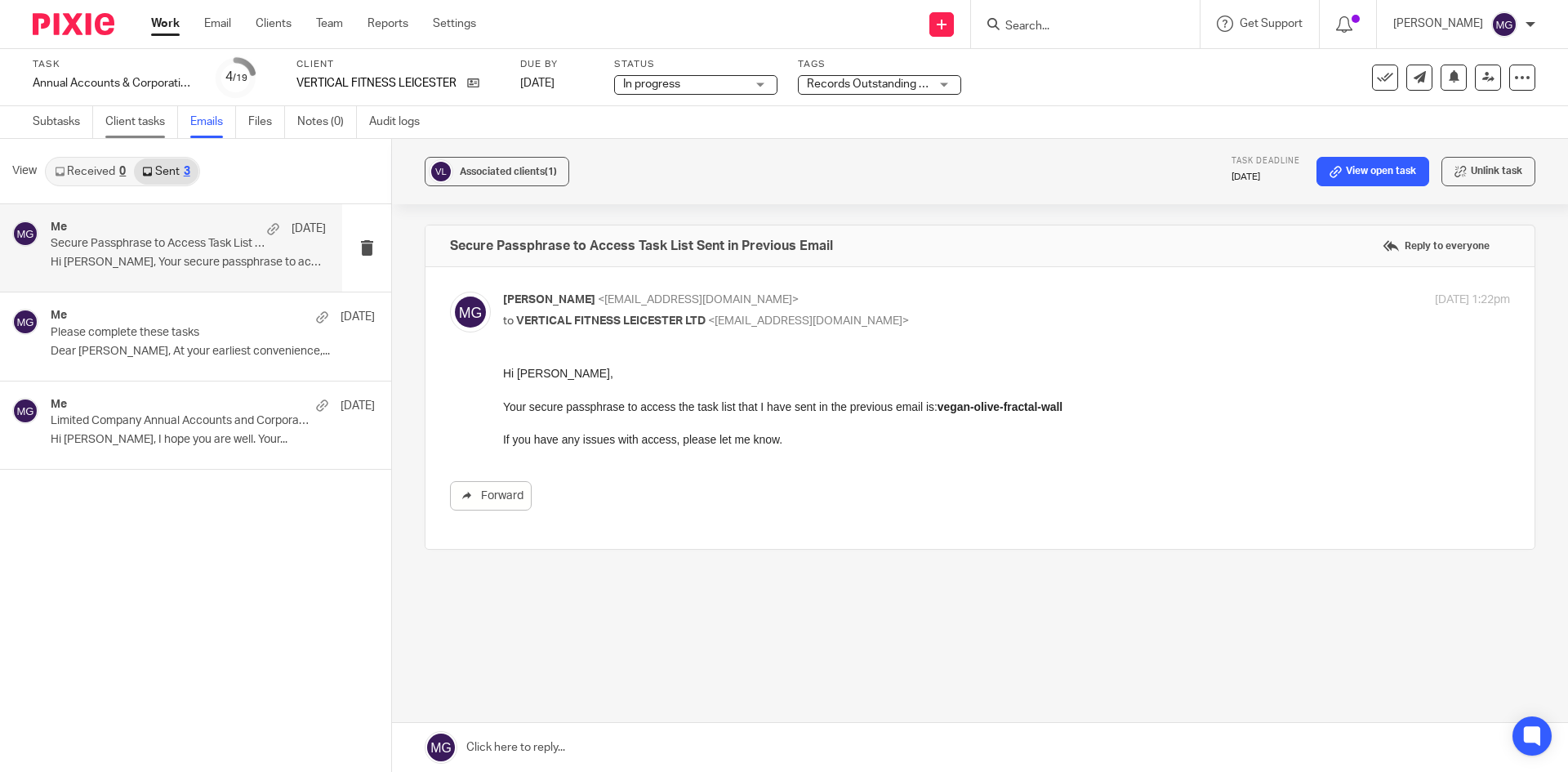
click at [152, 122] on link "Client tasks" at bounding box center [142, 122] width 73 height 32
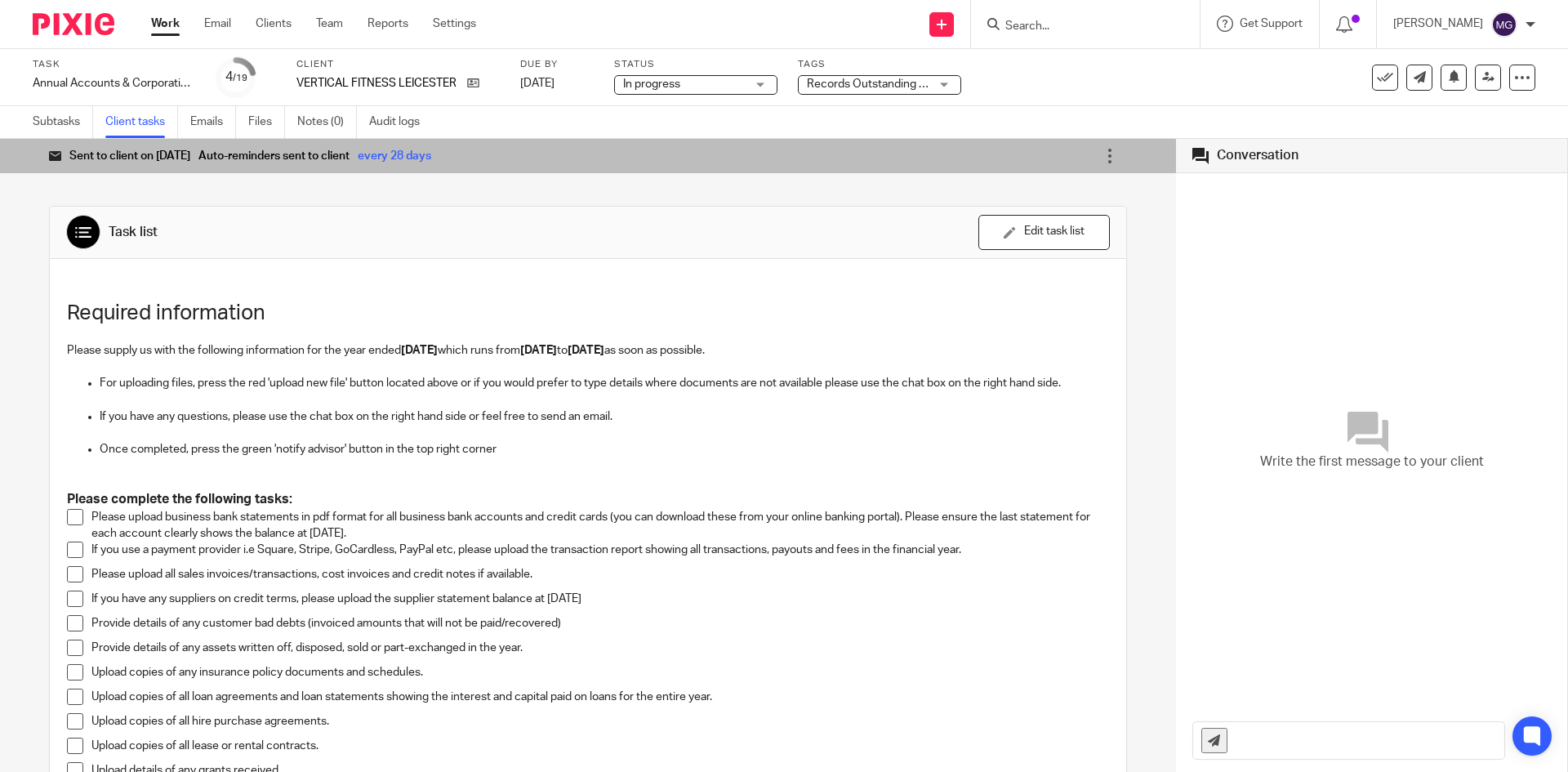
click at [1459, 70] on div "See template in use Advanced task editor Copy task Change schedule [GEOGRAPHIC_…" at bounding box center [1454, 77] width 163 height 26
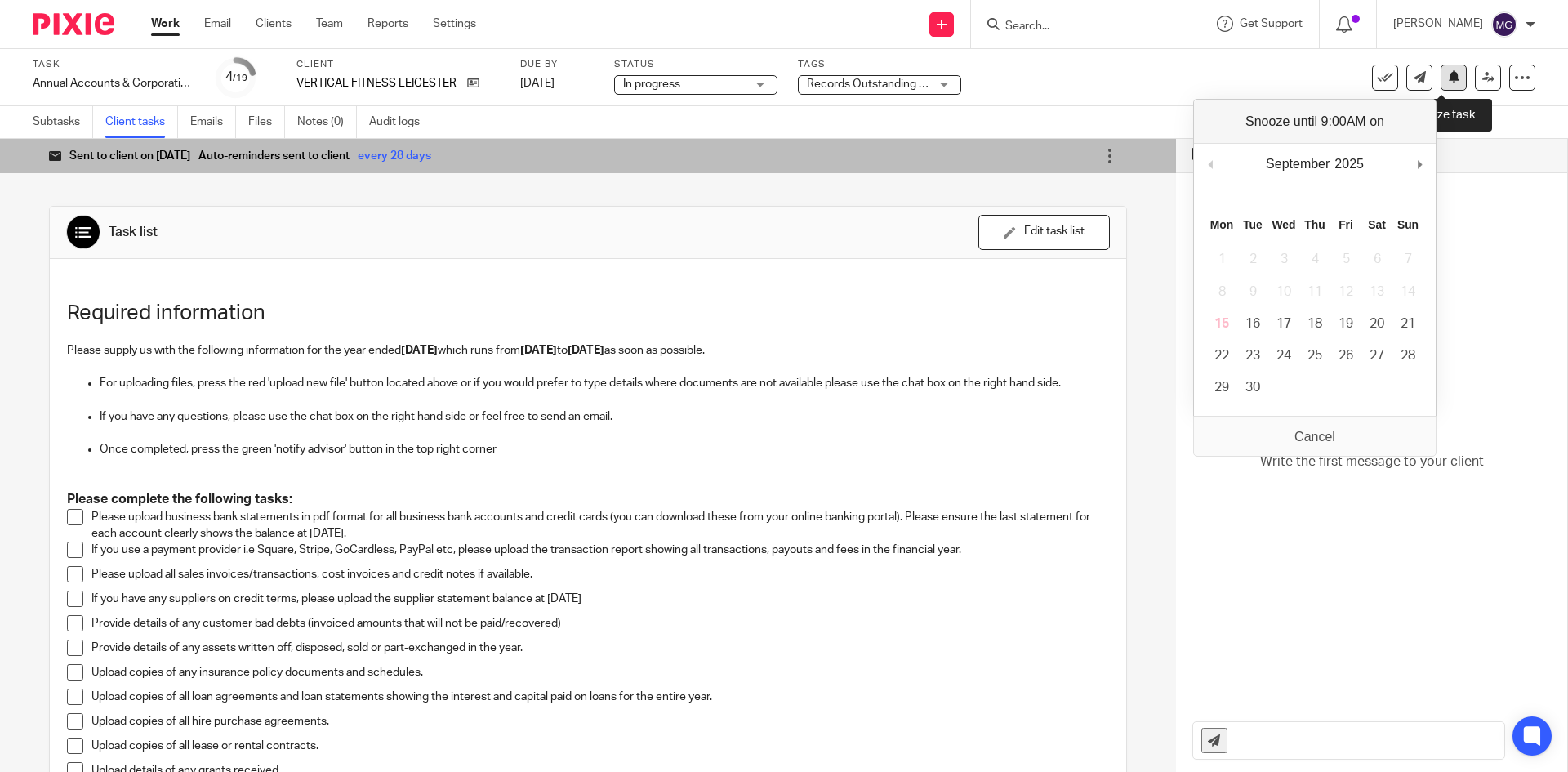
click at [1450, 76] on button at bounding box center [1453, 77] width 26 height 26
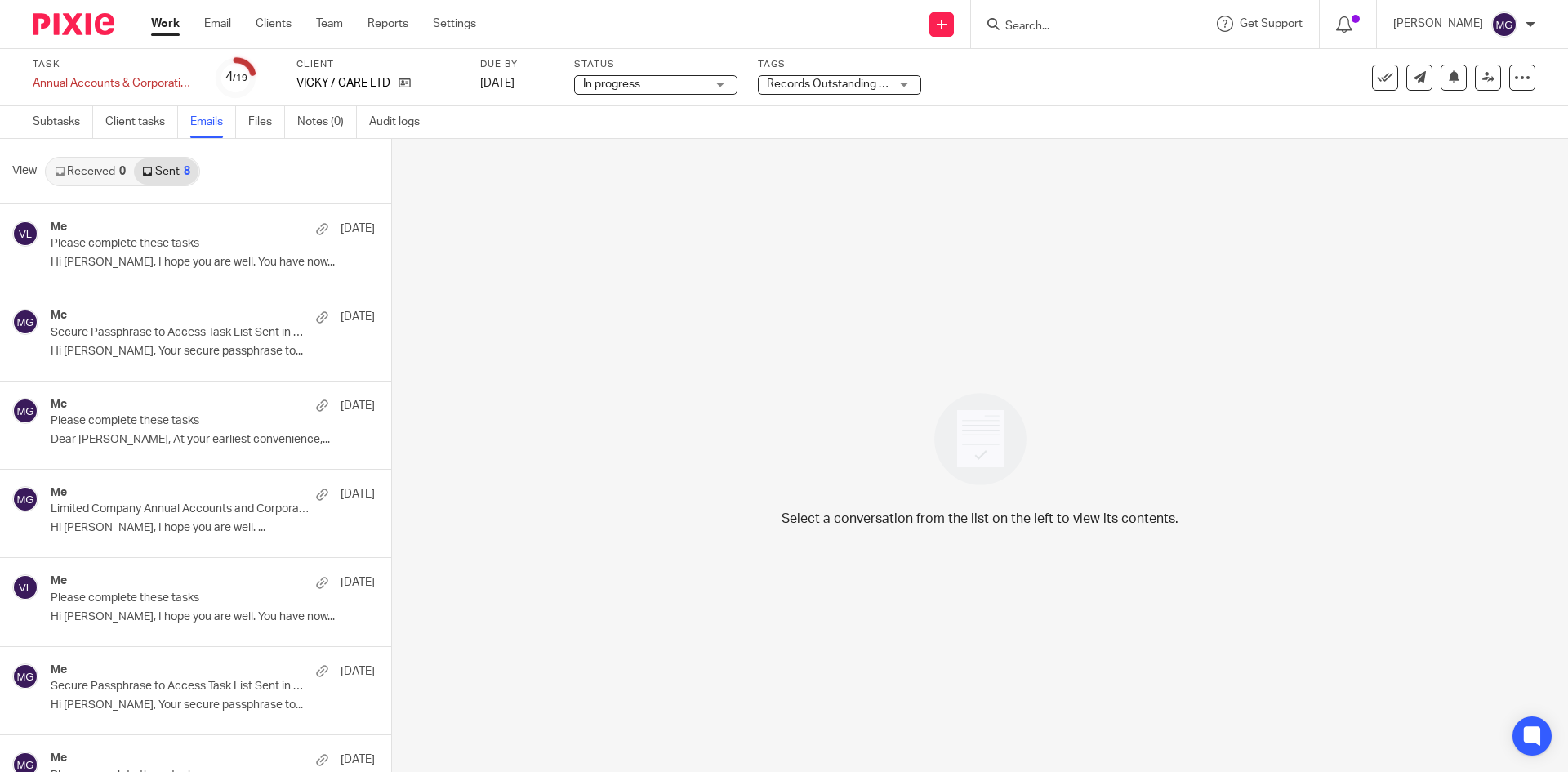
click at [164, 227] on div "Me 21 Jul" at bounding box center [213, 229] width 325 height 16
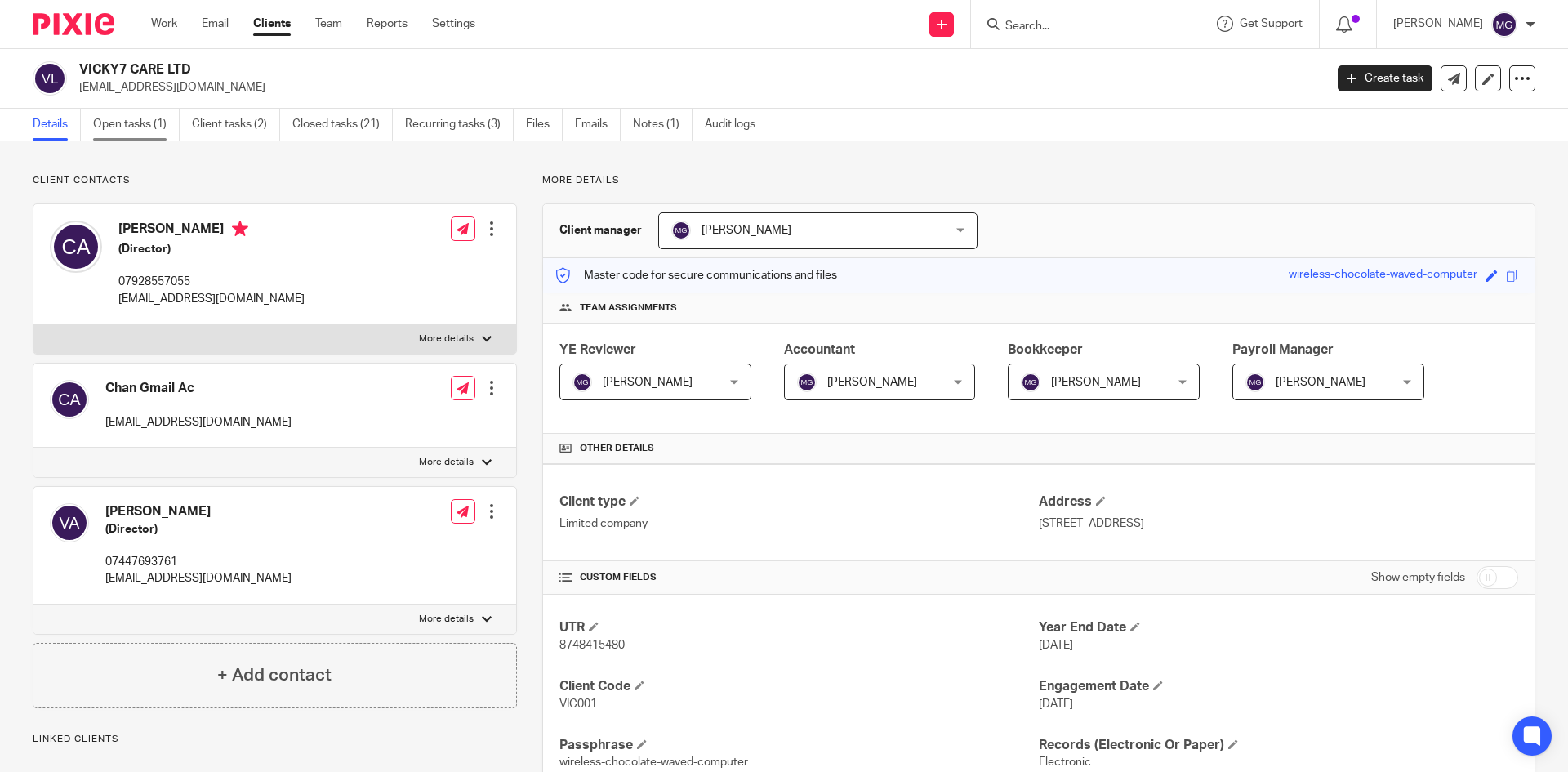
drag, startPoint x: 0, startPoint y: 0, endPoint x: 149, endPoint y: 122, distance: 192.6
click at [149, 122] on link "Open tasks (1)" at bounding box center [136, 124] width 86 height 32
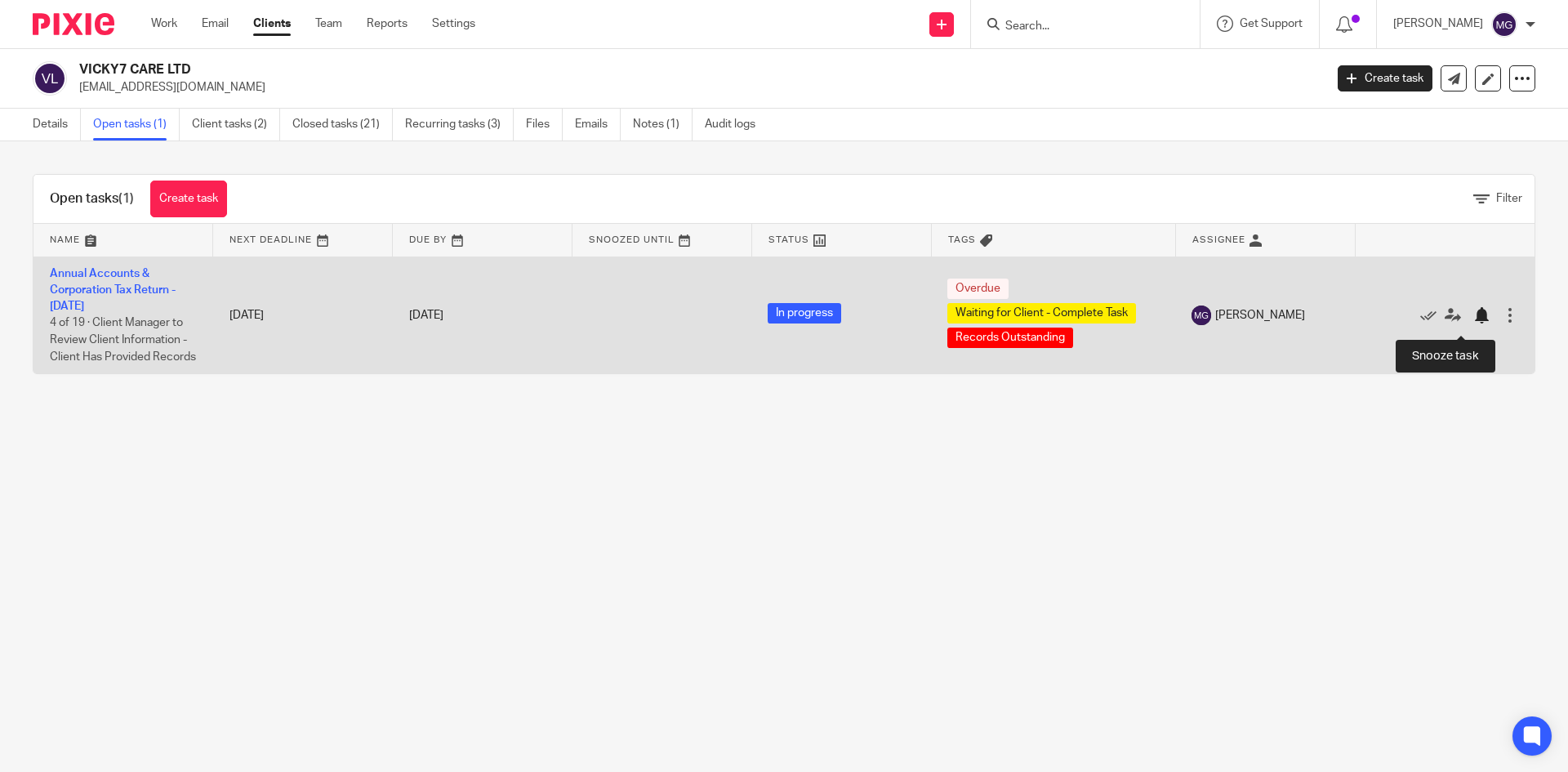
click at [1473, 319] on div at bounding box center [1481, 315] width 16 height 16
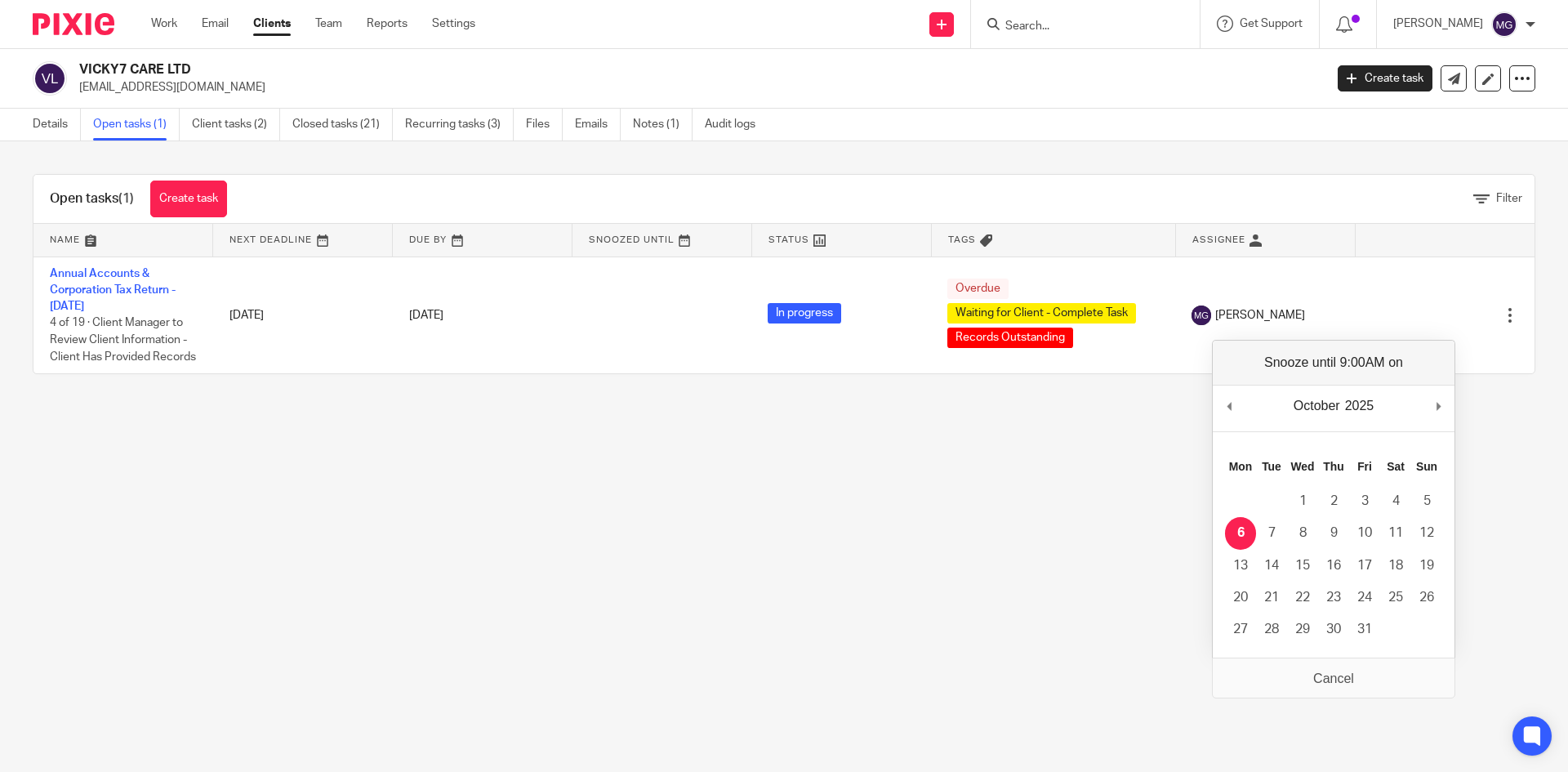
drag, startPoint x: 1249, startPoint y: 540, endPoint x: 1246, endPoint y: 531, distance: 9.5
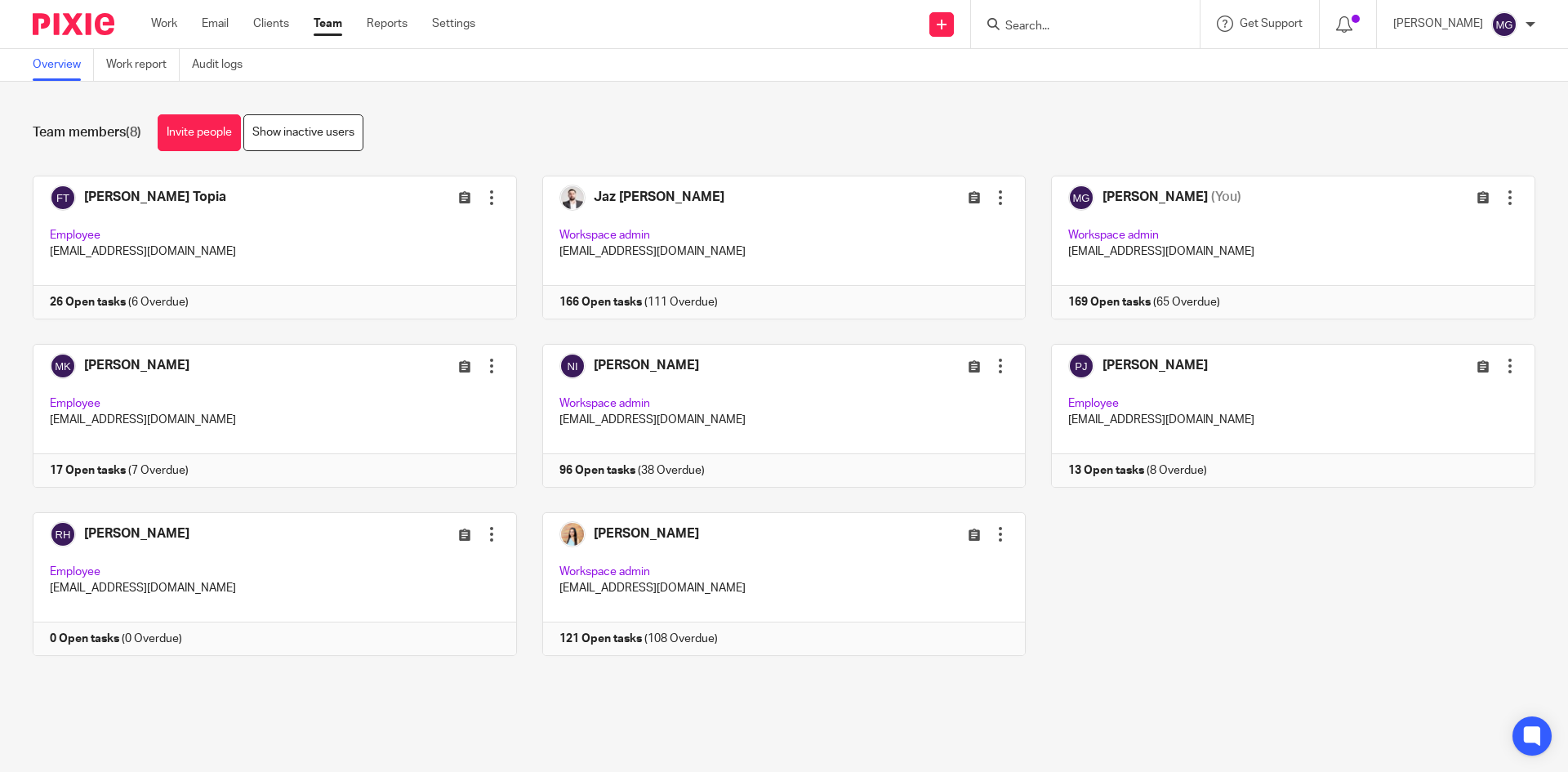
click at [1340, 663] on div "[PERSON_NAME] Topia Edit user Transfer Deactivate user Employee [EMAIL_ADDRESS]…" at bounding box center [771, 428] width 1528 height 505
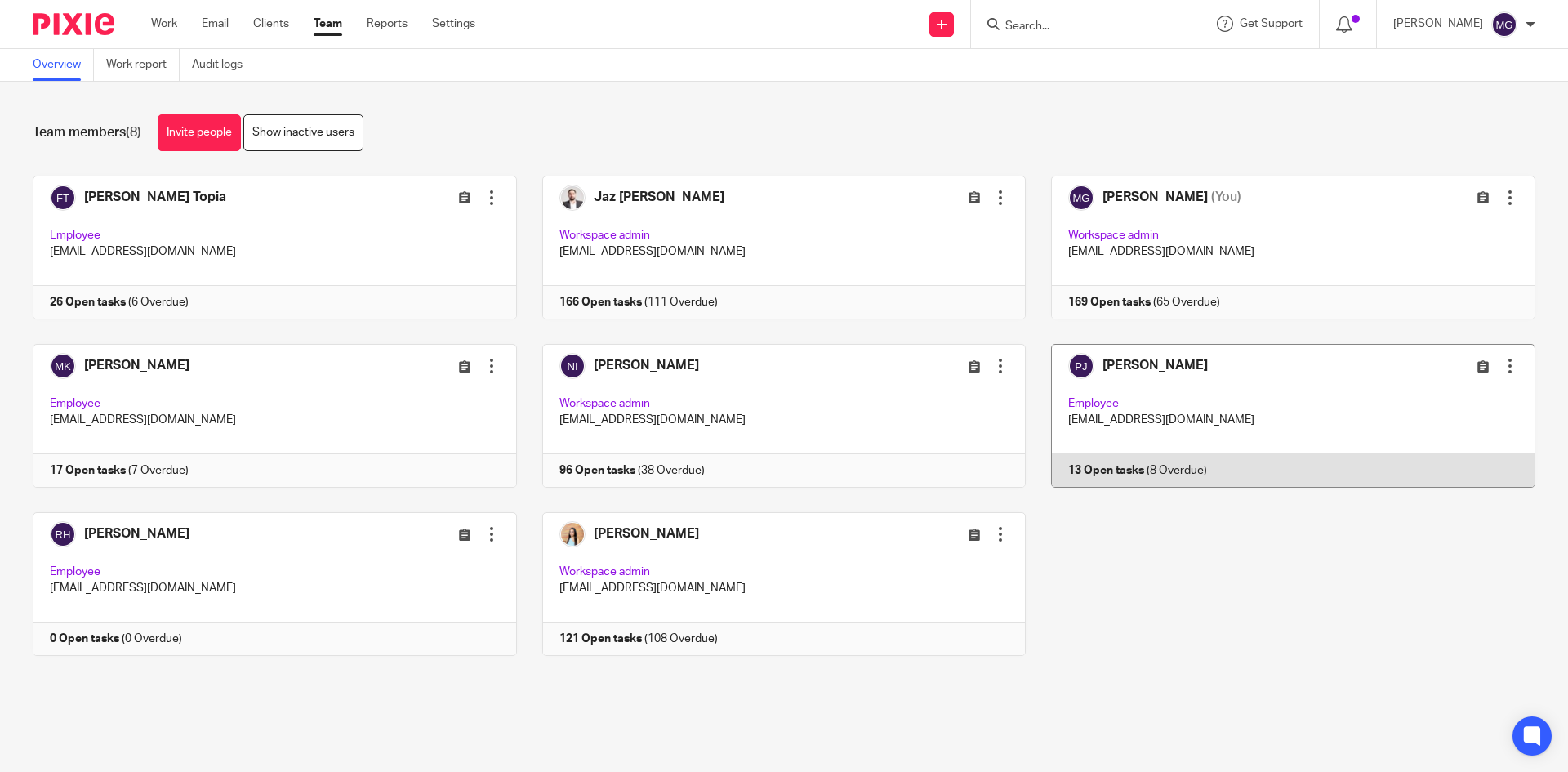
click at [1240, 397] on link at bounding box center [1280, 416] width 510 height 144
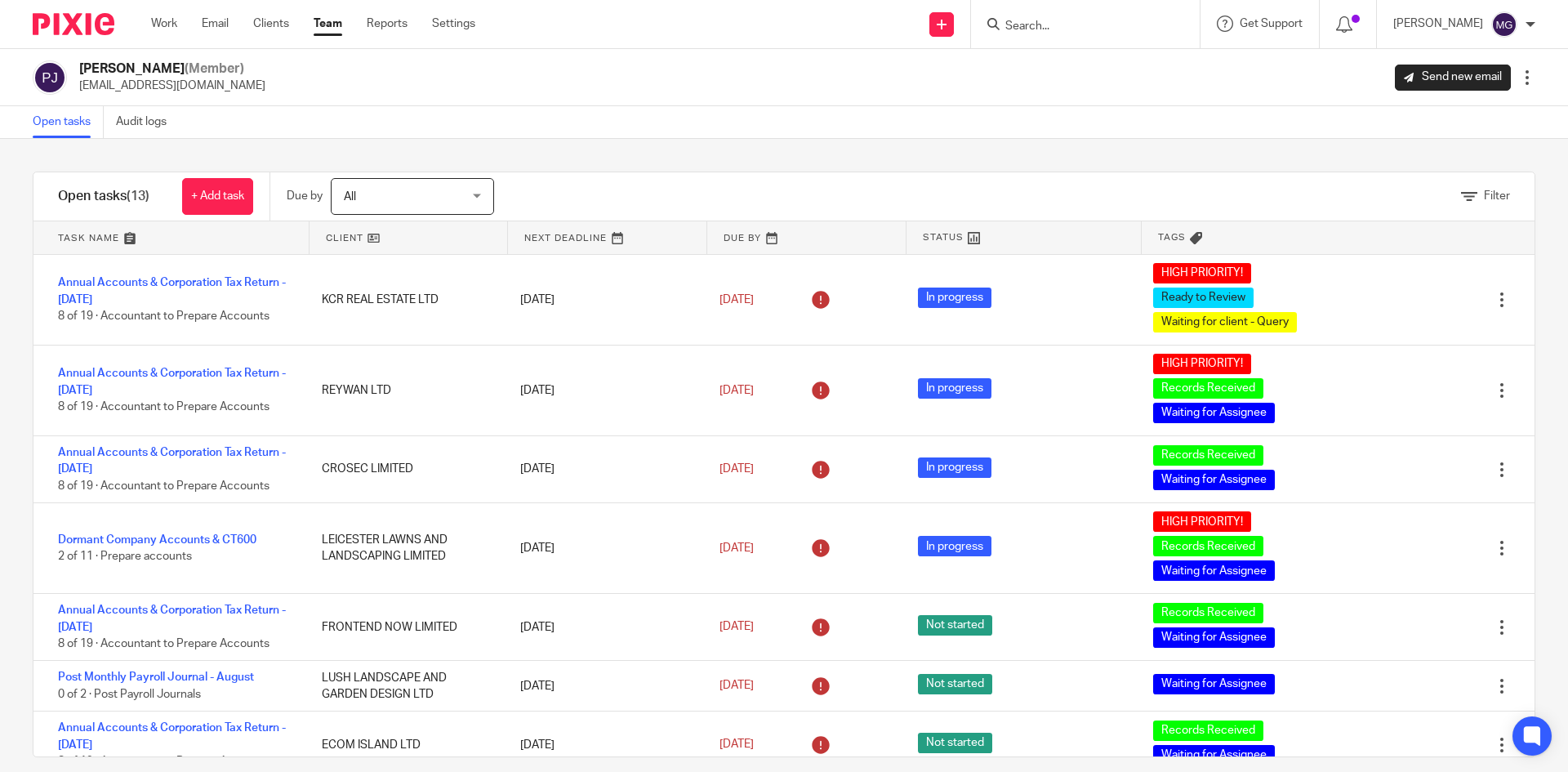
click at [335, 250] on link at bounding box center [408, 238] width 199 height 33
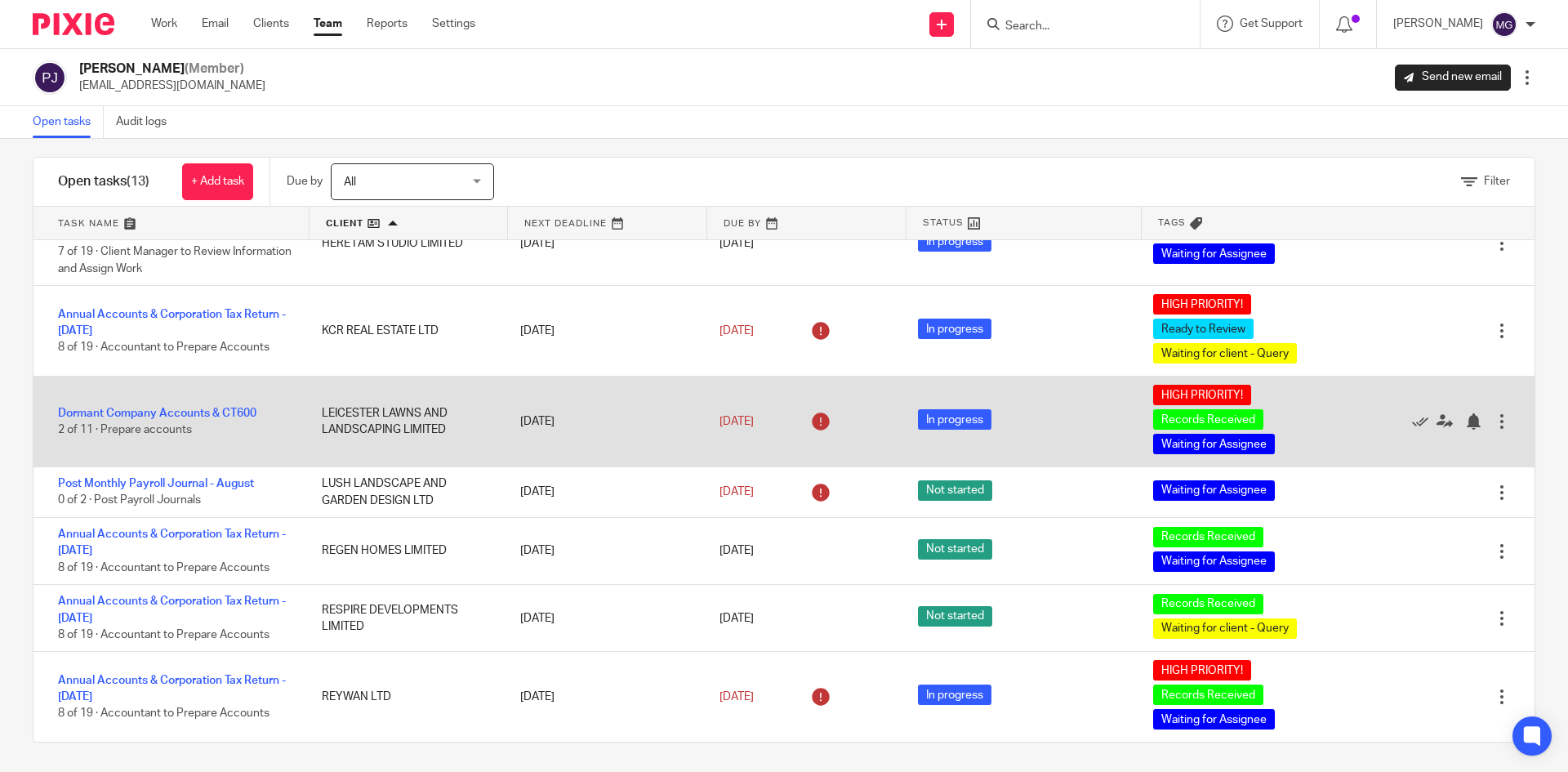
scroll to position [18, 0]
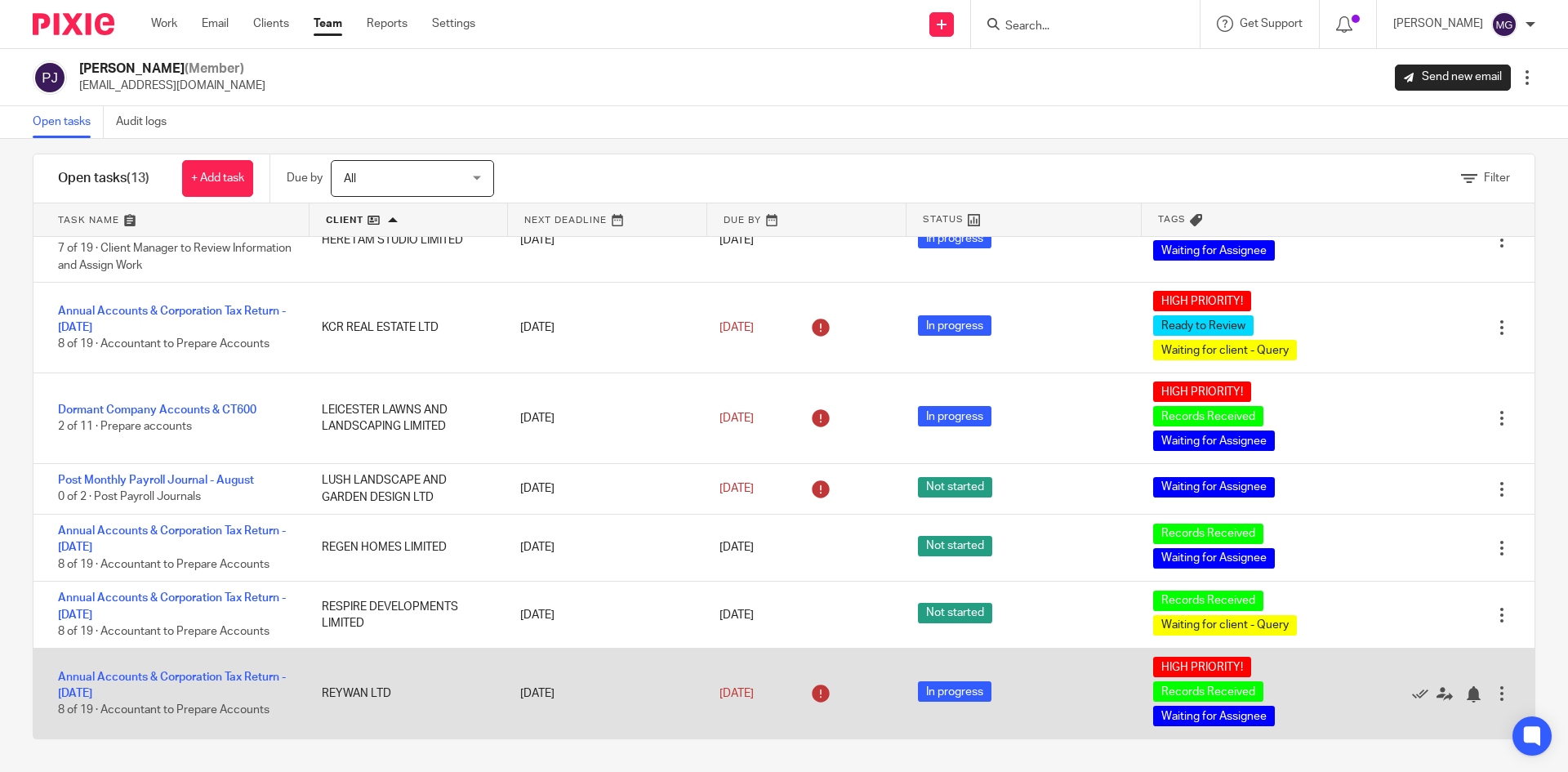
click at [207, 669] on div "Annual Accounts & Corporation Tax Return - [DATE] 8 of 19 · Accountant to Prepa…" at bounding box center [169, 693] width 272 height 66
click at [210, 672] on link "Annual Accounts & Corporation Tax Return - [DATE]" at bounding box center [171, 685] width 228 height 28
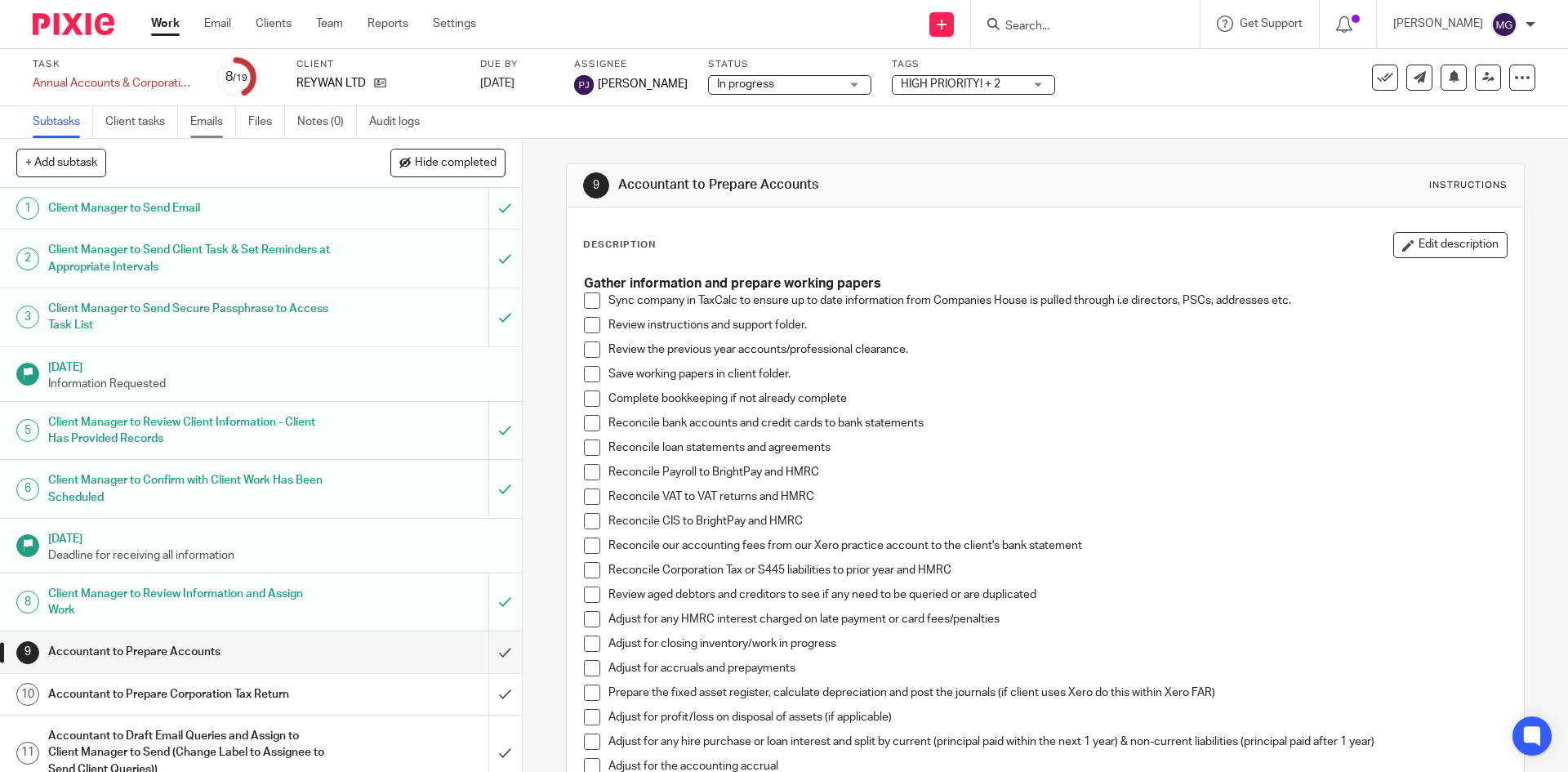
click at [212, 132] on link "Emails" at bounding box center [213, 122] width 46 height 32
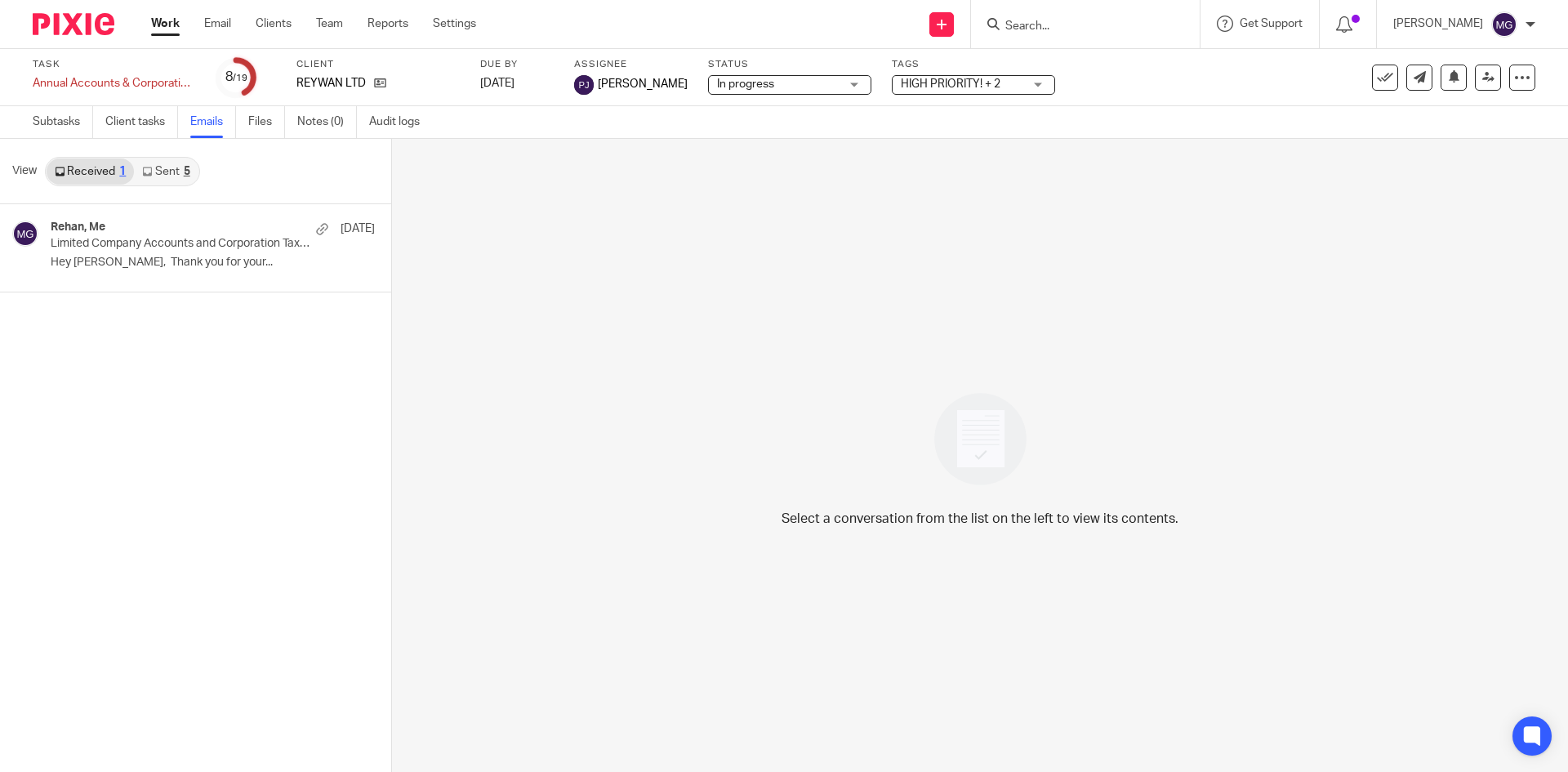
click at [178, 170] on link "Sent 5" at bounding box center [165, 171] width 63 height 26
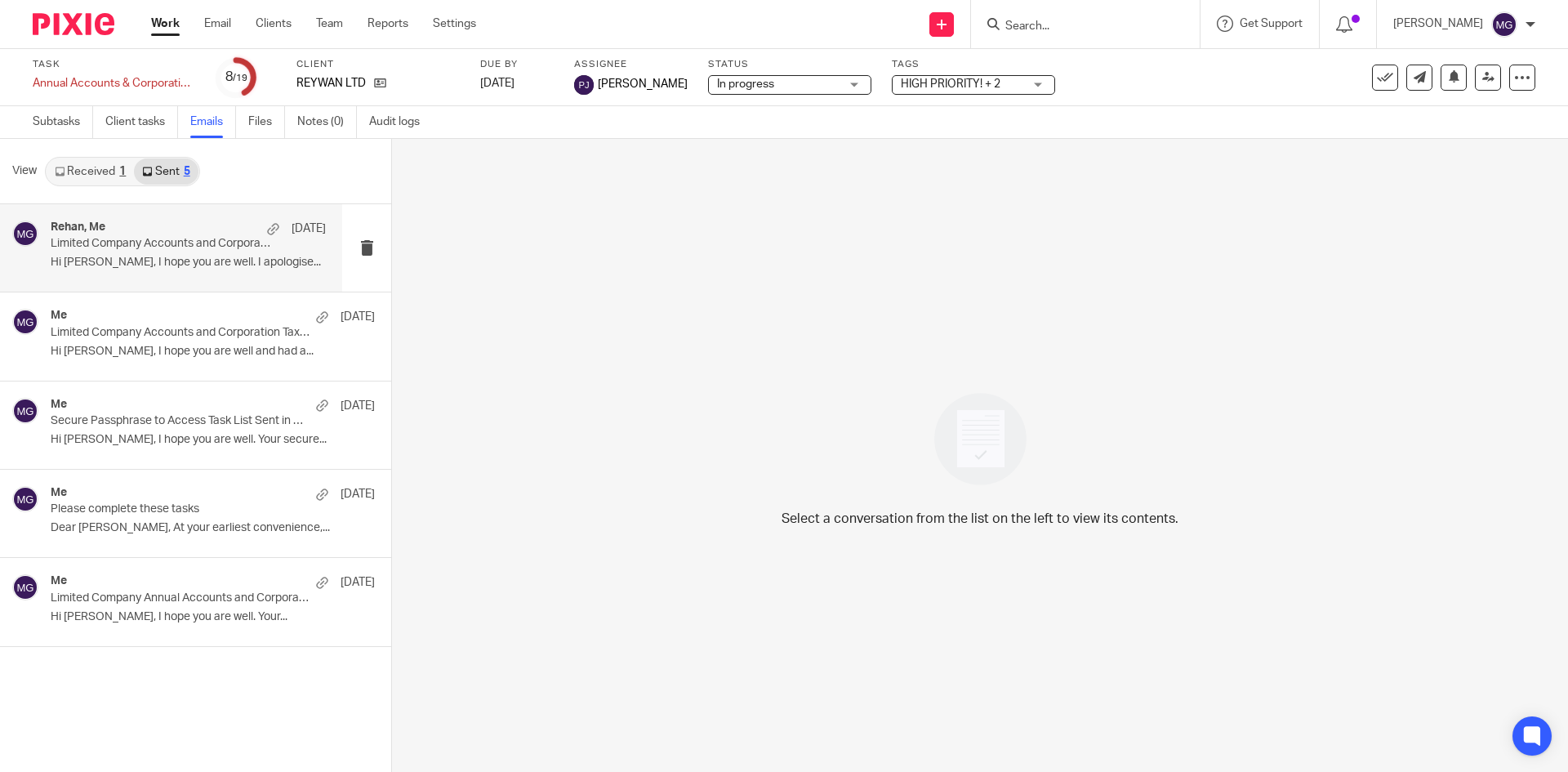
click at [172, 220] on div "Rehan, Me 9 Sep Limited Company Accounts and Corporation Tax Return Scheduled H…" at bounding box center [171, 248] width 342 height 87
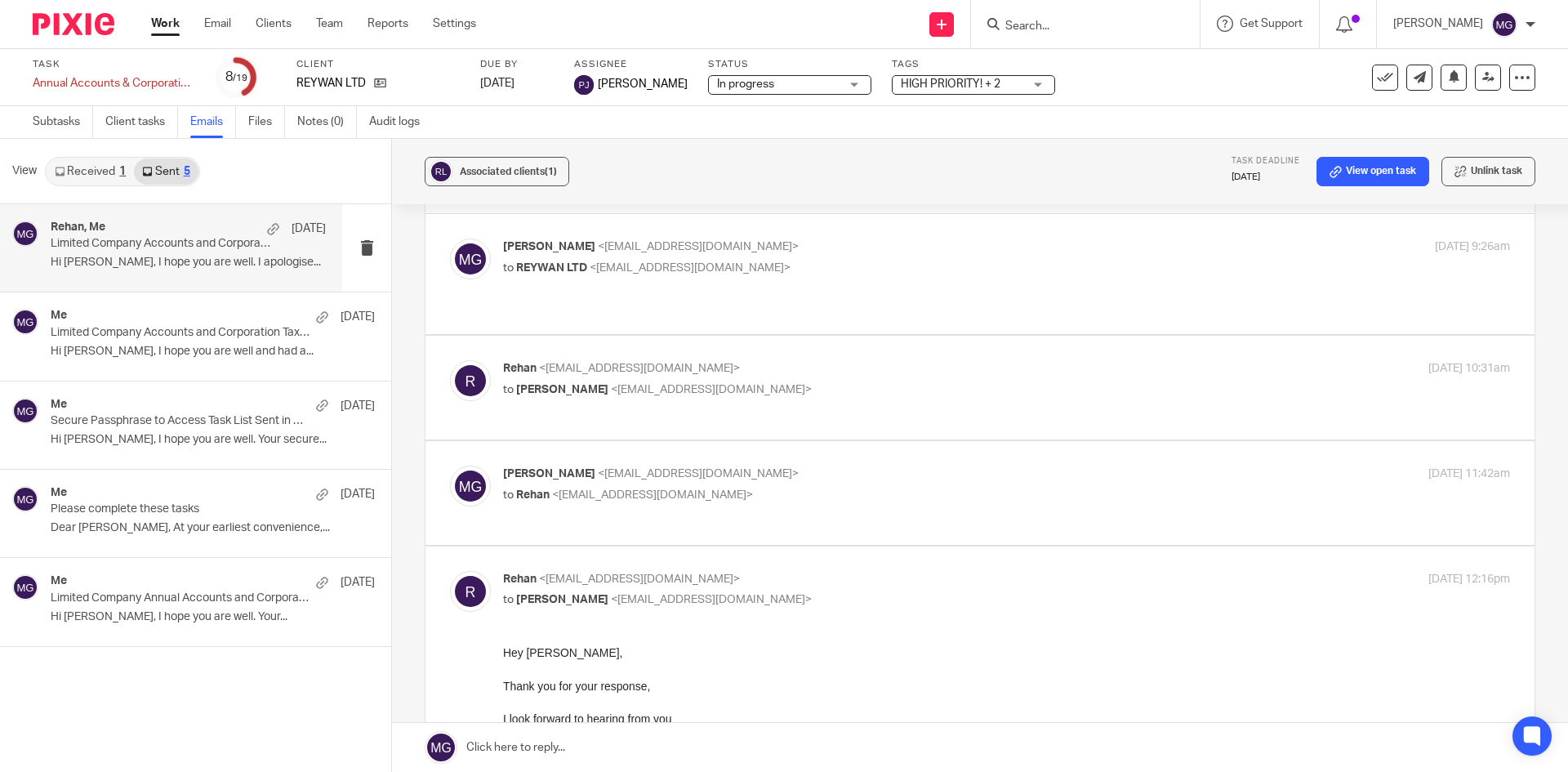
scroll to position [82, 0]
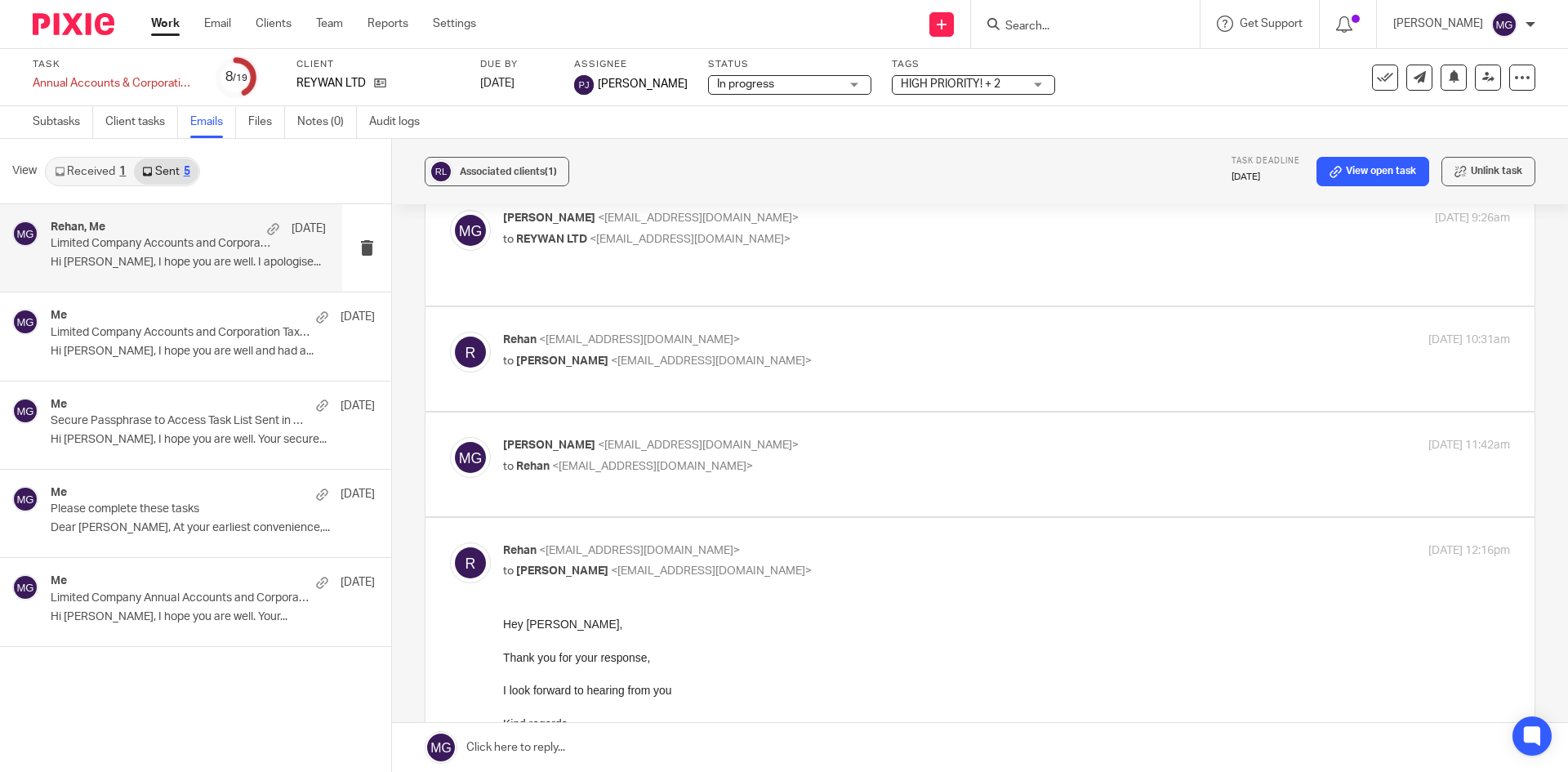
click at [598, 220] on span "<mgraves@taxassist.co.uk>" at bounding box center [698, 218] width 201 height 12
checkbox input "true"
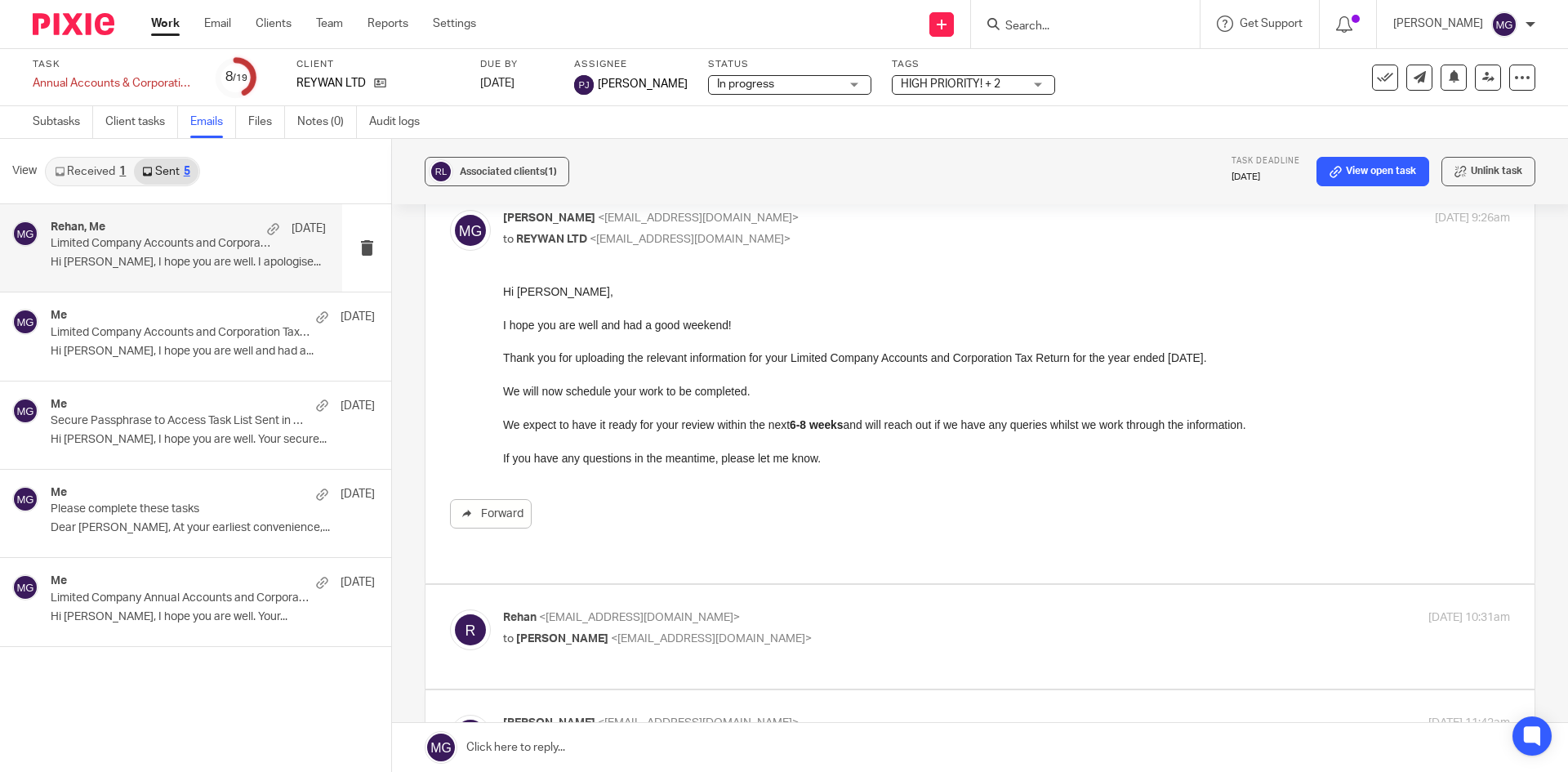
scroll to position [0, 0]
click at [614, 615] on span "<reywan225@gmail.com>" at bounding box center [639, 617] width 201 height 12
checkbox input "true"
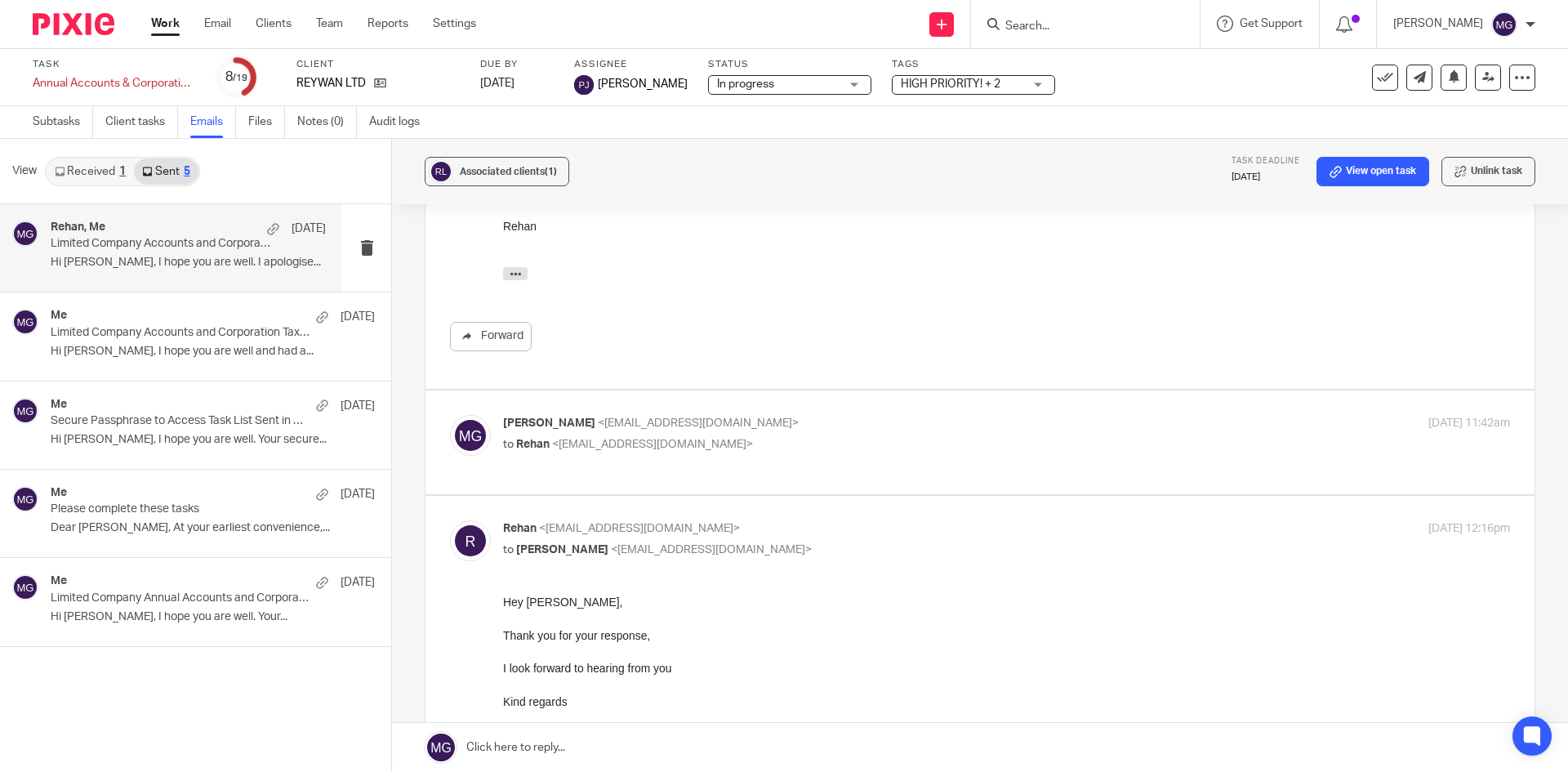
scroll to position [653, 0]
click at [604, 450] on div "Mason Graves <mgraves@taxassist.co.uk> to Rehan <reywan225@gmail.com> 9 Sep 202…" at bounding box center [980, 434] width 1060 height 55
click at [604, 441] on span "<reywan225@gmail.com>" at bounding box center [652, 437] width 201 height 12
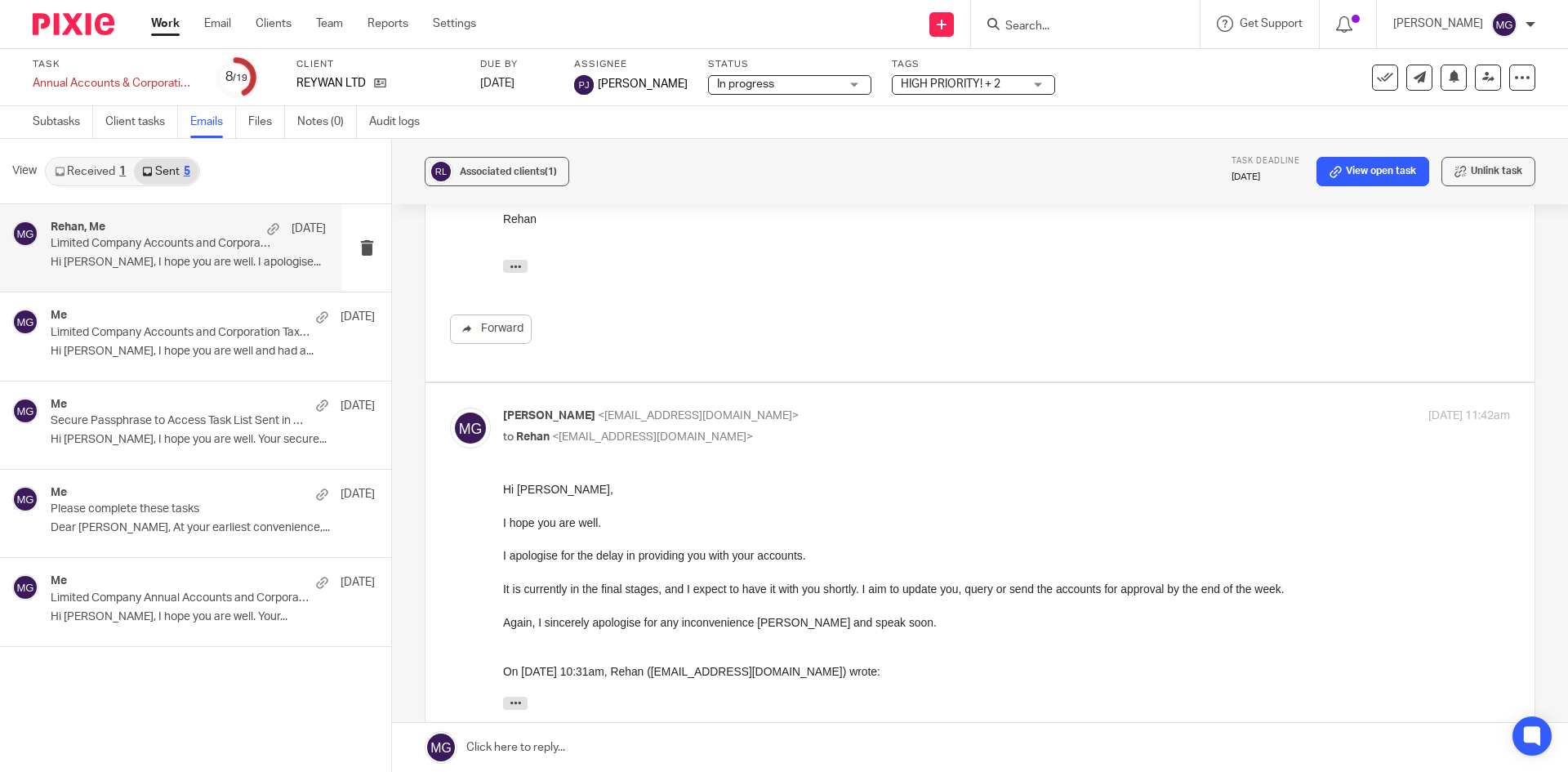
scroll to position [0, 0]
click at [808, 430] on p "to Rehan <reywan225@gmail.com>" at bounding box center [838, 438] width 671 height 17
checkbox input "false"
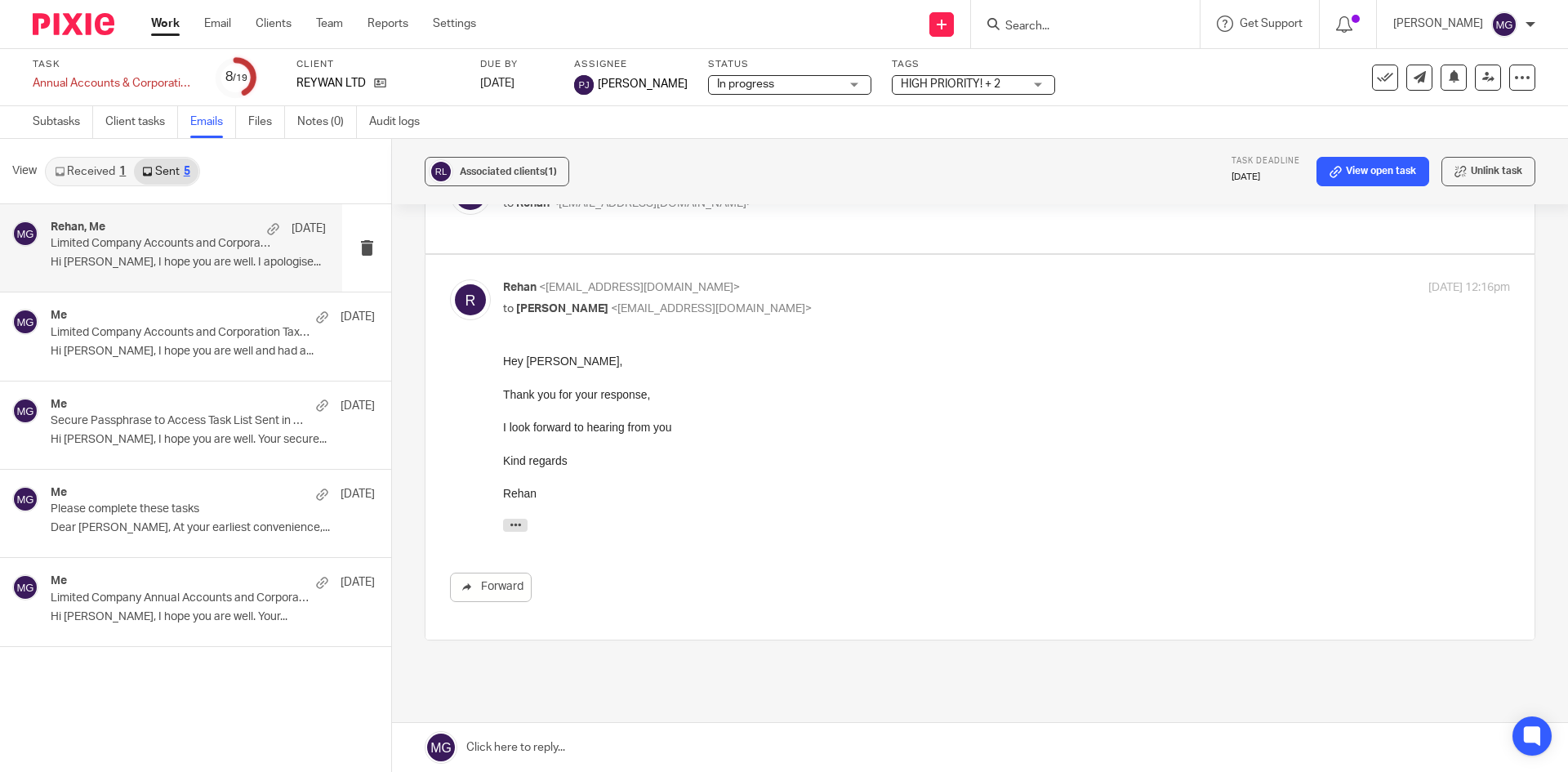
scroll to position [899, 0]
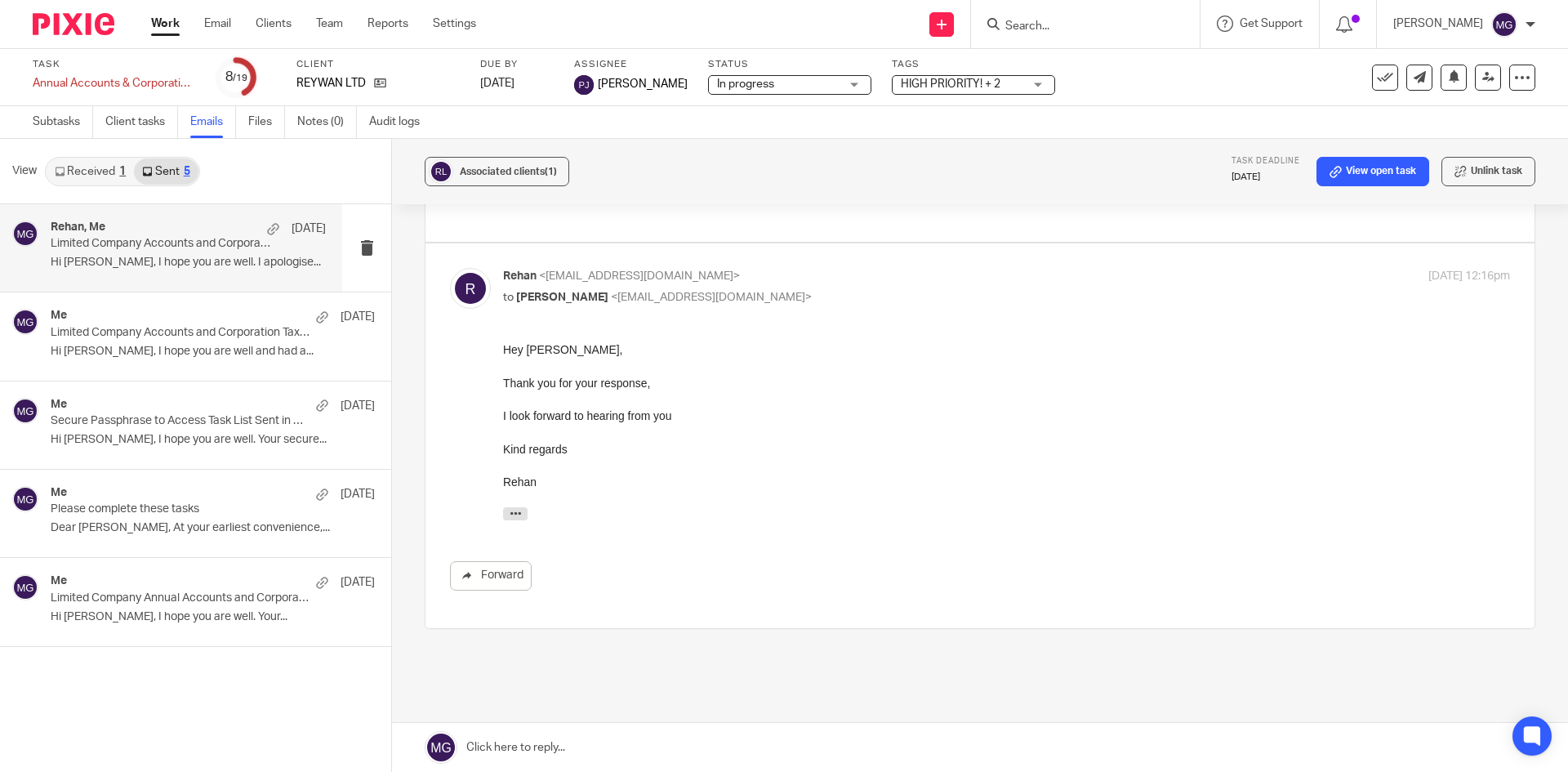
click at [202, 679] on div "Rehan, Me 9 Sep Limited Company Accounts and Corporation Tax Return Scheduled H…" at bounding box center [195, 488] width 391 height 567
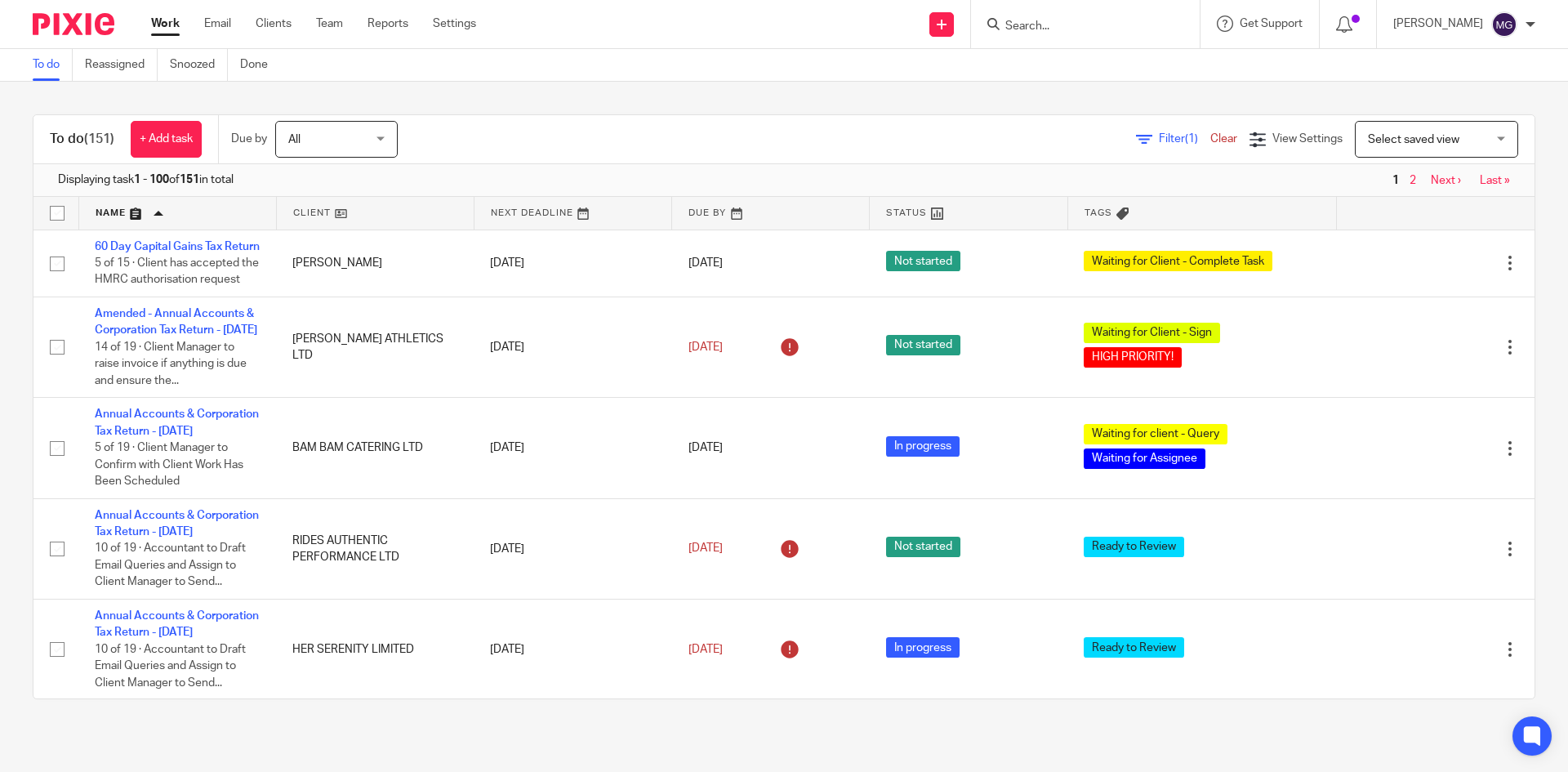
click at [1395, 150] on span "Select saved view" at bounding box center [1428, 139] width 119 height 35
click at [1136, 139] on icon at bounding box center [1144, 139] width 16 height 16
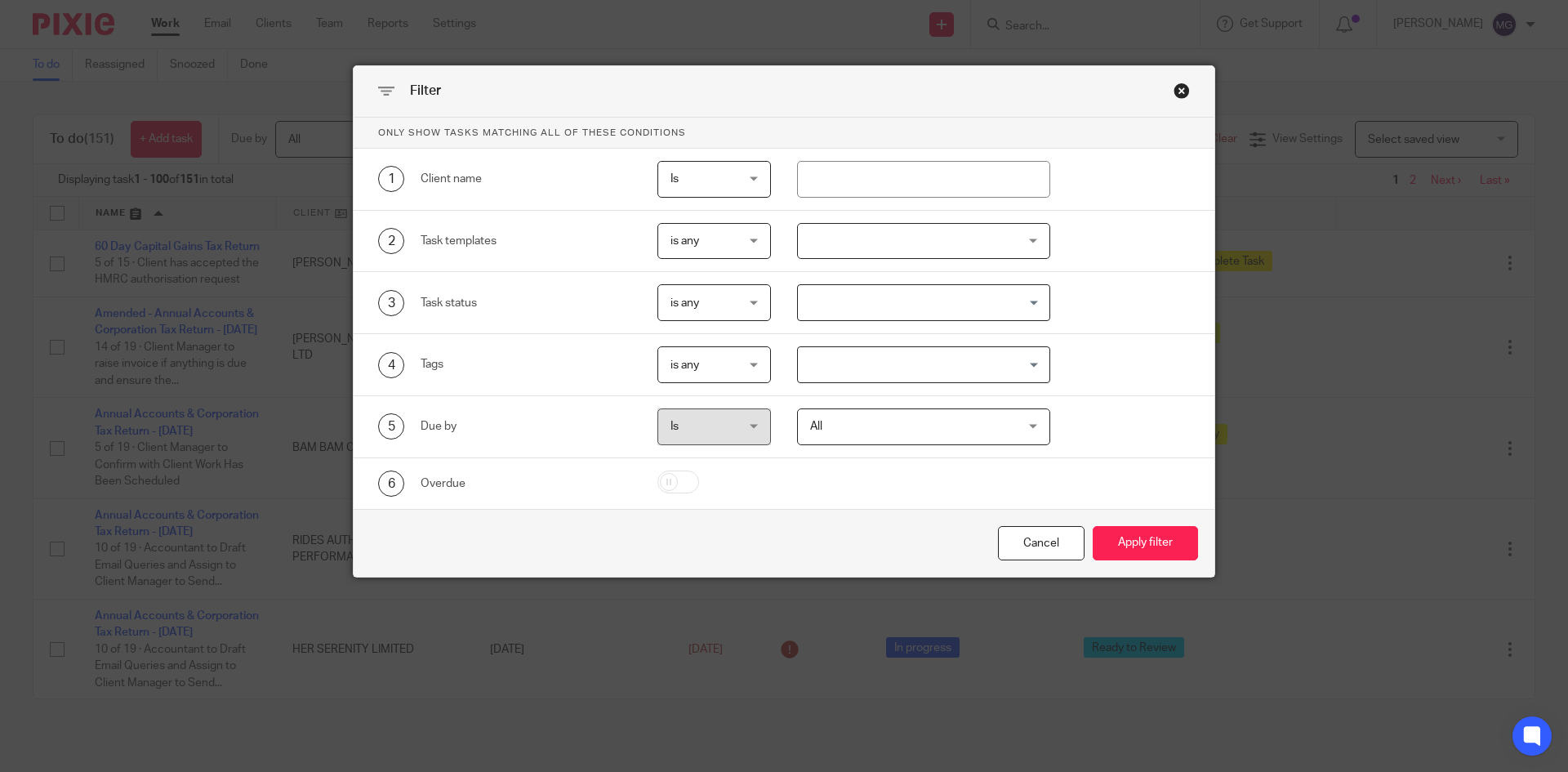
click at [843, 243] on div at bounding box center [924, 241] width 254 height 36
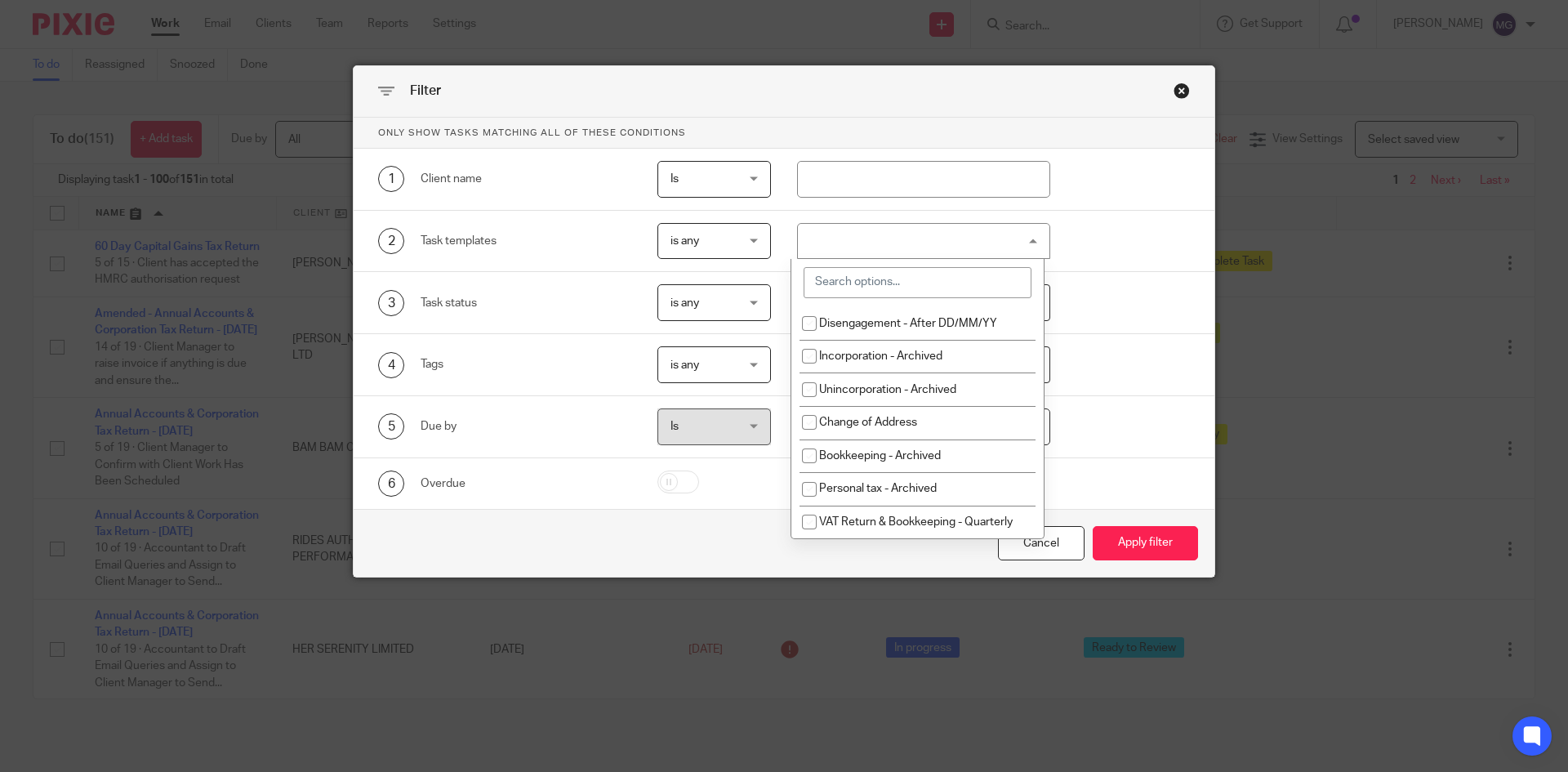
click at [843, 243] on div at bounding box center [924, 241] width 254 height 36
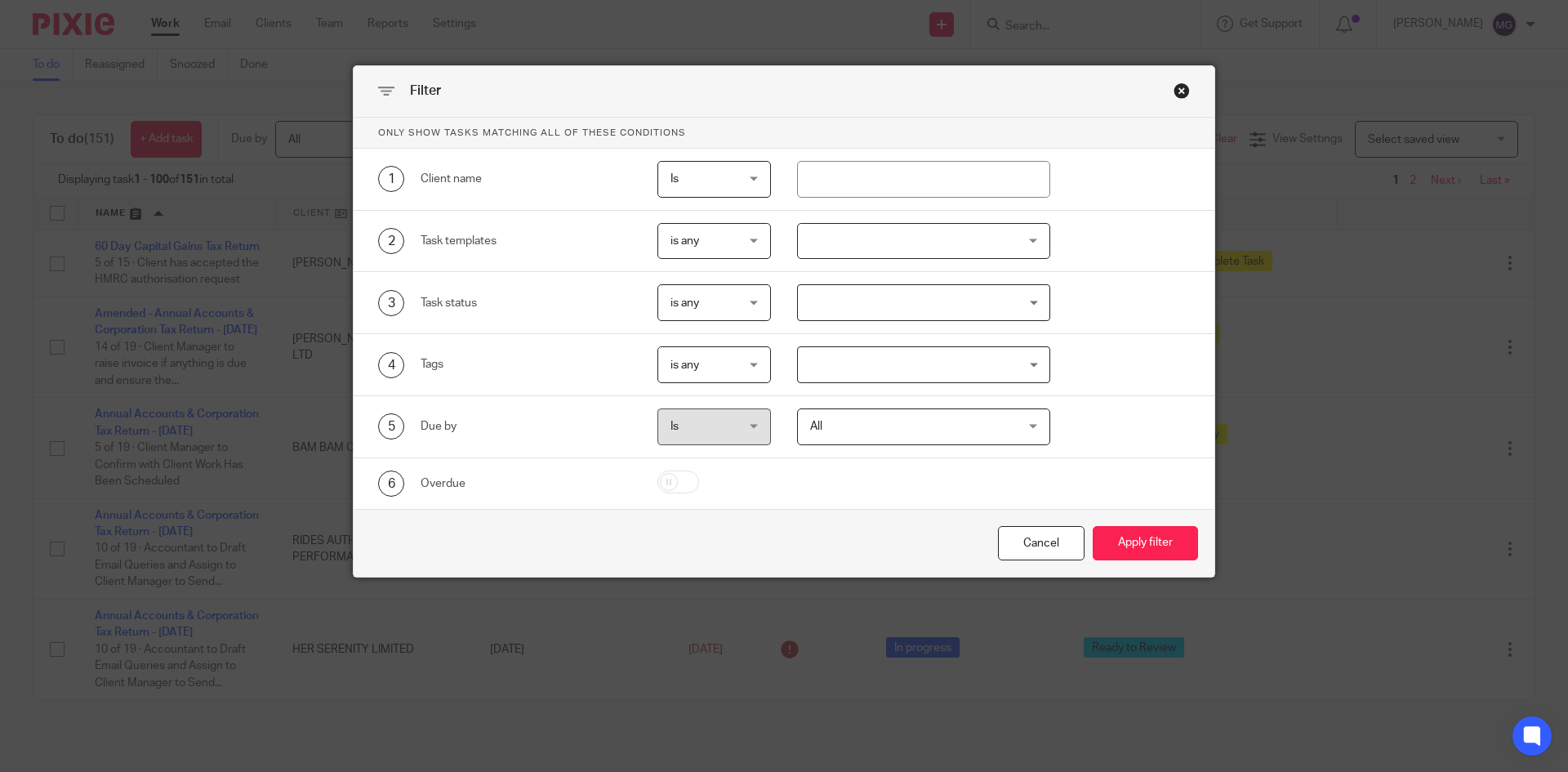
click at [771, 244] on div "Disengagement - After DD/MM/YY Incorporation - Archived Unincorporation - Archi…" at bounding box center [910, 241] width 279 height 36
click at [752, 241] on div "is any is any" at bounding box center [714, 241] width 114 height 36
click at [723, 318] on li "is none" at bounding box center [708, 309] width 112 height 34
click at [876, 238] on div at bounding box center [924, 241] width 254 height 36
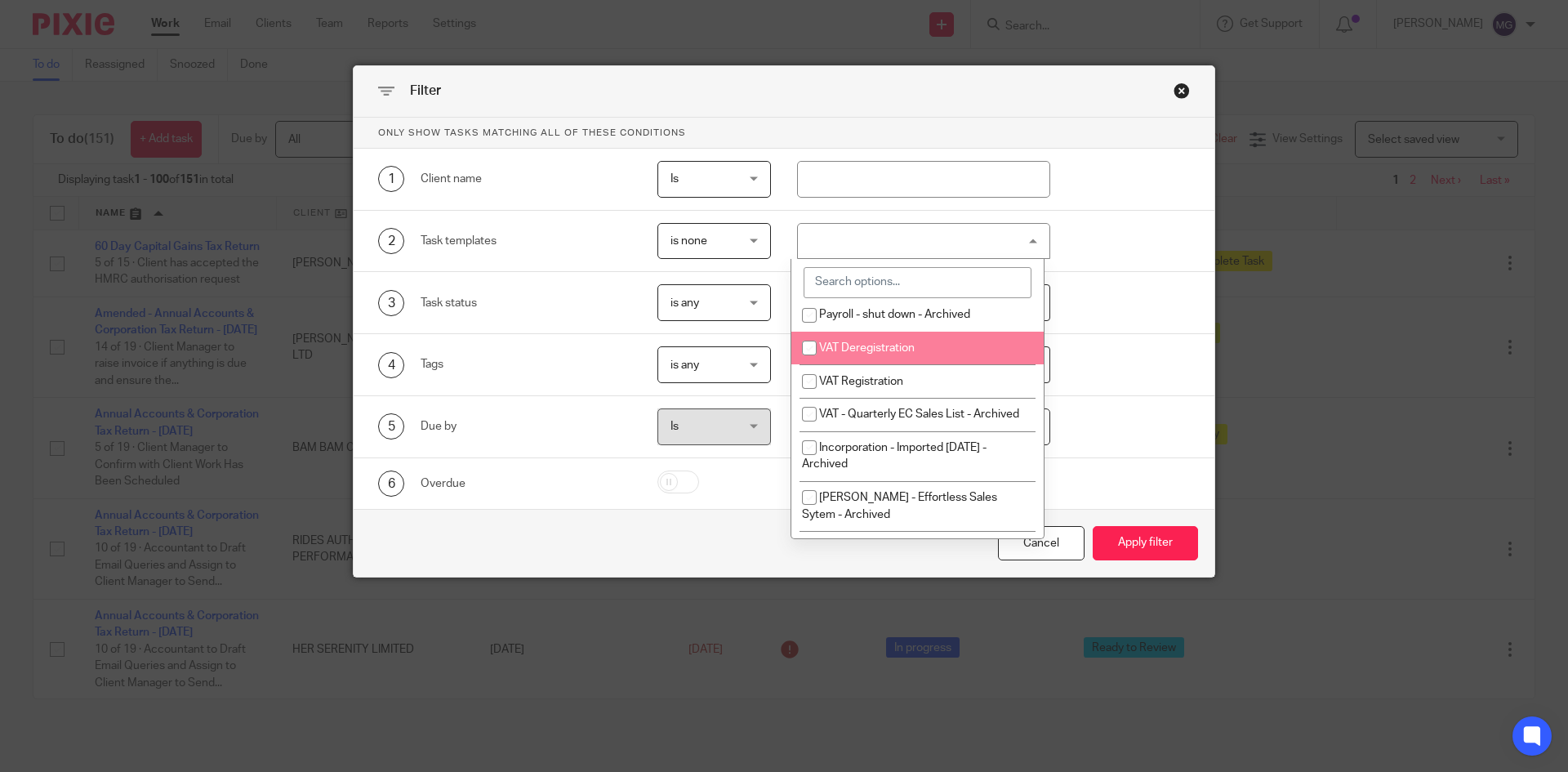
scroll to position [408, 0]
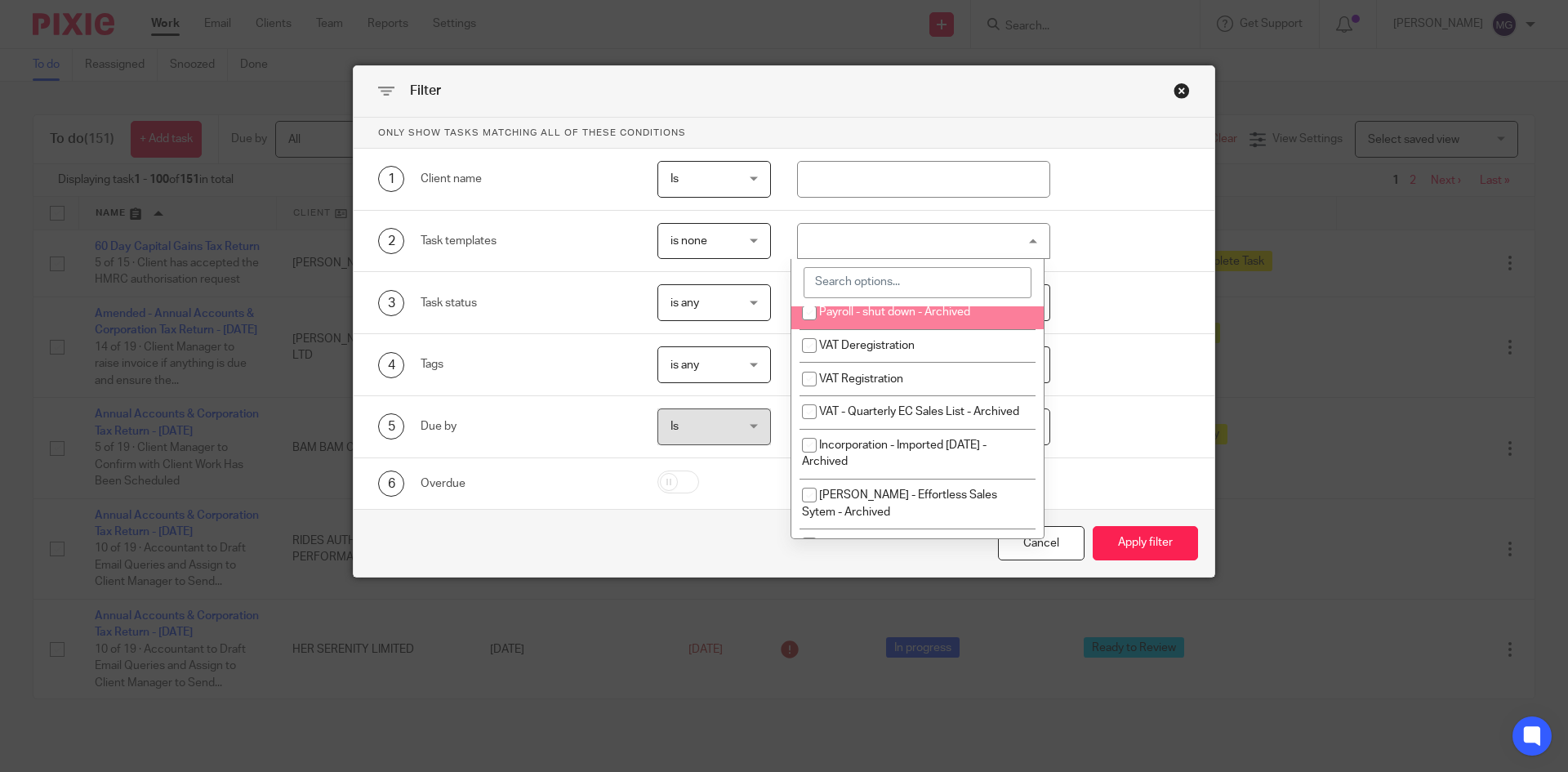
click at [936, 277] on input "search" at bounding box center [917, 282] width 228 height 31
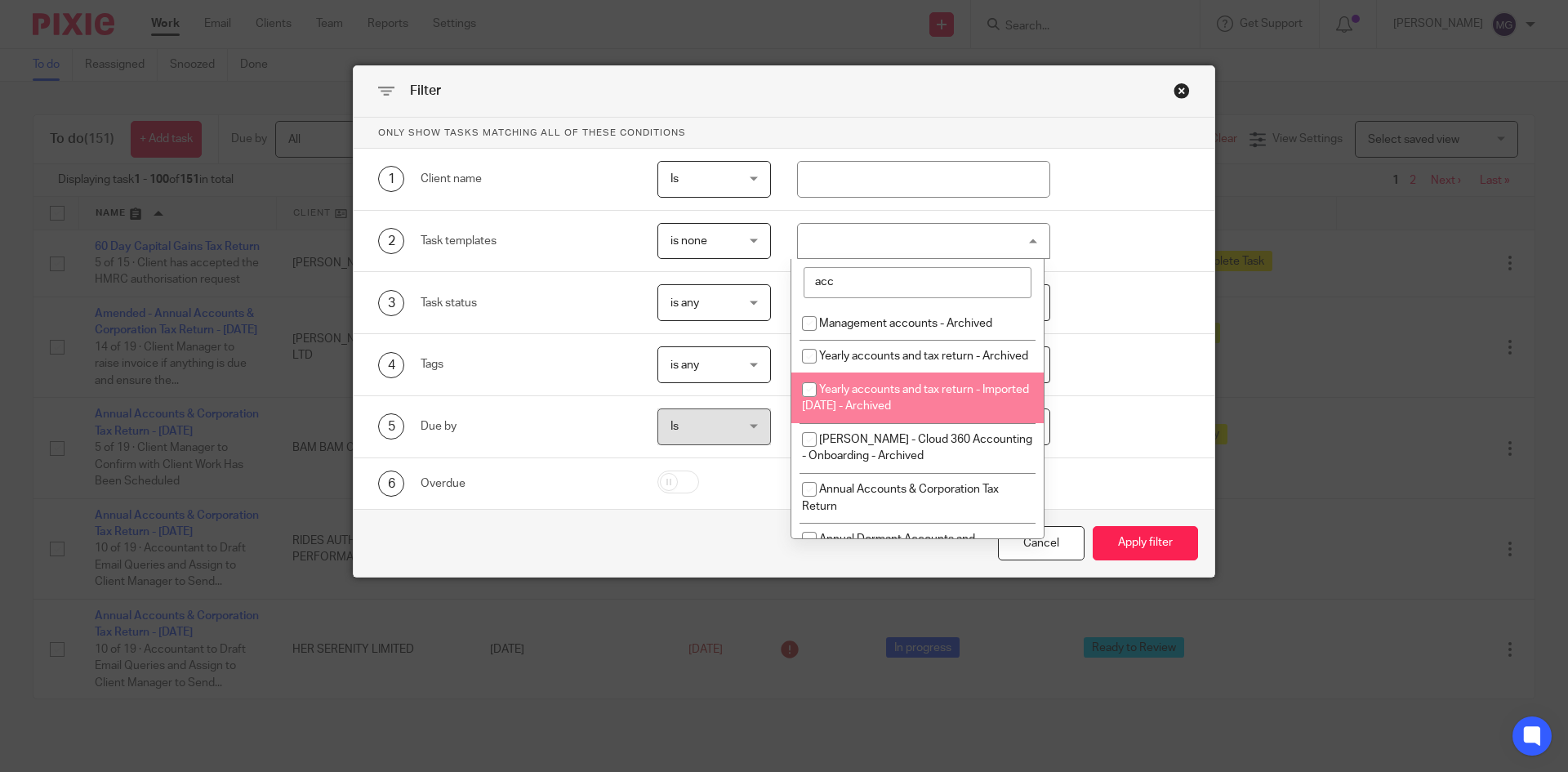
scroll to position [82, 0]
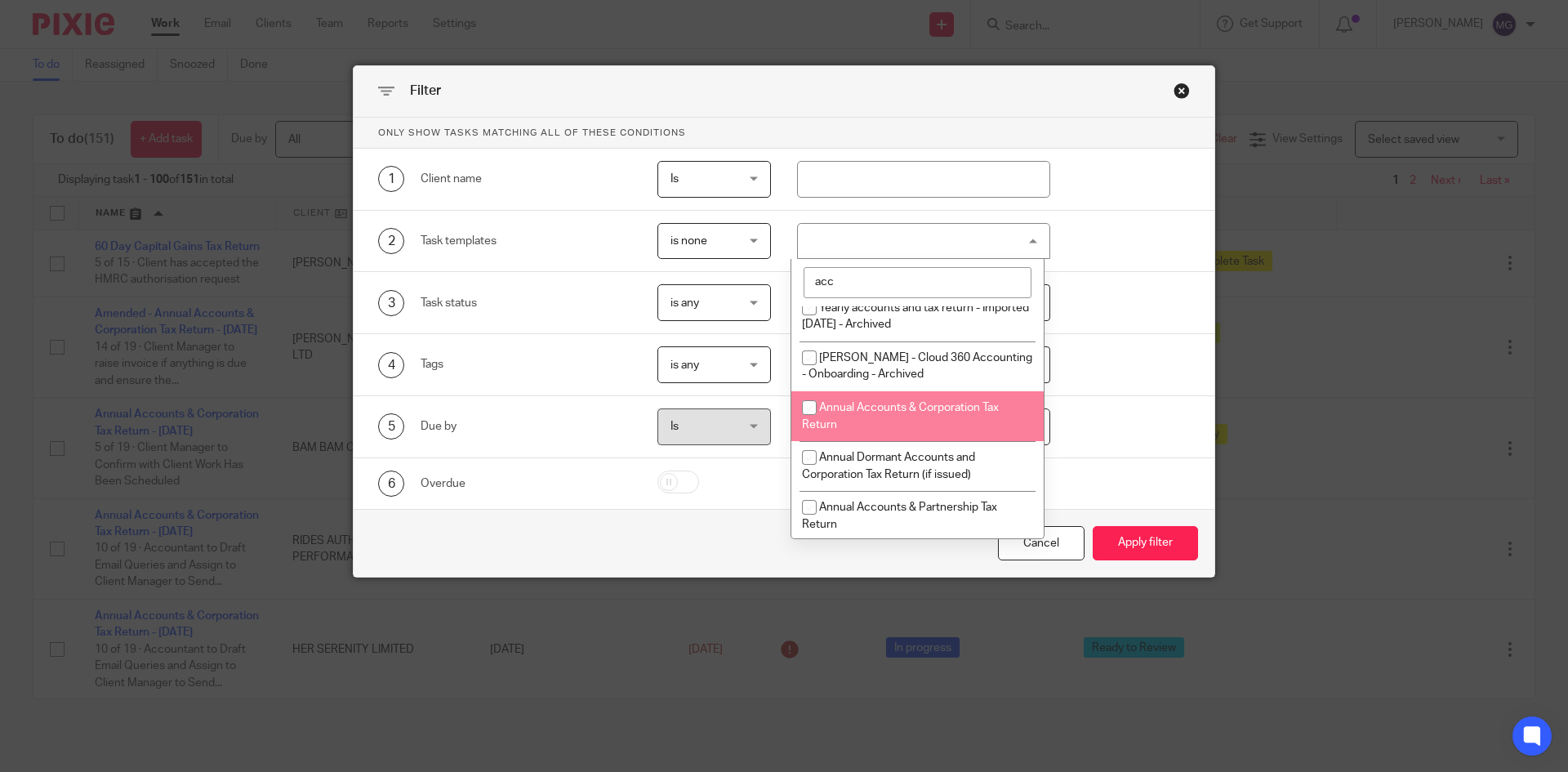
type input "acc"
click at [923, 441] on li "Annual Accounts & Corporation Tax Return" at bounding box center [917, 416] width 253 height 50
checkbox input "true"
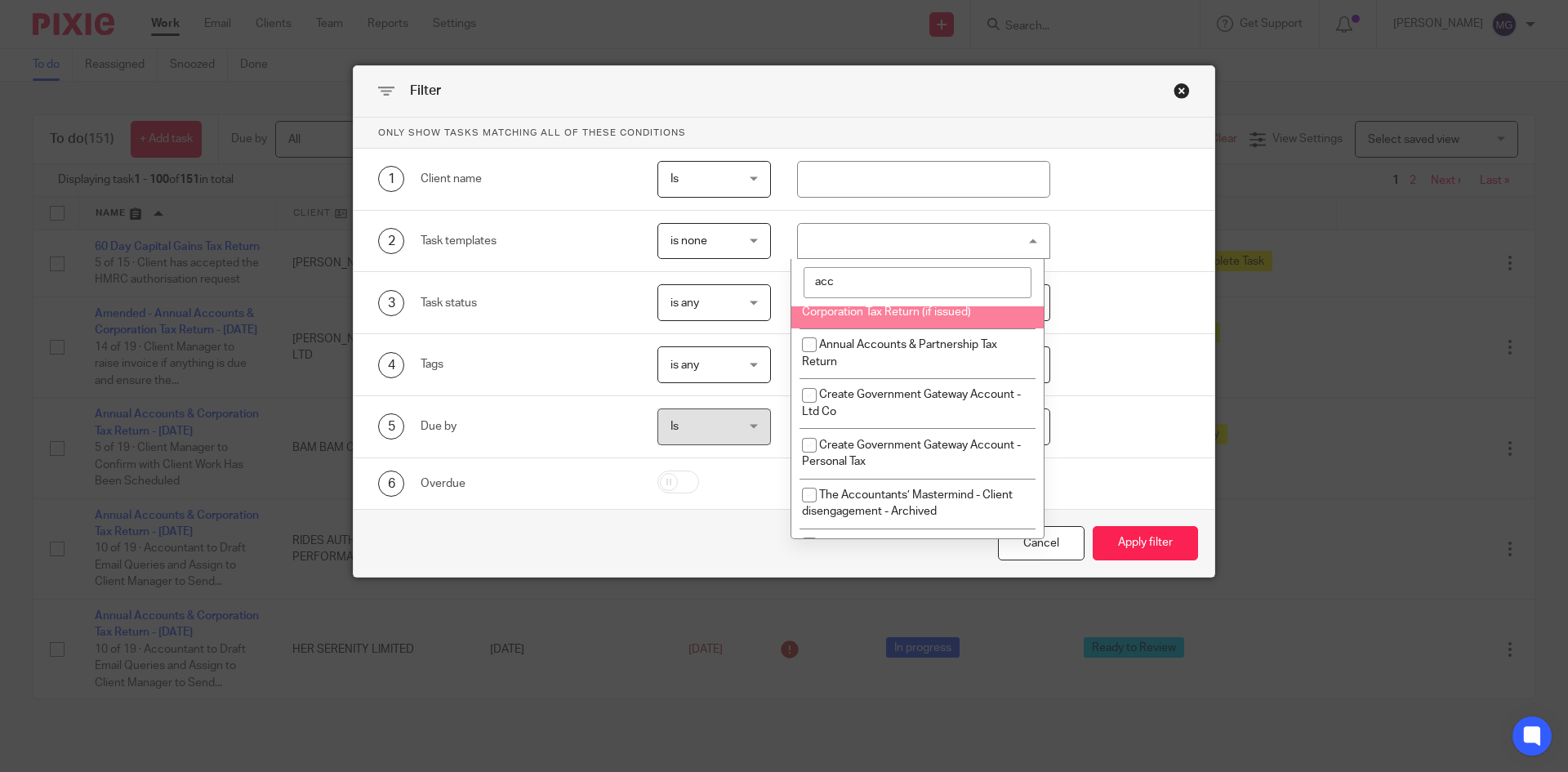
scroll to position [245, 0]
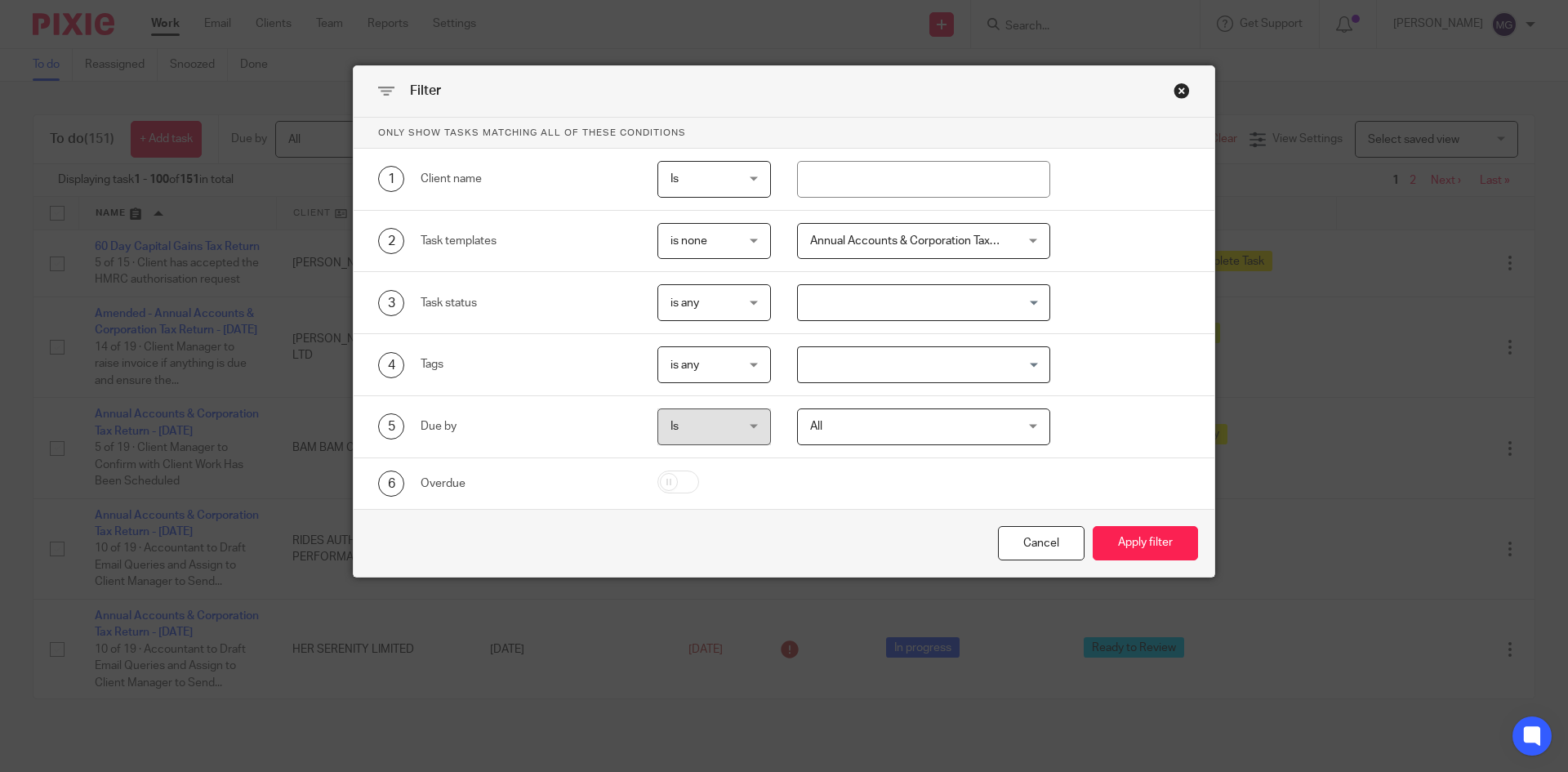
drag, startPoint x: 1077, startPoint y: 113, endPoint x: 1304, endPoint y: 426, distance: 386.6
click at [1077, 114] on div "Filter" at bounding box center [784, 92] width 860 height 52
click at [1168, 543] on button "Apply filter" at bounding box center [1146, 543] width 106 height 36
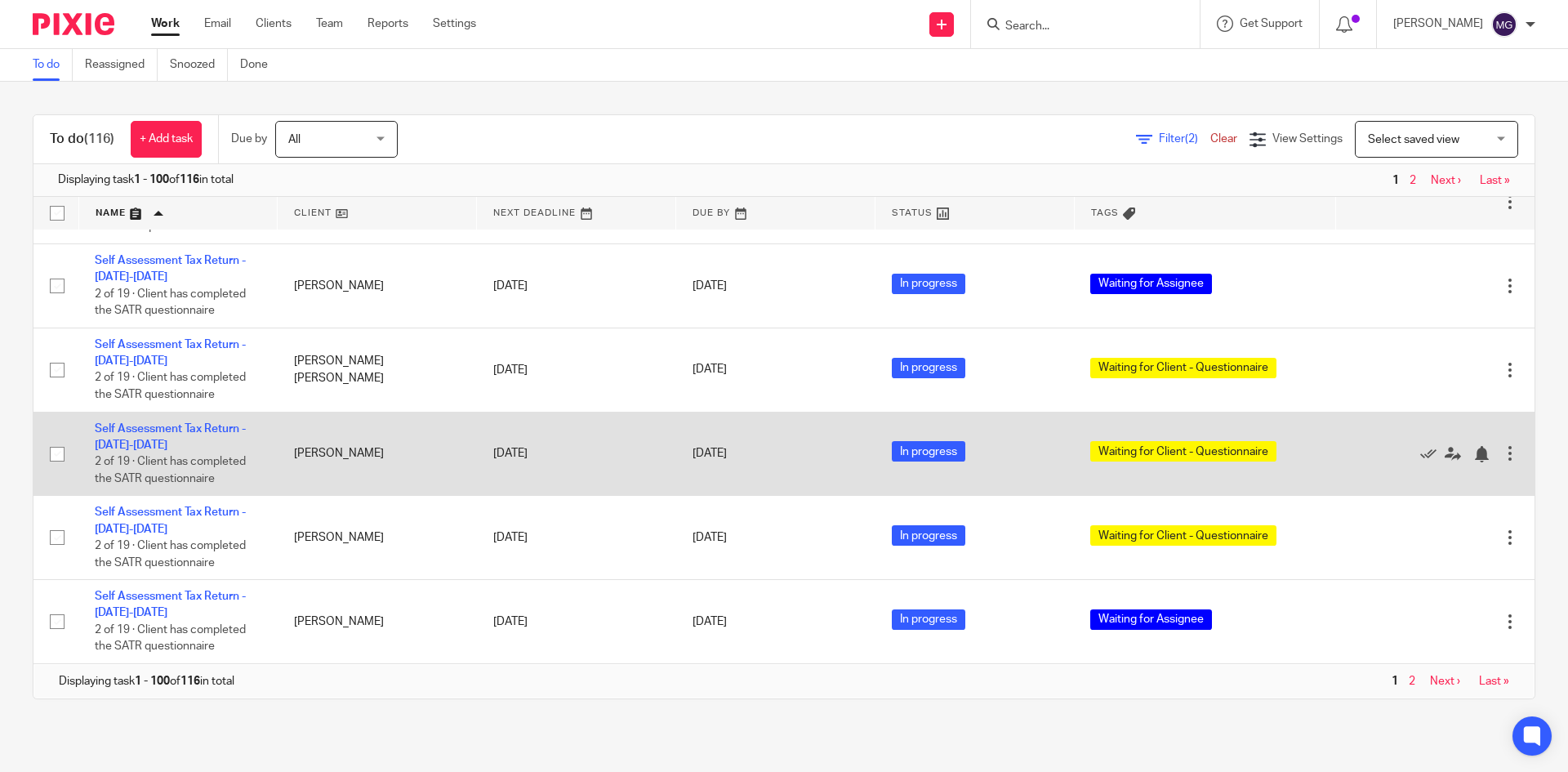
scroll to position [7966, 0]
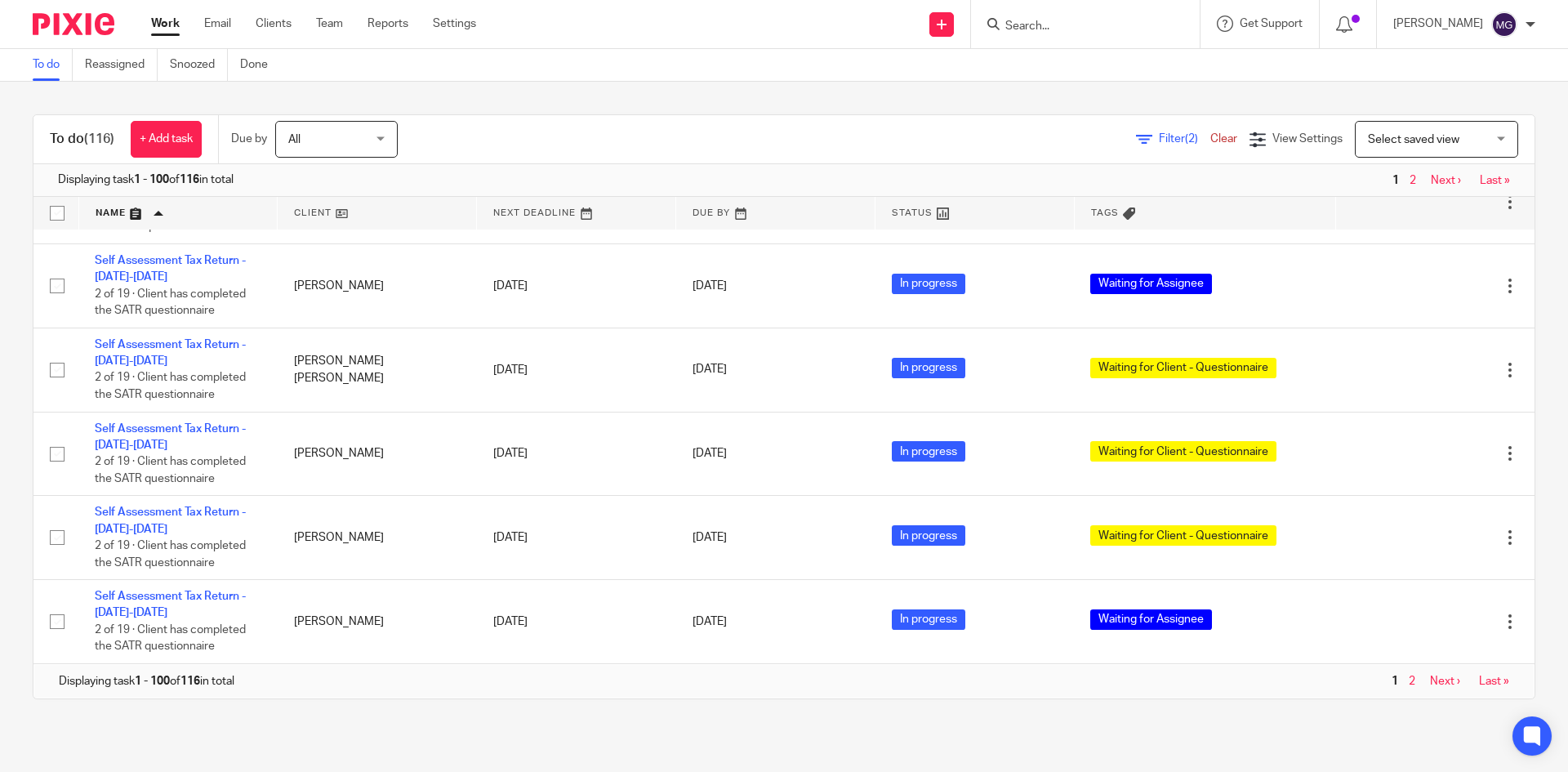
click at [1430, 680] on link "Next ›" at bounding box center [1444, 681] width 30 height 12
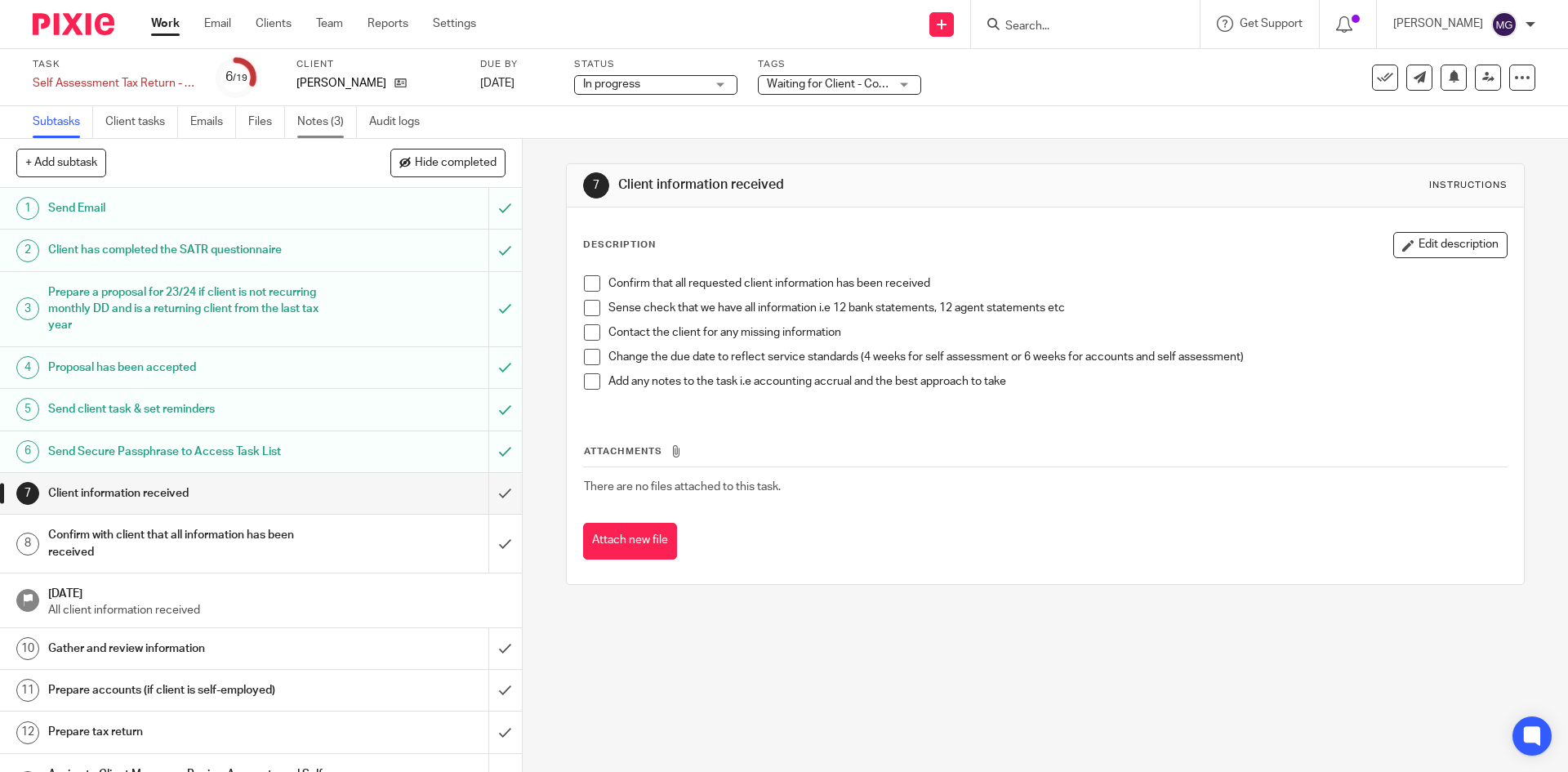
click at [342, 118] on link "Notes (3)" at bounding box center [327, 122] width 60 height 32
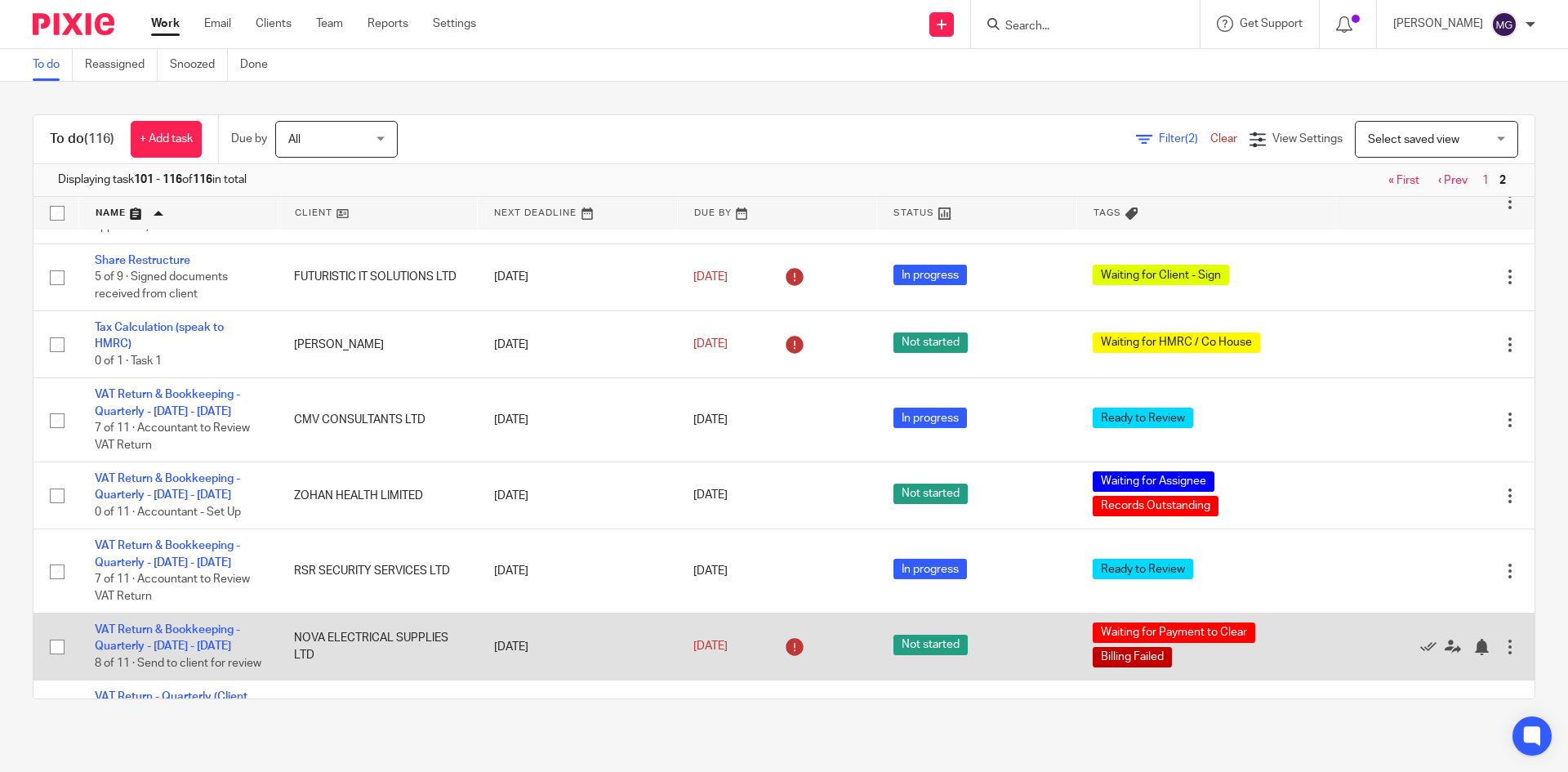
scroll to position [959, 0]
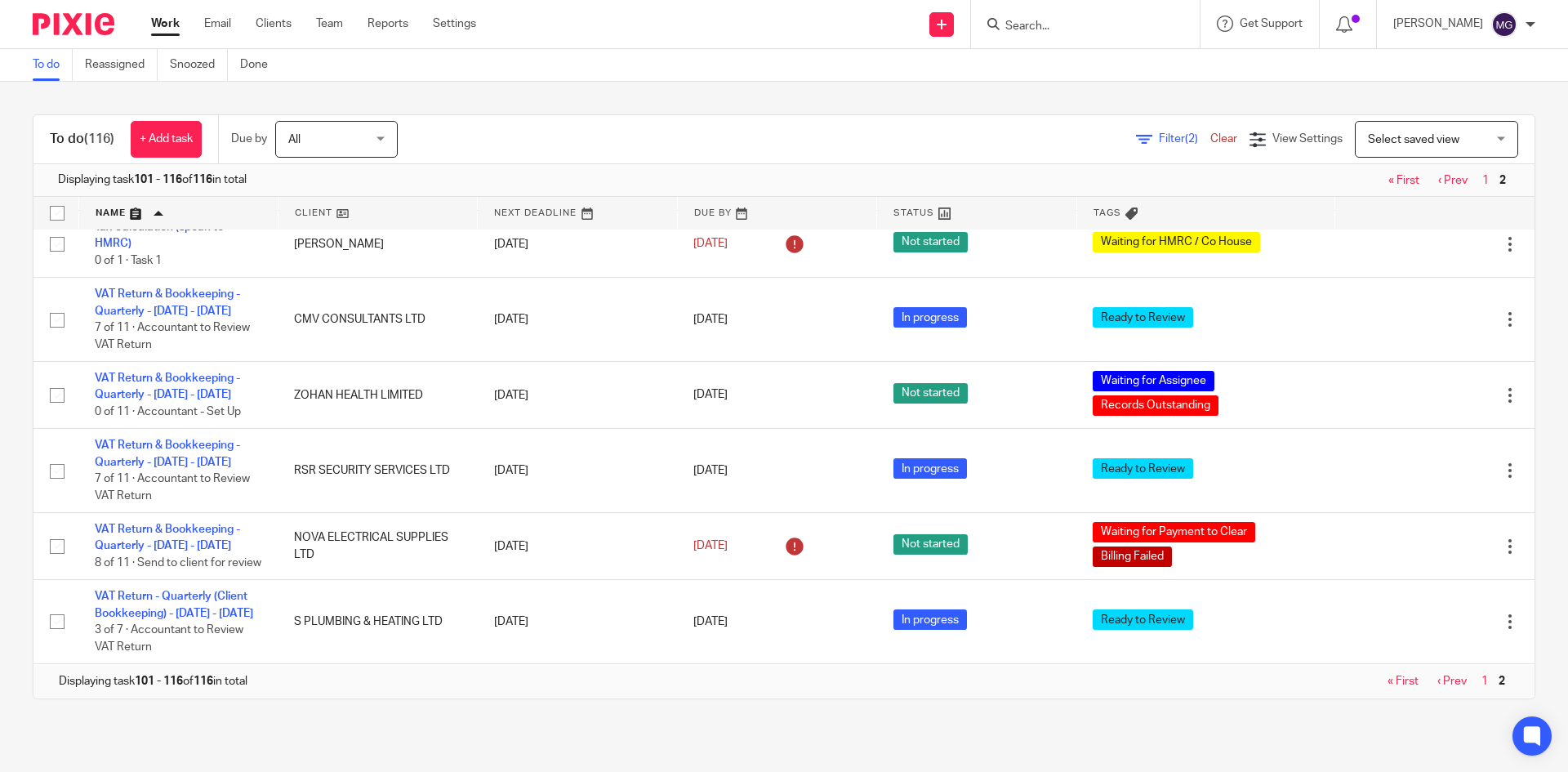
click at [1437, 681] on link "‹ Prev" at bounding box center [1452, 681] width 30 height 12
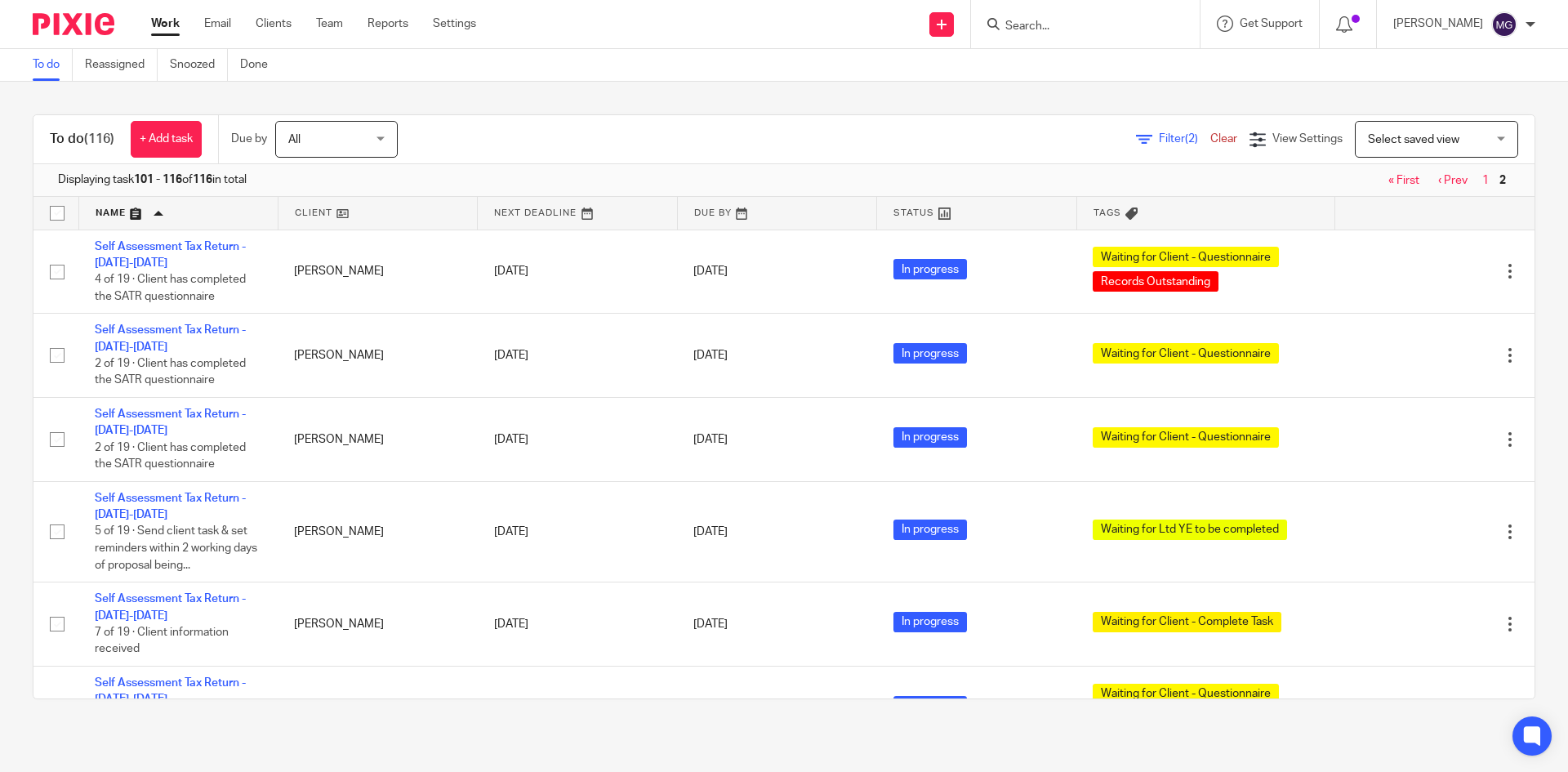
click at [109, 205] on link at bounding box center [179, 213] width 199 height 33
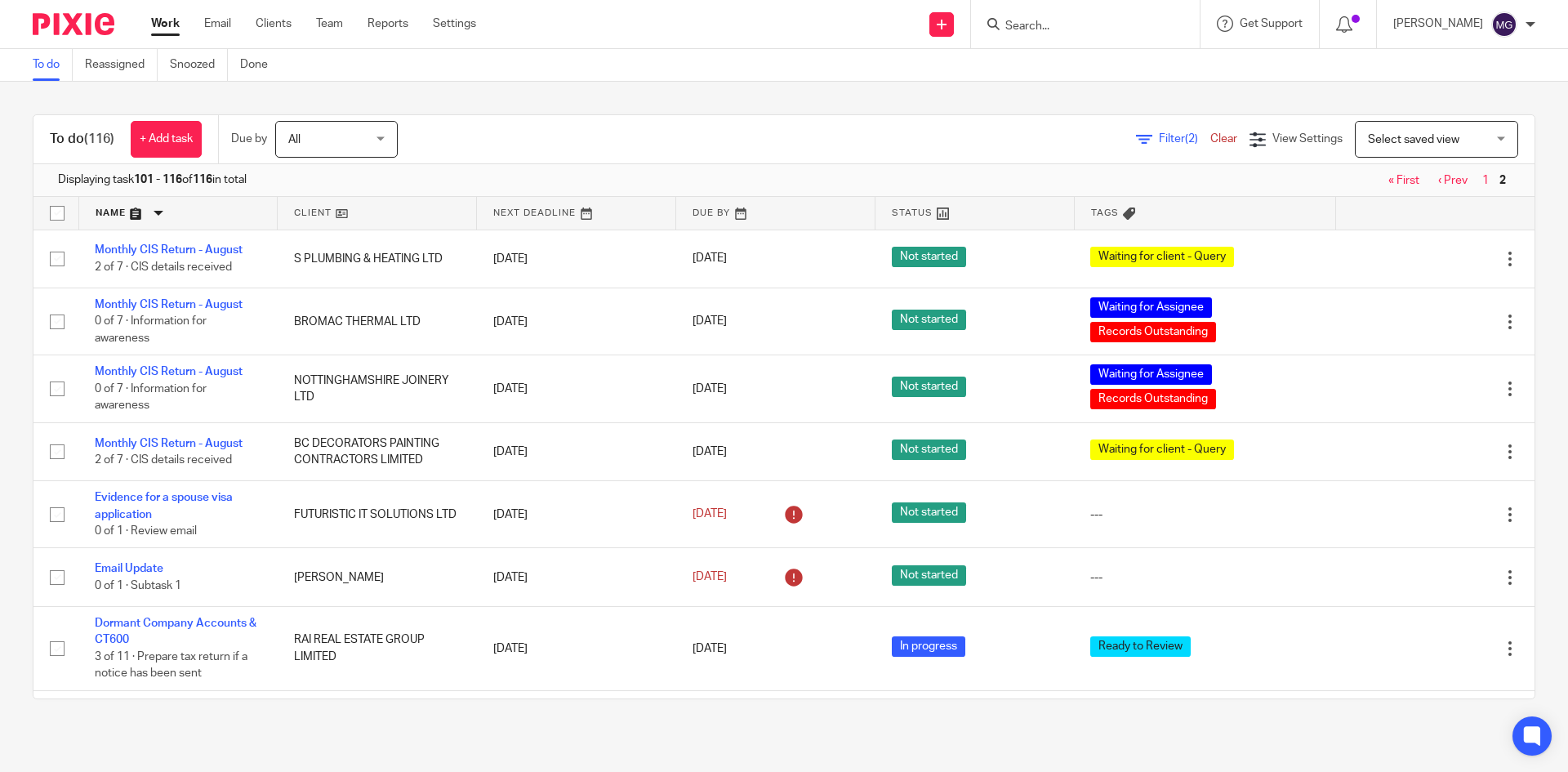
click at [111, 207] on link at bounding box center [179, 213] width 199 height 33
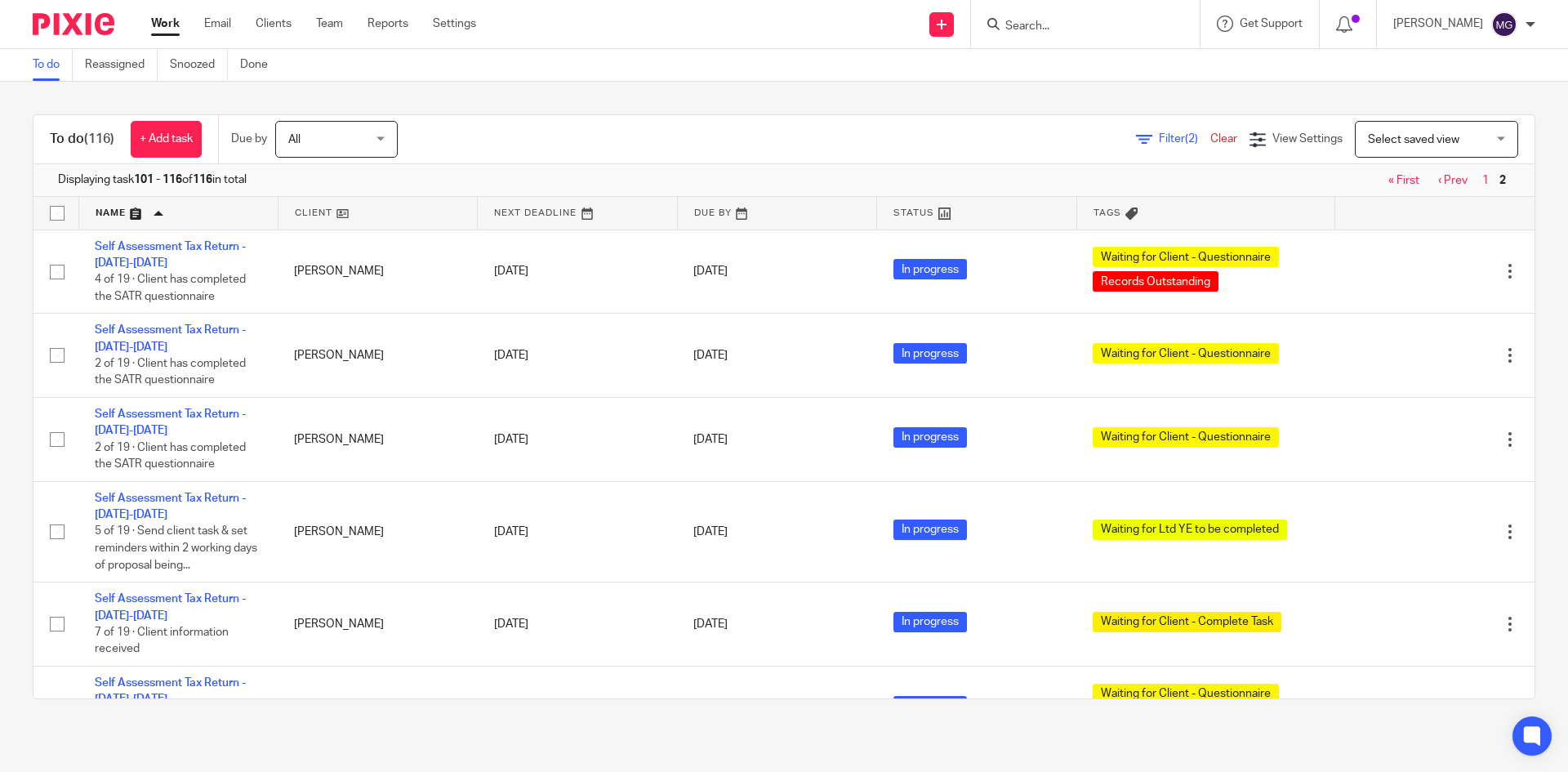
click at [1438, 180] on link "‹ Prev" at bounding box center [1453, 181] width 30 height 12
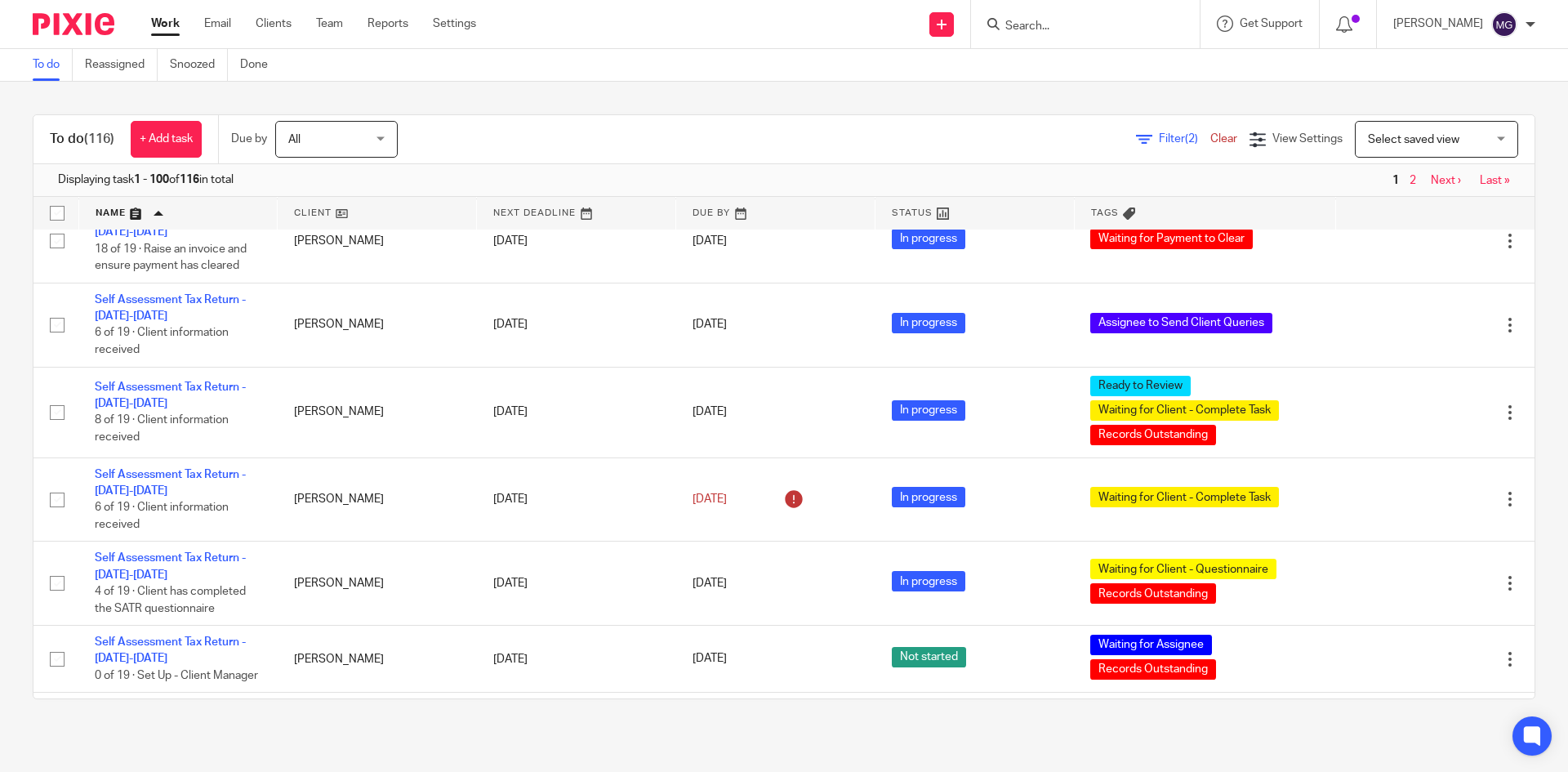
scroll to position [2450, 0]
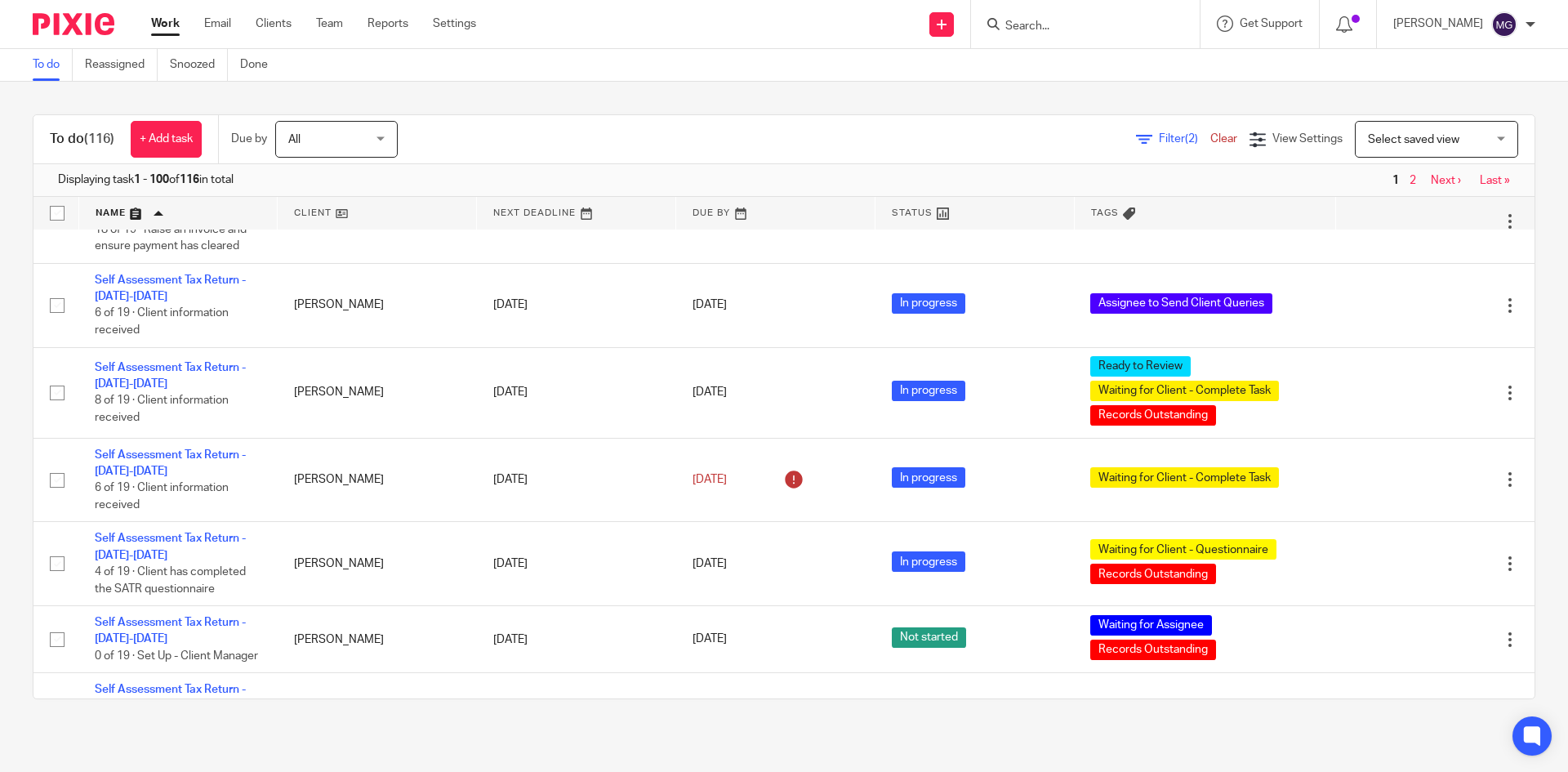
click at [513, 99] on div "To do (116) + Add task Due by All All [DATE] [DATE] This week Next week This mo…" at bounding box center [784, 406] width 1568 height 650
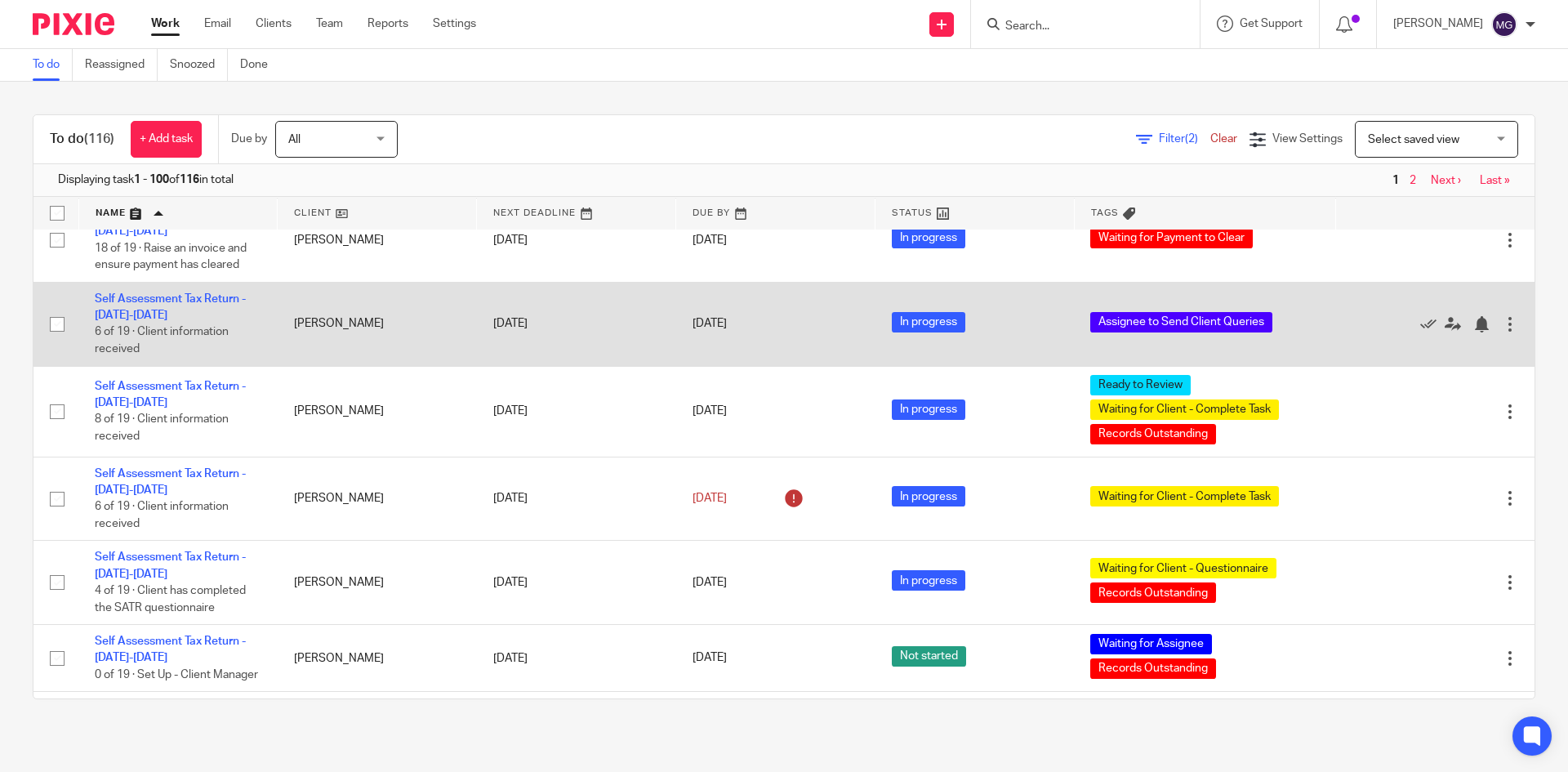
scroll to position [2369, 0]
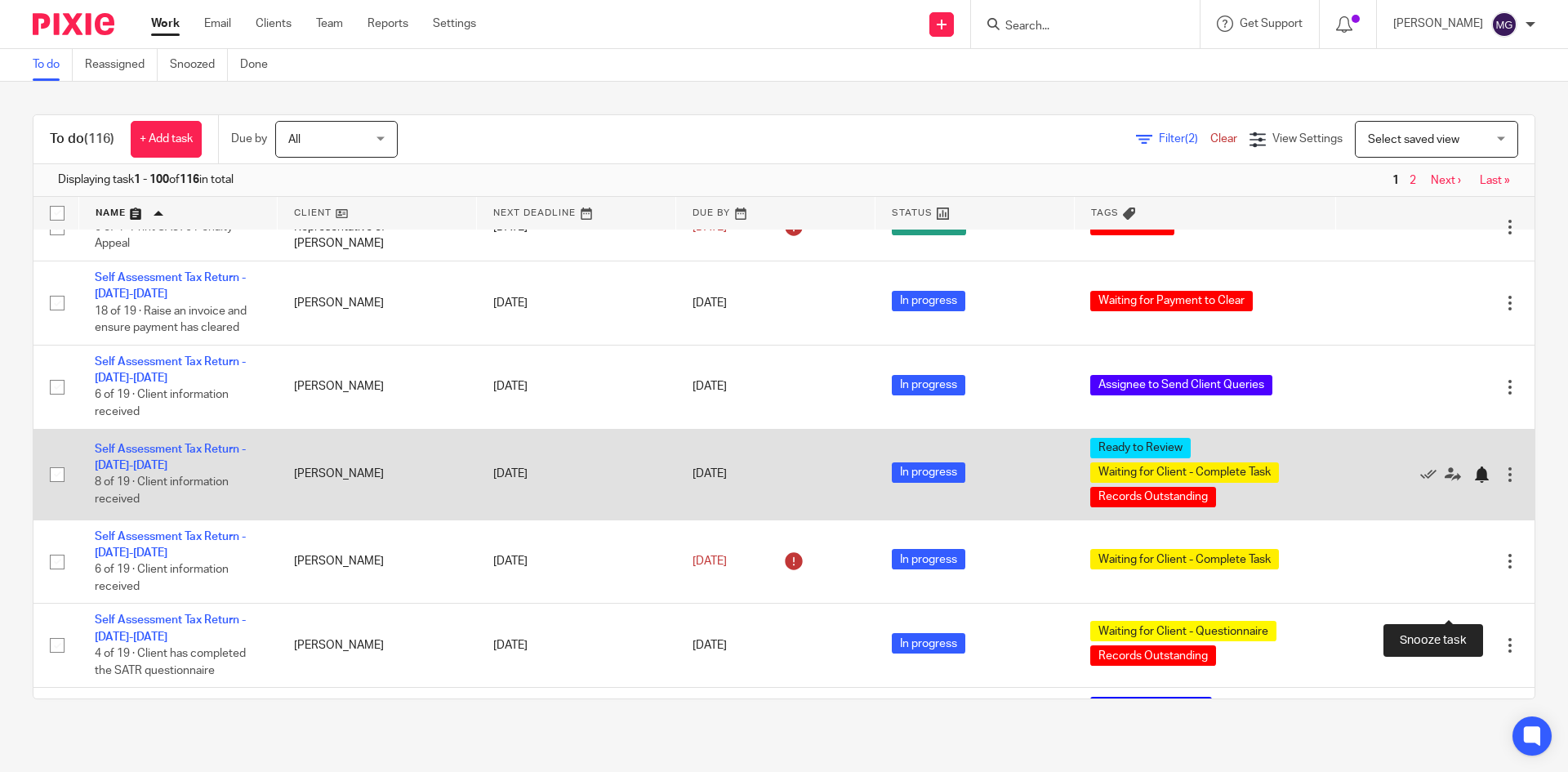
click at [1473, 483] on div at bounding box center [1481, 474] width 16 height 16
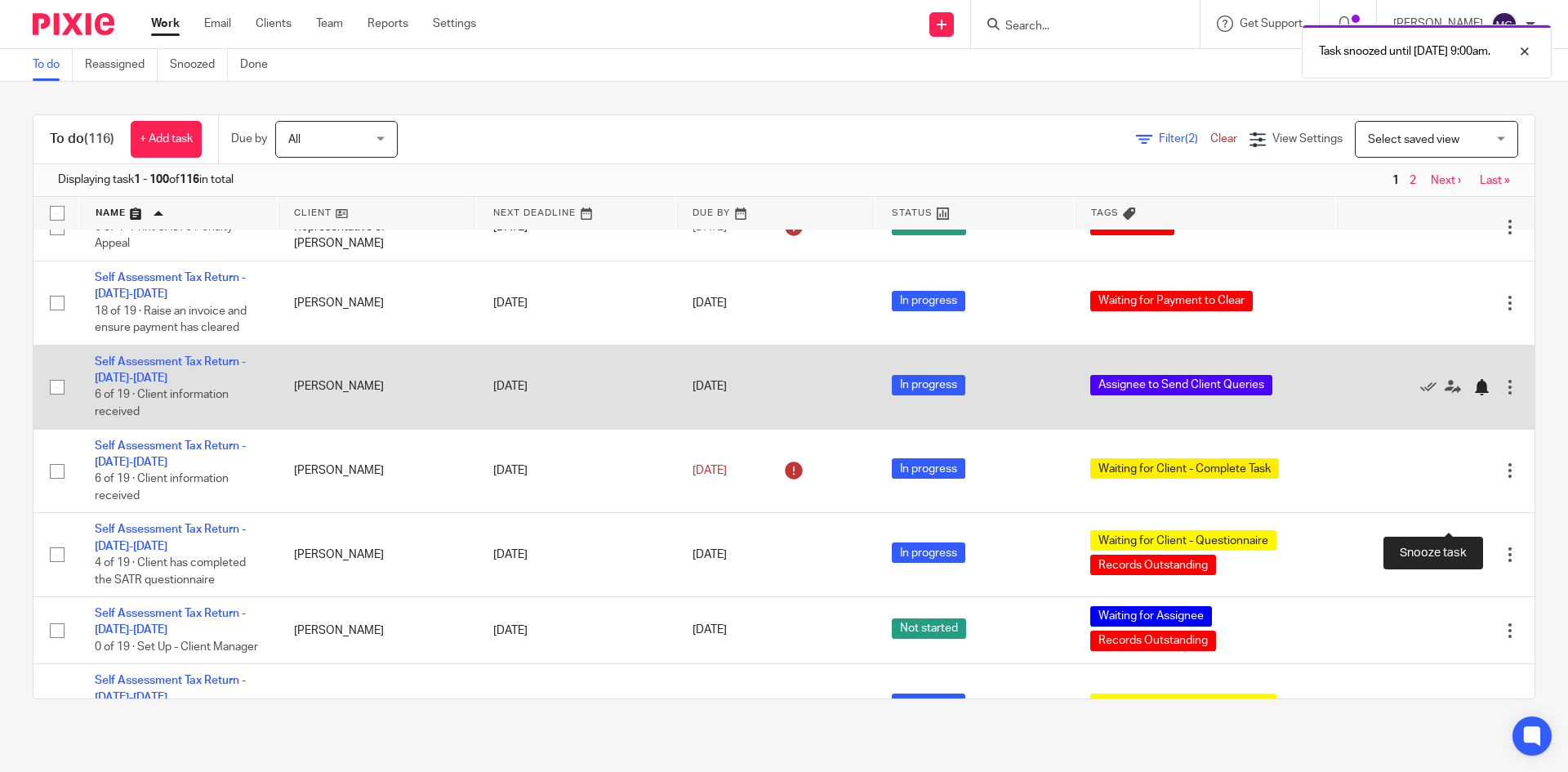
click at [1473, 396] on div at bounding box center [1481, 387] width 16 height 16
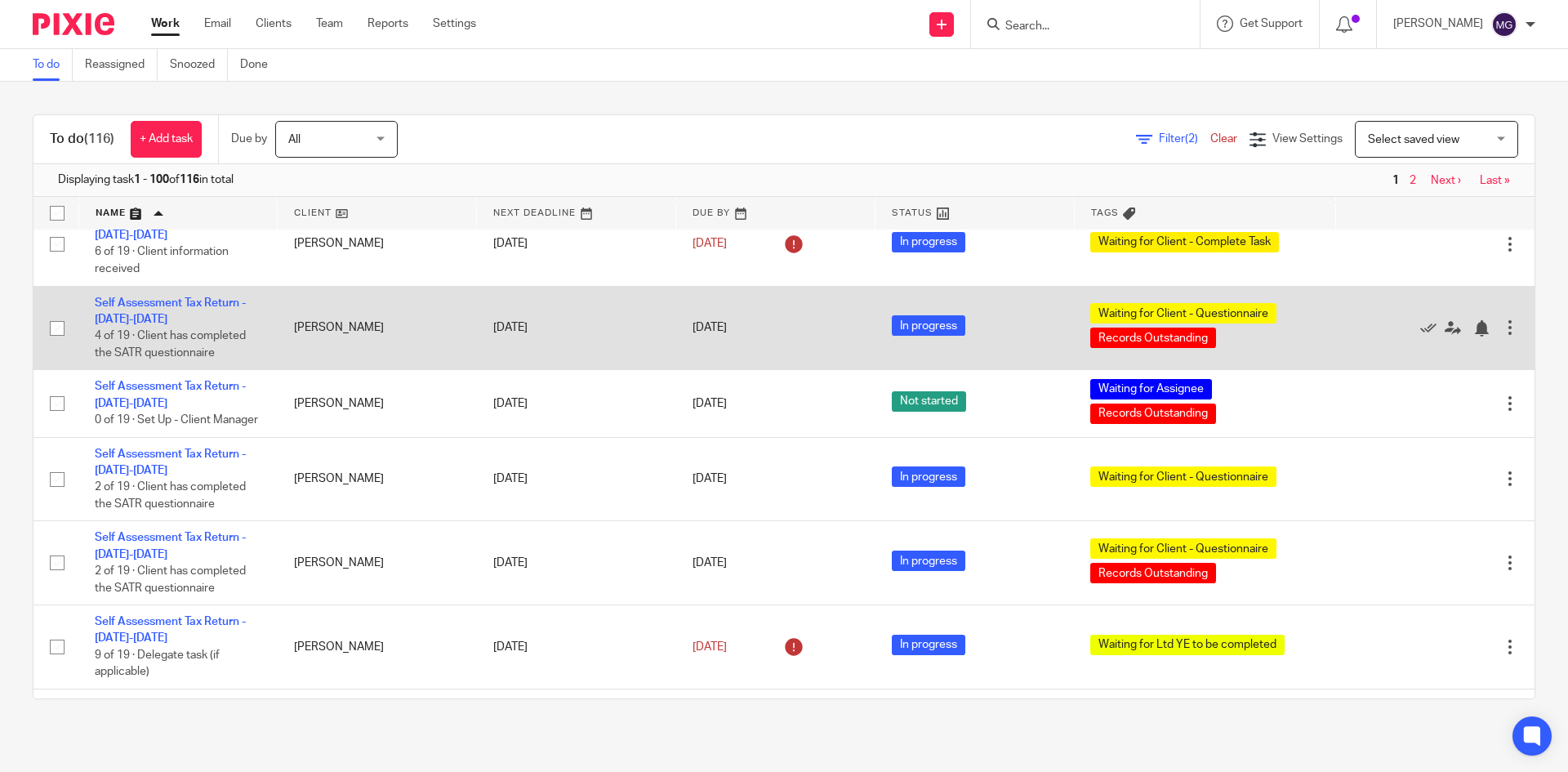
scroll to position [2532, 0]
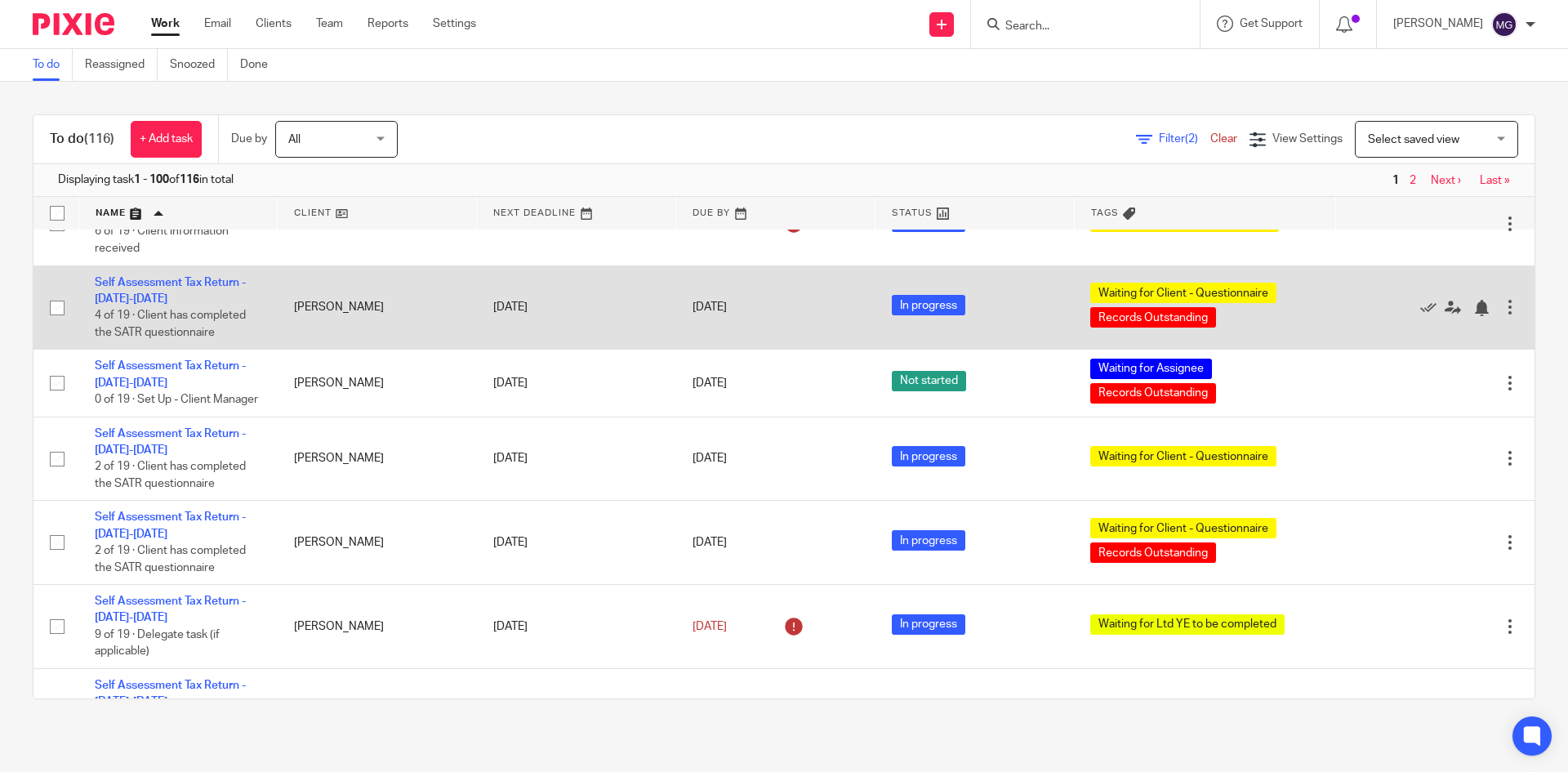
drag, startPoint x: 123, startPoint y: 400, endPoint x: 112, endPoint y: 424, distance: 26.4
drag, startPoint x: 112, startPoint y: 424, endPoint x: 124, endPoint y: 427, distance: 12.4
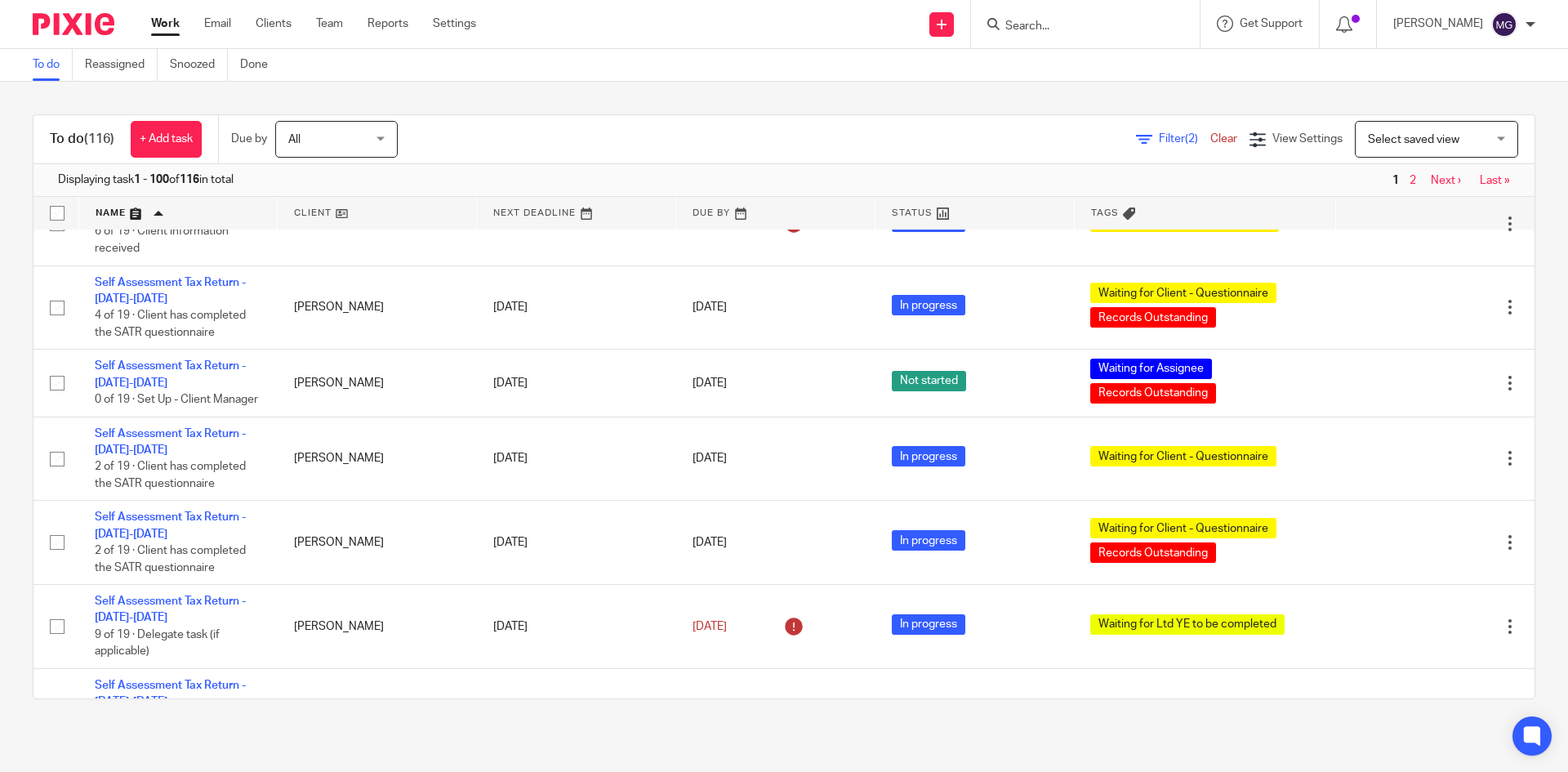
drag, startPoint x: 128, startPoint y: 500, endPoint x: 19, endPoint y: 426, distance: 131.7
click at [19, 426] on div "To do (116) + Add task Due by All All [DATE] [DATE] This week Next week This mo…" at bounding box center [784, 406] width 1568 height 650
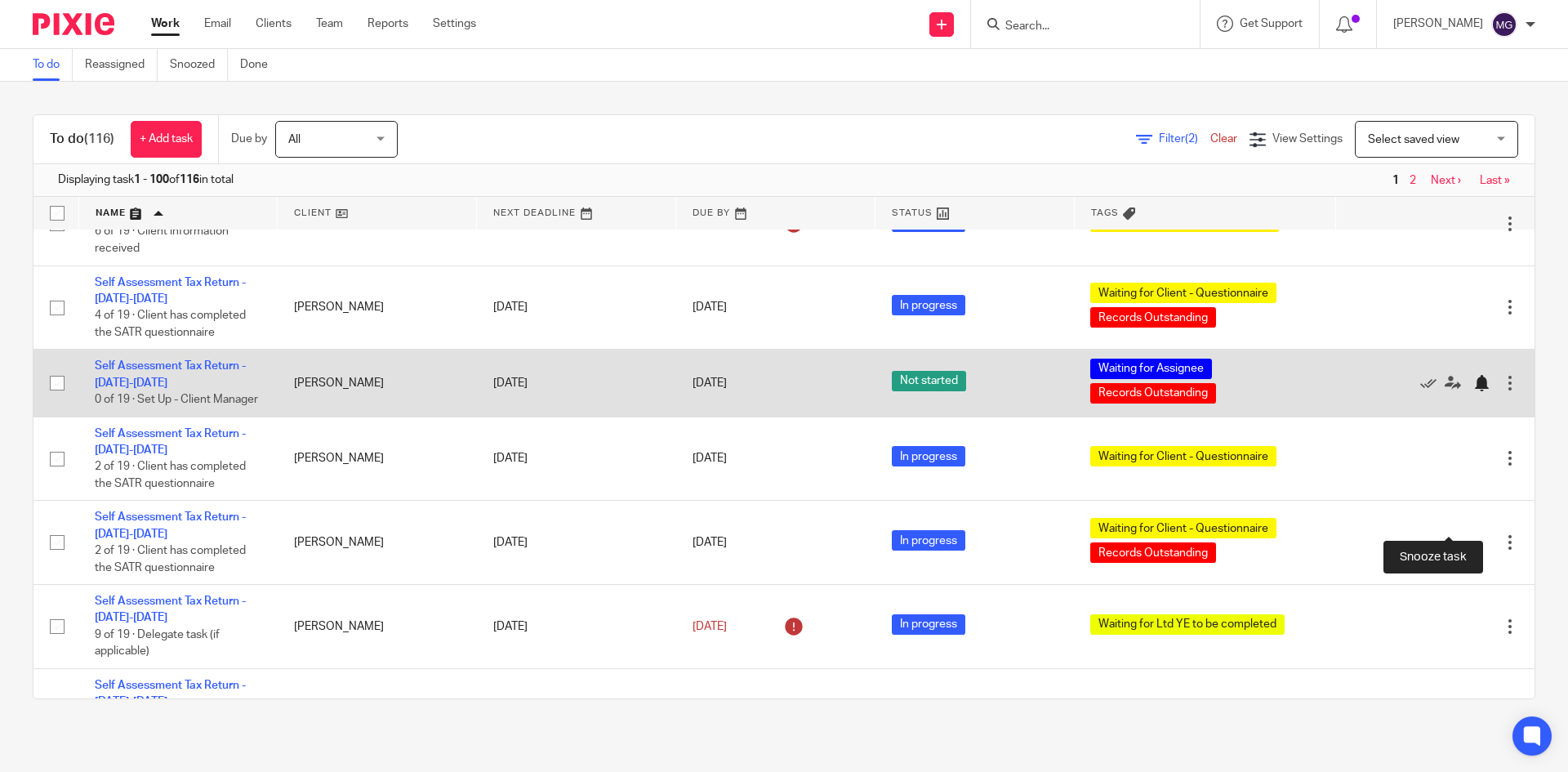
click at [1473, 391] on div at bounding box center [1481, 382] width 16 height 16
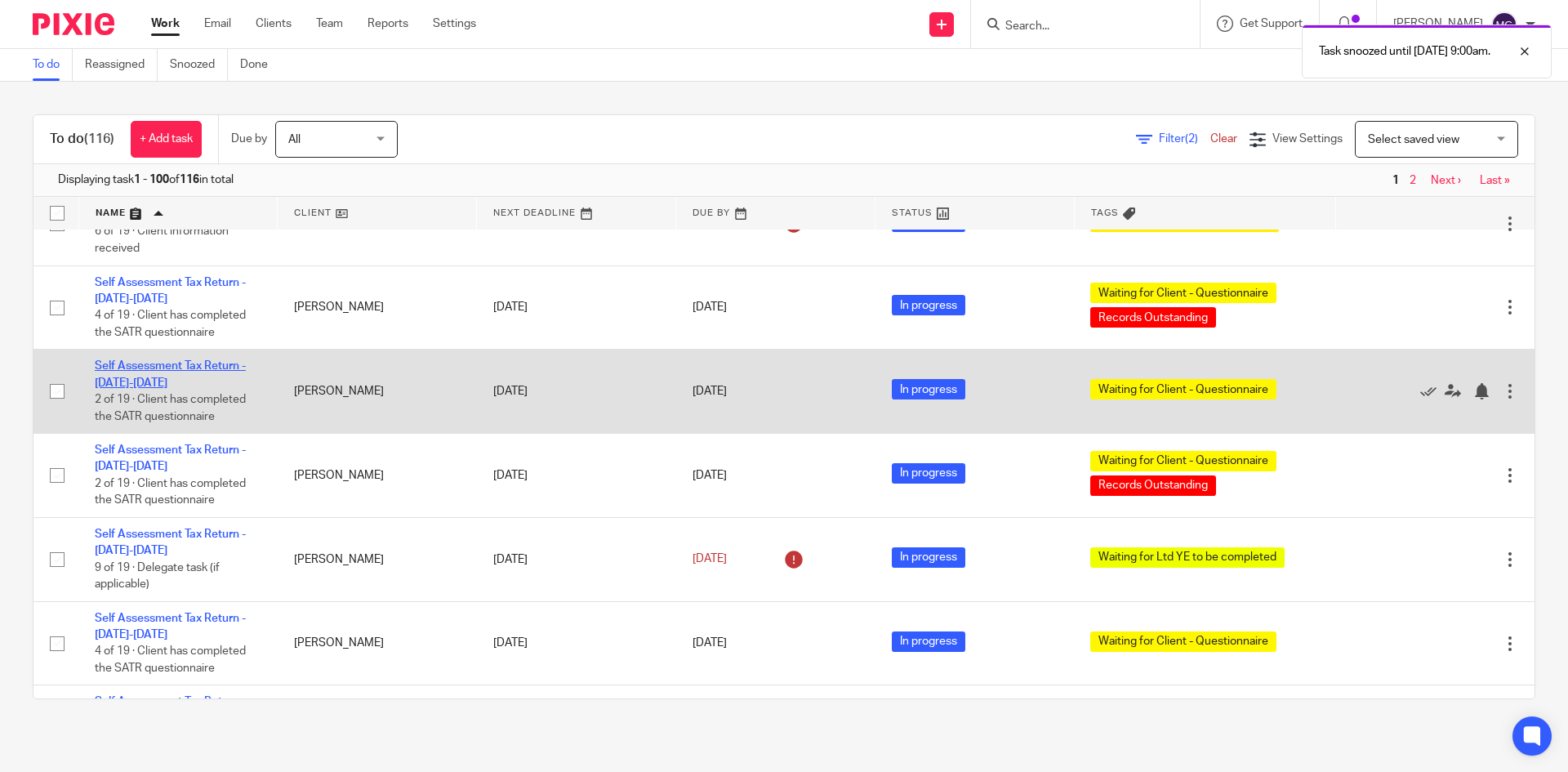
click at [172, 388] on link "Self Assessment Tax Return - [DATE]-[DATE]" at bounding box center [170, 374] width 151 height 28
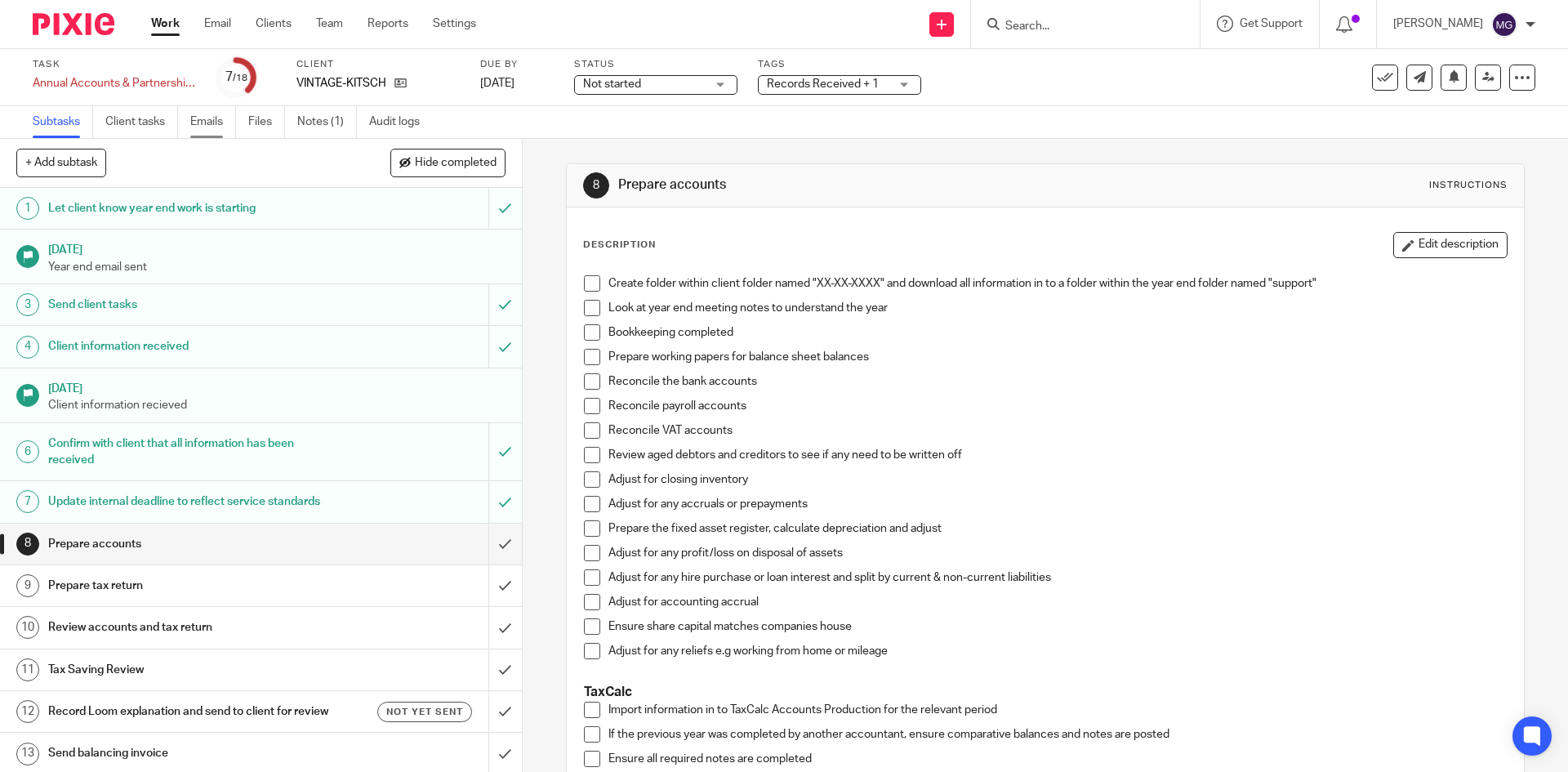
click at [197, 117] on link "Emails" at bounding box center [213, 122] width 46 height 32
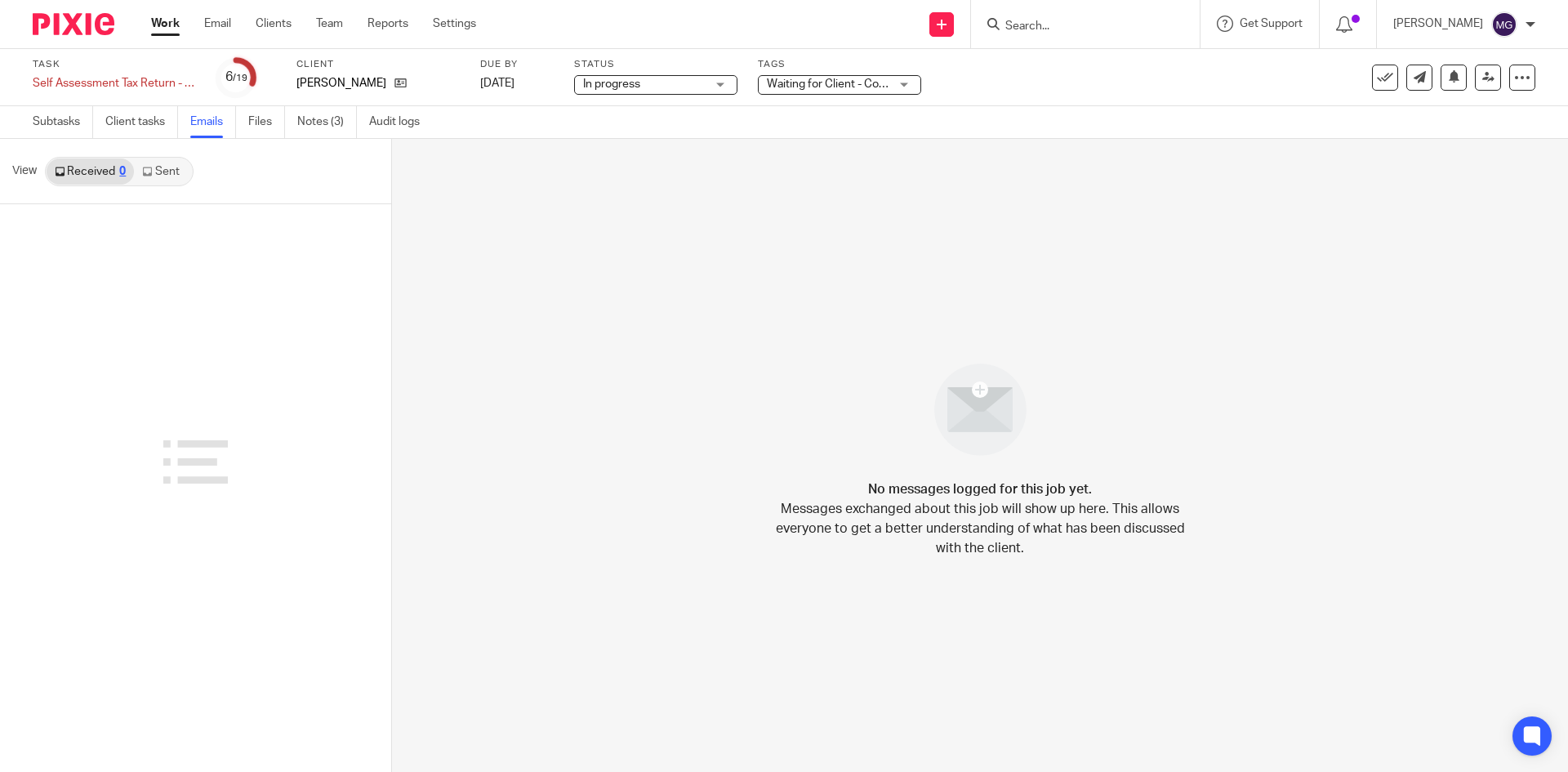
click at [159, 175] on link "Sent" at bounding box center [162, 171] width 58 height 26
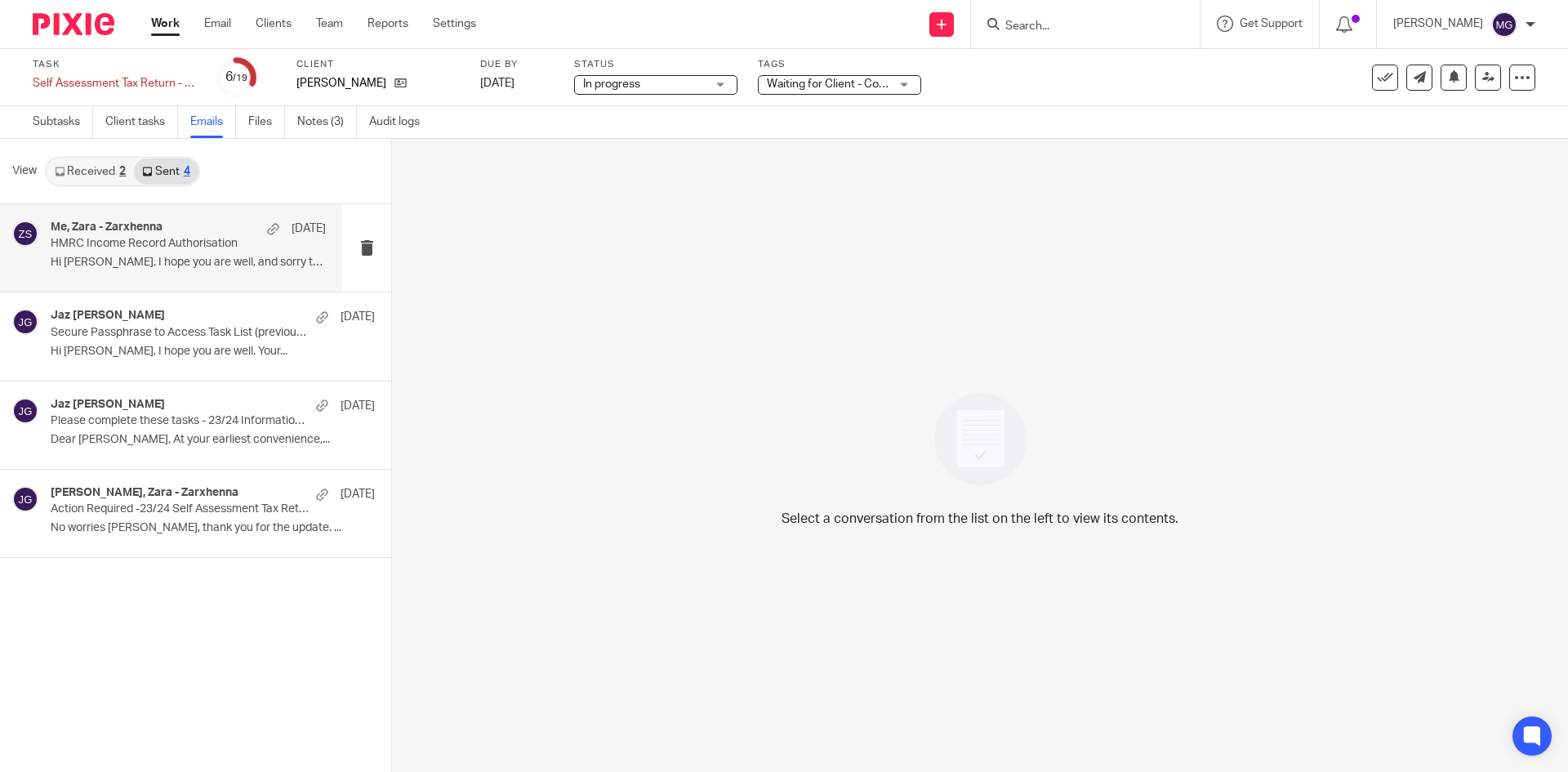
click at [200, 225] on div "Me, Zara - Zarxhenna 5 Sep" at bounding box center [188, 229] width 276 height 16
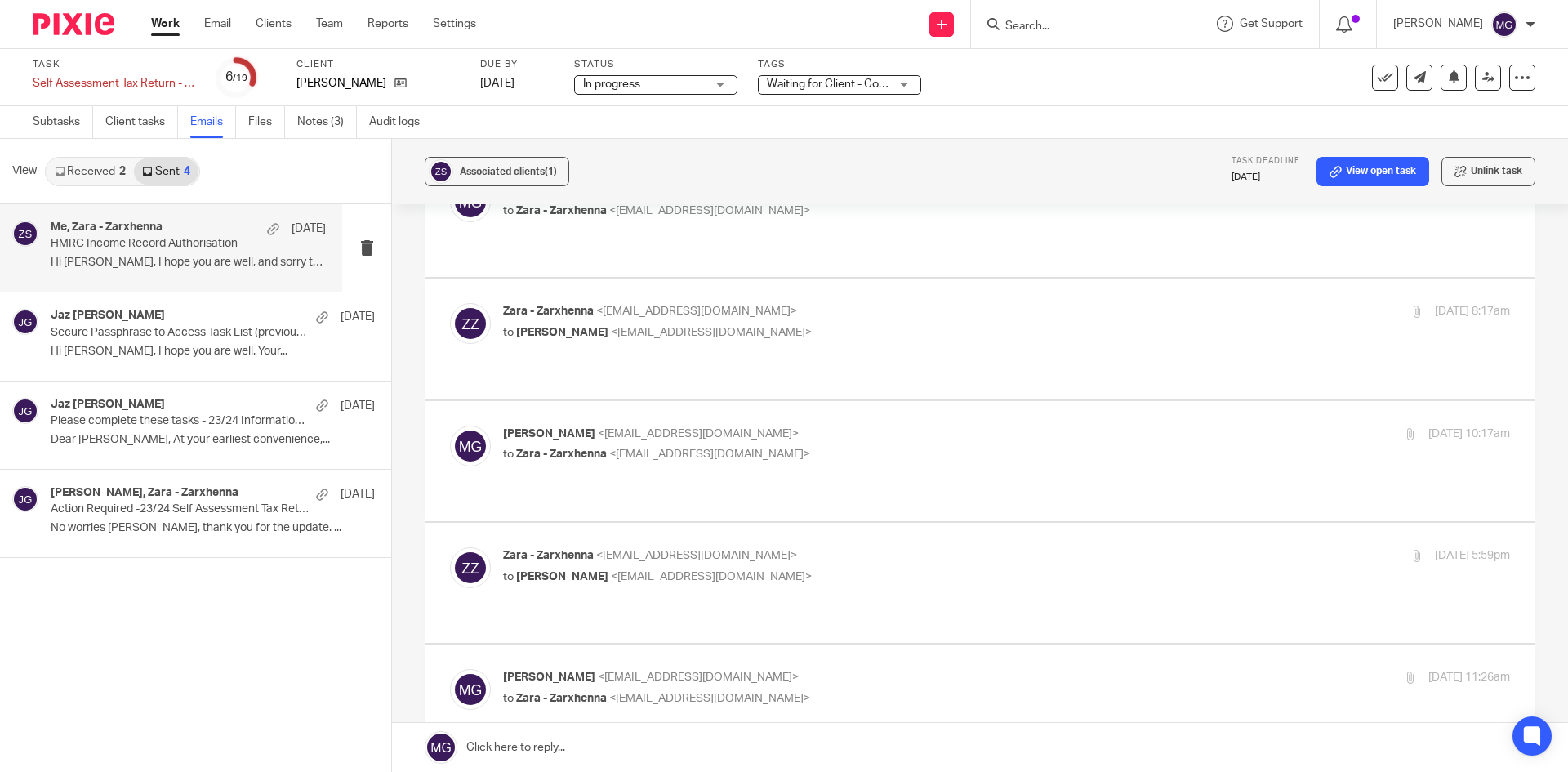
scroll to position [1307, 0]
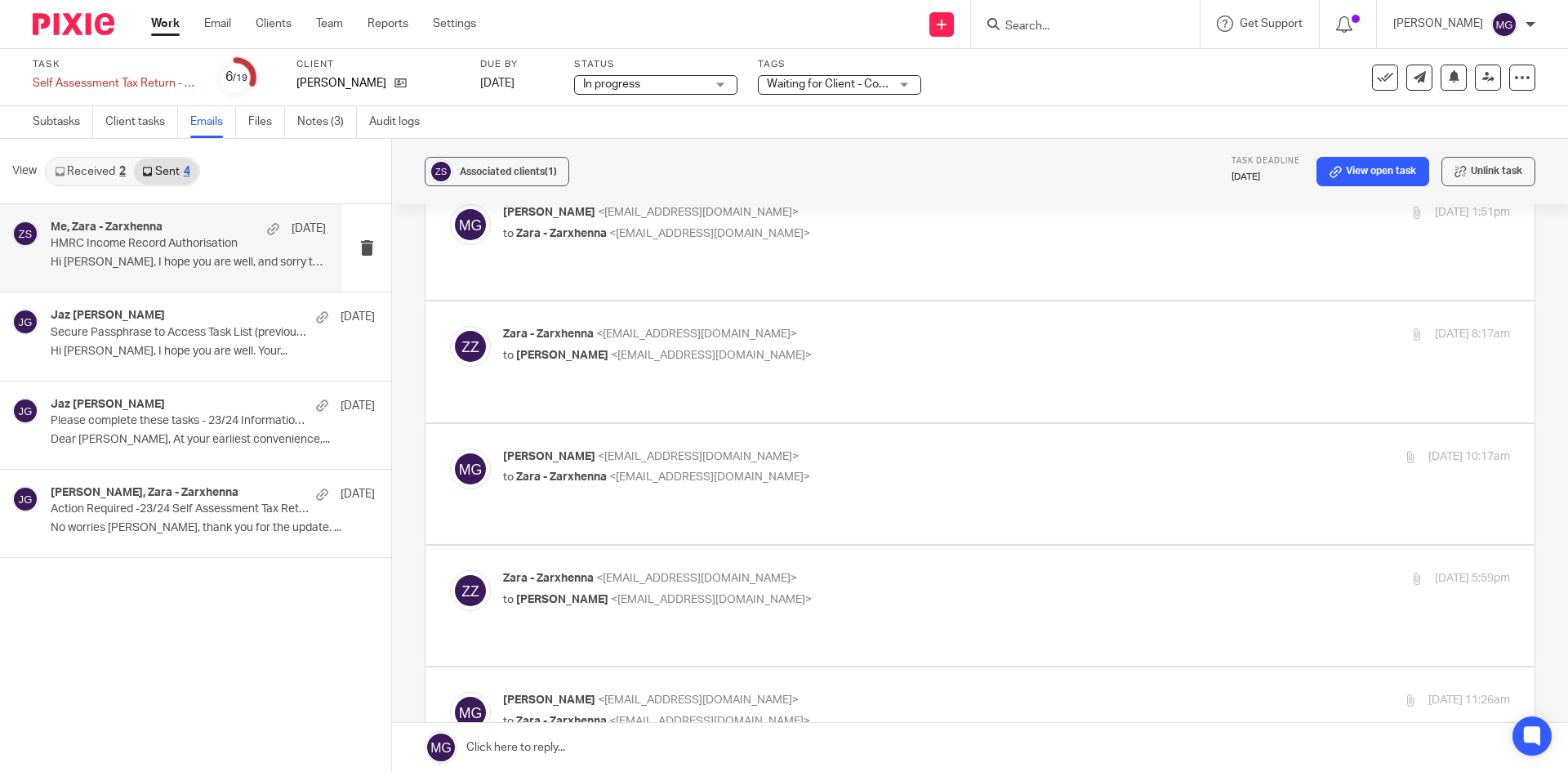
click at [850, 66] on label "Tags" at bounding box center [839, 64] width 163 height 13
click at [853, 80] on span "Waiting for Client - Complete Task" at bounding box center [853, 84] width 172 height 12
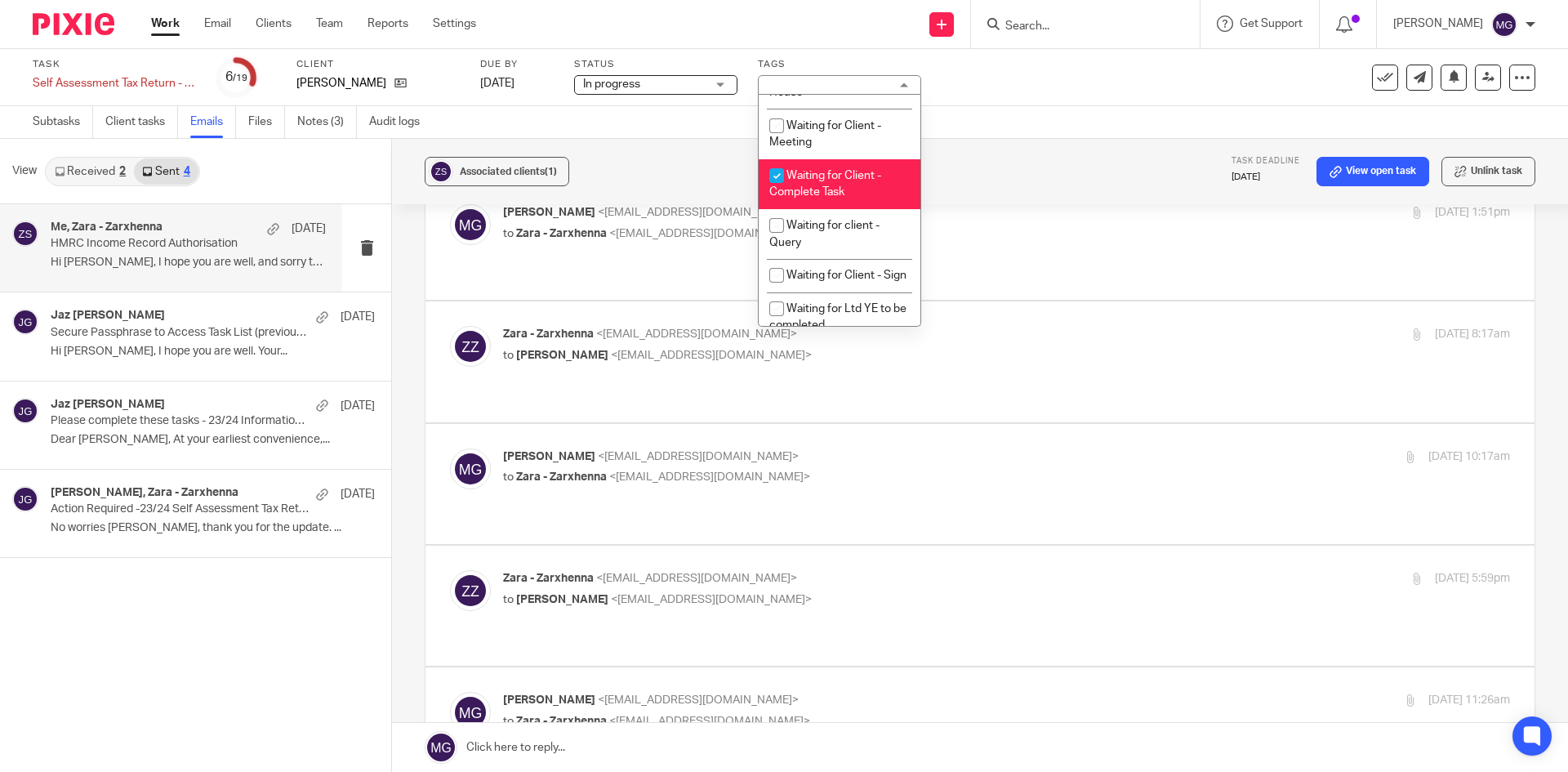
click at [825, 201] on li "Waiting for Client - Complete Task" at bounding box center [839, 184] width 161 height 50
checkbox input "false"
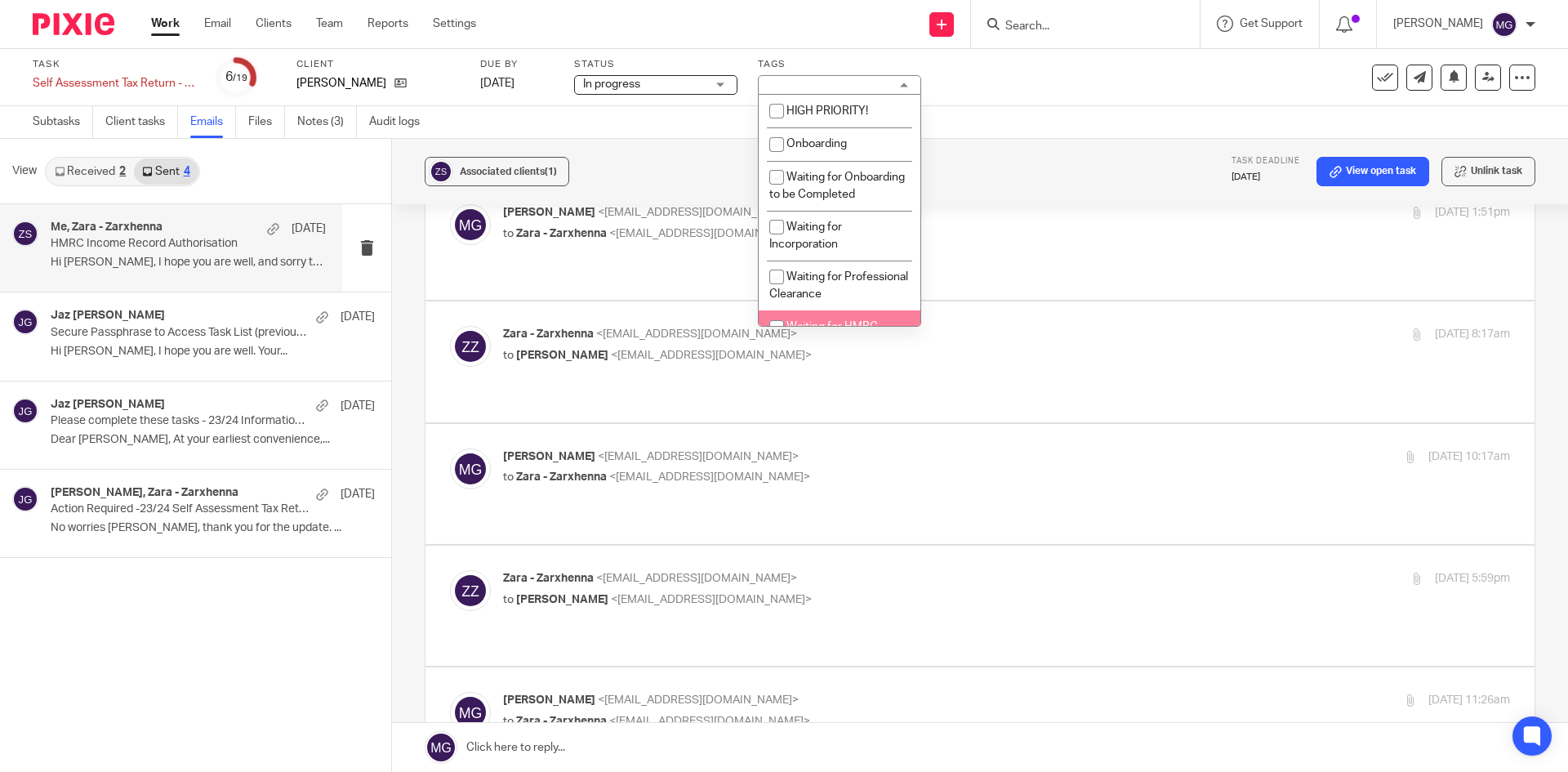
scroll to position [245, 0]
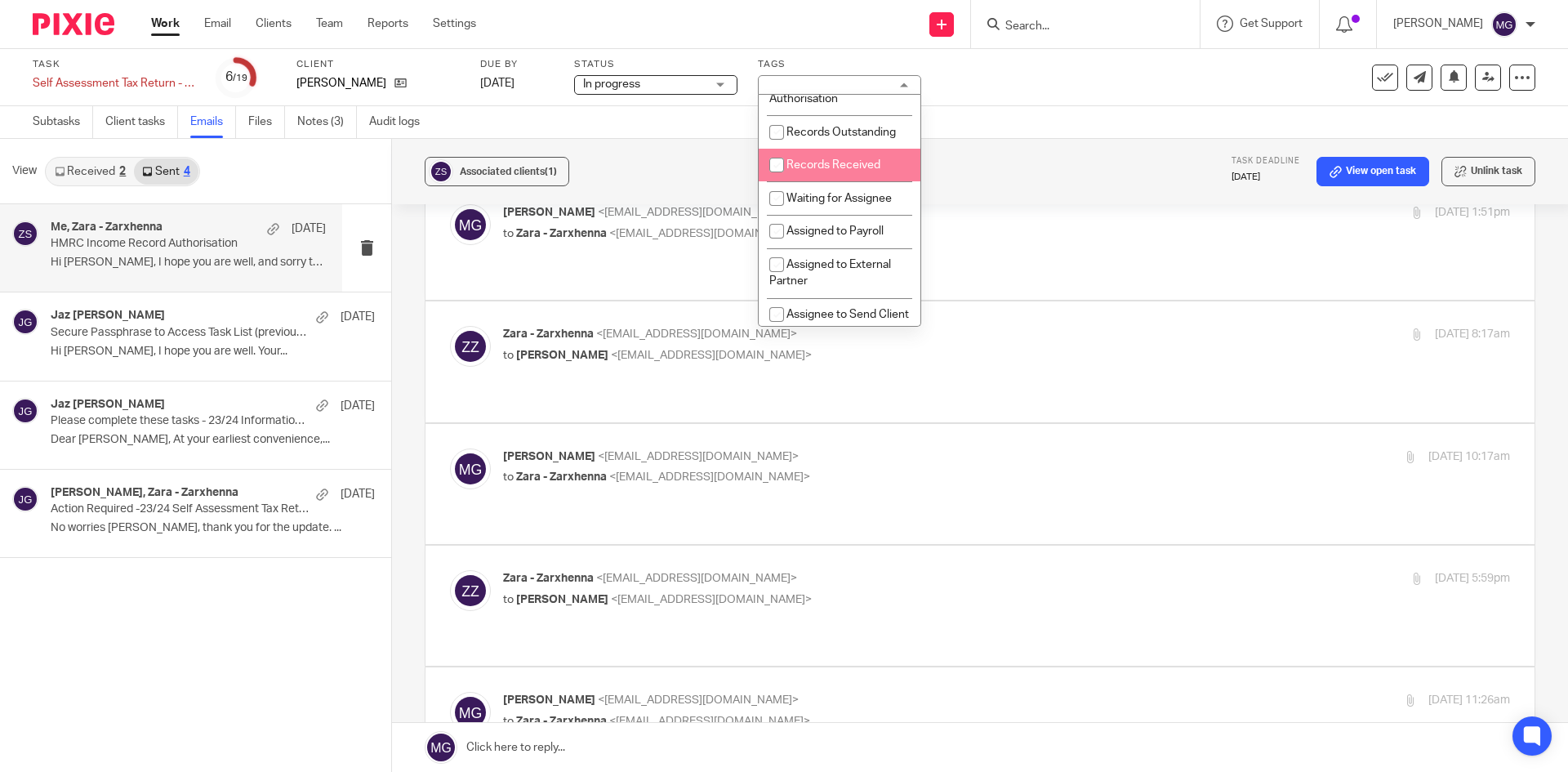
click at [836, 182] on li "Records Received" at bounding box center [839, 165] width 161 height 34
checkbox input "true"
drag, startPoint x: 839, startPoint y: 214, endPoint x: 901, endPoint y: 200, distance: 63.6
click at [842, 205] on span "Waiting for Assignee" at bounding box center [839, 199] width 106 height 12
checkbox input "true"
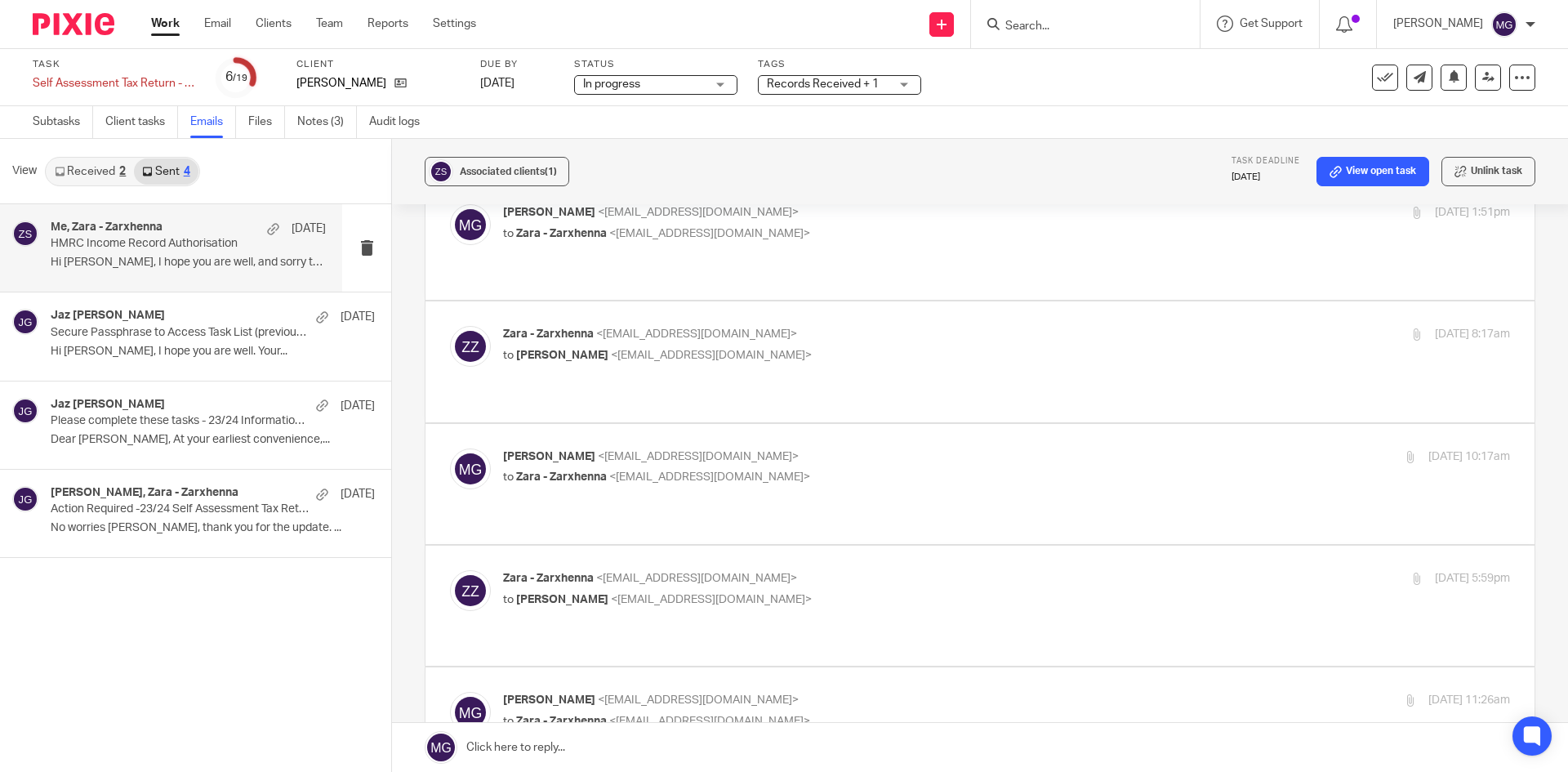
drag, startPoint x: 1089, startPoint y: 109, endPoint x: 646, endPoint y: 88, distance: 443.5
click at [1088, 109] on div "Subtasks Client tasks Emails Files Notes (3) Audit logs" at bounding box center [784, 123] width 1568 height 33
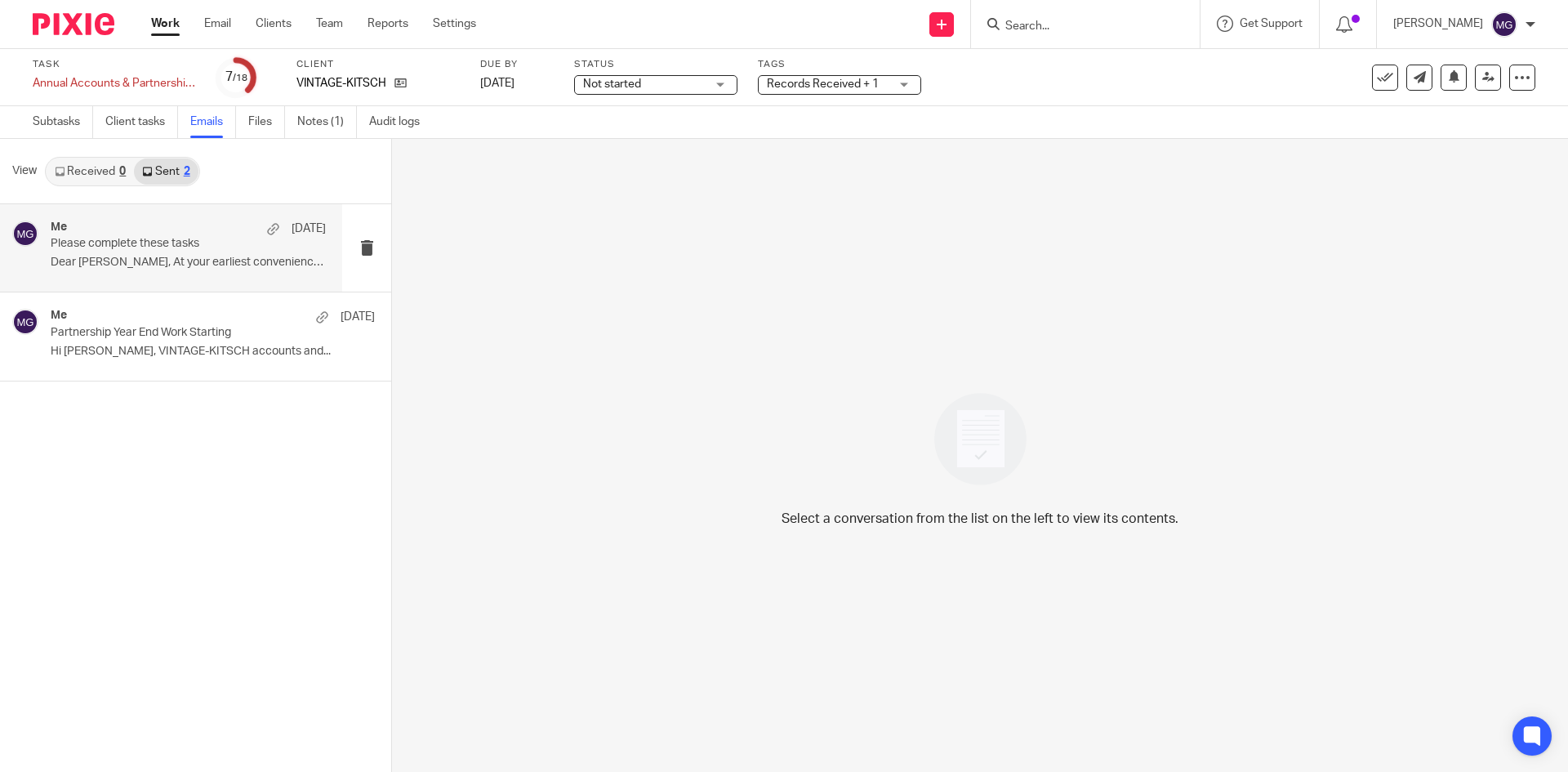
click at [147, 237] on p "Please complete these tasks" at bounding box center [161, 244] width 221 height 13
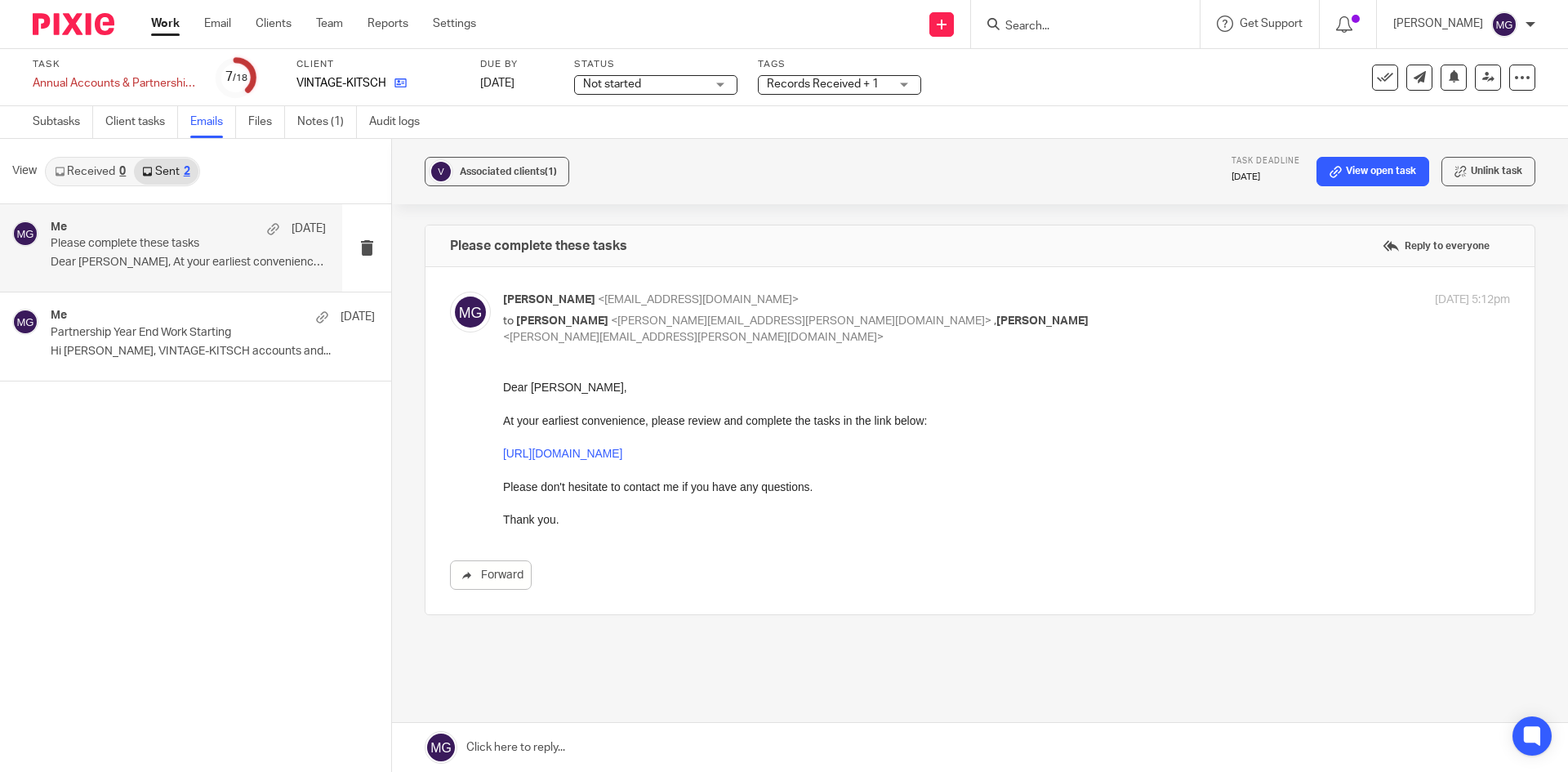
click at [396, 84] on link at bounding box center [396, 83] width 20 height 16
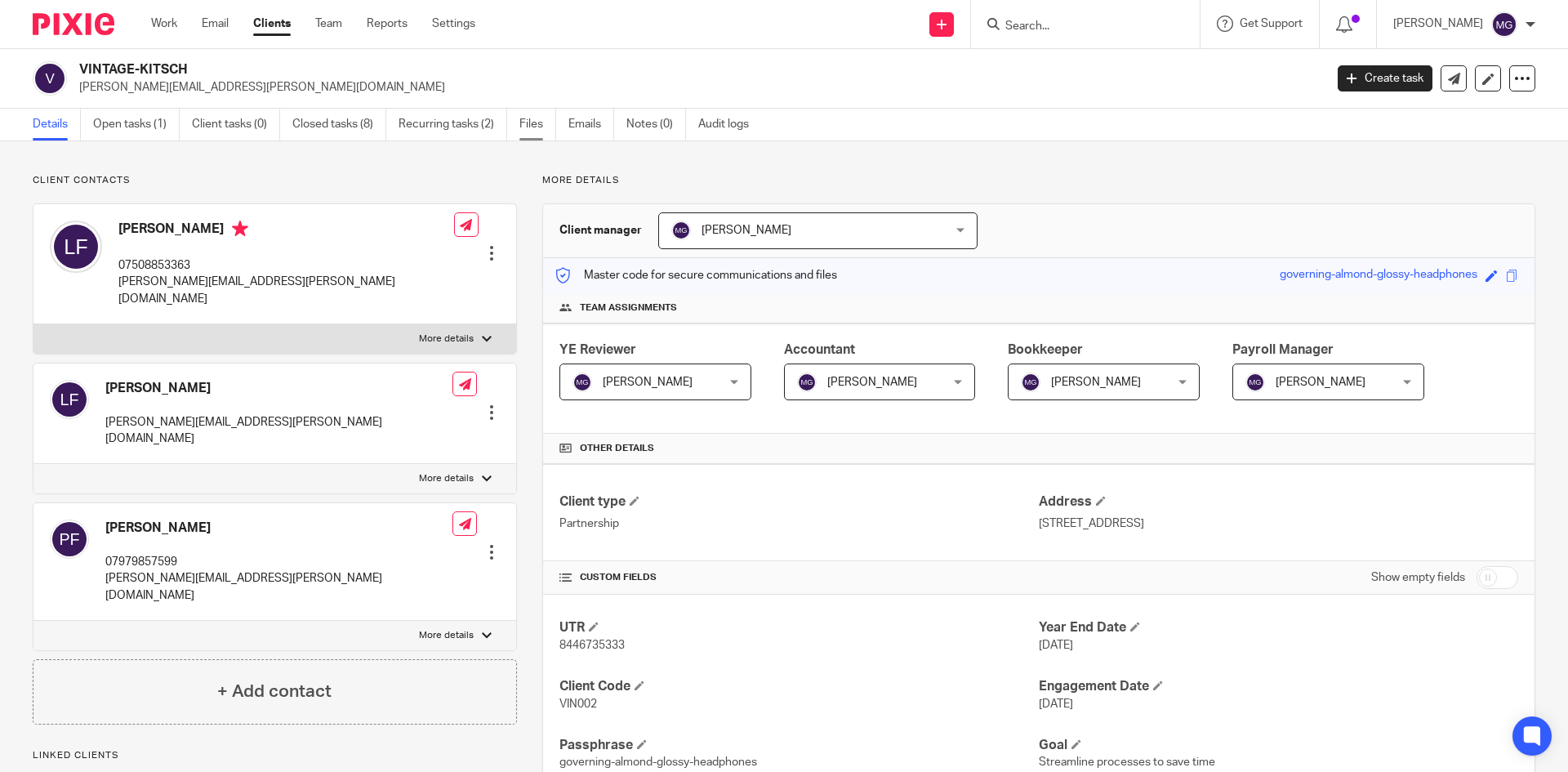
click at [533, 128] on link "Files" at bounding box center [538, 124] width 36 height 32
click at [578, 123] on link "Emails" at bounding box center [591, 124] width 46 height 32
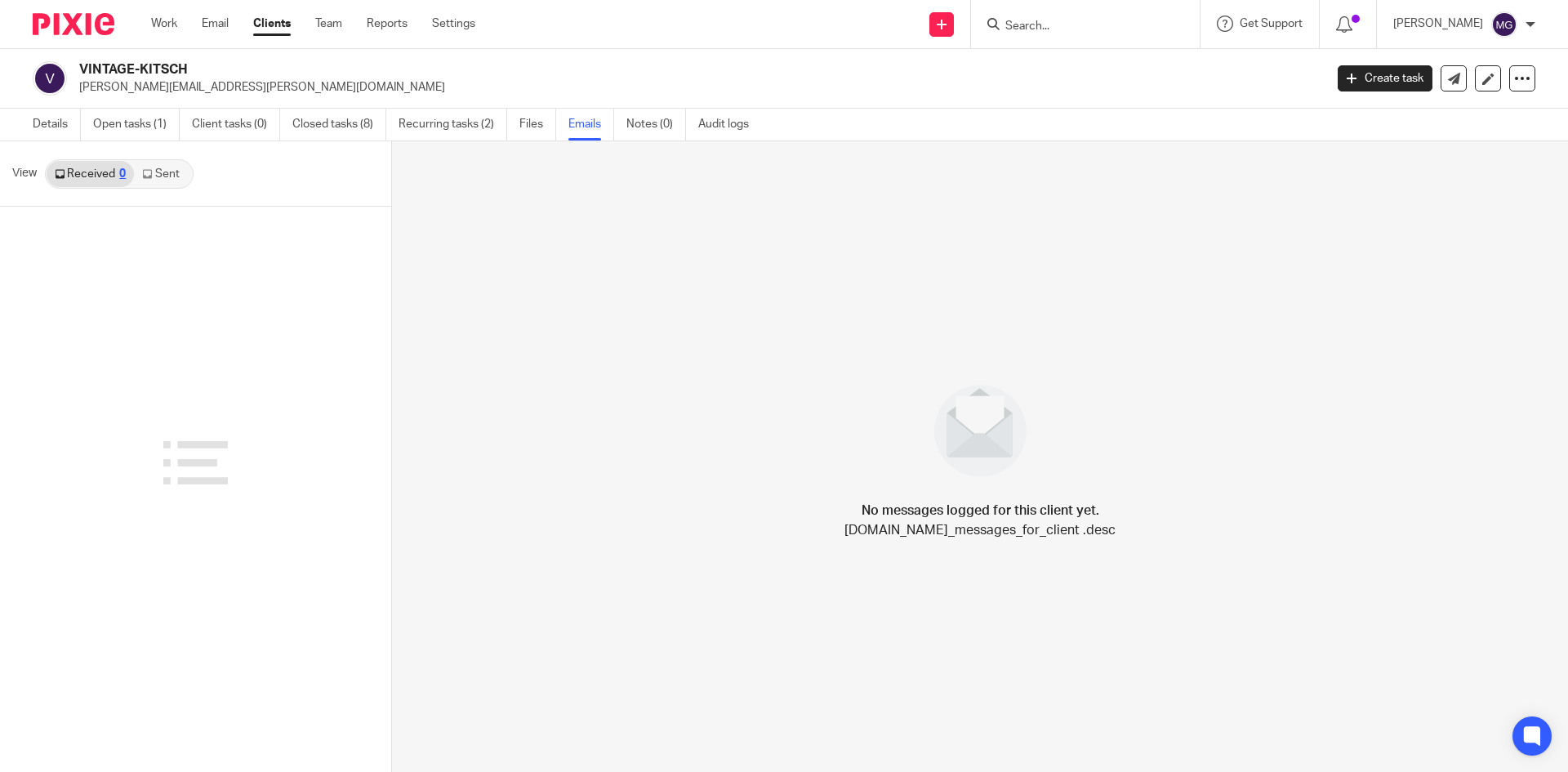
click at [167, 177] on link "Sent" at bounding box center [162, 174] width 58 height 26
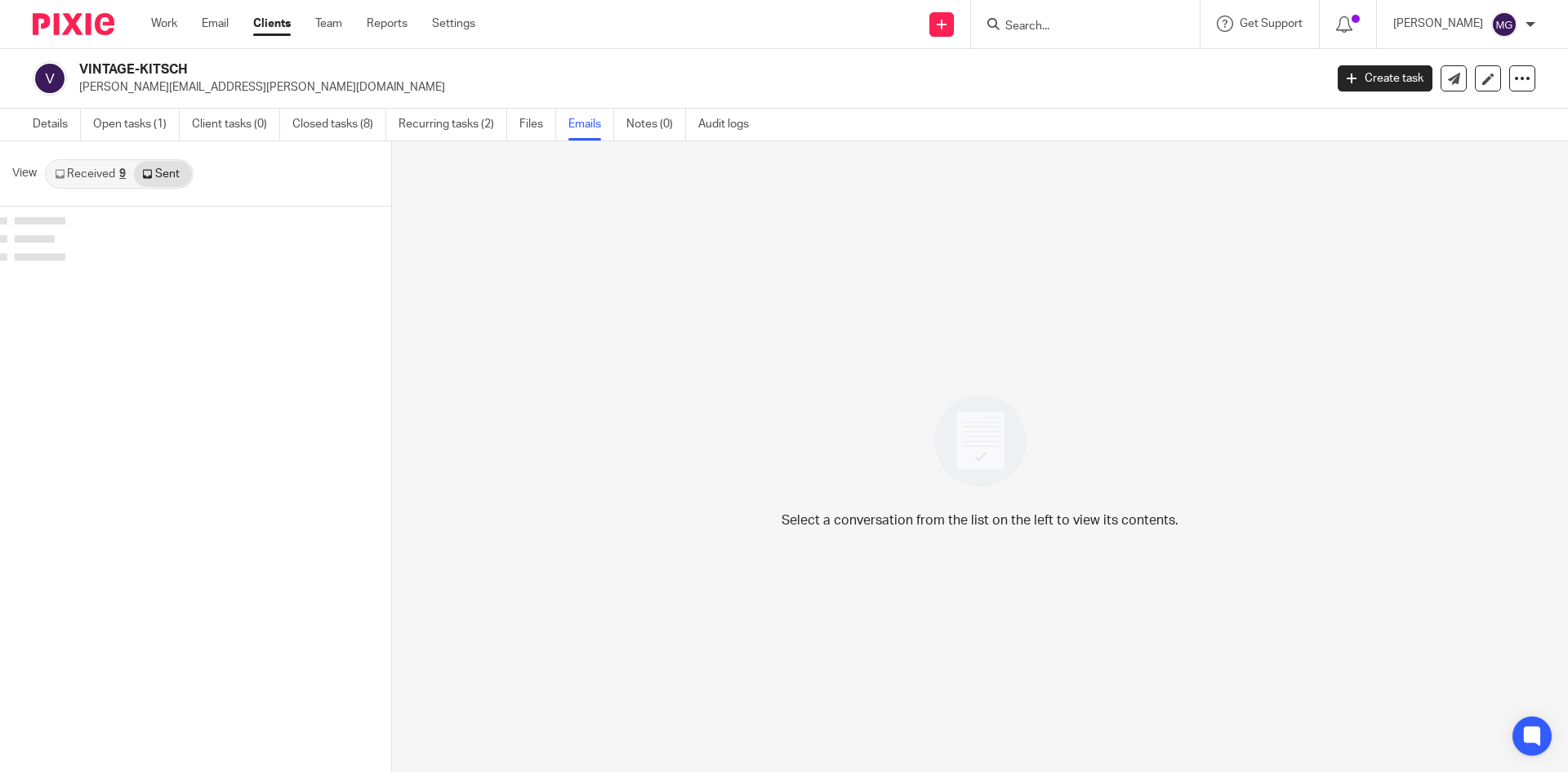
click at [161, 245] on div at bounding box center [195, 242] width 391 height 71
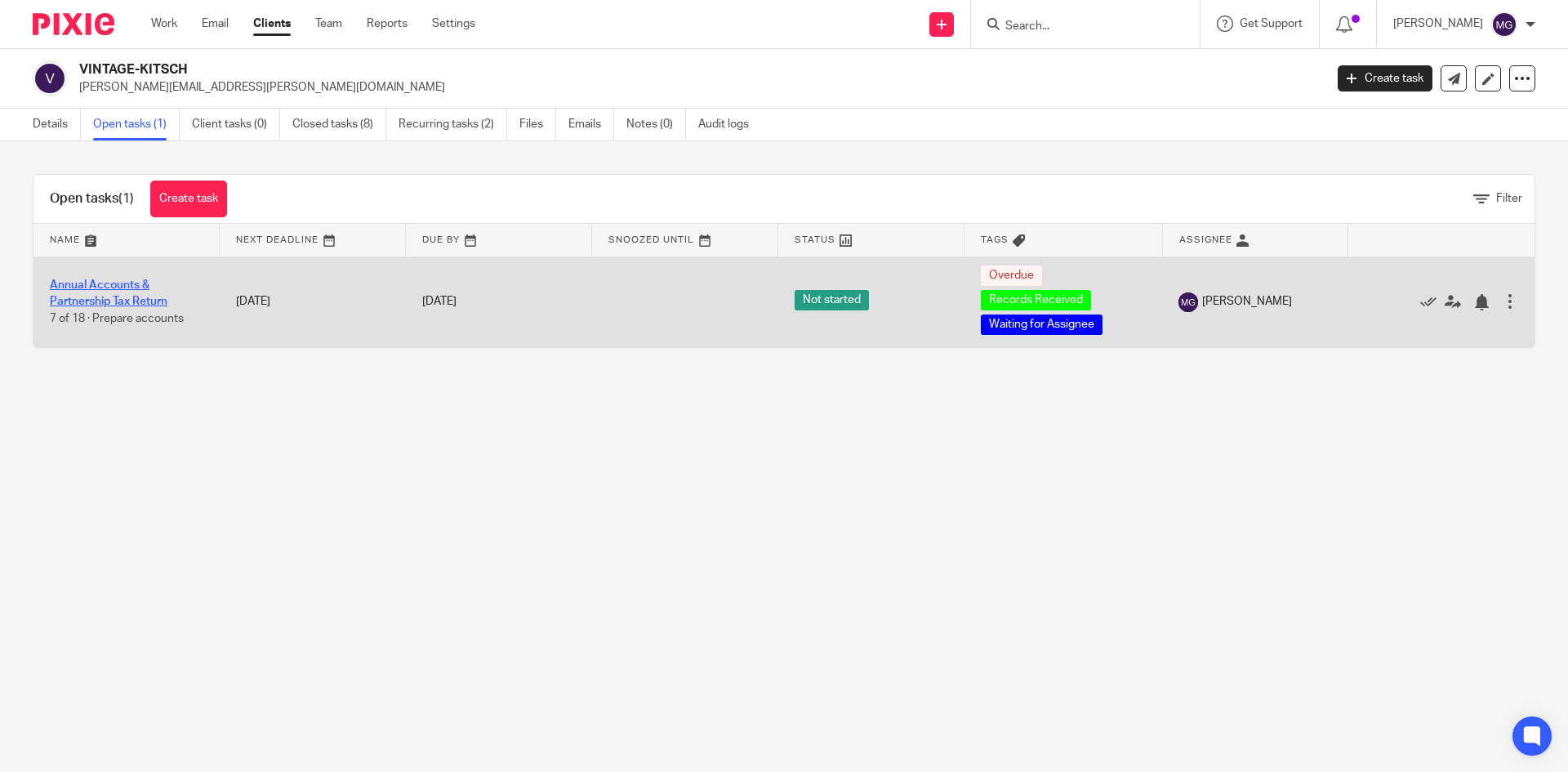
click at [107, 285] on link "Annual Accounts & Partnership Tax Return" at bounding box center [109, 293] width 117 height 28
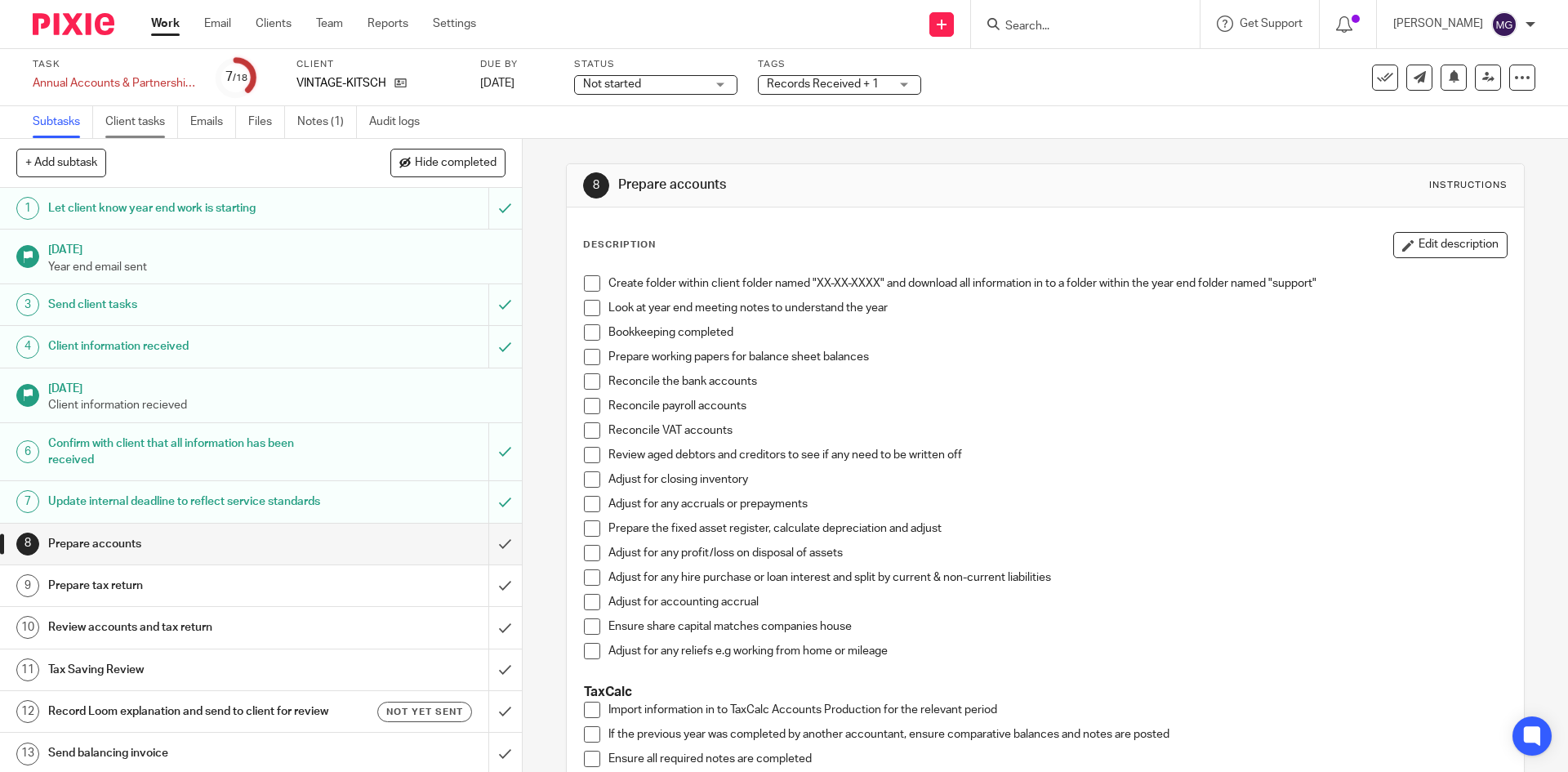
click at [141, 126] on link "Client tasks" at bounding box center [142, 122] width 73 height 32
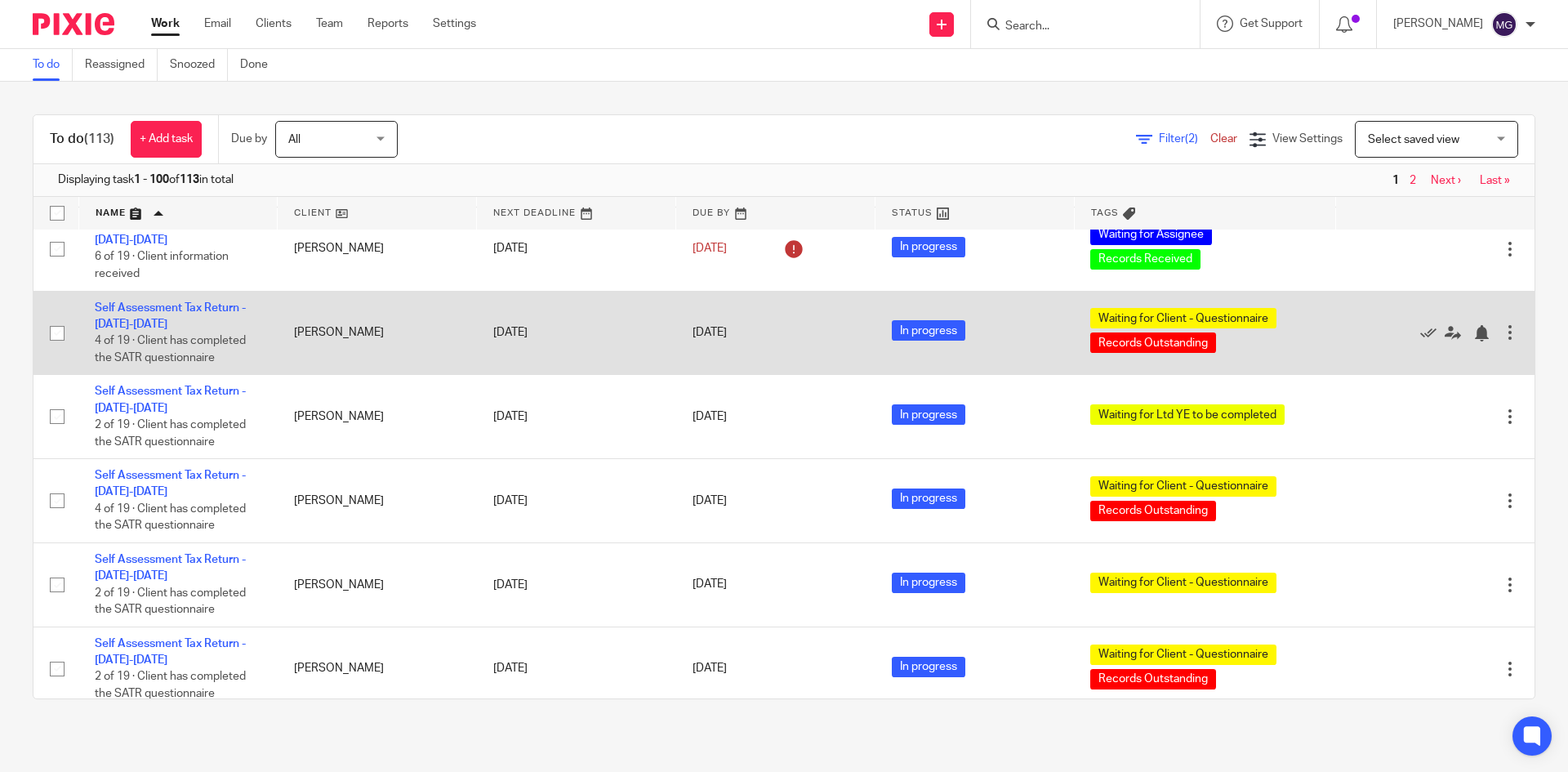
scroll to position [2532, 0]
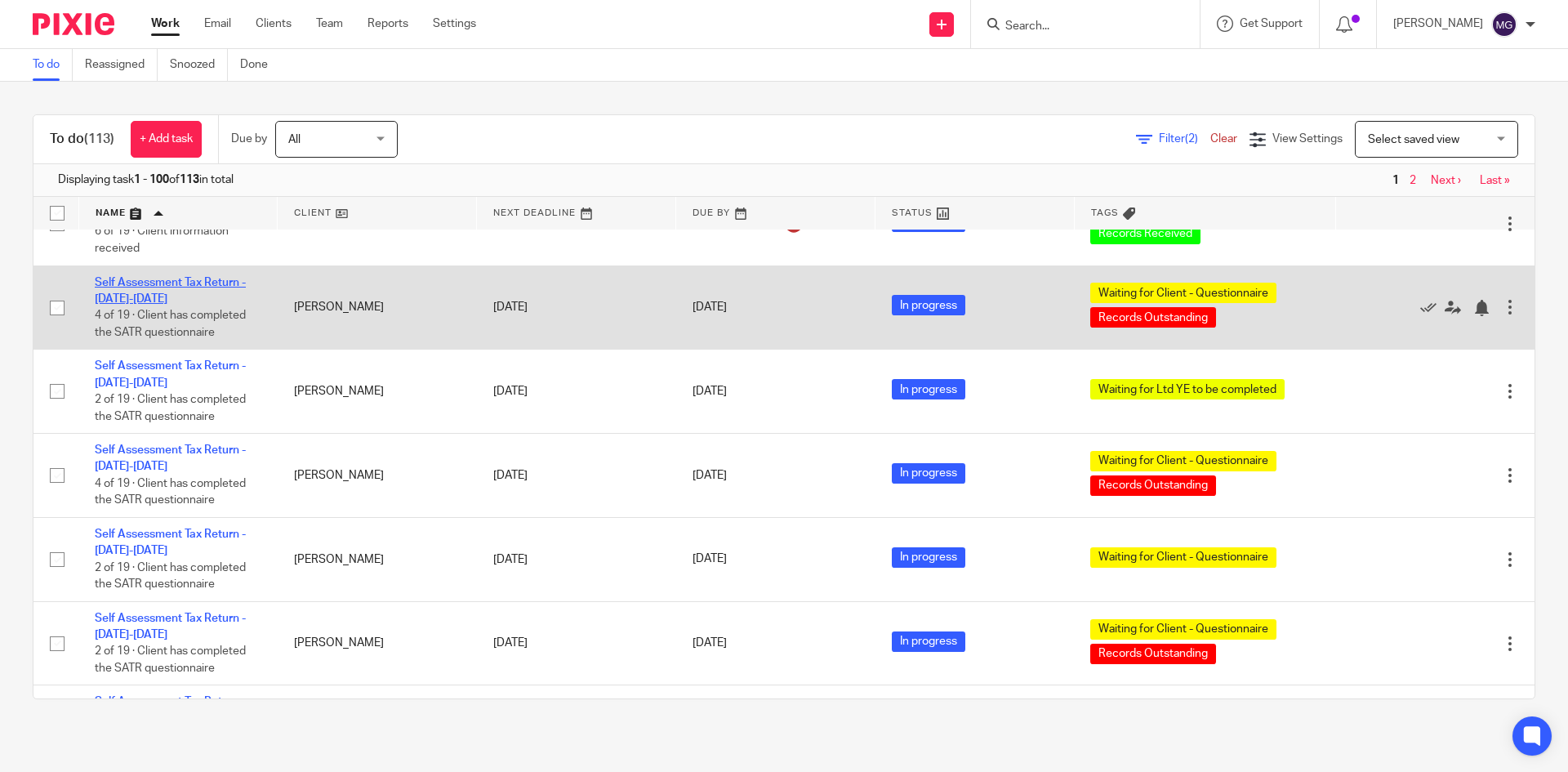
drag, startPoint x: 176, startPoint y: 422, endPoint x: 152, endPoint y: 414, distance: 25.3
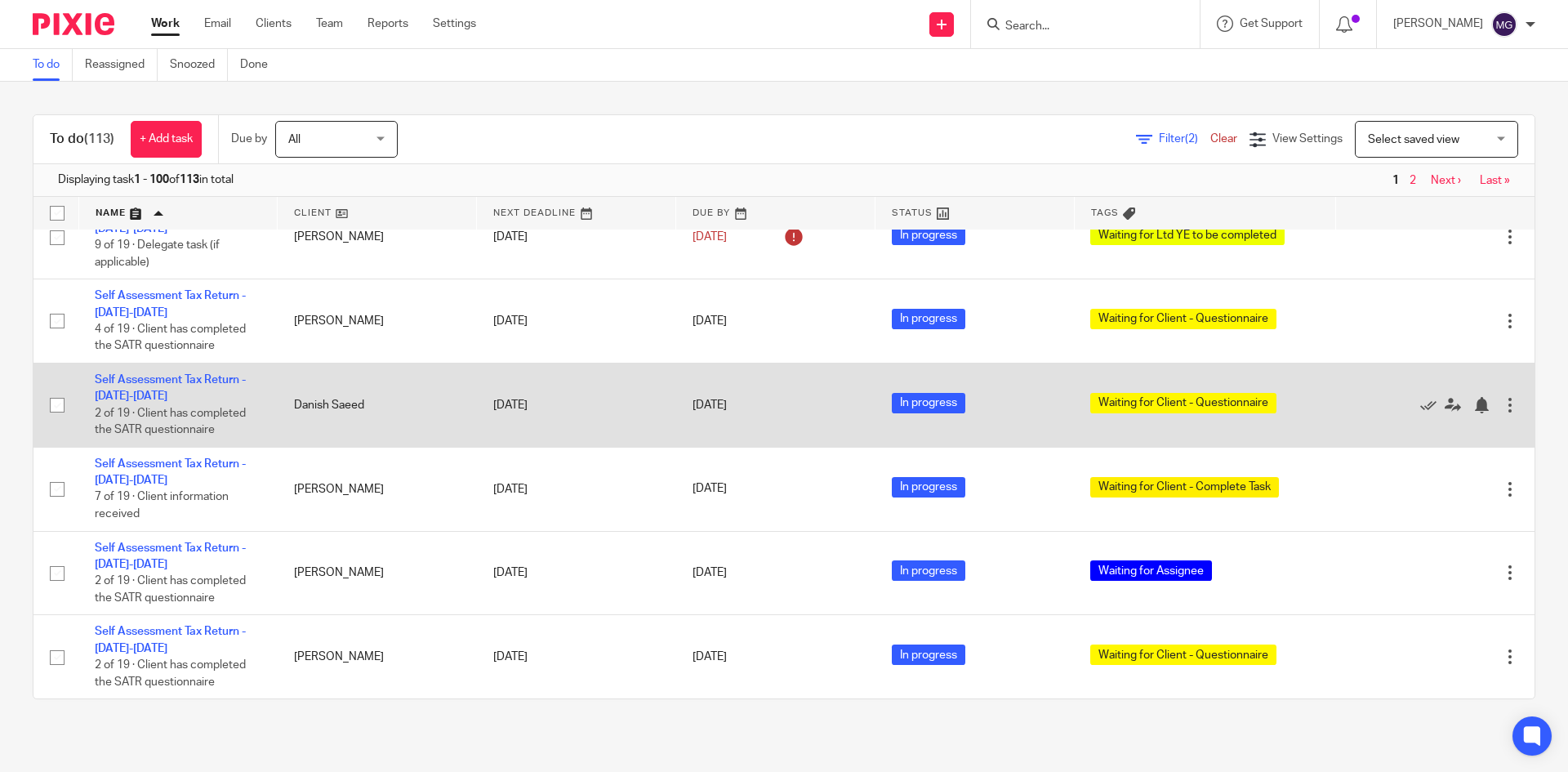
scroll to position [3103, 0]
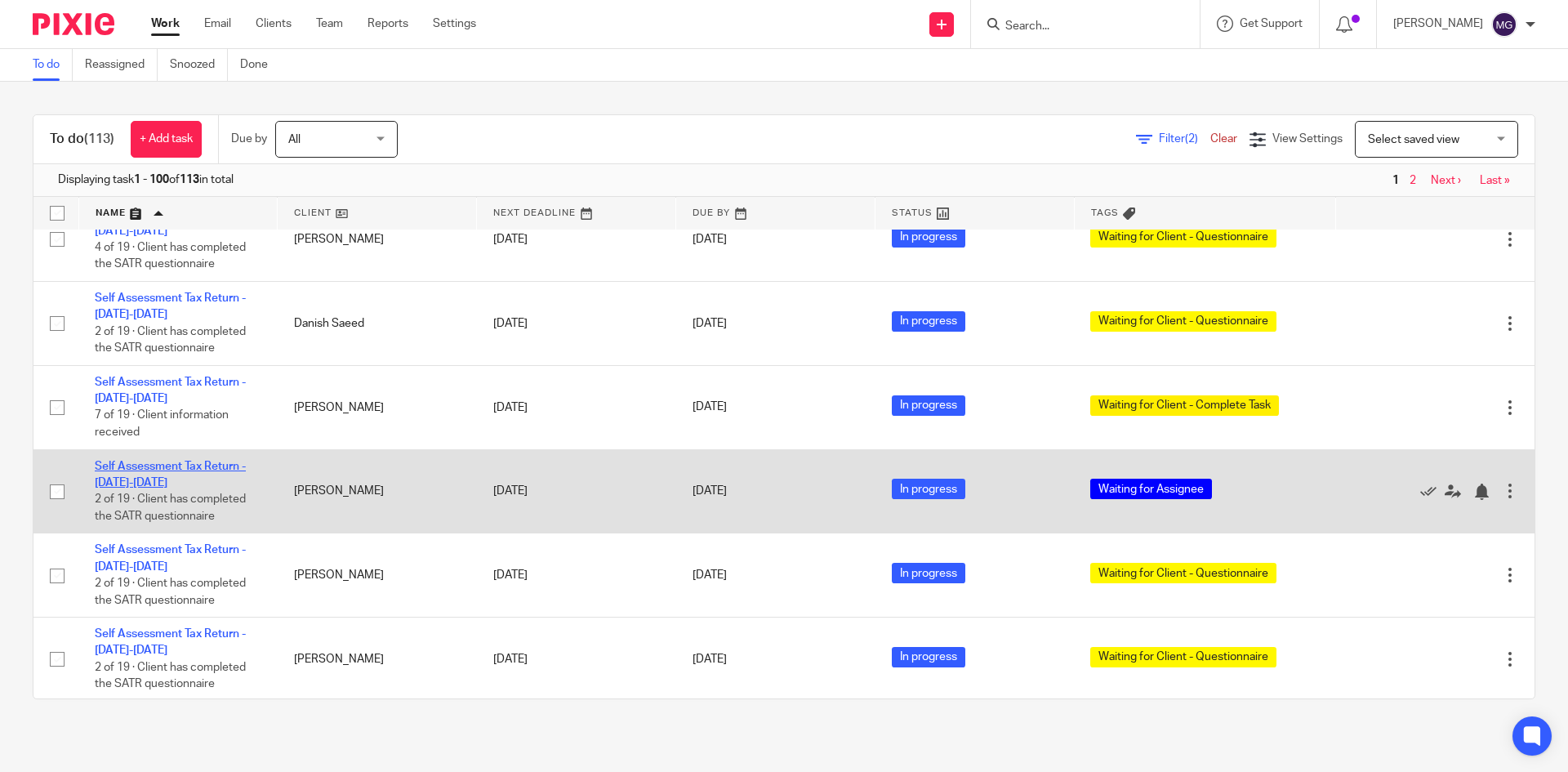
drag, startPoint x: 178, startPoint y: 612, endPoint x: 161, endPoint y: 598, distance: 22.0
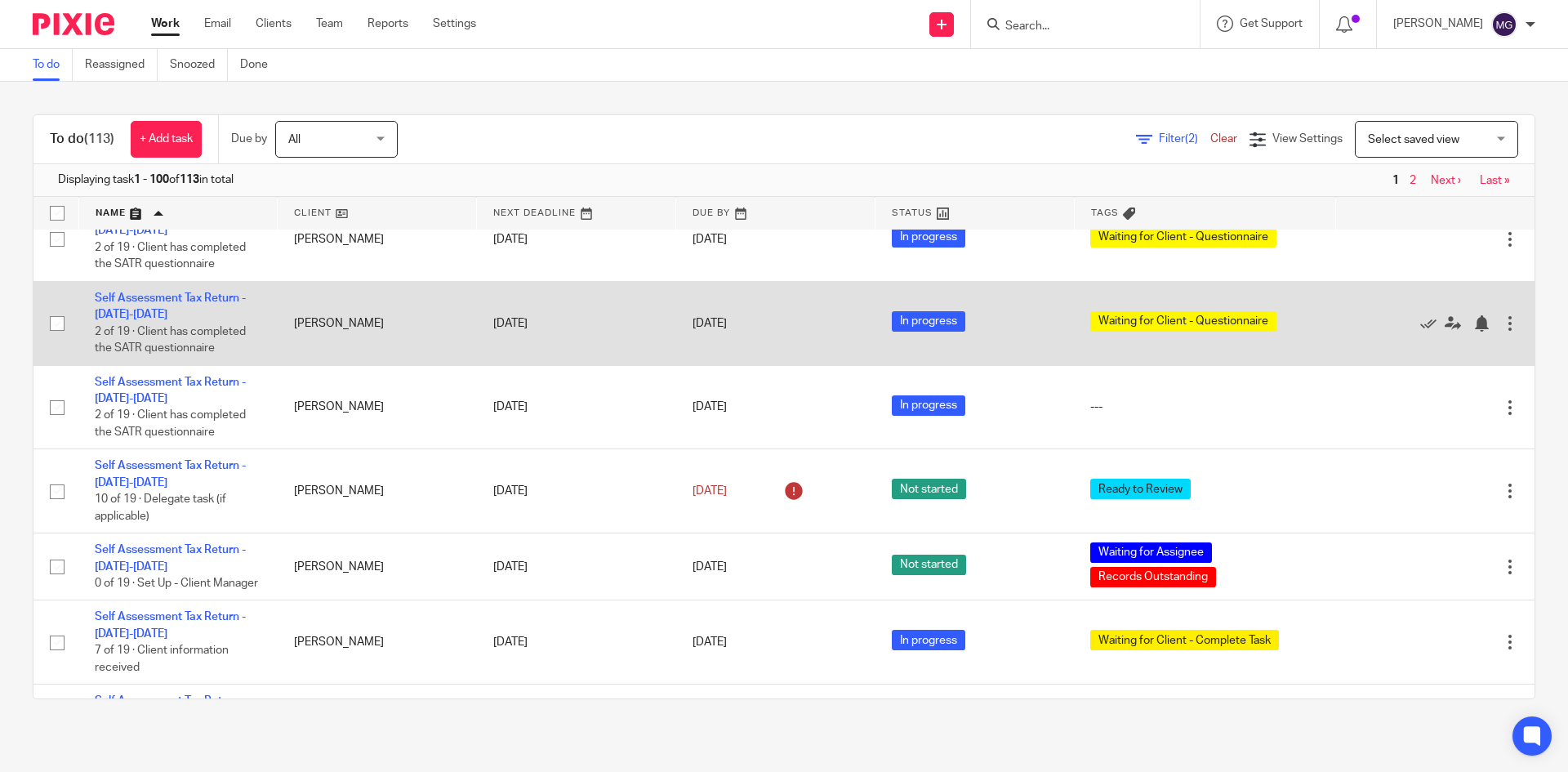
scroll to position [3549, 0]
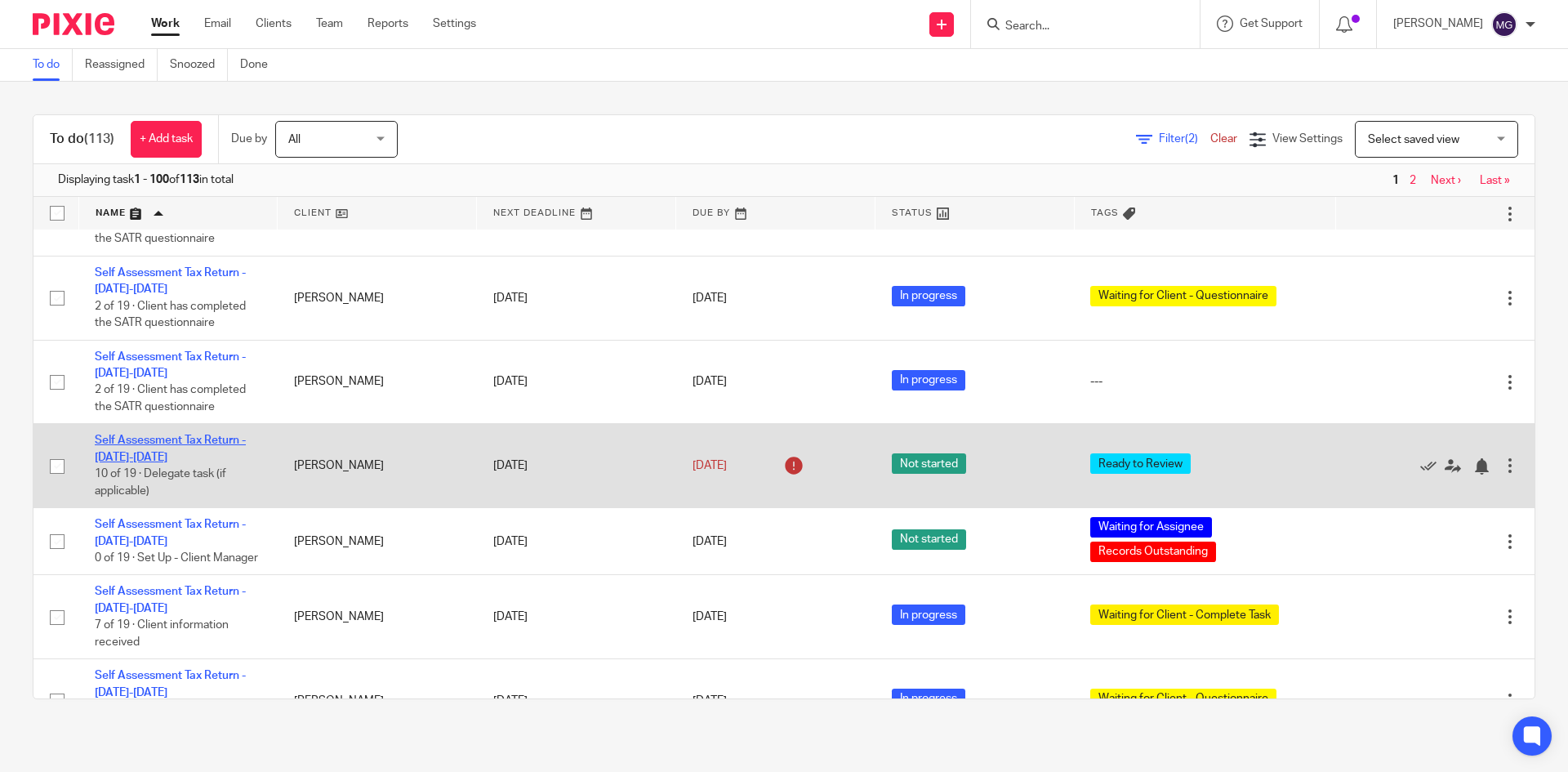
drag, startPoint x: 149, startPoint y: 568, endPoint x: 139, endPoint y: 573, distance: 11.2
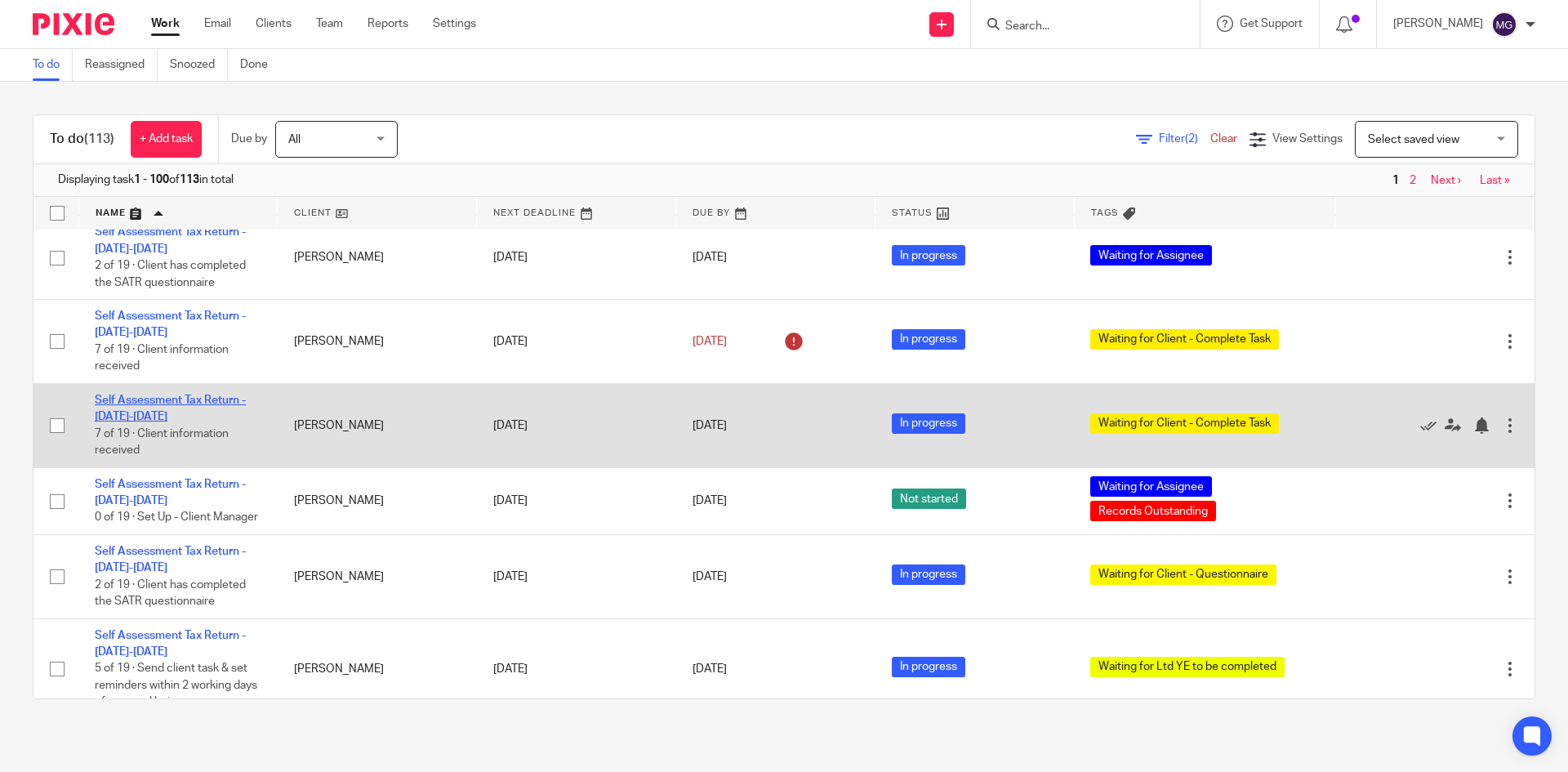
scroll to position [4202, 0]
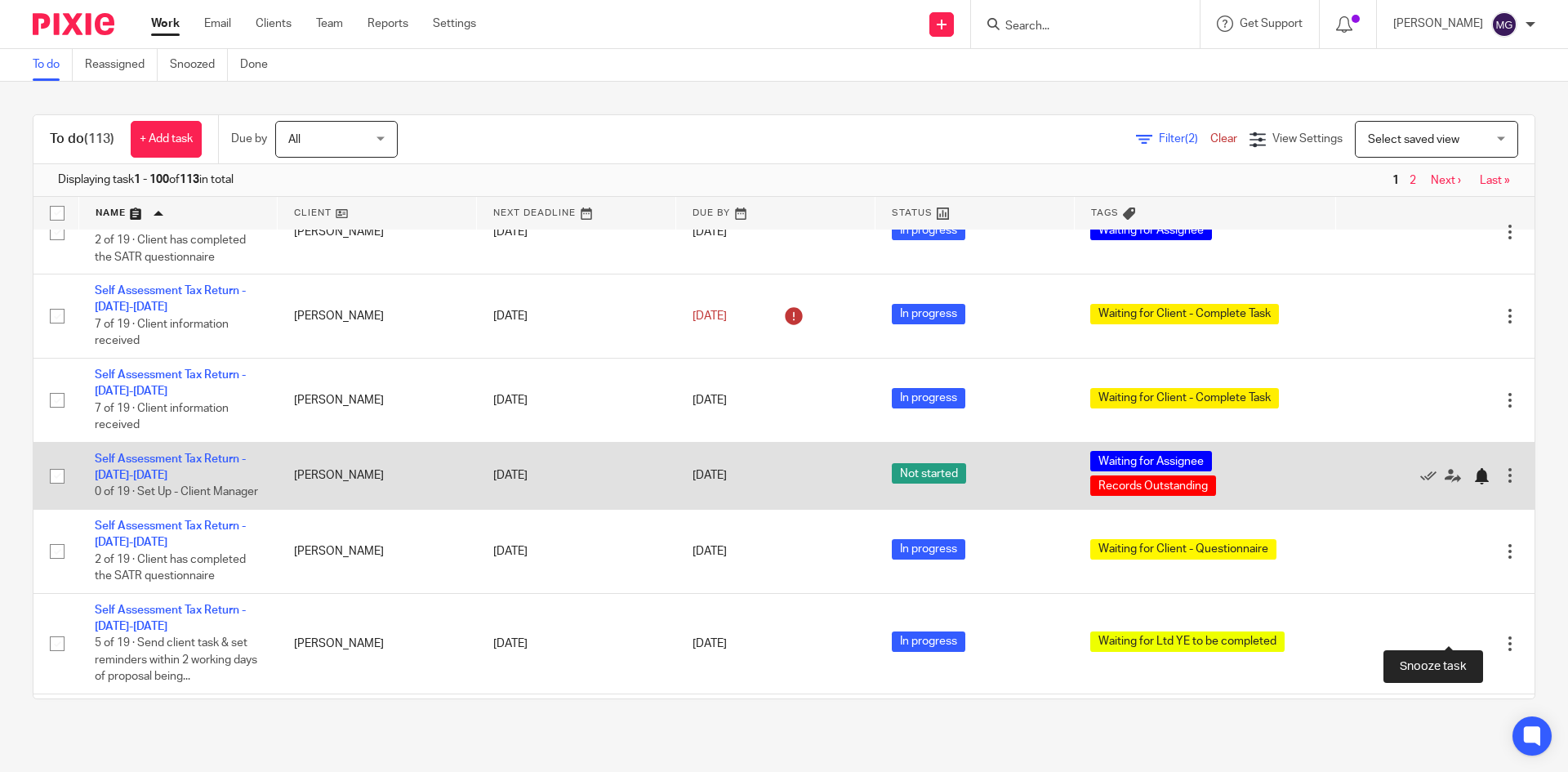
click at [1473, 484] on div at bounding box center [1481, 475] width 16 height 16
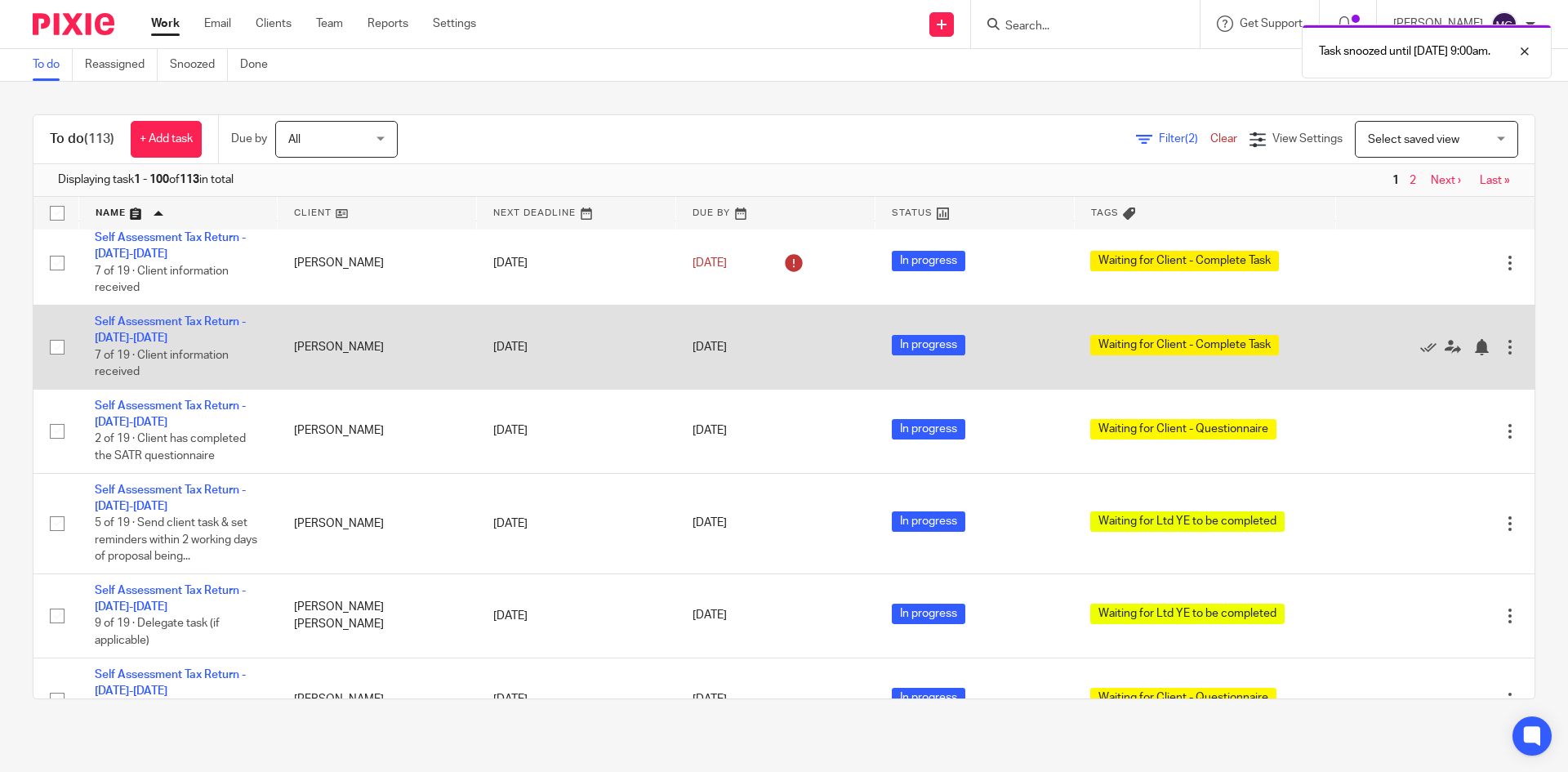
scroll to position [4283, 0]
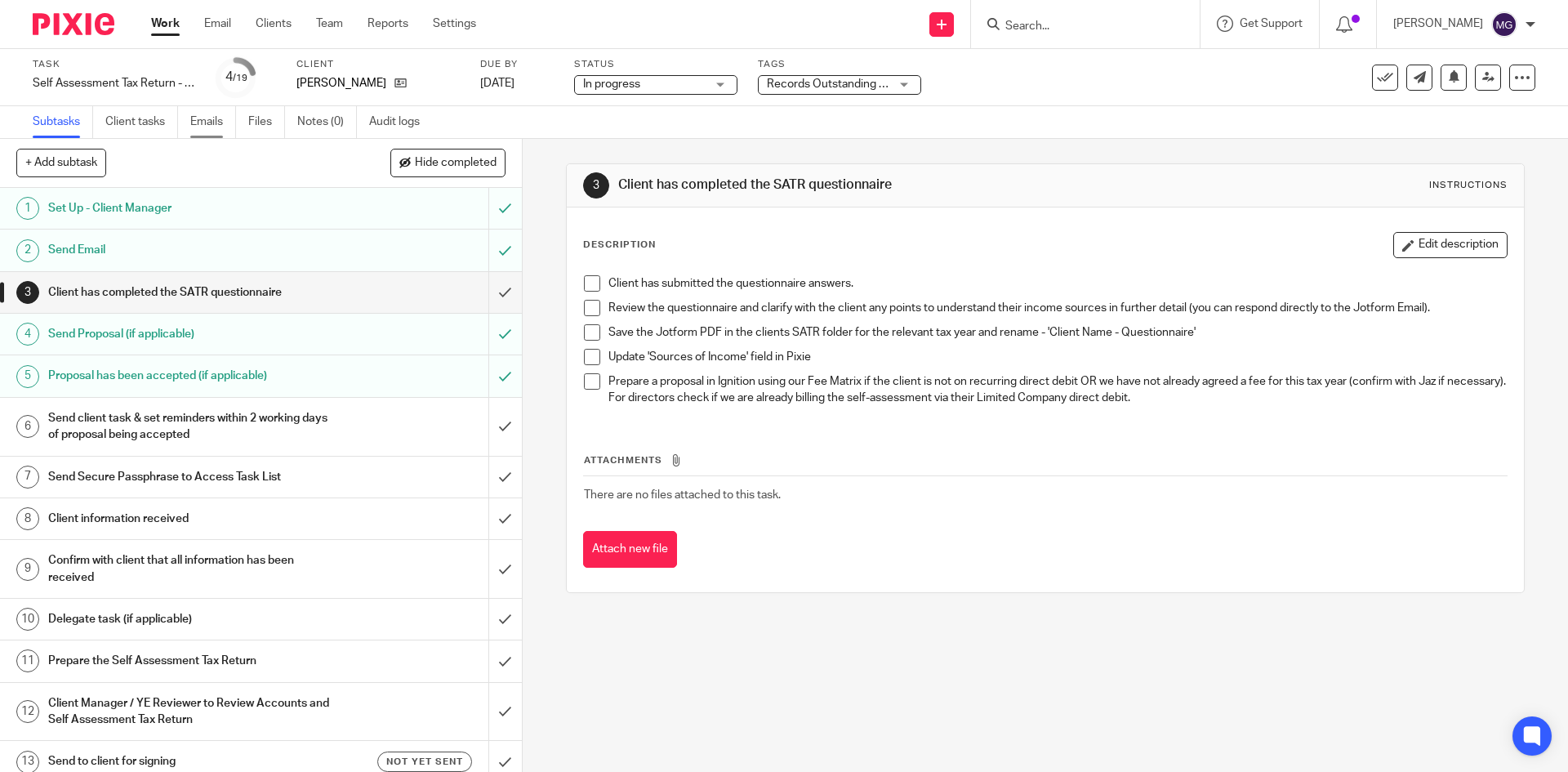
click at [197, 124] on link "Emails" at bounding box center [213, 122] width 46 height 32
click at [217, 126] on link "Emails" at bounding box center [213, 122] width 46 height 32
click at [229, 133] on link "Emails" at bounding box center [213, 122] width 46 height 32
click at [208, 123] on link "Emails" at bounding box center [213, 122] width 46 height 32
click at [205, 117] on link "Emails" at bounding box center [213, 122] width 46 height 32
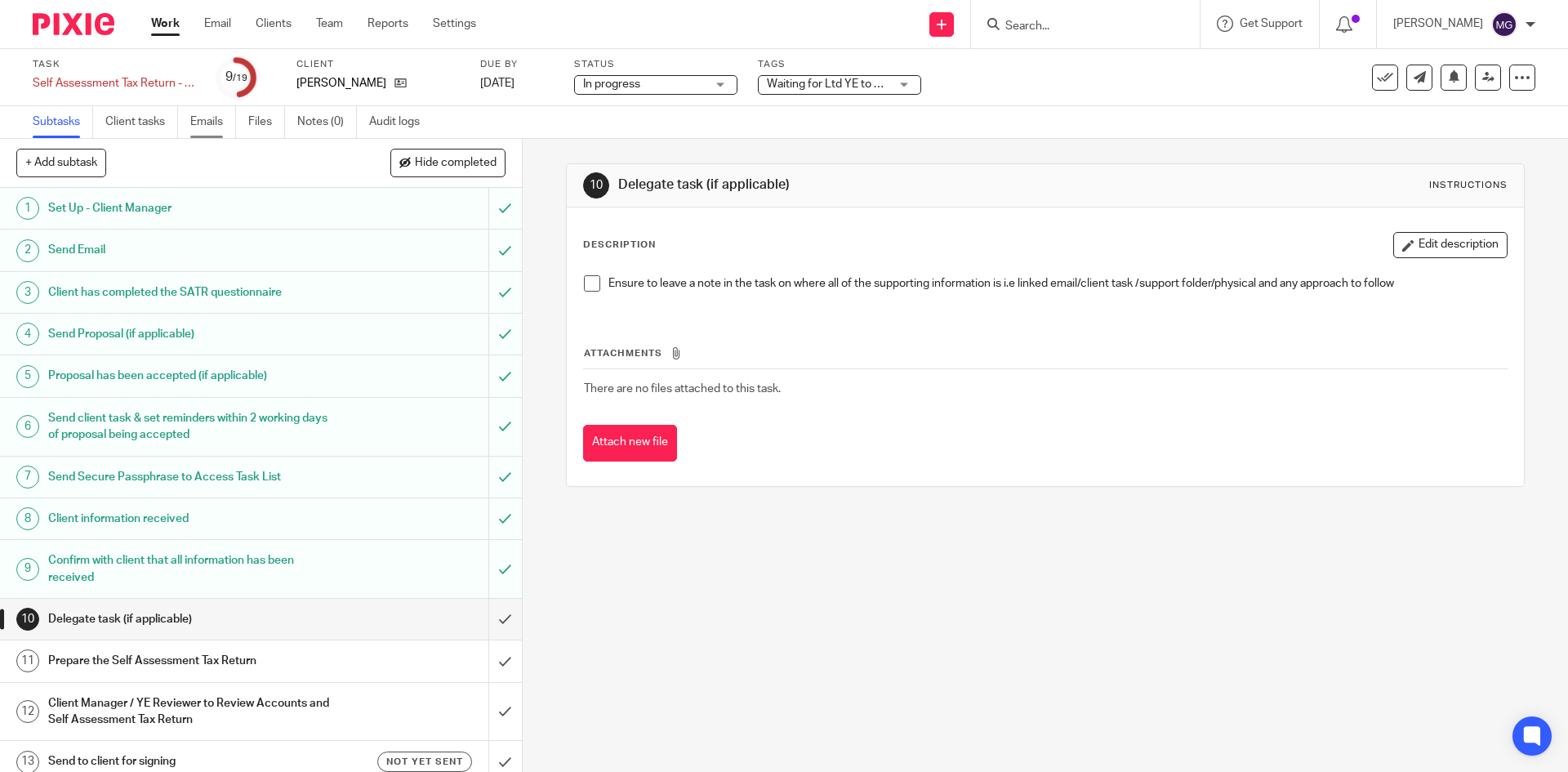
click at [195, 119] on link "Emails" at bounding box center [213, 122] width 46 height 32
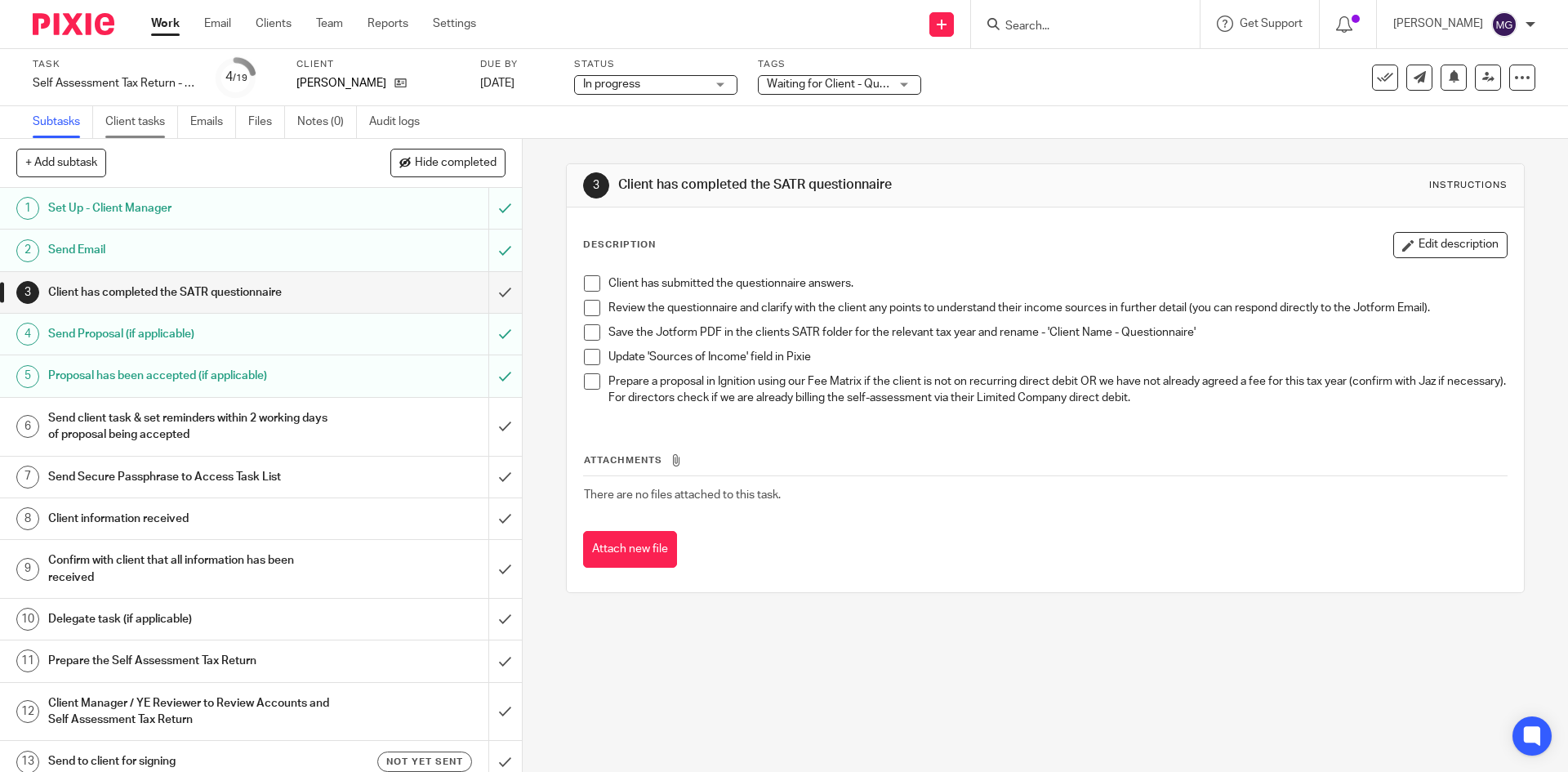
click at [153, 123] on link "Client tasks" at bounding box center [142, 122] width 73 height 32
click at [210, 112] on link "Emails" at bounding box center [213, 122] width 46 height 32
click at [218, 129] on link "Emails" at bounding box center [213, 122] width 46 height 32
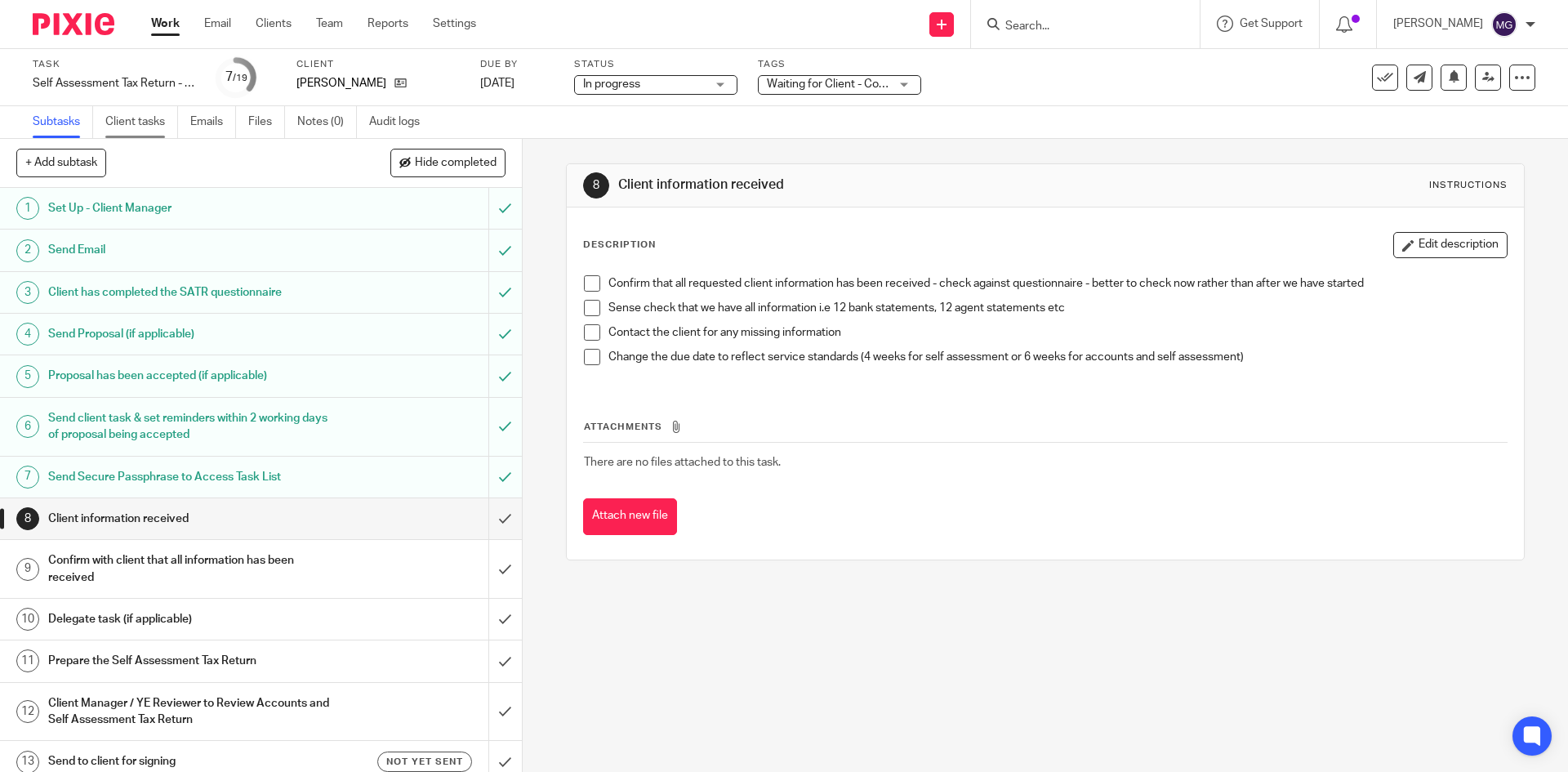
click at [143, 118] on link "Client tasks" at bounding box center [142, 122] width 73 height 32
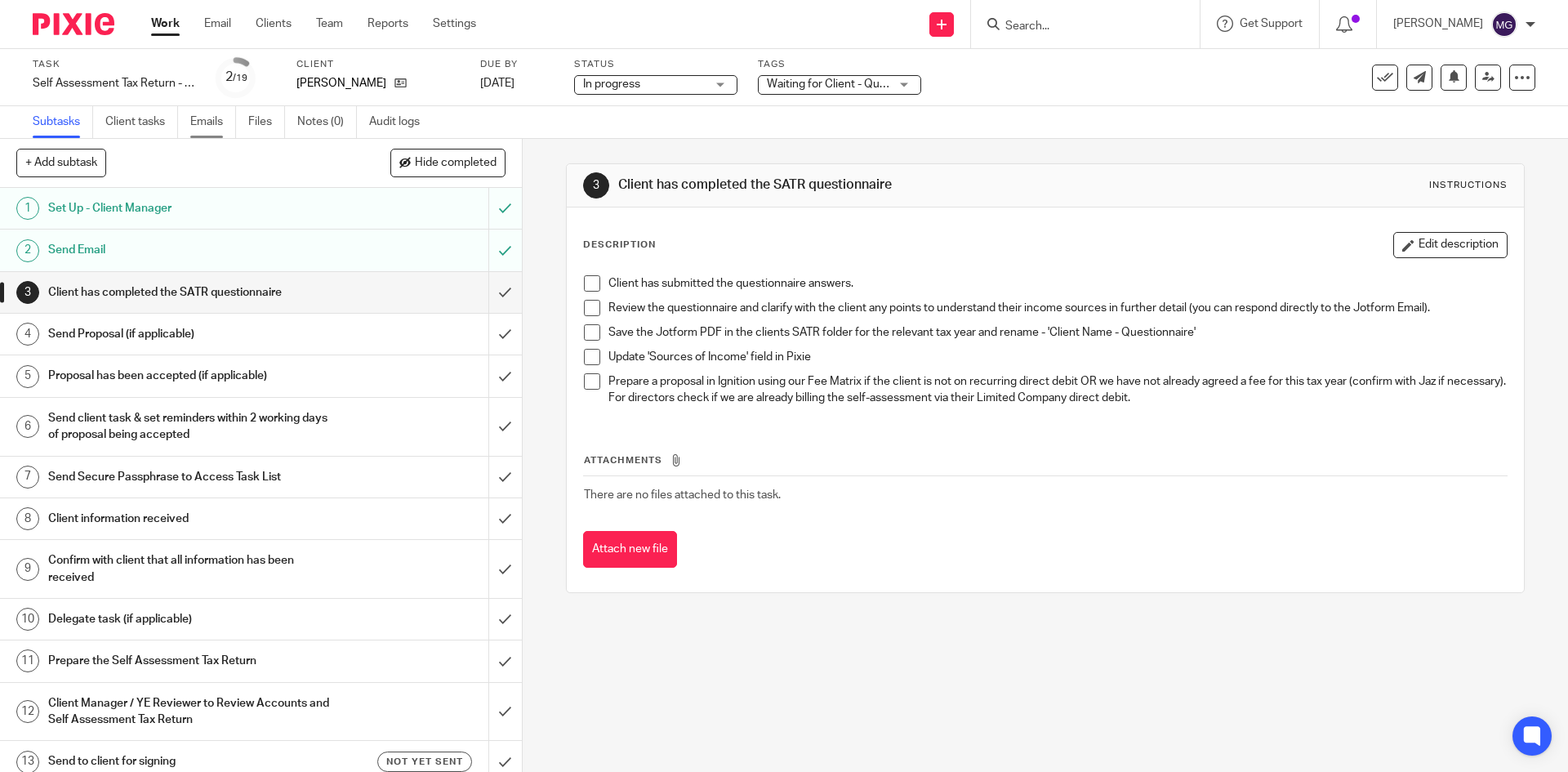
click at [224, 127] on link "Emails" at bounding box center [213, 122] width 46 height 32
click at [216, 128] on link "Emails" at bounding box center [213, 122] width 46 height 32
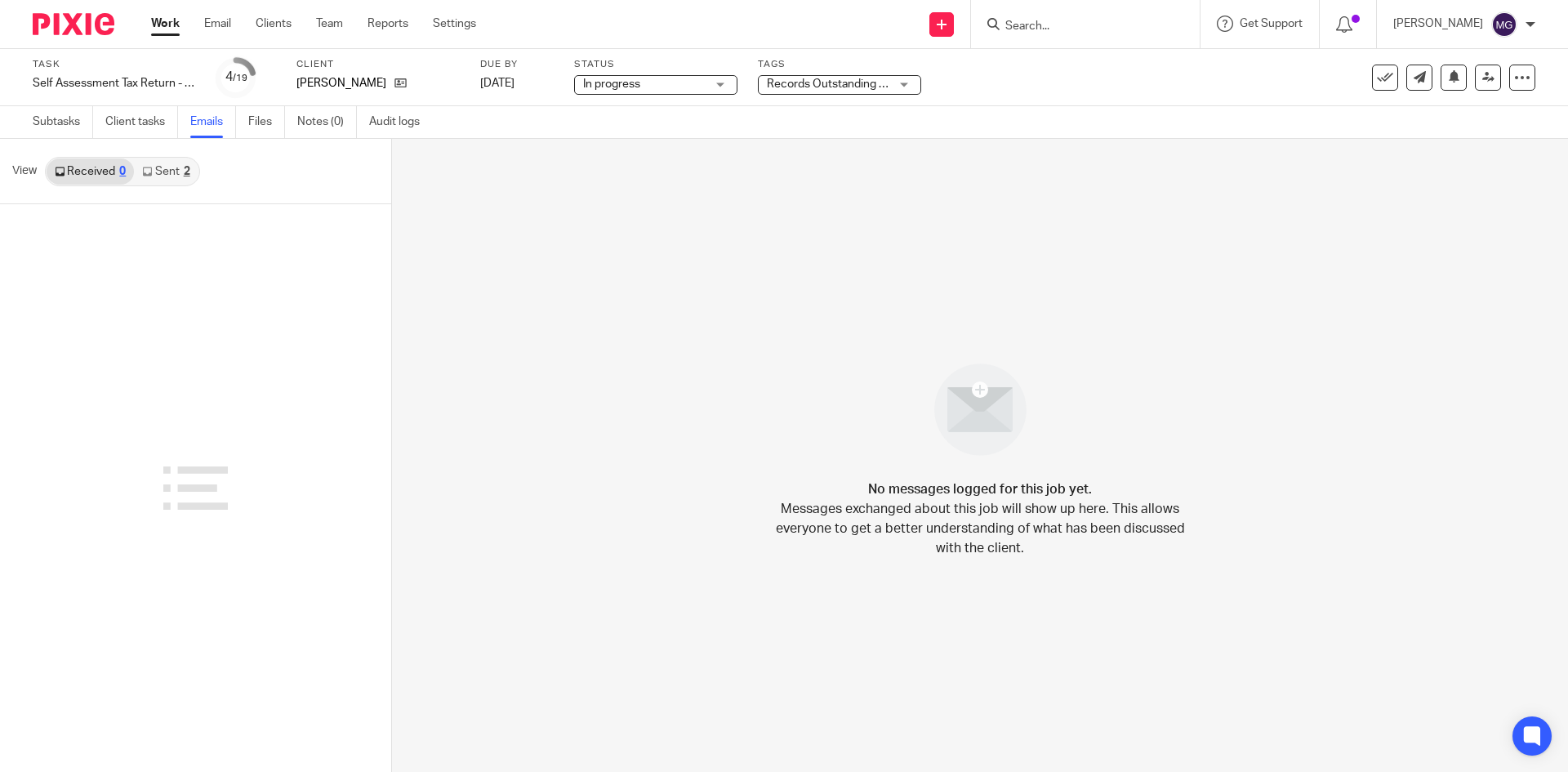
click at [183, 169] on div "2" at bounding box center [186, 172] width 7 height 12
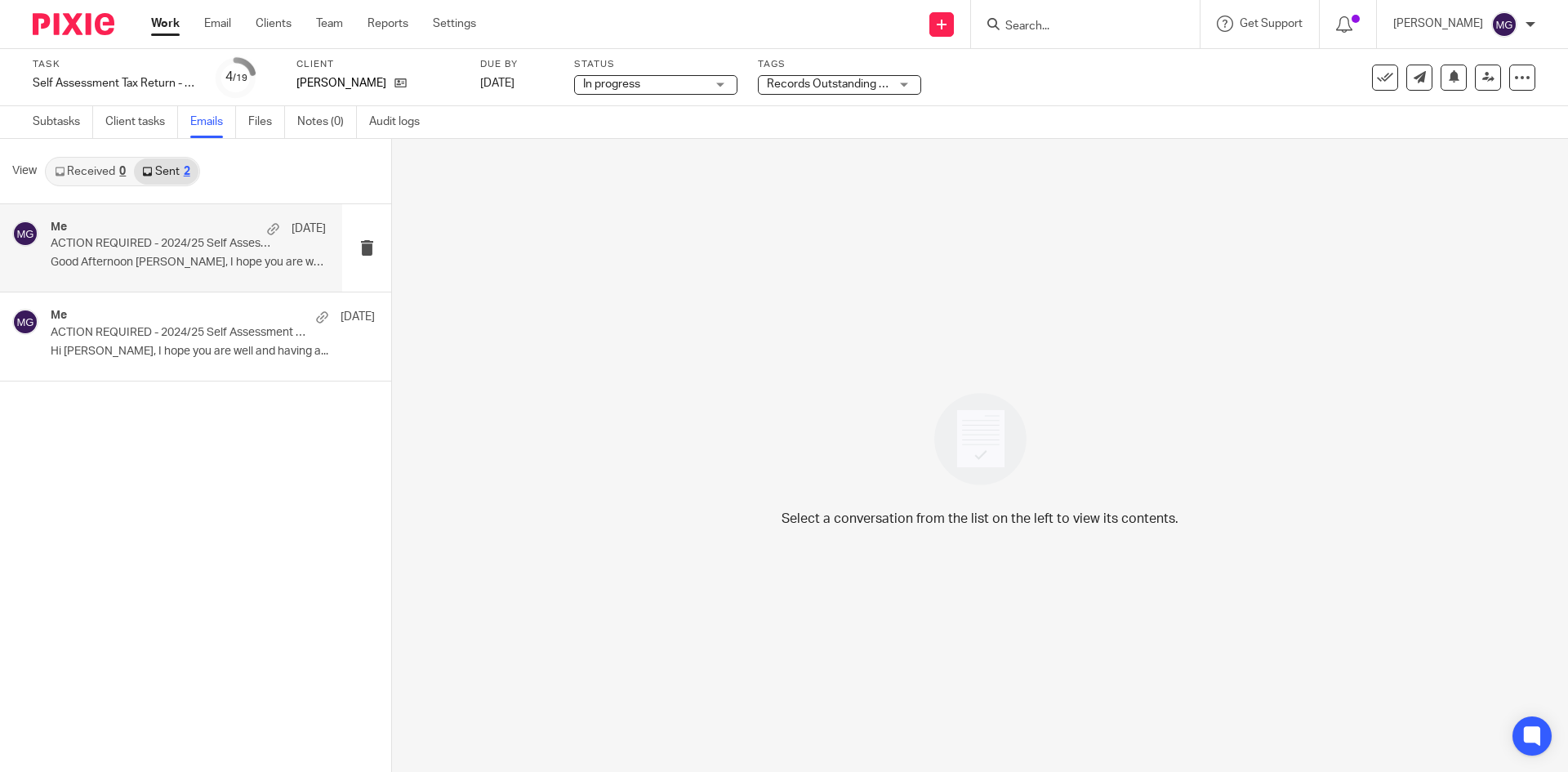
click at [53, 272] on div "Me 21 Jul ACTION REQUIRED - 2024/25 Self Assessment Tax Return Can Now Be Prepa…" at bounding box center [188, 248] width 276 height 55
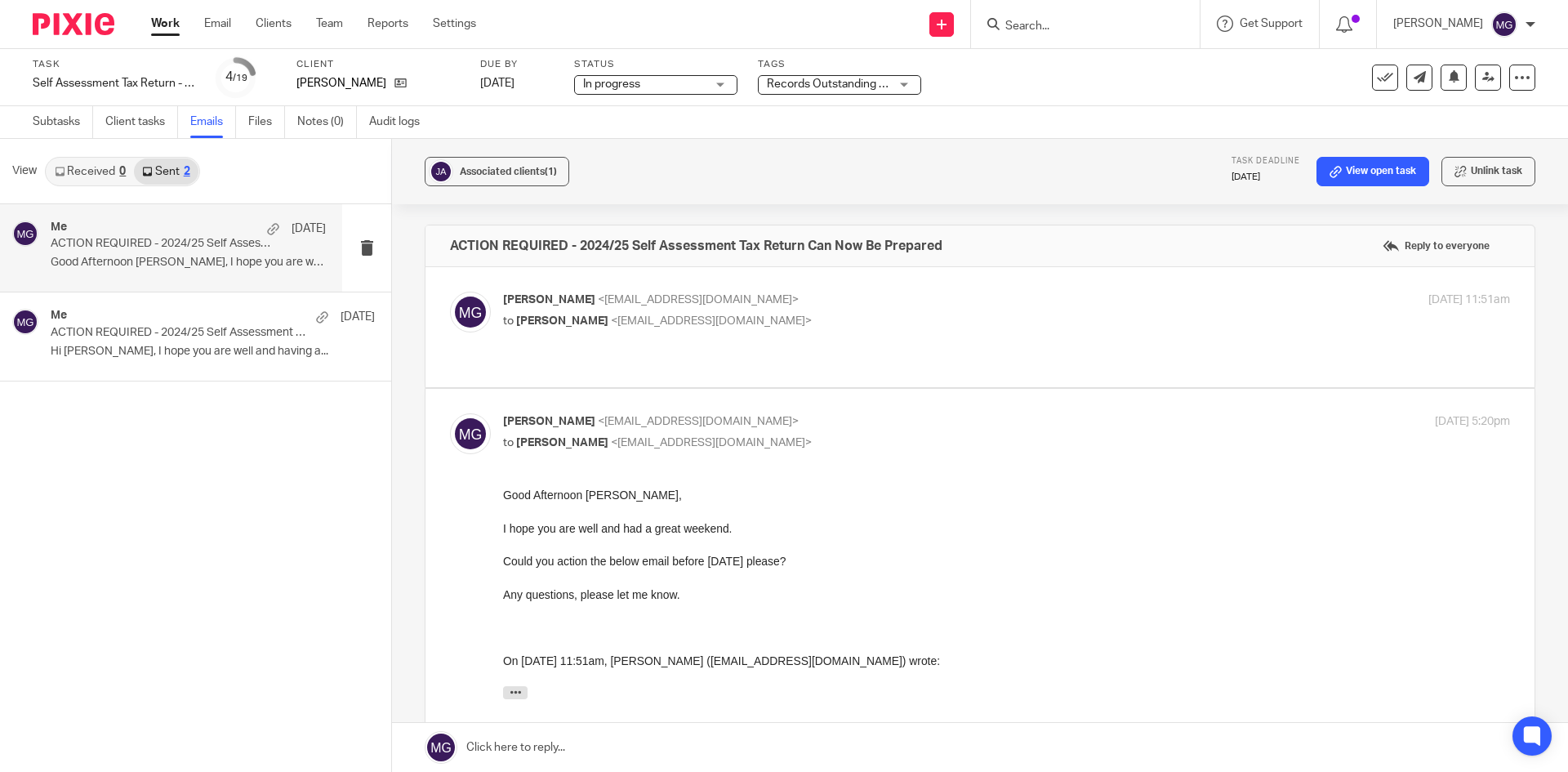
click at [611, 319] on span "<jamieatkinson86@hotmail.com>" at bounding box center [711, 321] width 201 height 12
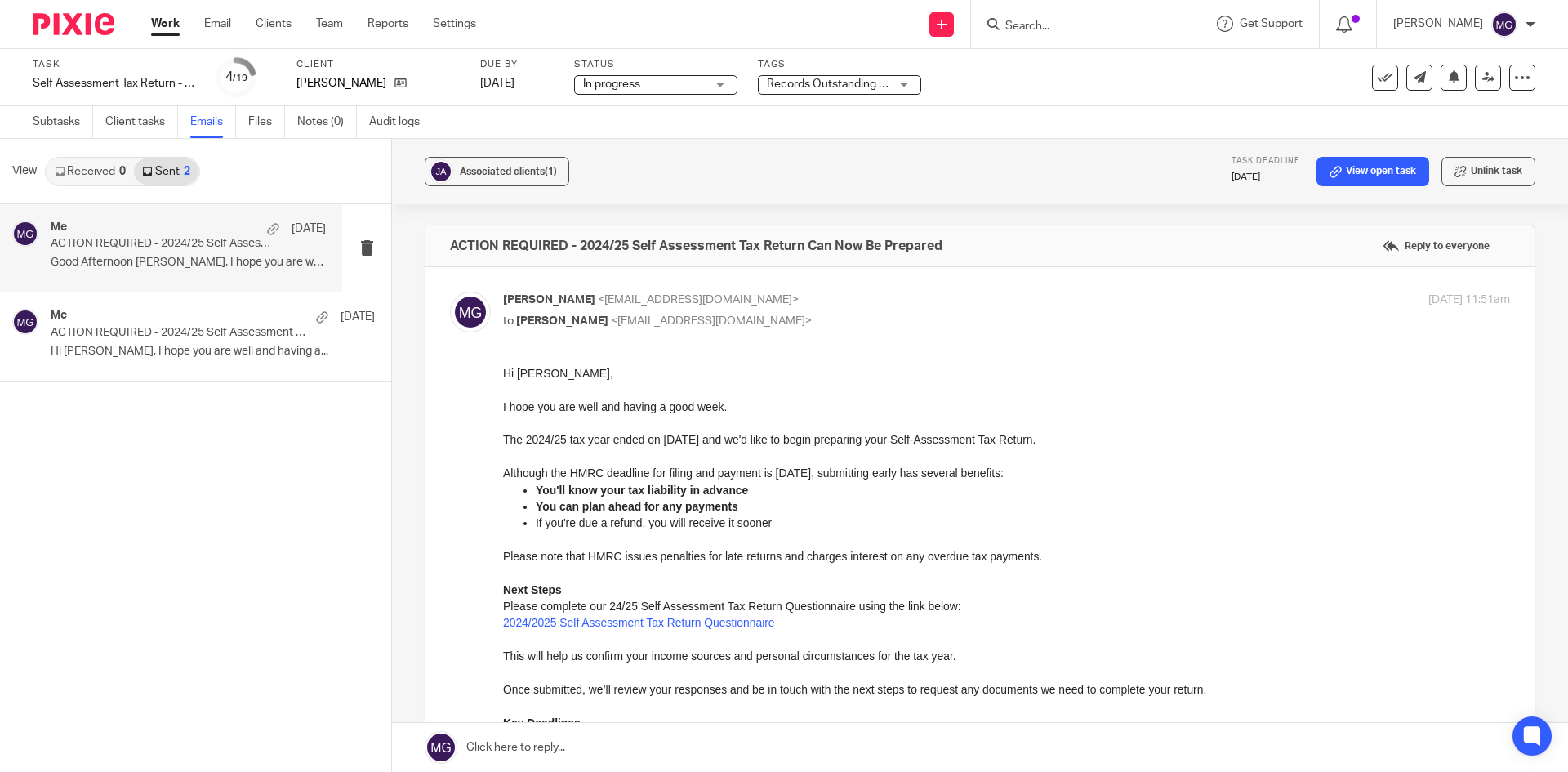
click at [756, 311] on div "Mason Graves <mgraves@taxassist.co.uk> to Jamie Atkinson <jamieatkinson86@hotma…" at bounding box center [838, 310] width 671 height 37
checkbox input "false"
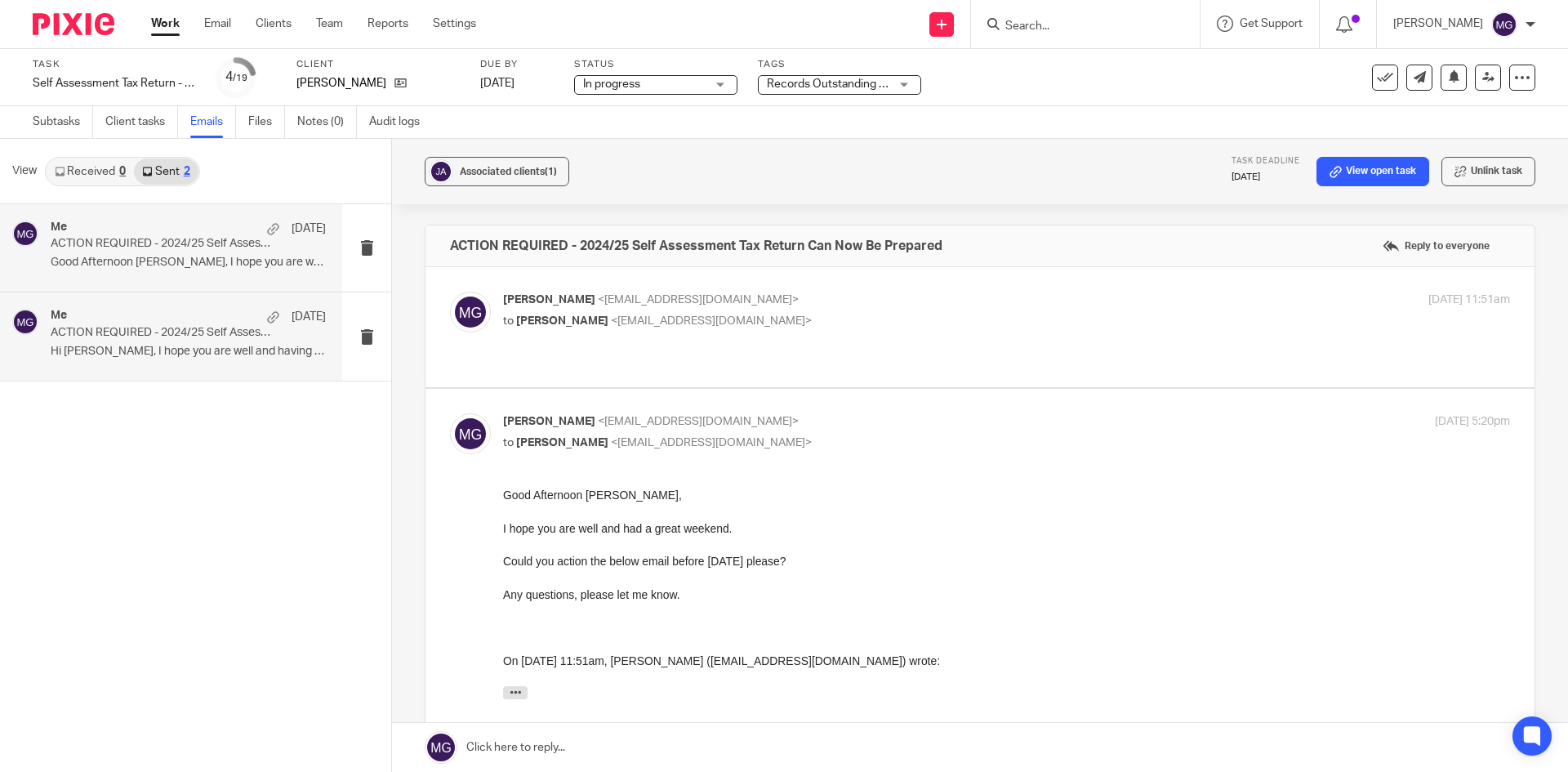
click at [107, 330] on p "ACTION REQUIRED - 2024/25 Self Assessment Tax Return Can Now Be Prepared" at bounding box center [161, 332] width 221 height 13
click at [123, 238] on p "ACTION REQUIRED - 2024/25 Self Assessment Tax Return Can Now Be Prepared" at bounding box center [161, 244] width 221 height 13
click at [117, 159] on link "Received 0" at bounding box center [89, 171] width 87 height 26
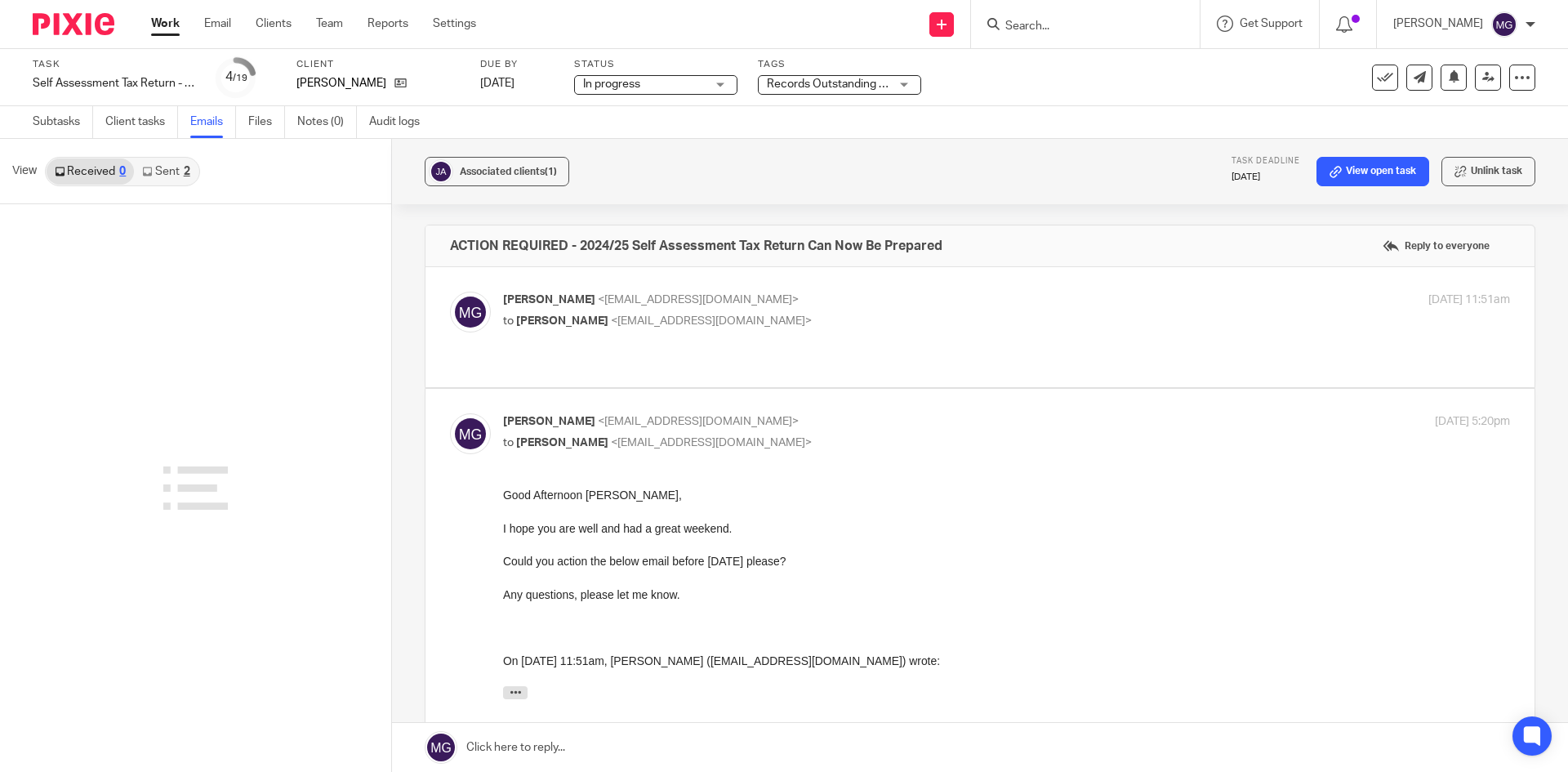
click at [190, 161] on link "Sent 2" at bounding box center [165, 171] width 63 height 26
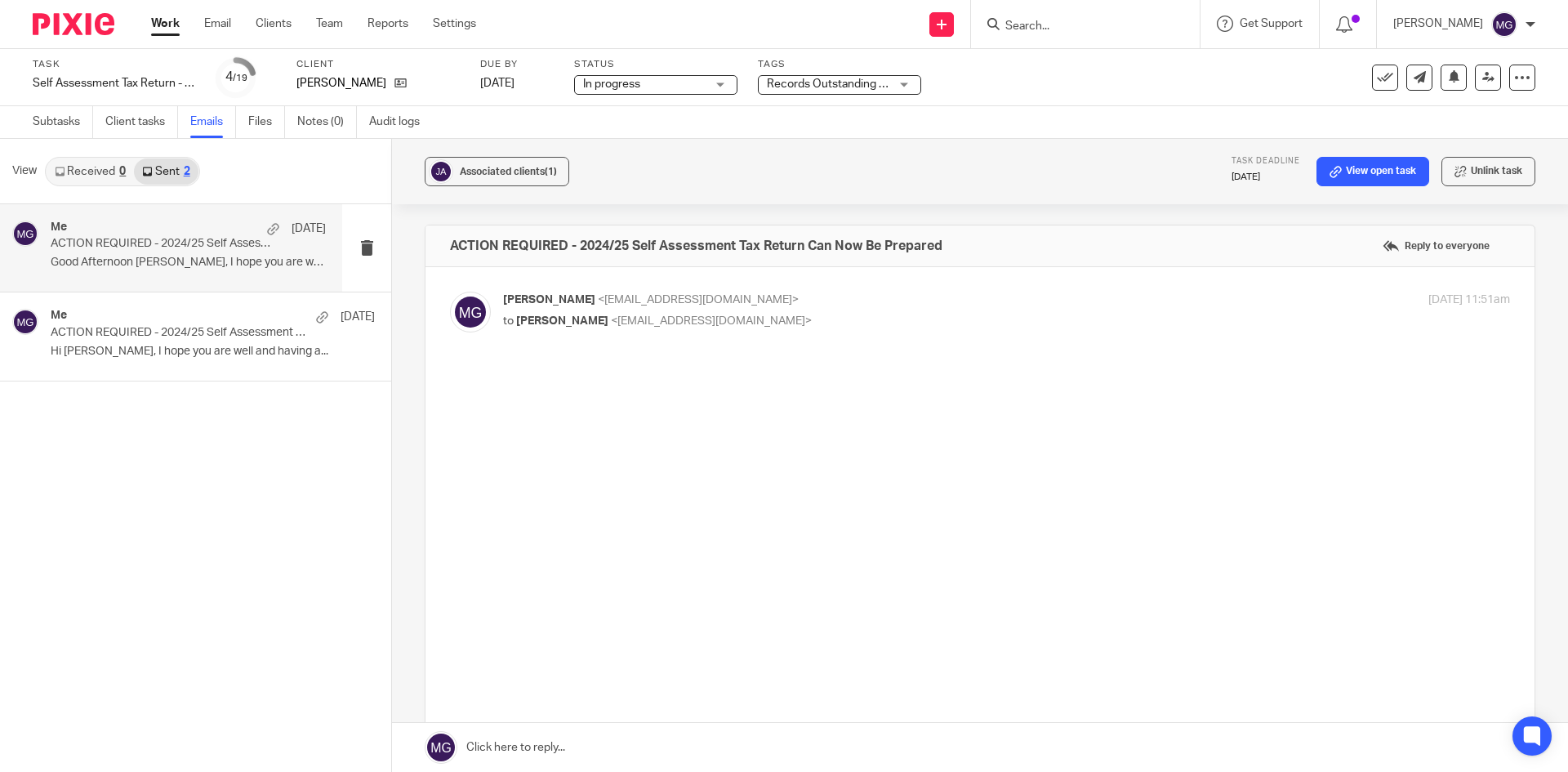
drag, startPoint x: 815, startPoint y: 305, endPoint x: 818, endPoint y: 315, distance: 10.4
click at [818, 315] on p "to Jamie Atkinson <jamieatkinson86@hotmail.com>" at bounding box center [838, 322] width 671 height 17
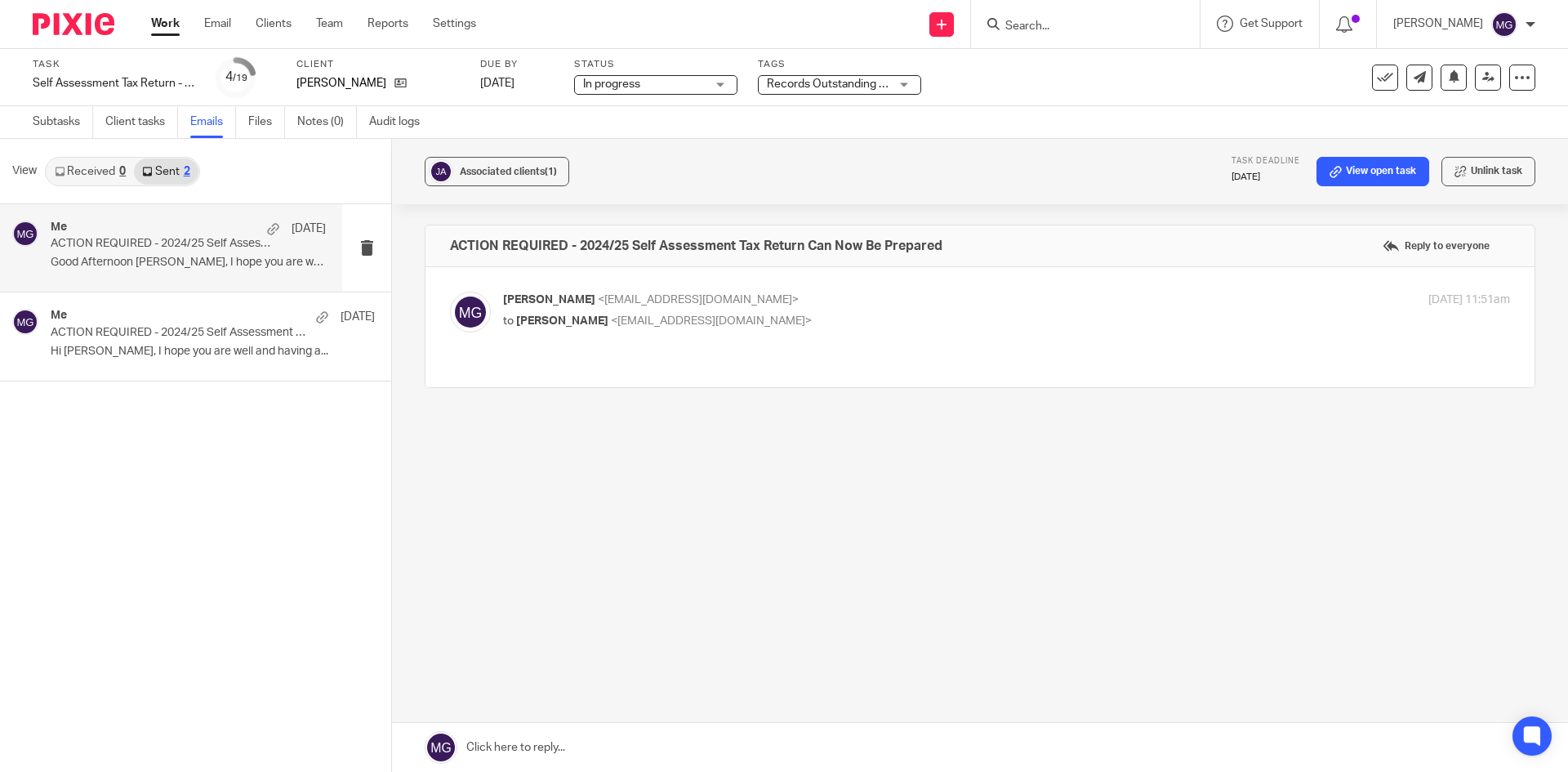
click at [814, 303] on p "Mason Graves <mgraves@taxassist.co.uk>" at bounding box center [838, 301] width 671 height 17
checkbox input "true"
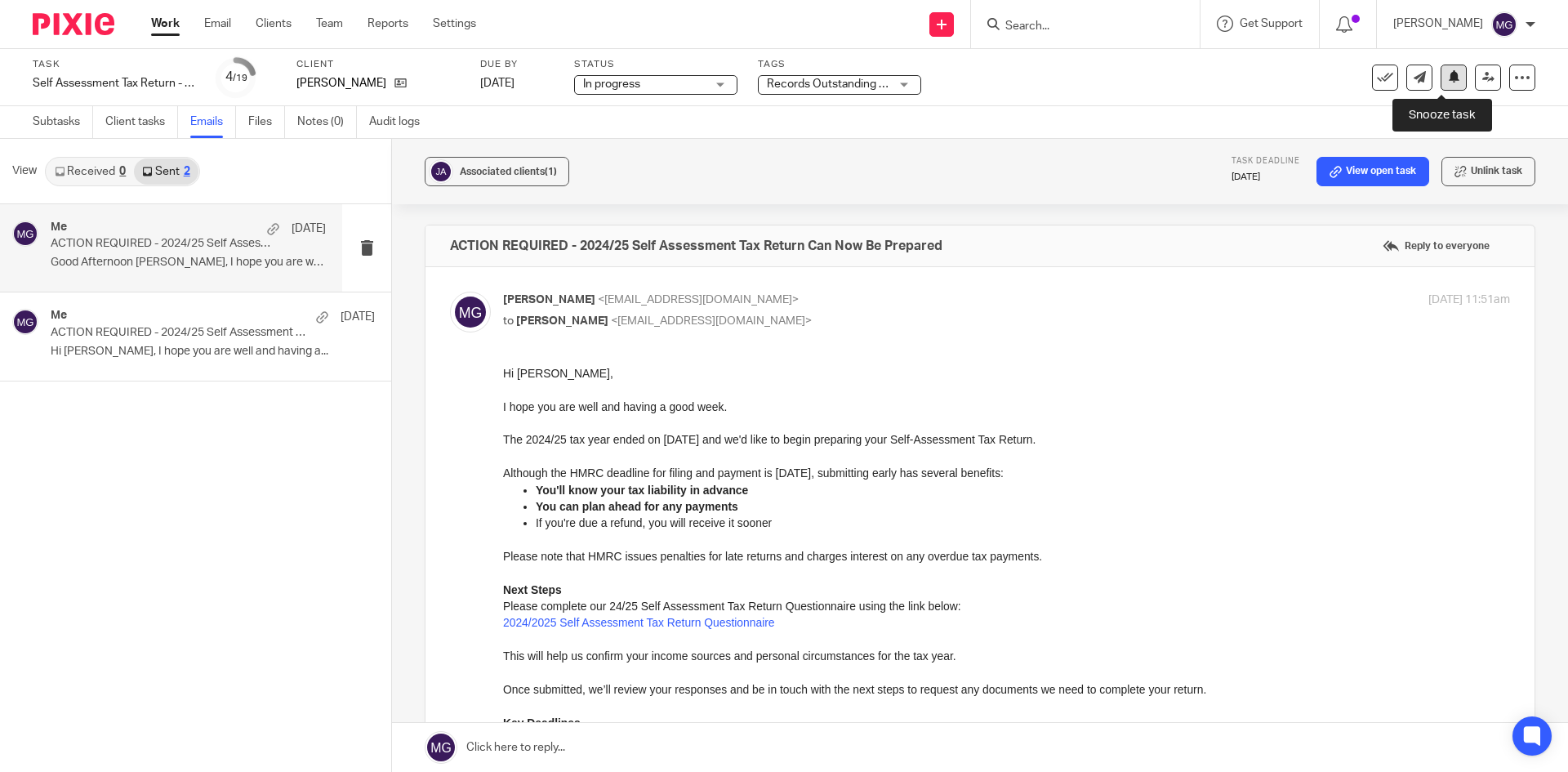
click at [1440, 84] on button at bounding box center [1453, 77] width 26 height 26
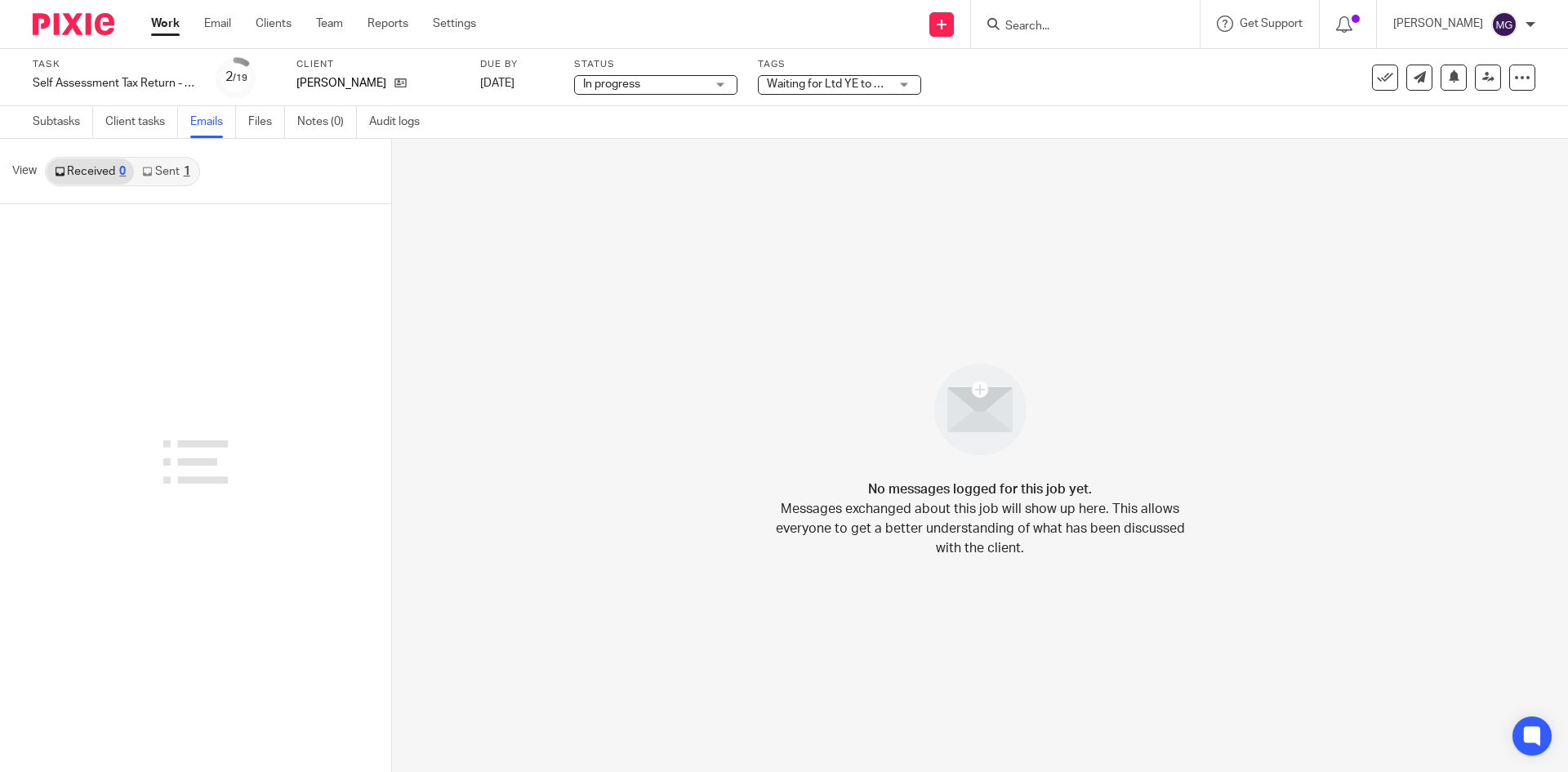
click at [157, 167] on link "Sent 1" at bounding box center [165, 171] width 63 height 26
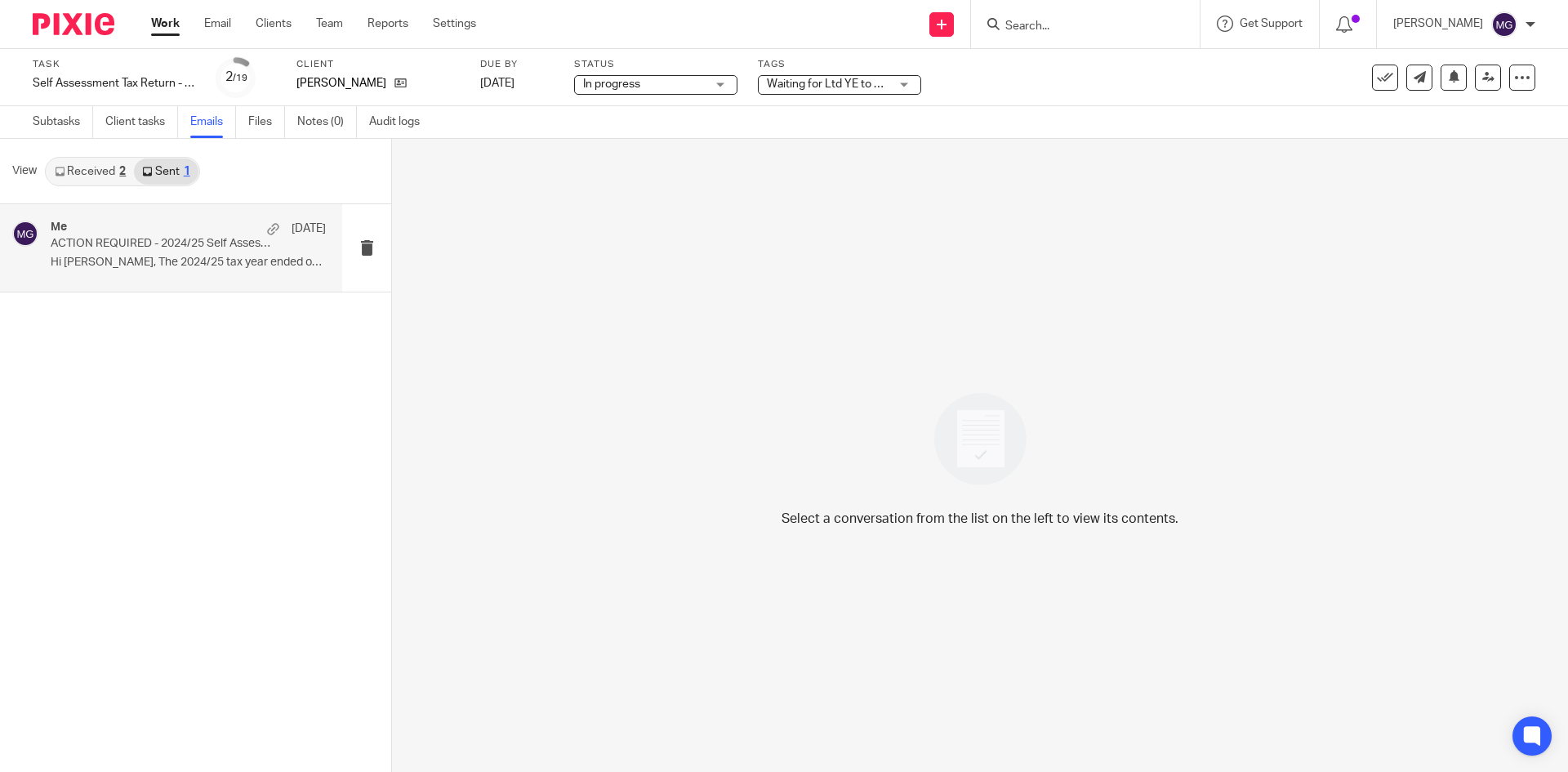
click at [125, 252] on div "Me 10 Jun ACTION REQUIRED - 2024/25 Self Assessment Tax Return Can Now Be Prepa…" at bounding box center [188, 248] width 276 height 55
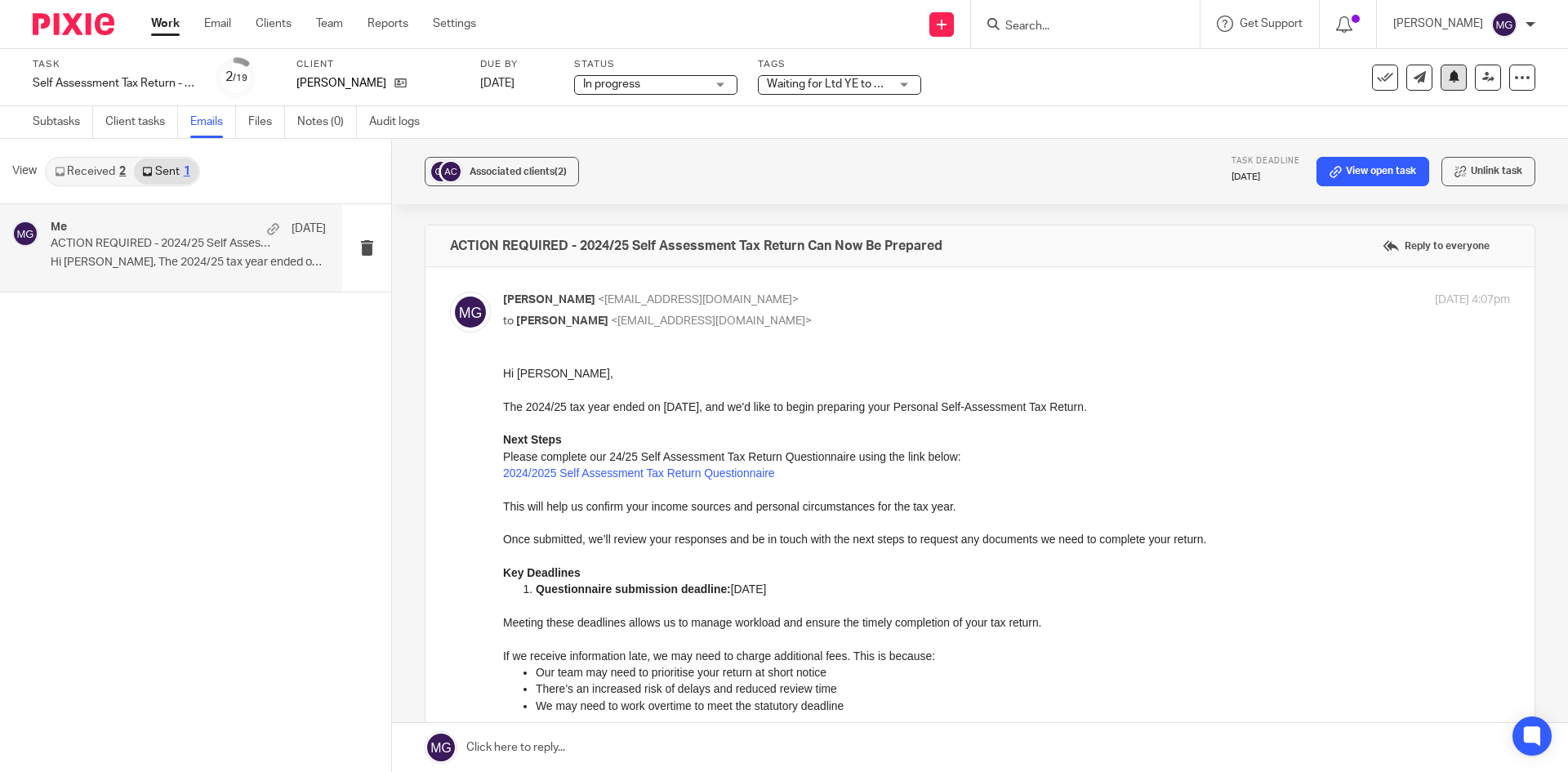
click at [1428, 78] on div "See template in use Advanced task editor Copy task Change schedule Delete" at bounding box center [1454, 77] width 163 height 26
click at [1440, 78] on button at bounding box center [1453, 77] width 26 height 26
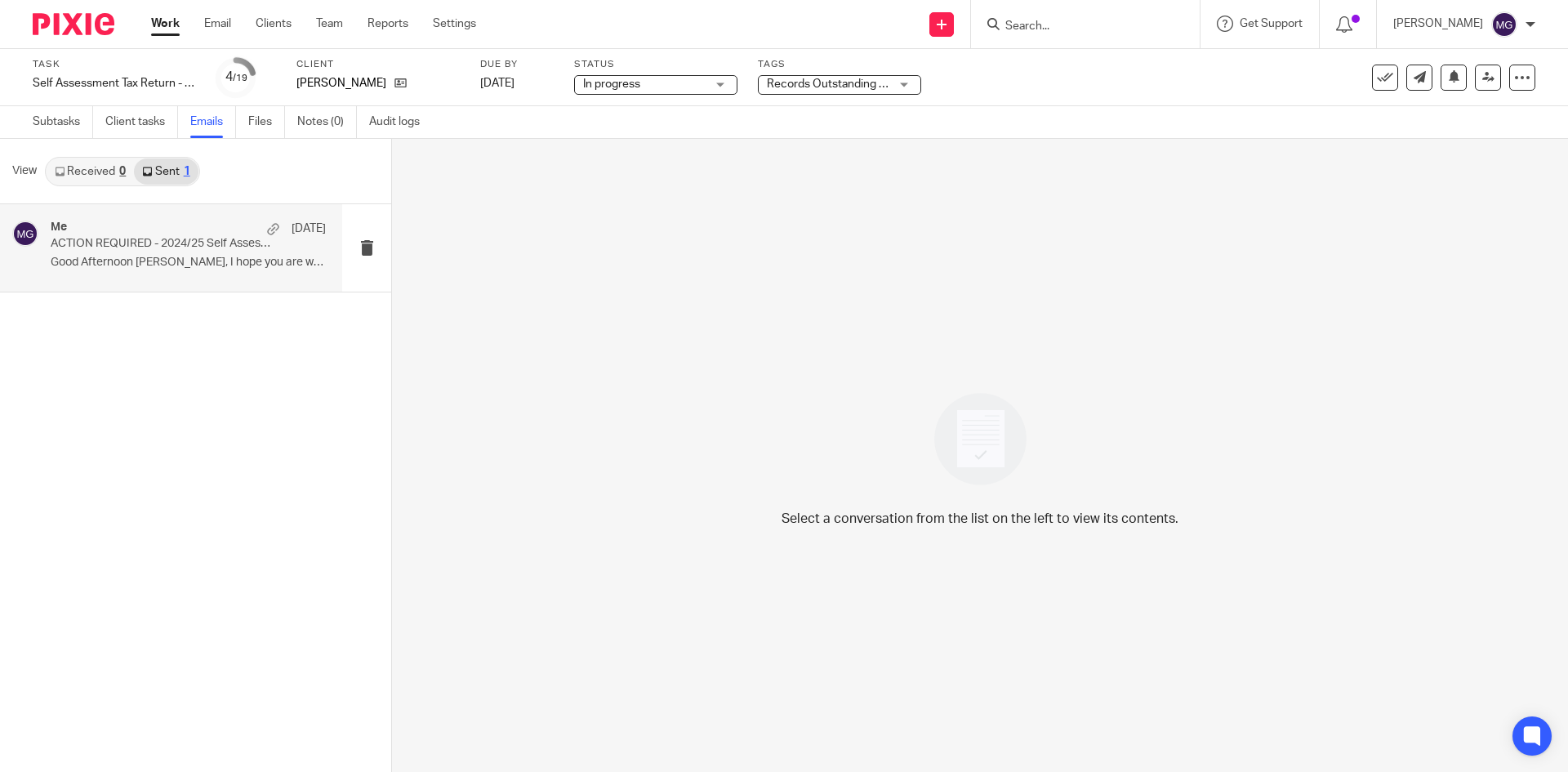
click at [172, 244] on p "ACTION REQUIRED - 2024/25 Self Assessment Tax Return Can Now Be Prepared" at bounding box center [161, 244] width 221 height 13
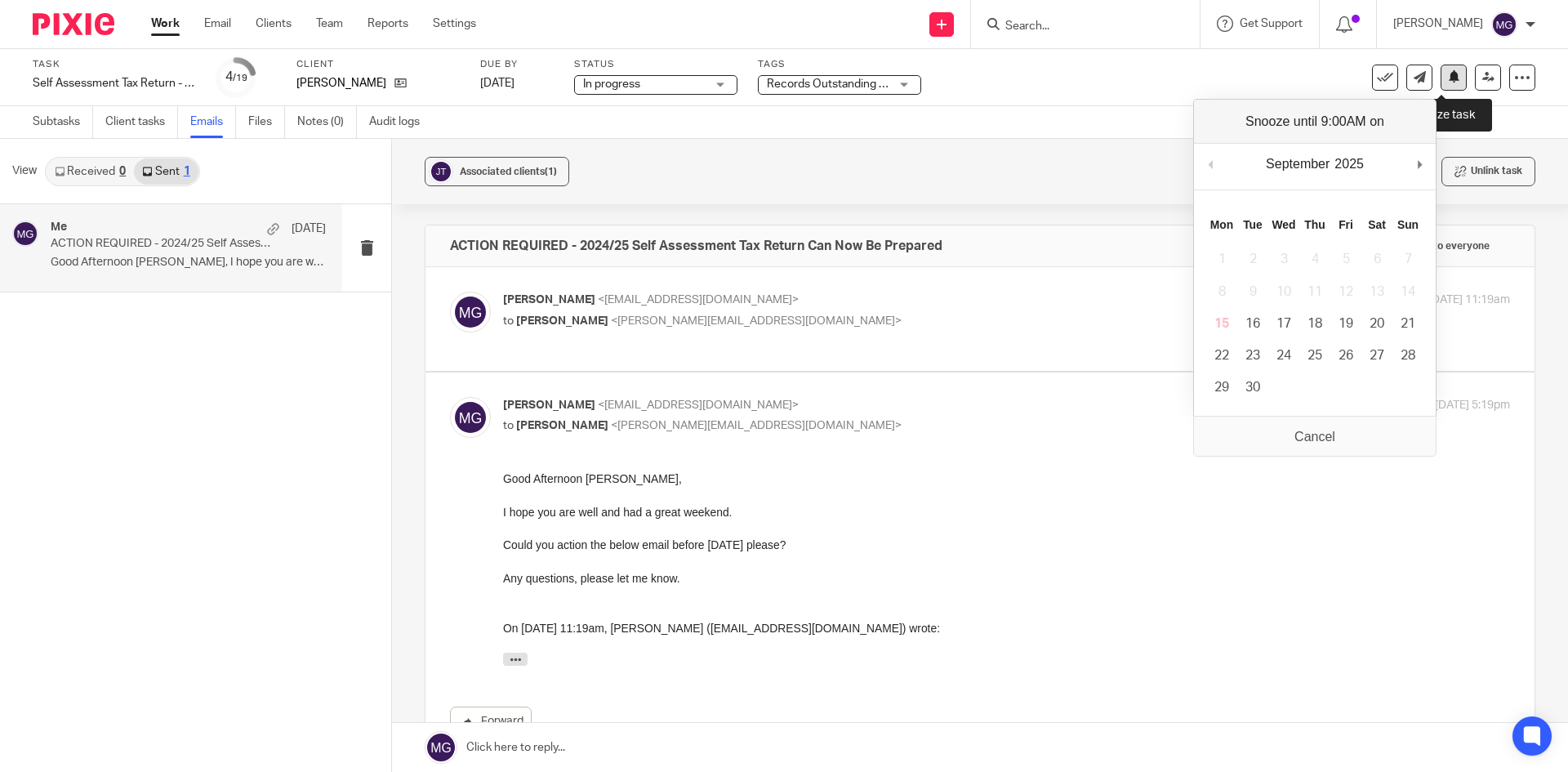
click at [1448, 76] on icon at bounding box center [1454, 76] width 12 height 12
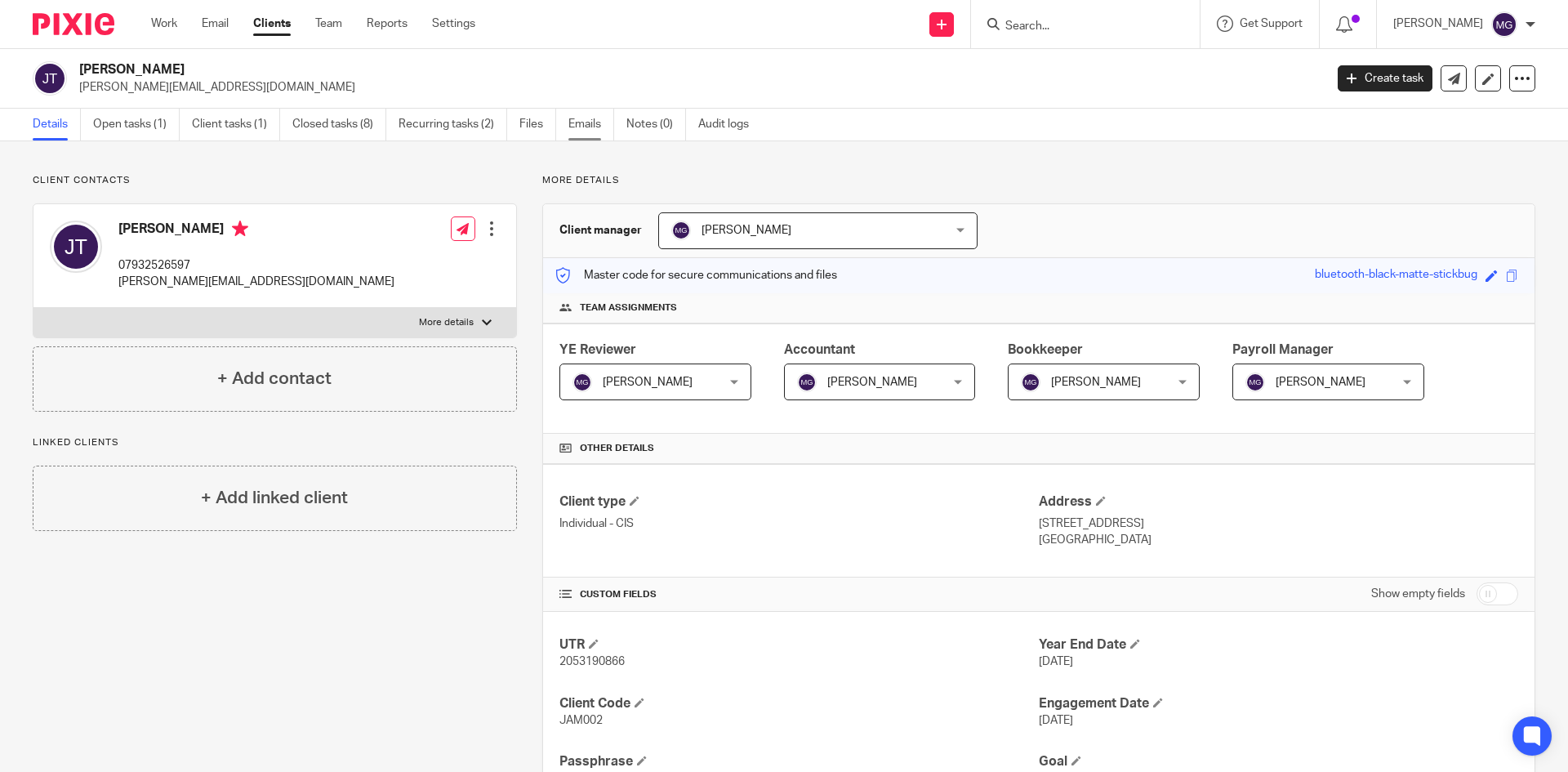
click at [591, 123] on link "Emails" at bounding box center [591, 124] width 46 height 32
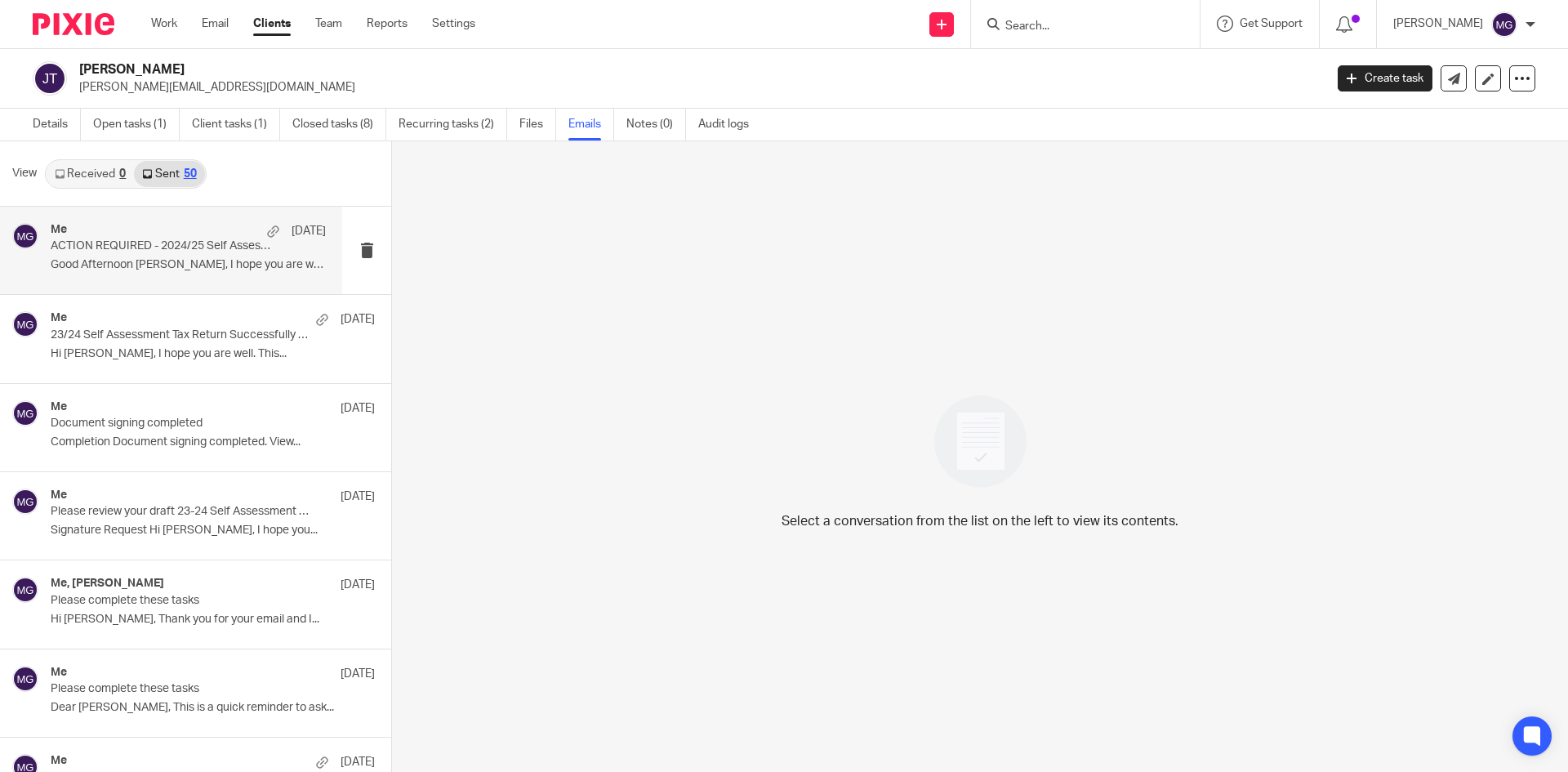
click at [249, 247] on p "ACTION REQUIRED - 2024/25 Self Assessment Tax Return Can Now Be Prepared" at bounding box center [161, 246] width 221 height 13
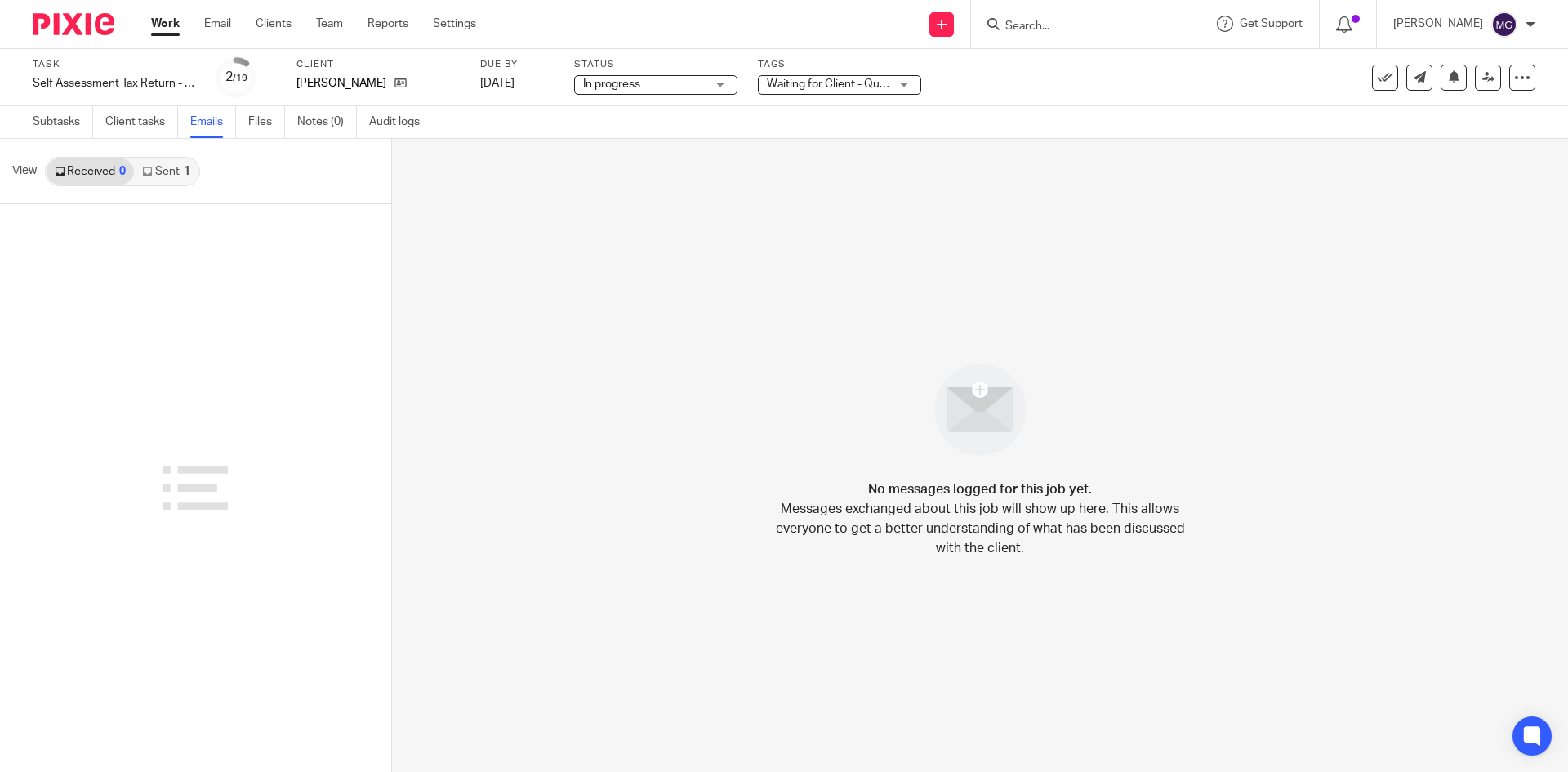
click at [170, 173] on link "Sent 1" at bounding box center [165, 171] width 63 height 26
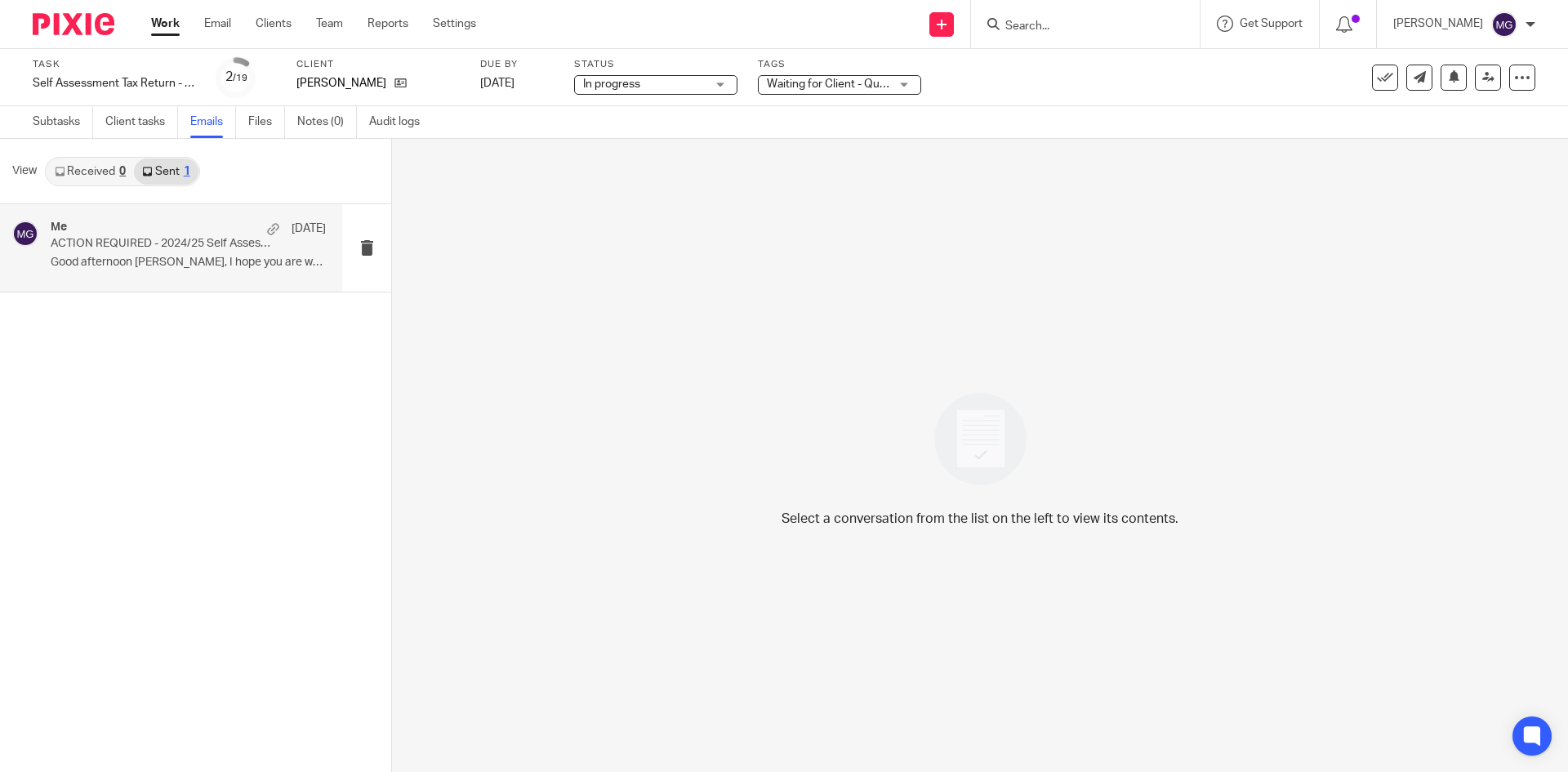
click at [194, 242] on p "ACTION REQUIRED - 2024/25 Self Assessment Tax Return Can Now Be Prepared" at bounding box center [161, 244] width 221 height 13
click at [280, 254] on div "Me [DATE] ACTION REQUIRED - 2024/25 Self Assessment Tax Return Can Now Be Prepa…" at bounding box center [188, 248] width 276 height 55
drag, startPoint x: 150, startPoint y: 485, endPoint x: 81, endPoint y: 273, distance: 222.9
click at [138, 454] on div "Me 23 Jul ACTION REQUIRED - 2024/25 Self Assessment Tax Return Can Now Be Prepa…" at bounding box center [195, 488] width 391 height 567
click at [107, 218] on div "Me 23 Jul ACTION REQUIRED - 2024/25 Self Assessment Tax Return Can Now Be Prepa…" at bounding box center [171, 248] width 342 height 87
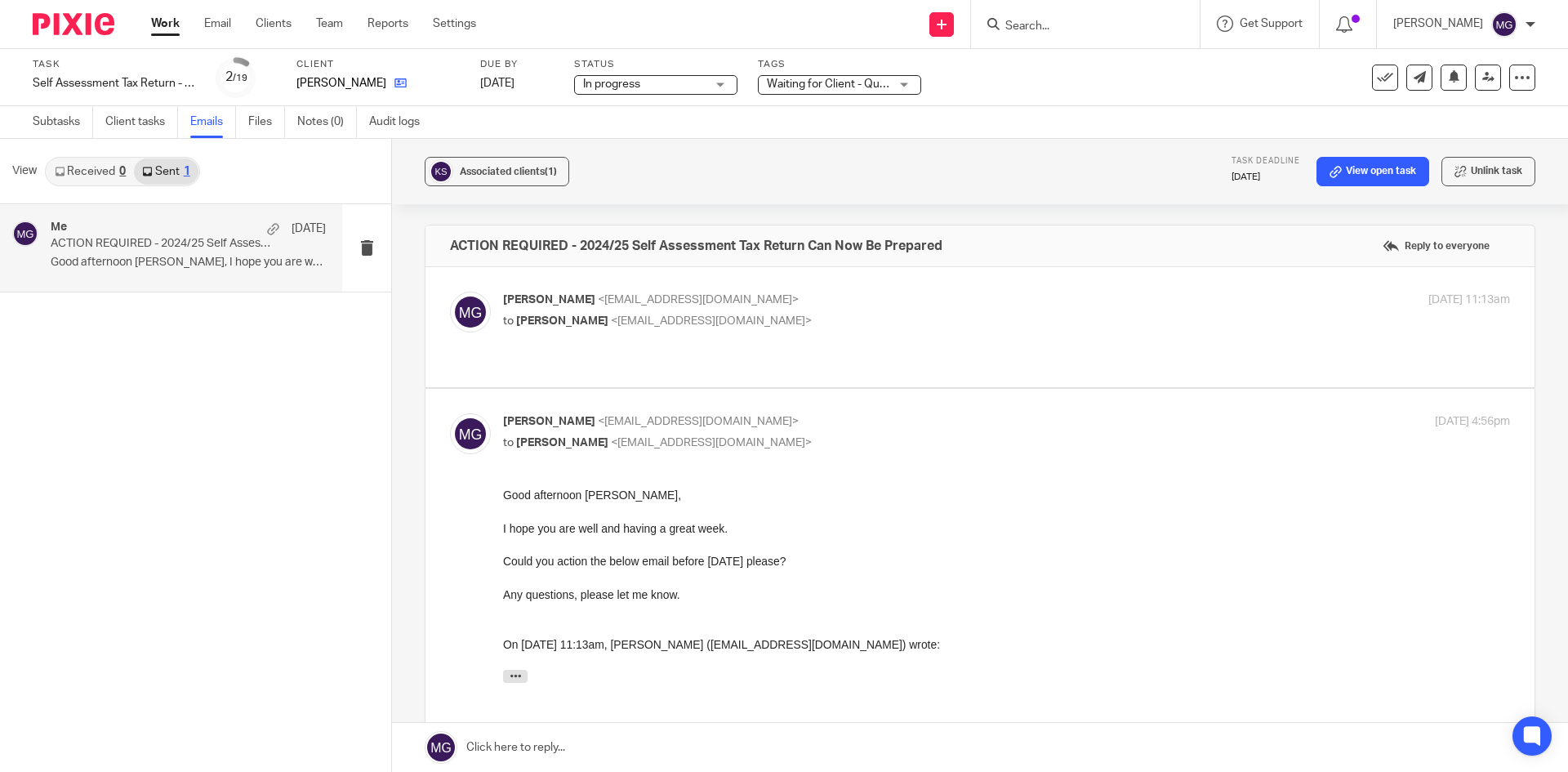
click at [395, 80] on icon at bounding box center [400, 83] width 12 height 12
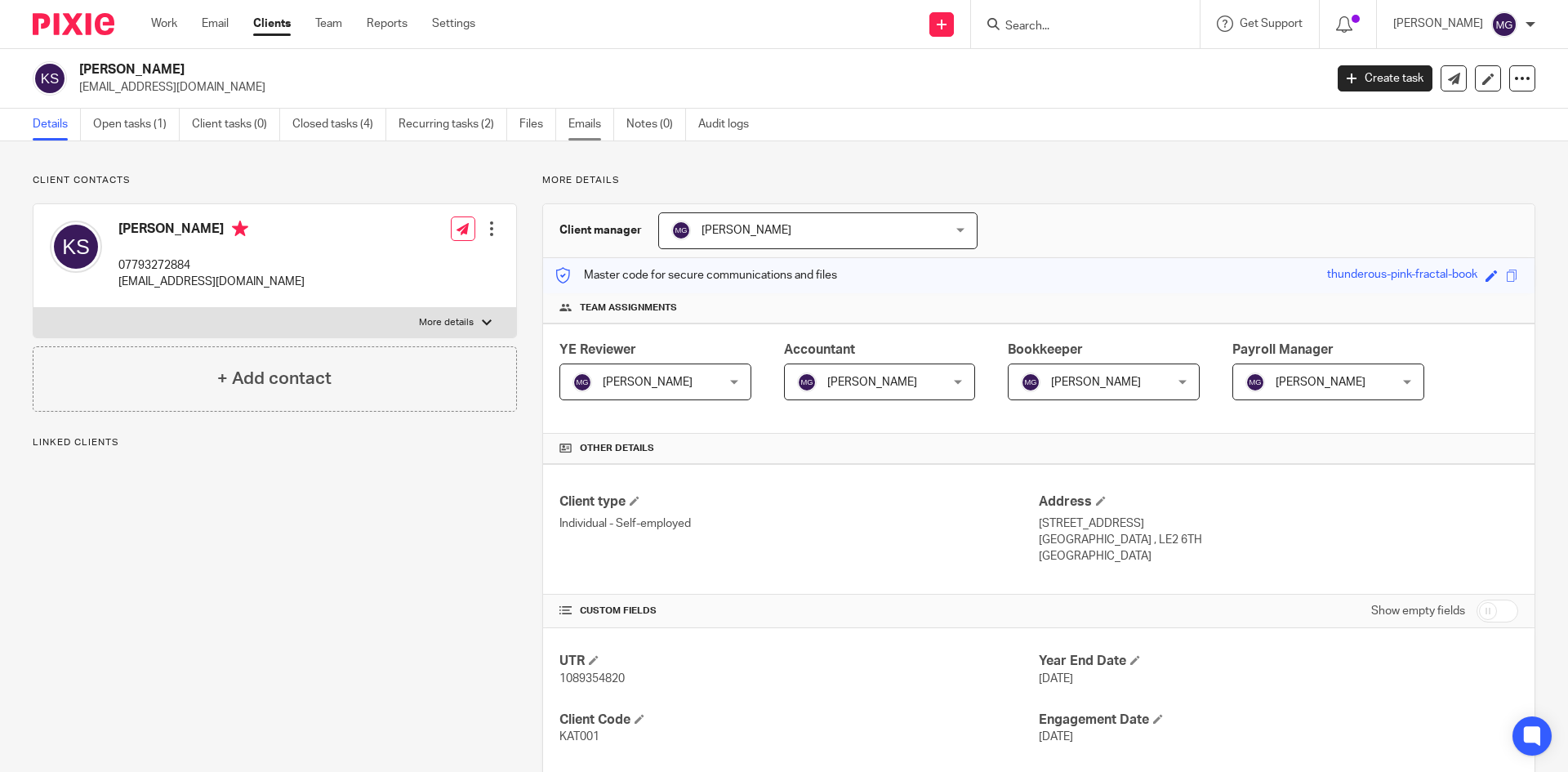
click at [572, 129] on link "Emails" at bounding box center [591, 124] width 46 height 32
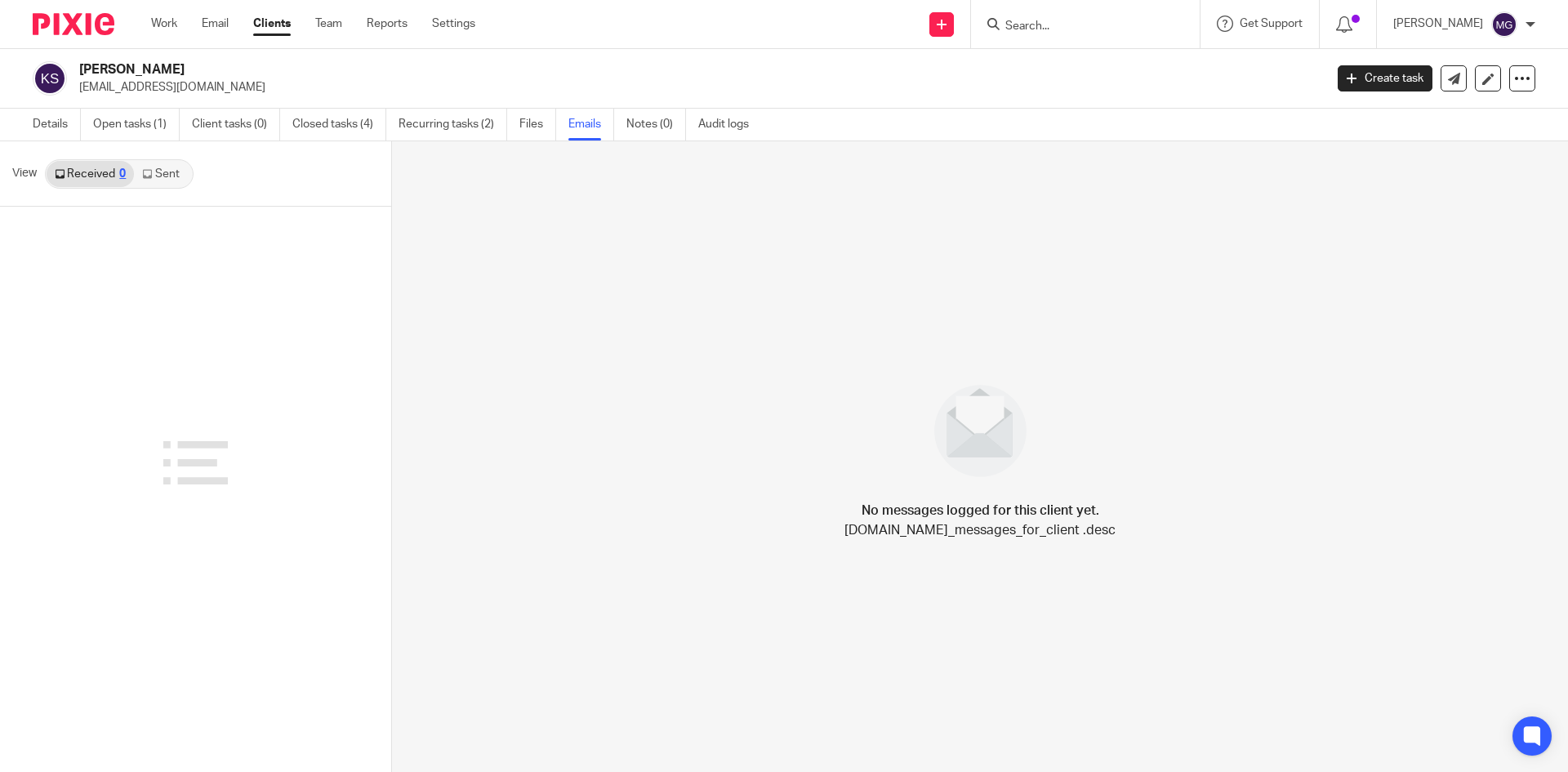
click at [152, 183] on link "Sent" at bounding box center [162, 174] width 58 height 26
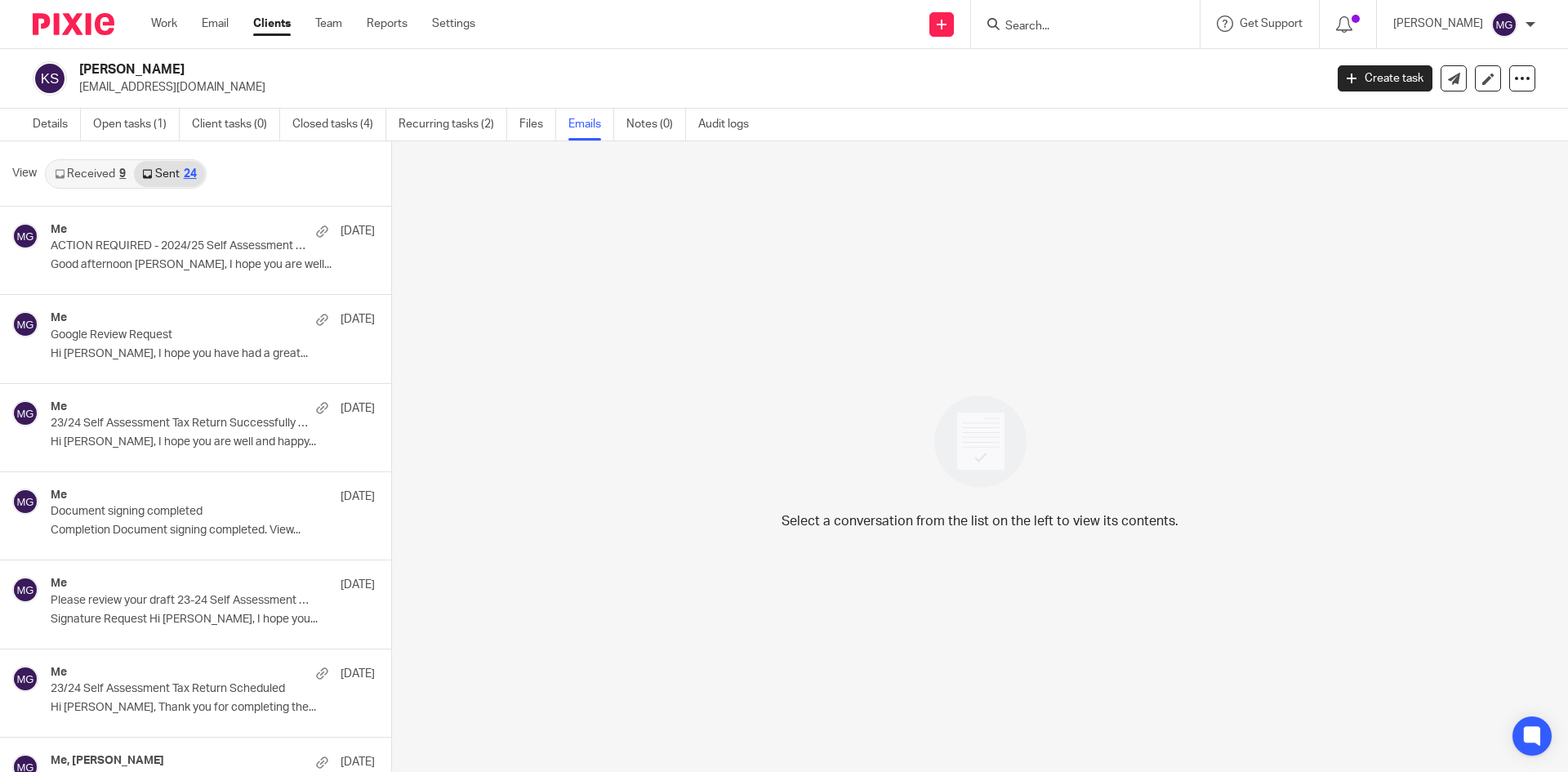
click at [102, 166] on link "Received 9" at bounding box center [89, 174] width 87 height 26
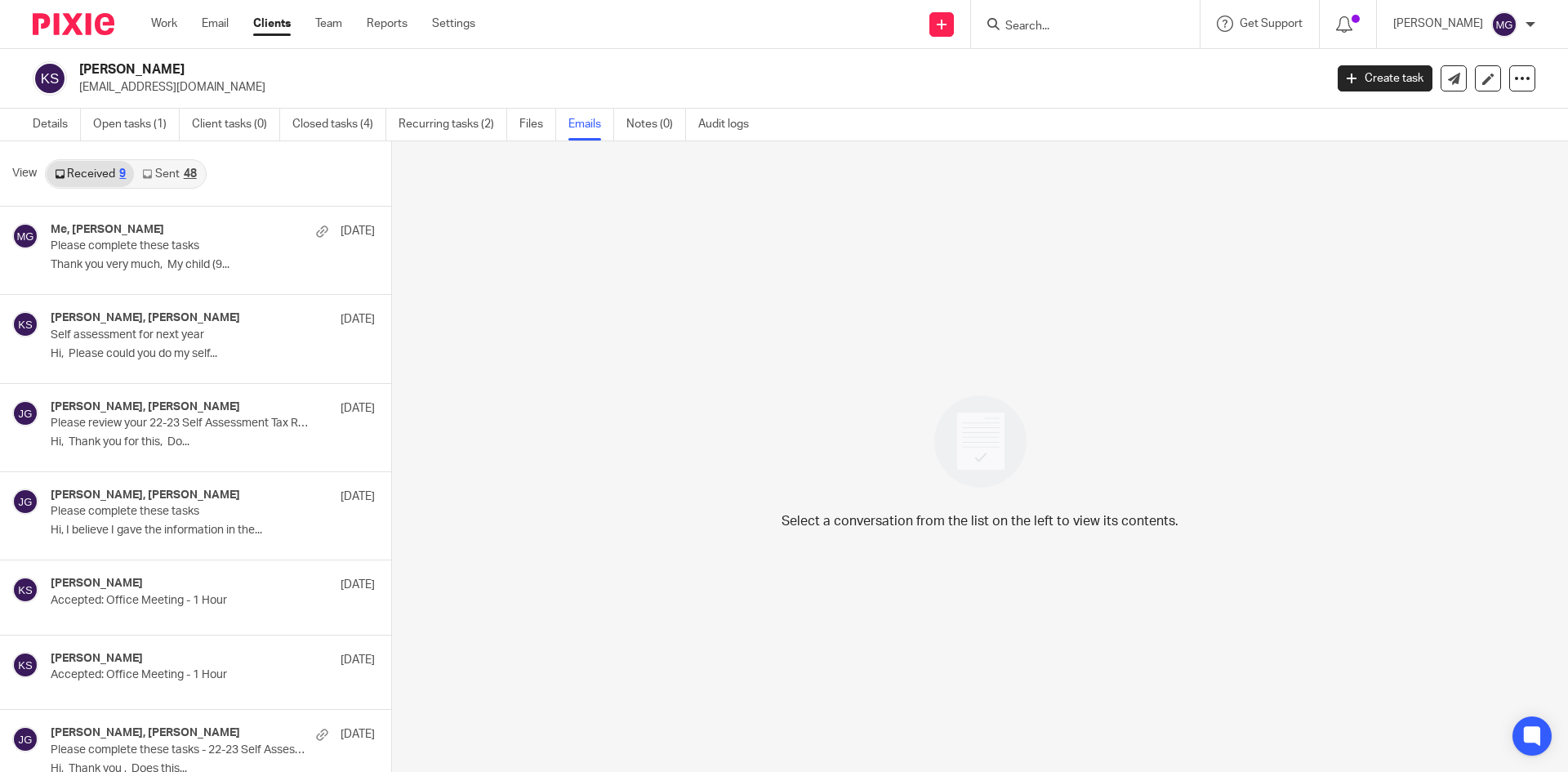
scroll to position [3, 0]
click at [171, 168] on link "Sent 72" at bounding box center [168, 171] width 70 height 26
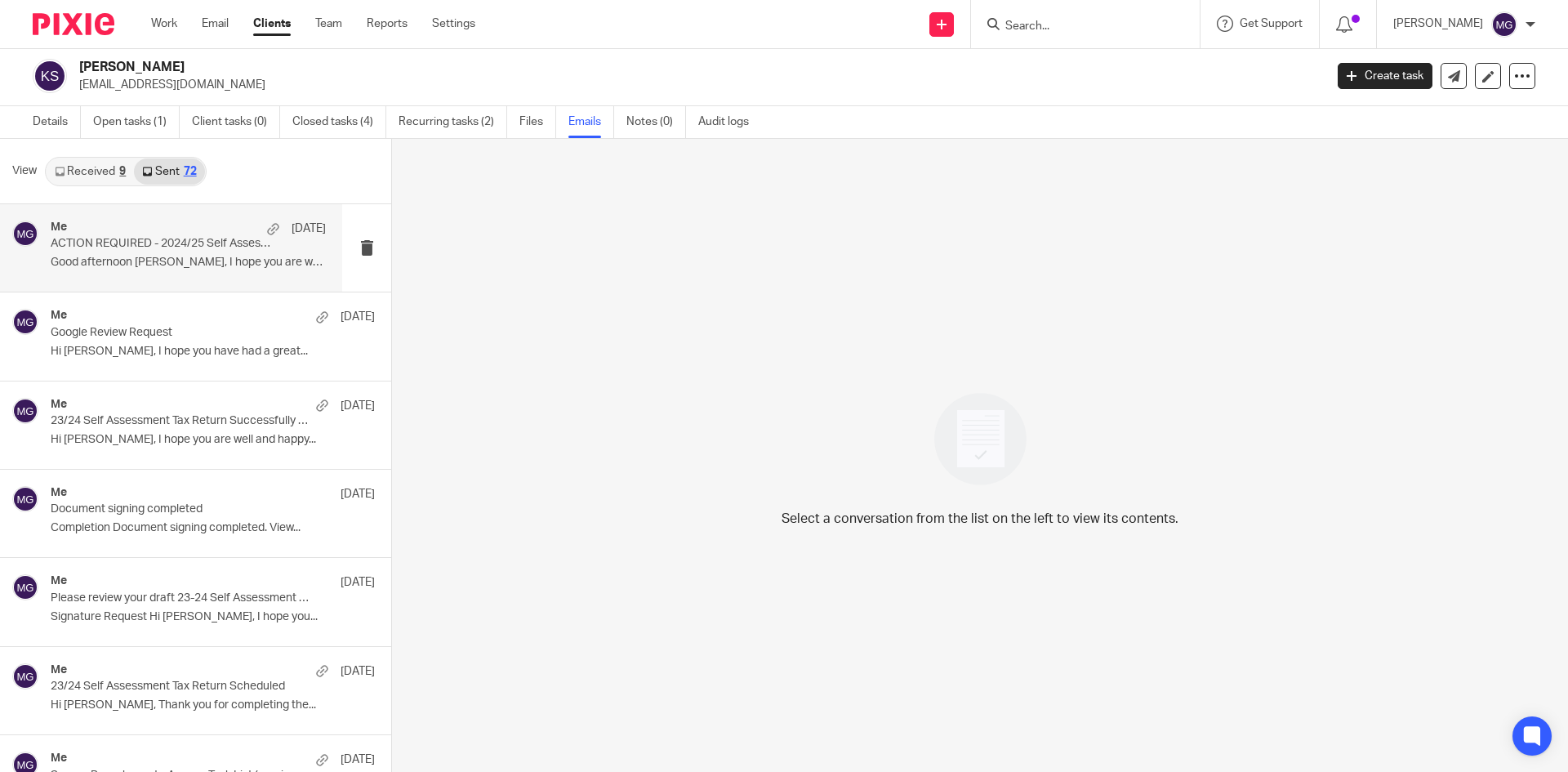
click at [150, 239] on p "ACTION REQUIRED - 2024/25 Self Assessment Tax Return Can Now Be Prepared" at bounding box center [161, 244] width 221 height 13
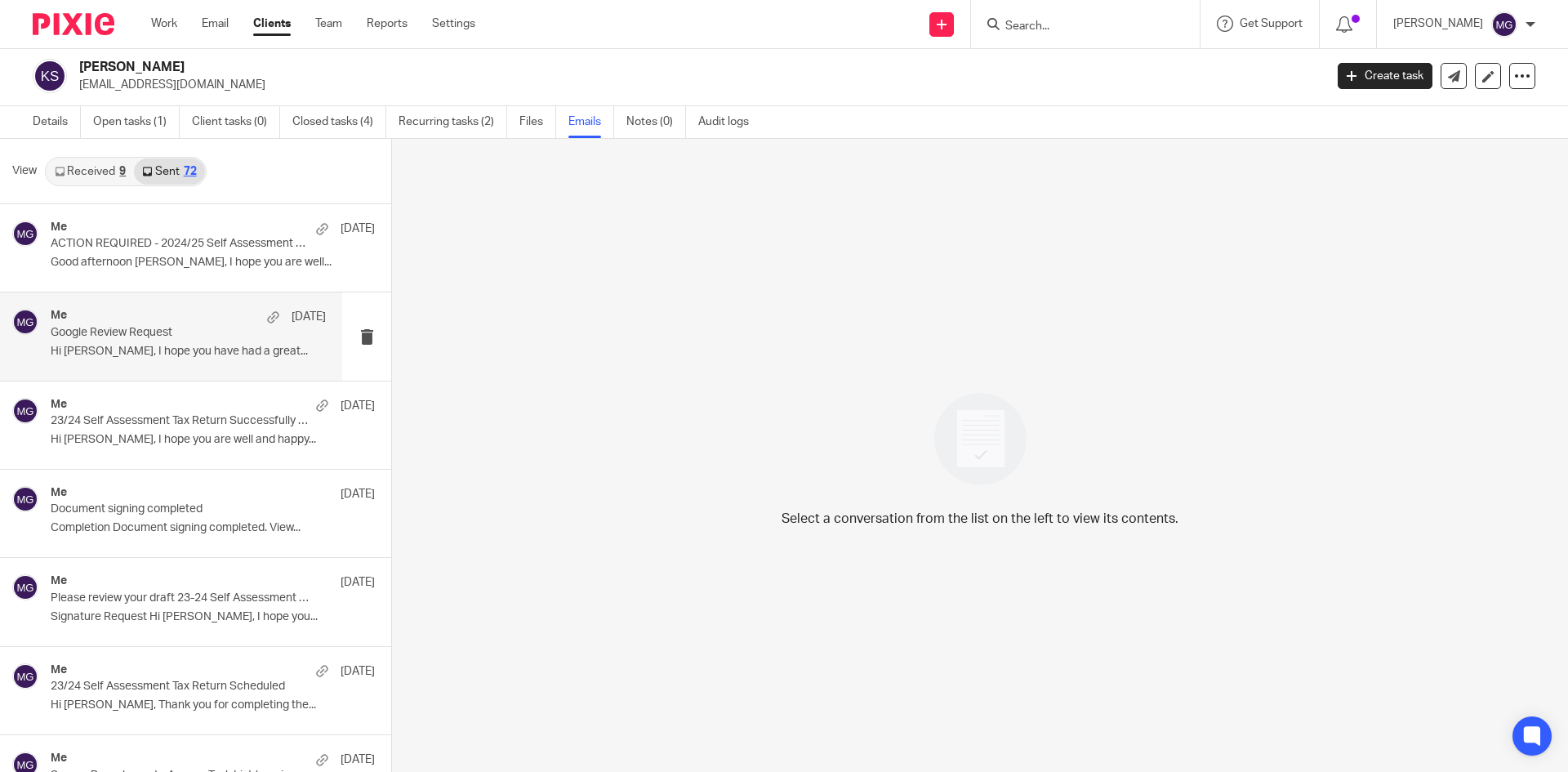
click at [132, 342] on div "Me 26 Jul 2024 Google Review Request Hi Katie, I hope you have had a great..." at bounding box center [188, 336] width 276 height 55
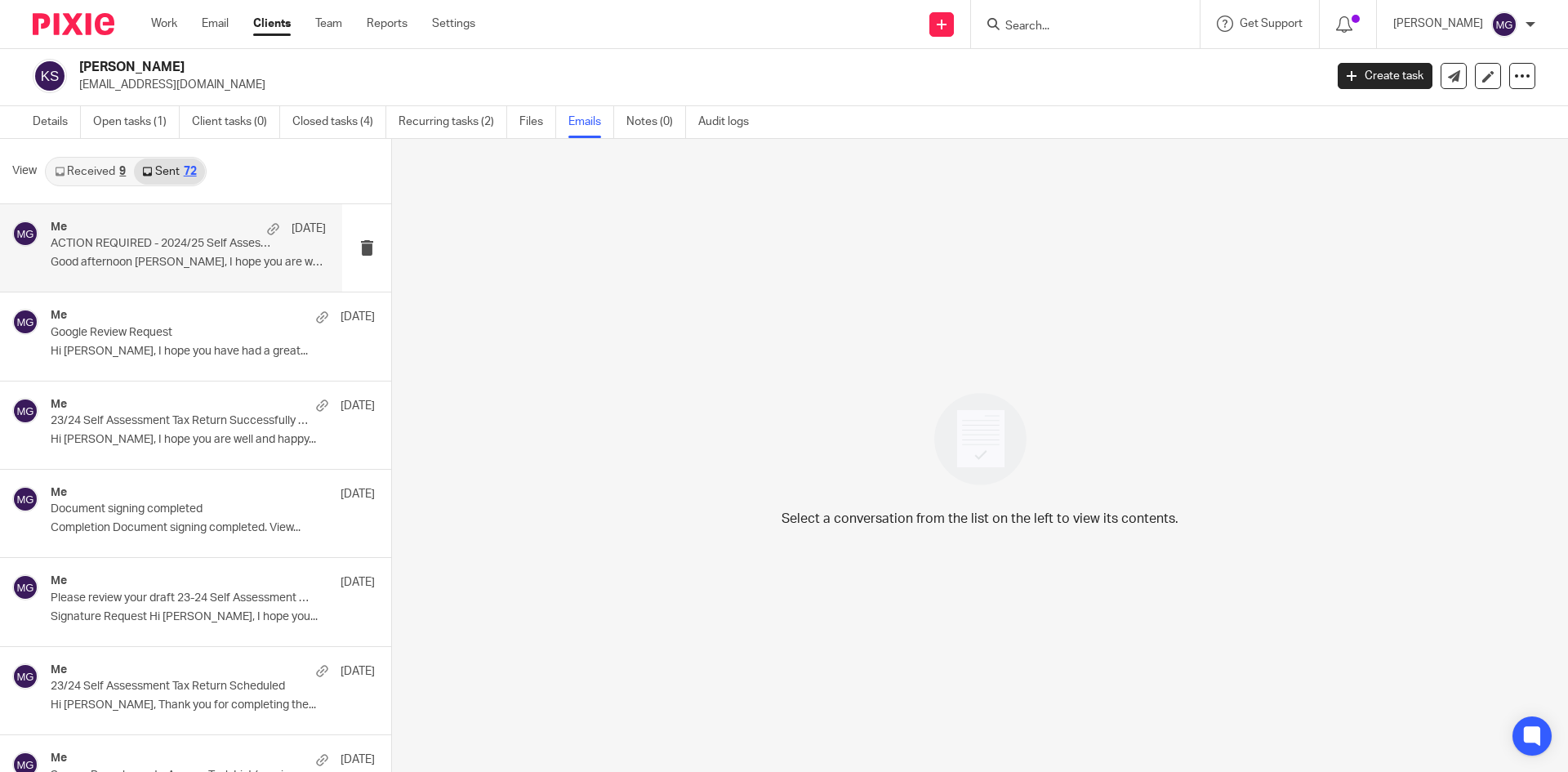
click at [157, 234] on div "Me 23 Jul" at bounding box center [188, 229] width 276 height 16
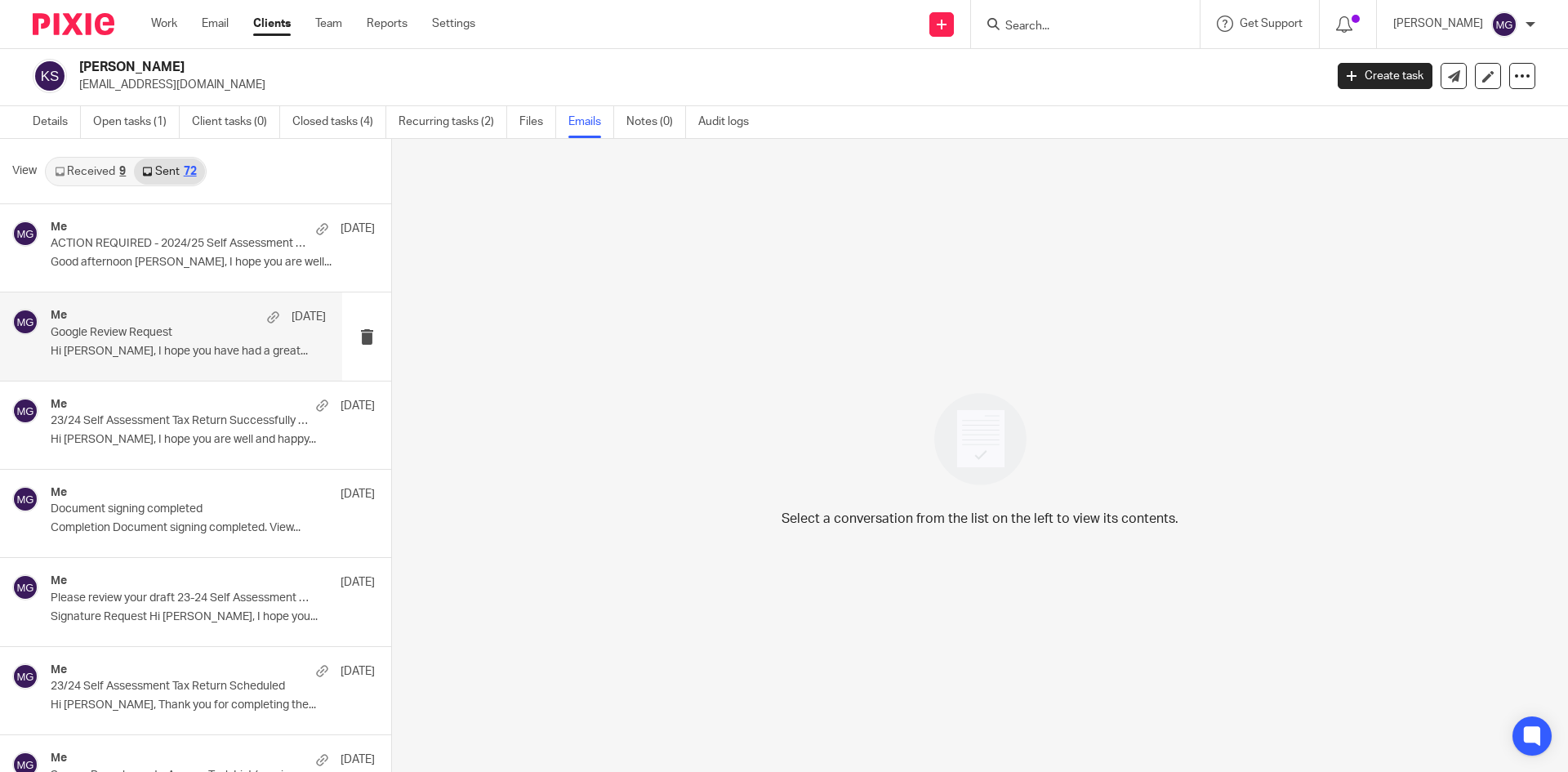
click at [152, 339] on p "Google Review Request" at bounding box center [161, 332] width 221 height 13
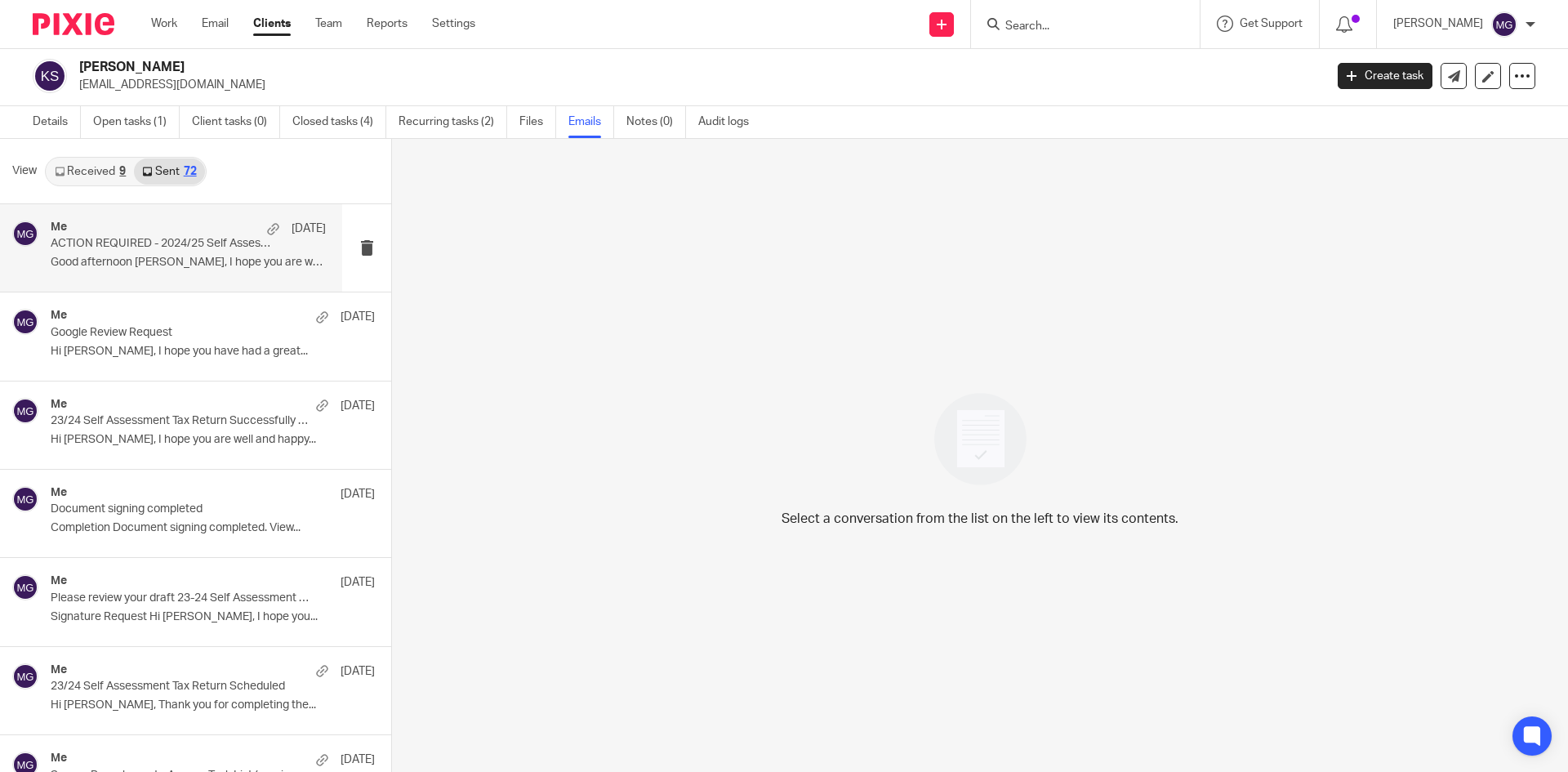
click at [129, 259] on p "Good afternoon [PERSON_NAME], I hope you are well..." at bounding box center [188, 262] width 276 height 13
click at [262, 169] on div "View Received 9 Sent 72" at bounding box center [195, 172] width 391 height 65
click at [141, 254] on div "Me 23 Jul ACTION REQUIRED - 2024/25 Self Assessment Tax Return Can Now Be Prepa…" at bounding box center [188, 248] width 276 height 55
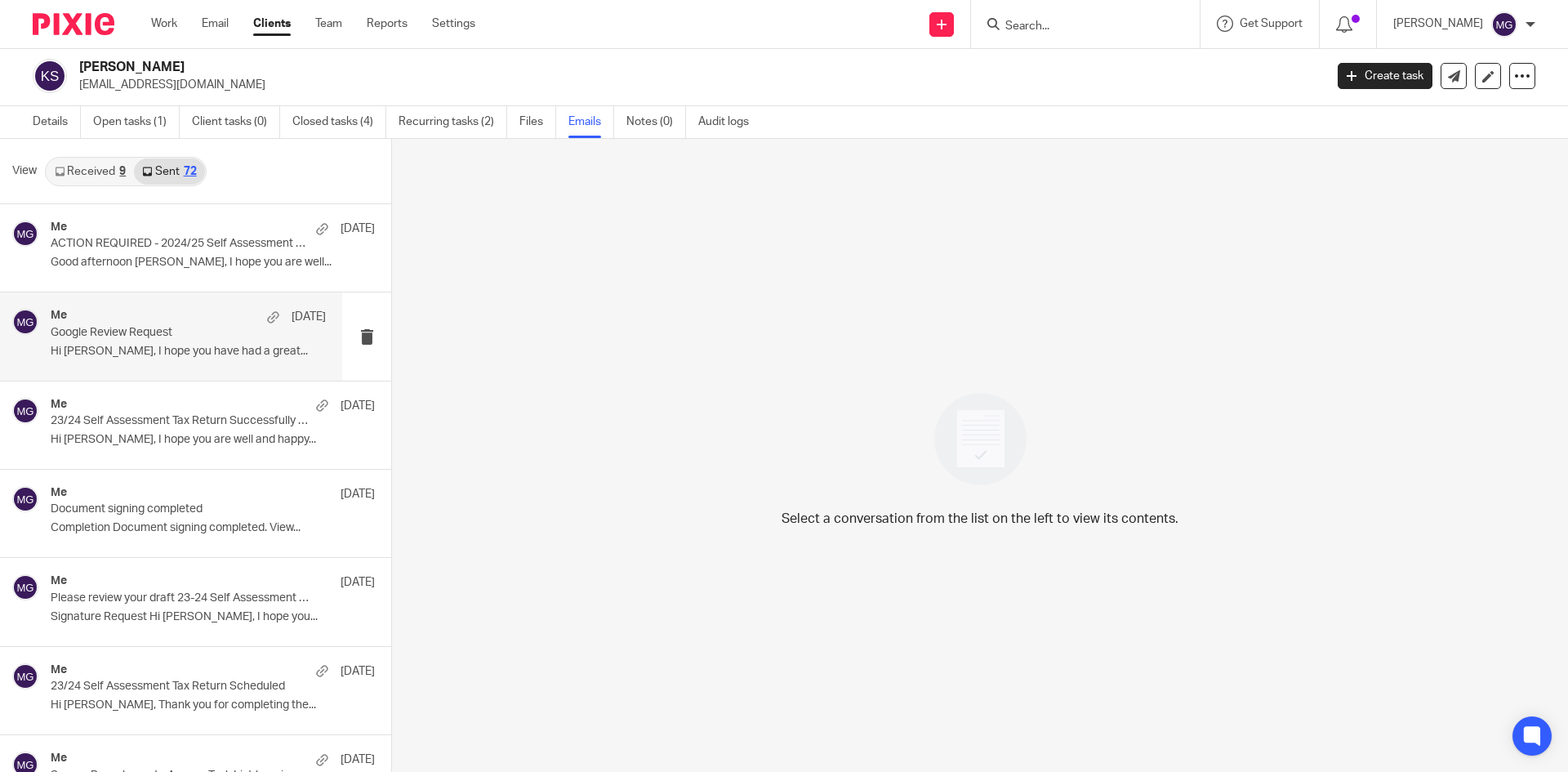
click at [183, 338] on p "Google Review Request" at bounding box center [161, 332] width 221 height 13
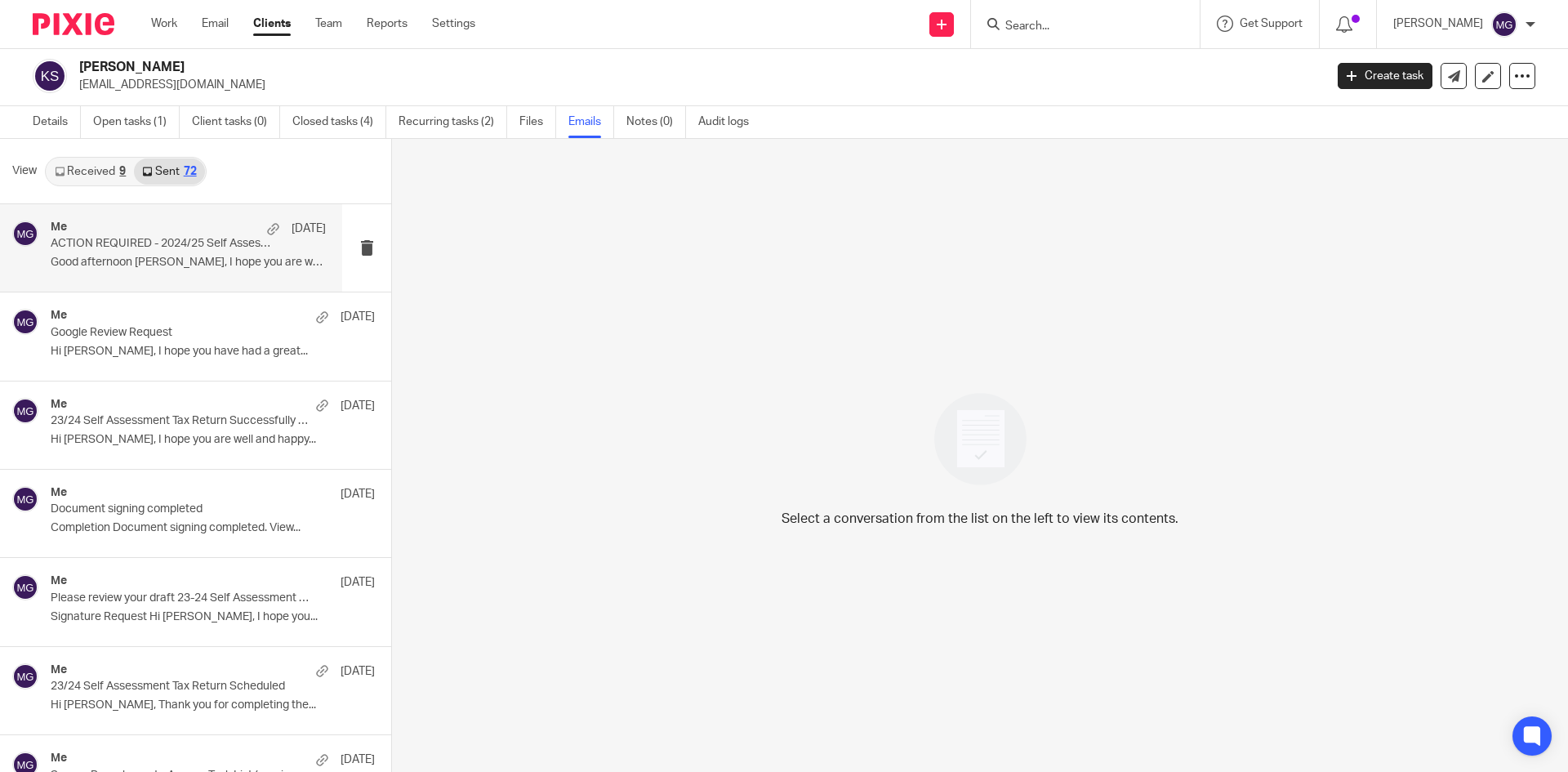
click at [182, 246] on p "ACTION REQUIRED - 2024/25 Self Assessment Tax Return Can Now Be Prepared" at bounding box center [161, 244] width 221 height 13
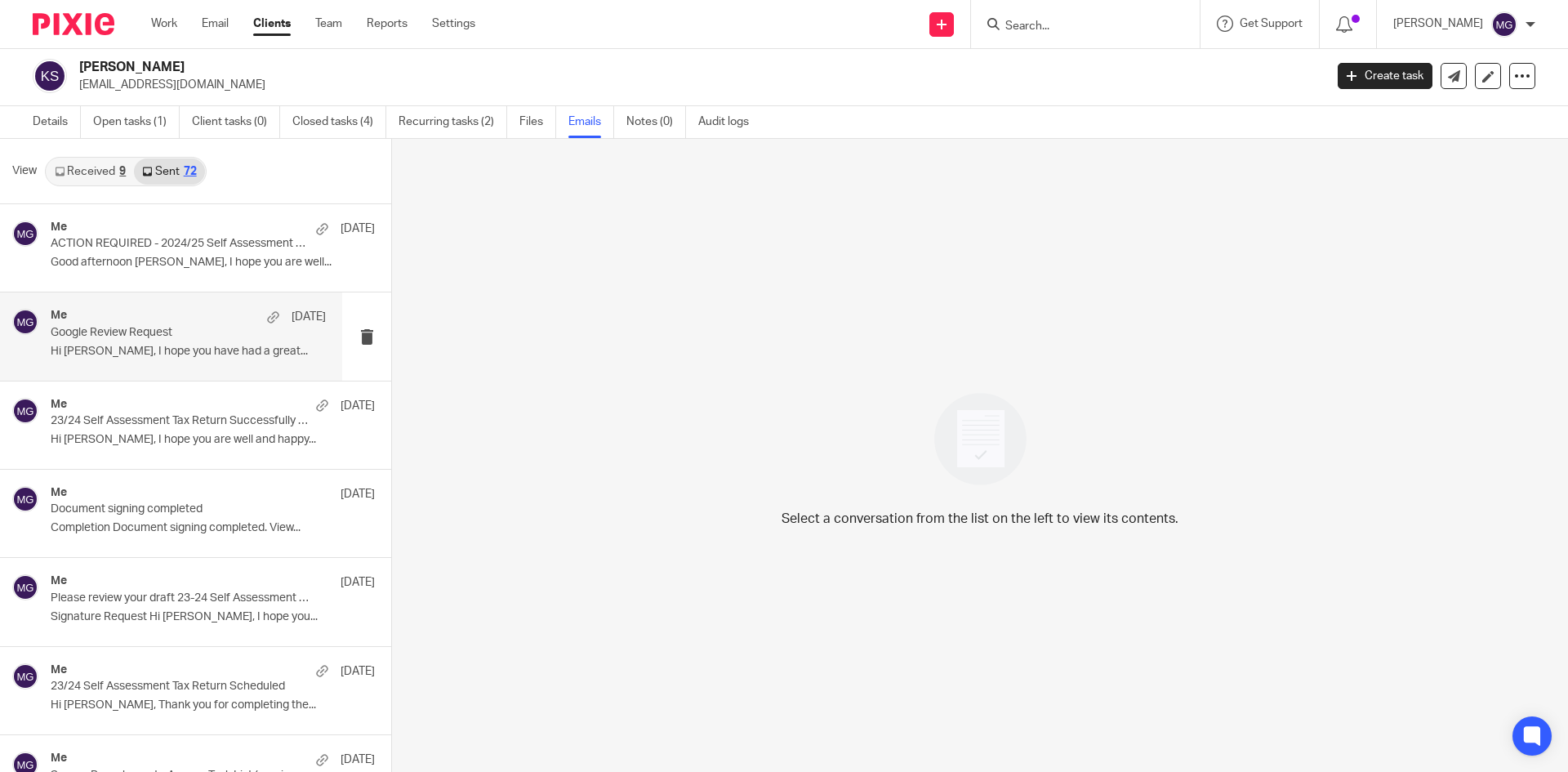
click at [141, 309] on div "Me 26 Jul 2024" at bounding box center [188, 317] width 276 height 16
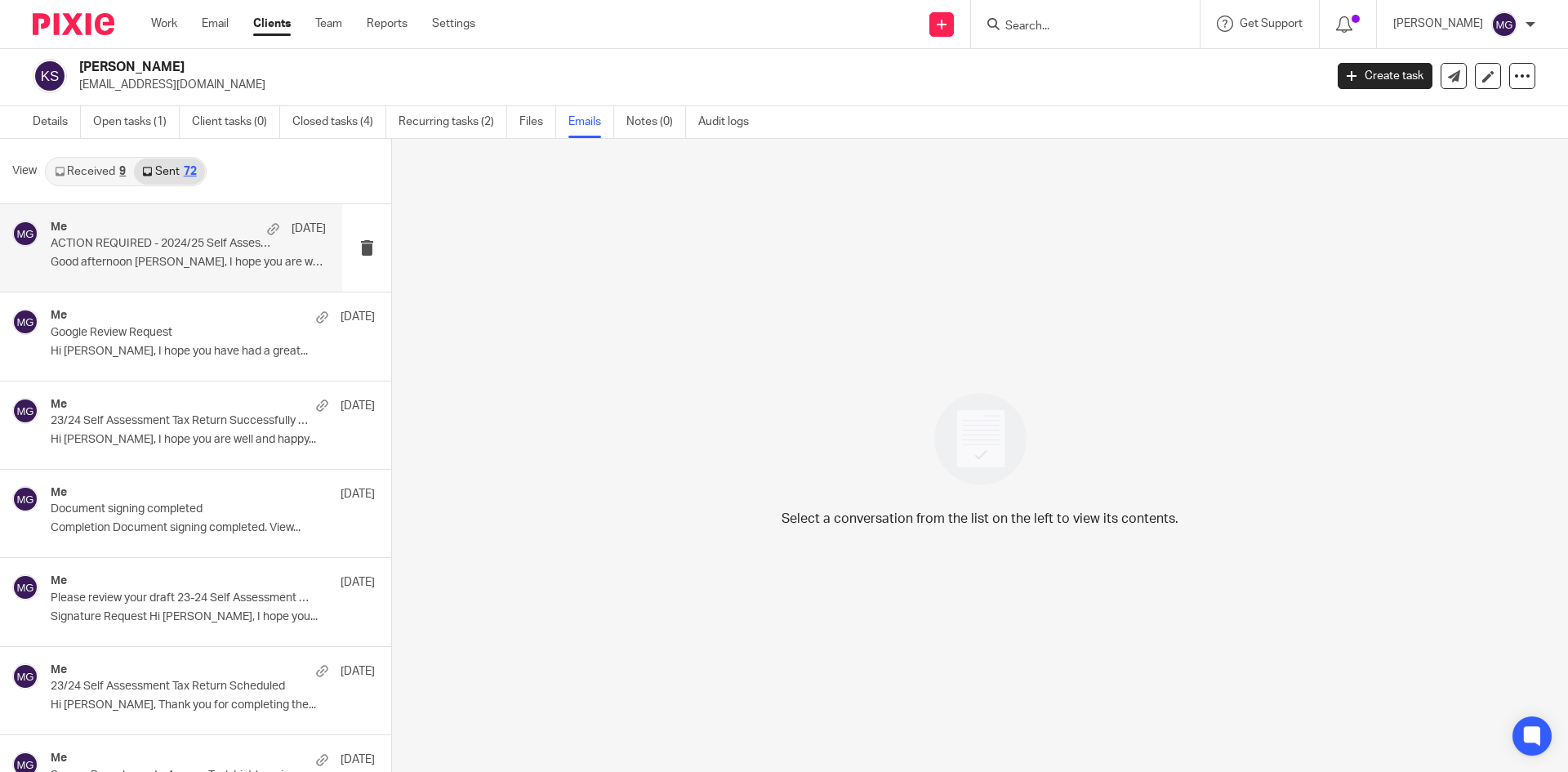
click at [188, 237] on p "ACTION REQUIRED - 2024/25 Self Assessment Tax Return Can Now Be Prepared" at bounding box center [161, 244] width 221 height 13
drag, startPoint x: 243, startPoint y: 157, endPoint x: 175, endPoint y: 21, distance: 152.1
click at [243, 153] on div "View Received 9 Sent 72" at bounding box center [195, 172] width 391 height 65
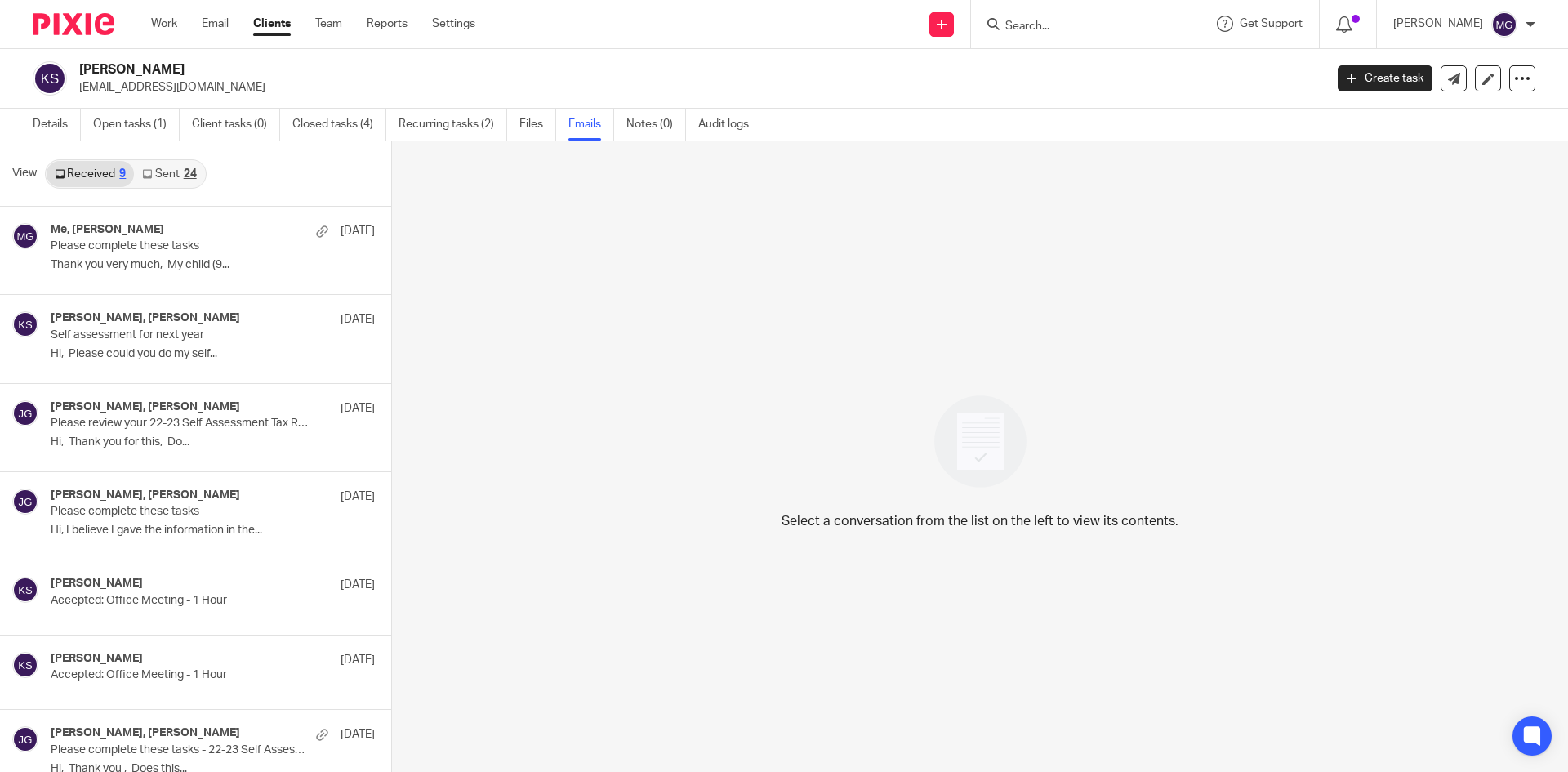
click at [176, 176] on link "Sent 24" at bounding box center [168, 174] width 70 height 26
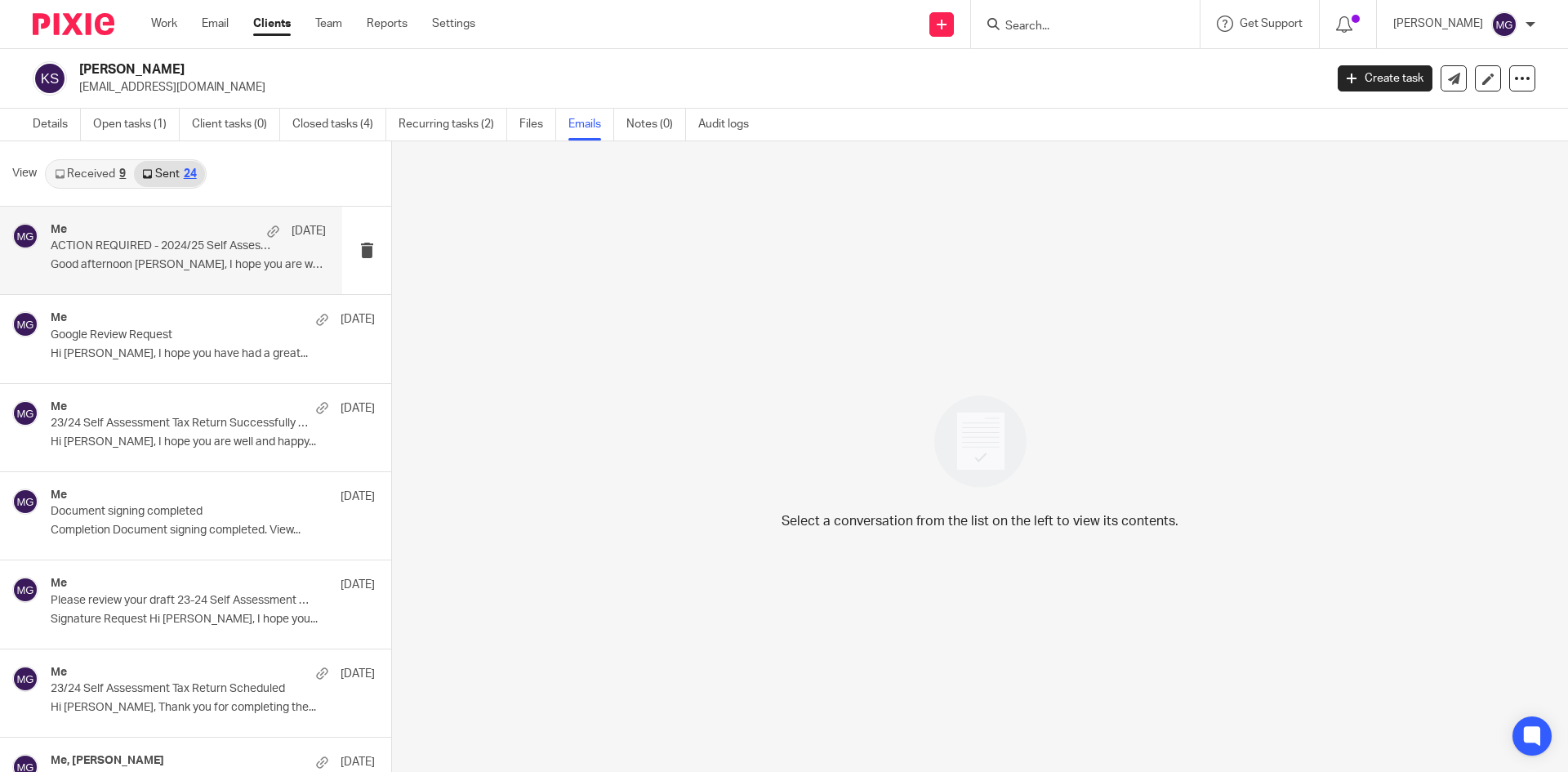
scroll to position [3, 0]
click at [188, 239] on p "ACTION REQUIRED - 2024/25 Self Assessment Tax Return Can Now Be Prepared" at bounding box center [161, 244] width 221 height 13
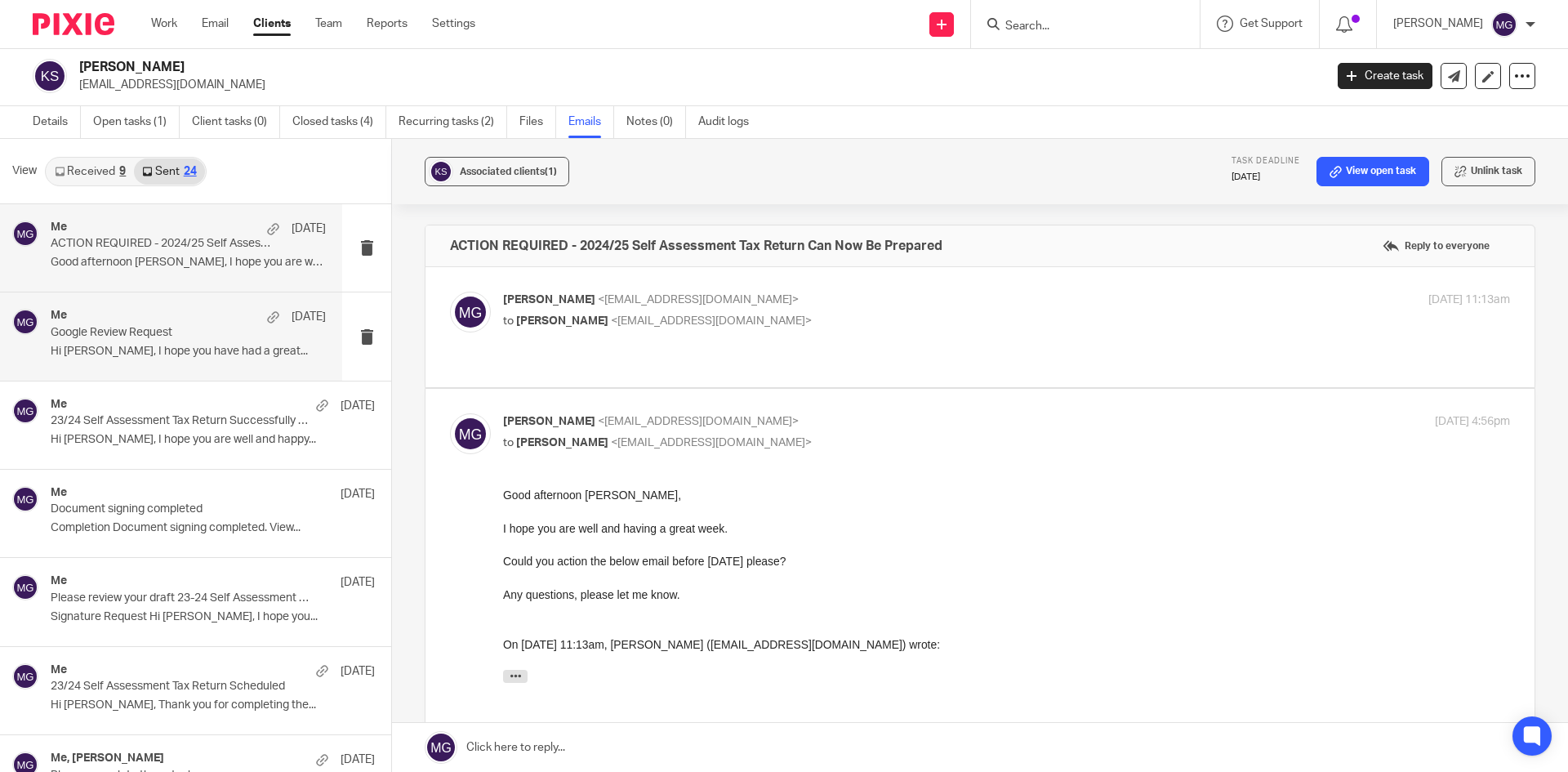
scroll to position [0, 0]
drag, startPoint x: 192, startPoint y: 133, endPoint x: 180, endPoint y: 131, distance: 12.2
click at [189, 133] on ul "Details Open tasks (1) Client tasks (0) Closed tasks (4) Recurring tasks (2) Fi…" at bounding box center [402, 122] width 740 height 32
click at [172, 131] on link "Open tasks (1)" at bounding box center [136, 122] width 86 height 32
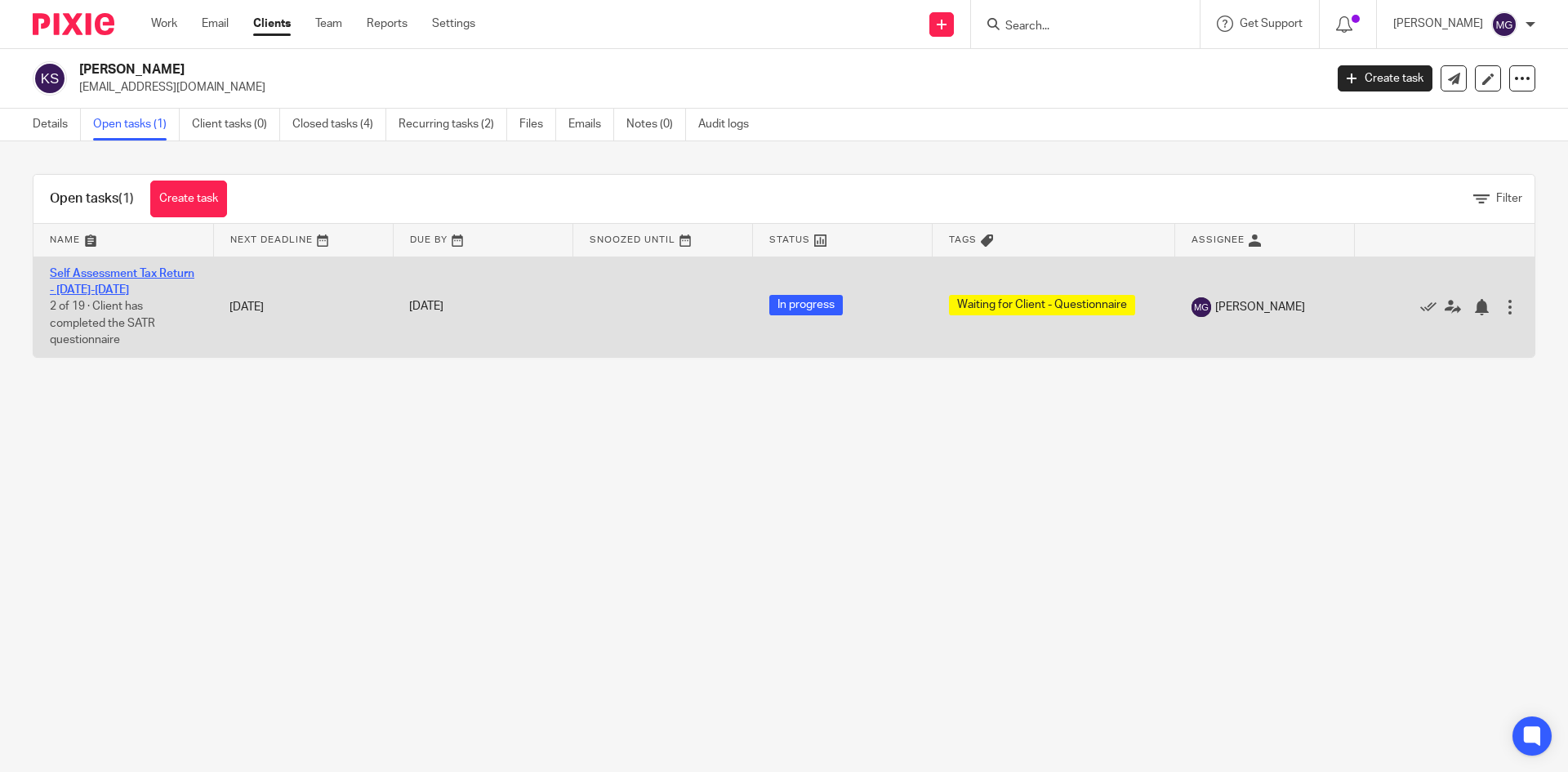
click at [106, 293] on link "Self Assessment Tax Return - [DATE]-[DATE]" at bounding box center [122, 281] width 145 height 28
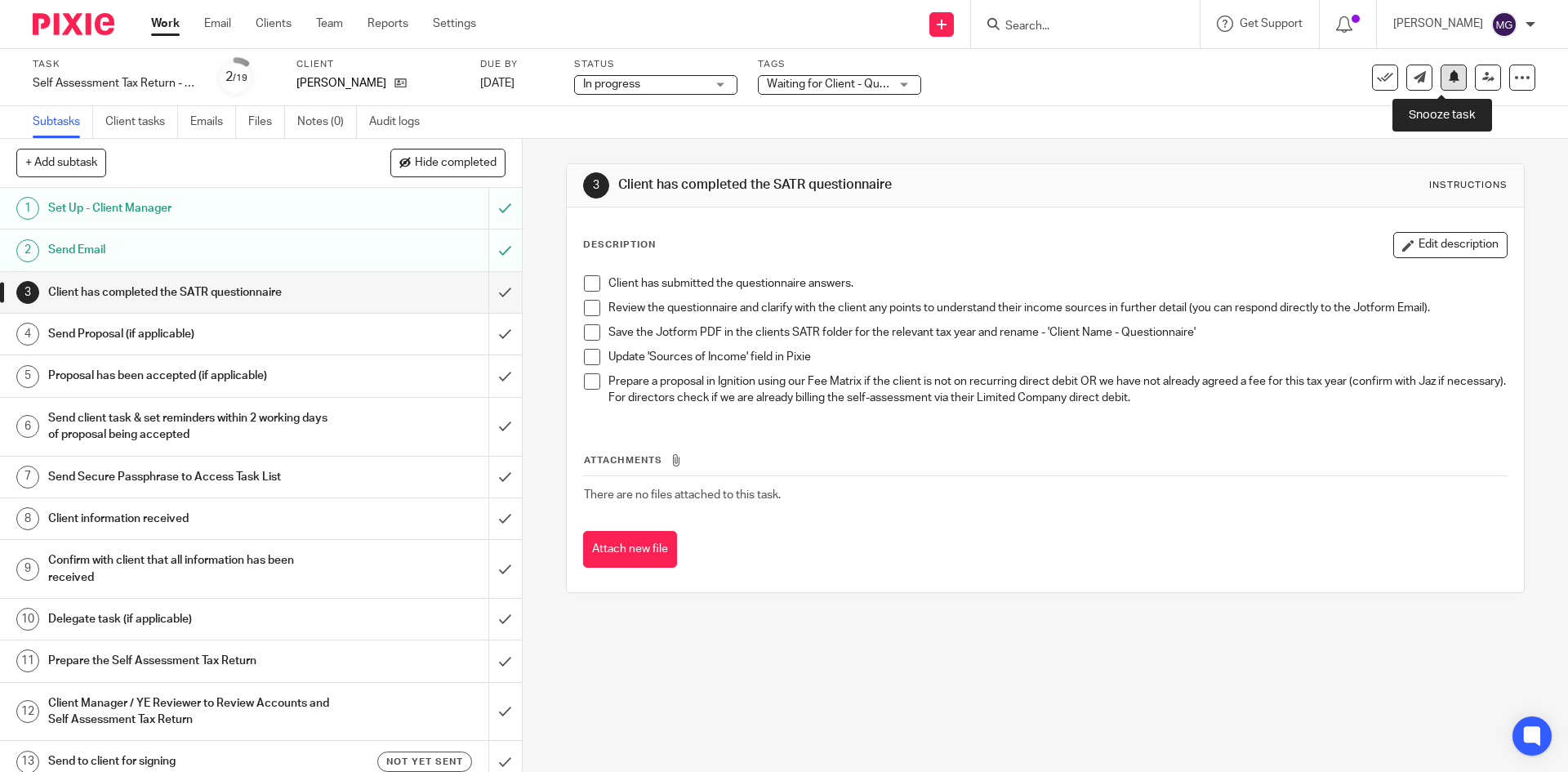
click at [1451, 81] on button at bounding box center [1453, 77] width 26 height 26
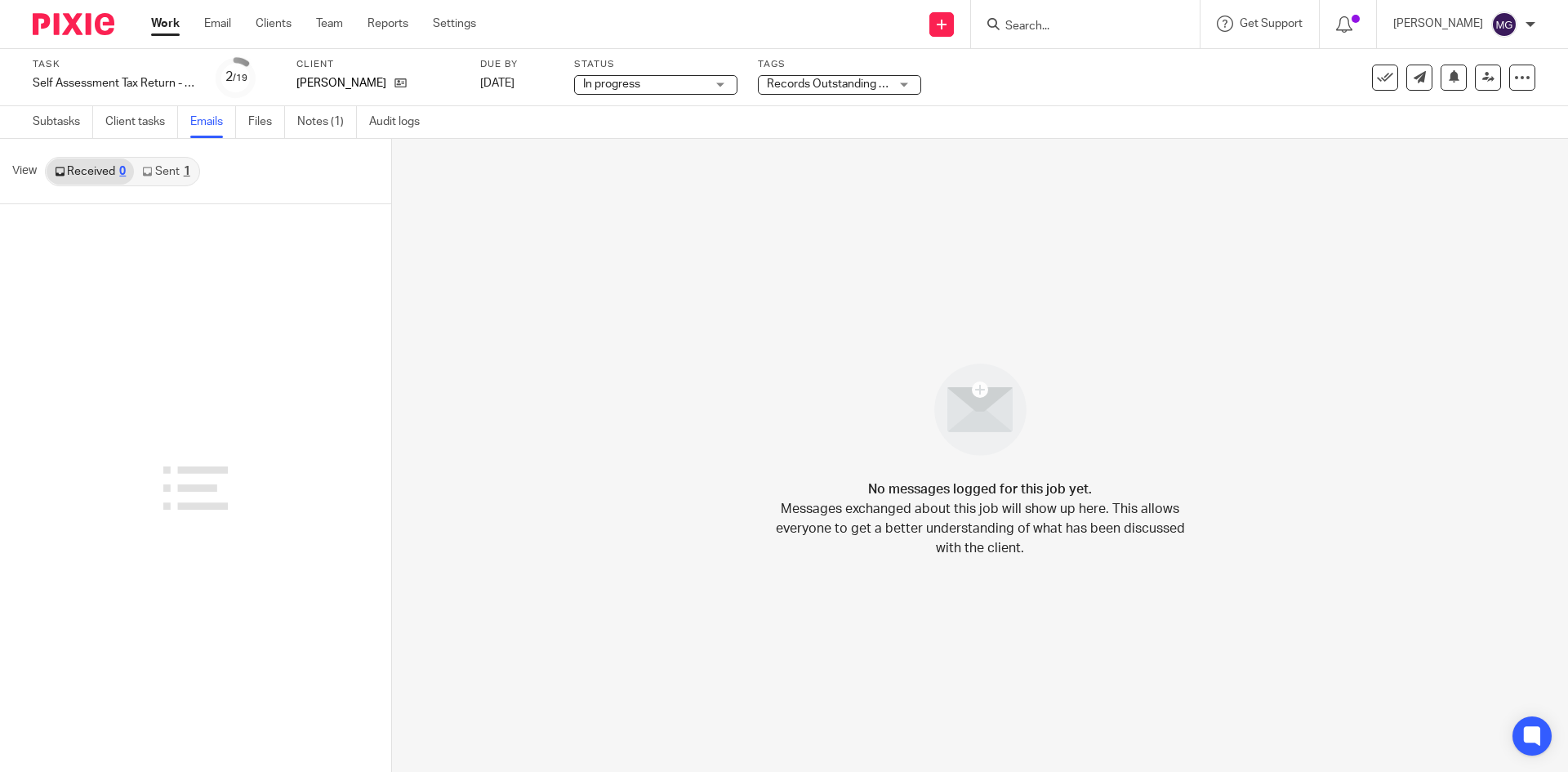
click at [151, 165] on link "Sent 1" at bounding box center [165, 171] width 63 height 26
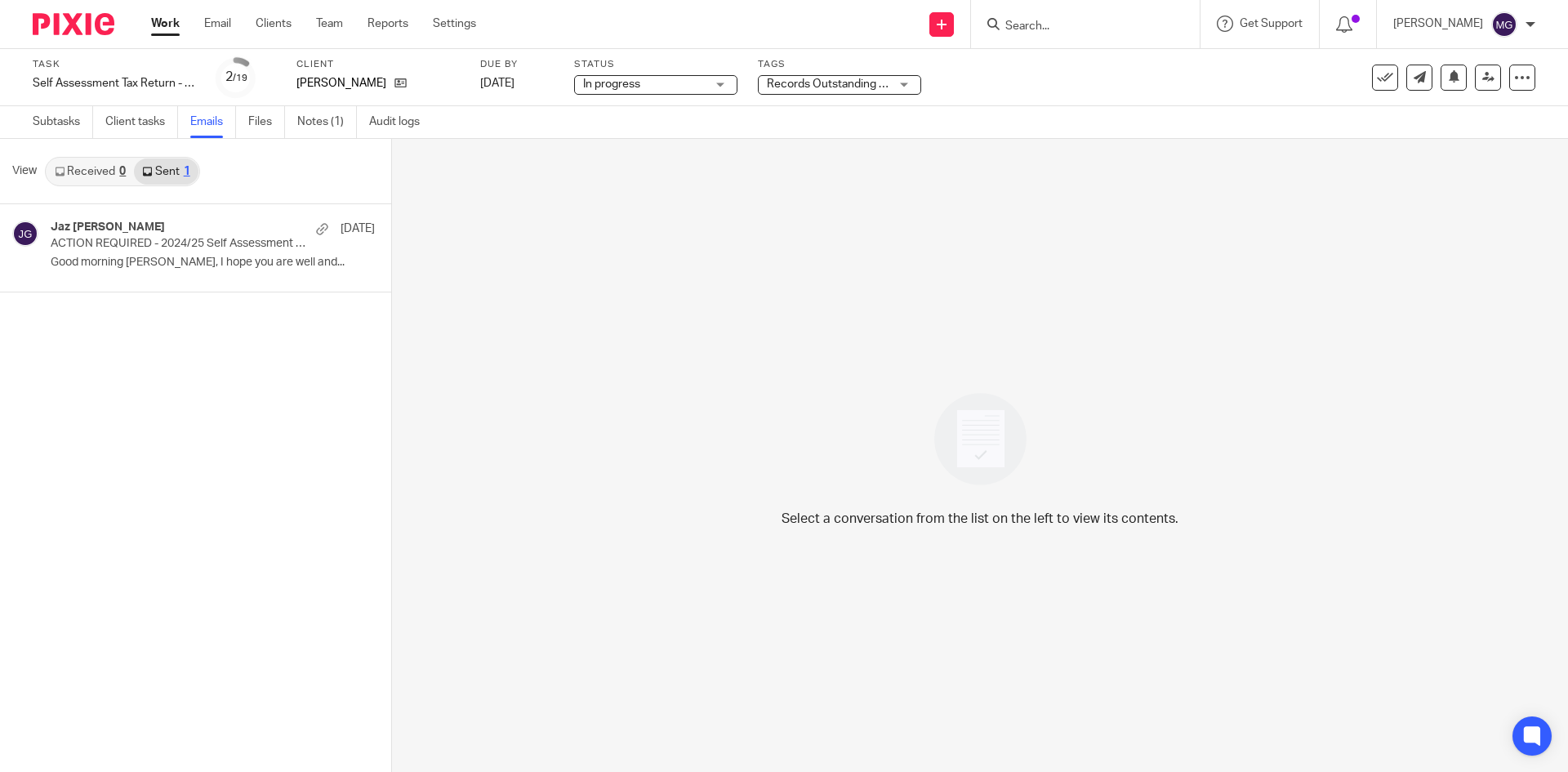
click at [172, 245] on p "ACTION REQUIRED - 2024/25 Self Assessment Tax Return Can Now Be Prepared" at bounding box center [181, 244] width 259 height 13
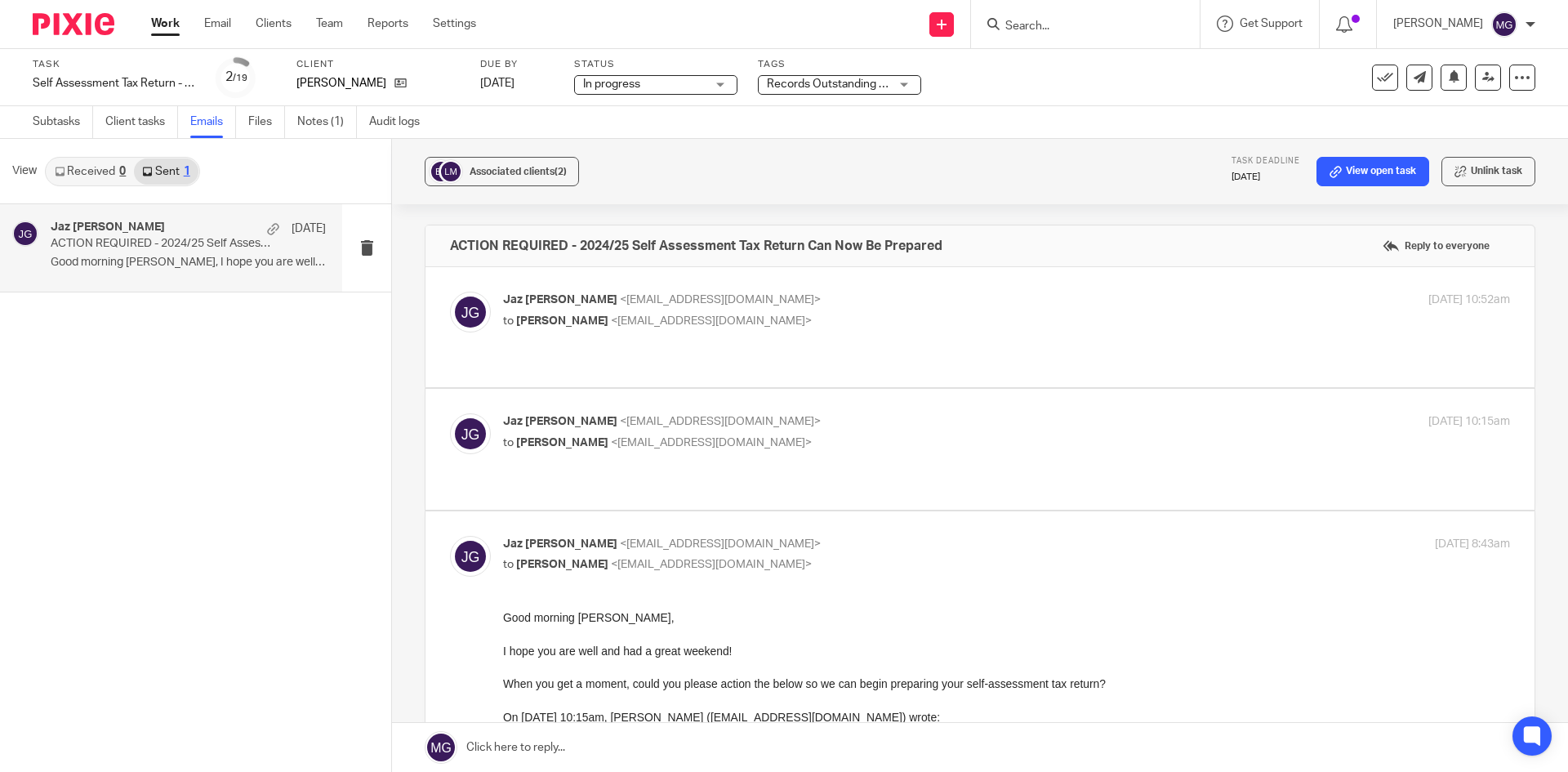
click at [645, 416] on span "<jazgrewal@taxassist.co.uk>" at bounding box center [720, 422] width 201 height 12
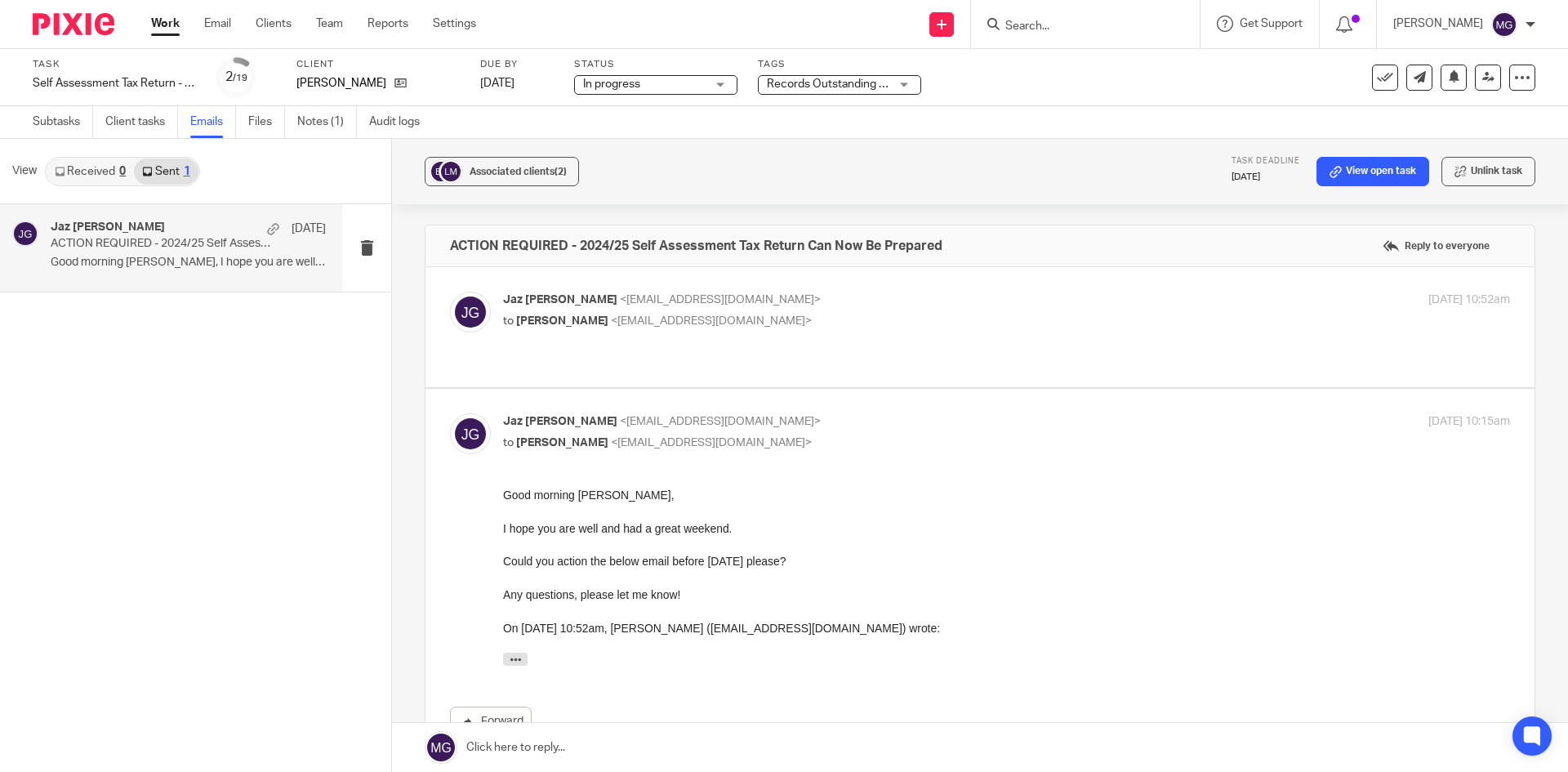
drag, startPoint x: 789, startPoint y: 393, endPoint x: 789, endPoint y: 419, distance: 26.0
drag, startPoint x: 789, startPoint y: 419, endPoint x: 800, endPoint y: 454, distance: 36.7
click at [789, 461] on div "Jaz Grewal <jazgrewal@taxassist.co.uk> to Leyton McSorley <leyton@bromacthermal…" at bounding box center [980, 589] width 1060 height 352
click at [850, 435] on p "to Leyton McSorley <leyton@bromacthermal.com>" at bounding box center [838, 444] width 671 height 17
checkbox input "false"
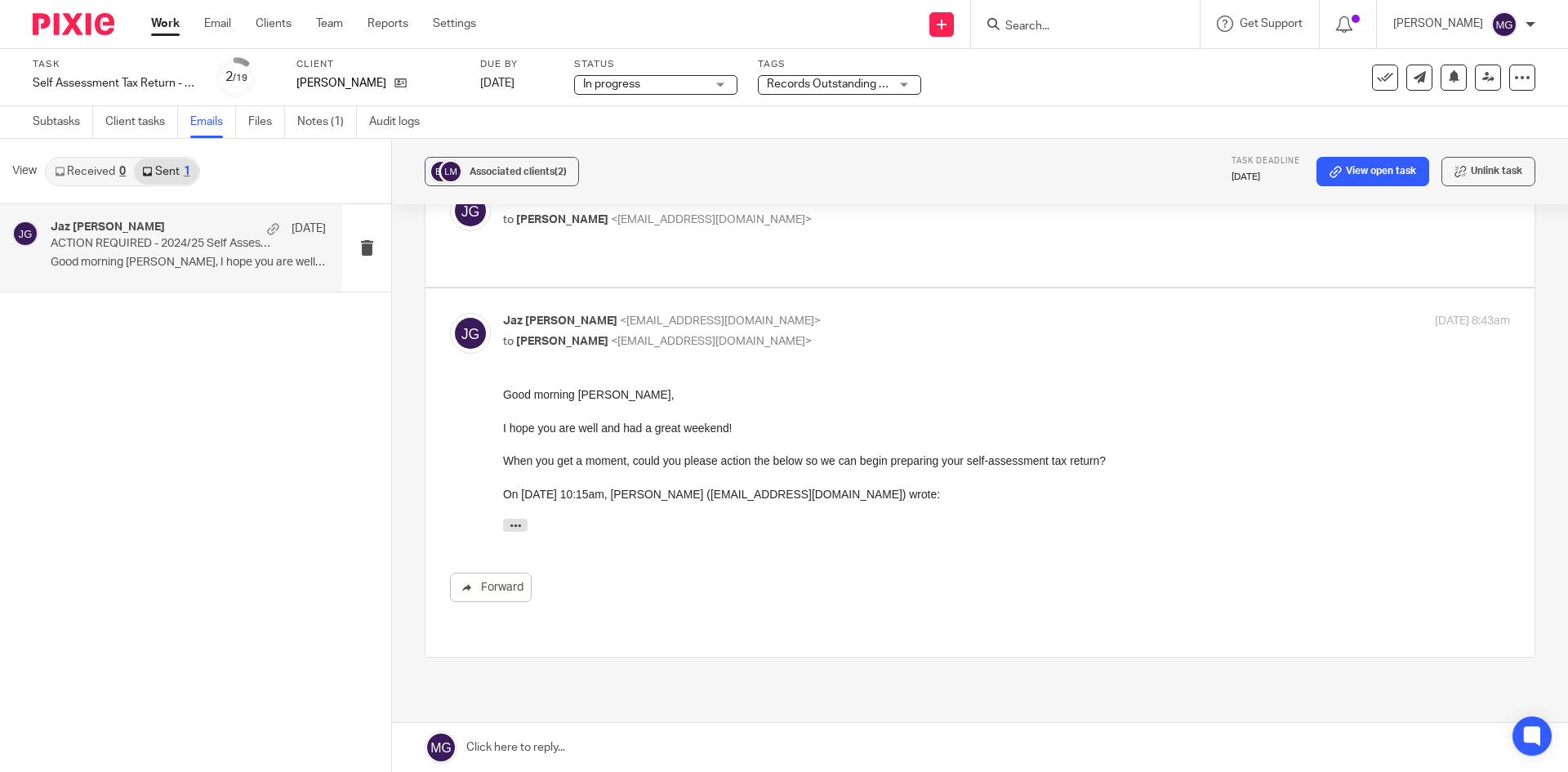
scroll to position [271, 0]
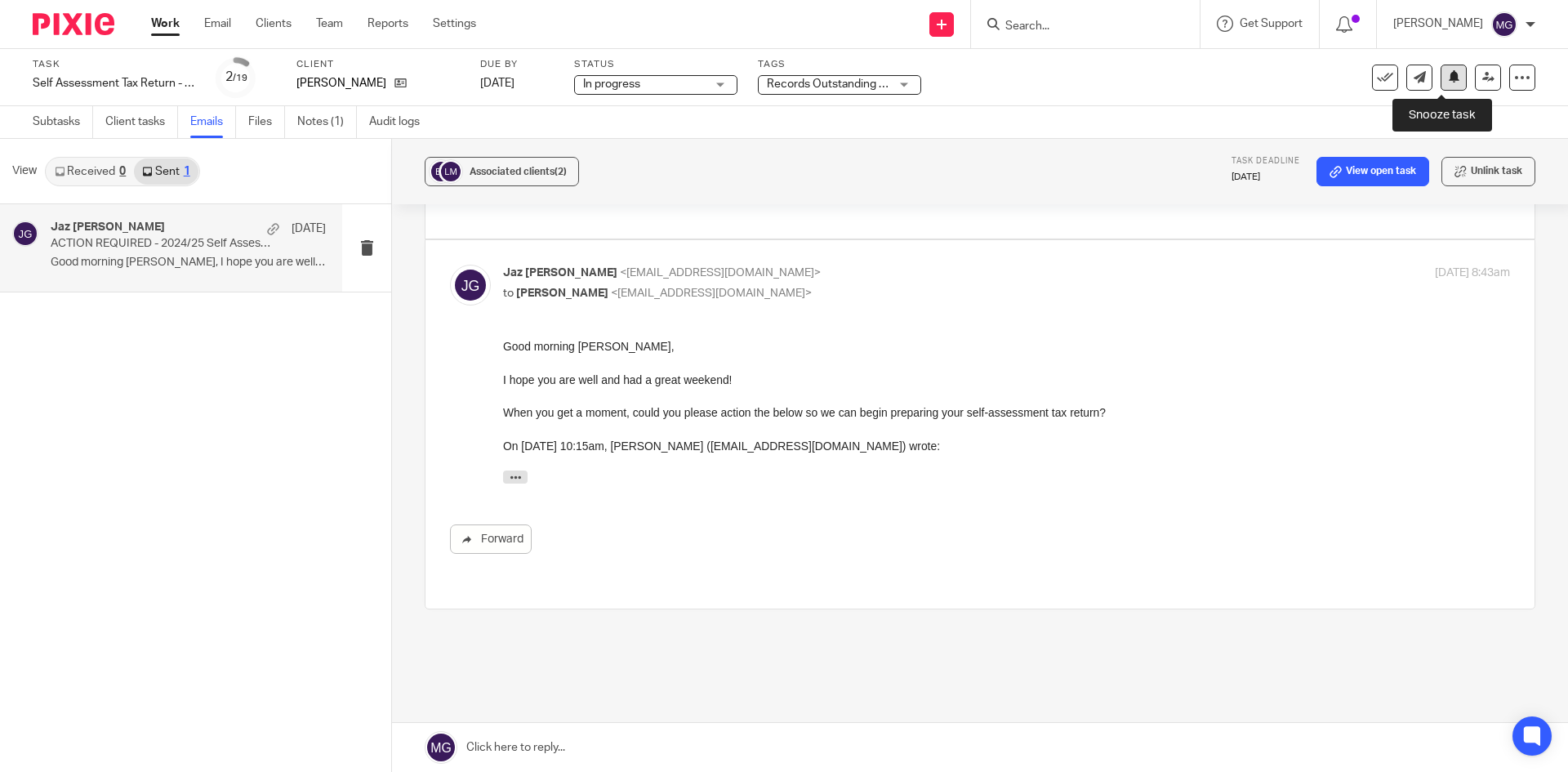
click at [1443, 66] on button at bounding box center [1453, 77] width 26 height 26
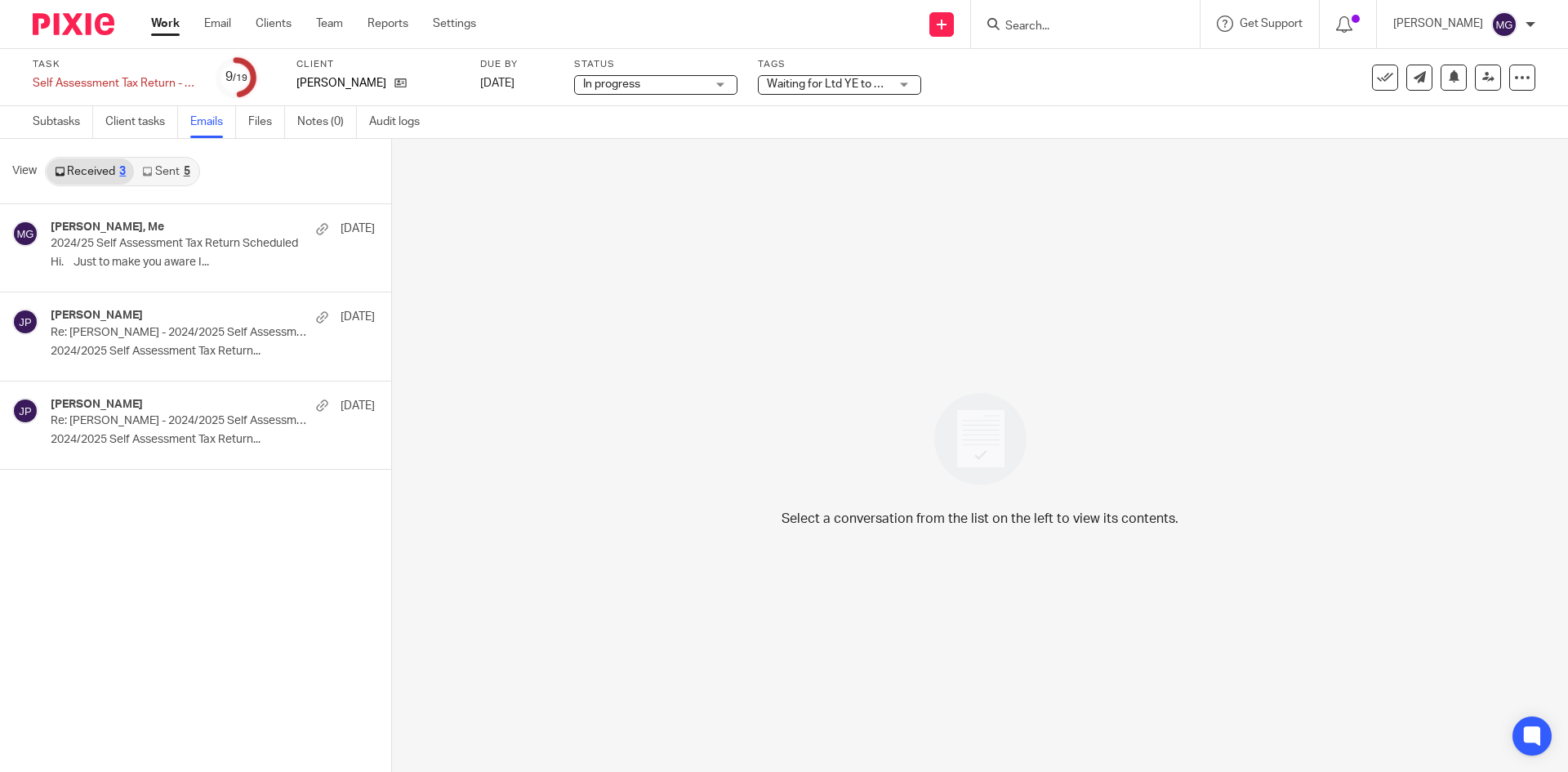
click at [161, 167] on link "Sent 5" at bounding box center [165, 171] width 63 height 26
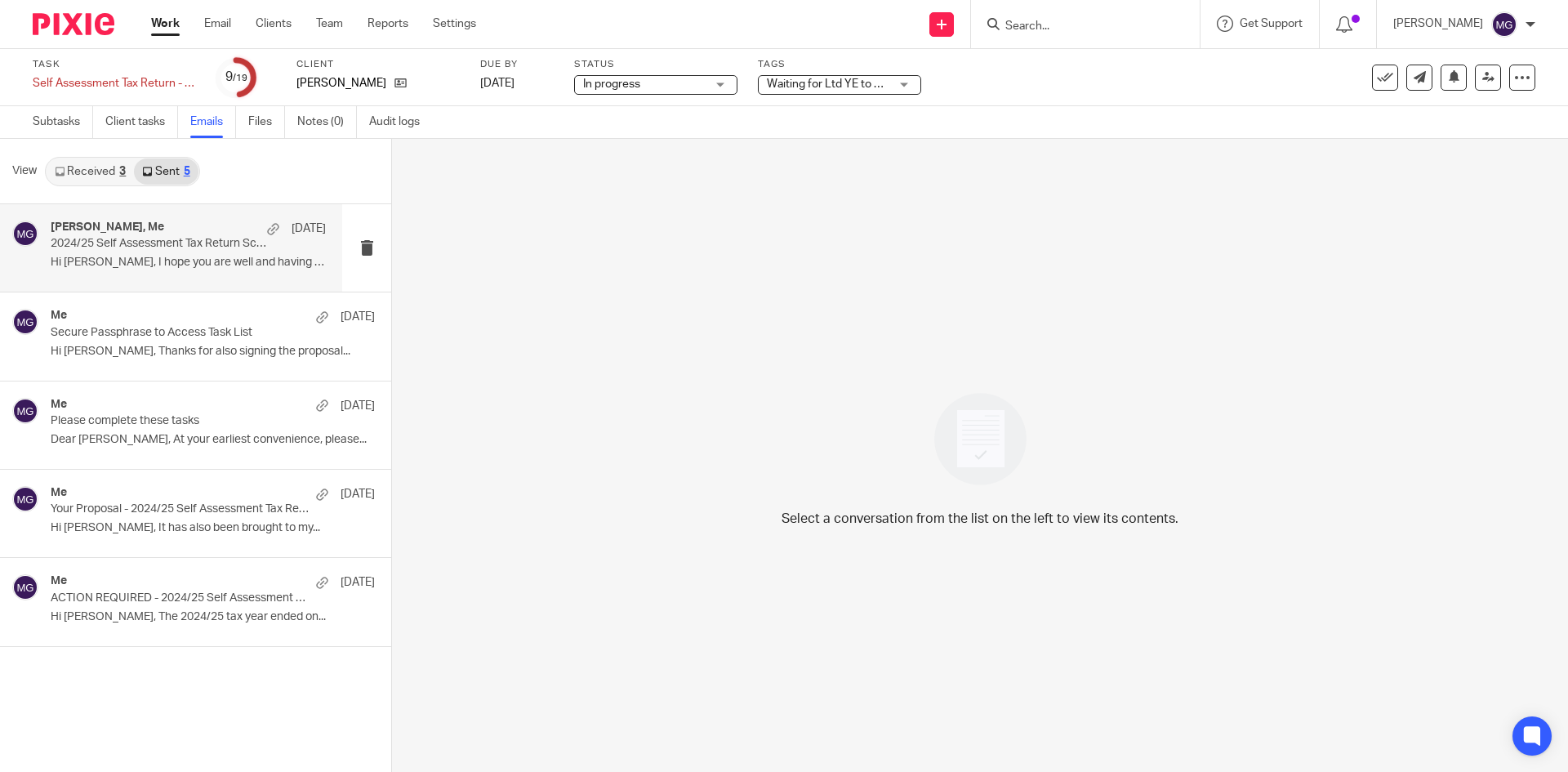
click at [118, 225] on div "[PERSON_NAME], Me [DATE]/25 Self Assessment Tax Return Scheduled Hi [PERSON_NAM…" at bounding box center [171, 248] width 342 height 87
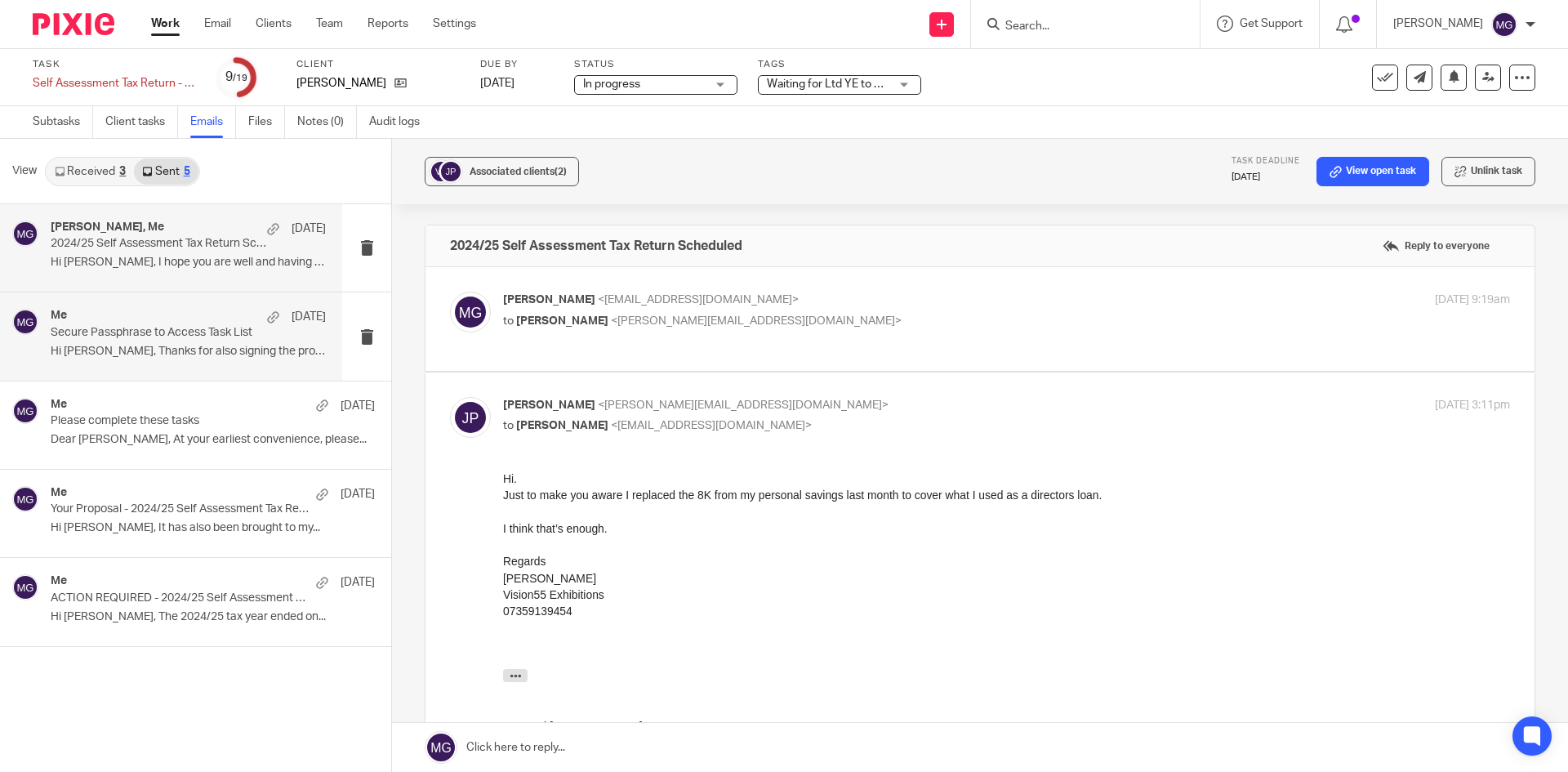
click at [139, 334] on p "Secure Passphrase to Access Task List" at bounding box center [161, 332] width 221 height 13
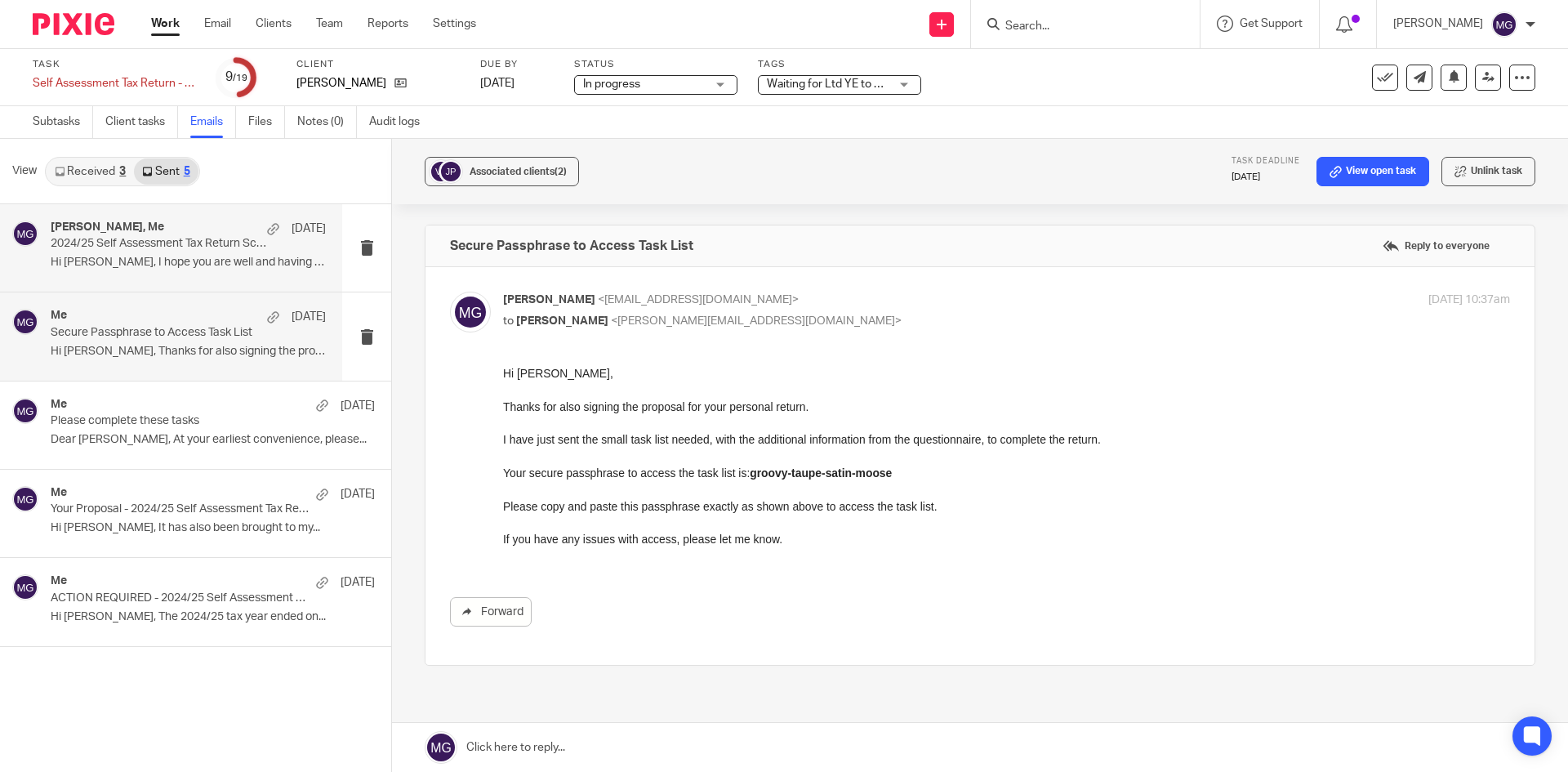
click at [162, 259] on p "Hi [PERSON_NAME], I hope you are well and having a..." at bounding box center [188, 262] width 276 height 13
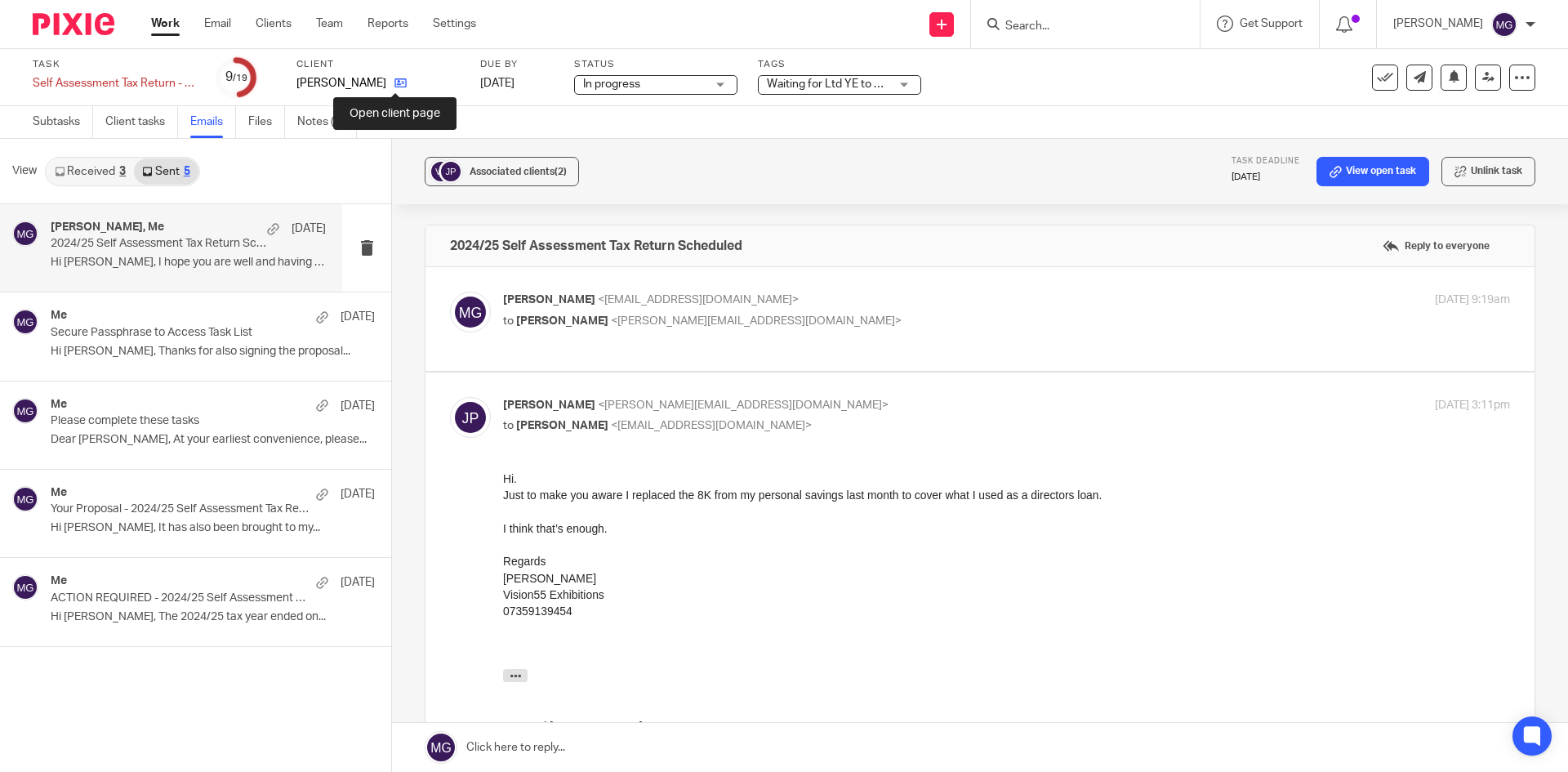
click at [397, 80] on icon at bounding box center [400, 83] width 12 height 12
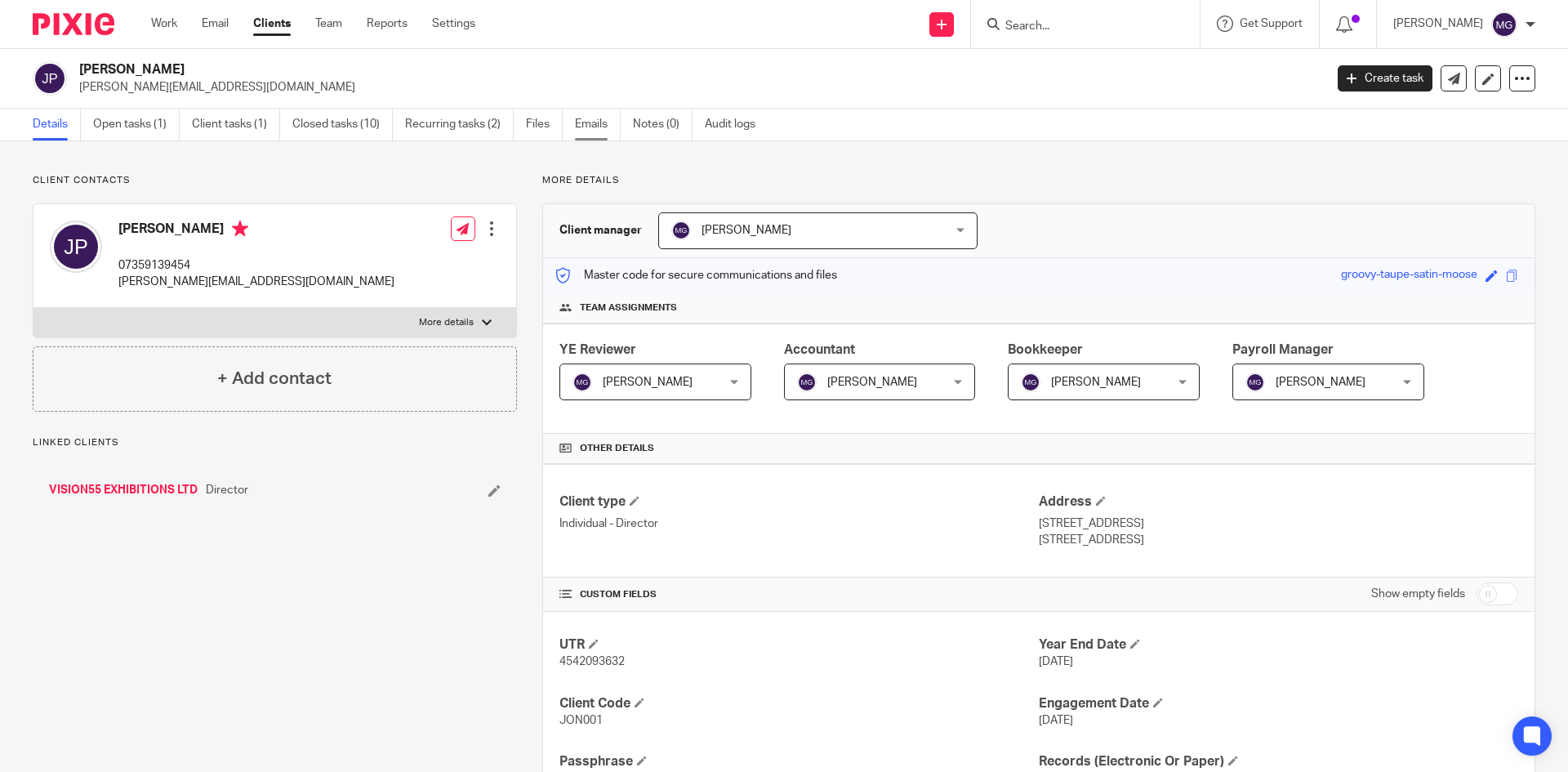
click at [582, 126] on link "Emails" at bounding box center [598, 124] width 46 height 32
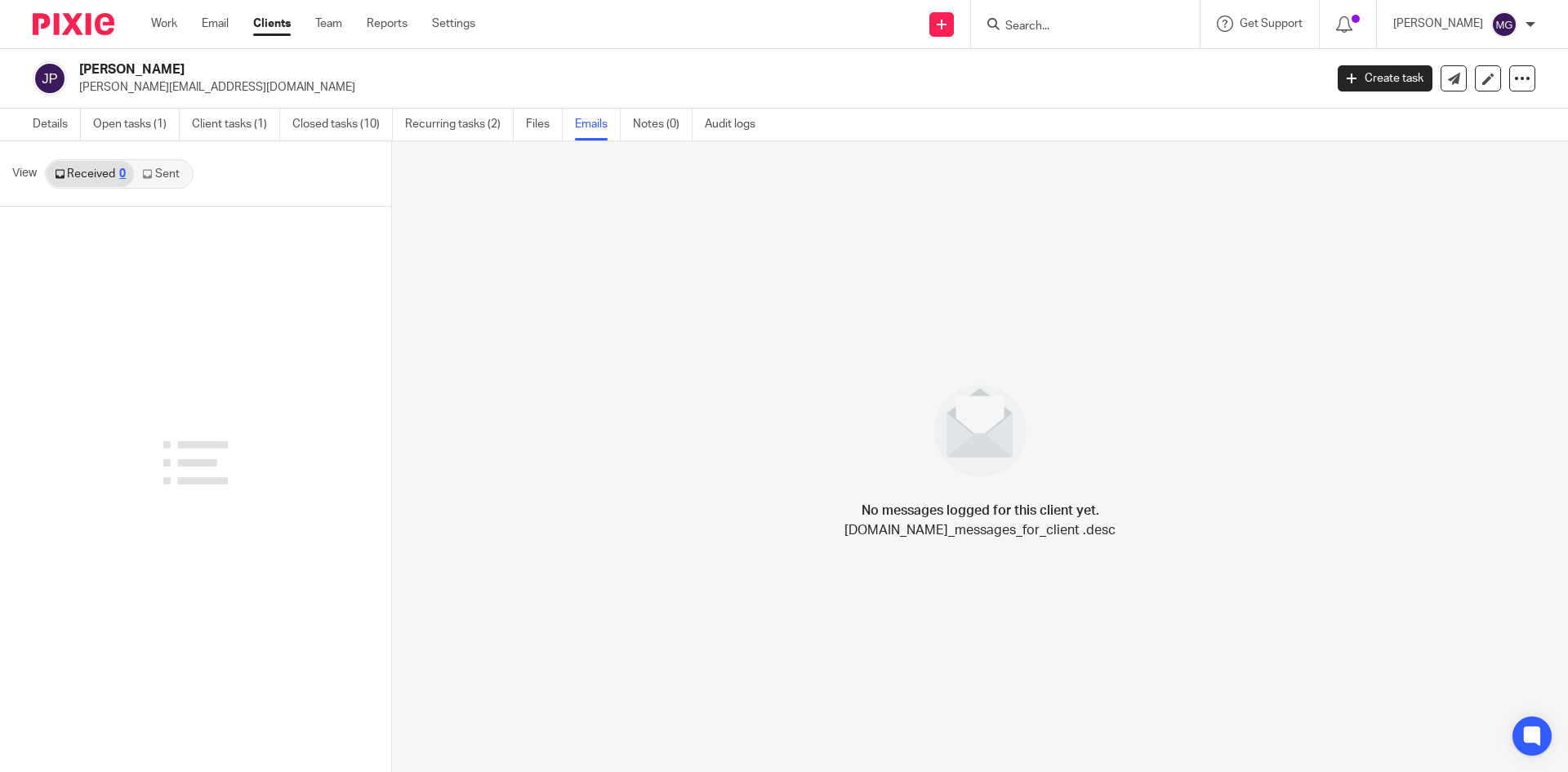
click at [167, 175] on link "Sent" at bounding box center [162, 174] width 58 height 26
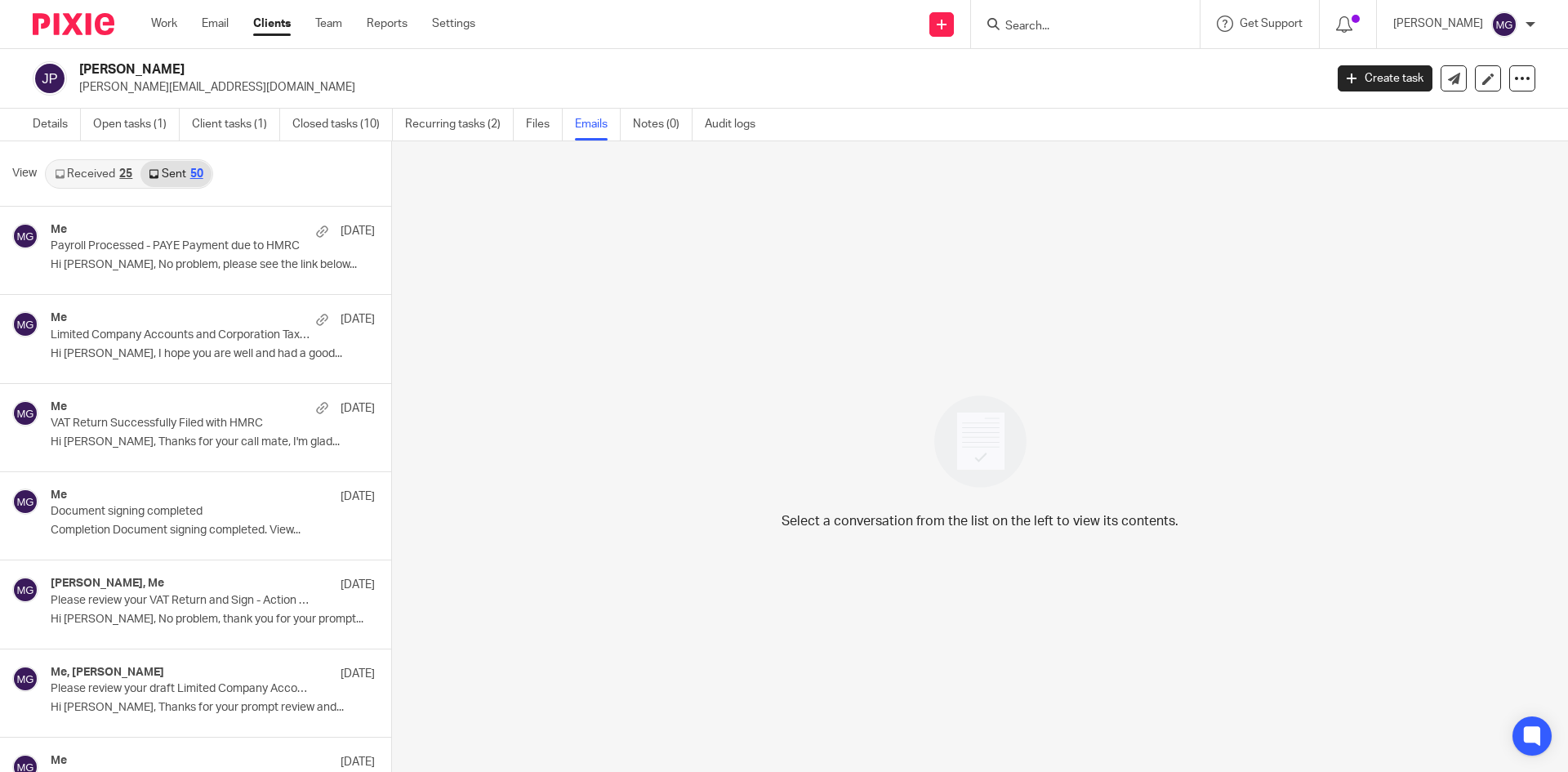
click at [223, 259] on p "Hi [PERSON_NAME], No problem, please see the link below..." at bounding box center [213, 265] width 325 height 13
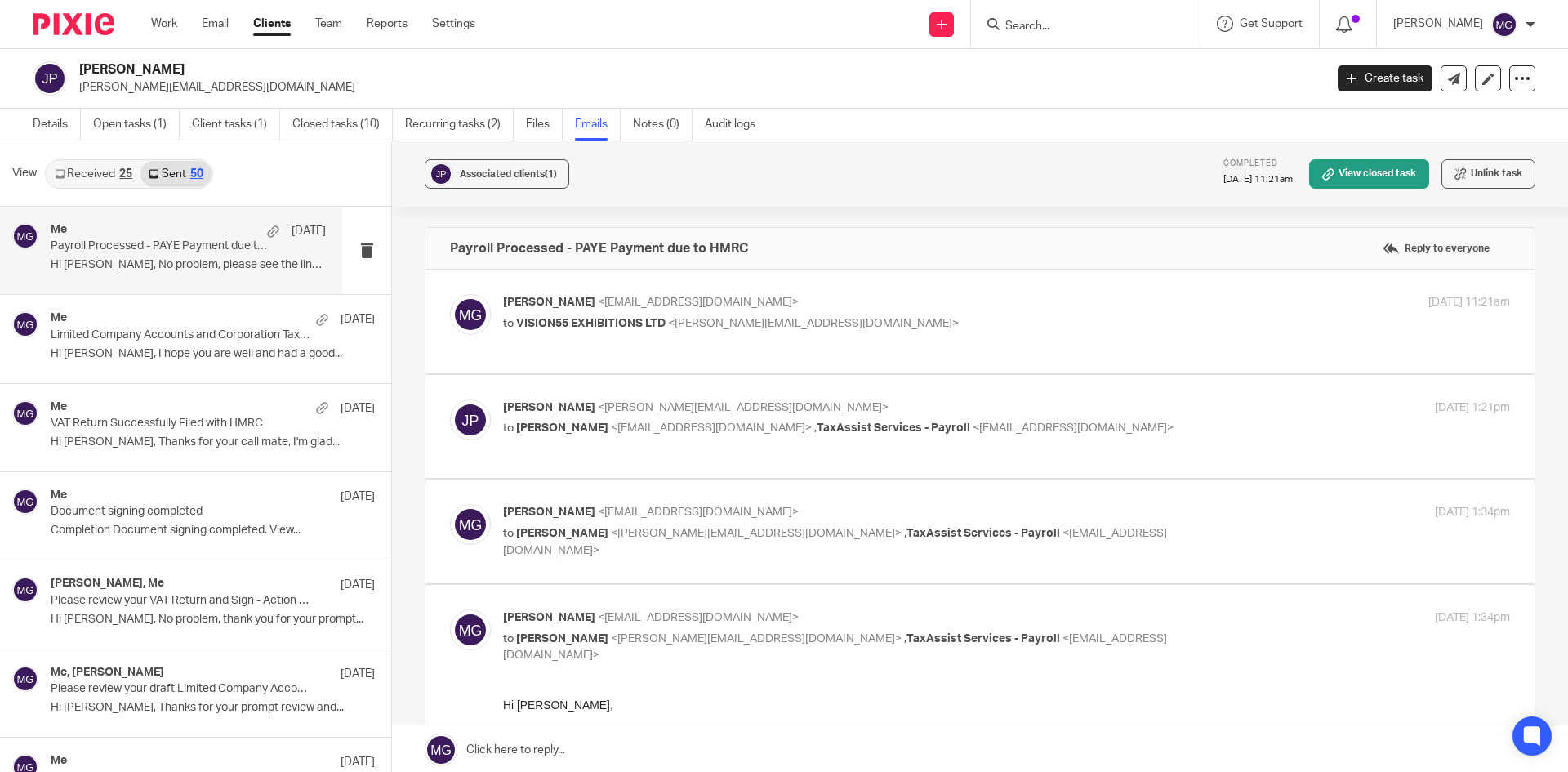
click at [665, 304] on span "<[EMAIL_ADDRESS][DOMAIN_NAME]>" at bounding box center [698, 302] width 201 height 12
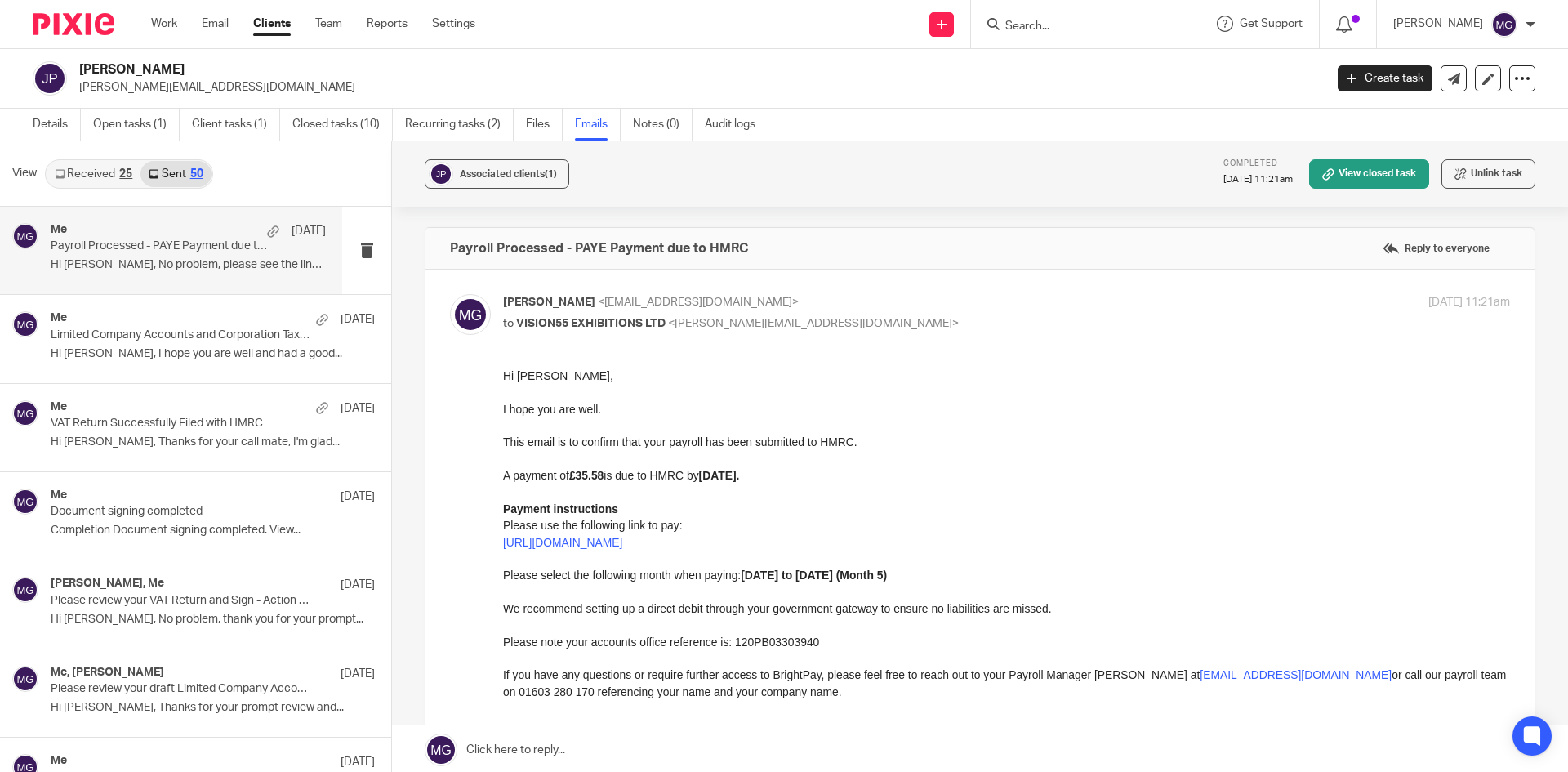
click at [770, 309] on p "[PERSON_NAME] <[EMAIL_ADDRESS][DOMAIN_NAME]>" at bounding box center [838, 302] width 671 height 17
checkbox input "false"
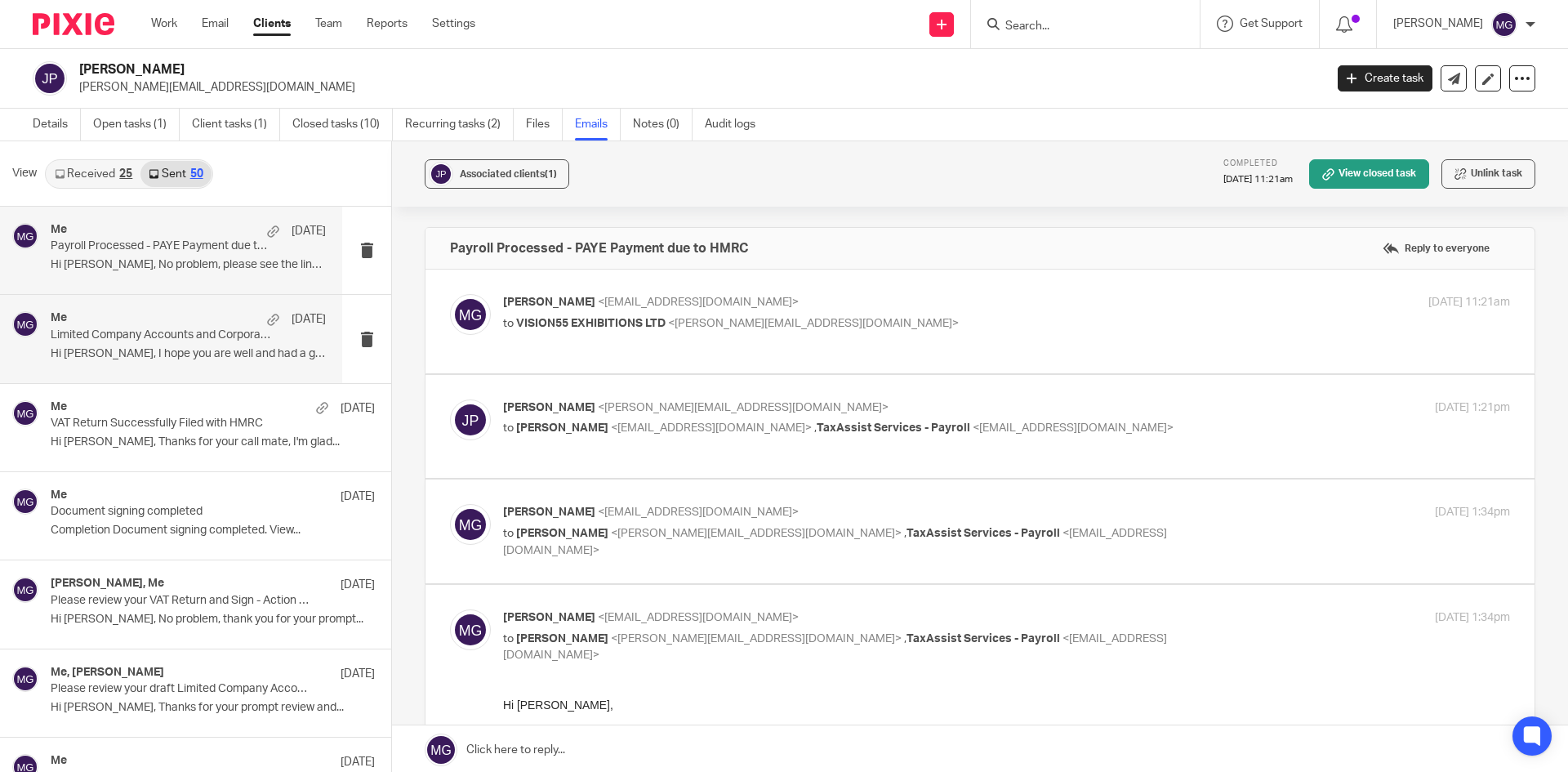
click at [169, 350] on p "Hi Jon, I hope you are well and had a good..." at bounding box center [188, 353] width 276 height 13
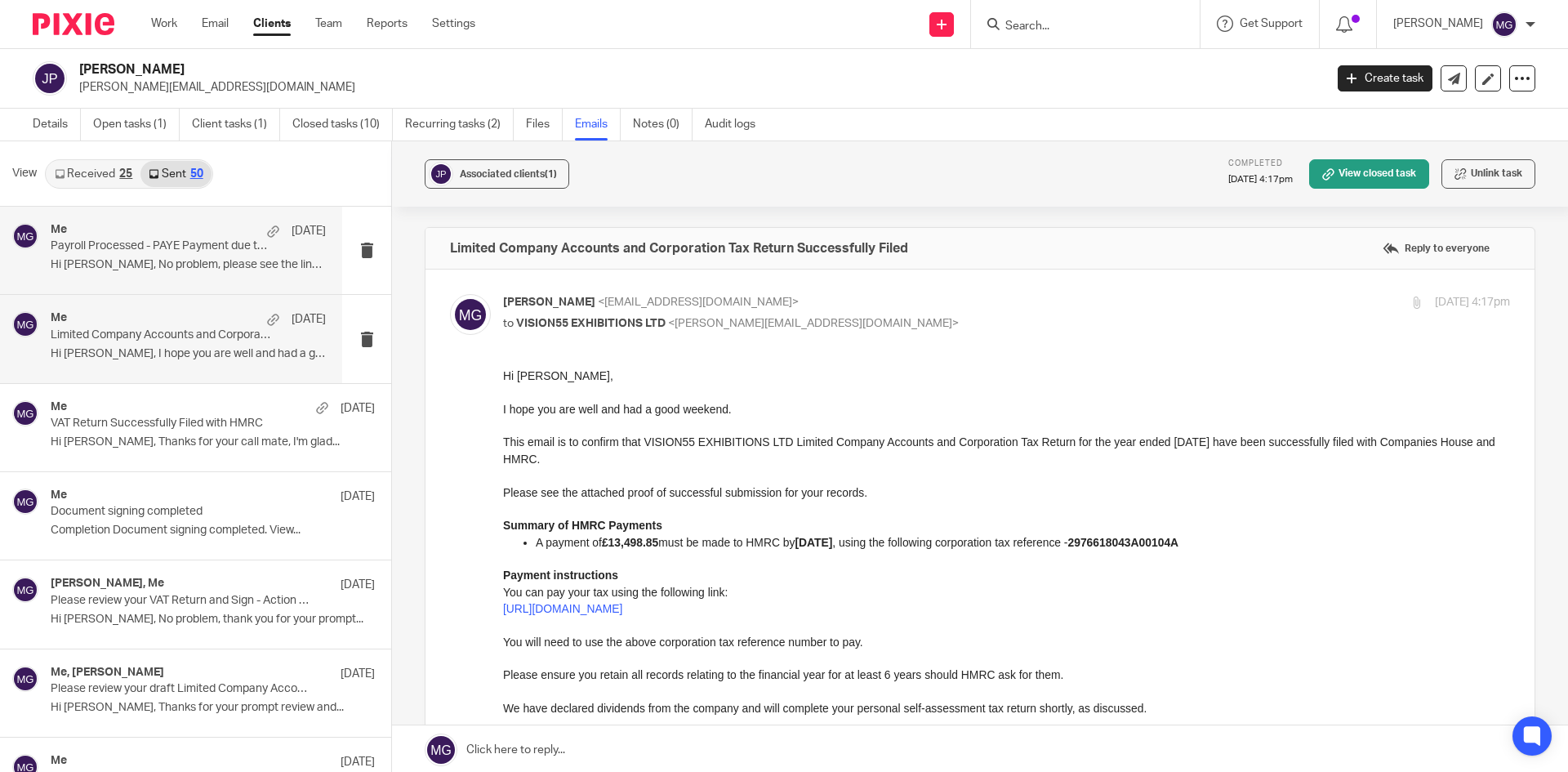
click at [217, 259] on p "Hi Jon, No problem, please see the link below..." at bounding box center [188, 265] width 276 height 13
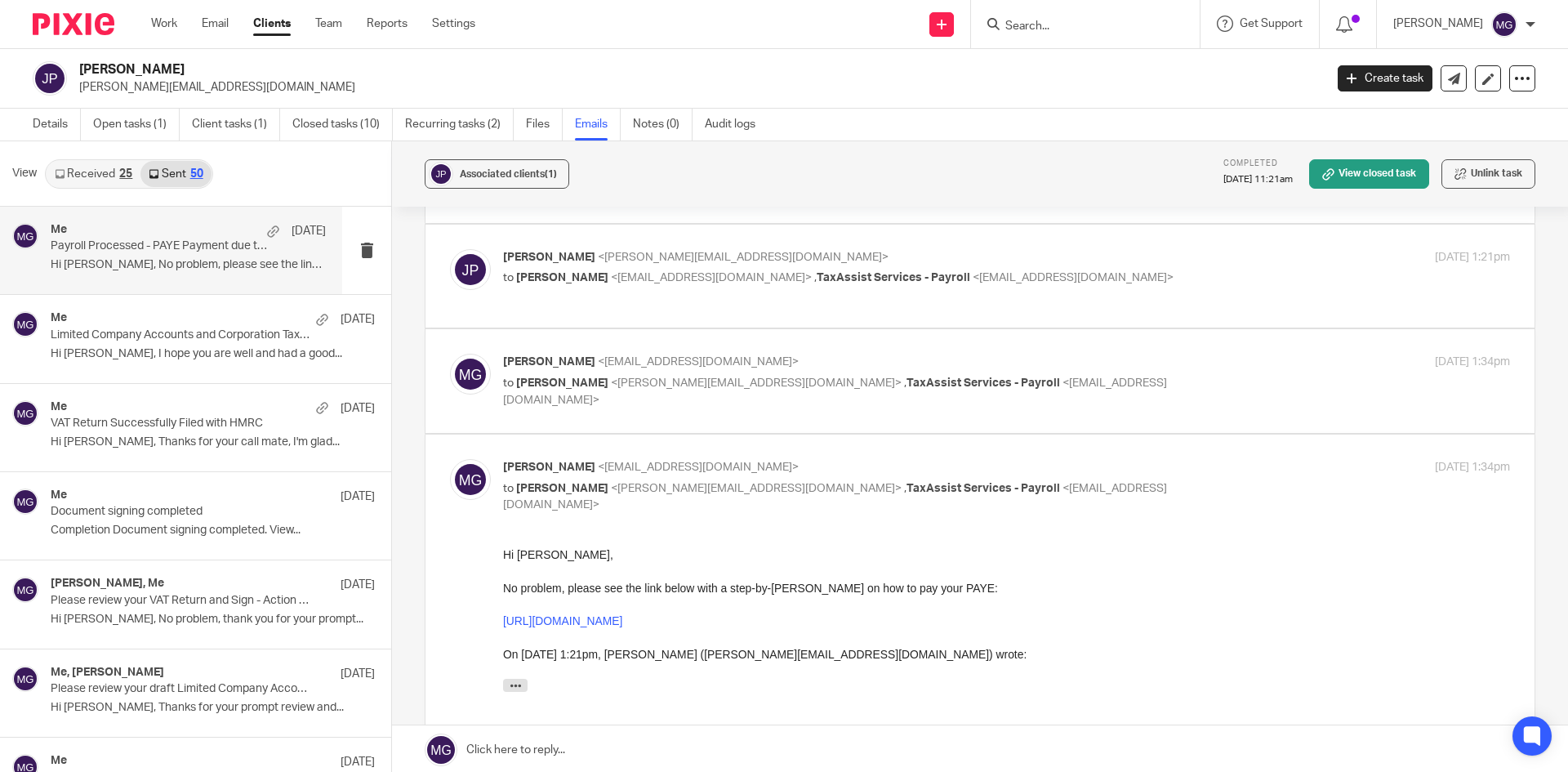
scroll to position [326, 0]
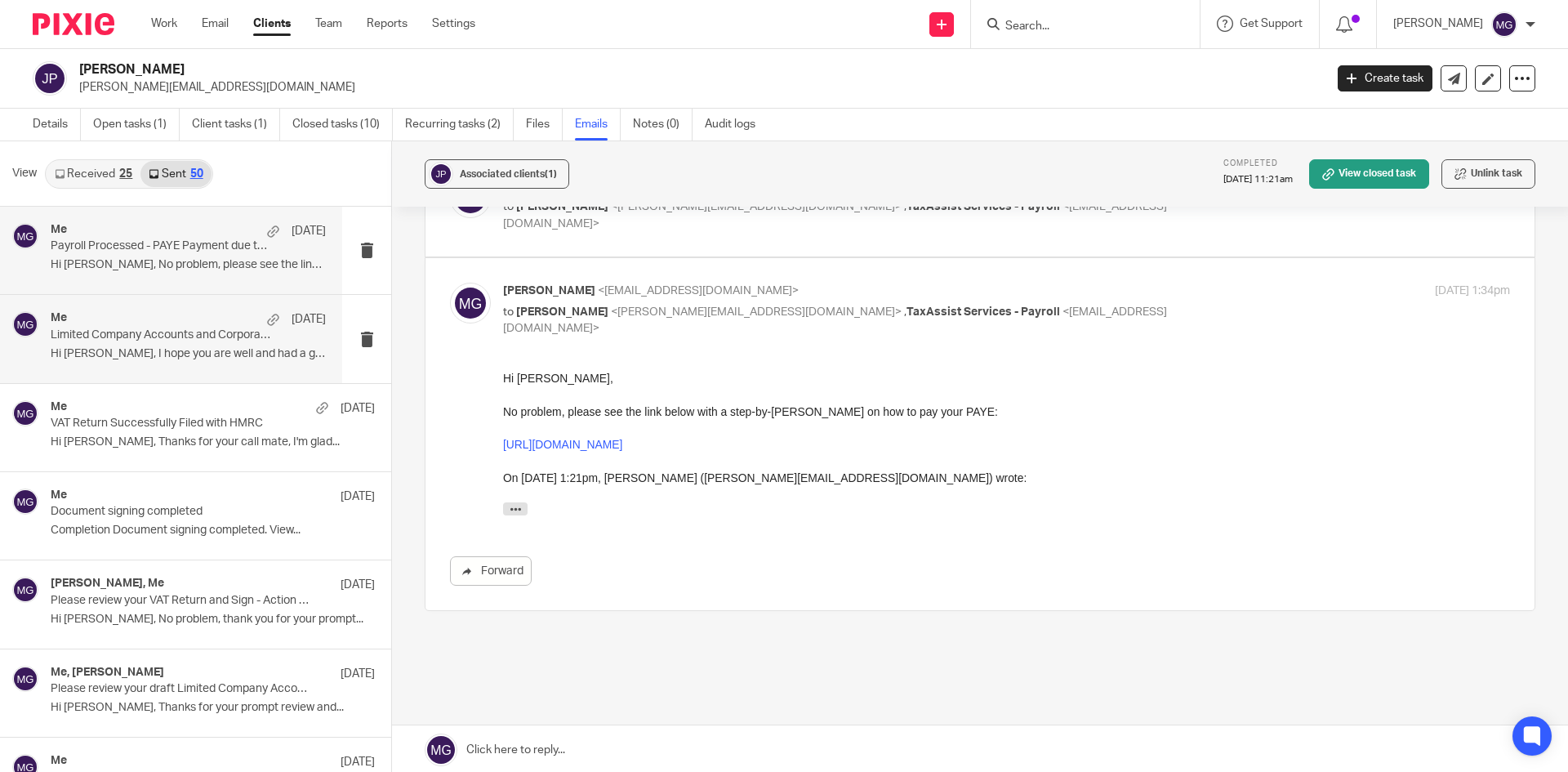
click at [111, 326] on div "Me 8 Sep" at bounding box center [188, 319] width 276 height 16
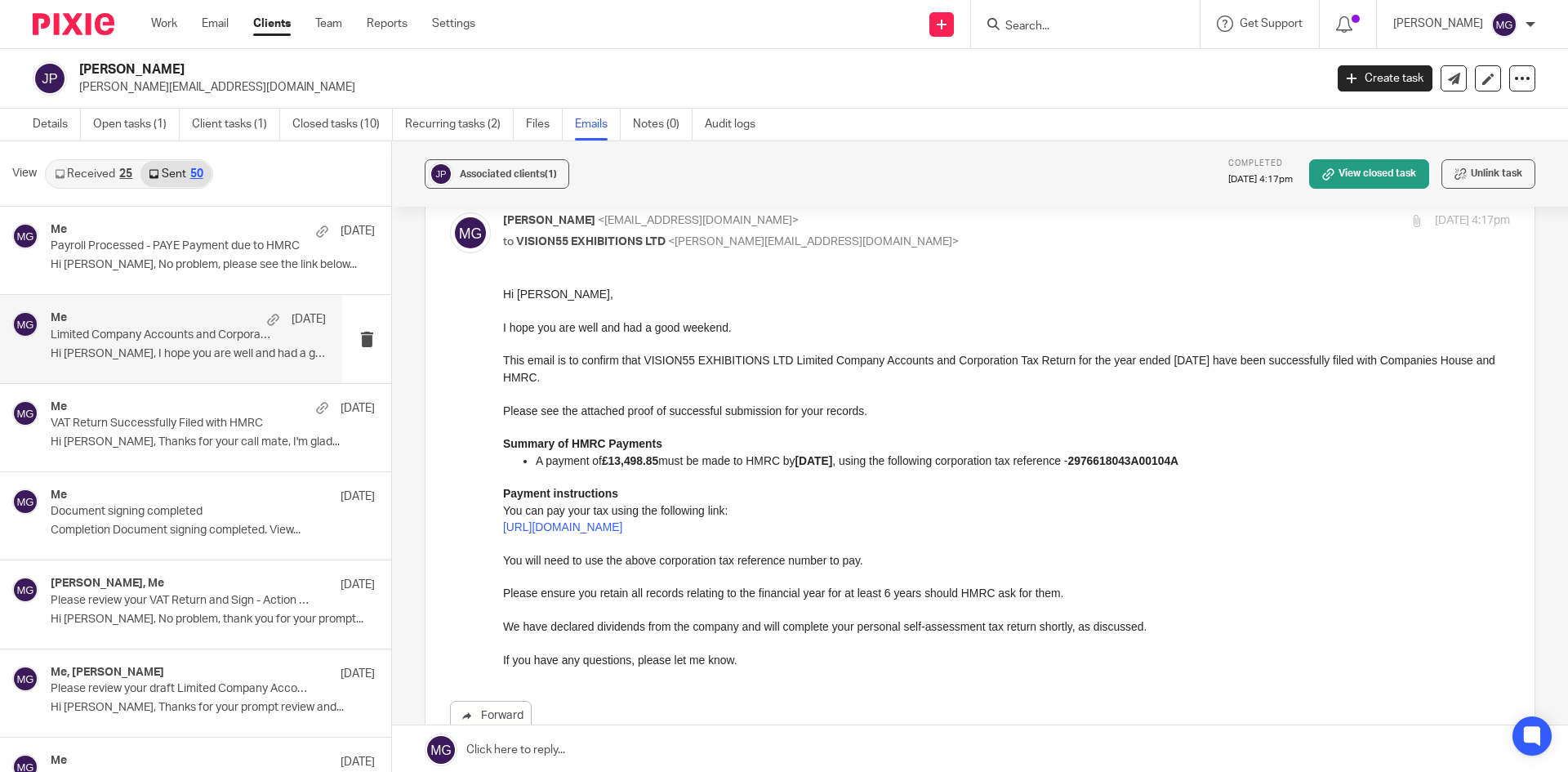
scroll to position [0, 0]
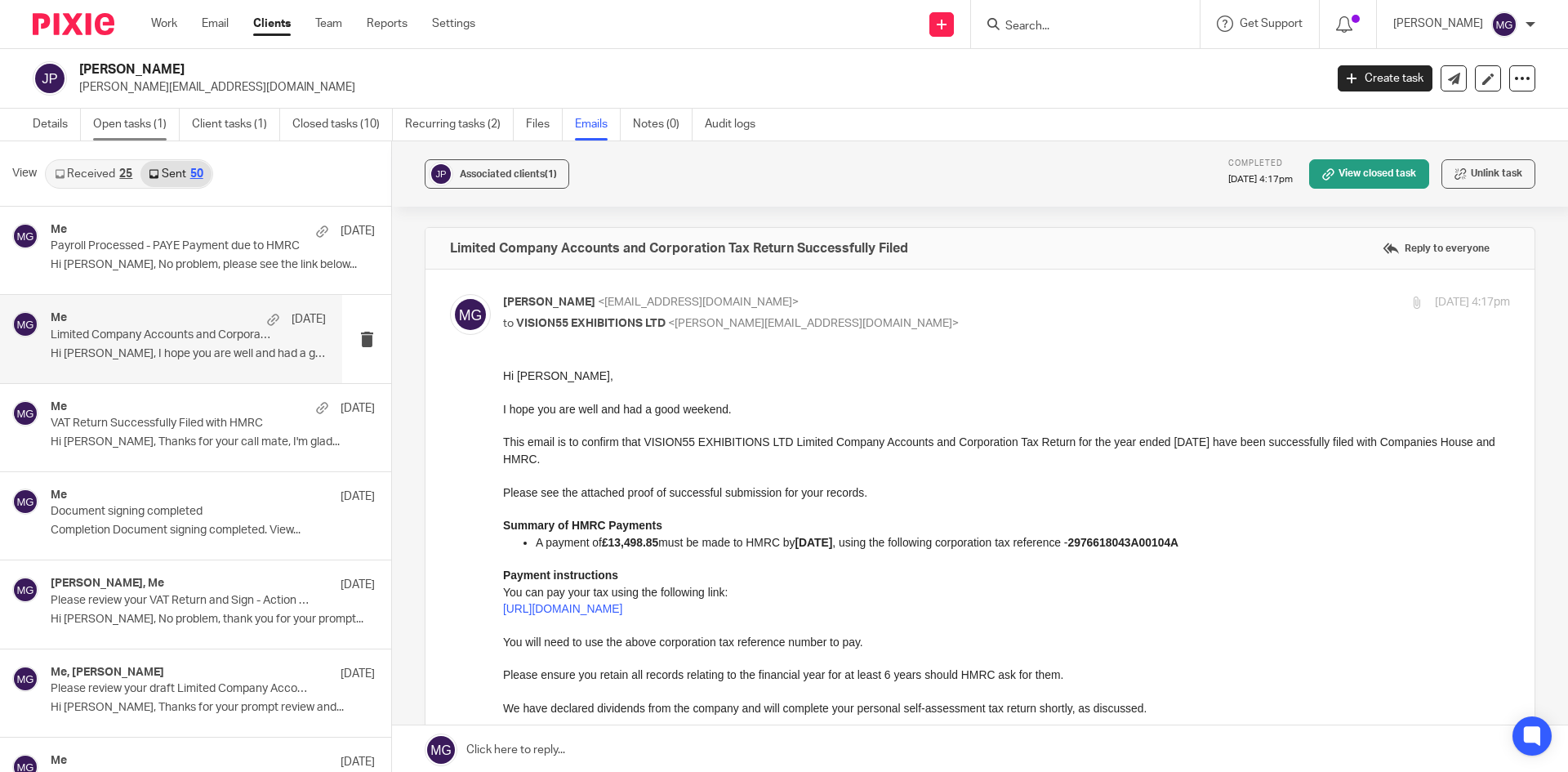
click at [176, 117] on link "Open tasks (1)" at bounding box center [136, 124] width 86 height 32
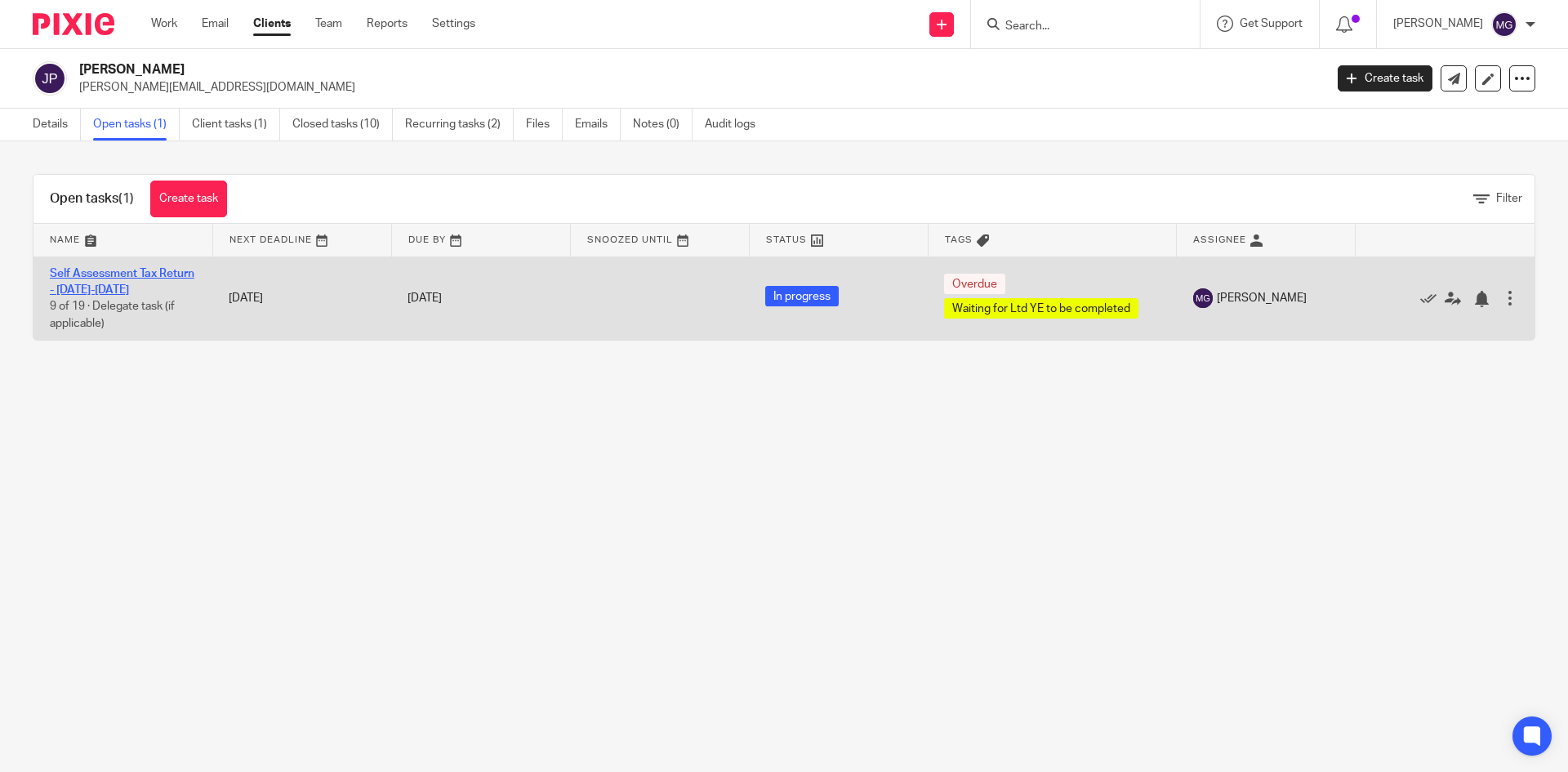
drag, startPoint x: 156, startPoint y: 283, endPoint x: 144, endPoint y: 288, distance: 13.0
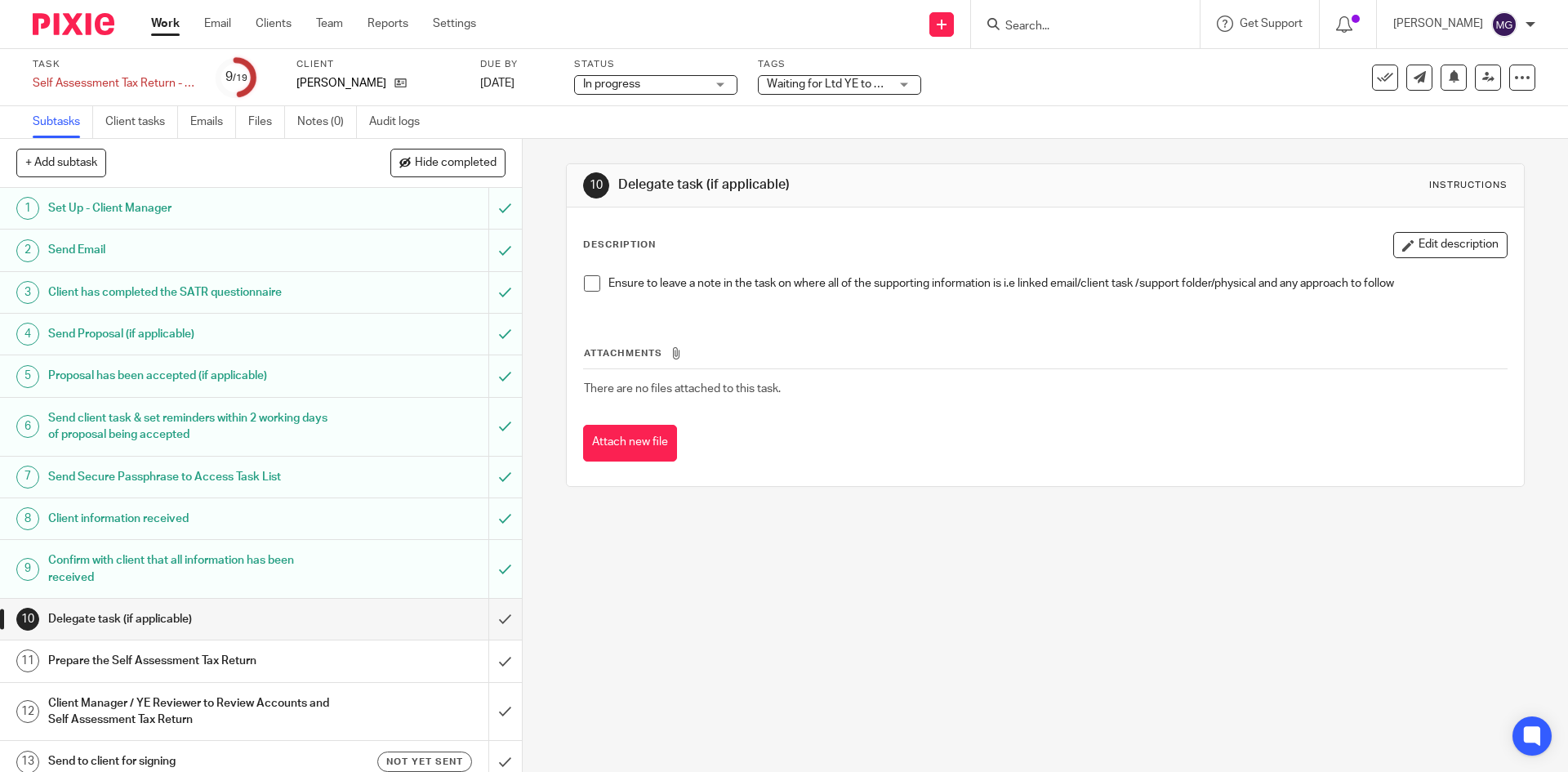
click at [853, 81] on span "Waiting for Ltd YE to be completed" at bounding box center [856, 84] width 178 height 12
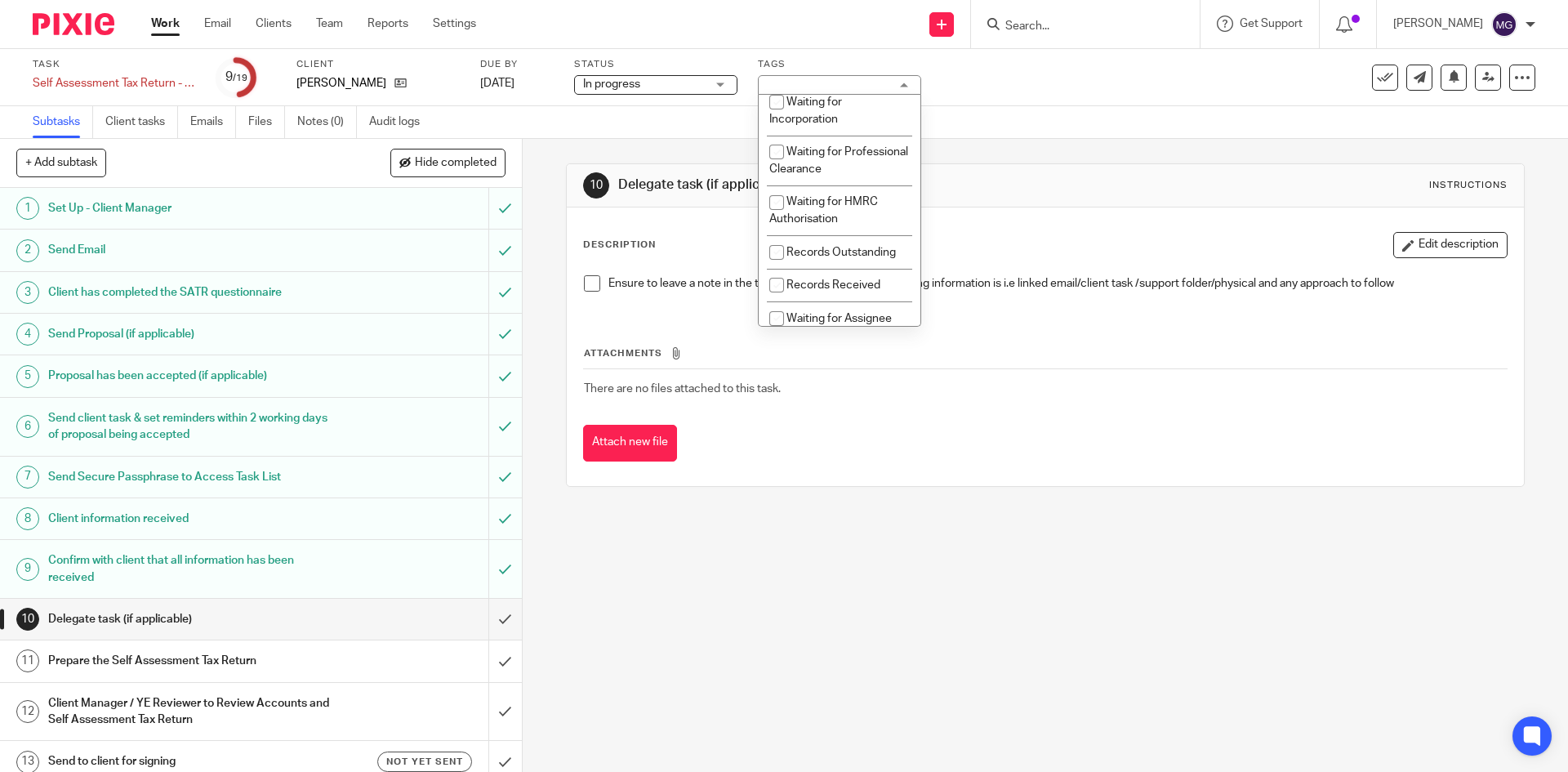
scroll to position [245, 0]
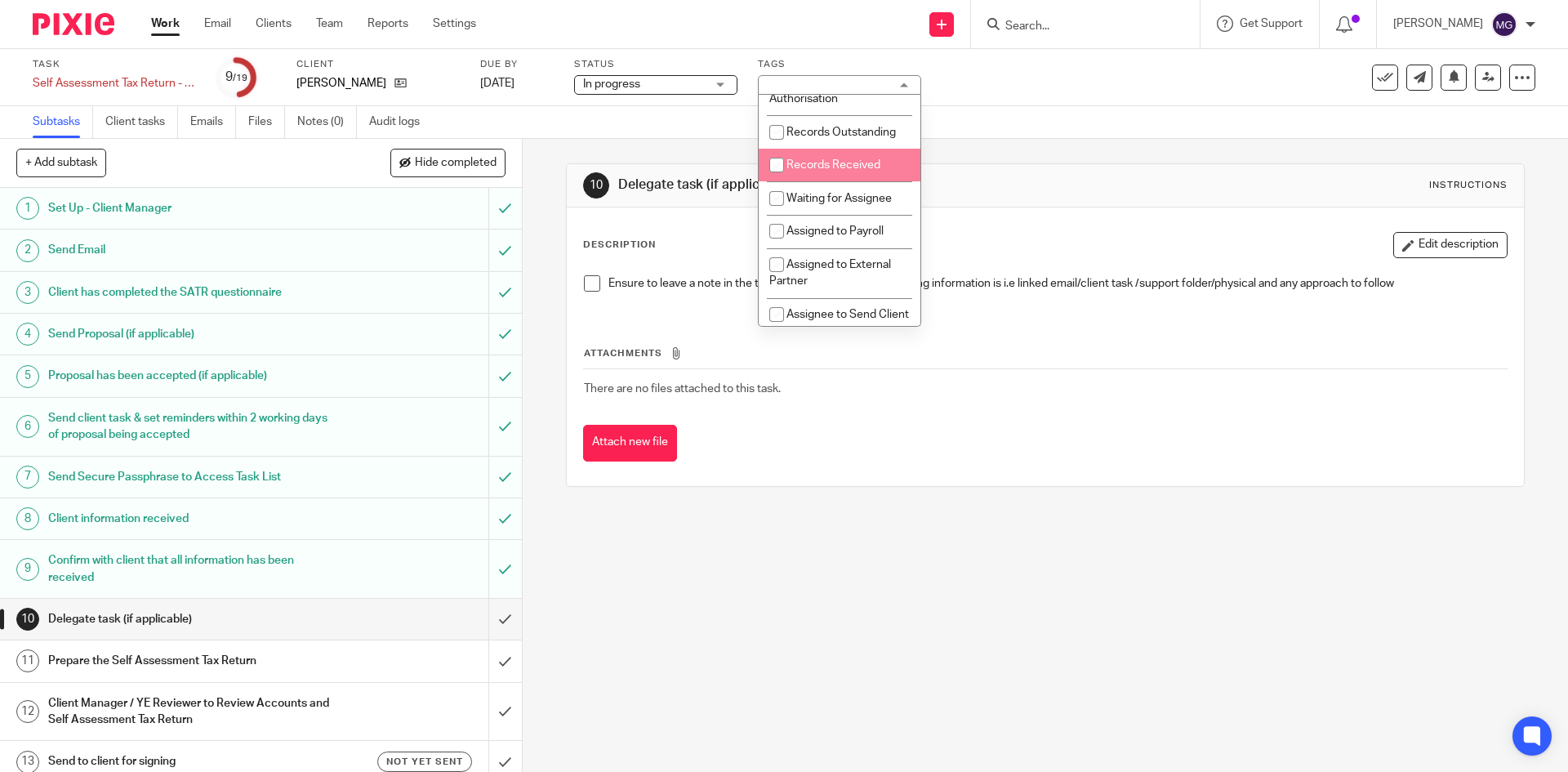
drag, startPoint x: 849, startPoint y: 191, endPoint x: 852, endPoint y: 215, distance: 24.2
click at [852, 182] on li "Records Received" at bounding box center [839, 165] width 161 height 34
checkbox input "true"
drag, startPoint x: 852, startPoint y: 215, endPoint x: 832, endPoint y: 199, distance: 25.6
click at [853, 205] on span "Waiting for Assignee" at bounding box center [839, 199] width 106 height 12
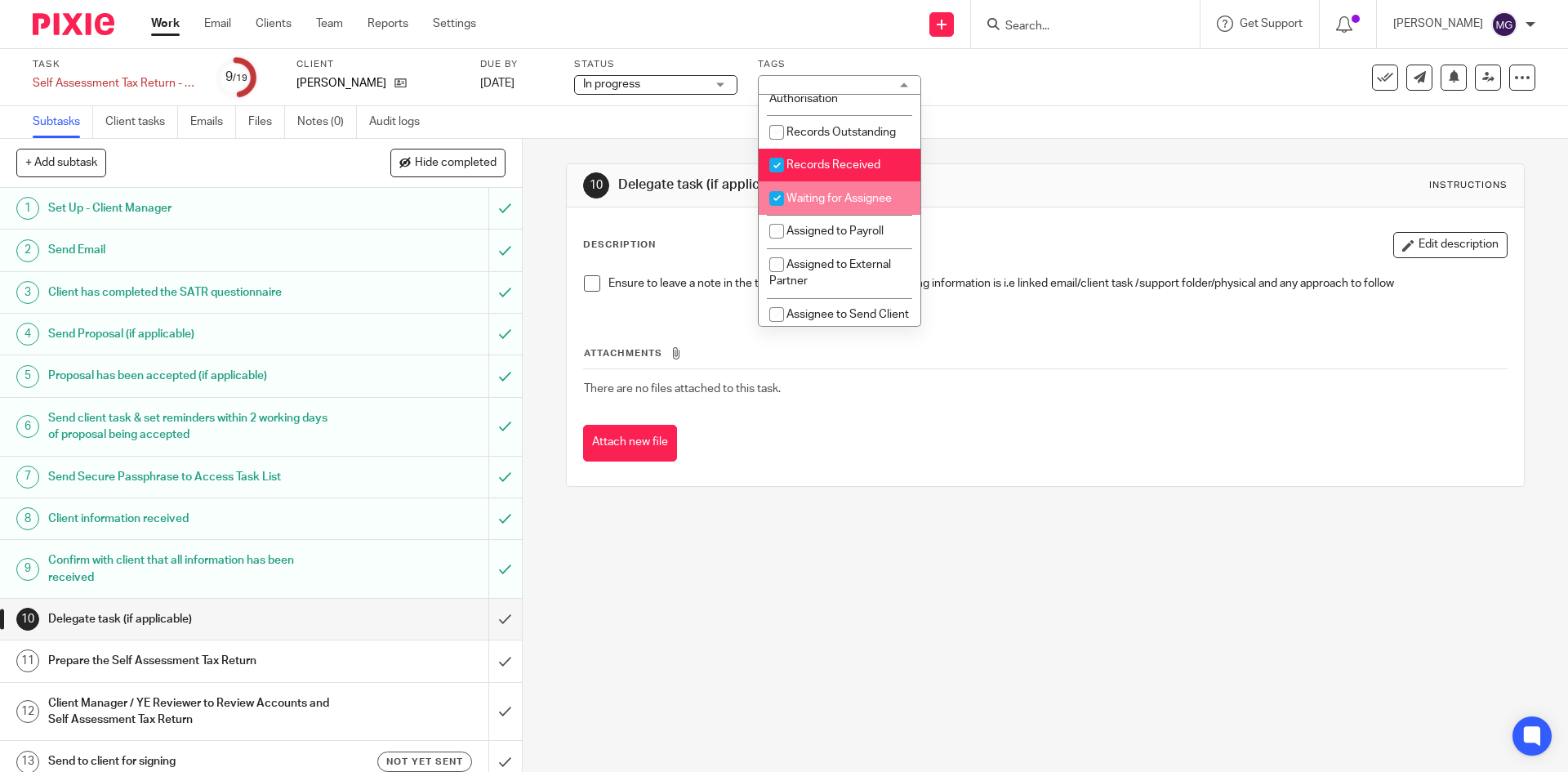
checkbox input "true"
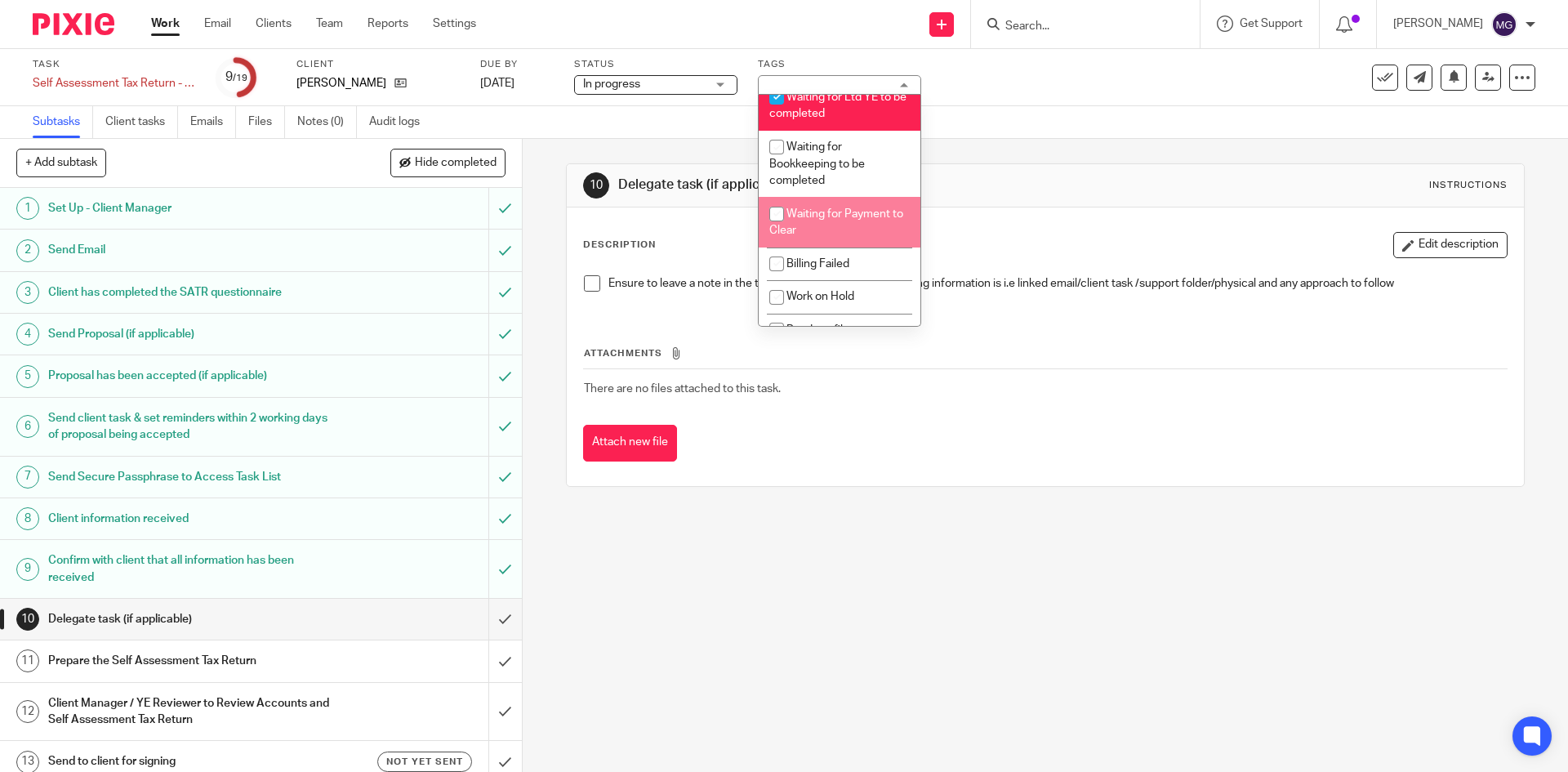
scroll to position [1001, 0]
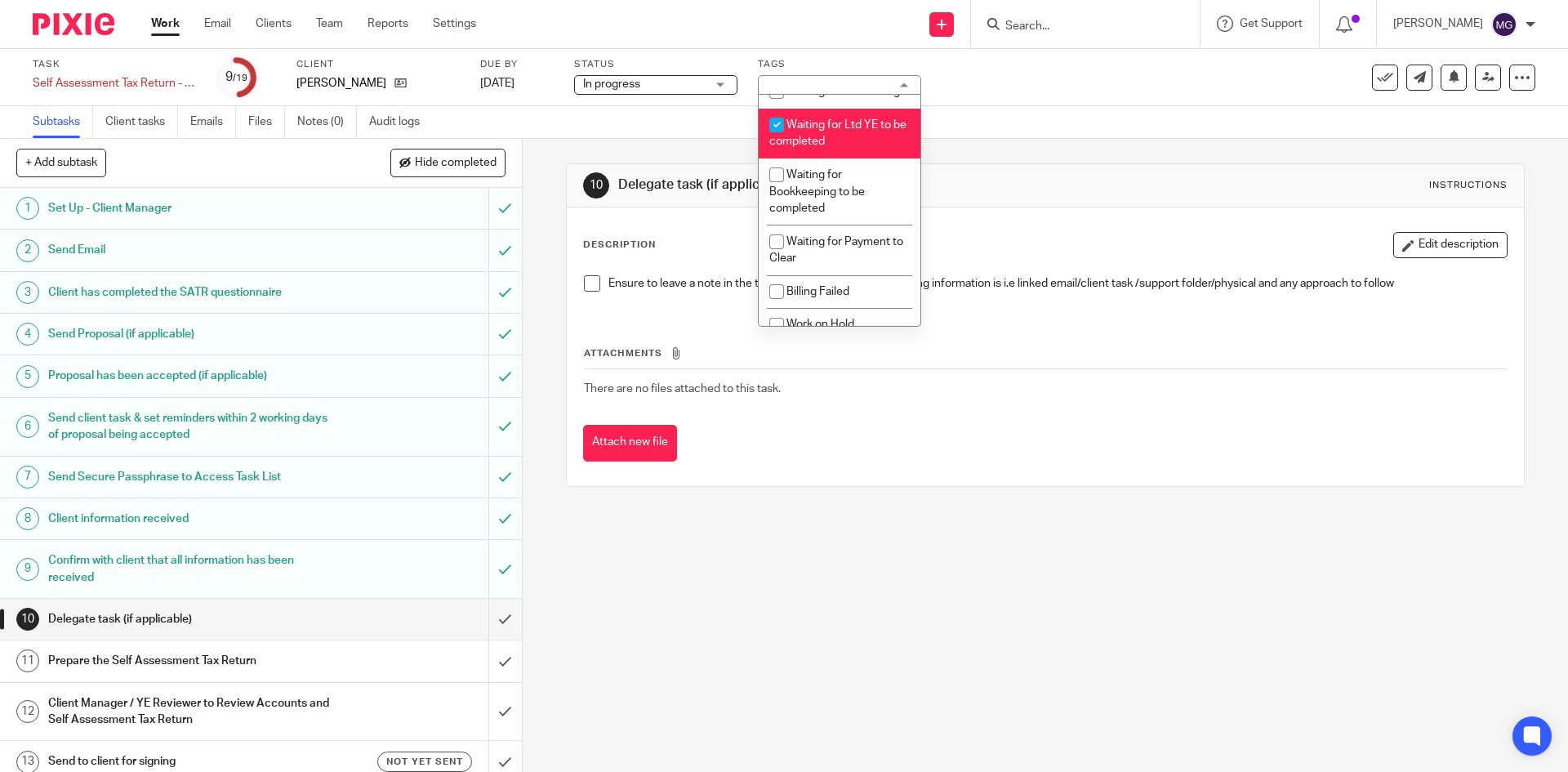
drag, startPoint x: 828, startPoint y: 171, endPoint x: 1051, endPoint y: 105, distance: 232.6
click at [828, 148] on span "Waiting for Ltd YE to be completed" at bounding box center [837, 133] width 137 height 29
checkbox input "false"
click at [1055, 103] on div "Task Self Assessment Tax Return - 2024-2025 Save Self Assessment Tax Return - 2…" at bounding box center [784, 78] width 1568 height 58
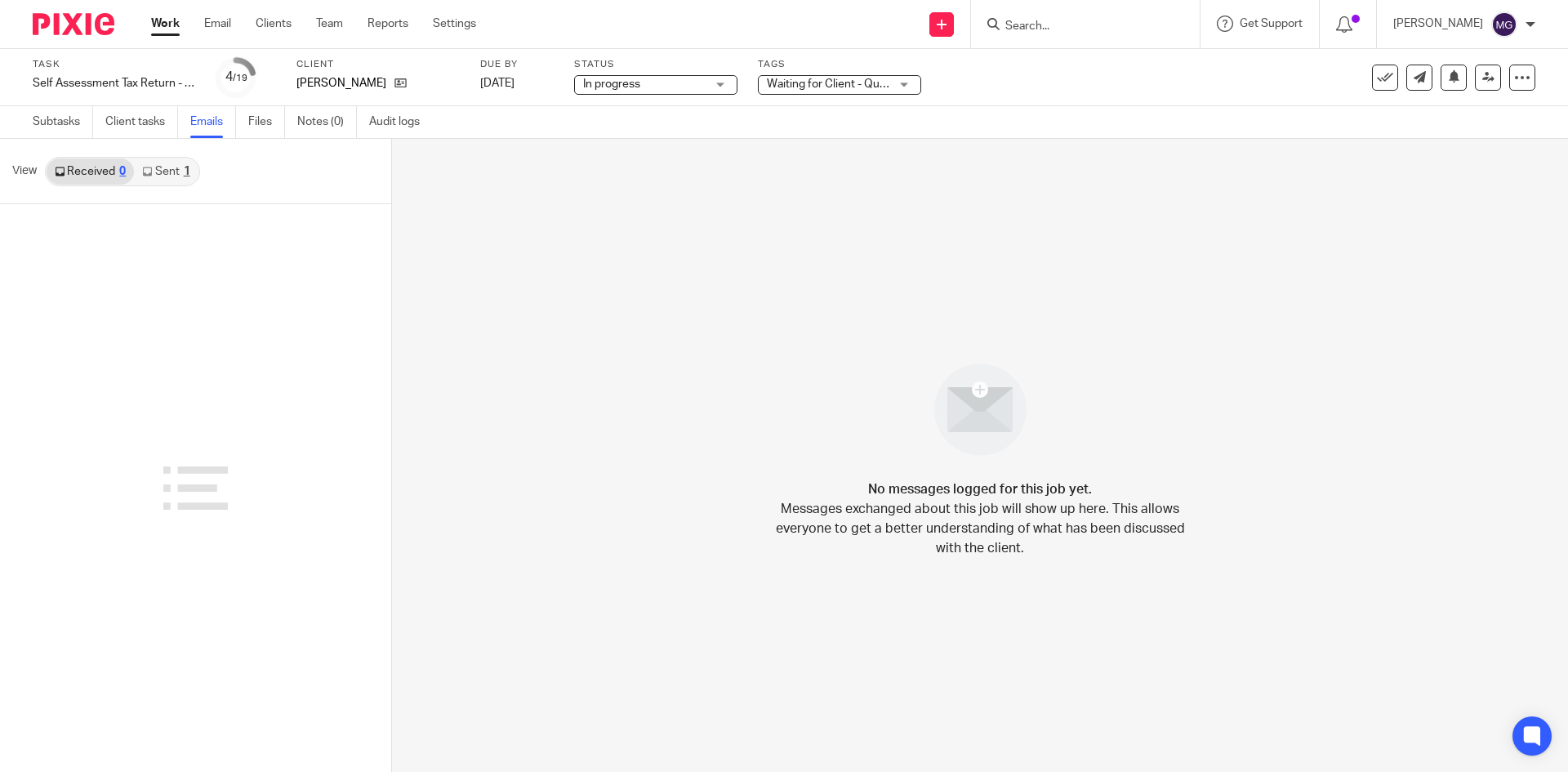
click at [188, 158] on link "Sent 1" at bounding box center [165, 171] width 63 height 26
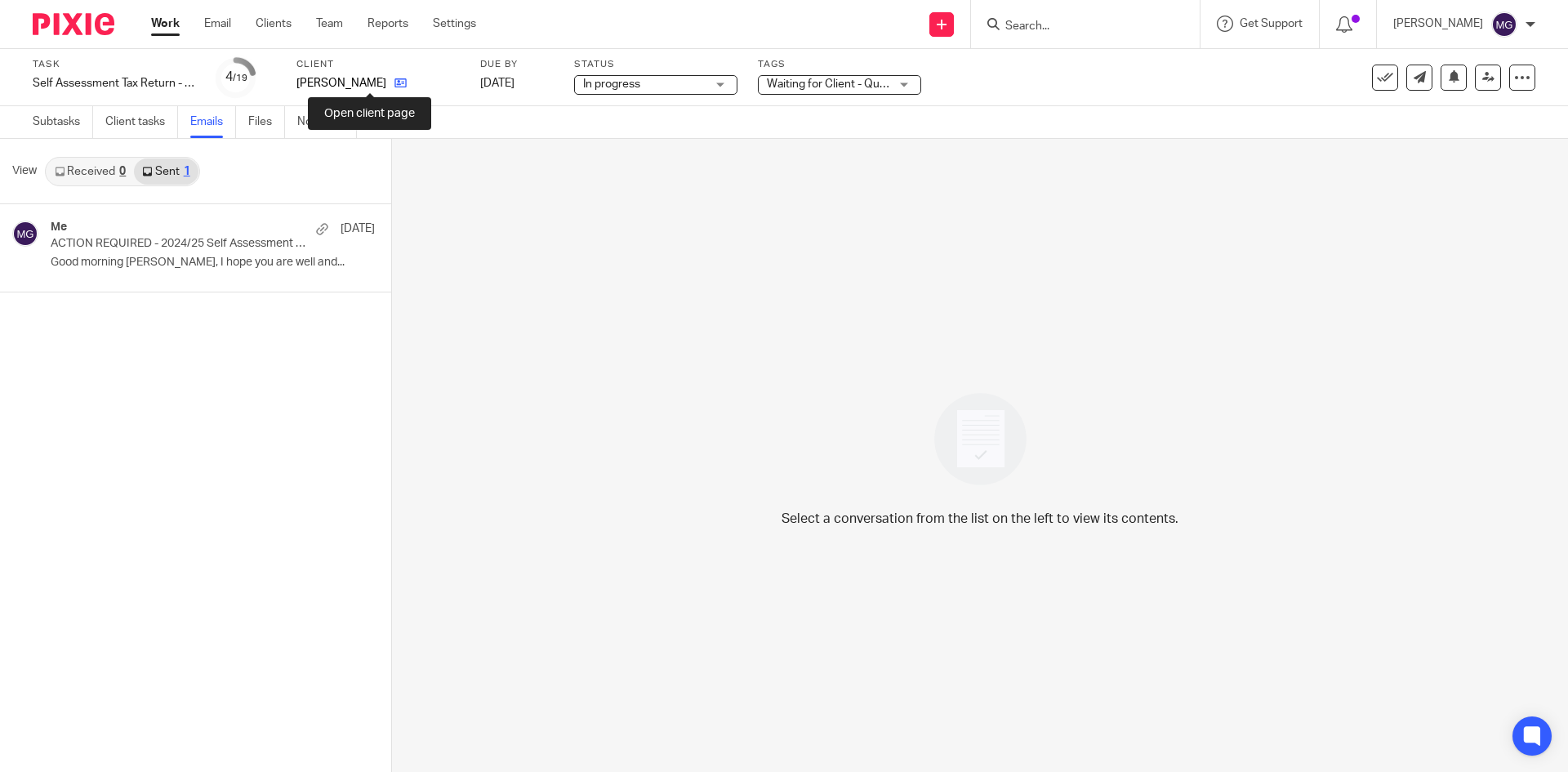
click at [395, 81] on icon at bounding box center [400, 83] width 12 height 12
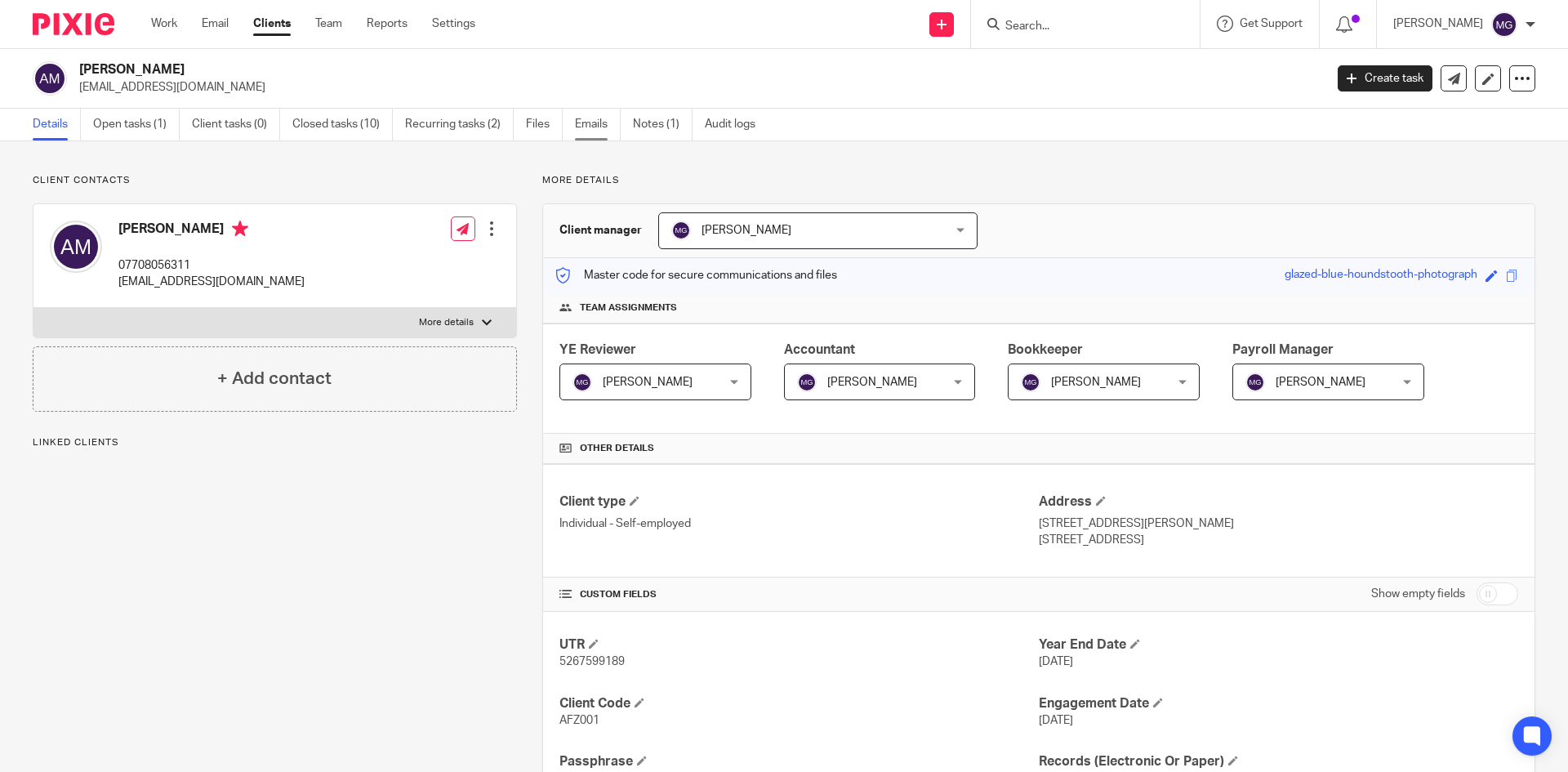
click at [586, 118] on link "Emails" at bounding box center [598, 124] width 46 height 32
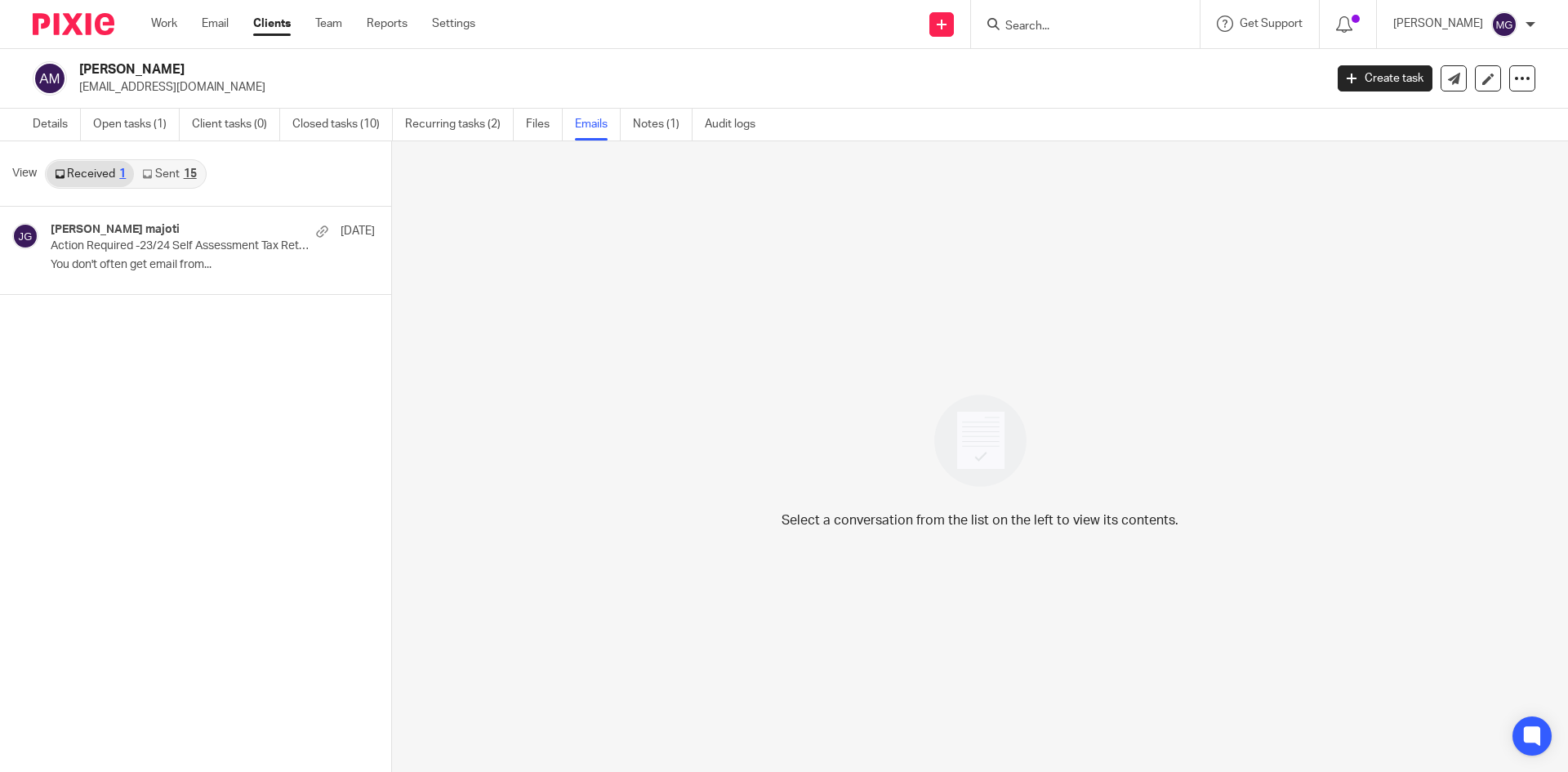
click at [191, 187] on div "Received 1 Sent 15" at bounding box center [126, 174] width 161 height 30
click at [159, 178] on link "Sent 15" at bounding box center [168, 174] width 70 height 26
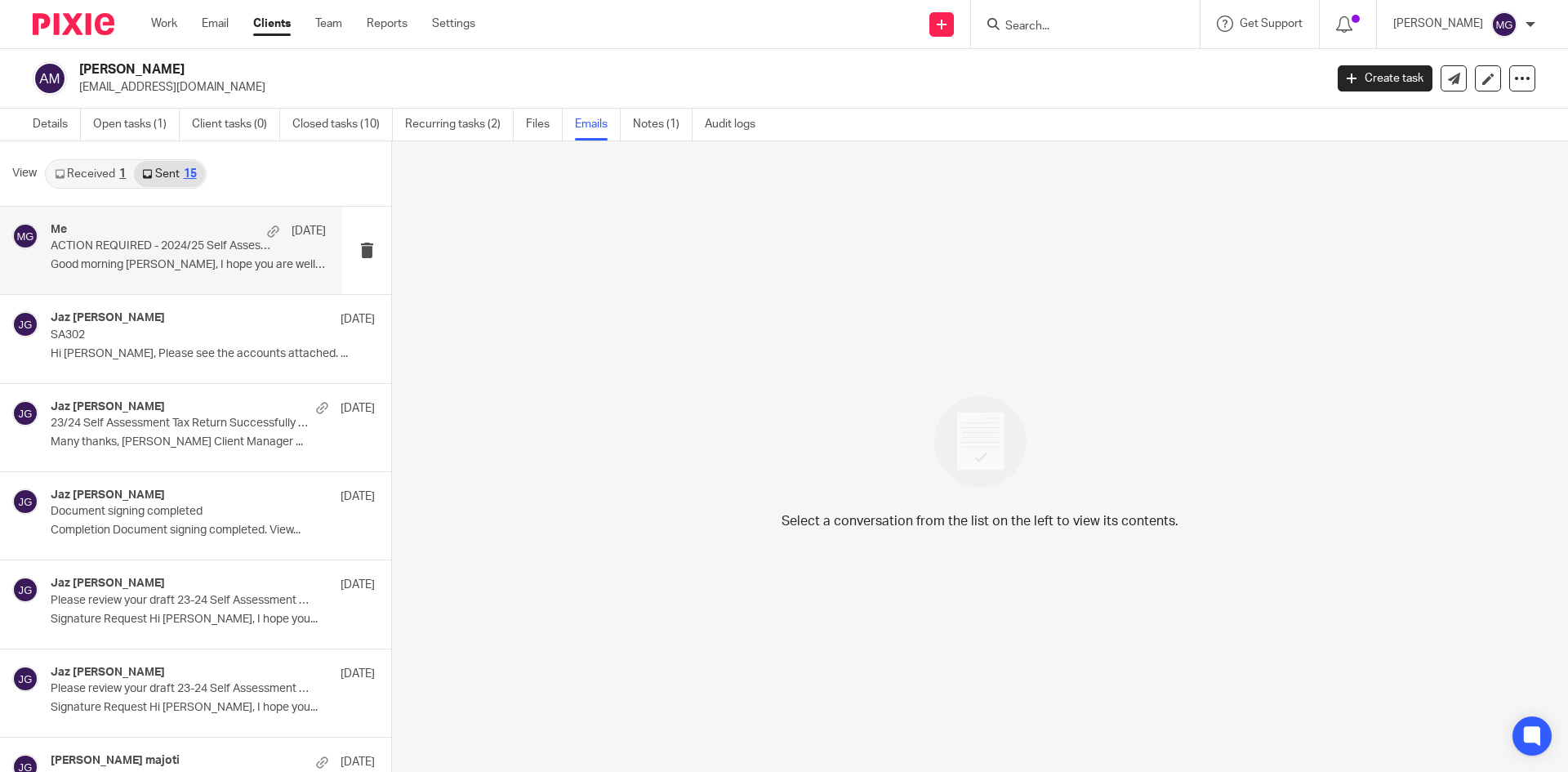
click at [134, 240] on p "ACTION REQUIRED - 2024/25 Self Assessment Tax Return Can Now Be Prepared" at bounding box center [161, 246] width 221 height 13
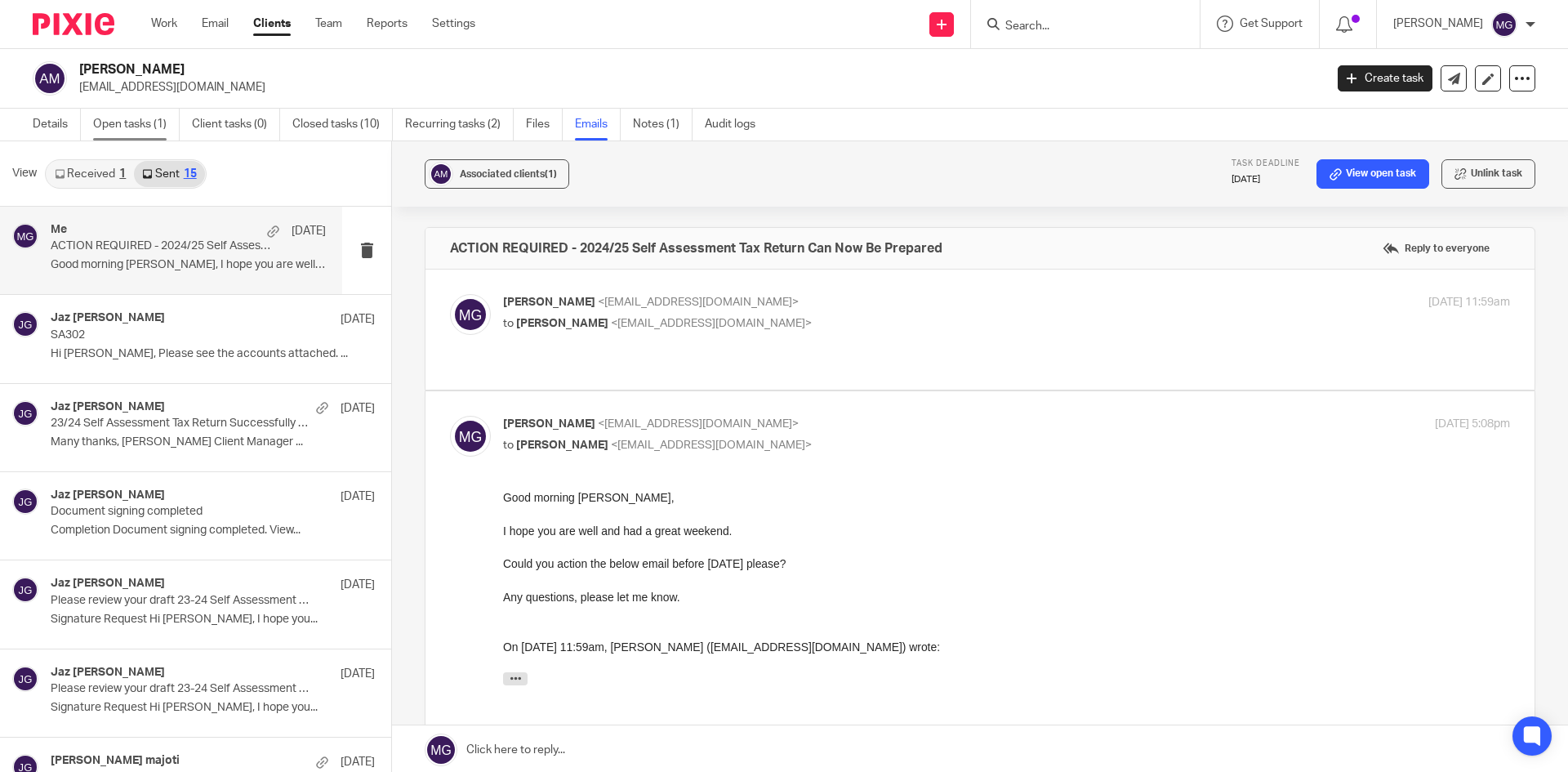
click at [130, 117] on link "Open tasks (1)" at bounding box center [136, 124] width 86 height 32
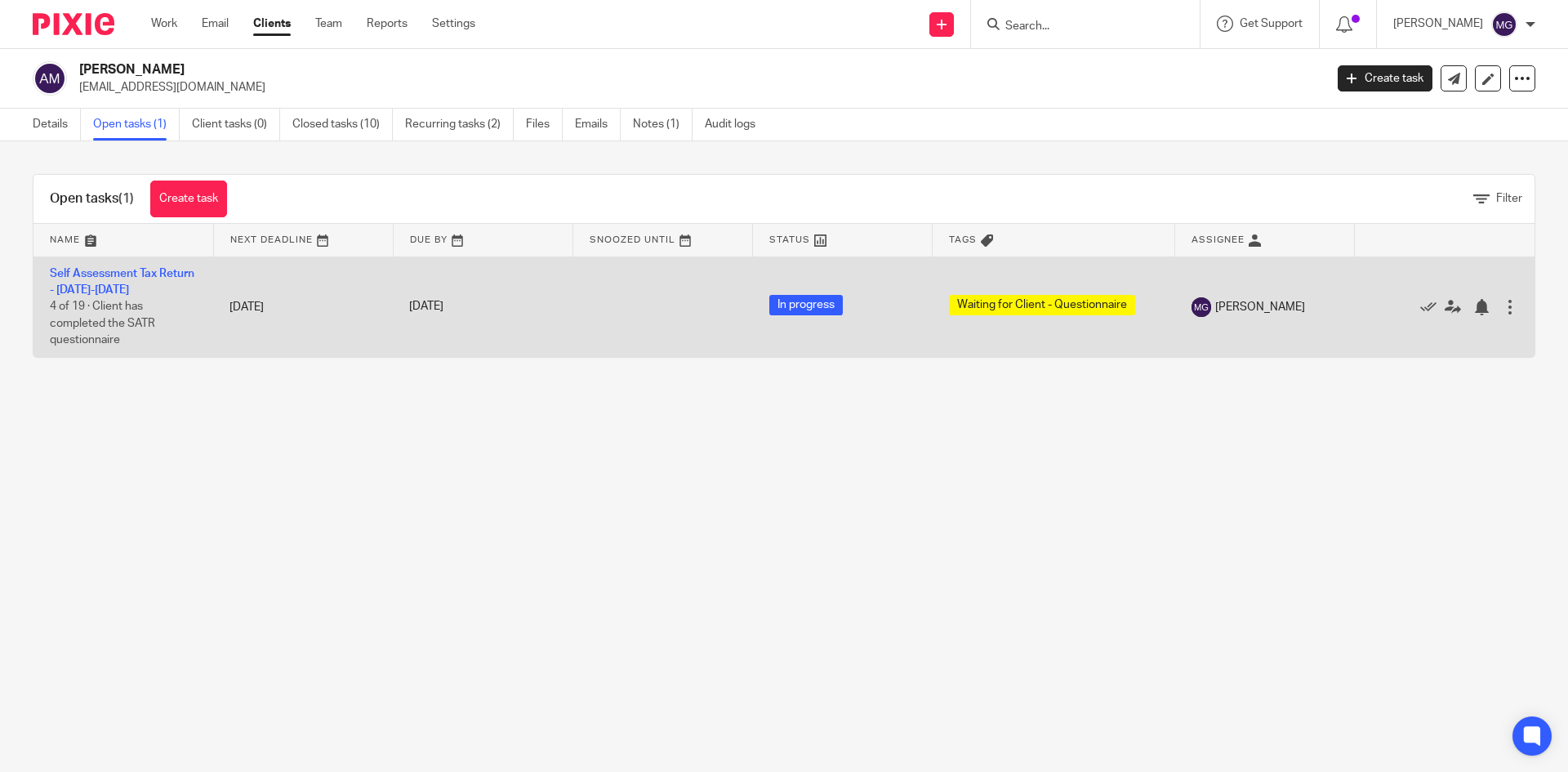
click at [87, 265] on td "Self Assessment Tax Return - [DATE]-[DATE] 4 of 19 · Client has completed the S…" at bounding box center [123, 306] width 180 height 101
click at [85, 272] on link "Self Assessment Tax Return - [DATE]-[DATE]" at bounding box center [122, 281] width 145 height 28
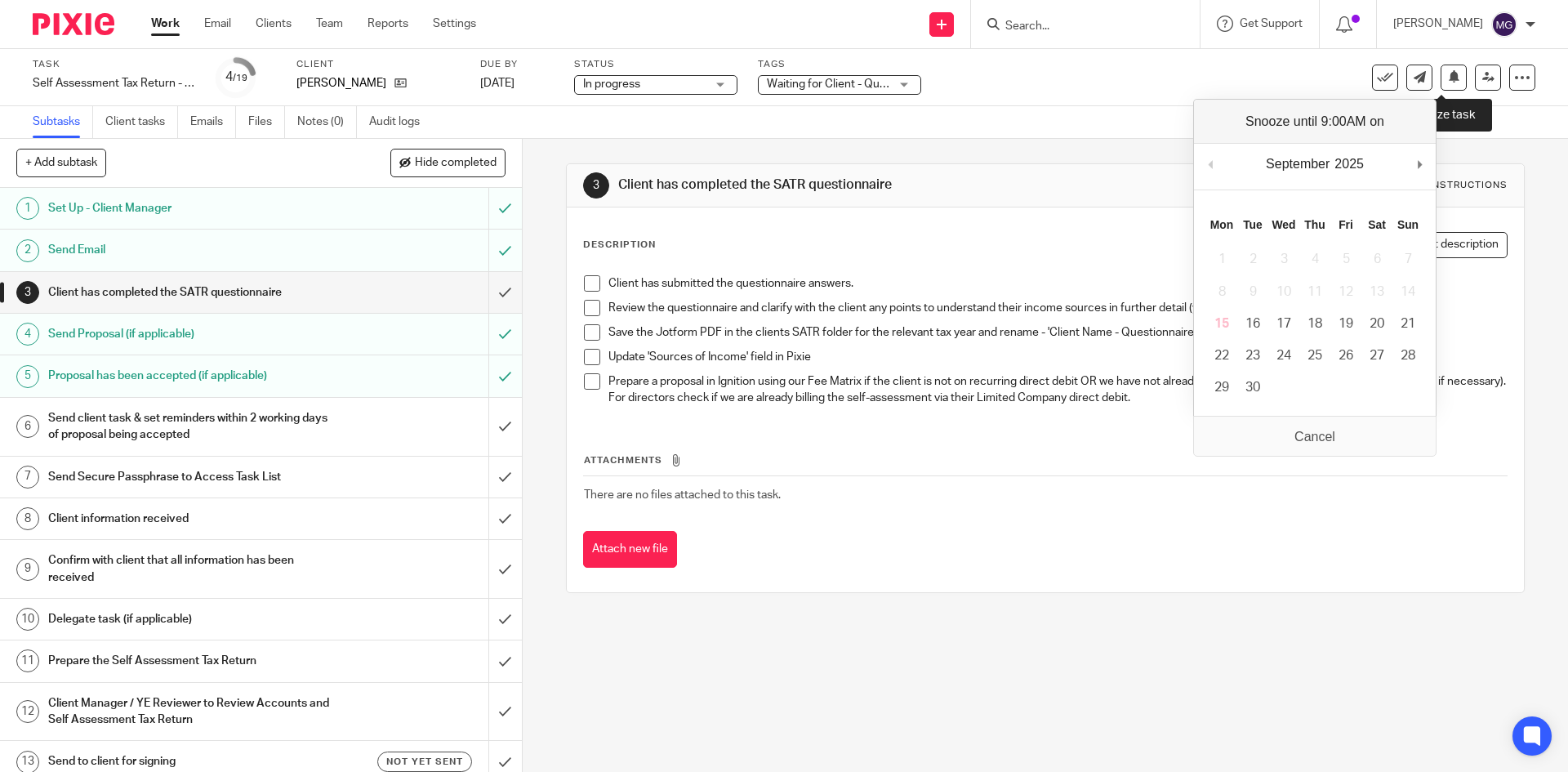
click at [1448, 70] on icon at bounding box center [1454, 76] width 12 height 12
drag, startPoint x: 1227, startPoint y: 290, endPoint x: 1204, endPoint y: 275, distance: 27.5
